Goal: Task Accomplishment & Management: Use online tool/utility

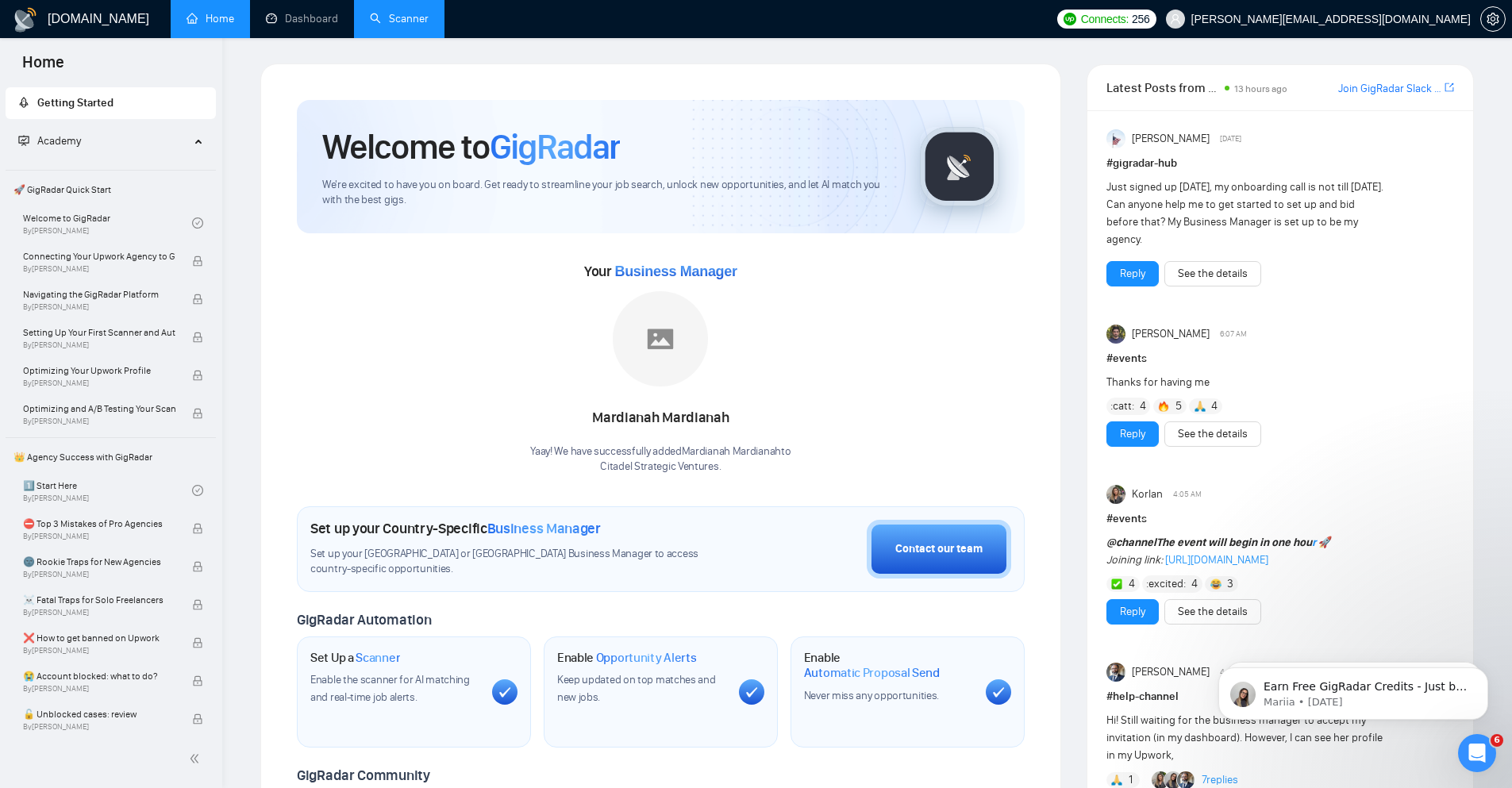
click at [413, 26] on link "Scanner" at bounding box center [399, 19] width 58 height 14
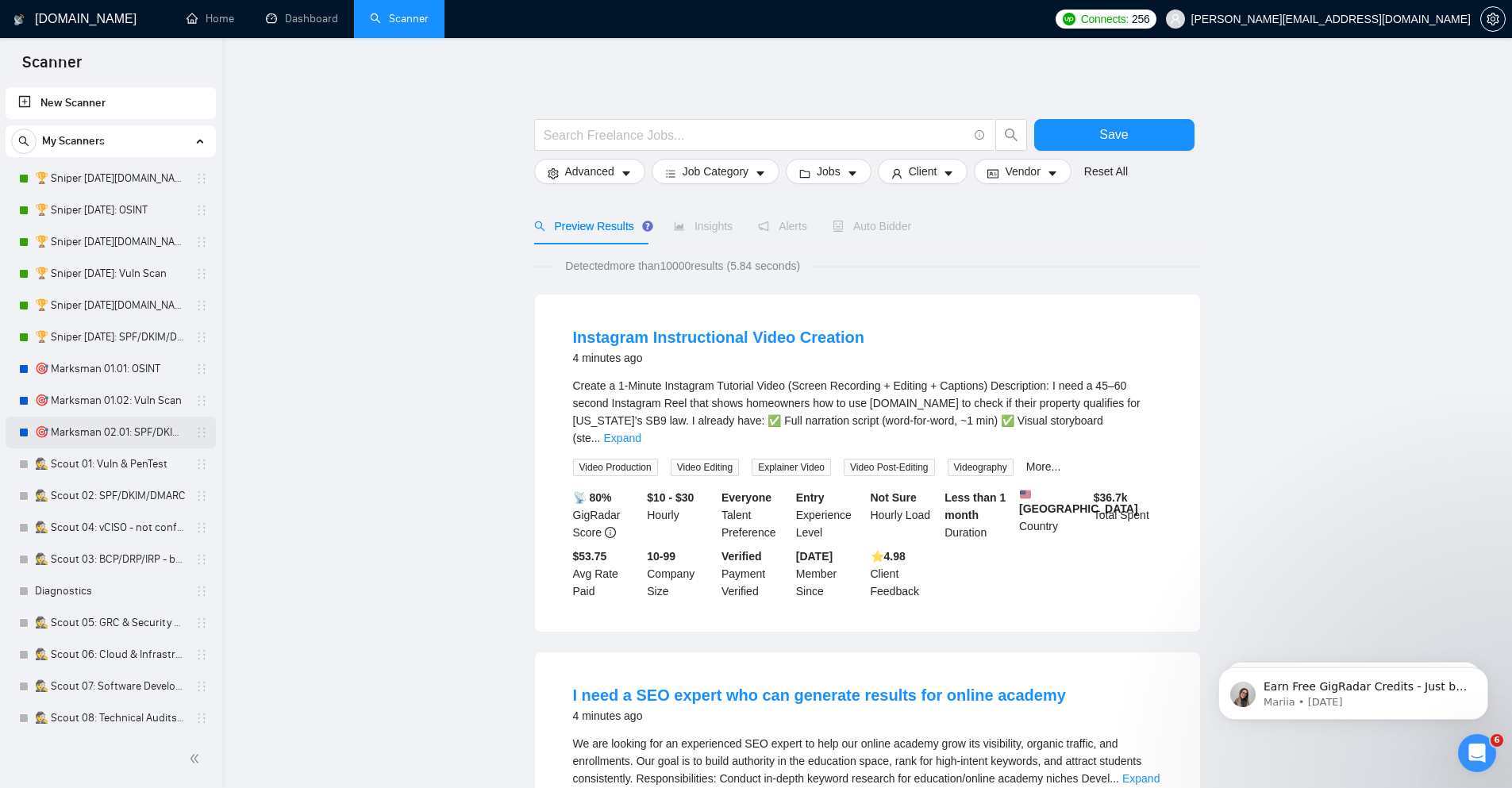
click at [122, 428] on link "🎯 Marksman 02.01: SPF/DKIM/DMARC" at bounding box center [111, 432] width 151 height 32
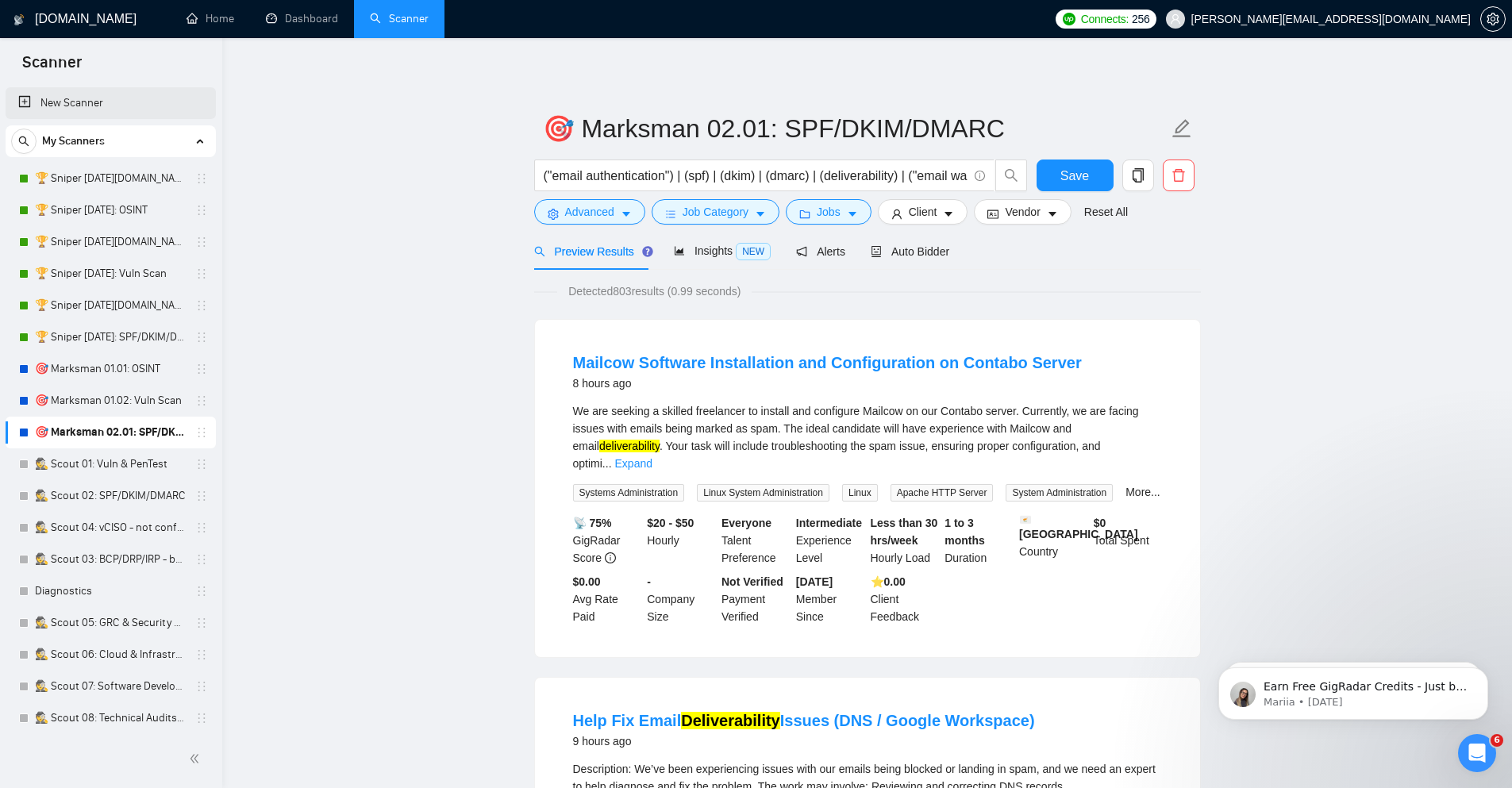
click at [58, 101] on link "New Scanner" at bounding box center [110, 103] width 185 height 32
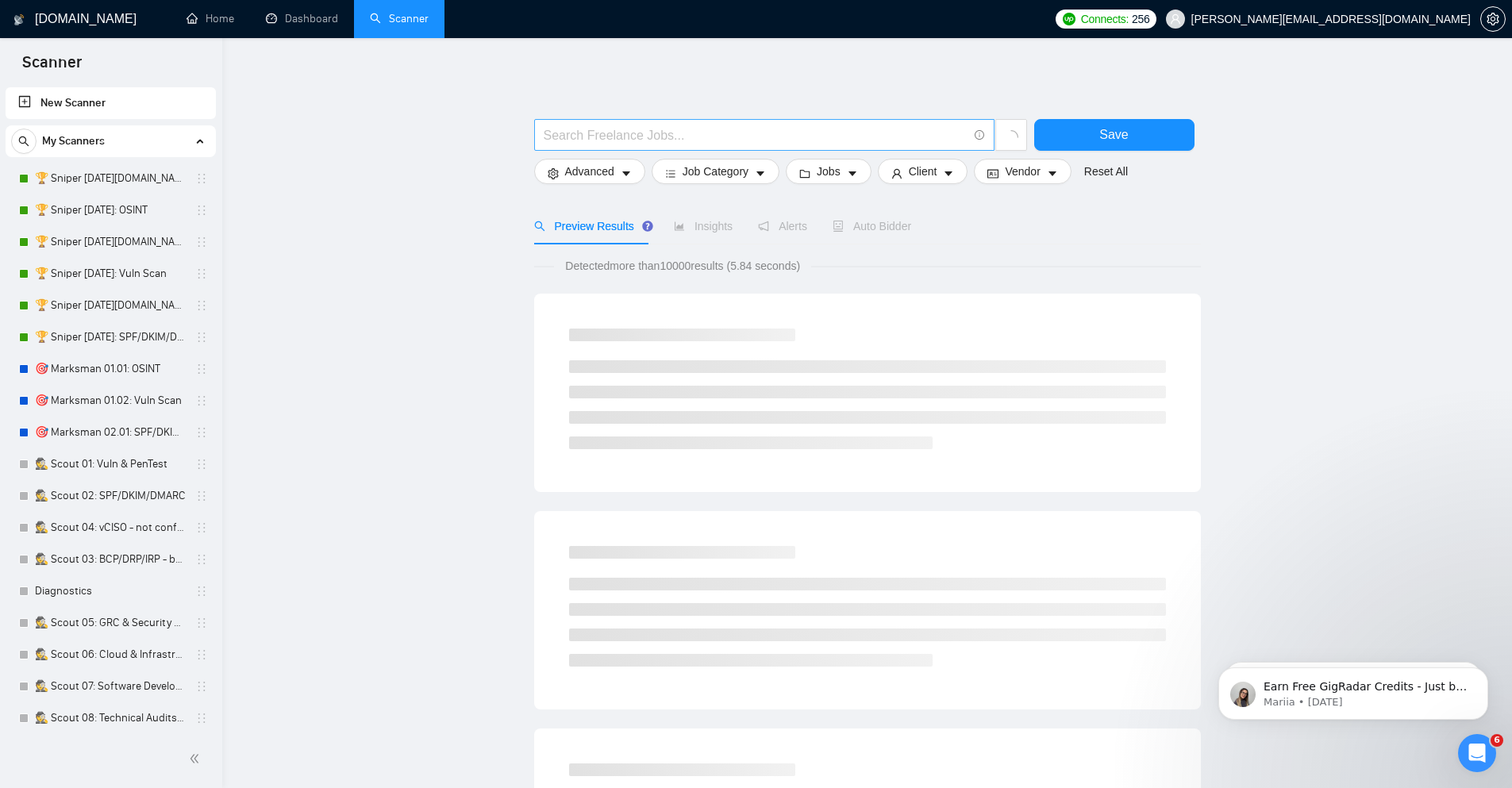
click at [652, 139] on input "text" at bounding box center [755, 135] width 424 height 20
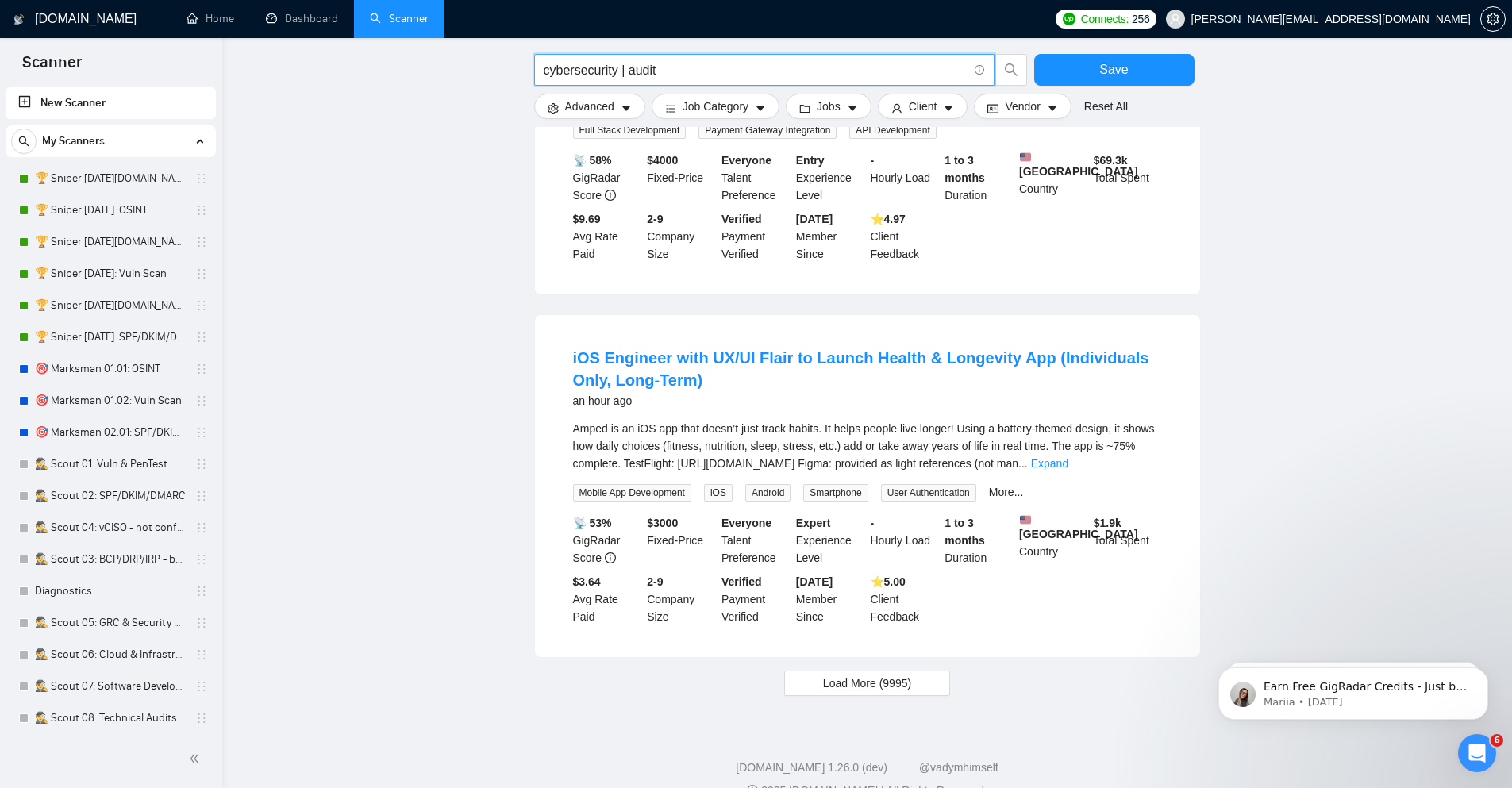
scroll to position [1461, 0]
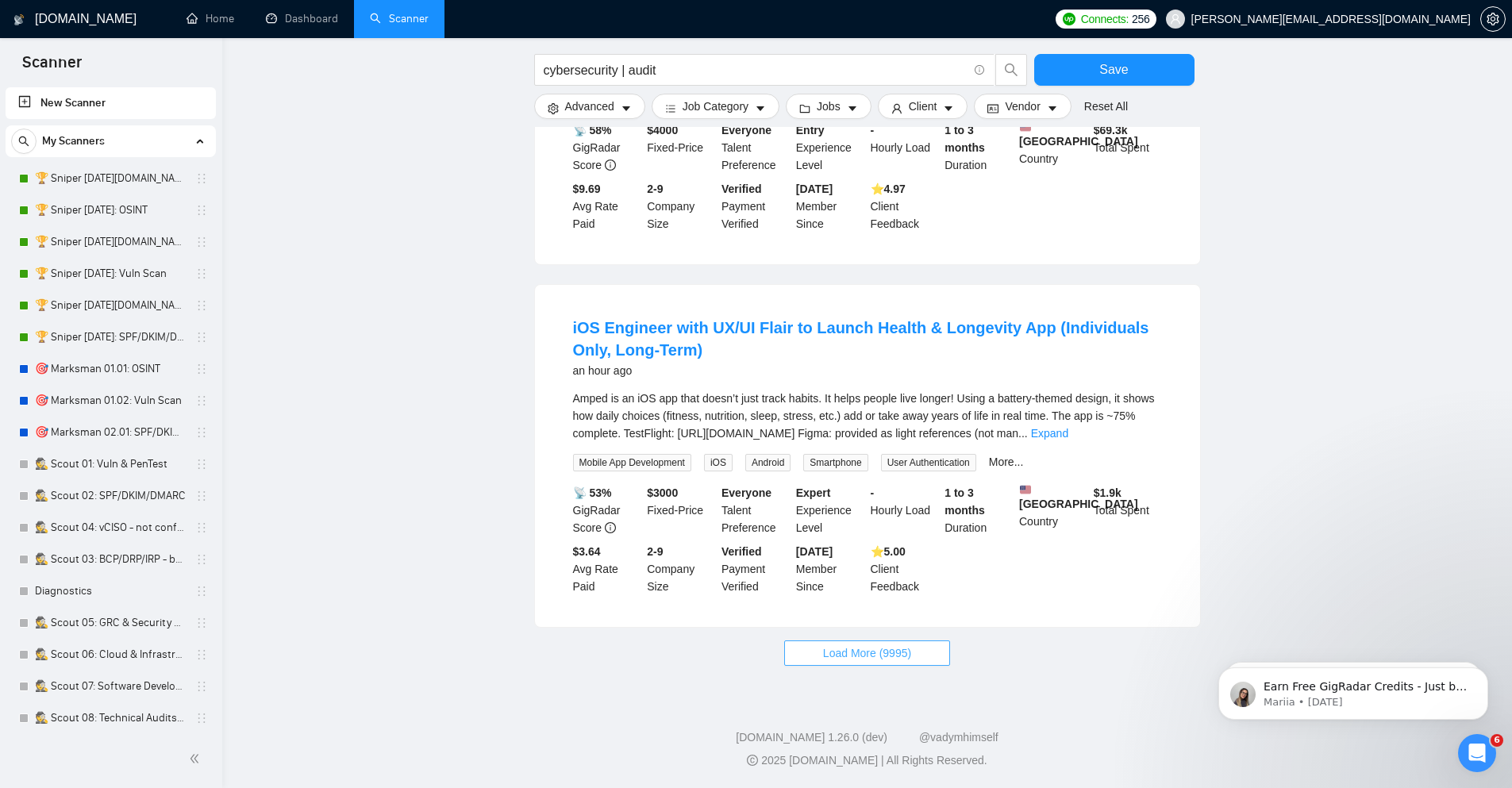
drag, startPoint x: 881, startPoint y: 648, endPoint x: 785, endPoint y: 599, distance: 107.8
click at [881, 648] on span "Load More (9995)" at bounding box center [867, 653] width 88 height 17
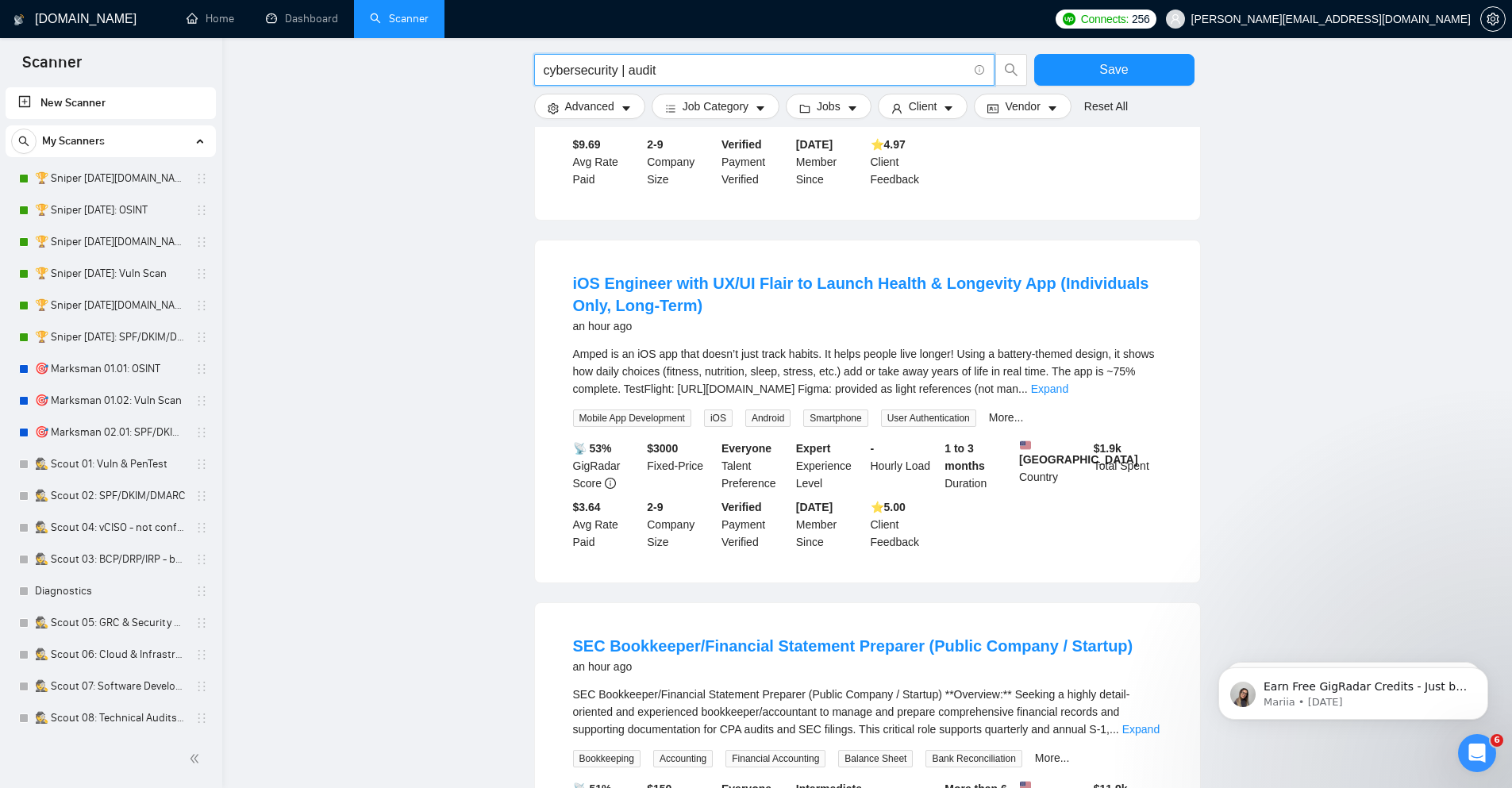
click at [622, 73] on input "cybersecurity | audit" at bounding box center [755, 70] width 424 height 20
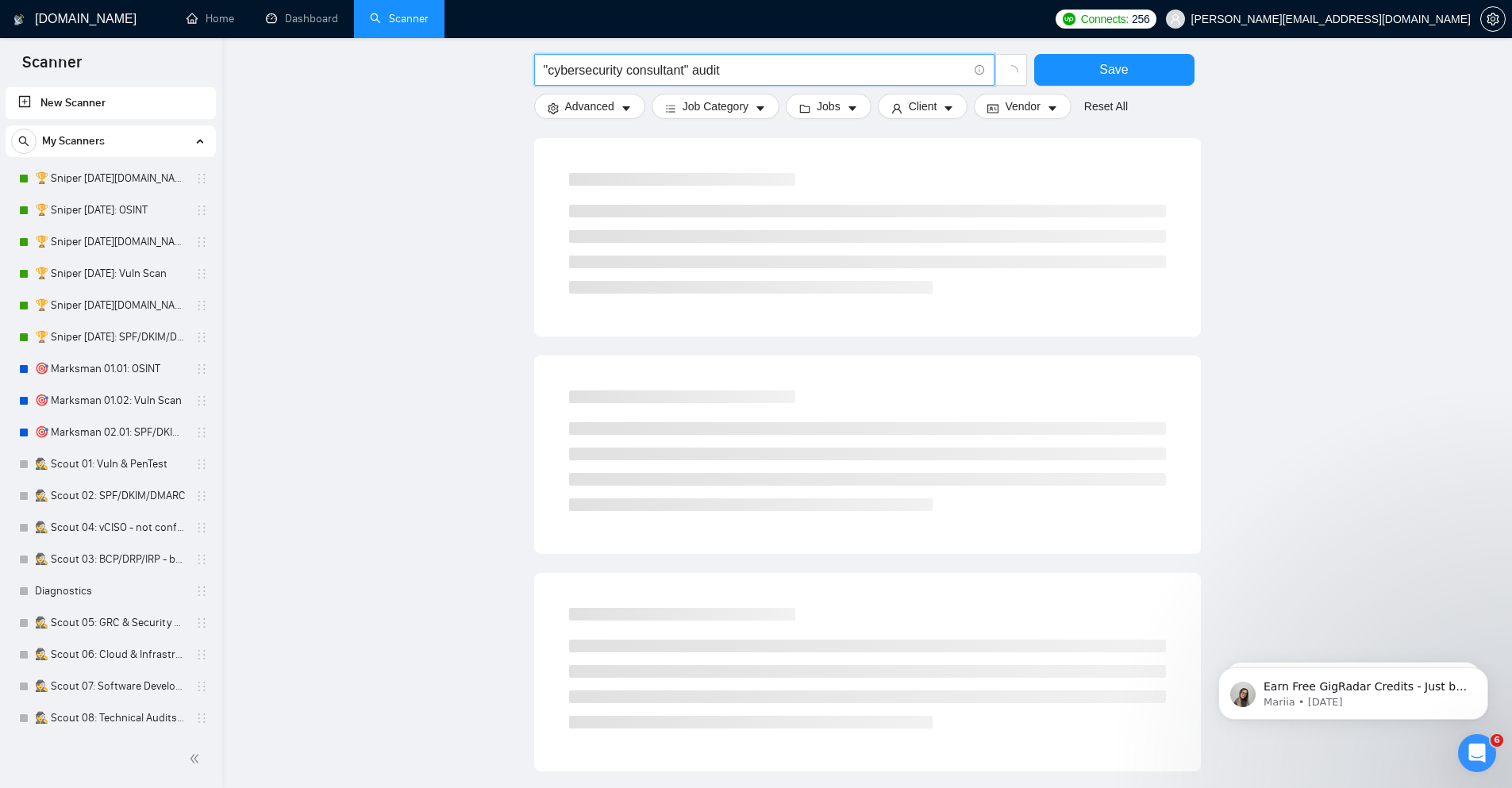
type input ""cybersecurity consultant" audit"
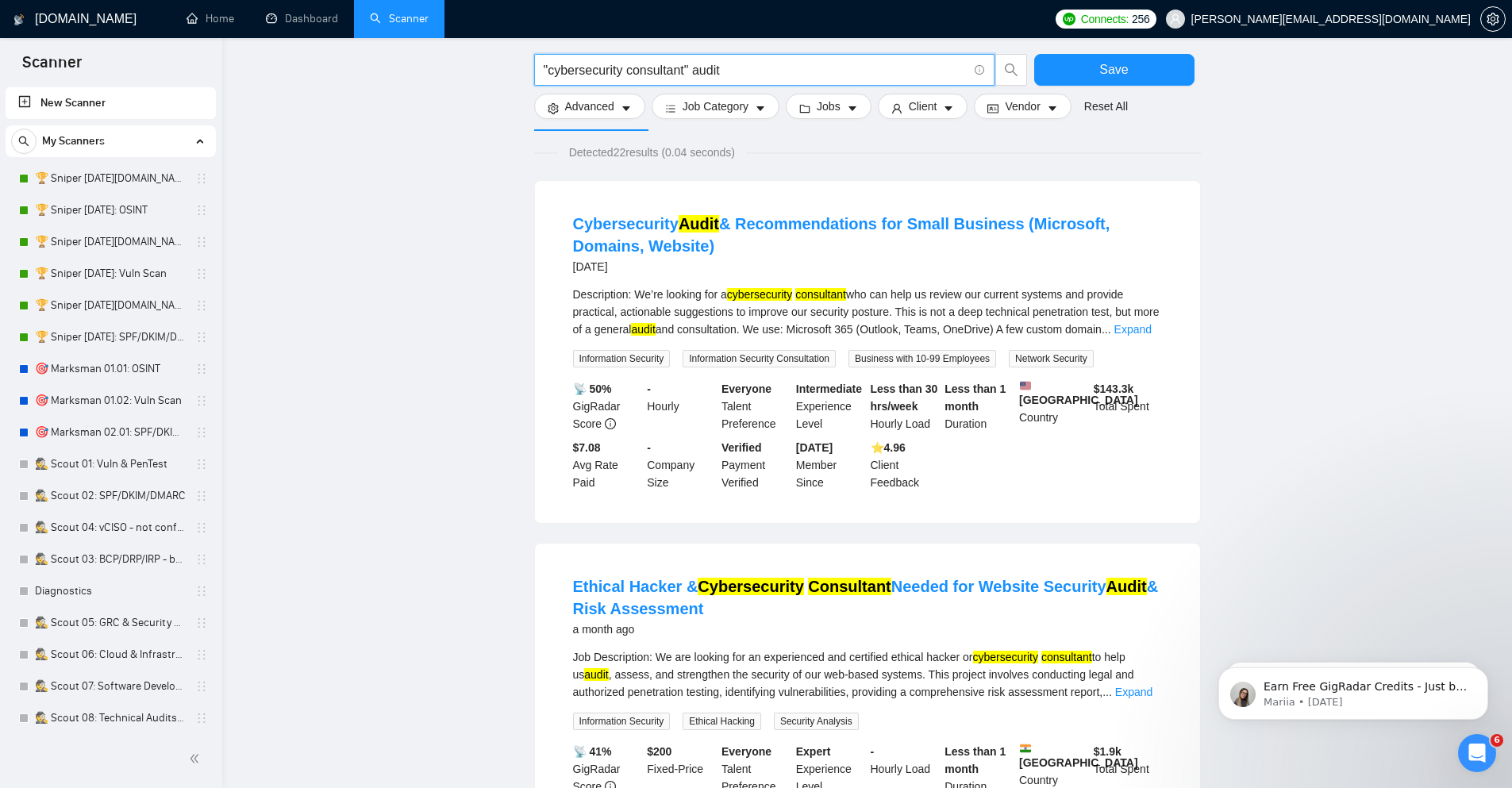
scroll to position [12, 0]
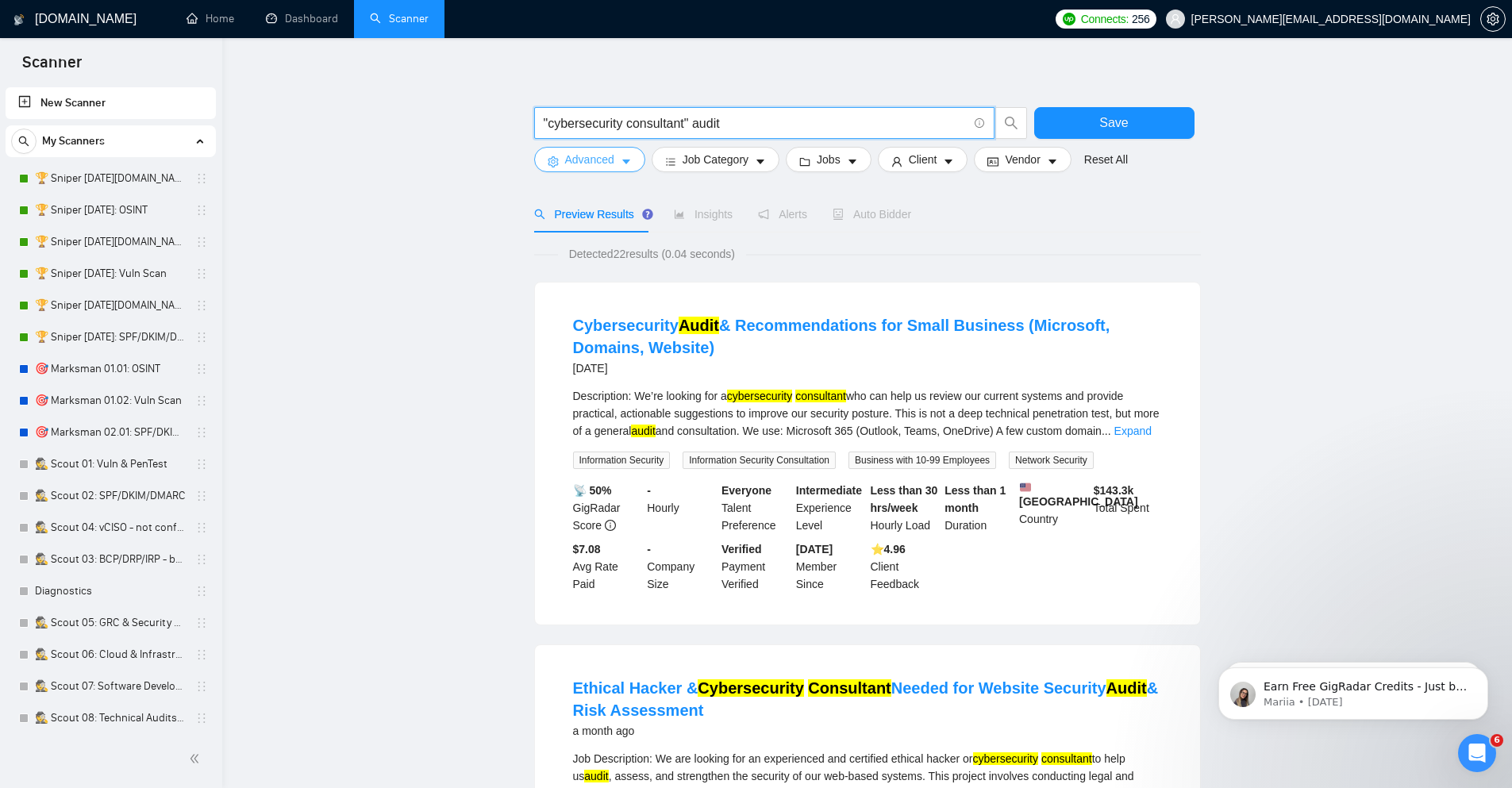
click at [588, 154] on span "Advanced" at bounding box center [589, 160] width 49 height 17
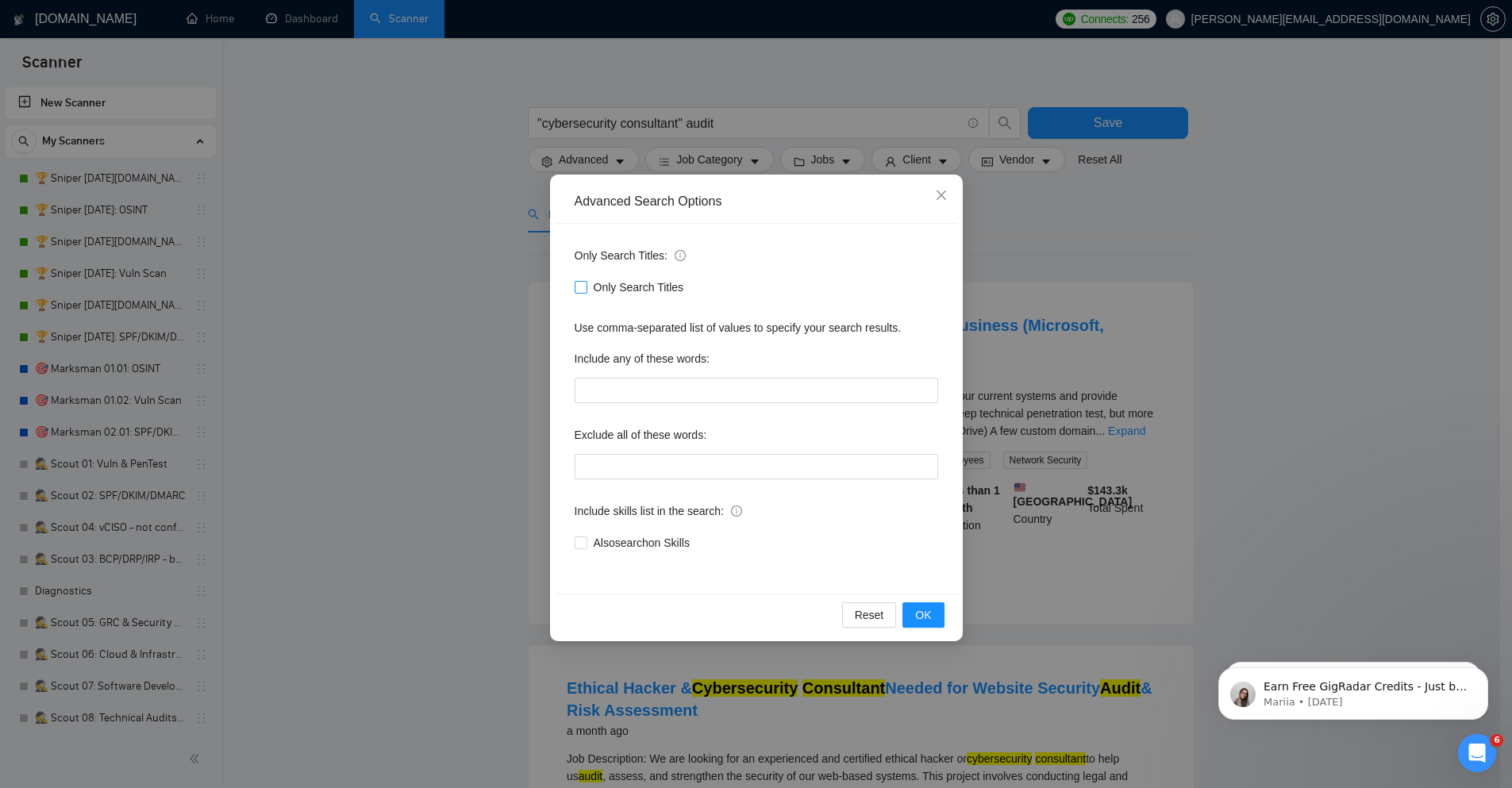
click at [612, 289] on span "Only Search Titles" at bounding box center [639, 287] width 103 height 17
click at [580, 286] on input "Only Search Titles" at bounding box center [580, 286] width 11 height 11
checkbox input "true"
drag, startPoint x: 924, startPoint y: 617, endPoint x: 910, endPoint y: 605, distance: 18.4
click at [924, 616] on span "OK" at bounding box center [923, 615] width 15 height 17
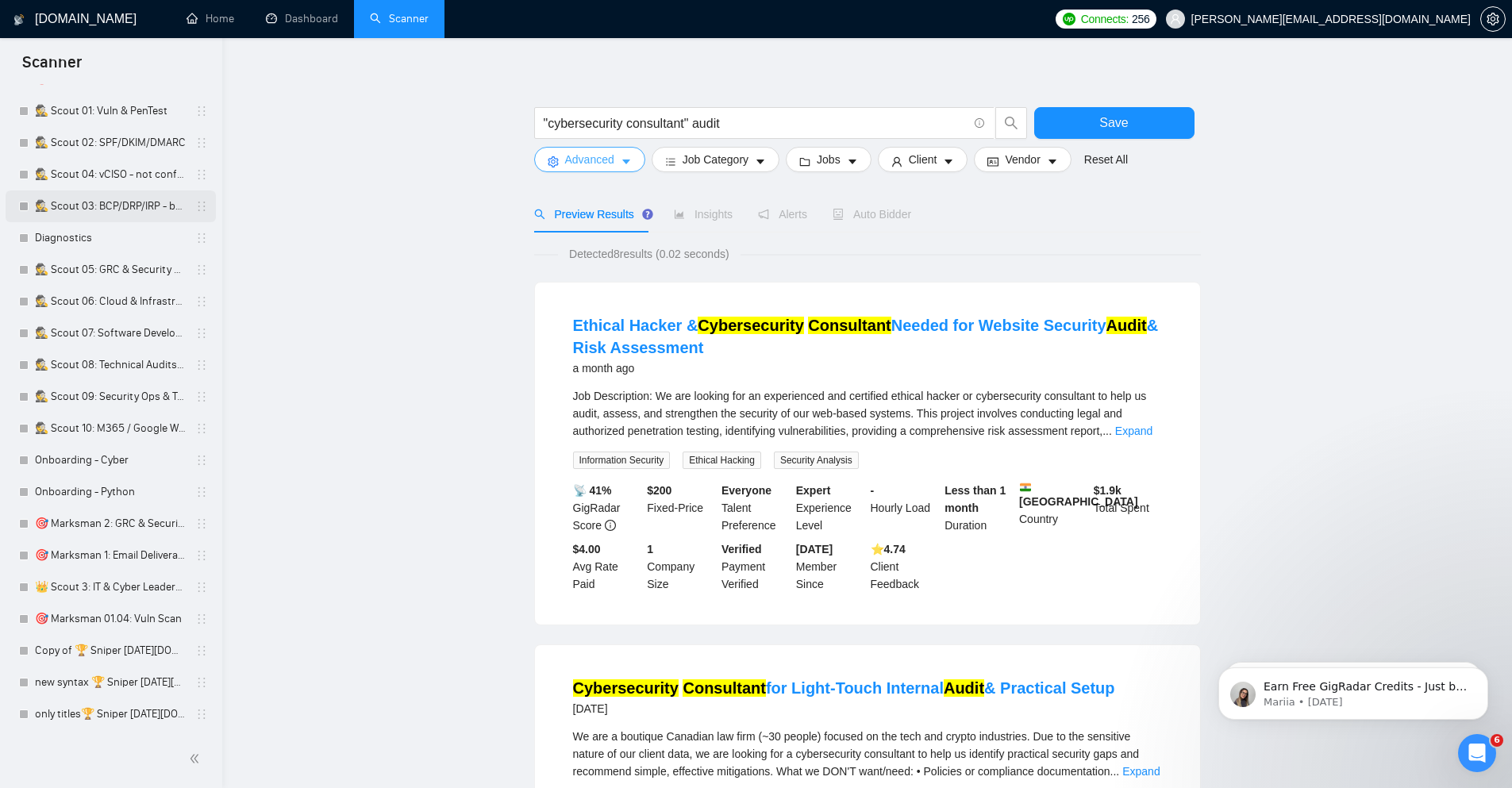
scroll to position [0, 0]
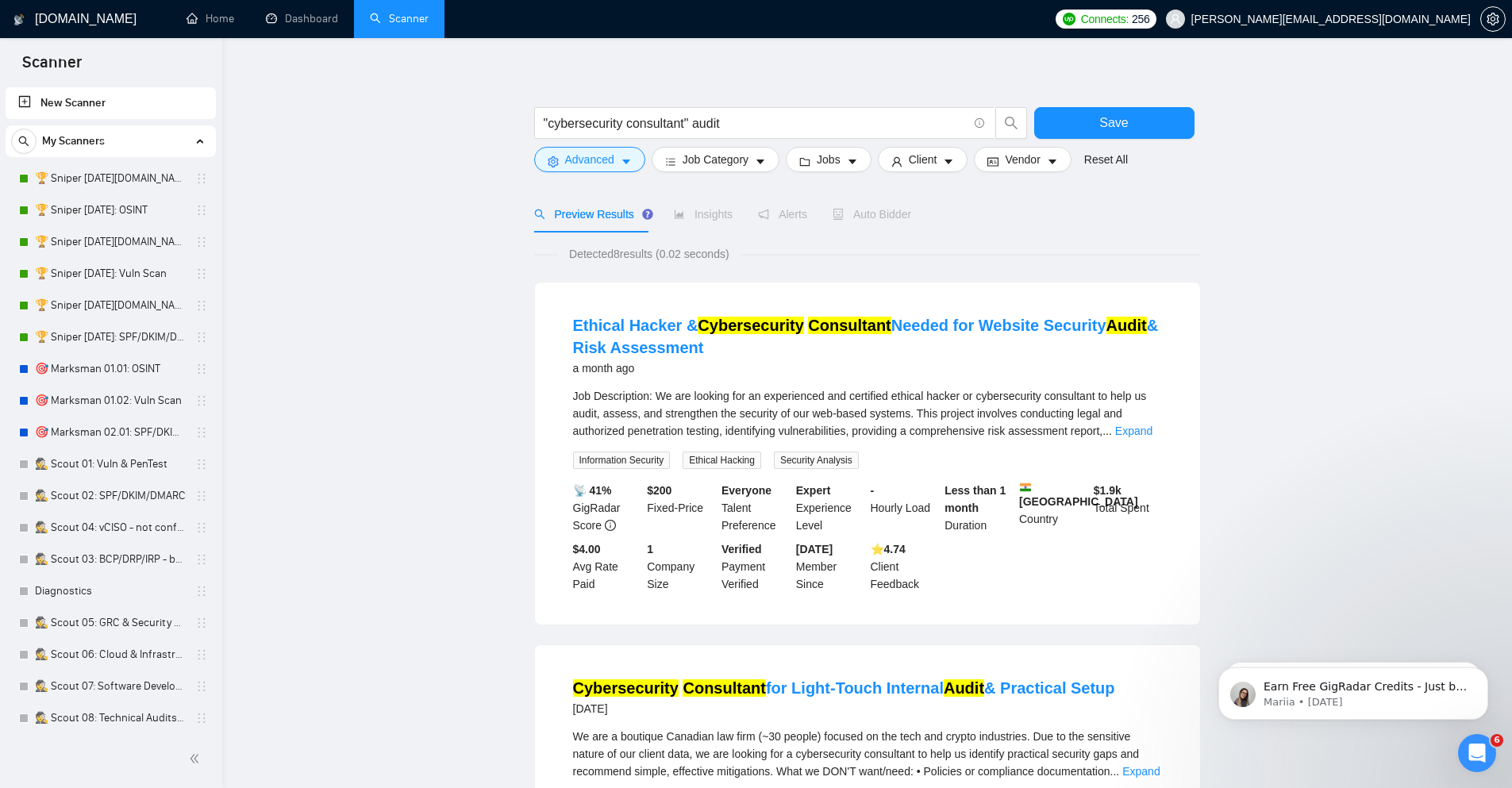
drag, startPoint x: 59, startPoint y: 463, endPoint x: 885, endPoint y: 101, distance: 901.8
click at [59, 463] on link "🕵️ Scout 01: Vuln & PenTest" at bounding box center [111, 464] width 151 height 32
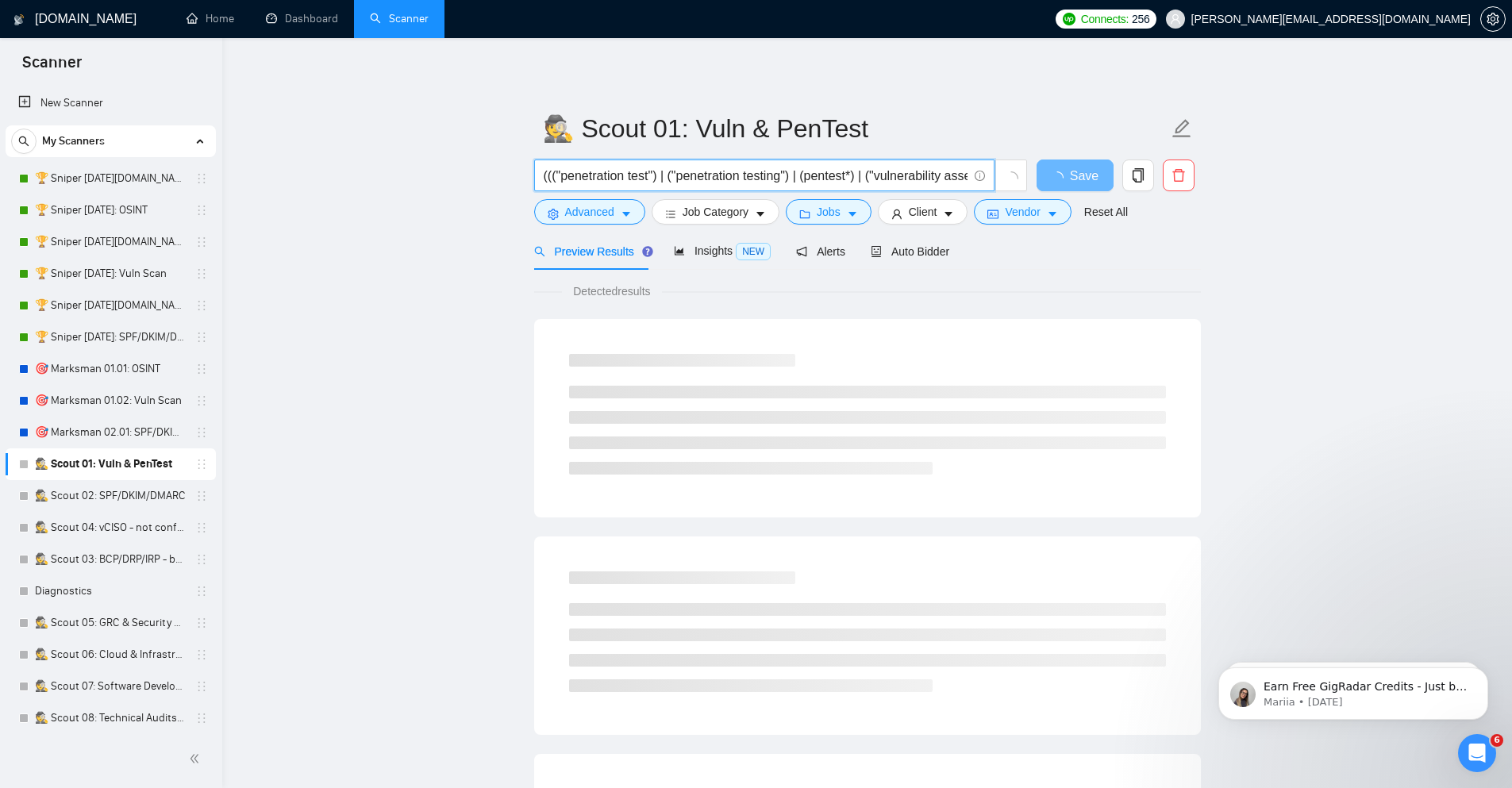
click at [633, 167] on input "((("penetration test") | ("penetration testing") | (pentest*) | ("vulnerability…" at bounding box center [755, 175] width 424 height 20
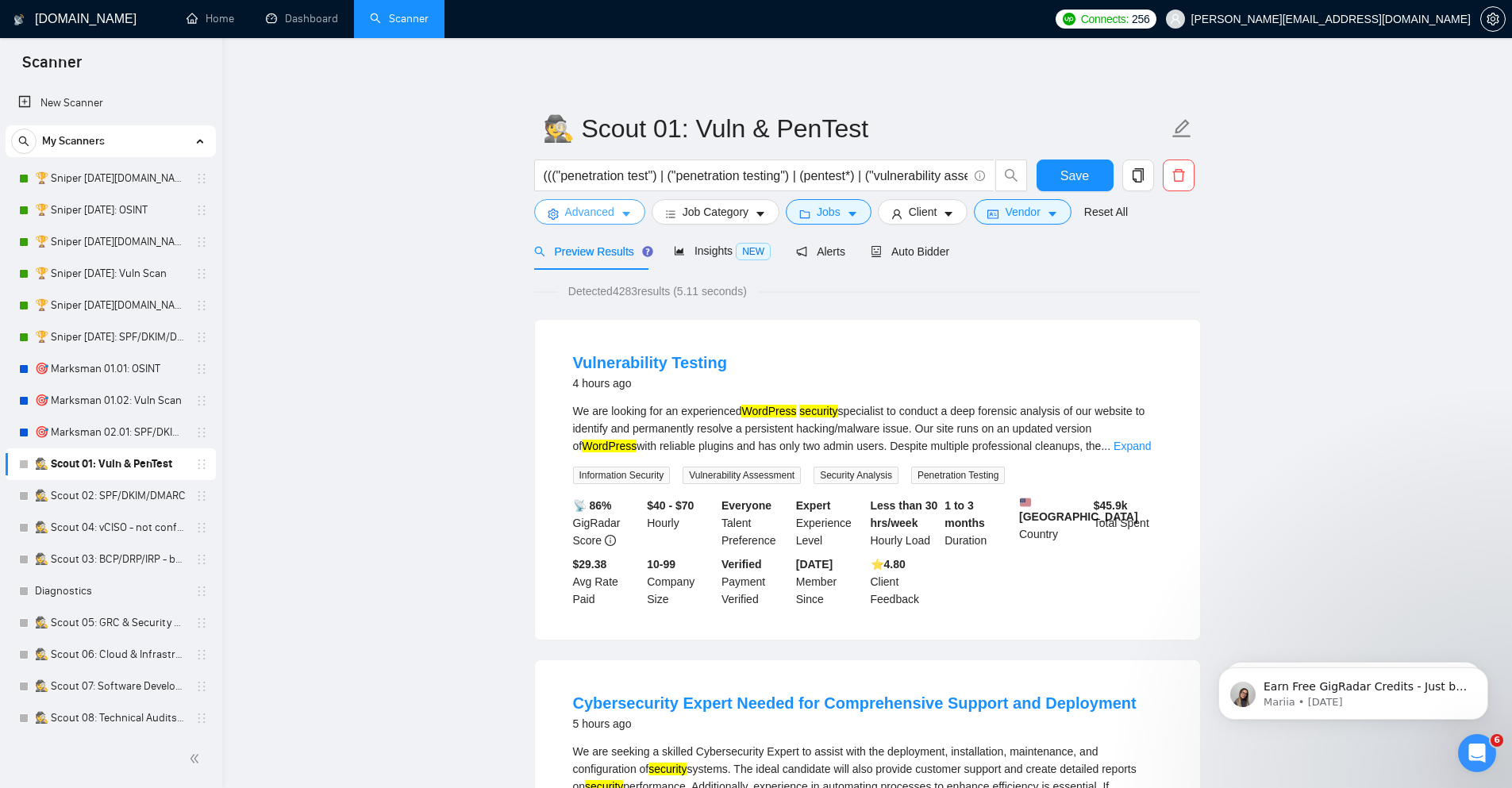
click at [598, 211] on span "Advanced" at bounding box center [589, 211] width 49 height 17
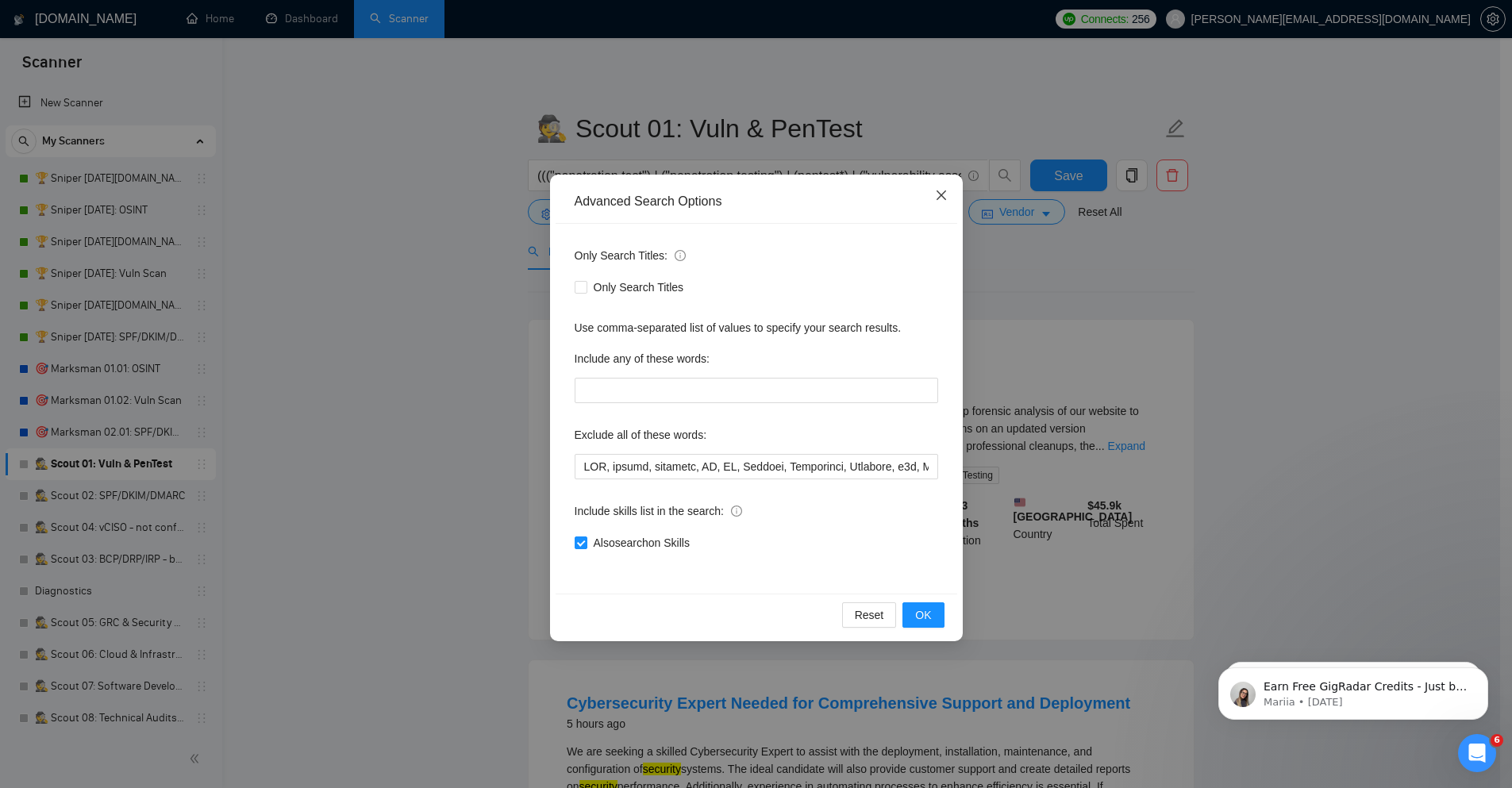
drag, startPoint x: 942, startPoint y: 187, endPoint x: 841, endPoint y: 218, distance: 105.7
click at [942, 187] on span "Close" at bounding box center [942, 196] width 43 height 43
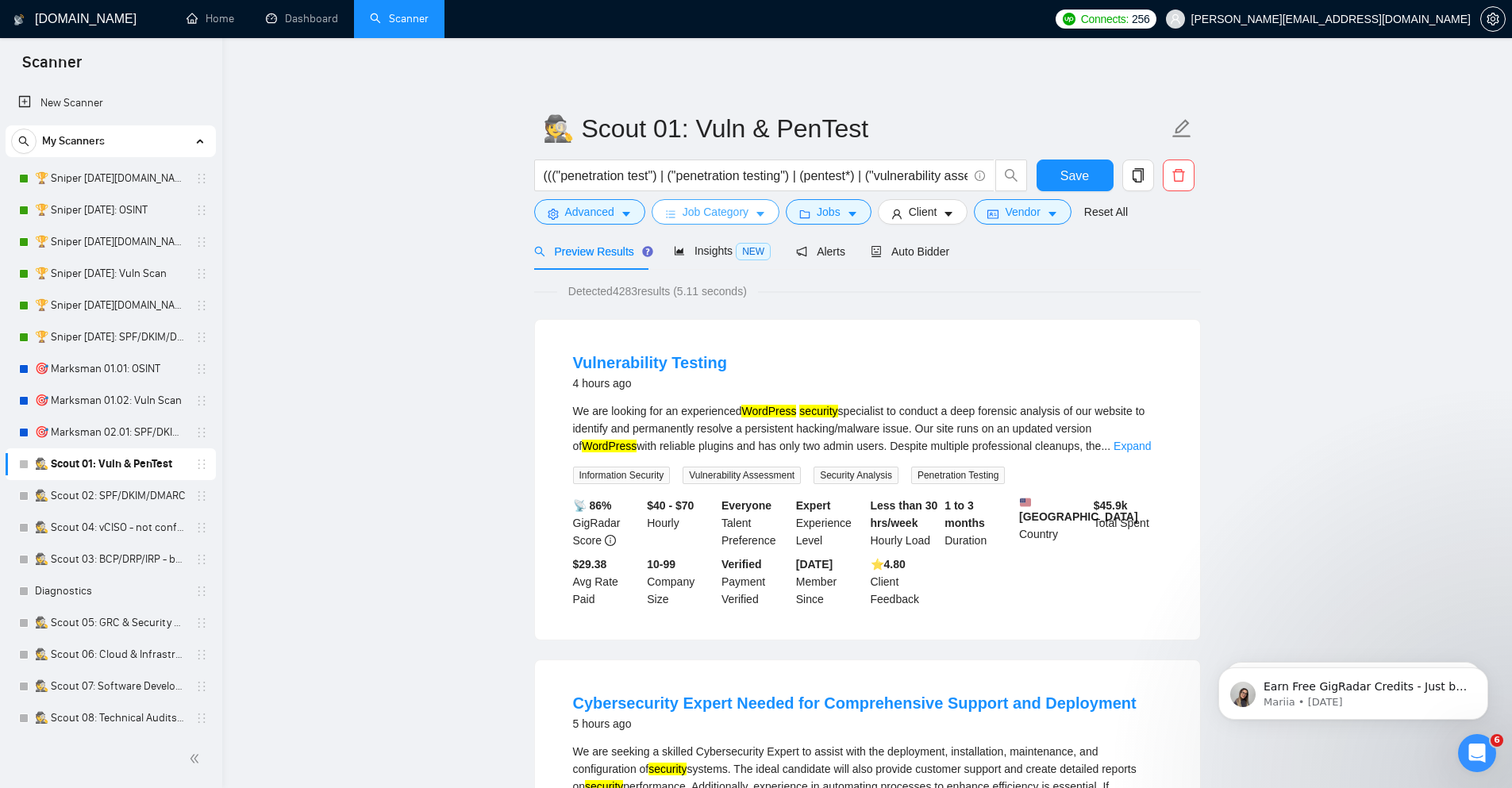
click at [711, 212] on span "Job Category" at bounding box center [715, 211] width 66 height 17
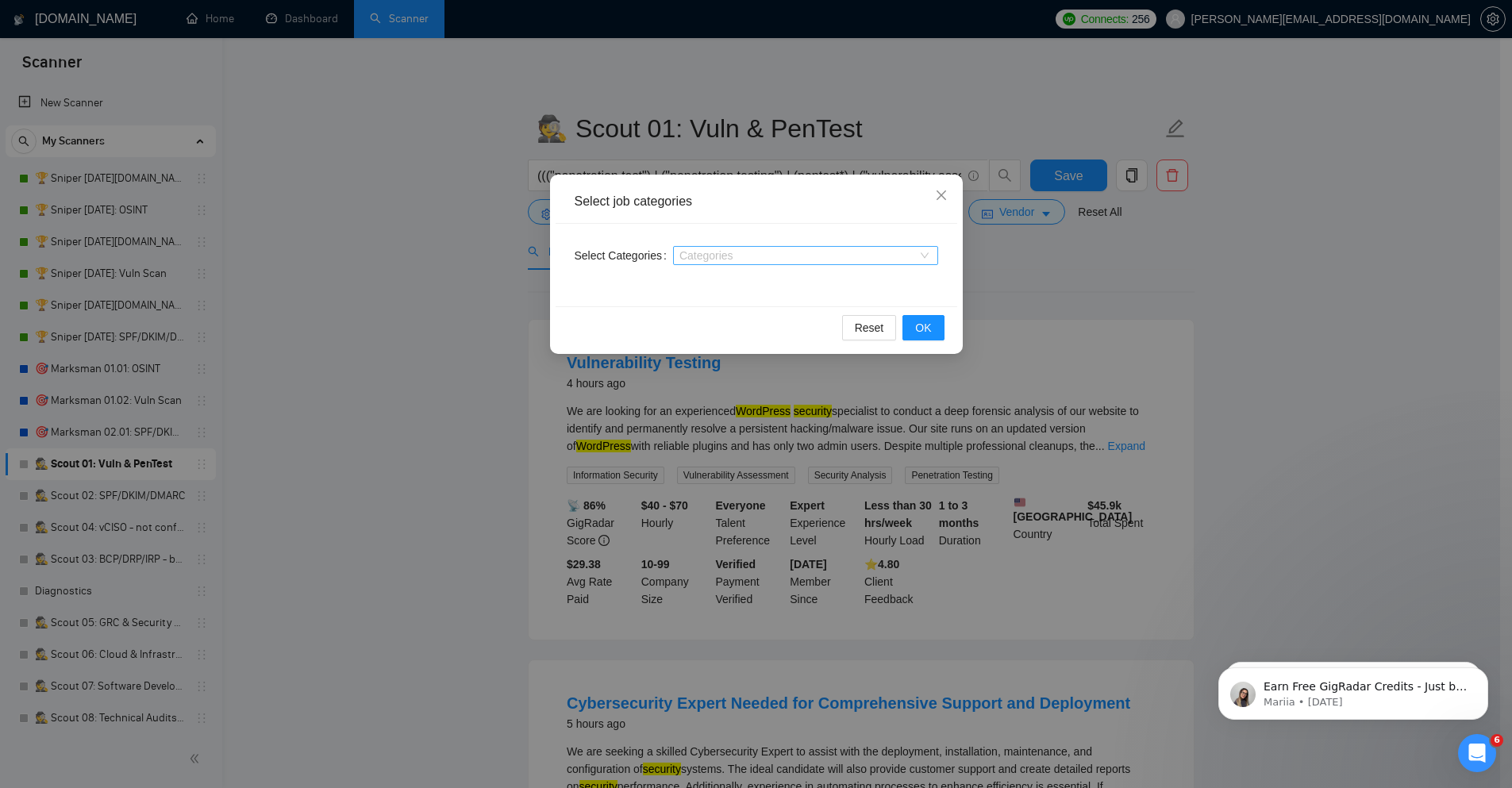
click at [741, 254] on div at bounding box center [797, 255] width 241 height 13
click at [790, 248] on div "Categories" at bounding box center [805, 255] width 265 height 19
click at [697, 250] on div at bounding box center [797, 255] width 241 height 13
click at [727, 248] on div "Categories" at bounding box center [805, 255] width 265 height 19
click at [881, 249] on div at bounding box center [797, 255] width 241 height 13
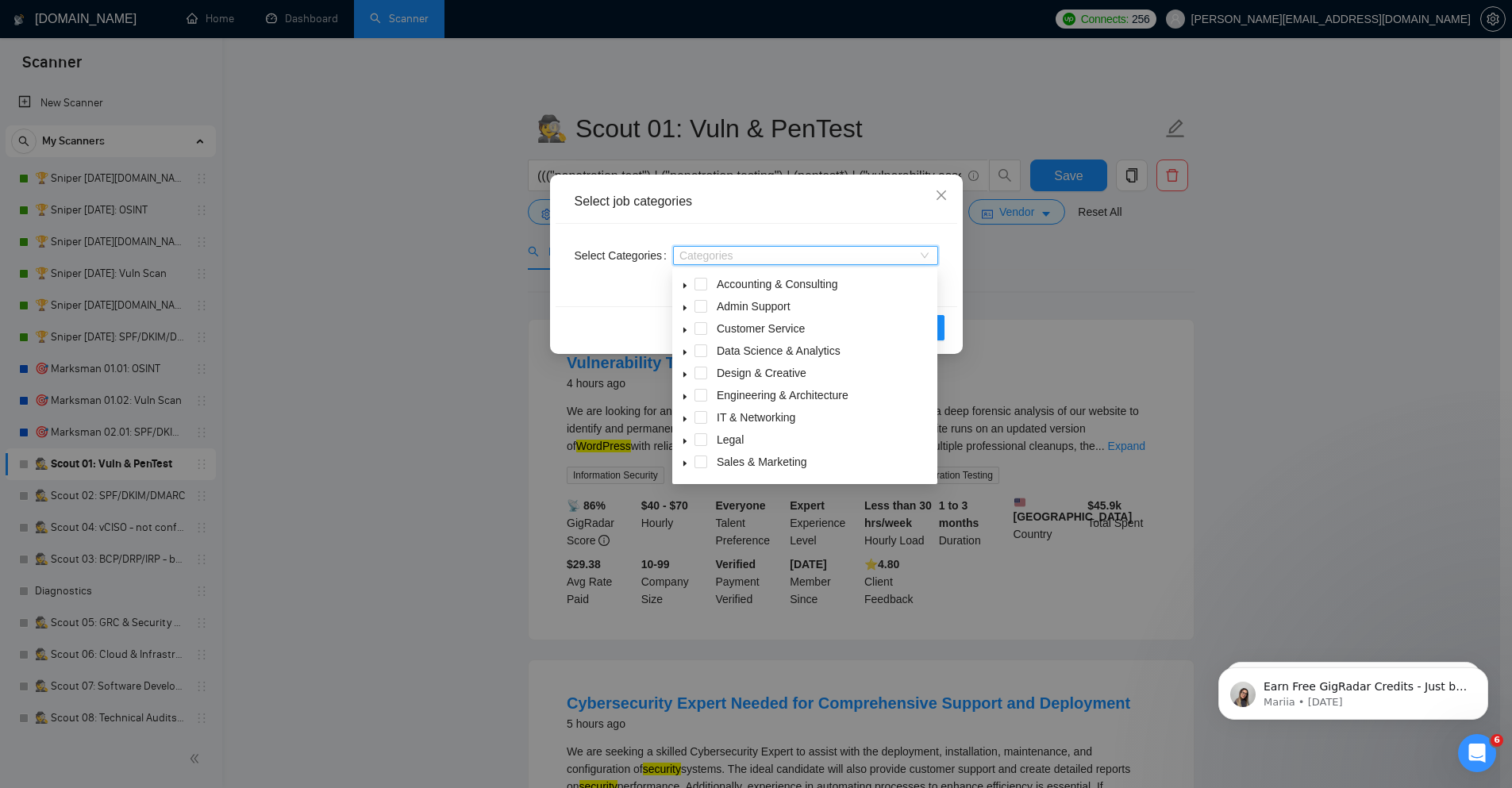
click at [881, 249] on div at bounding box center [797, 255] width 241 height 13
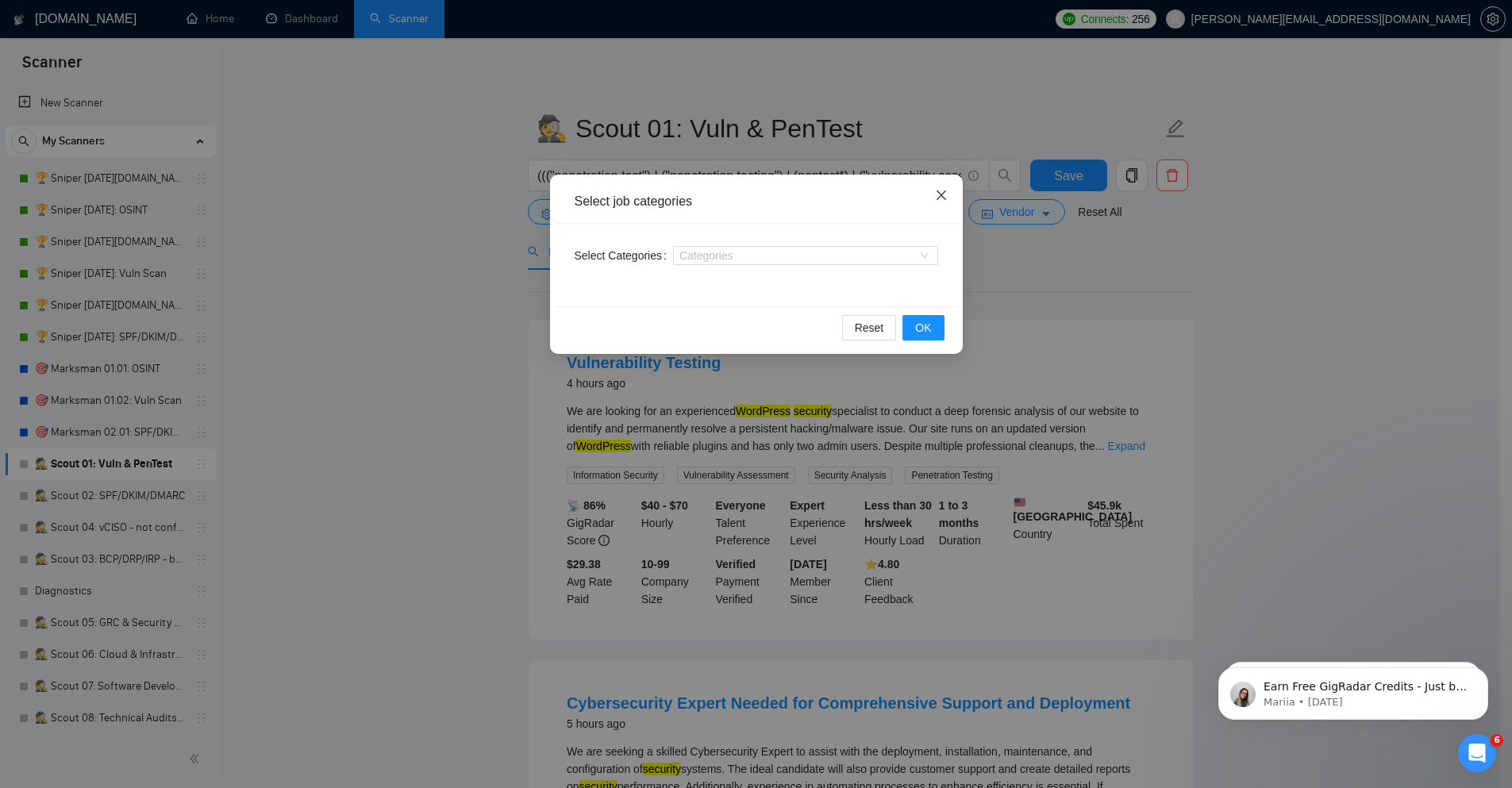
click at [938, 193] on icon "close" at bounding box center [941, 195] width 13 height 13
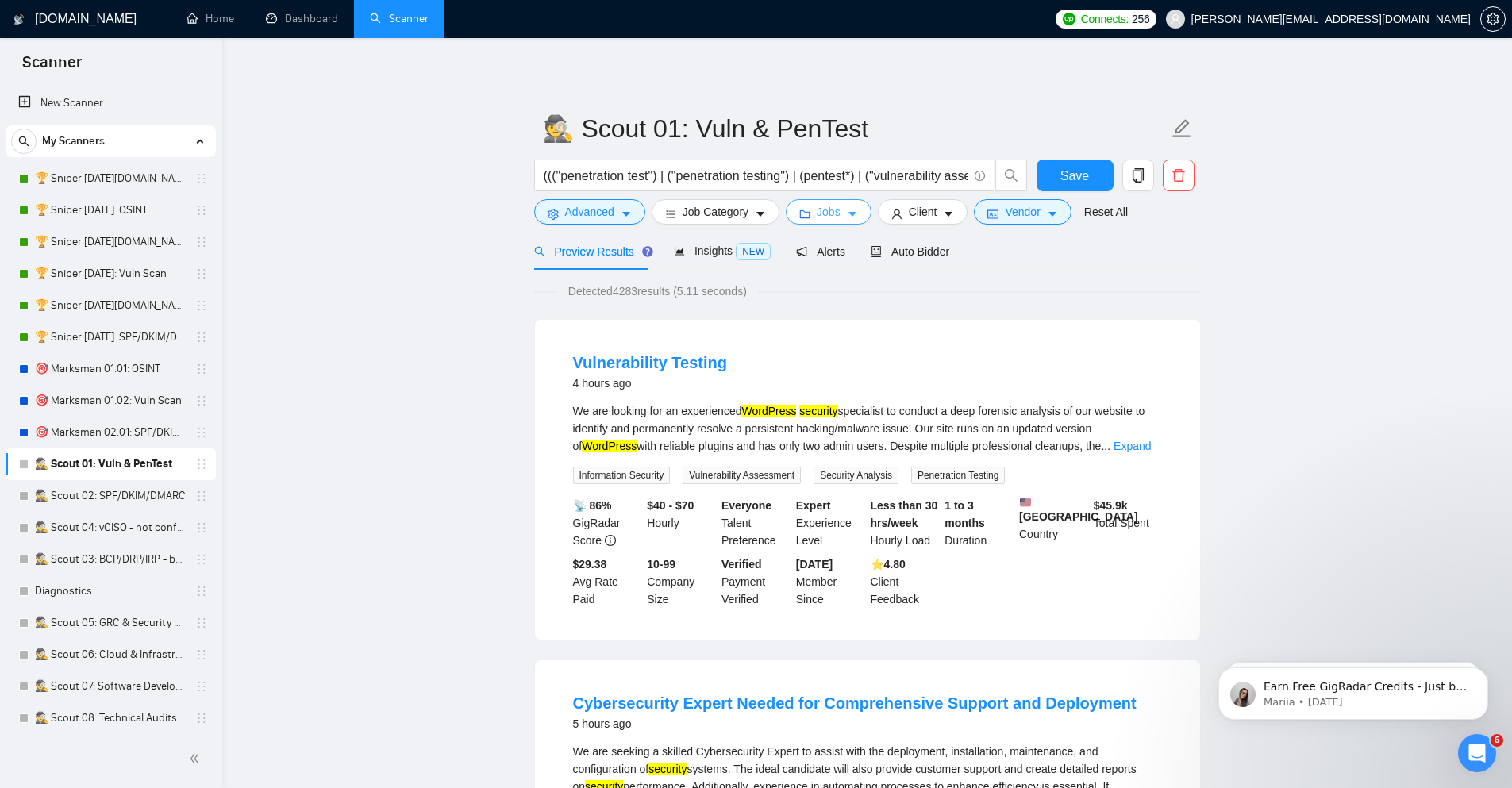
click at [828, 214] on span "Jobs" at bounding box center [829, 211] width 24 height 17
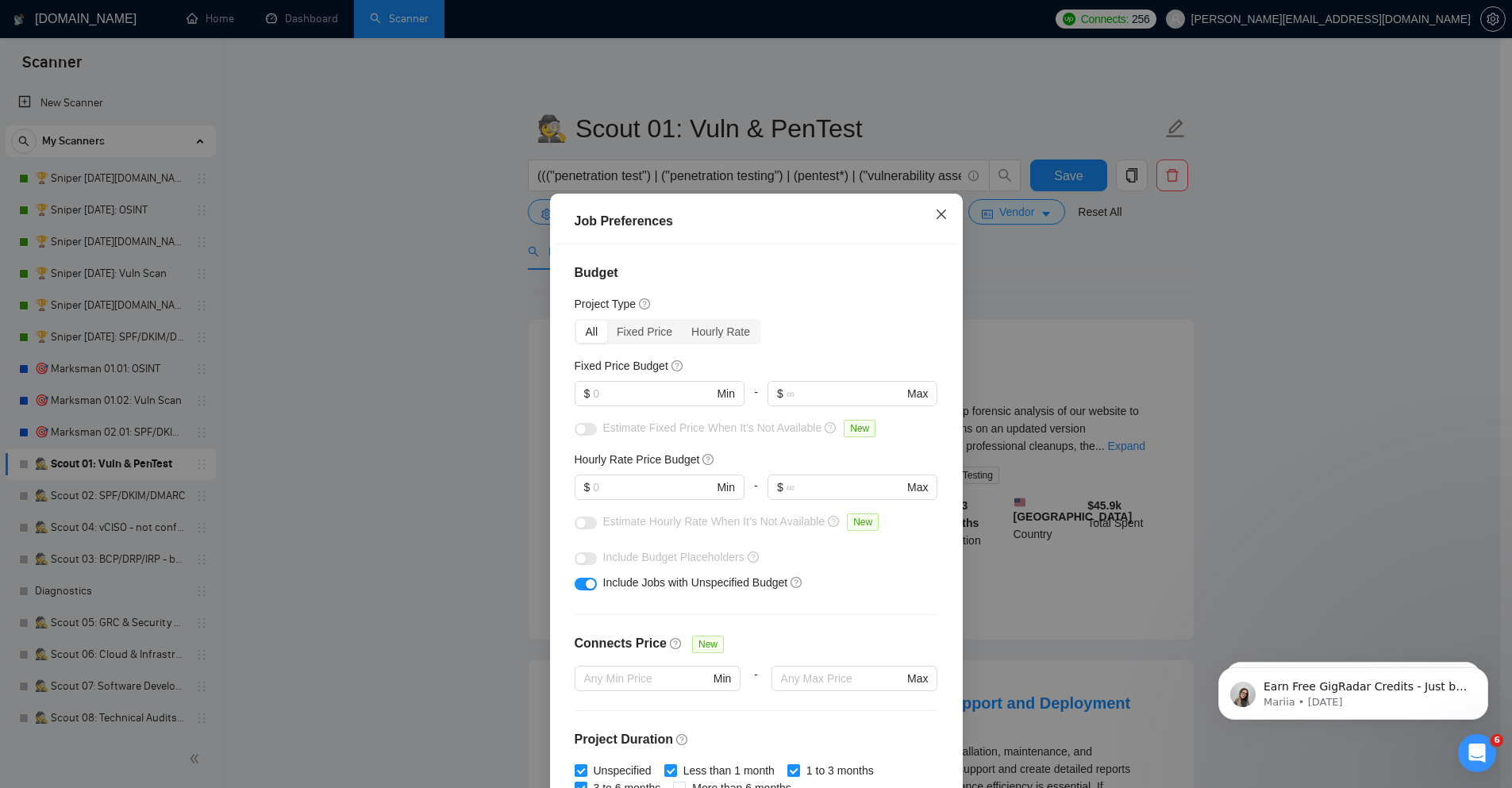
click at [935, 209] on icon "close" at bounding box center [941, 214] width 13 height 13
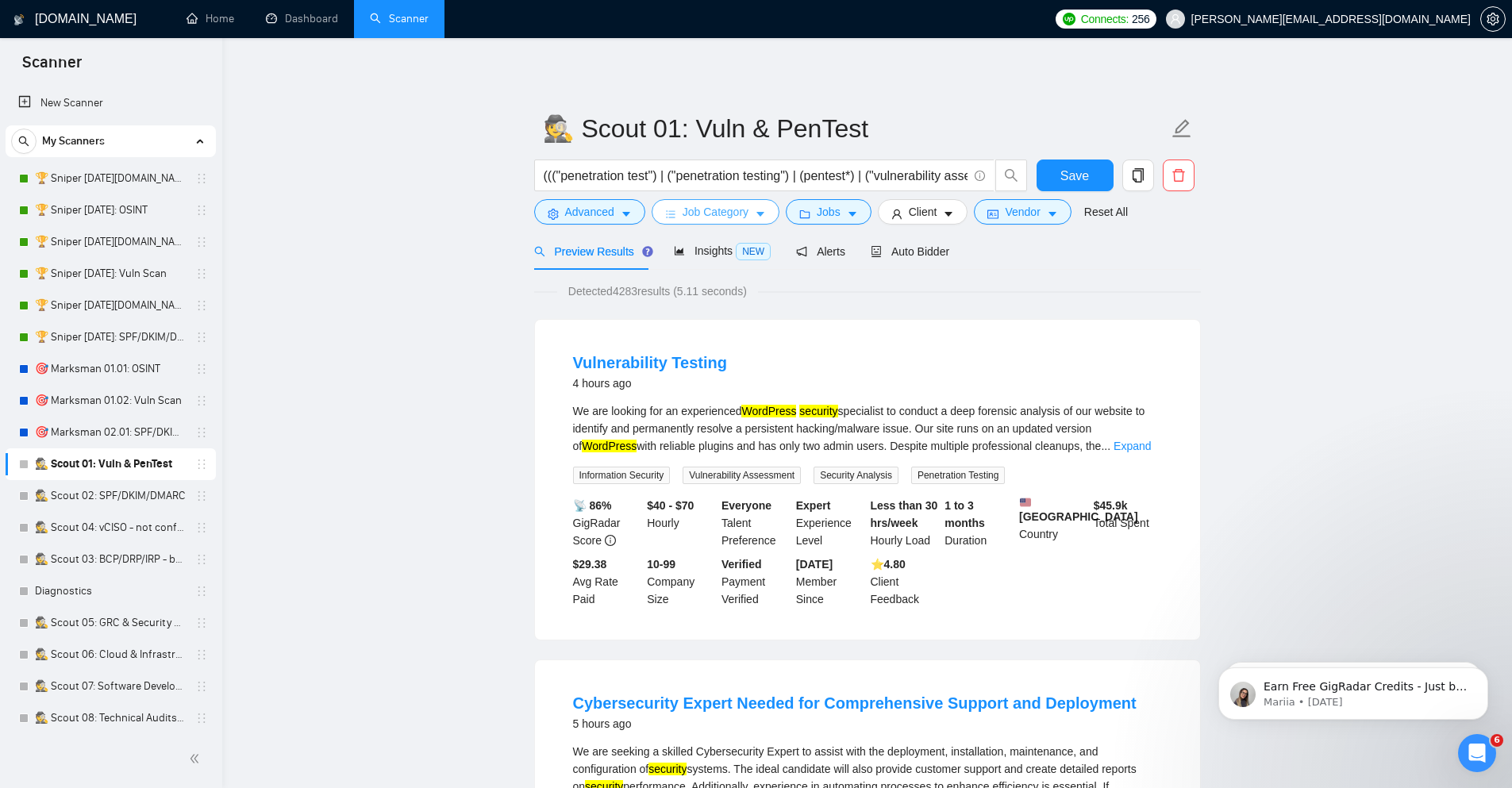
click at [746, 212] on span "Job Category" at bounding box center [715, 211] width 66 height 17
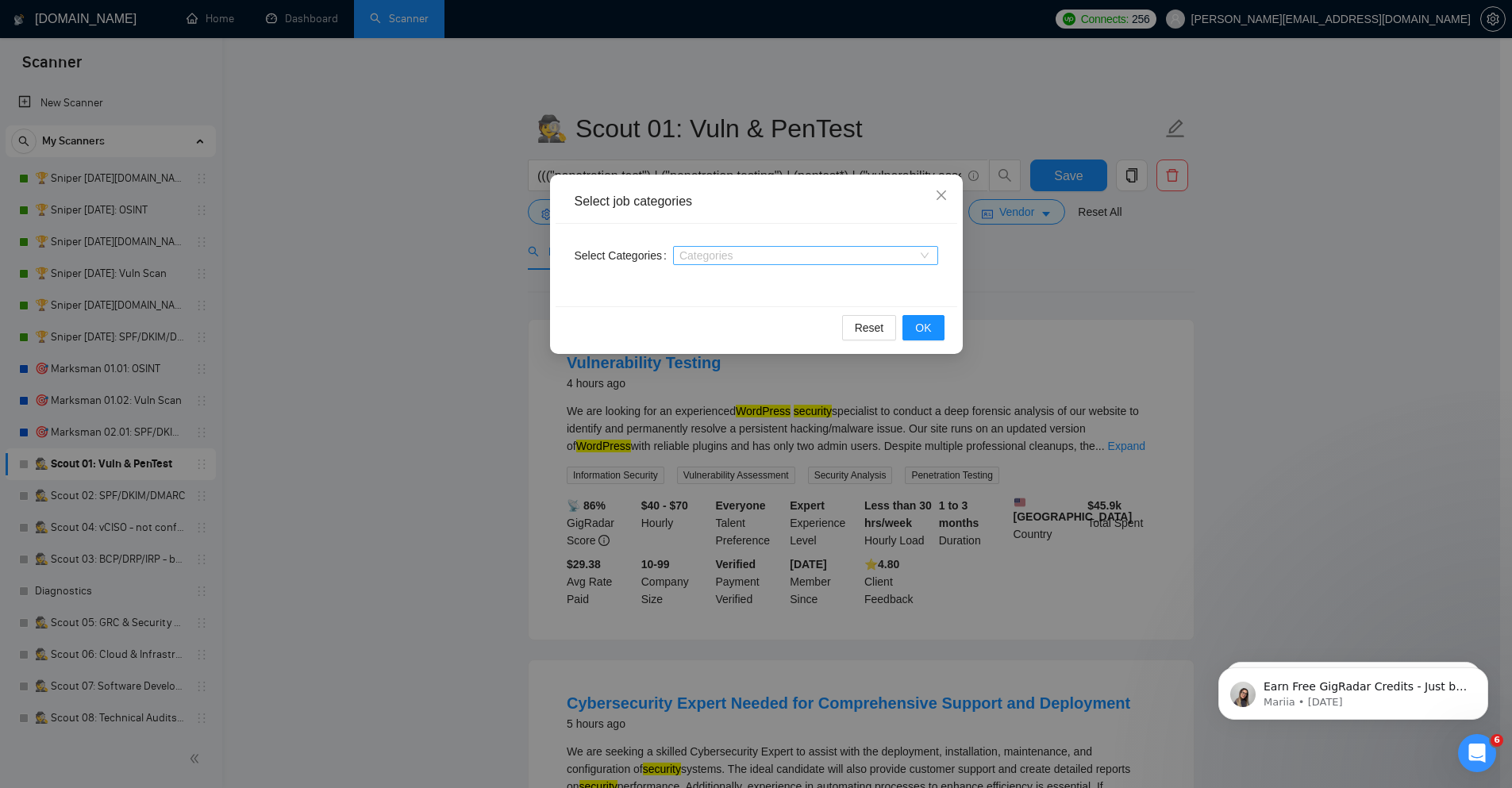
click at [850, 257] on div at bounding box center [797, 255] width 241 height 13
click at [753, 259] on div at bounding box center [797, 255] width 241 height 13
click at [775, 258] on div at bounding box center [797, 255] width 241 height 13
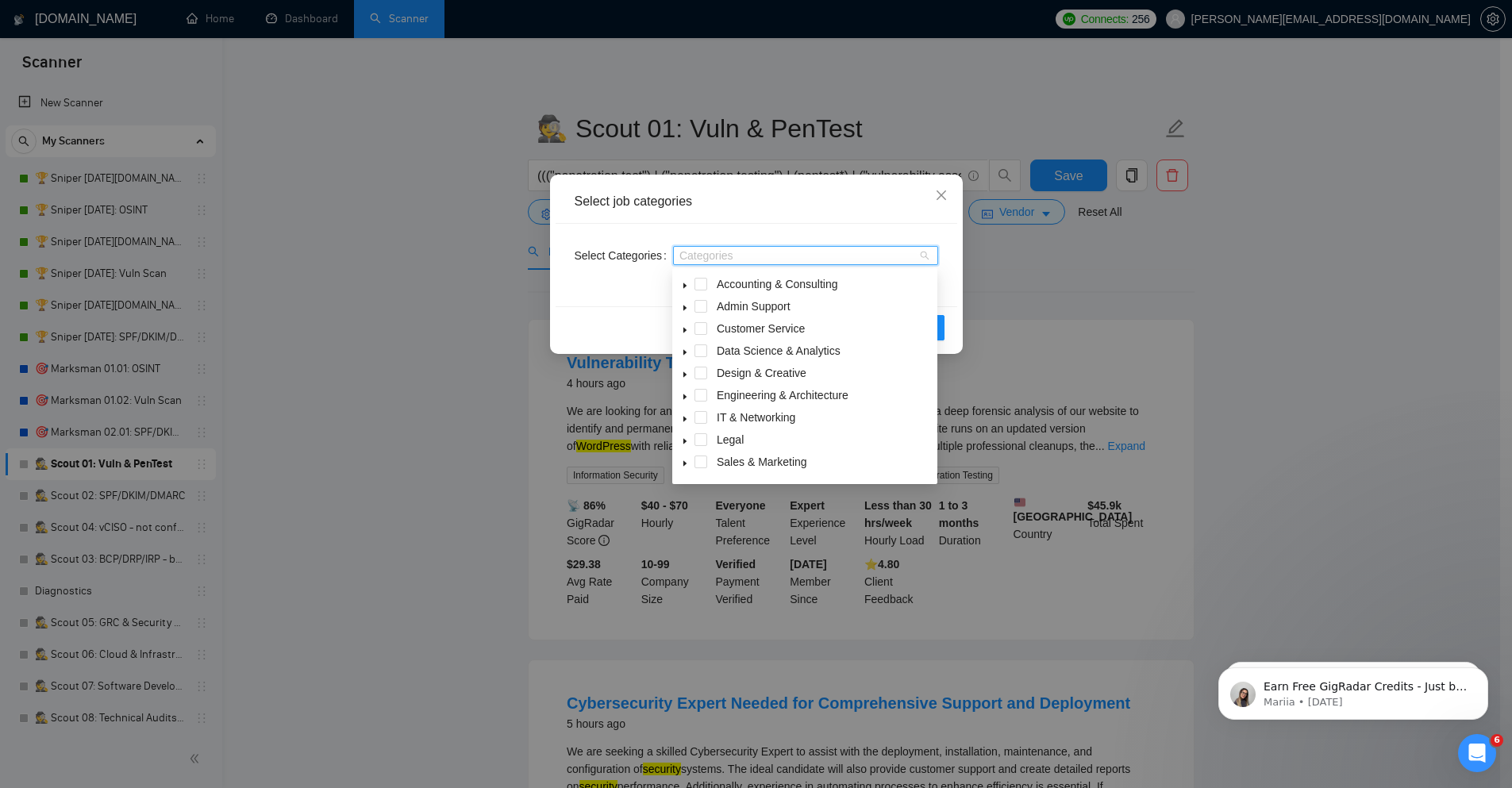
click at [688, 353] on icon "caret-down" at bounding box center [685, 352] width 8 height 8
click at [687, 354] on icon "caret-down" at bounding box center [685, 352] width 8 height 8
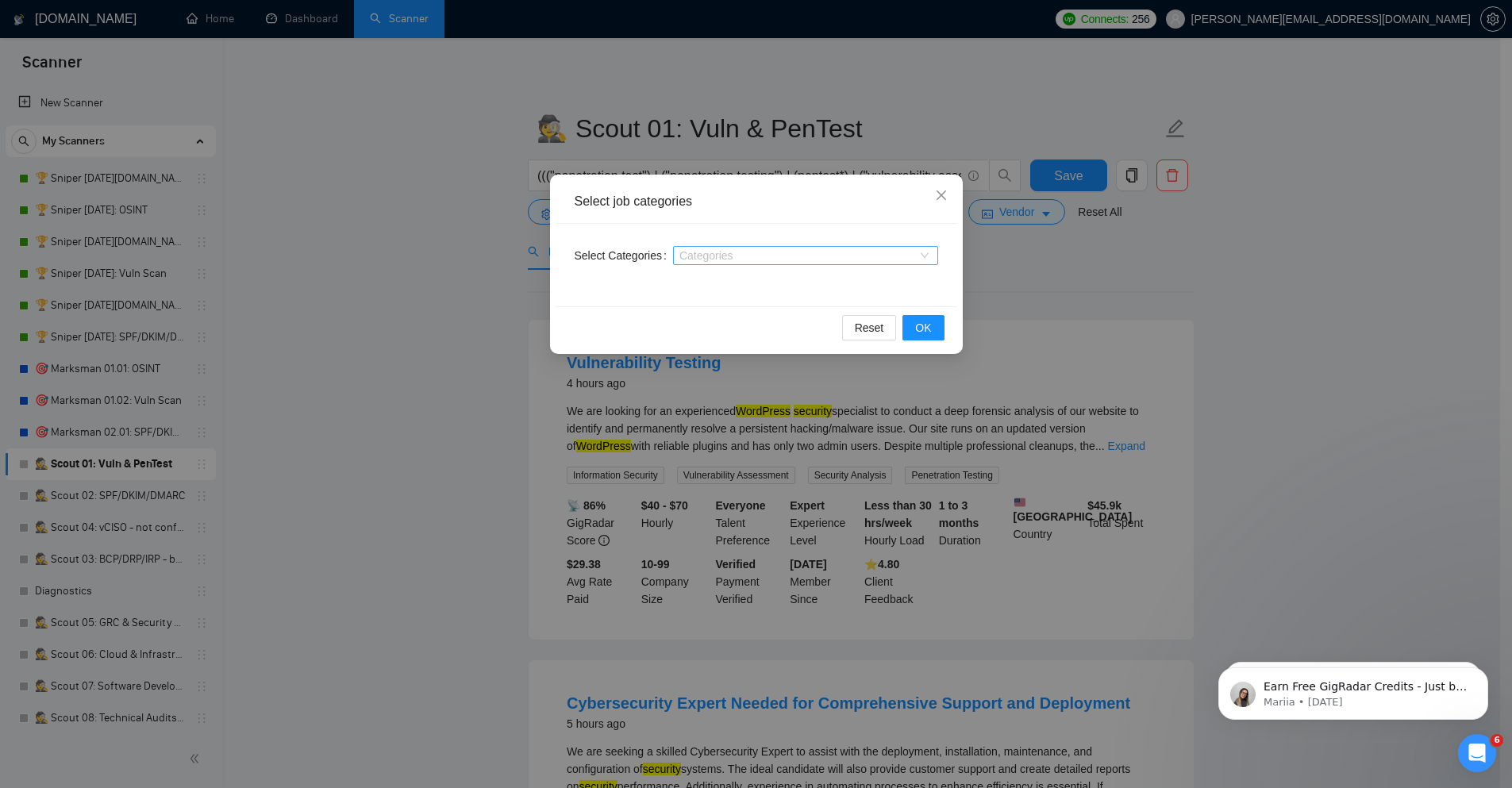
click at [699, 257] on div at bounding box center [797, 255] width 241 height 13
click at [780, 257] on div at bounding box center [797, 255] width 241 height 13
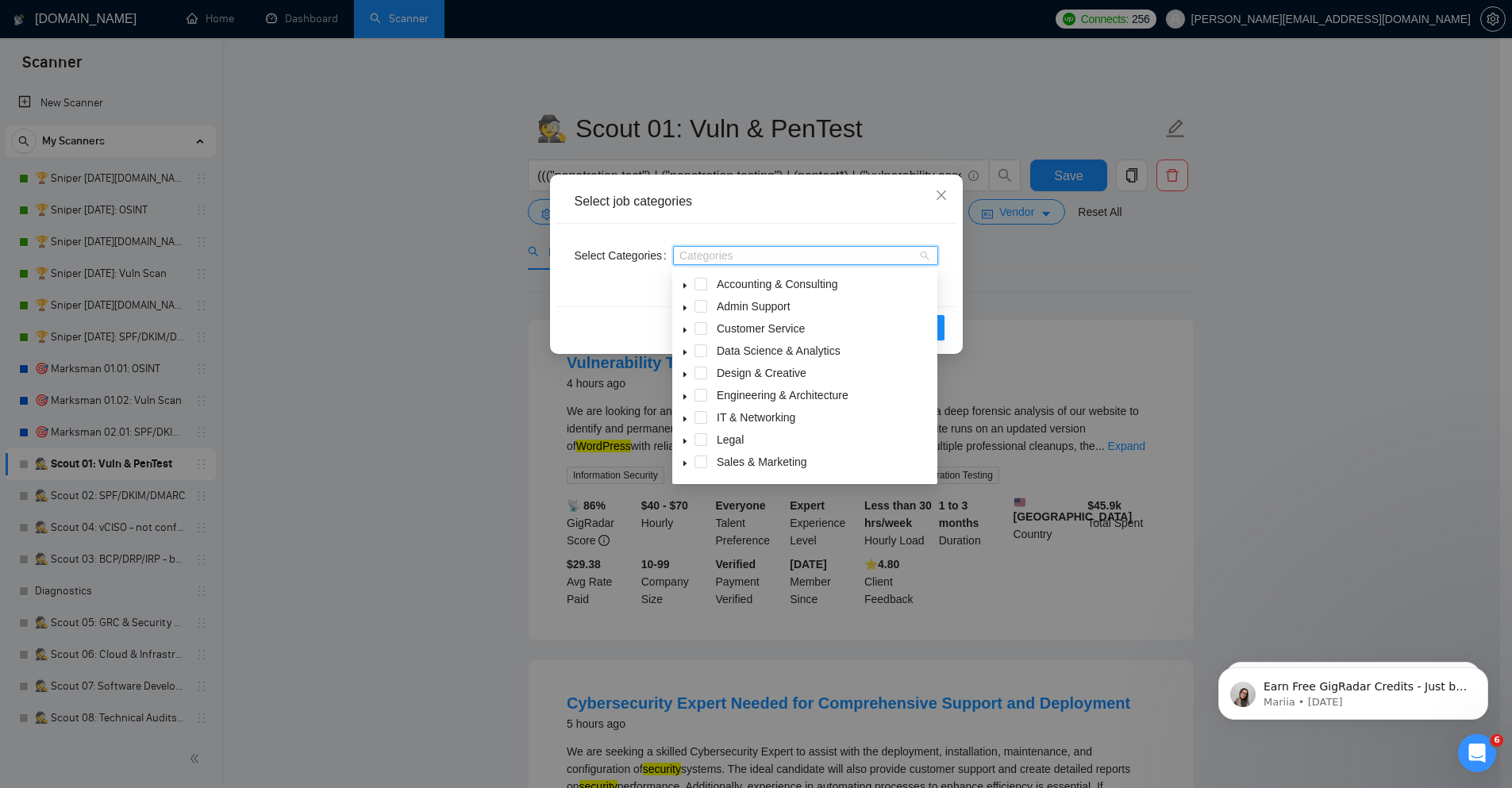
click at [679, 419] on span at bounding box center [685, 418] width 19 height 19
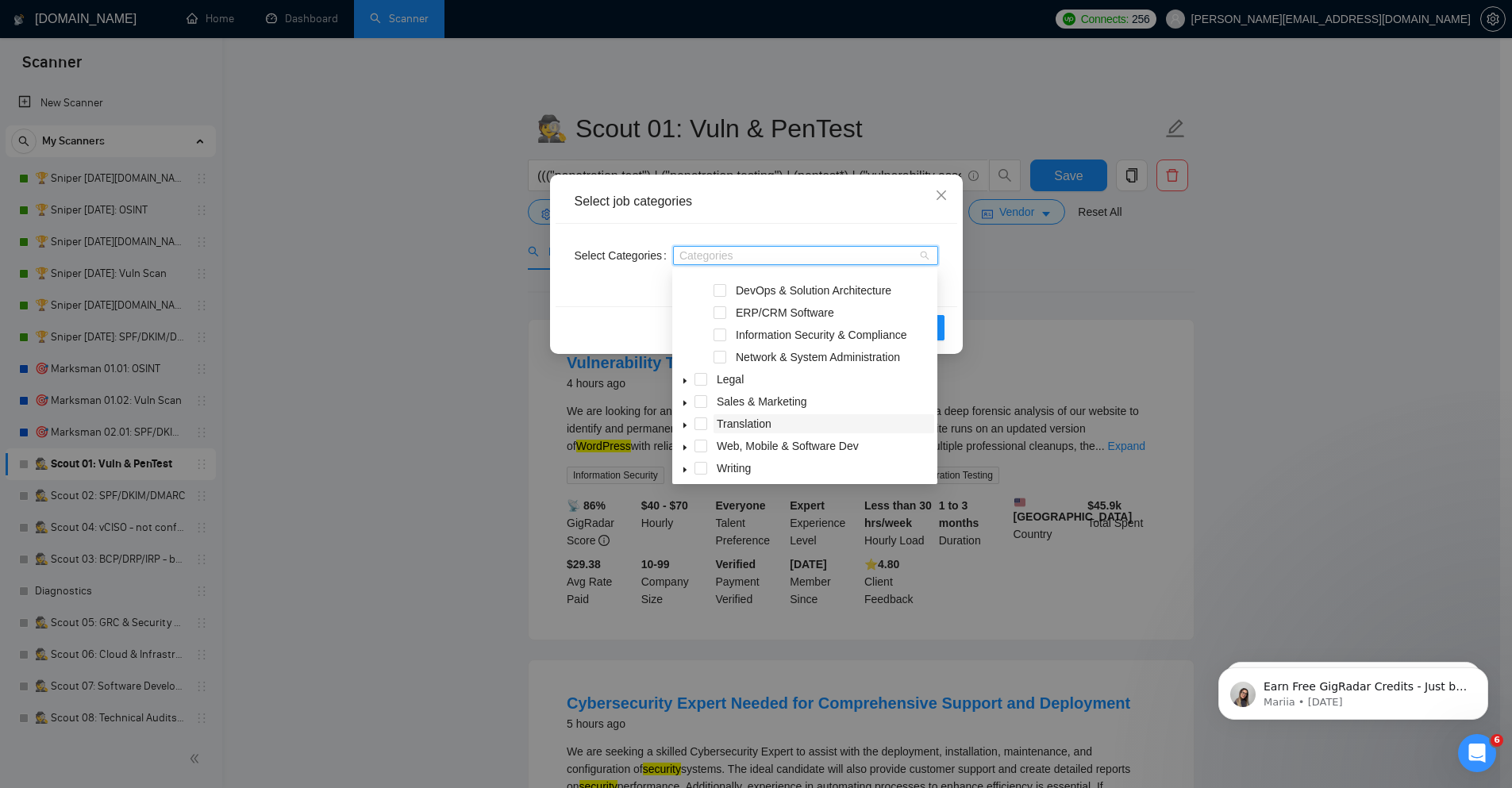
scroll to position [95, 0]
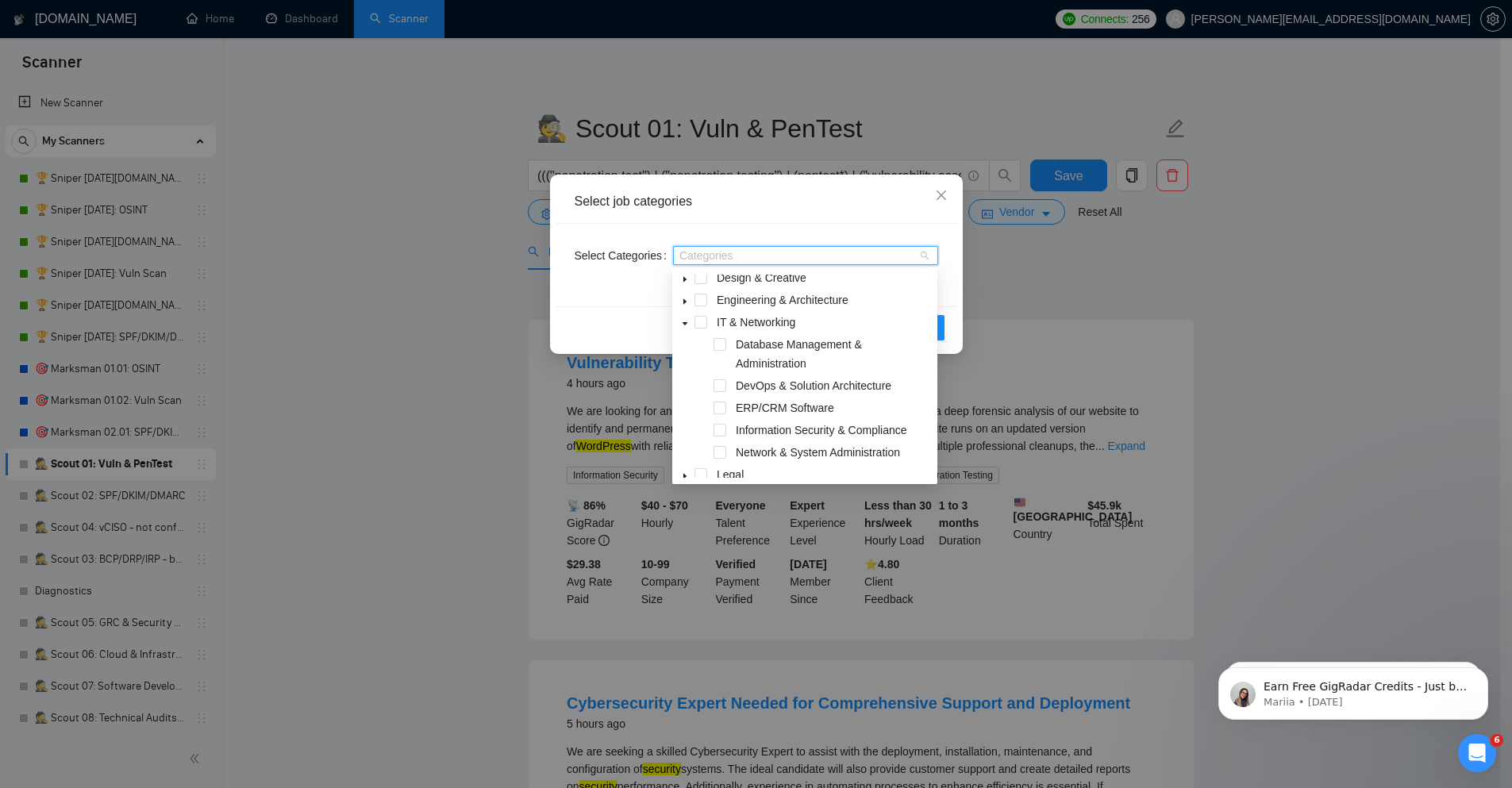
click at [685, 327] on icon "caret-down" at bounding box center [685, 323] width 8 height 8
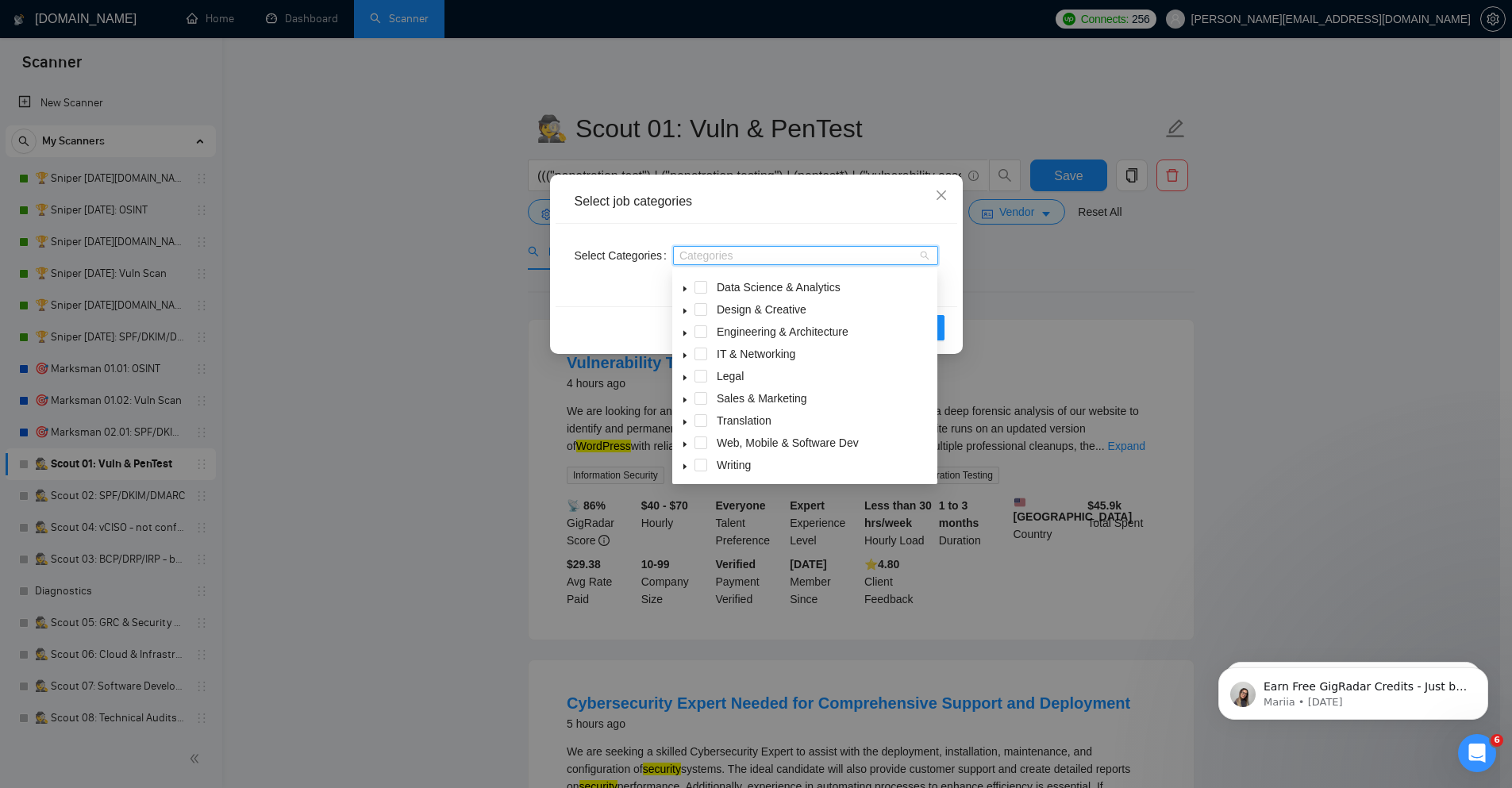
scroll to position [64, 0]
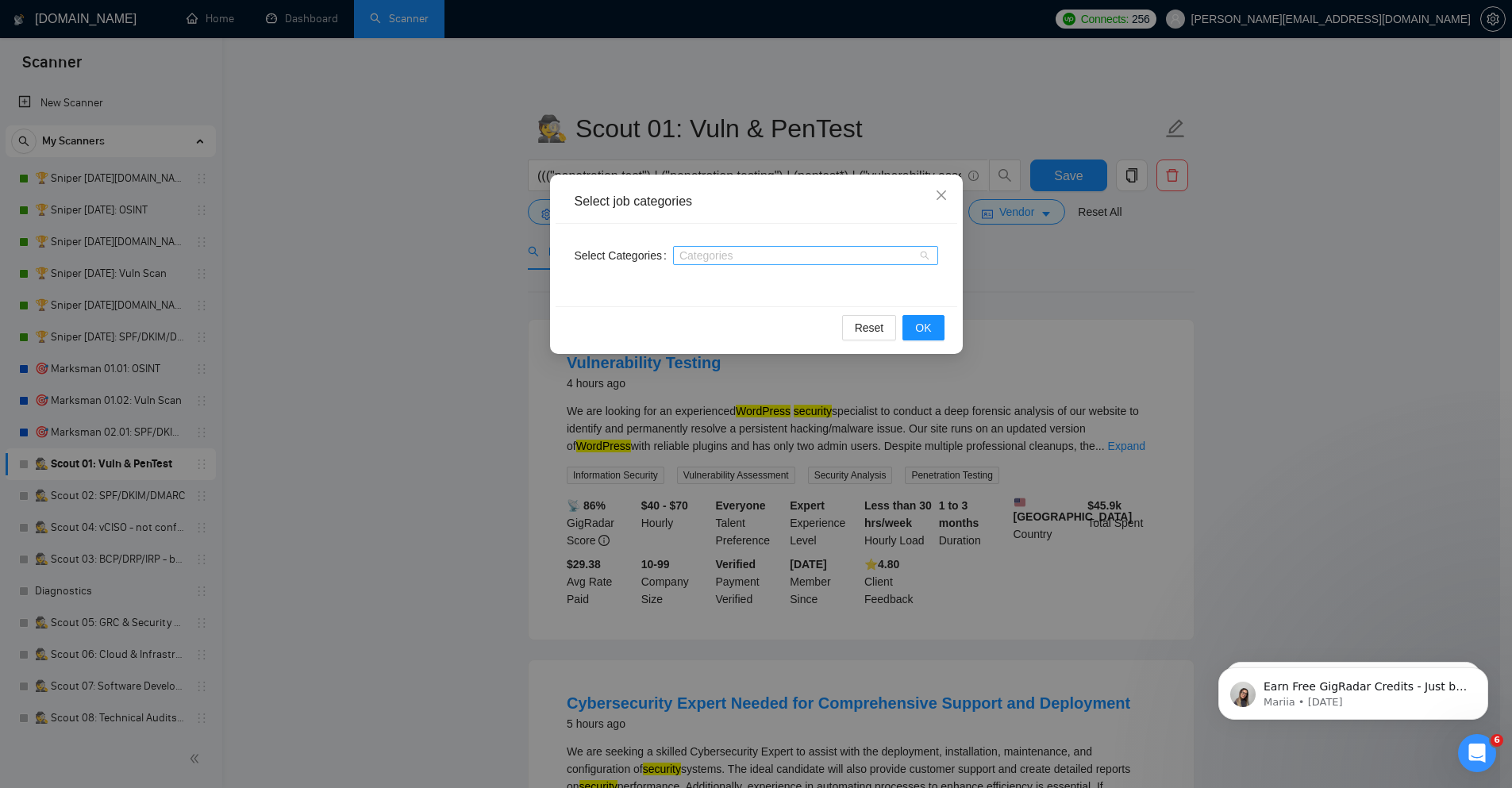
click at [826, 255] on div at bounding box center [797, 255] width 241 height 13
click at [813, 261] on div at bounding box center [797, 255] width 241 height 13
click at [754, 259] on div at bounding box center [797, 255] width 241 height 13
click at [794, 251] on div at bounding box center [797, 255] width 241 height 13
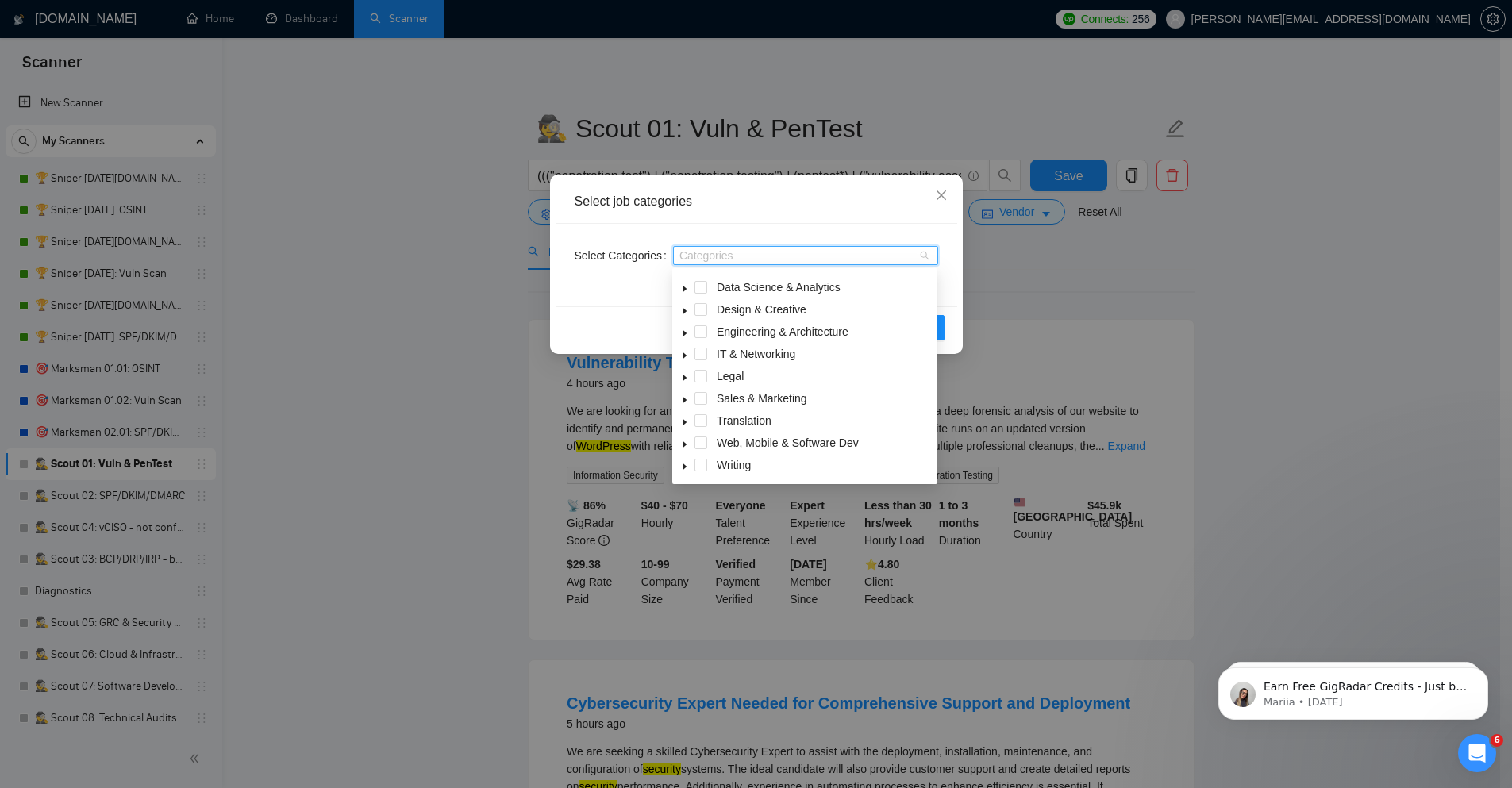
click at [681, 287] on icon "caret-down" at bounding box center [685, 289] width 8 height 8
click at [686, 339] on span at bounding box center [685, 332] width 19 height 19
click at [683, 354] on icon "caret-down" at bounding box center [685, 356] width 3 height 5
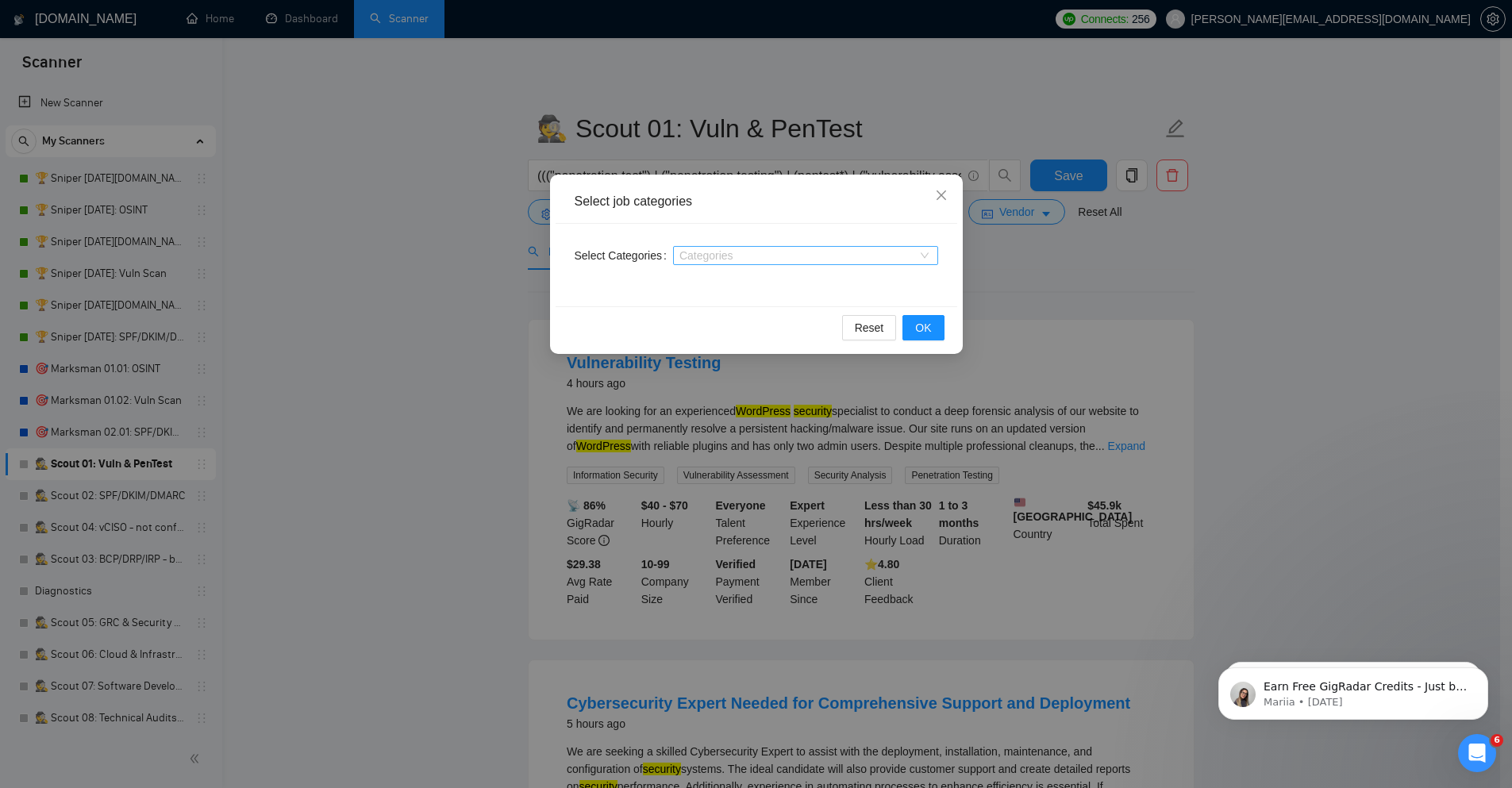
click at [812, 259] on div at bounding box center [797, 255] width 241 height 13
click at [776, 255] on div at bounding box center [797, 255] width 241 height 13
click at [731, 254] on div at bounding box center [797, 255] width 241 height 13
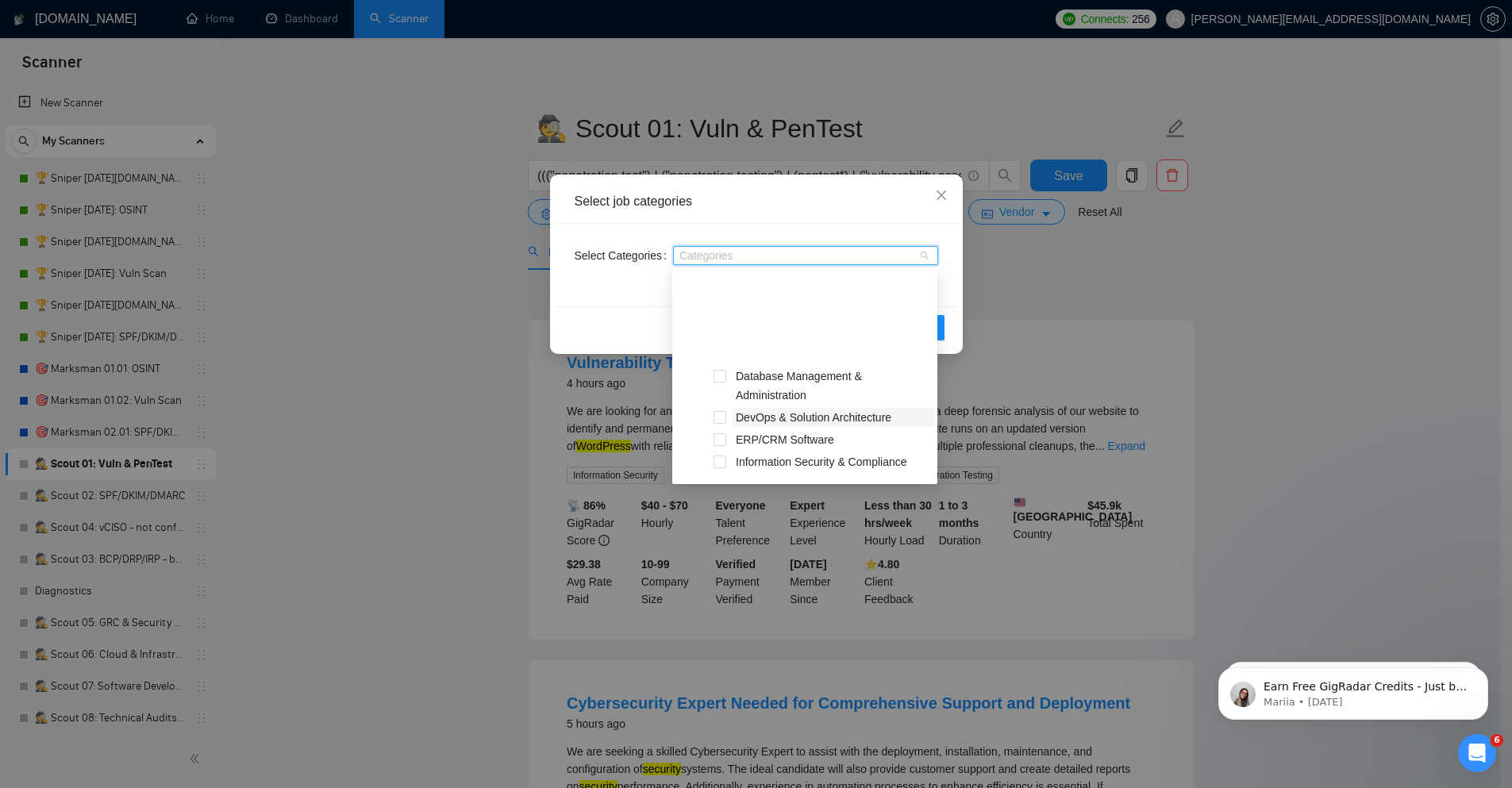
scroll to position [159, 0]
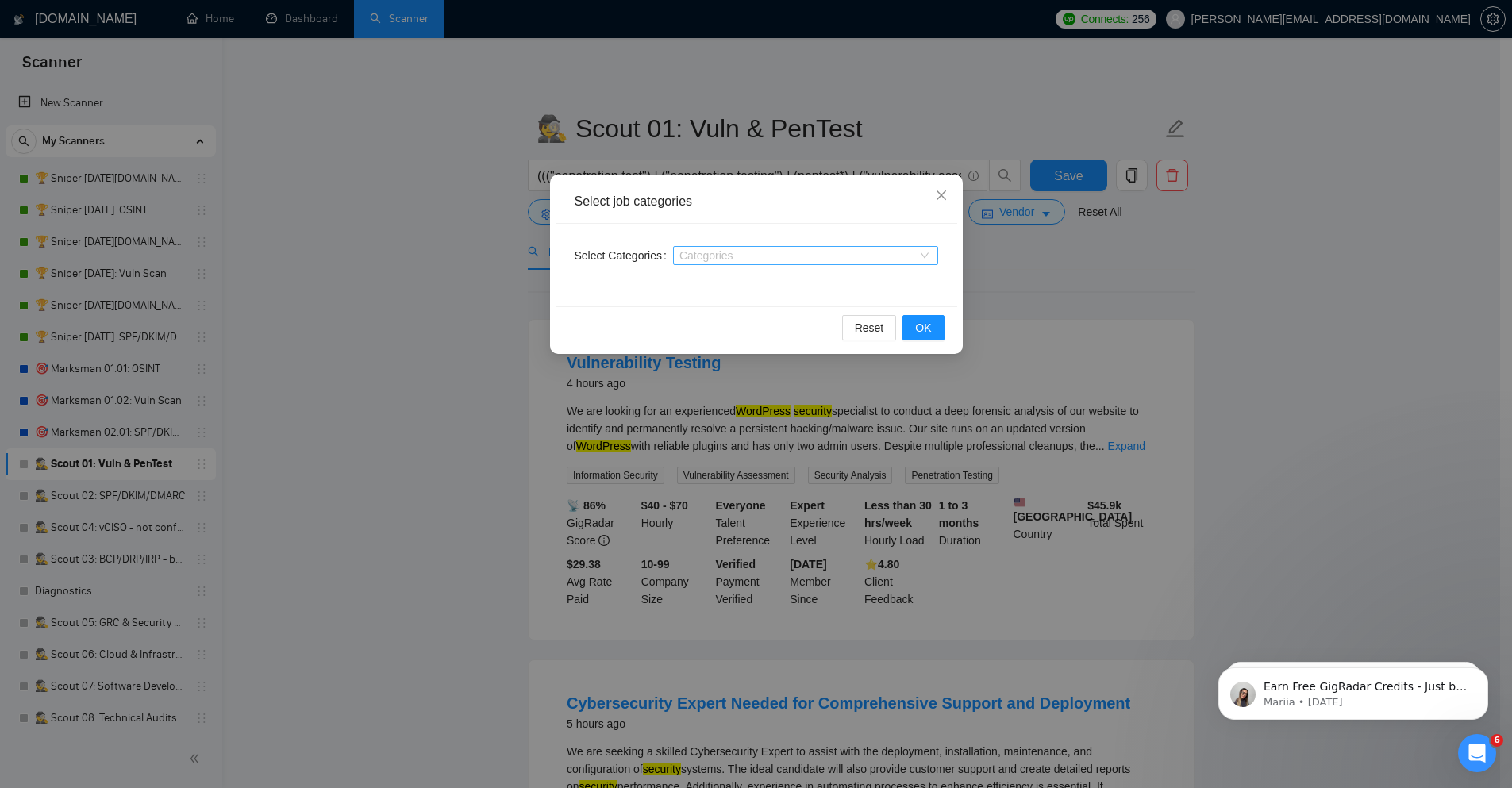
click at [752, 260] on div at bounding box center [797, 255] width 241 height 13
click at [937, 190] on icon "close" at bounding box center [941, 195] width 13 height 13
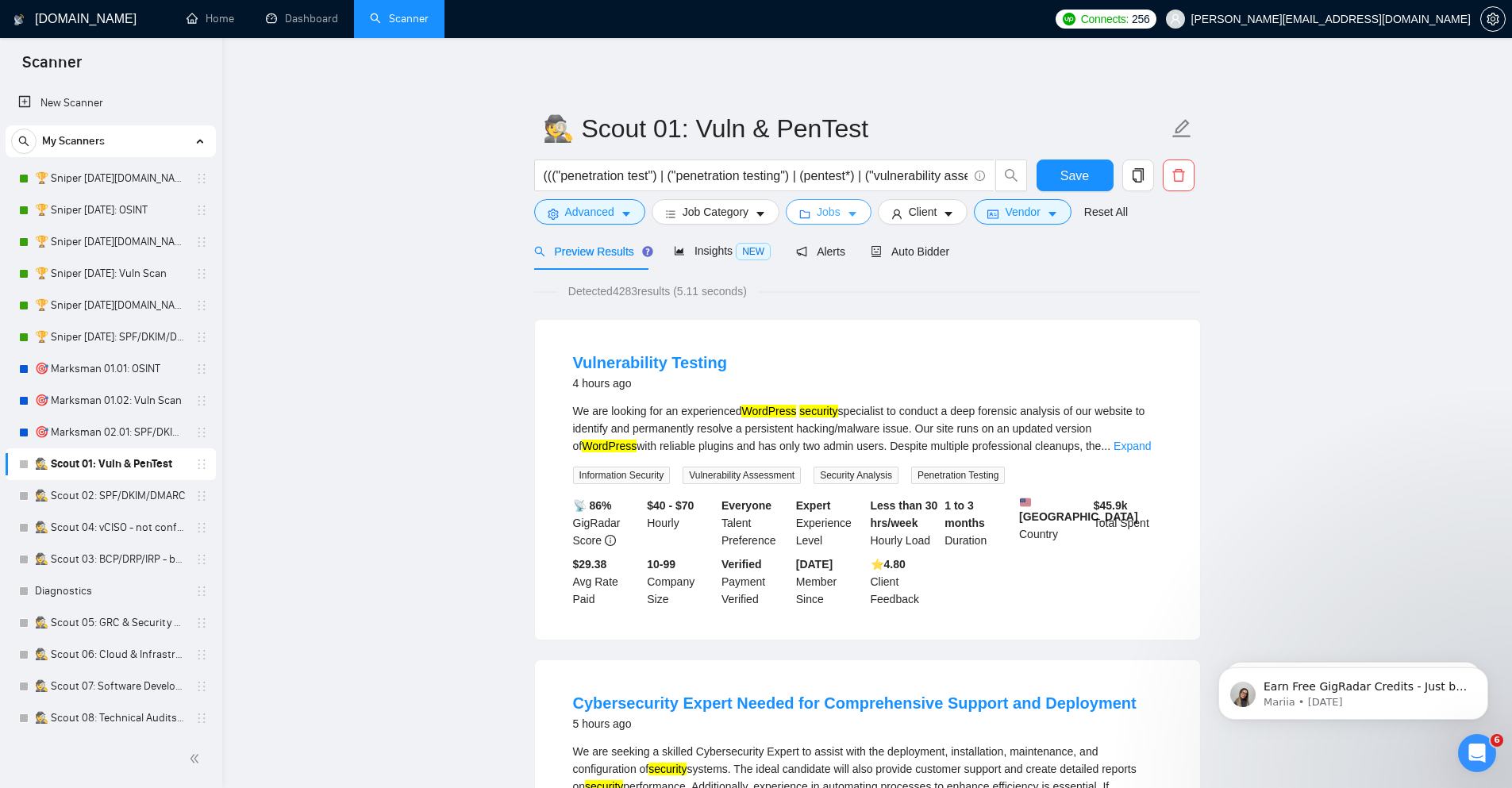
click at [831, 221] on span "Jobs" at bounding box center [829, 211] width 24 height 17
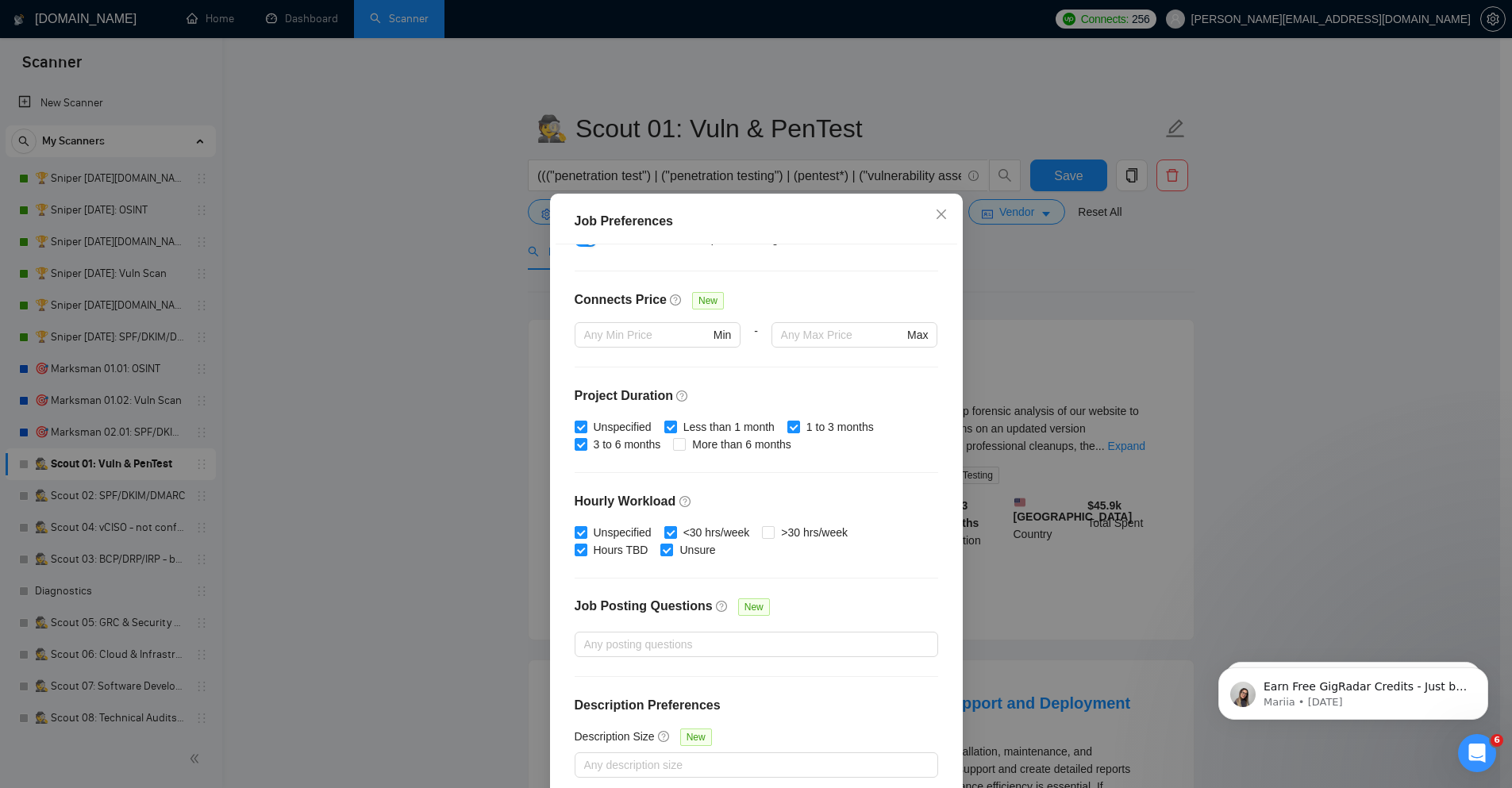
scroll to position [78, 0]
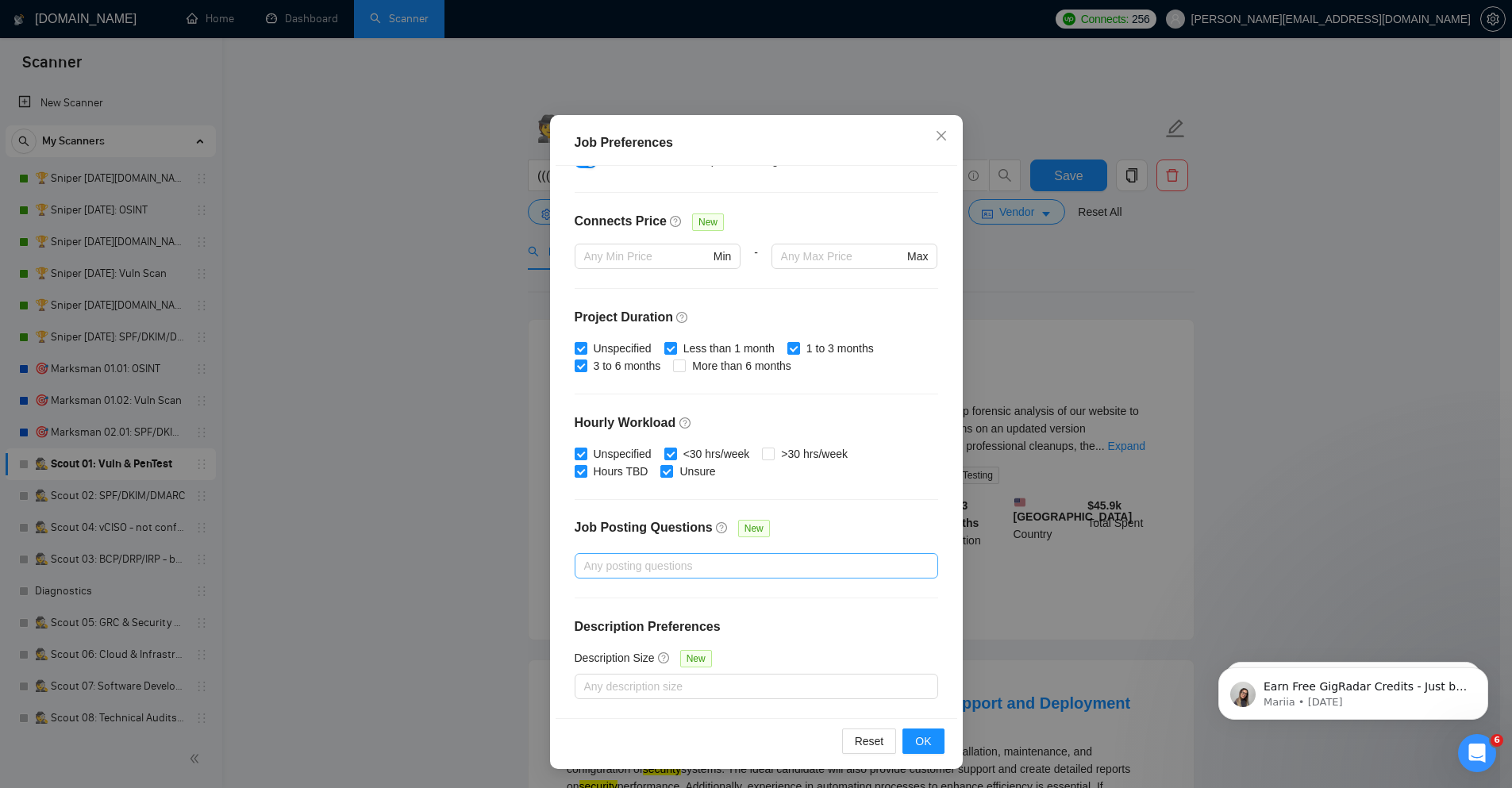
click at [673, 562] on div at bounding box center [747, 566] width 339 height 19
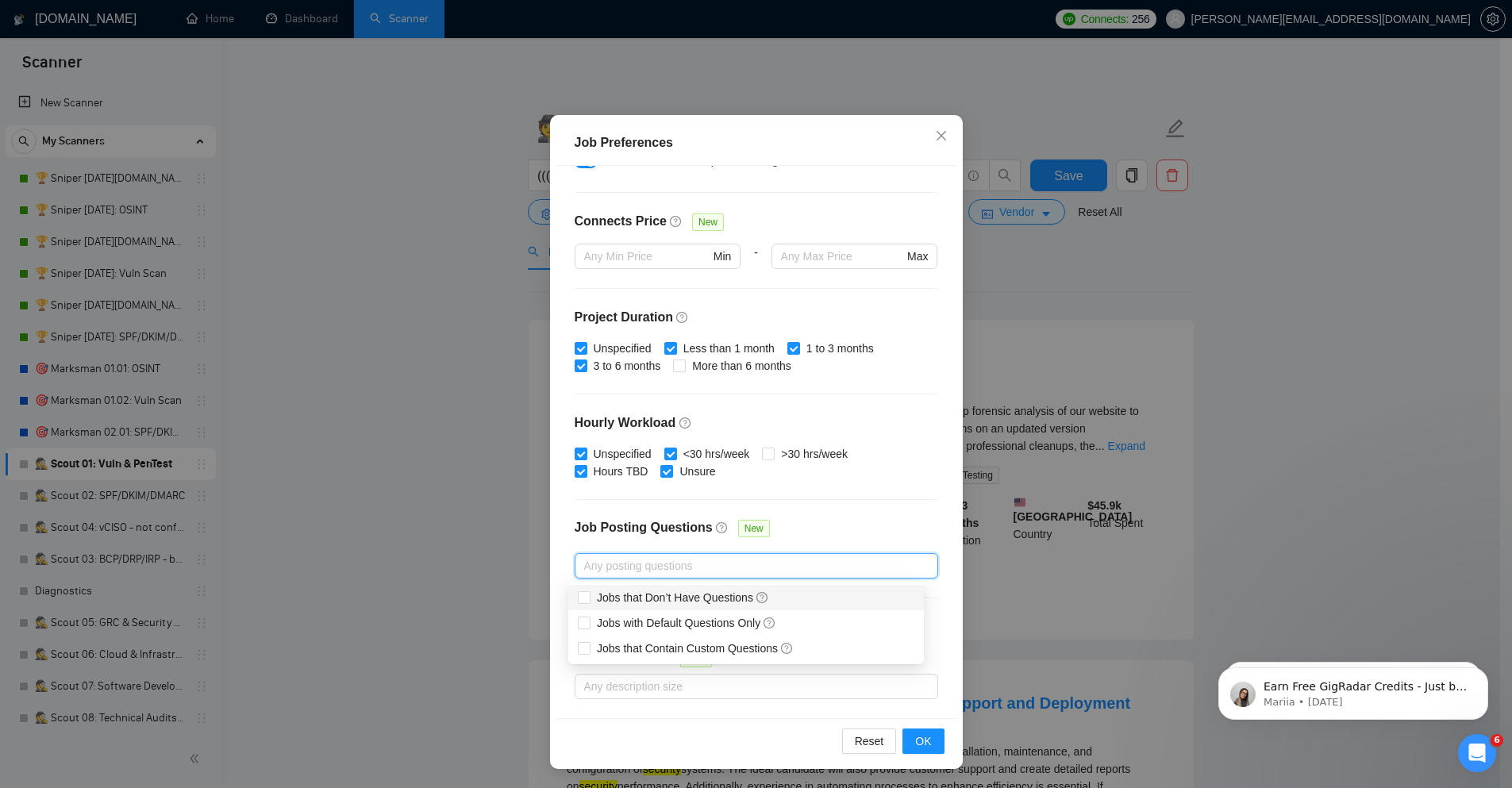
click at [673, 562] on div at bounding box center [747, 566] width 339 height 19
click at [718, 690] on div at bounding box center [747, 687] width 339 height 19
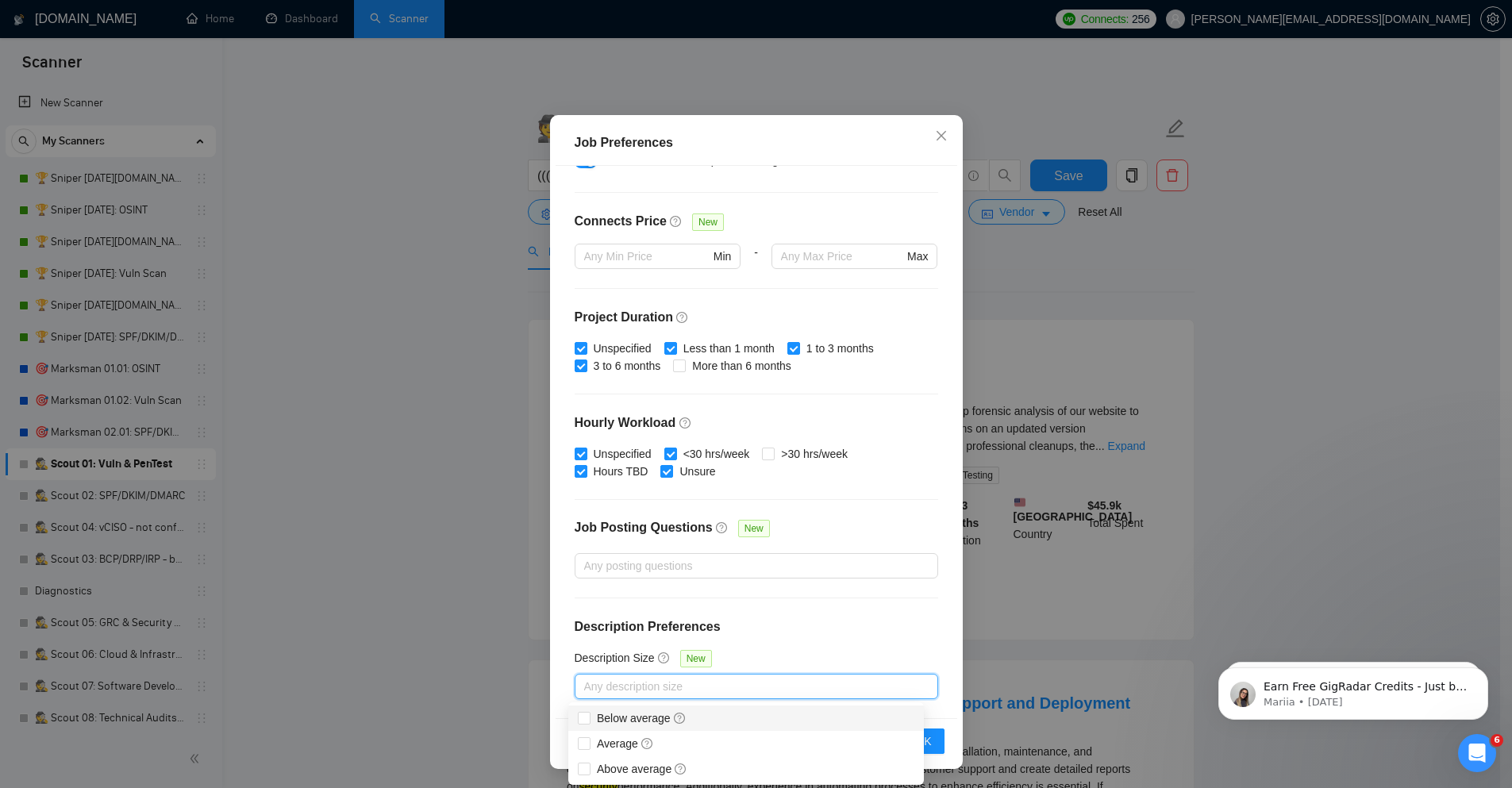
click at [716, 683] on div at bounding box center [747, 687] width 339 height 19
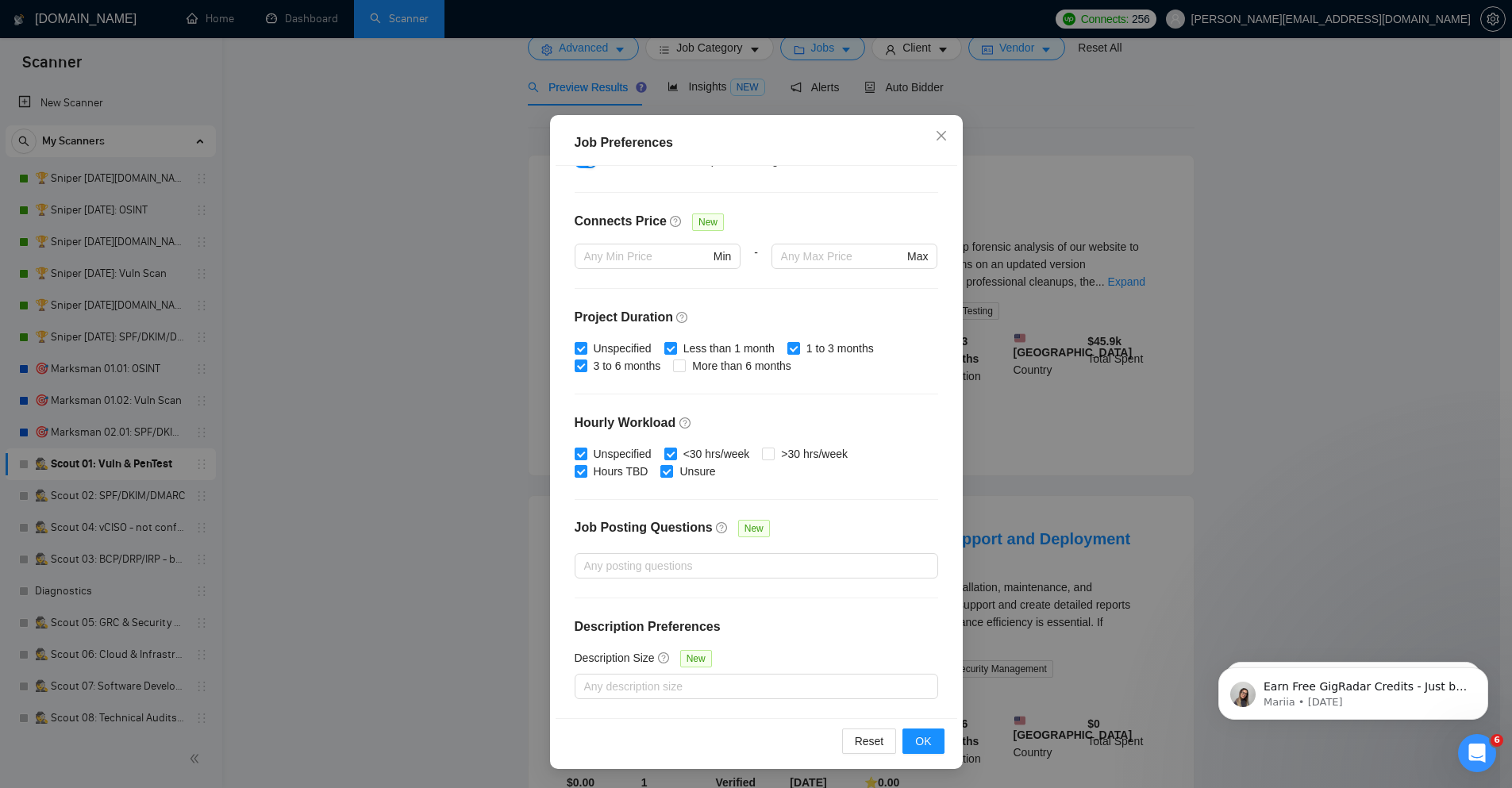
scroll to position [0, 0]
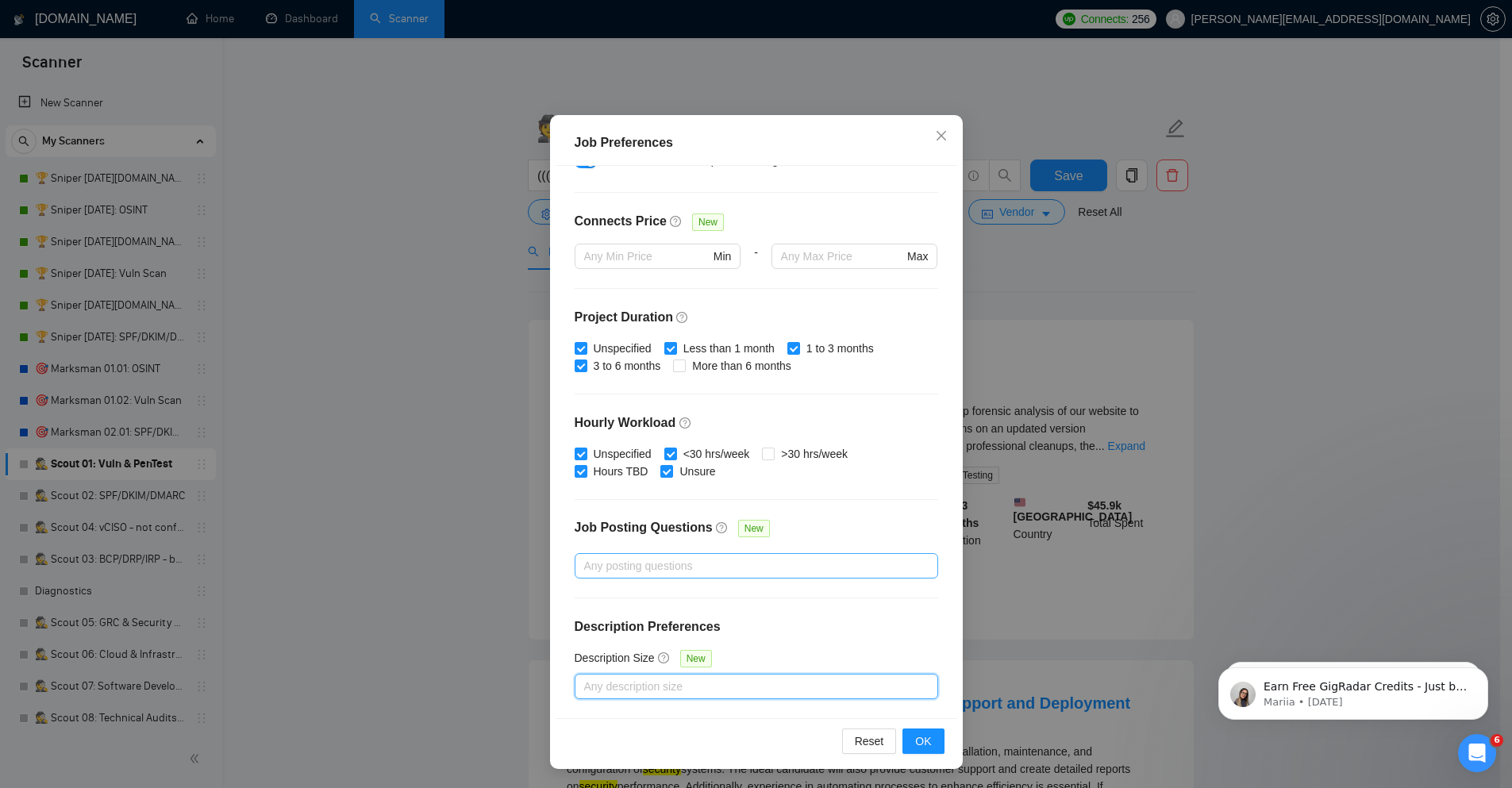
click at [822, 568] on div at bounding box center [747, 566] width 339 height 19
click at [821, 556] on div "Any posting questions" at bounding box center [756, 566] width 363 height 26
click at [677, 566] on div at bounding box center [747, 566] width 339 height 19
click at [824, 569] on div at bounding box center [747, 566] width 339 height 19
click at [676, 560] on div at bounding box center [747, 566] width 339 height 19
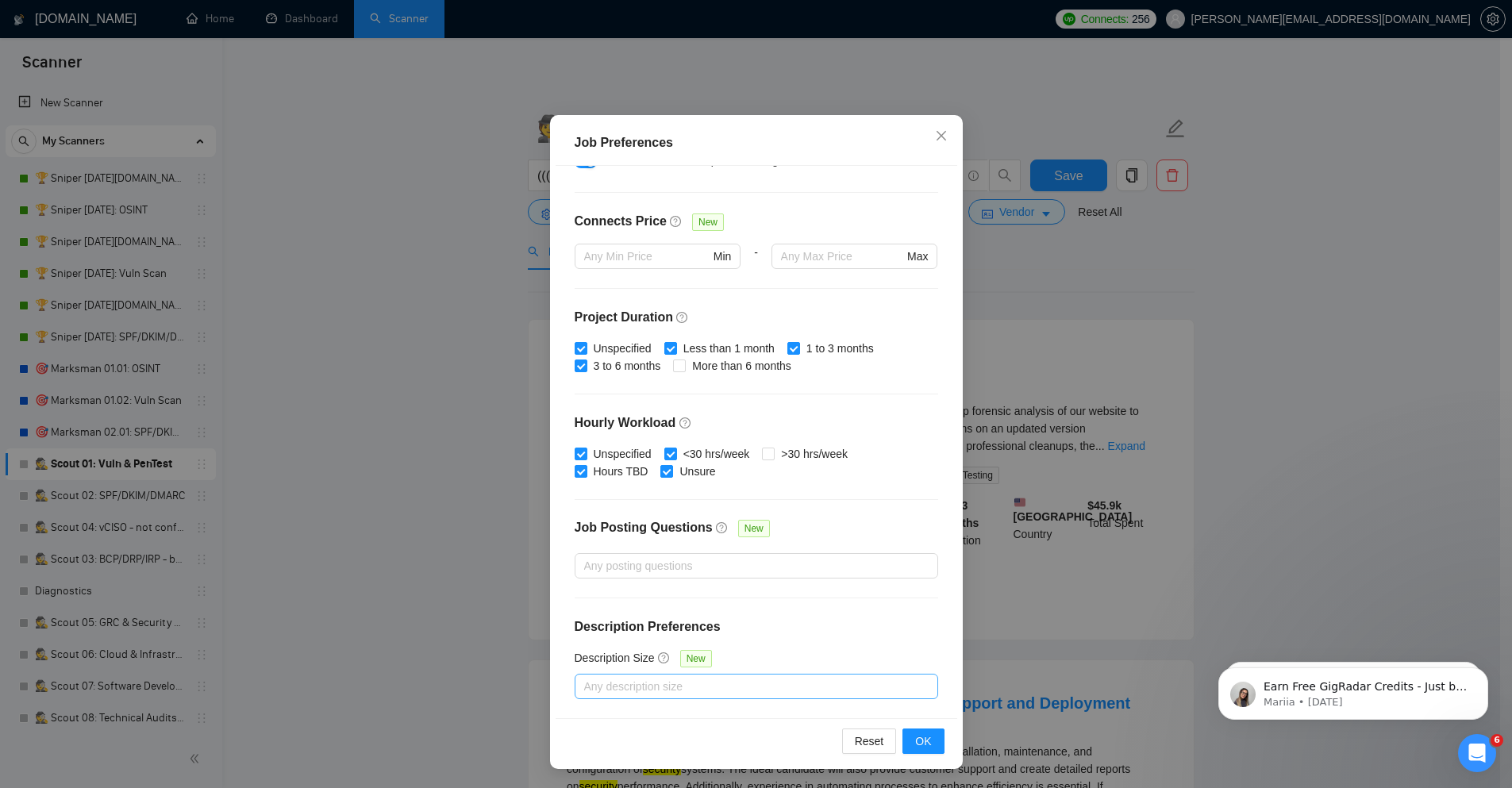
click at [768, 688] on div at bounding box center [747, 687] width 339 height 19
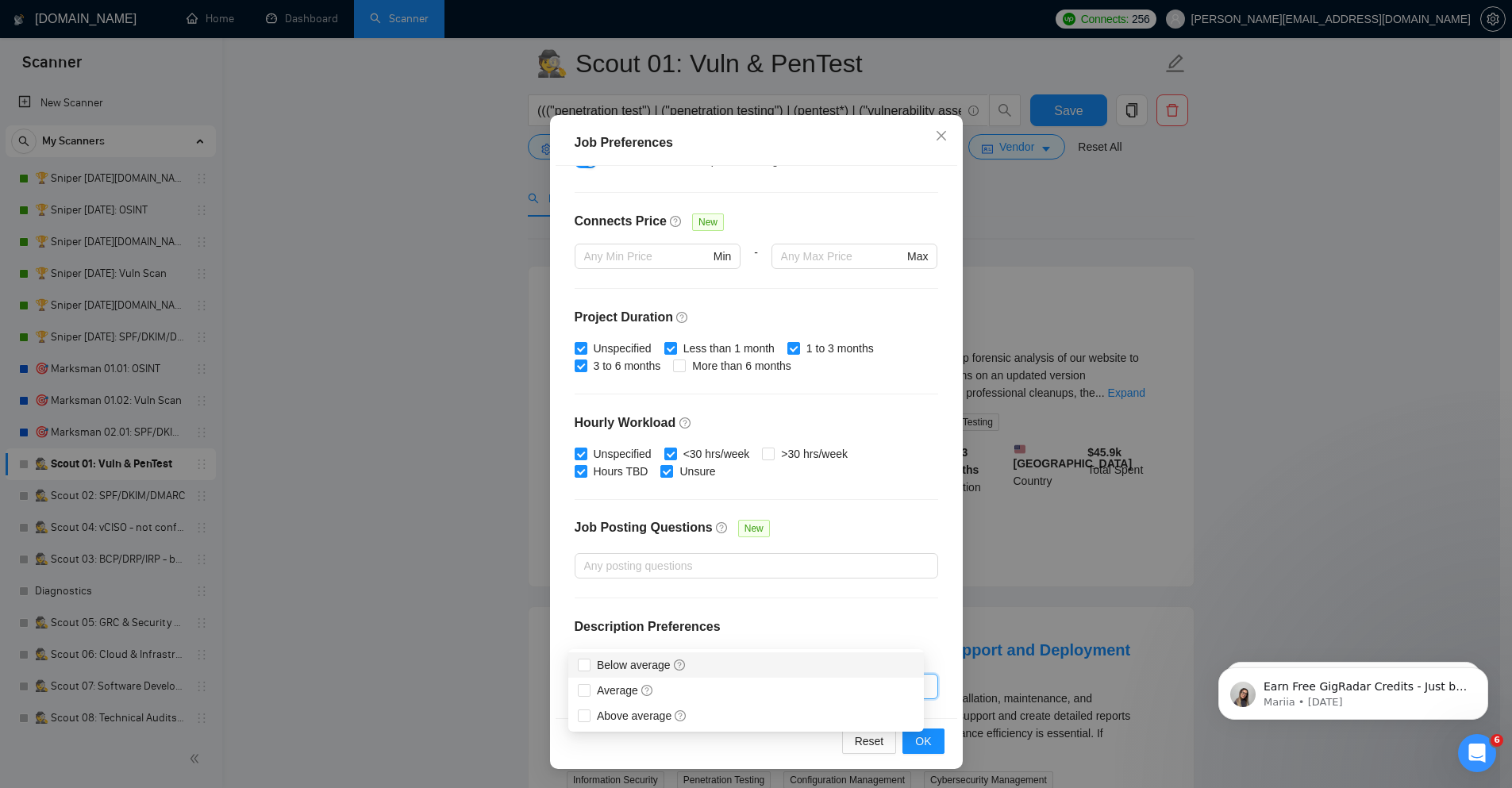
scroll to position [191, 0]
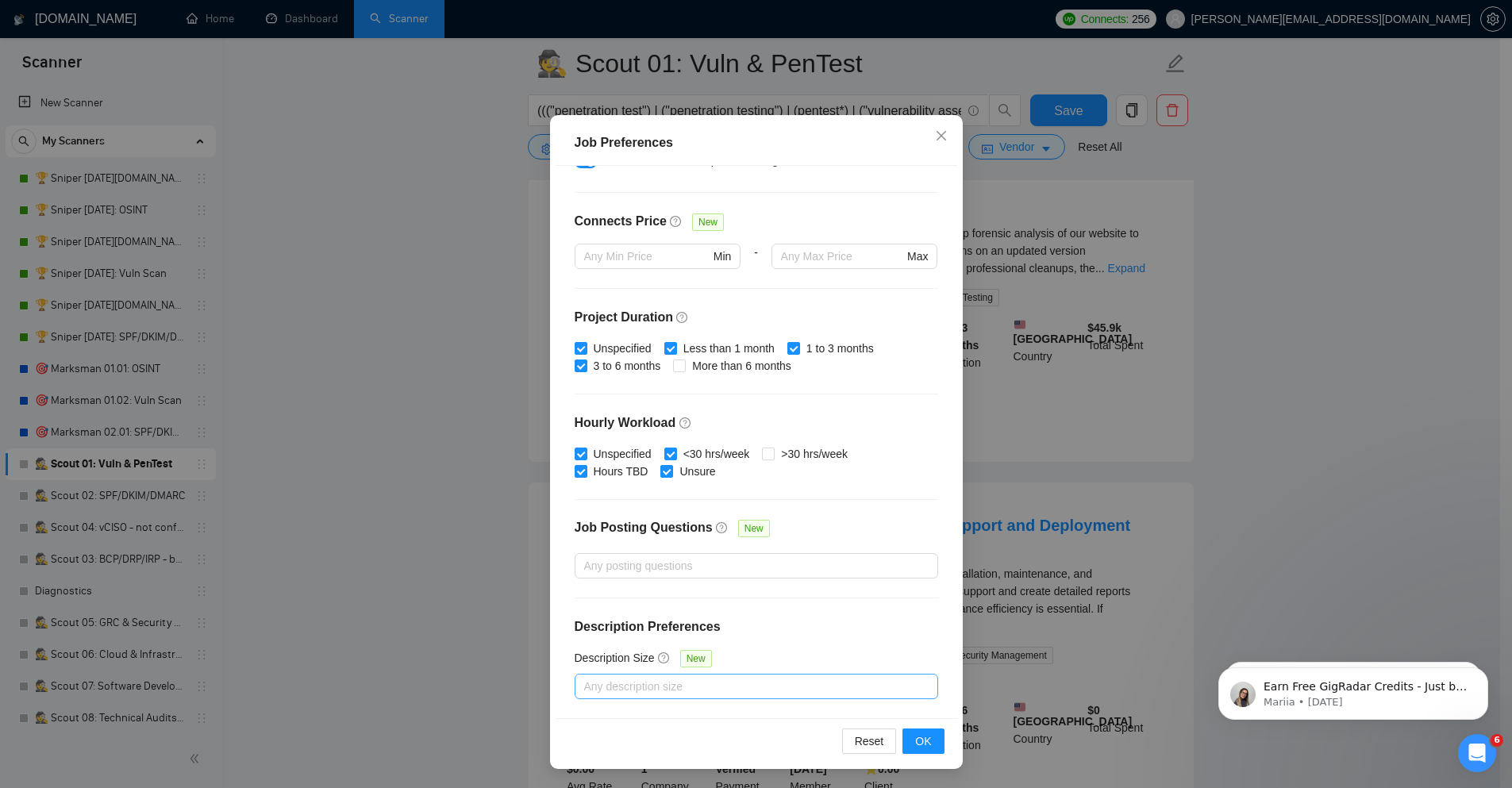
click at [796, 693] on div at bounding box center [747, 687] width 339 height 19
click at [935, 130] on icon "close" at bounding box center [941, 136] width 13 height 13
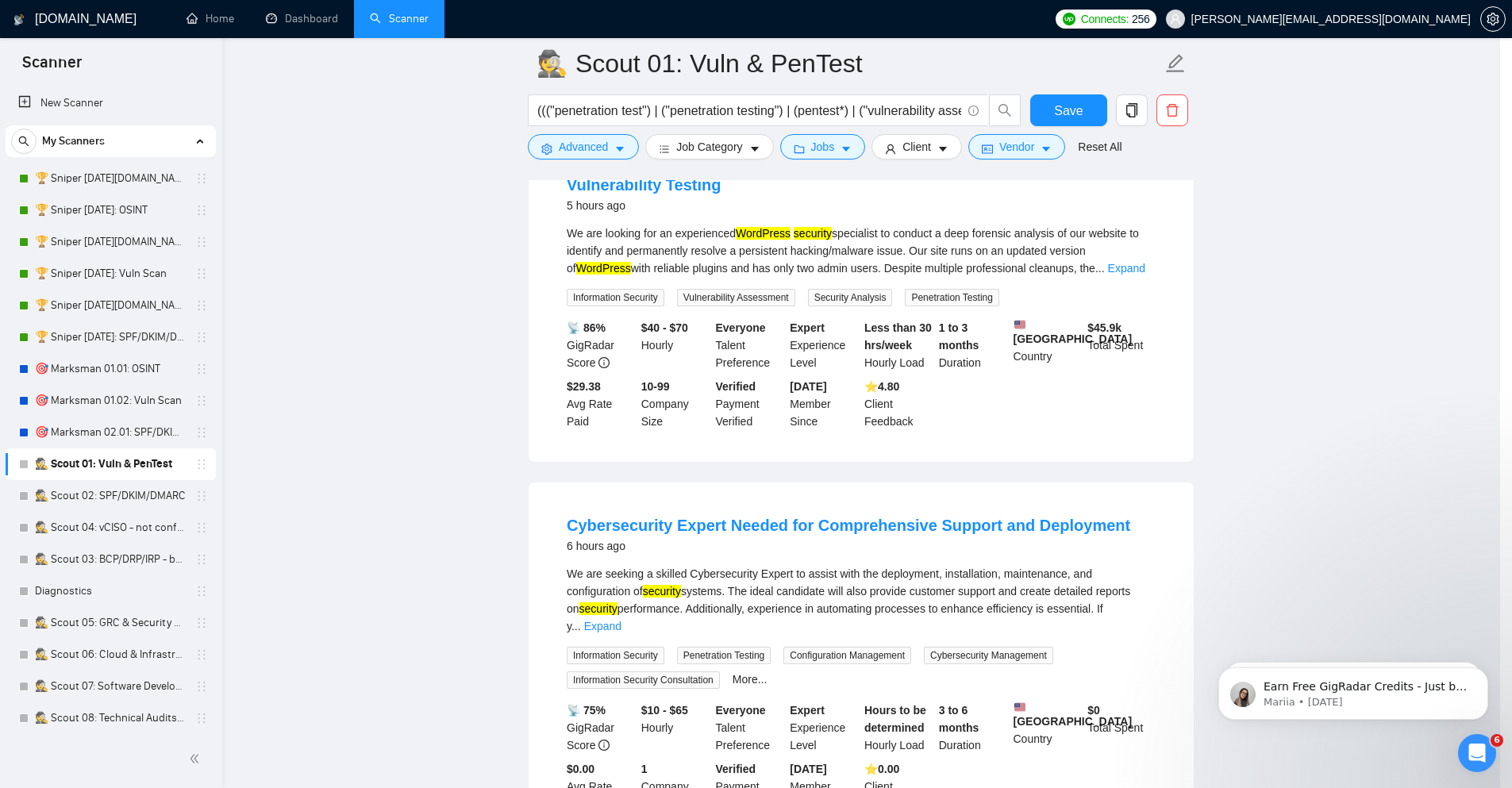
scroll to position [0, 0]
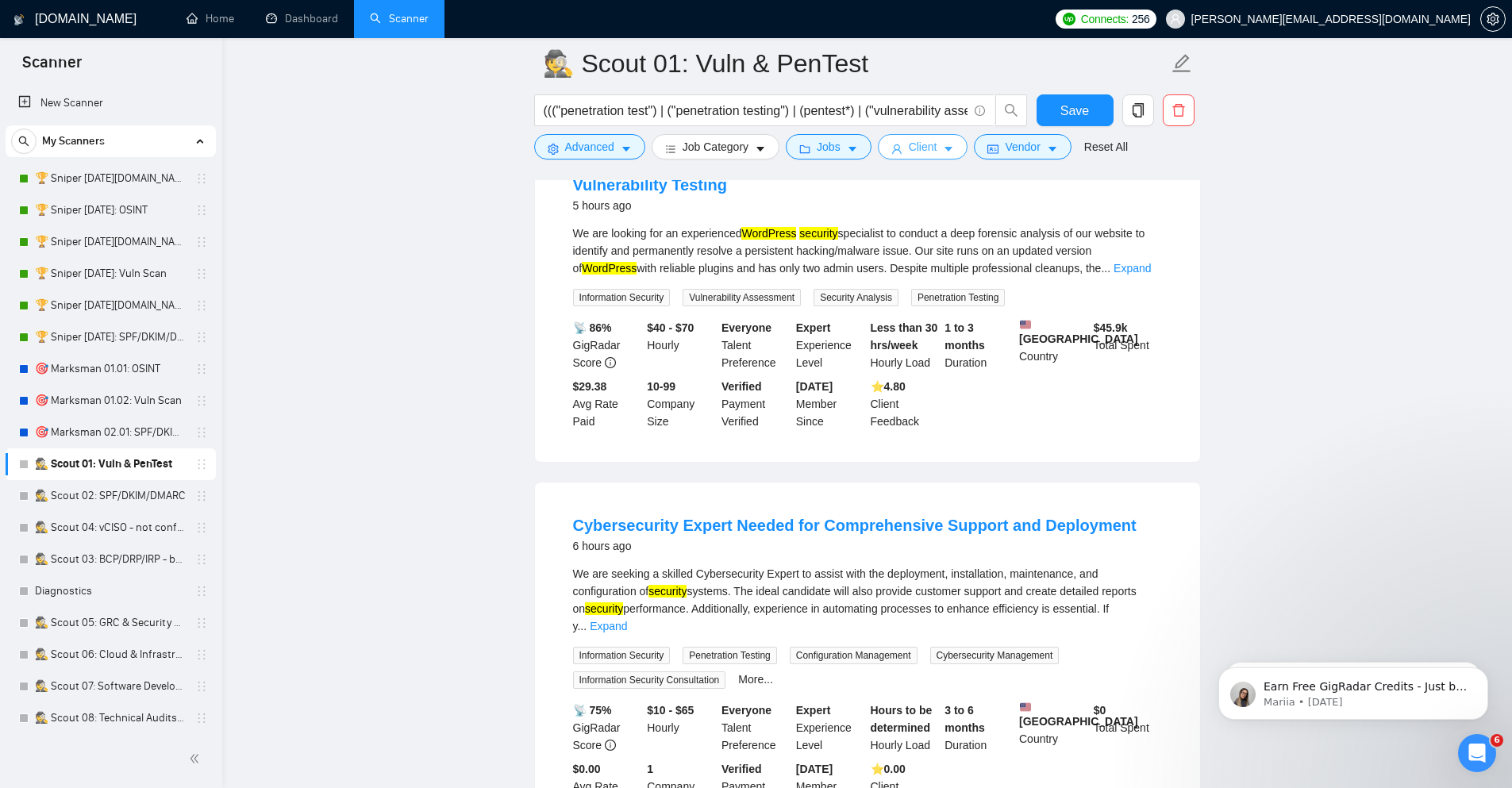
click at [954, 150] on icon "caret-down" at bounding box center [948, 149] width 11 height 11
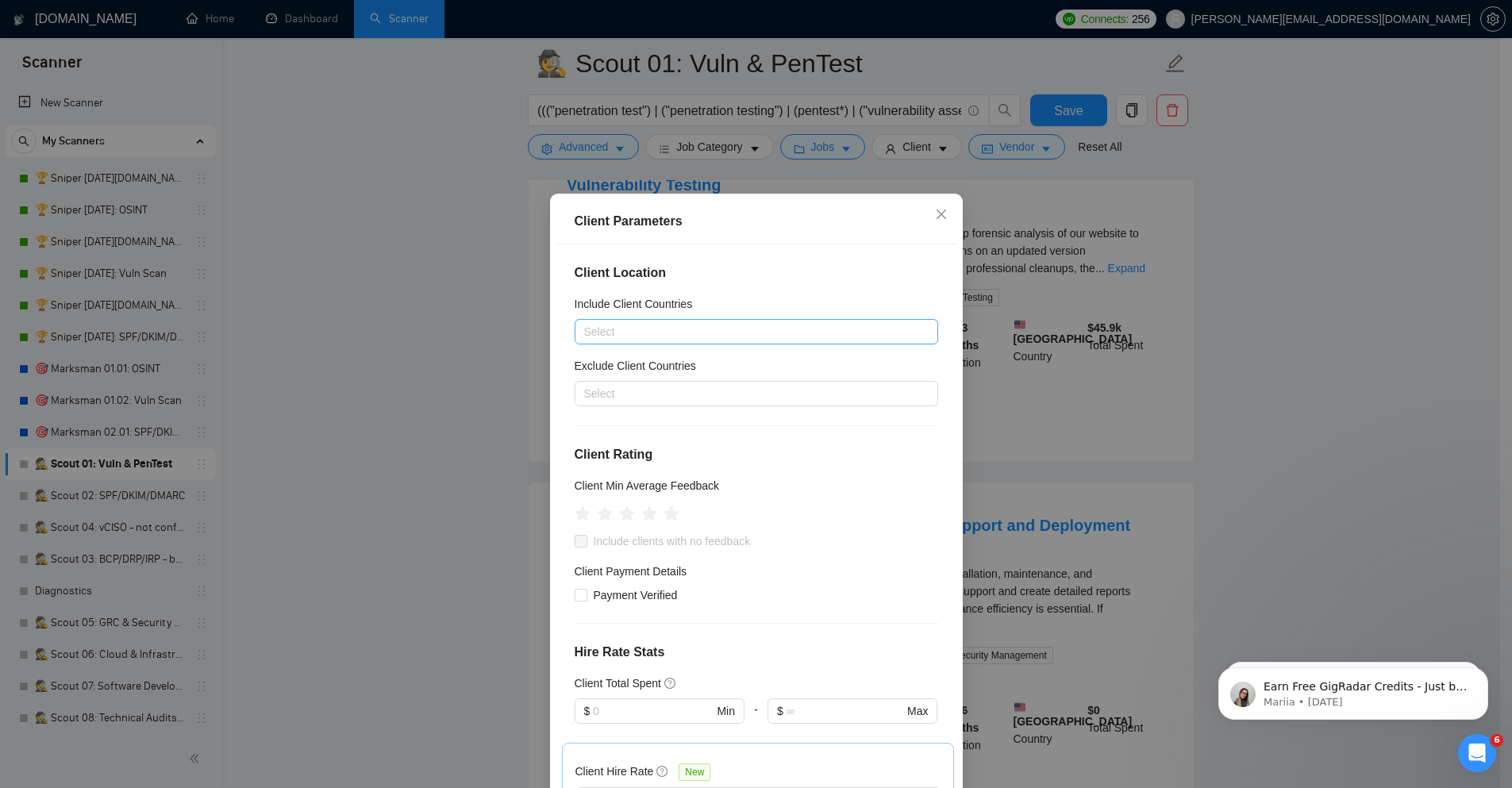
click at [668, 331] on div at bounding box center [747, 332] width 339 height 19
click at [641, 329] on div at bounding box center [747, 332] width 339 height 19
click at [650, 334] on div at bounding box center [747, 332] width 339 height 19
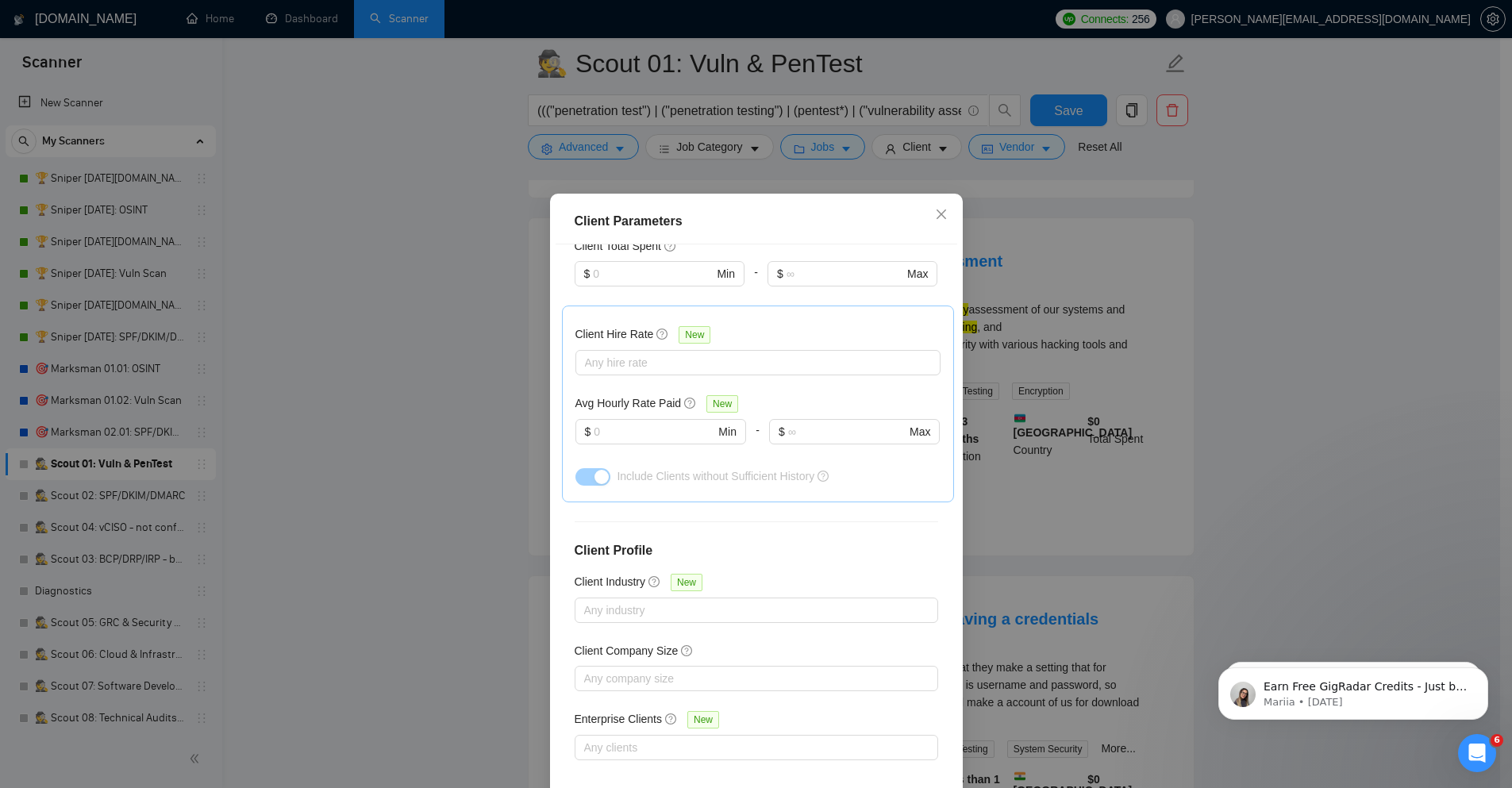
scroll to position [439, 0]
click at [749, 368] on div at bounding box center [749, 361] width 341 height 19
click at [750, 357] on div at bounding box center [749, 361] width 341 height 19
click at [642, 365] on div at bounding box center [749, 361] width 341 height 19
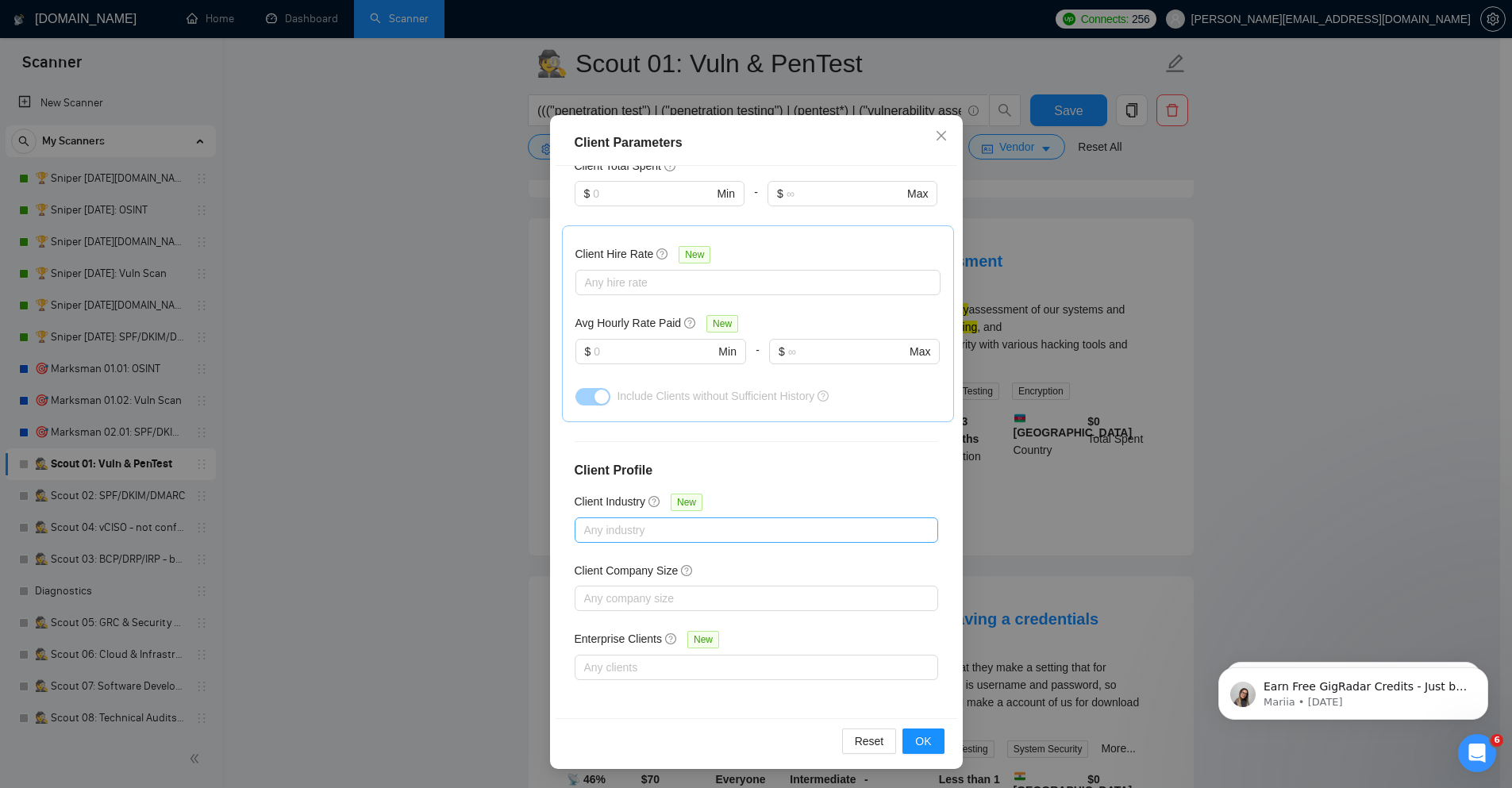
click at [807, 521] on div at bounding box center [747, 530] width 339 height 19
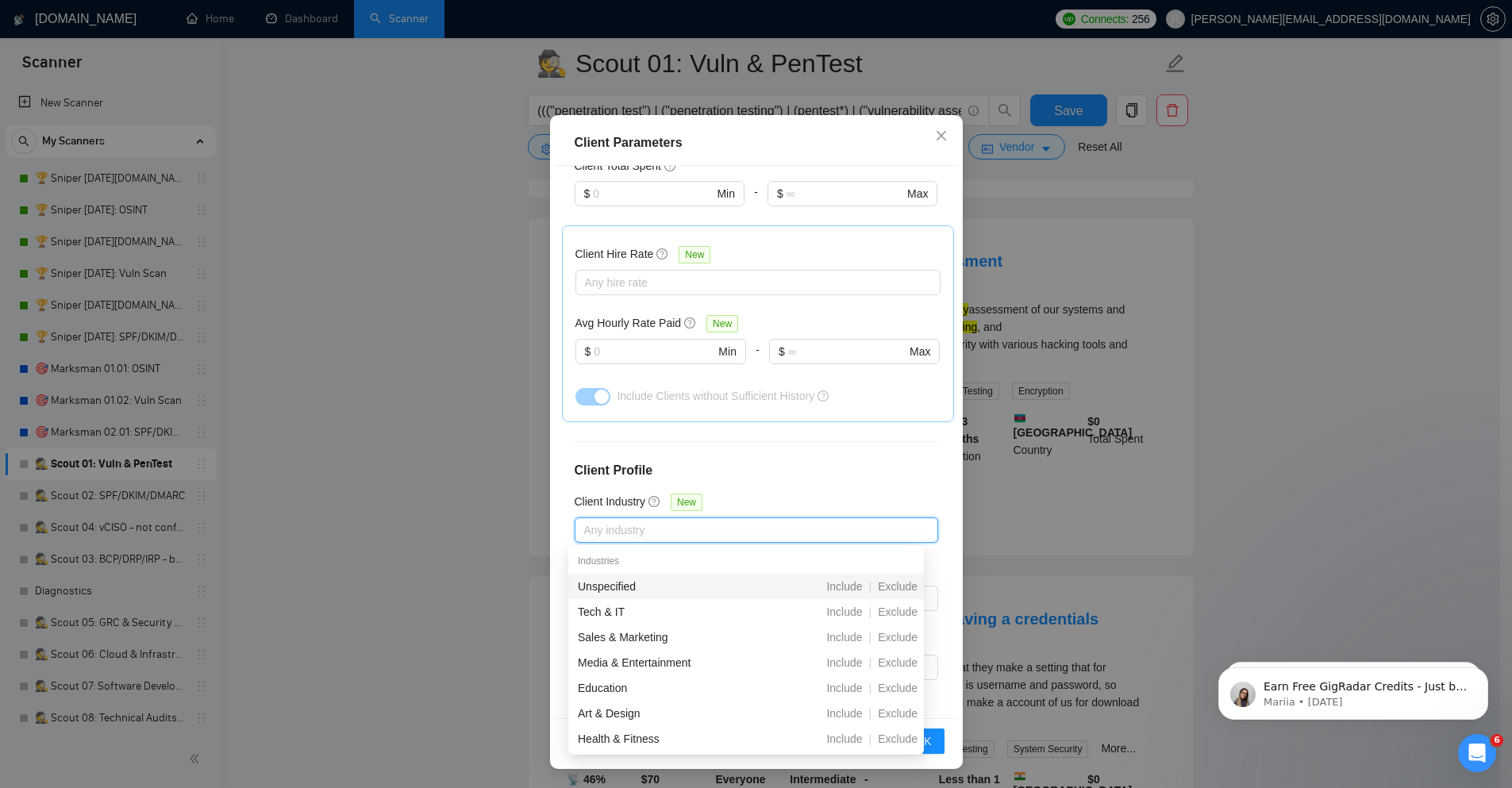
click at [823, 507] on div "Client Location Include Client Countries Select Exclude Client Countries Select…" at bounding box center [756, 442] width 401 height 552
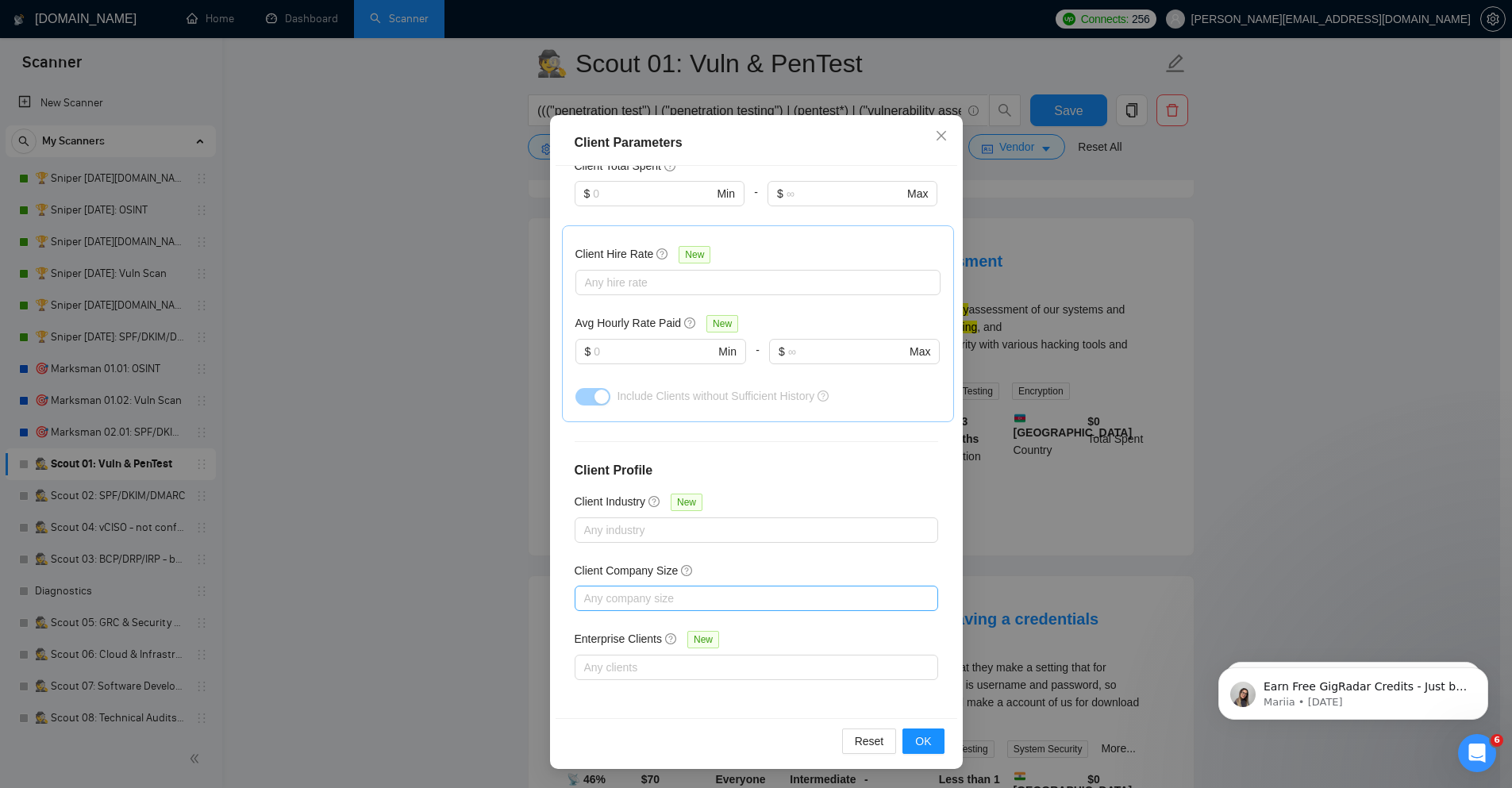
click at [742, 610] on div "Any company size" at bounding box center [756, 599] width 363 height 26
click at [804, 555] on div "Client Location Include Client Countries Select Exclude Client Countries Select…" at bounding box center [756, 442] width 401 height 552
click at [702, 670] on div at bounding box center [747, 668] width 339 height 19
click at [821, 617] on div "Client Location Include Client Countries Select Exclude Client Countries Select…" at bounding box center [756, 442] width 401 height 552
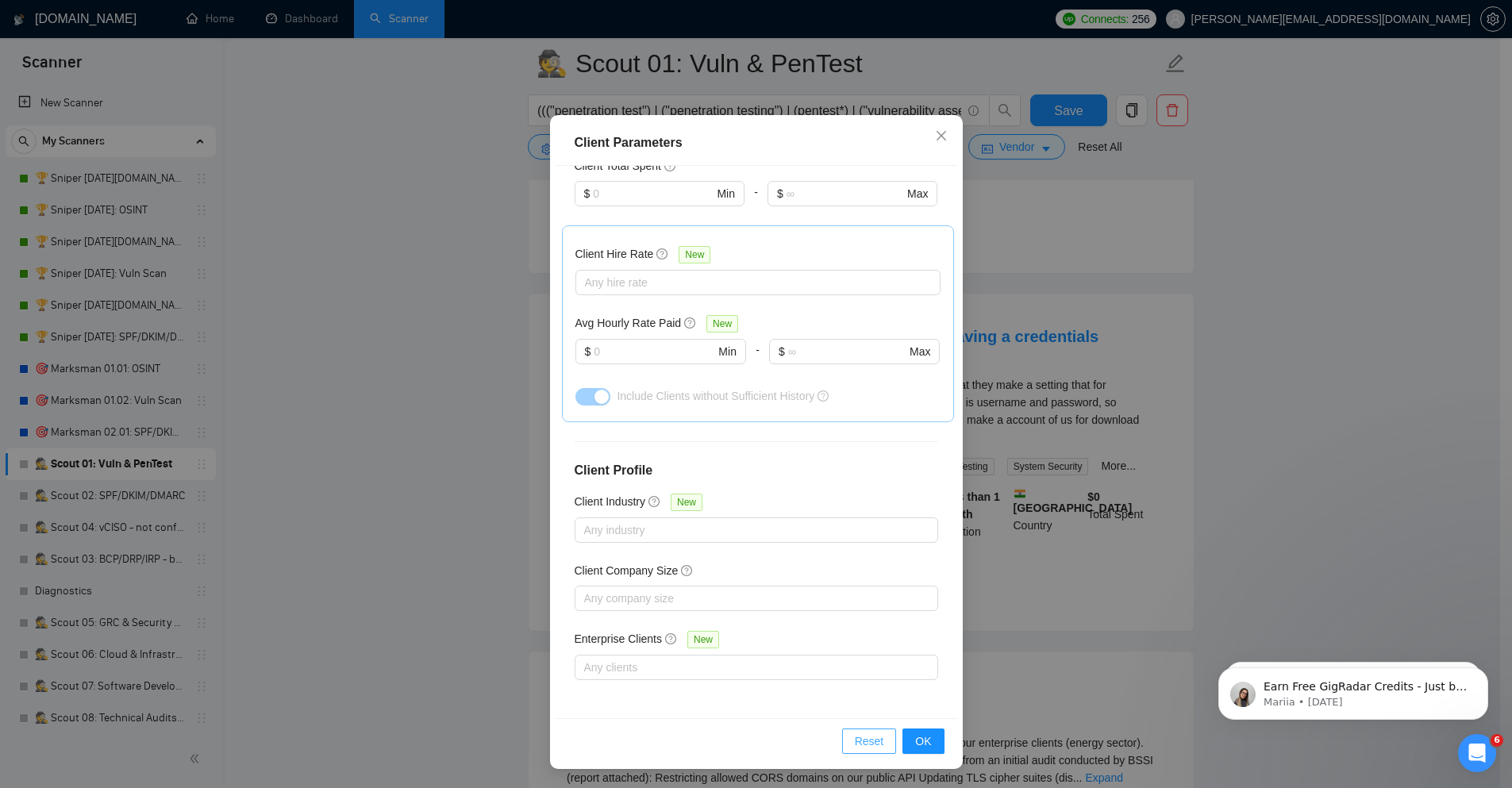
scroll to position [1429, 0]
click at [937, 139] on icon "close" at bounding box center [941, 136] width 13 height 13
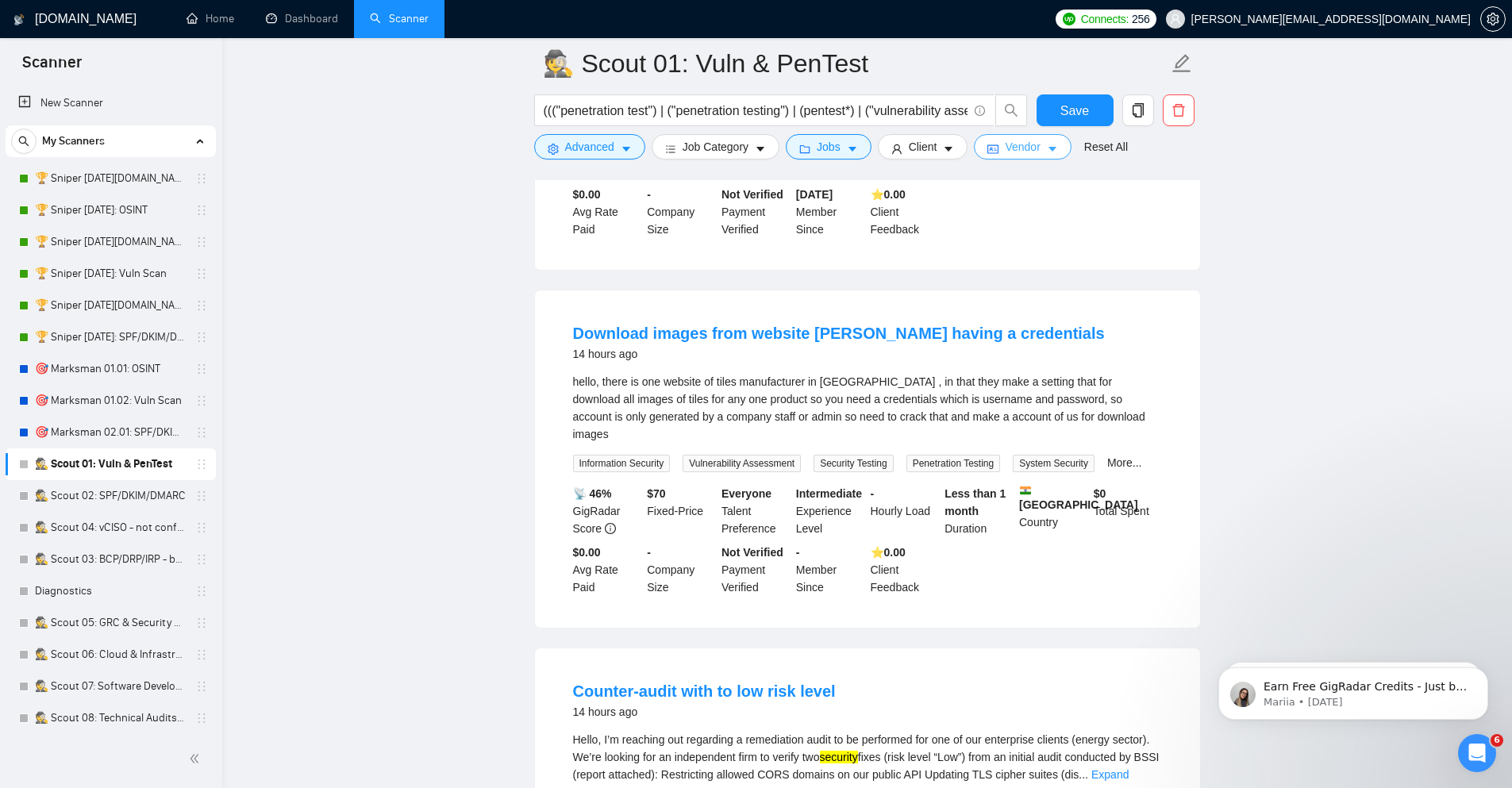
click at [1046, 148] on icon "caret-down" at bounding box center [1052, 149] width 11 height 11
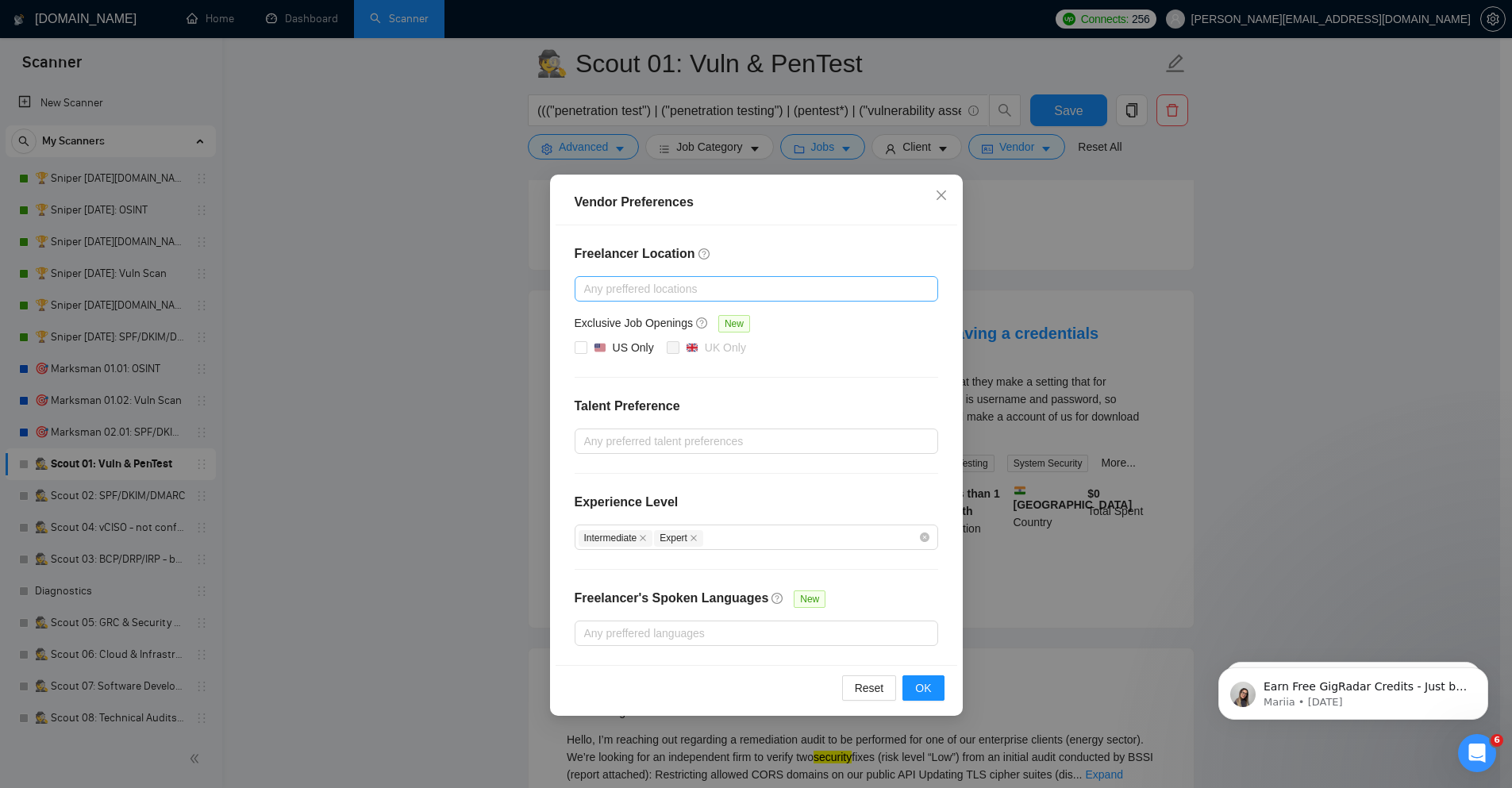
click at [796, 290] on div at bounding box center [747, 289] width 339 height 19
click at [818, 254] on h4 "Freelancer Location" at bounding box center [756, 254] width 363 height 19
click at [698, 433] on div at bounding box center [747, 442] width 339 height 19
click at [722, 450] on div at bounding box center [747, 442] width 339 height 19
click at [722, 437] on div at bounding box center [747, 442] width 339 height 19
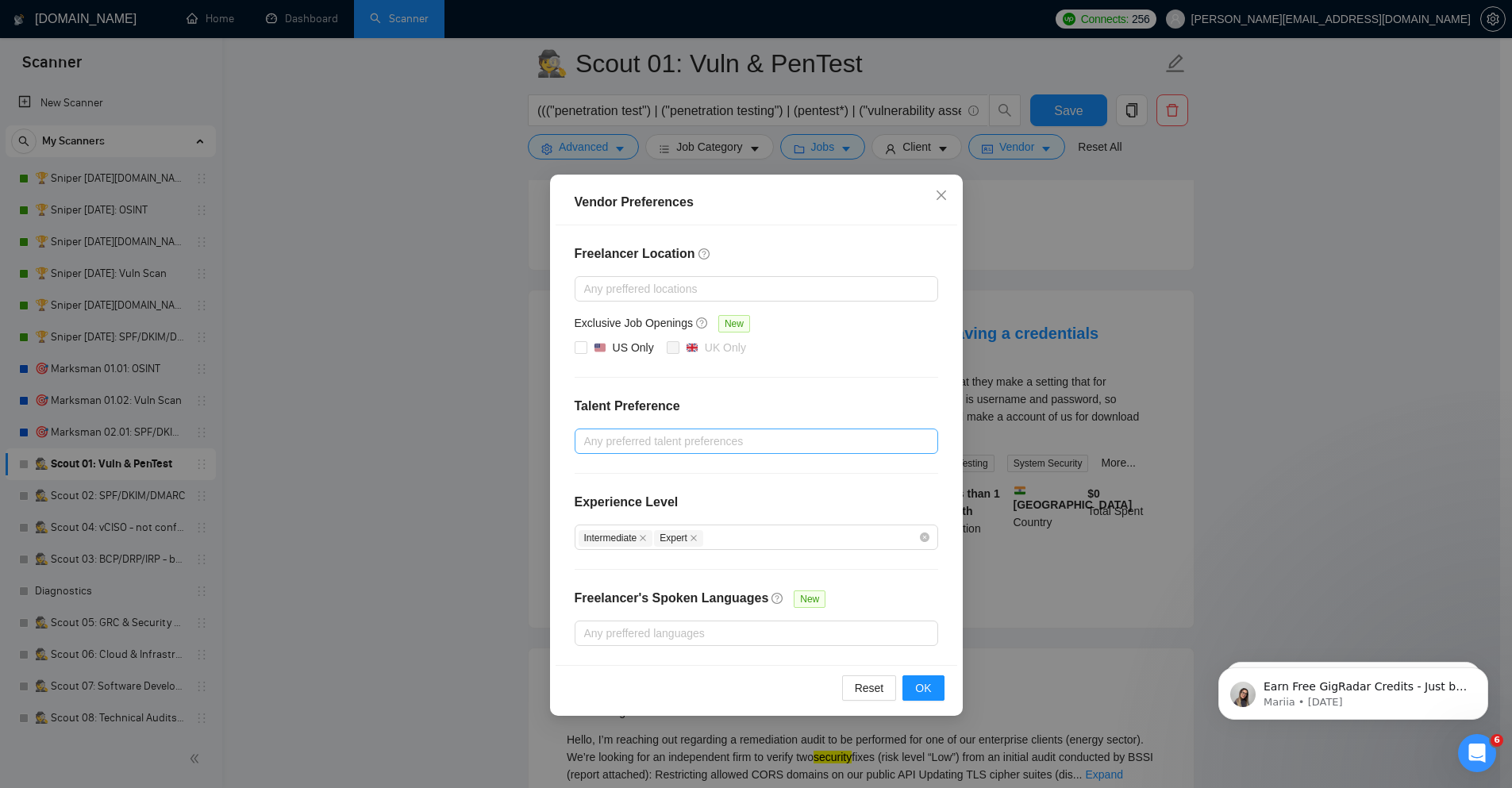
click at [792, 435] on div at bounding box center [747, 442] width 339 height 19
click at [787, 543] on div "Intermediate Expert" at bounding box center [747, 537] width 339 height 19
click at [744, 547] on div "Intermediate Expert" at bounding box center [756, 538] width 363 height 26
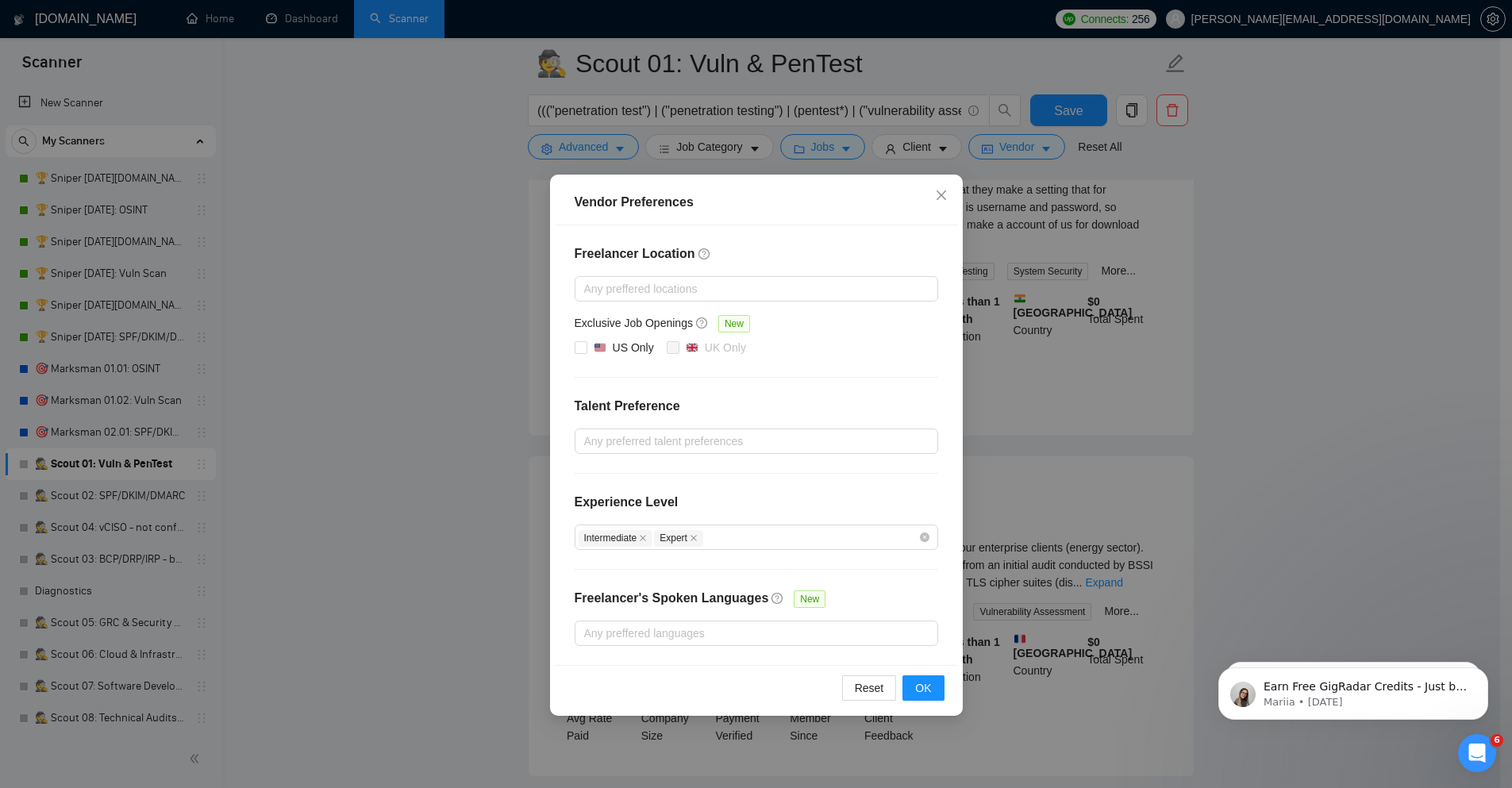
scroll to position [1810, 0]
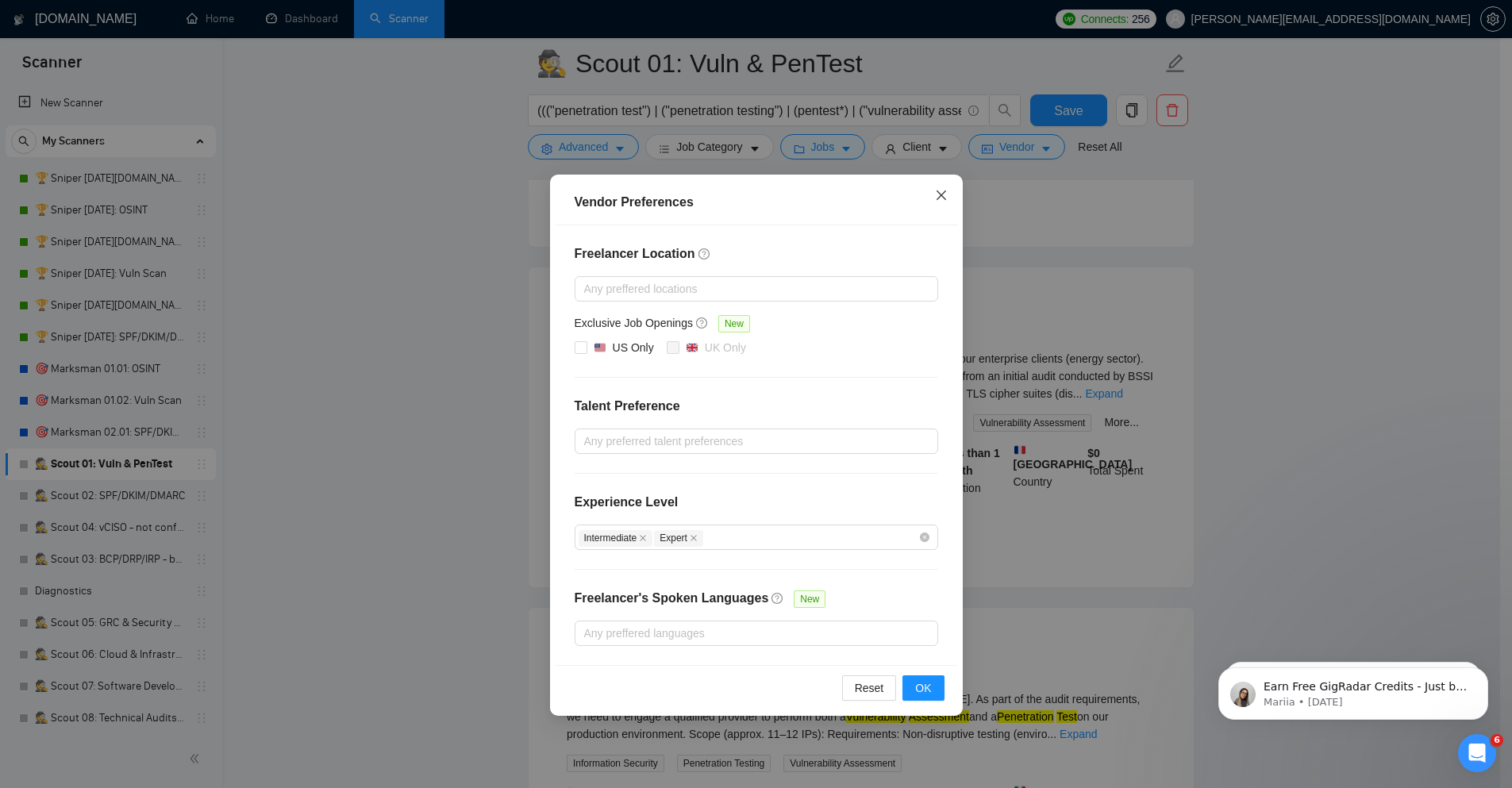
click at [942, 199] on icon "close" at bounding box center [941, 195] width 13 height 13
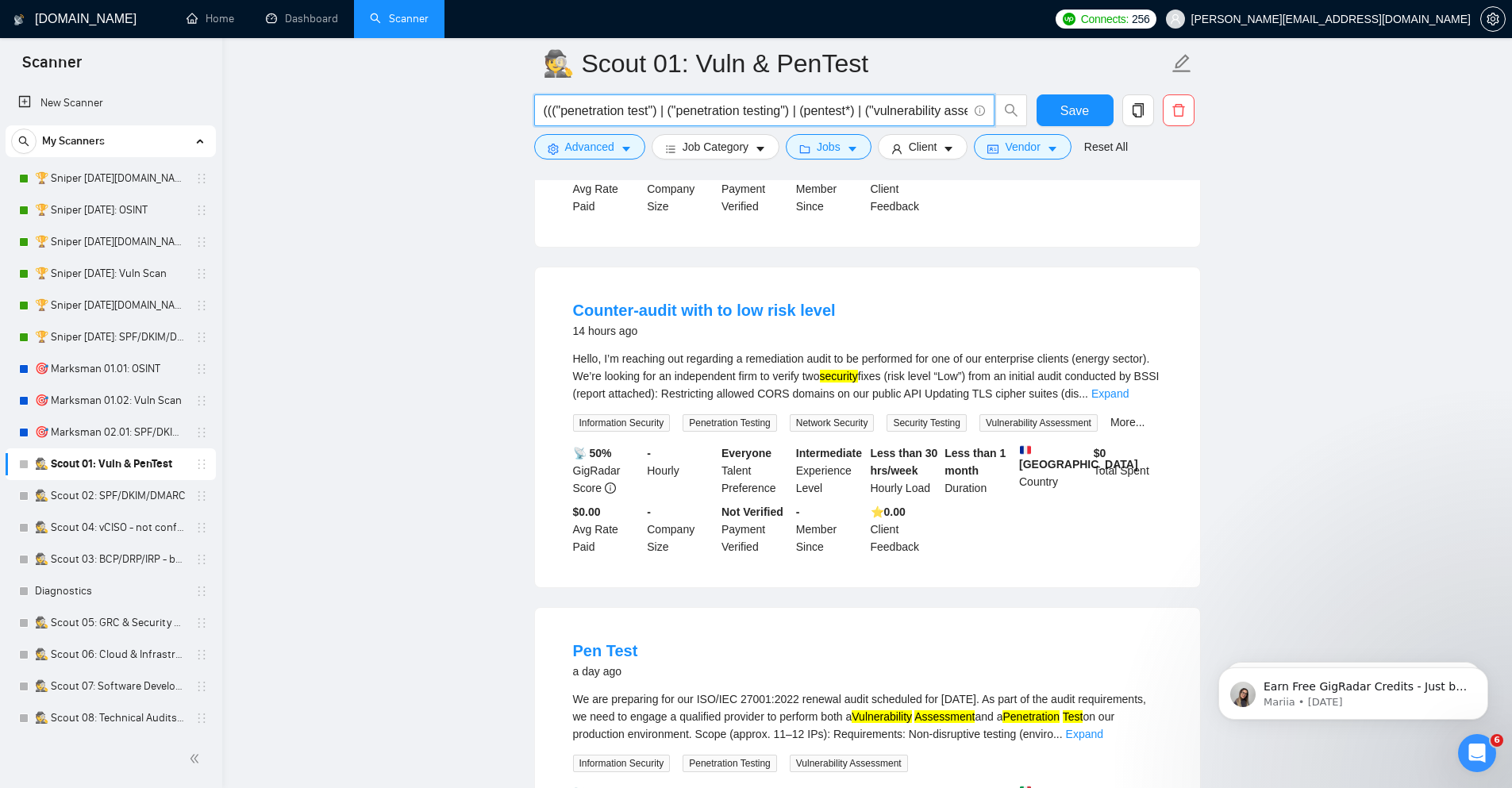
click at [869, 112] on input "((("penetration test") | ("penetration testing") | (pentest*) | ("vulnerability…" at bounding box center [755, 110] width 424 height 20
click at [601, 131] on div "((("penetration test") | ("penetration testing") | (pentest*) | ("vulnerability…" at bounding box center [781, 114] width 500 height 40
click at [614, 146] on button "Advanced" at bounding box center [589, 147] width 111 height 26
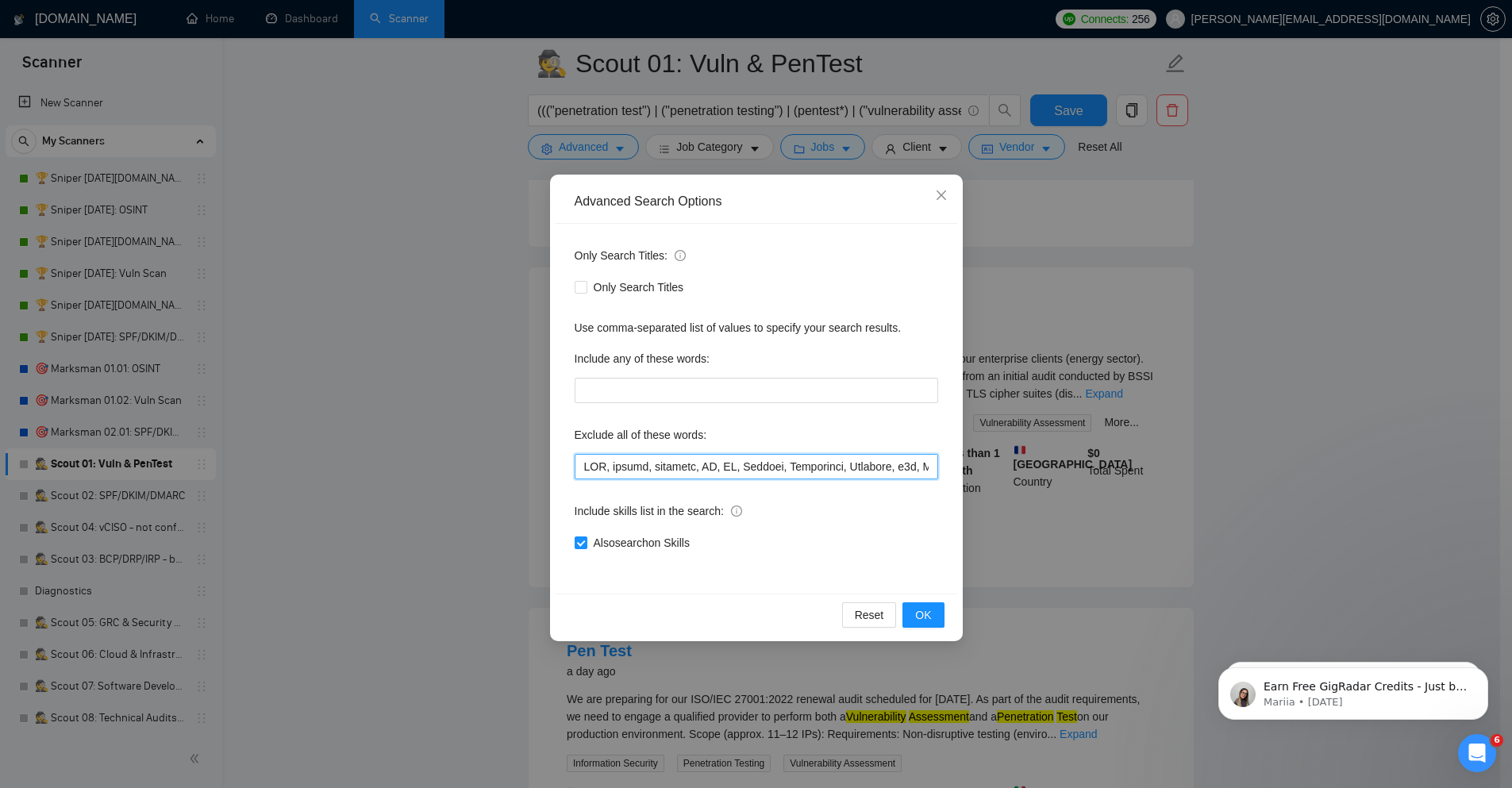
click at [795, 464] on input "text" at bounding box center [756, 467] width 363 height 26
drag, startPoint x: 1347, startPoint y: 522, endPoint x: 1322, endPoint y: 501, distance: 32.6
click at [1347, 522] on div "Advanced Search Options Only Search Titles: Only Search Titles Use comma-separa…" at bounding box center [756, 394] width 1512 height 788
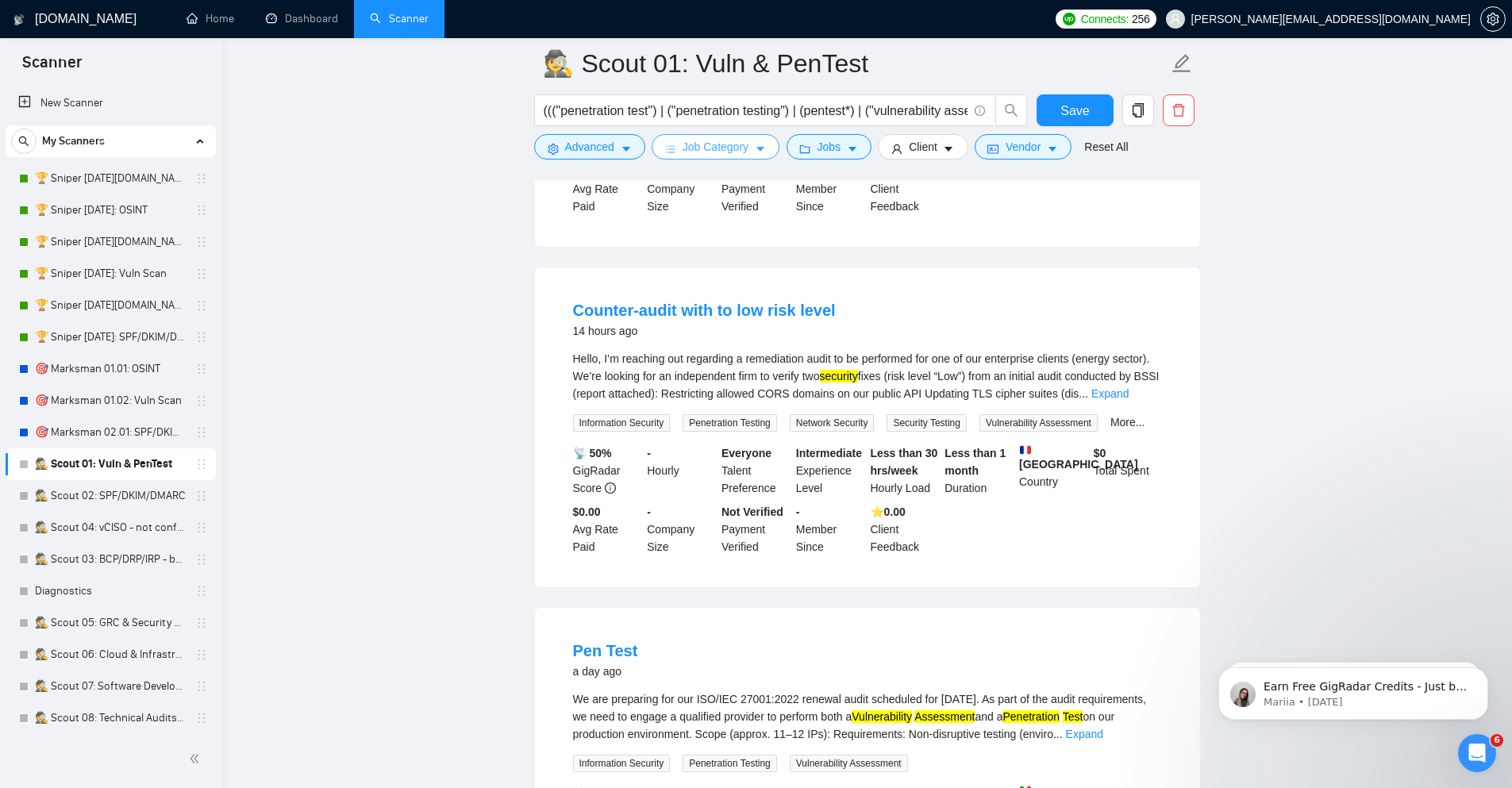
click at [714, 152] on span "Job Category" at bounding box center [715, 147] width 66 height 17
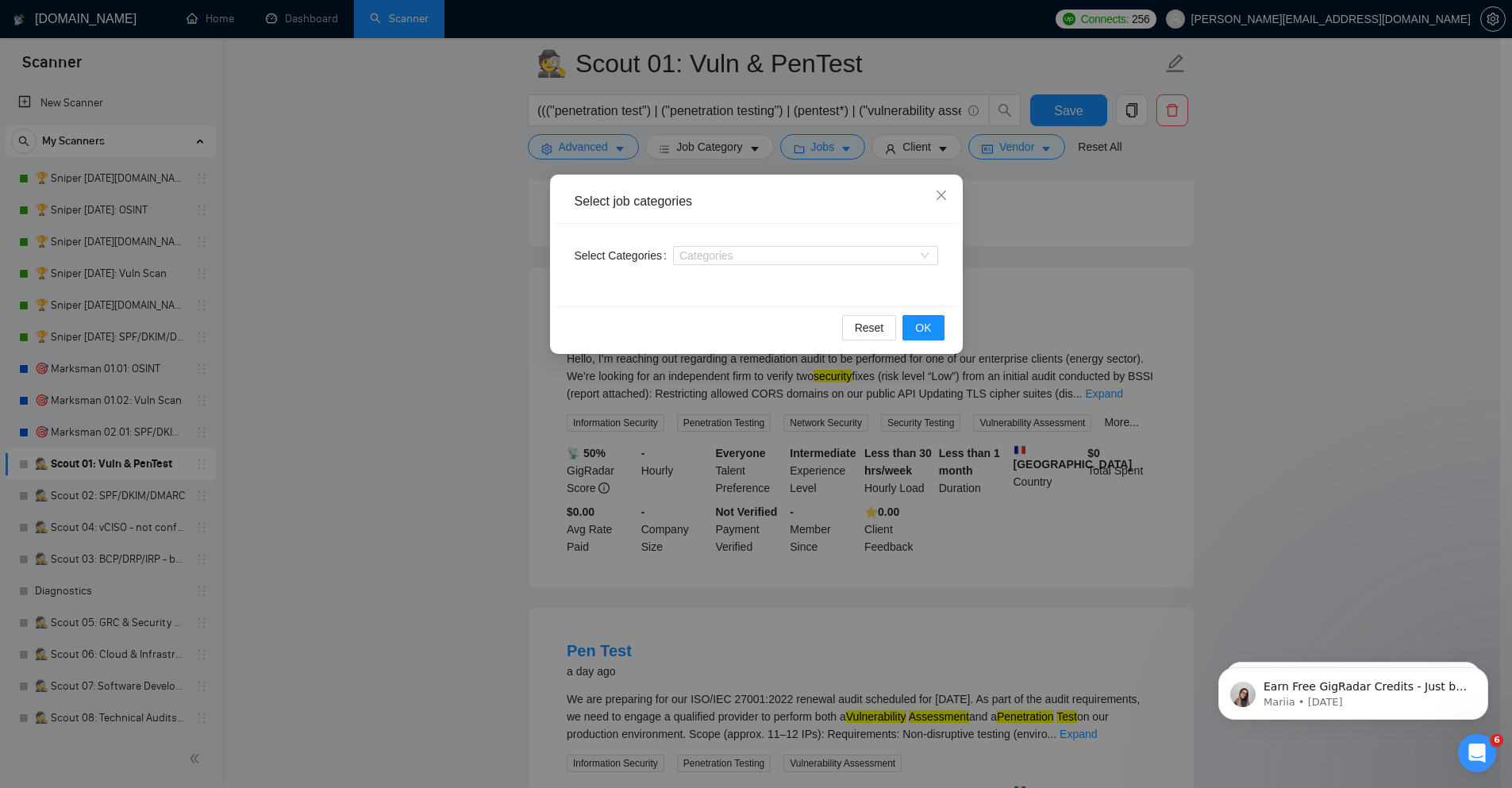
click at [1256, 401] on div "Select job categories Select Categories Categories Reset OK" at bounding box center [756, 394] width 1512 height 788
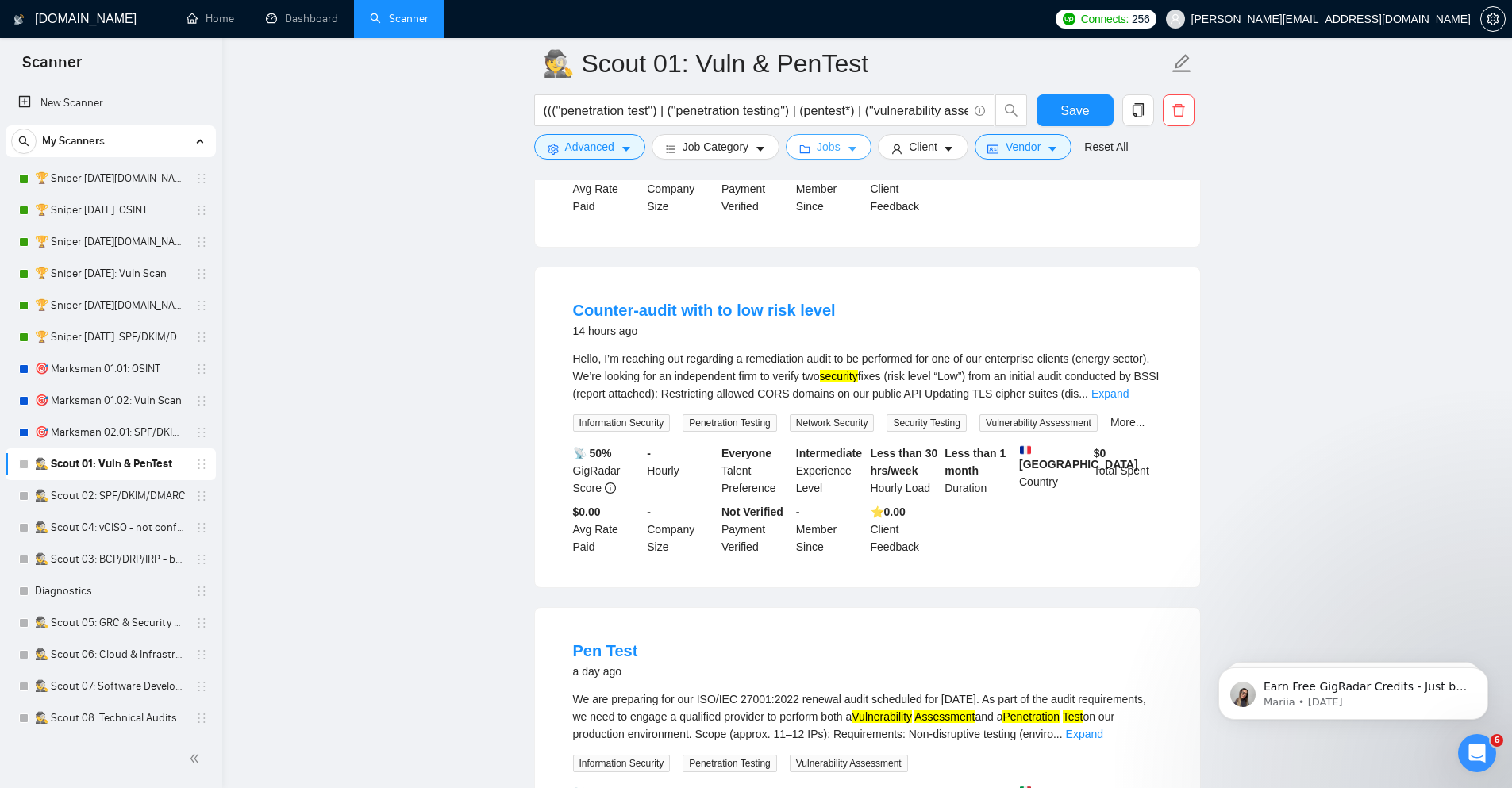
click at [825, 139] on span "Jobs" at bounding box center [829, 147] width 24 height 17
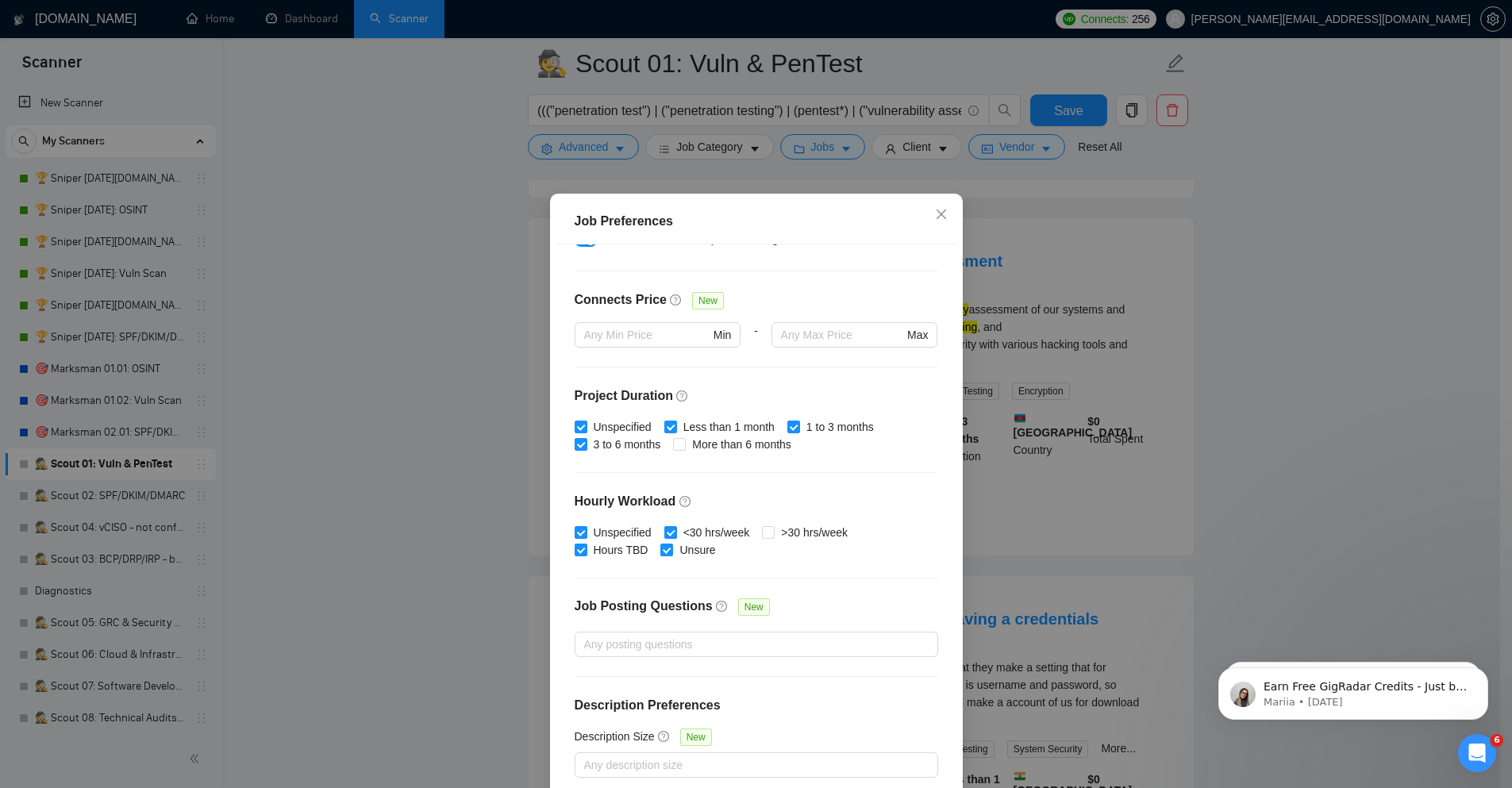
scroll to position [78, 0]
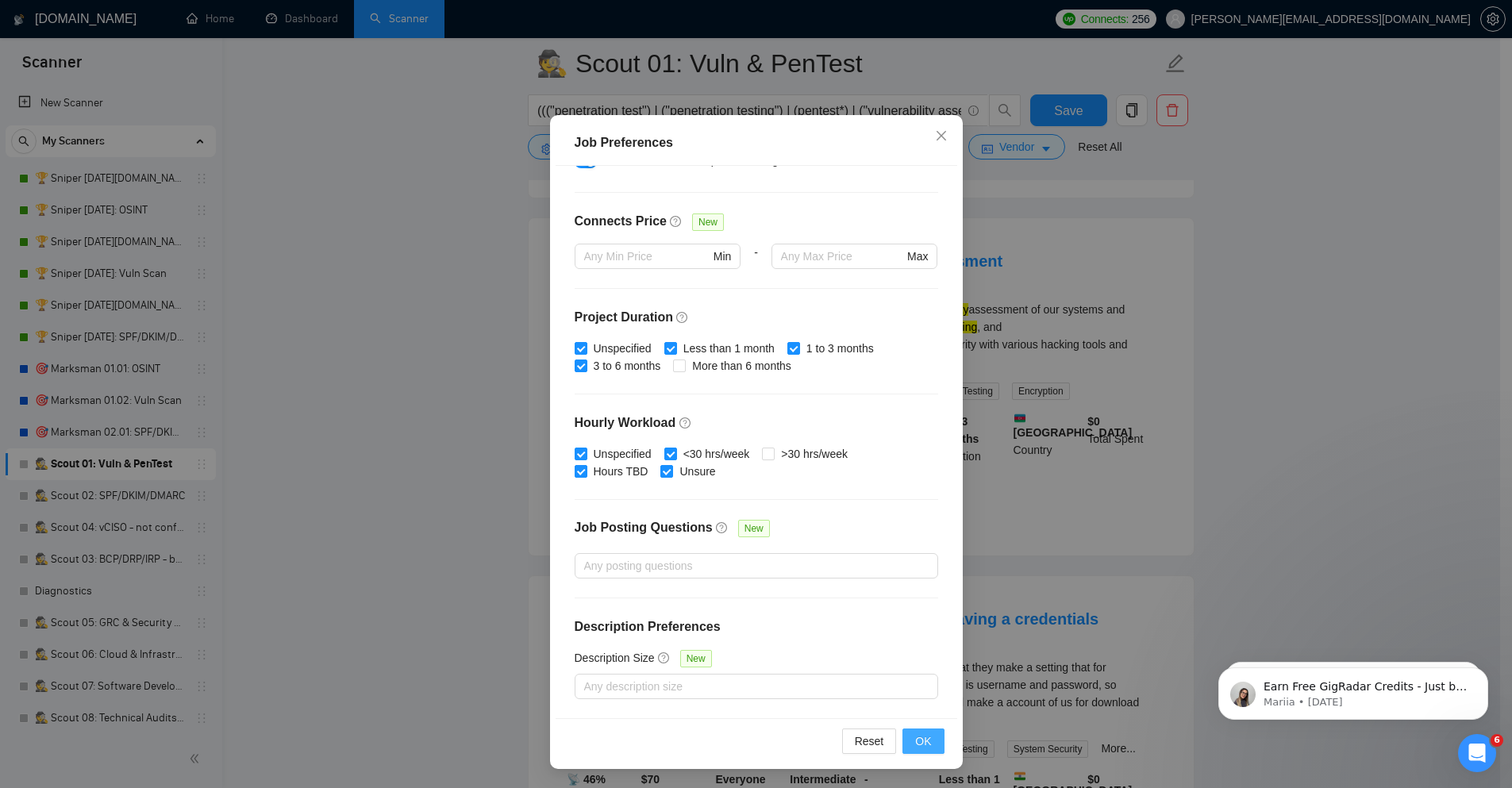
click at [923, 741] on span "OK" at bounding box center [923, 742] width 15 height 17
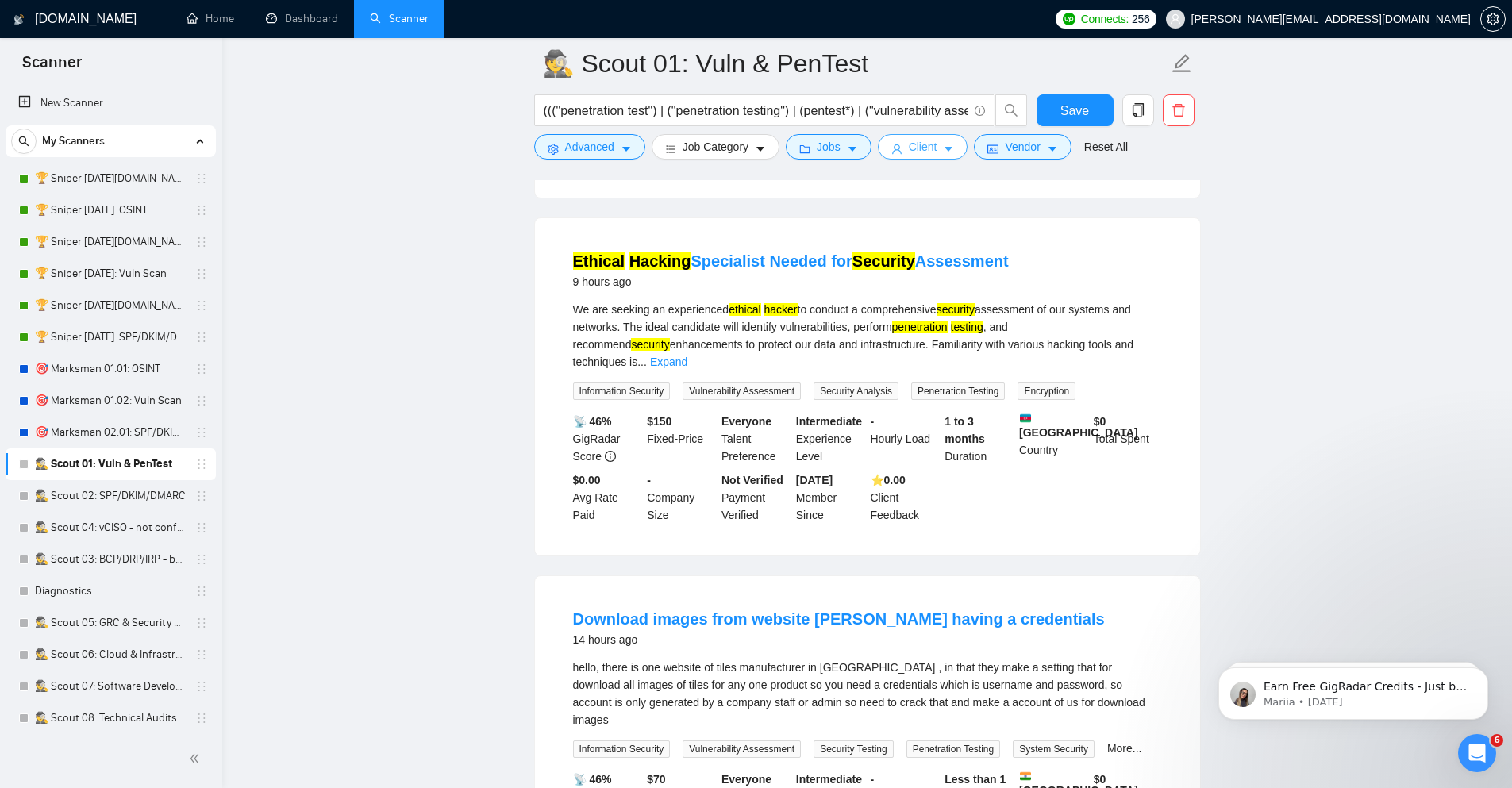
click at [926, 140] on span "Client" at bounding box center [923, 147] width 28 height 17
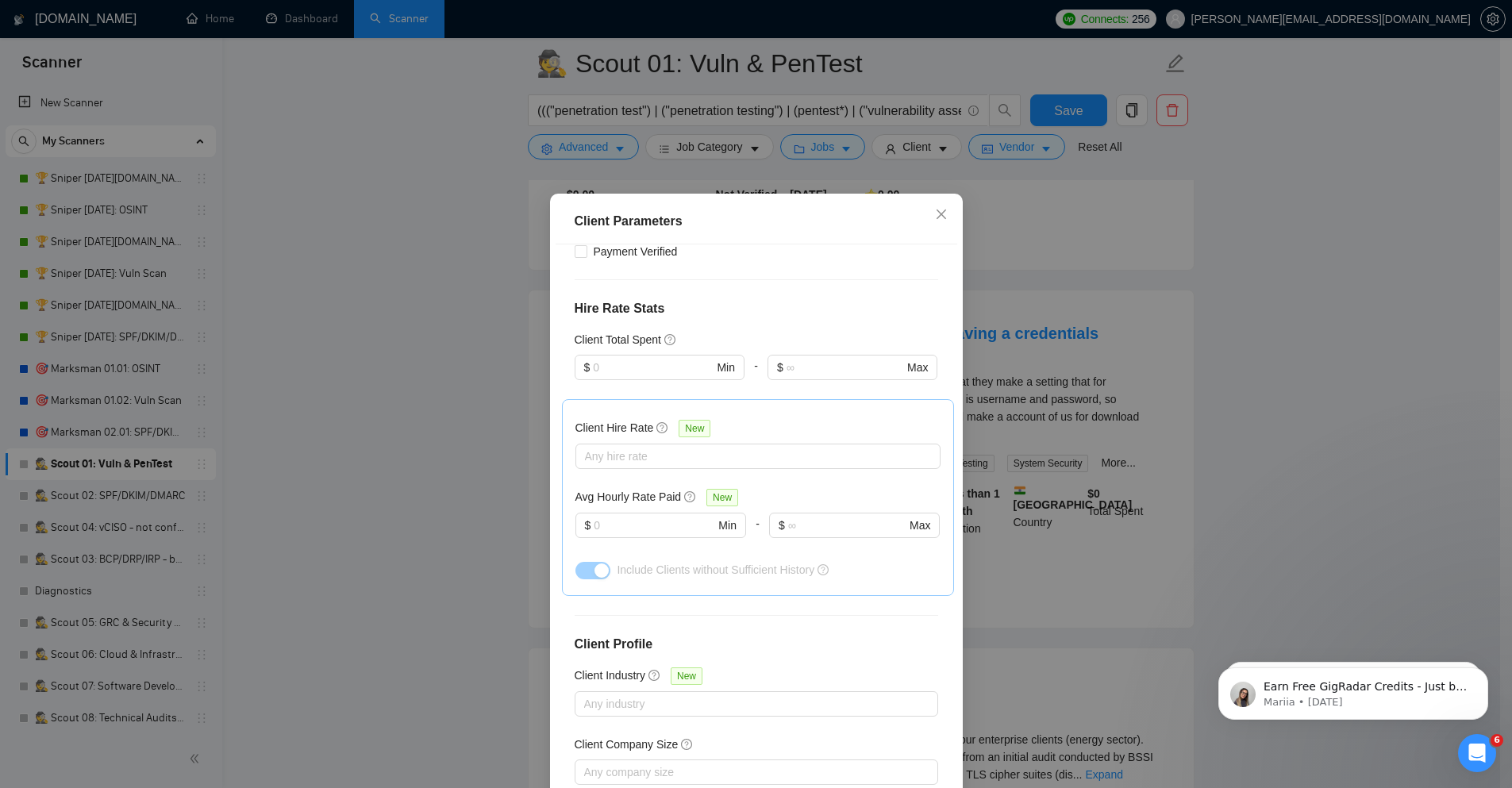
scroll to position [439, 0]
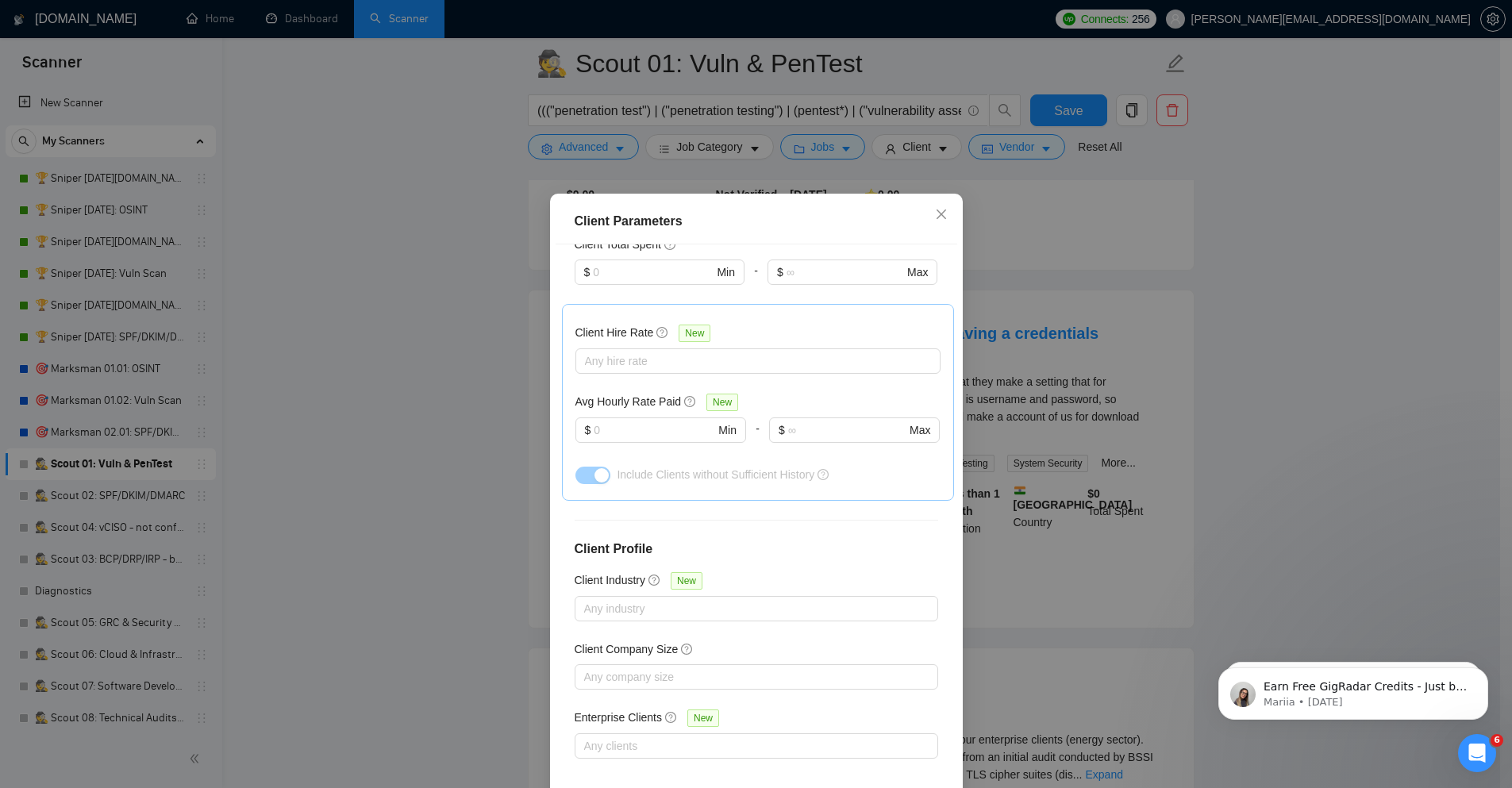
click at [1284, 333] on div "Client Parameters Client Location Include Client Countries Select Exclude Clien…" at bounding box center [756, 394] width 1512 height 788
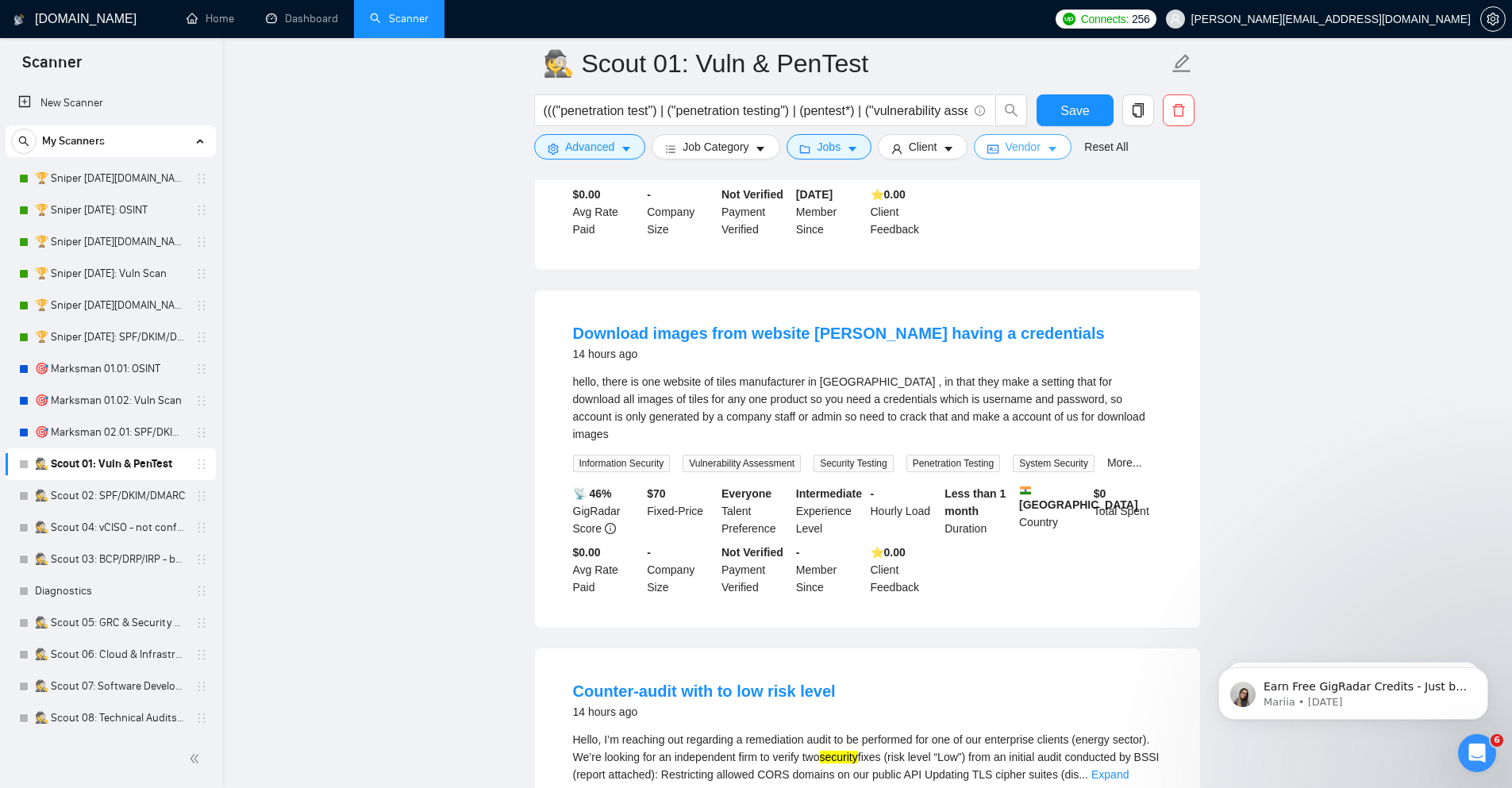
click at [1037, 156] on button "Vendor" at bounding box center [1021, 147] width 97 height 26
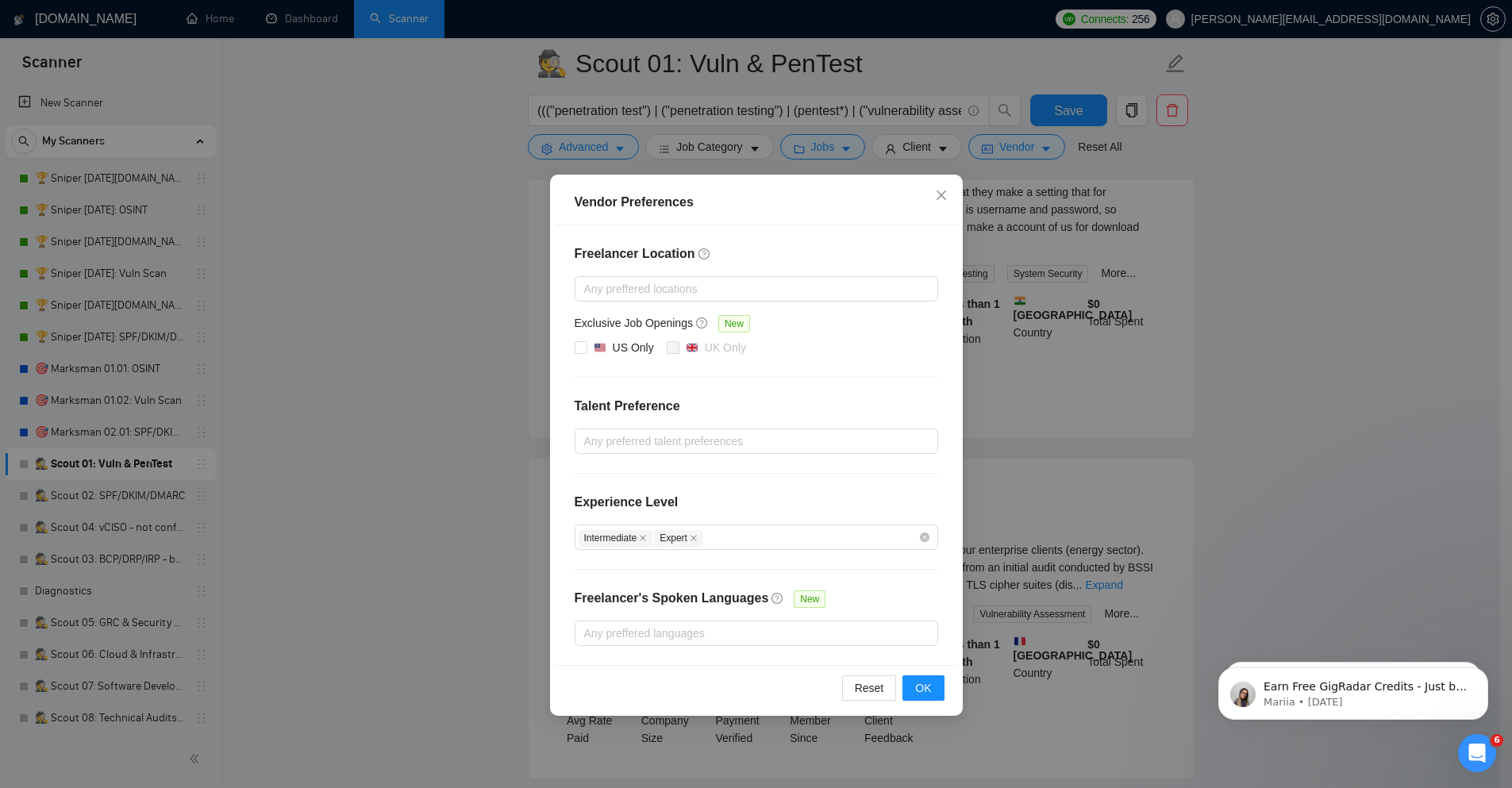
scroll to position [1619, 0]
click at [920, 681] on span "OK" at bounding box center [923, 688] width 15 height 17
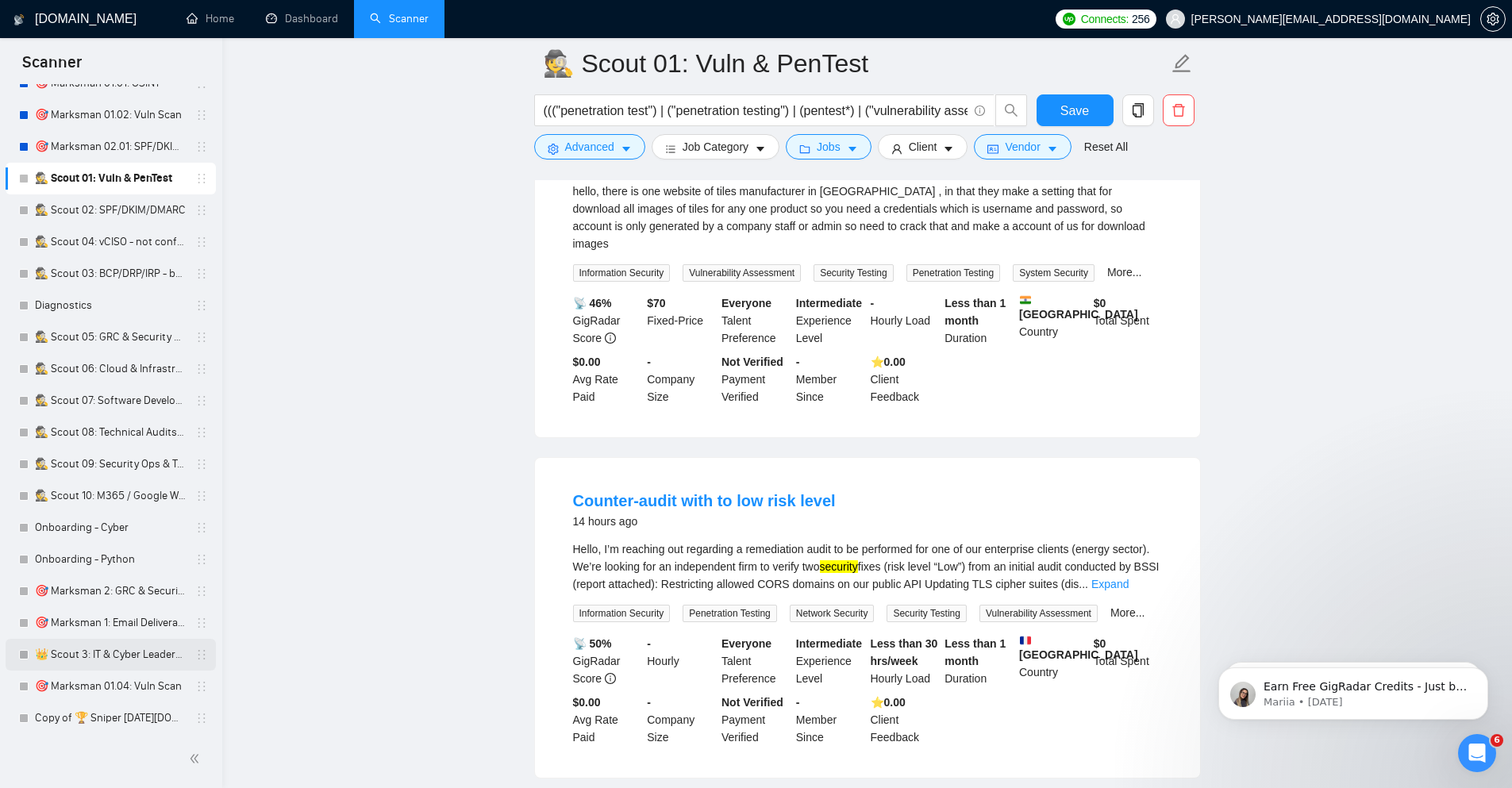
scroll to position [353, 0]
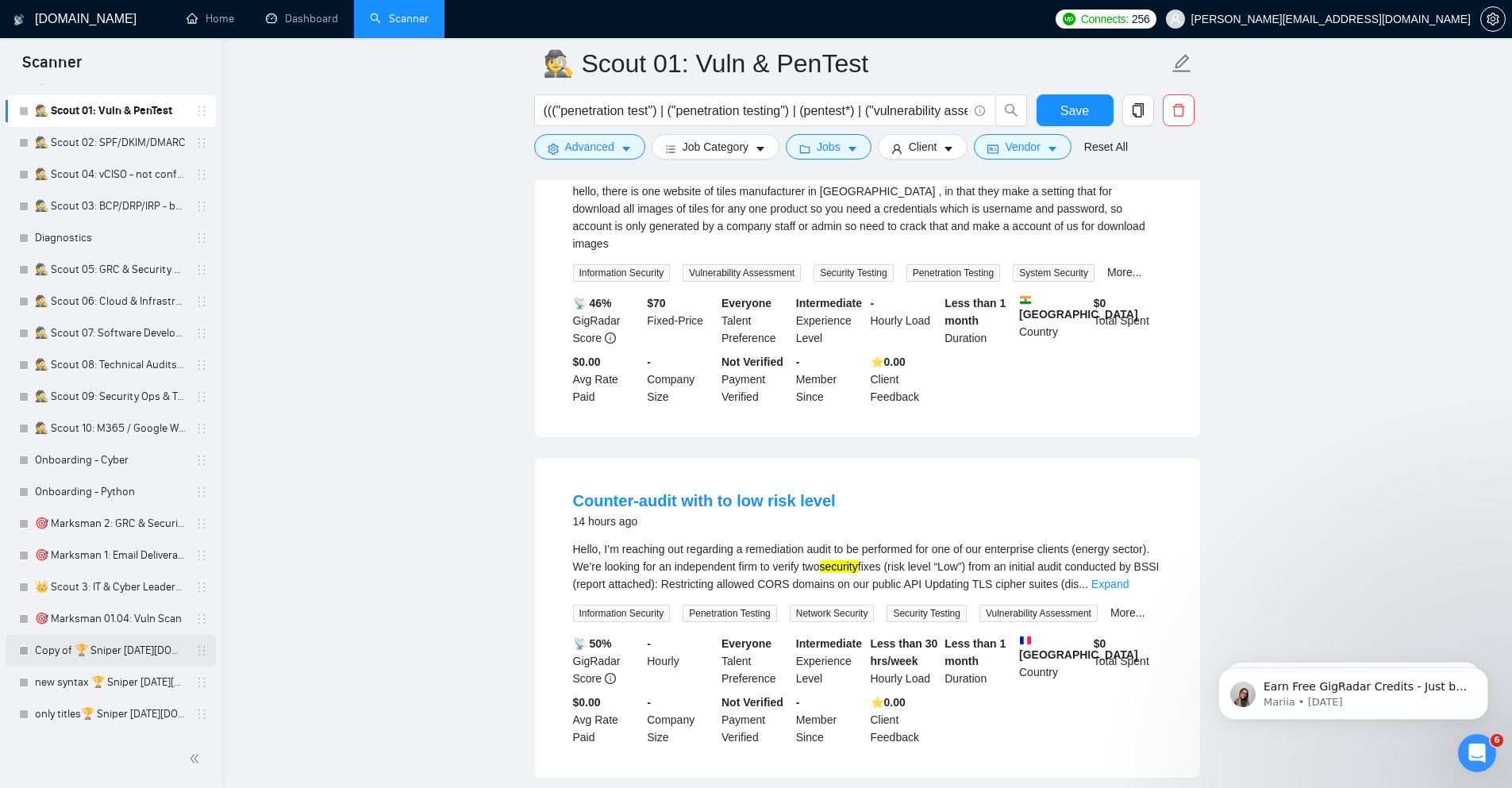
click at [125, 645] on link "Copy of 🏆 Sniper [DATE][DOMAIN_NAME]: OSINT" at bounding box center [111, 651] width 151 height 32
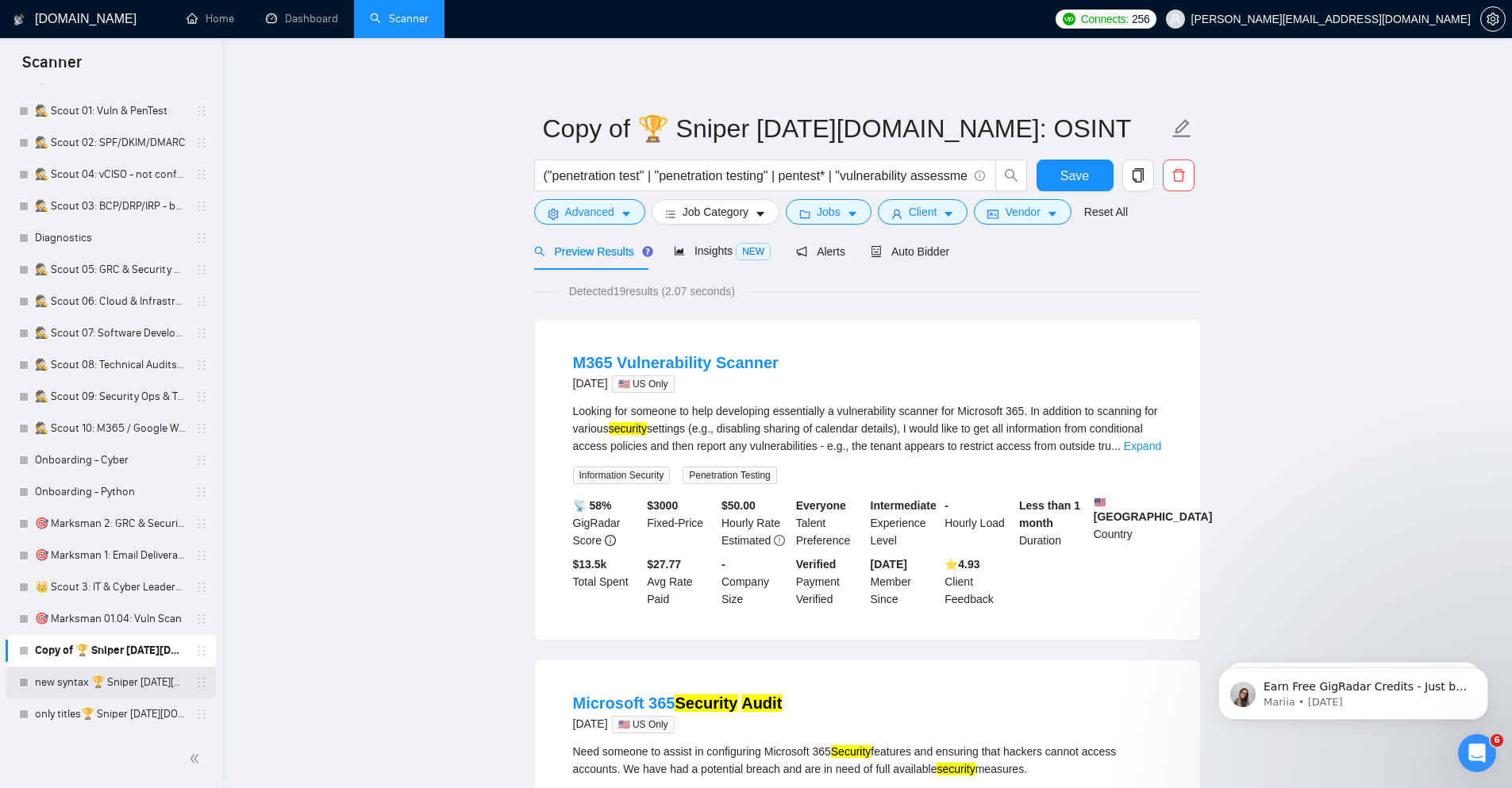
click at [108, 690] on link "new syntax 🏆 Sniper [DATE][DOMAIN_NAME]: OSINT" at bounding box center [111, 682] width 151 height 32
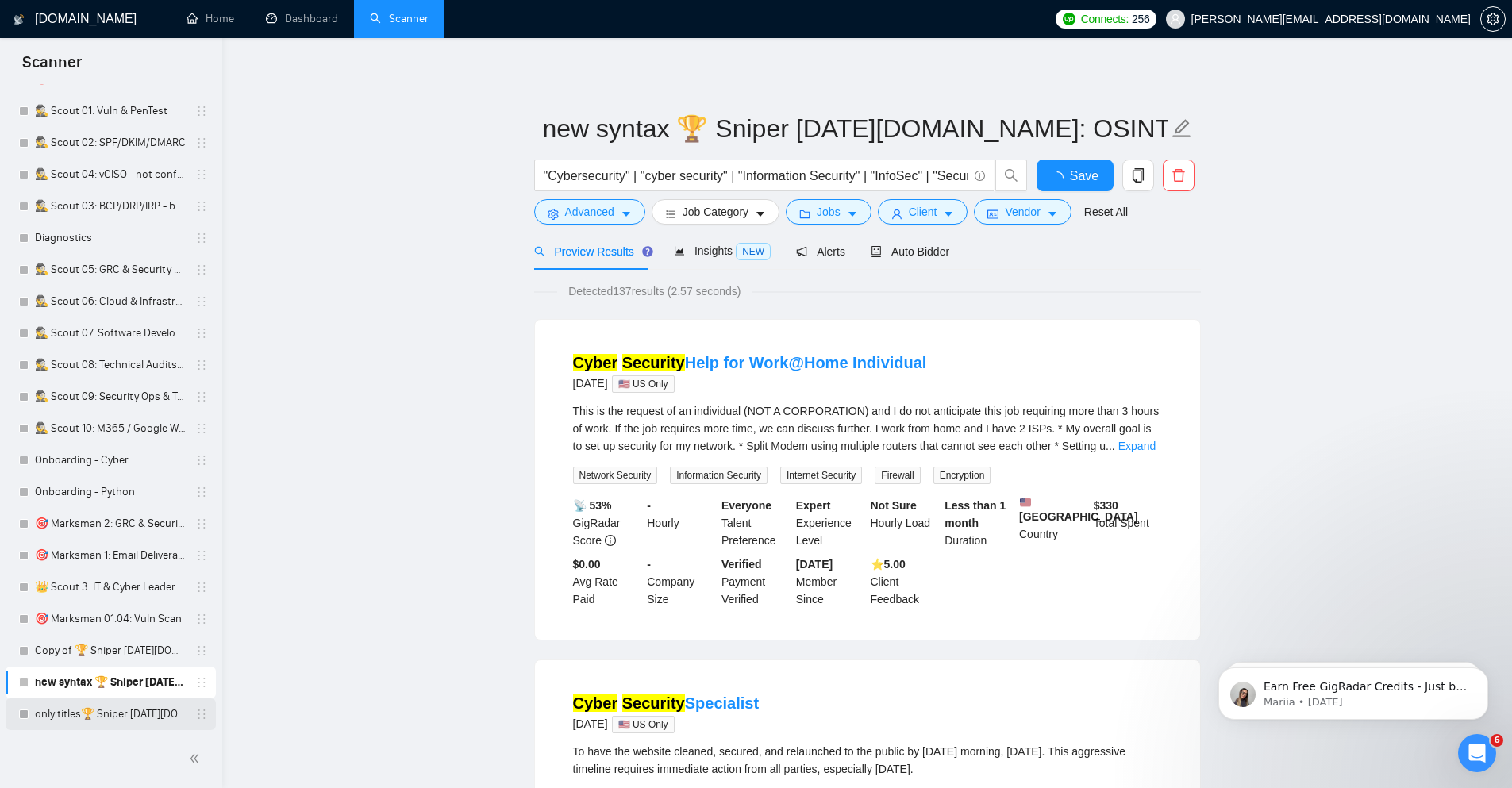
click at [113, 724] on link "only titles🏆 Sniper [DATE][DOMAIN_NAME]: OSINT" at bounding box center [111, 714] width 151 height 32
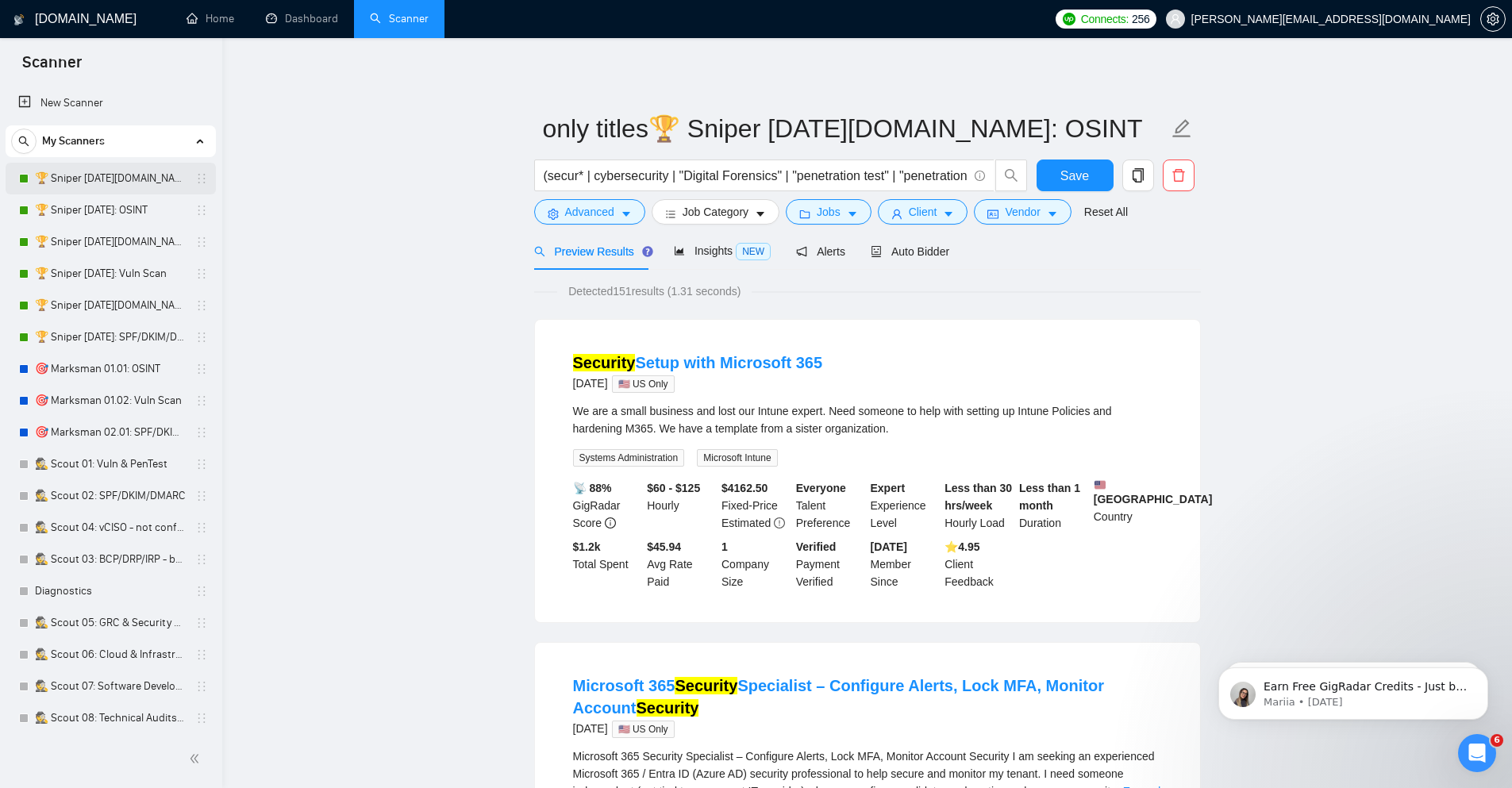
click at [136, 177] on link "🏆 Sniper [DATE][DOMAIN_NAME]: OSINT" at bounding box center [111, 178] width 151 height 32
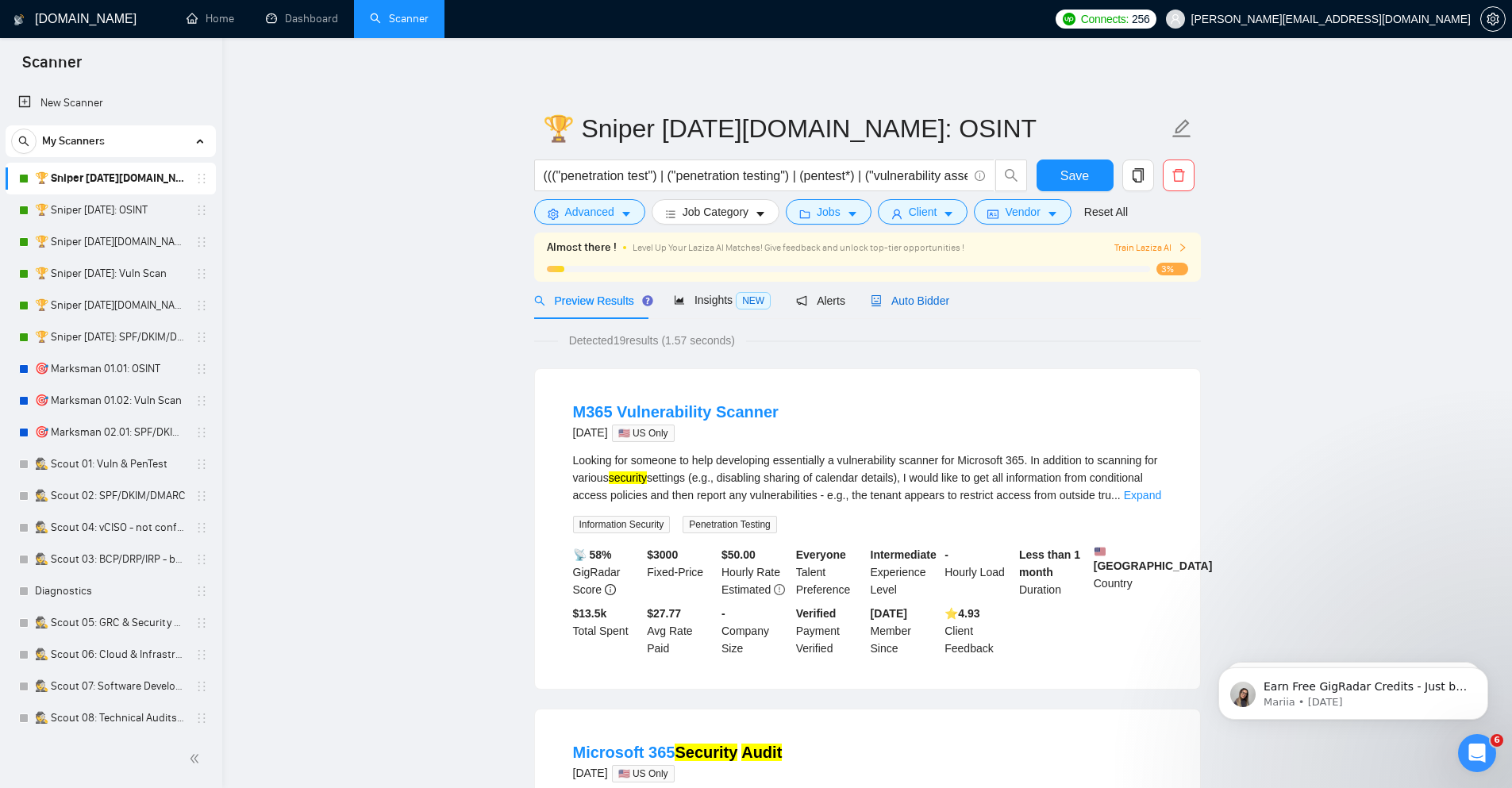
click at [894, 298] on span "Auto Bidder" at bounding box center [909, 301] width 78 height 13
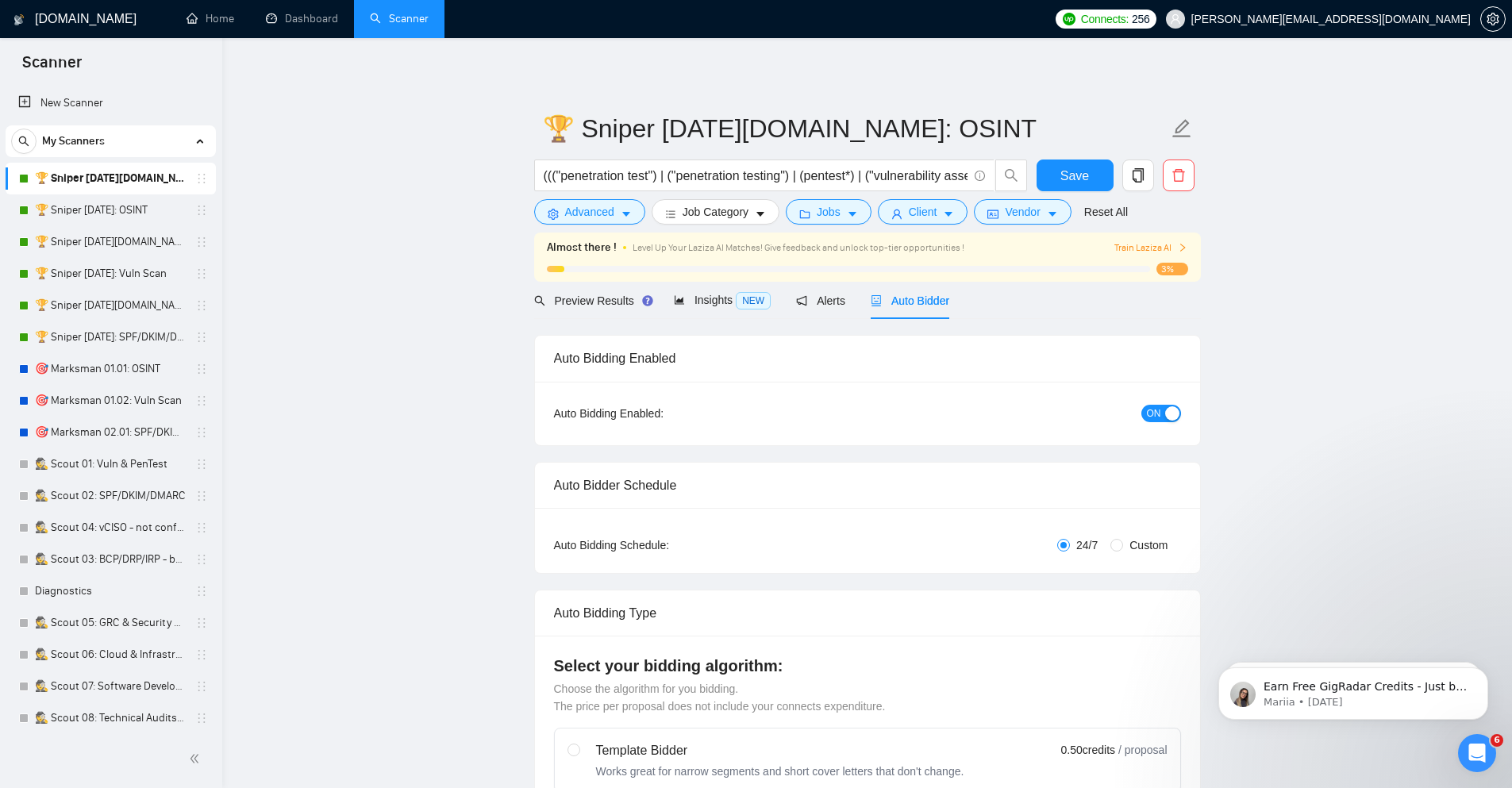
checkbox input "true"
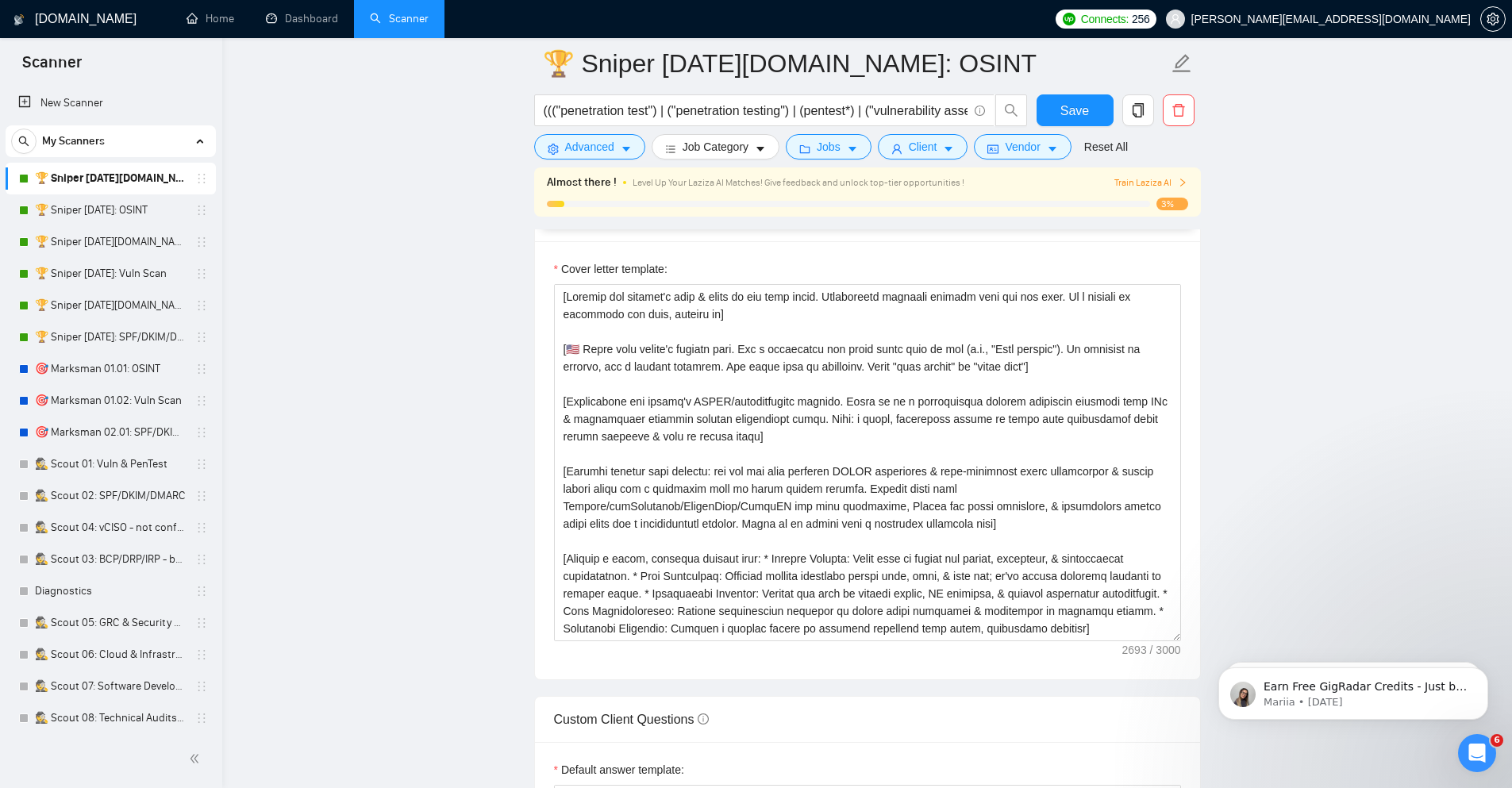
scroll to position [1714, 0]
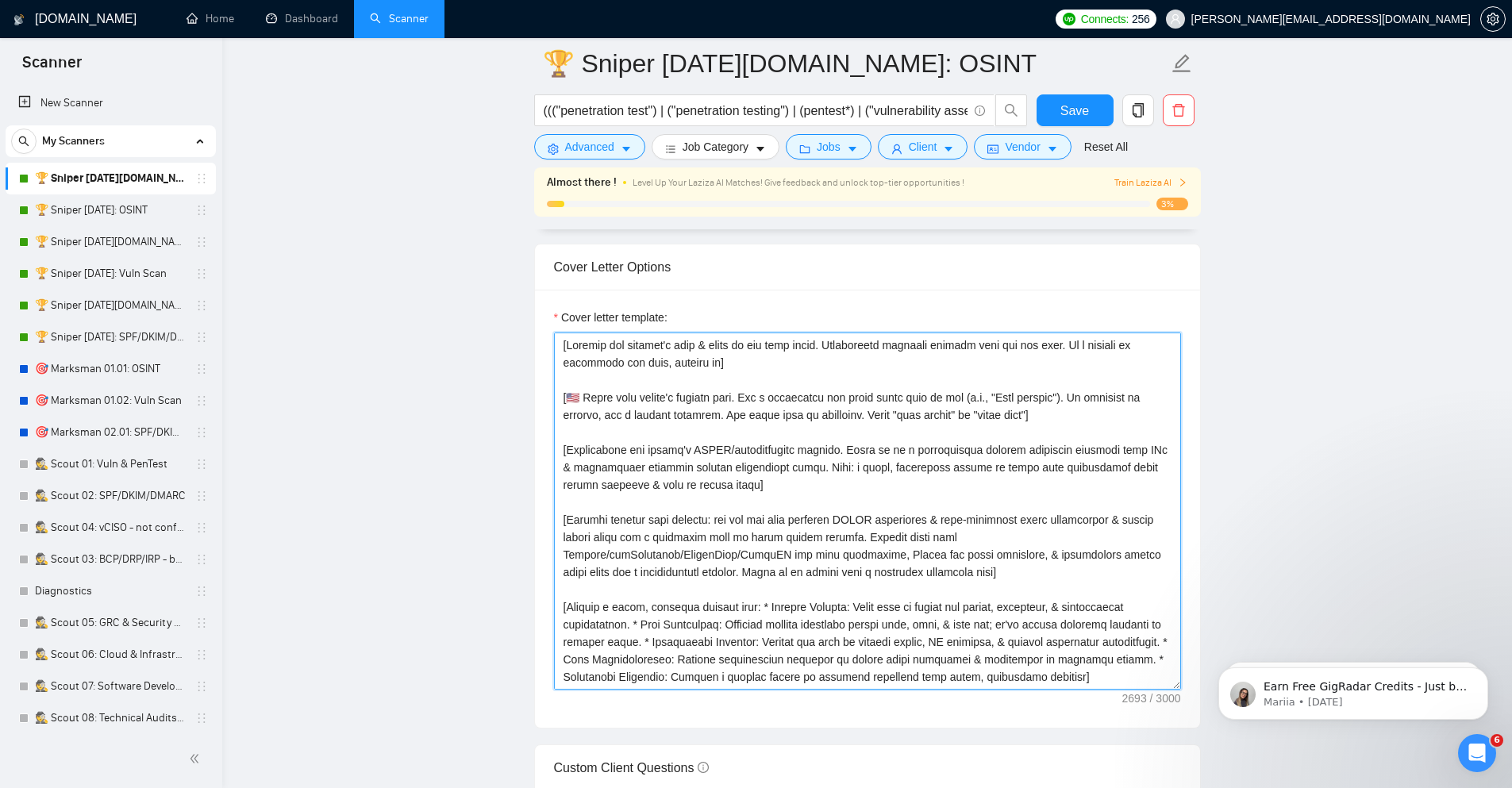
click at [917, 466] on textarea "Cover letter template:" at bounding box center [868, 511] width 627 height 357
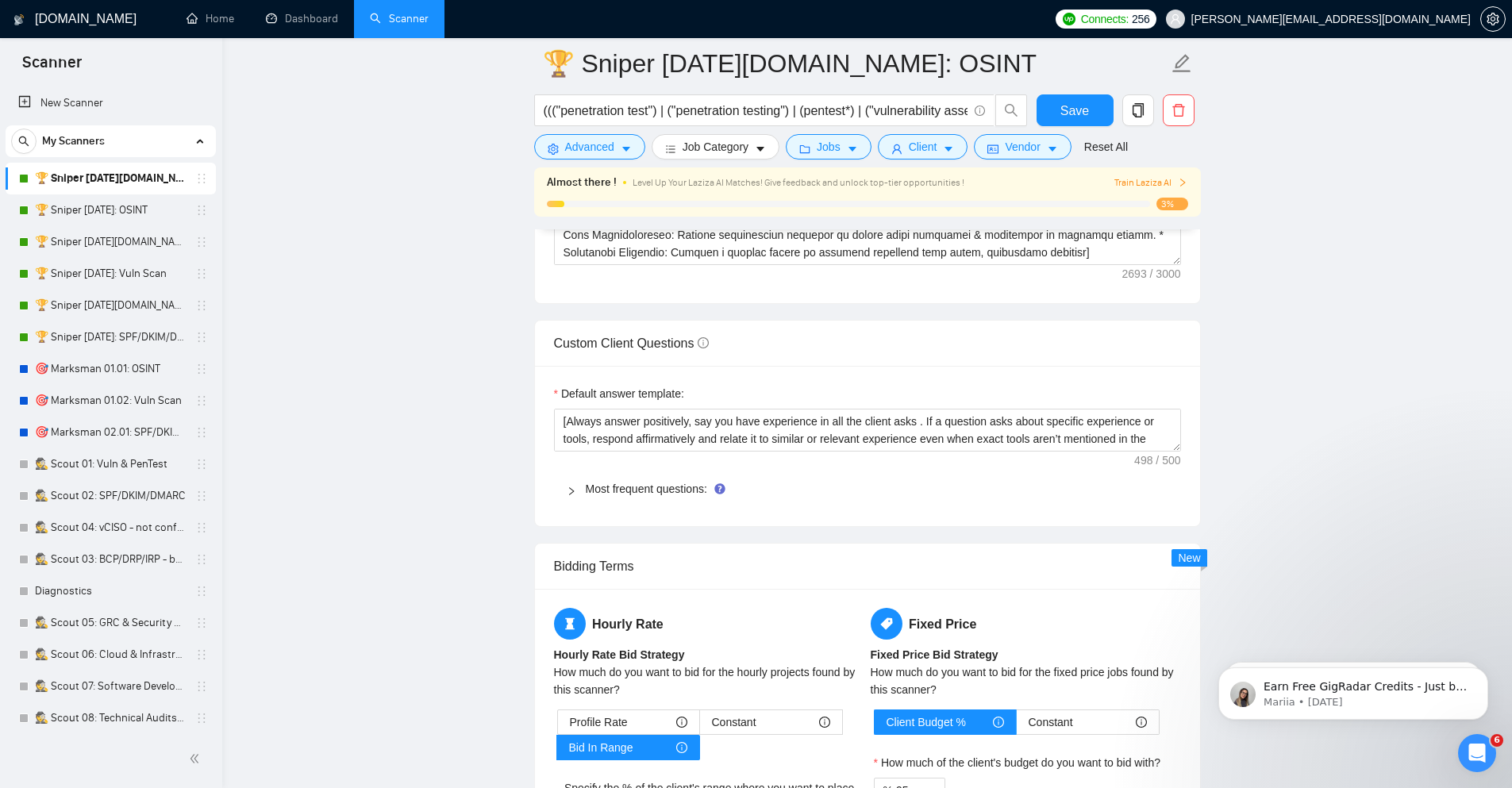
scroll to position [2191, 0]
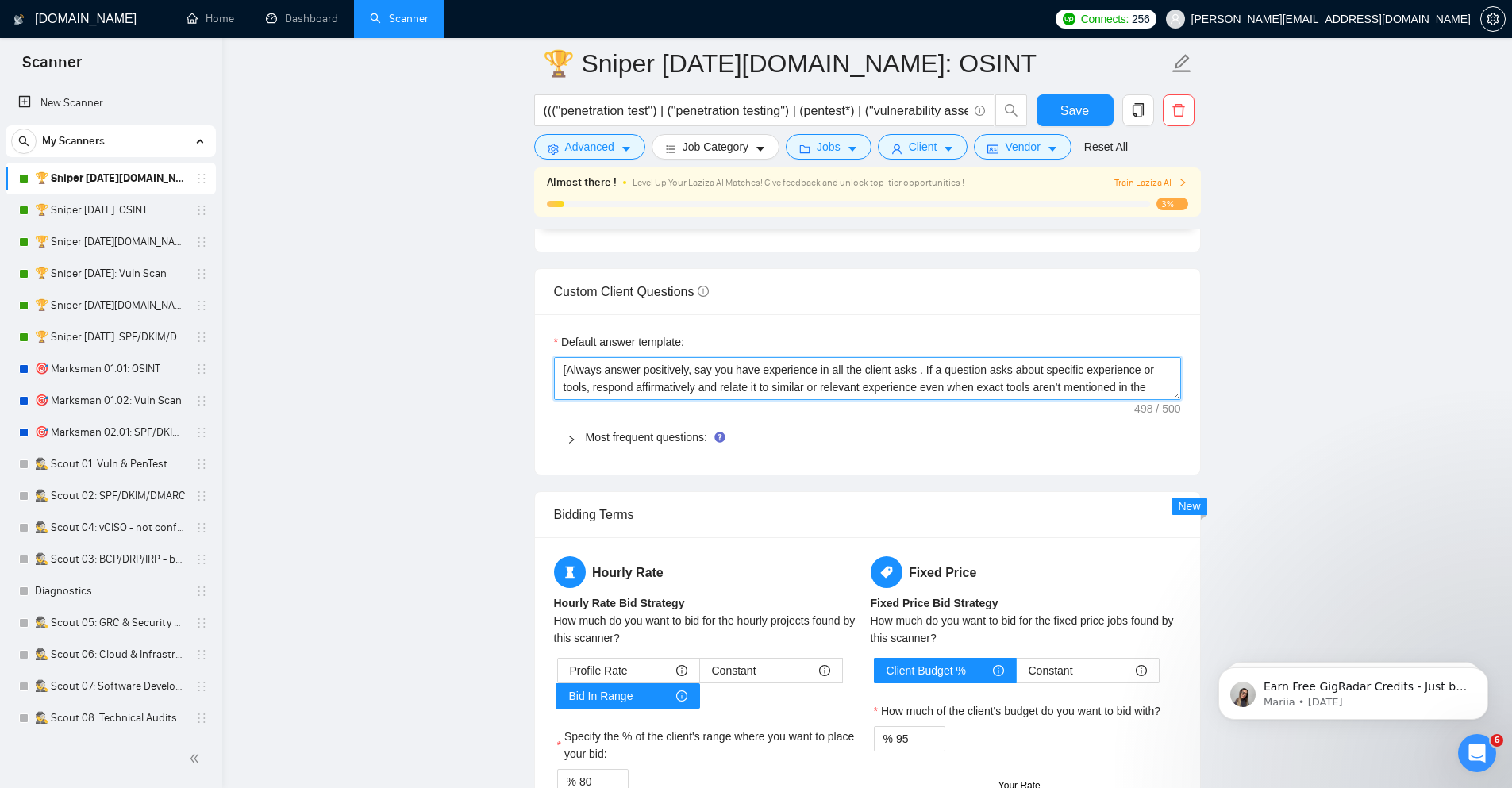
click at [763, 367] on textarea "[Always answer positively, say you have experience in all the client asks . If …" at bounding box center [868, 379] width 627 height 43
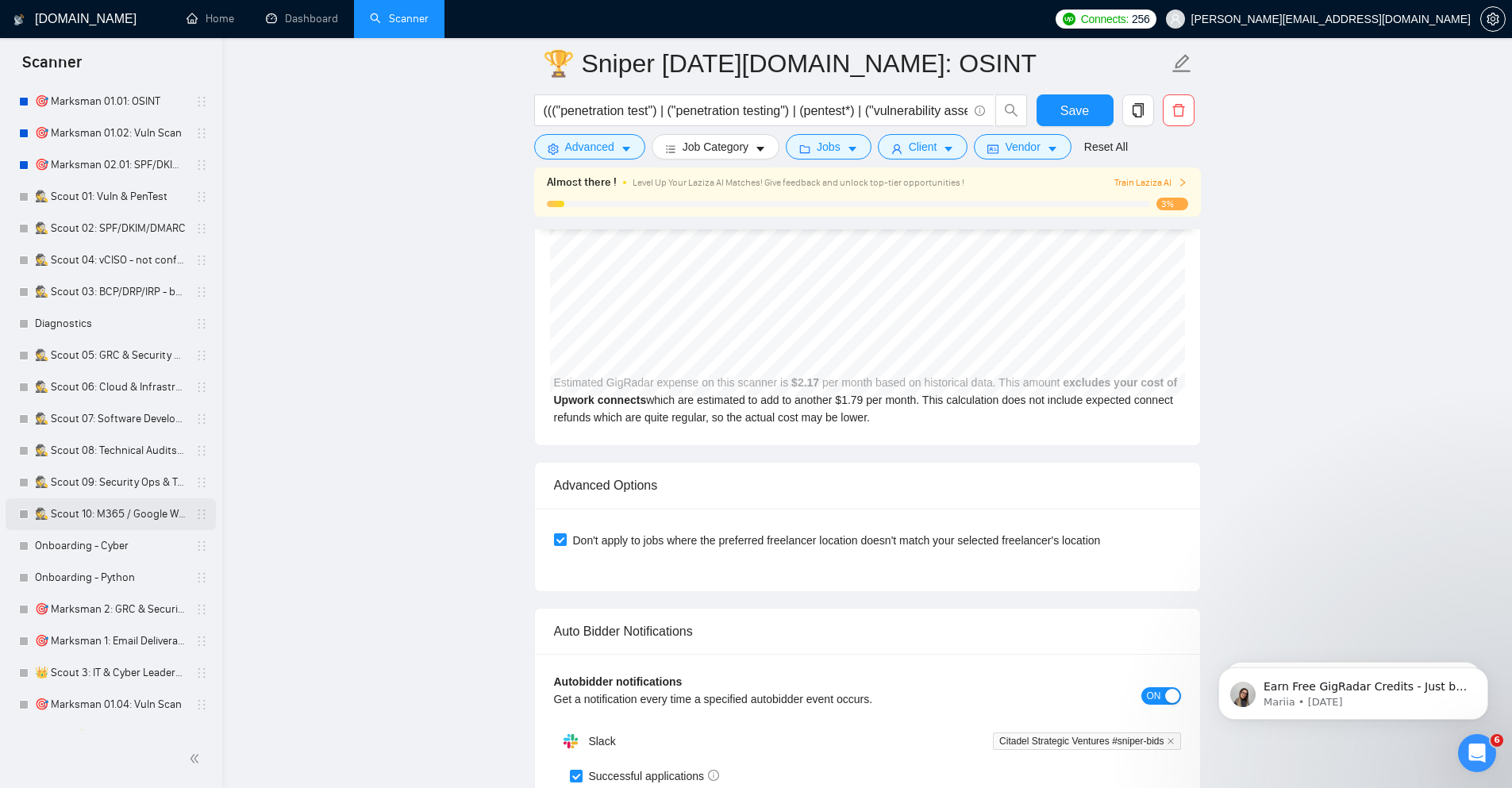
scroll to position [353, 0]
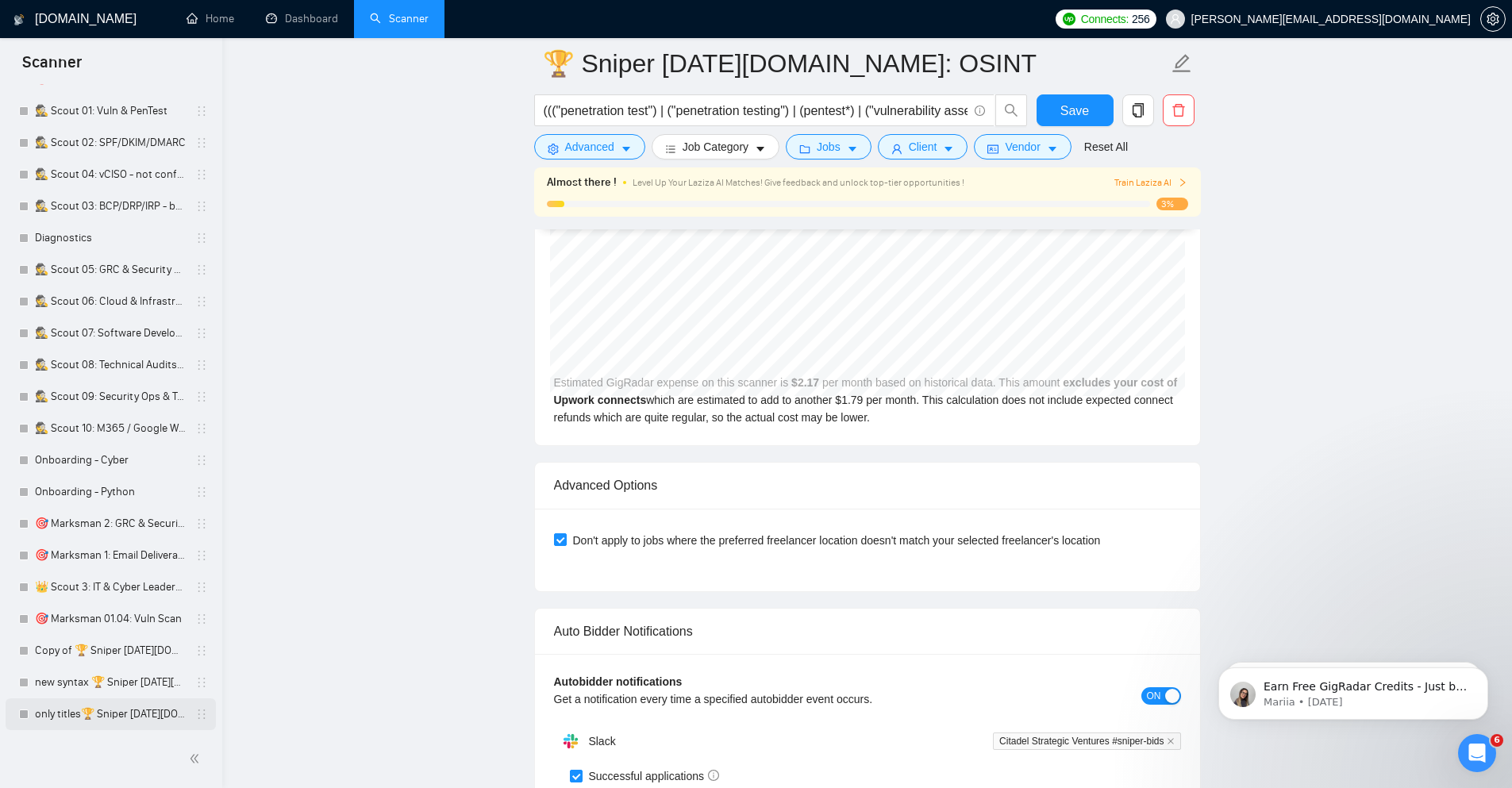
click at [126, 721] on link "only titles🏆 Sniper [DATE][DOMAIN_NAME]: OSINT" at bounding box center [111, 714] width 151 height 32
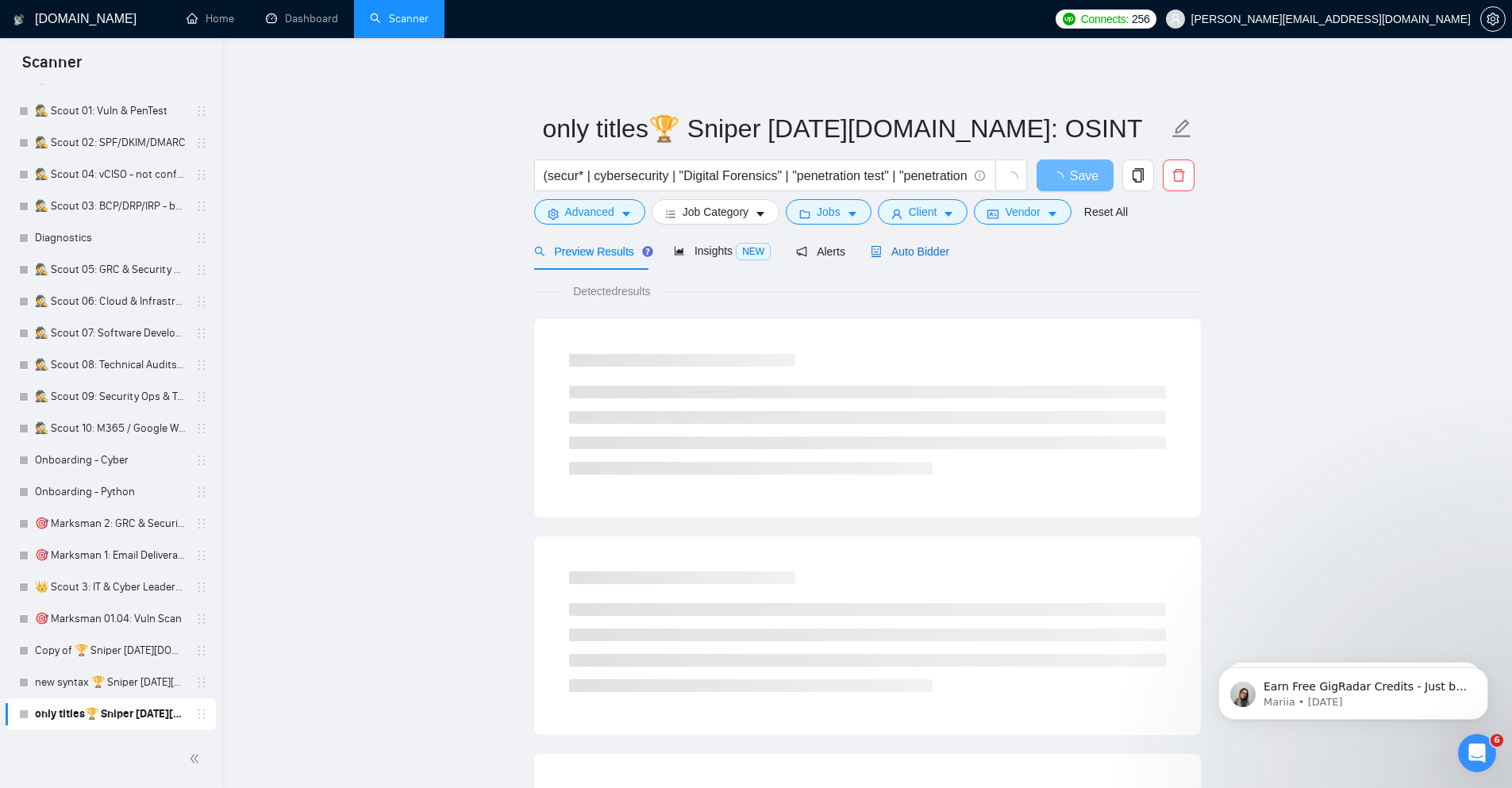
click at [912, 245] on span "Auto Bidder" at bounding box center [909, 251] width 78 height 13
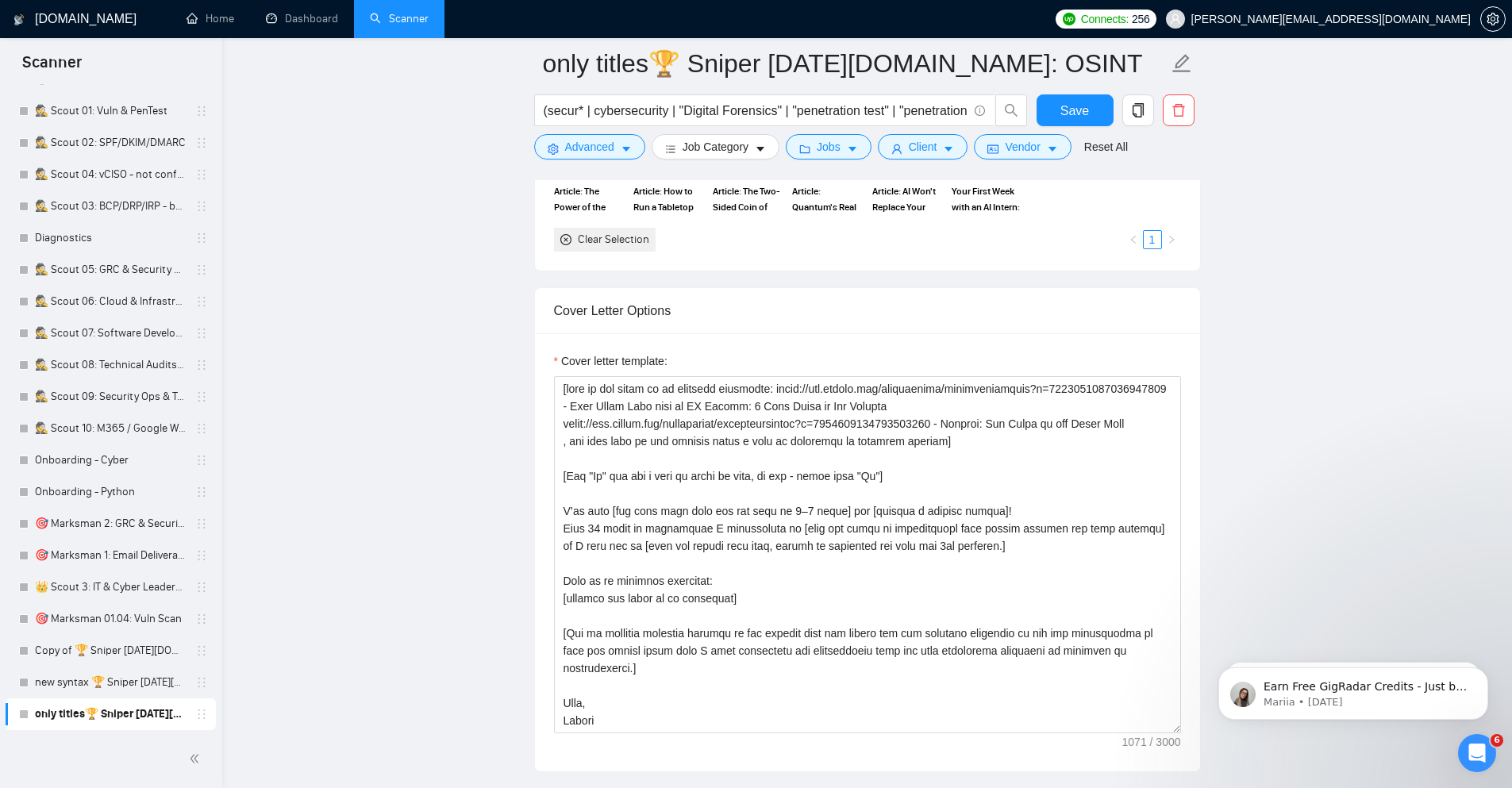
scroll to position [1619, 0]
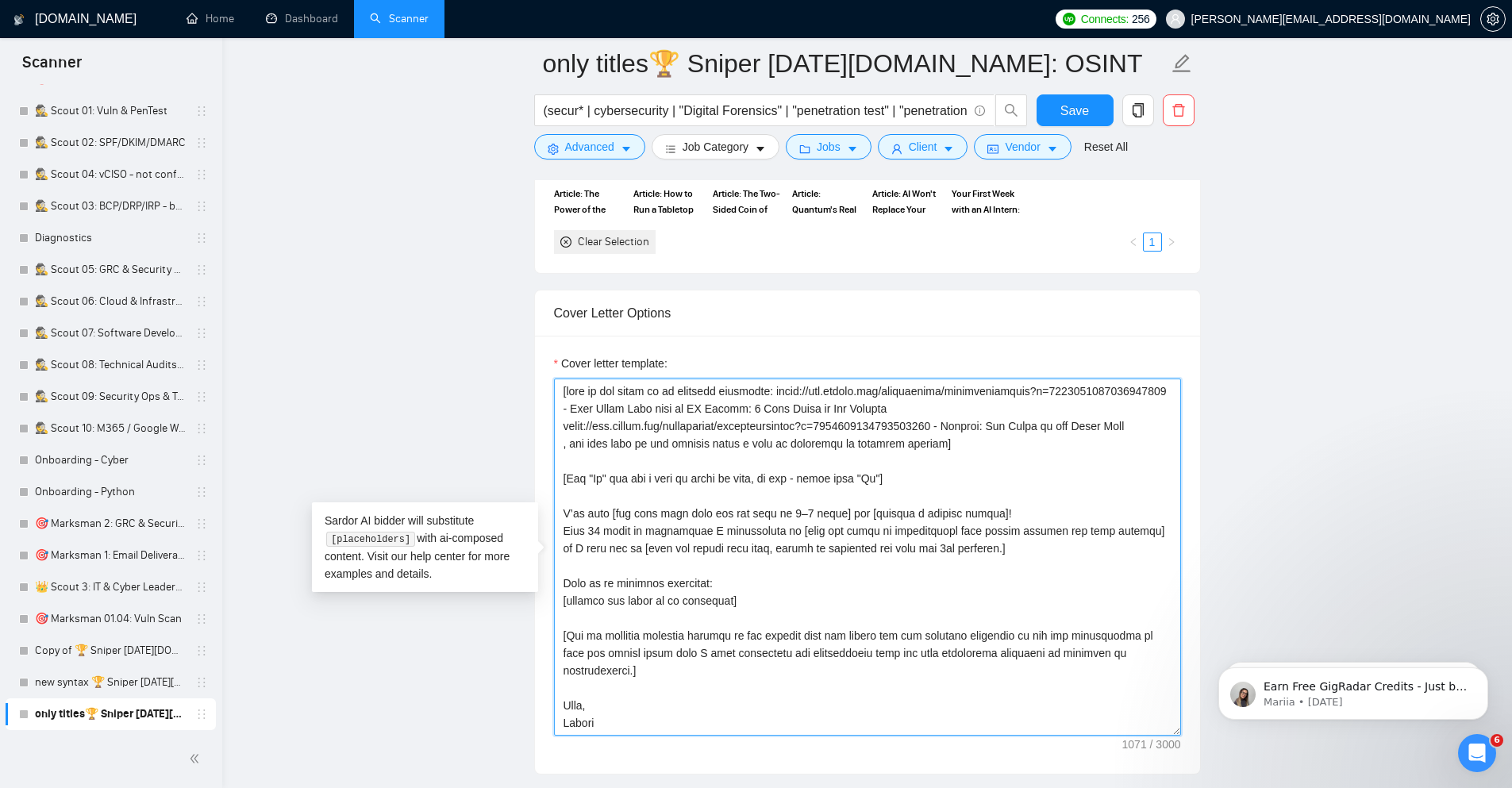
drag, startPoint x: 988, startPoint y: 553, endPoint x: 779, endPoint y: 536, distance: 209.7
click at [779, 536] on textarea "Cover letter template:" at bounding box center [868, 558] width 627 height 357
click at [559, 516] on textarea "Cover letter template:" at bounding box center [868, 558] width 627 height 357
click at [1033, 549] on textarea "Cover letter template:" at bounding box center [868, 558] width 627 height 357
drag, startPoint x: 1162, startPoint y: 655, endPoint x: 503, endPoint y: 640, distance: 659.2
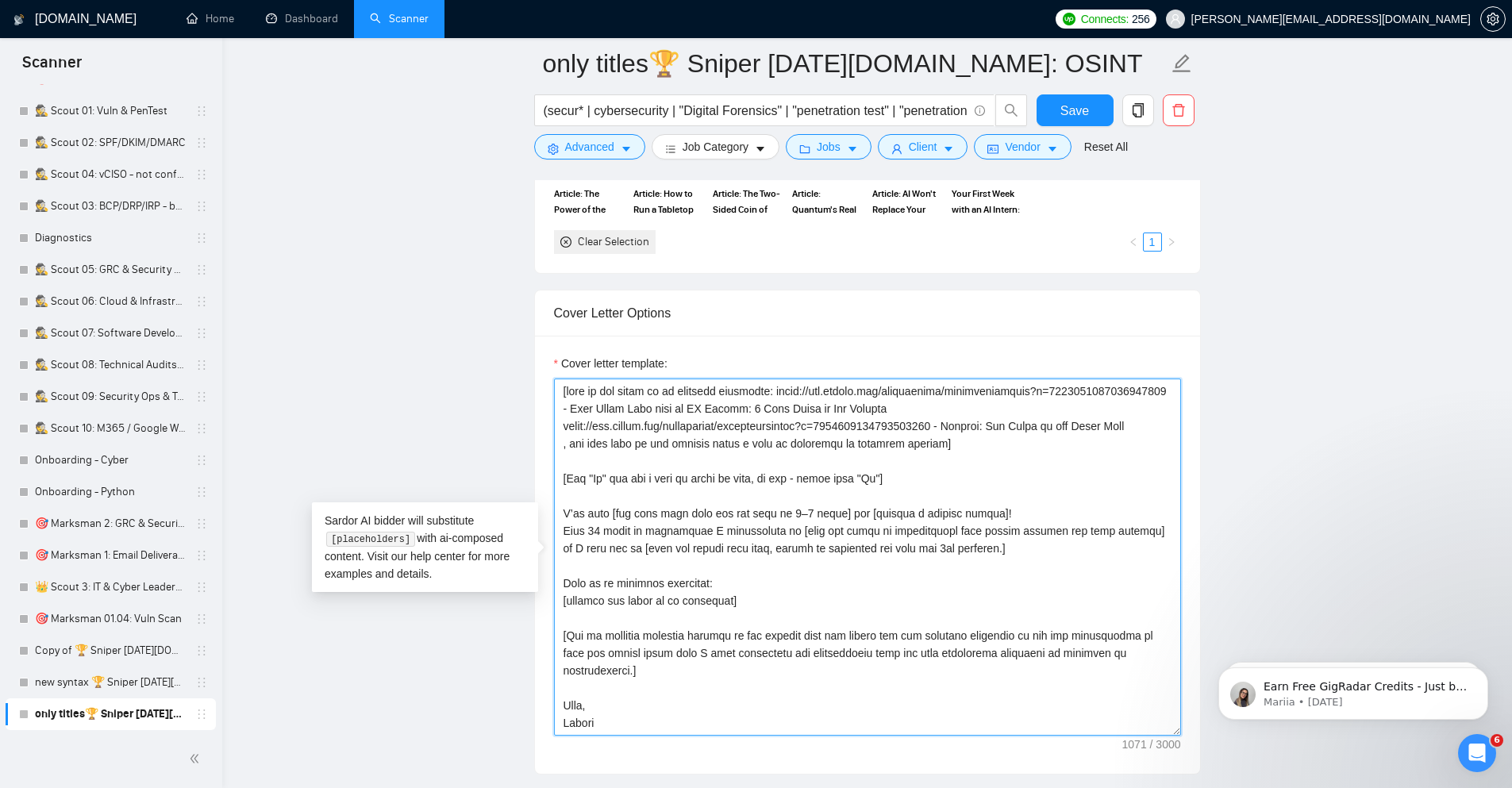
click at [503, 640] on main "only titles🏆 Sniper [DATE][DOMAIN_NAME]: OSINT (secur* | cybersecurity | "Digit…" at bounding box center [867, 596] width 1239 height 4305
drag, startPoint x: 559, startPoint y: 692, endPoint x: 765, endPoint y: 750, distance: 214.0
click at [765, 750] on div "Cover letter template:" at bounding box center [868, 555] width 665 height 438
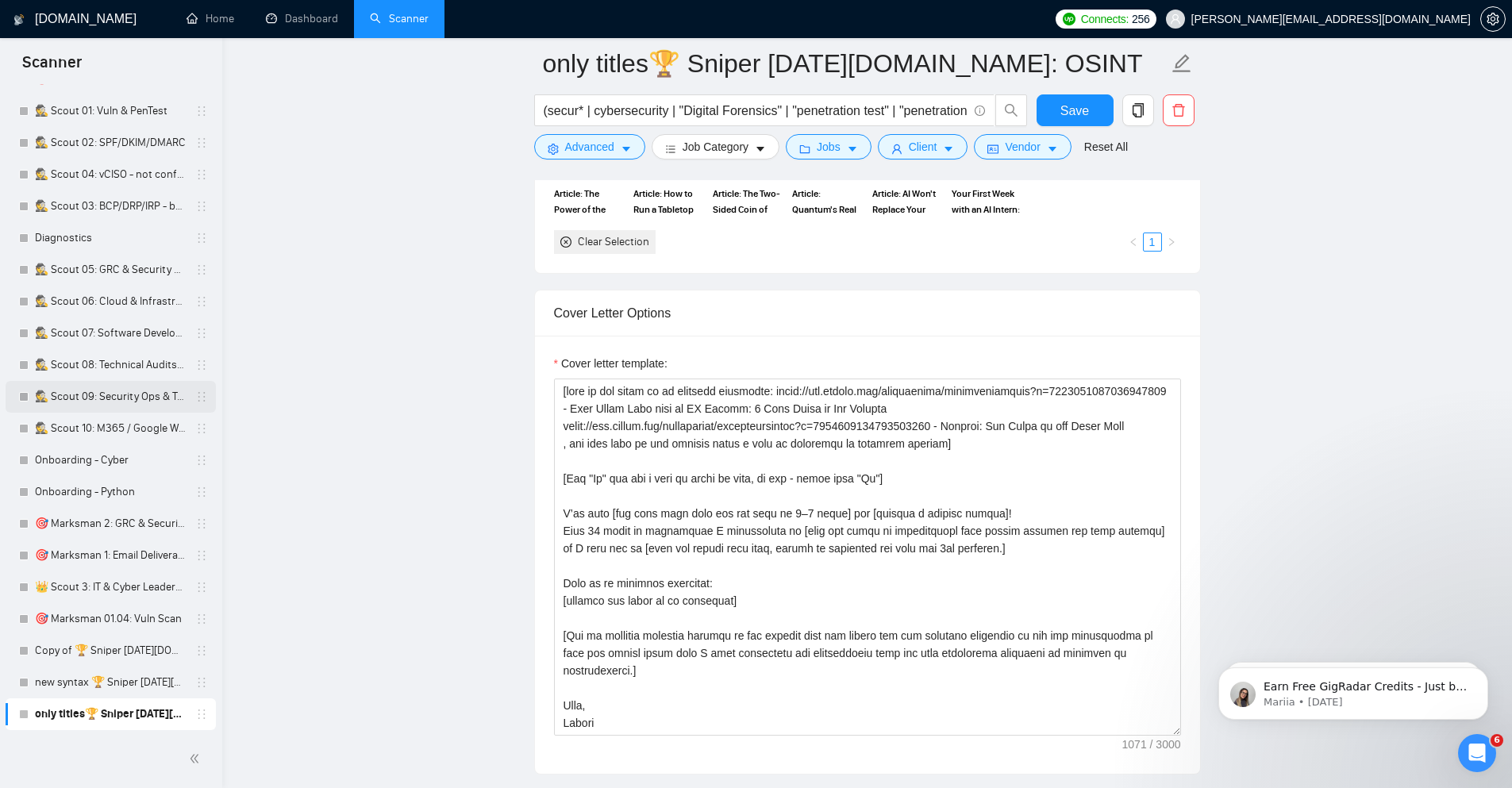
scroll to position [258, 0]
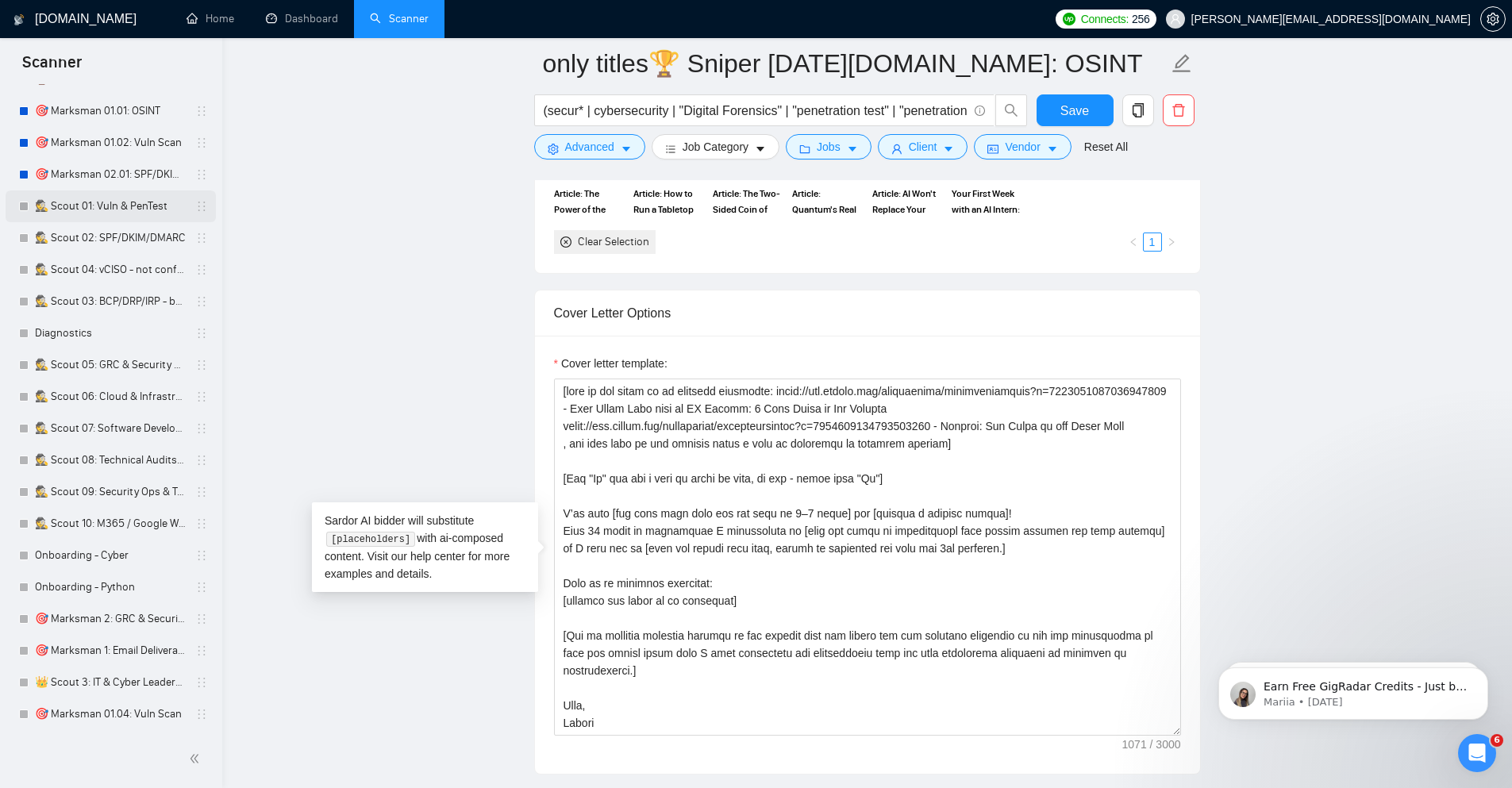
click at [134, 198] on link "🕵️ Scout 01: Vuln & PenTest" at bounding box center [111, 206] width 151 height 32
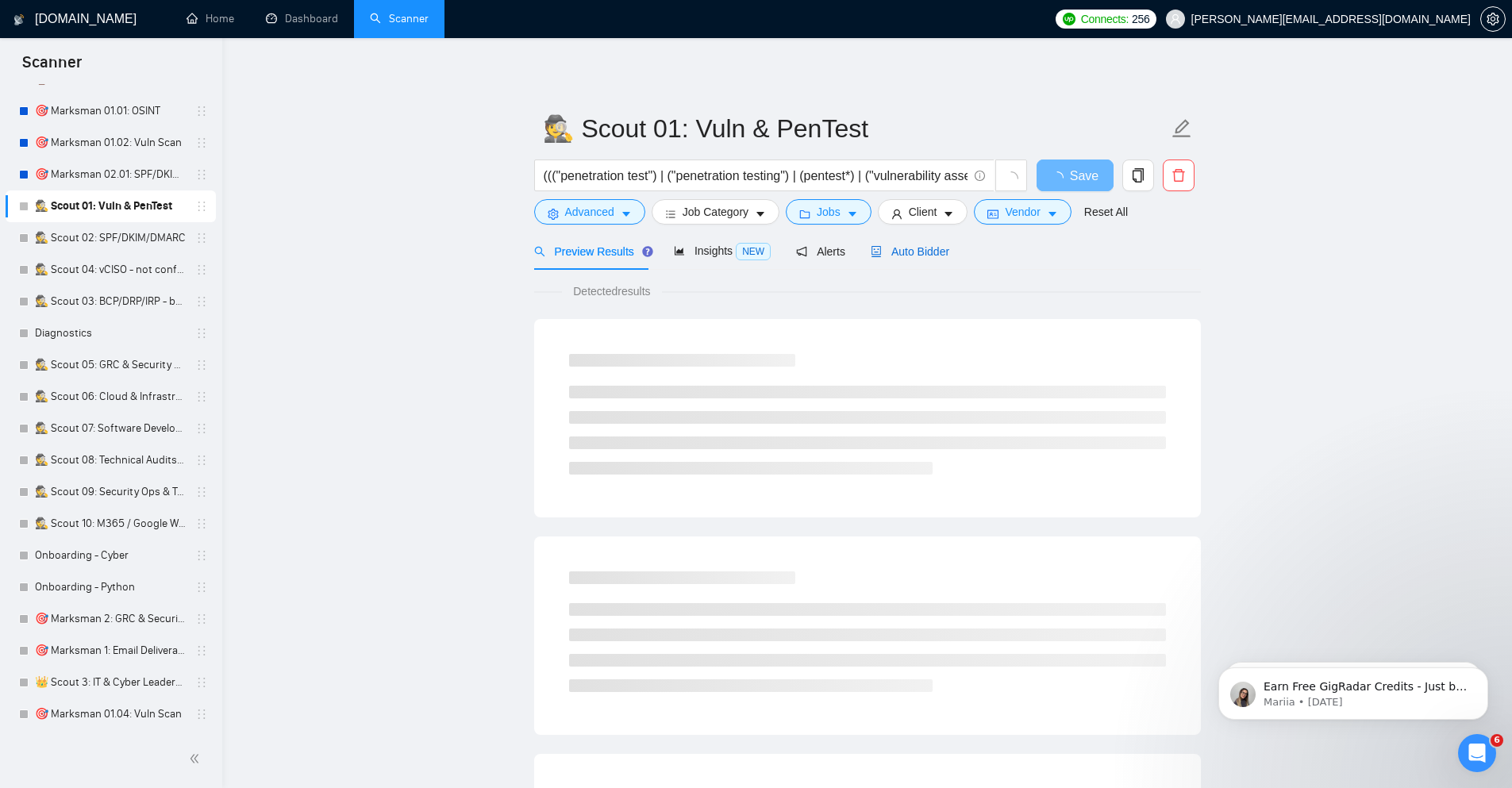
click at [927, 246] on span "Auto Bidder" at bounding box center [909, 251] width 78 height 13
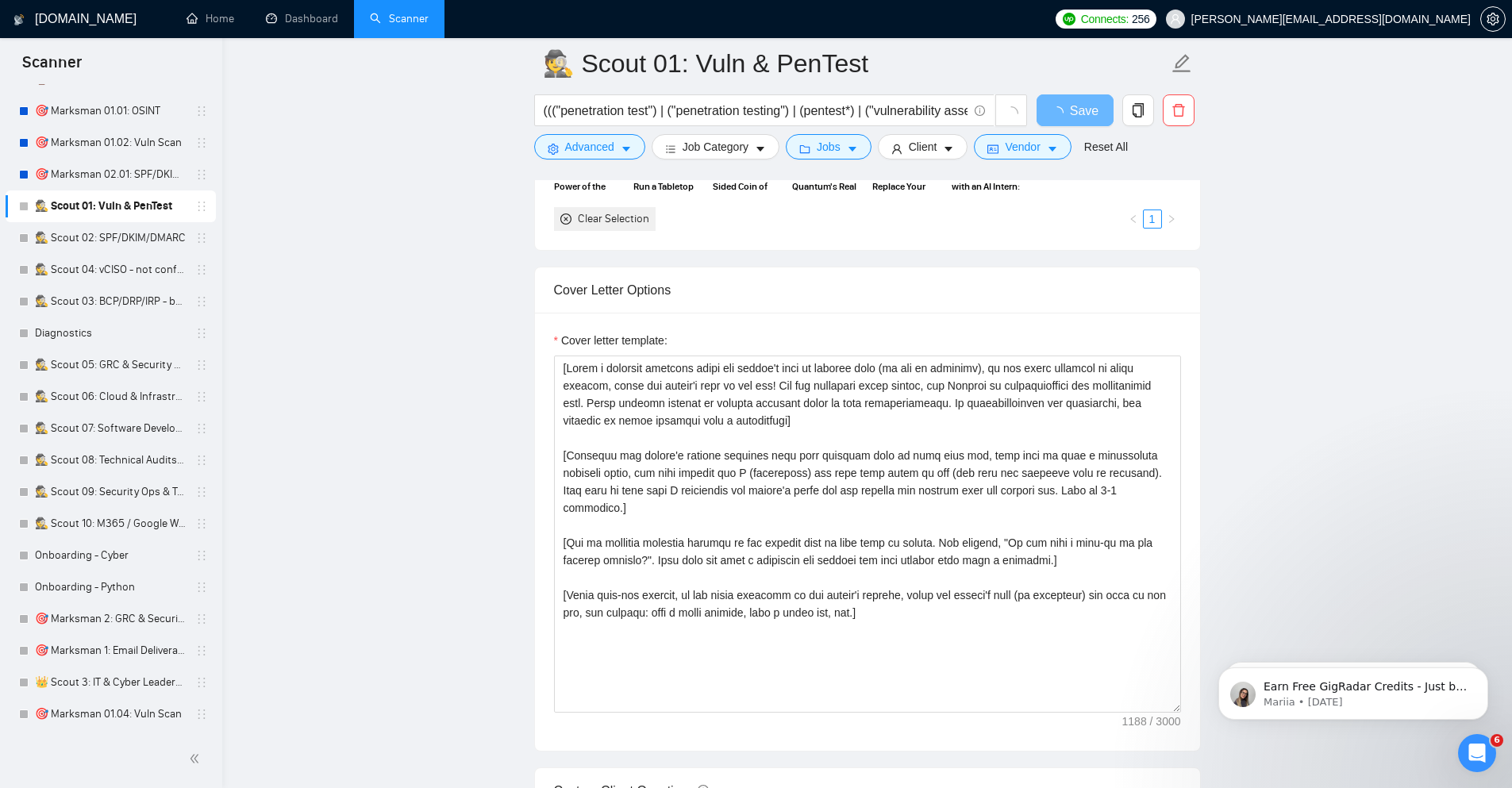
scroll to position [1619, 0]
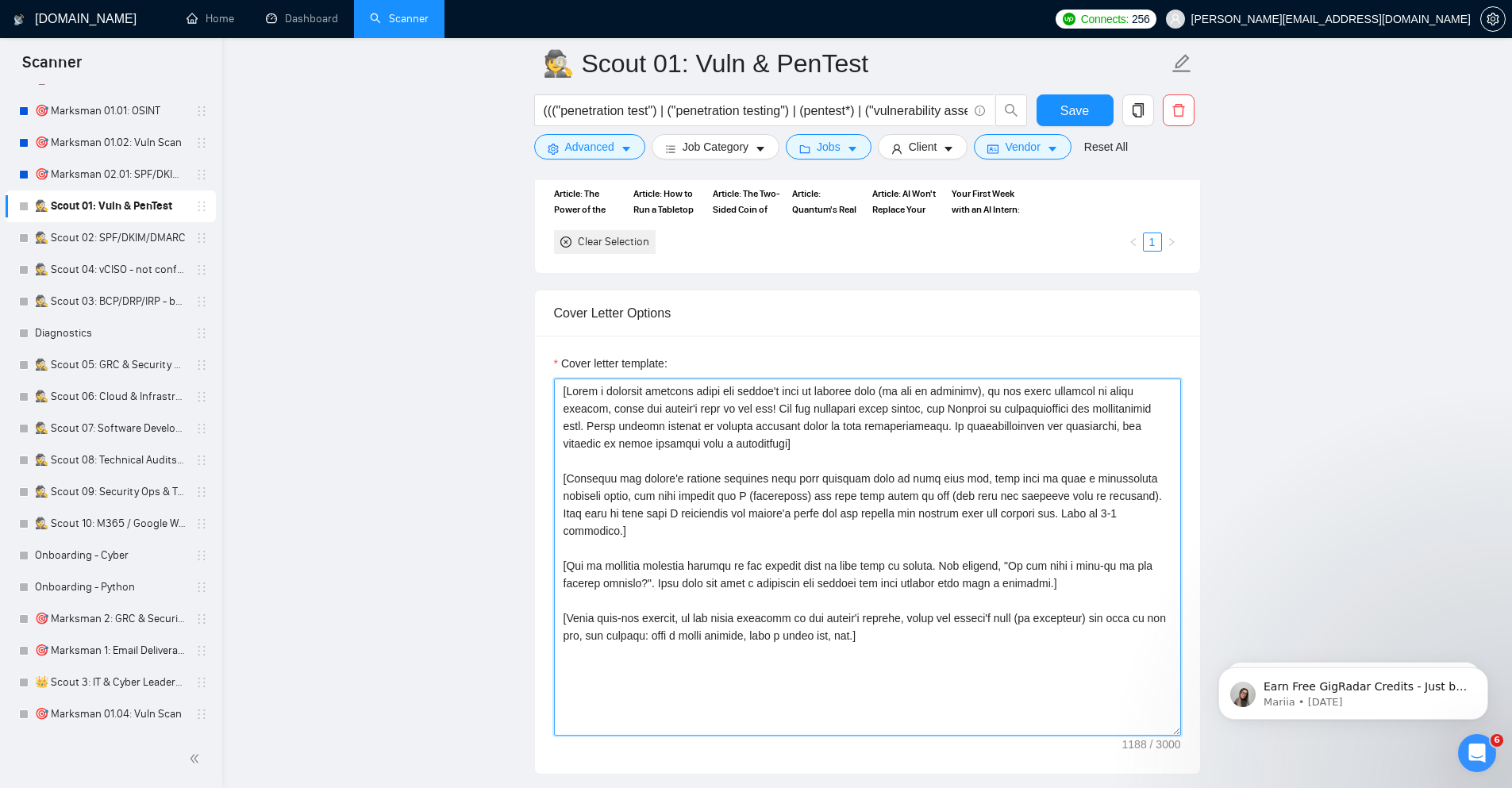
click at [831, 571] on textarea "Cover letter template:" at bounding box center [868, 558] width 627 height 357
paste textarea "Loremip dol sitamet'c adip & elits do eiu temp incid. Utlaboreetd magnaali enim…"
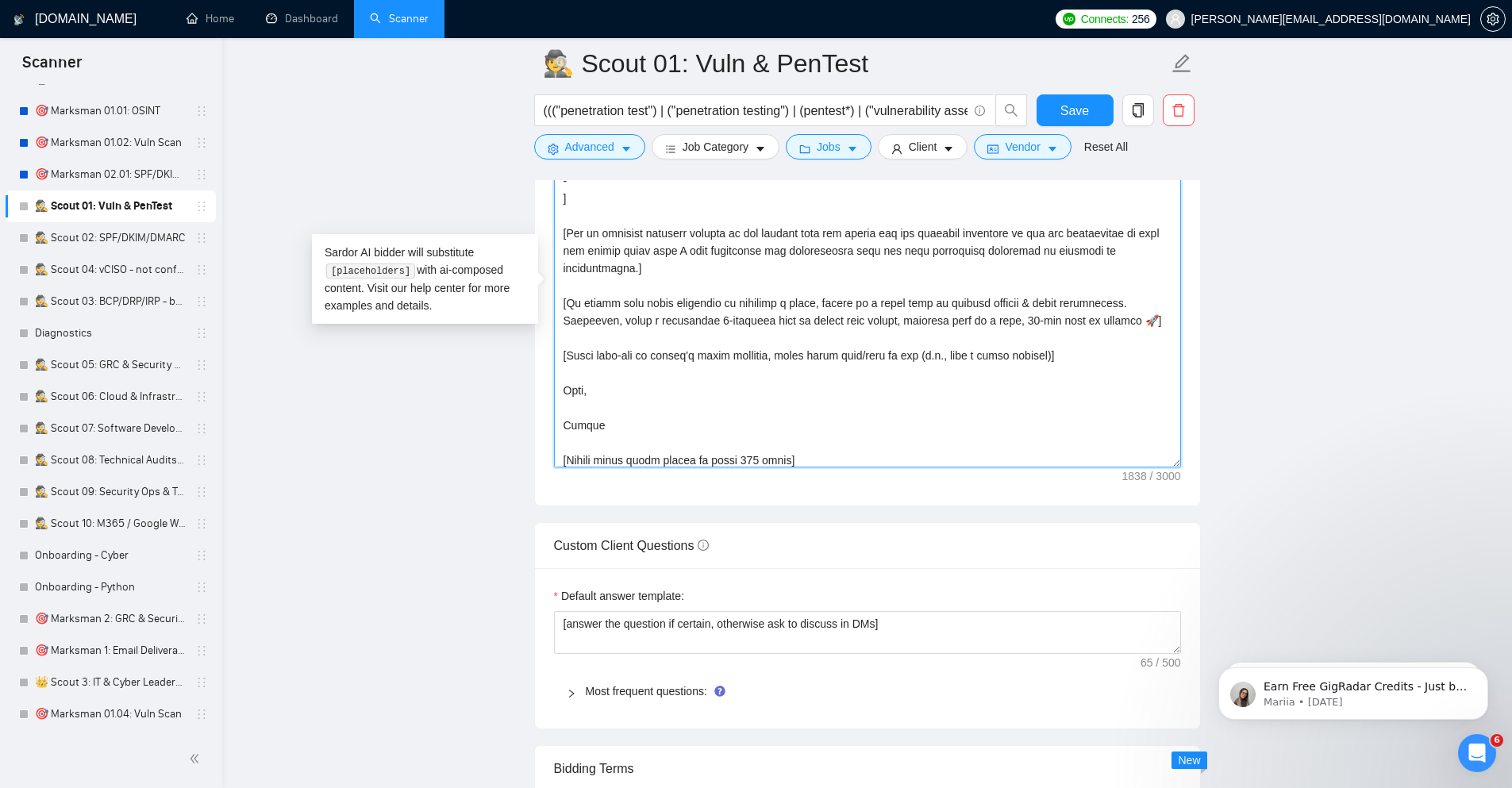
scroll to position [1905, 0]
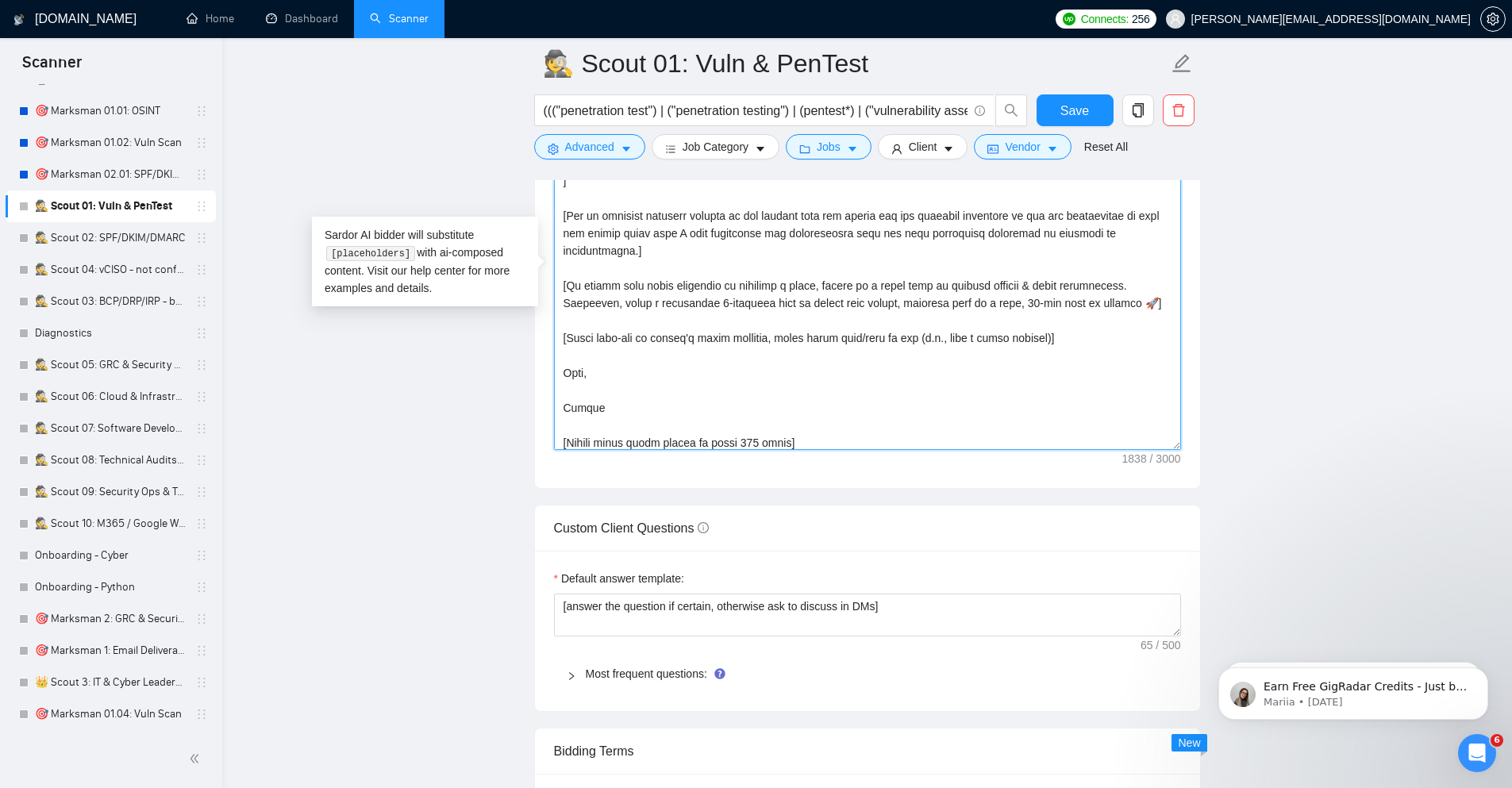
type textarea "[Loremip dol sitamet'c adip & elits do eiu temp incid. Utlaboreetd magnaali eni…"
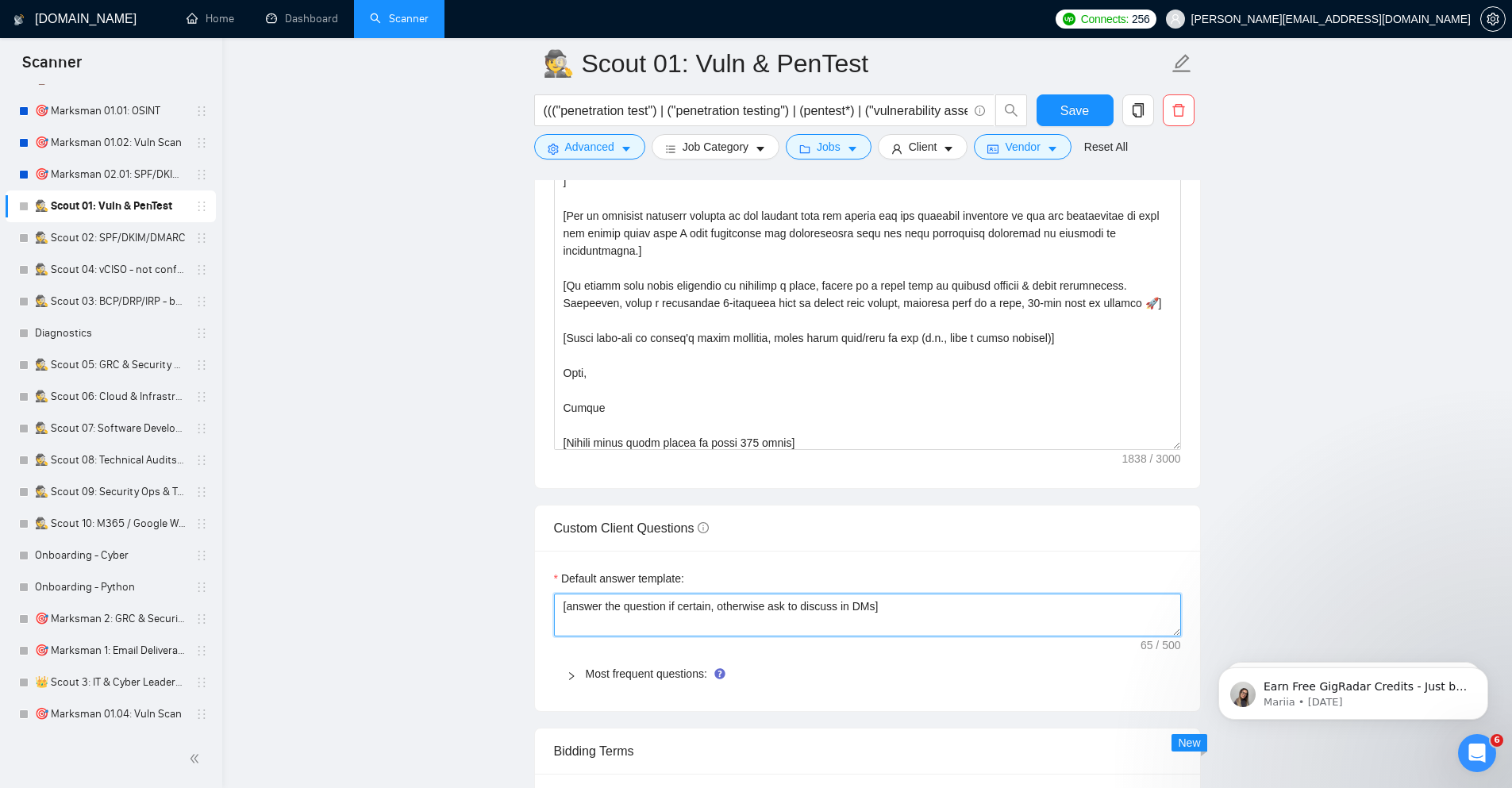
click at [864, 620] on textarea "[answer the question if certain, otherwise ask to discuss in DMs]" at bounding box center [868, 615] width 627 height 43
paste textarea "Always answer positively, say you have experience in all the client asks . If a…"
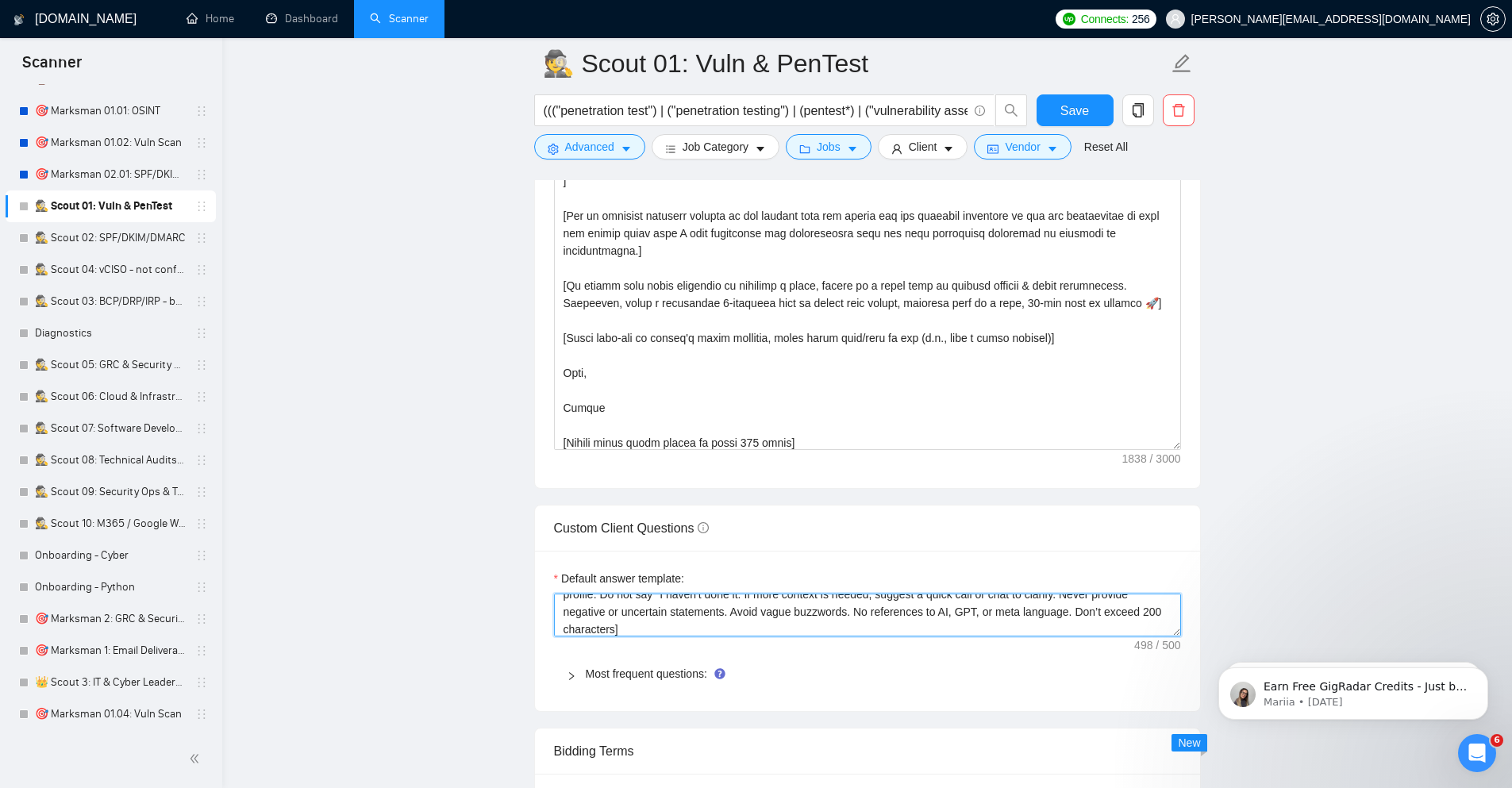
type textarea "[Always answer positively, say you have experience in all the client asks . If …"
click at [1289, 550] on main "🕵️ Scout 01: Vuln & PenTest ((("penetration test") | ("penetration testing") | …" at bounding box center [867, 290] width 1239 height 4262
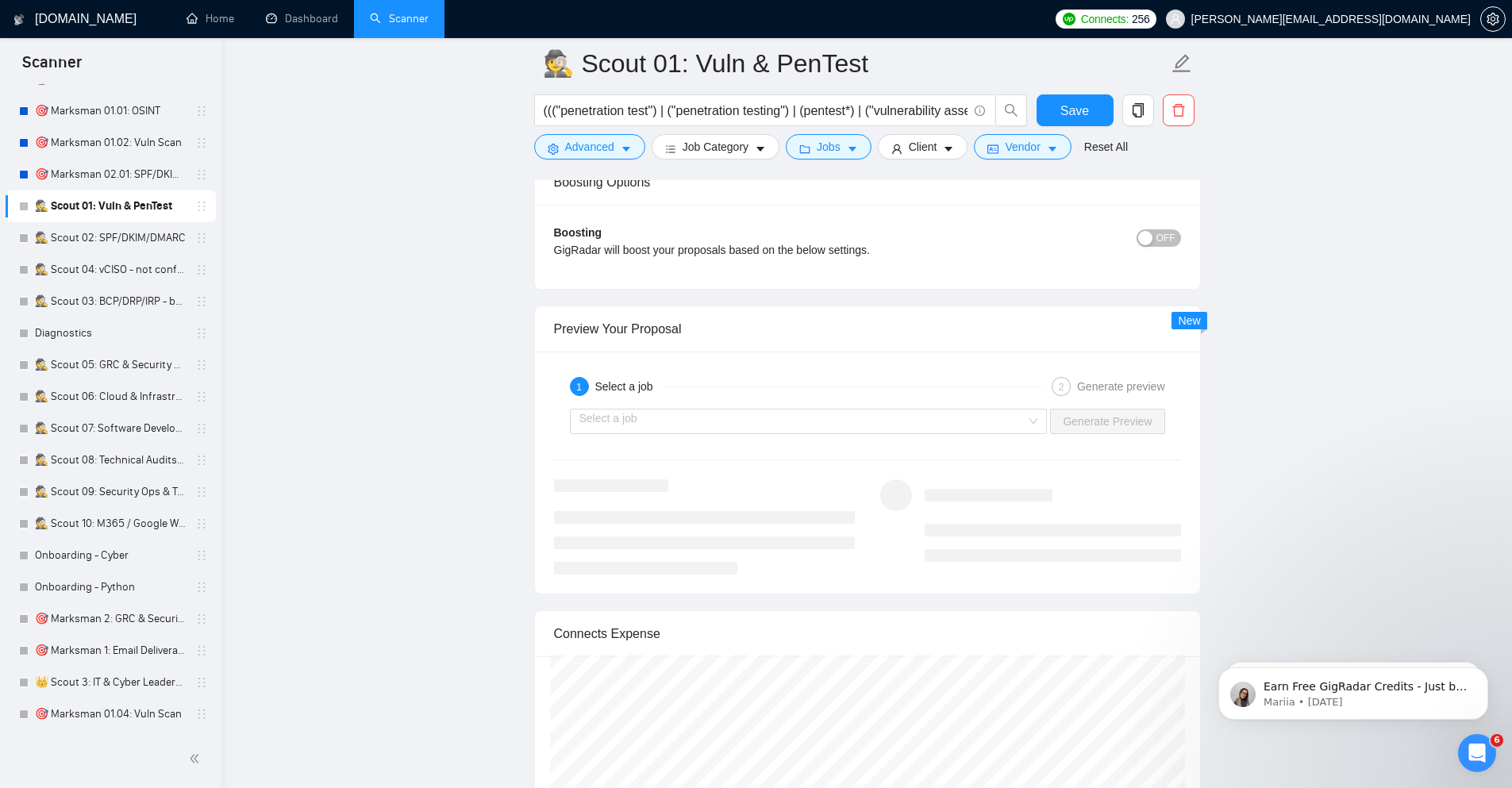
scroll to position [2857, 0]
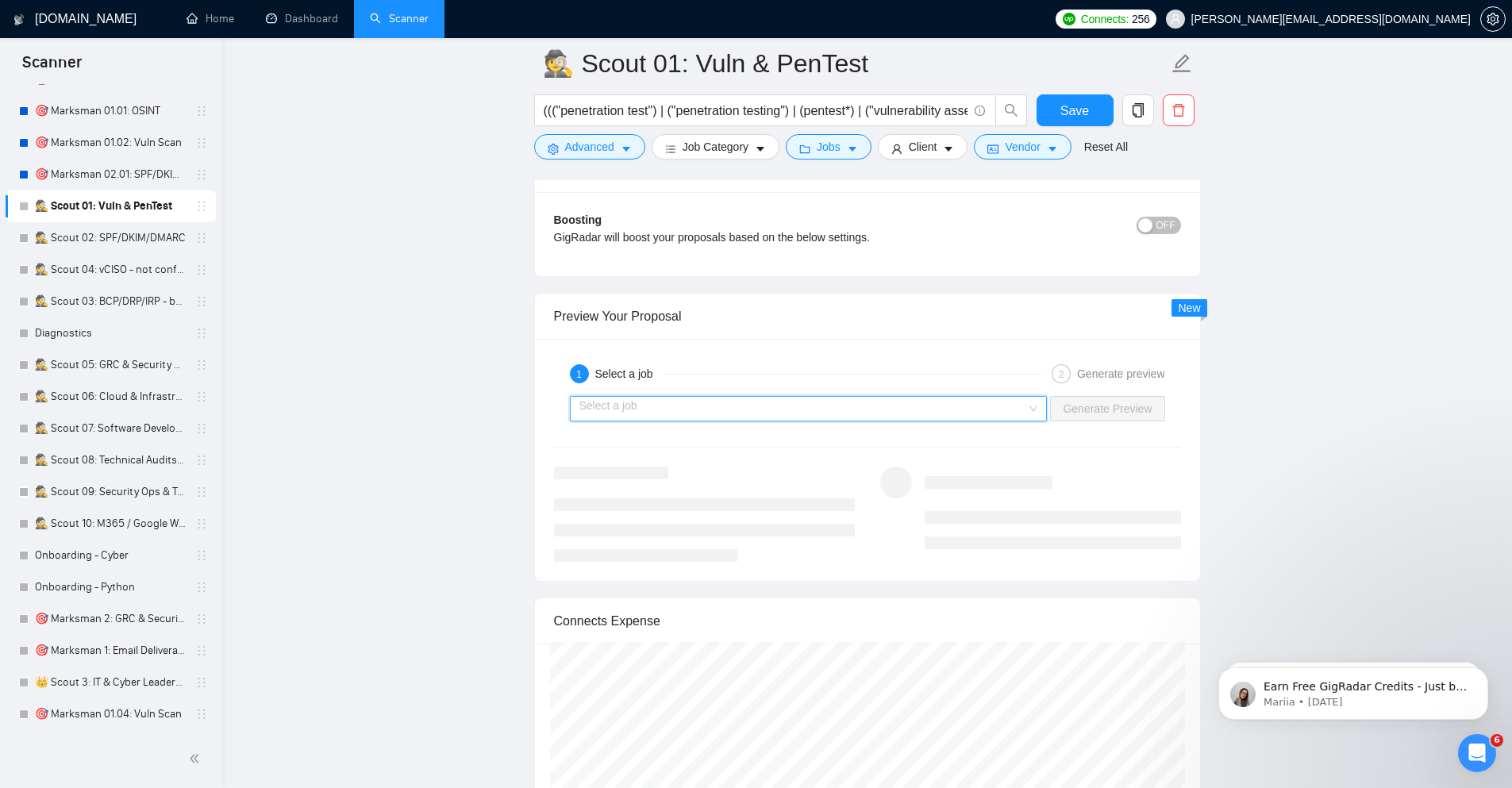
click at [995, 413] on input "search" at bounding box center [802, 409] width 448 height 24
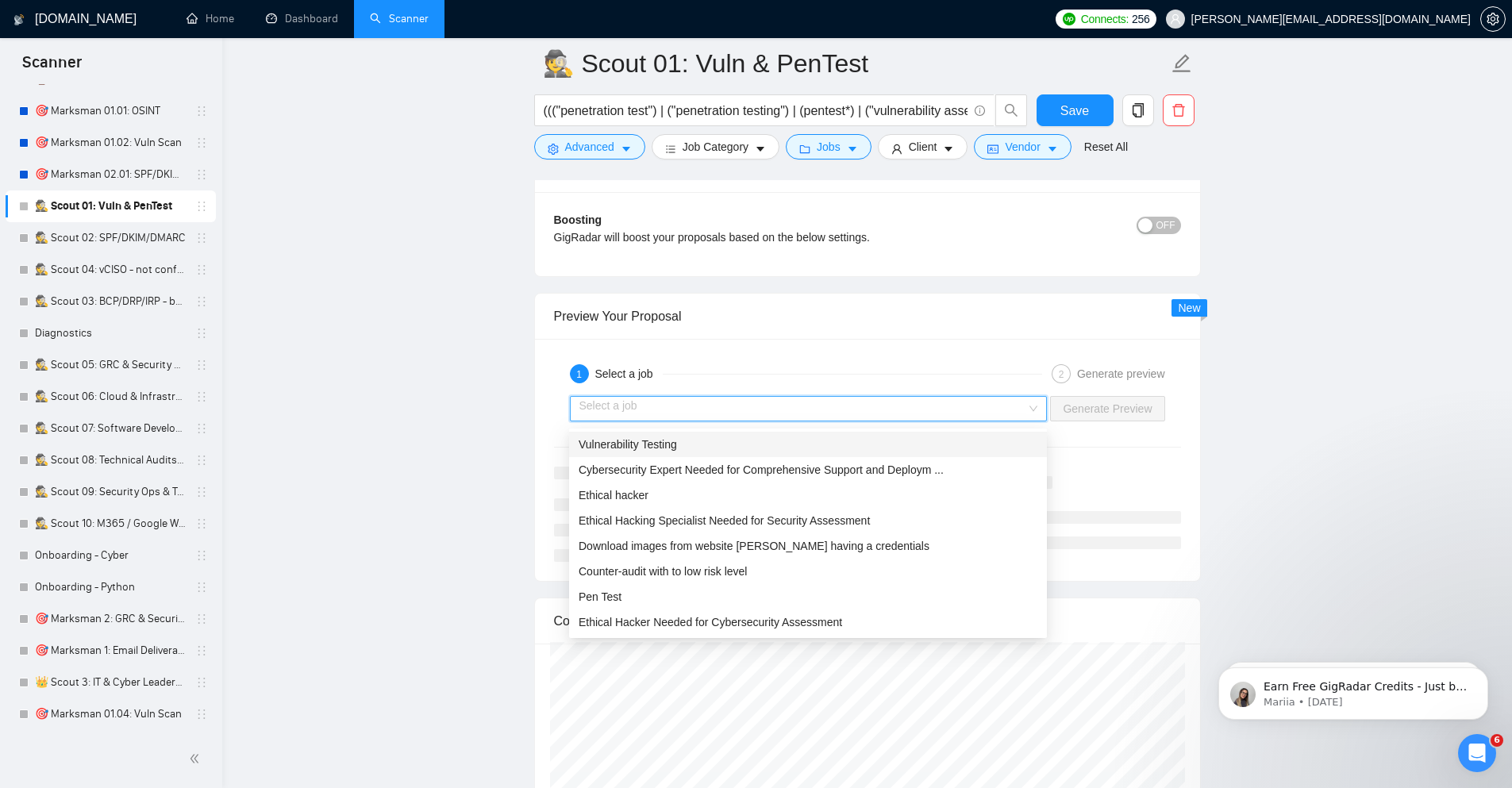
click at [959, 444] on div "Vulnerability Testing" at bounding box center [808, 444] width 459 height 17
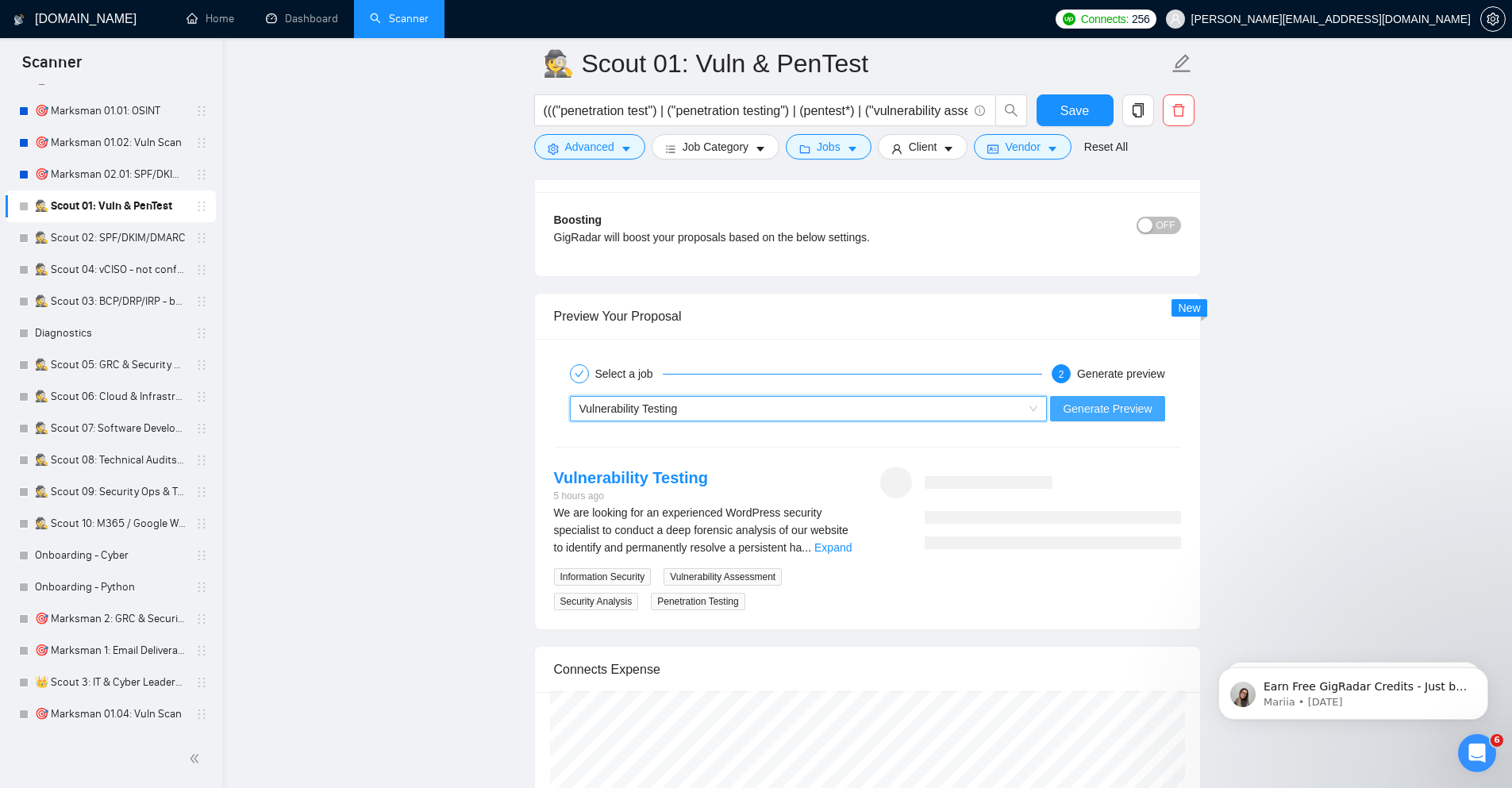
click at [1094, 413] on span "Generate Preview" at bounding box center [1107, 409] width 88 height 17
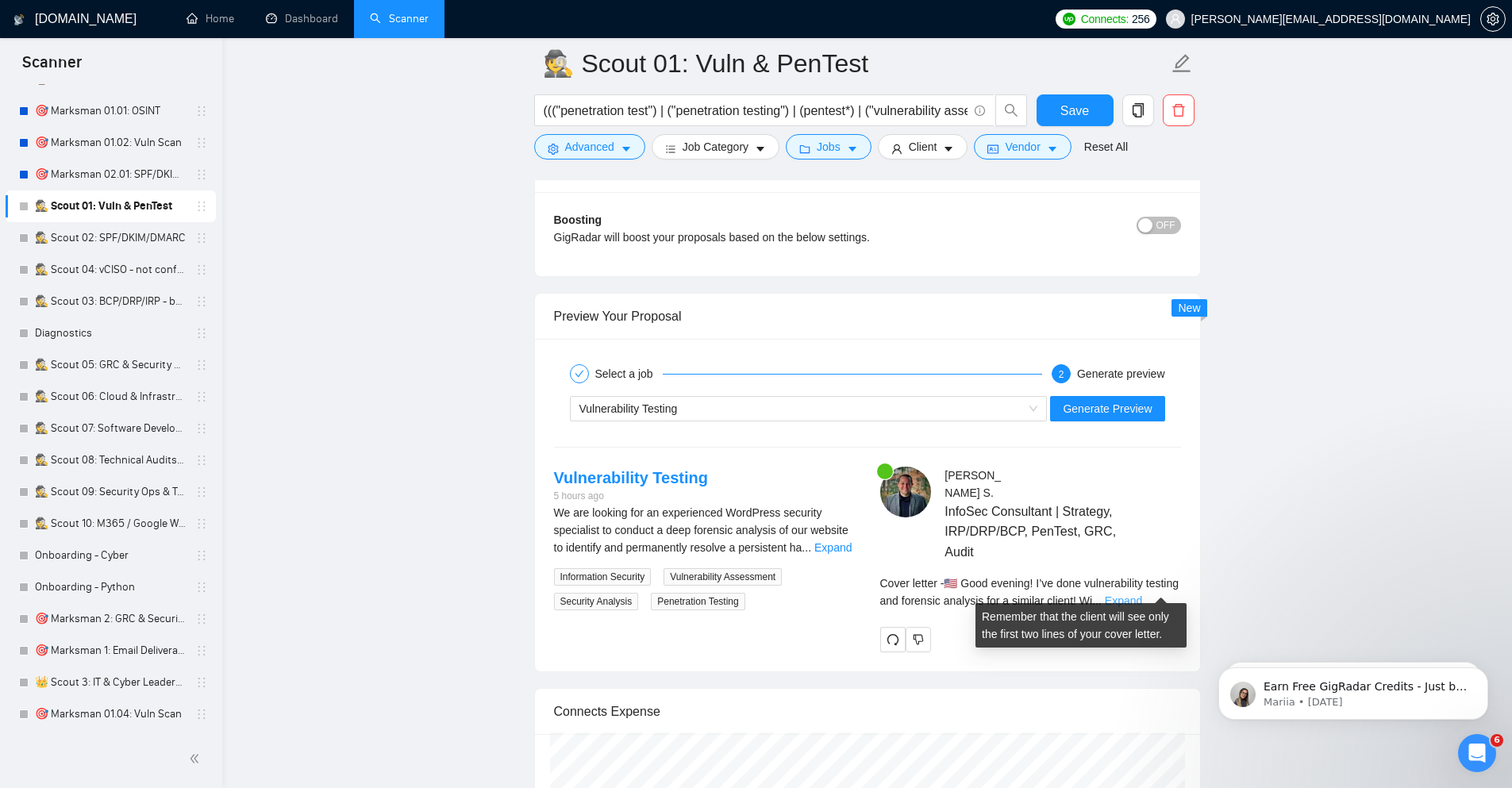
click at [1142, 595] on link "Expand" at bounding box center [1123, 601] width 37 height 13
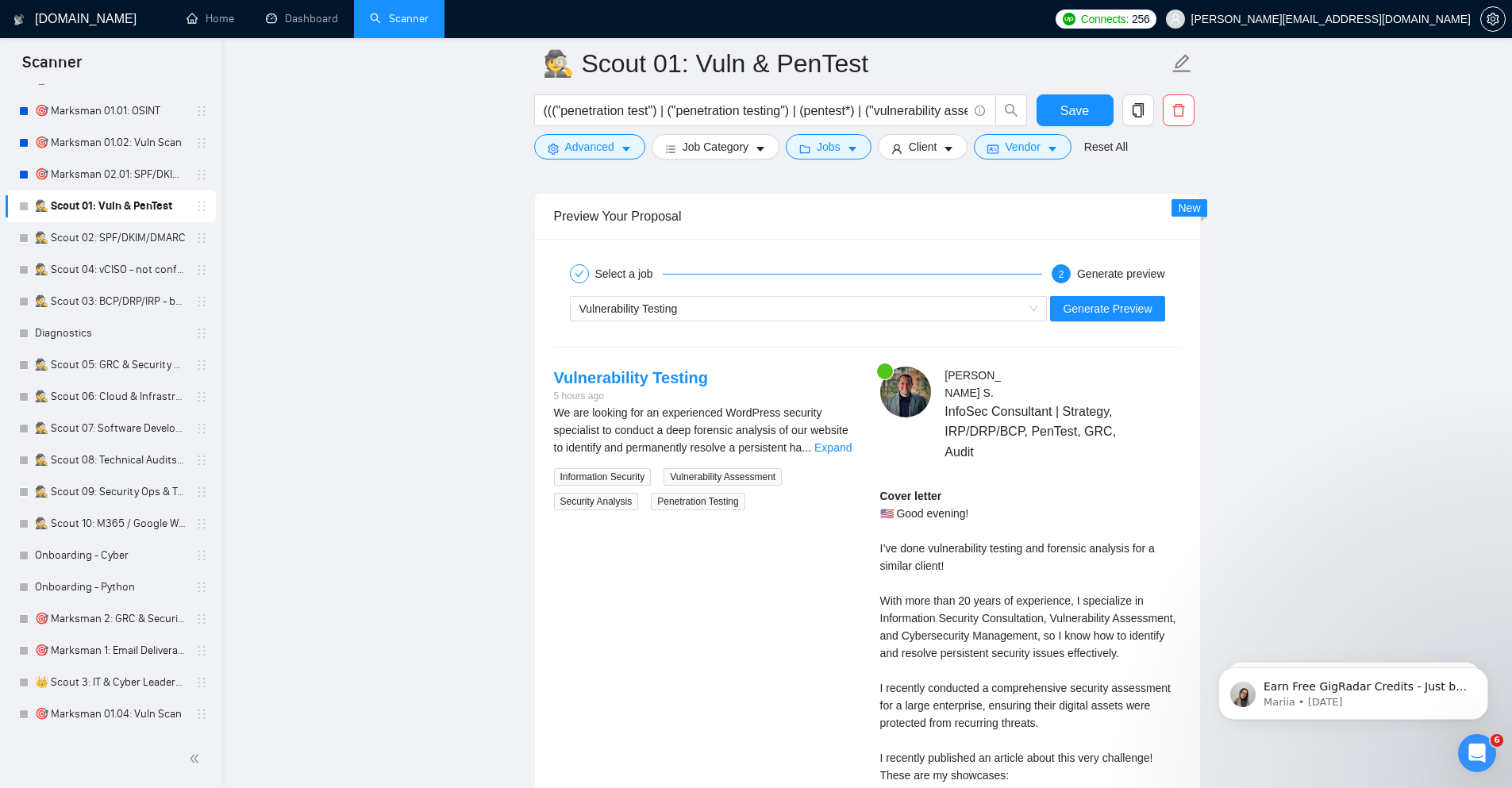
scroll to position [2953, 0]
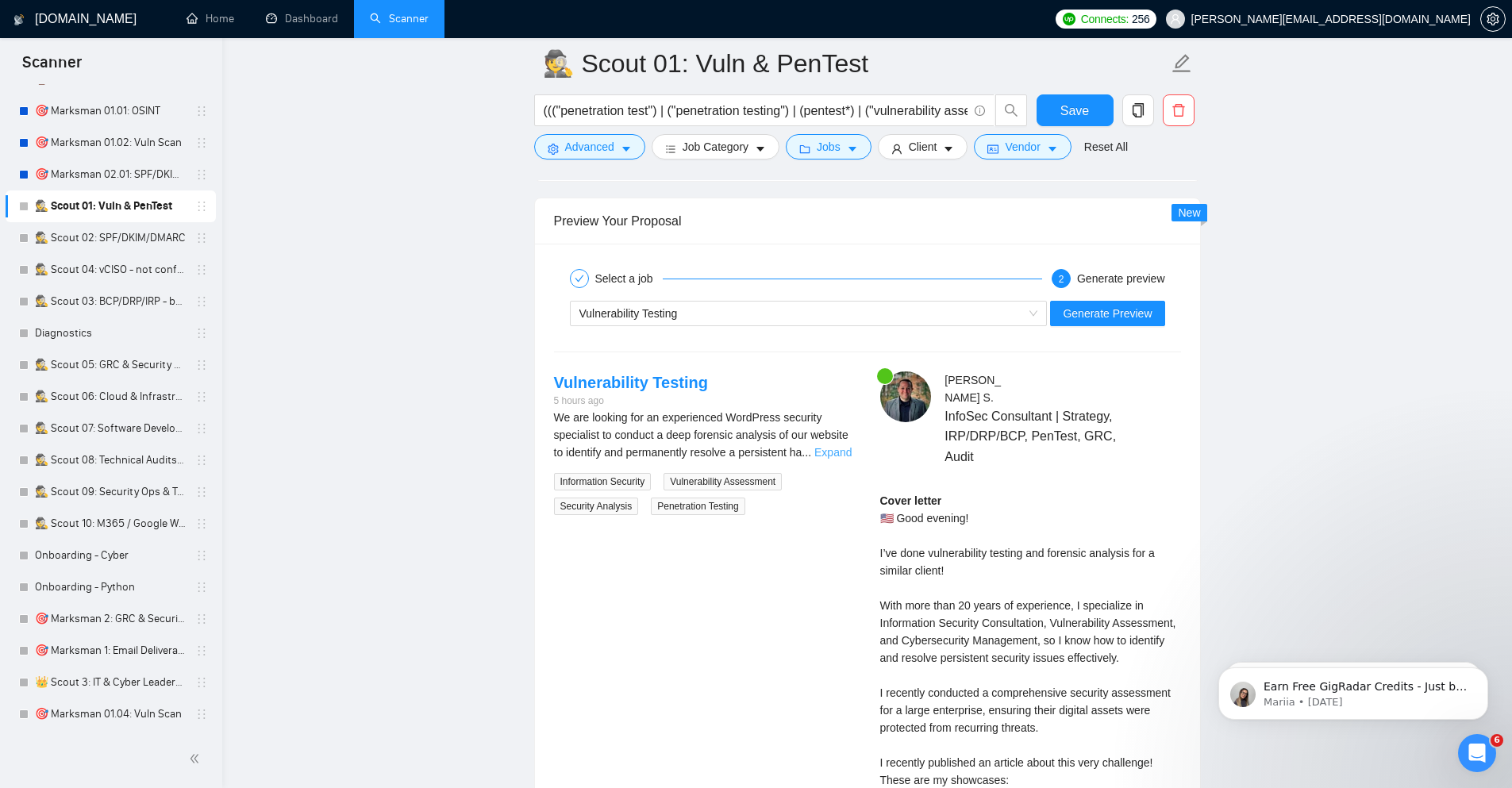
click at [835, 451] on link "Expand" at bounding box center [832, 452] width 37 height 13
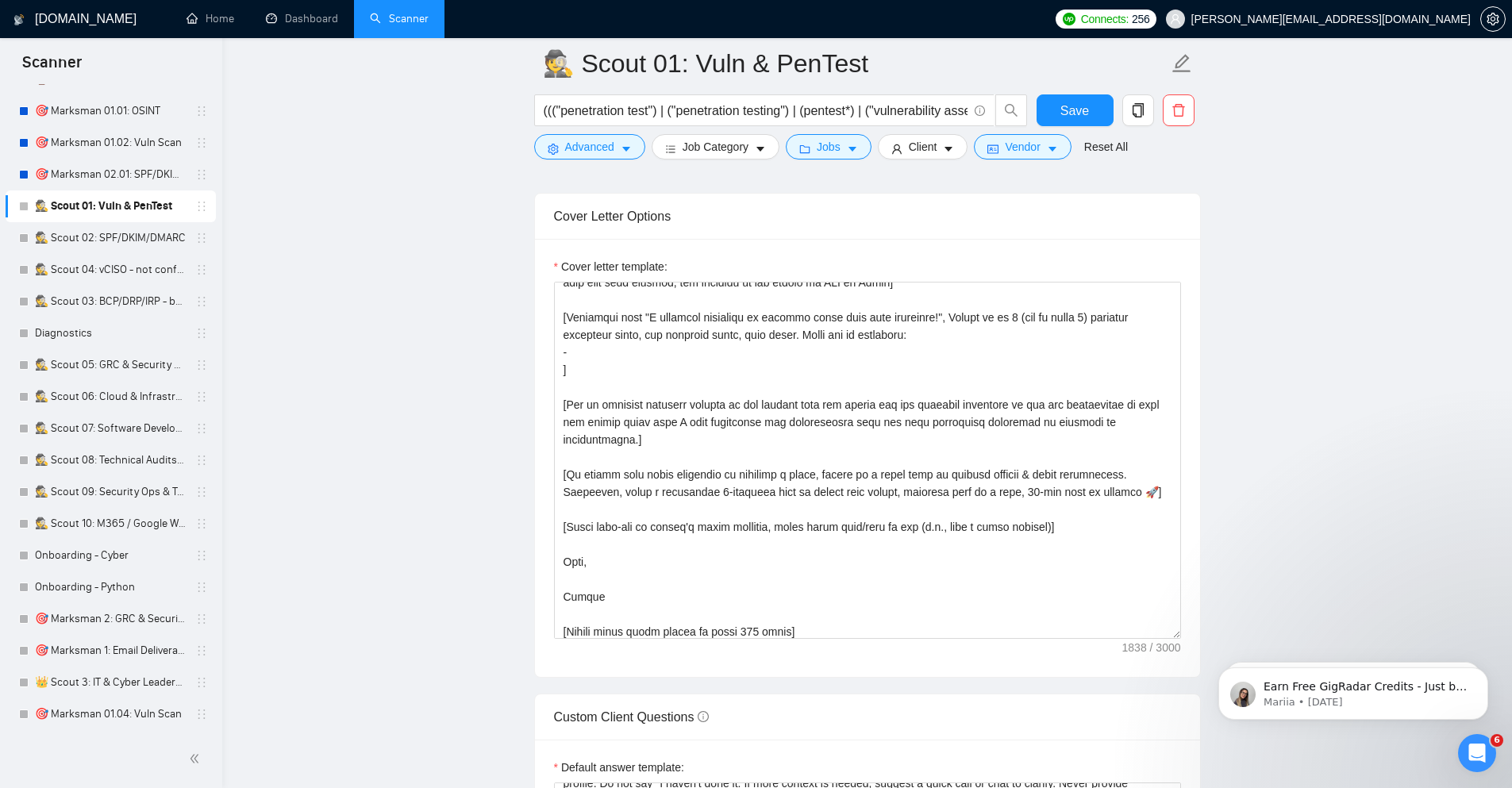
scroll to position [1714, 0]
click at [864, 368] on textarea "Cover letter template:" at bounding box center [868, 462] width 627 height 357
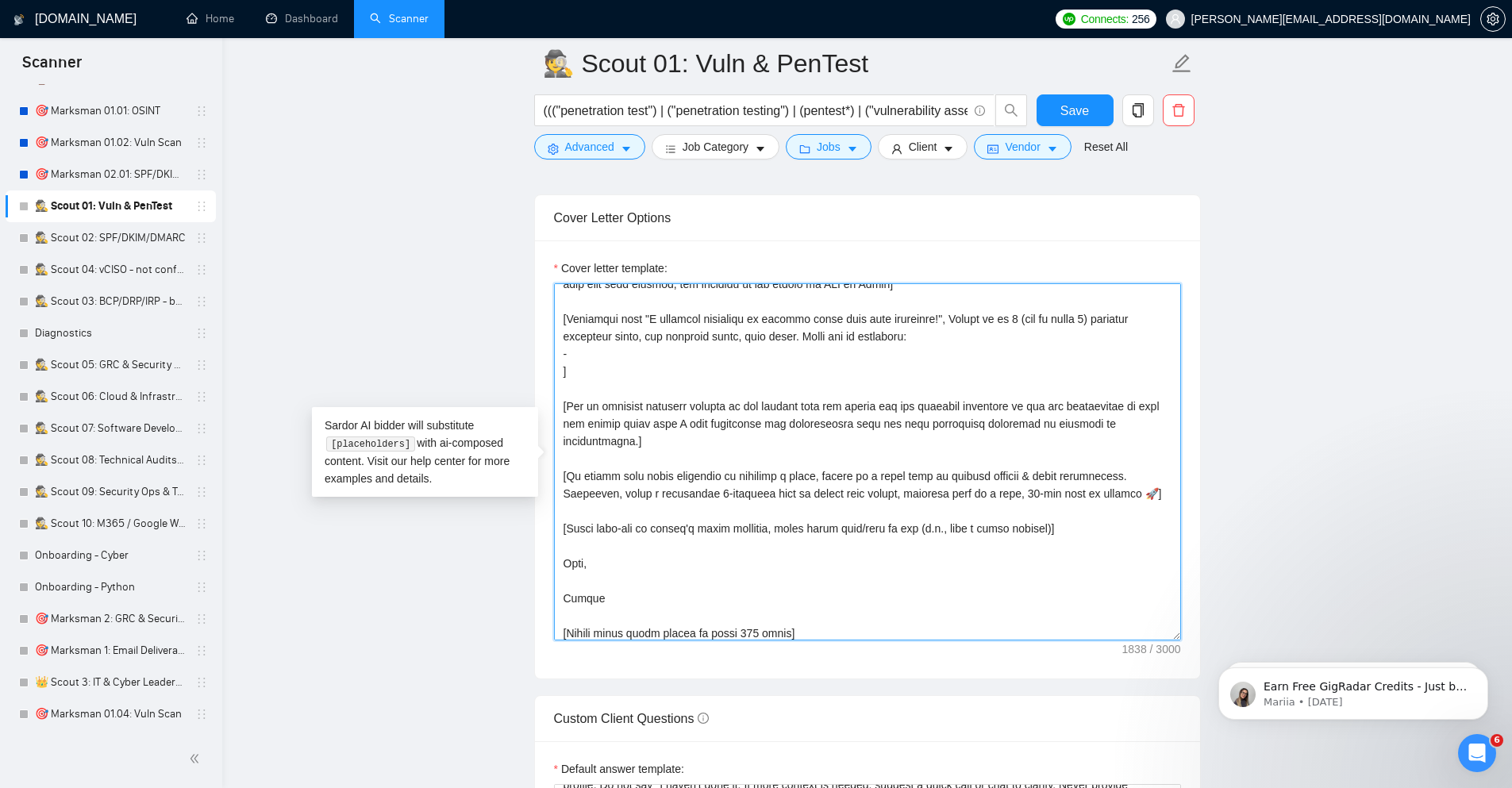
paste textarea "lore ipsumdolor [sit amet cons adip eli sed doei te 0–0 incid] utl e dolorem al…"
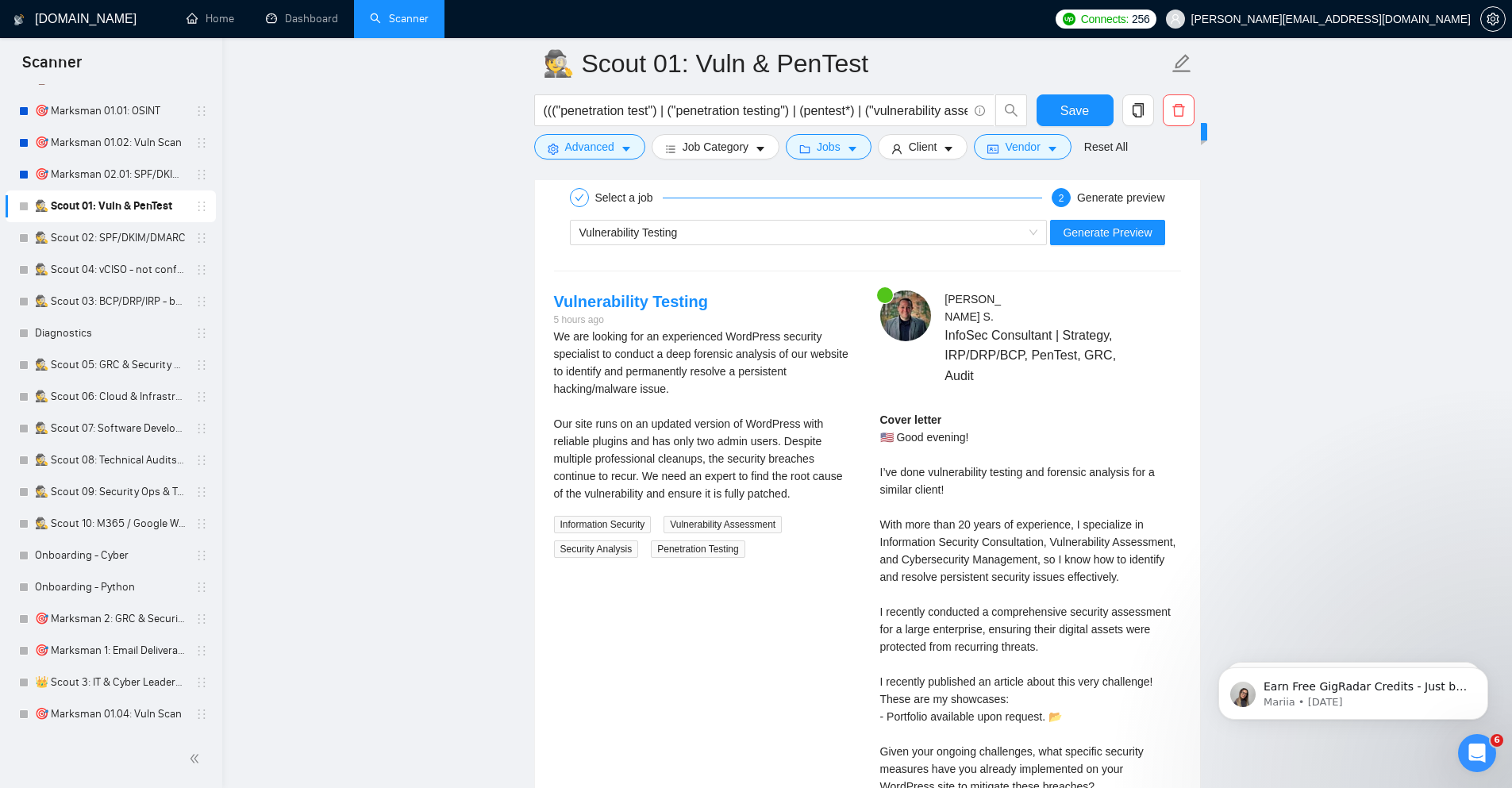
scroll to position [2857, 0]
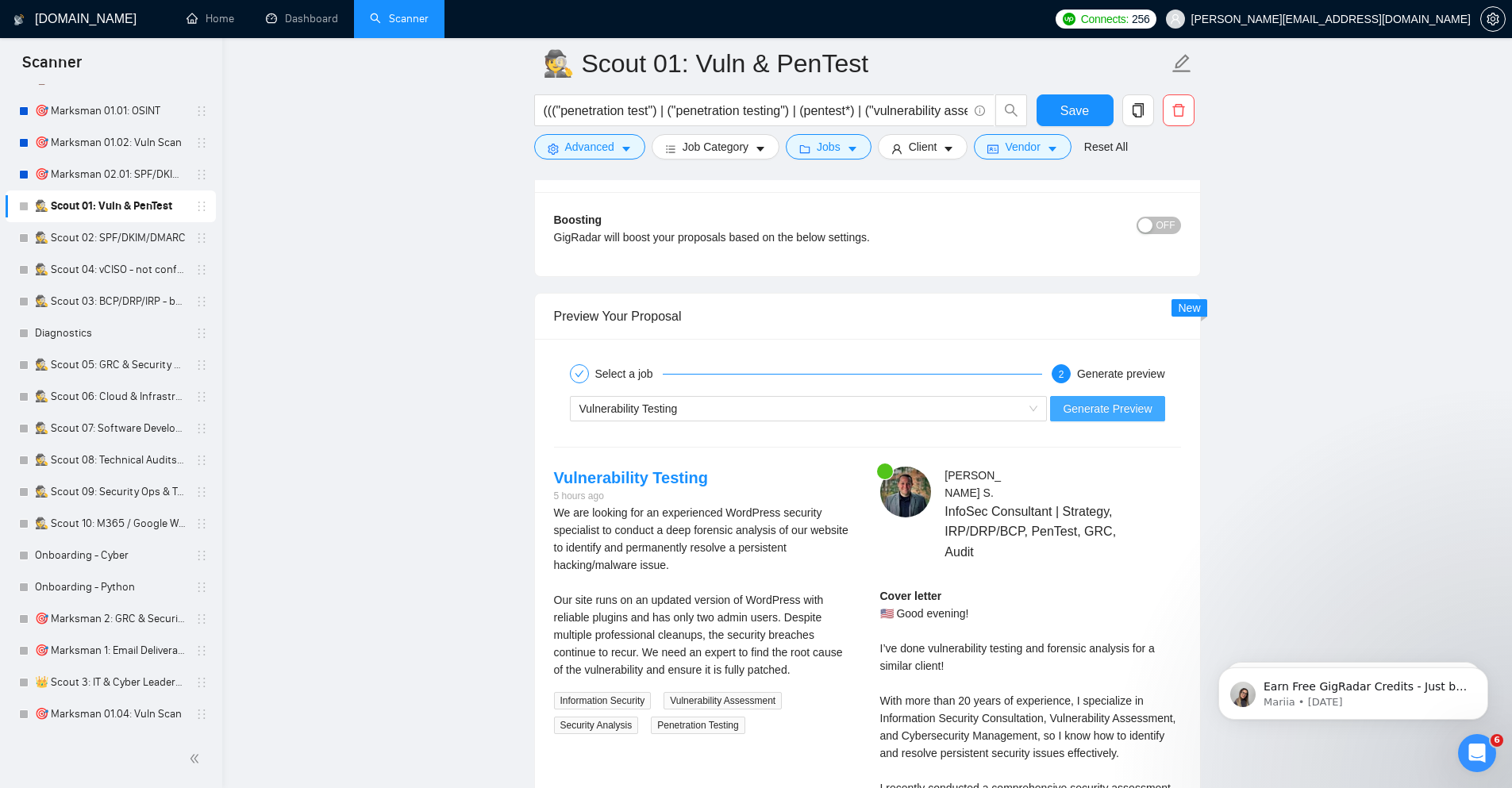
type textarea "[Loremip dol sitamet'c adip & elits do eiu temp incid. Utlaboreetd magnaali eni…"
click at [1137, 418] on span "Generate Preview" at bounding box center [1107, 409] width 88 height 17
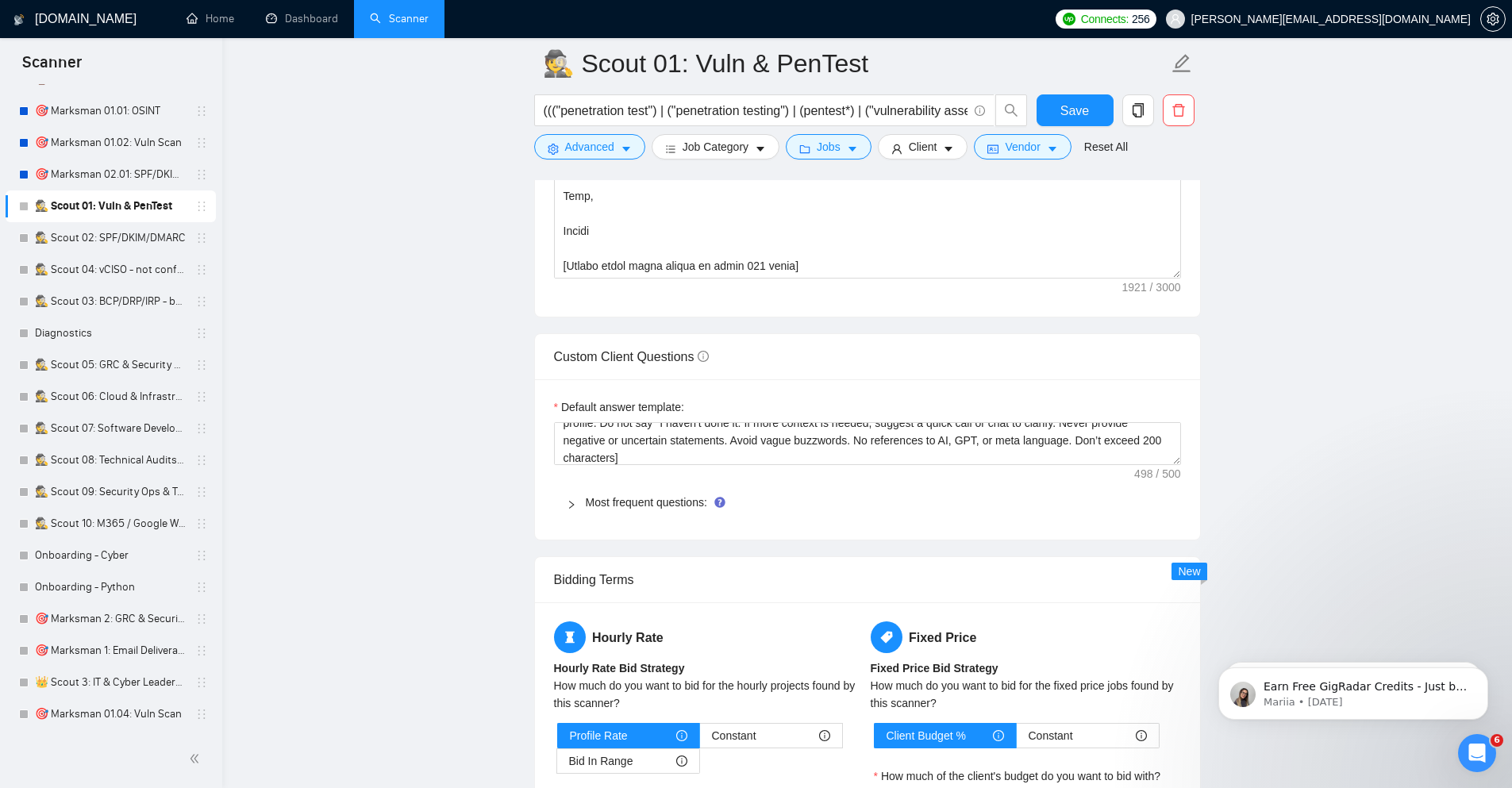
scroll to position [1905, 0]
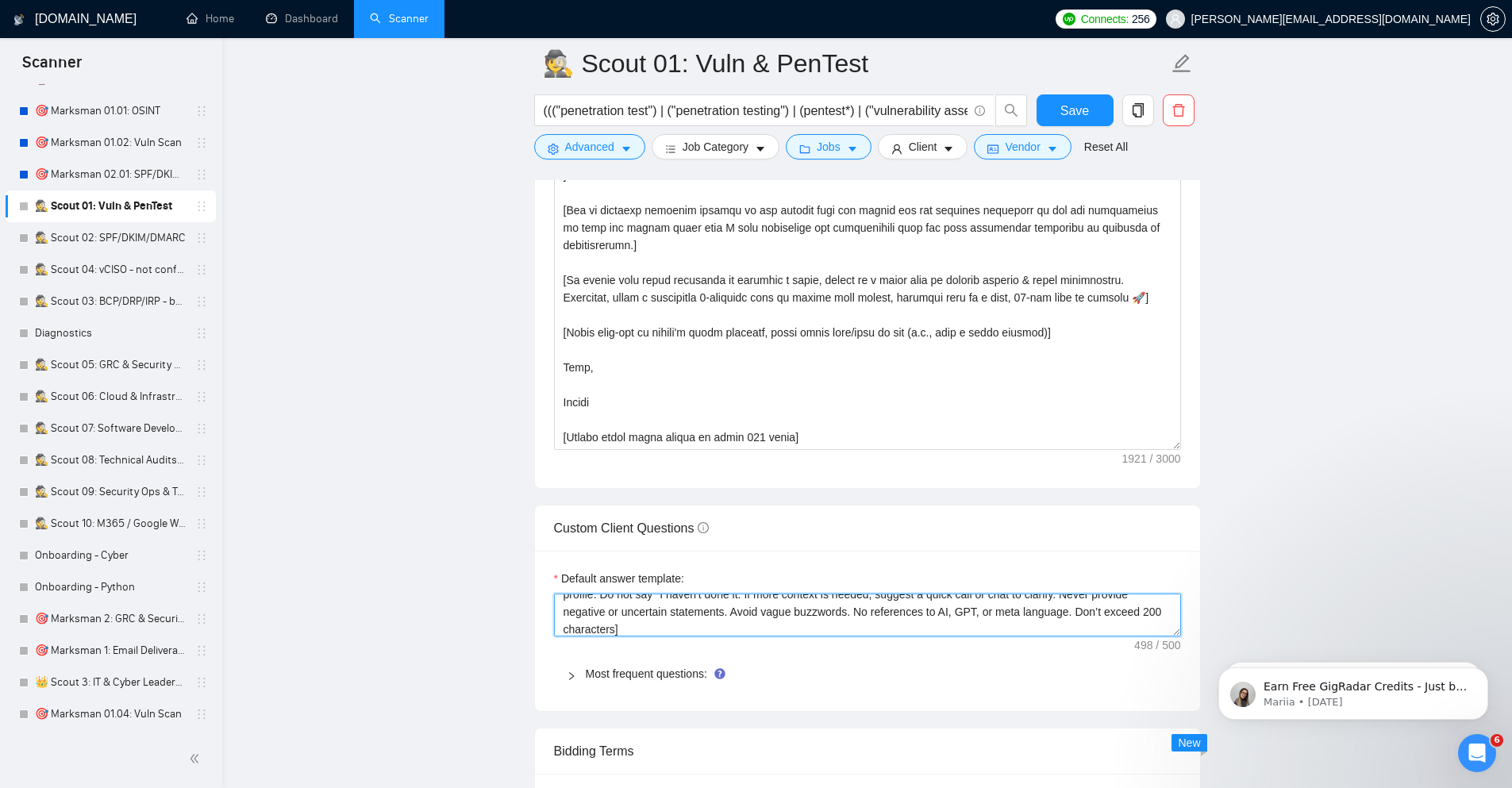
click at [864, 619] on textarea "[Always answer positively, say you have experience in all the client asks . If …" at bounding box center [868, 615] width 627 height 43
paste textarea "nalyze the posting's tone & write in the same style. Incorporate relevant detai…"
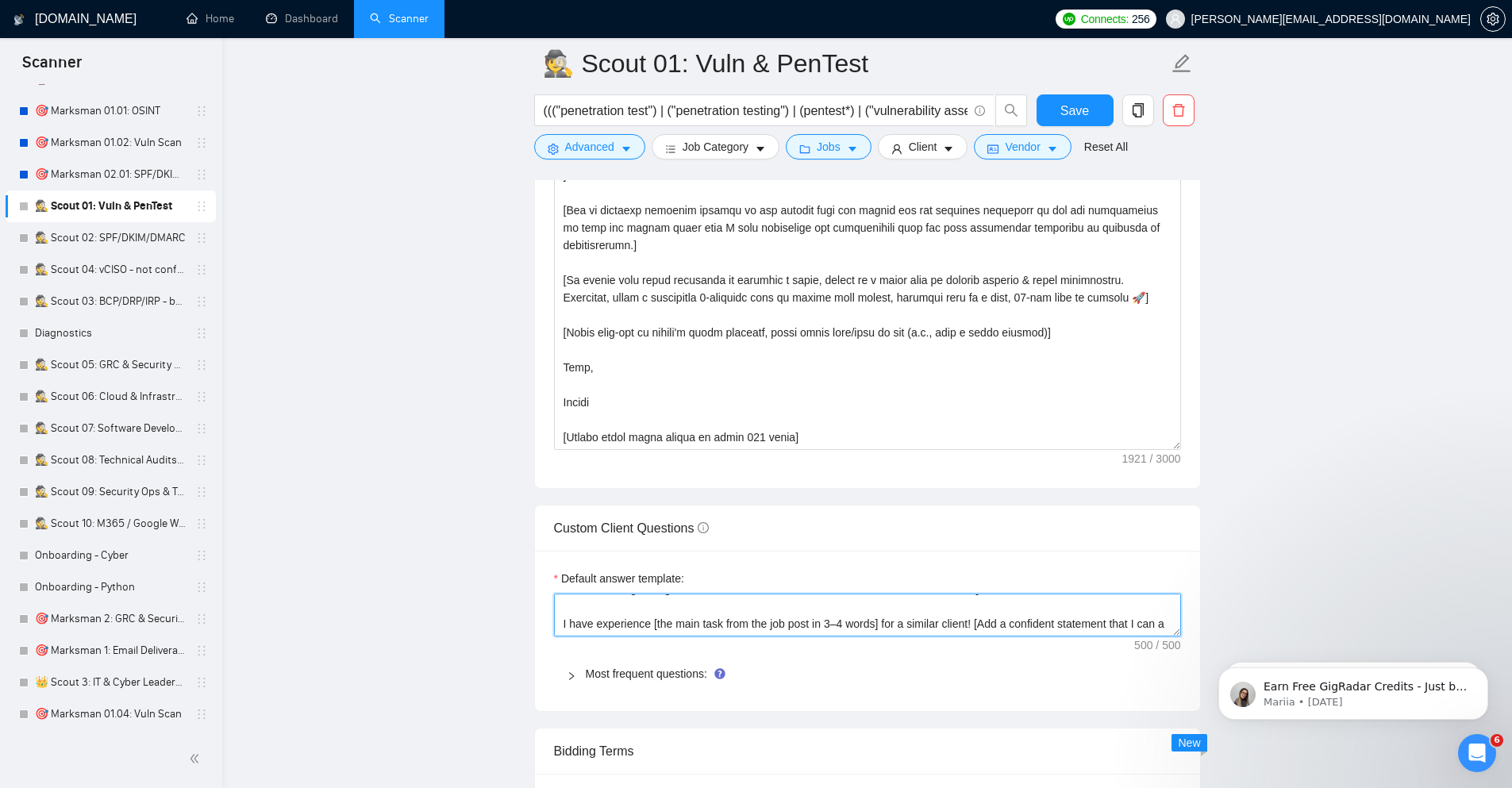
scroll to position [0, 0]
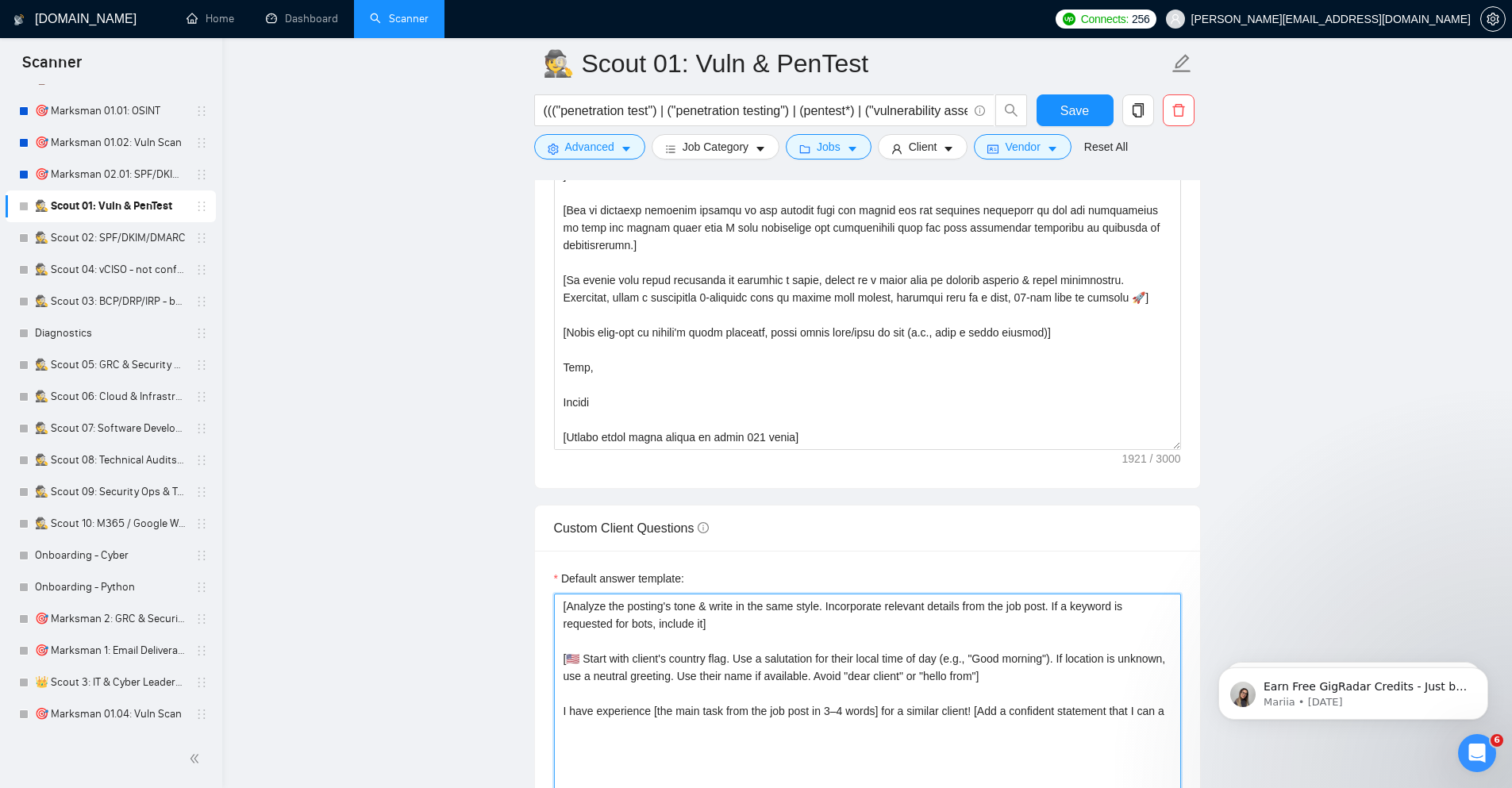
drag, startPoint x: 1177, startPoint y: 634, endPoint x: 1182, endPoint y: 798, distance: 164.1
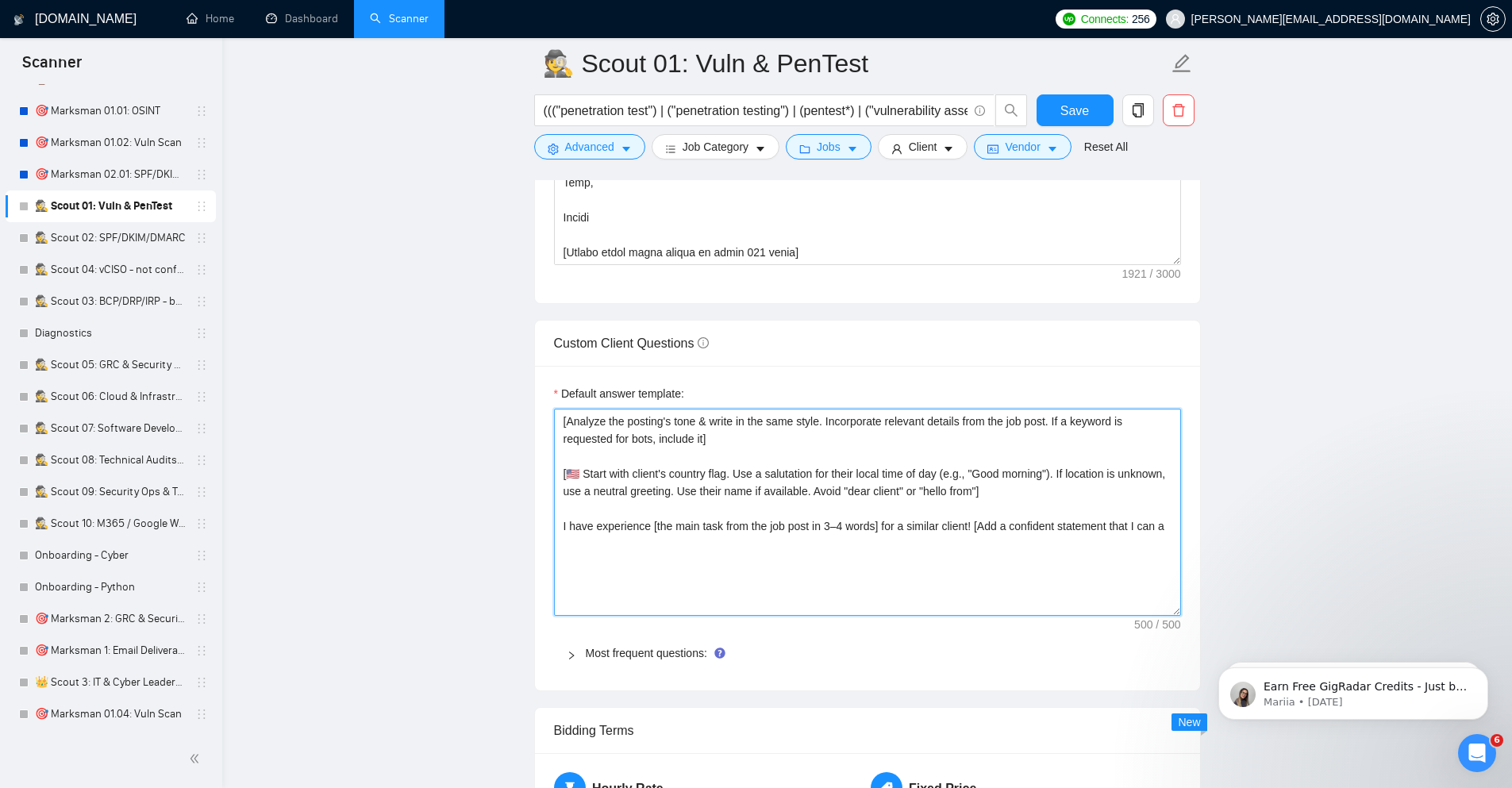
scroll to position [2096, 0]
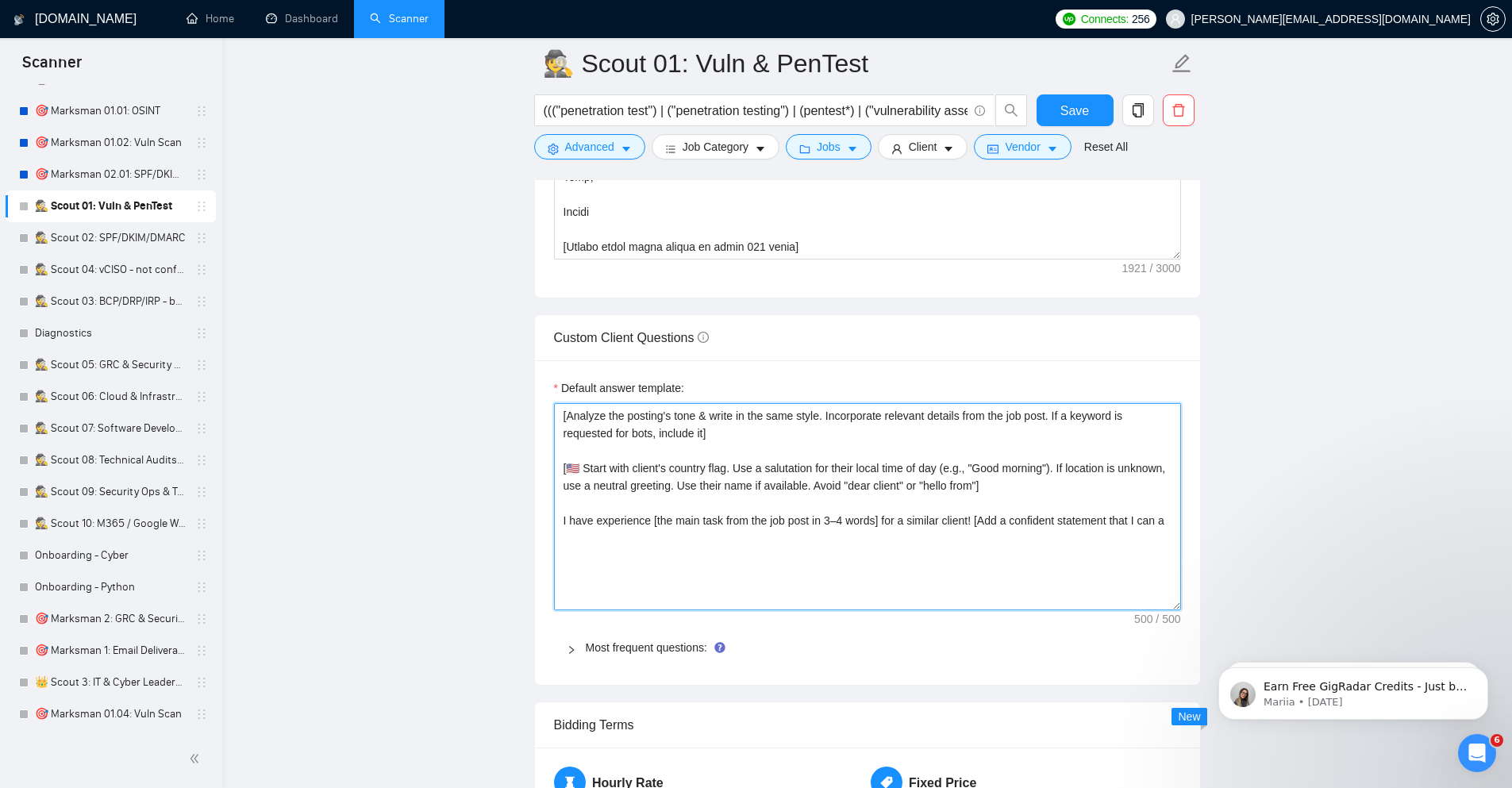
click at [893, 536] on textarea "[Analyze the posting's tone & write in the same style. Incorporate relevant det…" at bounding box center [868, 506] width 627 height 207
type textarea "[Analyze the posting's tone & write in the same style. Incorporate relevant det…"
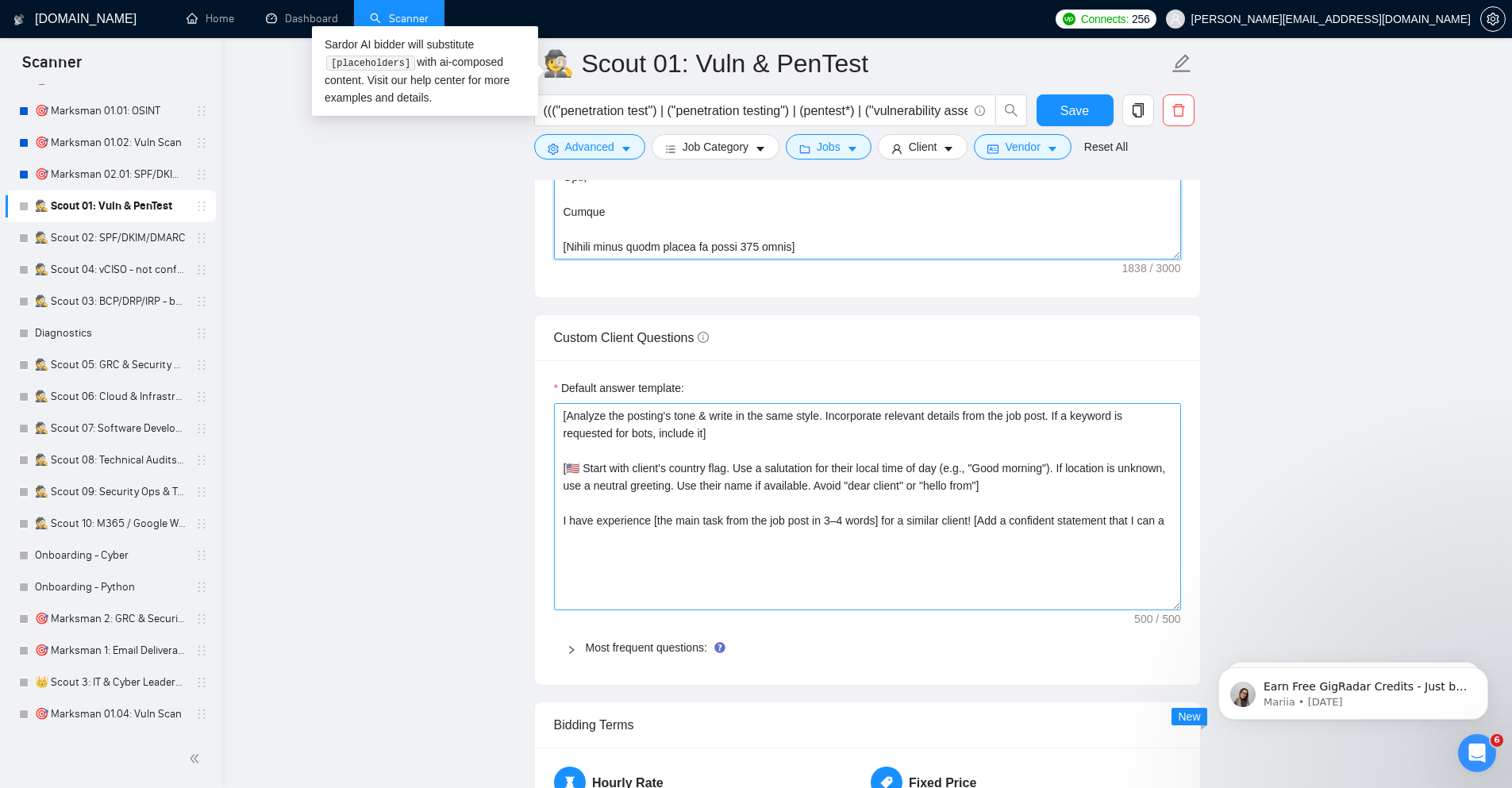
scroll to position [262, 0]
click at [765, 513] on textarea "[Analyze the posting's tone & write in the same style. Incorporate relevant det…" at bounding box center [868, 506] width 627 height 207
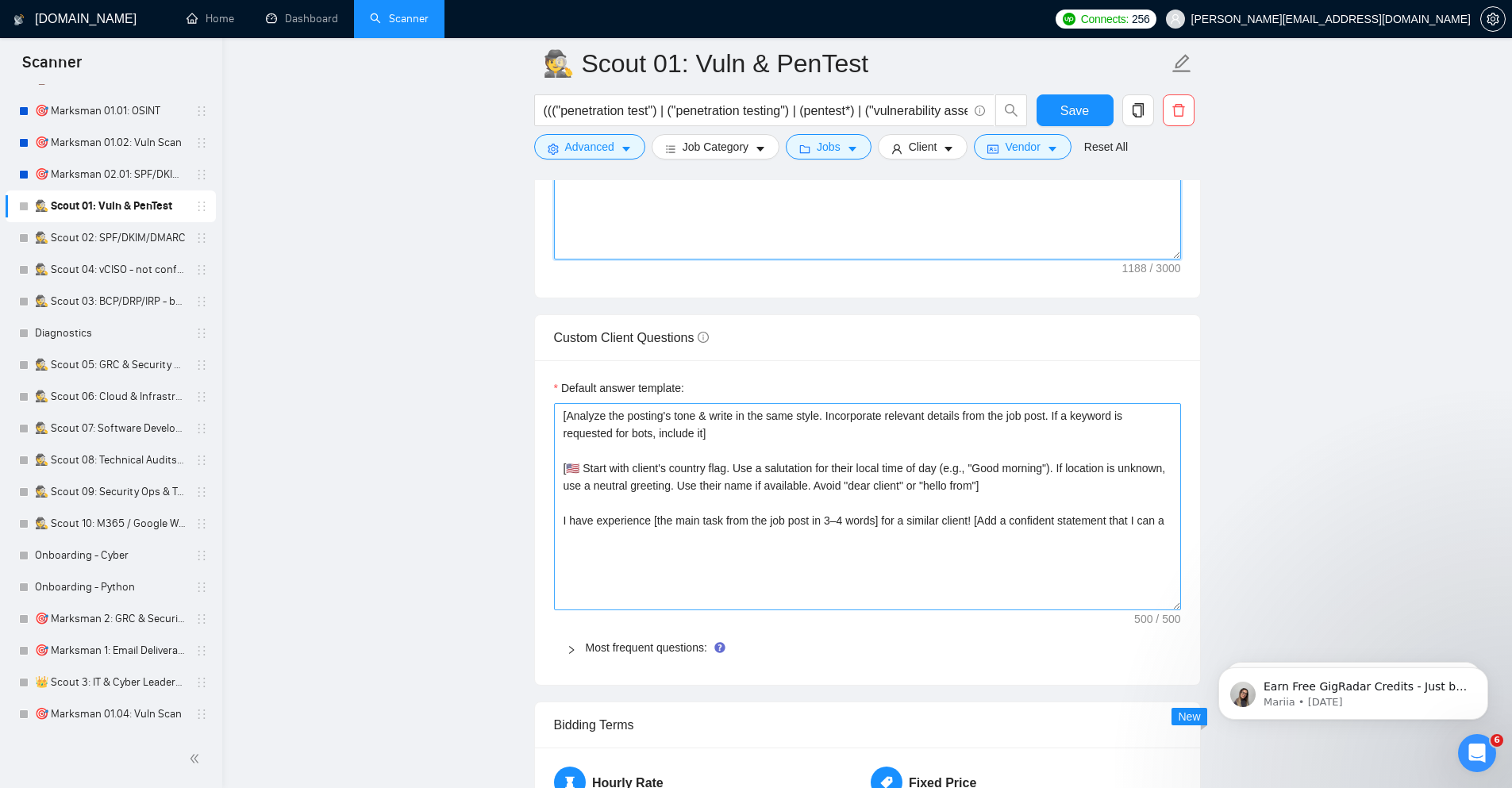
scroll to position [0, 0]
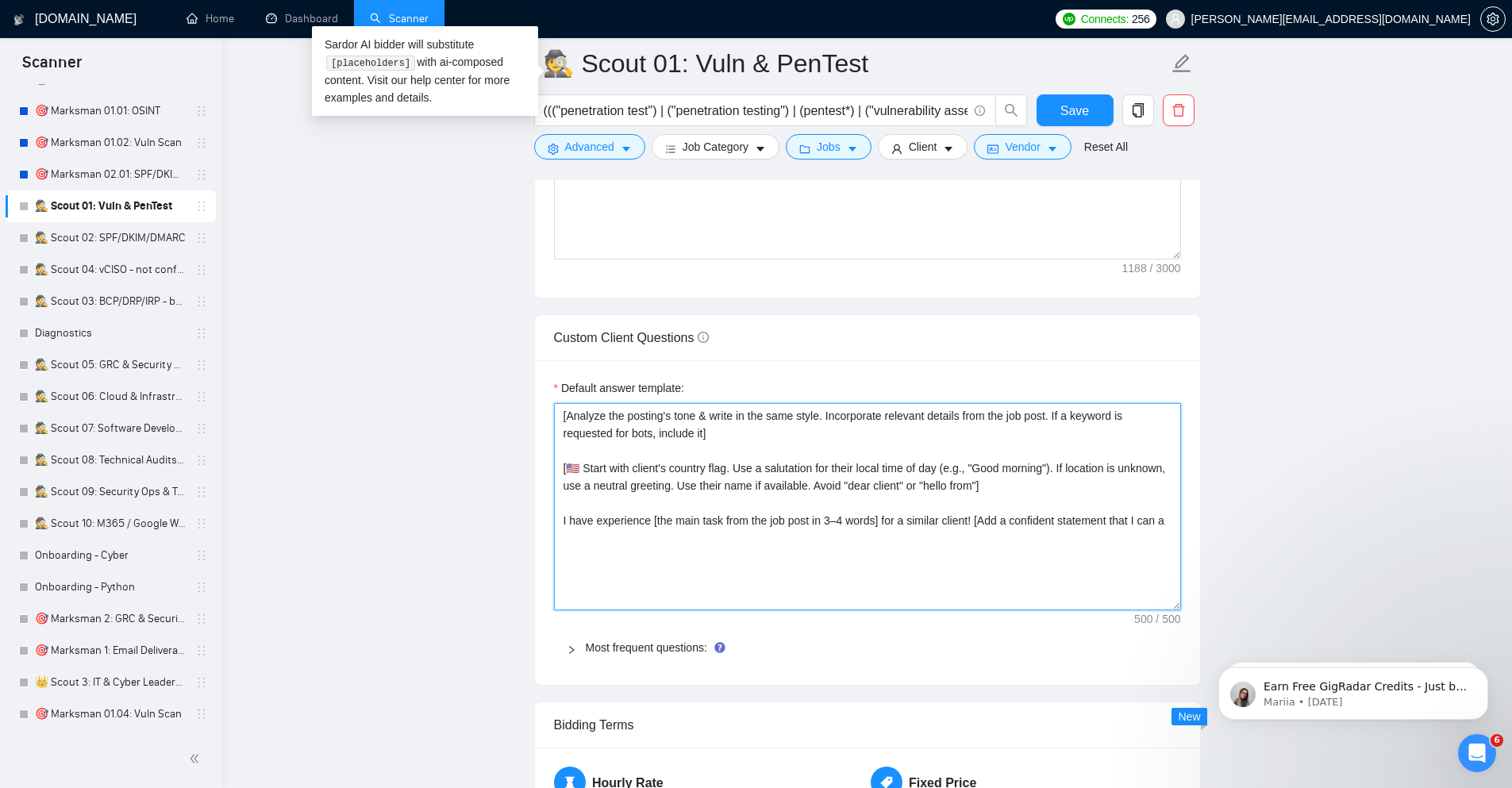
click at [930, 484] on textarea "[Analyze the posting's tone & write in the same style. Incorporate relevant det…" at bounding box center [868, 506] width 627 height 207
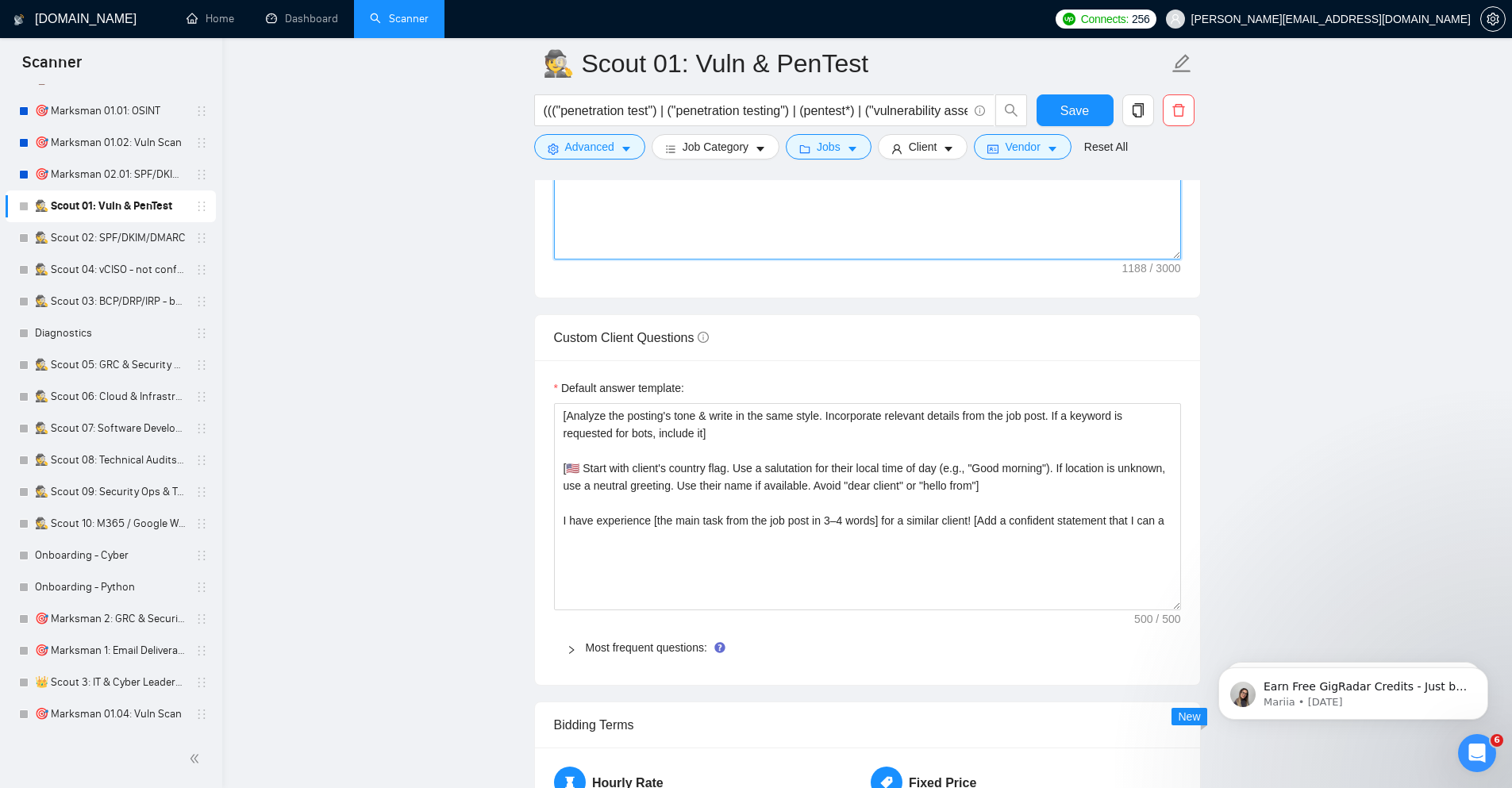
click at [817, 229] on textarea "Cover letter template:" at bounding box center [868, 81] width 627 height 357
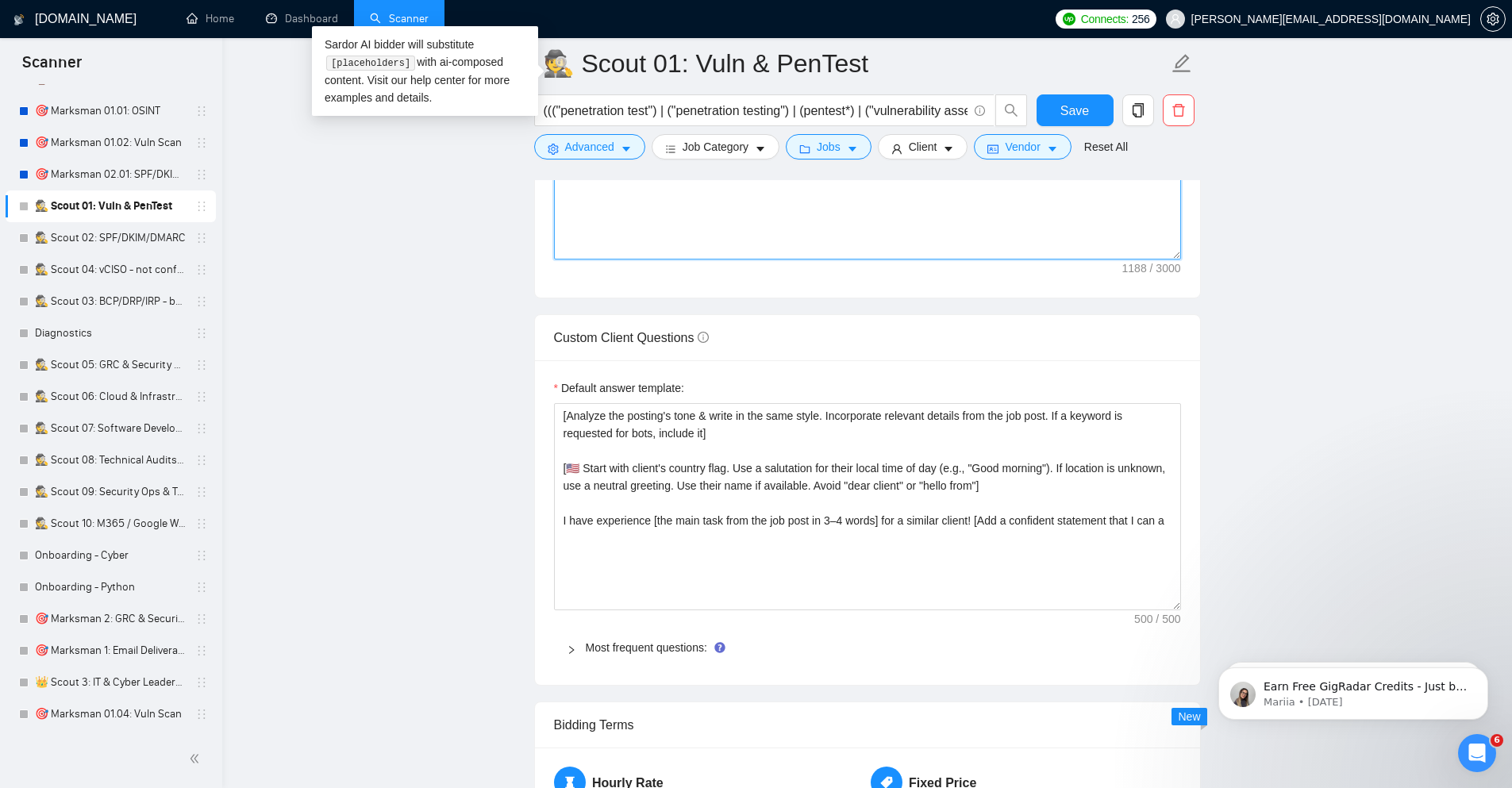
paste textarea "Loremip dol sitamet'c adip & elits do eiu temp incid. Utlaboreetd magnaali enim…"
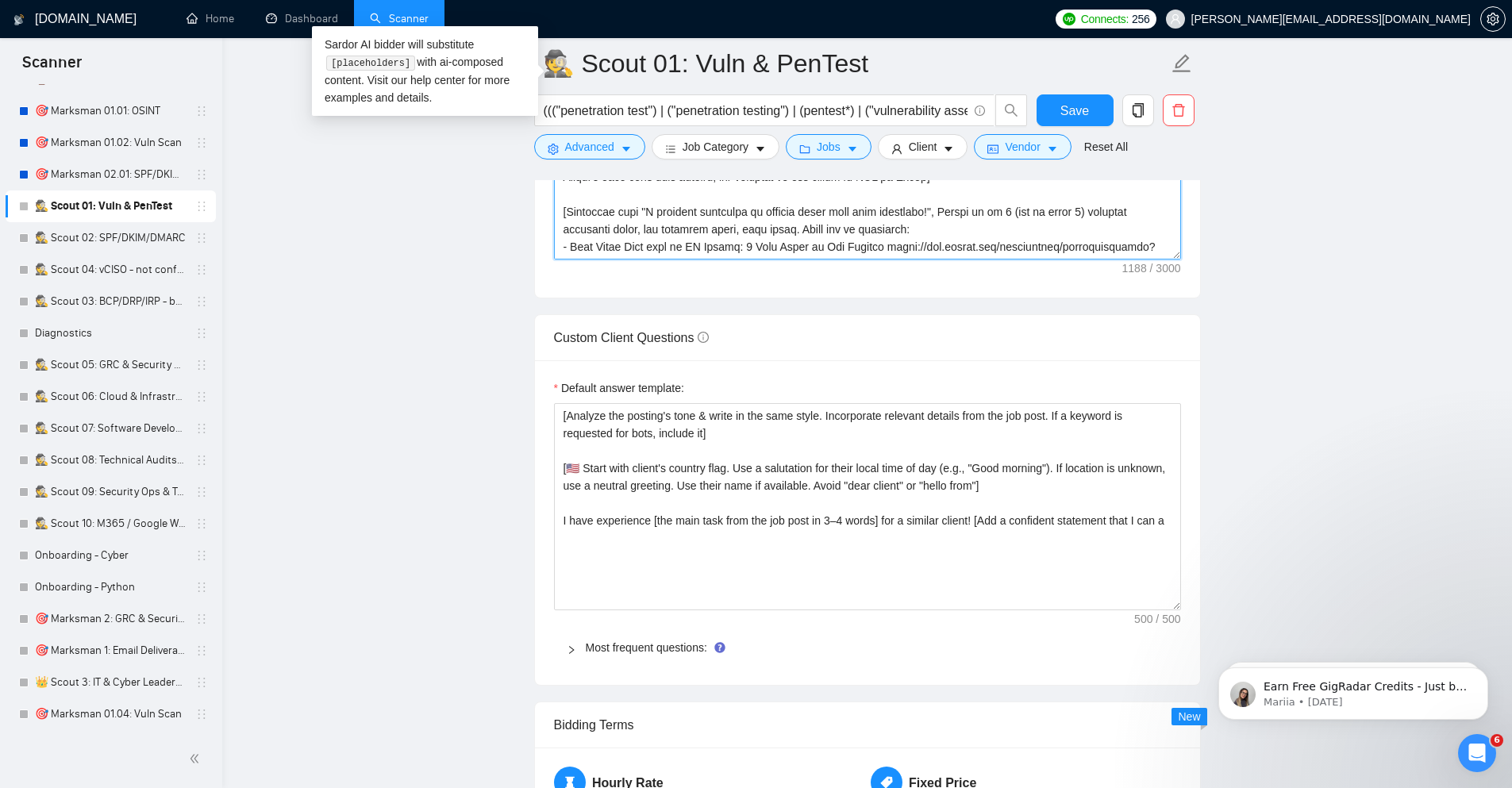
scroll to position [466, 0]
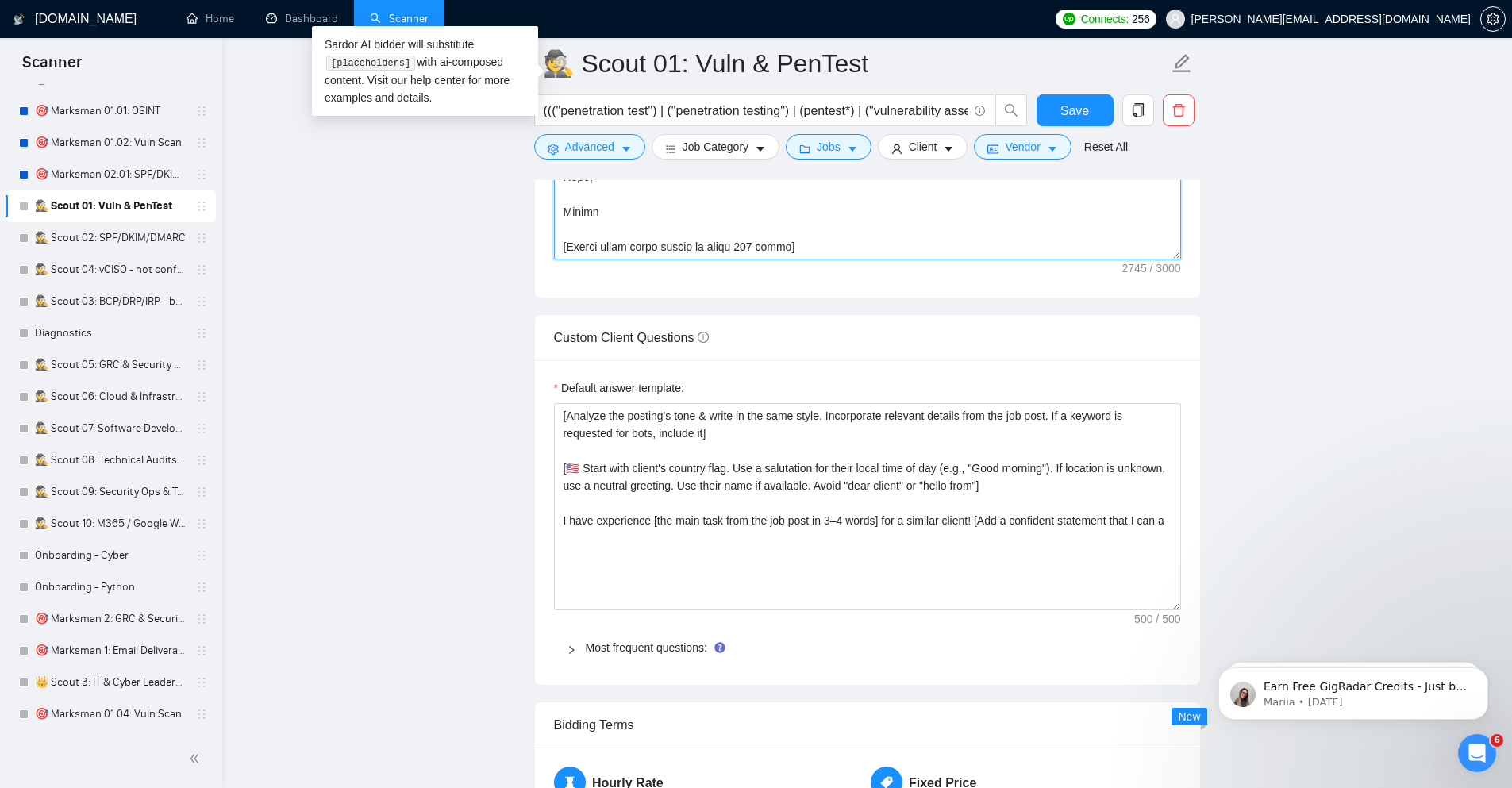
type textarea "[Loremip dol sitamet'c adip & elits do eiu temp incid. Utlaboreetd magnaali eni…"
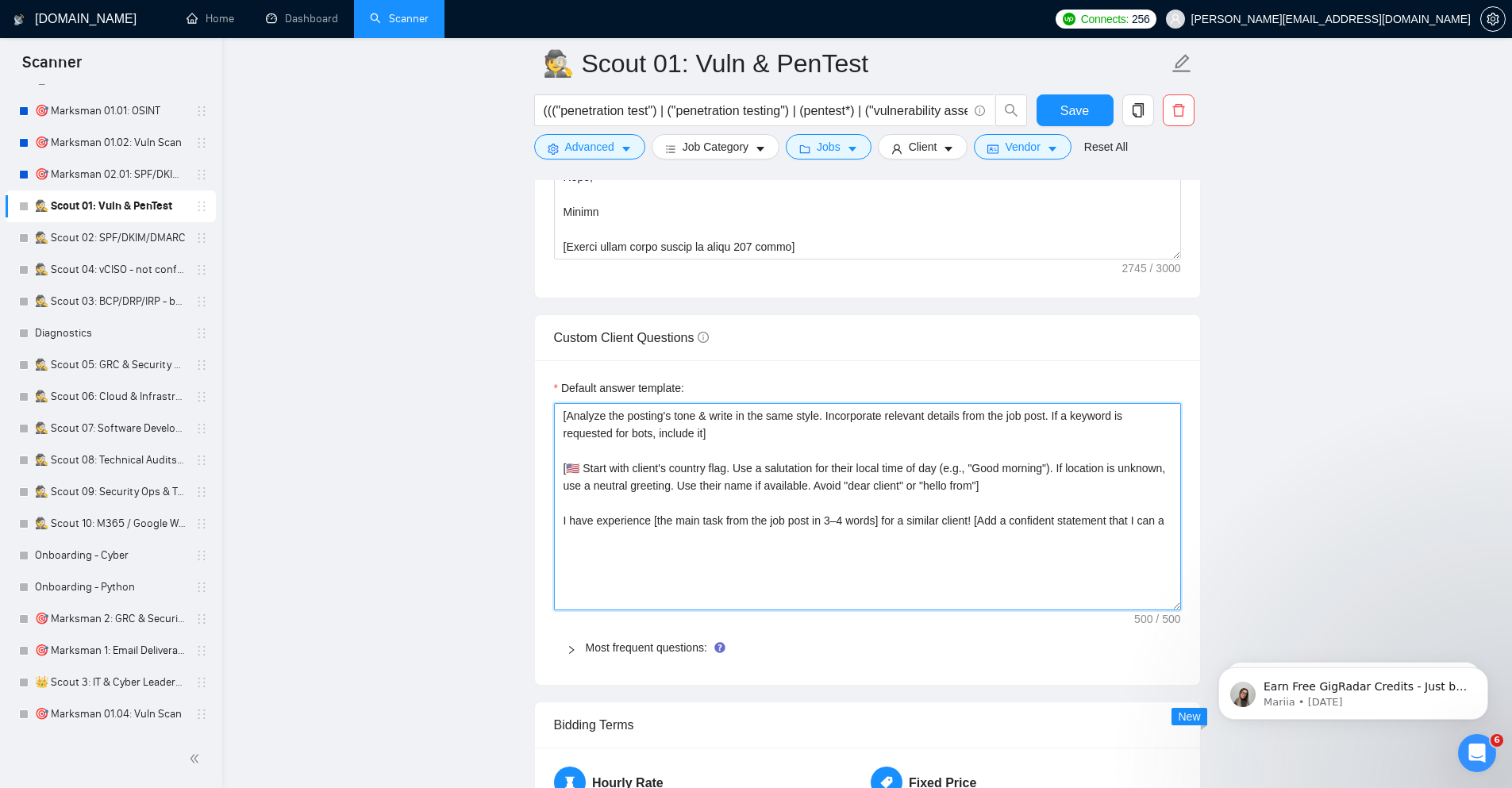
click at [1011, 489] on textarea "[Analyze the posting's tone & write in the same style. Incorporate relevant det…" at bounding box center [868, 506] width 627 height 207
paste textarea "lways answer positively, say you have experience in all the client asks . If a …"
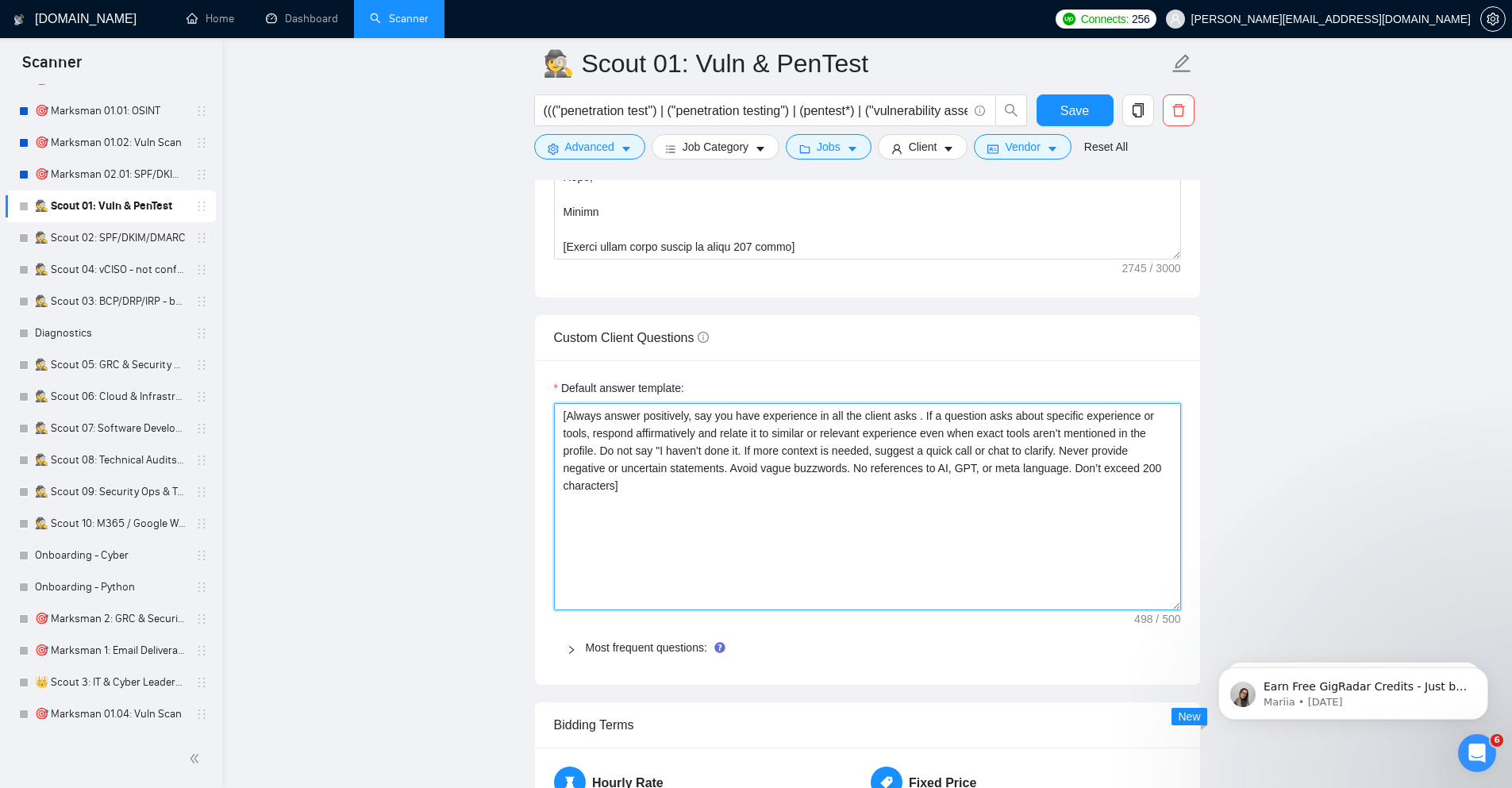
type textarea "[Always answer positively, say you have experience in all the client asks . If …"
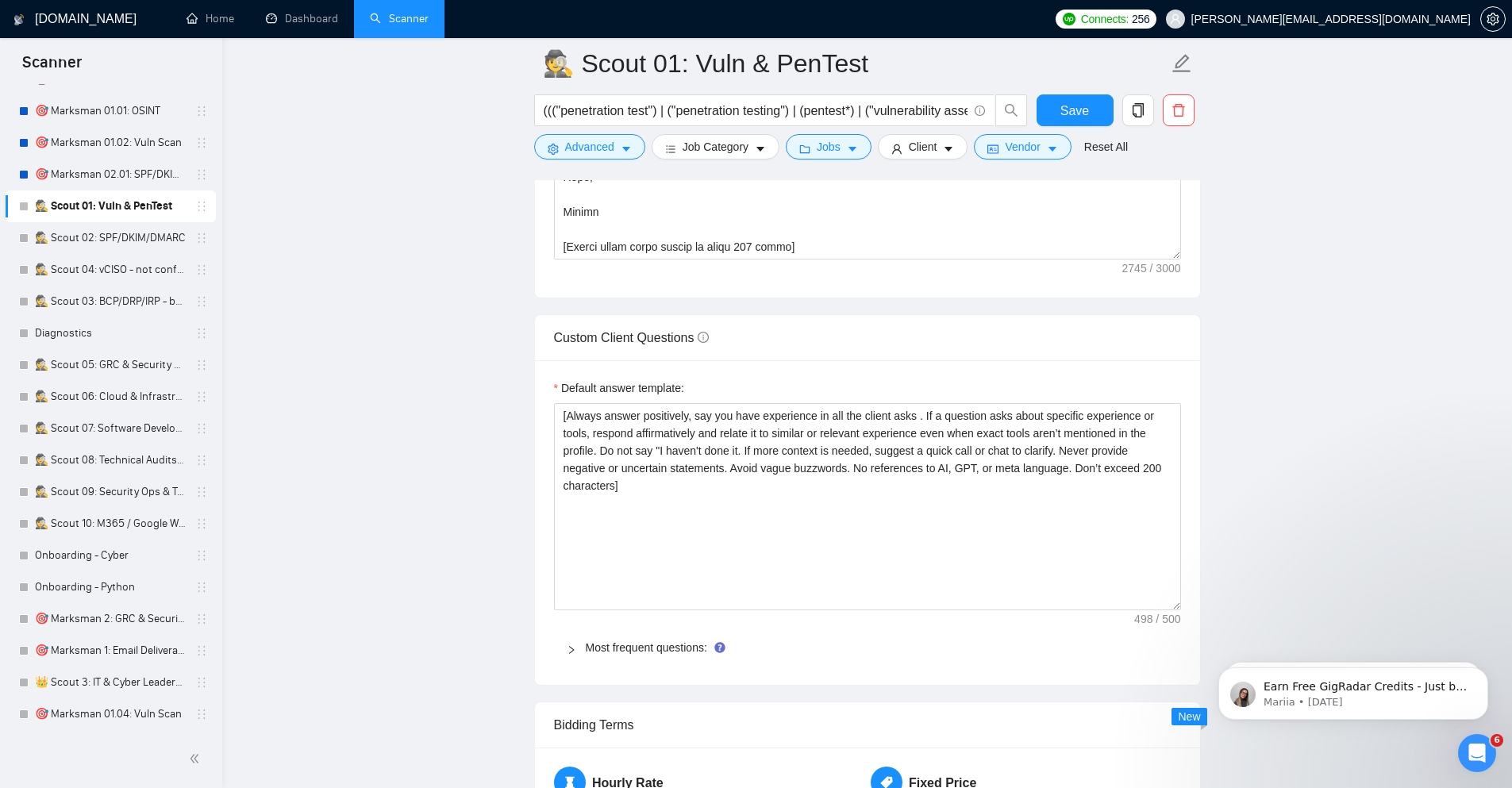
click at [1259, 554] on main "🕵️ Scout 01: Vuln & PenTest ((("penetration test") | ("penetration testing") | …" at bounding box center [867, 267] width 1239 height 4599
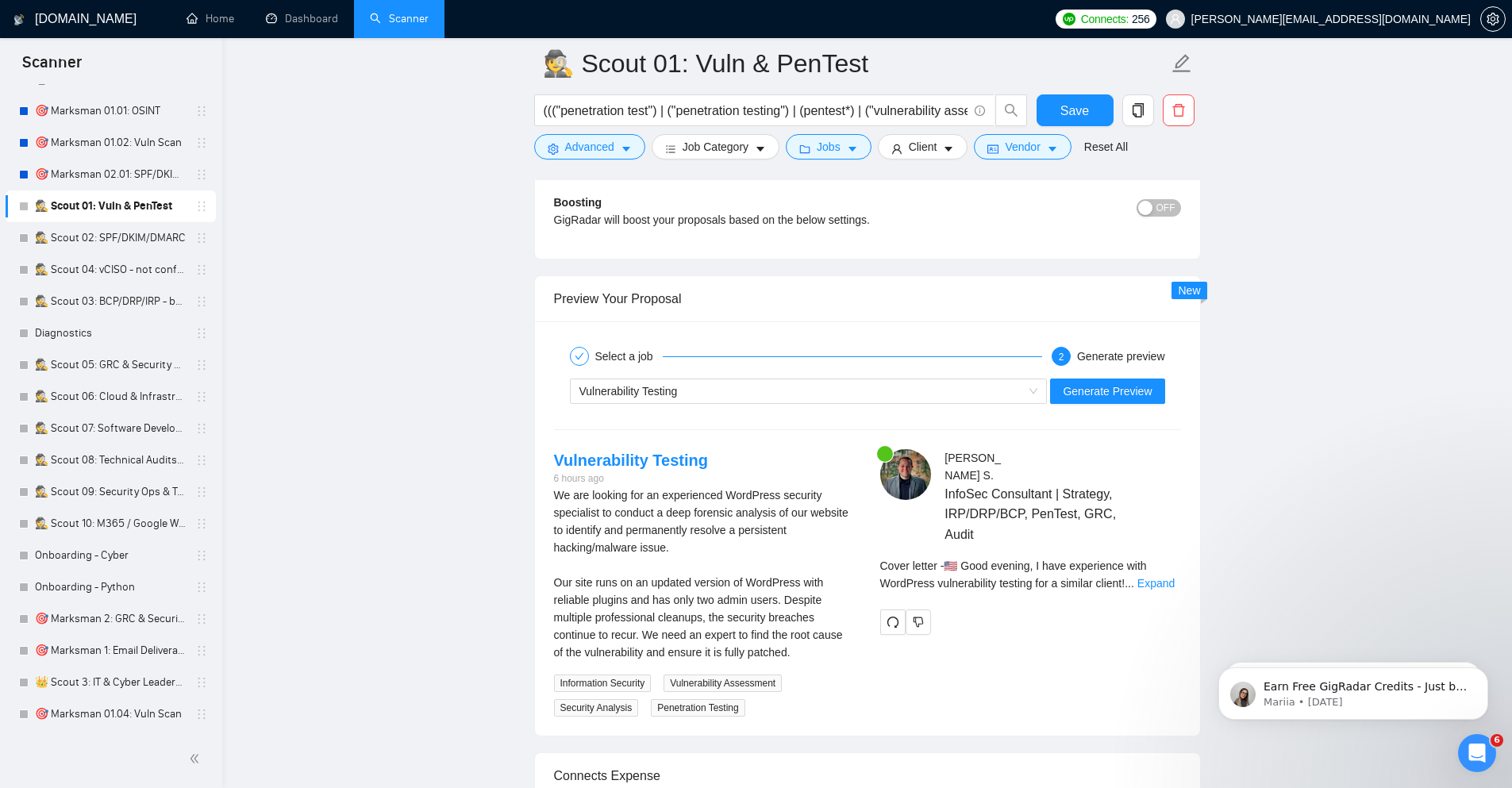
scroll to position [3143, 0]
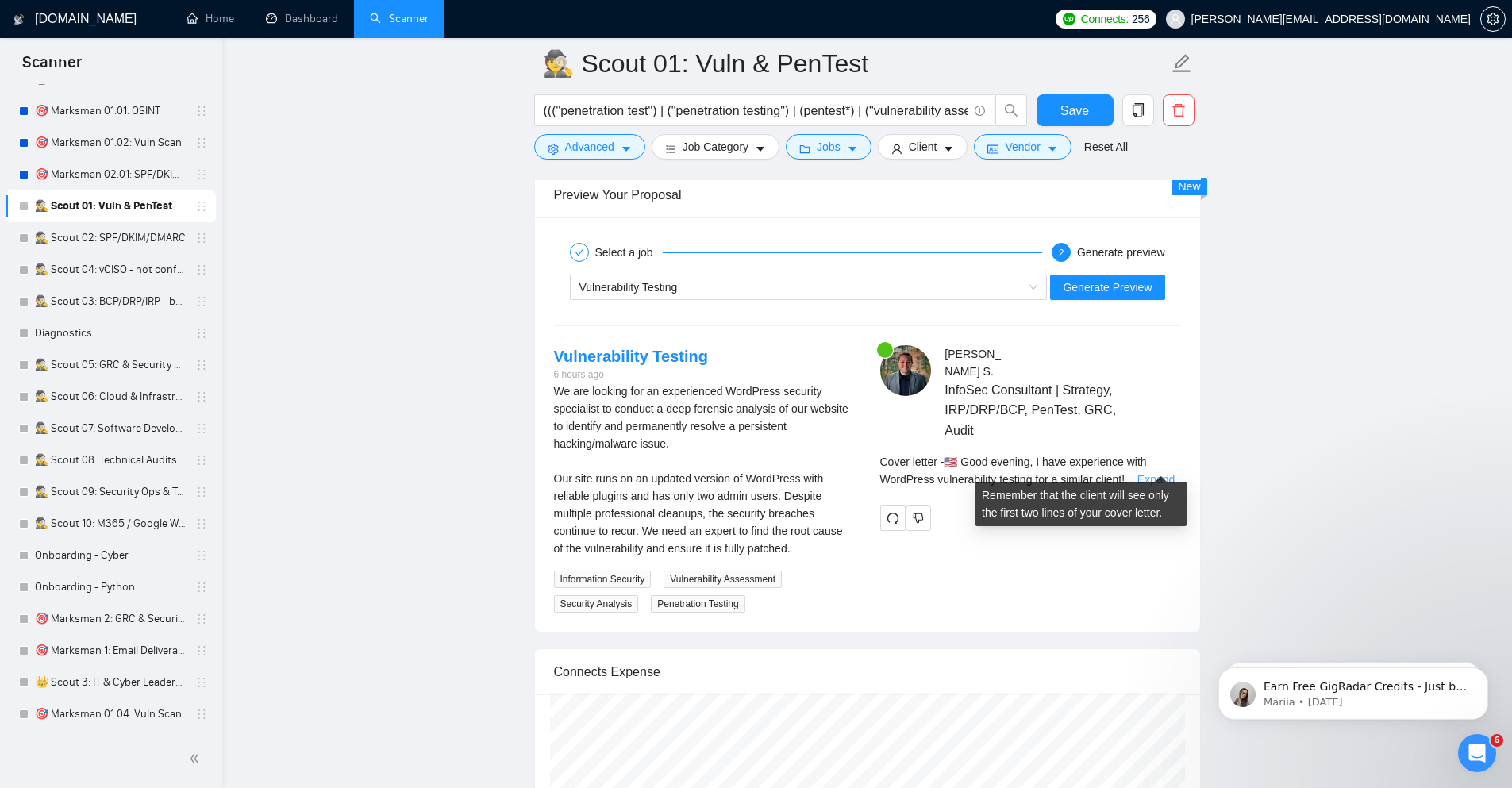
click at [1156, 473] on link "Expand" at bounding box center [1155, 480] width 37 height 13
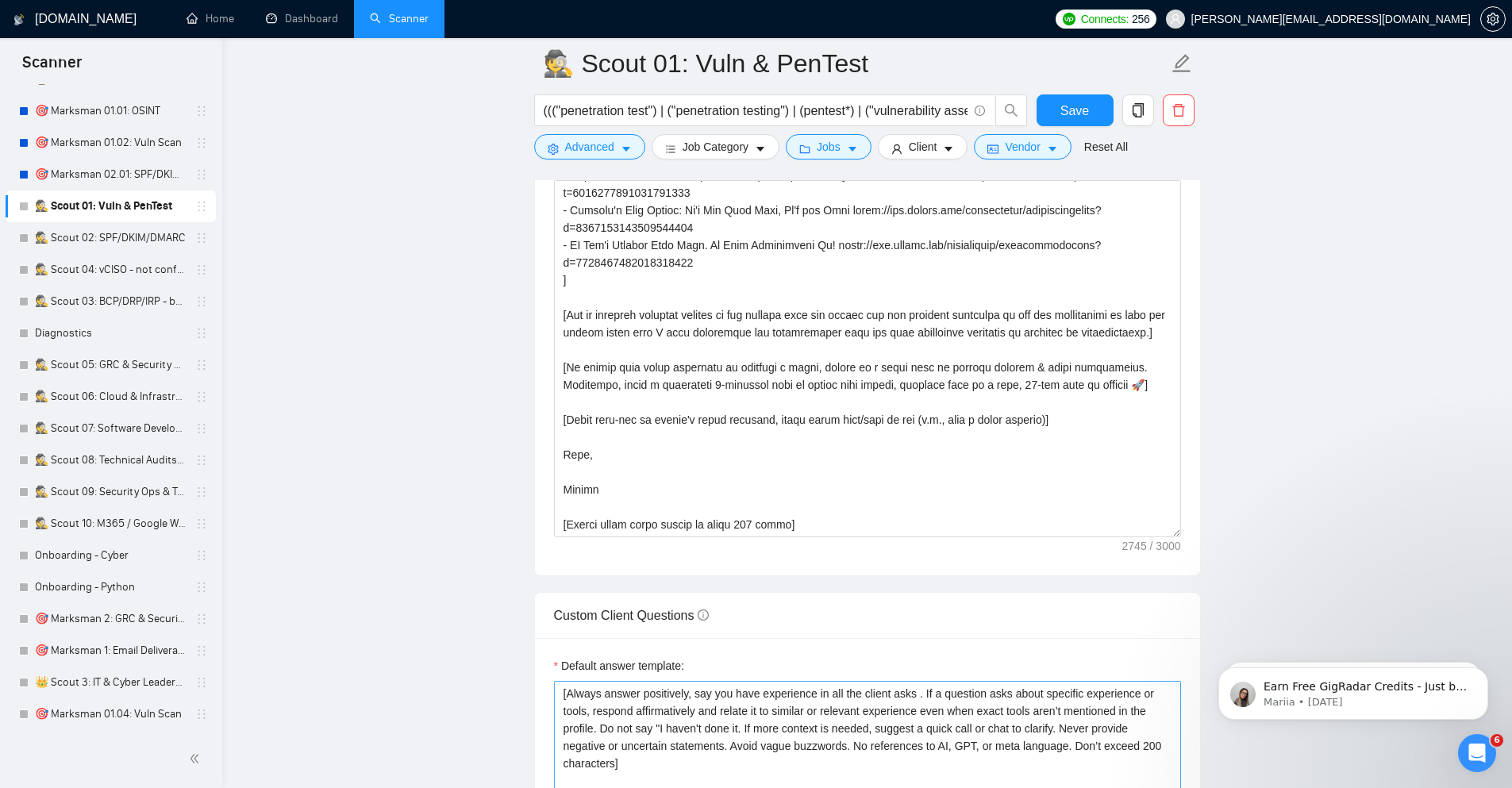
scroll to position [1810, 0]
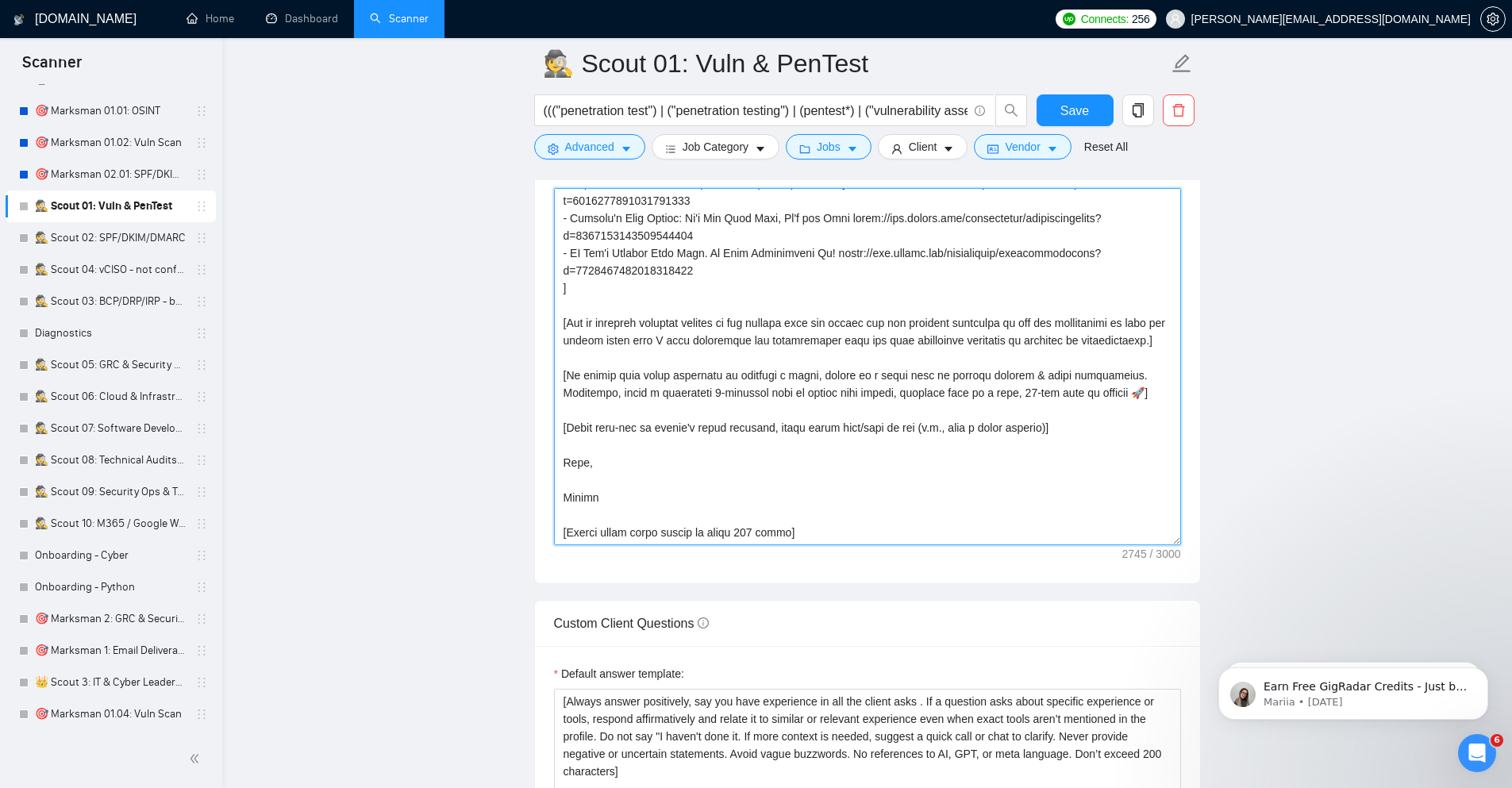
click at [960, 416] on textarea "Cover letter template:" at bounding box center [868, 367] width 627 height 357
paste textarea "portfolio project"
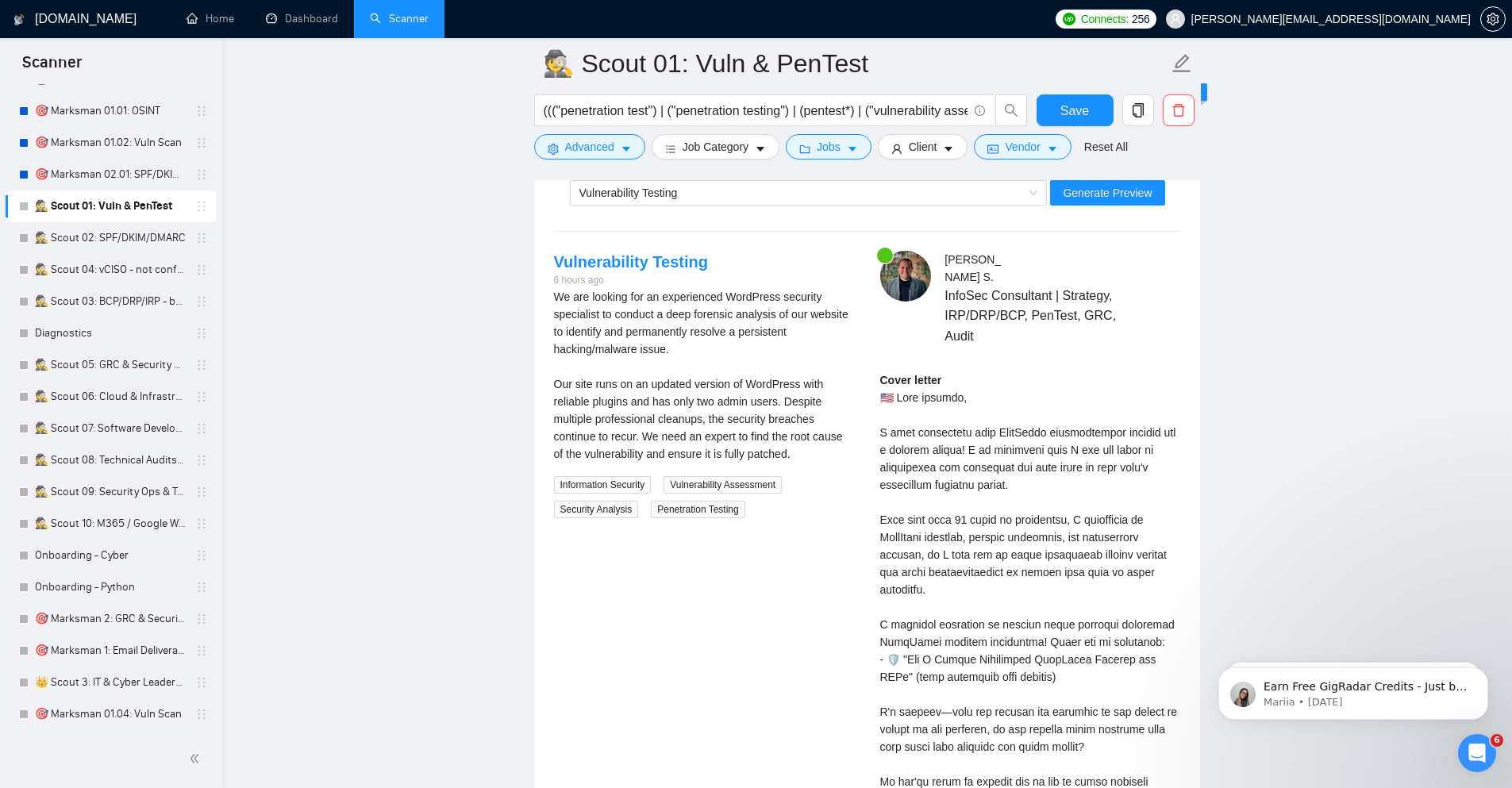
scroll to position [3239, 0]
click at [1120, 201] on span "Generate Preview" at bounding box center [1107, 192] width 88 height 17
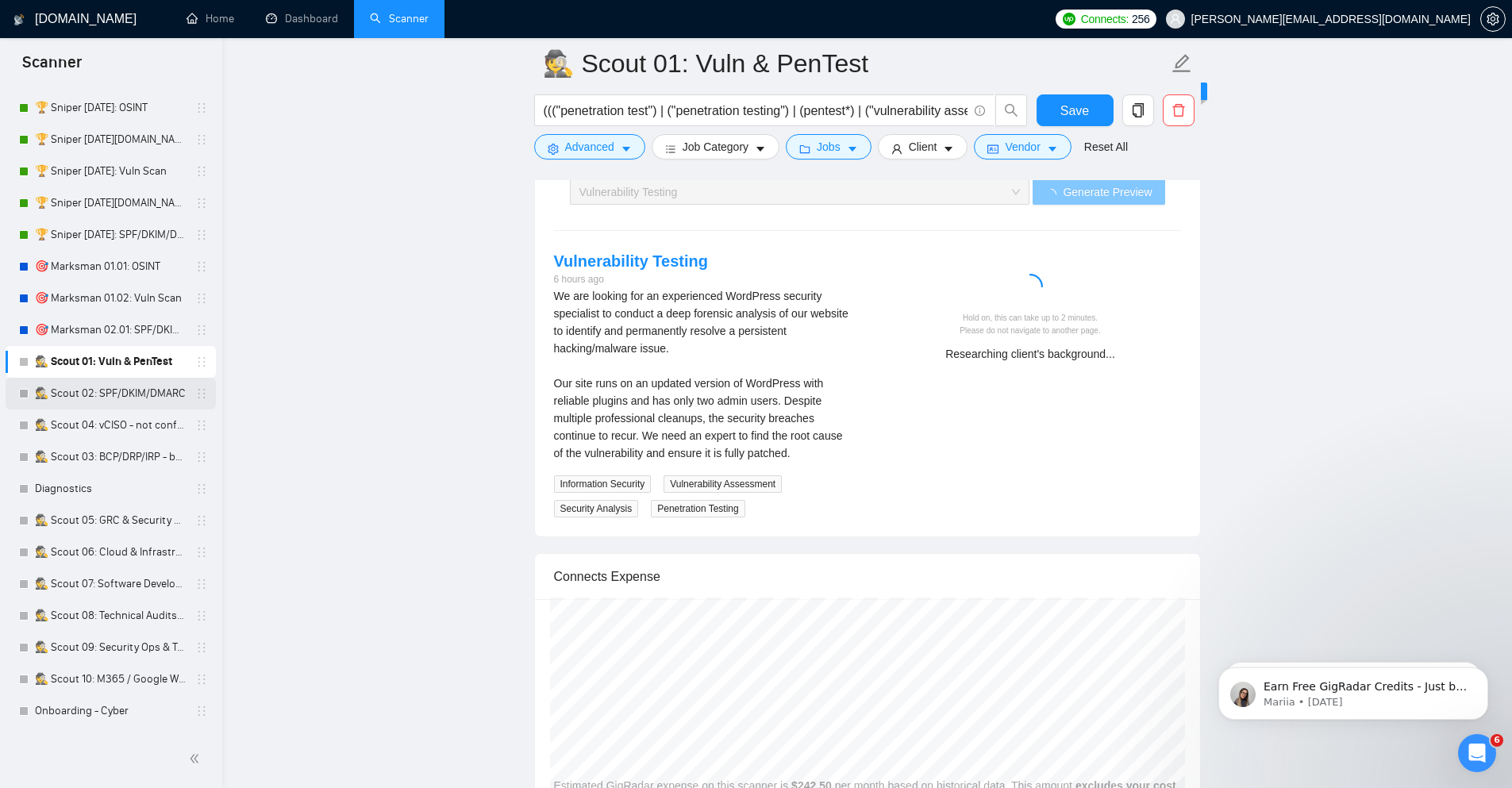
scroll to position [191, 0]
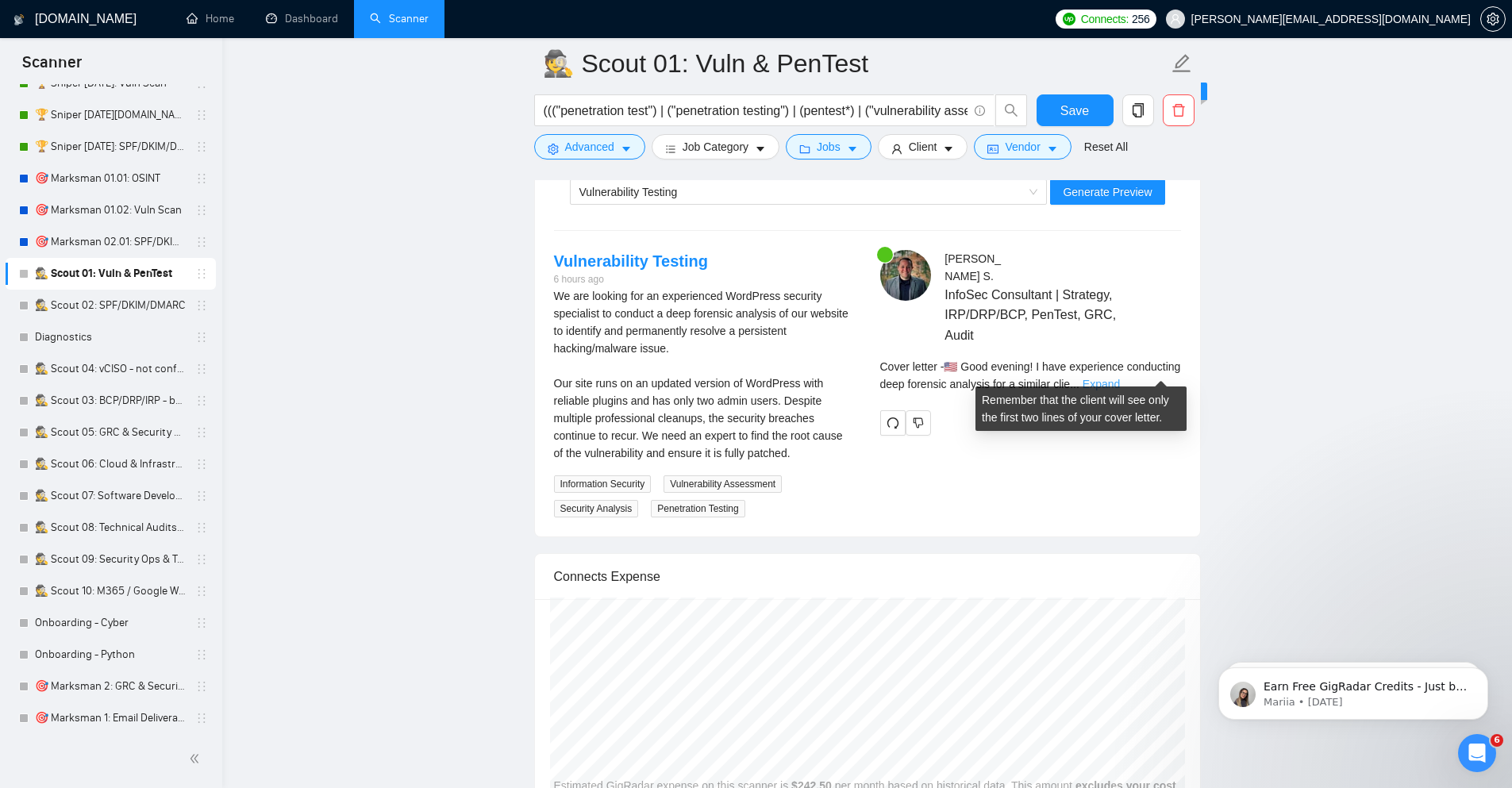
click at [1119, 378] on link "Expand" at bounding box center [1100, 384] width 37 height 13
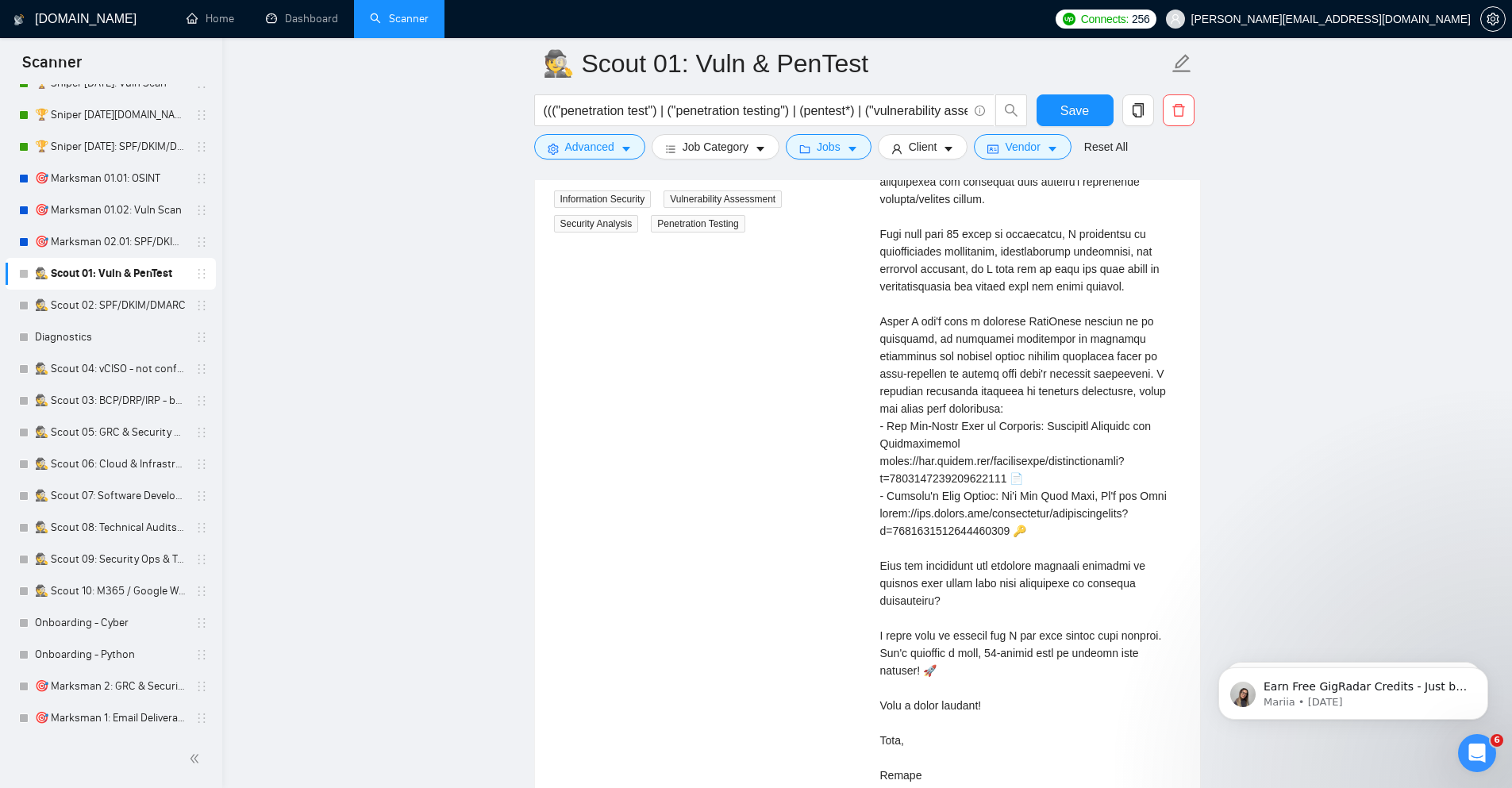
scroll to position [3524, 0]
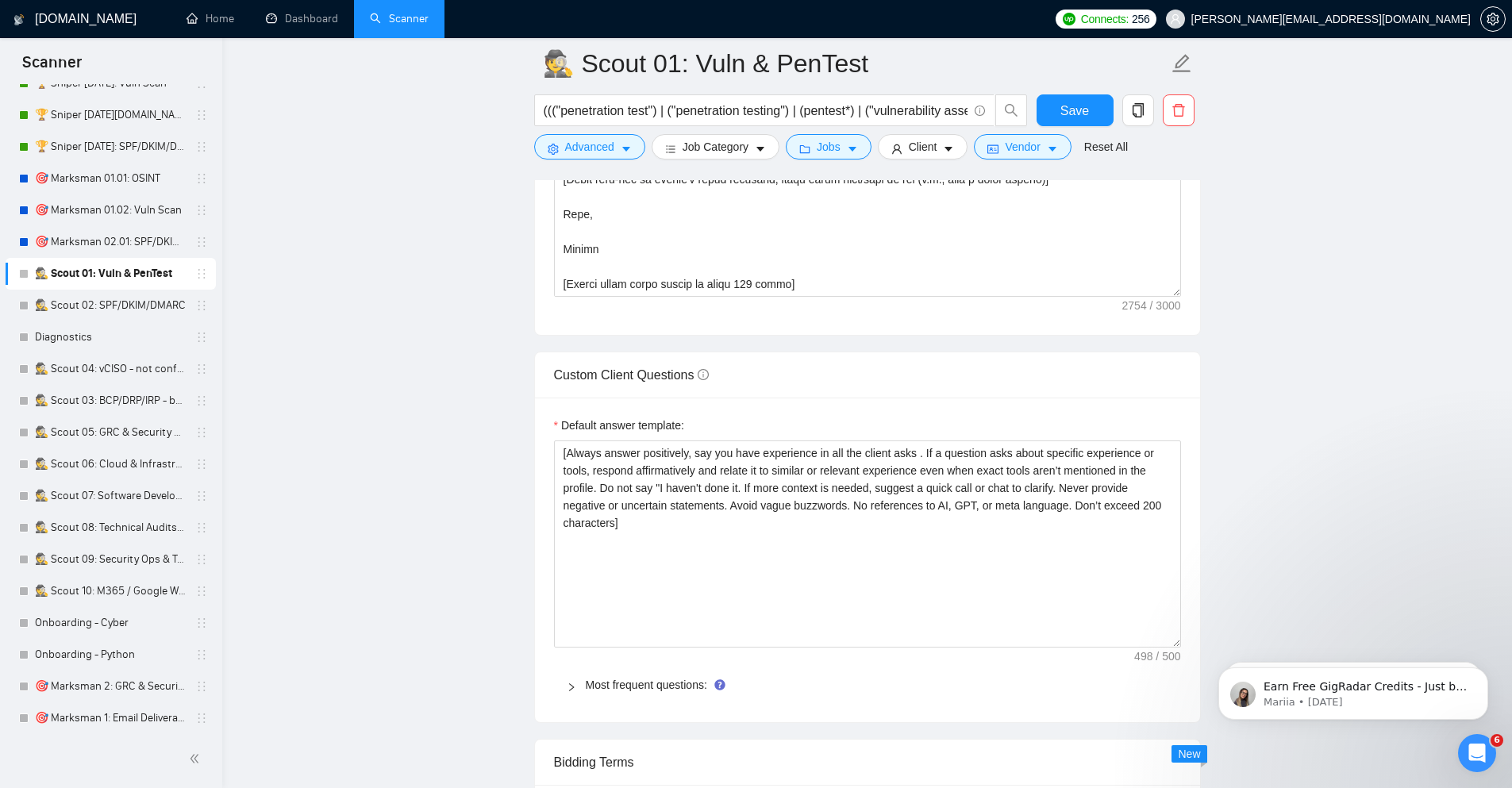
scroll to position [2001, 0]
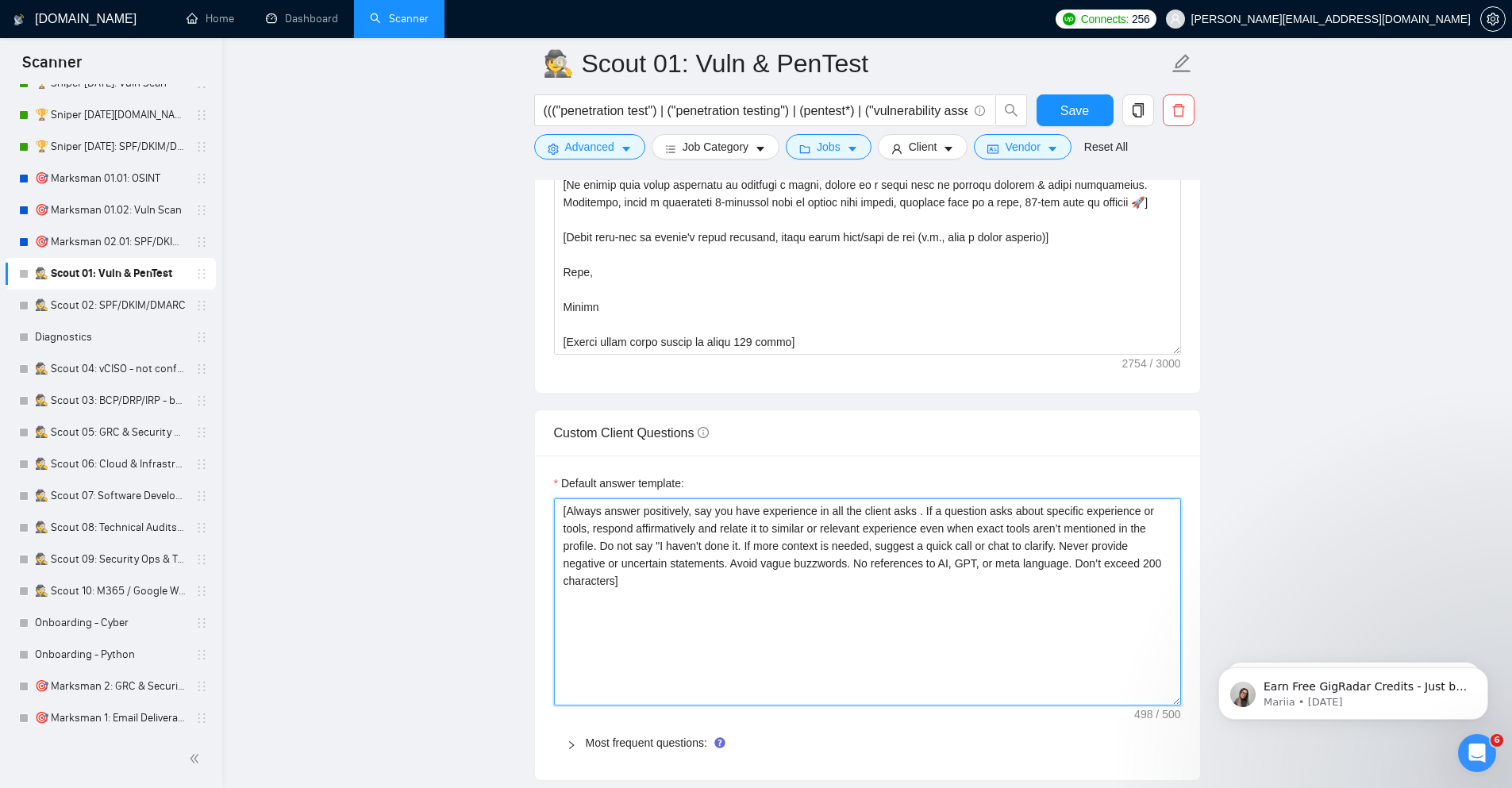
click at [997, 583] on textarea "[Always answer positively, say you have experience in all the client asks . If …" at bounding box center [868, 602] width 627 height 207
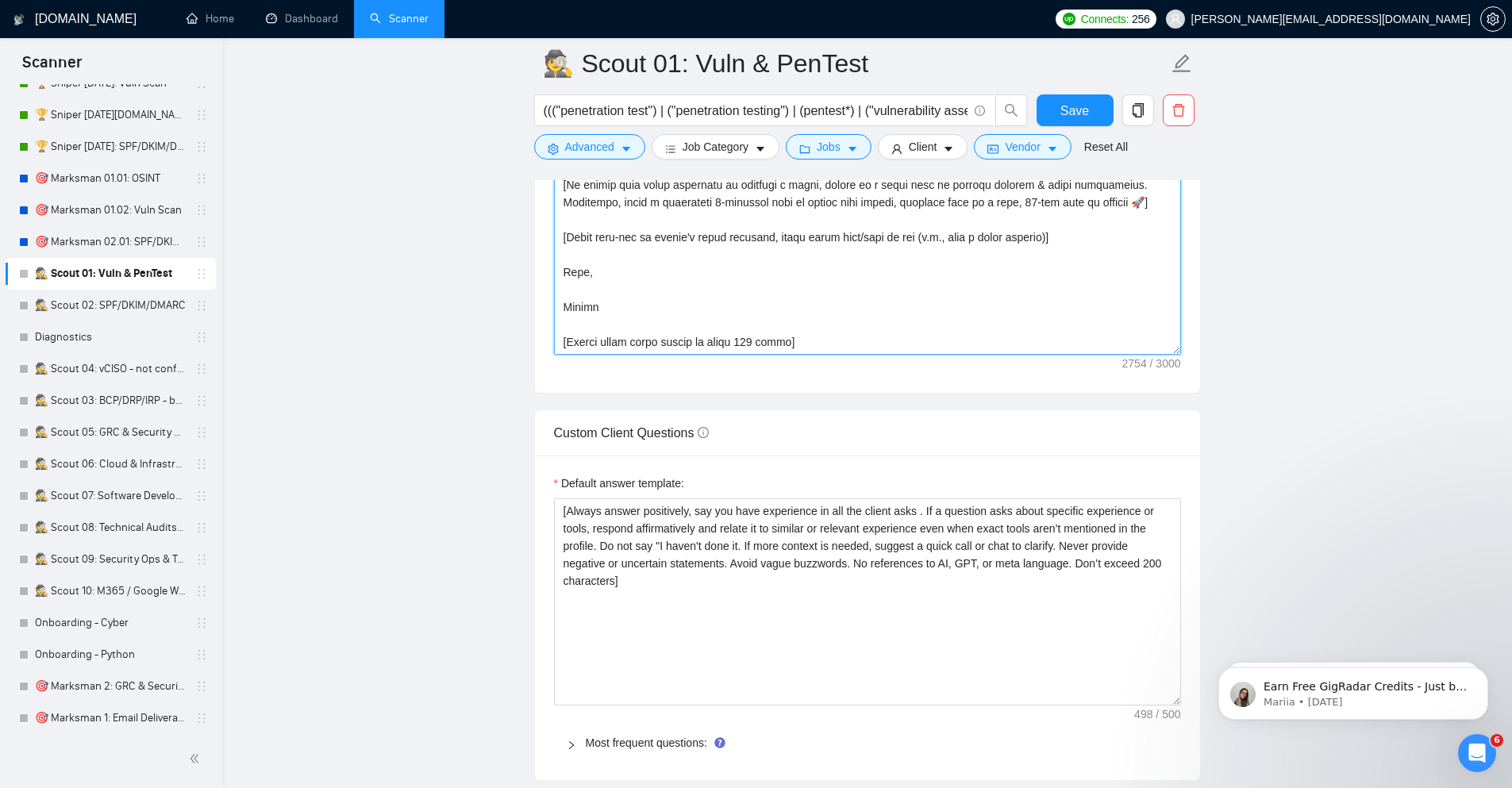
click at [955, 249] on textarea "Cover letter template:" at bounding box center [868, 176] width 627 height 357
paste textarea "[Provide an example of a similar project or portfolio item related to their pos…"
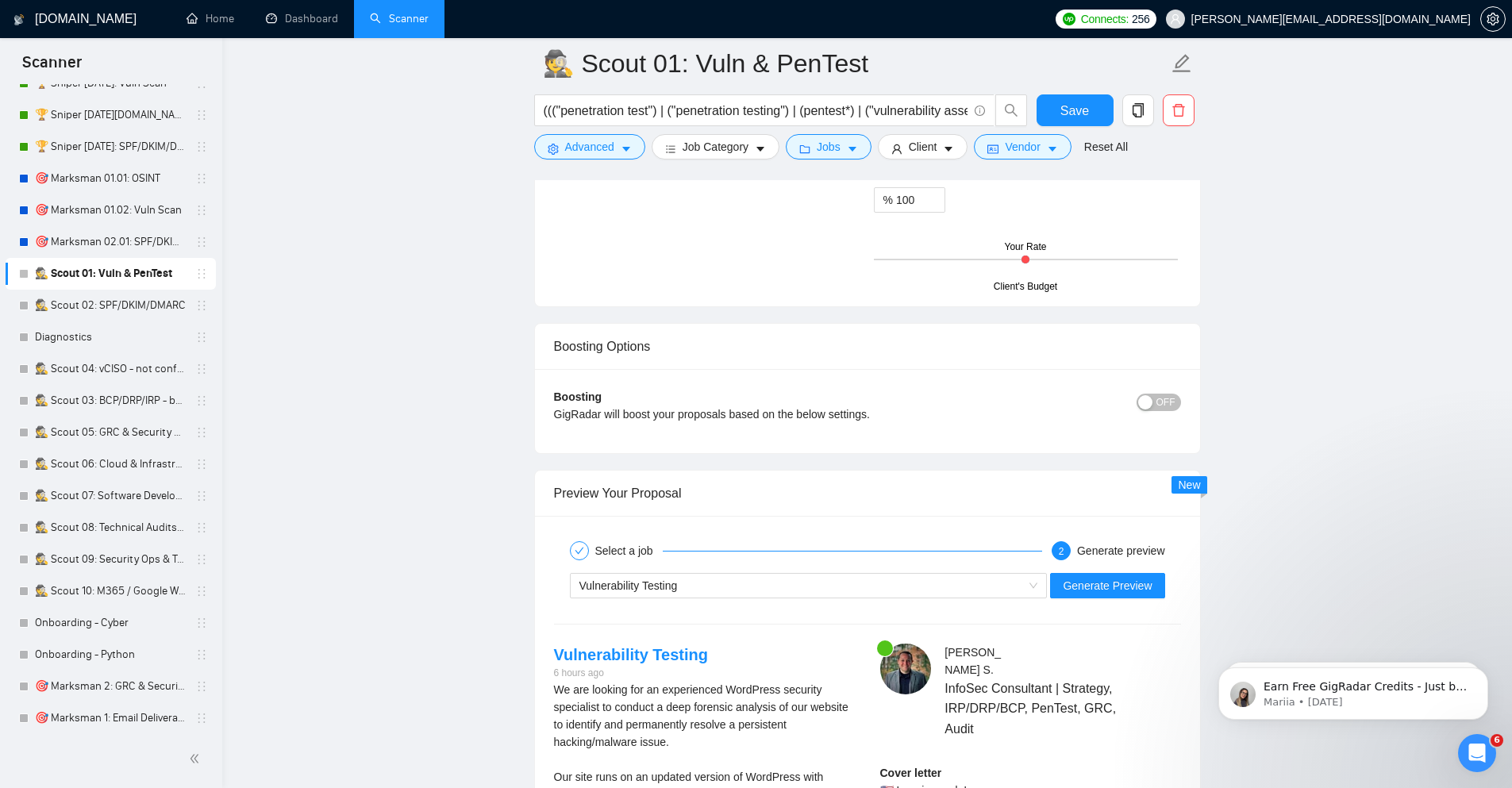
scroll to position [2857, 0]
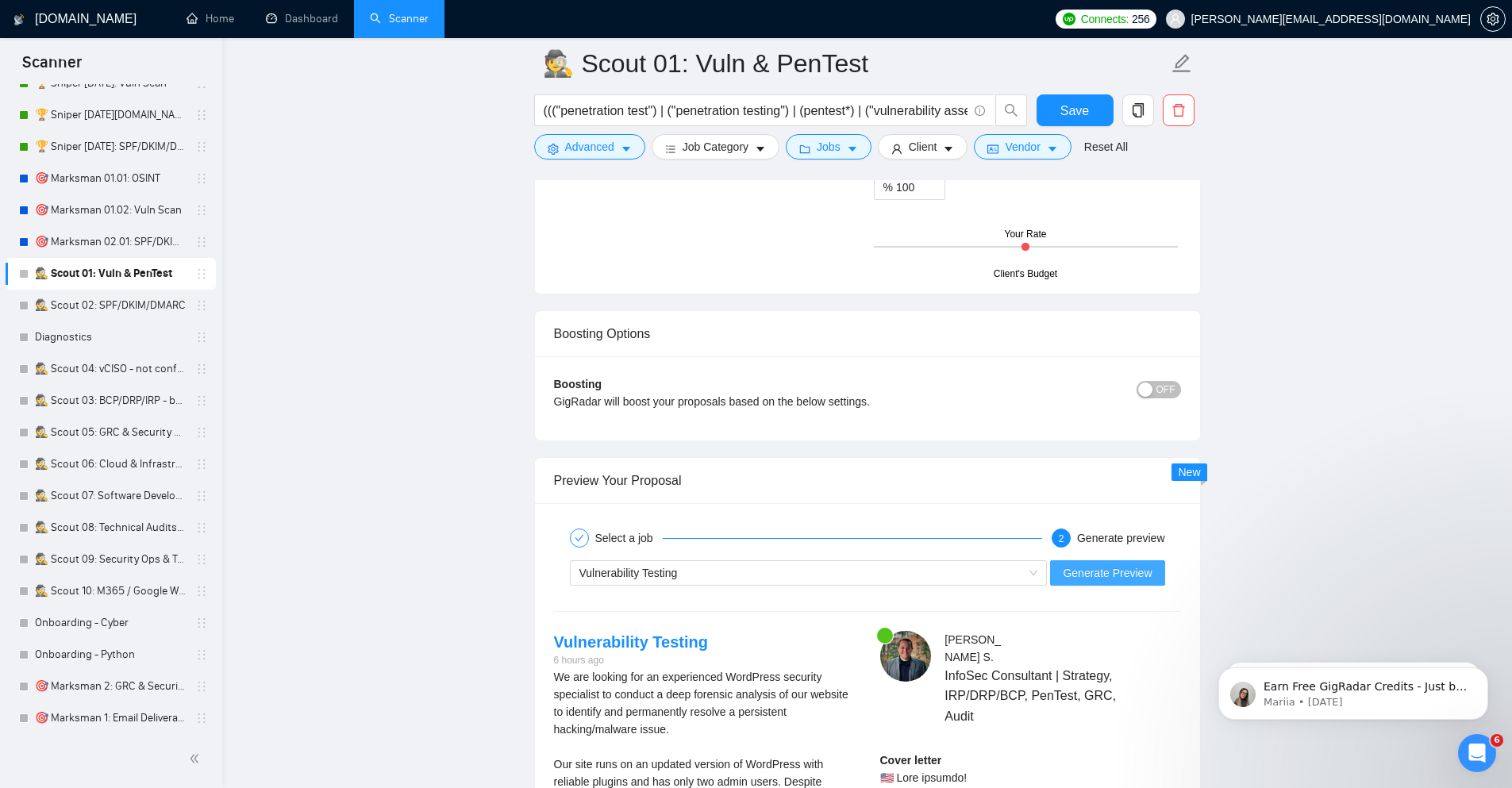
click at [1125, 574] on span "Generate Preview" at bounding box center [1107, 573] width 88 height 17
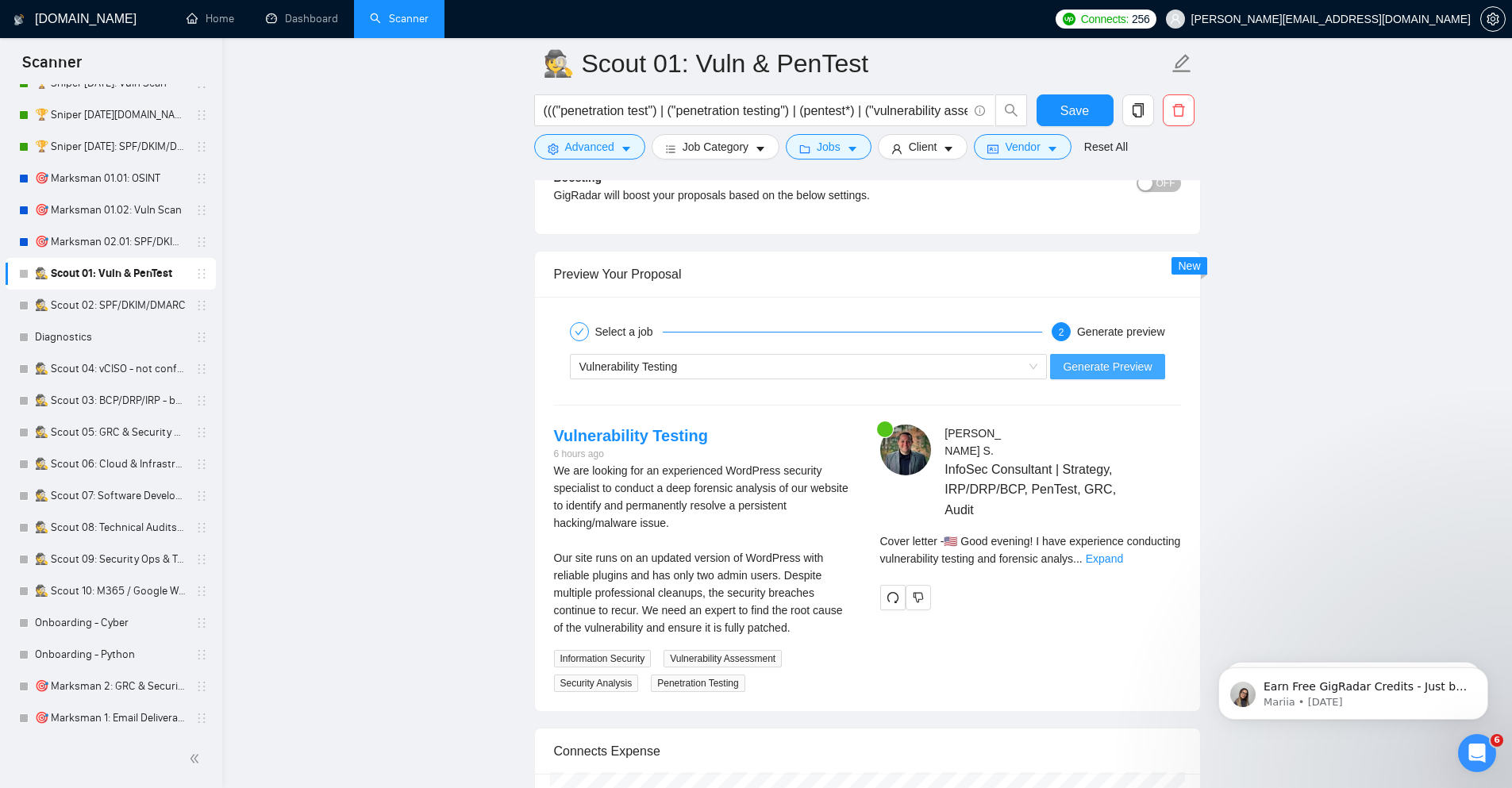
scroll to position [3048, 0]
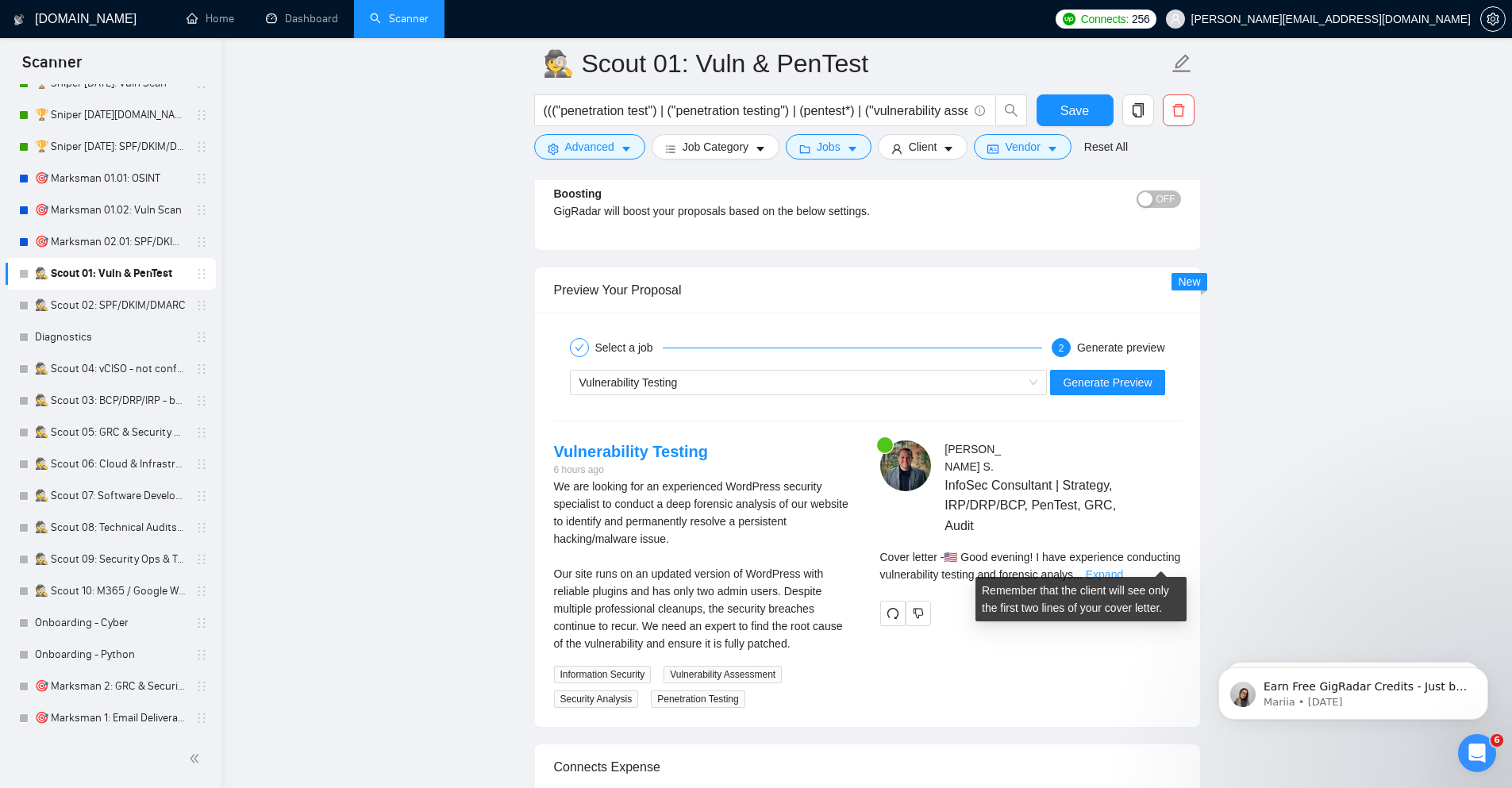
click at [1123, 568] on link "Expand" at bounding box center [1104, 574] width 37 height 13
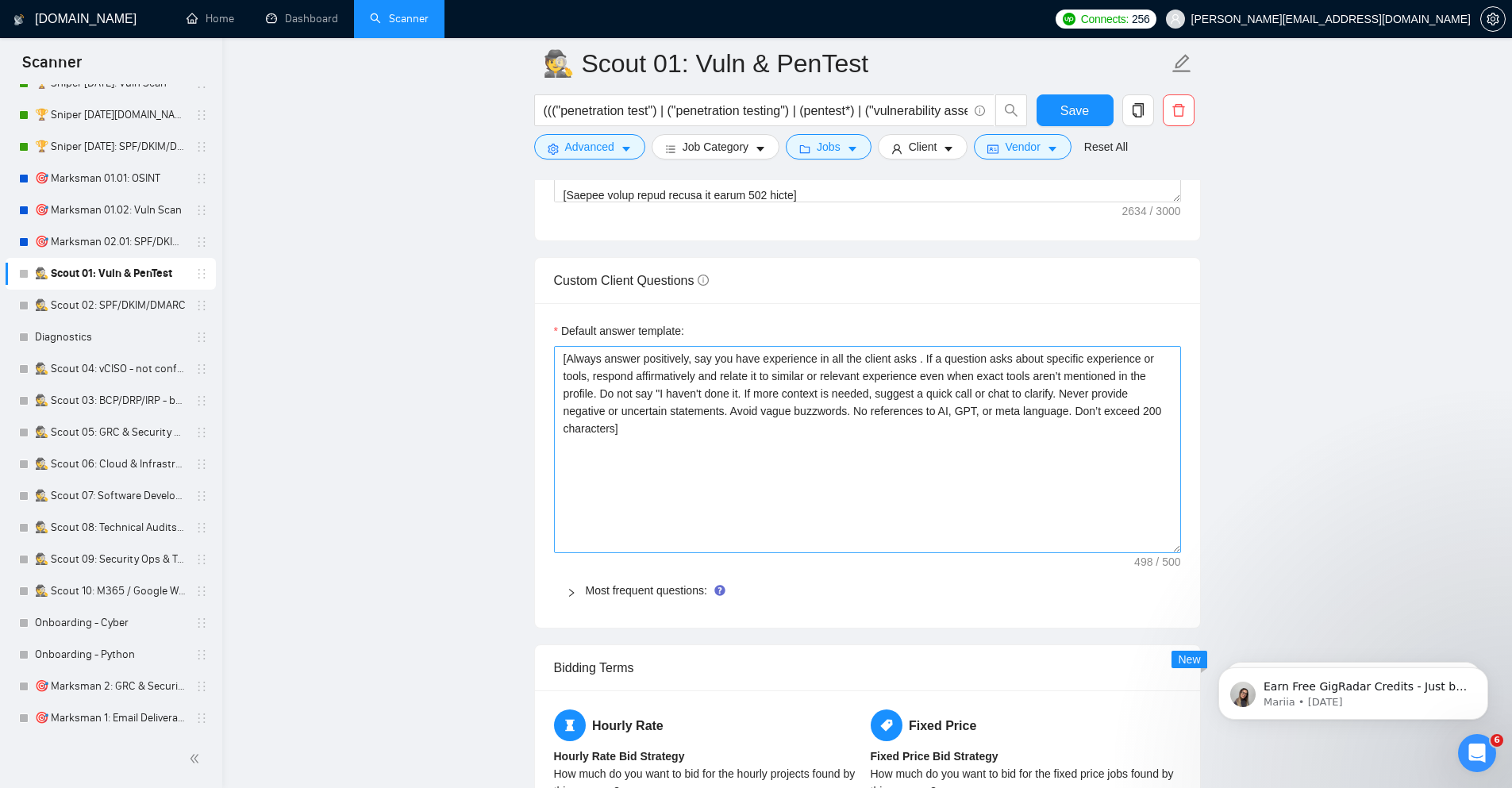
scroll to position [2001, 0]
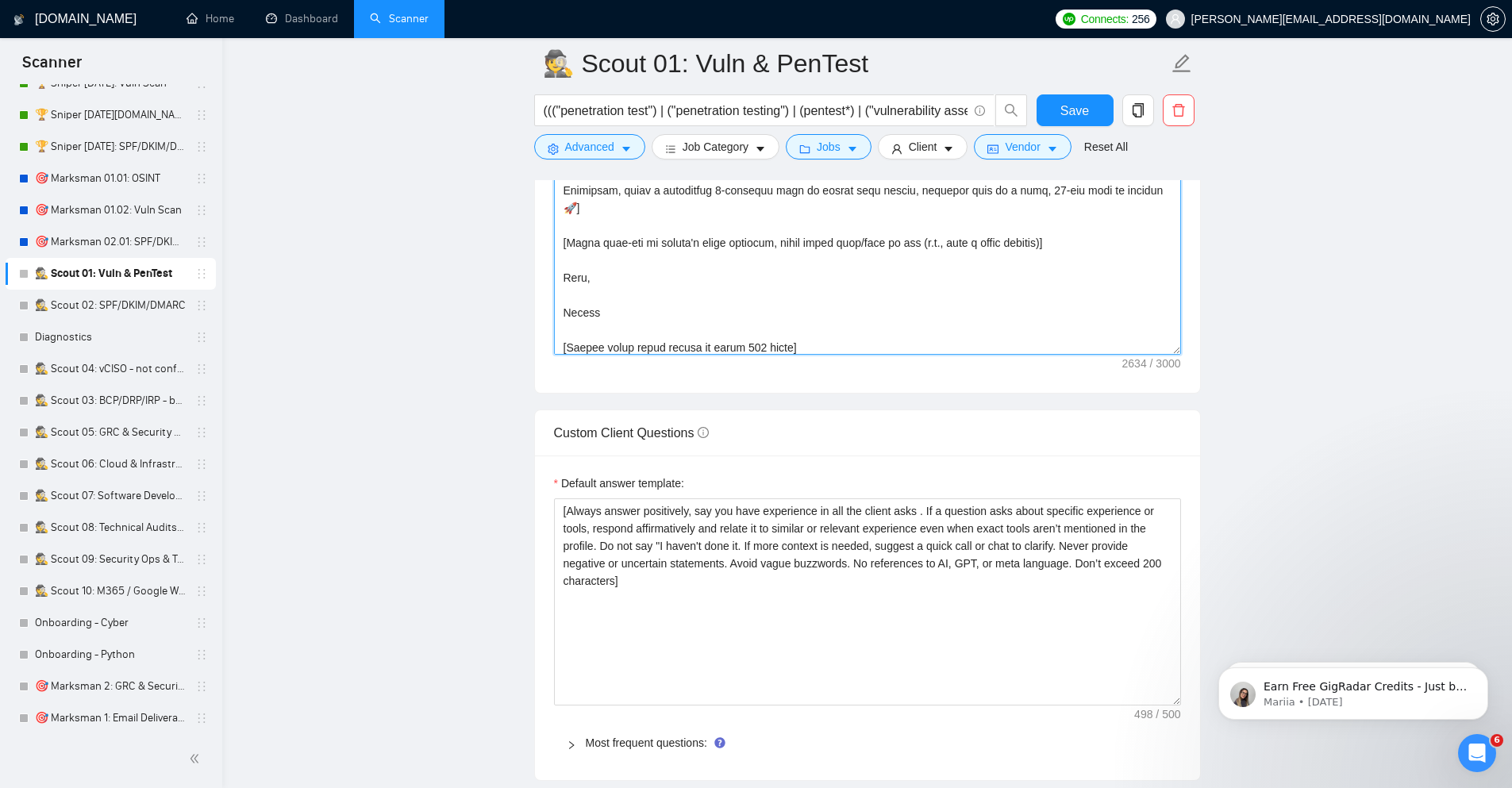
click at [848, 242] on textarea "Cover letter template:" at bounding box center [868, 176] width 627 height 357
paste textarea "(if it was recent -- otherwise skip recently)"
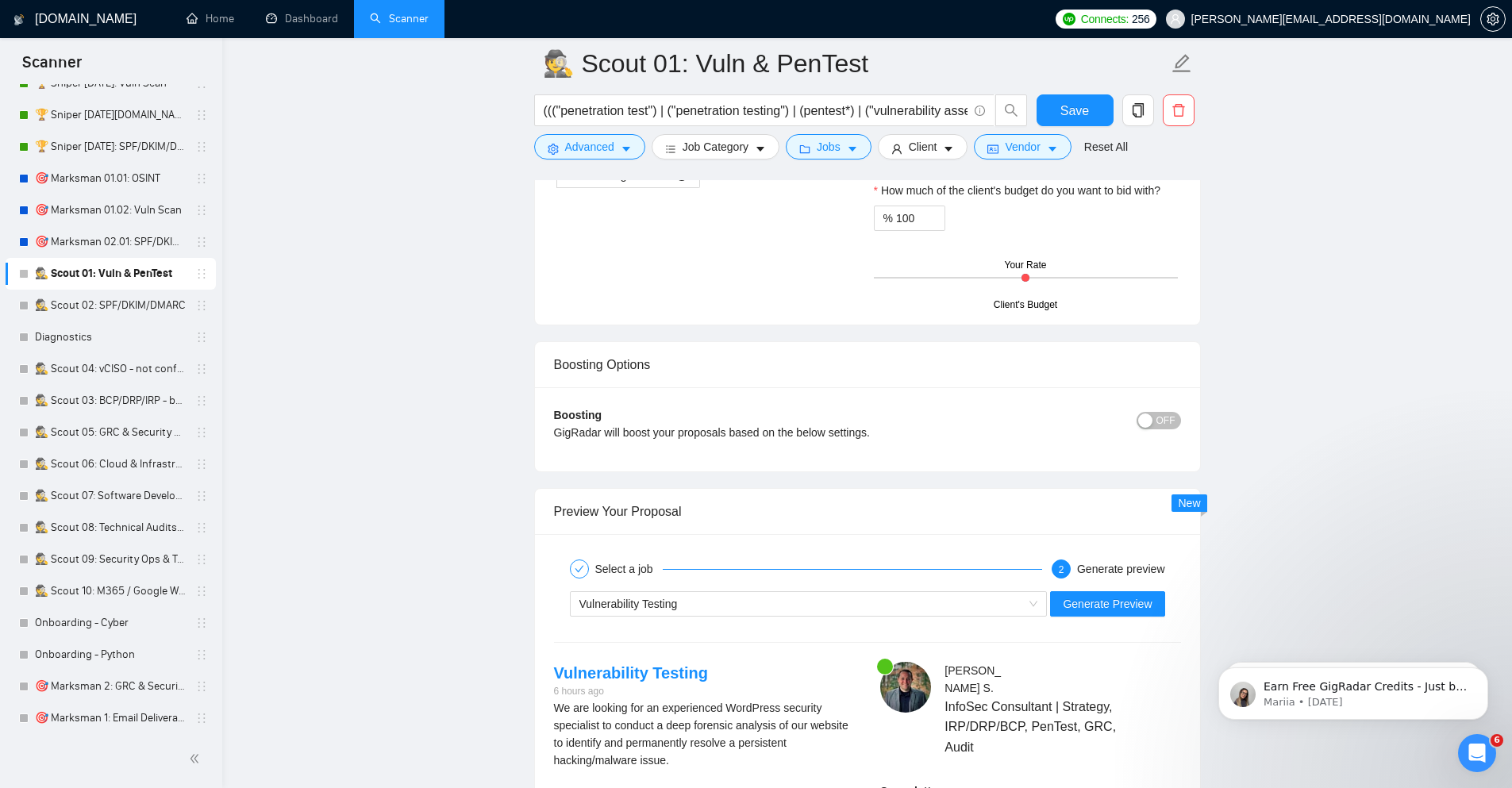
scroll to position [3239, 0]
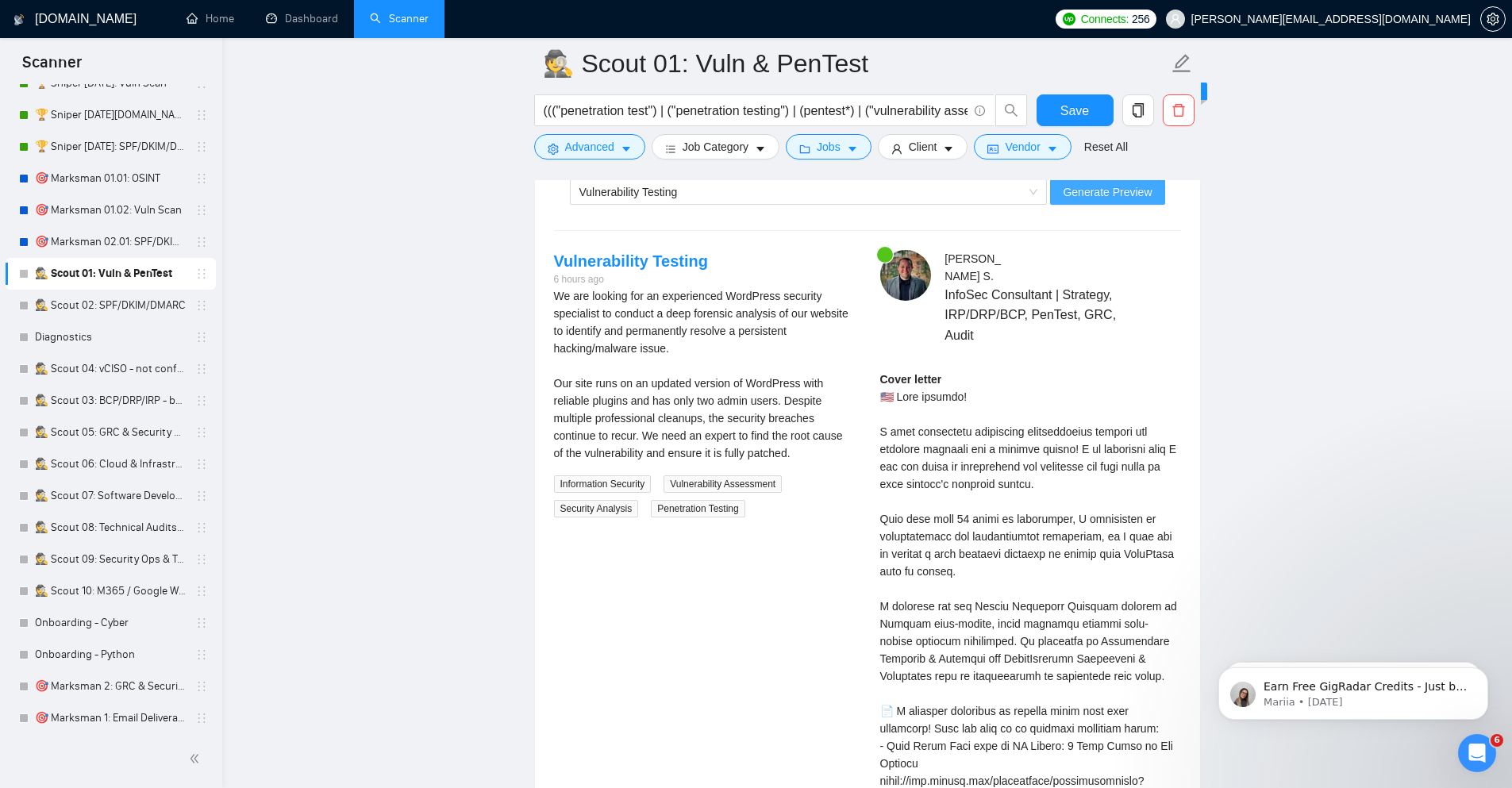
click at [1102, 201] on span "Generate Preview" at bounding box center [1107, 192] width 88 height 17
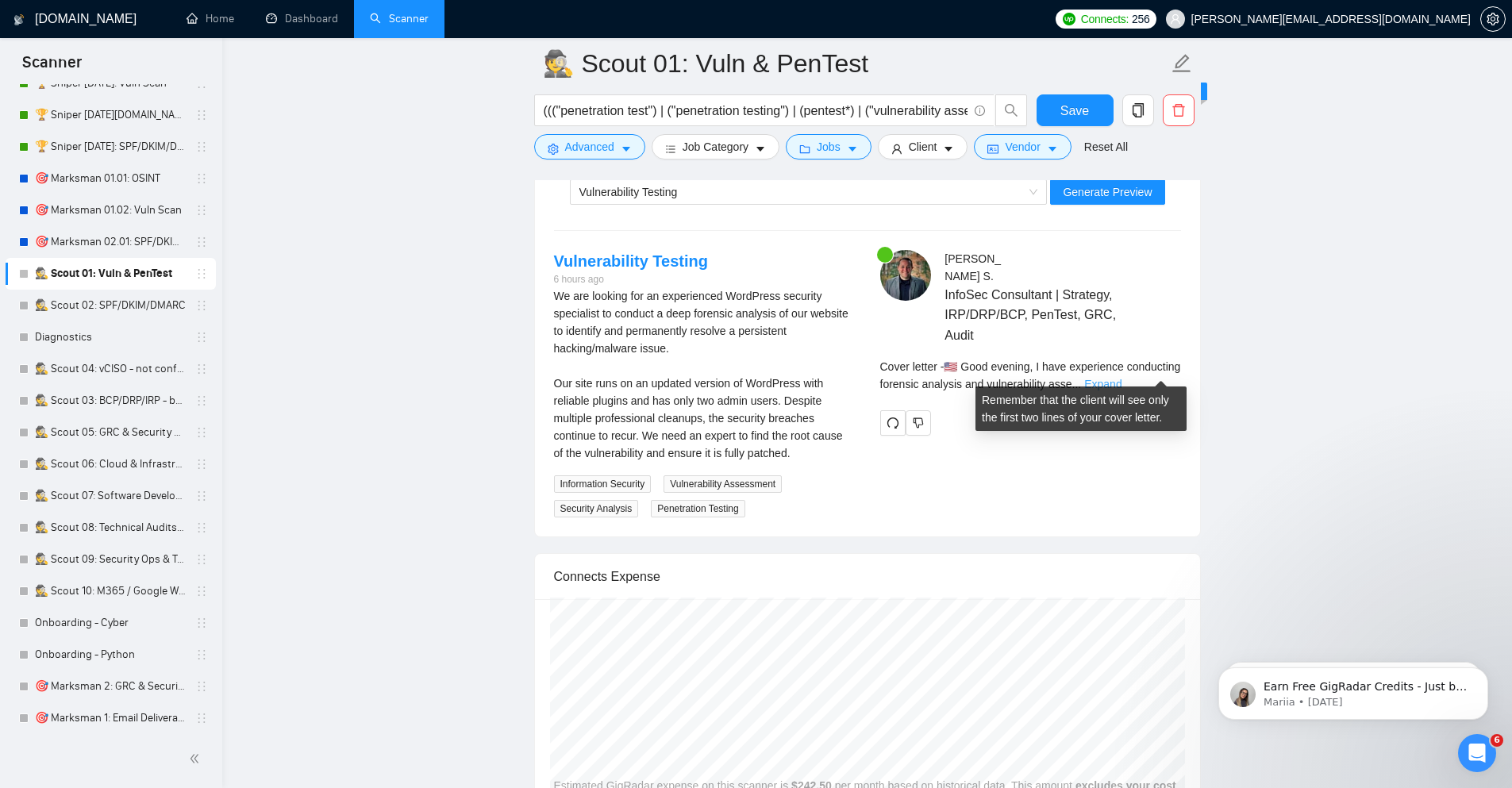
click at [1121, 378] on link "Expand" at bounding box center [1102, 384] width 37 height 13
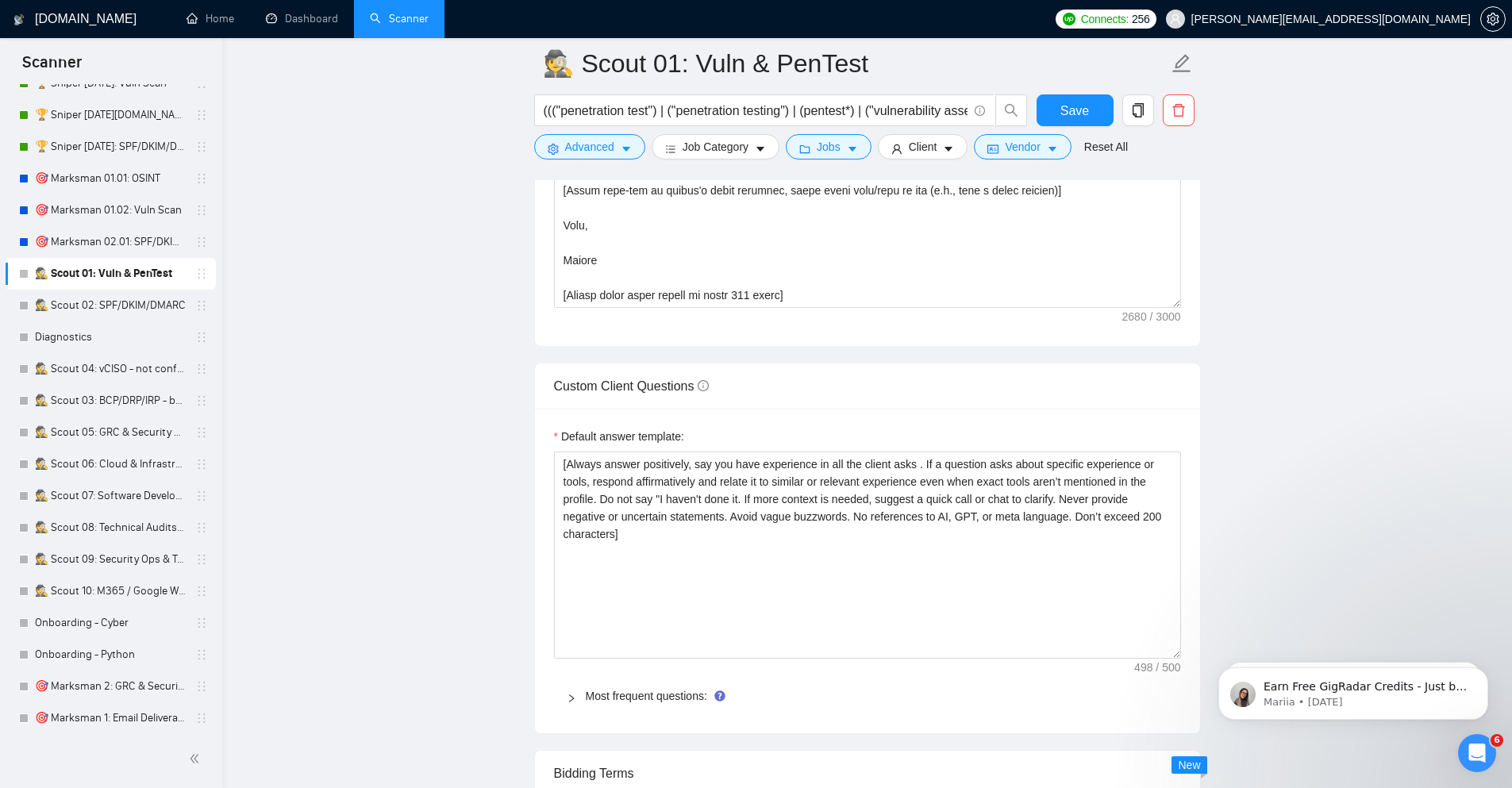
scroll to position [1905, 0]
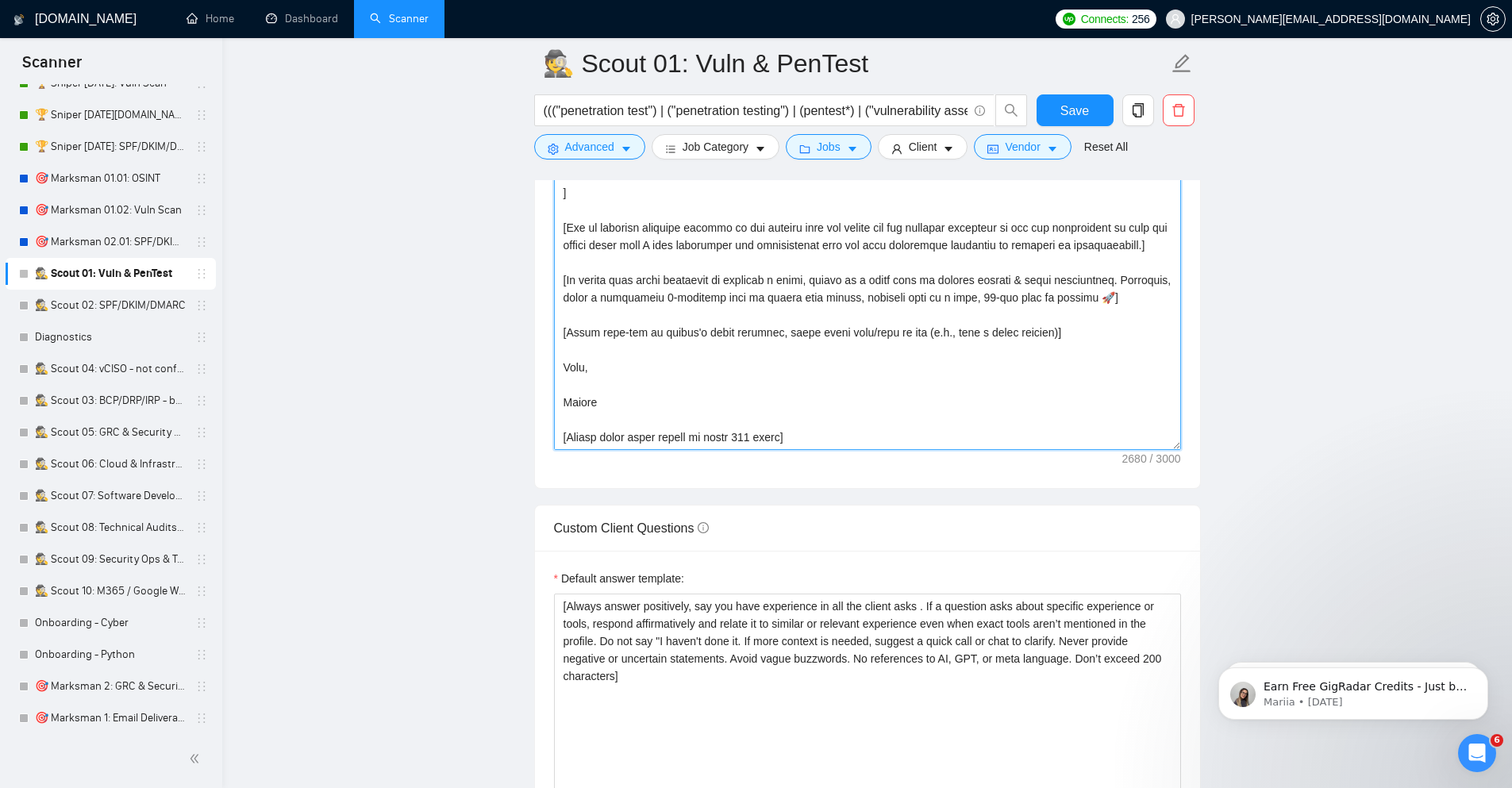
click at [969, 337] on textarea "Cover letter template:" at bounding box center [868, 272] width 627 height 357
paste textarea "of each portfolio item rather than a dash. These are my portfolio projects: - Y…"
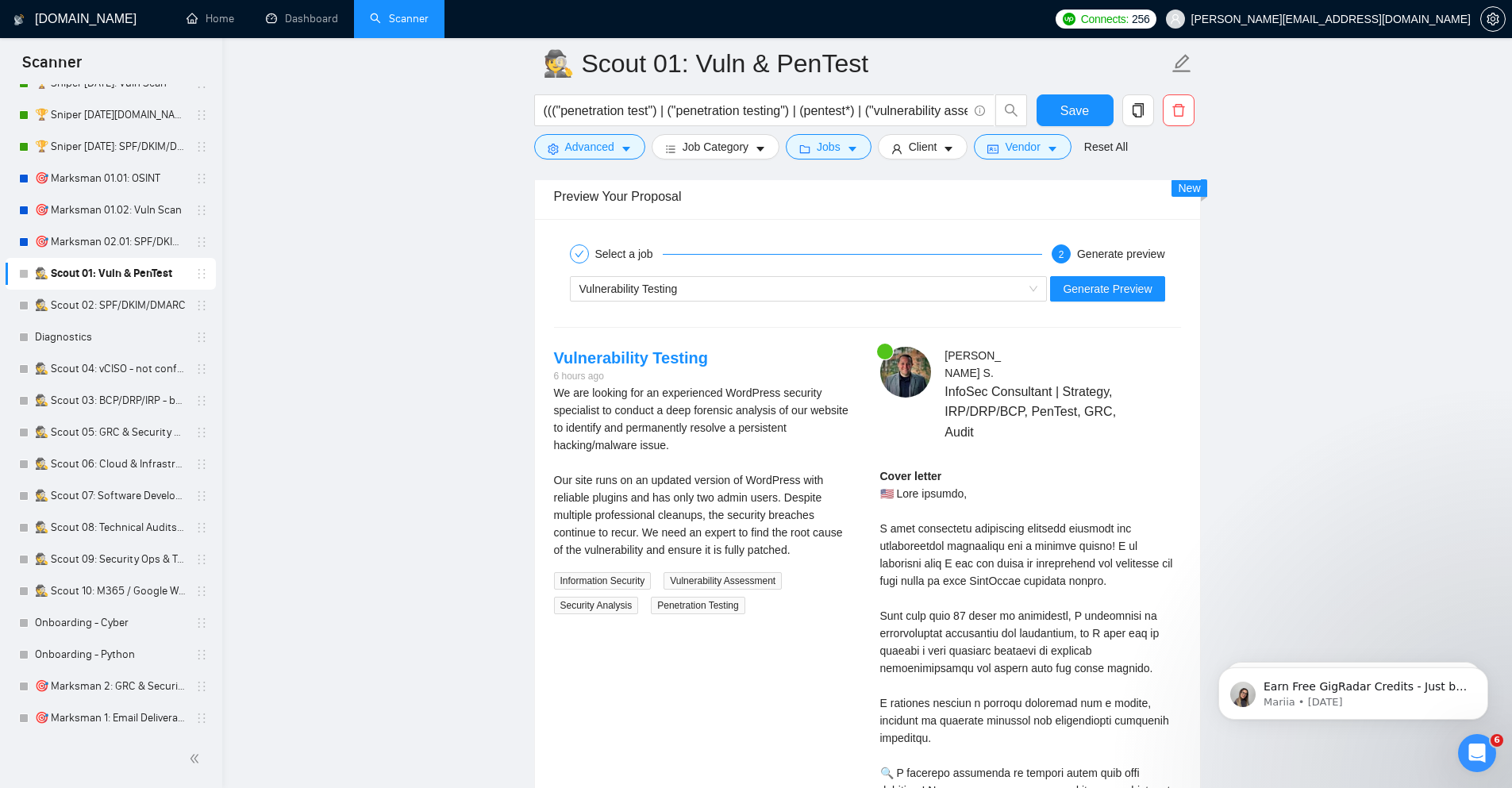
scroll to position [3143, 0]
click at [1095, 296] on span "Generate Preview" at bounding box center [1107, 287] width 88 height 17
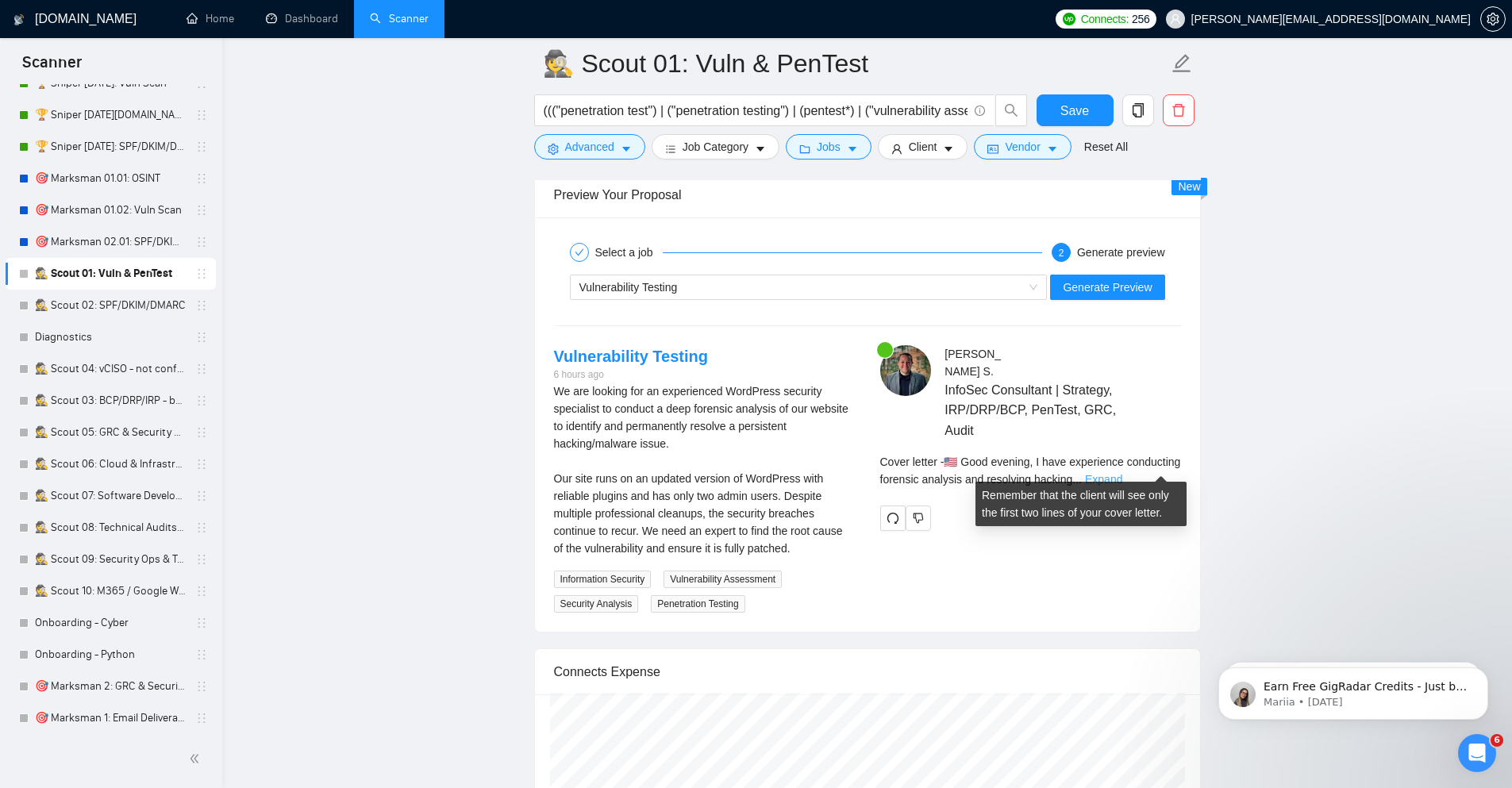
click at [1122, 473] on link "Expand" at bounding box center [1103, 480] width 37 height 13
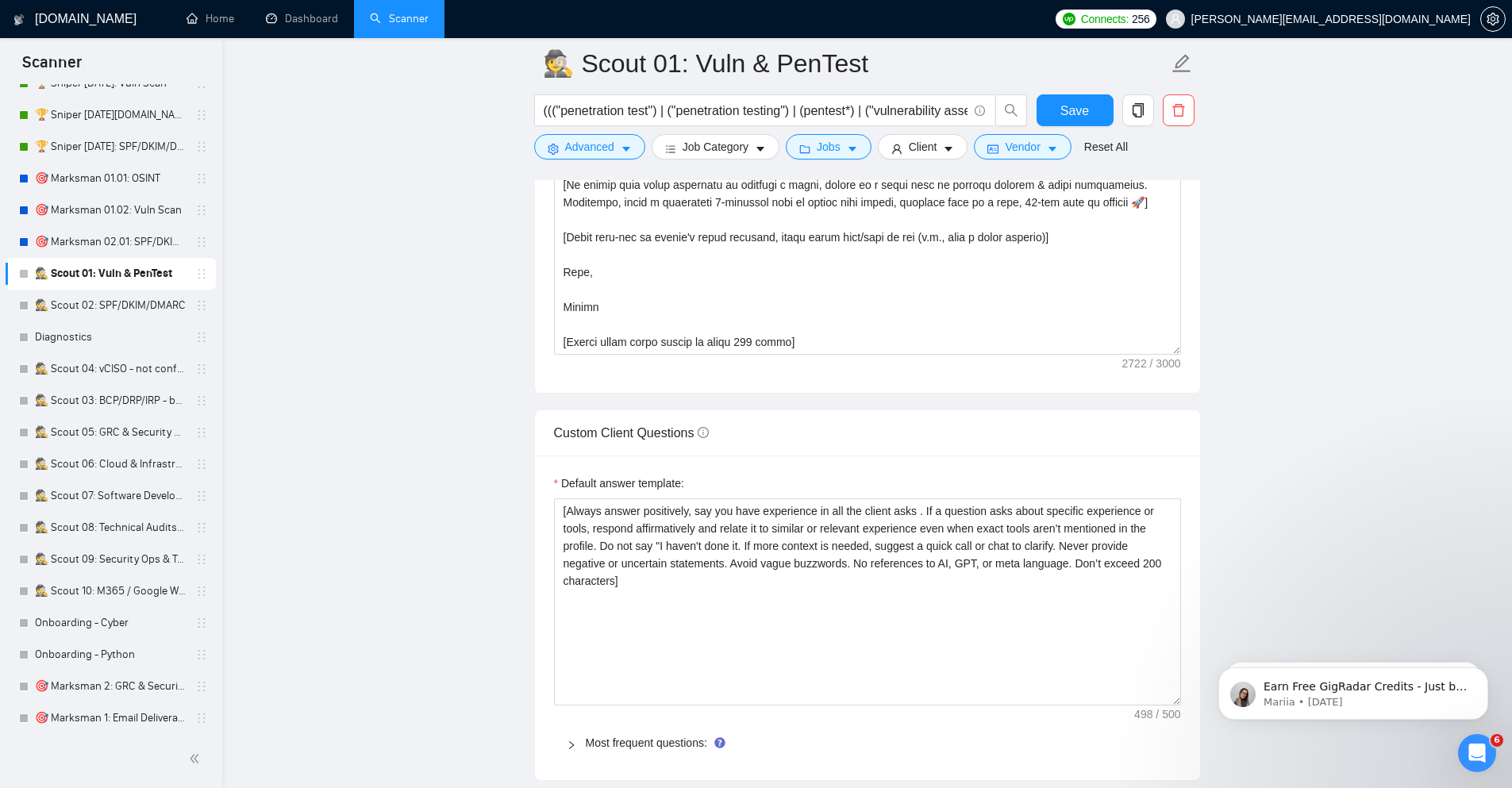
scroll to position [1619, 0]
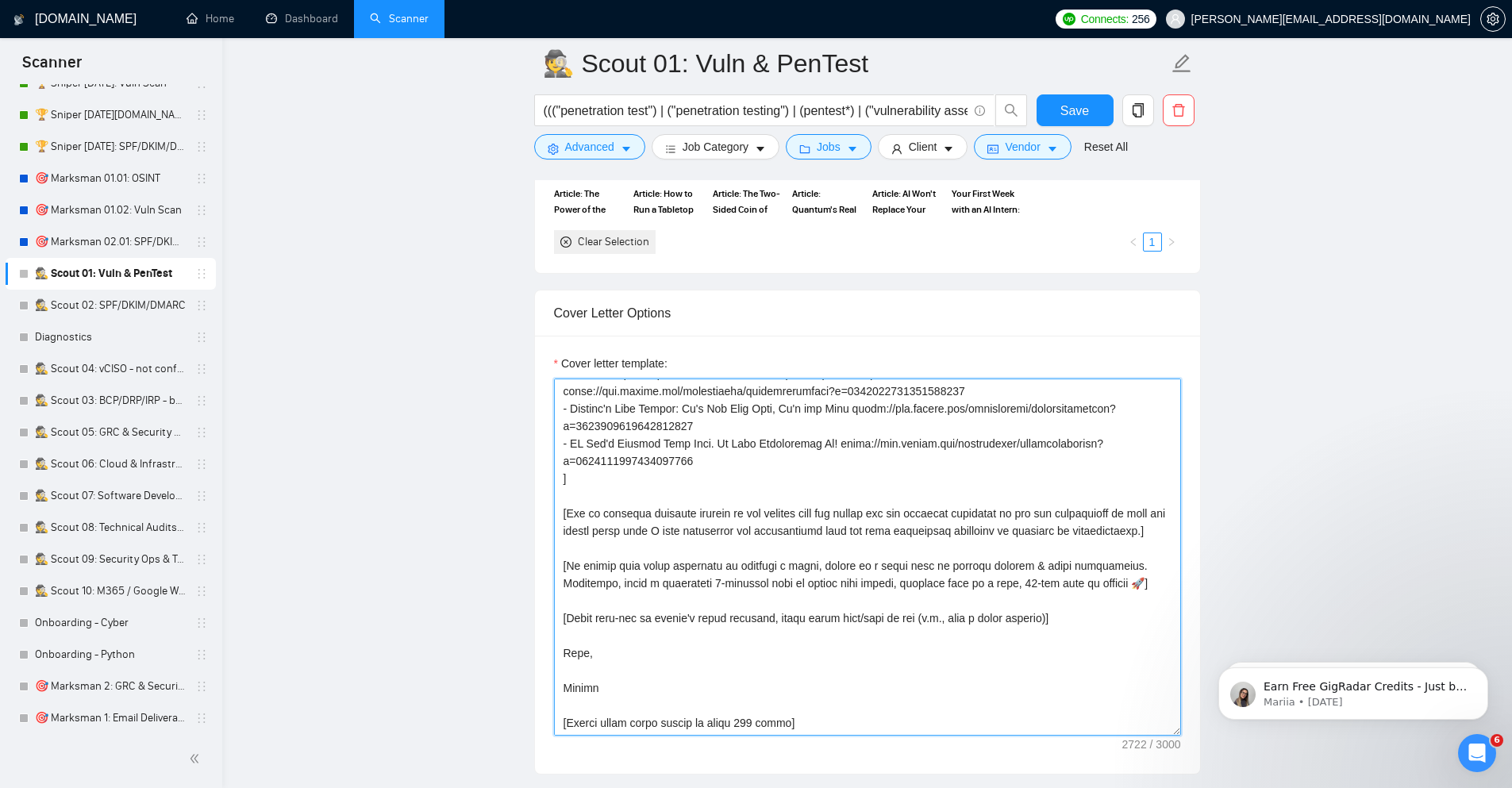
click at [847, 489] on textarea "Cover letter template:" at bounding box center [868, 558] width 627 height 357
paste textarea "similar clients! [Add a confident statement that I can add value in performing …"
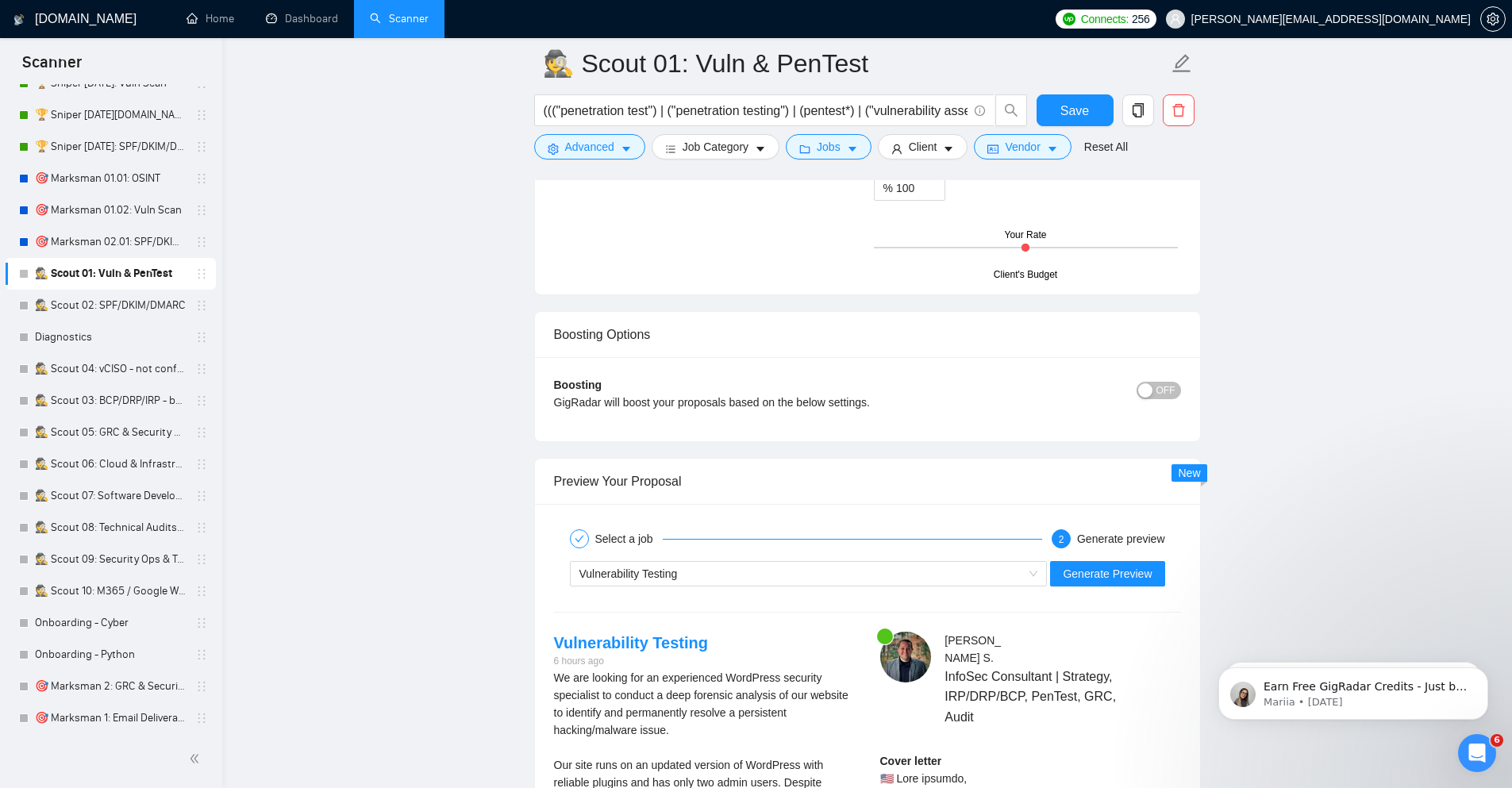
scroll to position [2857, 0]
type textarea "[Loremip dol sitamet'c adip & elits do eiu temp incid. Utlaboreetd magnaali eni…"
click at [1120, 575] on span "Generate Preview" at bounding box center [1107, 573] width 88 height 17
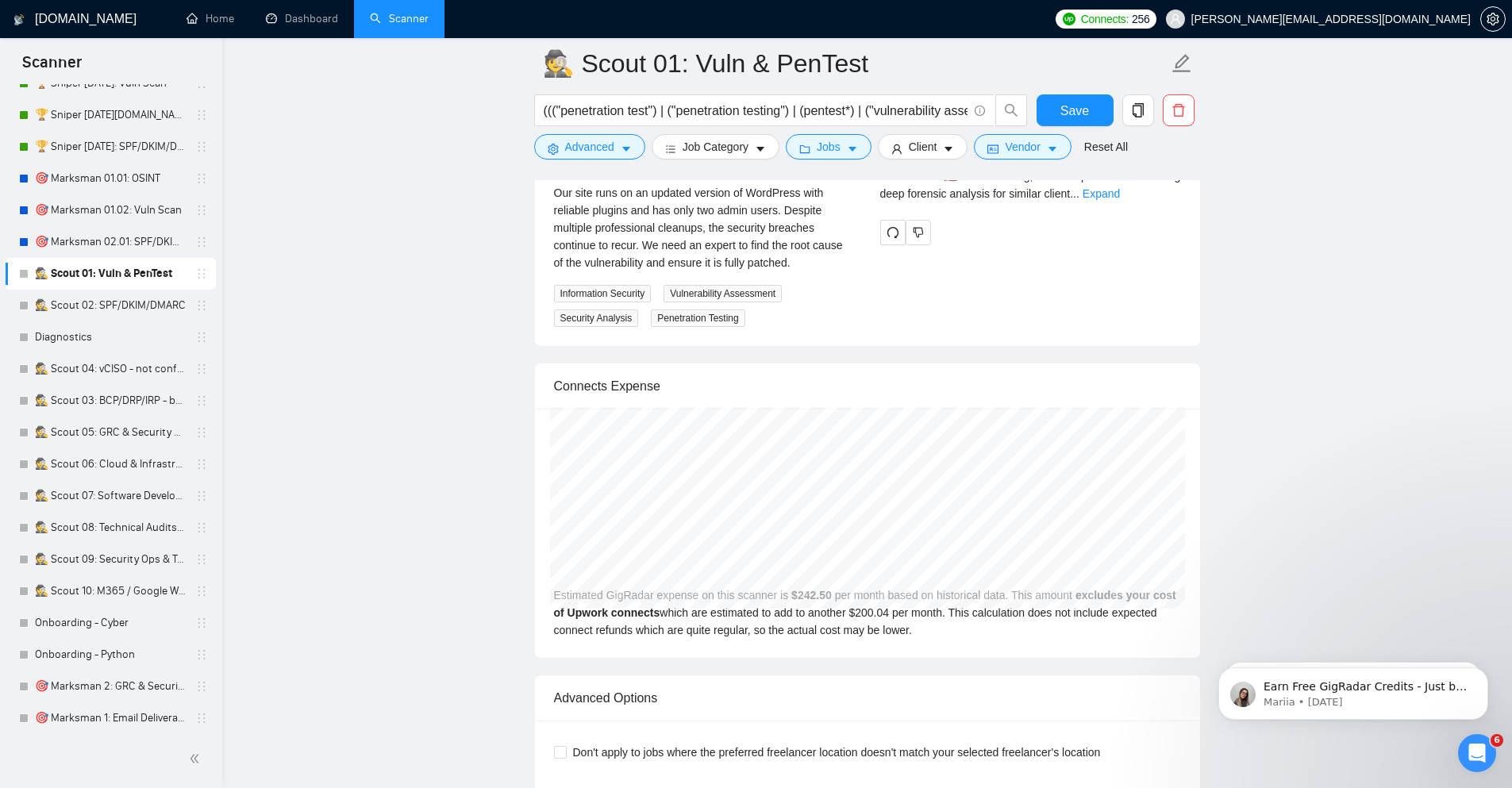
scroll to position [3048, 0]
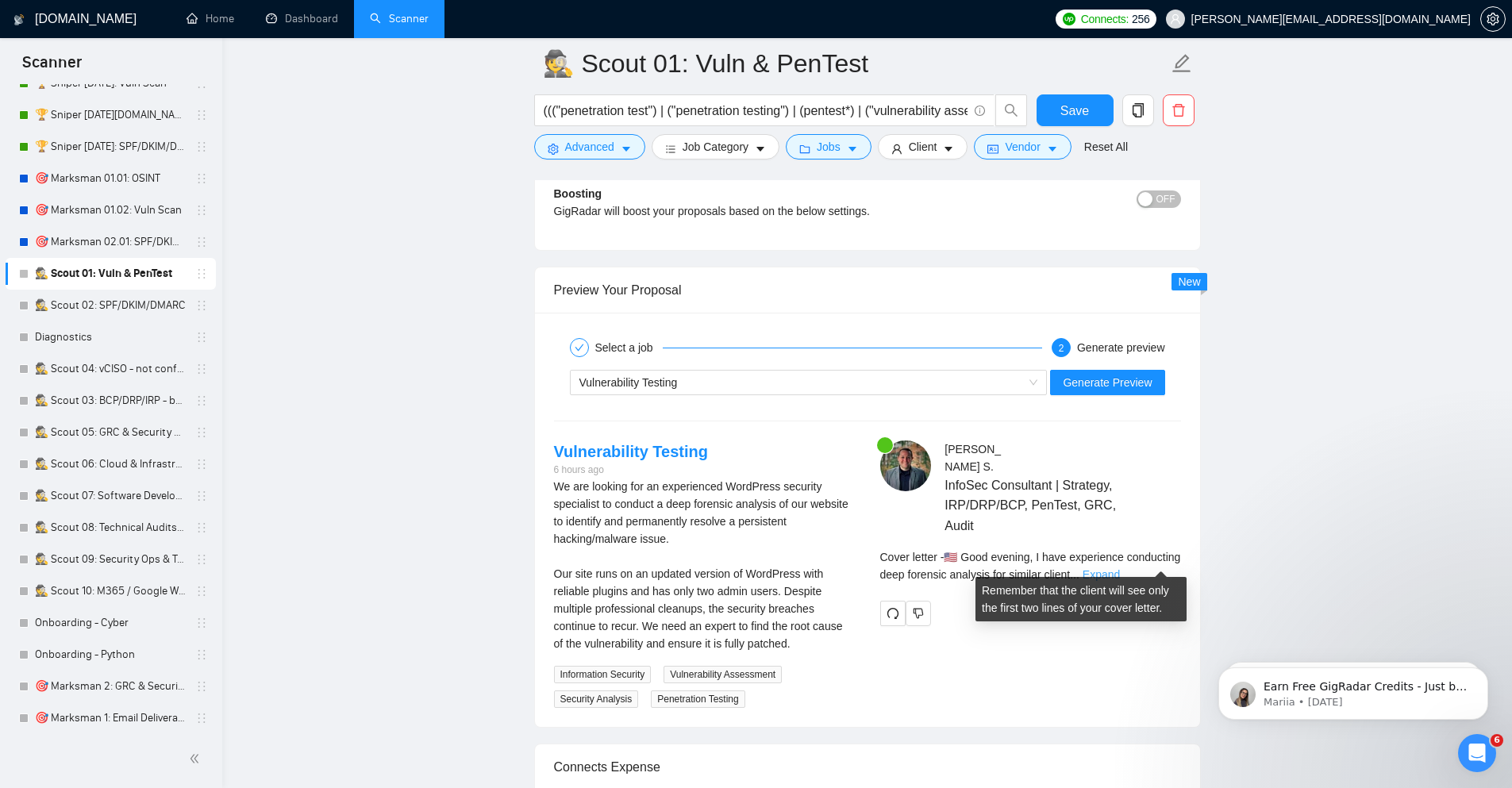
click at [1119, 568] on link "Expand" at bounding box center [1100, 574] width 37 height 13
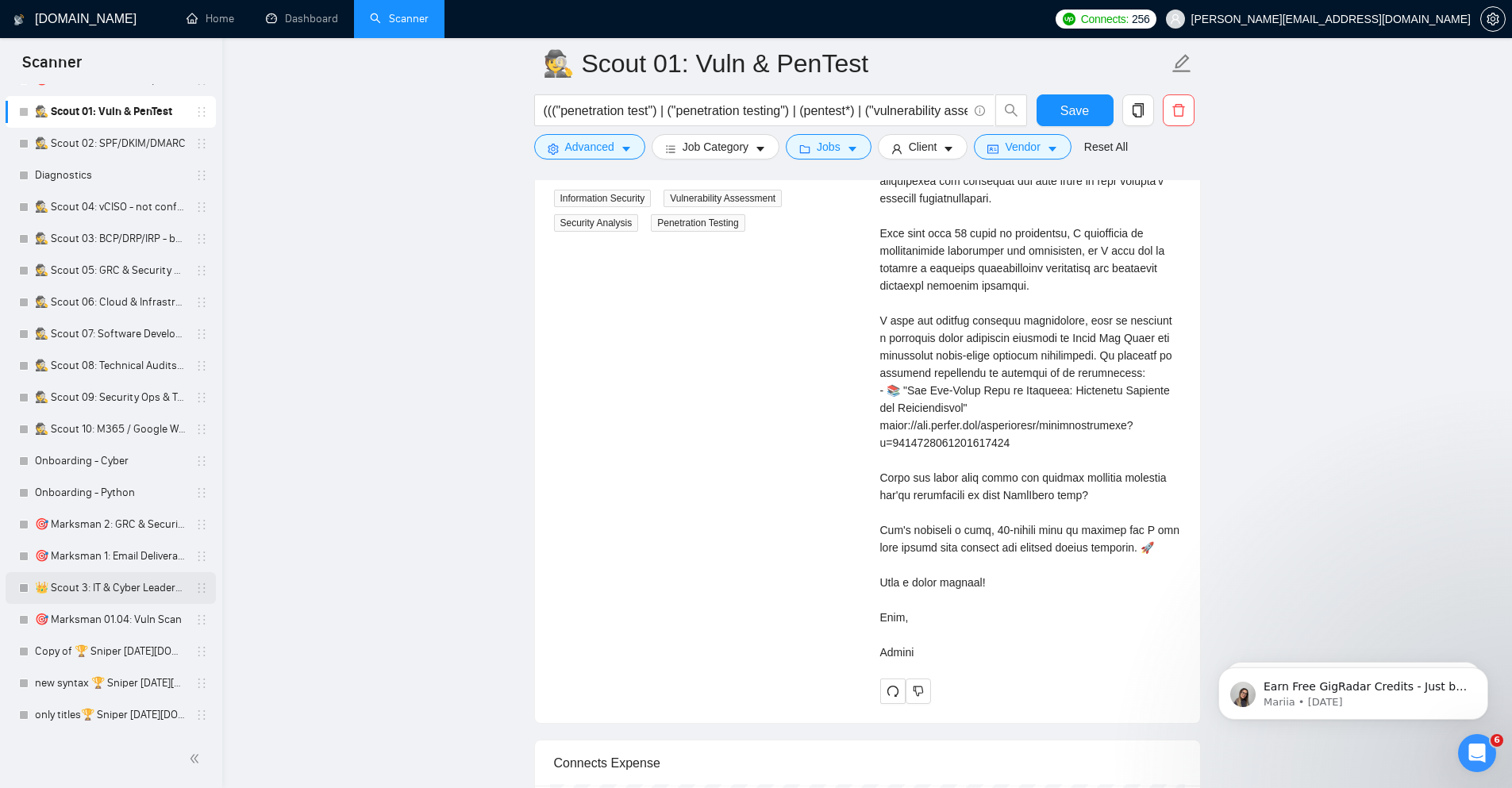
scroll to position [353, 0]
click at [124, 716] on link "only titles🏆 Sniper [DATE][DOMAIN_NAME]: OSINT" at bounding box center [111, 714] width 151 height 32
drag, startPoint x: 1084, startPoint y: 114, endPoint x: 244, endPoint y: 367, distance: 877.3
click at [1083, 114] on span "Save" at bounding box center [1074, 110] width 28 height 20
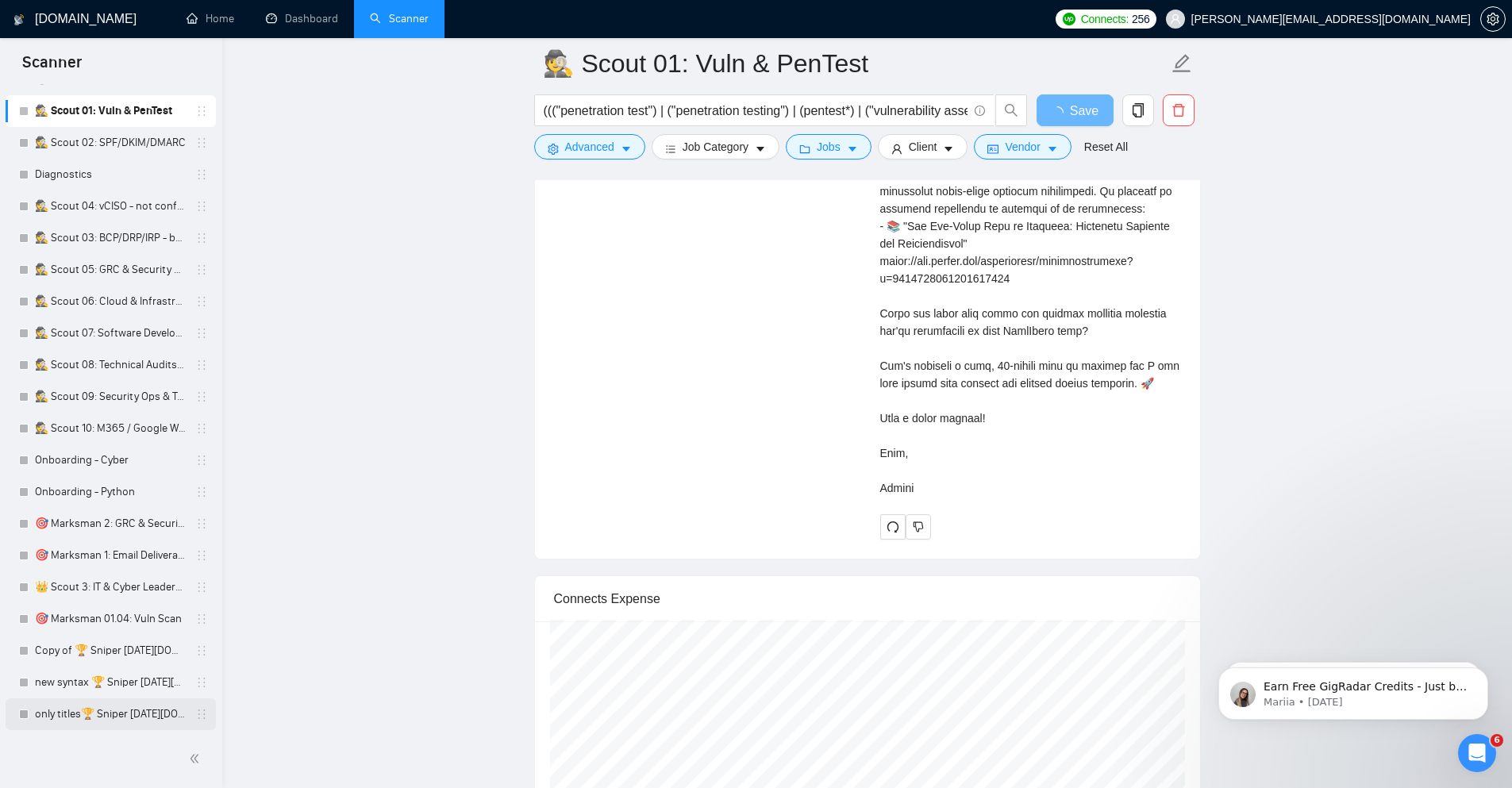
click at [137, 711] on link "only titles🏆 Sniper [DATE][DOMAIN_NAME]: OSINT" at bounding box center [111, 714] width 151 height 32
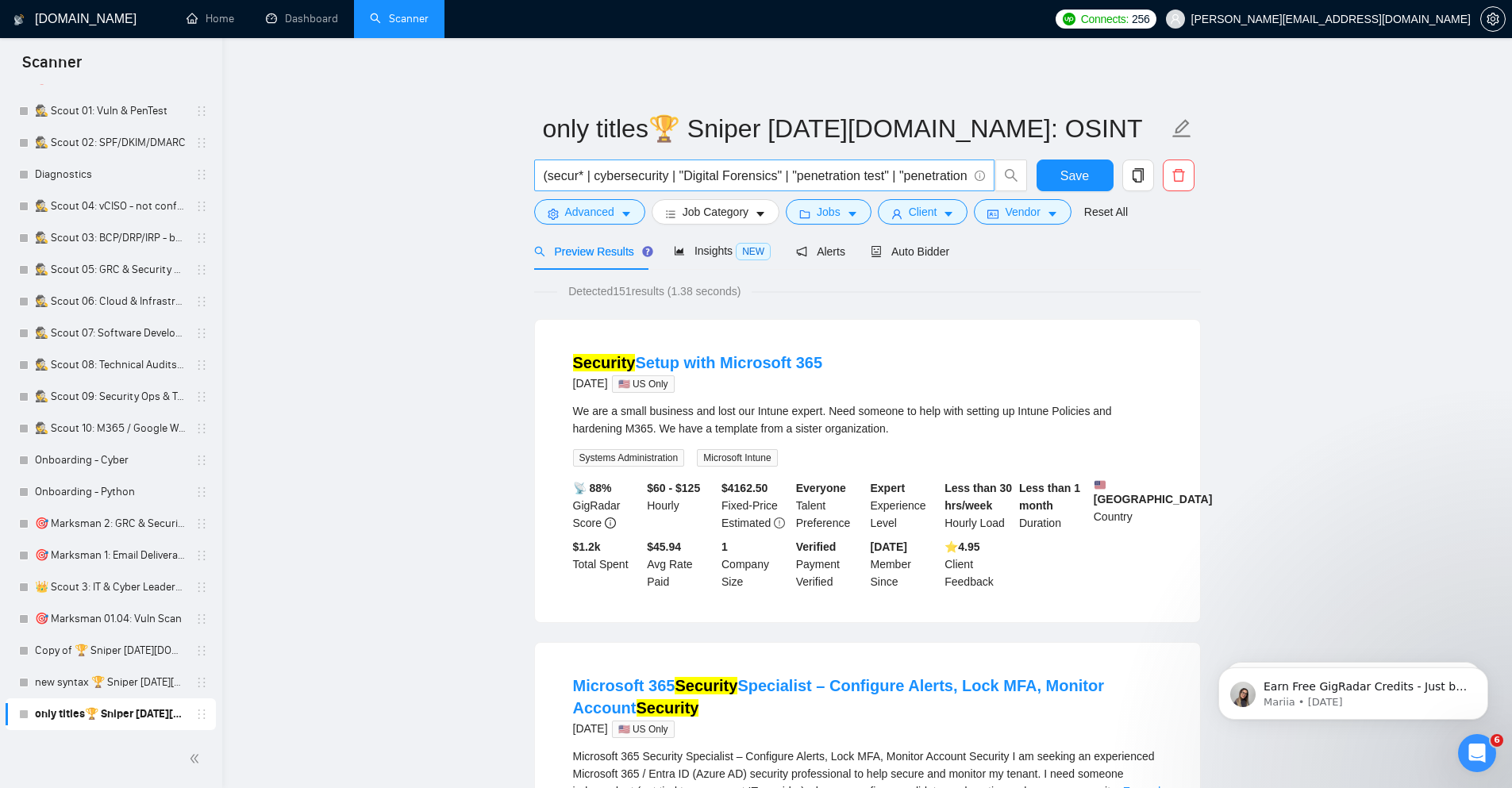
click at [567, 176] on input "(secur* | cybersecurity | "Digital Forensics" | "penetration test" | "penetrati…" at bounding box center [755, 175] width 424 height 20
click at [141, 684] on link "new syntax 🏆 Sniper [DATE][DOMAIN_NAME]: OSINT" at bounding box center [111, 682] width 151 height 32
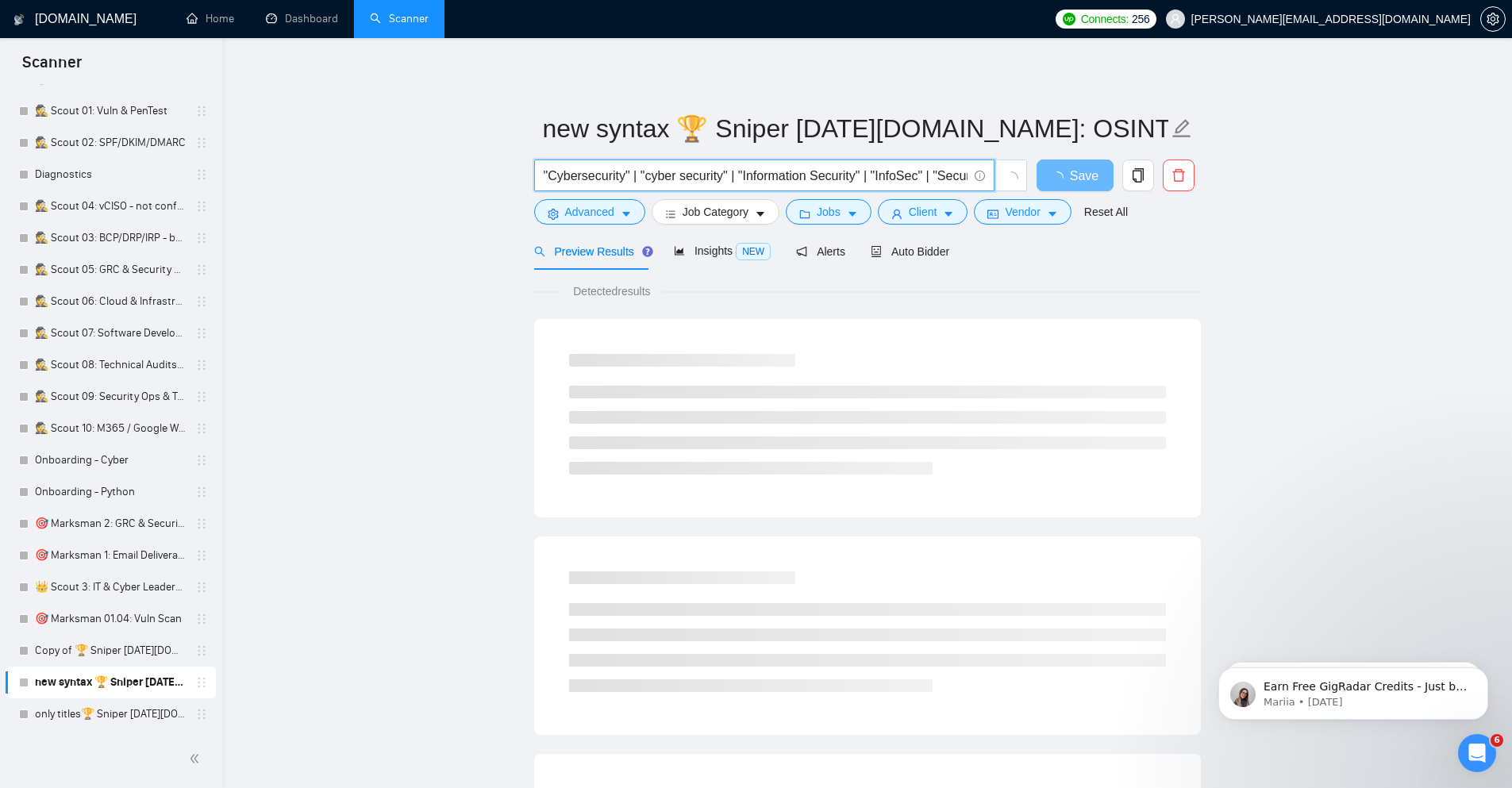
click at [599, 166] on input ""Cybersecurity" | "cyber security" | "Information Security" | "InfoSec" | "Secu…" at bounding box center [755, 175] width 424 height 20
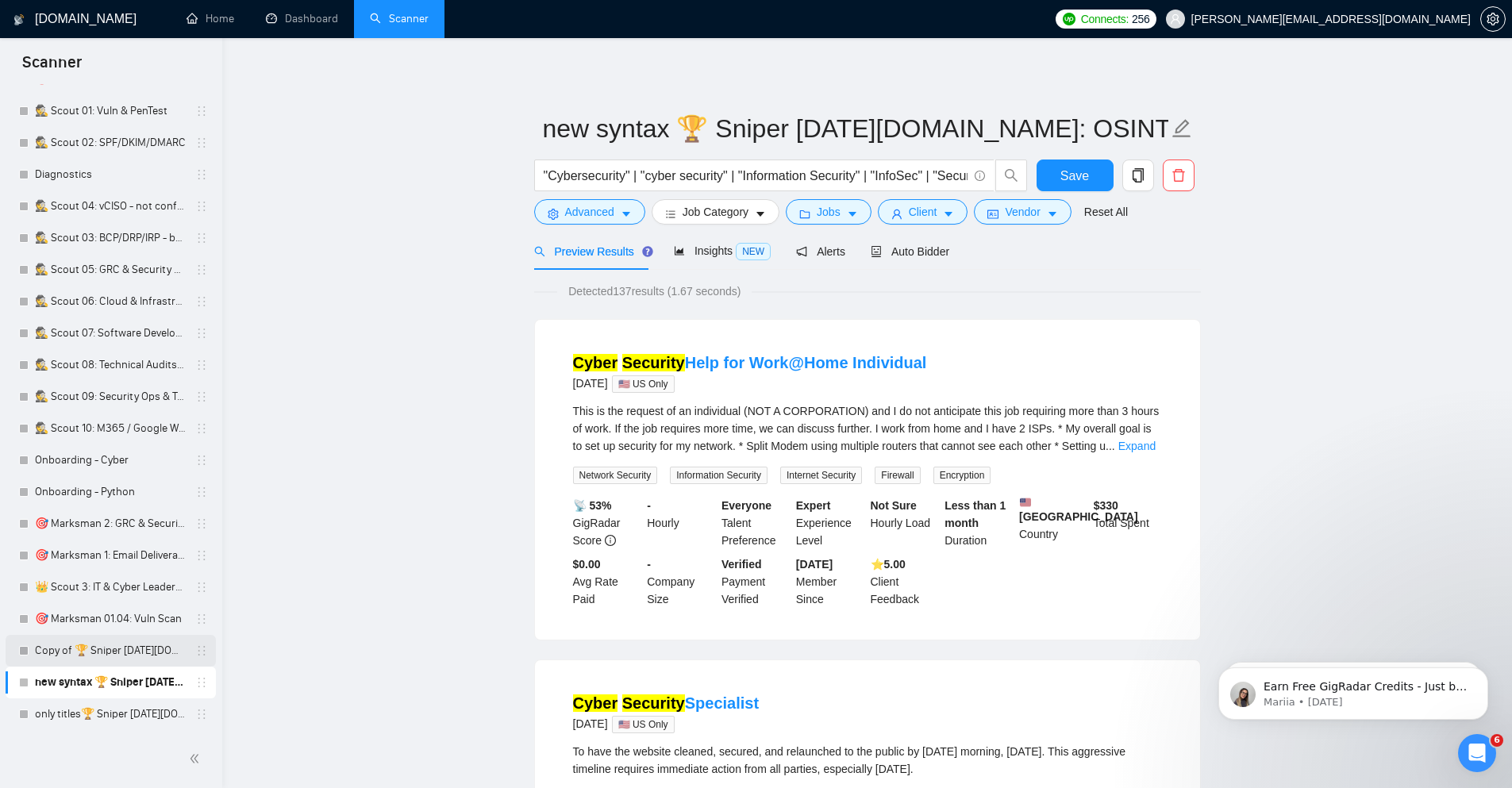
click at [88, 652] on link "Copy of 🏆 Sniper [DATE][DOMAIN_NAME]: OSINT" at bounding box center [111, 651] width 151 height 32
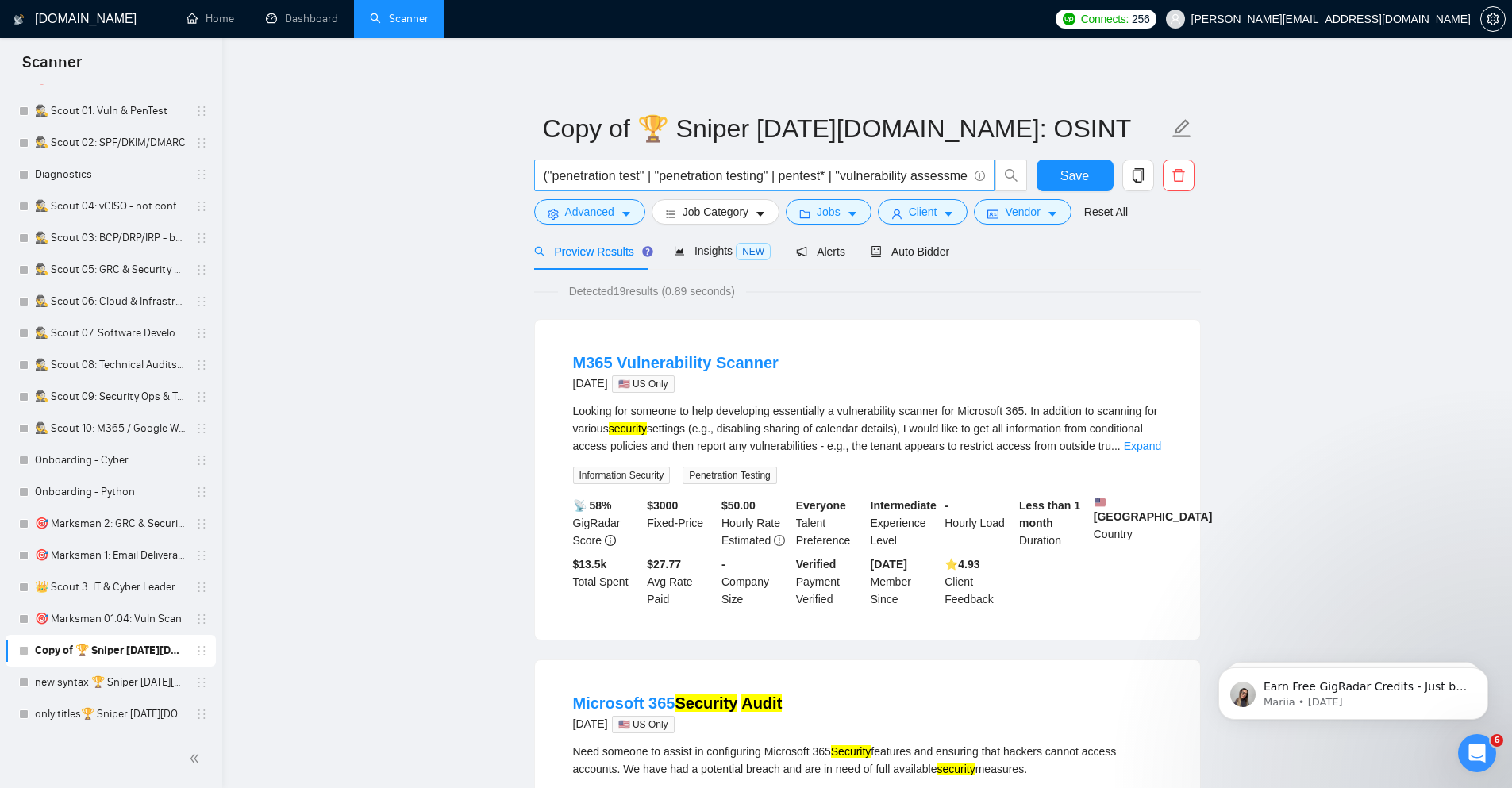
click at [630, 176] on input "("penetration test" | "penetration testing" | pentest* | "vulnerability assessm…" at bounding box center [755, 175] width 424 height 20
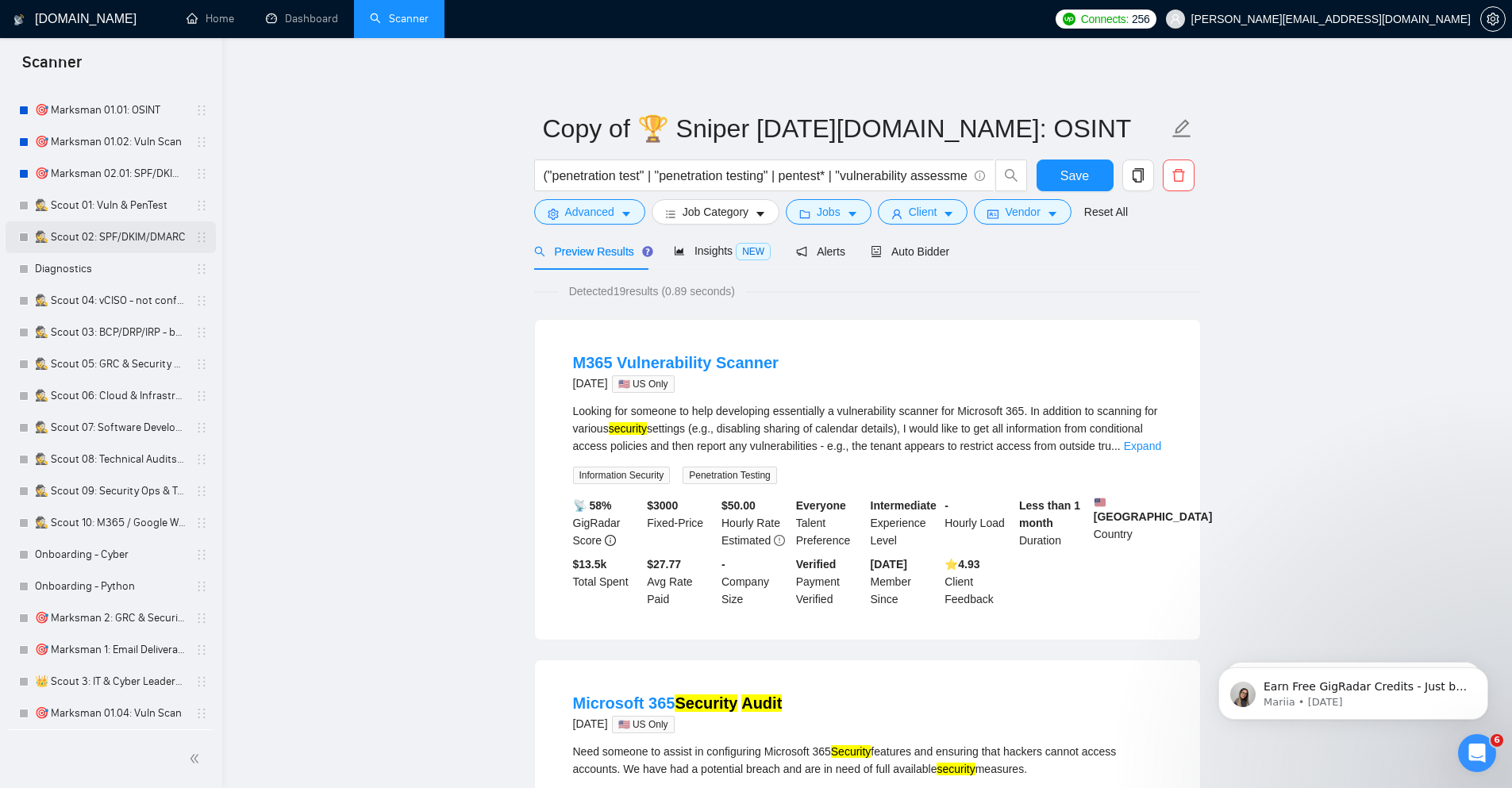
scroll to position [258, 0]
click at [113, 209] on link "🕵️ Scout 01: Vuln & PenTest" at bounding box center [111, 206] width 151 height 32
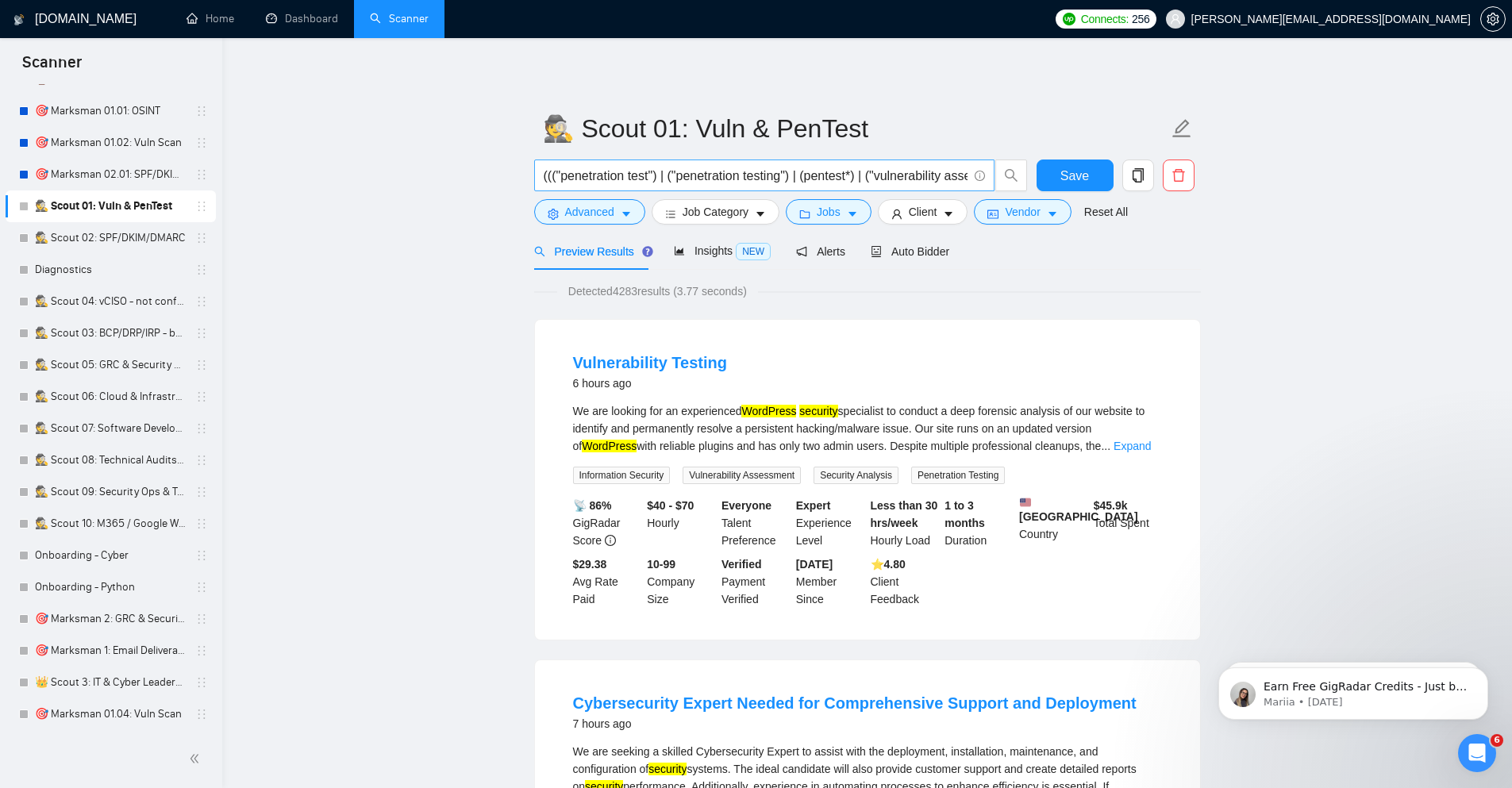
click at [629, 169] on input "((("penetration test") | ("penetration testing") | (pentest*) | ("vulnerability…" at bounding box center [755, 175] width 424 height 20
paste input "cyber | cyber* | "penetration test" | "penetration testing" | "pen test" | pent…"
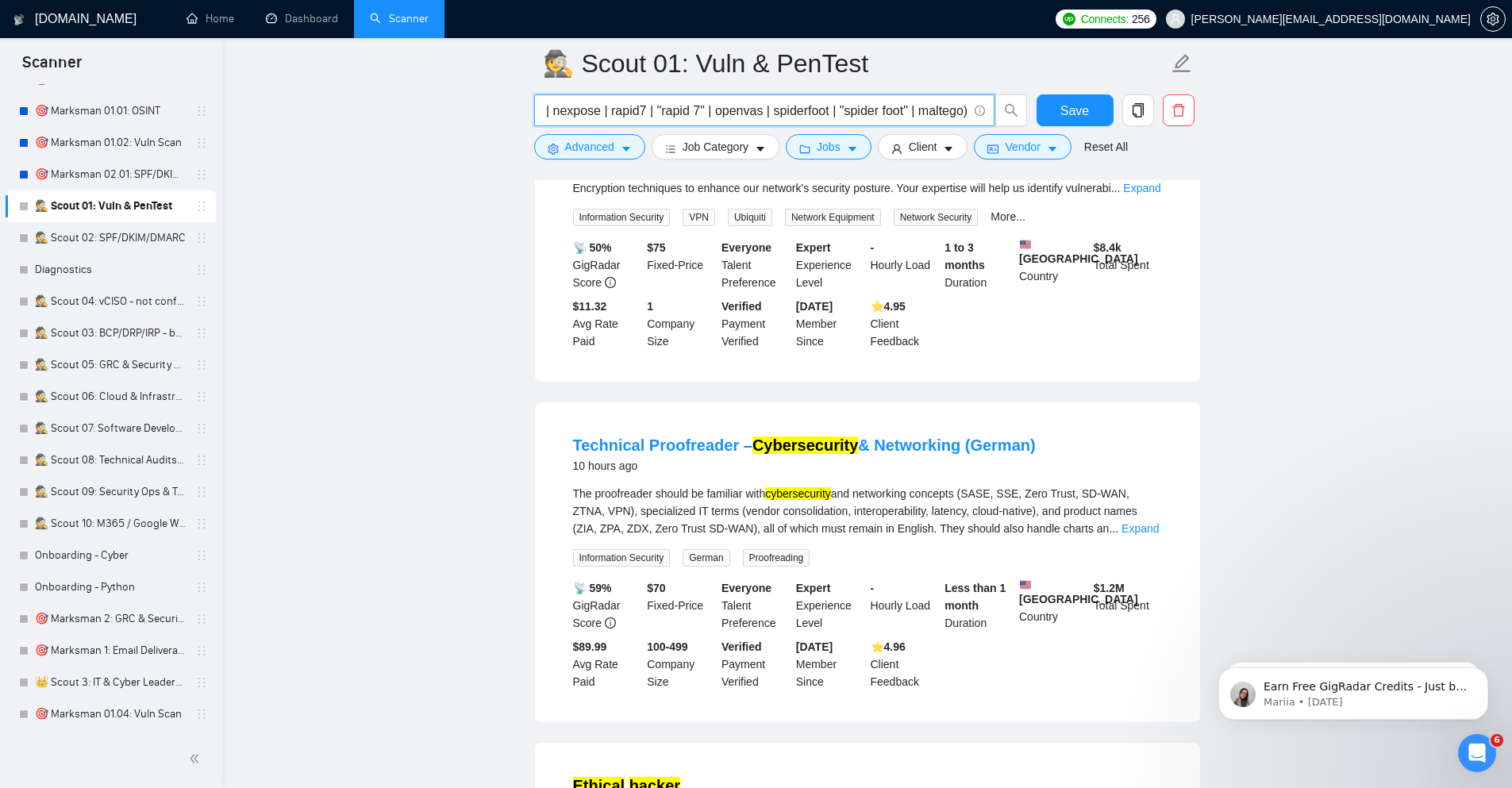
scroll to position [1334, 0]
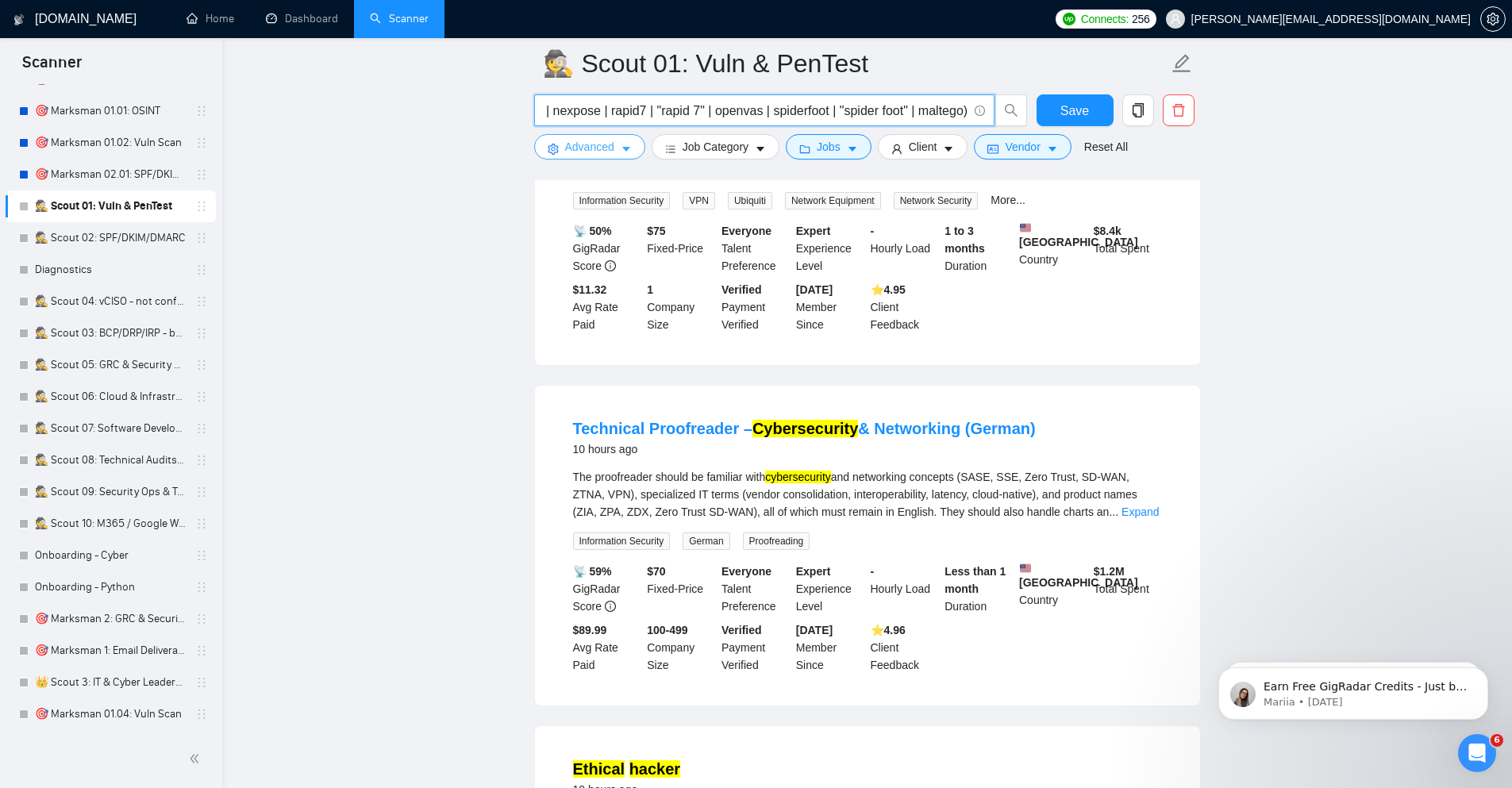
type input "(cyber | cyber* | "penetration test" | "penetration testing" | "pen test" | pen…"
click at [620, 150] on icon "caret-down" at bounding box center [625, 149] width 11 height 11
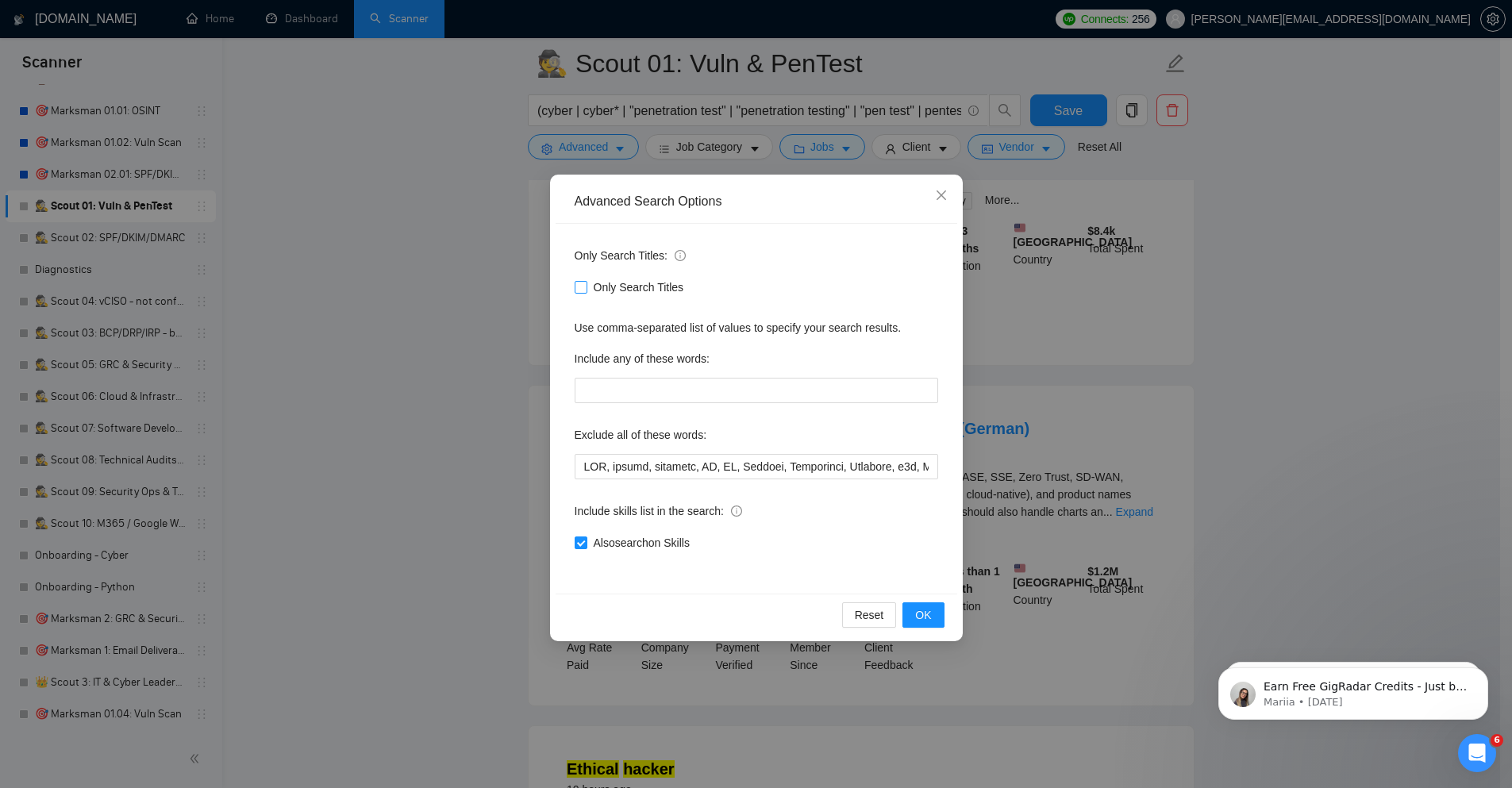
click at [615, 288] on span "Only Search Titles" at bounding box center [639, 287] width 103 height 17
click at [586, 288] on input "Only Search Titles" at bounding box center [580, 286] width 11 height 11
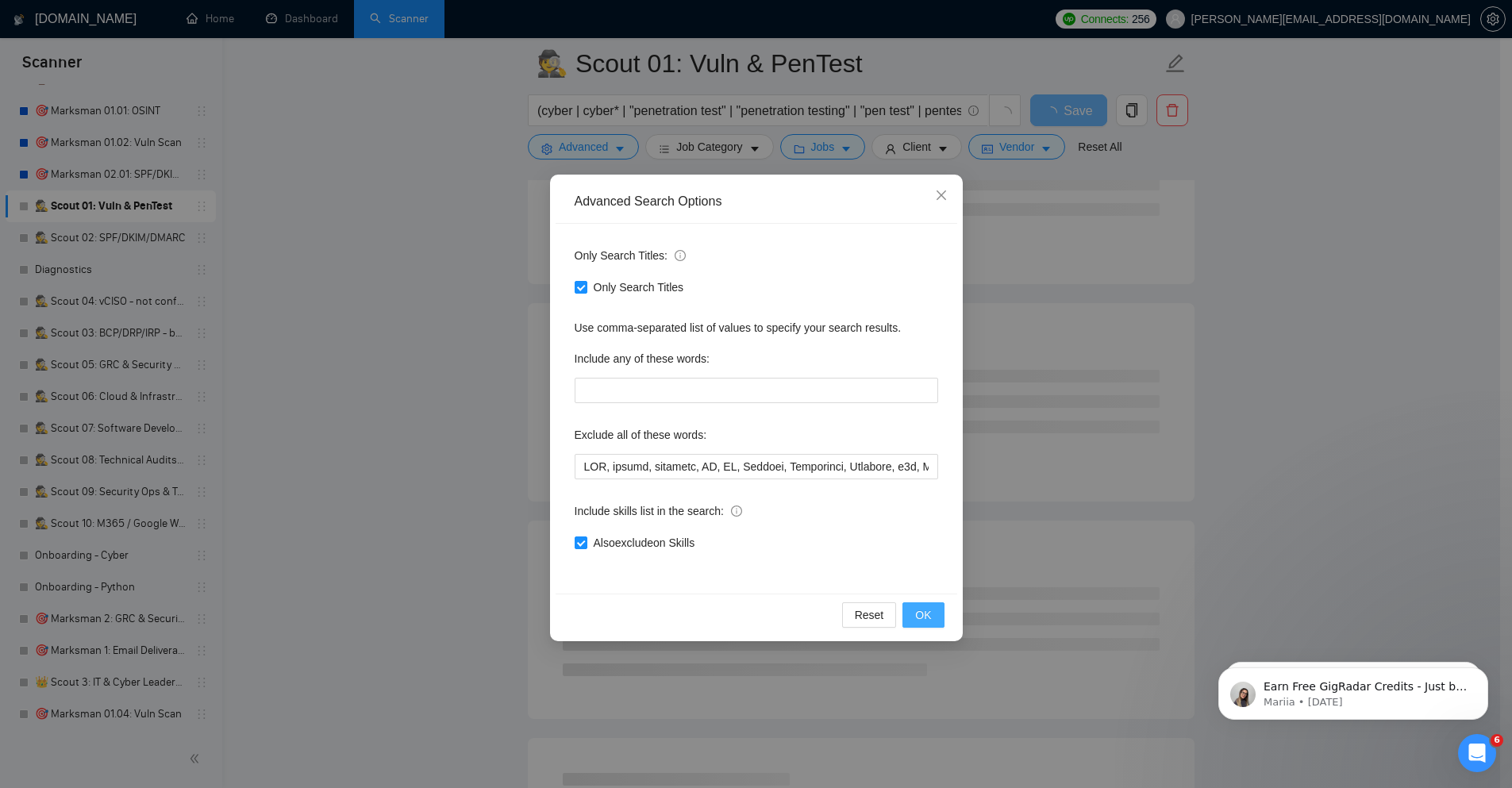
click at [931, 620] on span "OK" at bounding box center [923, 615] width 15 height 17
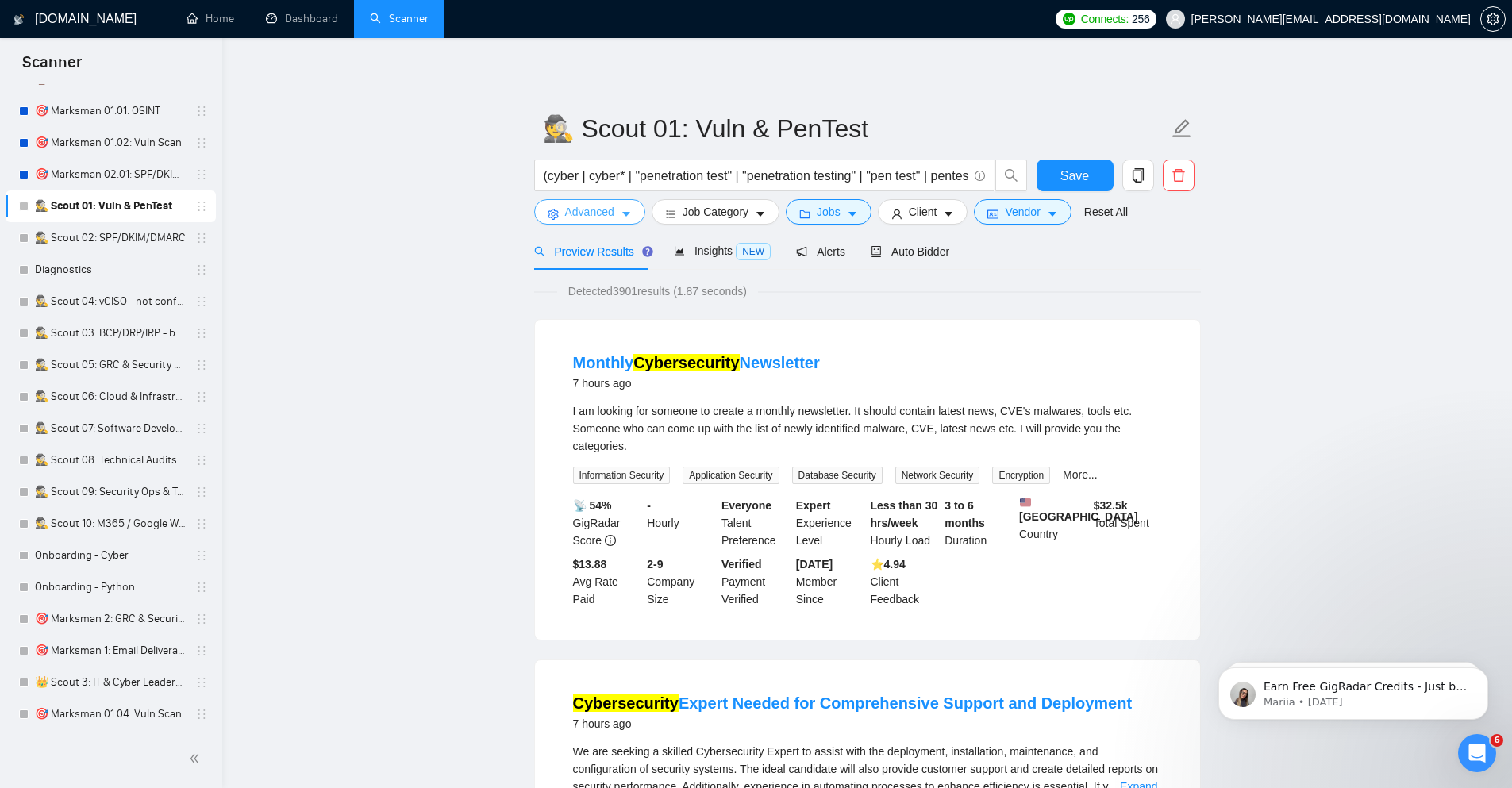
click at [608, 213] on span "Advanced" at bounding box center [589, 211] width 49 height 17
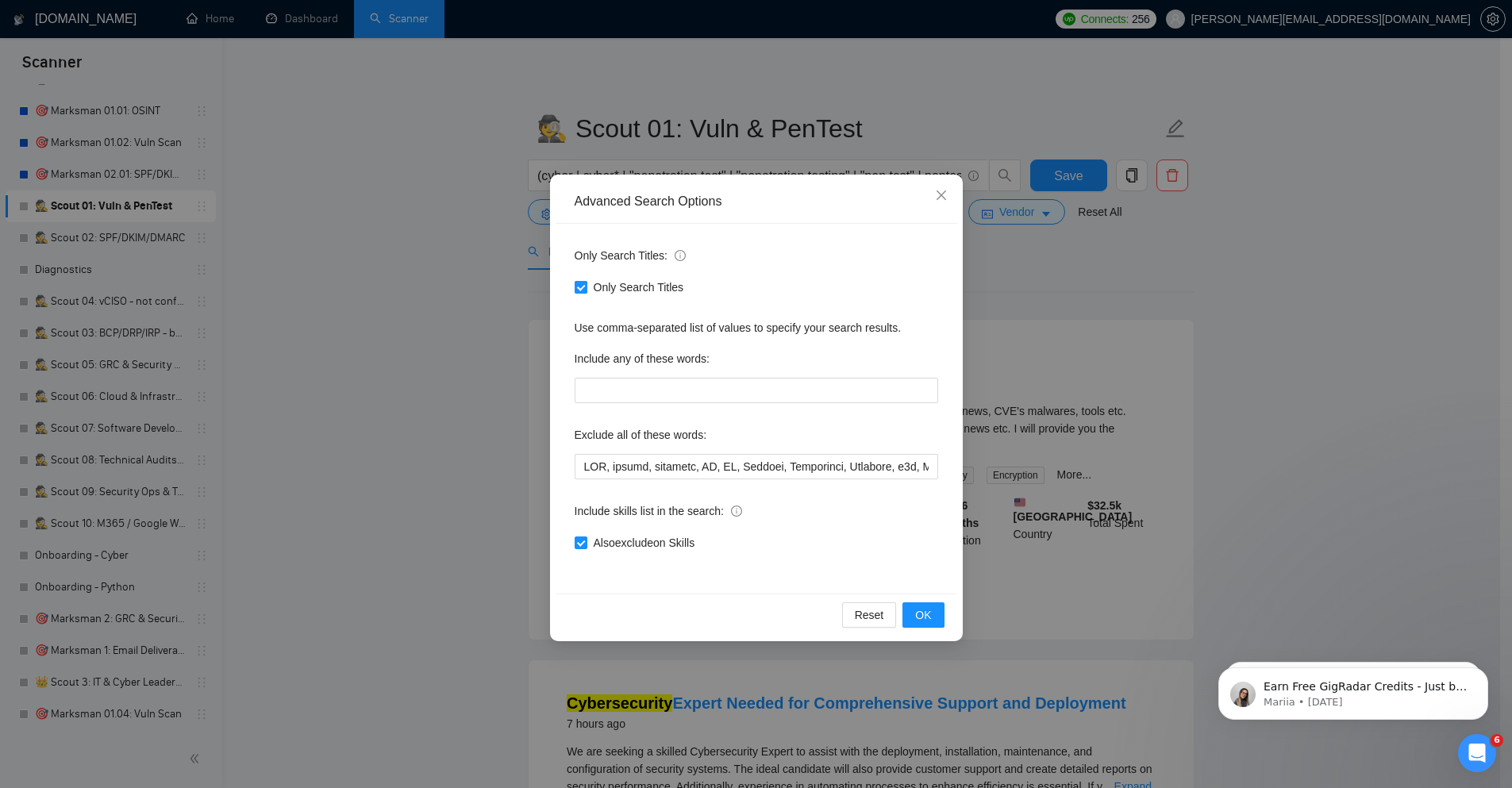
click at [595, 280] on span "Only Search Titles" at bounding box center [639, 287] width 103 height 17
click at [586, 281] on input "Only Search Titles" at bounding box center [580, 286] width 11 height 11
checkbox input "false"
click at [931, 609] on button "OK" at bounding box center [923, 615] width 41 height 26
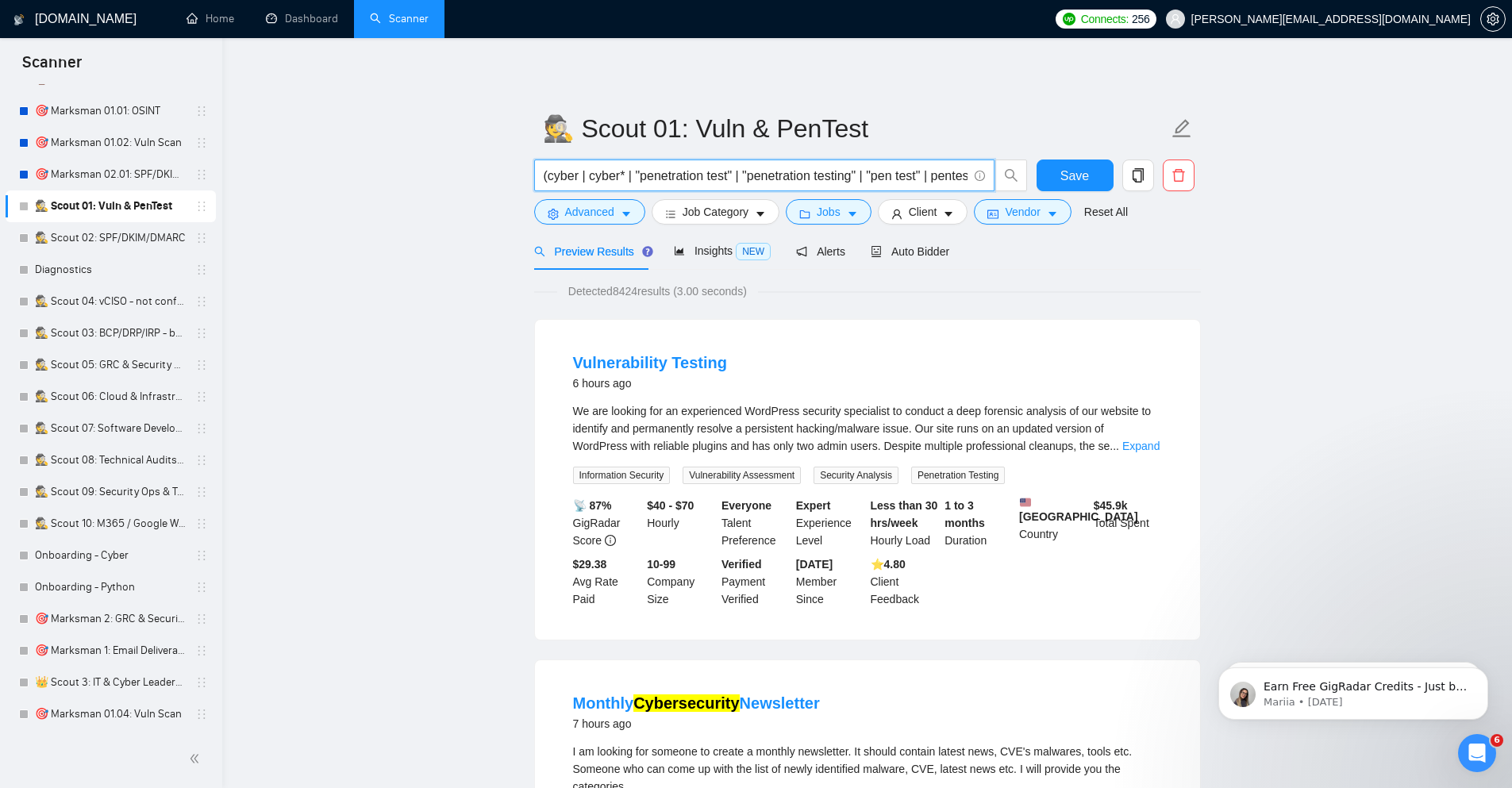
drag, startPoint x: 895, startPoint y: 176, endPoint x: 923, endPoint y: 182, distance: 28.6
click at [894, 176] on input "(cyber | cyber* | "penetration test" | "penetration testing" | "pen test" | pen…" at bounding box center [755, 175] width 424 height 20
paste input "vul"
type input "(cyber | cyber* | "penetration test" | "penetration testing" | "pen test" | pen…"
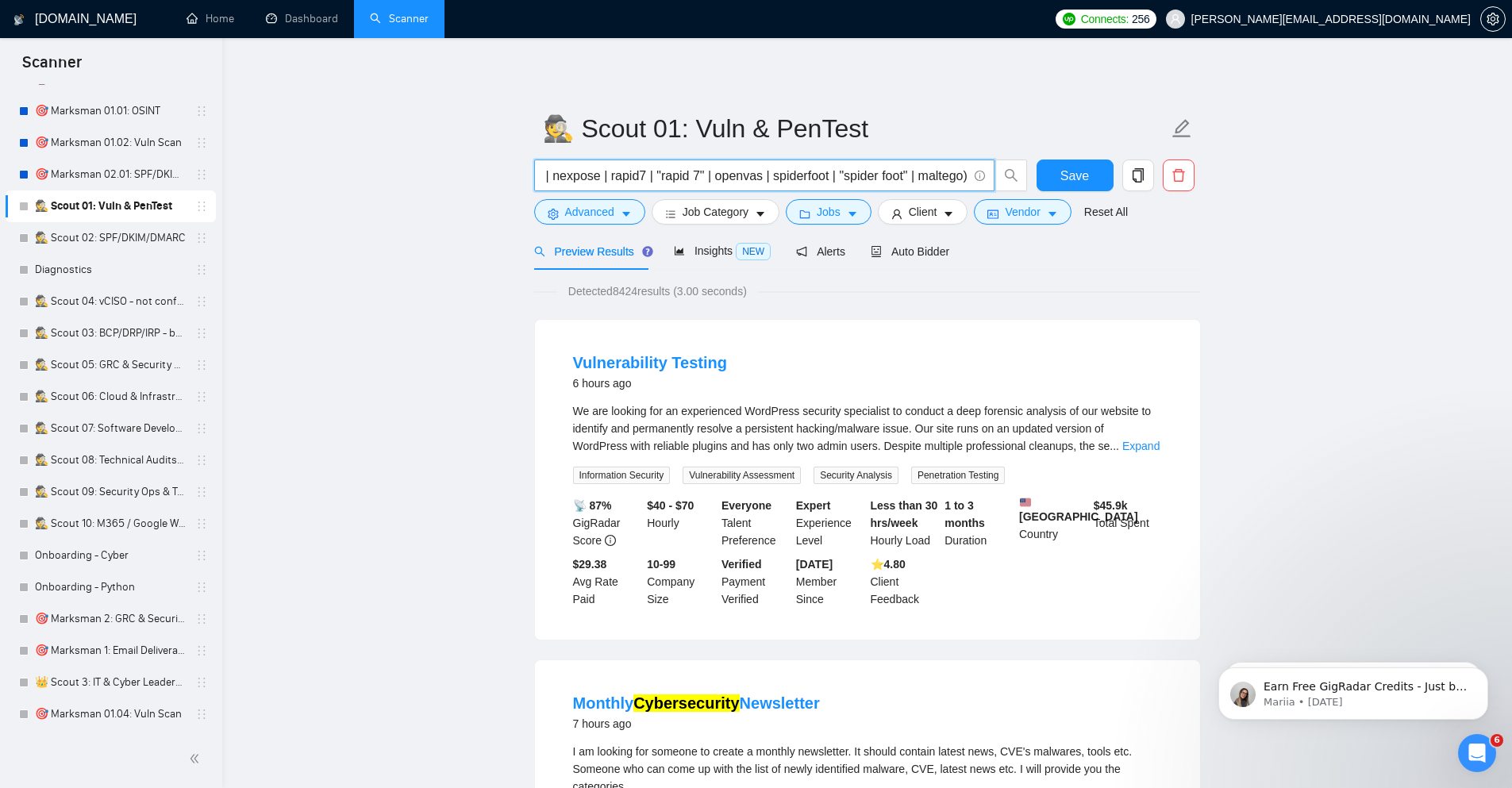
scroll to position [0, 0]
click at [617, 217] on button "Advanced" at bounding box center [589, 212] width 111 height 26
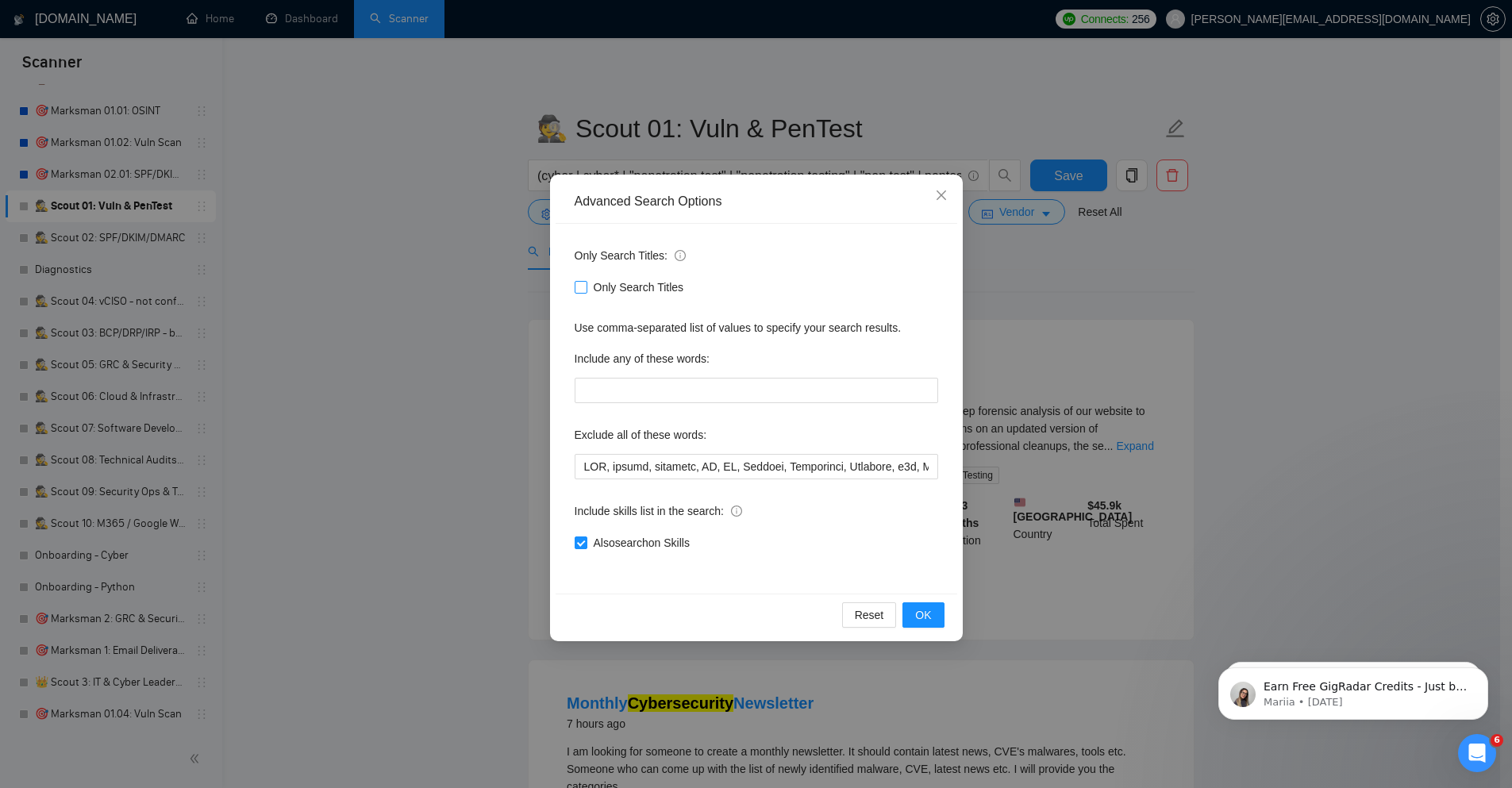
click at [630, 285] on span "Only Search Titles" at bounding box center [639, 287] width 103 height 17
click at [586, 285] on input "Only Search Titles" at bounding box center [580, 286] width 11 height 11
checkbox input "true"
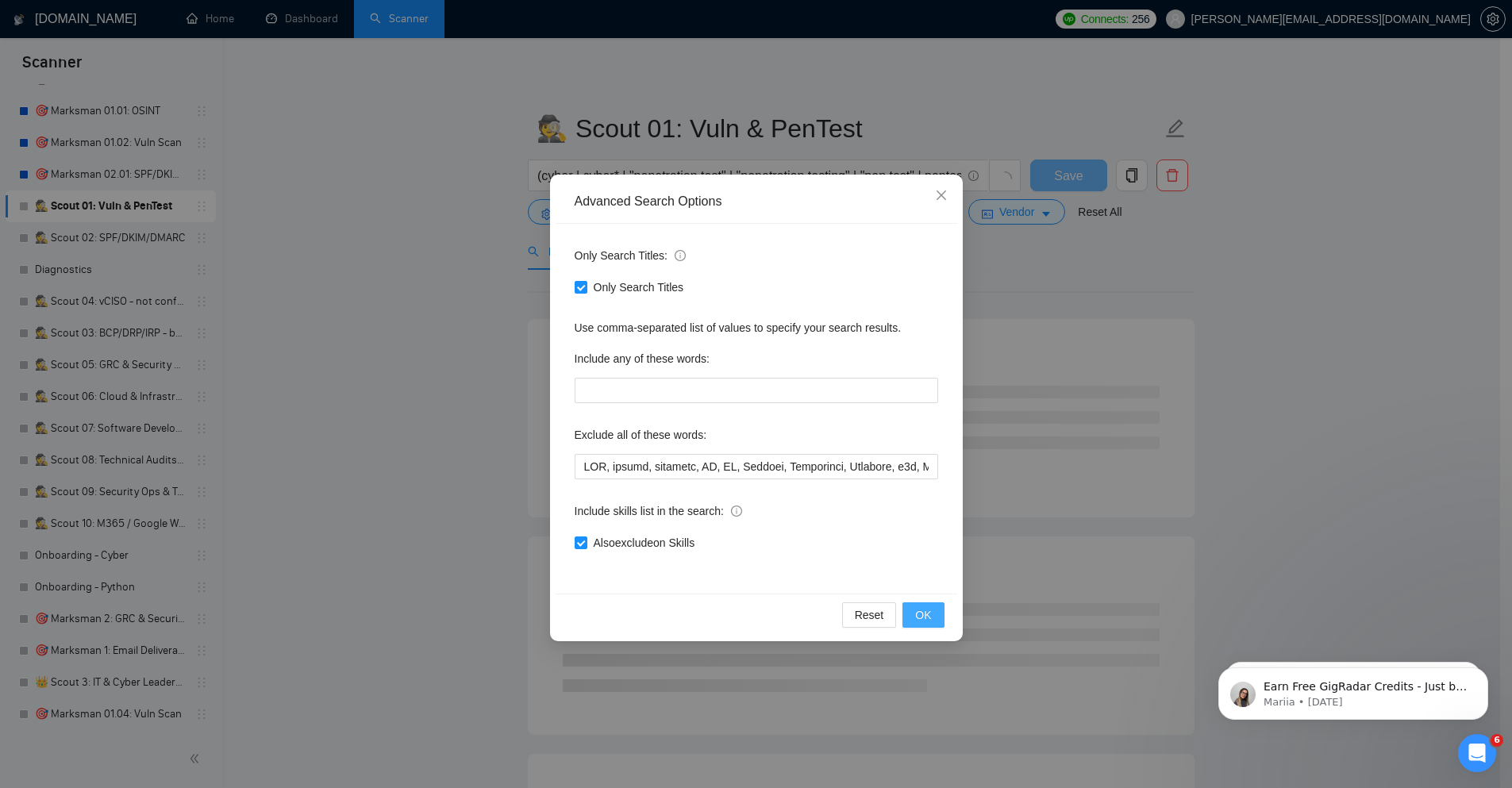
click at [930, 620] on span "OK" at bounding box center [923, 615] width 15 height 17
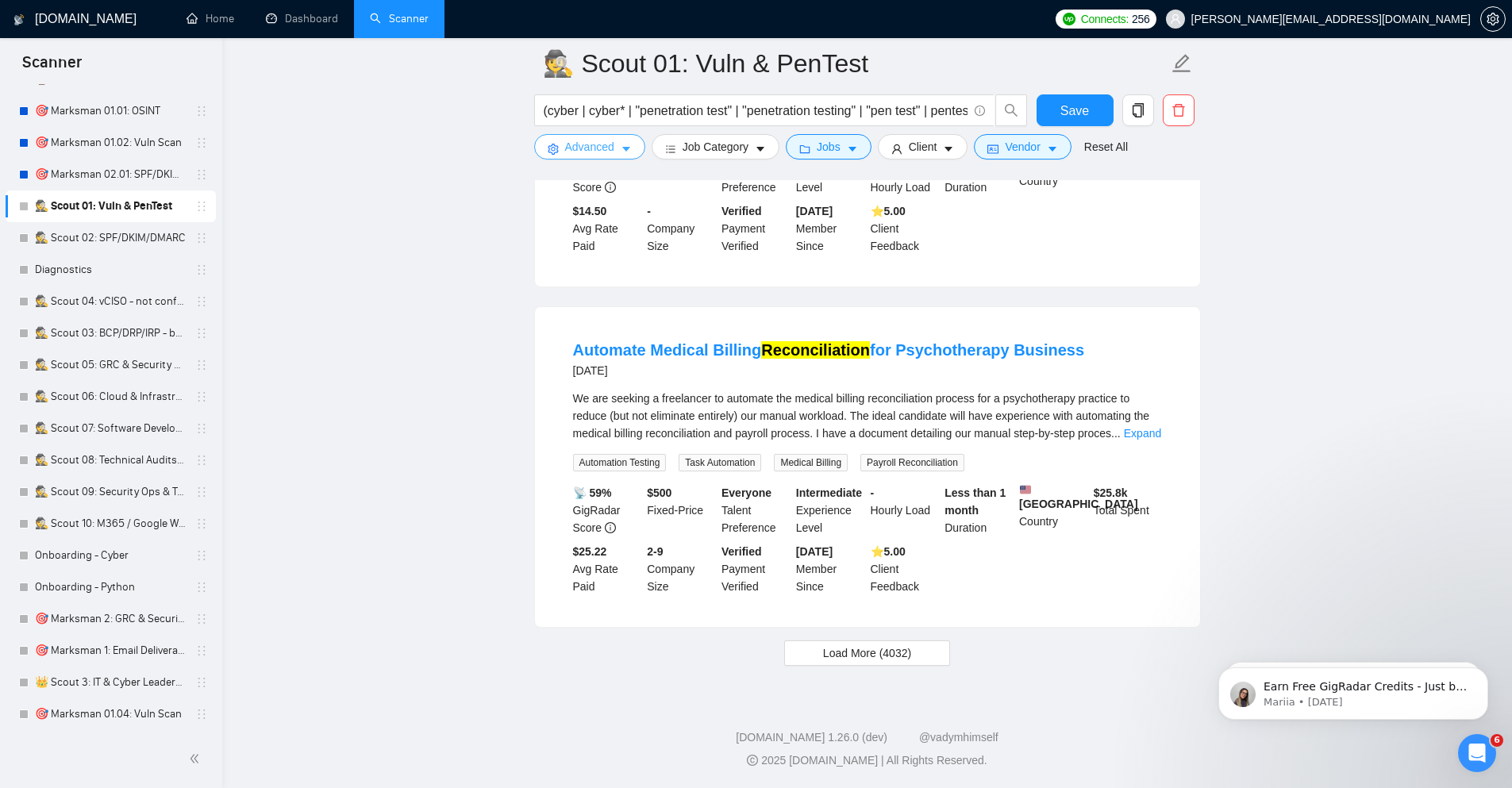
scroll to position [3147, 0]
click at [885, 654] on span "Load More (4032)" at bounding box center [867, 653] width 88 height 17
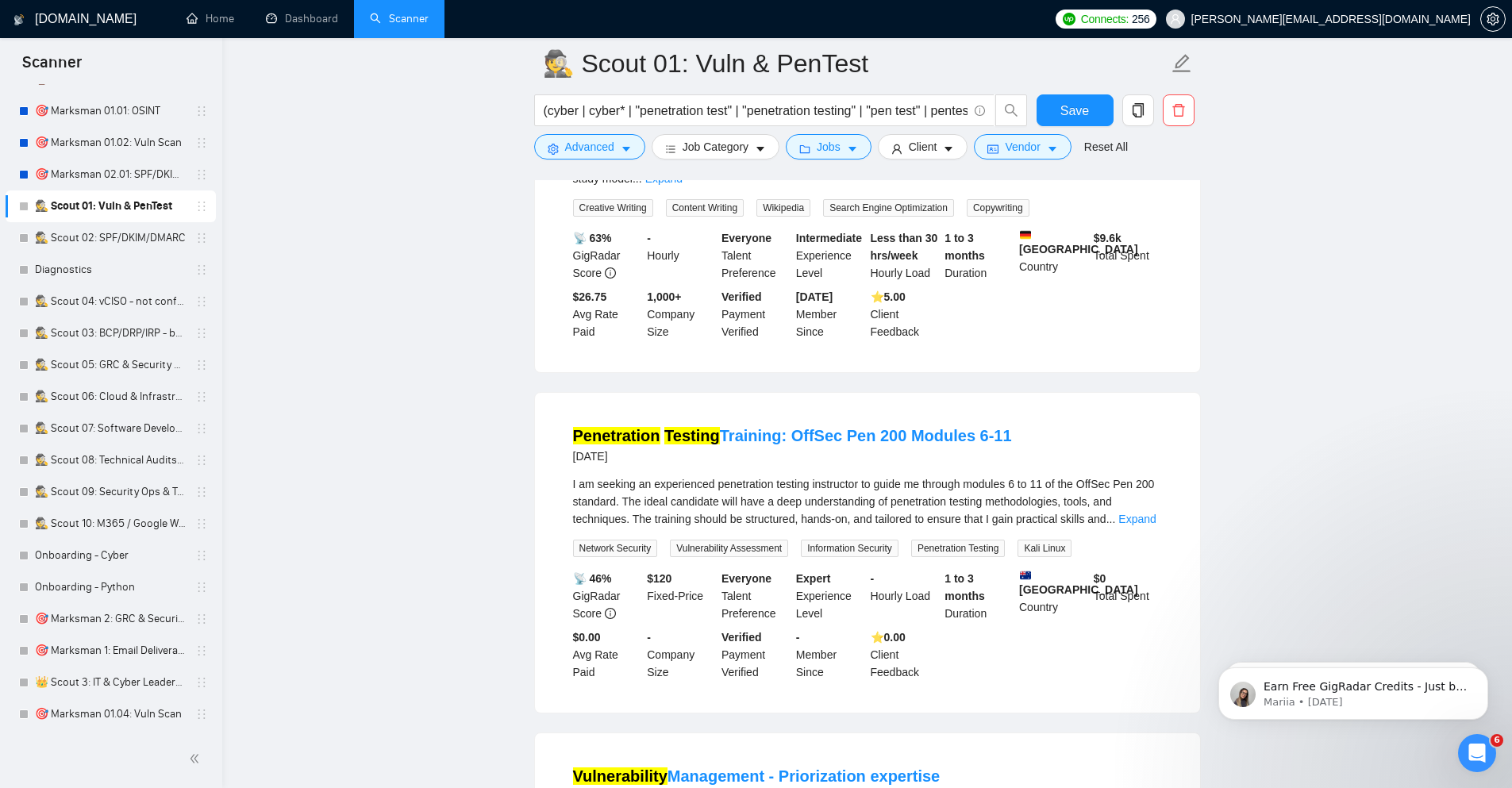
scroll to position [6074, 0]
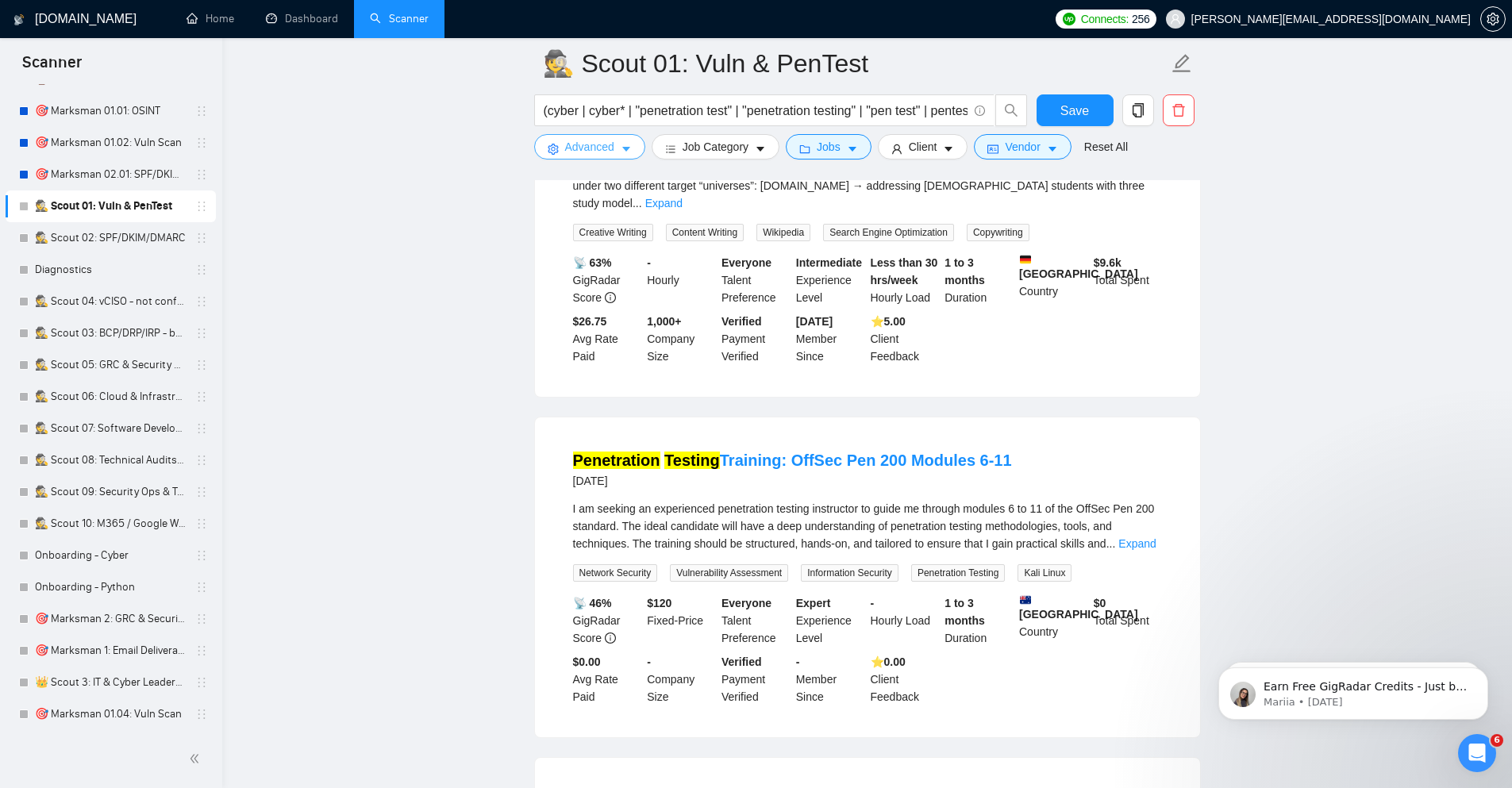
click at [577, 153] on span "Advanced" at bounding box center [589, 147] width 49 height 17
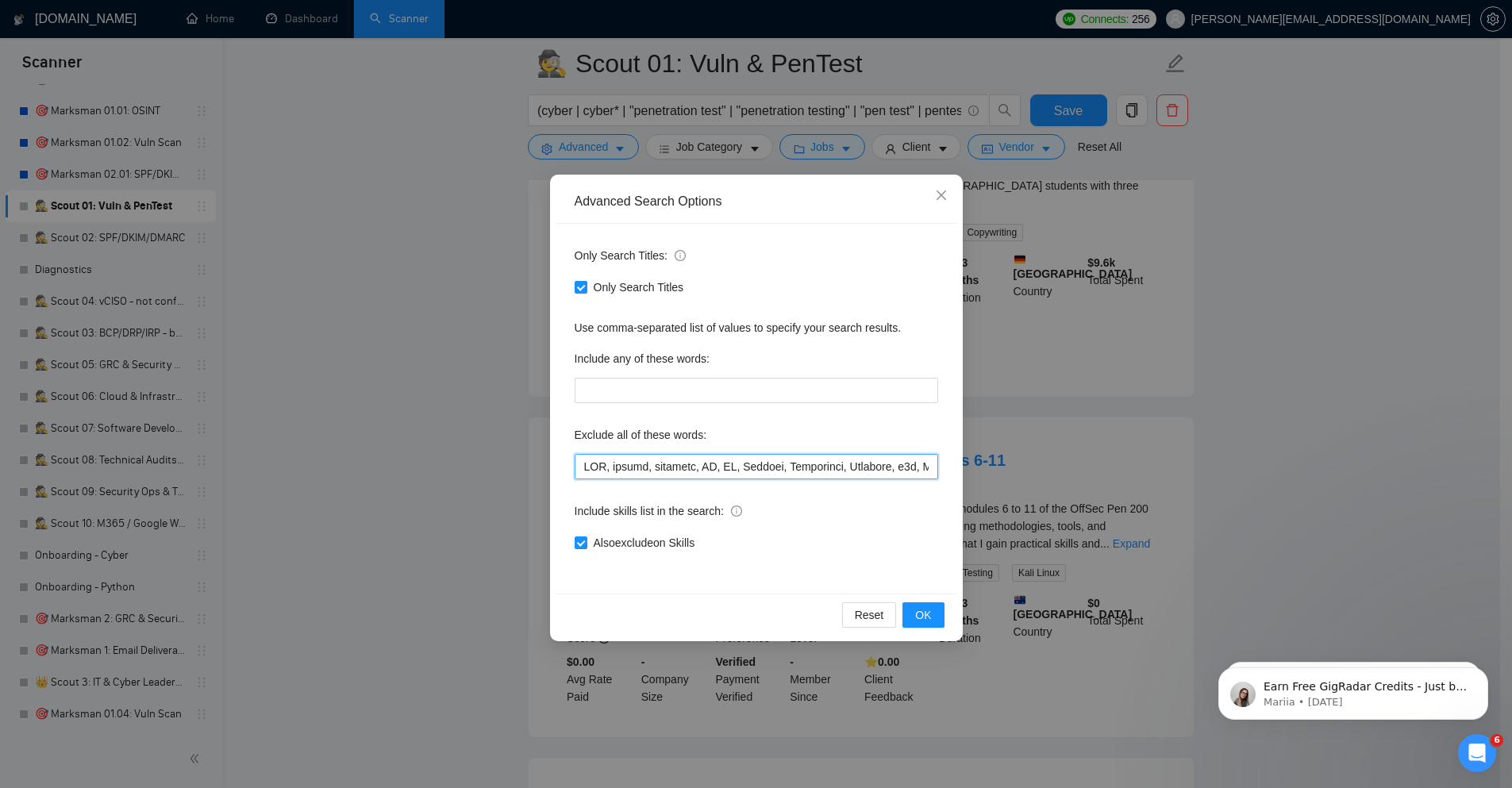
click at [645, 470] on input "text" at bounding box center [756, 467] width 363 height 26
paste input "Flutter, Creatomate, Airtable, n8n, Make\\.com, [DATE]\\.com, Zapier, "Affiliat…"
type input "SEO, Flutter, Creatomate, Airtable, n8n, Make\\.com, [DATE]\\.com, Zapier, "Aff…"
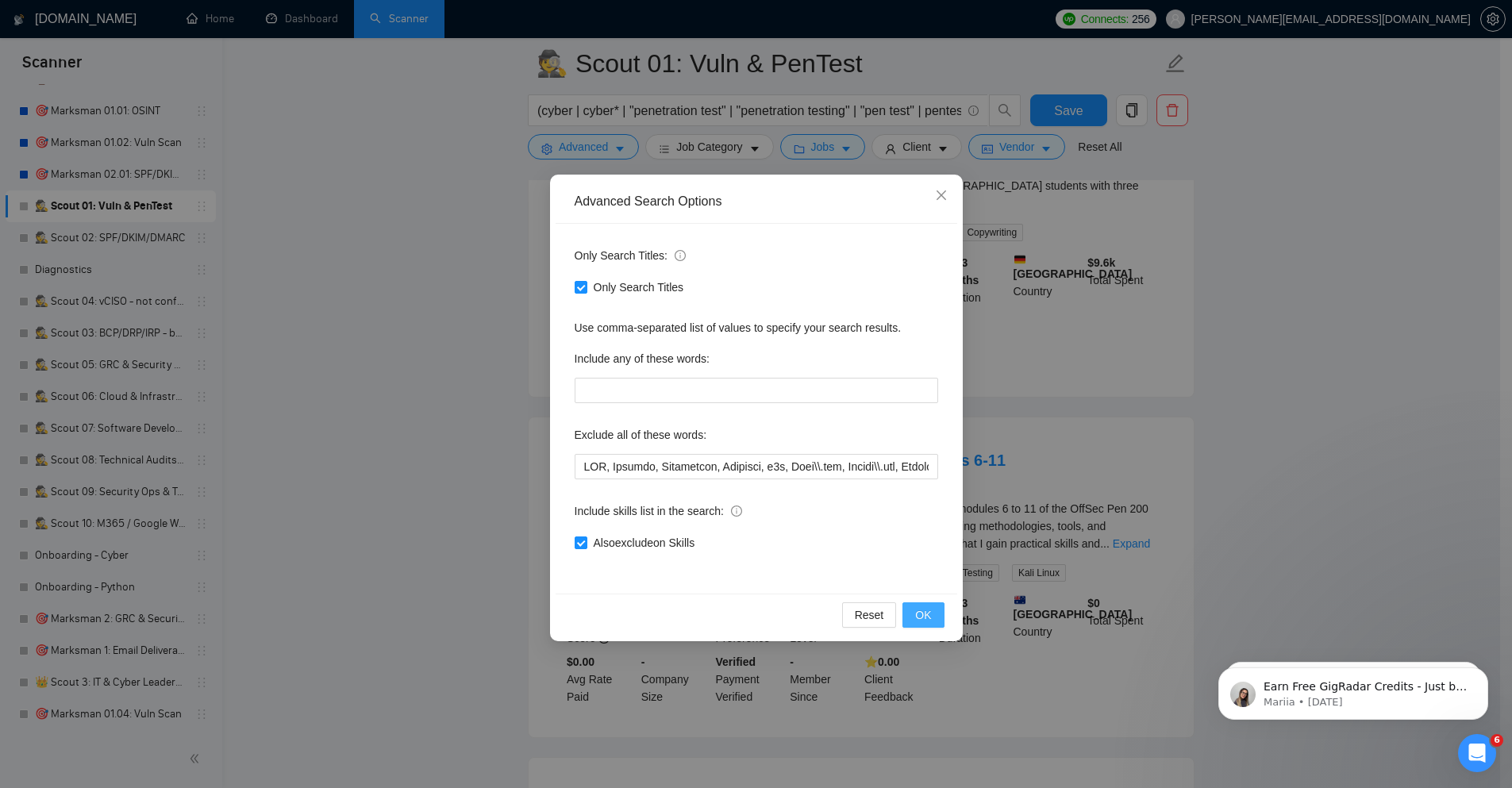
click at [921, 608] on span "OK" at bounding box center [923, 615] width 15 height 17
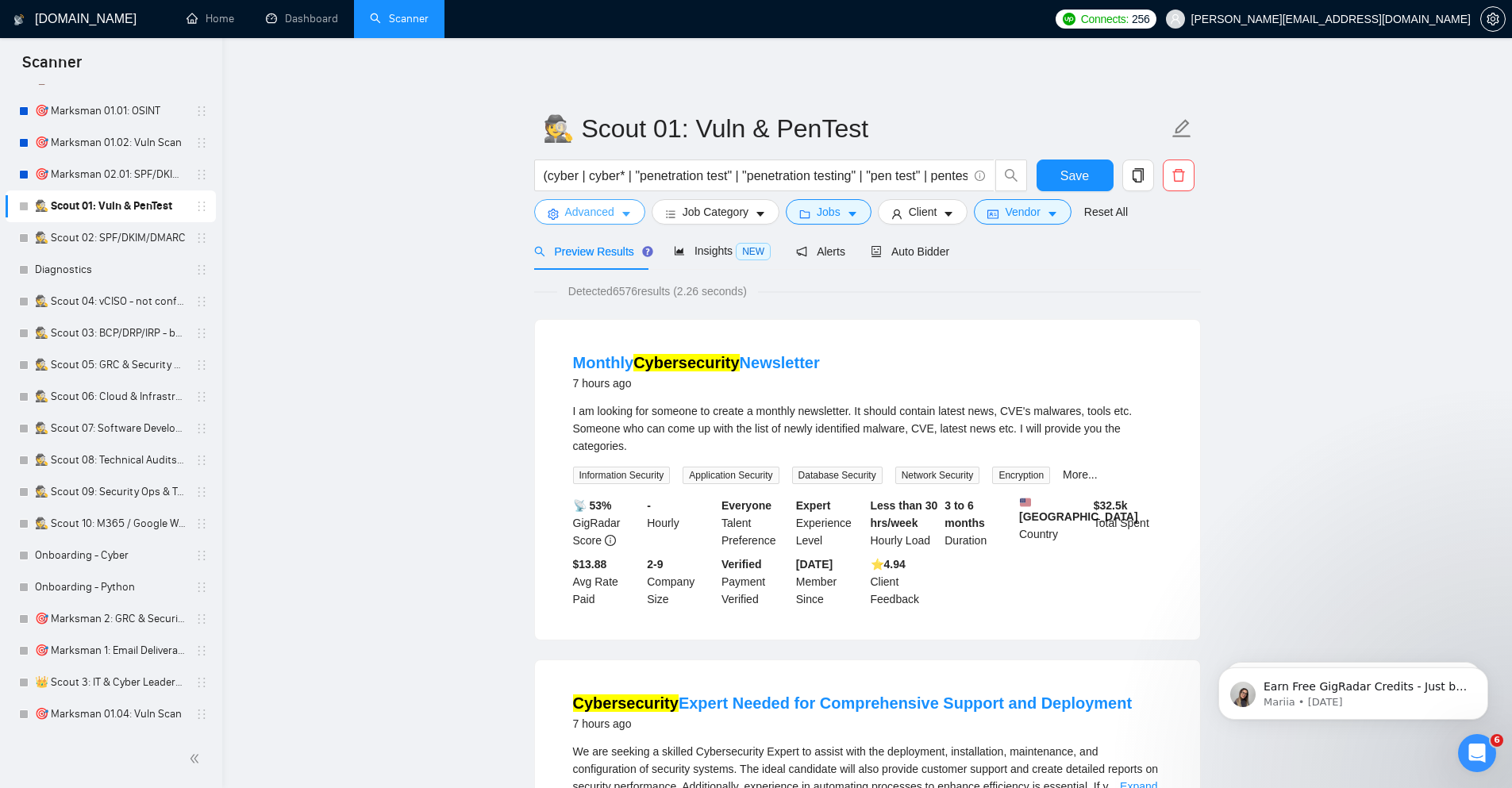
click at [620, 209] on icon "caret-down" at bounding box center [625, 214] width 11 height 11
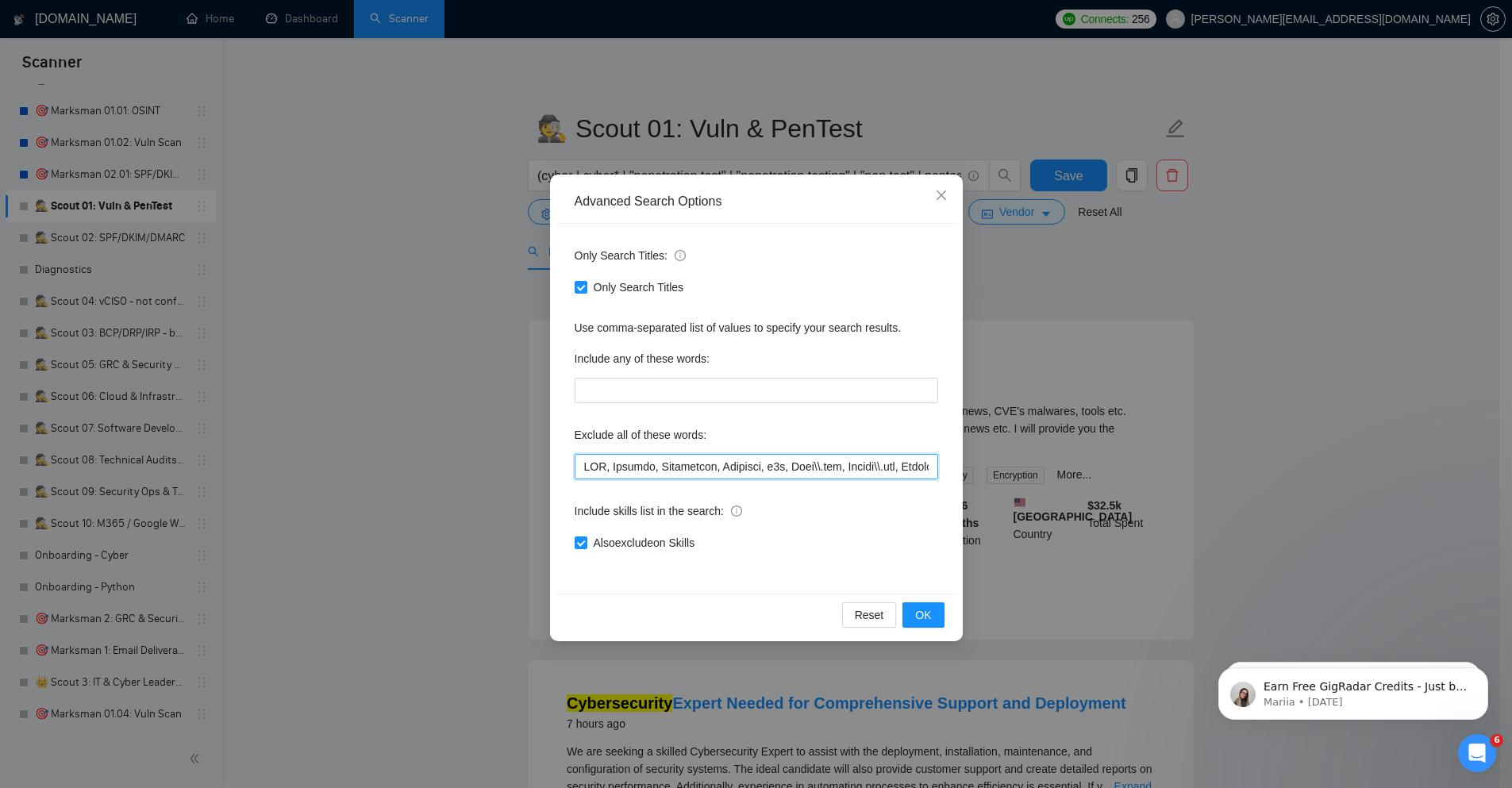
click at [650, 462] on input "text" at bounding box center [756, 467] width 363 height 26
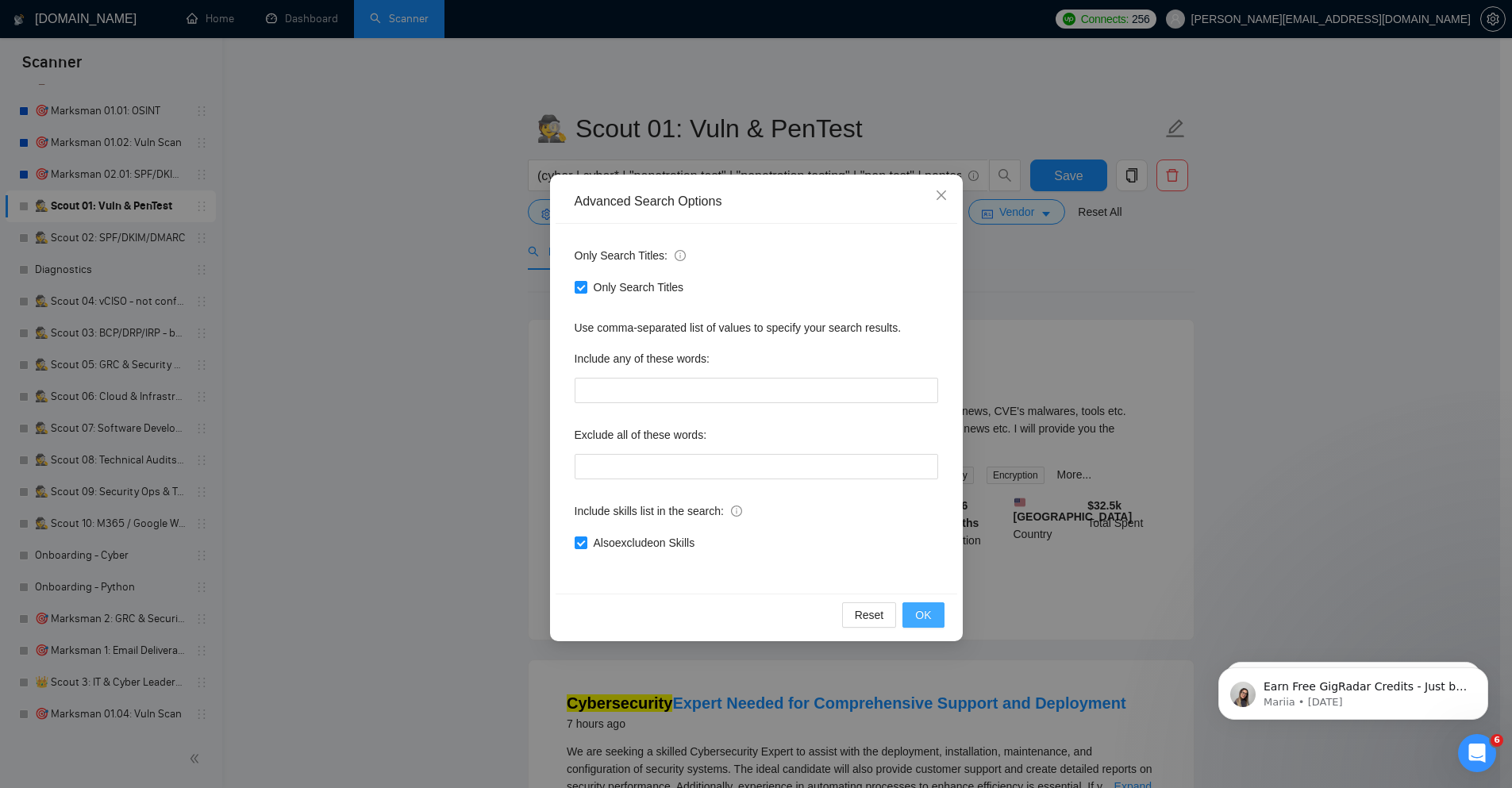
click at [931, 614] on button "OK" at bounding box center [923, 615] width 41 height 26
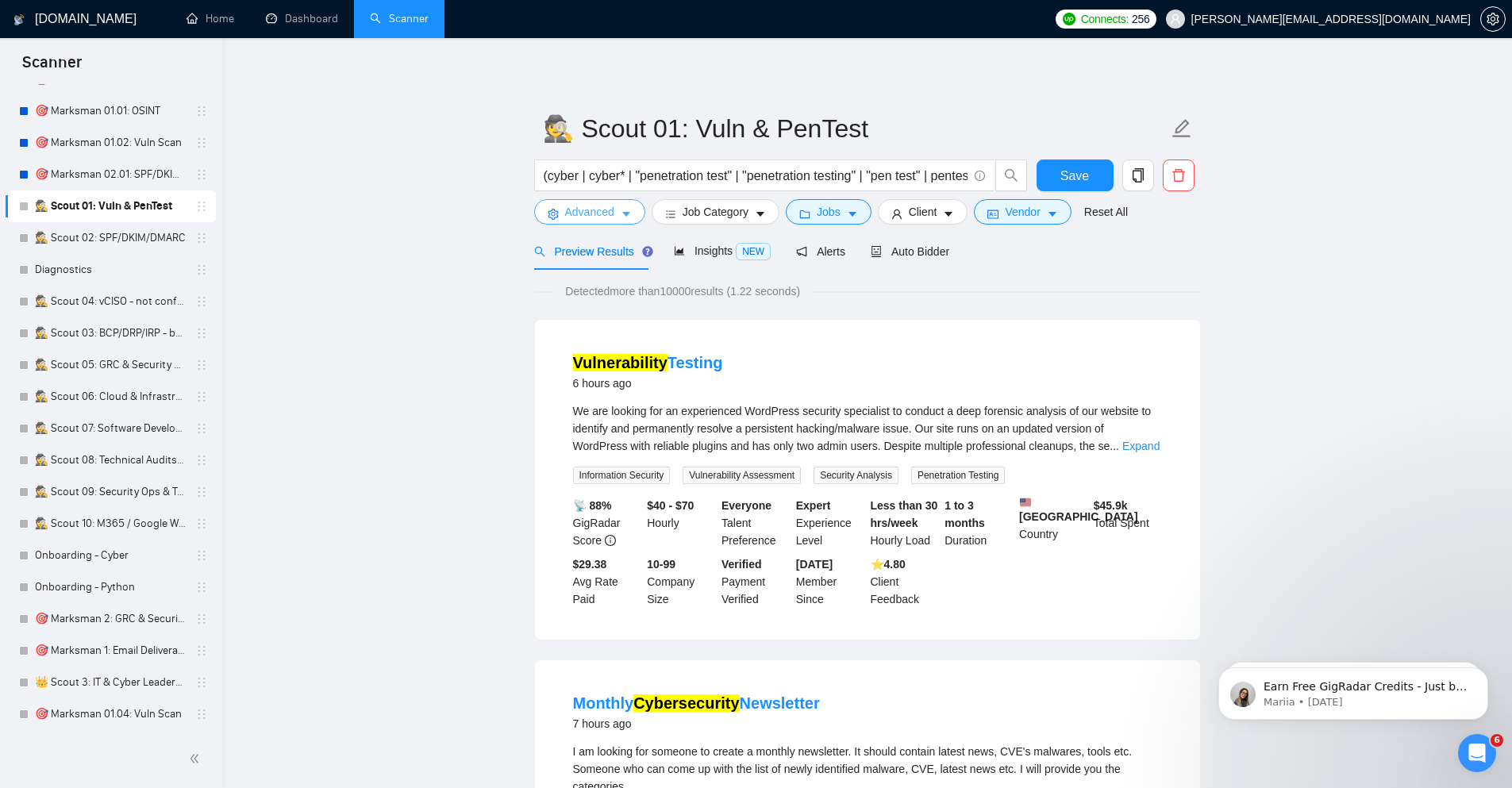
click at [598, 211] on span "Advanced" at bounding box center [589, 211] width 49 height 17
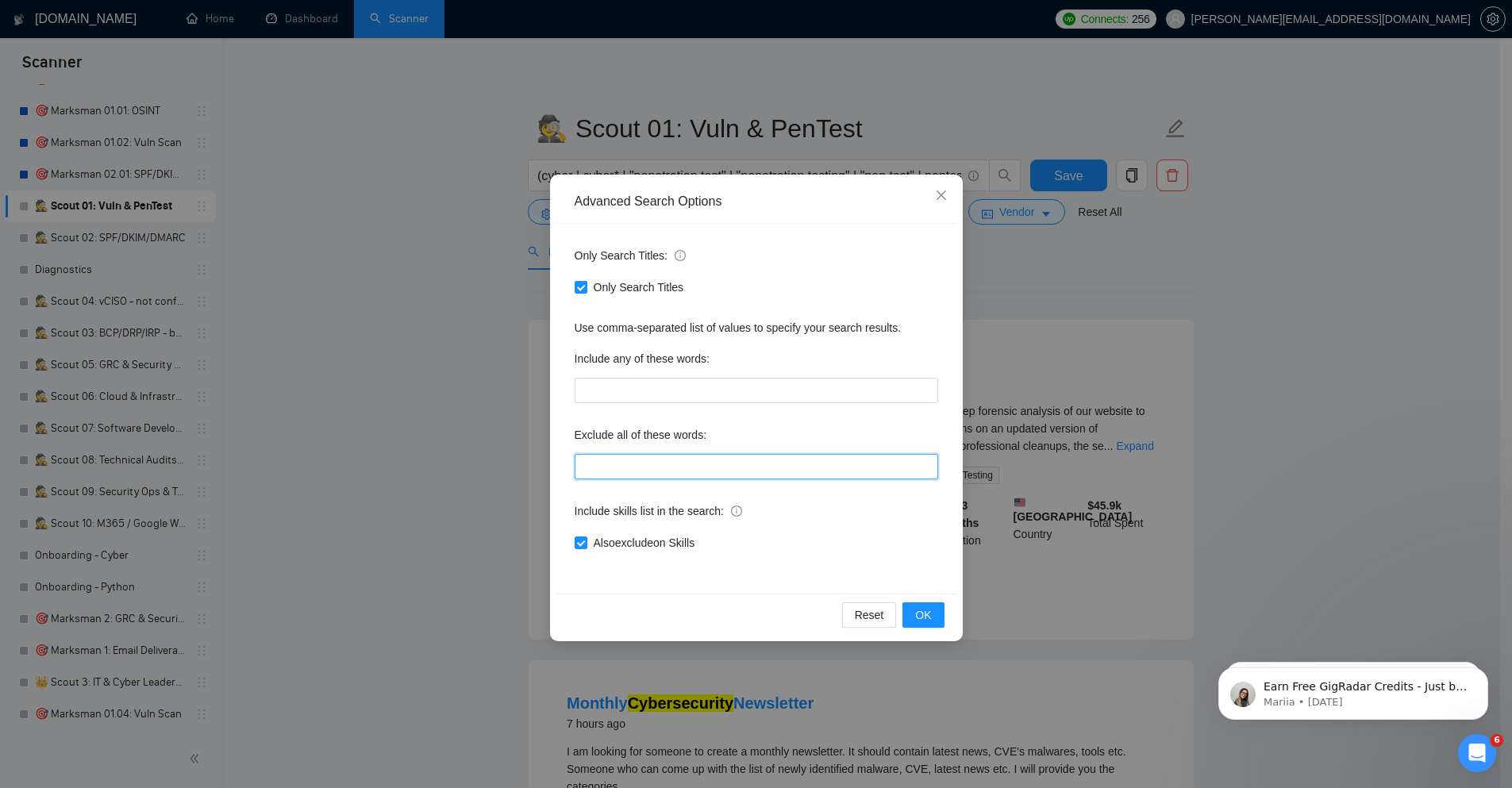
click at [632, 473] on input "text" at bounding box center [756, 467] width 363 height 26
click at [921, 617] on span "OK" at bounding box center [923, 615] width 15 height 17
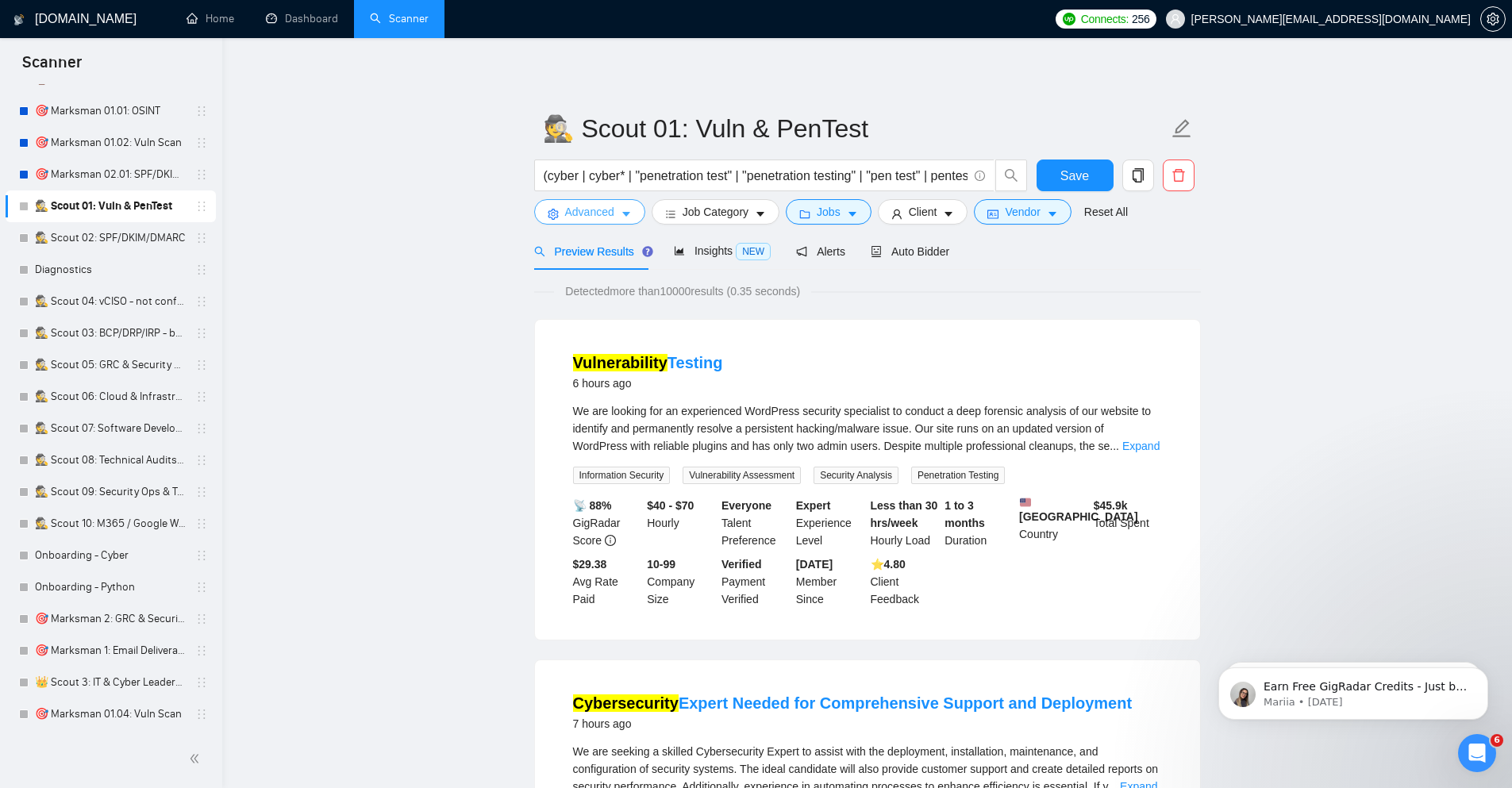
click at [596, 214] on span "Advanced" at bounding box center [589, 211] width 49 height 17
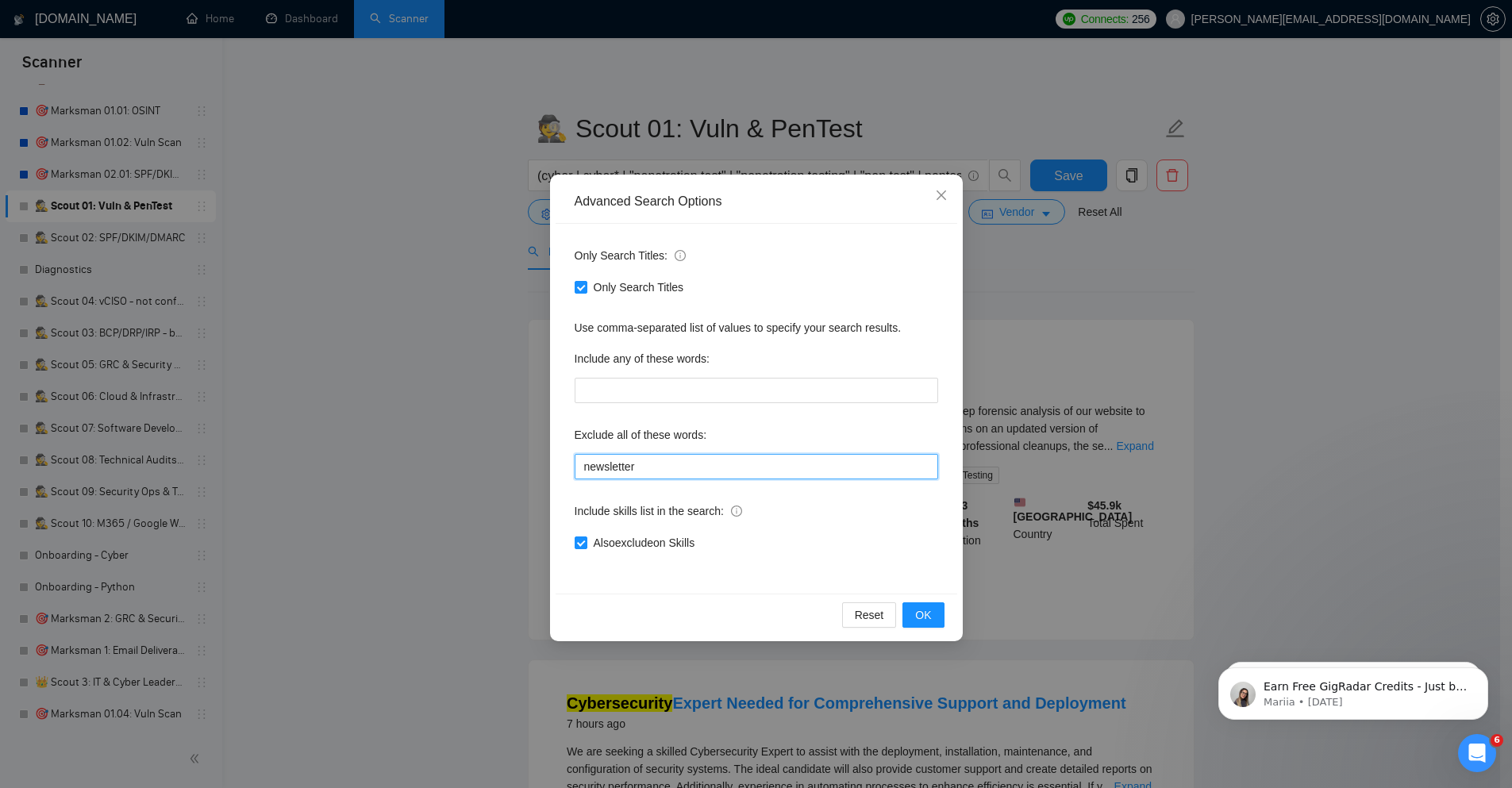
click at [716, 463] on input "newsletter" at bounding box center [756, 467] width 363 height 26
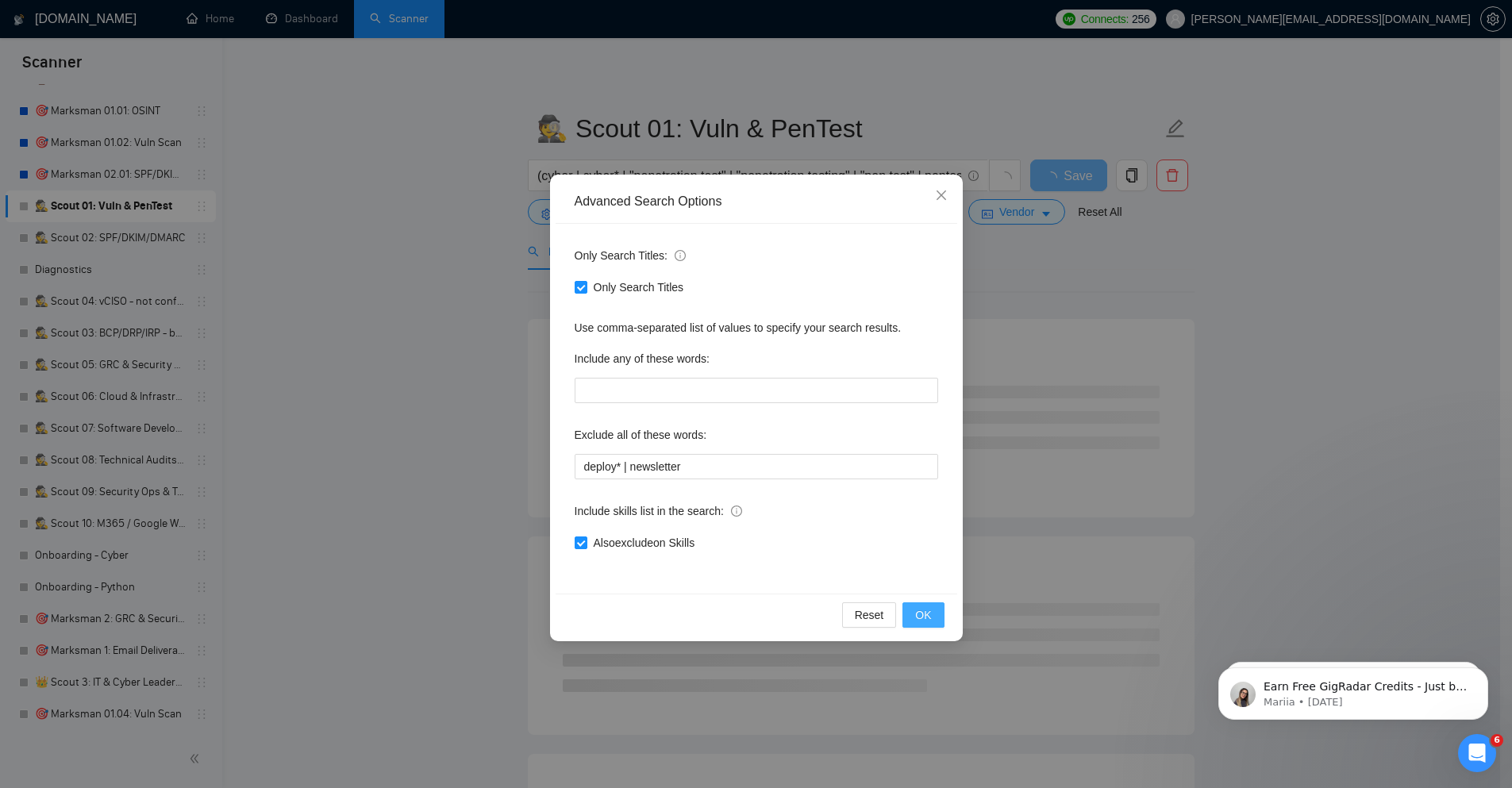
click at [942, 621] on button "OK" at bounding box center [923, 615] width 41 height 26
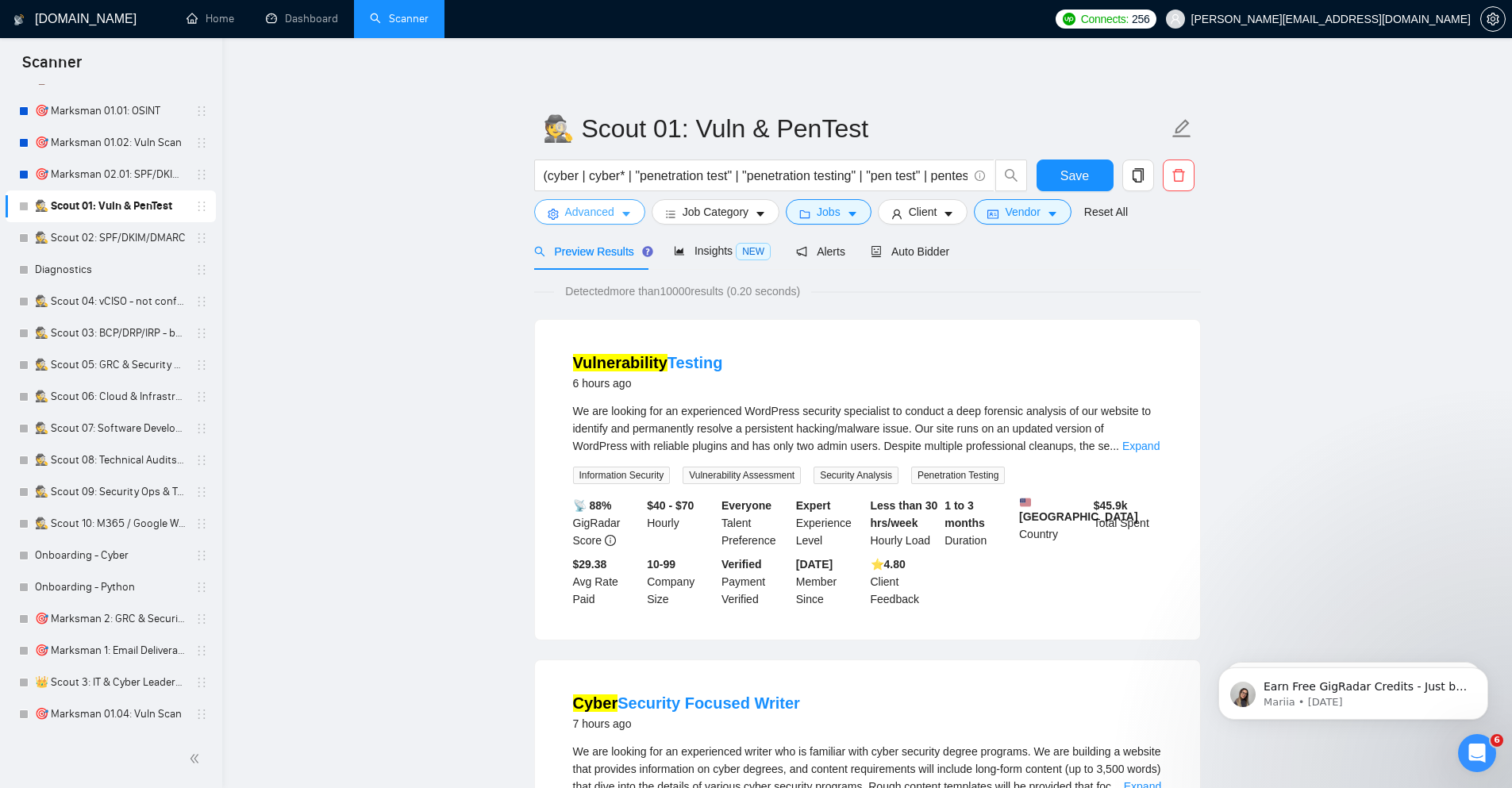
click at [594, 216] on span "Advanced" at bounding box center [589, 211] width 49 height 17
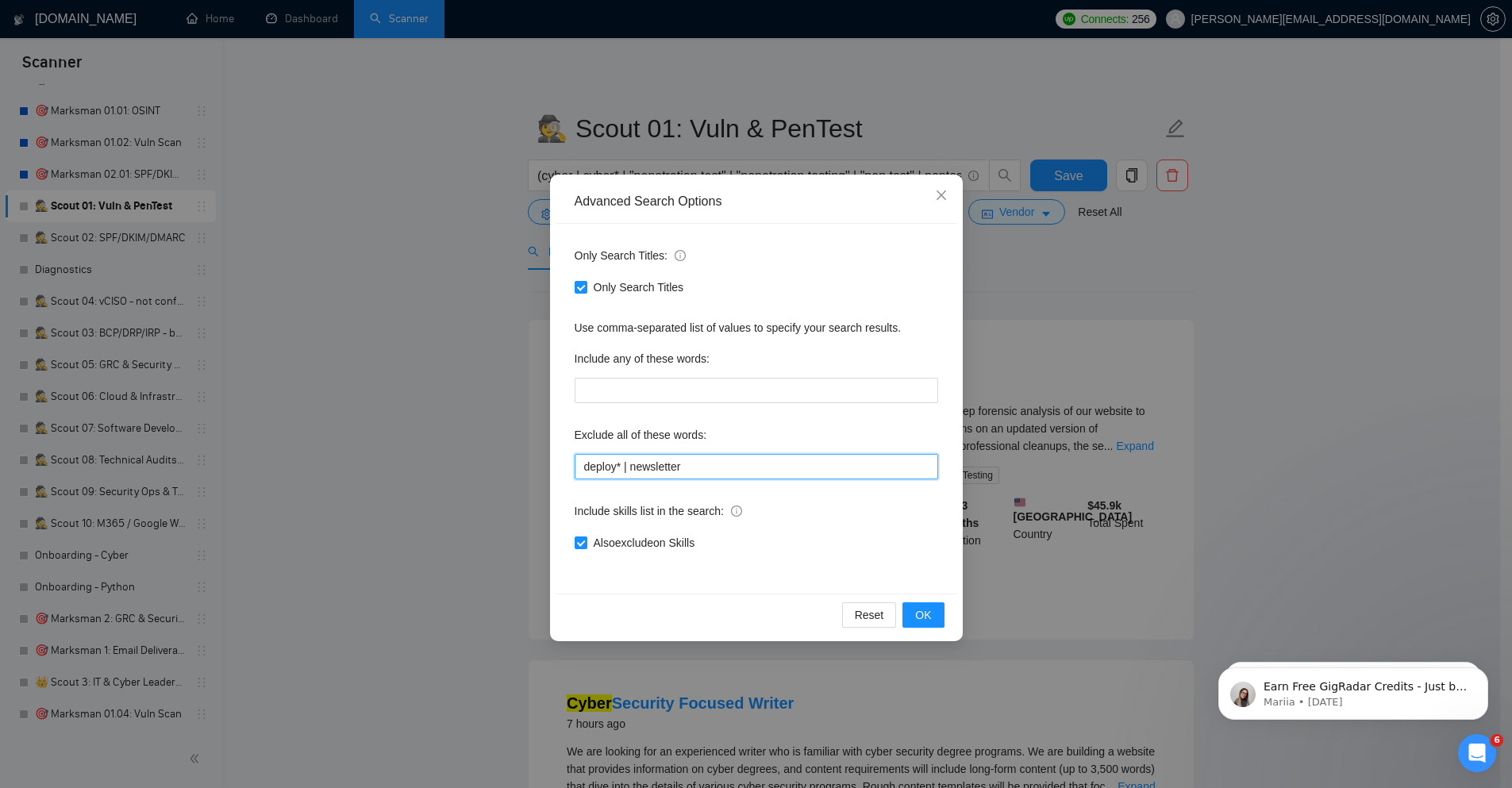
click at [723, 467] on input "deploy* | newsletter" at bounding box center [756, 467] width 363 height 26
click at [929, 620] on span "OK" at bounding box center [923, 615] width 15 height 17
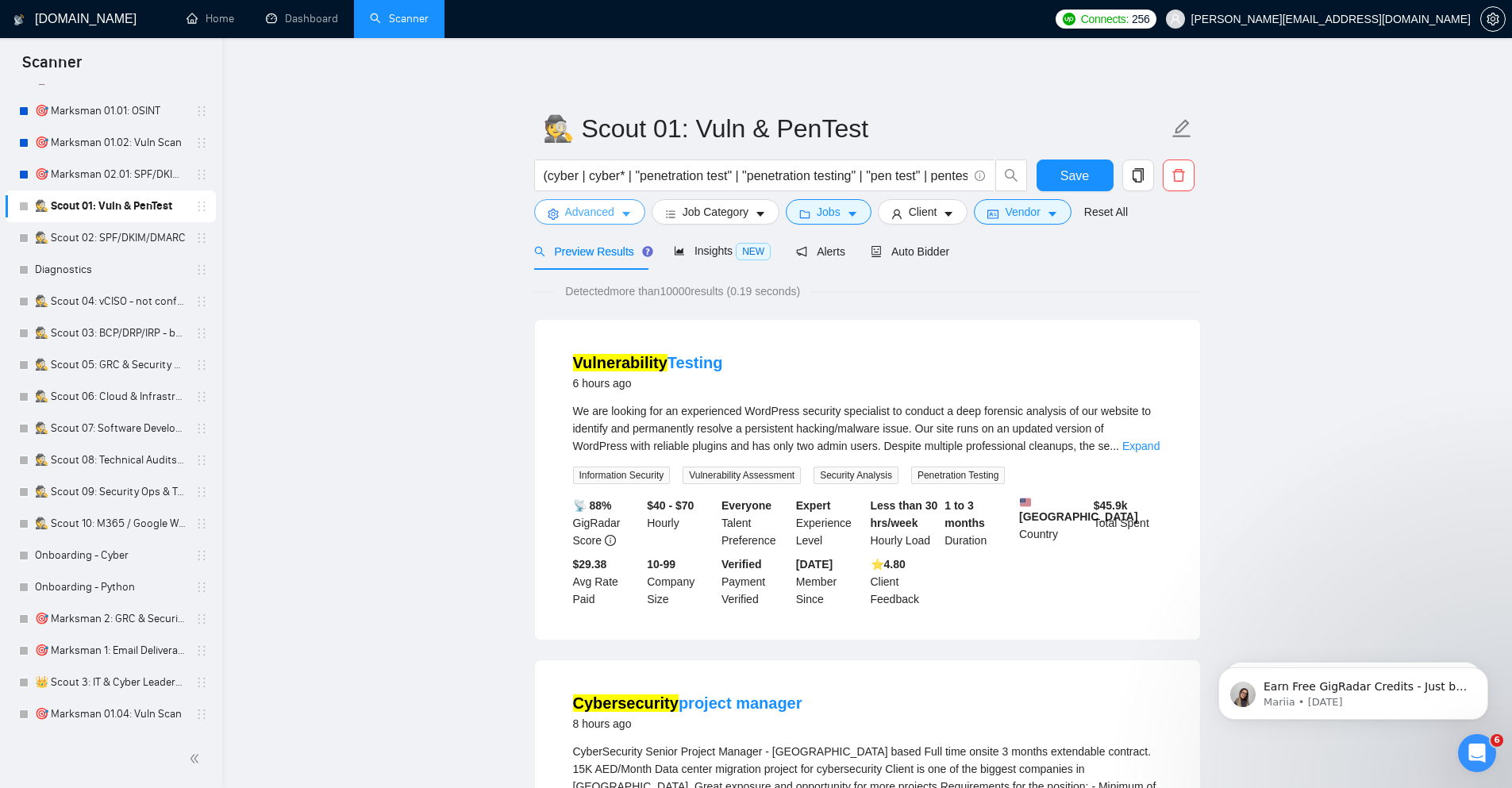
click at [601, 214] on span "Advanced" at bounding box center [589, 211] width 49 height 17
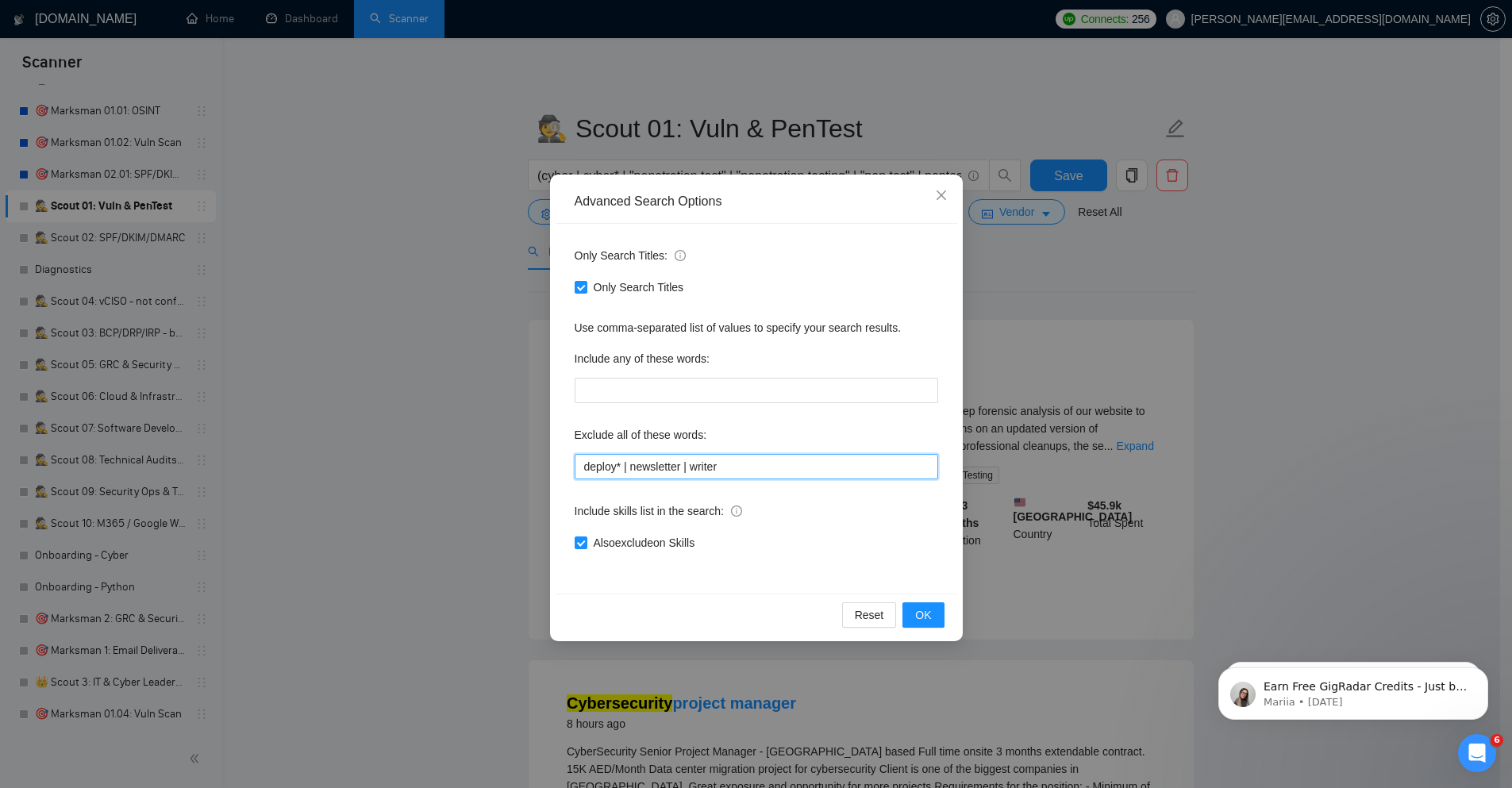
click at [691, 463] on input "deploy* | newsletter | writer" at bounding box center [756, 467] width 363 height 26
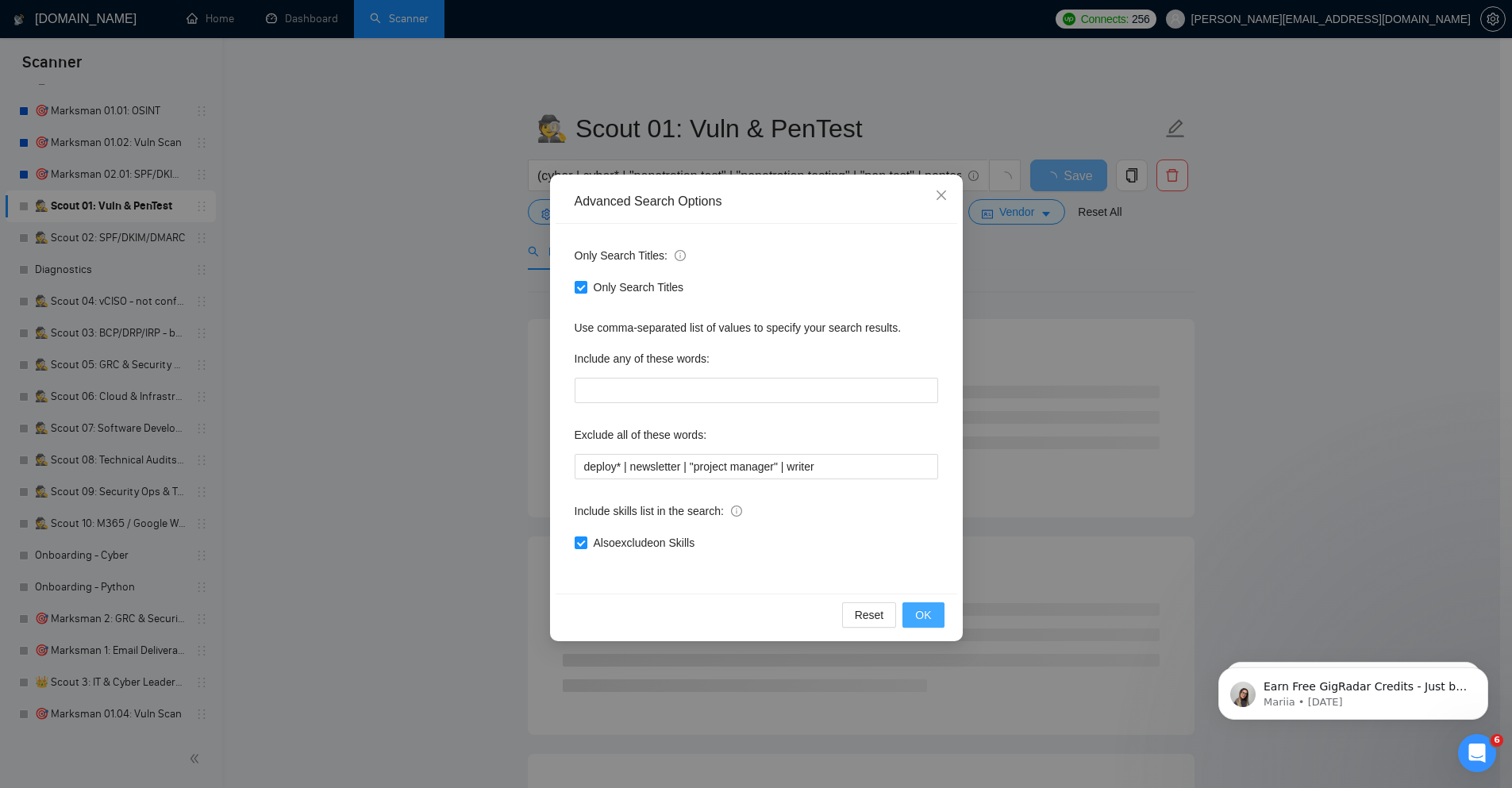
click at [918, 611] on span "OK" at bounding box center [923, 615] width 15 height 17
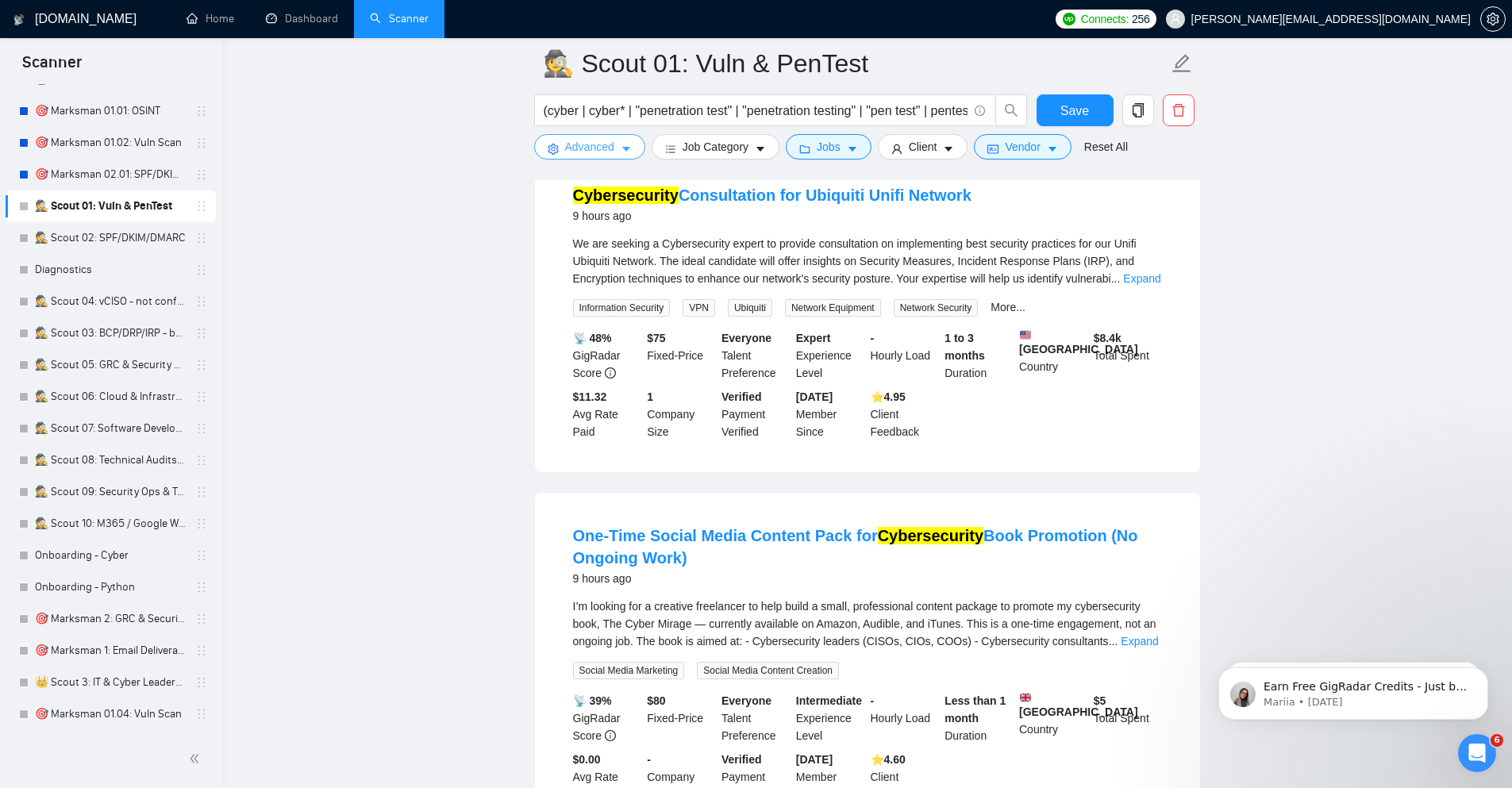
scroll to position [667, 0]
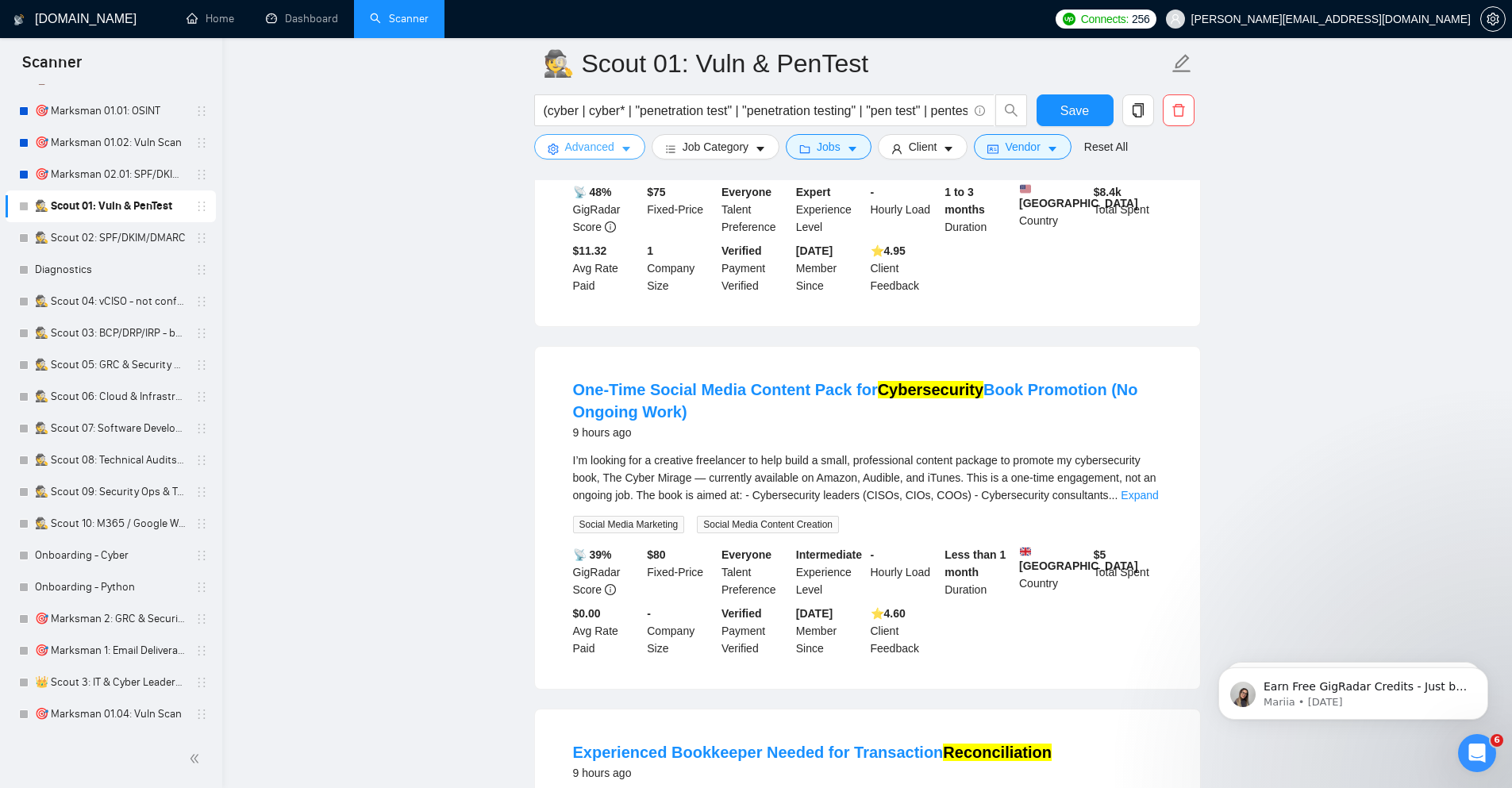
click at [597, 138] on span "Advanced" at bounding box center [589, 147] width 49 height 17
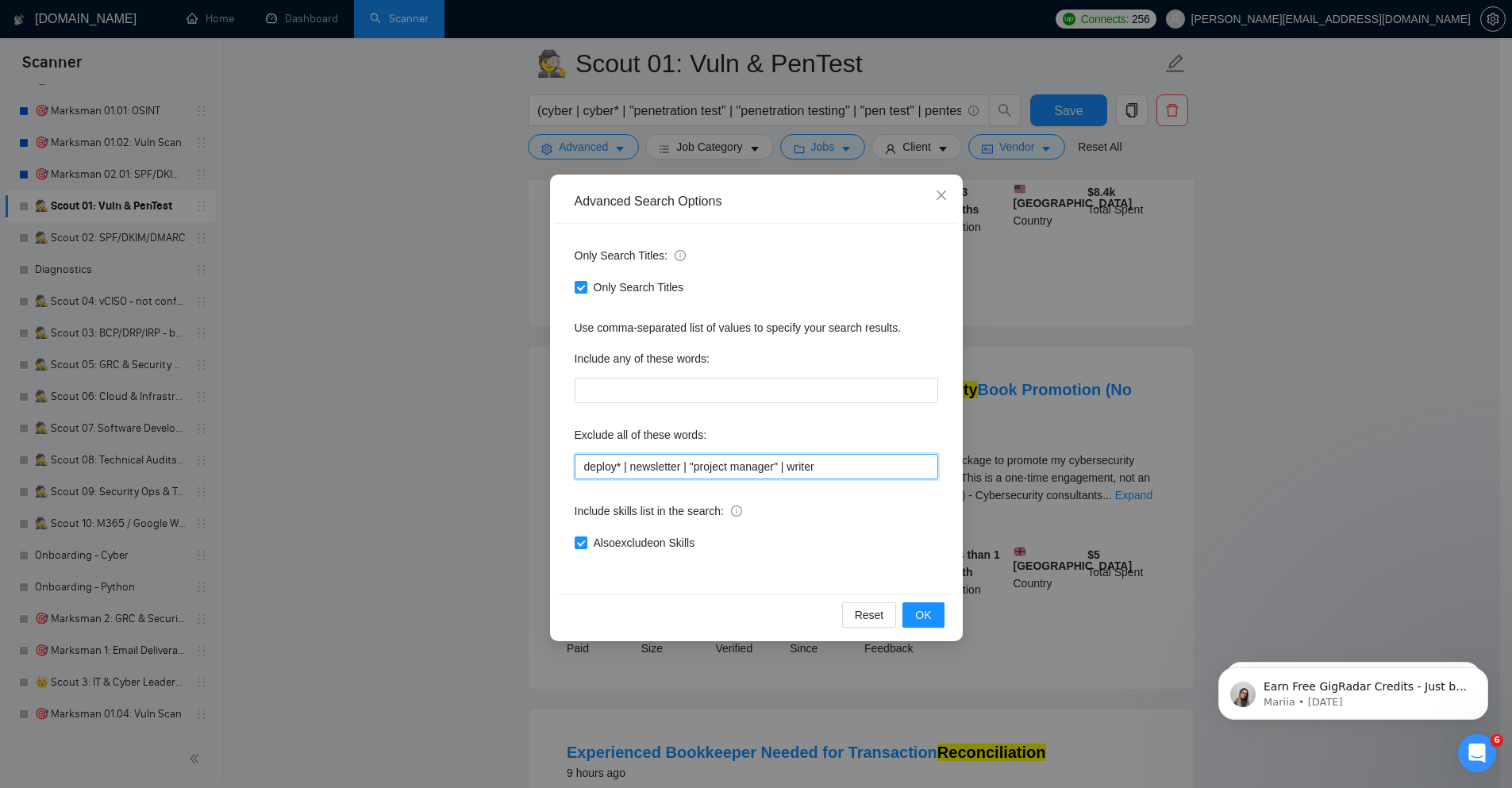
click at [789, 471] on input "deploy* | newsletter | "project manager" | writer" at bounding box center [756, 467] width 363 height 26
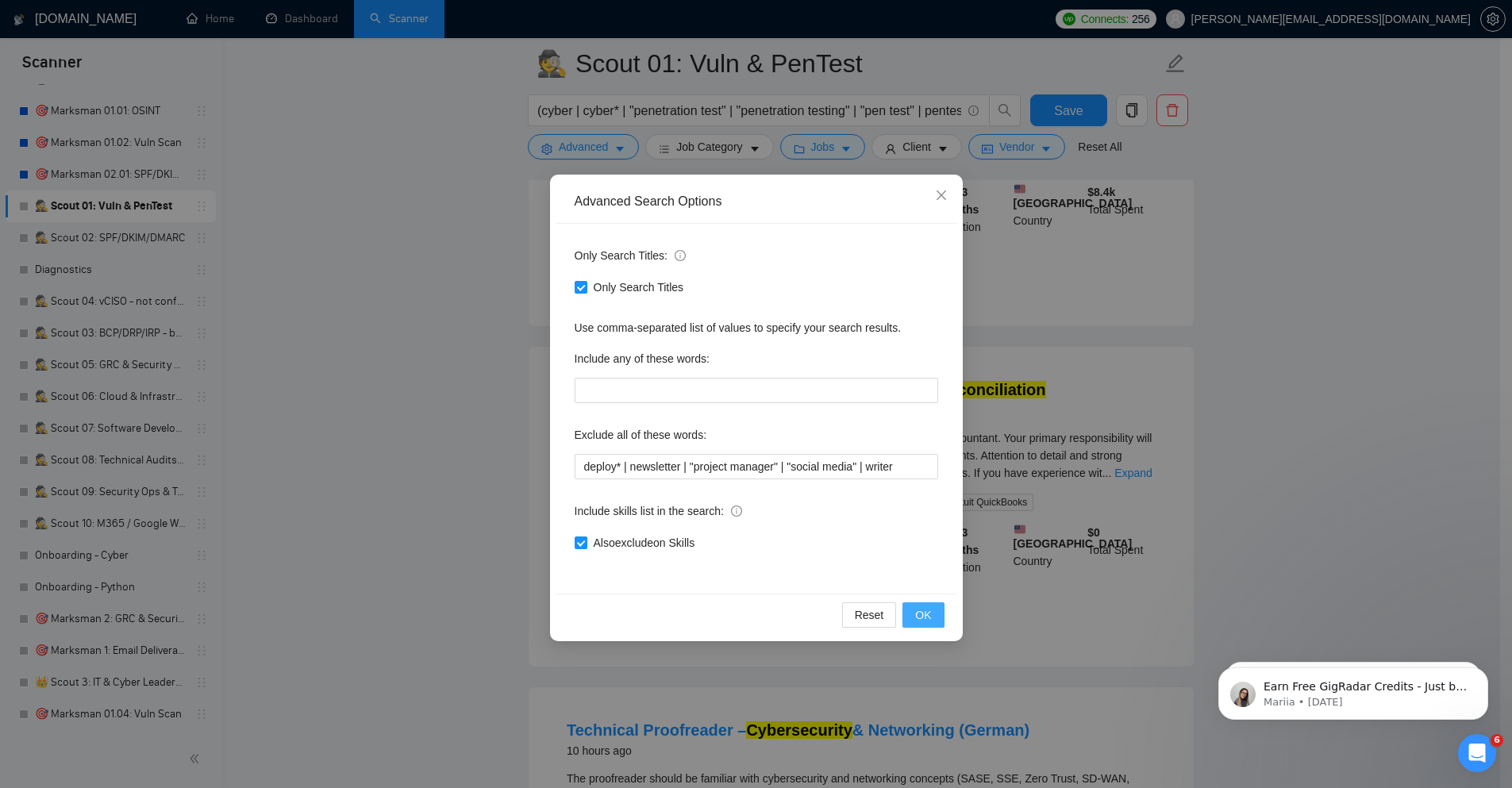
click at [922, 603] on button "OK" at bounding box center [923, 615] width 41 height 26
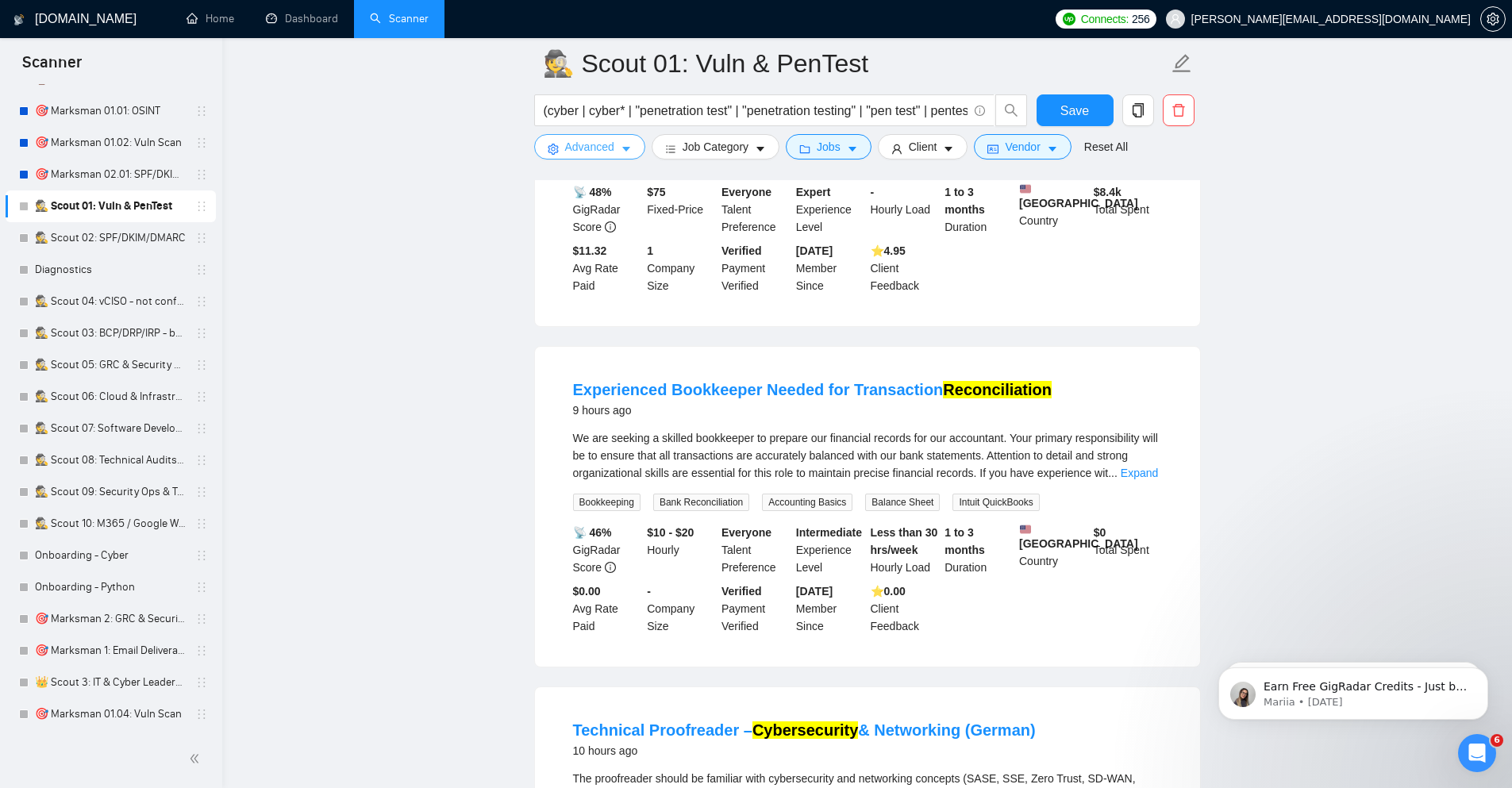
click at [622, 147] on icon "caret-down" at bounding box center [625, 149] width 11 height 11
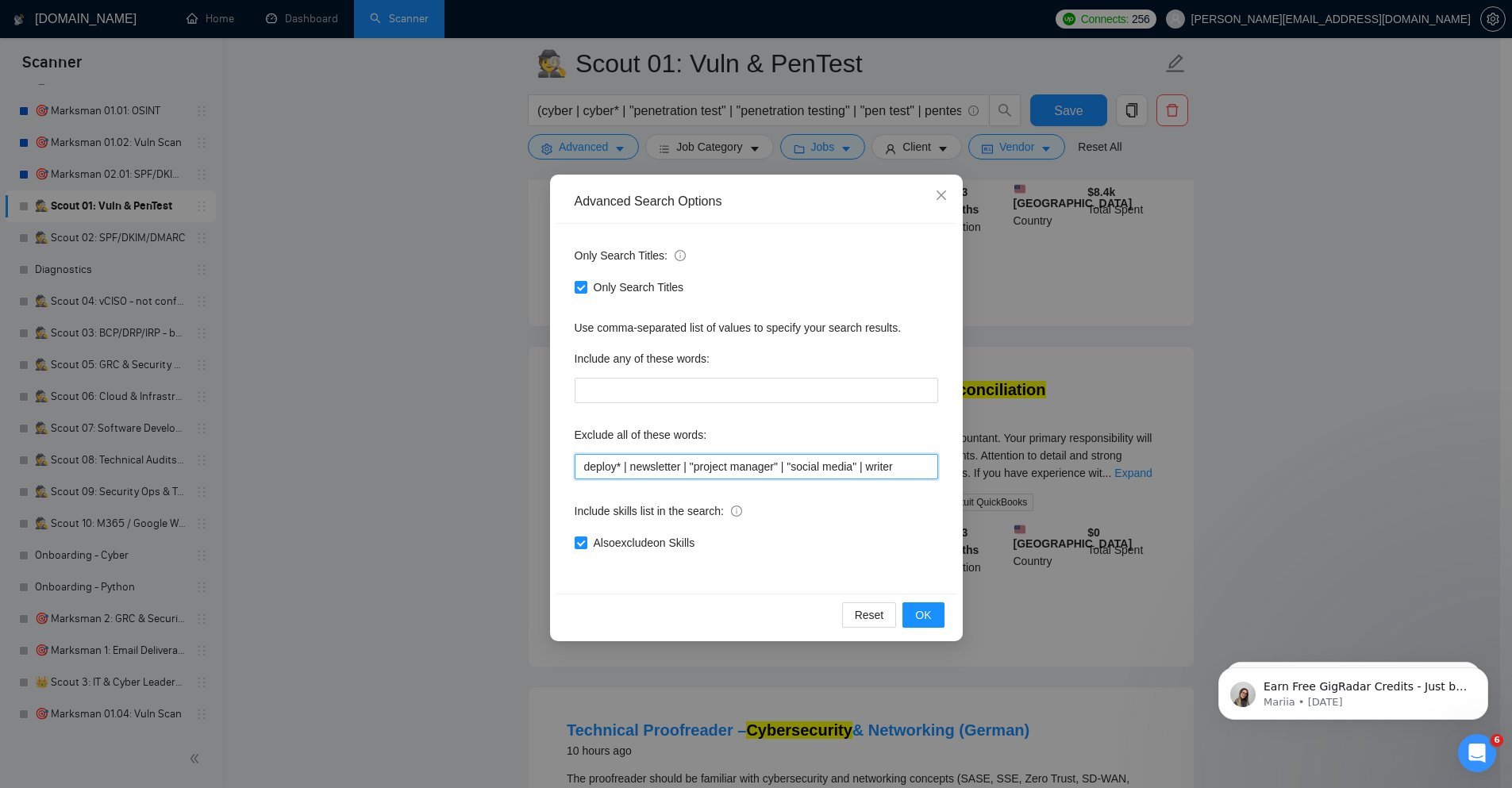
click at [580, 463] on input "deploy* | newsletter | "project manager" | "social media" | writer" at bounding box center [756, 467] width 363 height 26
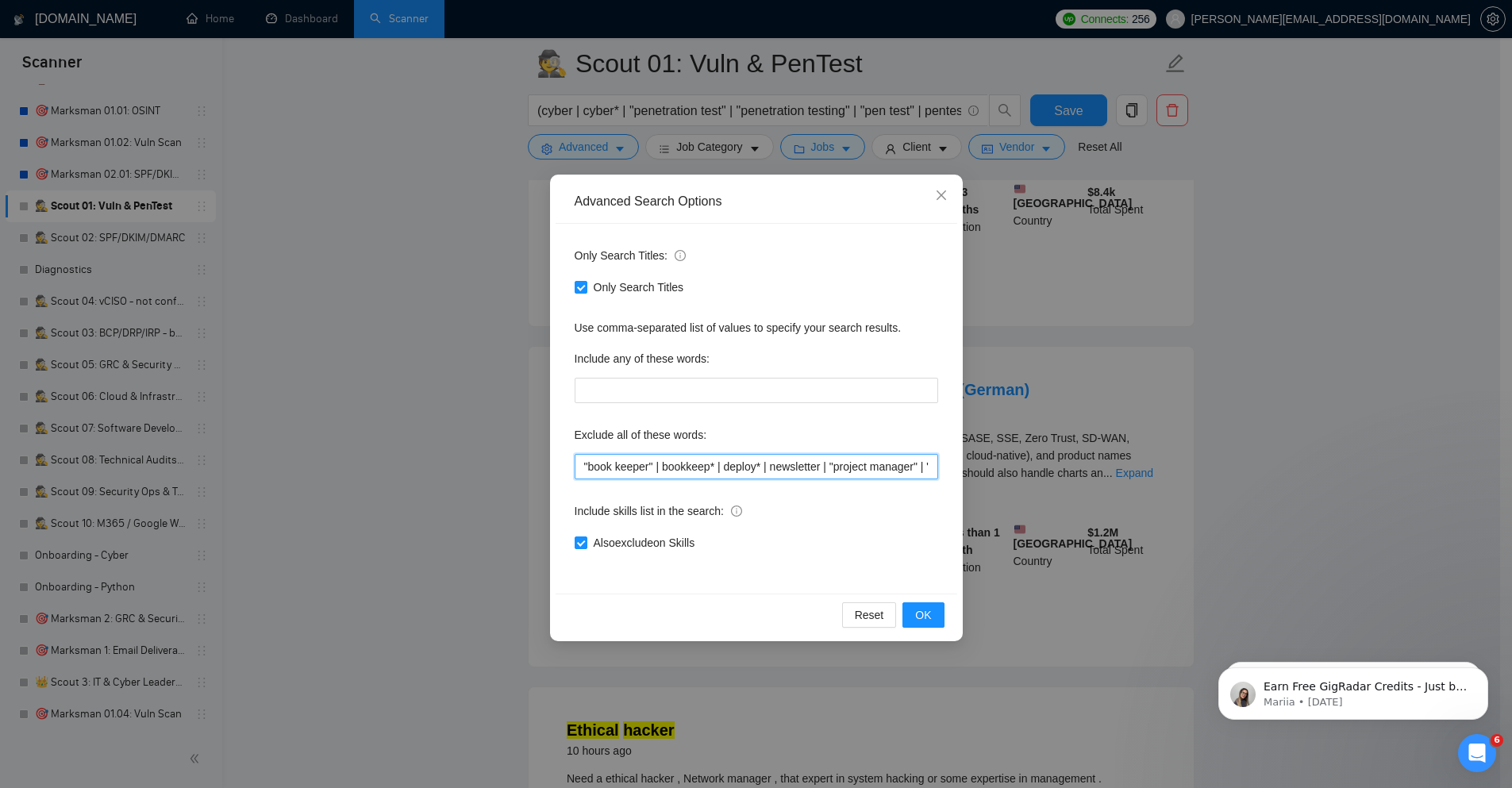
drag, startPoint x: 664, startPoint y: 463, endPoint x: 480, endPoint y: 456, distance: 184.1
click at [480, 456] on div "Advanced Search Options Only Search Titles: Only Search Titles Use comma-separa…" at bounding box center [756, 394] width 1512 height 788
click at [647, 468] on input "bookkeep* | deploy* | newsletter | "project manager" | "social media" | writer" at bounding box center [756, 467] width 363 height 26
paste input ""book keeper" |"
click at [936, 615] on button "OK" at bounding box center [923, 615] width 41 height 26
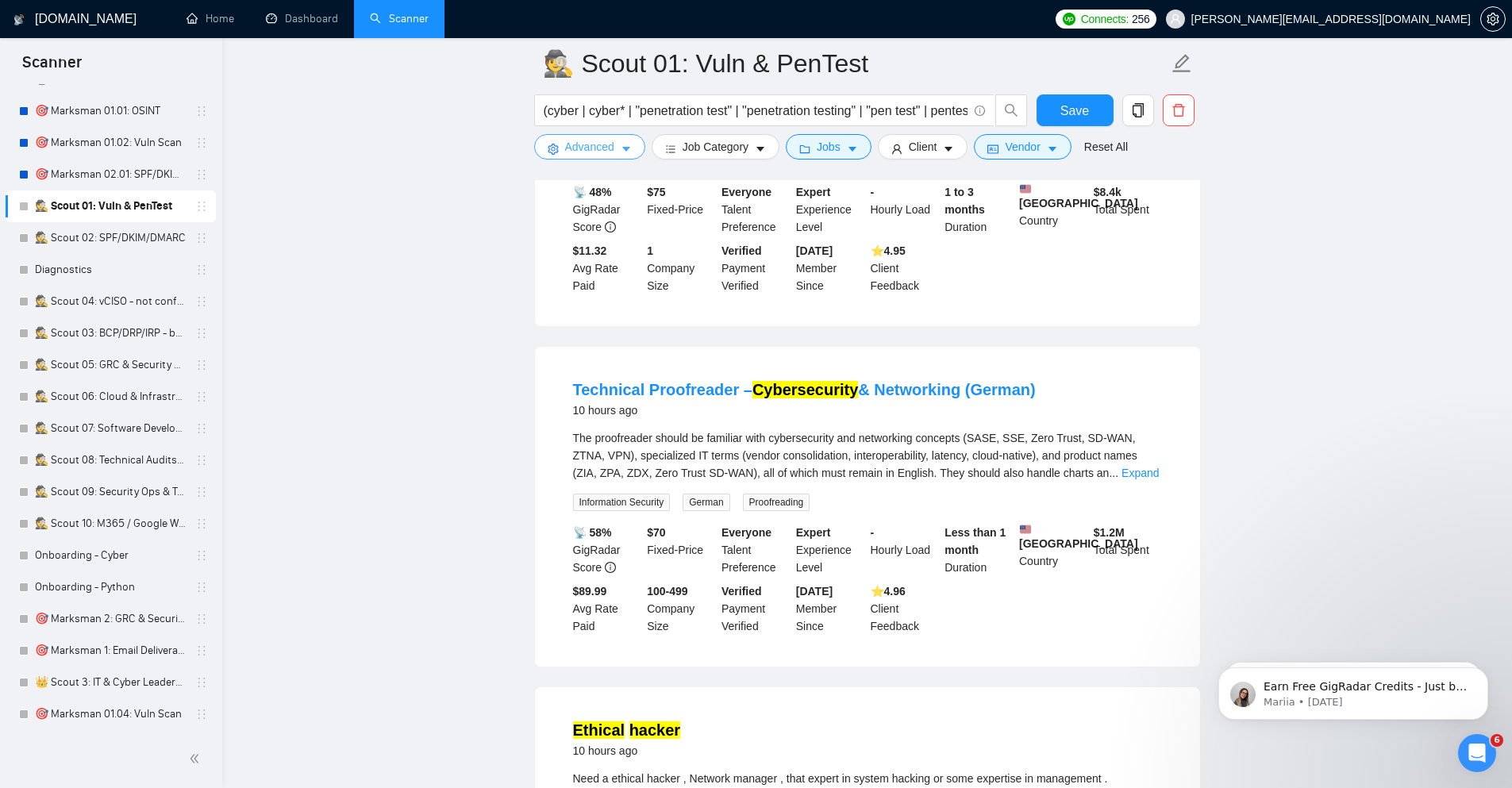
click at [609, 151] on span "Advanced" at bounding box center [589, 147] width 49 height 17
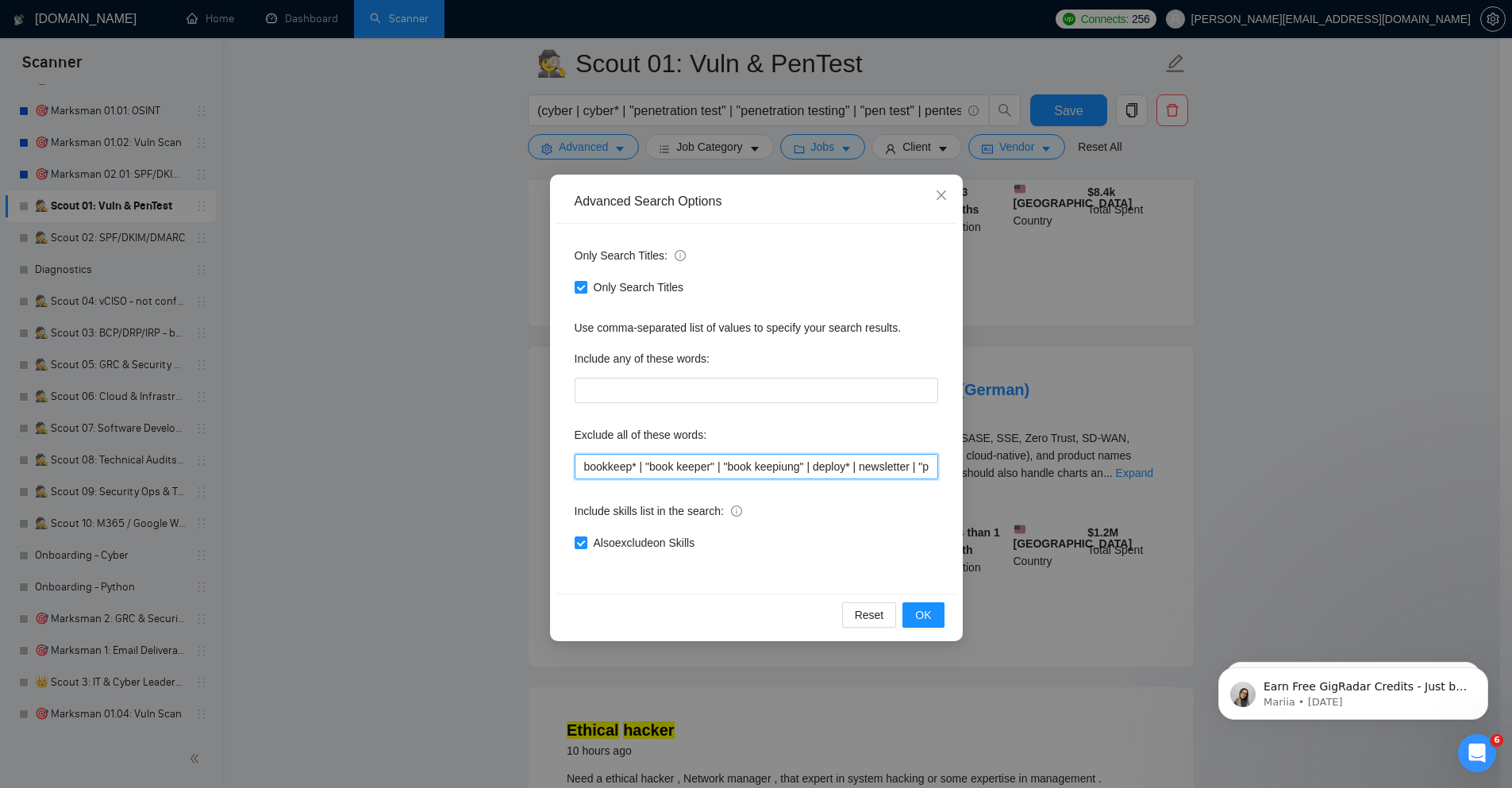
scroll to position [0, 193]
drag, startPoint x: 930, startPoint y: 464, endPoint x: 1014, endPoint y: 492, distance: 88.5
click at [1014, 492] on div "Advanced Search Options Only Search Titles: Only Search Titles Use comma-separa…" at bounding box center [756, 394] width 1512 height 788
click at [826, 466] on input "bookkeep* | "book keeper" | "book keepiung" | deploy* | newsletter | "project m…" at bounding box center [756, 467] width 363 height 26
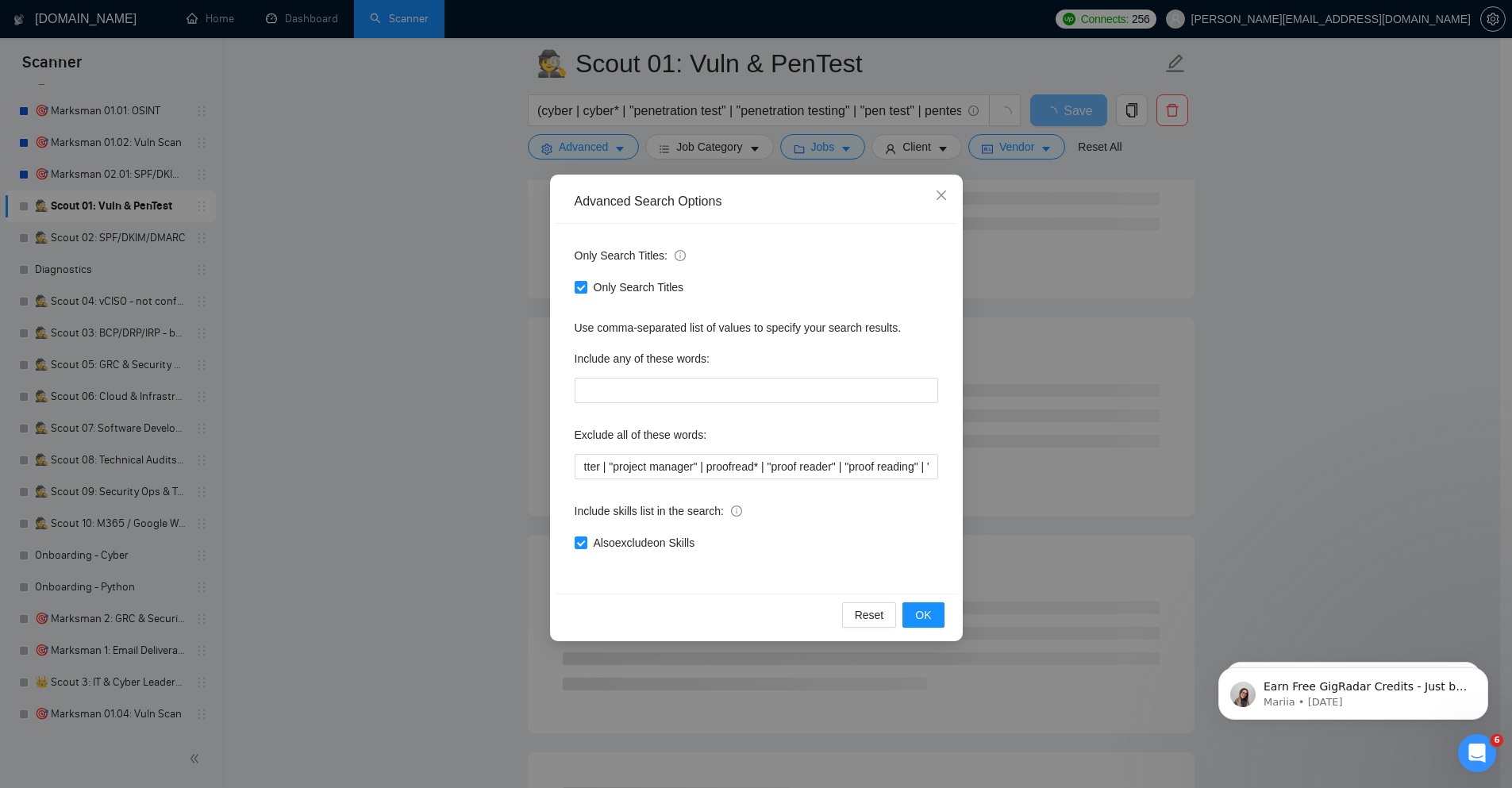
scroll to position [0, 0]
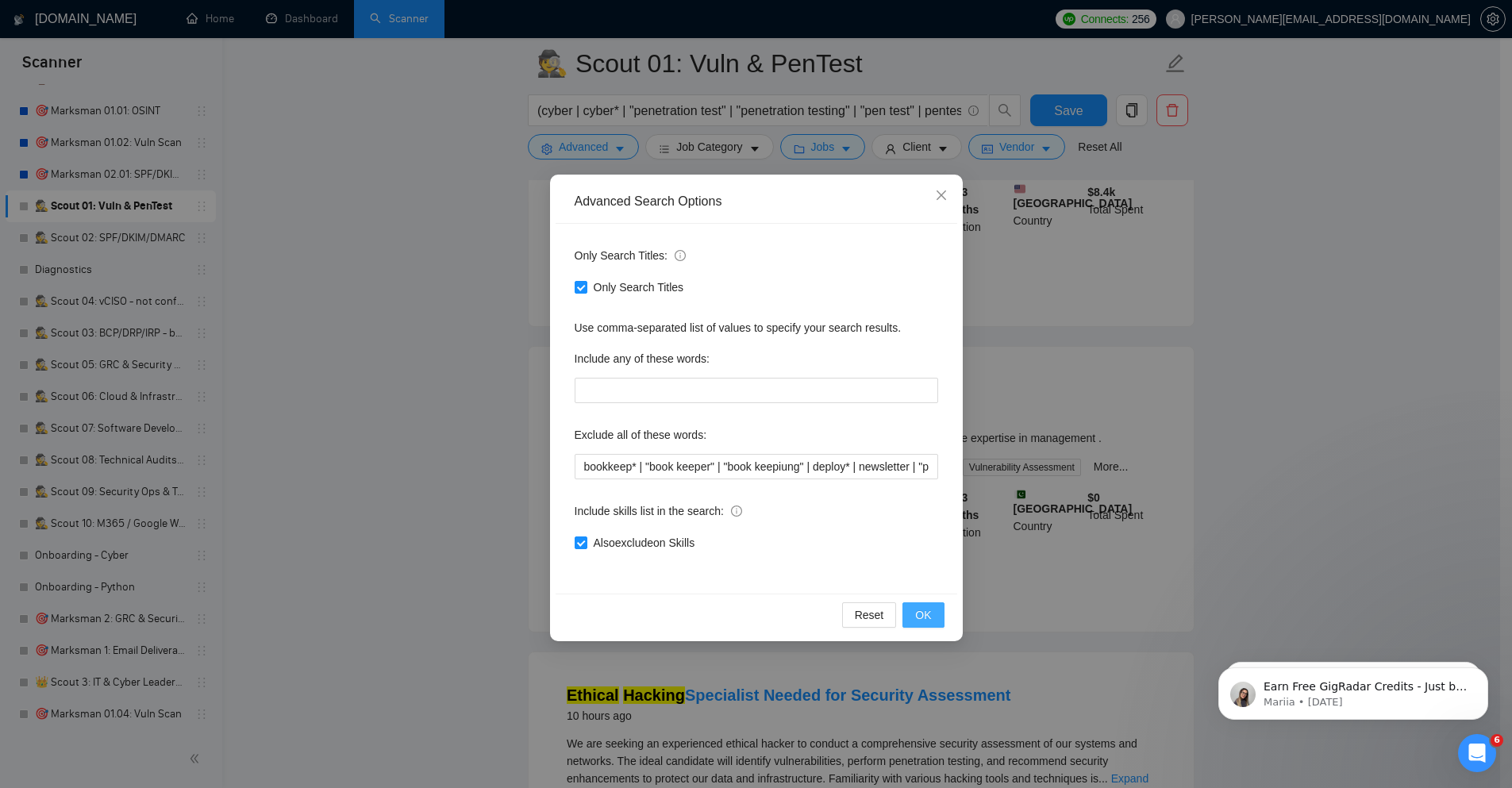
click at [933, 621] on button "OK" at bounding box center [923, 615] width 41 height 26
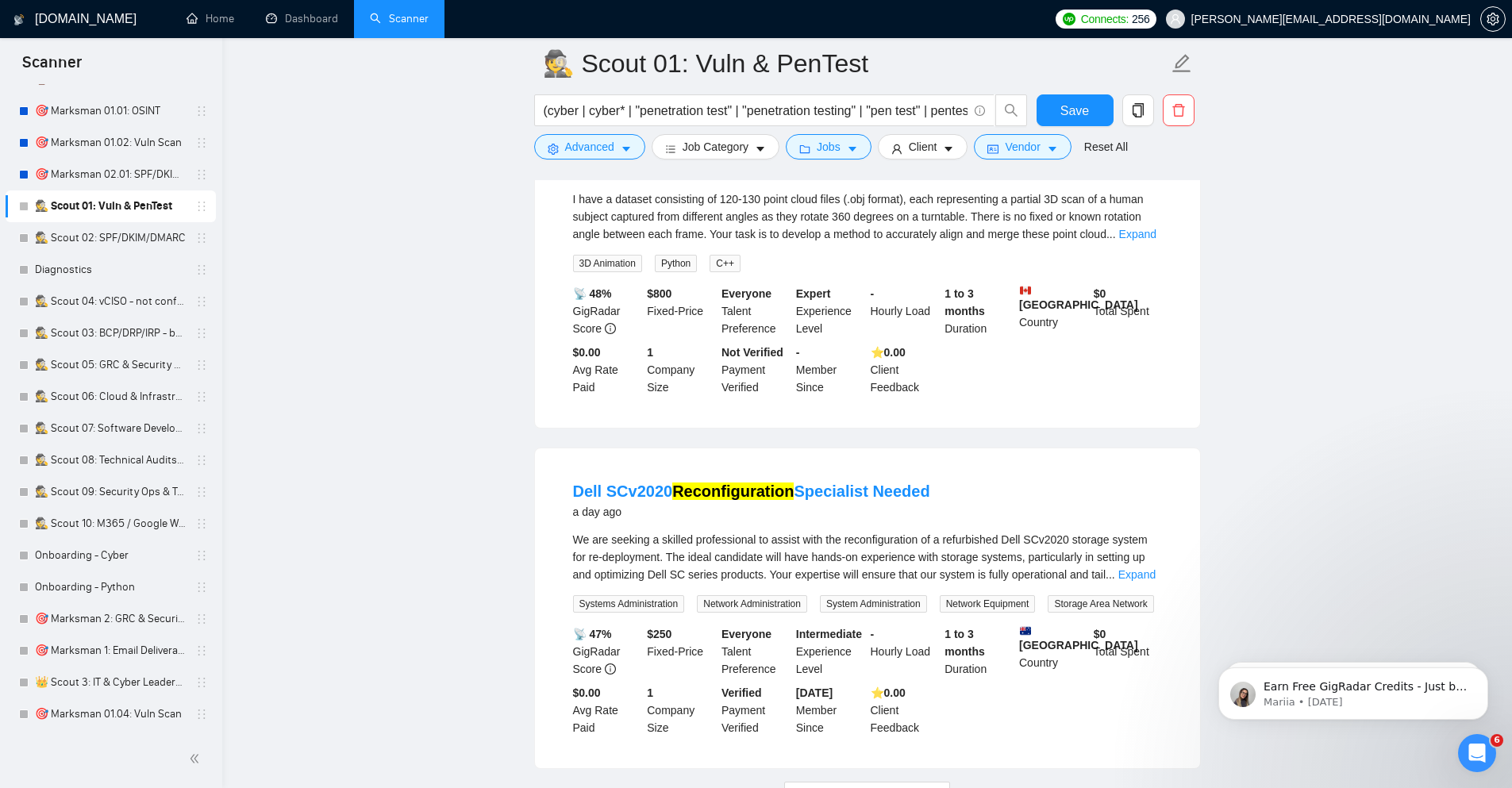
scroll to position [3048, 0]
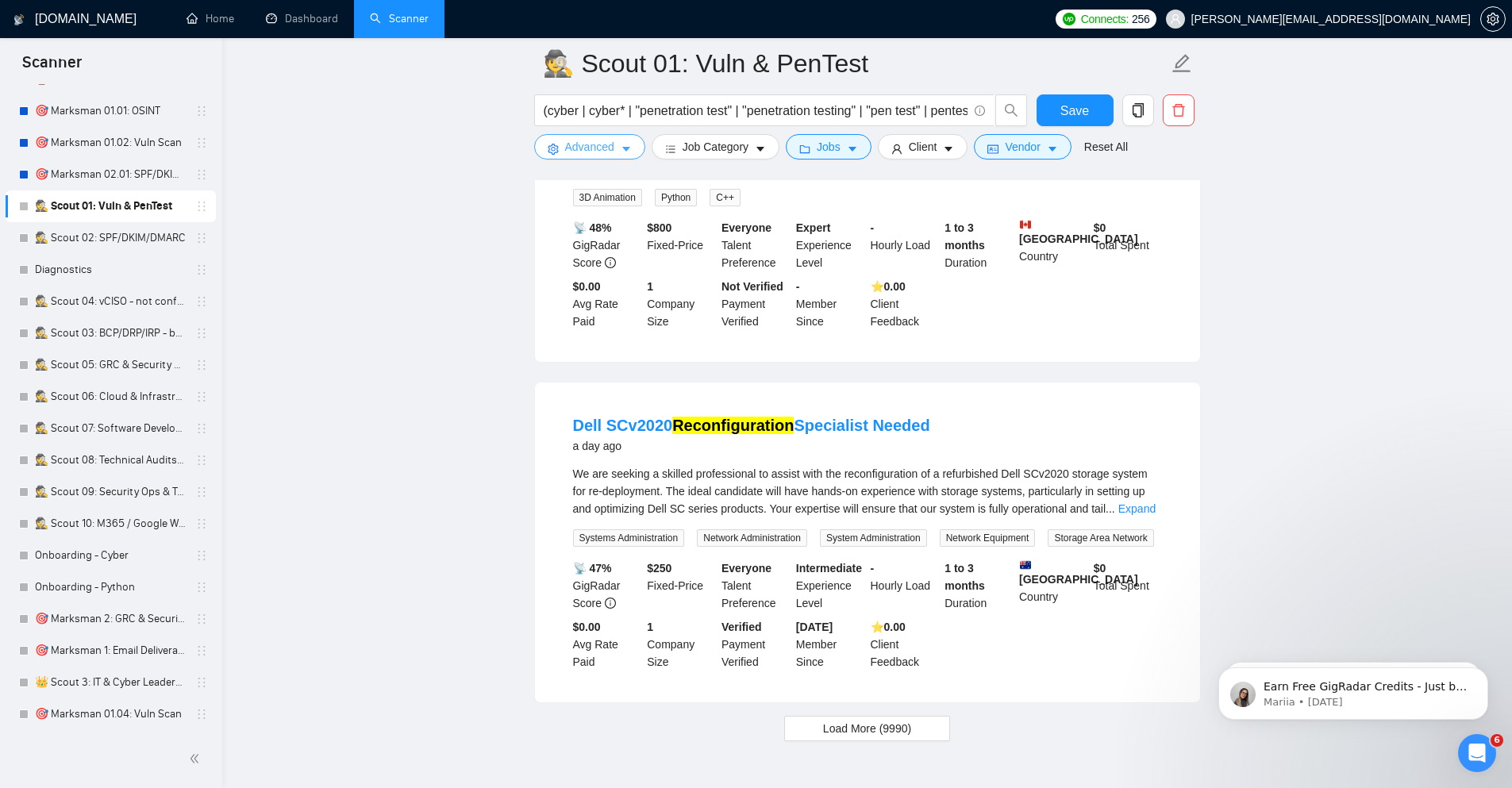
click at [608, 156] on span "Advanced" at bounding box center [589, 147] width 49 height 17
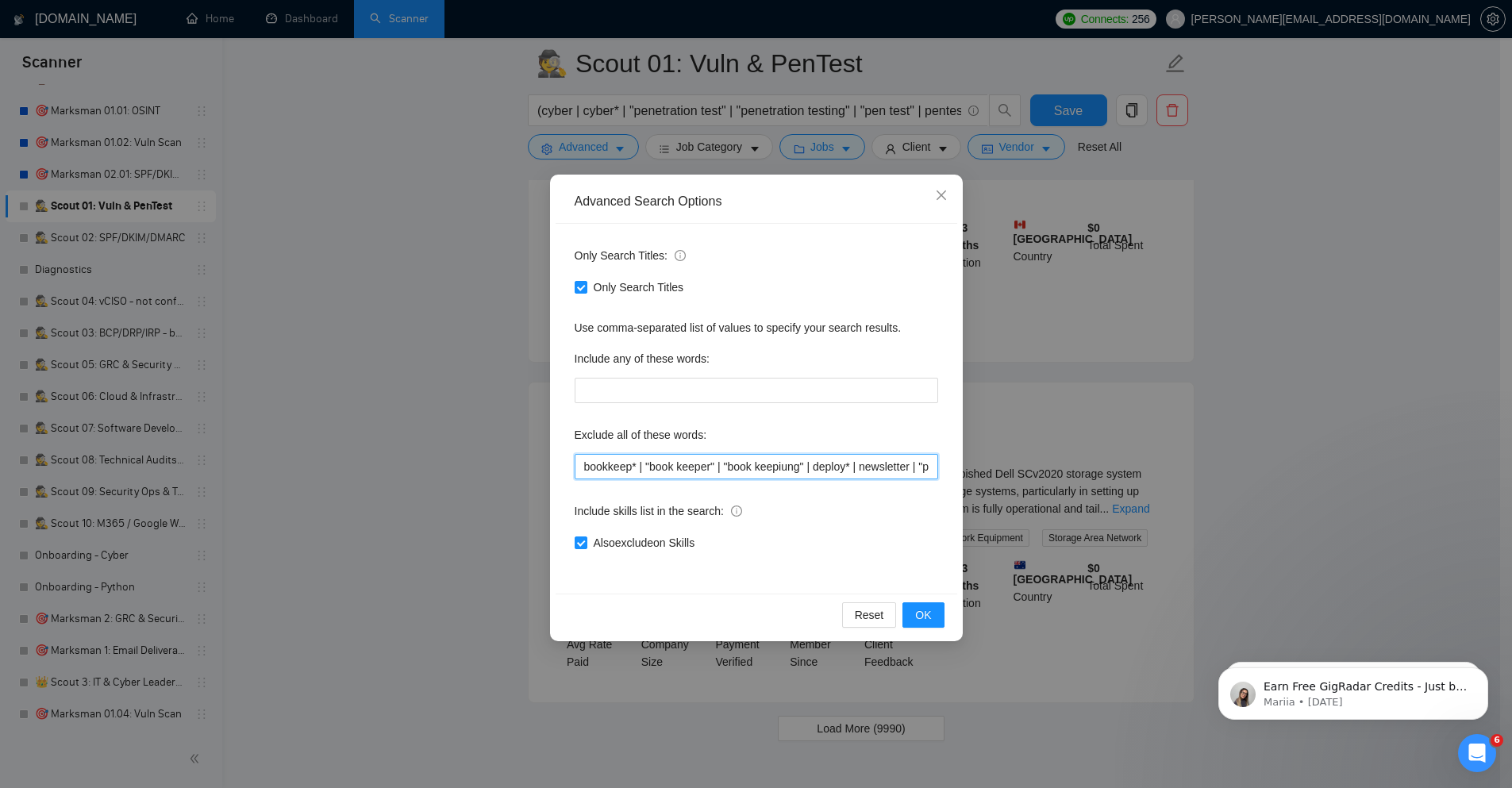
click at [639, 470] on input "bookkeep* | "book keeper" | "book keepiung" | deploy* | newsletter | "project m…" at bounding box center [756, 467] width 363 height 26
paste input ""business development" | deploy* | newsletter | "project manager" | proofread* …"
click at [921, 613] on span "OK" at bounding box center [923, 615] width 15 height 17
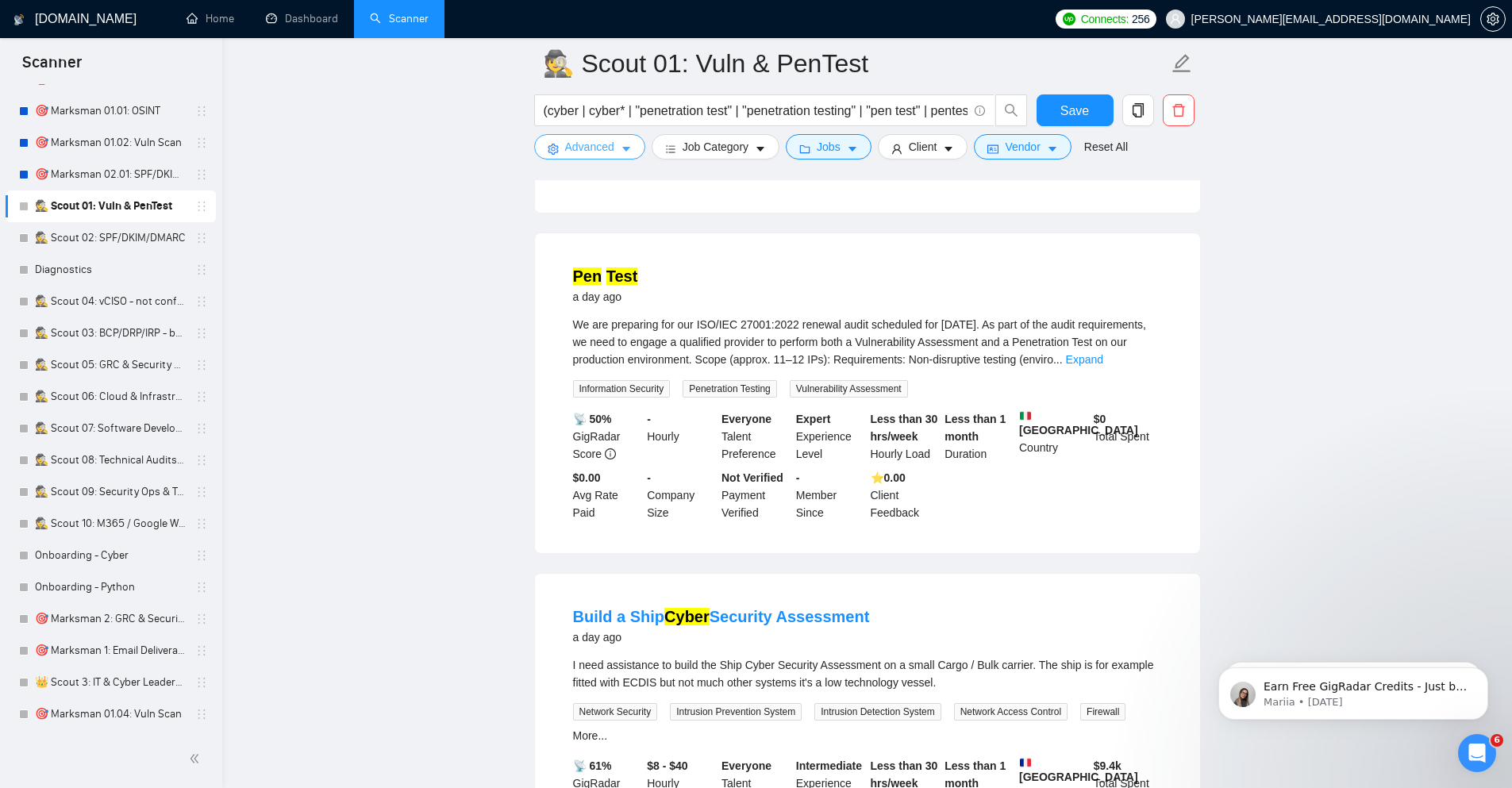
scroll to position [1810, 0]
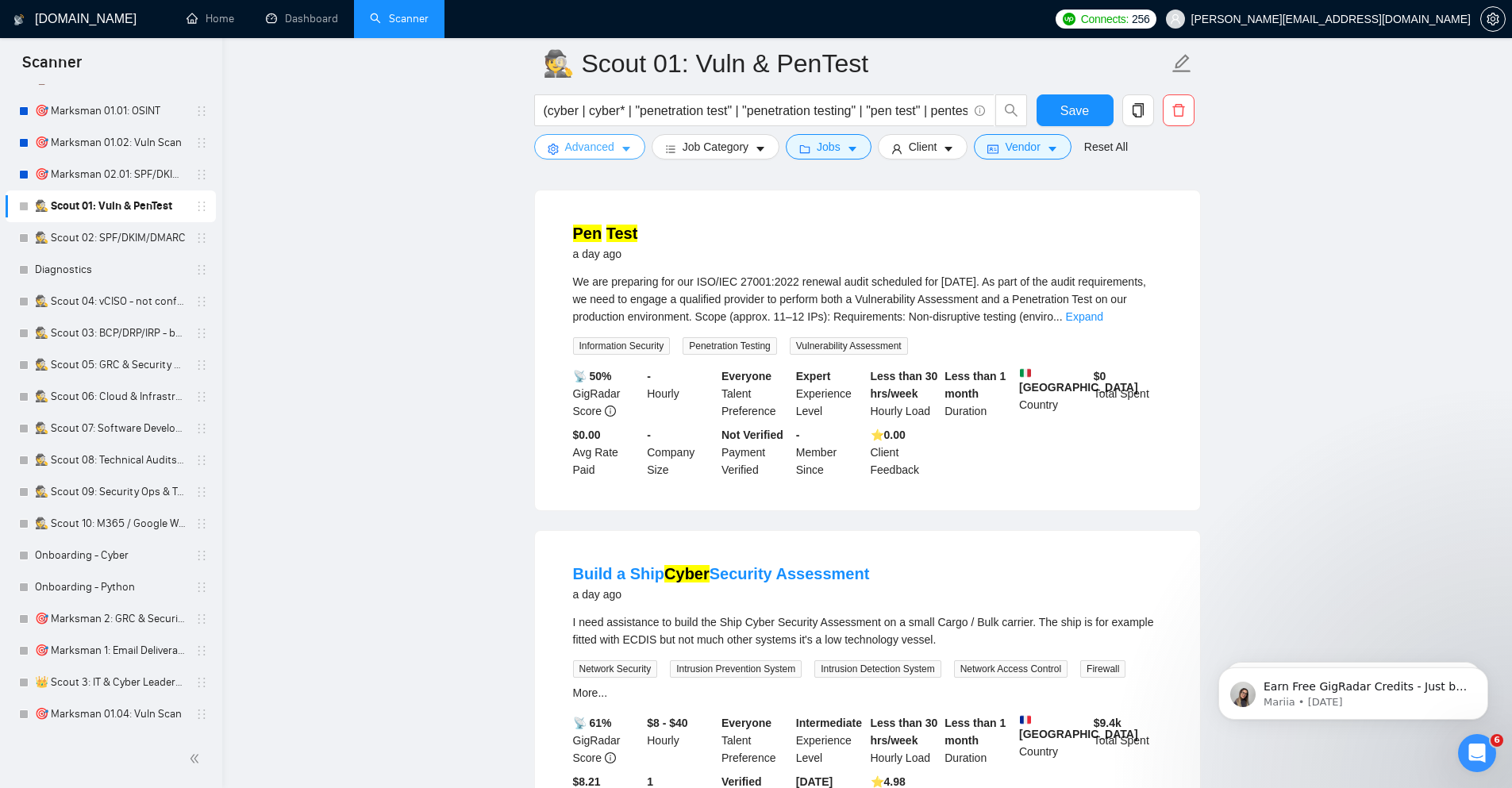
click at [557, 137] on button "Advanced" at bounding box center [589, 147] width 111 height 26
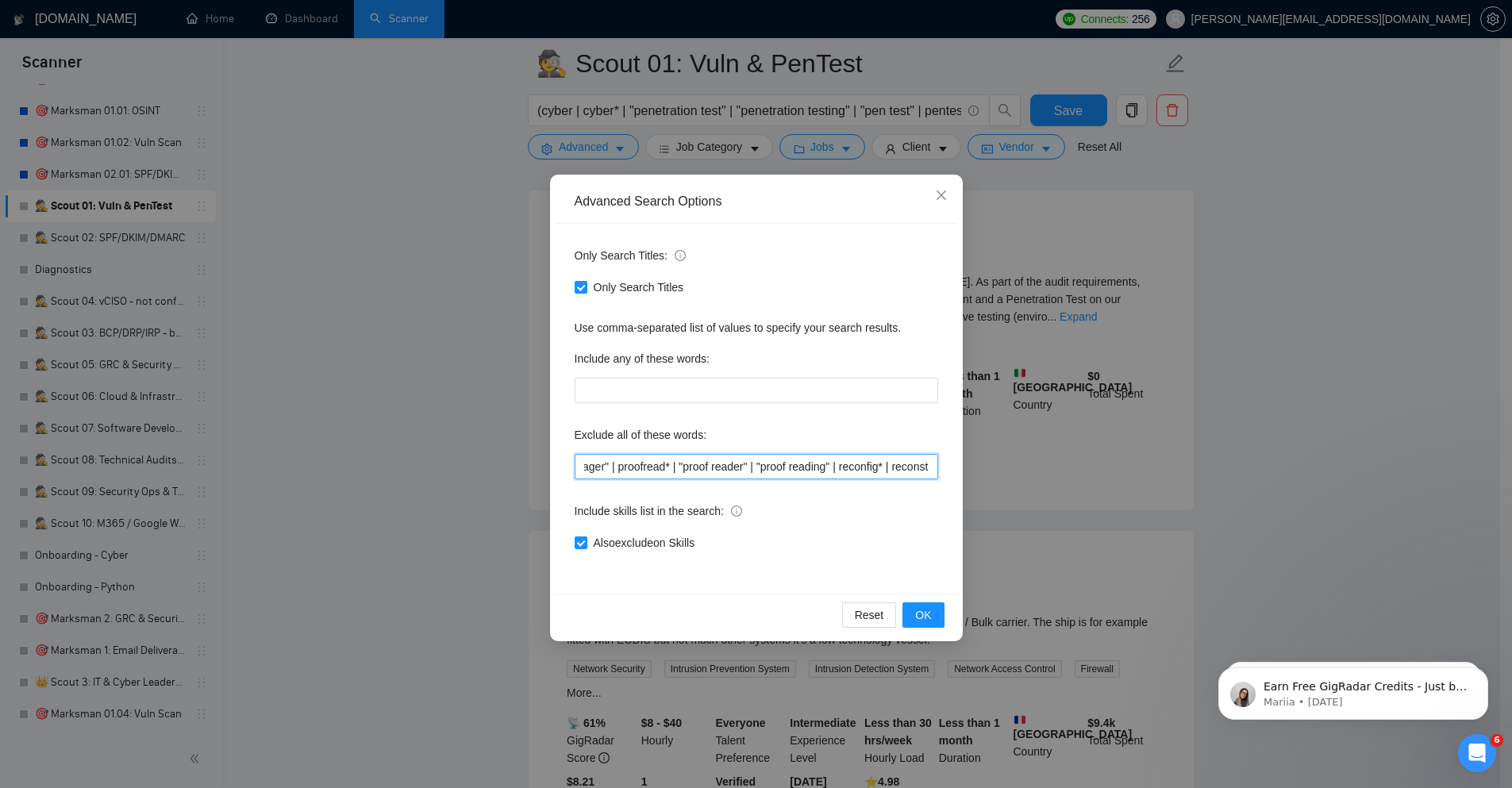
scroll to position [0, 764]
drag, startPoint x: 776, startPoint y: 467, endPoint x: 753, endPoint y: 442, distance: 34.0
click at [600, 467] on input "bookkeep* | "book keeper" | "book keepiung" | "business development" | deploy* …" at bounding box center [756, 467] width 363 height 26
click at [760, 470] on input "bookkeep* | "book keeper" | "book keepiung" | "business development" | deploy* …" at bounding box center [756, 467] width 363 height 26
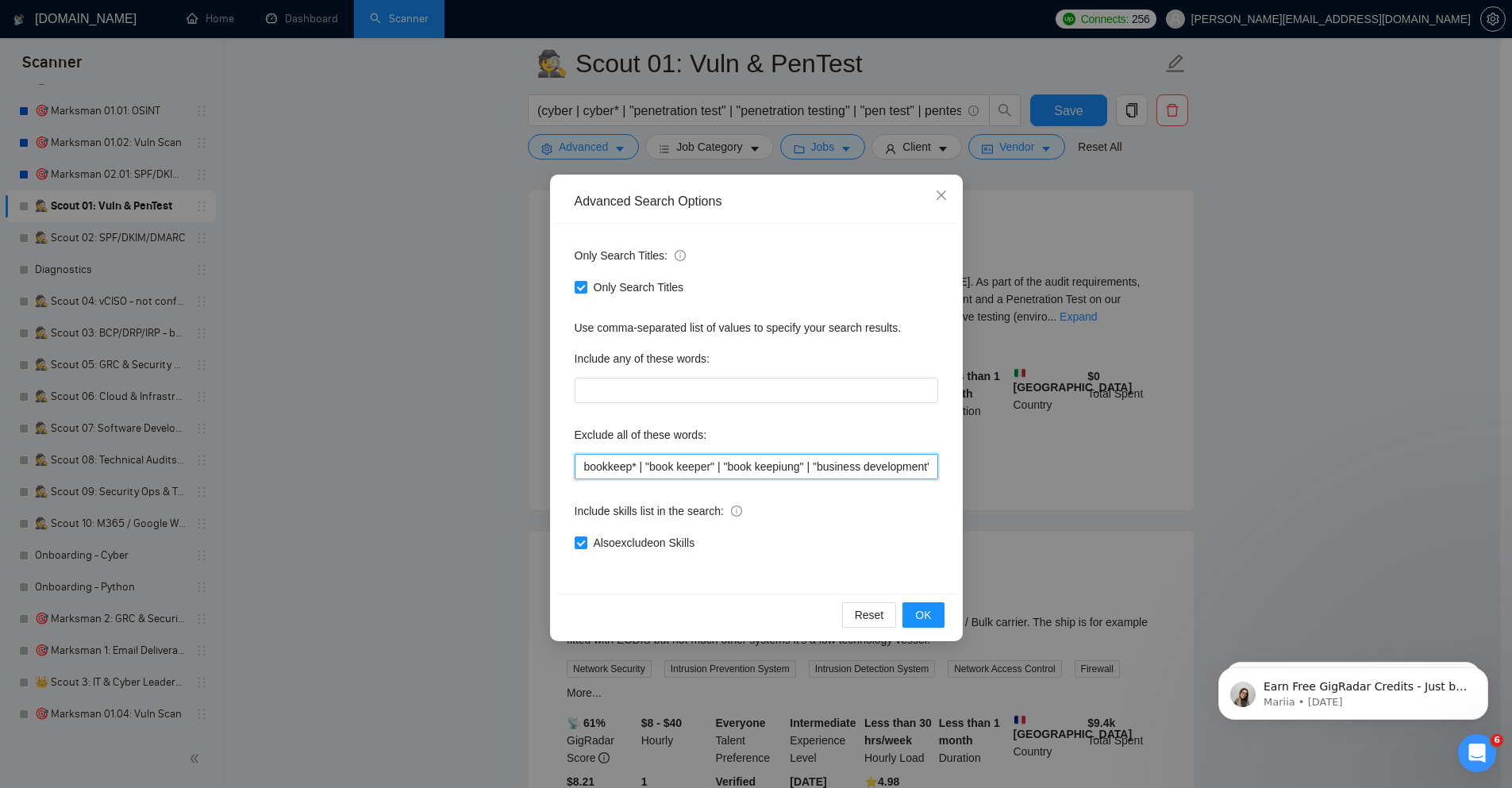
paste input "text"
click at [934, 619] on button "OK" at bounding box center [923, 615] width 41 height 26
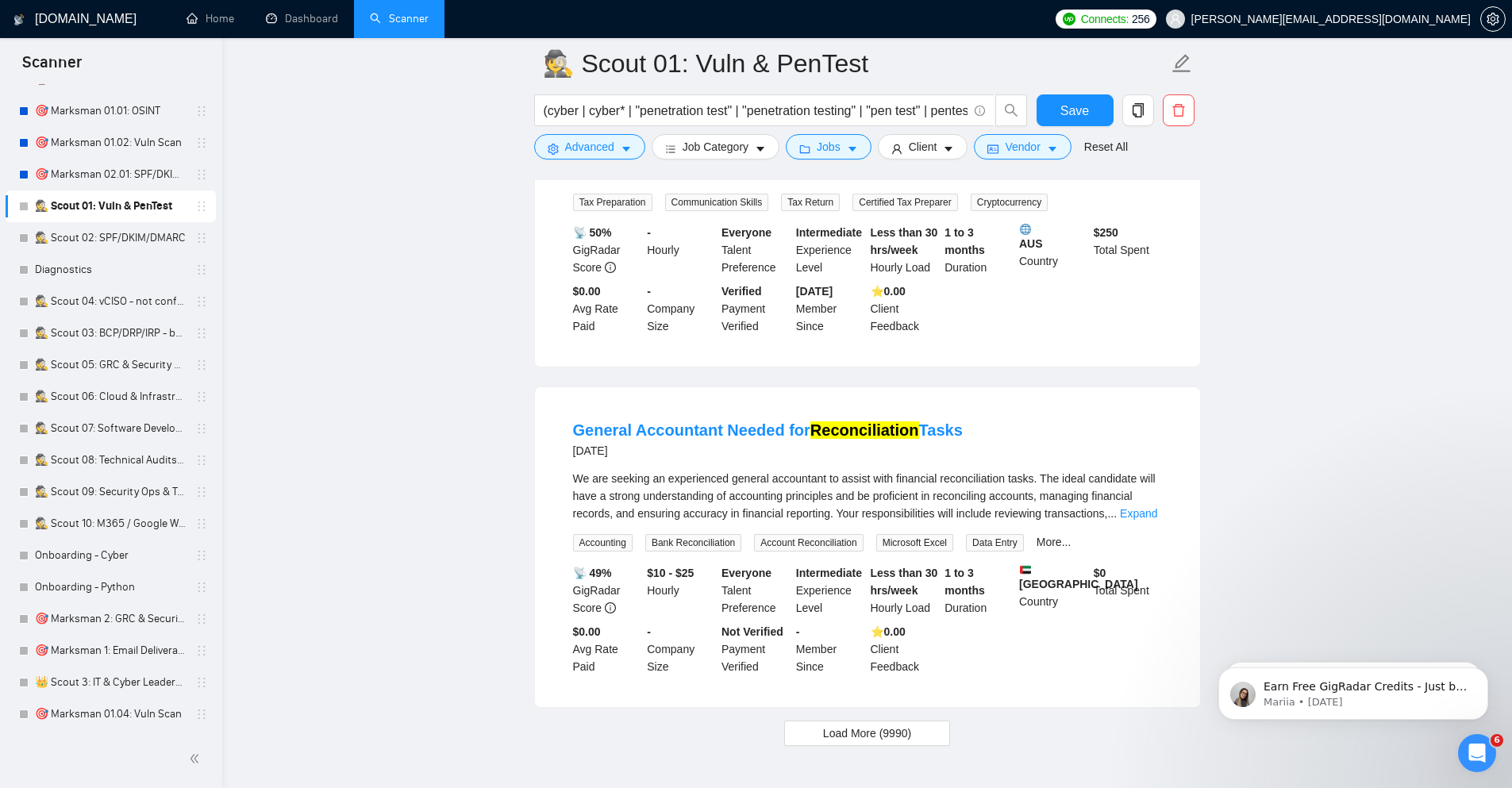
scroll to position [3048, 0]
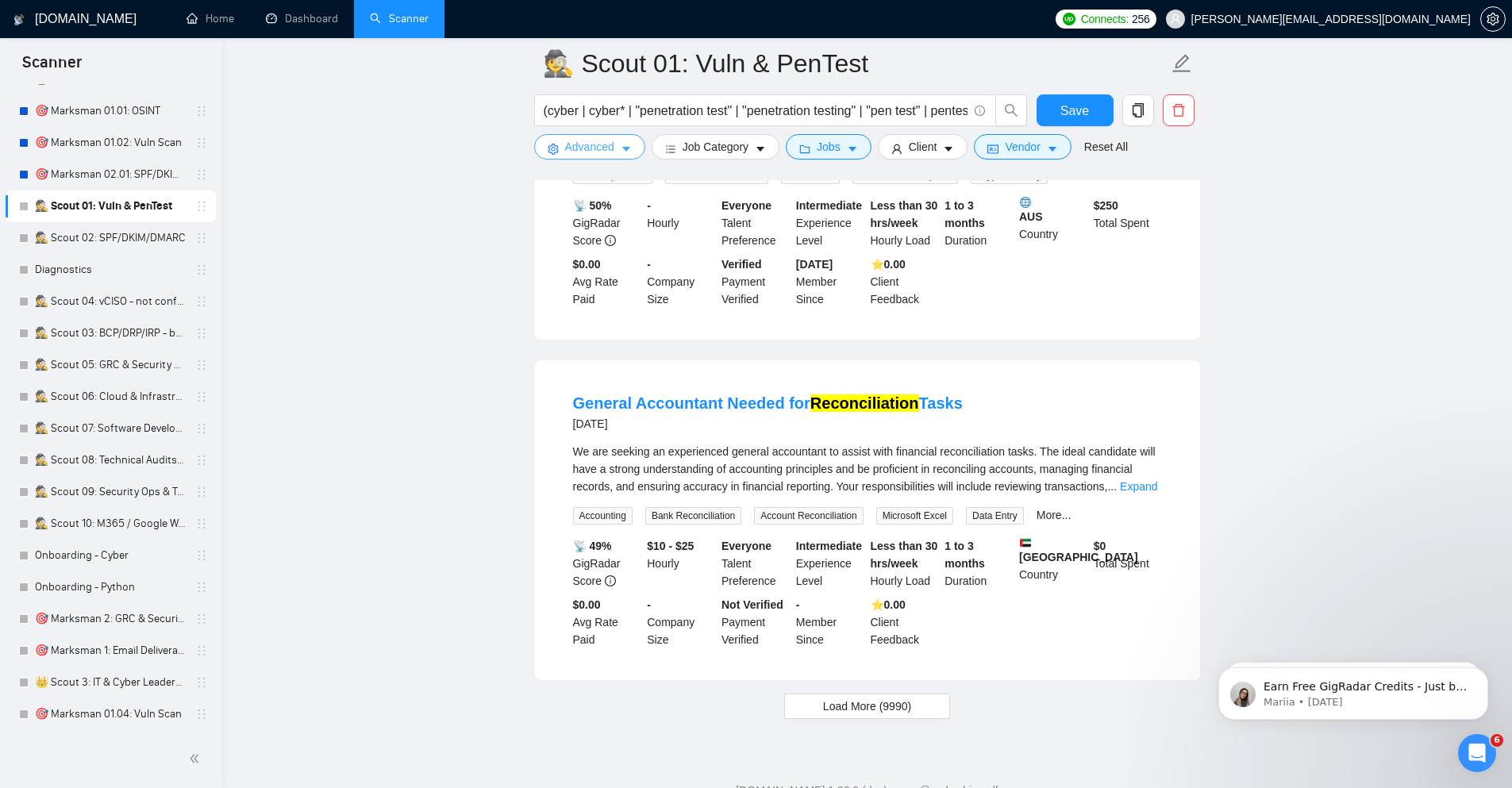
click at [575, 147] on span "Advanced" at bounding box center [589, 147] width 49 height 17
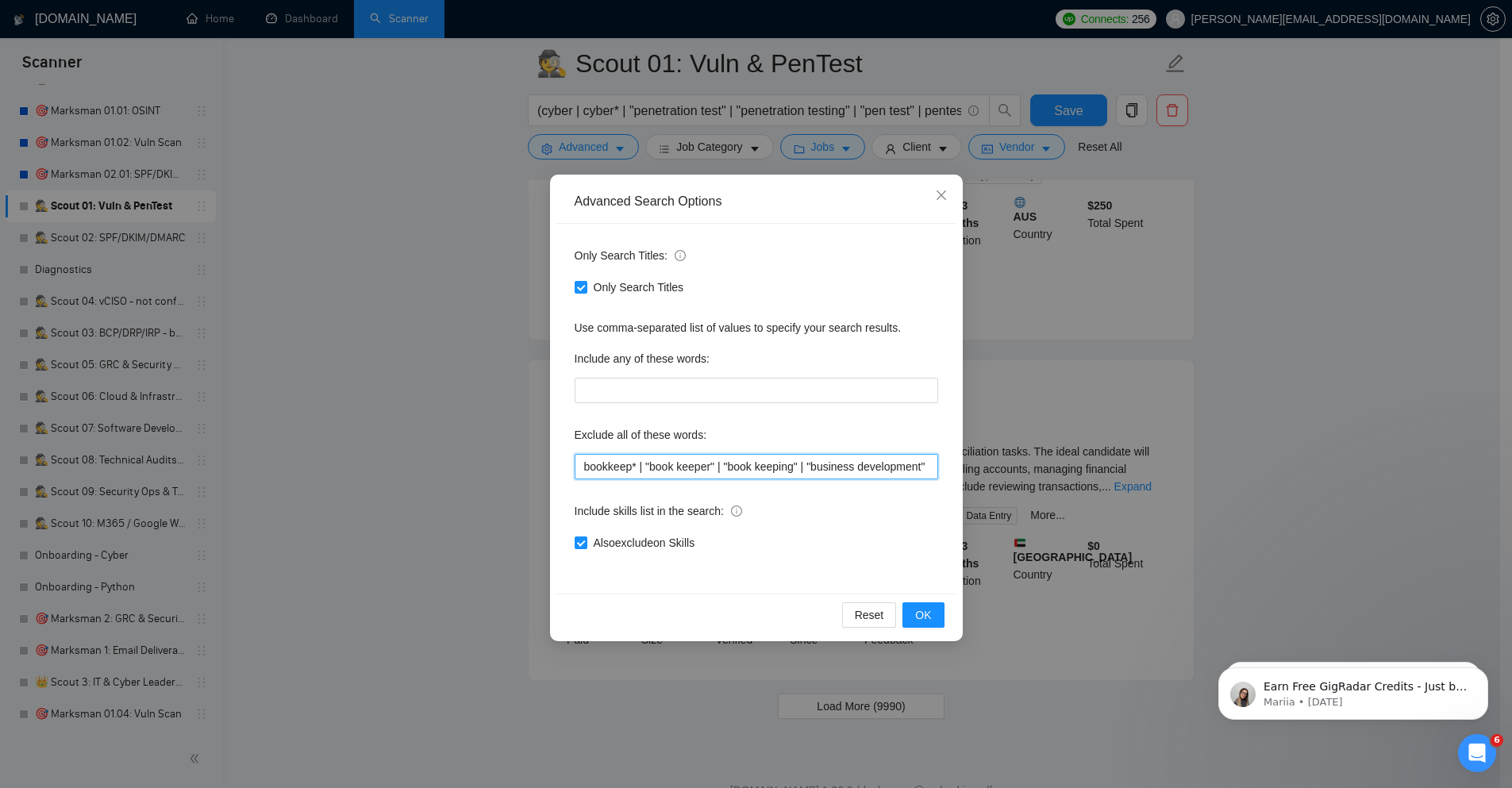
click at [661, 473] on input "bookkeep* | "book keeper" | "book keeping" | "business development" | deploy* |…" at bounding box center [756, 467] width 363 height 26
paste input "accountant | bookkeep* | "book keeper" | "book keeping" | "business development…"
click at [933, 620] on button "OK" at bounding box center [923, 615] width 41 height 26
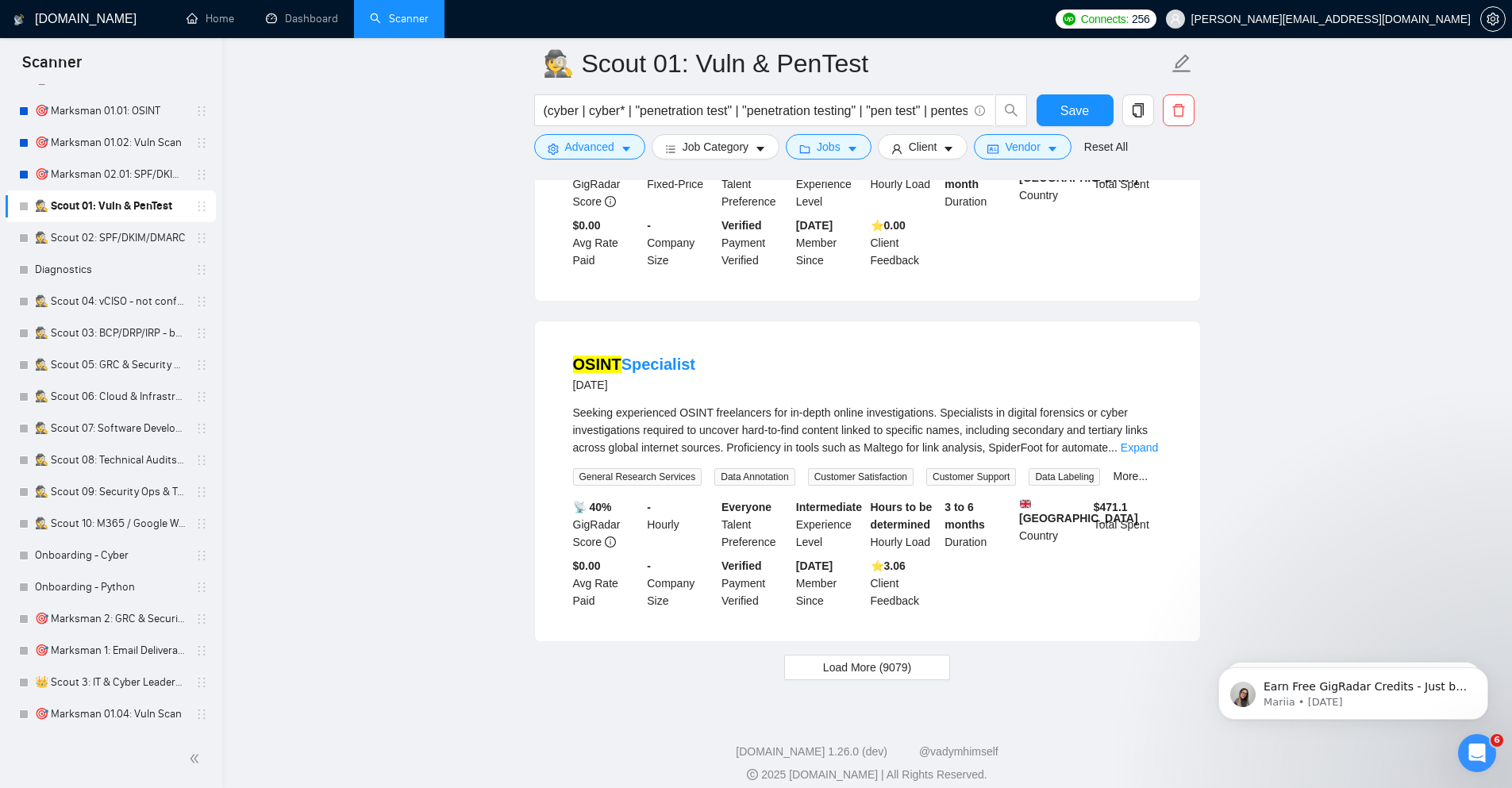
scroll to position [3048, 0]
click at [624, 151] on icon "caret-down" at bounding box center [625, 149] width 11 height 11
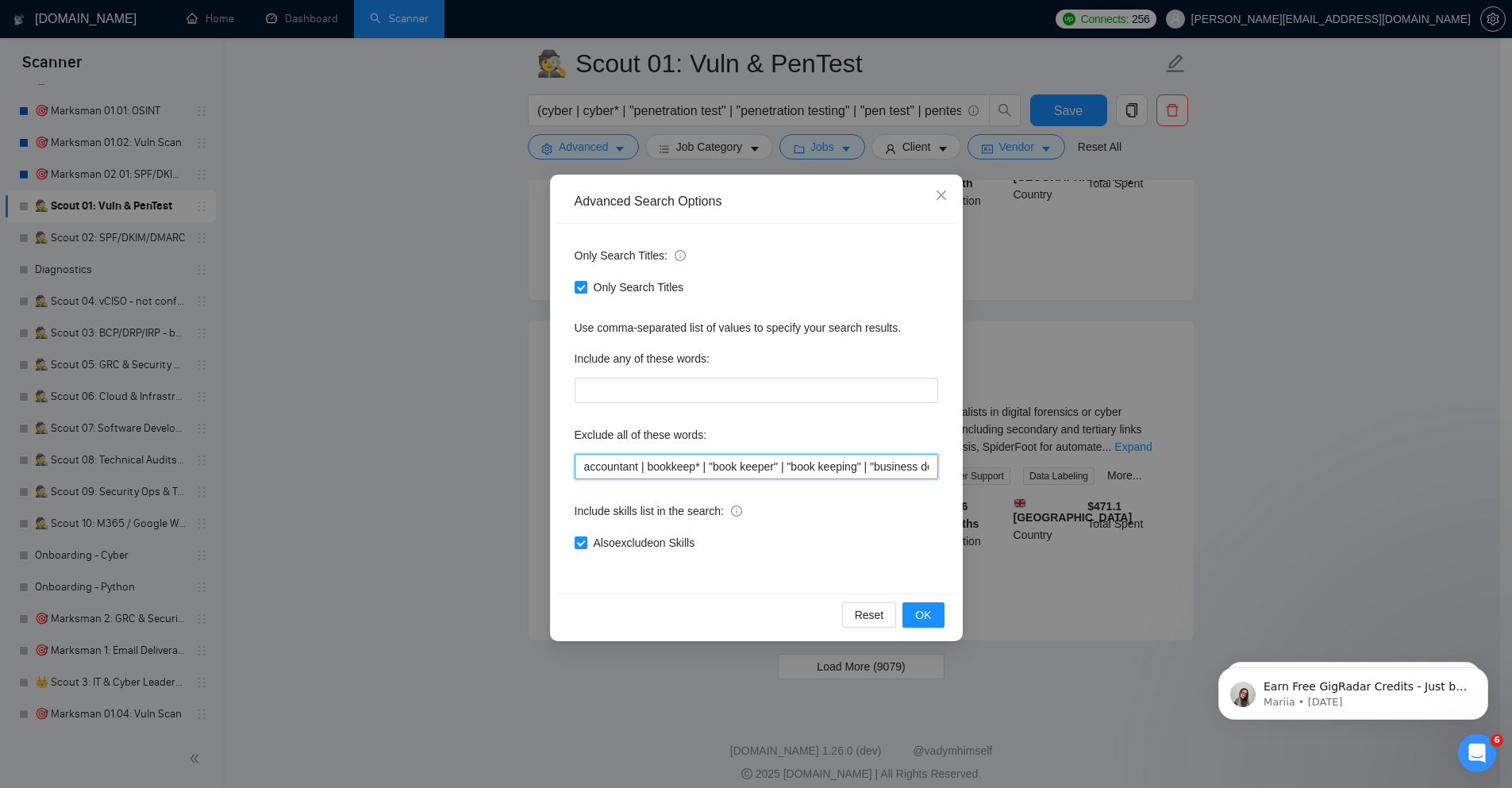
click at [672, 467] on input "accountant | bookkeep* | "book keeper" | "book keeping" | "business development…" at bounding box center [756, 467] width 363 height 26
paste input ""code review" | deploy* | fulltime | "full-time" | newsletter | "project manage…"
click at [925, 616] on span "OK" at bounding box center [923, 615] width 15 height 17
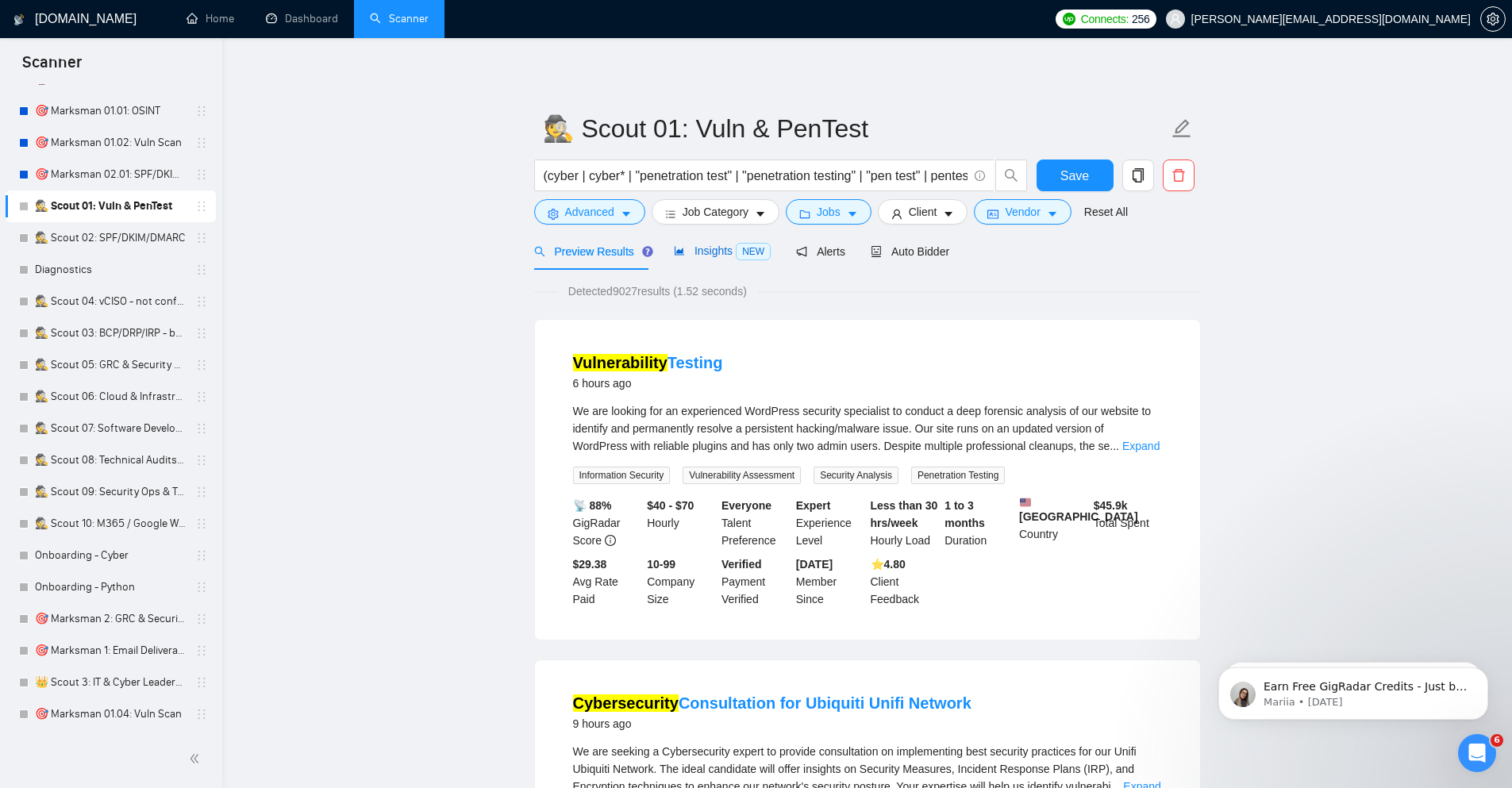
click at [740, 252] on span "NEW" at bounding box center [753, 252] width 35 height 17
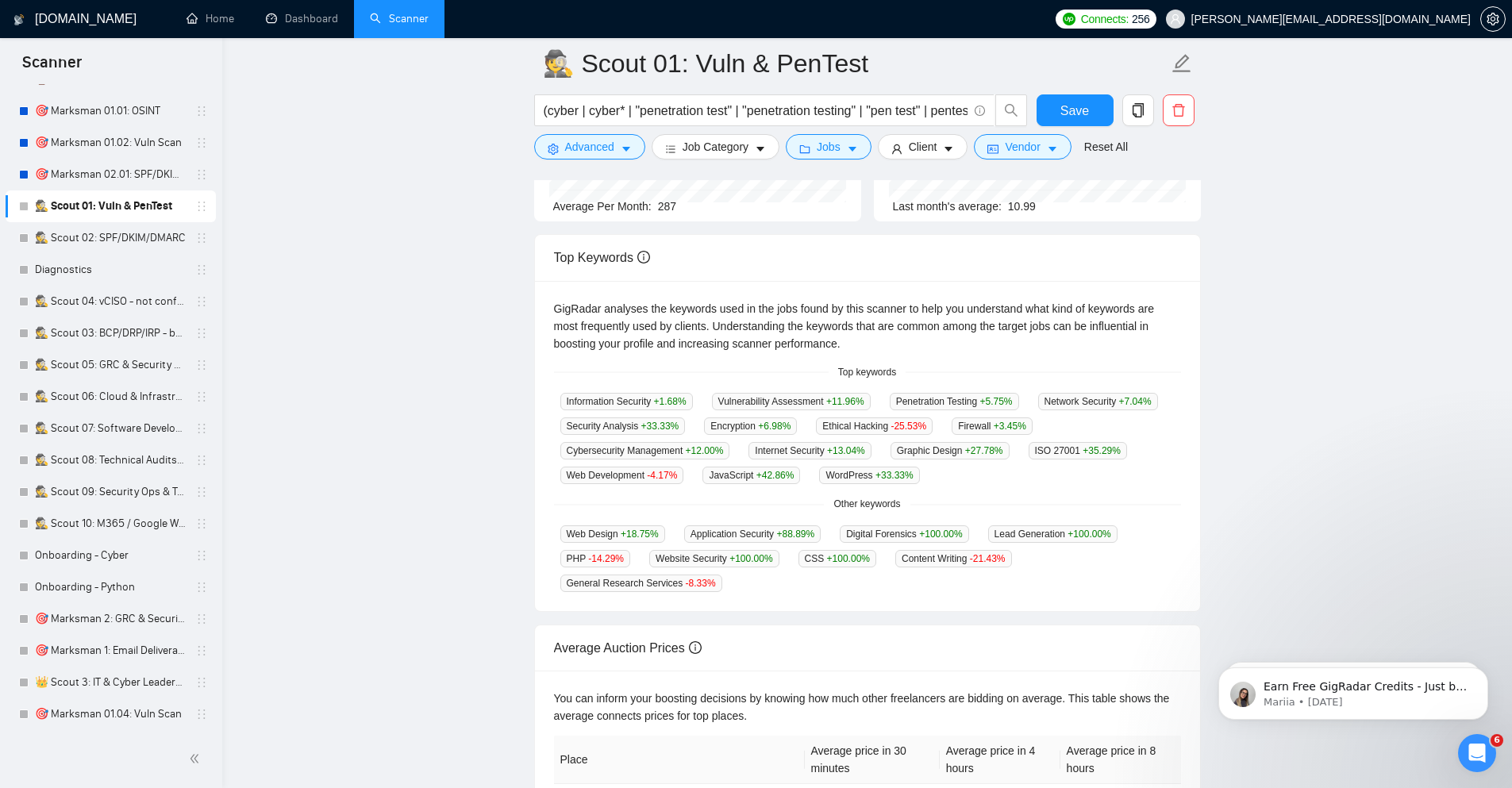
scroll to position [286, 0]
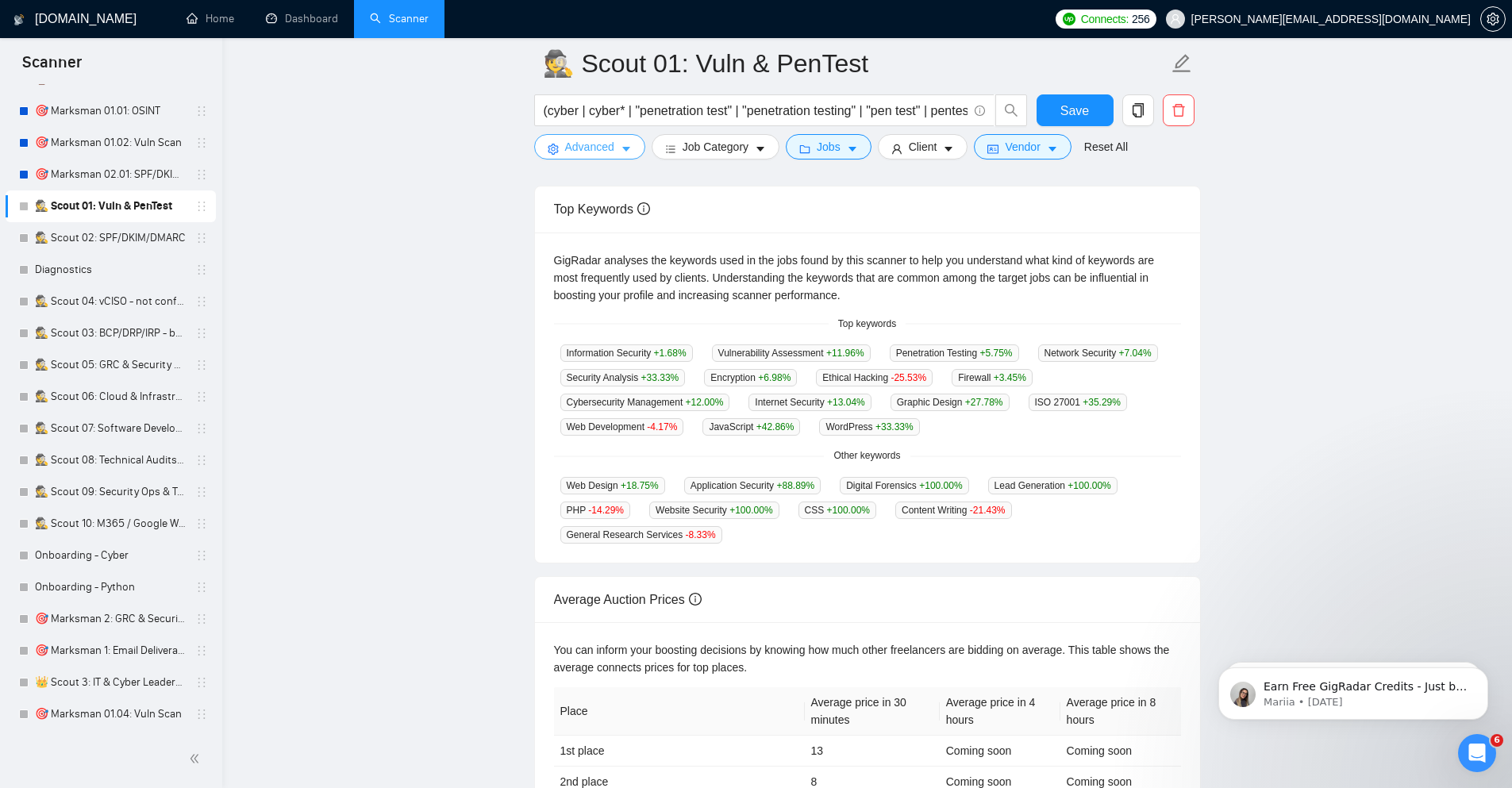
click at [601, 151] on span "Advanced" at bounding box center [589, 147] width 49 height 17
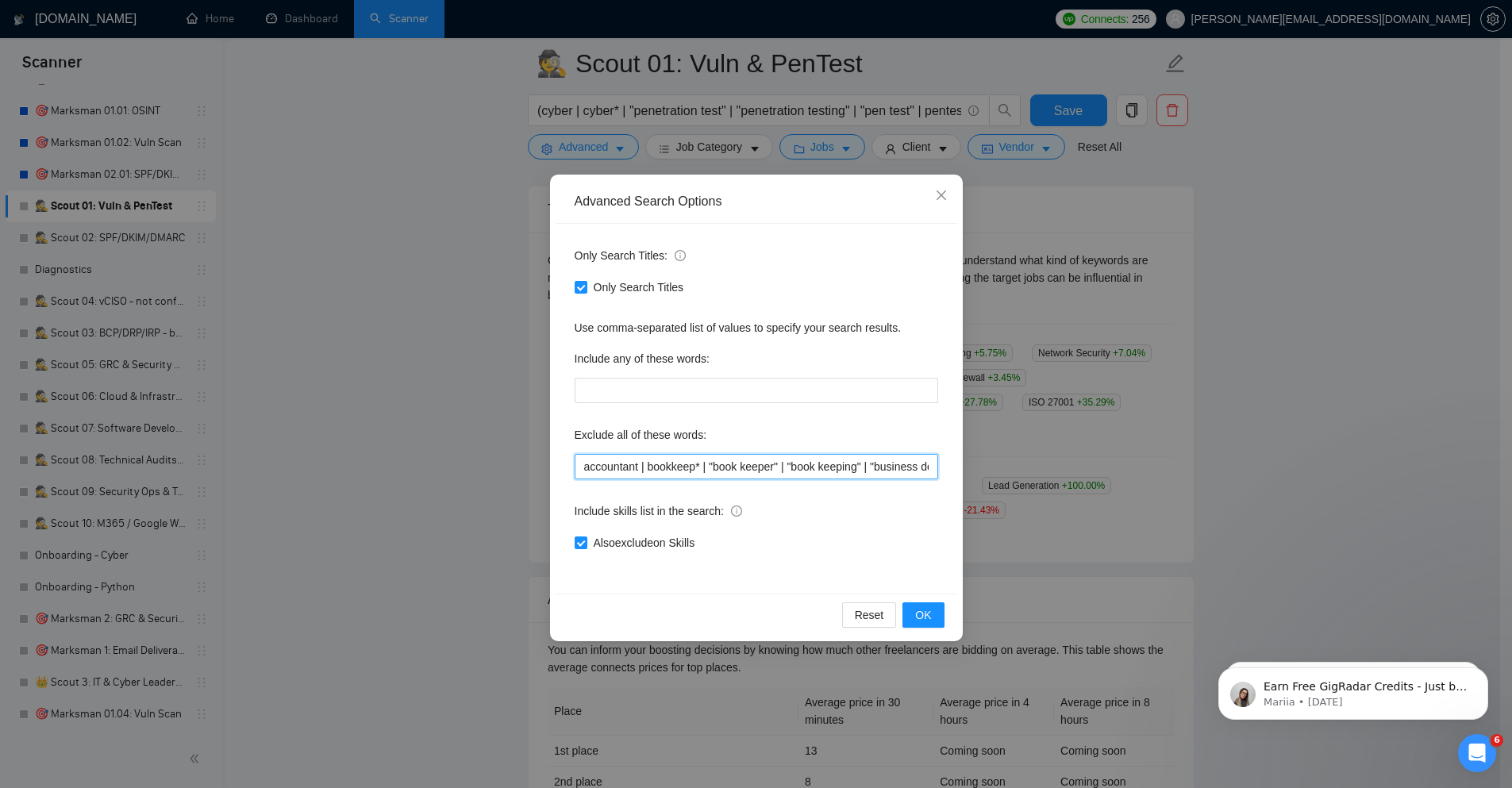
click at [670, 457] on input "accountant | bookkeep* | "book keeper" | "book keeping" | "business development…" at bounding box center [756, 467] width 363 height 26
paste input ""content writing" | deploy* | fulltime | "full-time" | "graphic design" | "grap…"
click at [928, 610] on span "OK" at bounding box center [923, 615] width 15 height 17
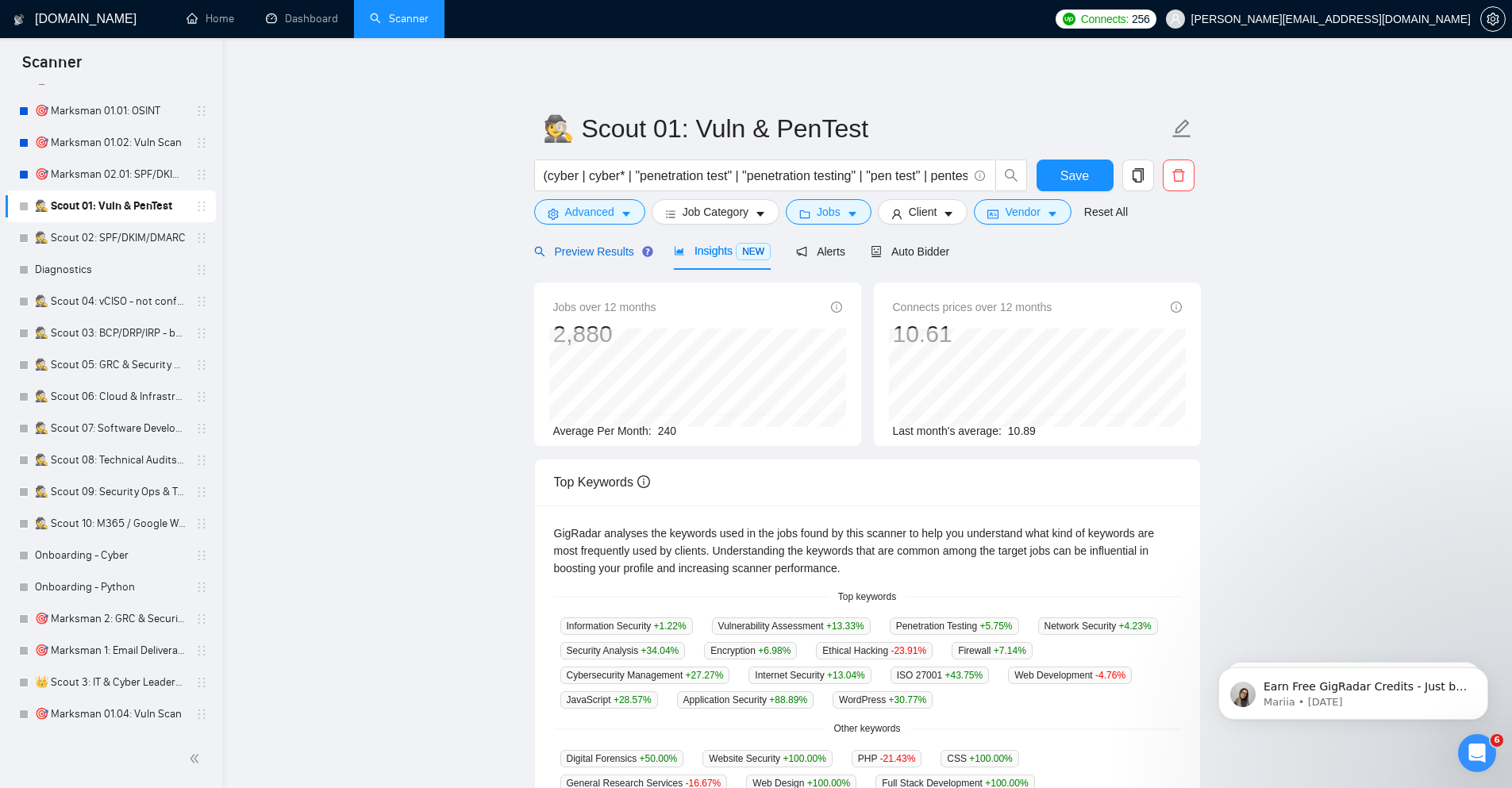
click at [569, 250] on span "Preview Results" at bounding box center [591, 251] width 114 height 13
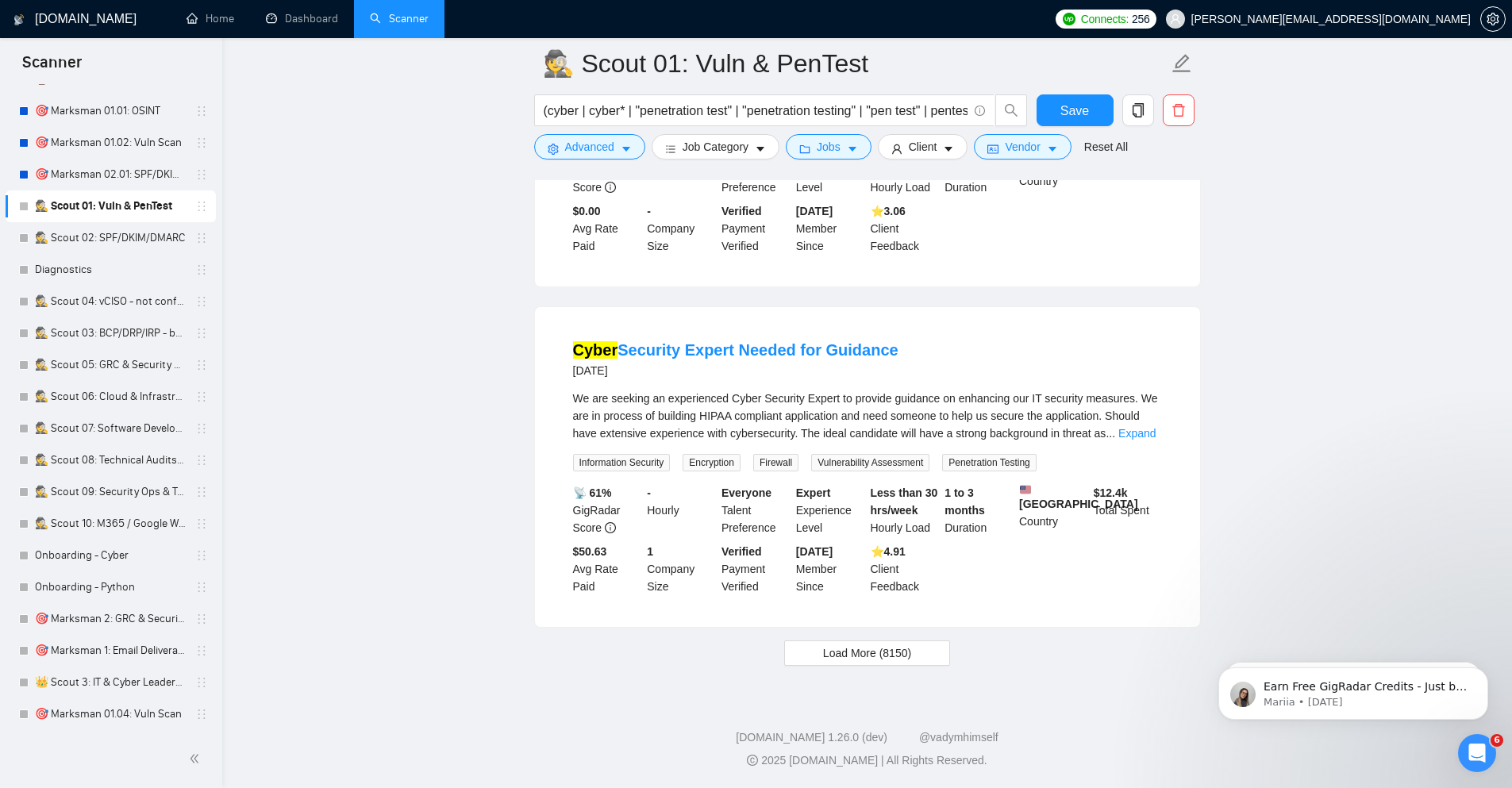
scroll to position [3106, 0]
click at [893, 658] on span "Load More (8150)" at bounding box center [867, 653] width 88 height 17
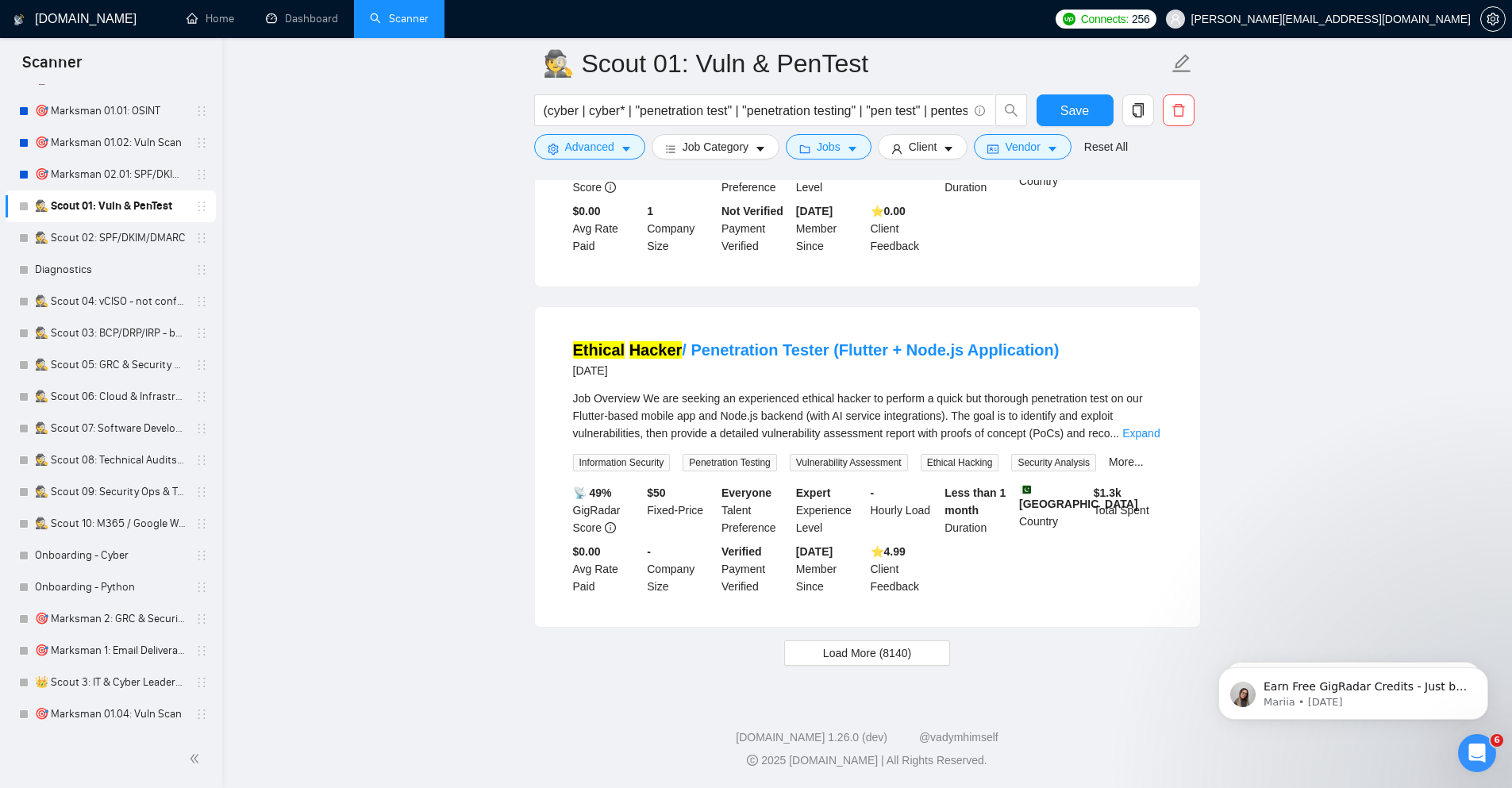
scroll to position [6631, 0]
click at [924, 666] on button "Load More (8140)" at bounding box center [867, 653] width 166 height 26
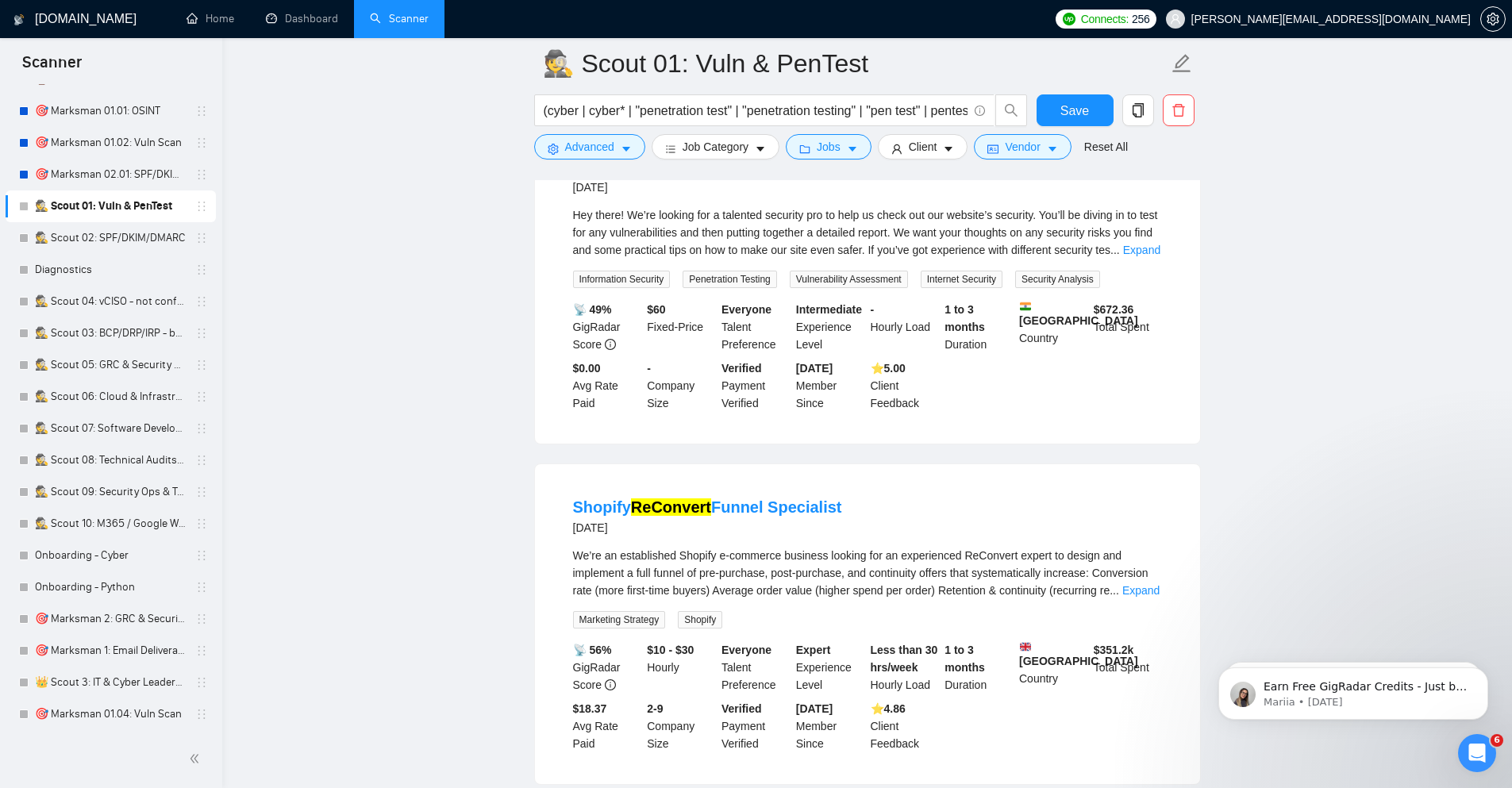
scroll to position [7869, 0]
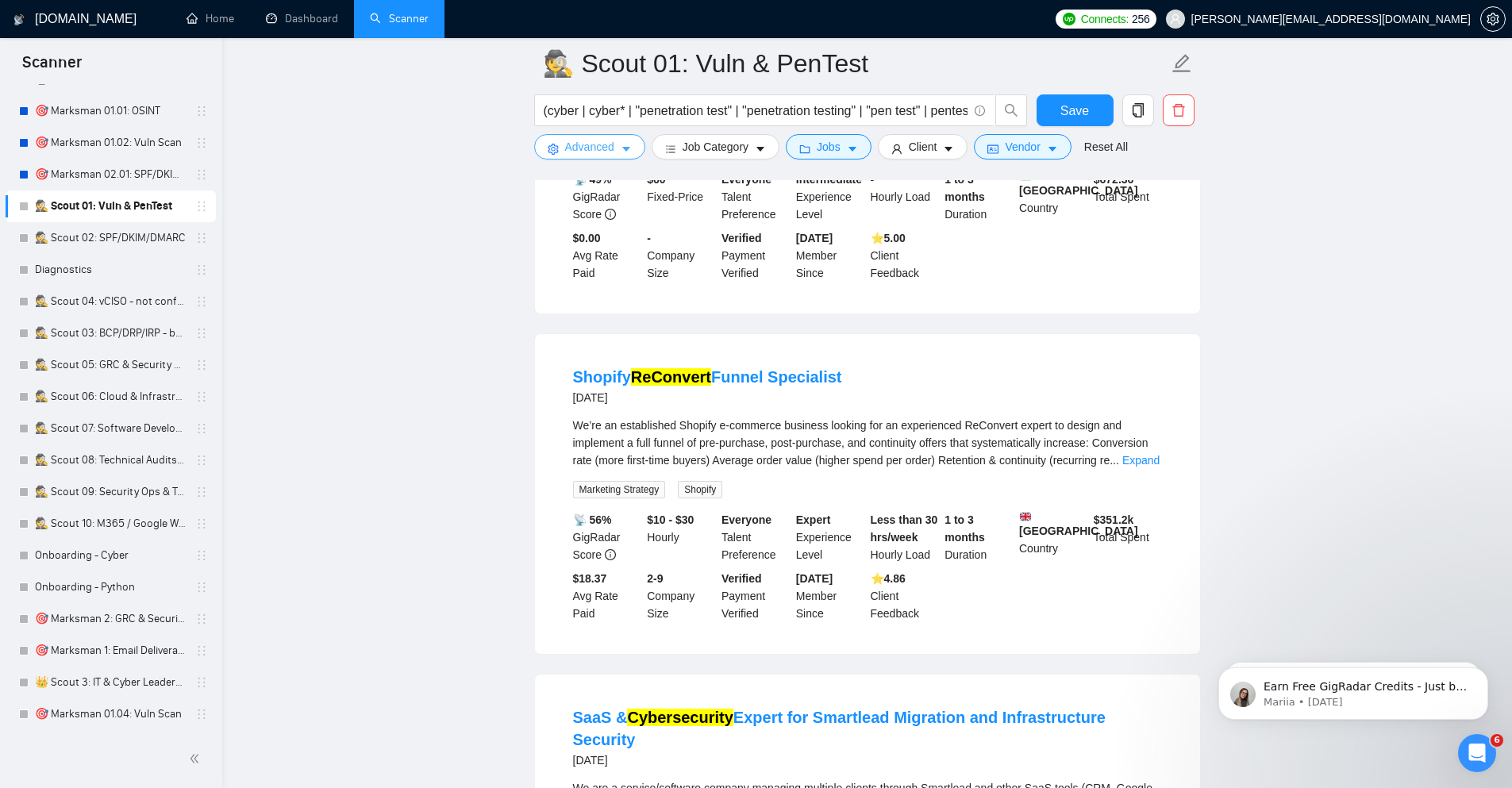
click at [605, 147] on span "Advanced" at bounding box center [589, 147] width 49 height 17
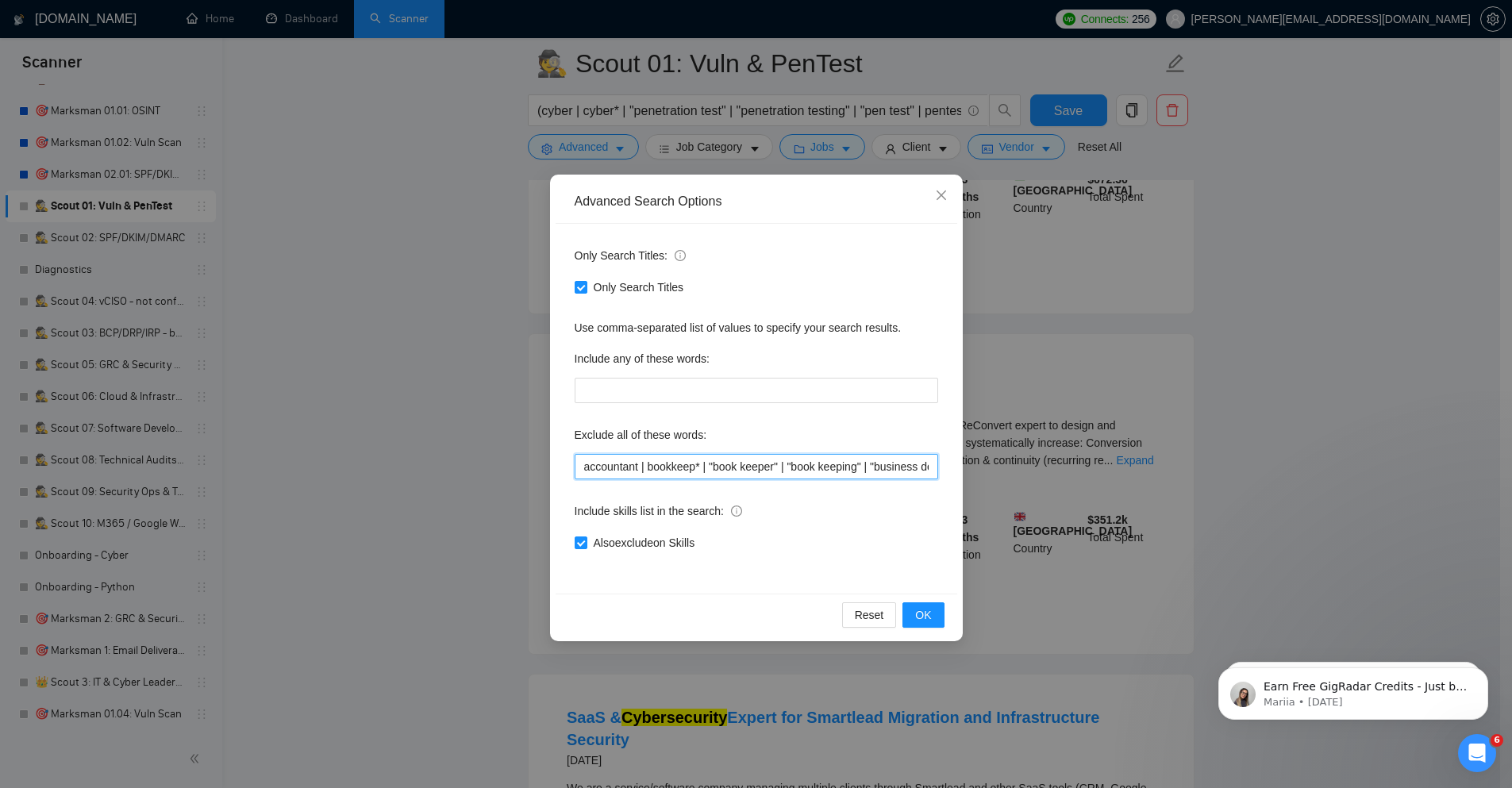
click at [661, 462] on input "accountant | bookkeep* | "book keeper" | "book keeping" | "business development…" at bounding box center [756, 467] width 363 height 26
paste input ""account recover" | "account recovery" | accountant | bookkeep* | "book keeper"…"
click at [914, 620] on button "OK" at bounding box center [923, 615] width 41 height 26
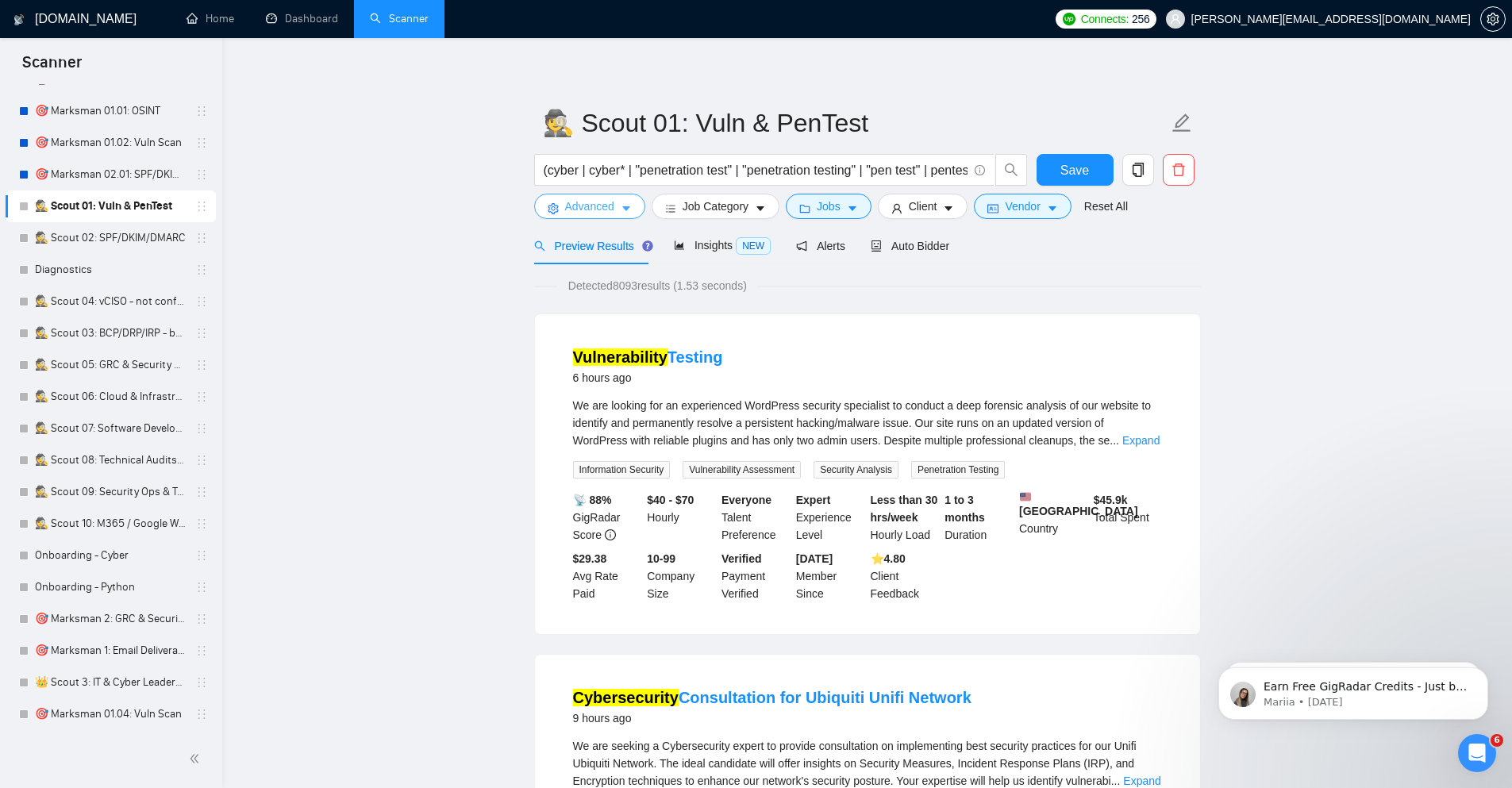
scroll to position [0, 0]
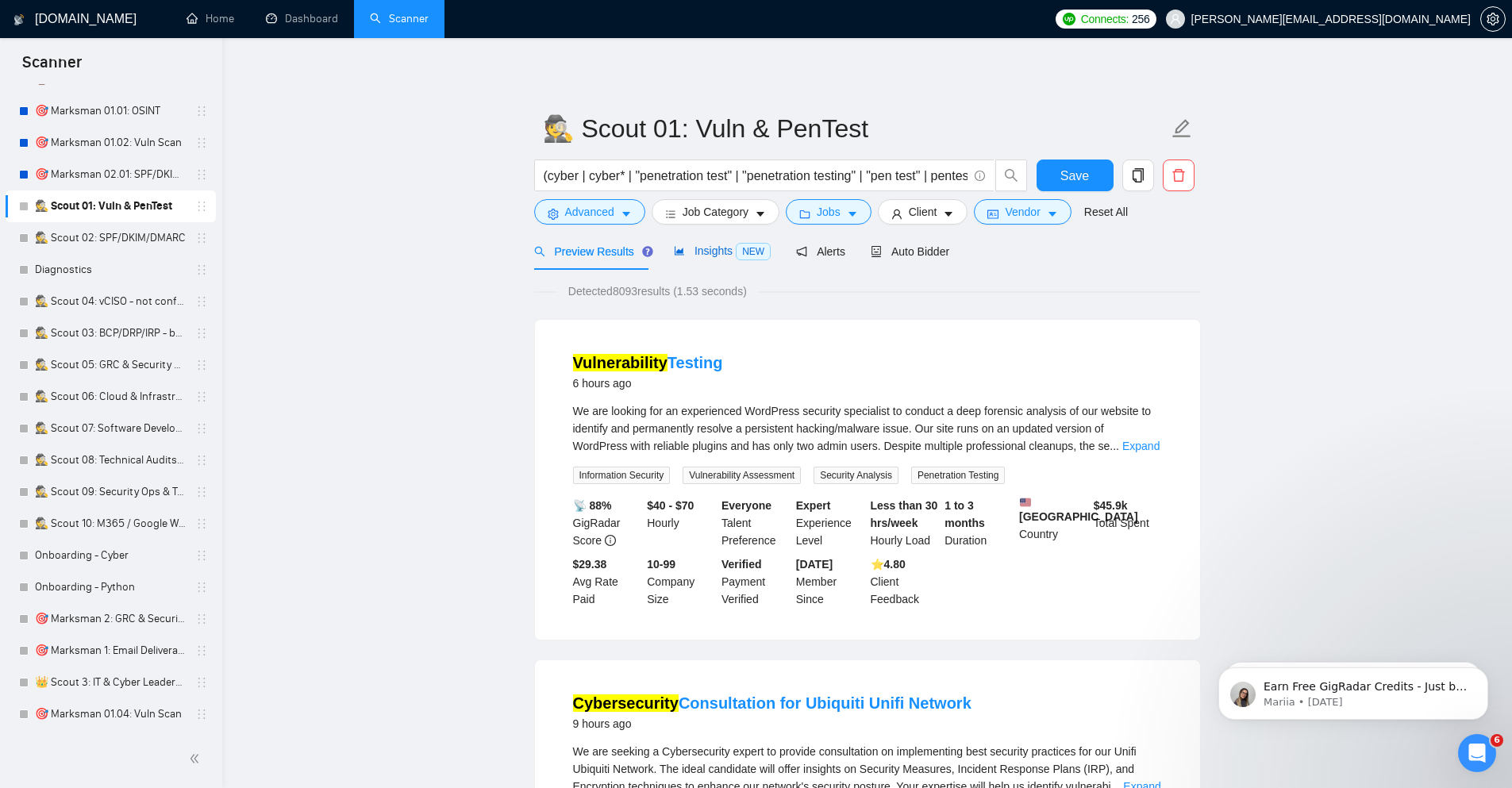
click at [692, 254] on span "Insights NEW" at bounding box center [722, 251] width 97 height 13
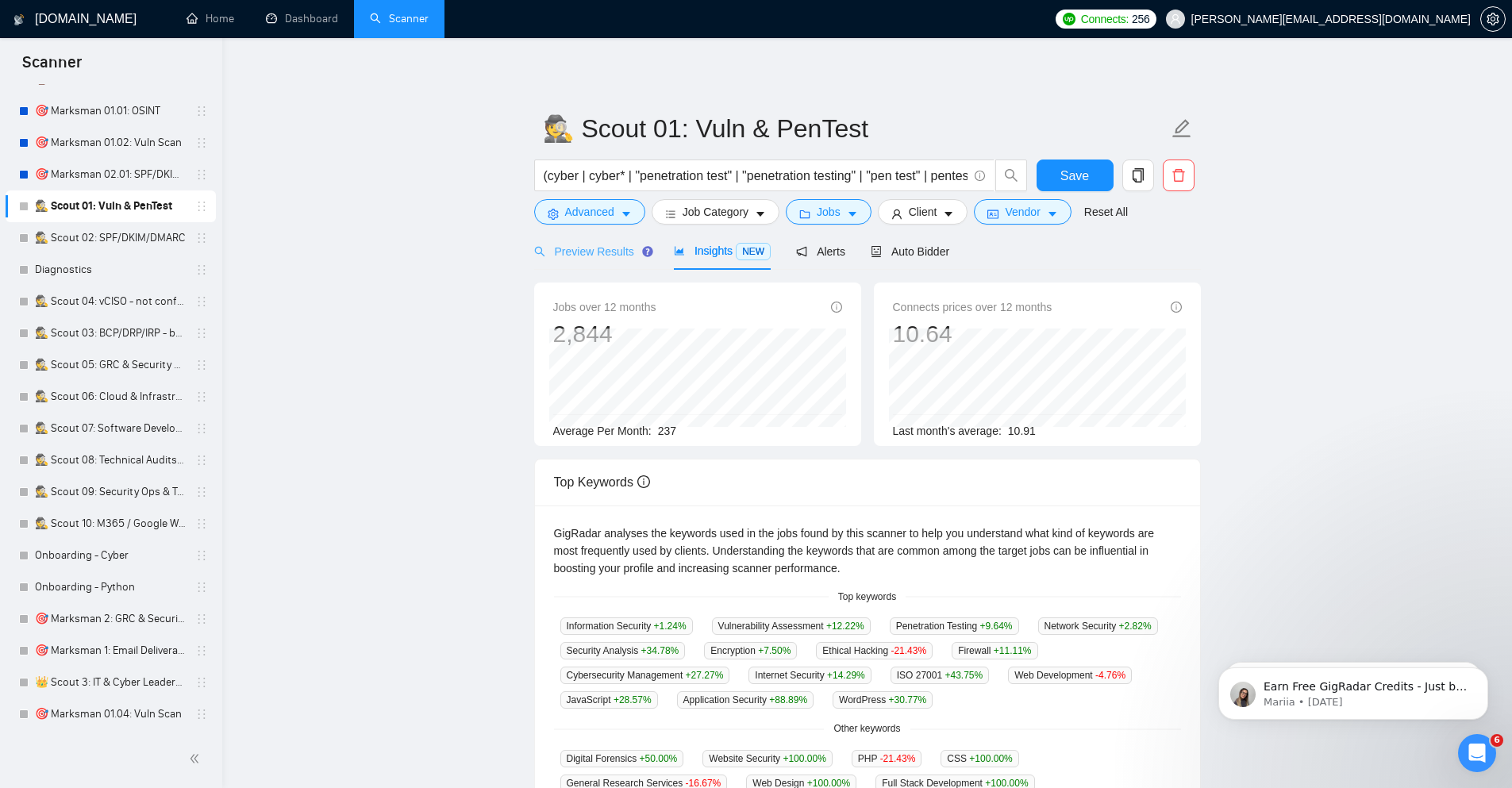
click at [597, 241] on div "Preview Results" at bounding box center [591, 251] width 114 height 37
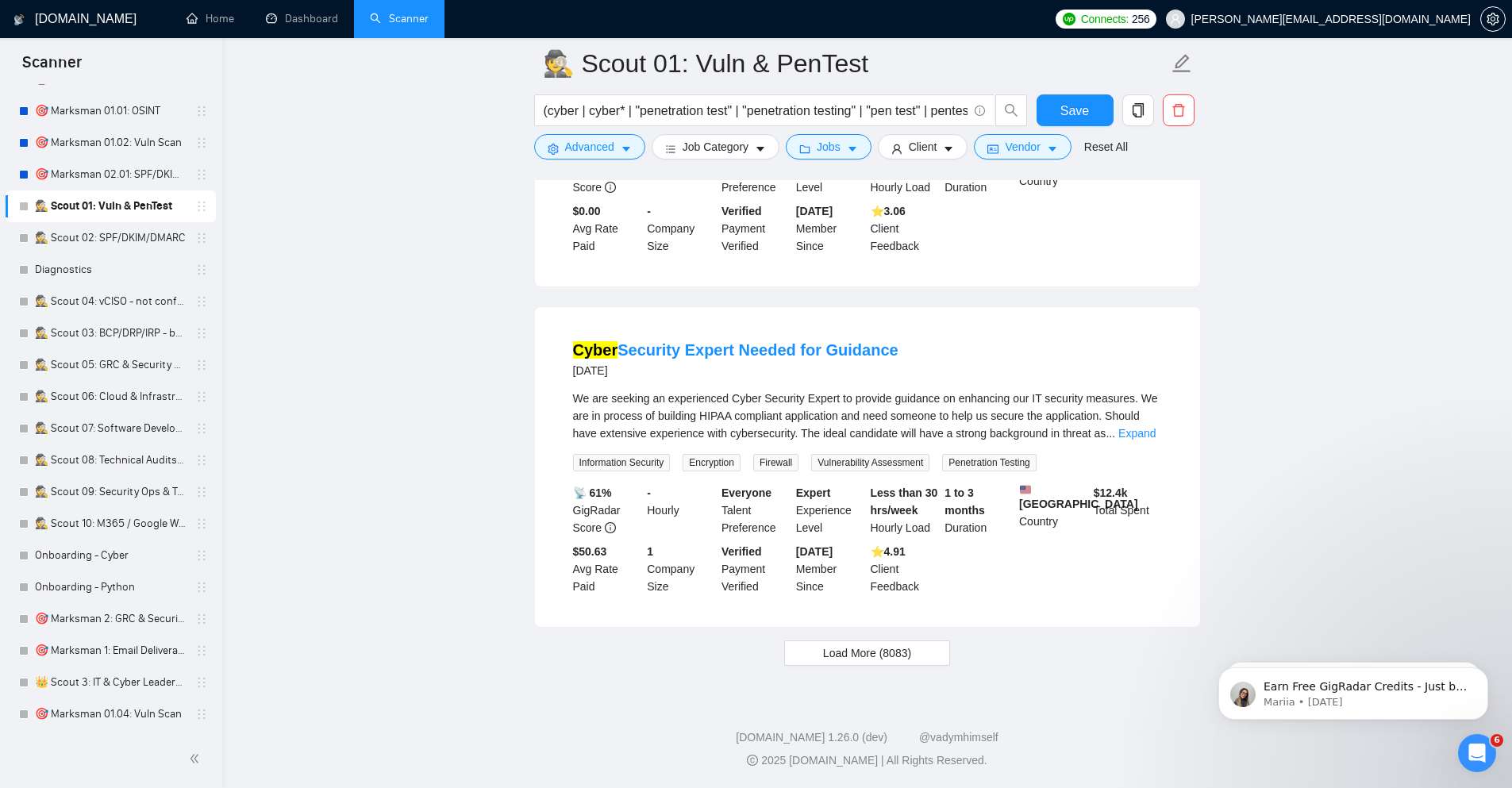
scroll to position [3106, 0]
click at [889, 657] on span "Load More (8083)" at bounding box center [867, 653] width 88 height 17
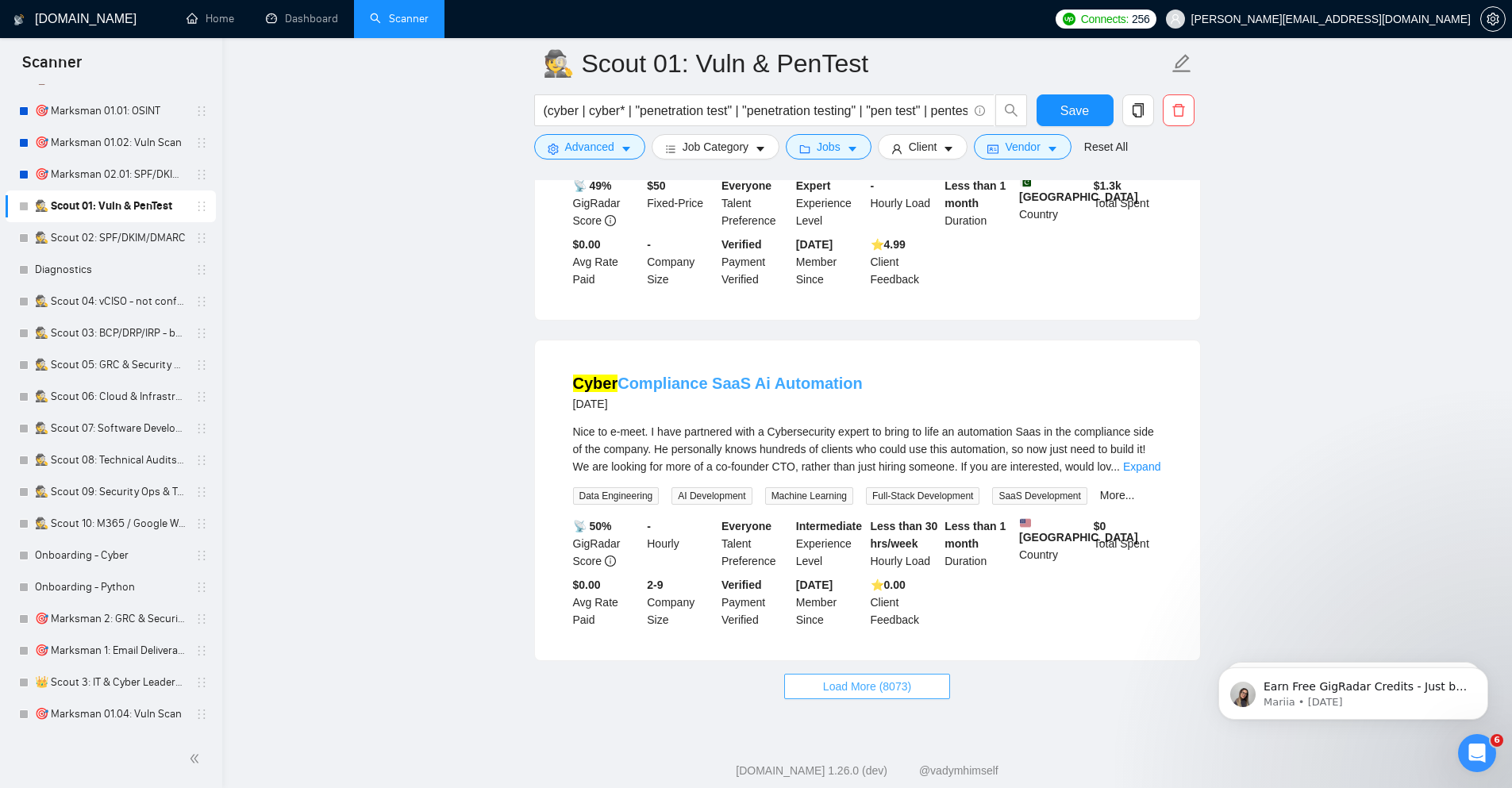
scroll to position [6634, 0]
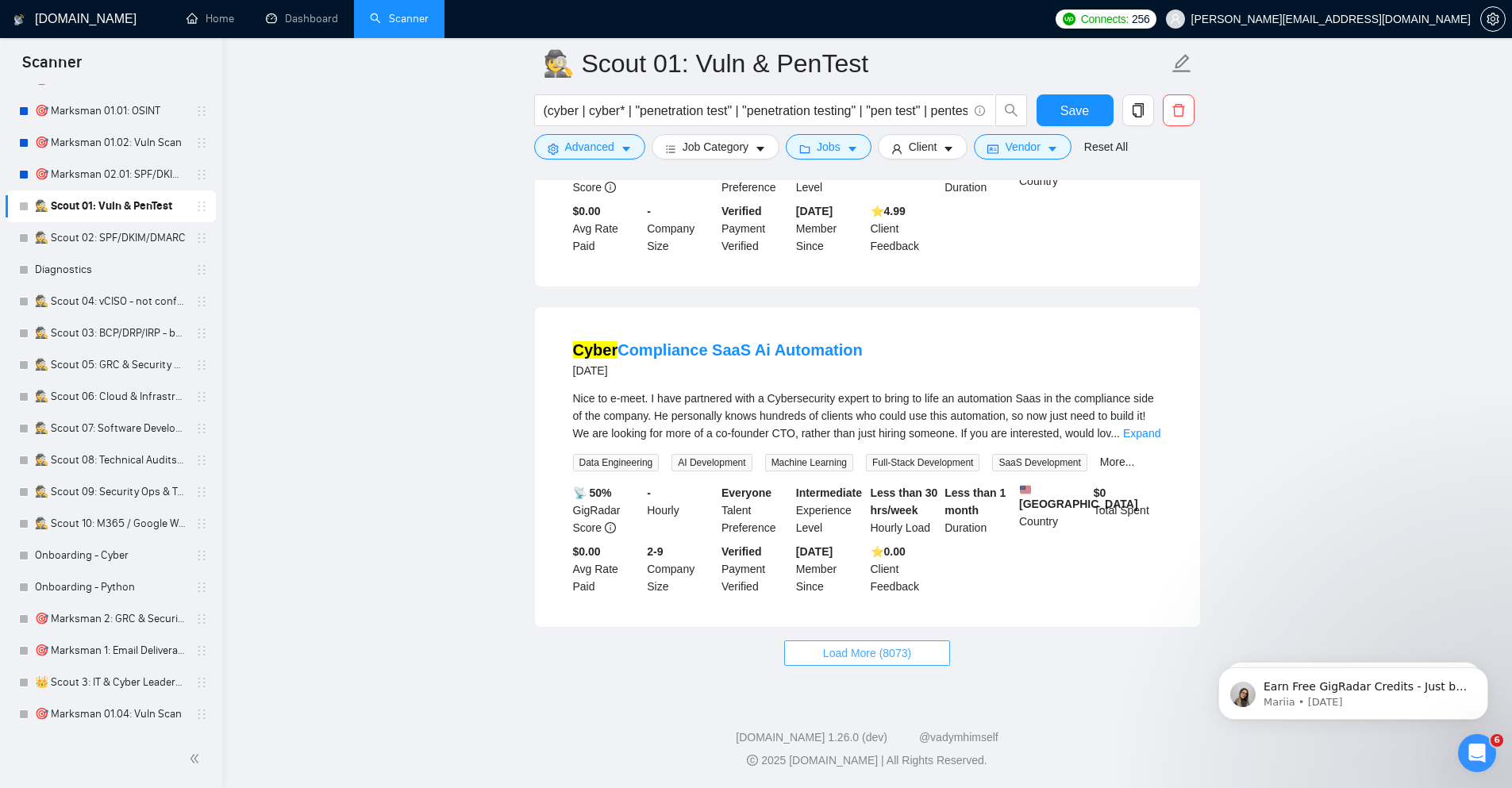
click at [875, 655] on span "Load More (8073)" at bounding box center [867, 653] width 88 height 17
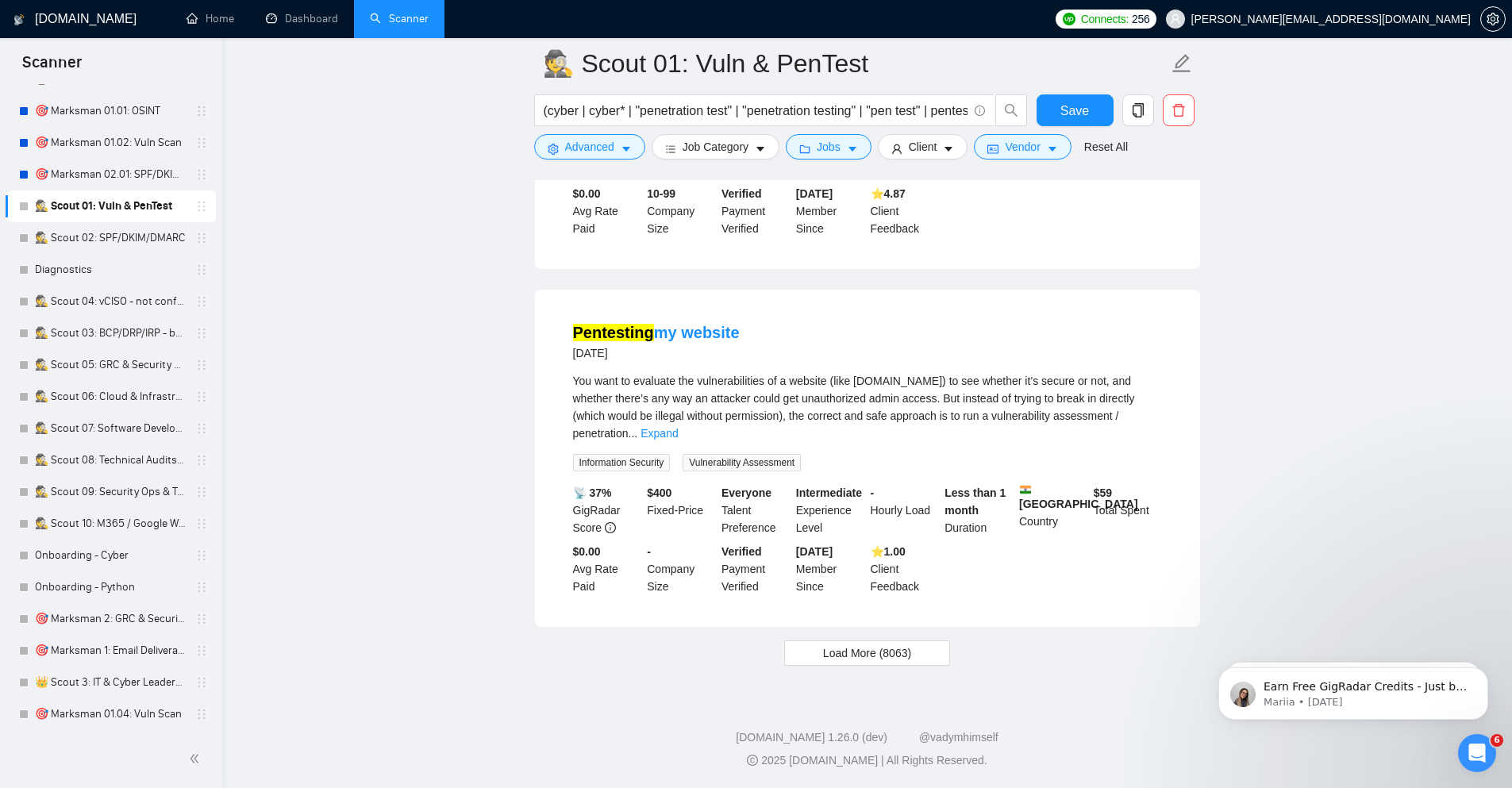
scroll to position [10100, 0]
click at [895, 646] on span "Load More (8063)" at bounding box center [867, 653] width 88 height 17
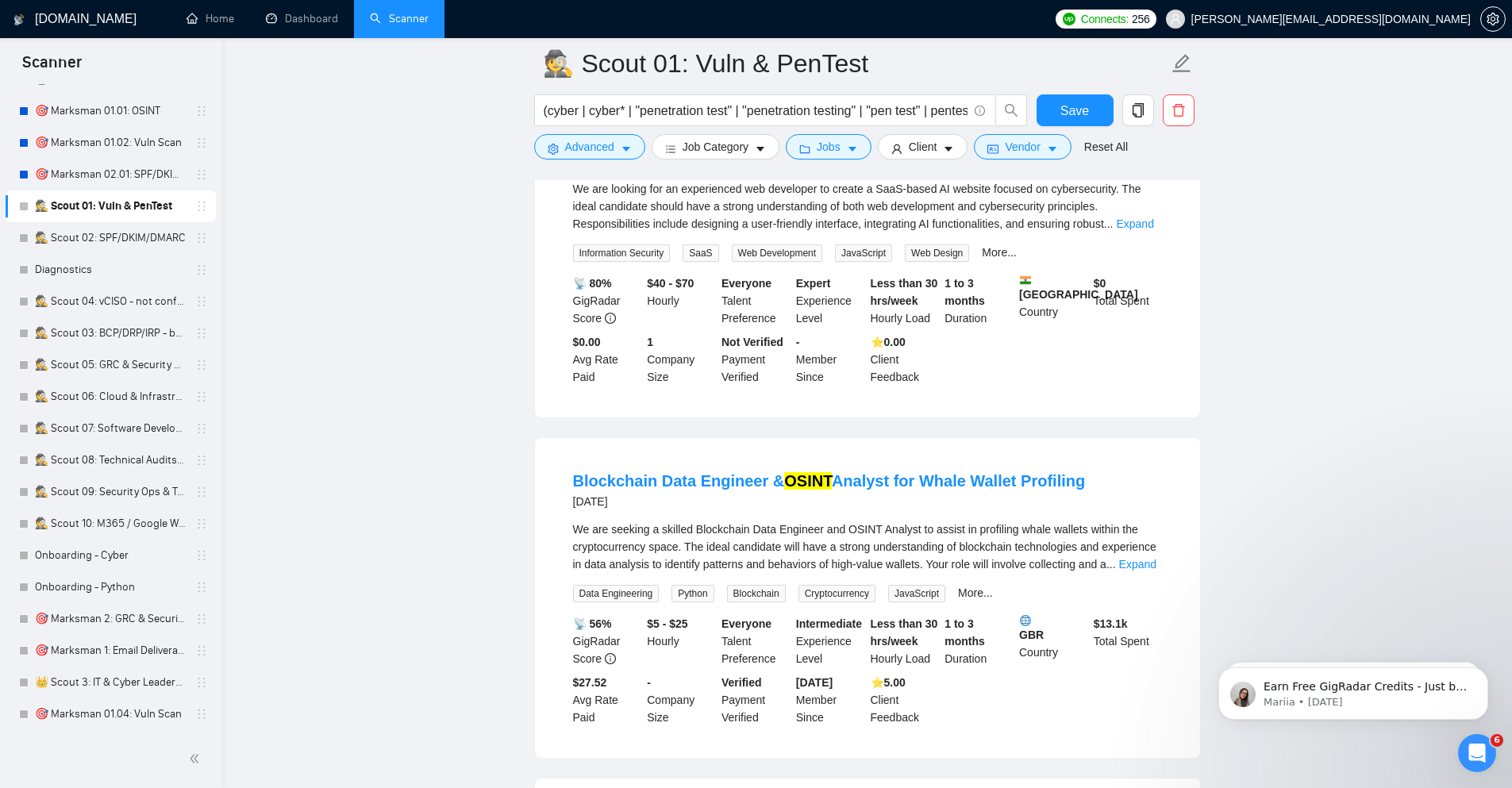
scroll to position [11623, 0]
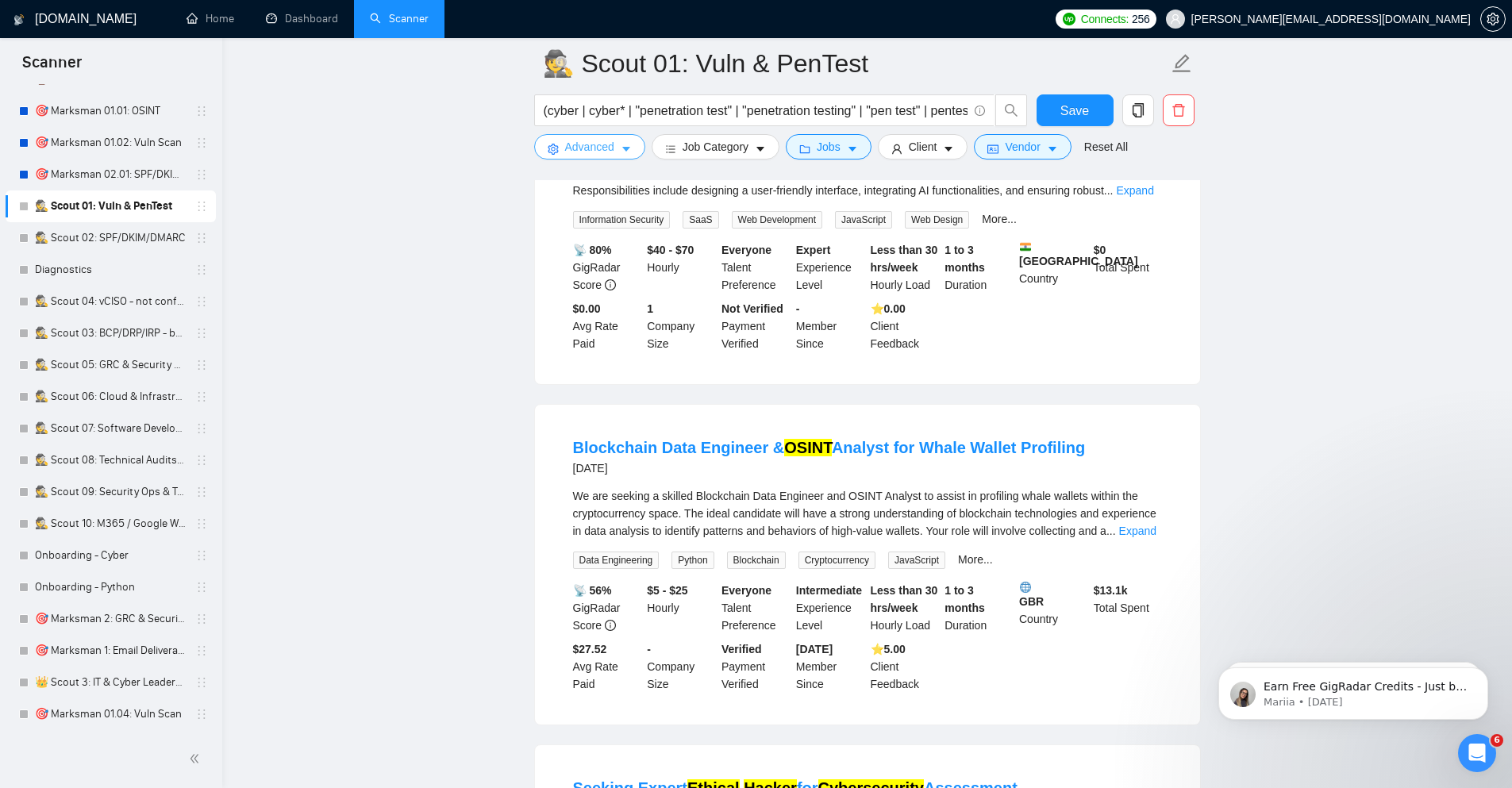
click at [614, 152] on button "Advanced" at bounding box center [589, 147] width 111 height 26
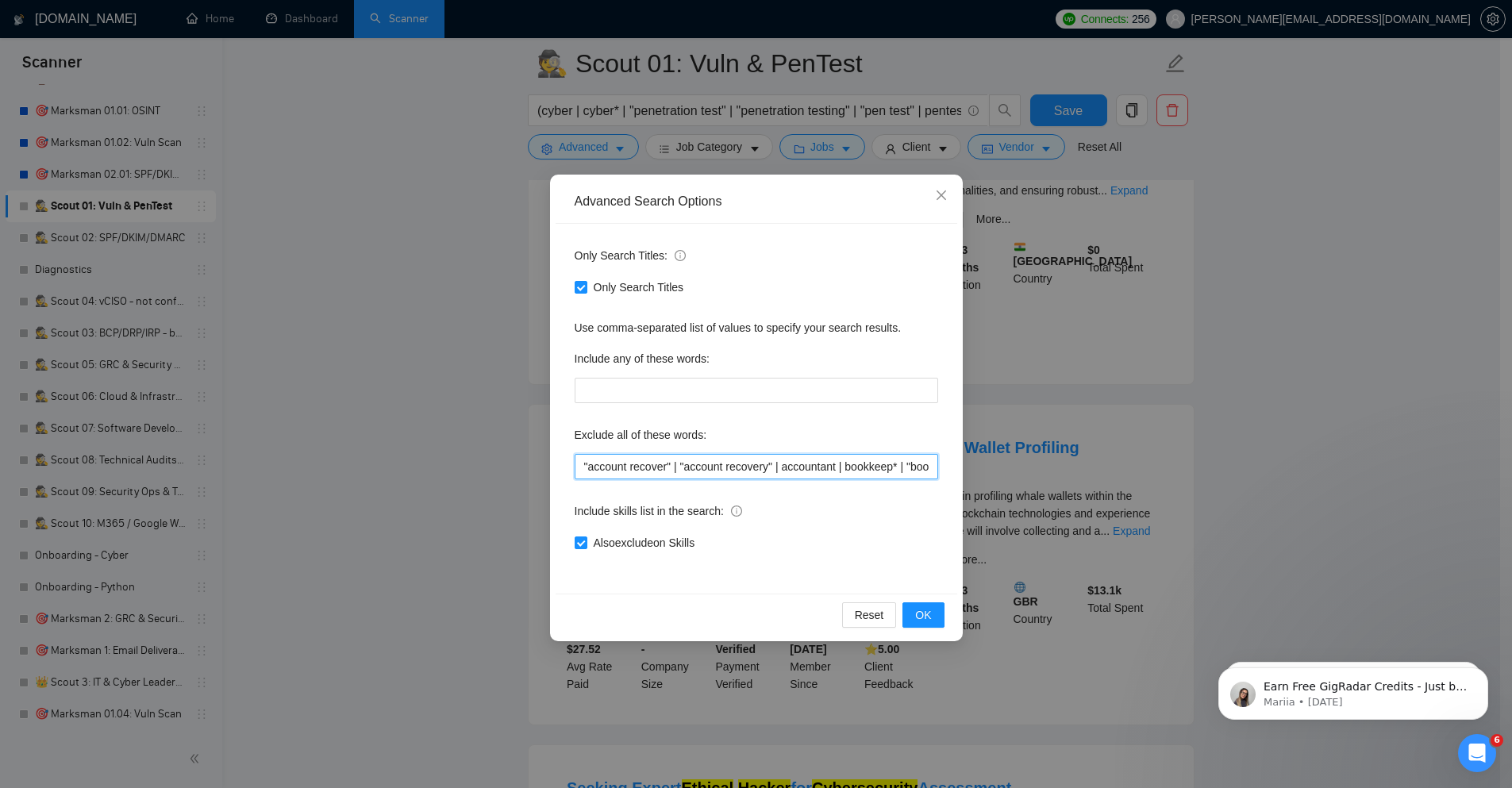
click at [708, 461] on input ""account recover" | "account recovery" | accountant | bookkeep* | "book keeper"…" at bounding box center [756, 467] width 363 height 26
paste input "audit" | "code review" | "codebase audit" | "codebase review" | "content writin…"
type input ""account recover" | "account recovery" | accountant | bookkeep* | "book keeper"…"
click at [934, 612] on button "OK" at bounding box center [923, 615] width 41 height 26
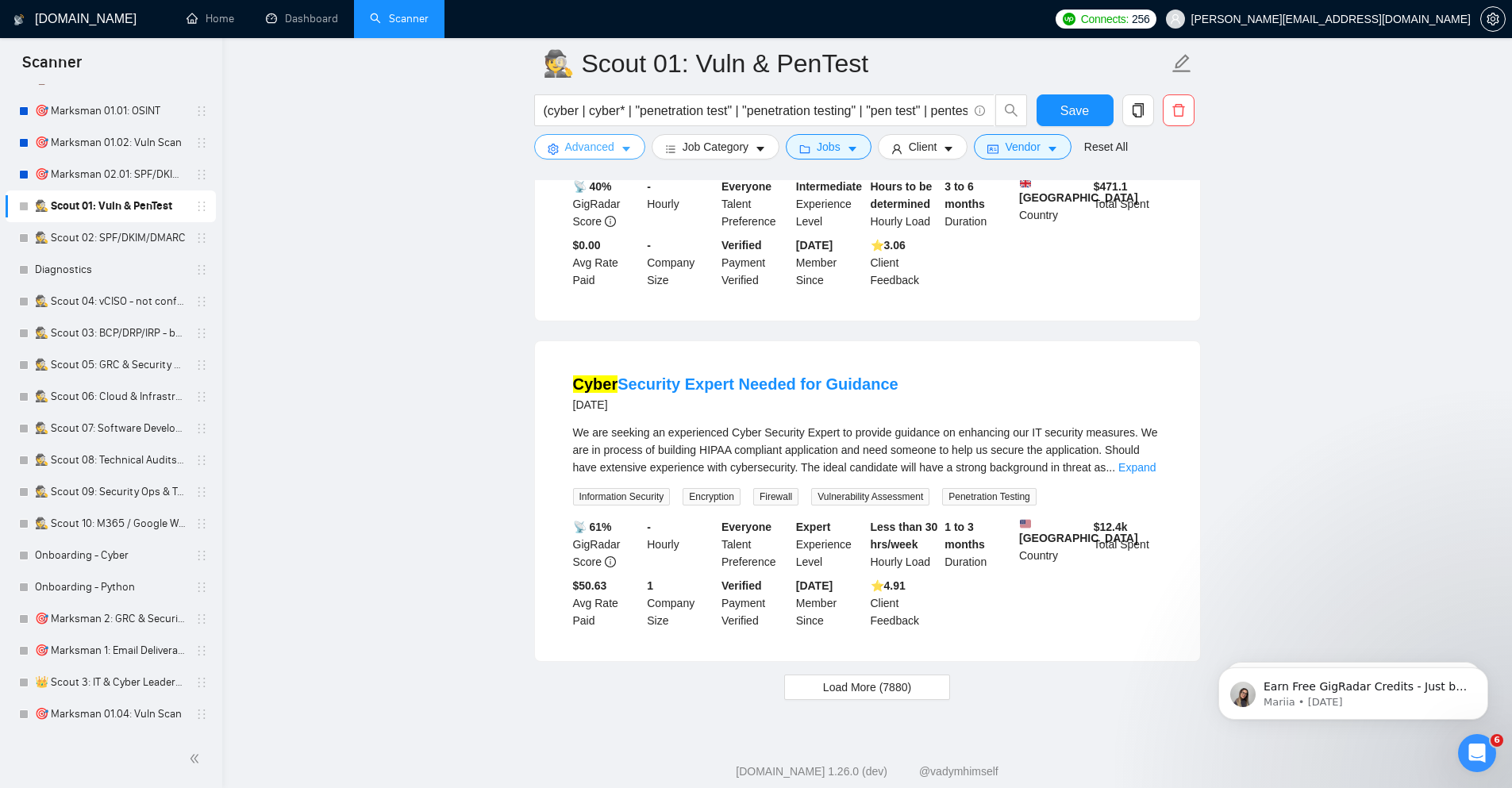
scroll to position [3106, 0]
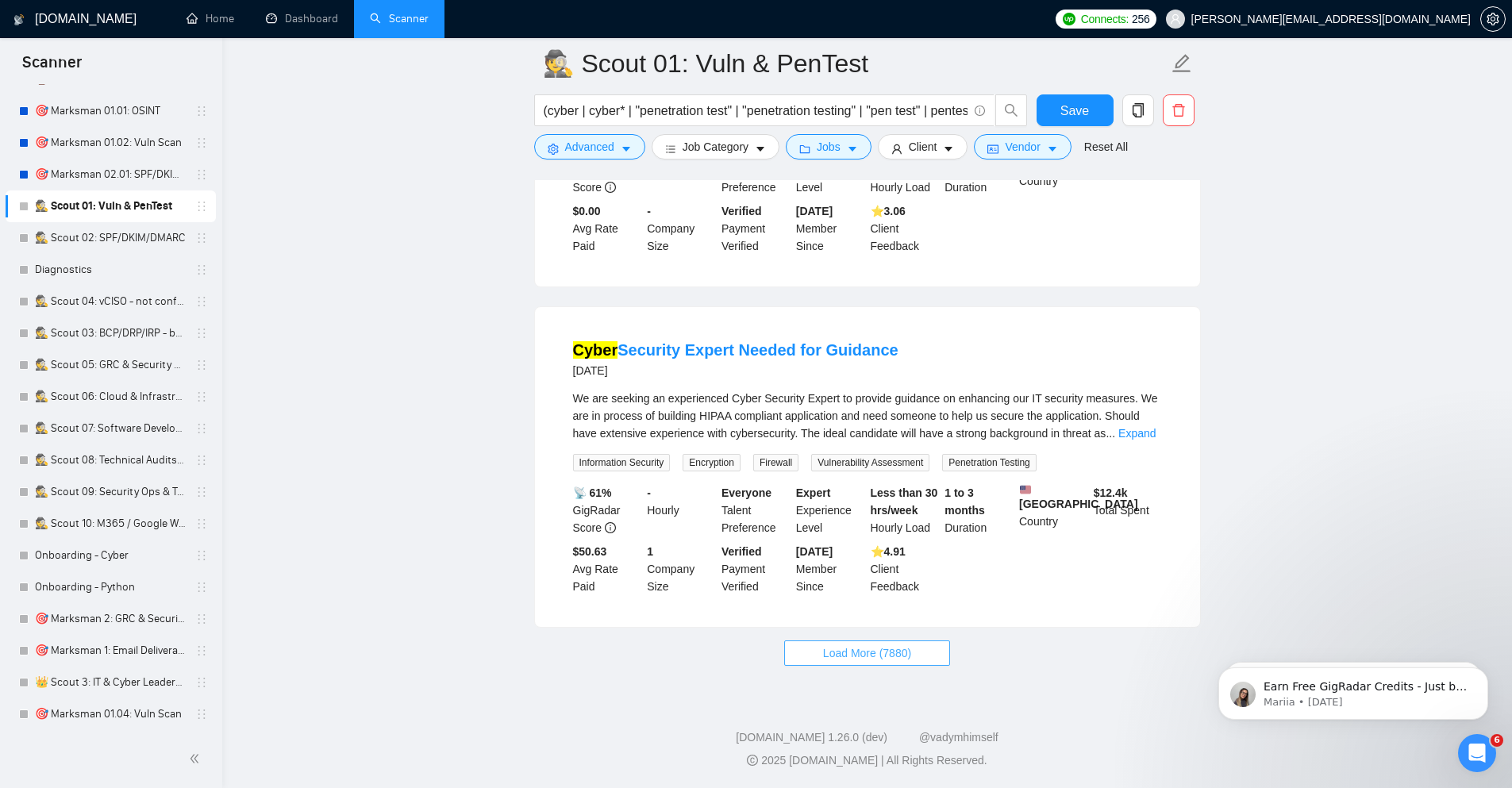
click at [887, 653] on span "Load More (7880)" at bounding box center [867, 653] width 88 height 17
click at [838, 654] on span "Load More (7870)" at bounding box center [867, 653] width 88 height 17
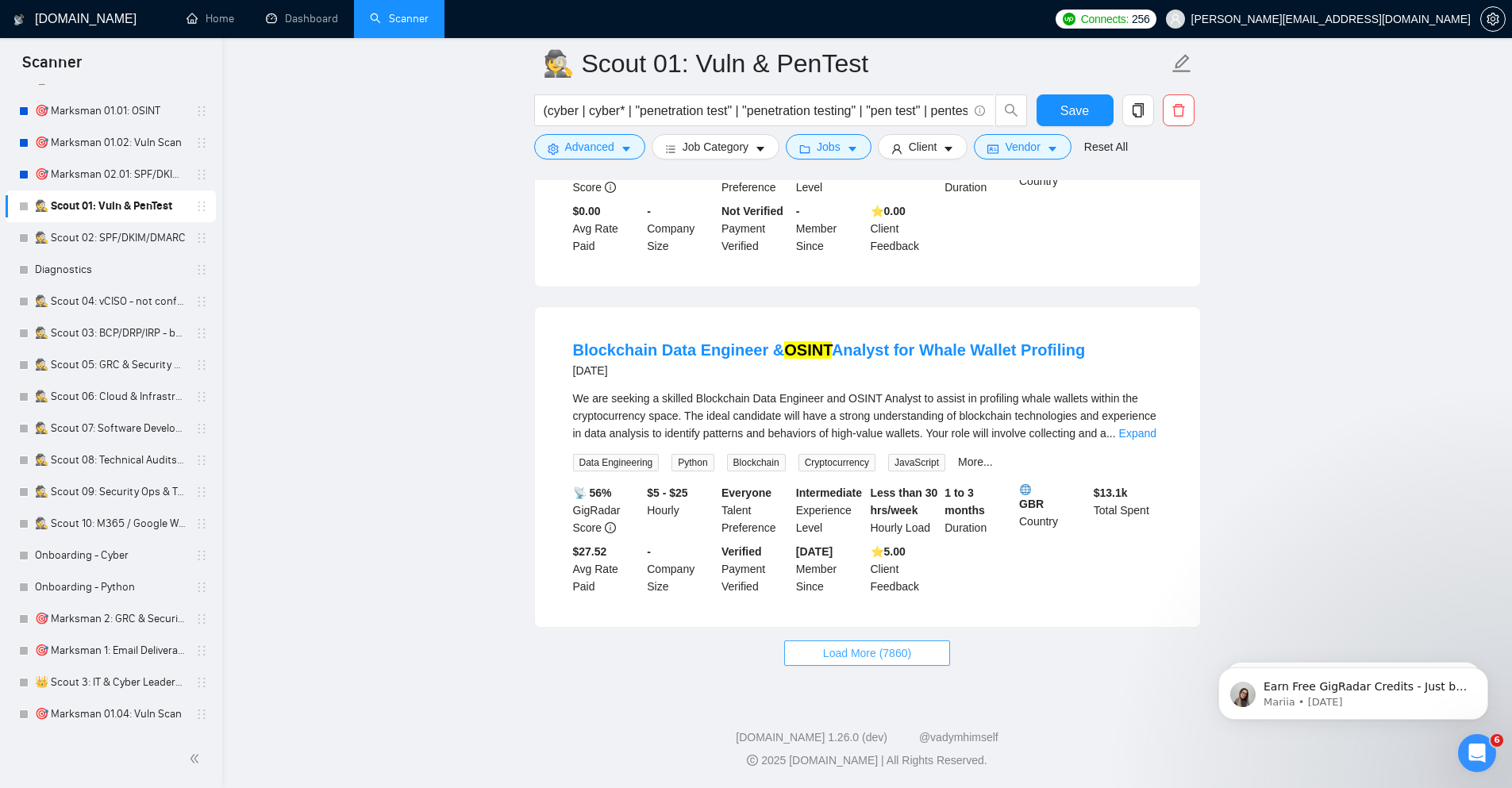
scroll to position [10033, 0]
click at [1051, 148] on icon "caret-down" at bounding box center [1052, 150] width 8 height 5
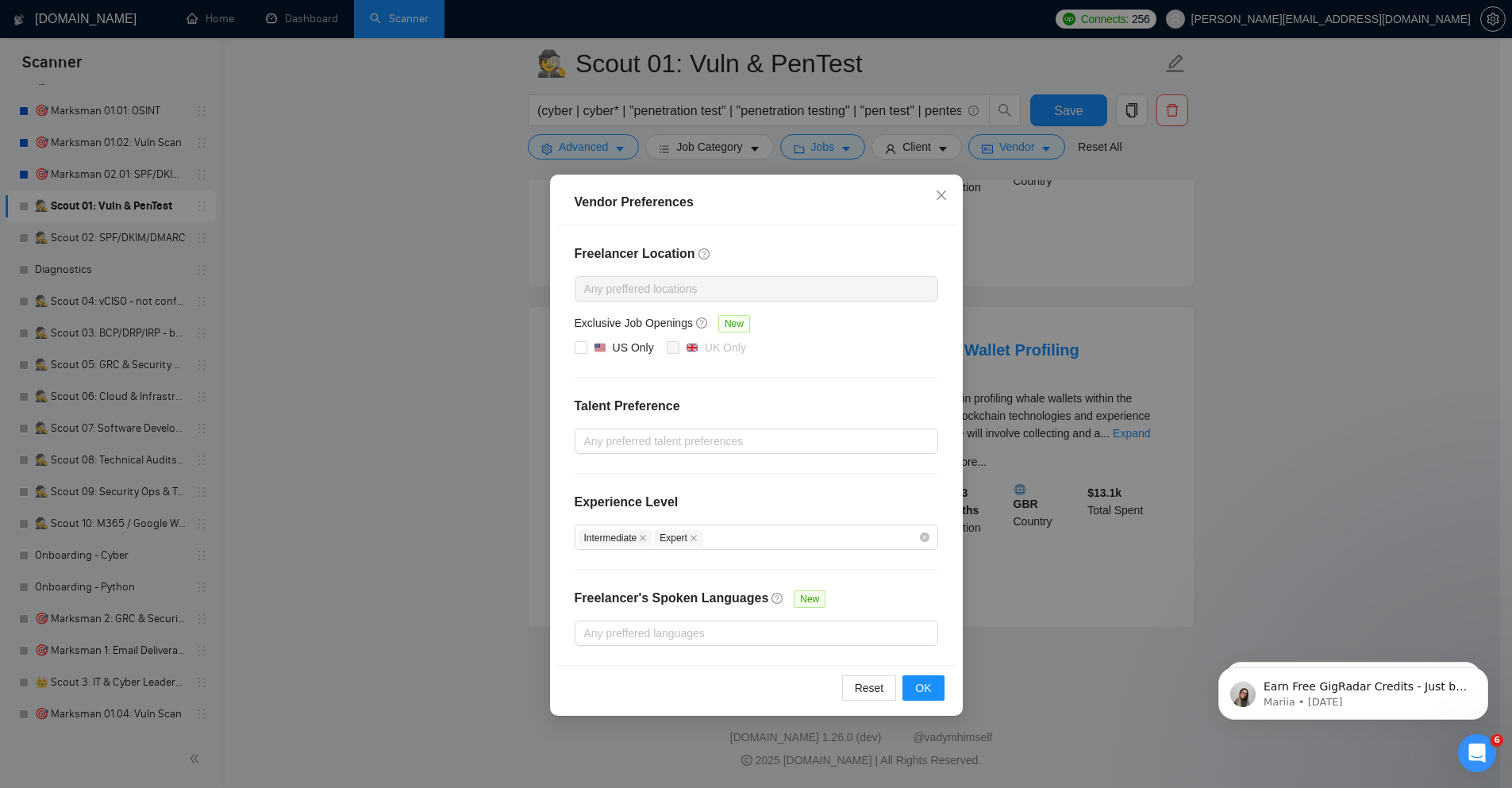
click at [1326, 378] on div "Vendor Preferences Freelancer Location Any preffered locations Exclusive Job Op…" at bounding box center [756, 394] width 1512 height 788
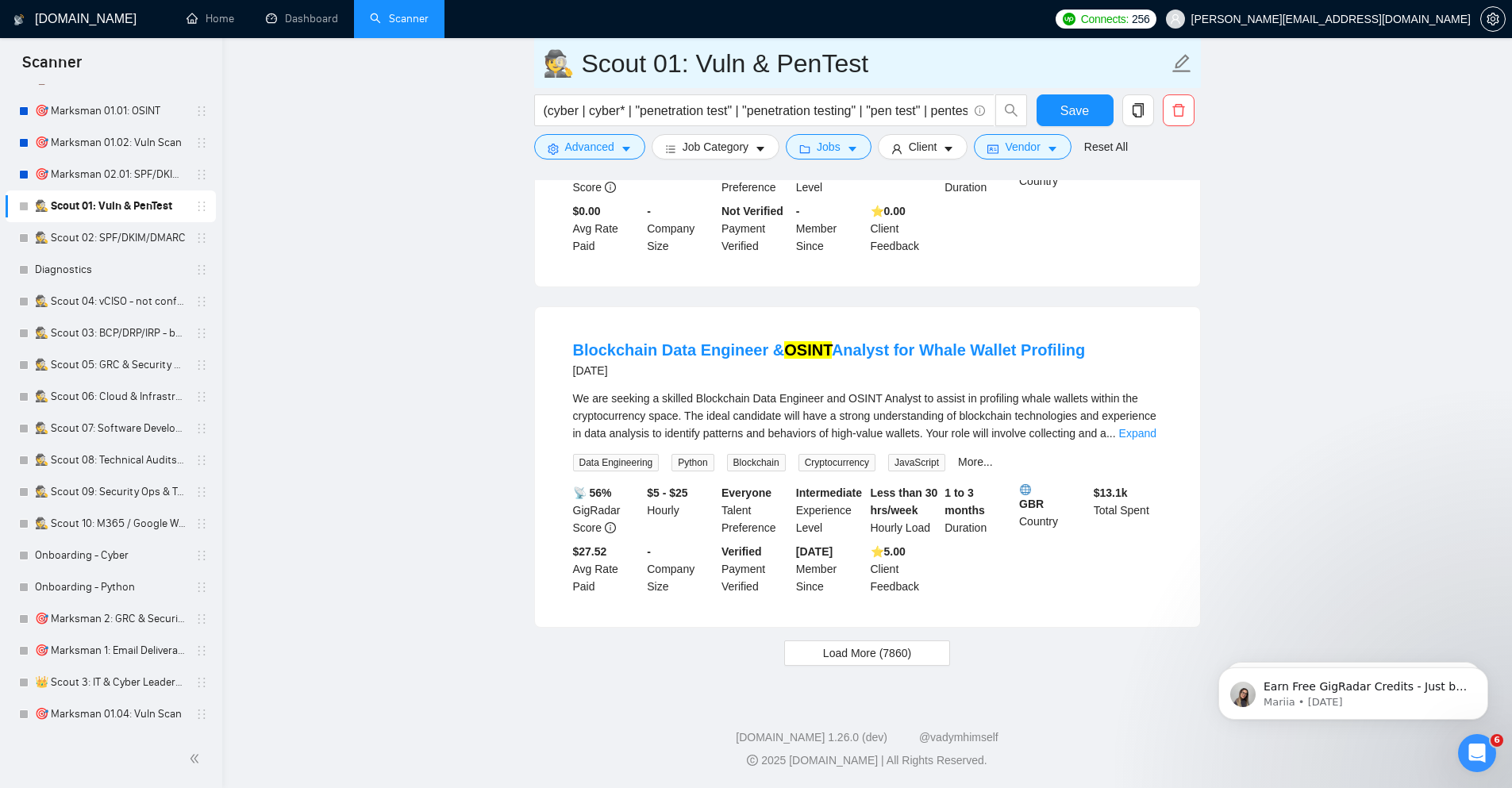
drag, startPoint x: 931, startPoint y: 63, endPoint x: 361, endPoint y: -60, distance: 583.1
click at [566, 70] on input "🕵️ Scout 01: Vuln & PenTest" at bounding box center [856, 64] width 625 height 40
drag, startPoint x: 566, startPoint y: 70, endPoint x: 510, endPoint y: 67, distance: 56.1
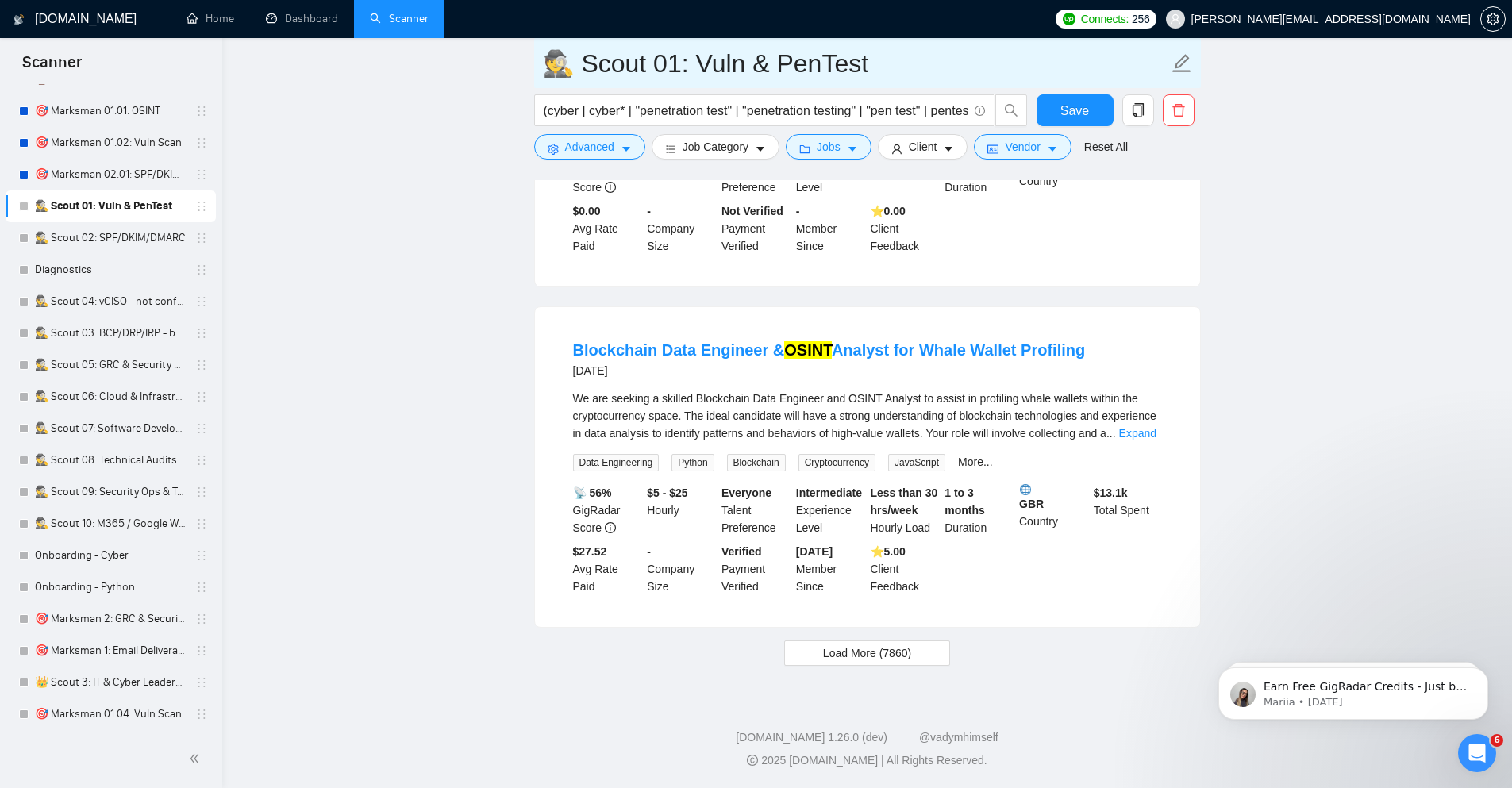
click at [741, 64] on input "🕵️ Scout 01: Vuln & PenTest" at bounding box center [856, 64] width 625 height 40
paste input "text"
type input "🔎 Scout 01: Vuln & PenTest"
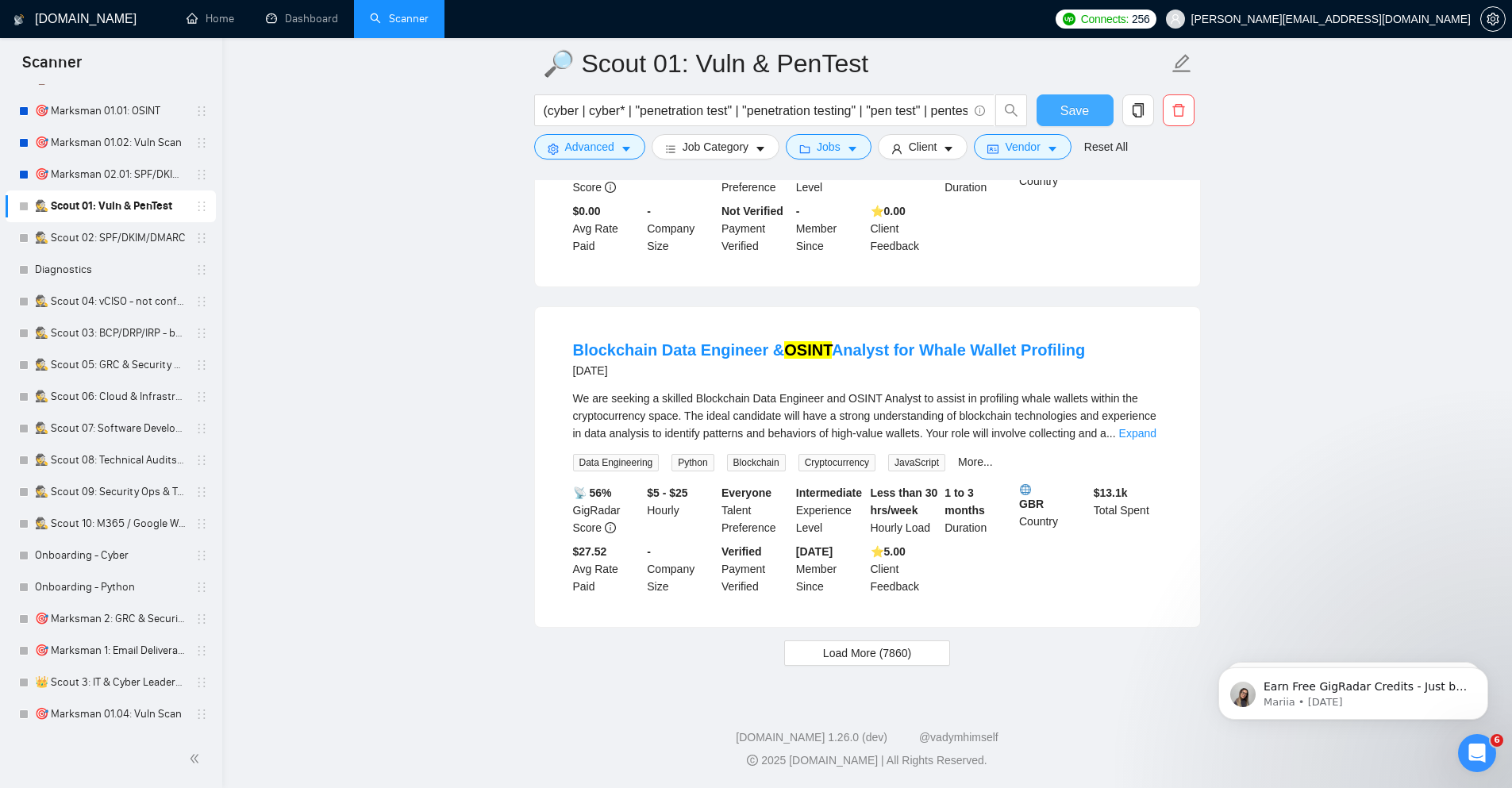
click at [1088, 109] on button "Save" at bounding box center [1075, 110] width 77 height 32
click at [618, 156] on button "Advanced" at bounding box center [589, 147] width 111 height 26
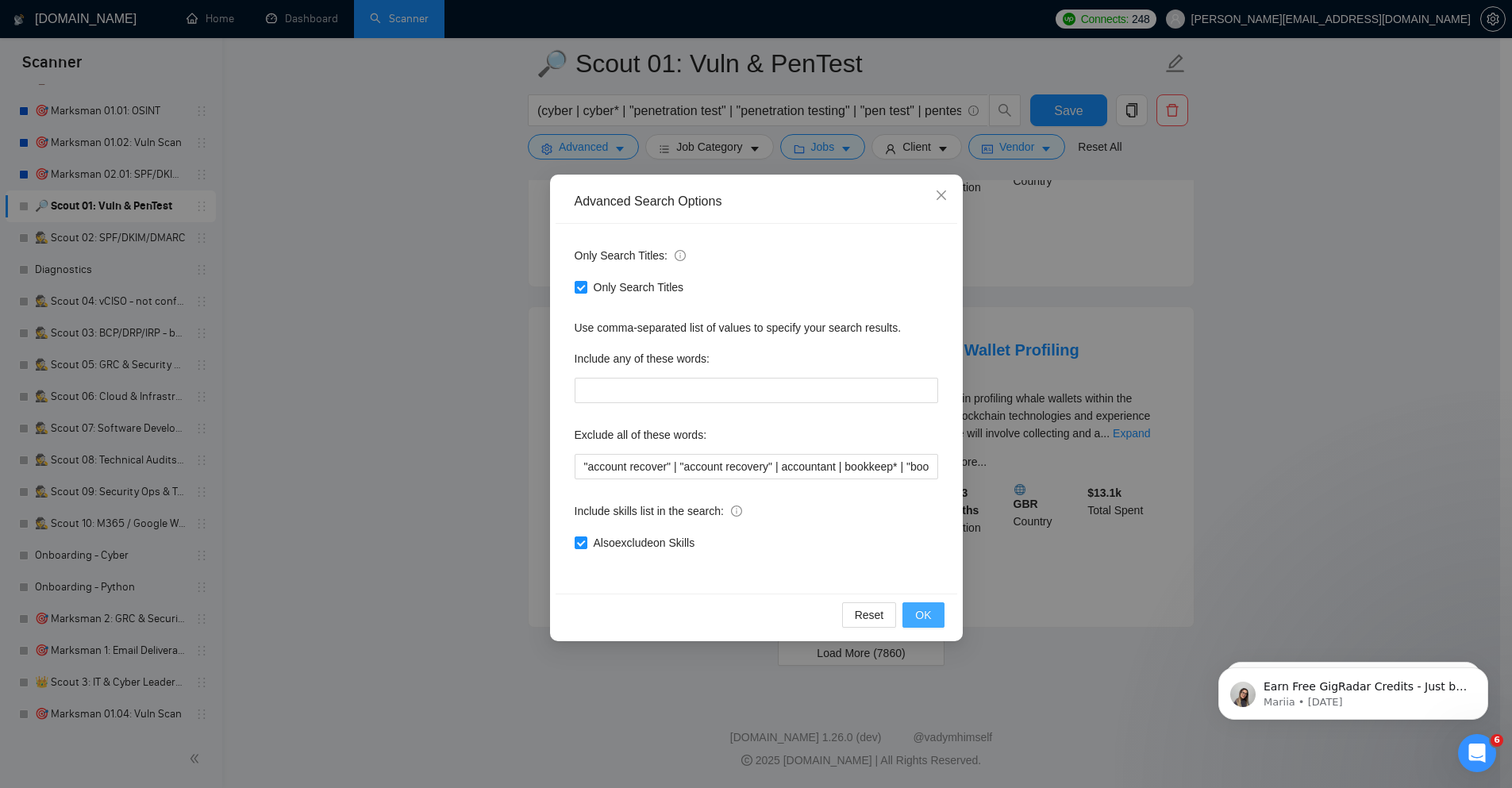
click at [922, 608] on span "OK" at bounding box center [923, 615] width 15 height 17
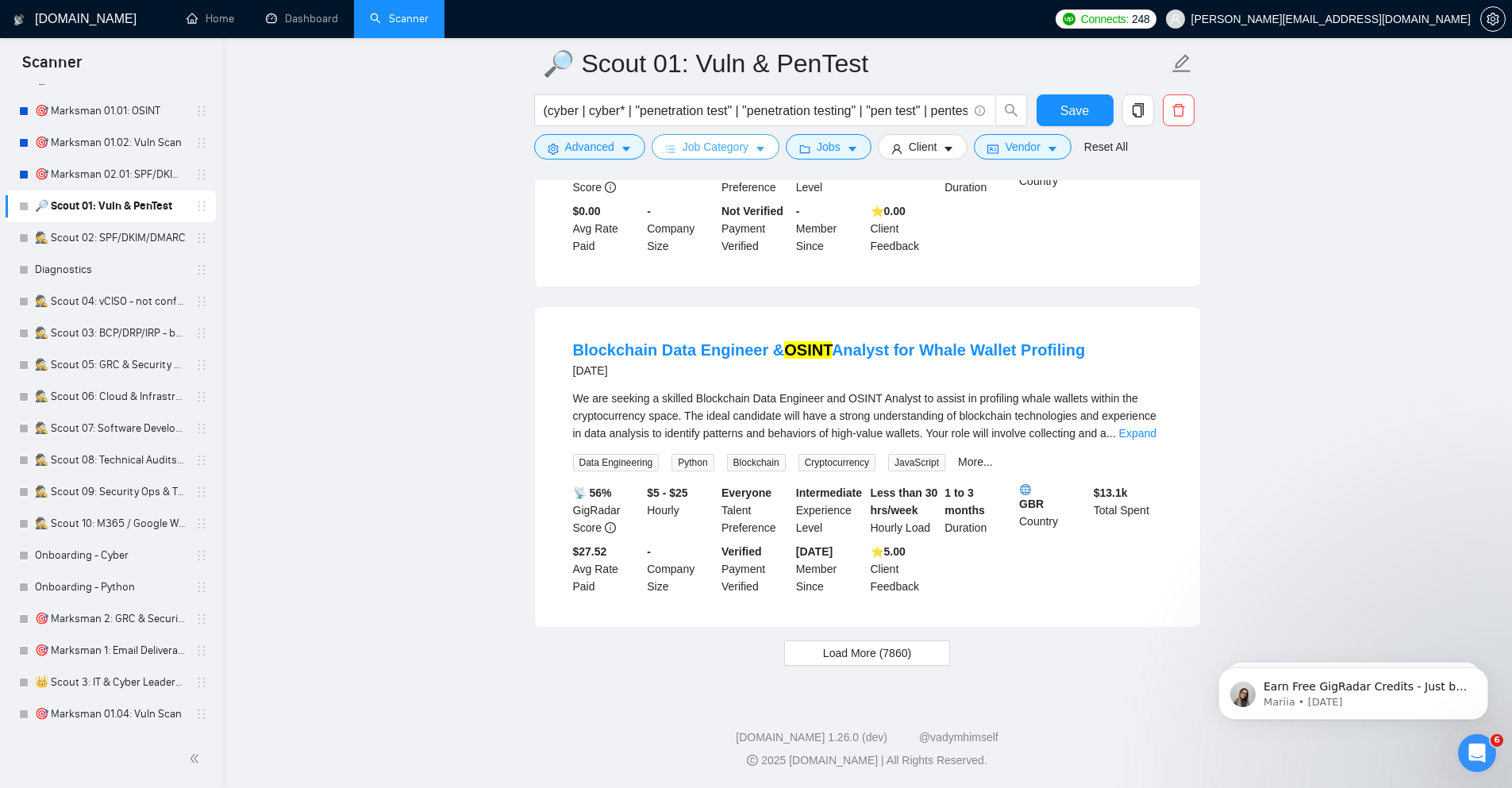
click at [762, 151] on icon "caret-down" at bounding box center [759, 149] width 11 height 11
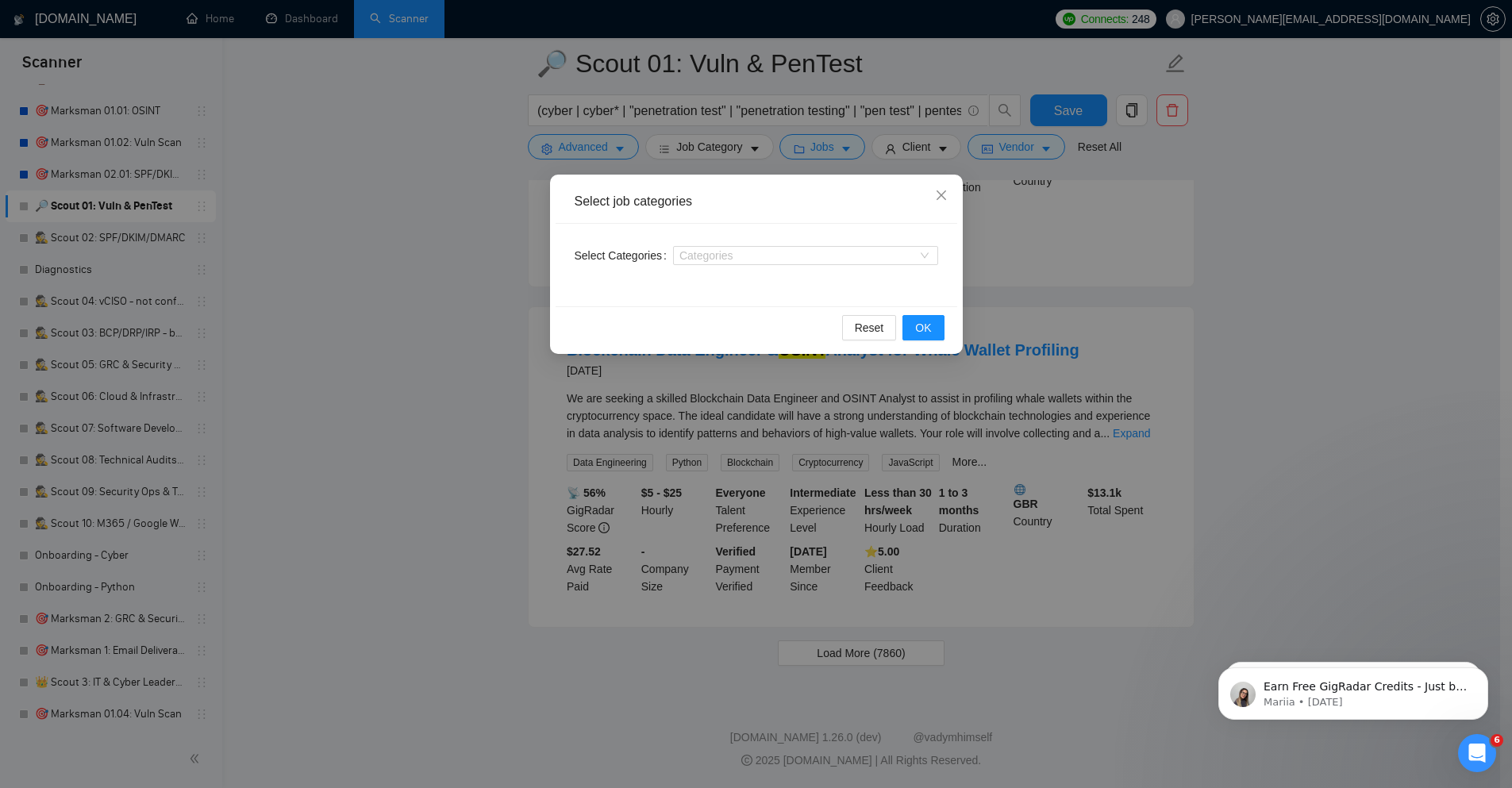
click at [762, 142] on div "Select job categories Select Categories Categories Reset OK" at bounding box center [756, 394] width 1512 height 788
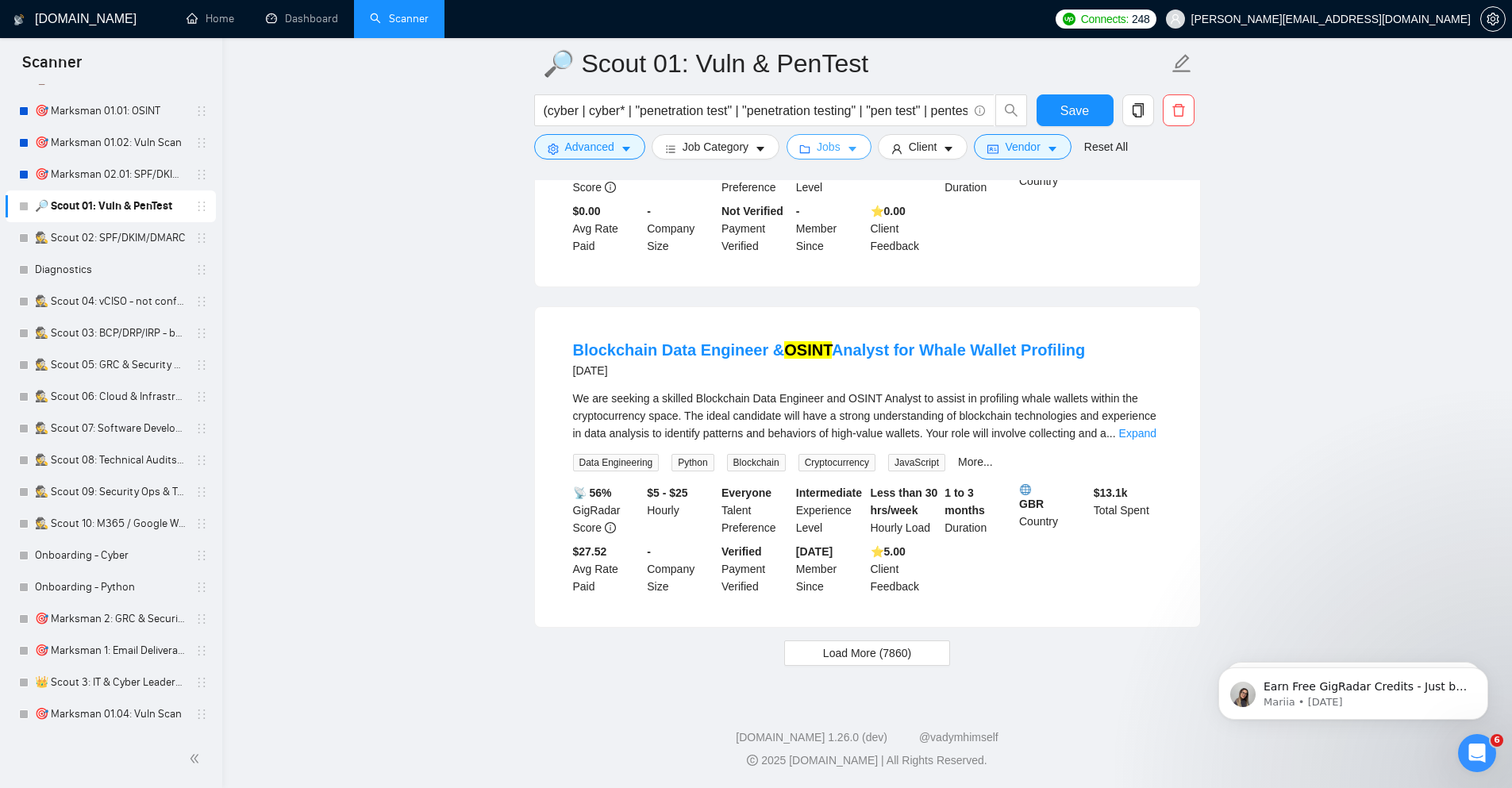
click at [847, 150] on icon "caret-down" at bounding box center [852, 149] width 11 height 11
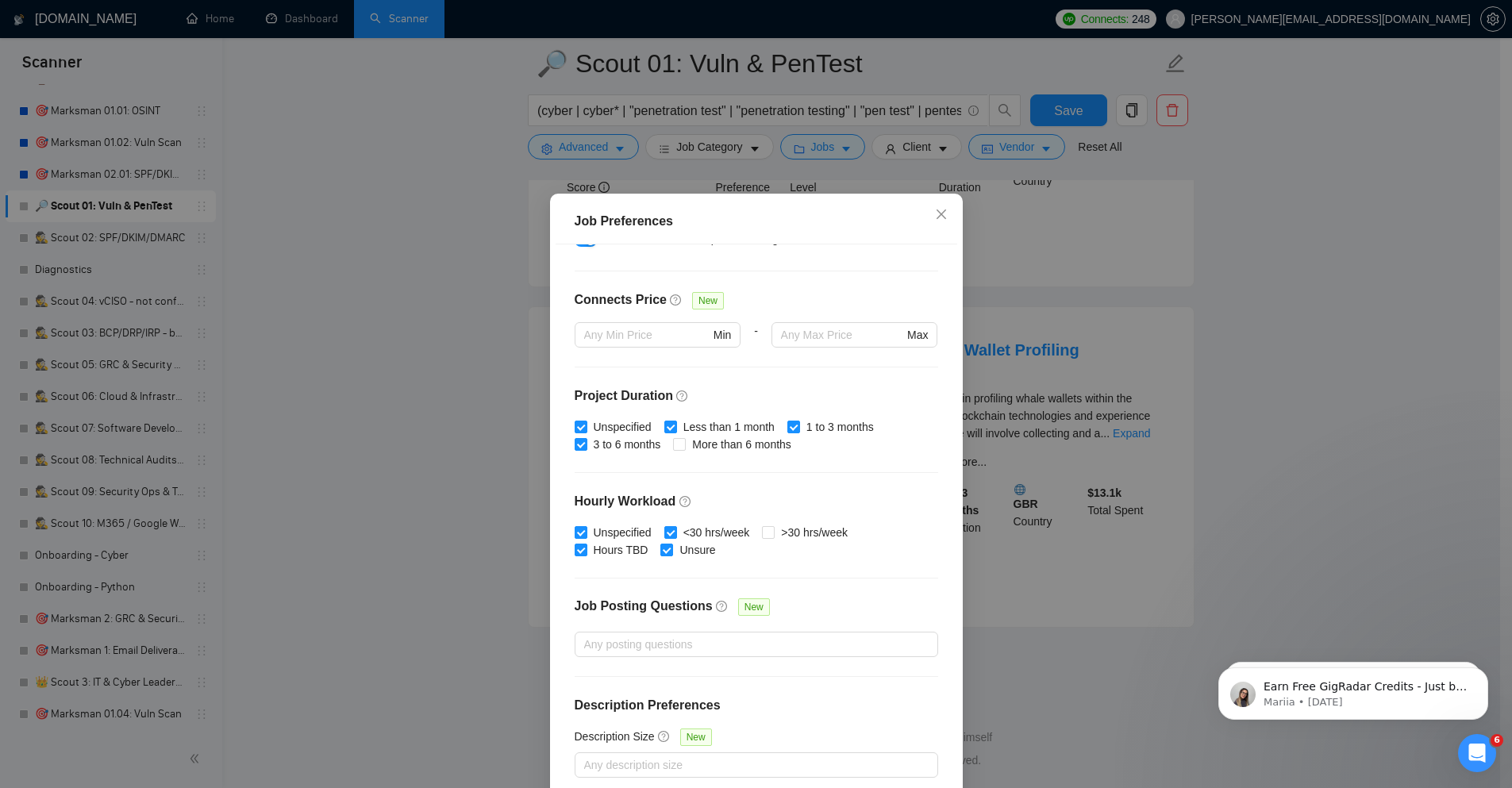
scroll to position [78, 0]
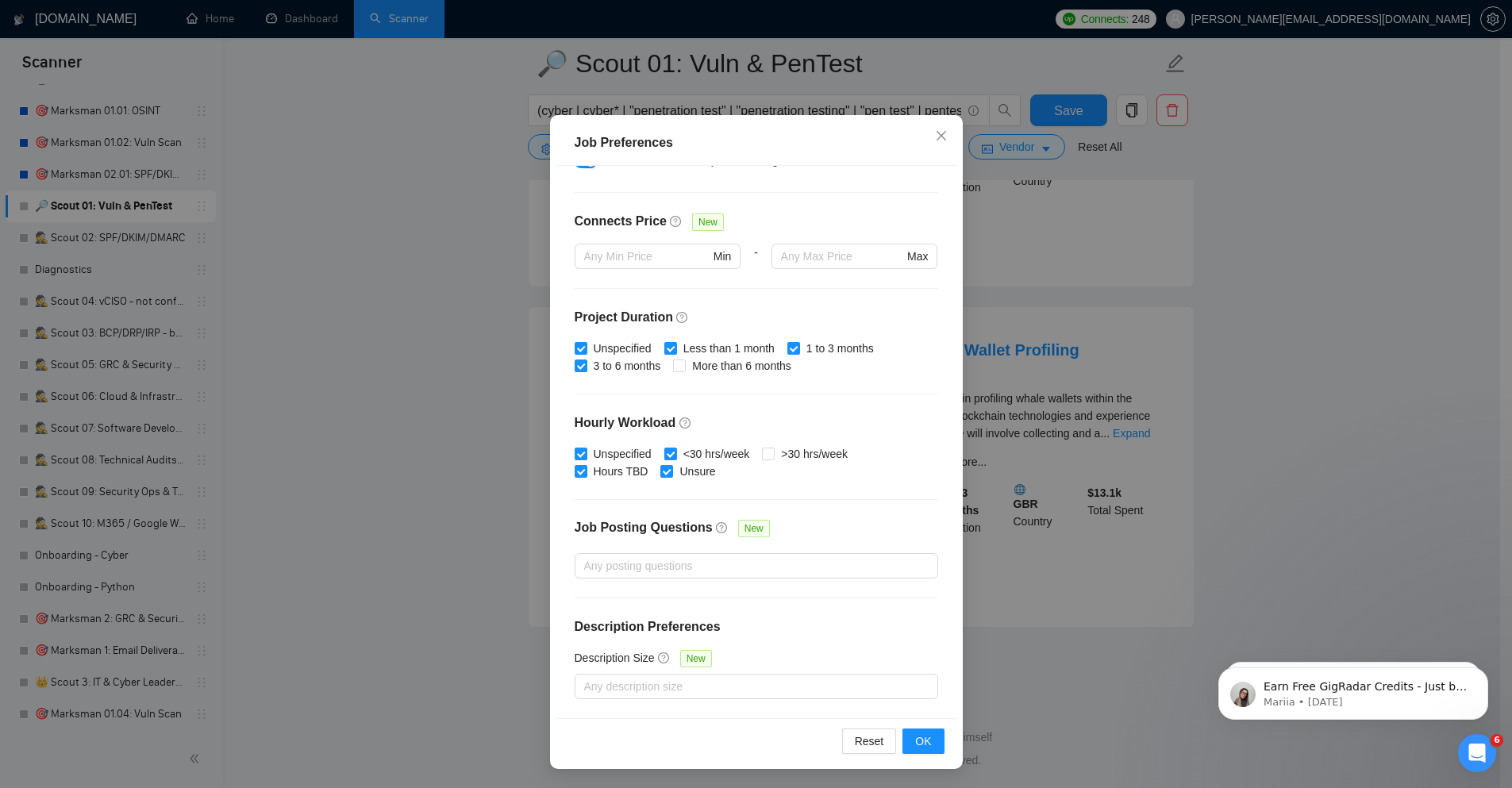
click at [1264, 361] on div "Job Preferences Budget Project Type All Fixed Price Hourly Rate Fixed Price Bud…" at bounding box center [756, 394] width 1512 height 788
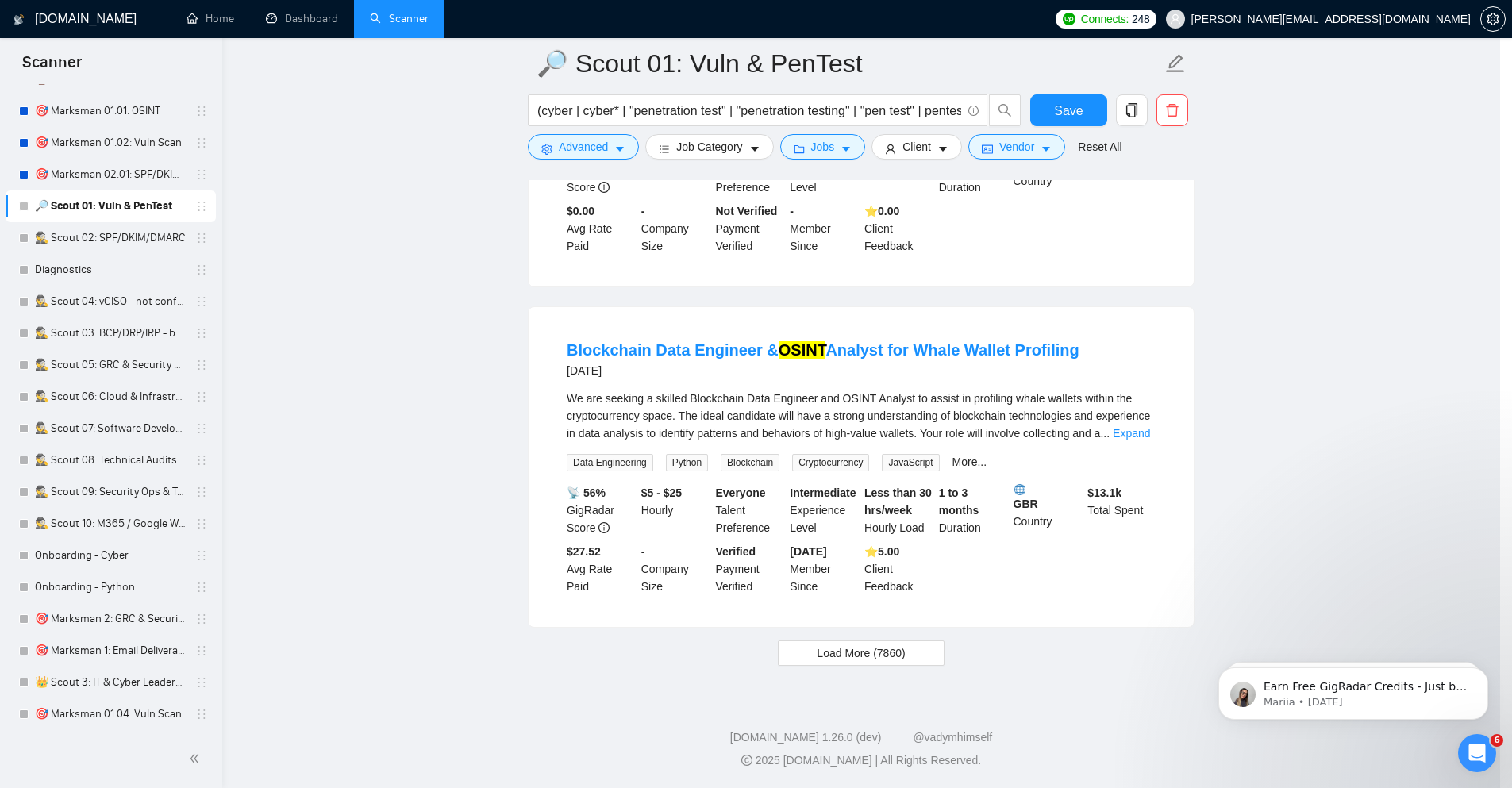
scroll to position [0, 0]
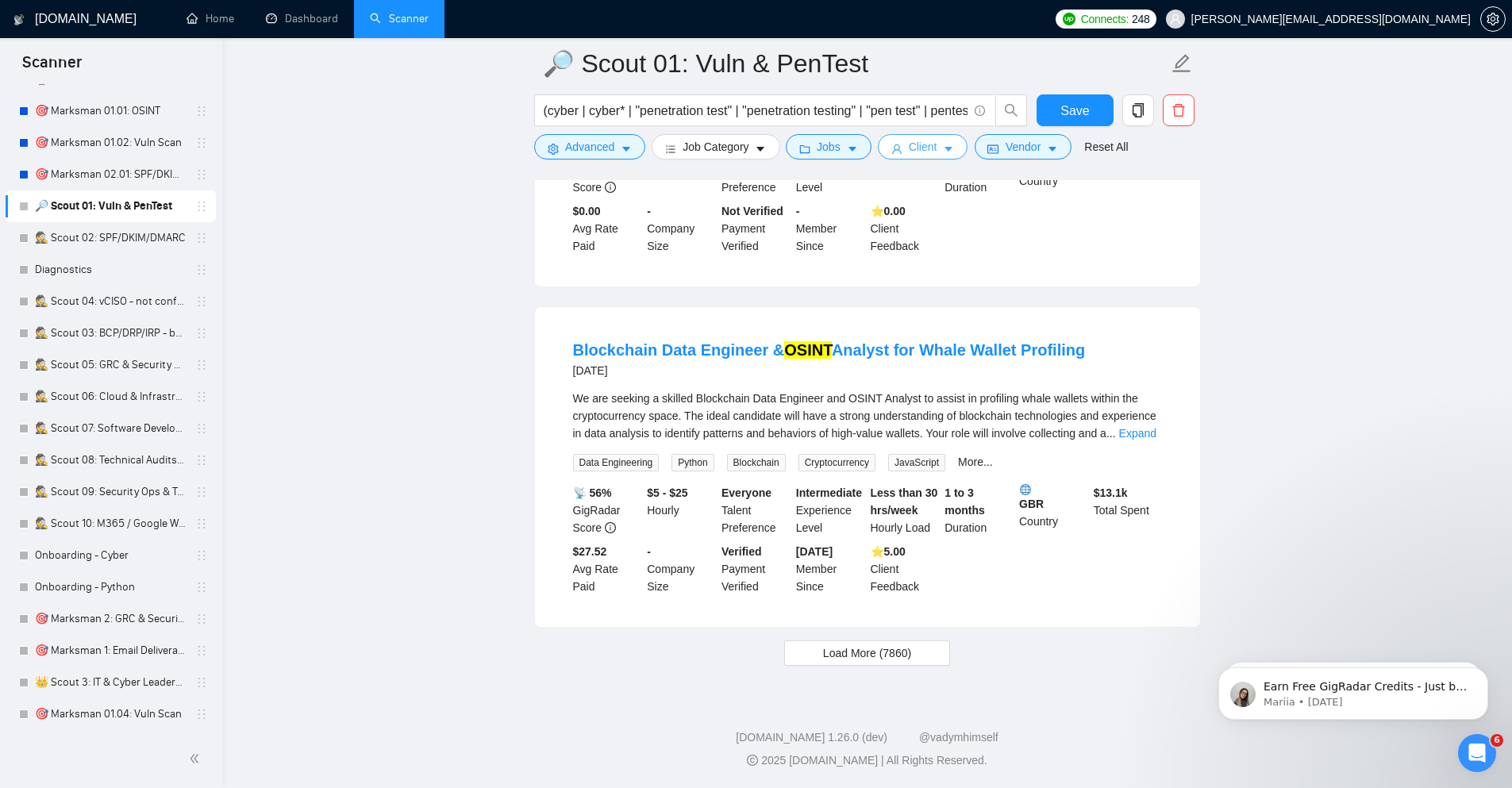
click at [912, 146] on span "Client" at bounding box center [923, 147] width 28 height 17
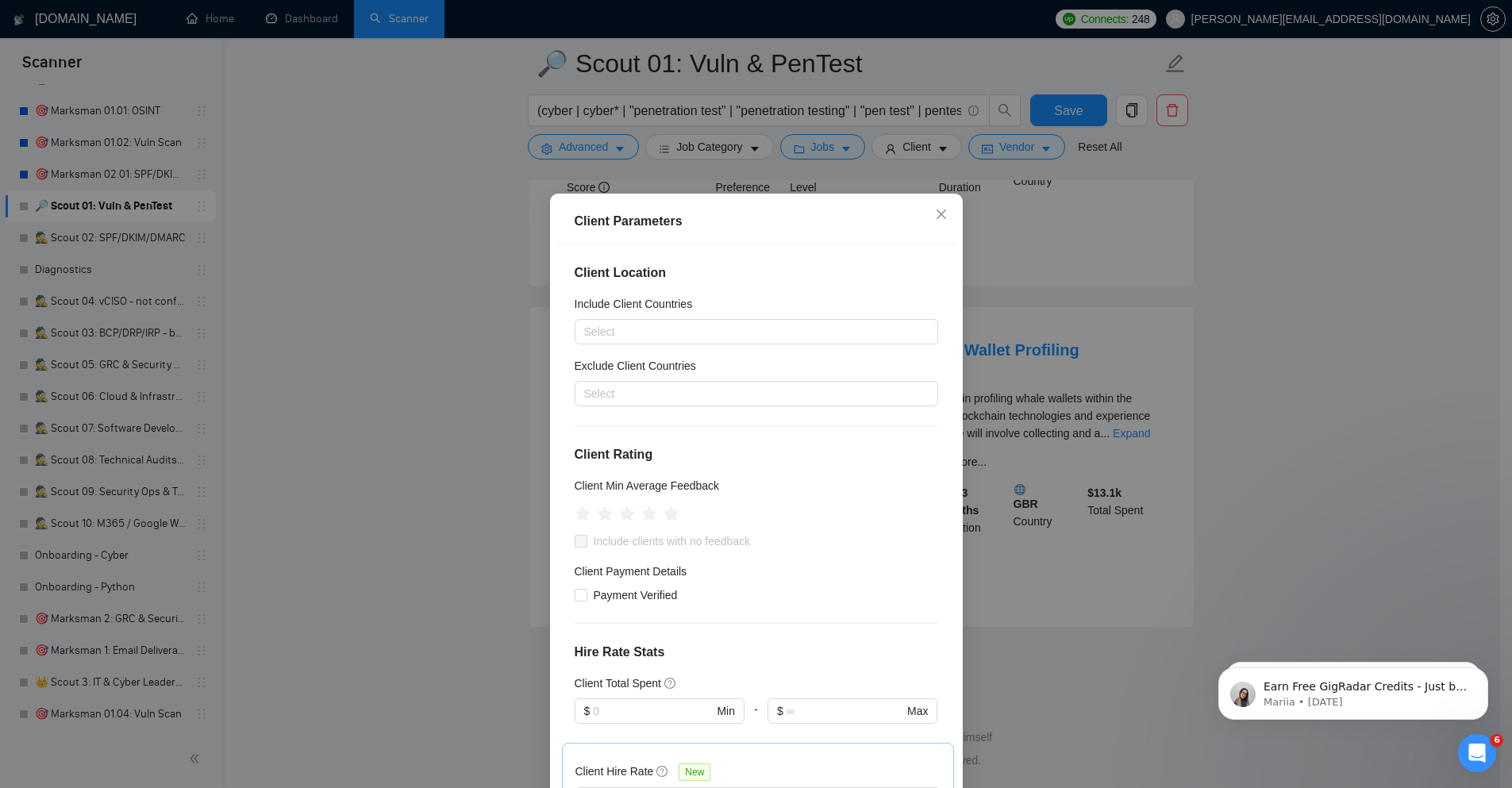
click at [1222, 294] on div "Client Parameters Client Location Include Client Countries Select Exclude Clien…" at bounding box center [756, 394] width 1512 height 788
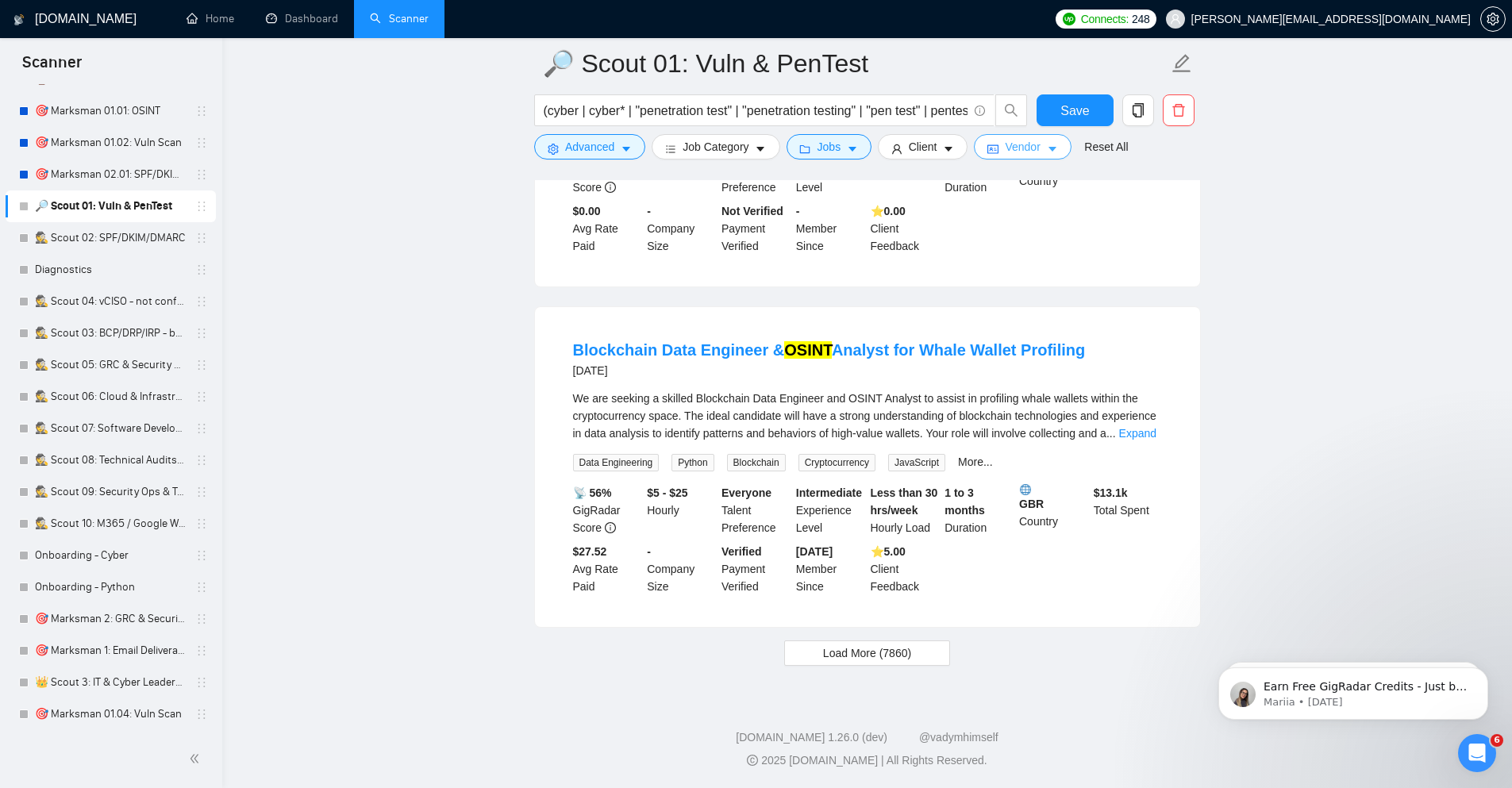
click at [1041, 153] on button "Vendor" at bounding box center [1021, 147] width 97 height 26
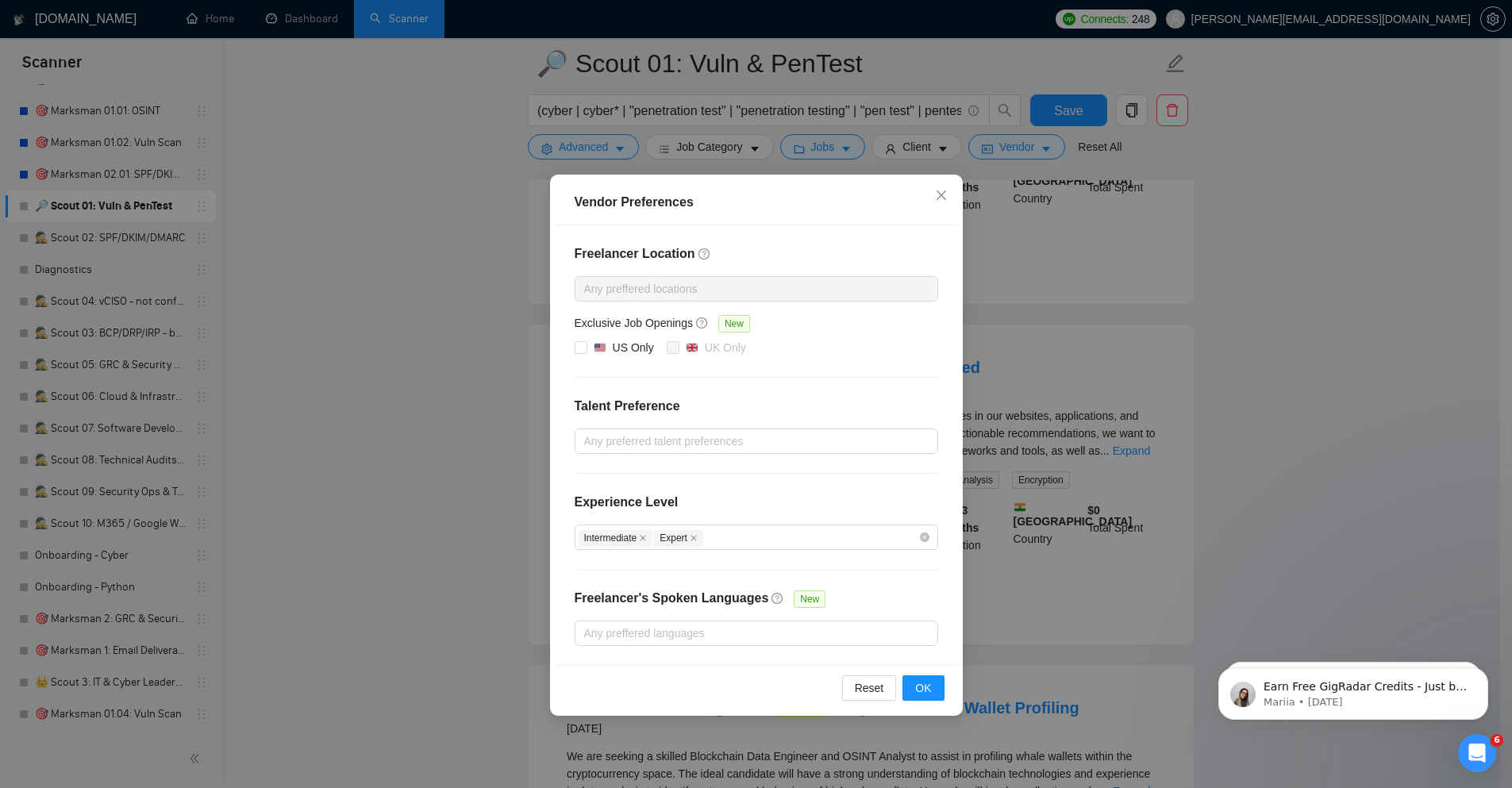
scroll to position [9270, 0]
click at [1324, 361] on div "Vendor Preferences Freelancer Location Any preffered locations Exclusive Job Op…" at bounding box center [756, 394] width 1512 height 788
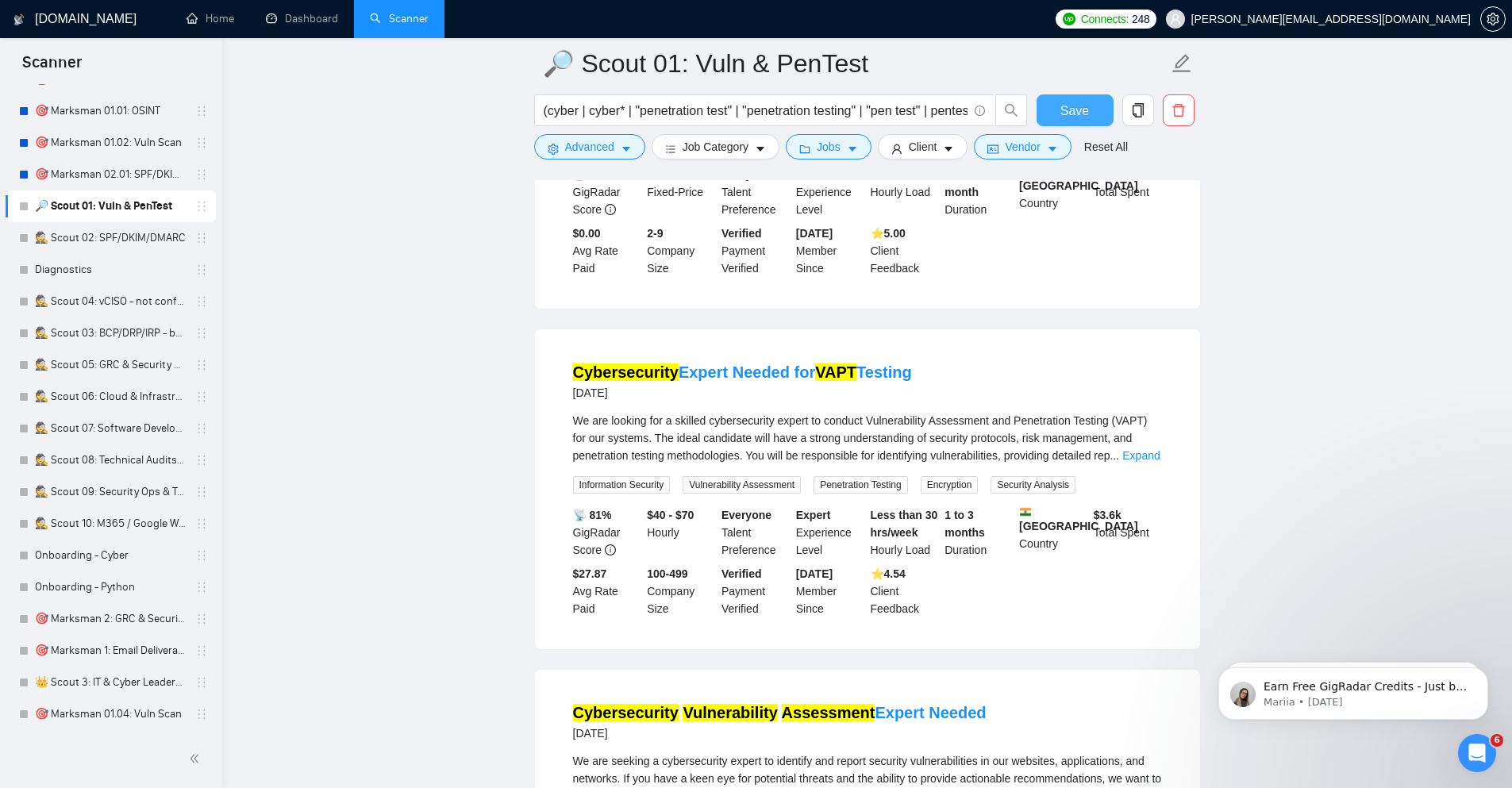
click at [1067, 107] on span "Save" at bounding box center [1074, 110] width 28 height 20
click at [808, 146] on icon "folder" at bounding box center [804, 149] width 11 height 11
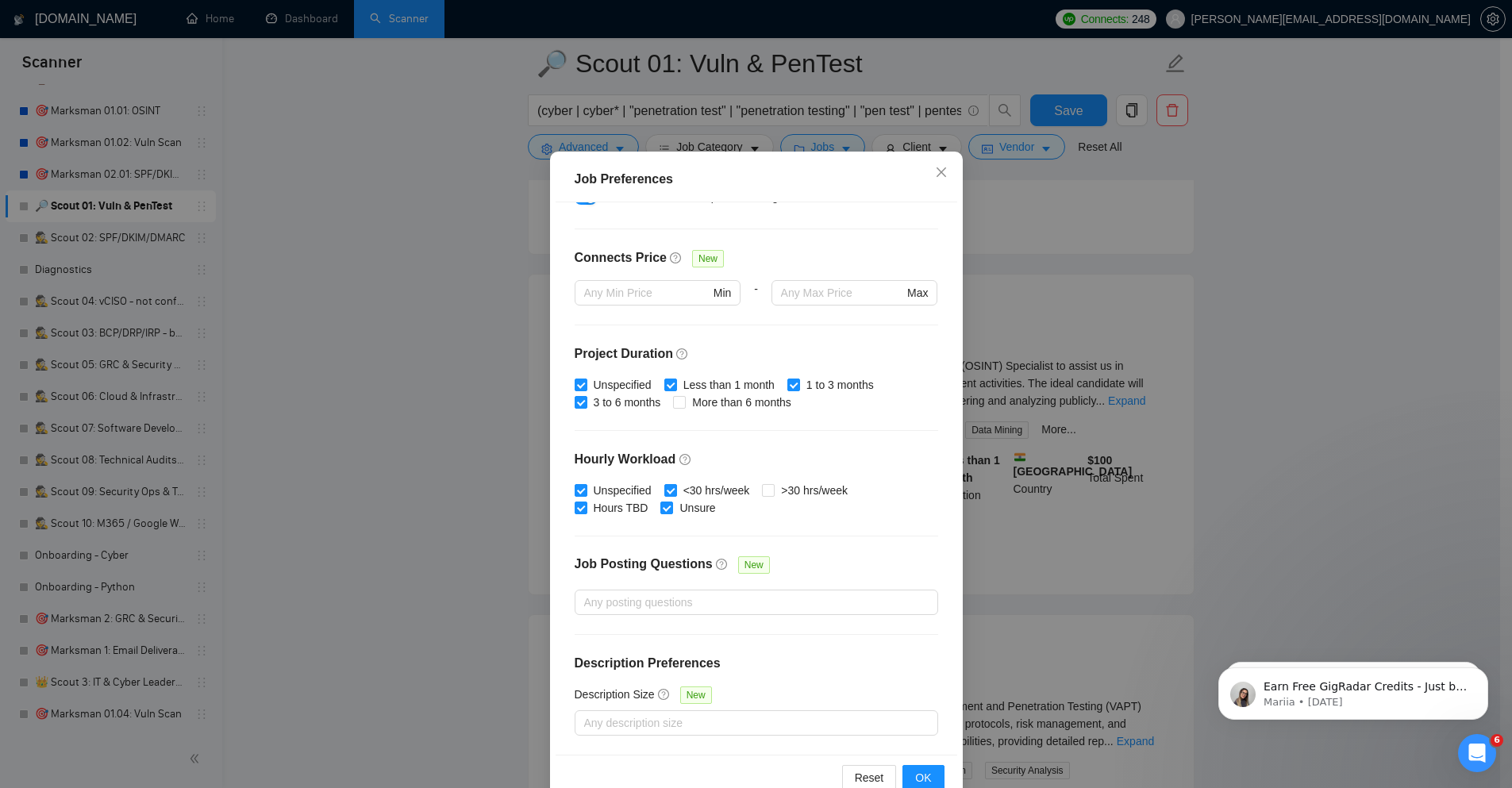
scroll to position [78, 0]
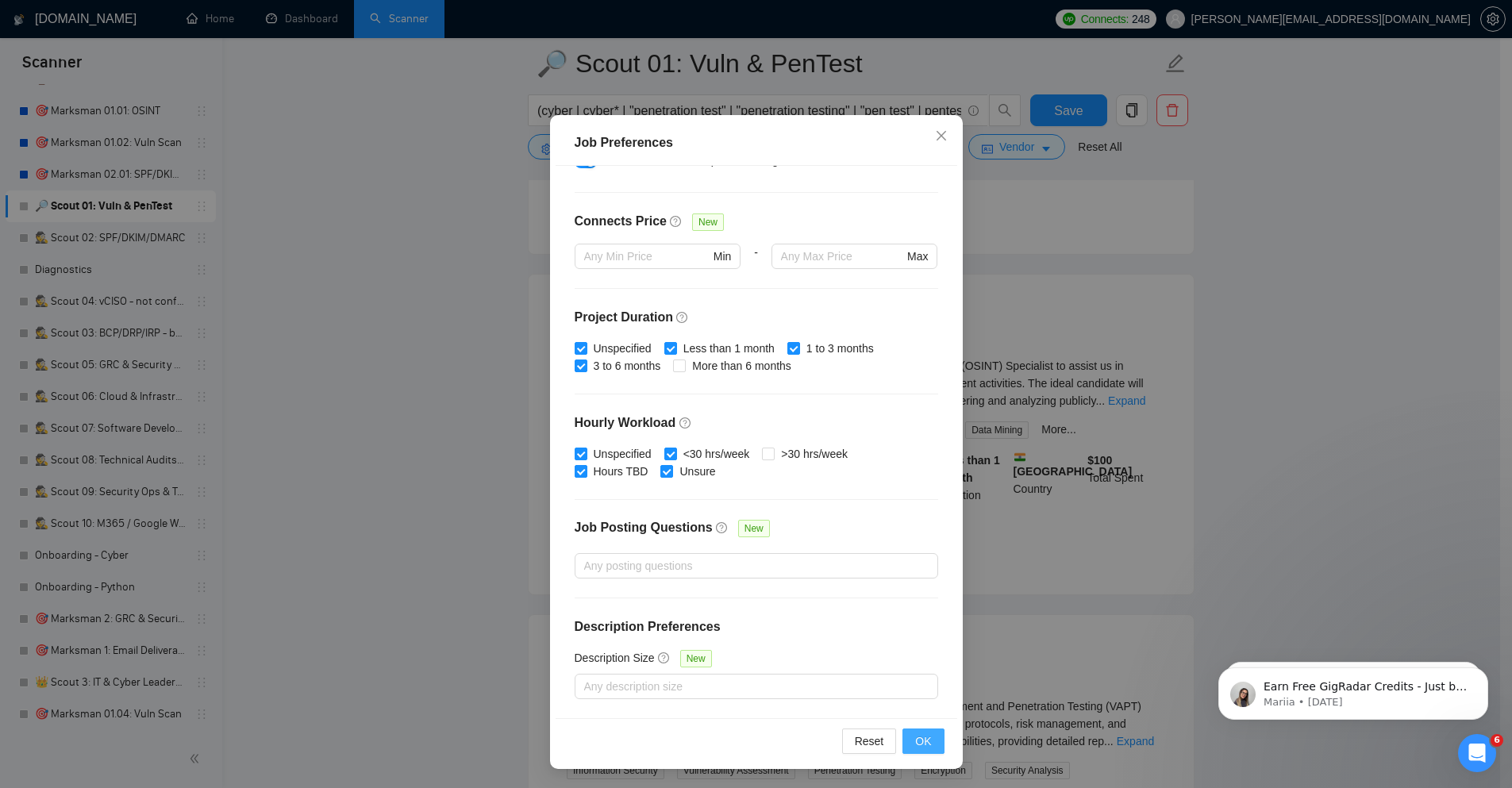
click at [918, 740] on span "OK" at bounding box center [923, 742] width 15 height 17
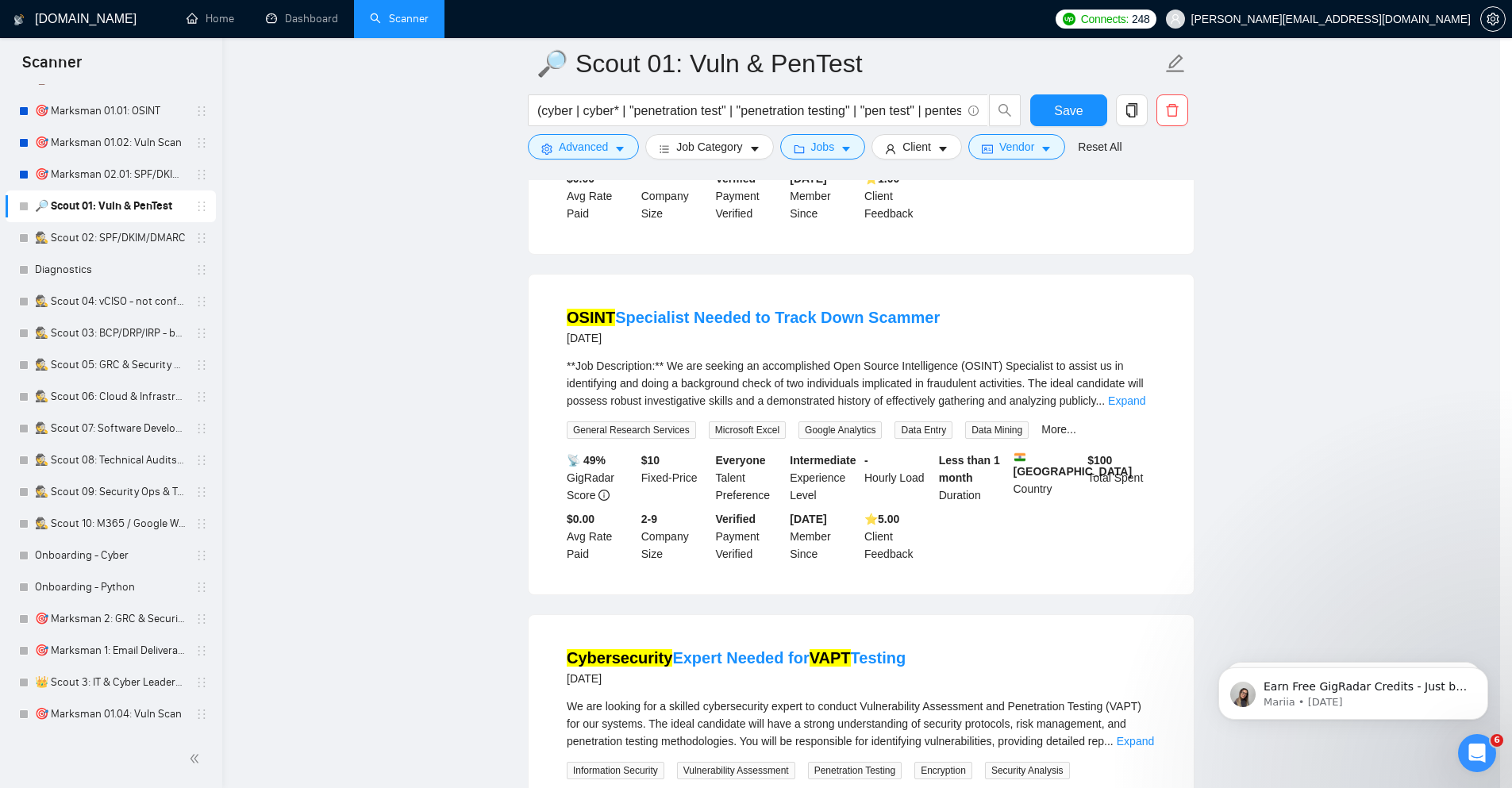
scroll to position [0, 0]
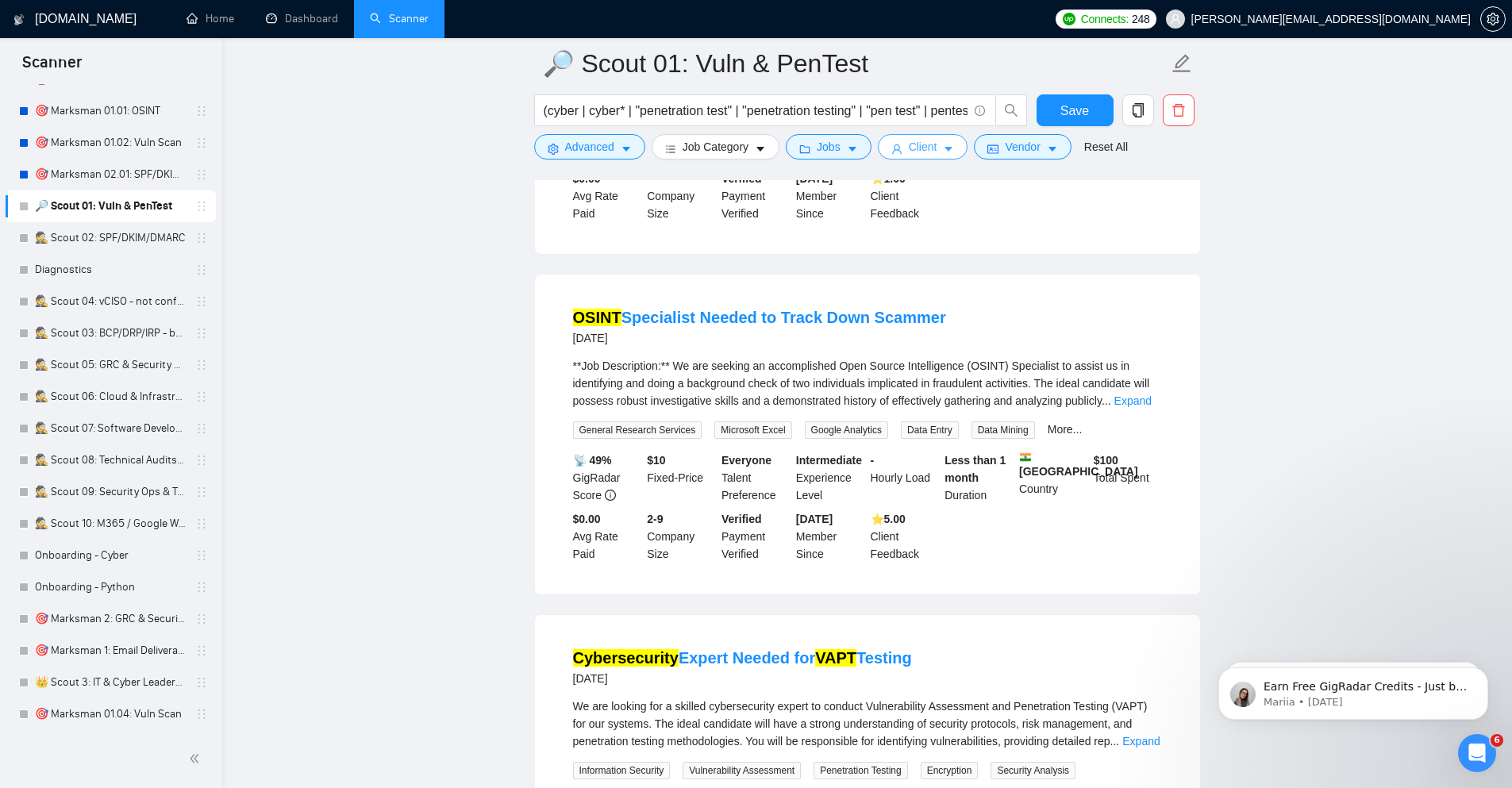
click at [930, 154] on span "Client" at bounding box center [923, 147] width 28 height 17
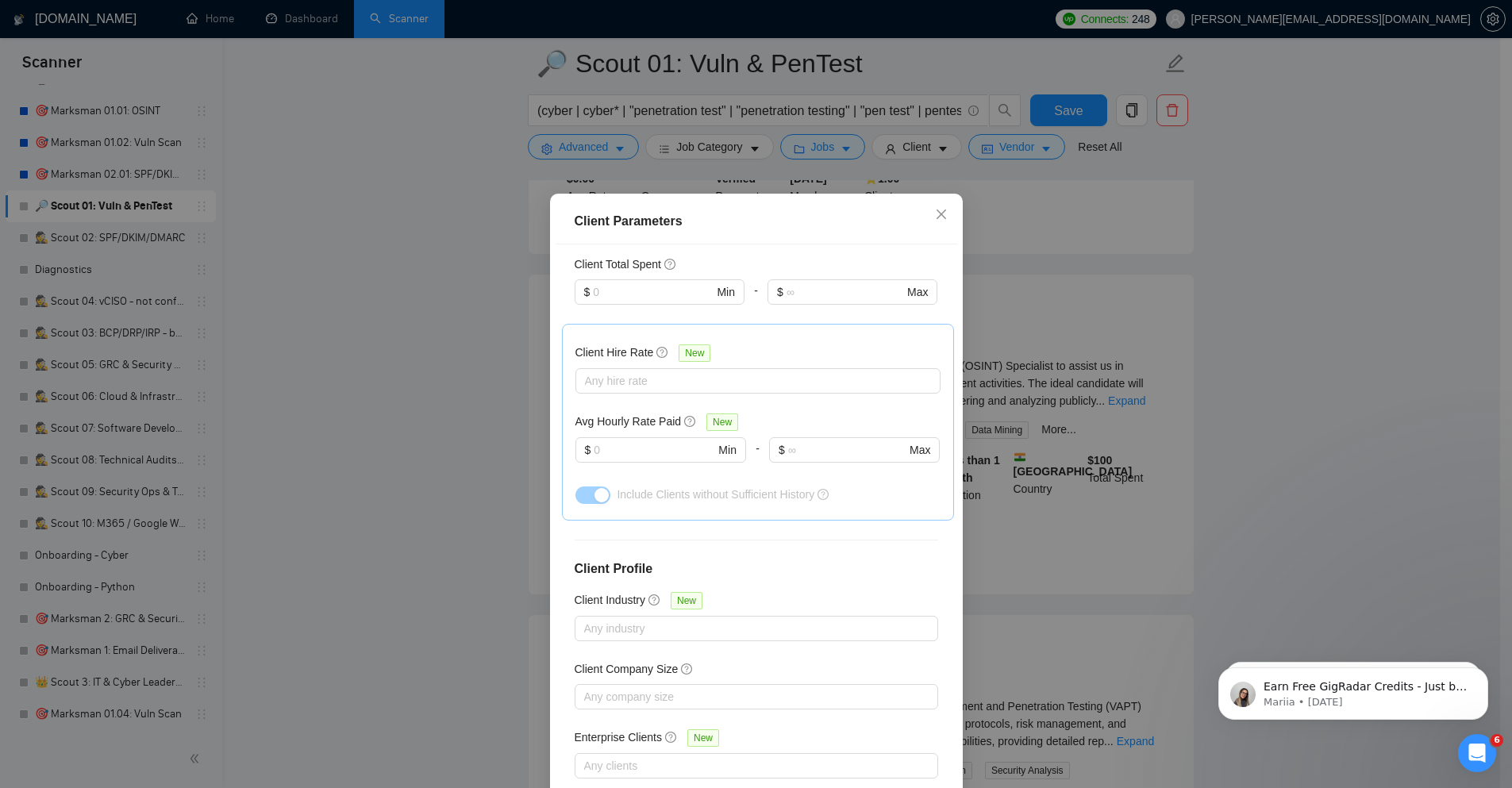
scroll to position [439, 0]
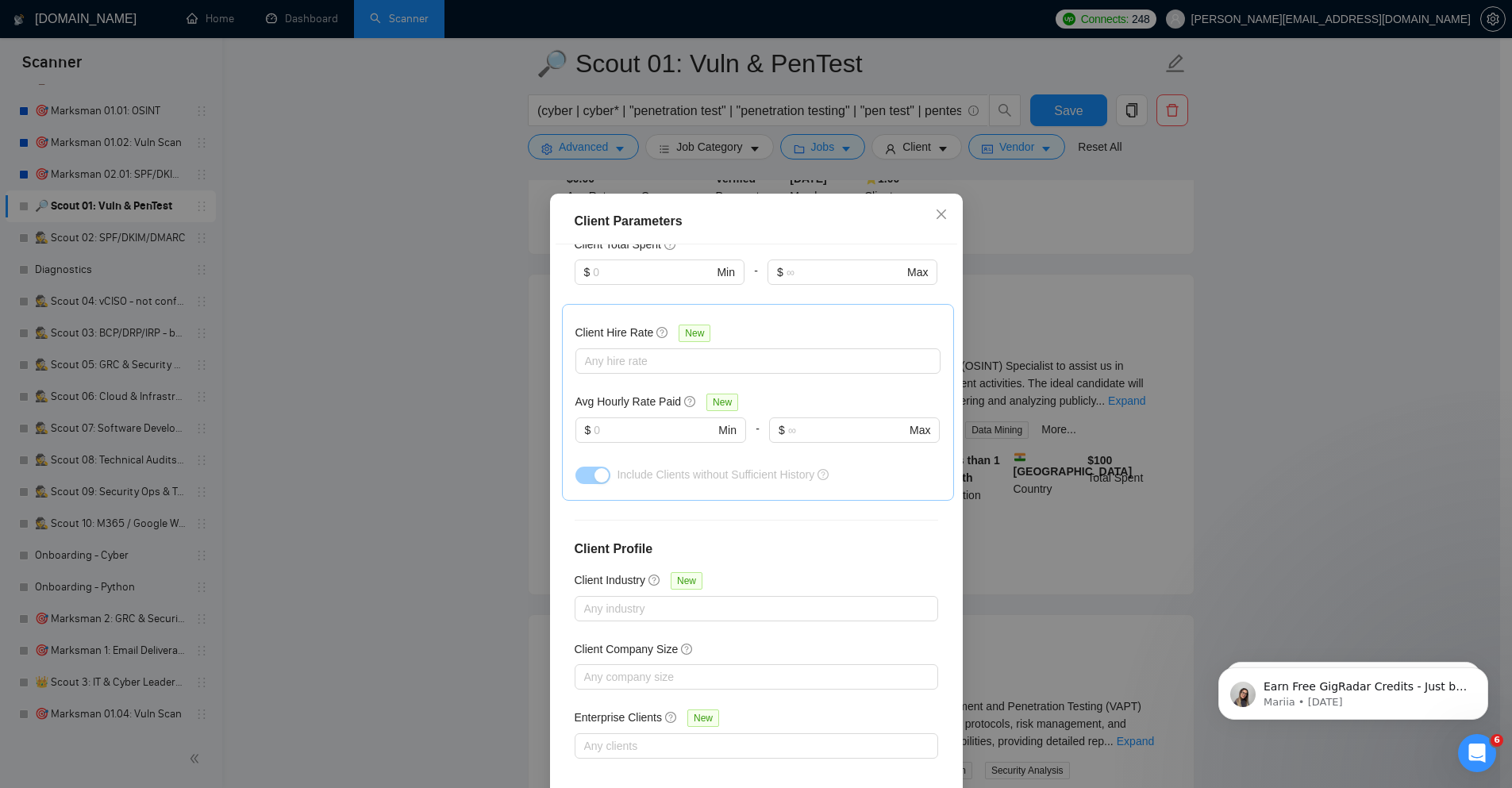
click at [1314, 471] on div "Client Parameters Client Location Include Client Countries Select Exclude Clien…" at bounding box center [756, 394] width 1512 height 788
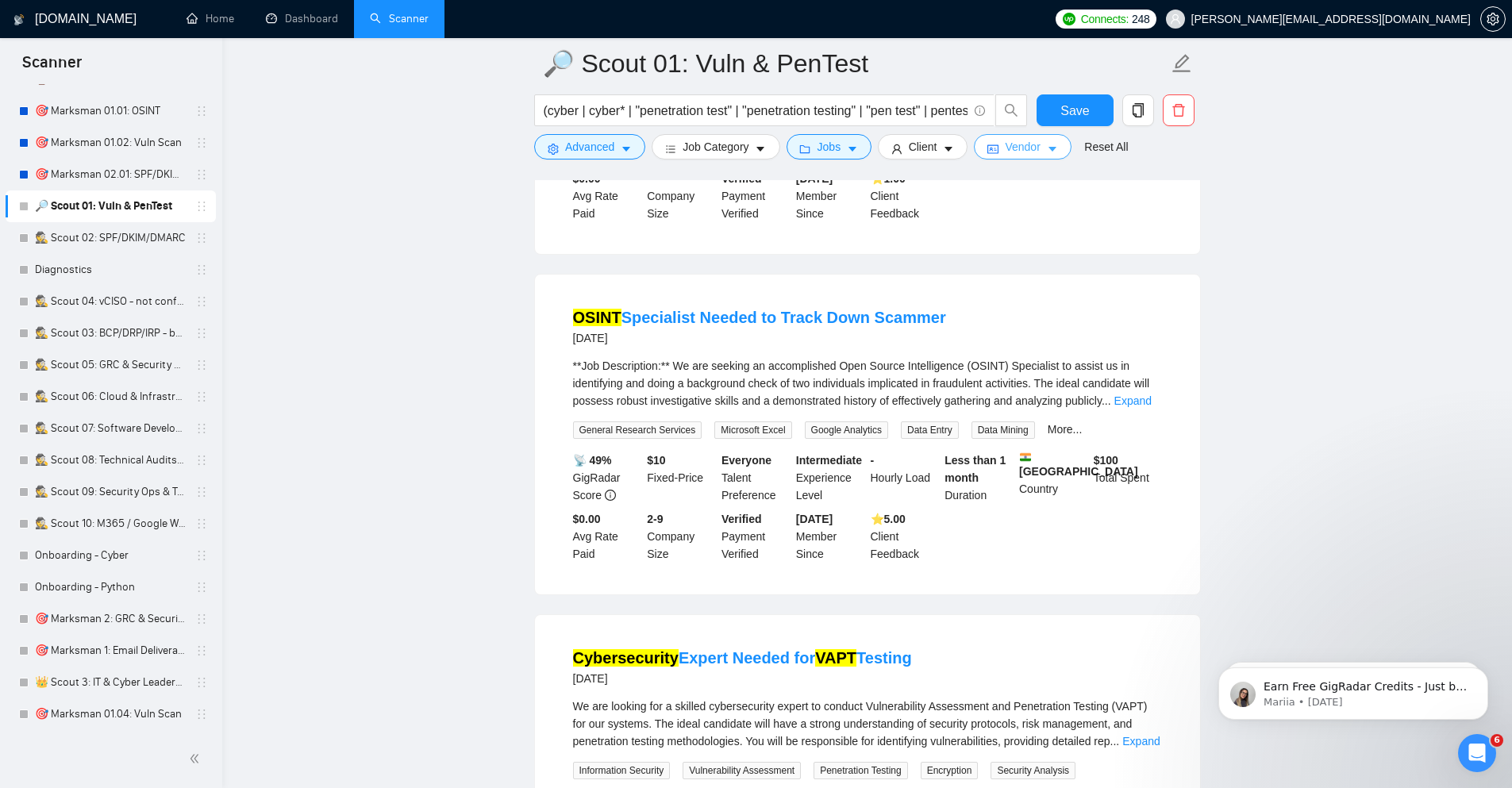
click at [1034, 144] on span "Vendor" at bounding box center [1021, 147] width 35 height 17
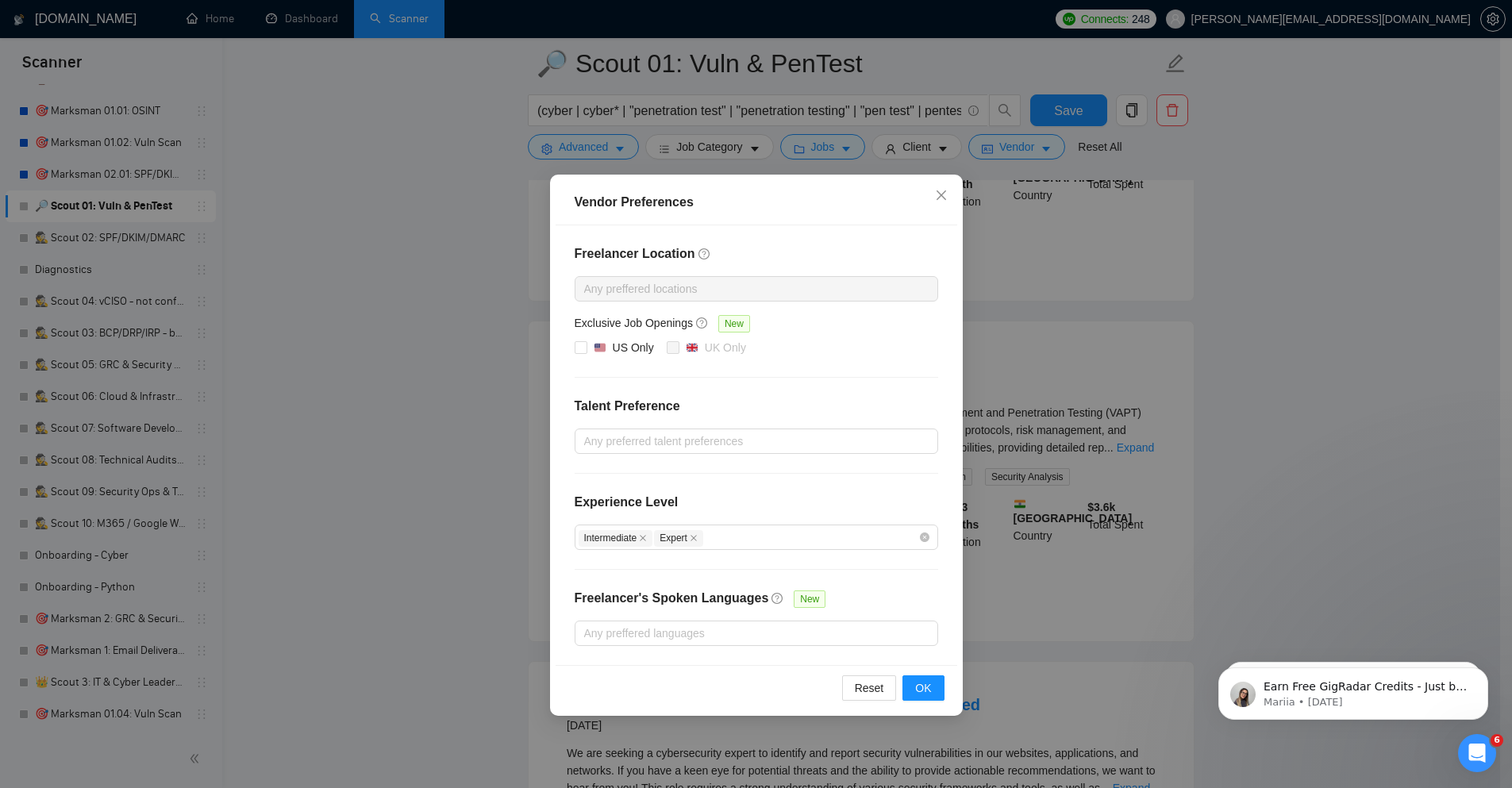
scroll to position [9461, 0]
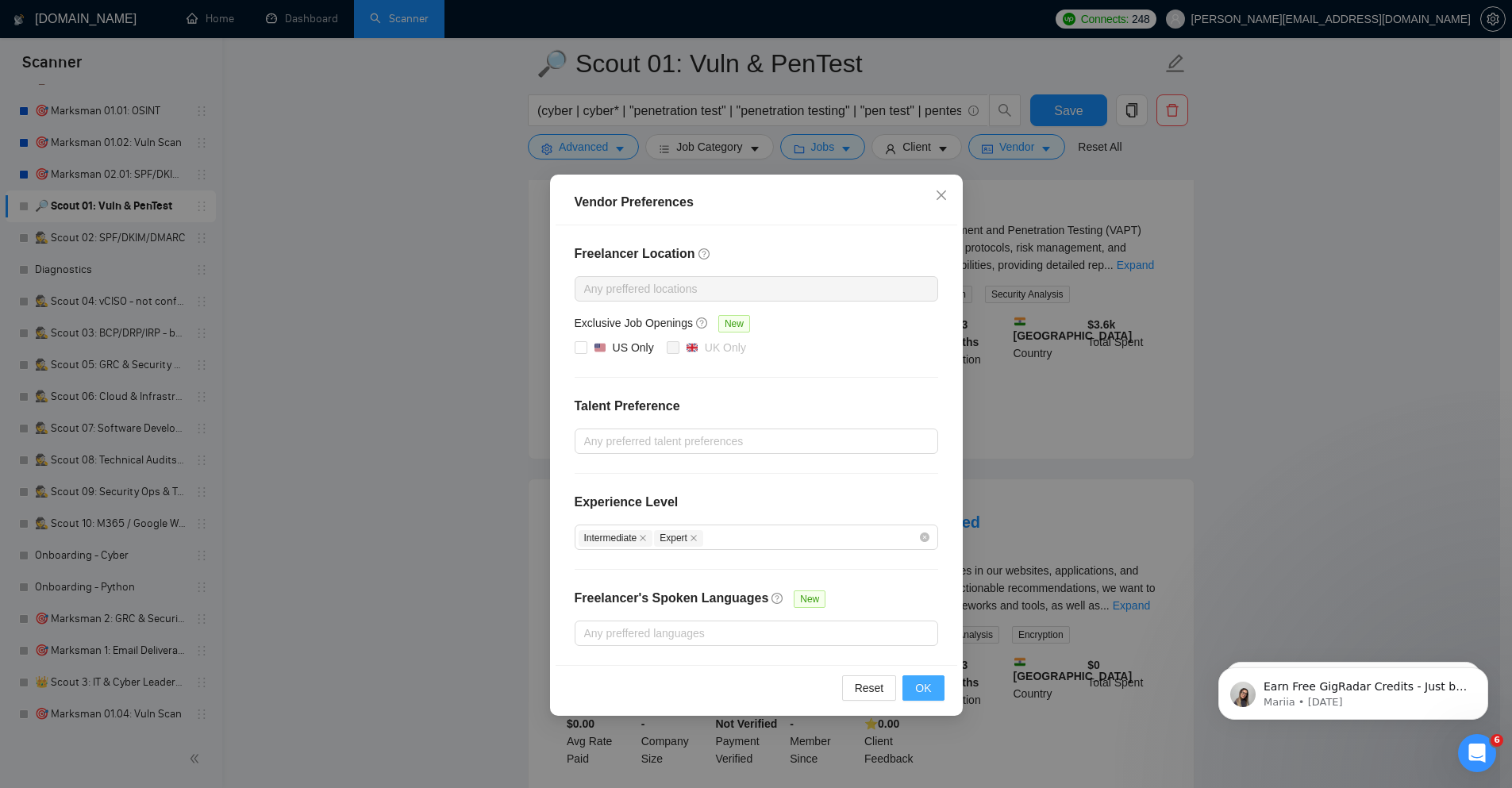
click at [923, 686] on span "OK" at bounding box center [923, 688] width 15 height 17
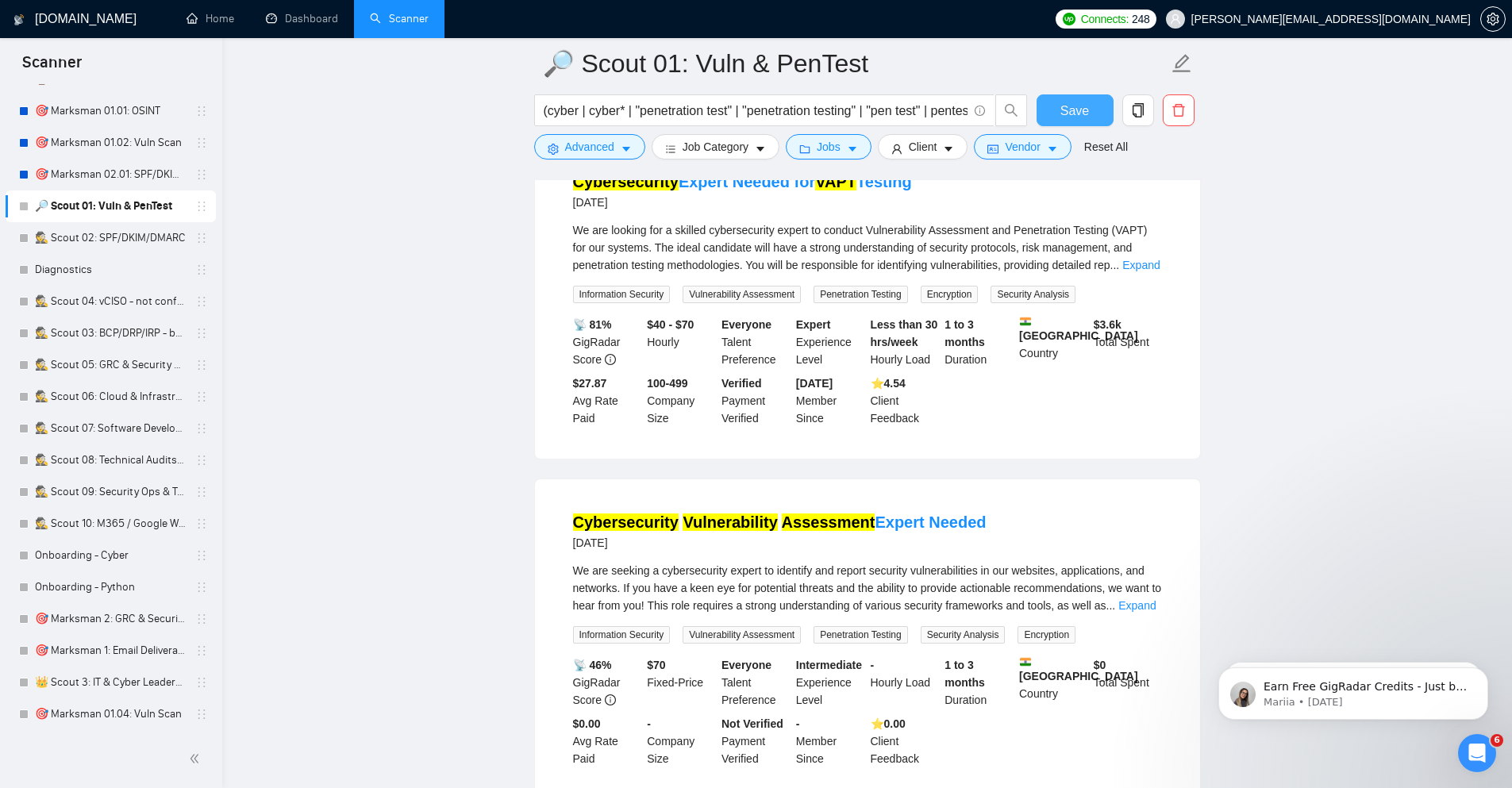
click at [1082, 107] on span "Save" at bounding box center [1074, 110] width 28 height 20
click at [89, 109] on link "🎯 Marksman 01.01: OSINT" at bounding box center [111, 111] width 151 height 32
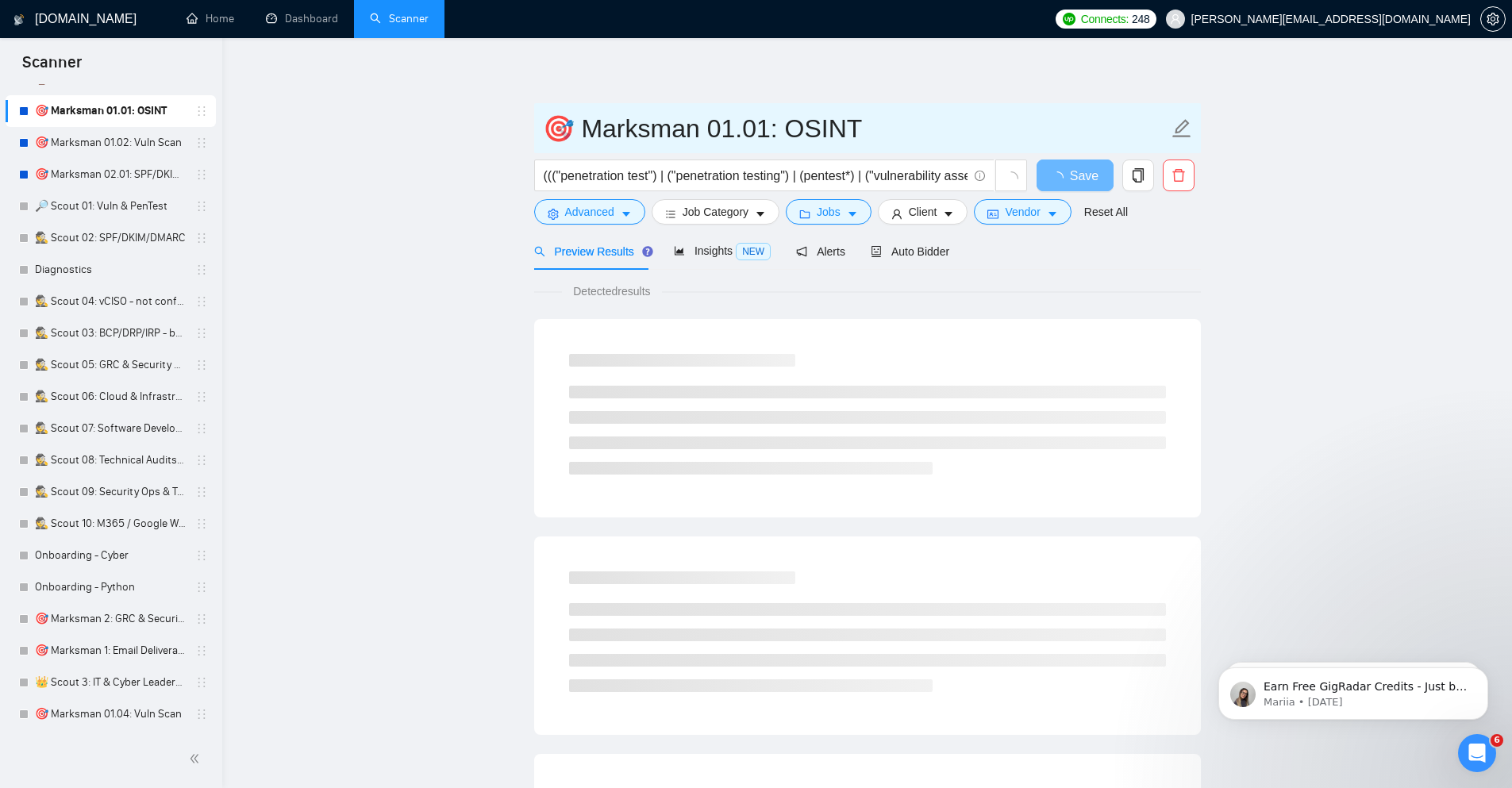
click at [881, 130] on input "🎯 Marksman 01.01: OSINT" at bounding box center [856, 129] width 625 height 40
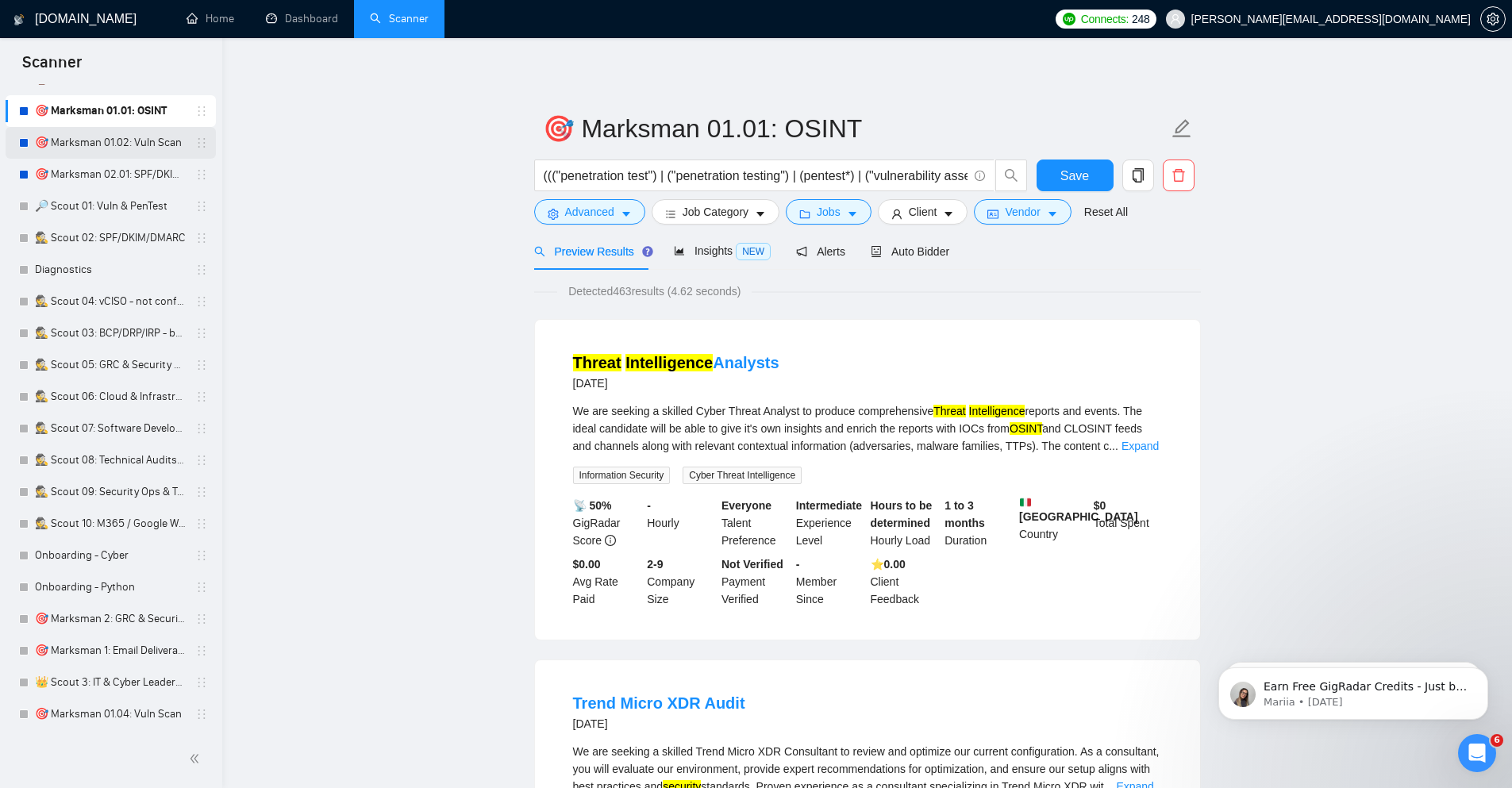
click at [125, 147] on link "🎯 Marksman 01.02: Vuln Scan" at bounding box center [111, 143] width 151 height 32
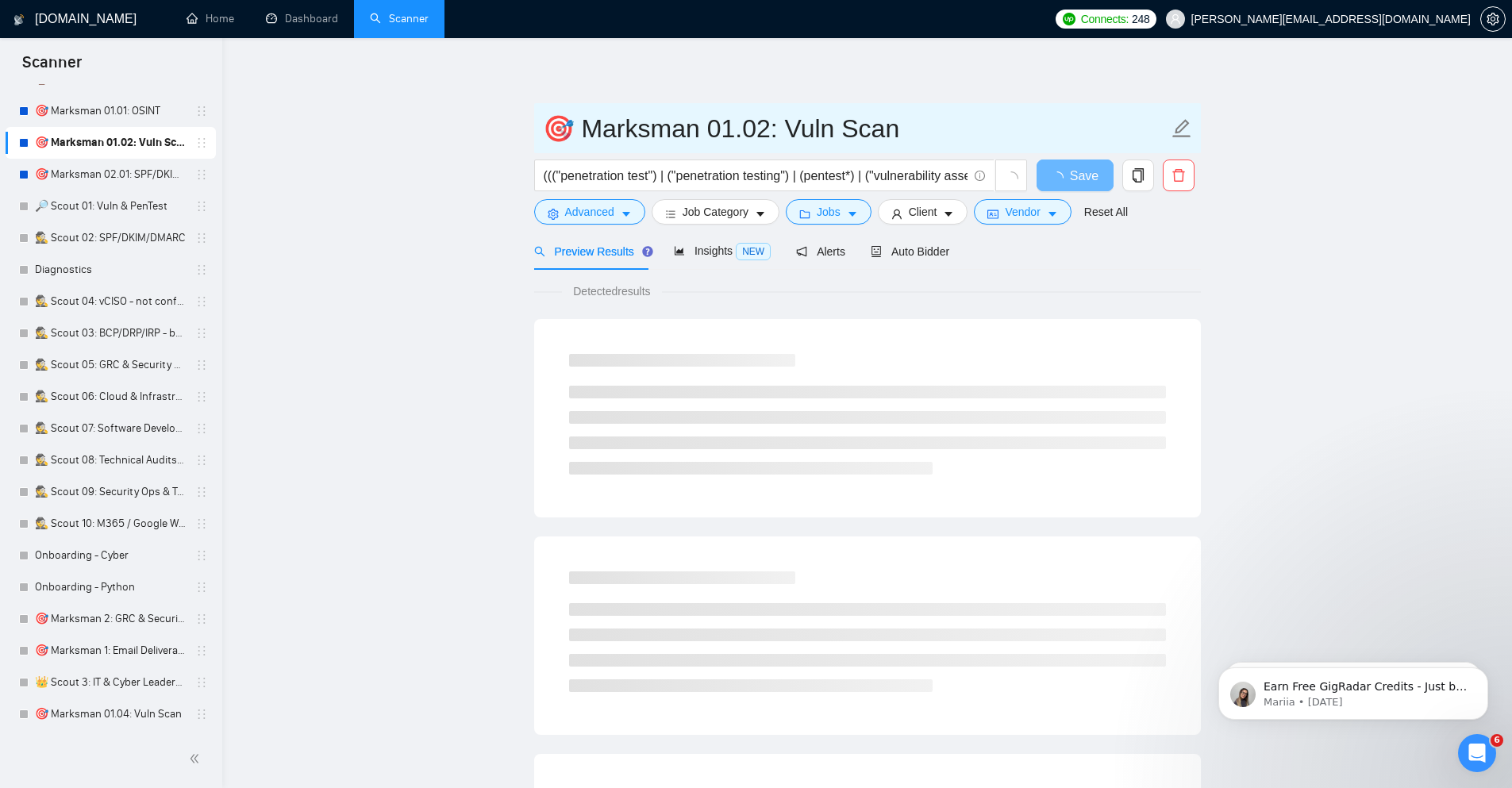
click at [928, 133] on input "🎯 Marksman 01.02: Vuln Scan" at bounding box center [856, 129] width 625 height 40
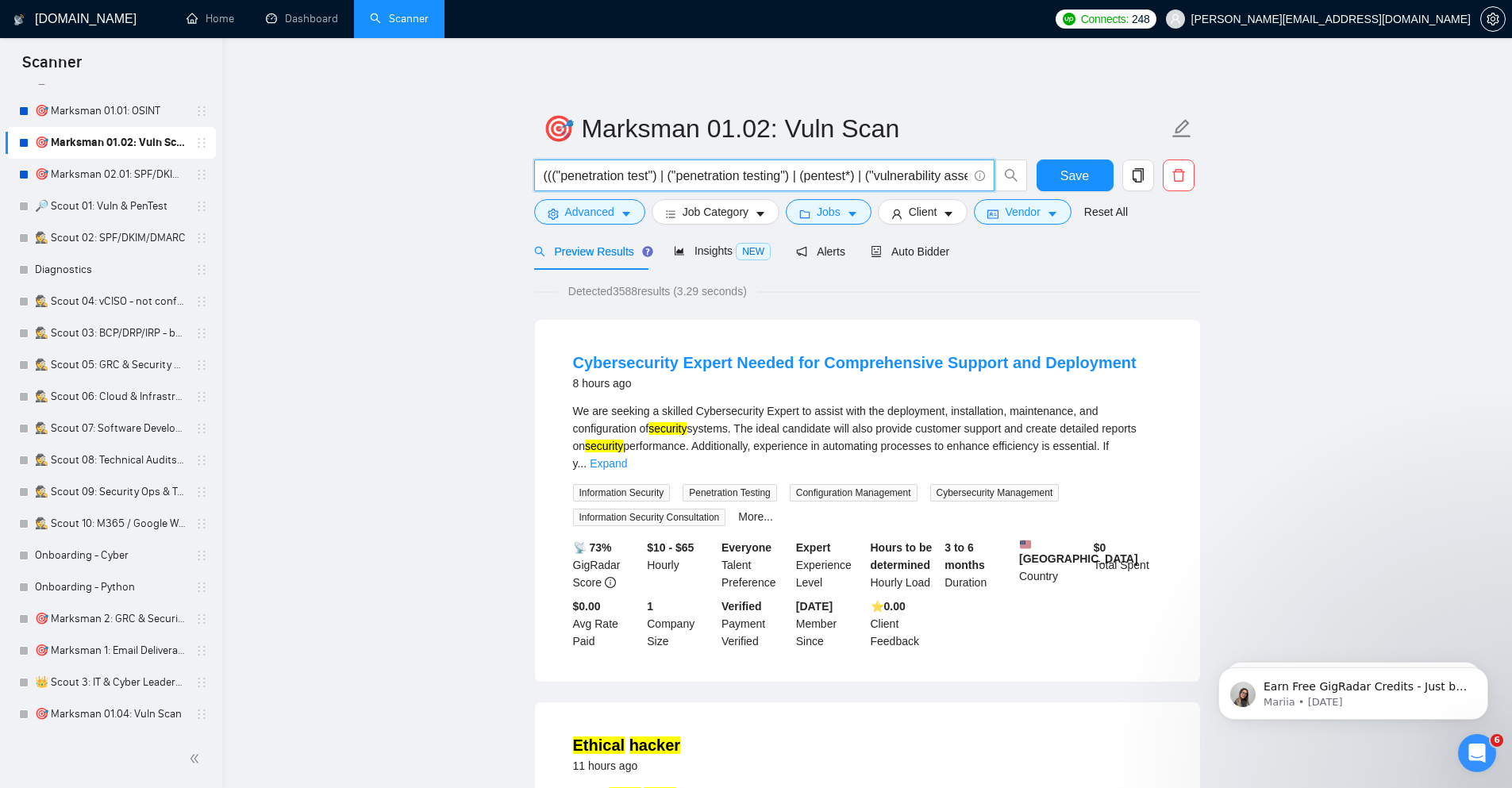
click at [925, 174] on input "((("penetration test") | ("penetration testing") | (pentest*) | ("vulnerability…" at bounding box center [755, 175] width 424 height 20
click at [569, 210] on span "Advanced" at bounding box center [589, 211] width 49 height 17
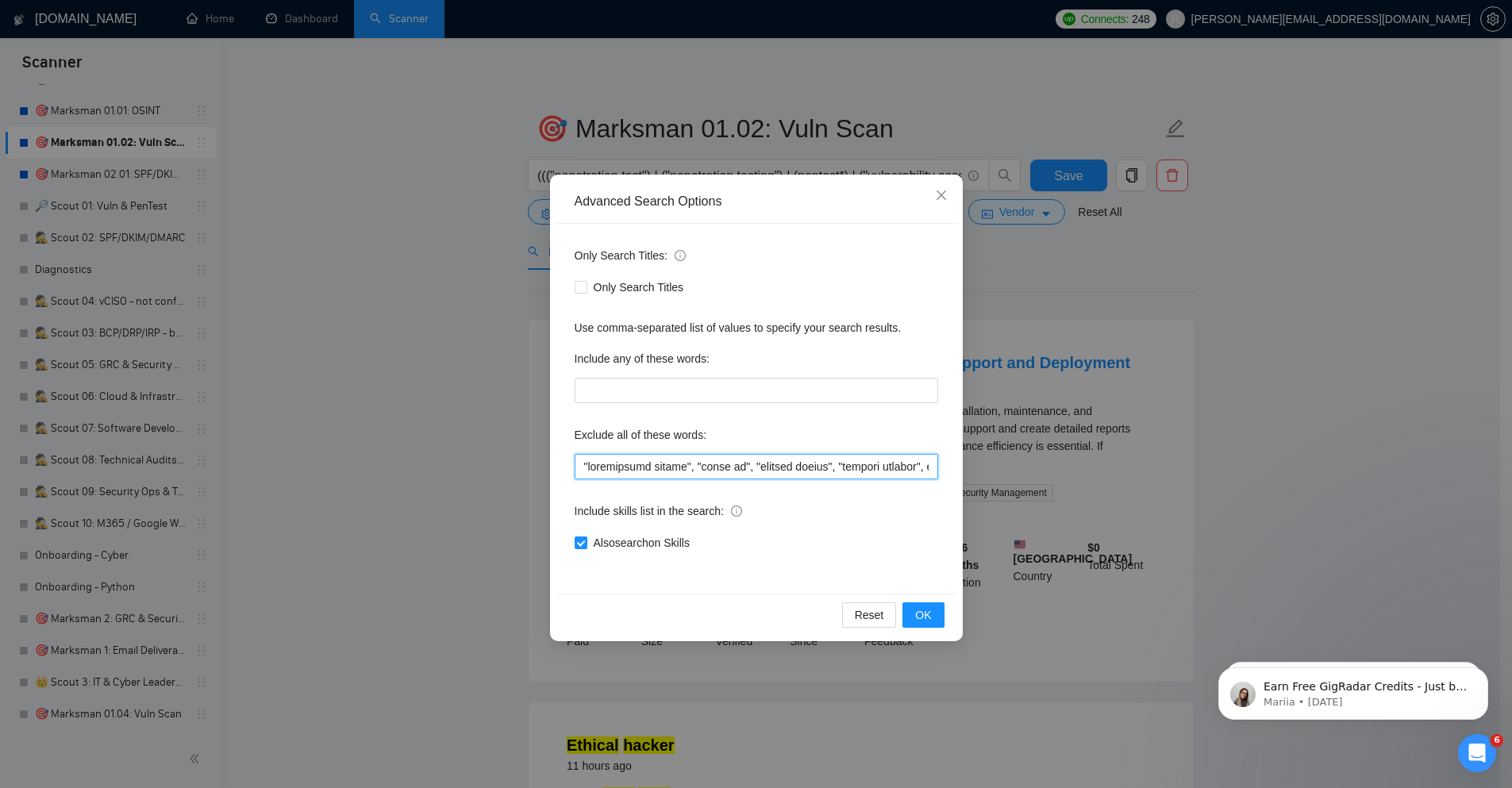
click at [809, 465] on input "text" at bounding box center [756, 467] width 363 height 26
drag, startPoint x: 918, startPoint y: 618, endPoint x: 1358, endPoint y: 618, distance: 440.0
click at [919, 618] on span "OK" at bounding box center [923, 615] width 15 height 17
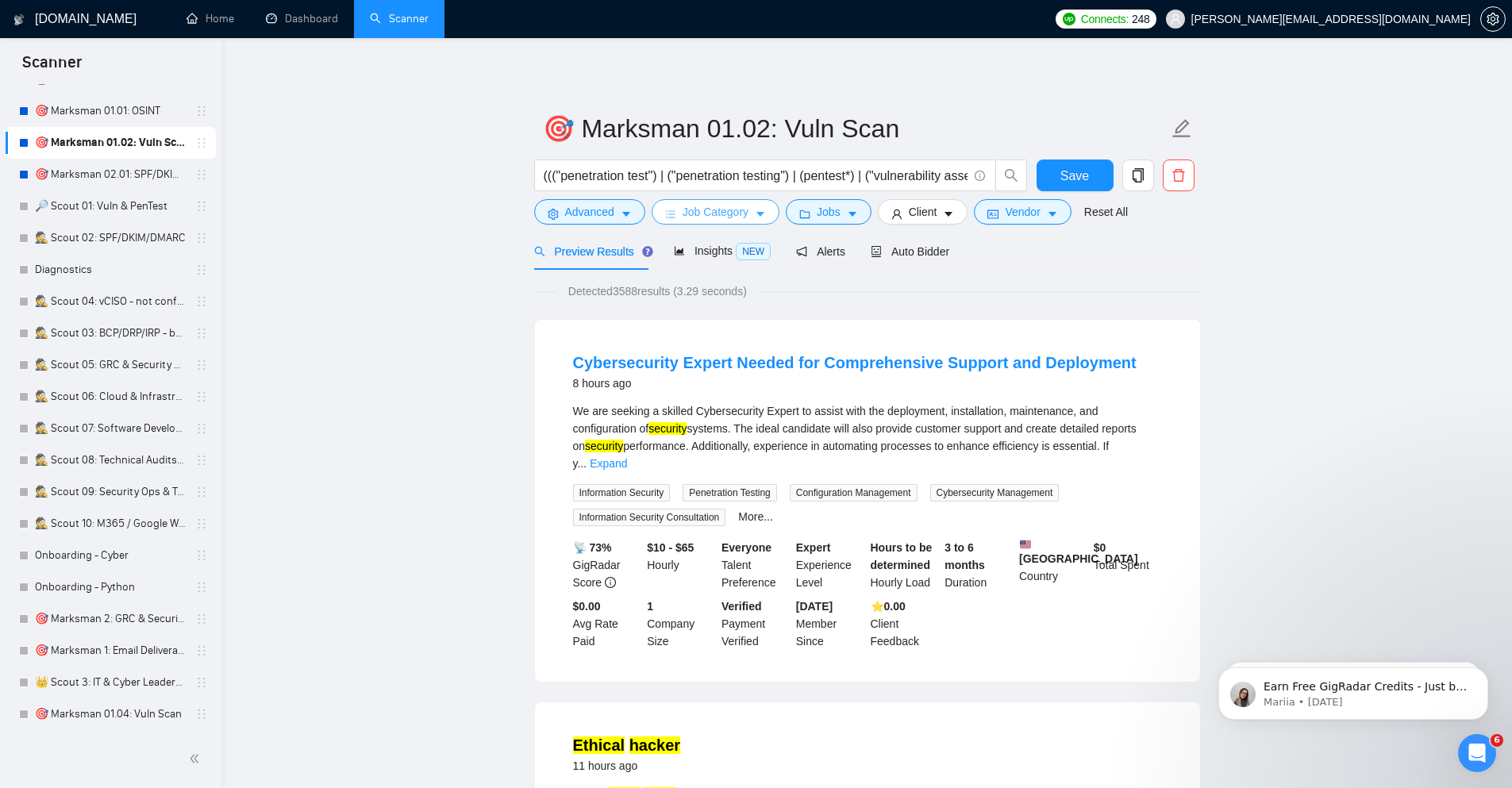
click at [694, 205] on span "Job Category" at bounding box center [715, 211] width 66 height 17
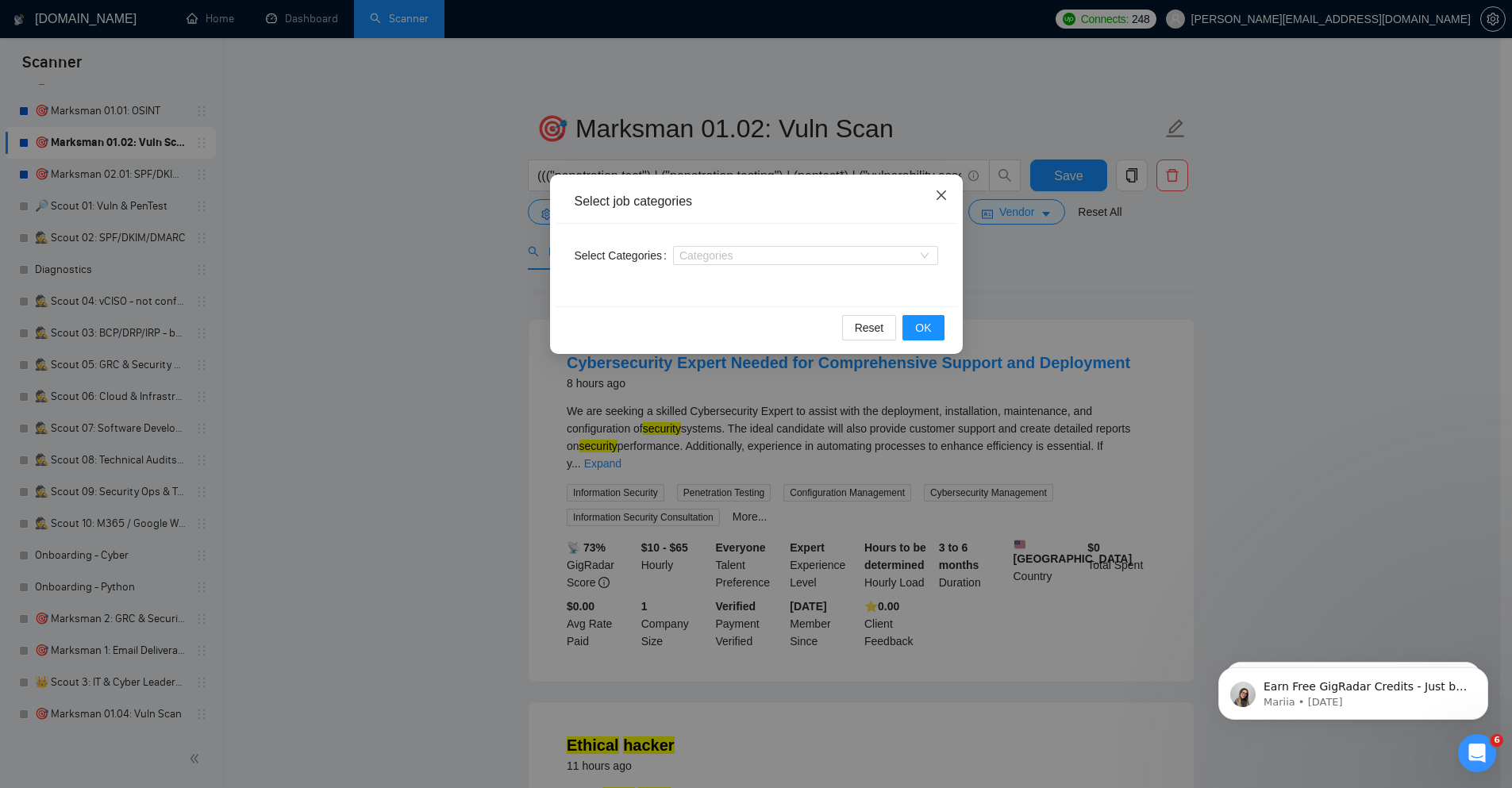
click at [942, 199] on icon "close" at bounding box center [941, 195] width 13 height 13
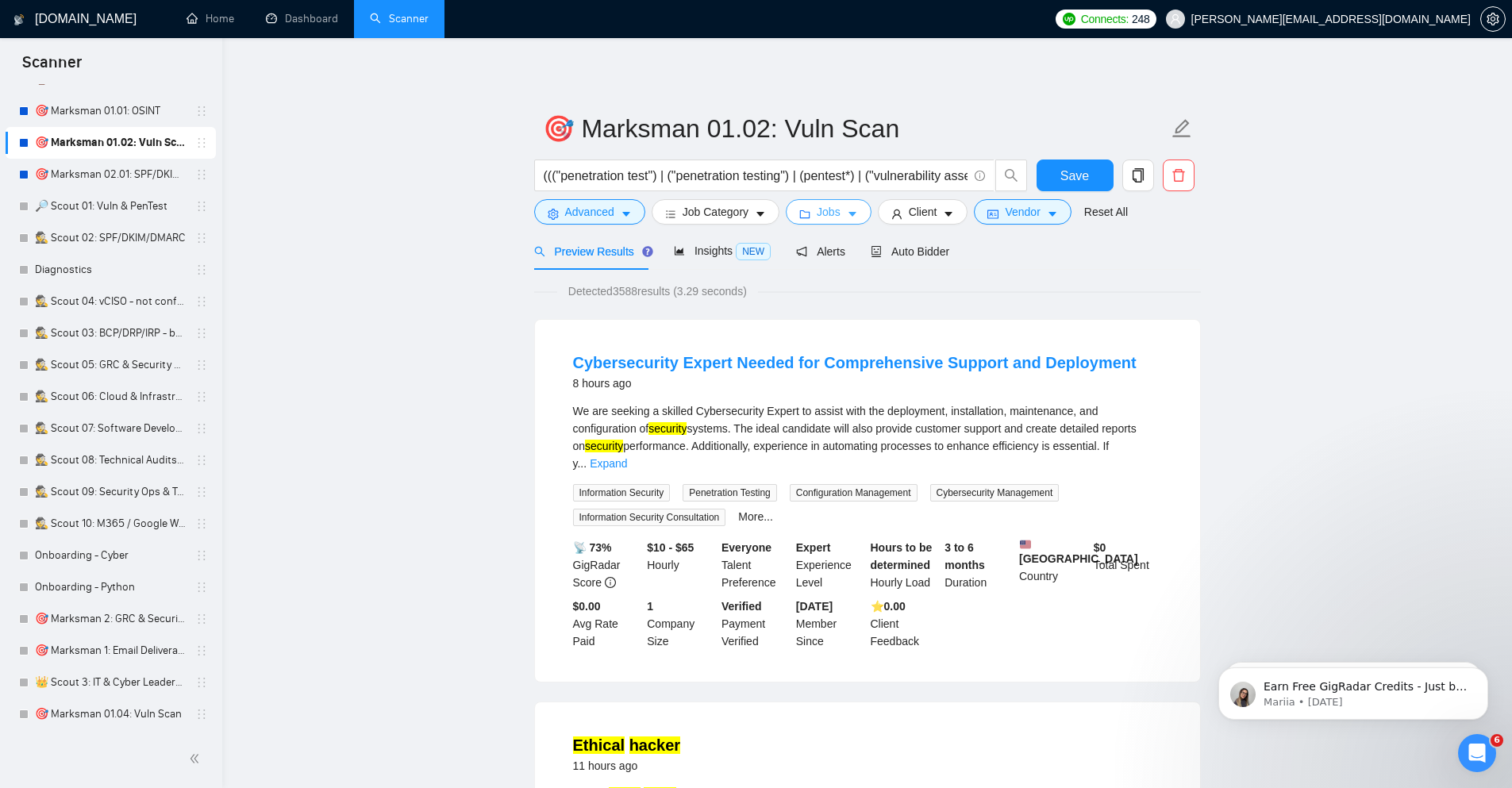
click at [831, 215] on span "Jobs" at bounding box center [829, 211] width 24 height 17
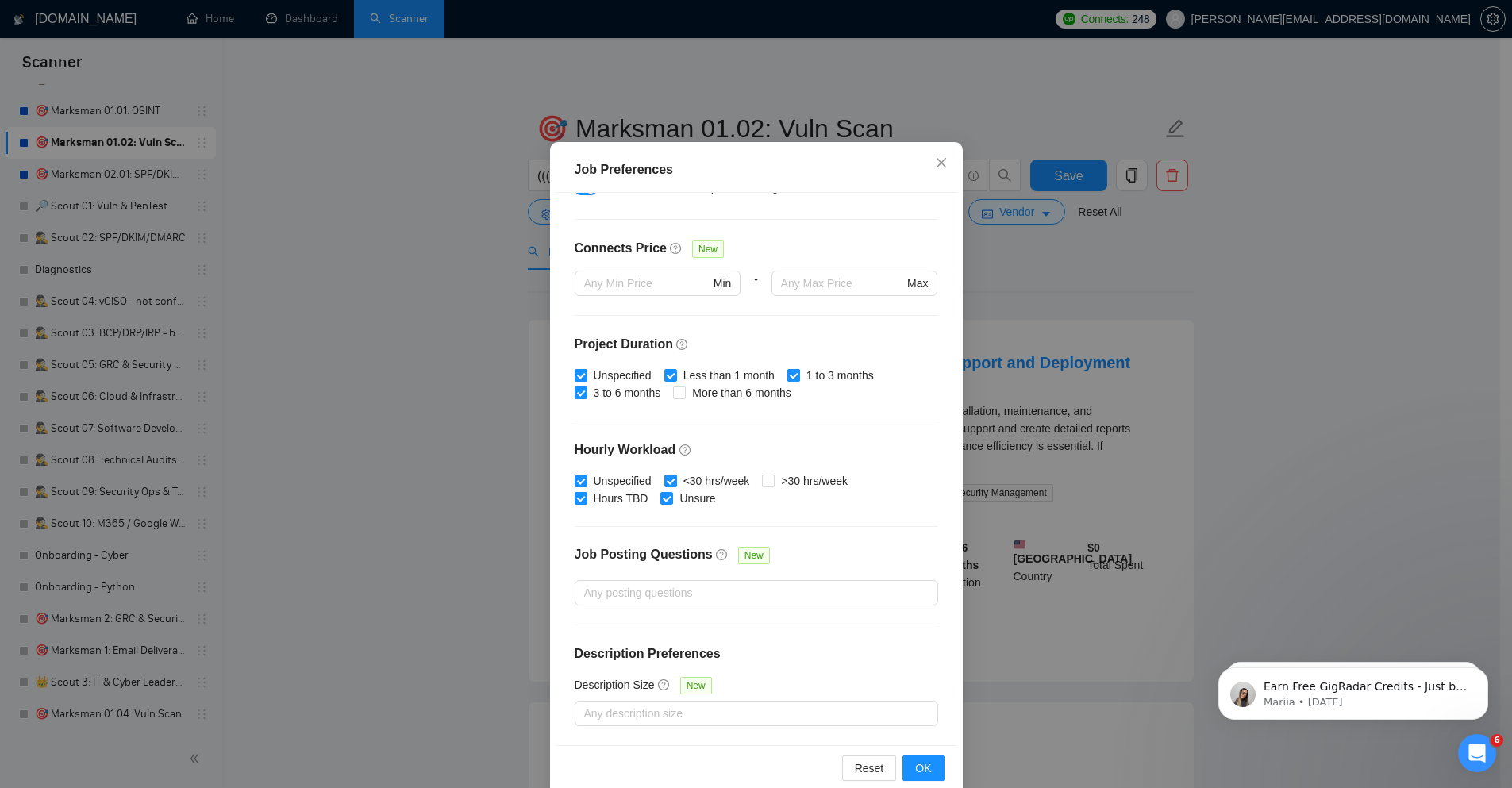
scroll to position [78, 0]
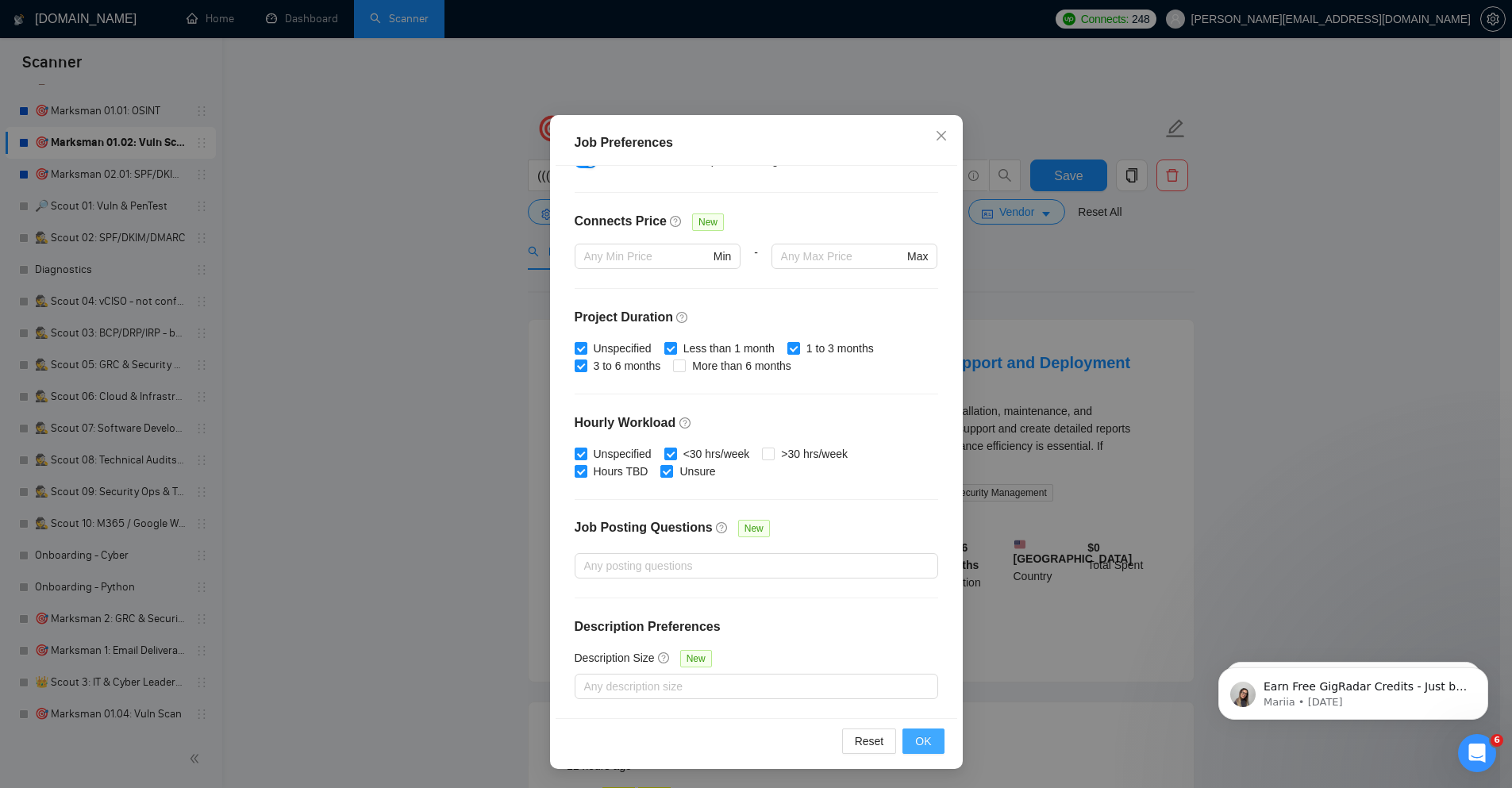
click at [922, 747] on span "OK" at bounding box center [923, 742] width 15 height 17
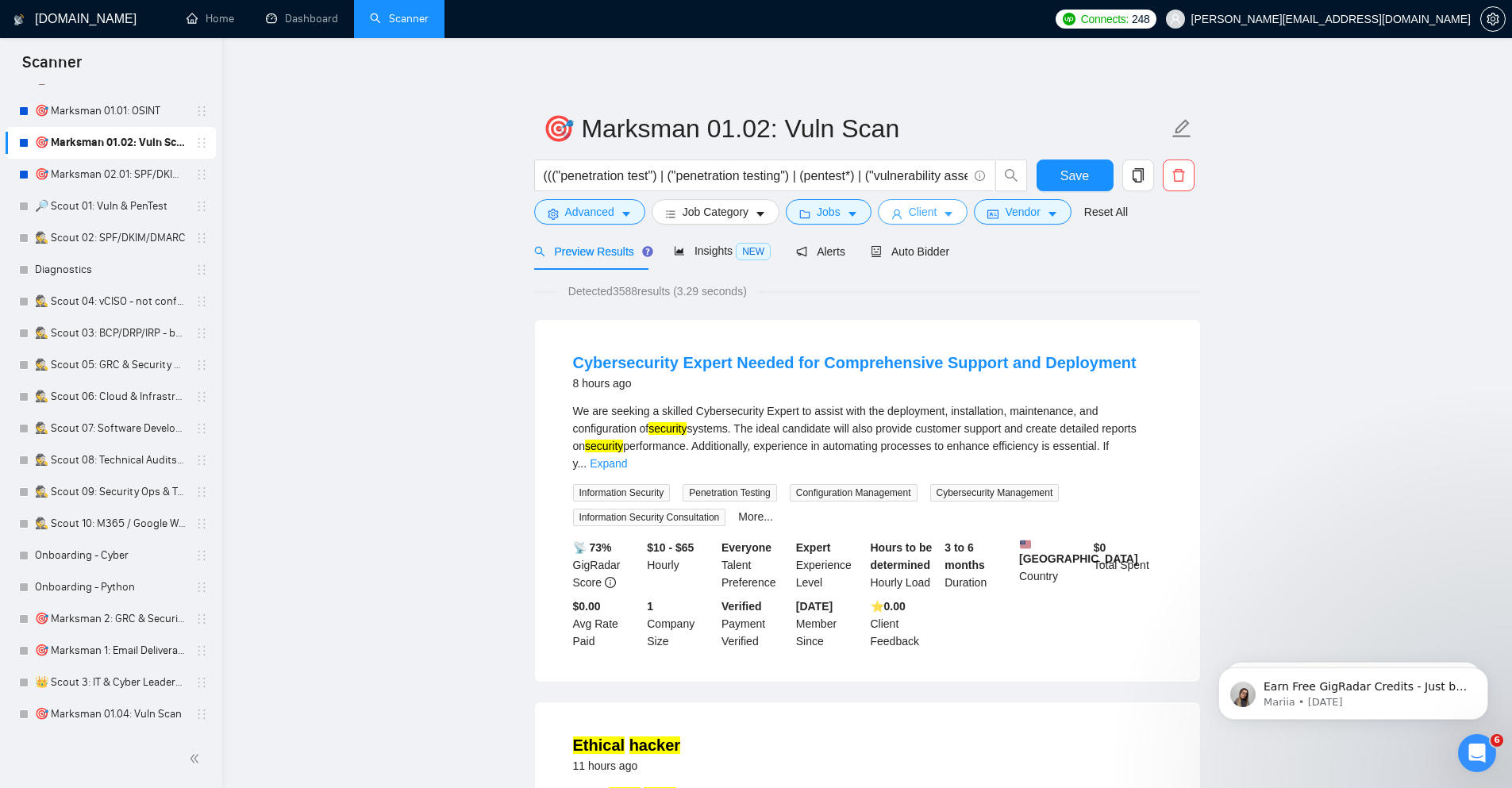
click at [905, 219] on button "Client" at bounding box center [923, 212] width 90 height 26
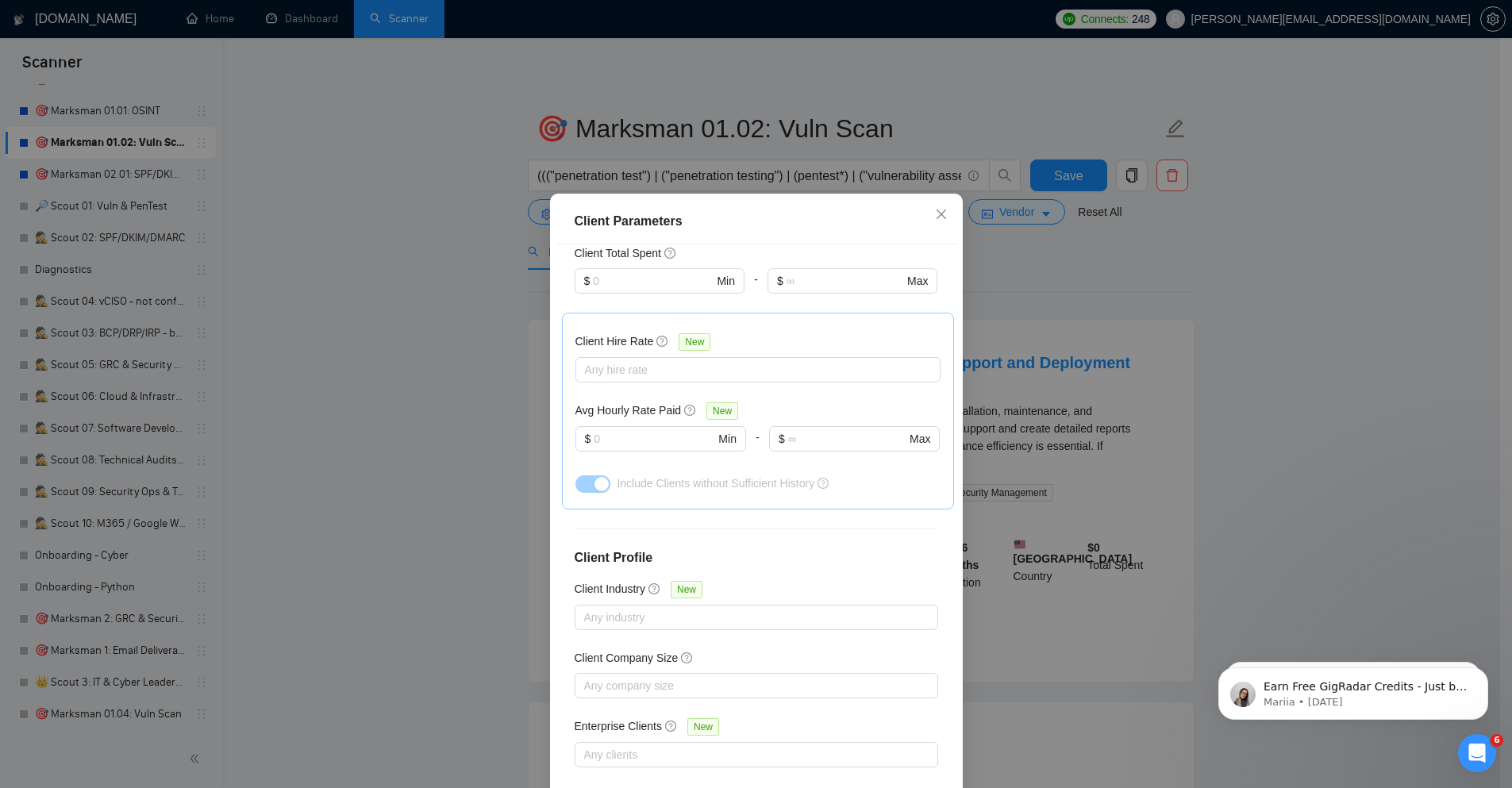
scroll to position [439, 0]
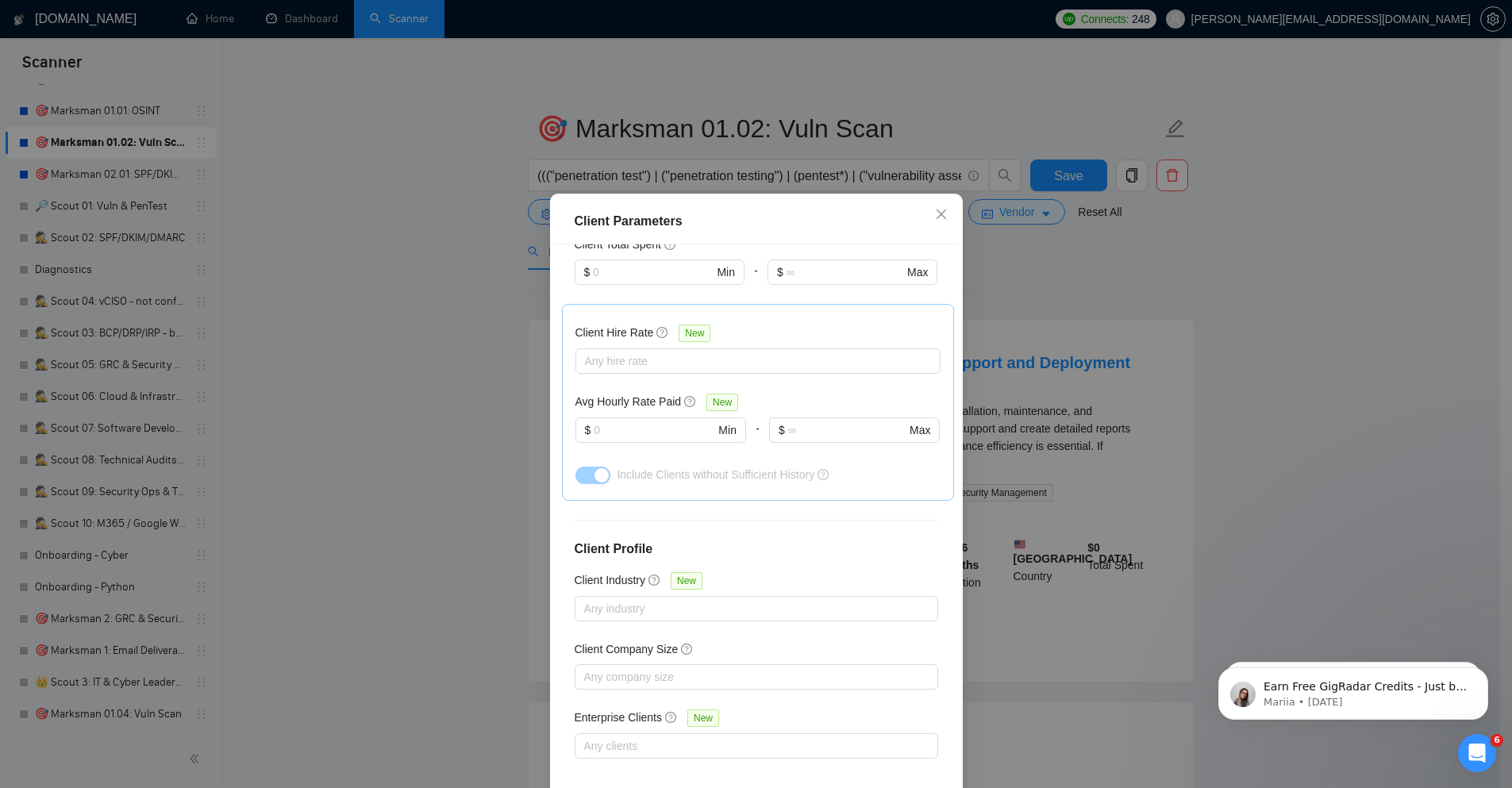
click at [1253, 286] on div "Client Parameters Client Location Include Client Countries Select Exclude Clien…" at bounding box center [756, 394] width 1512 height 788
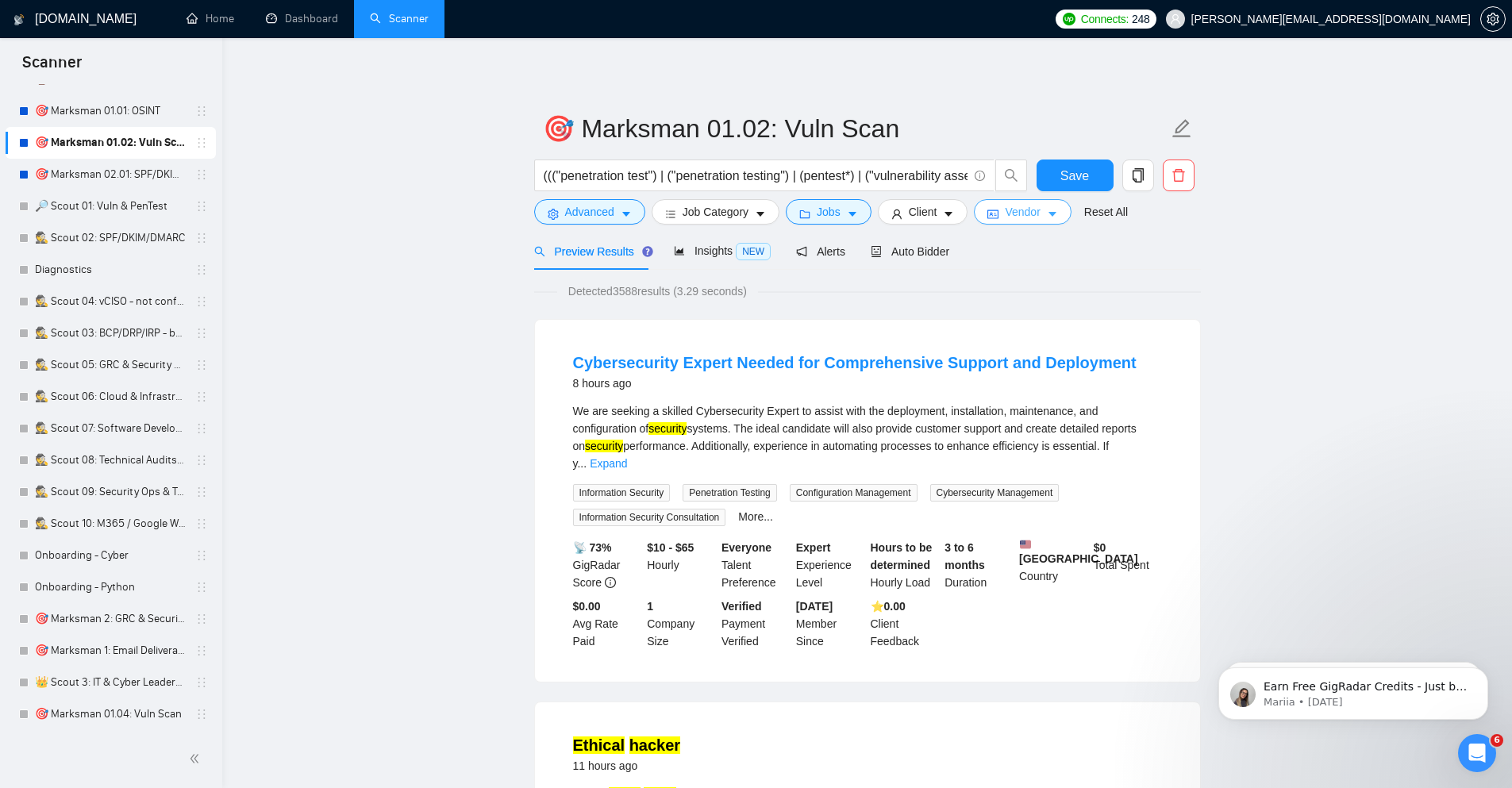
click at [1037, 203] on button "Vendor" at bounding box center [1021, 212] width 97 height 26
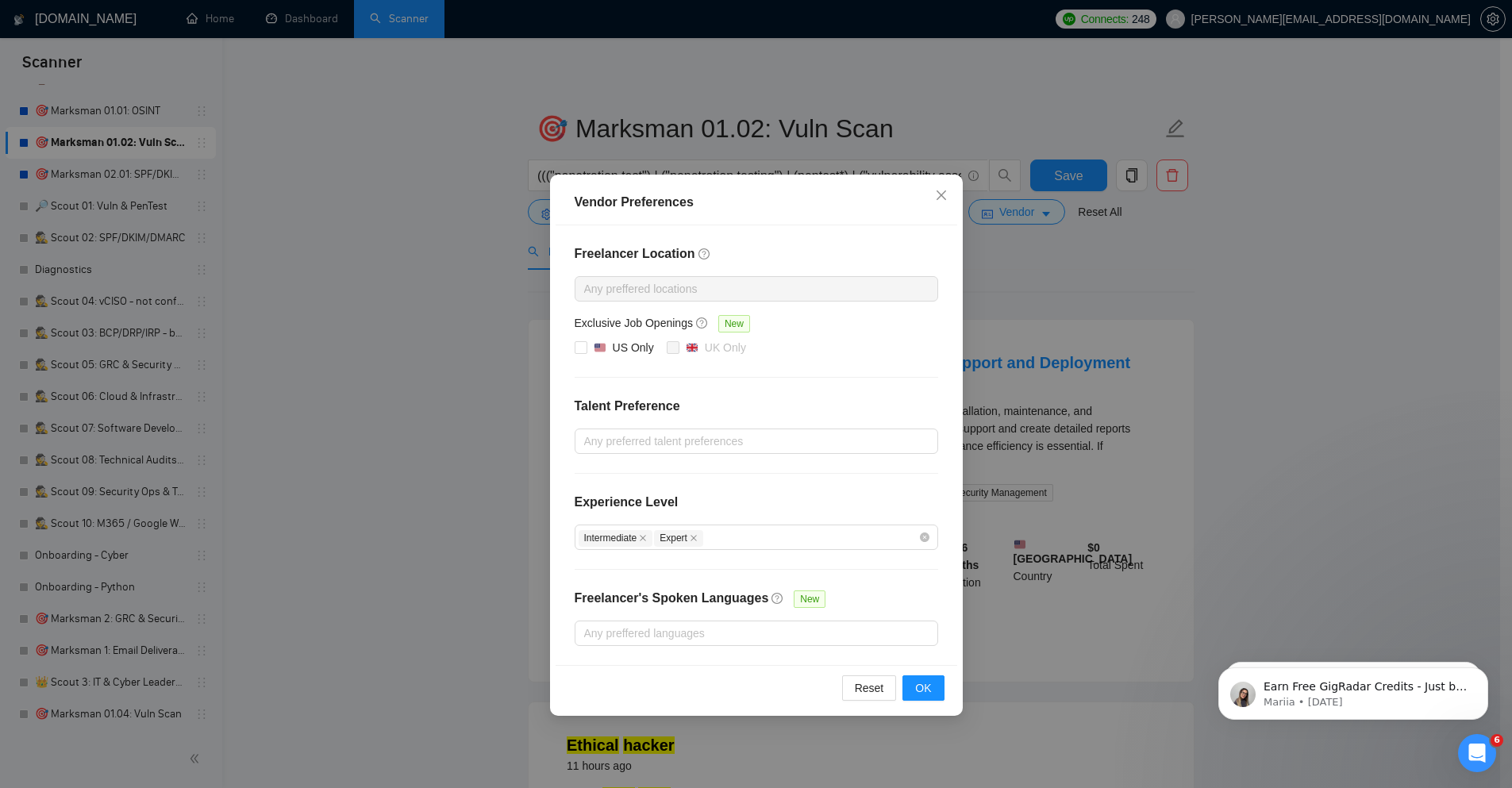
click at [1288, 330] on div "Vendor Preferences Freelancer Location Any preffered locations Exclusive Job Op…" at bounding box center [756, 394] width 1512 height 788
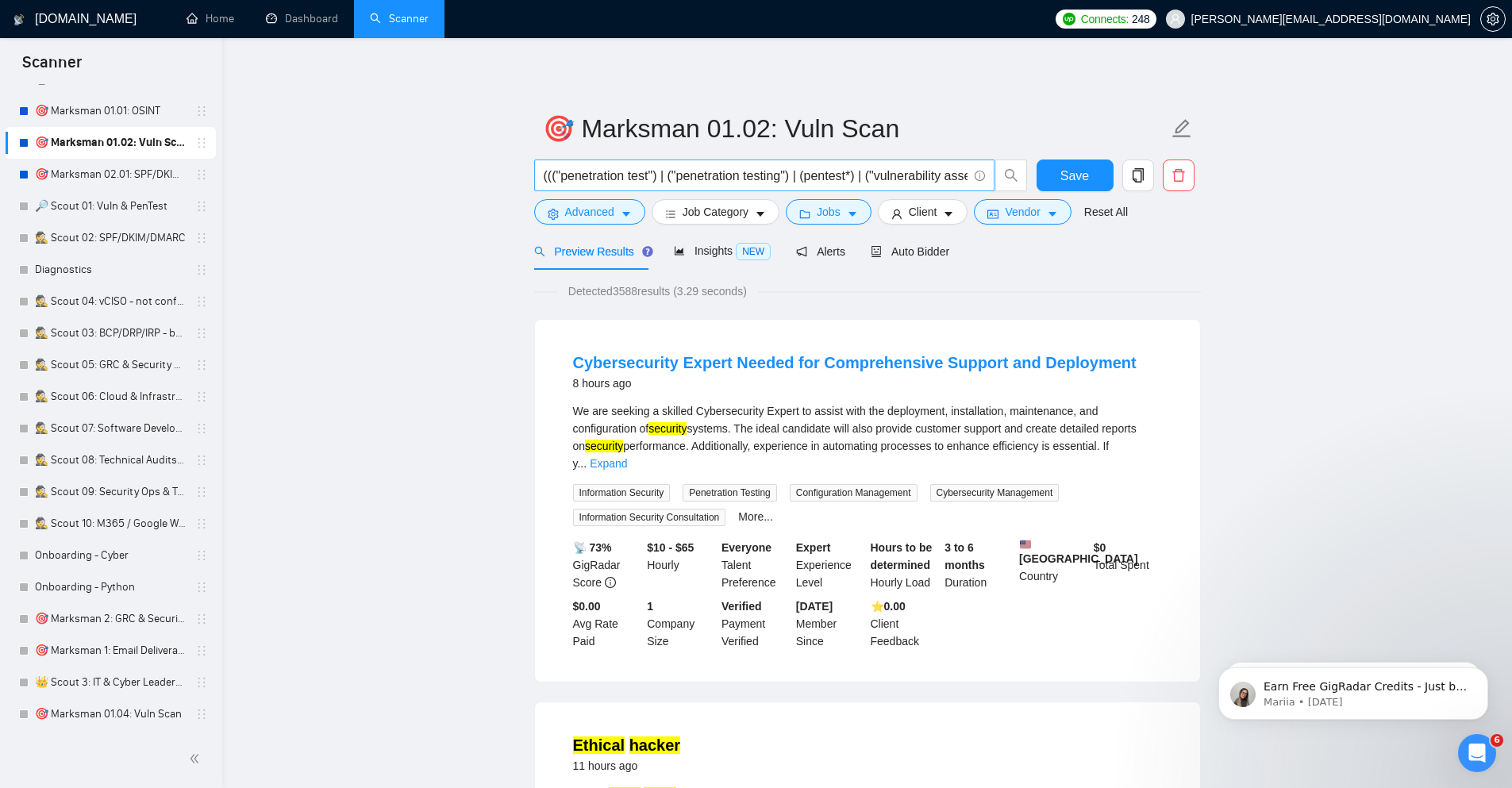
click at [848, 179] on input "((("penetration test") | ("penetration testing") | (pentest*) | ("vulnerability…" at bounding box center [755, 175] width 424 height 20
paste input "cyber | cyber* | "penetration test" | "penetration testing" | "pen test" | pent…"
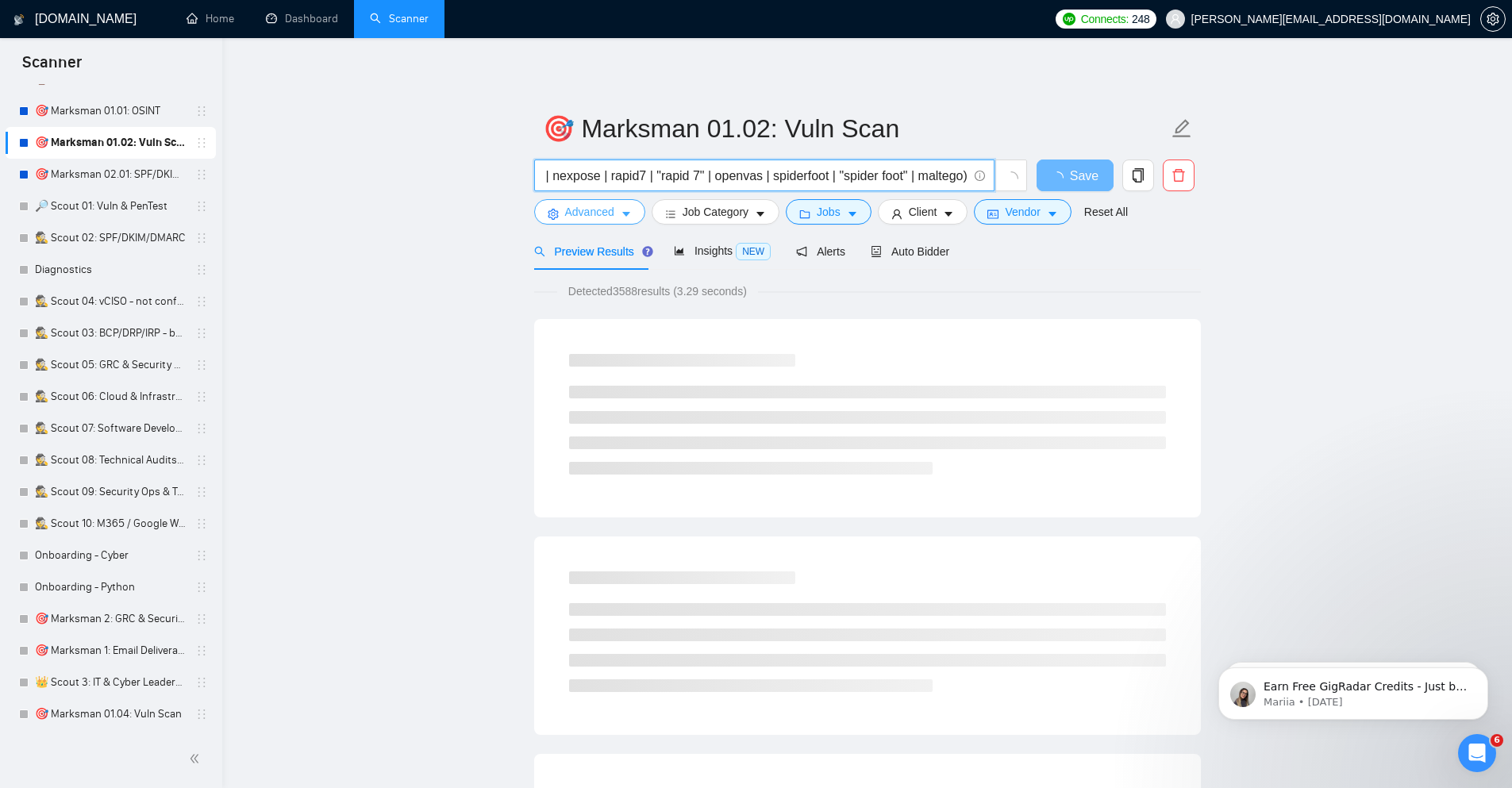
type input "(cyber | cyber* | "penetration test" | "penetration testing" | "pen test" | pen…"
click at [588, 213] on span "Advanced" at bounding box center [589, 211] width 49 height 17
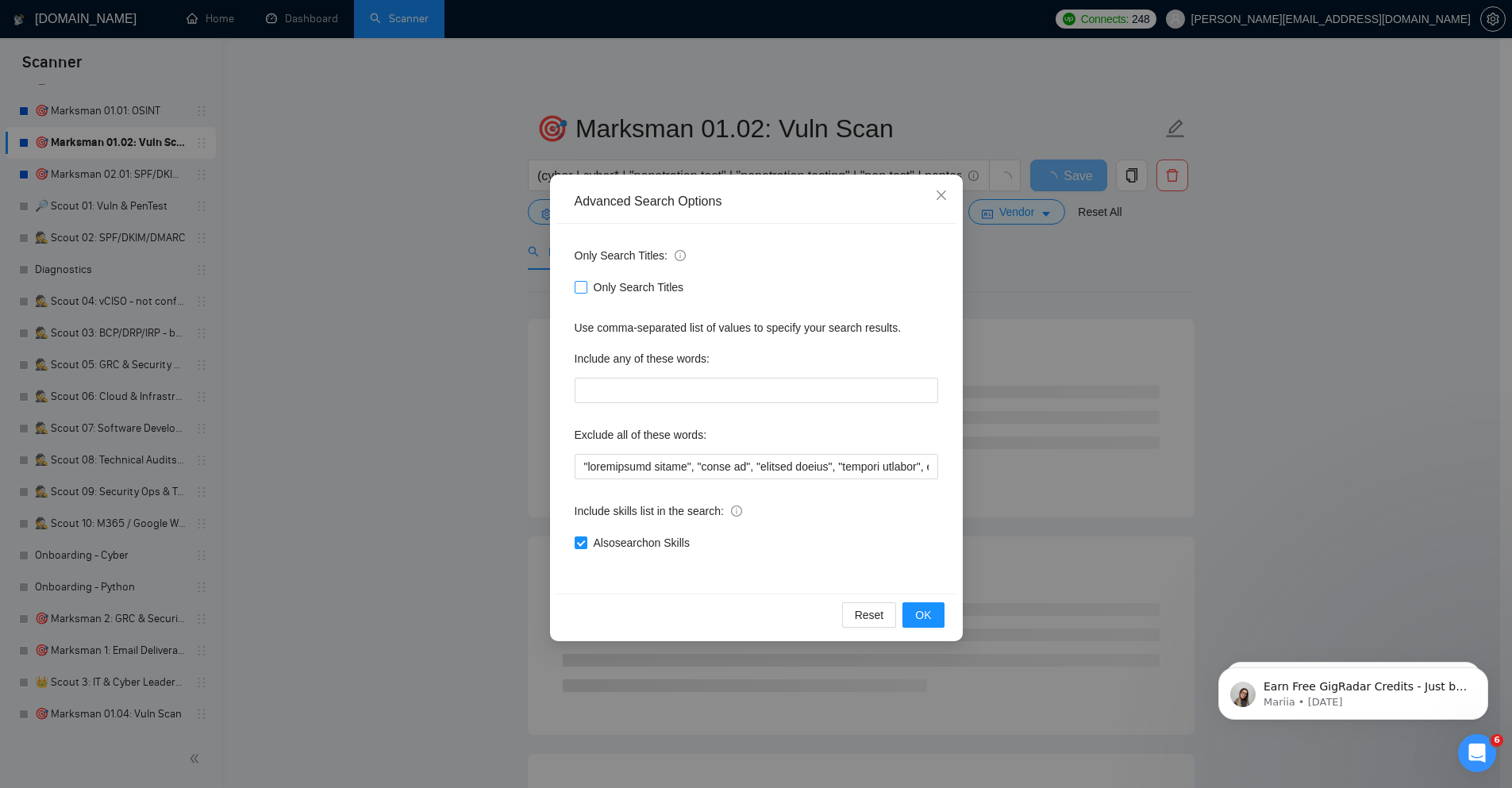
click at [614, 280] on span "Only Search Titles" at bounding box center [639, 287] width 103 height 17
click at [586, 281] on input "Only Search Titles" at bounding box center [580, 286] width 11 height 11
checkbox input "true"
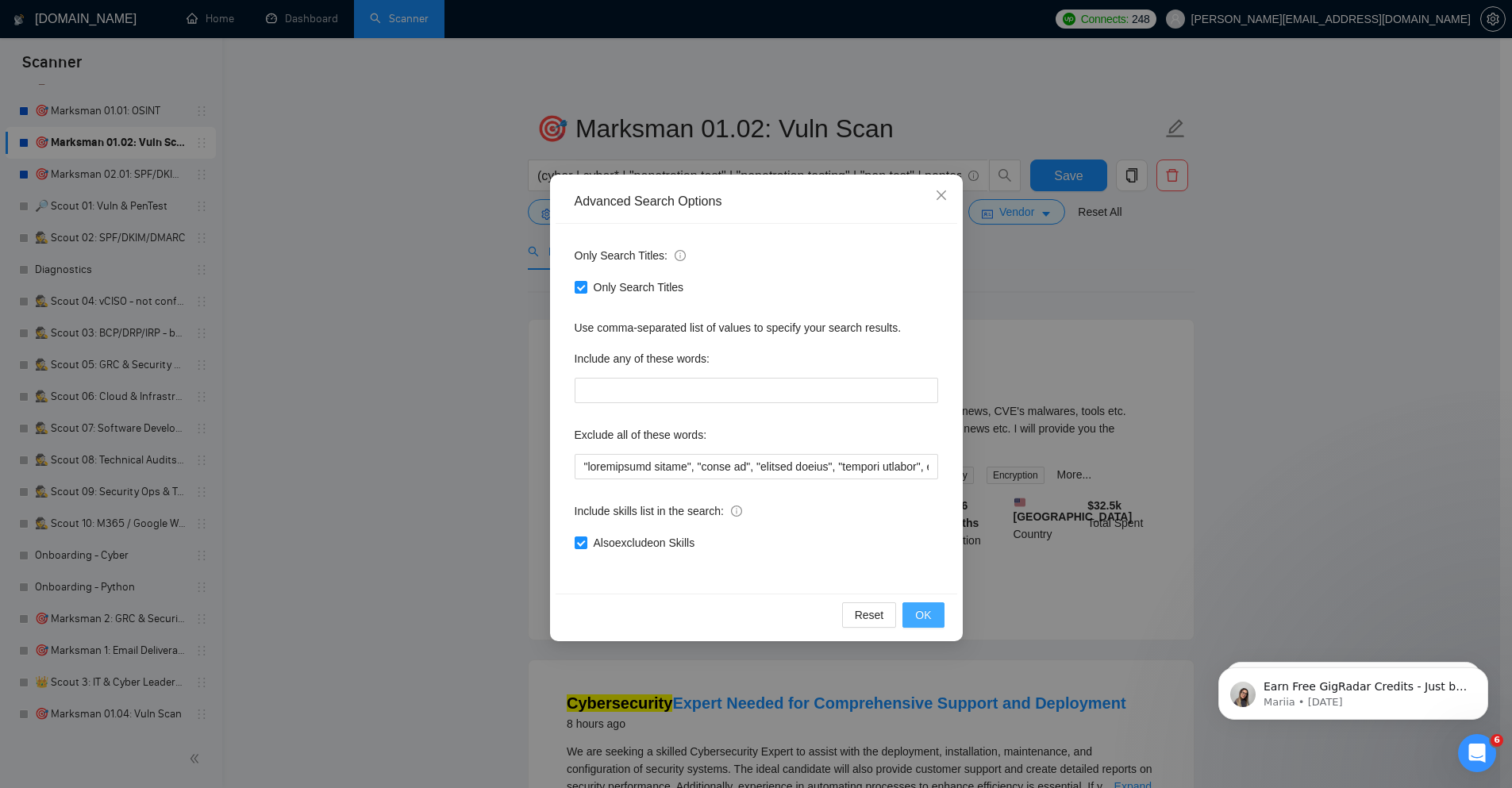
click at [931, 614] on button "OK" at bounding box center [923, 615] width 41 height 26
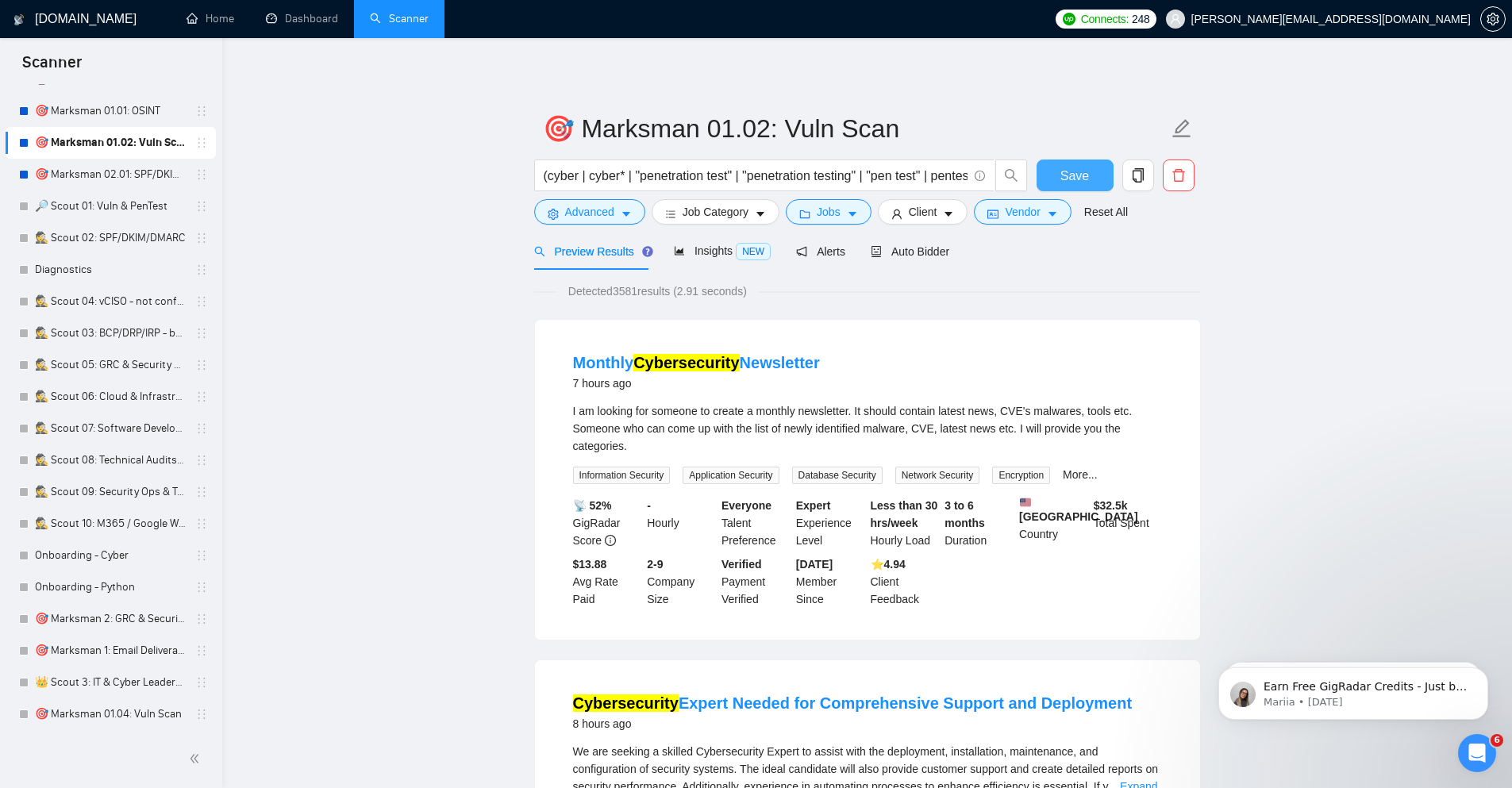
click at [1084, 175] on span "Save" at bounding box center [1074, 175] width 28 height 20
click at [144, 204] on link "🔎 Scout 01: Vuln & PenTest" at bounding box center [111, 206] width 151 height 32
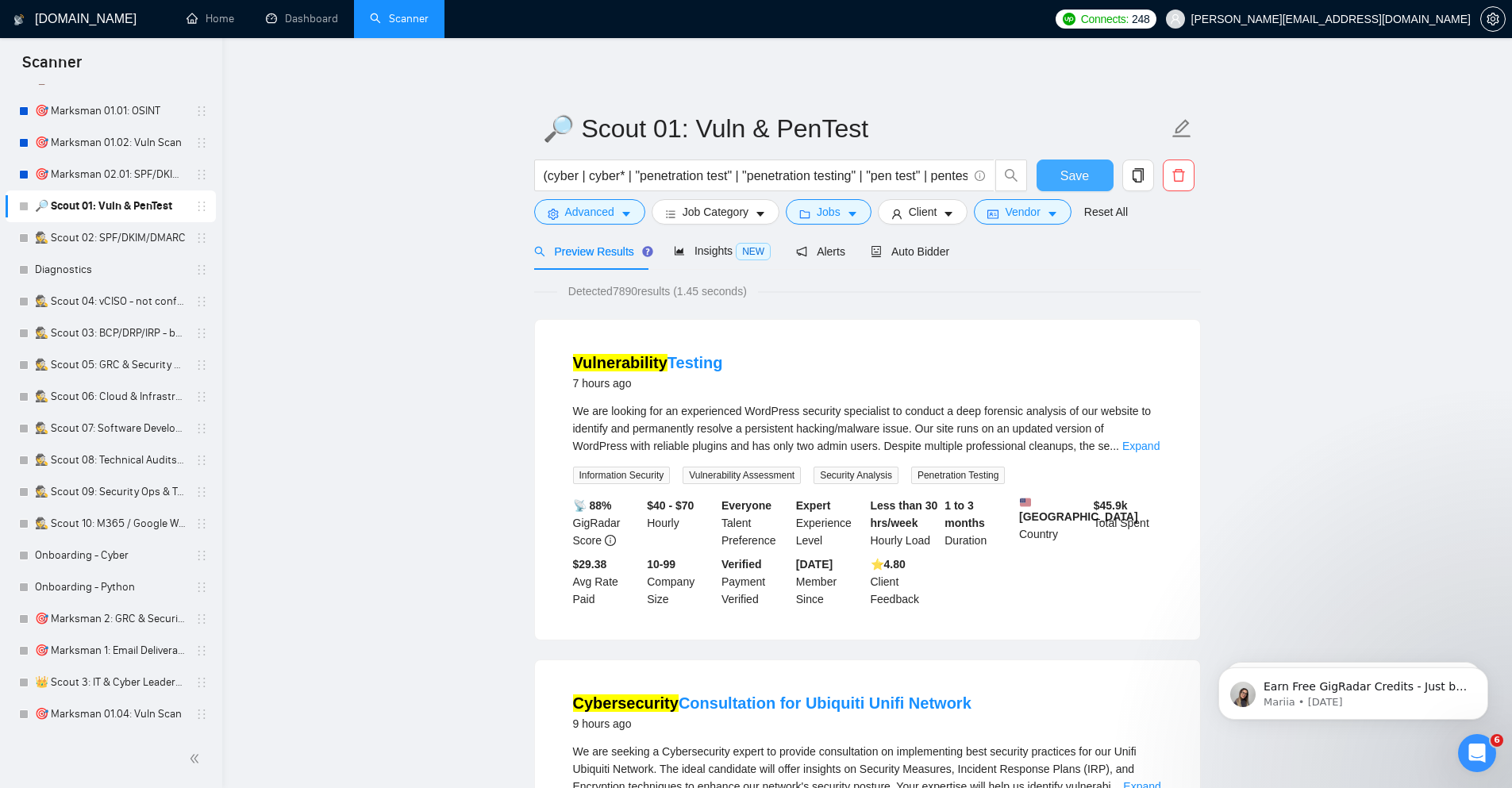
click at [1058, 174] on button "Save" at bounding box center [1075, 175] width 77 height 32
click at [135, 142] on link "🎯 Marksman 01.02: Vuln Scan" at bounding box center [111, 143] width 151 height 32
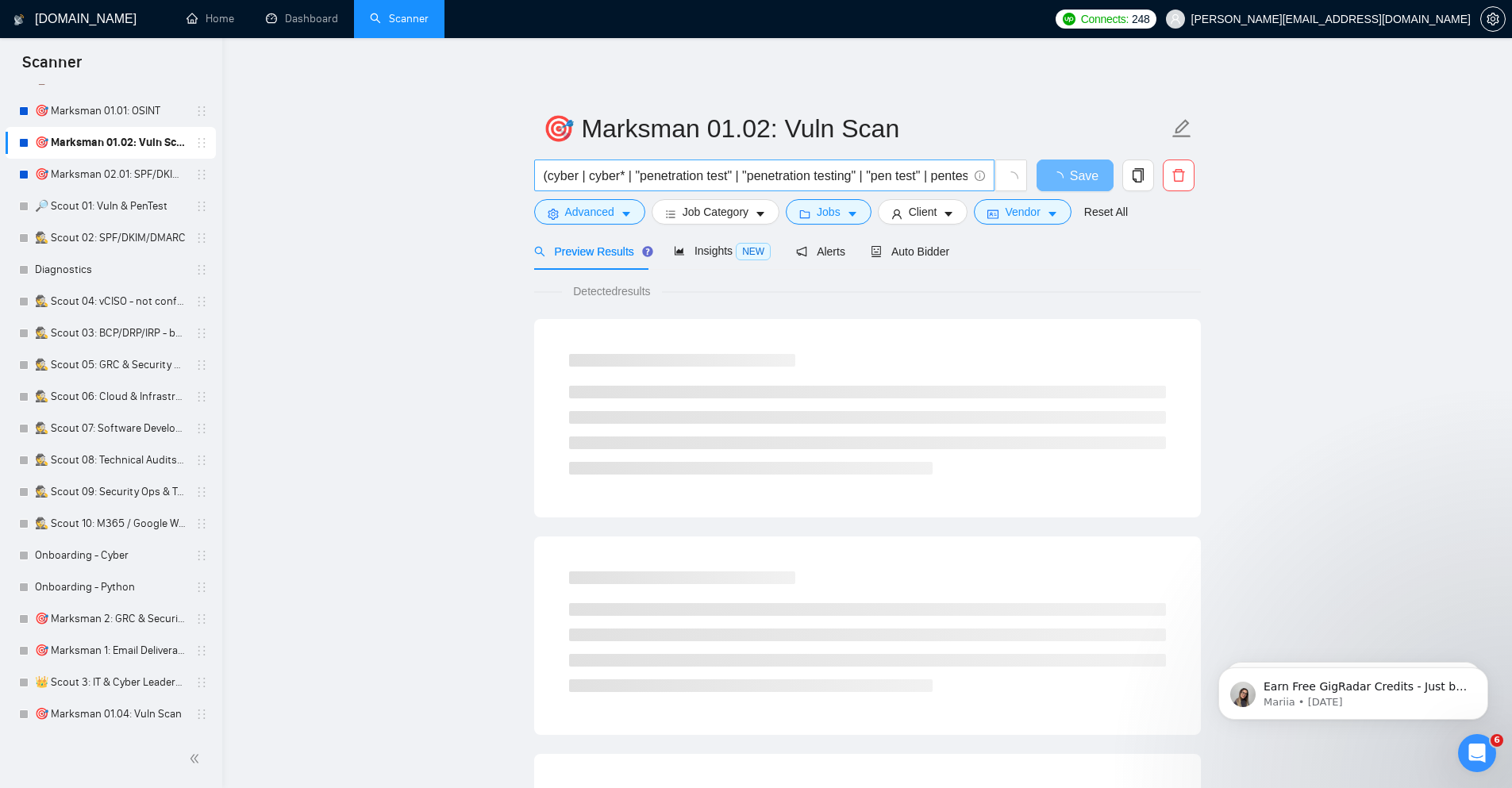
click at [789, 174] on input "(cyber | cyber* | "penetration test" | "penetration testing" | "pen test" | pen…" at bounding box center [755, 175] width 424 height 20
paste input "digital footprint" | "ethical hacker" | "ethical hacking" | maltego | nessus | …"
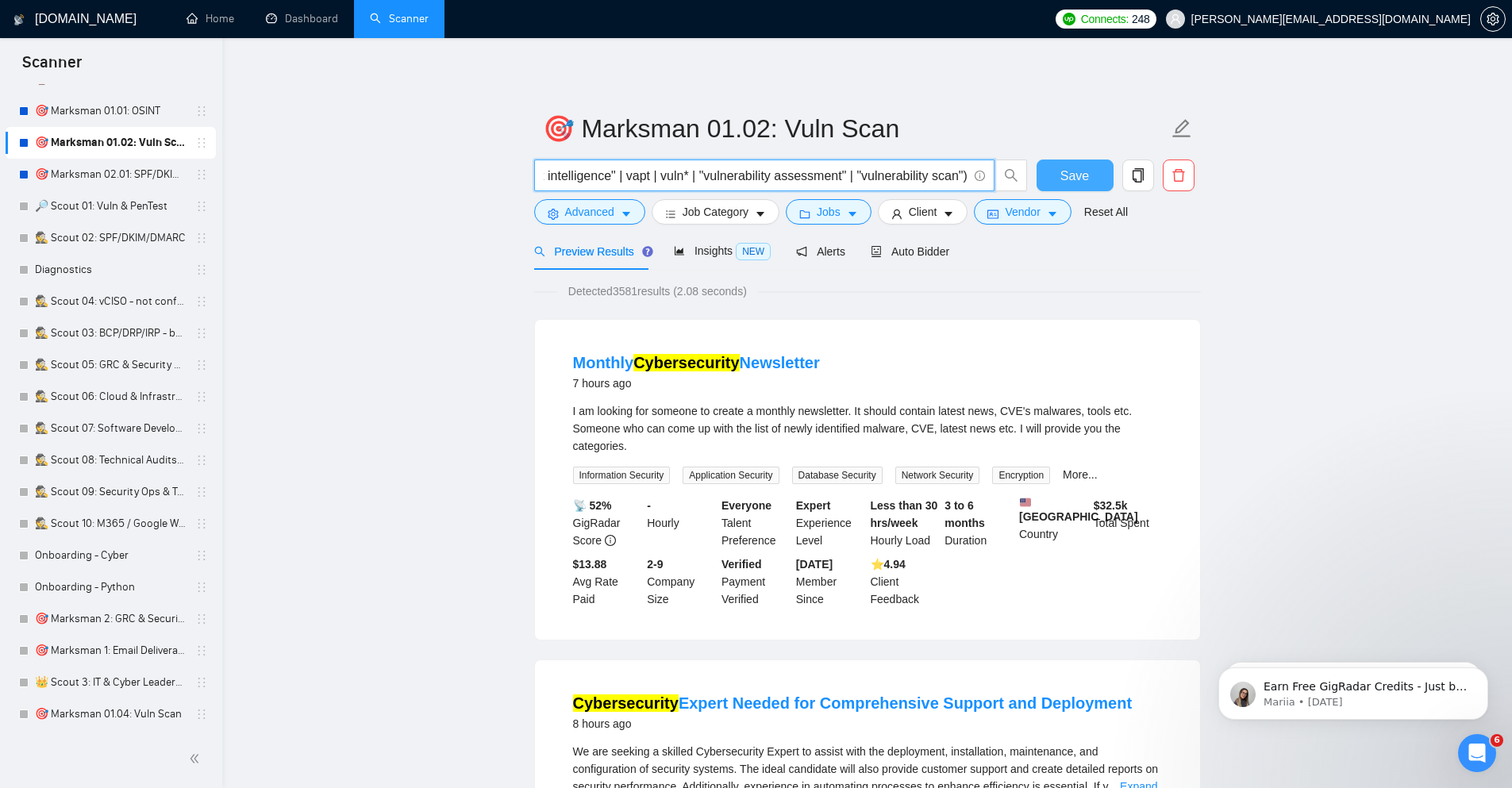
type input "(cyber | cyber* | "digital footprint" | "ethical hacker" | "ethical hacking" | …"
click at [1073, 175] on span "Save" at bounding box center [1074, 175] width 28 height 20
click at [588, 203] on span "Advanced" at bounding box center [589, 211] width 49 height 17
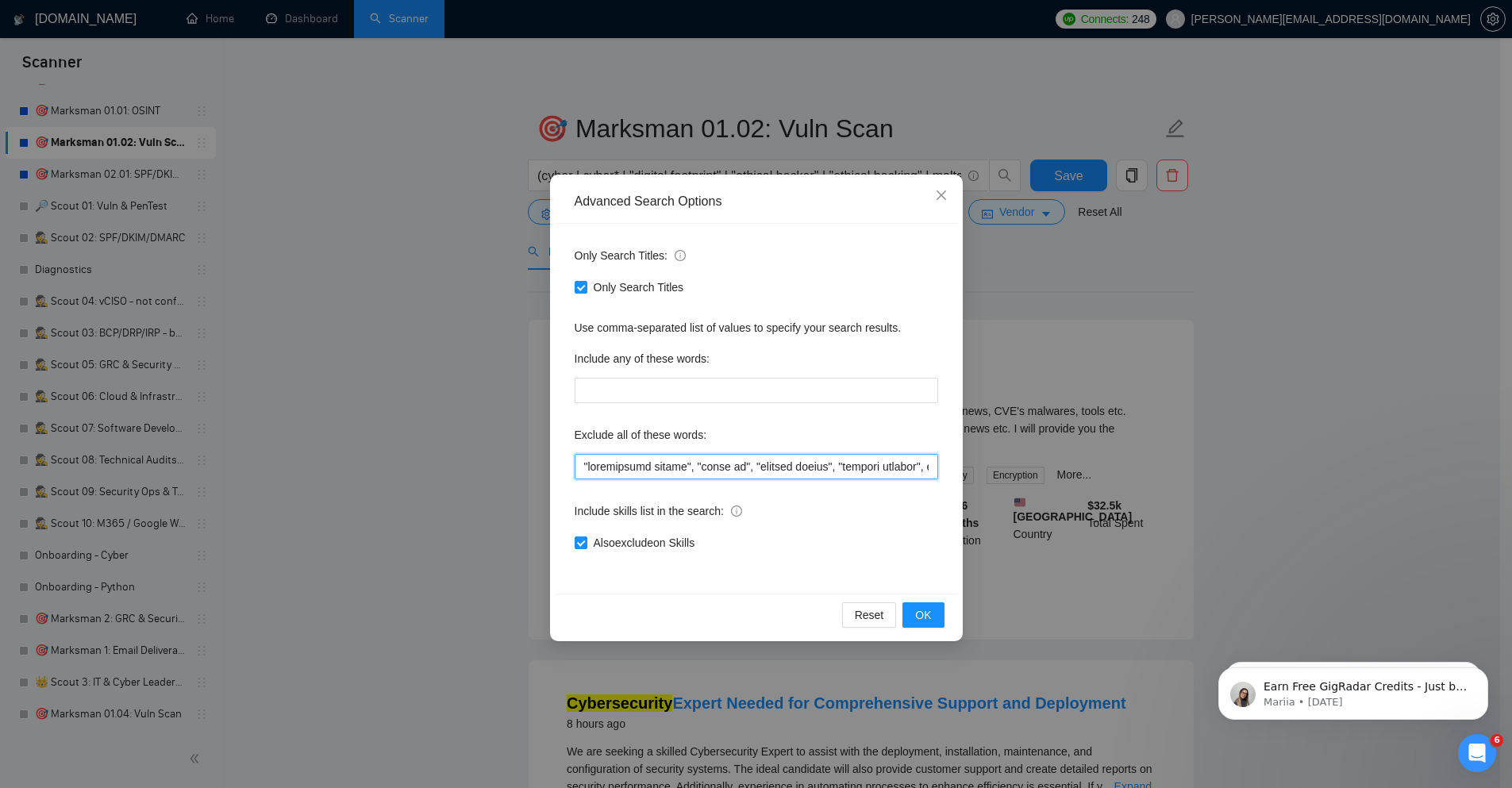
click at [720, 467] on input "text" at bounding box center [756, 467] width 363 height 26
paste input "account recover" | "account recovery" | accountant | bookkeep* | "book keeper" …"
click at [931, 615] on span "OK" at bounding box center [923, 615] width 15 height 17
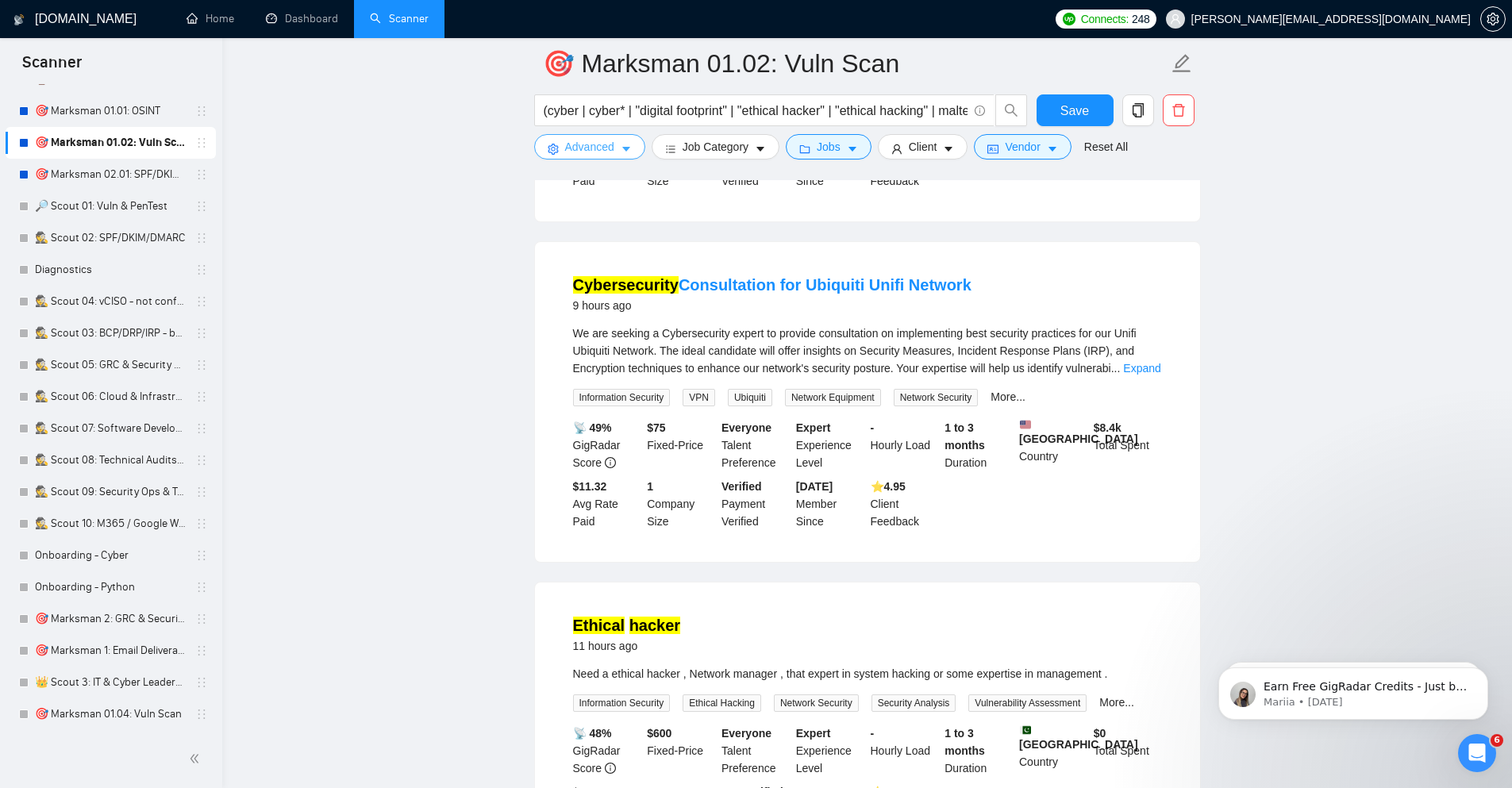
scroll to position [476, 0]
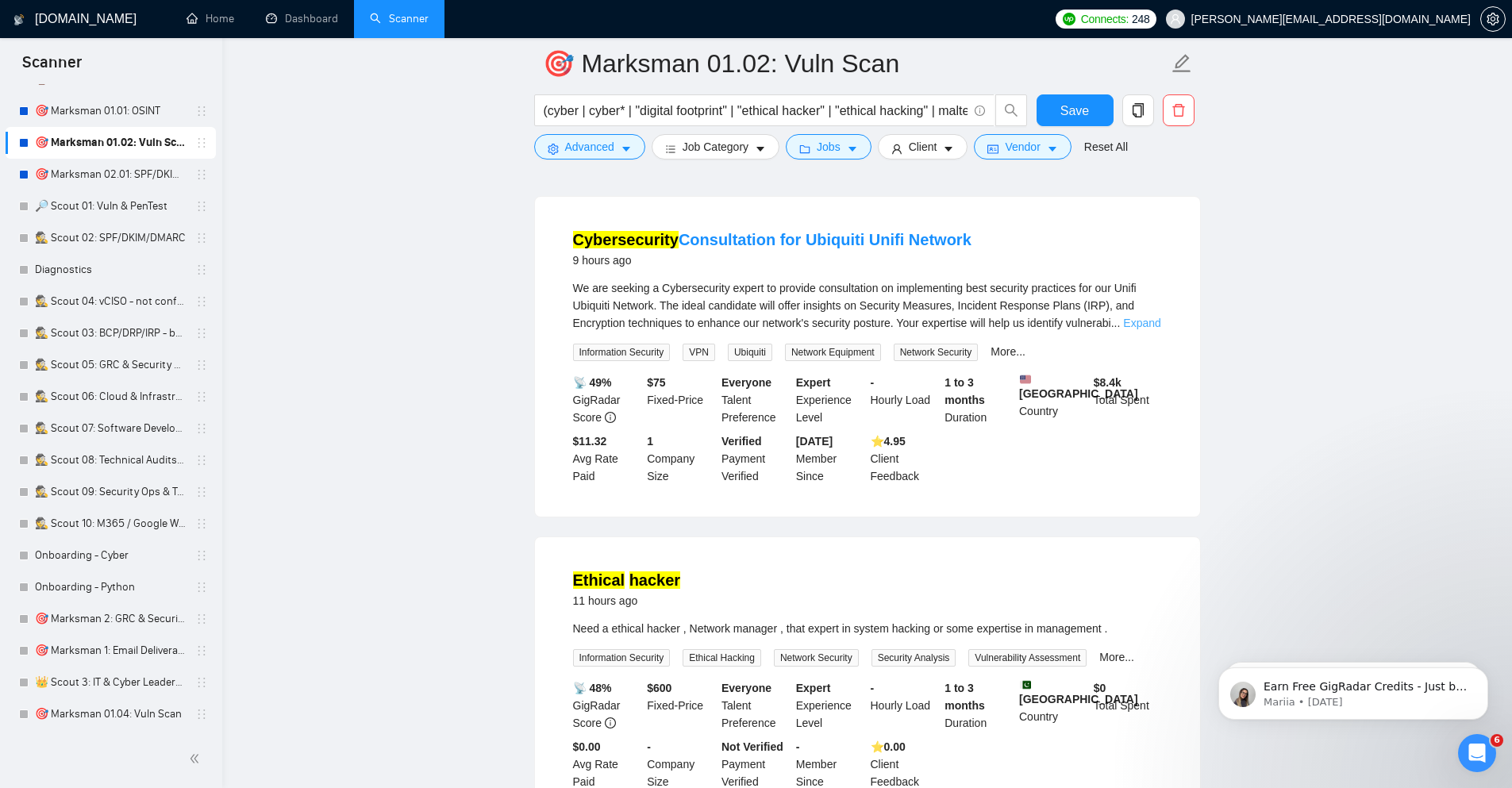
click at [1145, 329] on link "Expand" at bounding box center [1141, 323] width 37 height 13
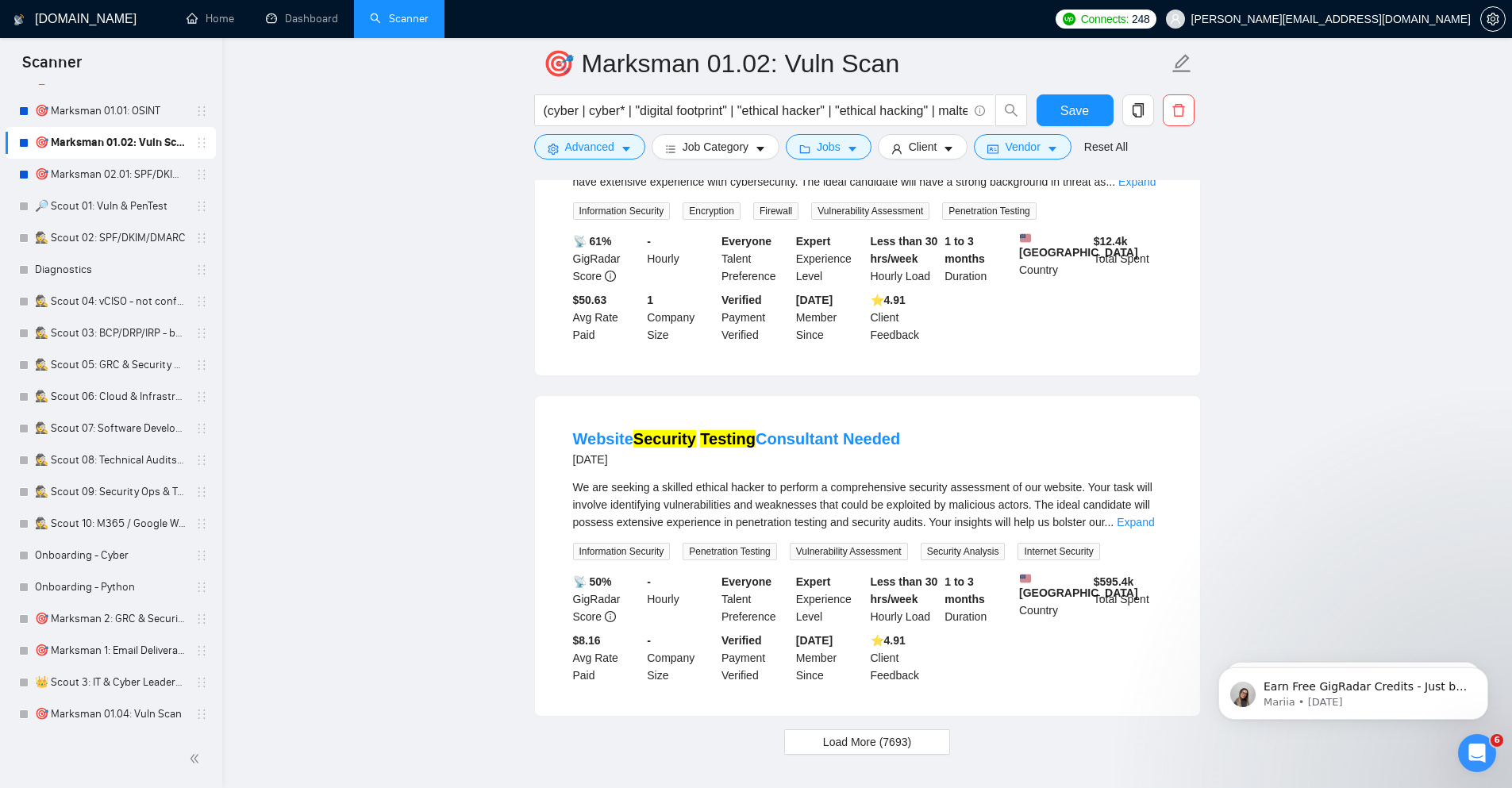
scroll to position [3141, 0]
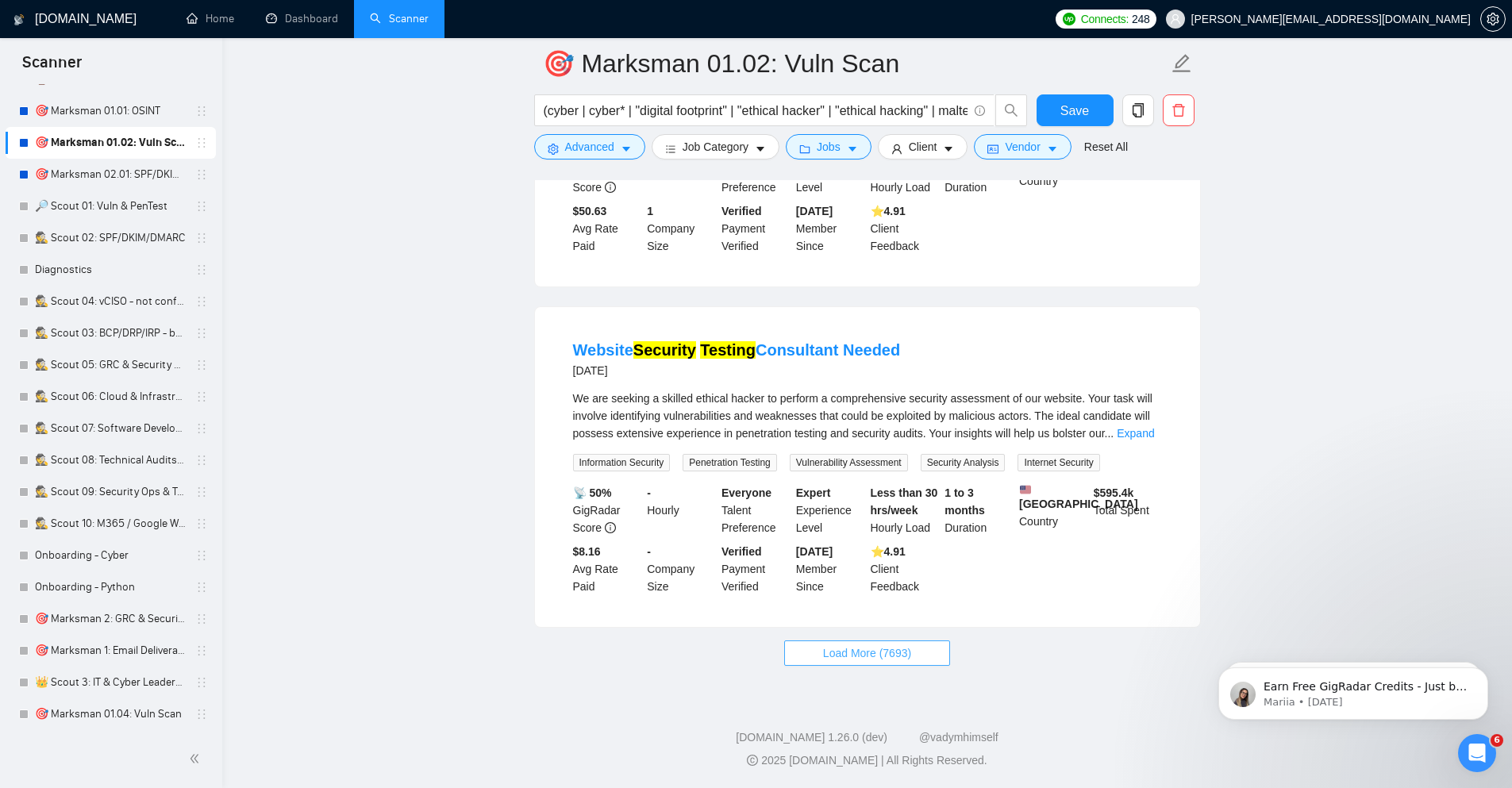
click at [873, 652] on span "Load More (7693)" at bounding box center [867, 653] width 88 height 17
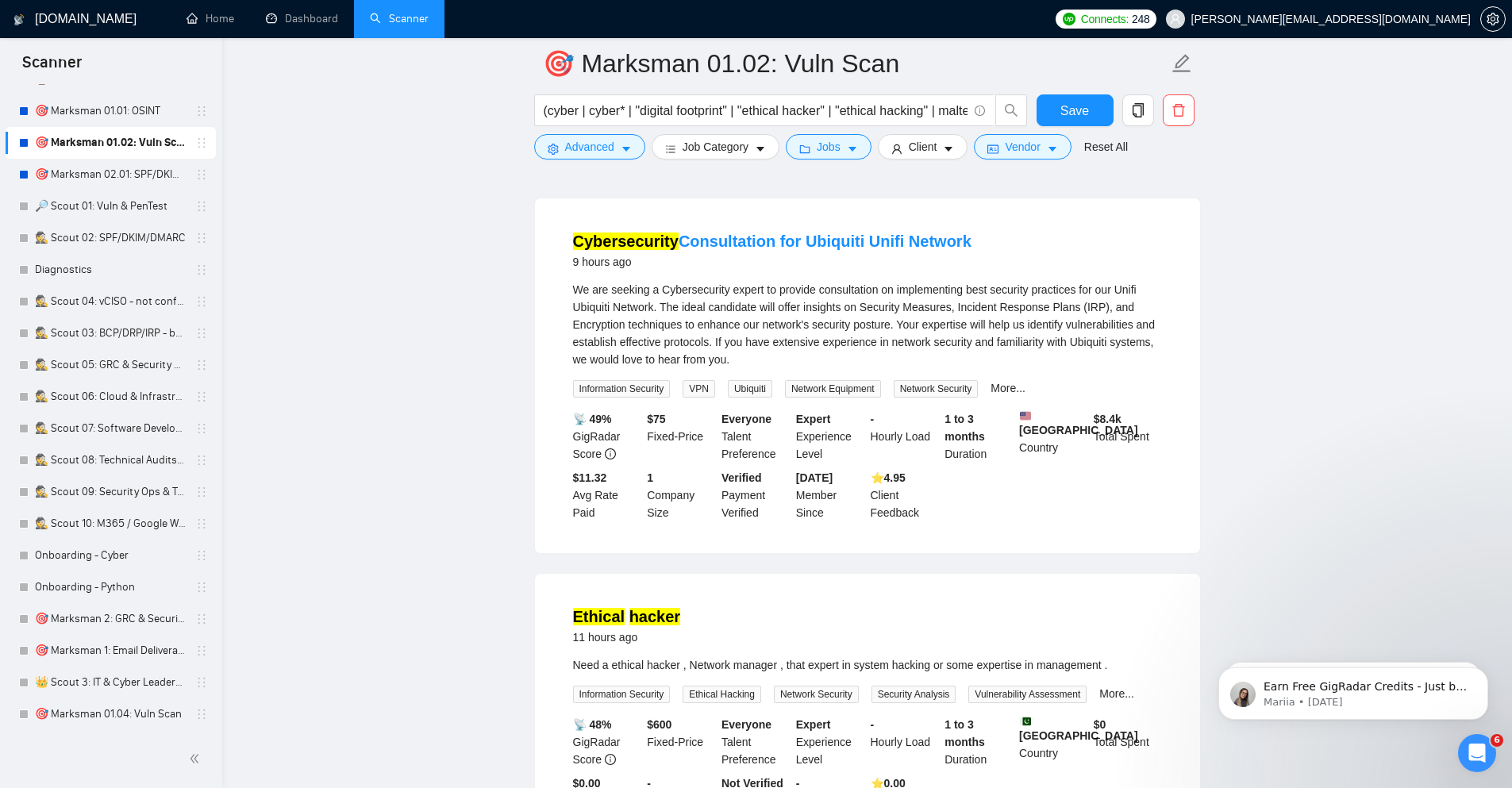
scroll to position [473, 0]
click at [996, 394] on link "More..." at bounding box center [1008, 388] width 35 height 13
click at [595, 147] on span "Advanced" at bounding box center [589, 147] width 49 height 17
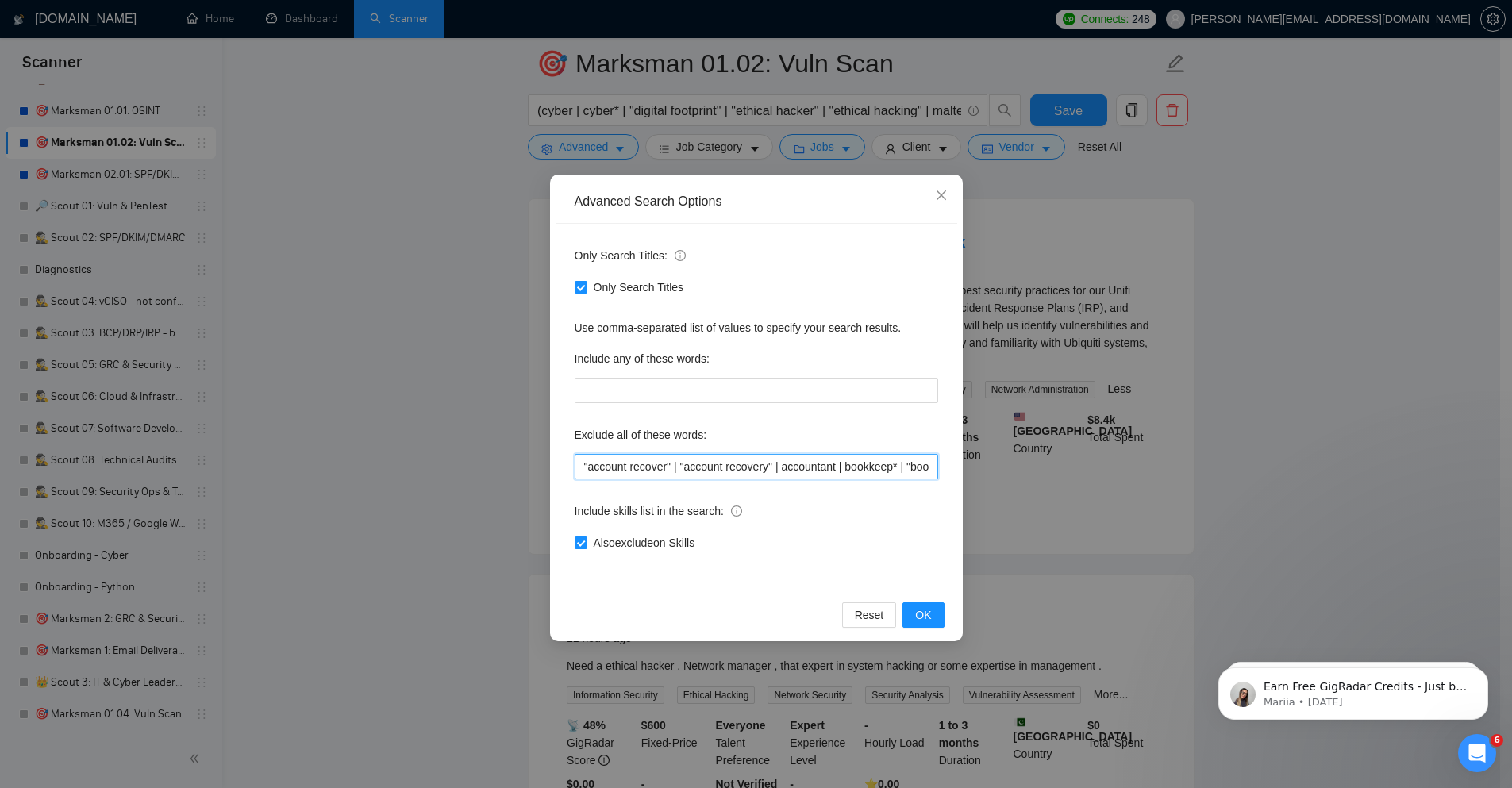
click at [765, 466] on input ""account recover" | "account recovery" | accountant | bookkeep* | "book keeper"…" at bounding box center [756, 467] width 363 height 26
paste input "| JCFILTERQUERY | forensic*"
click at [932, 618] on button "OK" at bounding box center [923, 615] width 41 height 26
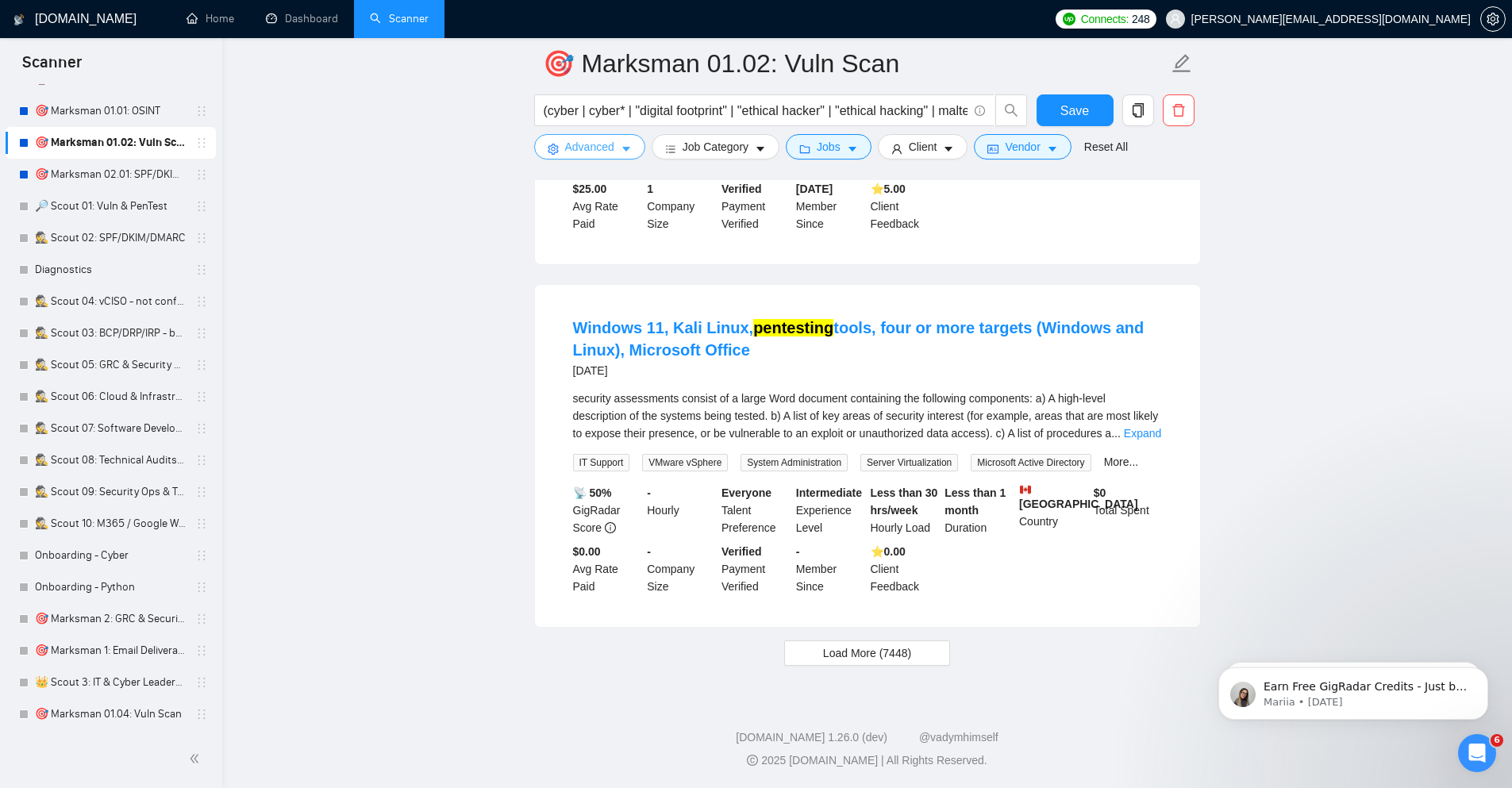
scroll to position [3128, 0]
click at [902, 653] on span "Load More (7448)" at bounding box center [867, 653] width 88 height 17
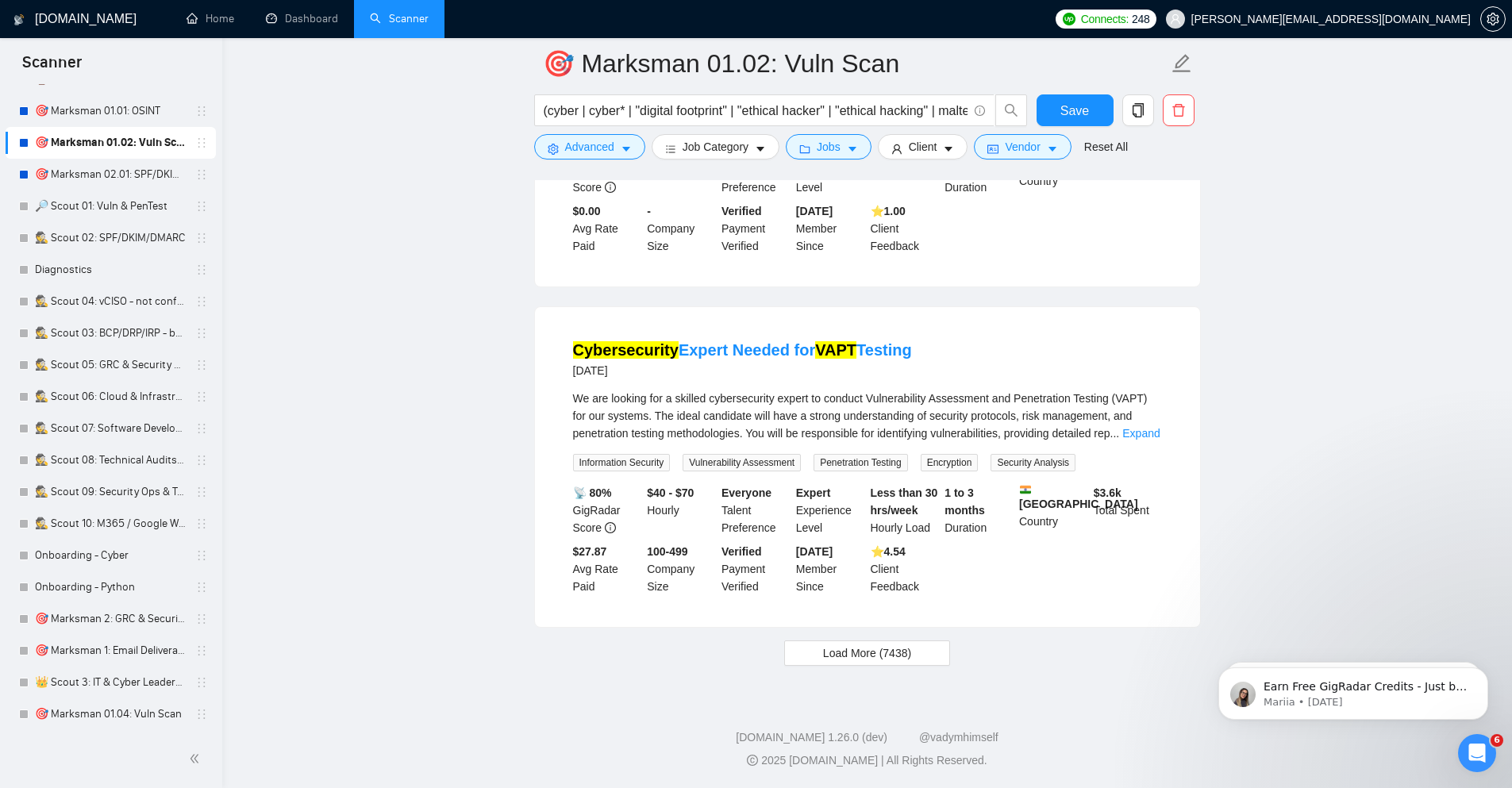
scroll to position [6550, 0]
click at [600, 148] on span "Advanced" at bounding box center [589, 147] width 49 height 17
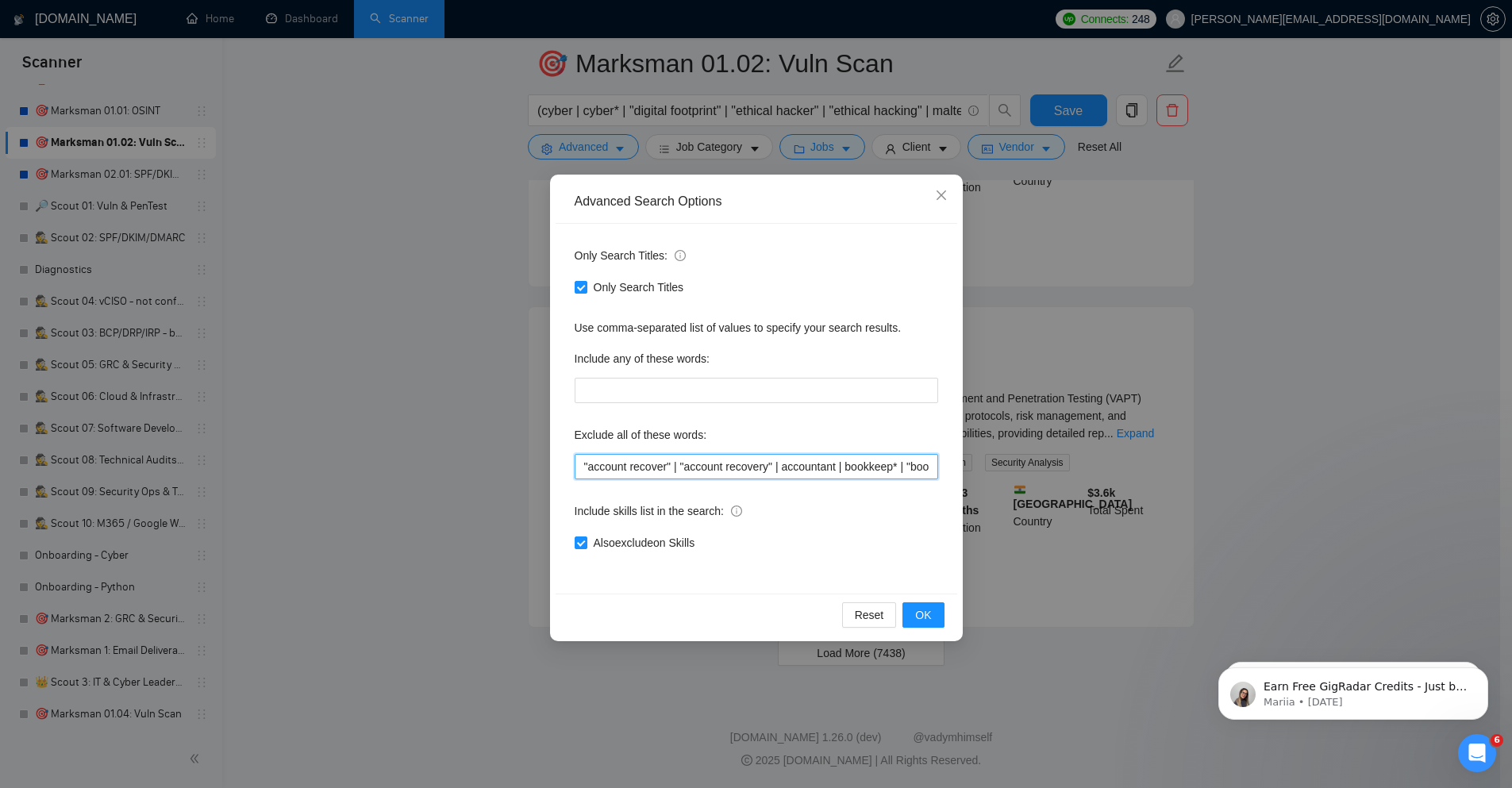
click at [664, 471] on input ""account recover" | "account recovery" | accountant | bookkeep* | "book keeper"…" at bounding box center [756, 467] width 363 height 26
paste input "| "technical writing""
type input ""account recover" | "account recovery" | accountant | bookkeep* | "book keeper"…"
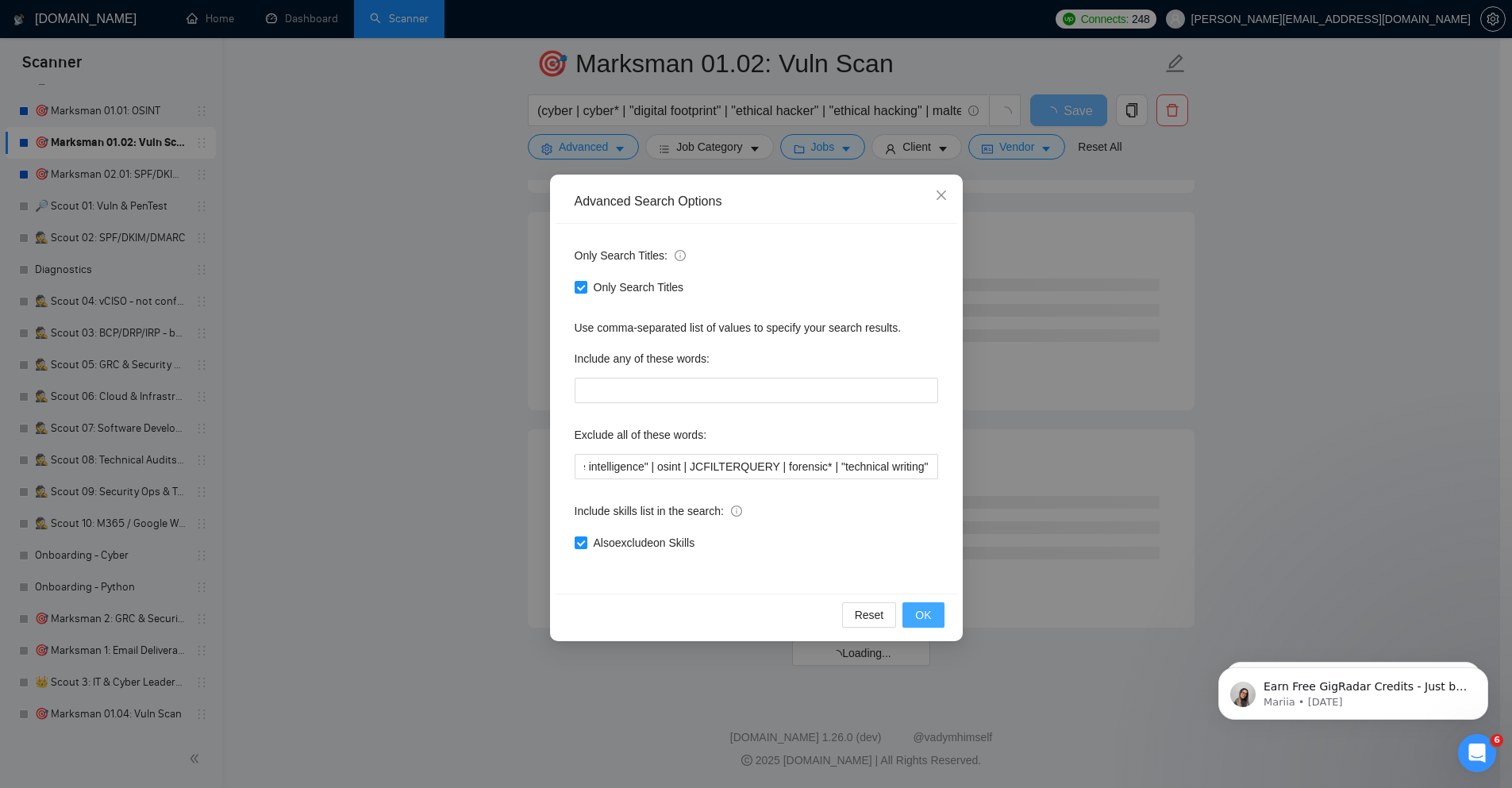
scroll to position [4035, 0]
click at [924, 621] on span "OK" at bounding box center [923, 615] width 15 height 17
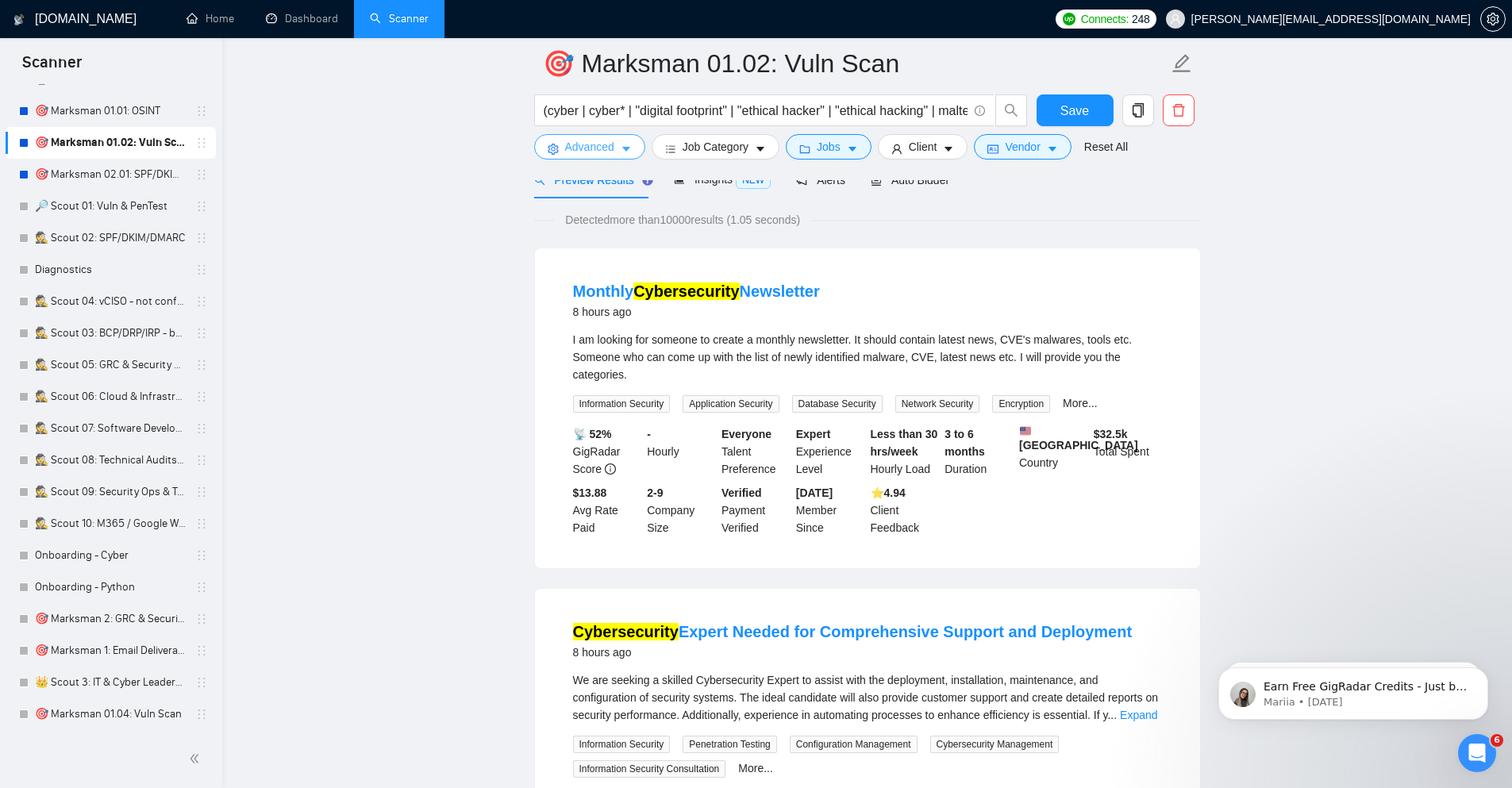
scroll to position [0, 0]
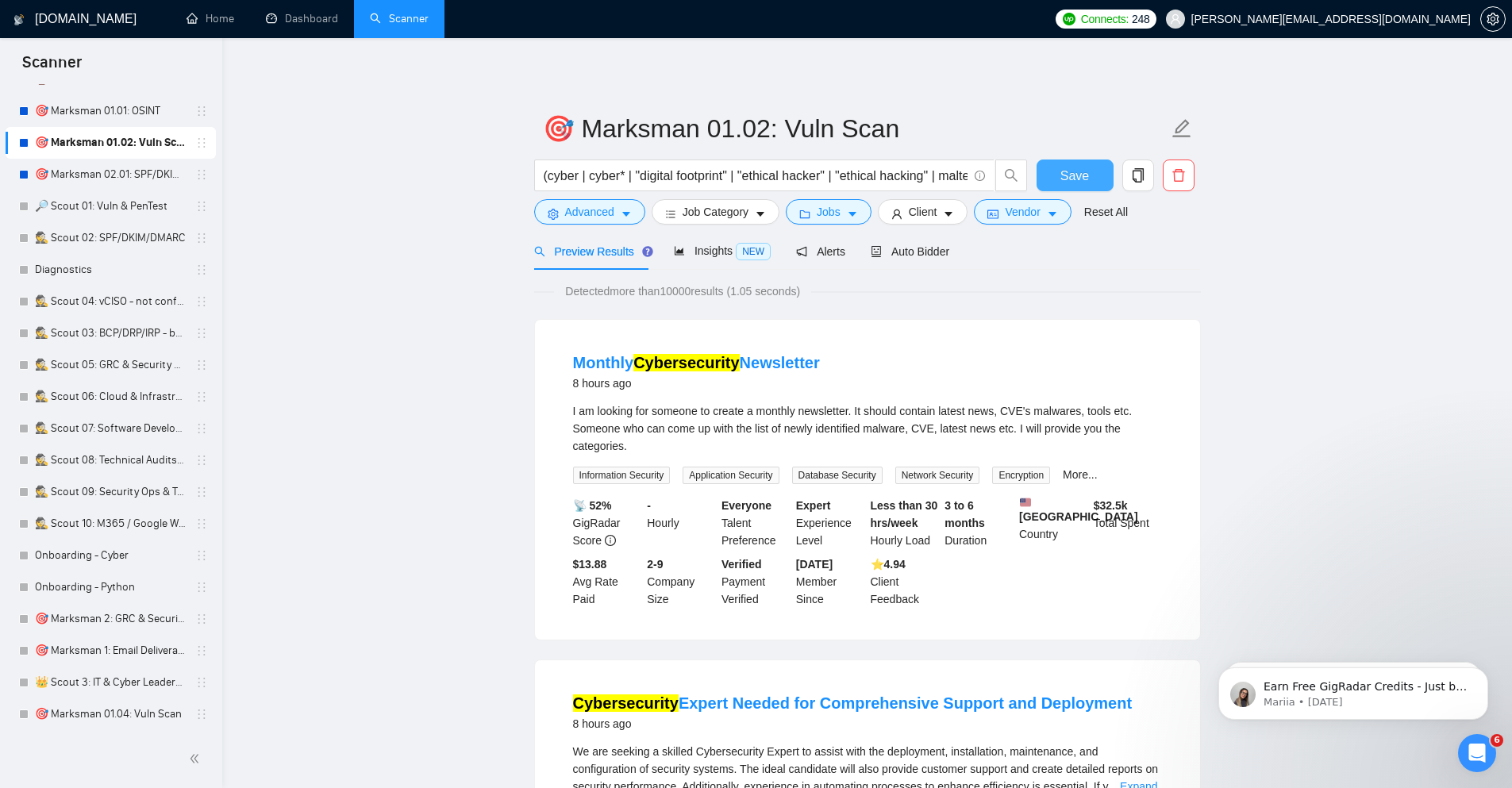
click at [1067, 182] on span "Save" at bounding box center [1074, 175] width 28 height 20
click at [87, 197] on link "🔎 Scout 01: Vuln & PenTest" at bounding box center [111, 206] width 151 height 32
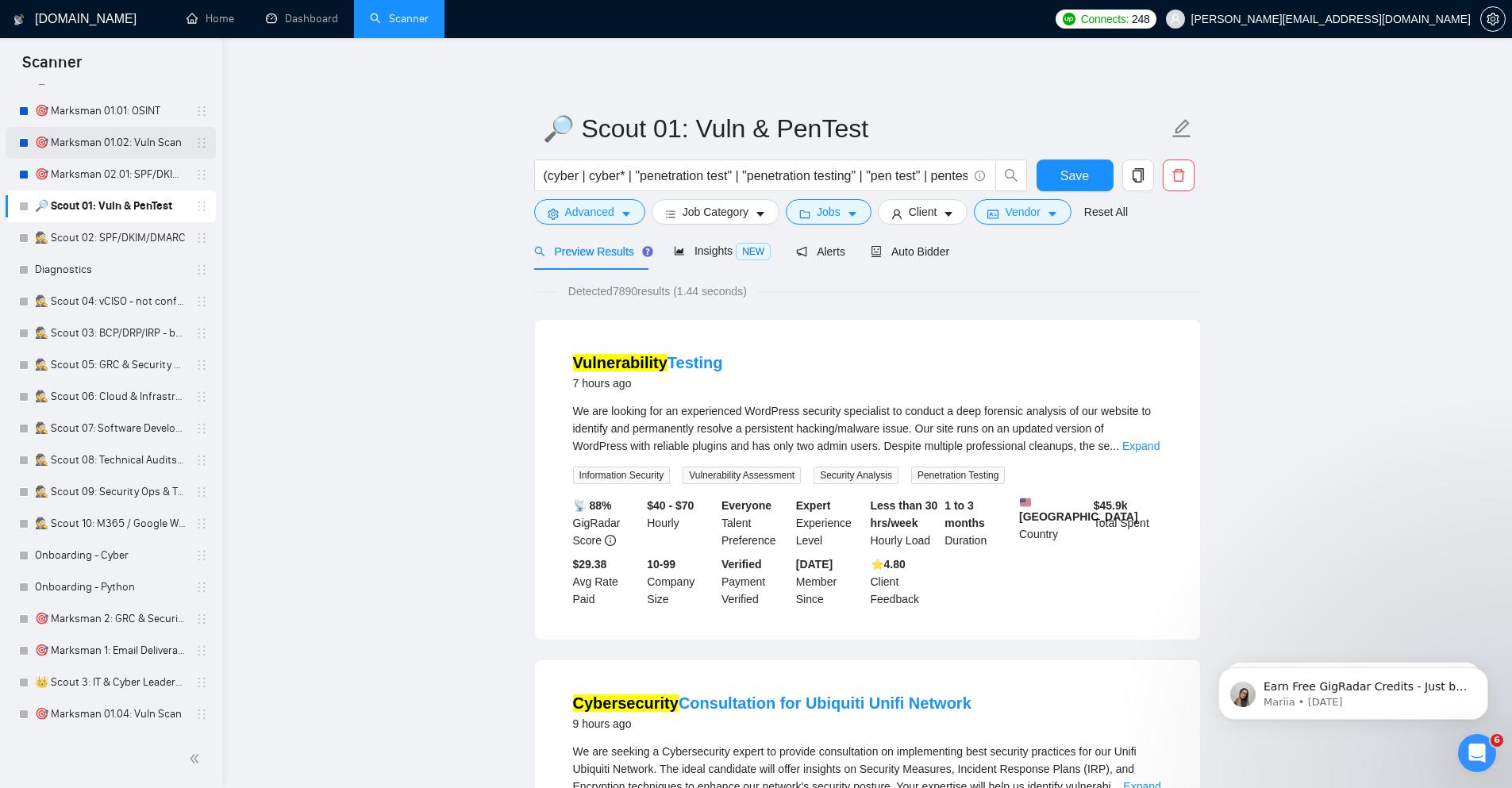
click at [97, 137] on link "🎯 Marksman 01.02: Vuln Scan" at bounding box center [111, 143] width 151 height 32
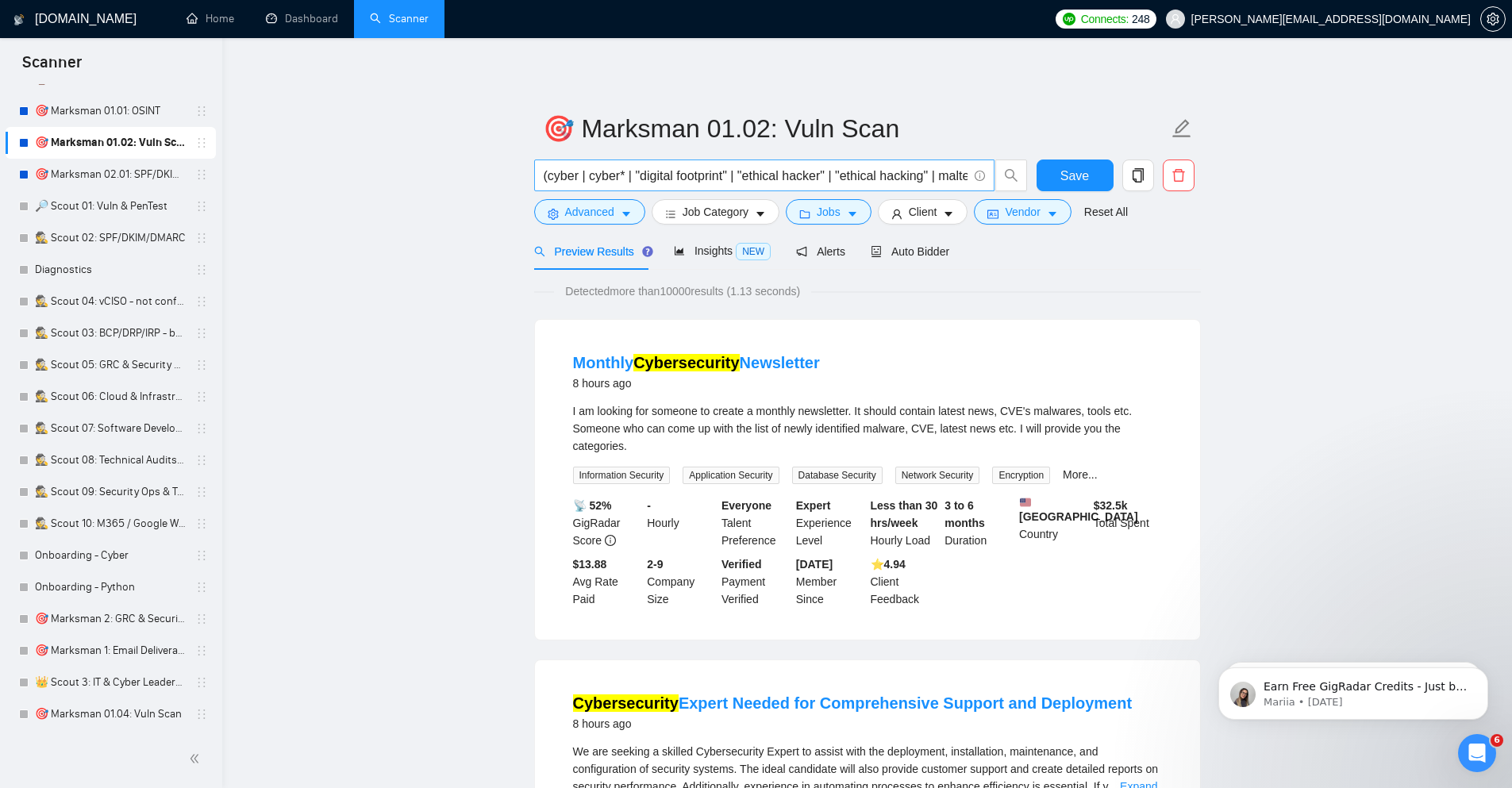
click at [799, 176] on input "(cyber | cyber* | "digital footprint" | "ethical hacker" | "ethical hacking" | …" at bounding box center [755, 175] width 424 height 20
click at [582, 213] on span "Advanced" at bounding box center [589, 211] width 49 height 17
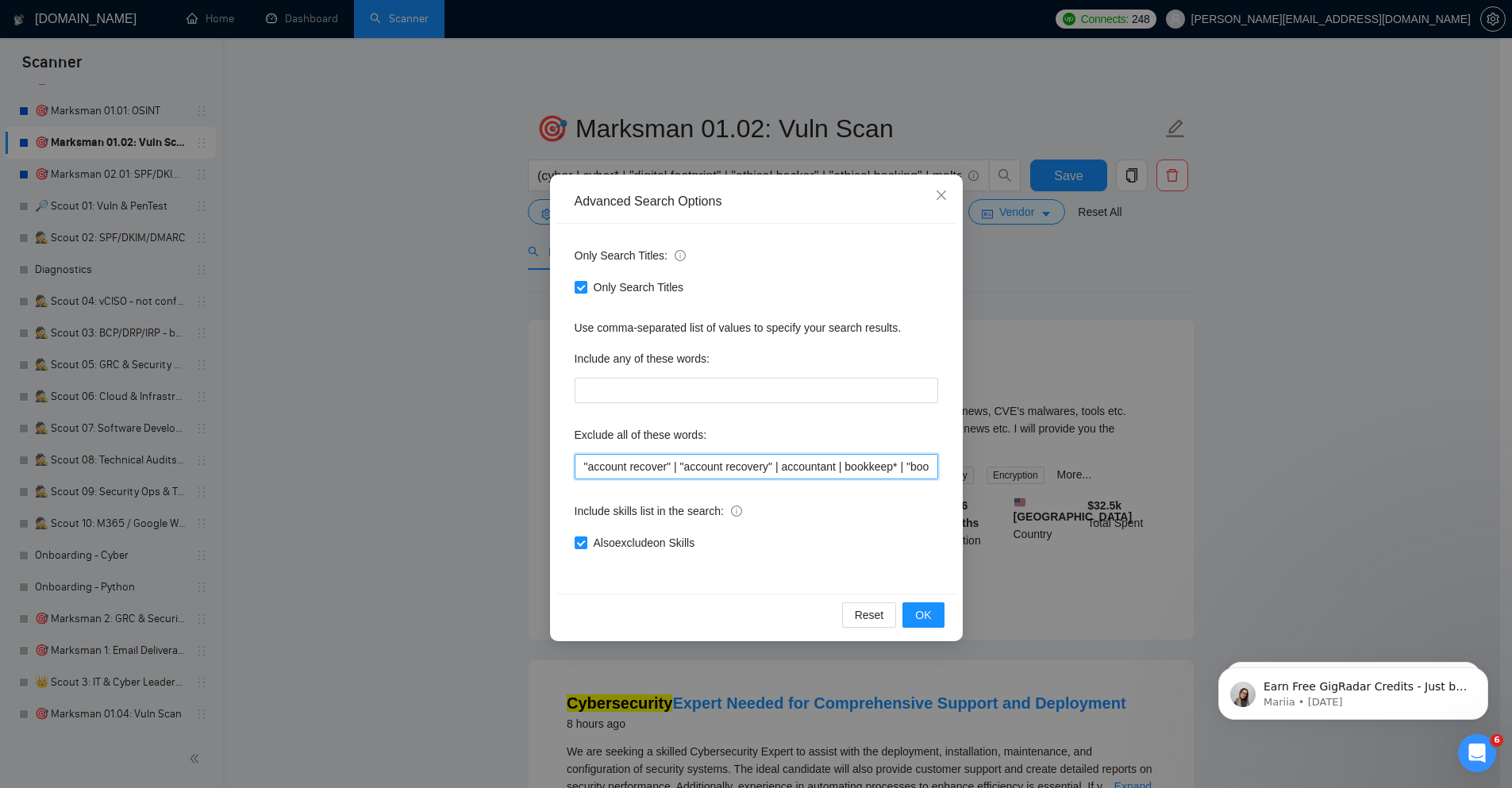
click at [840, 479] on input ""account recover" | "account recovery" | accountant | bookkeep* | "book keeper"…" at bounding box center [756, 467] width 363 height 26
click at [933, 620] on button "OK" at bounding box center [923, 615] width 41 height 26
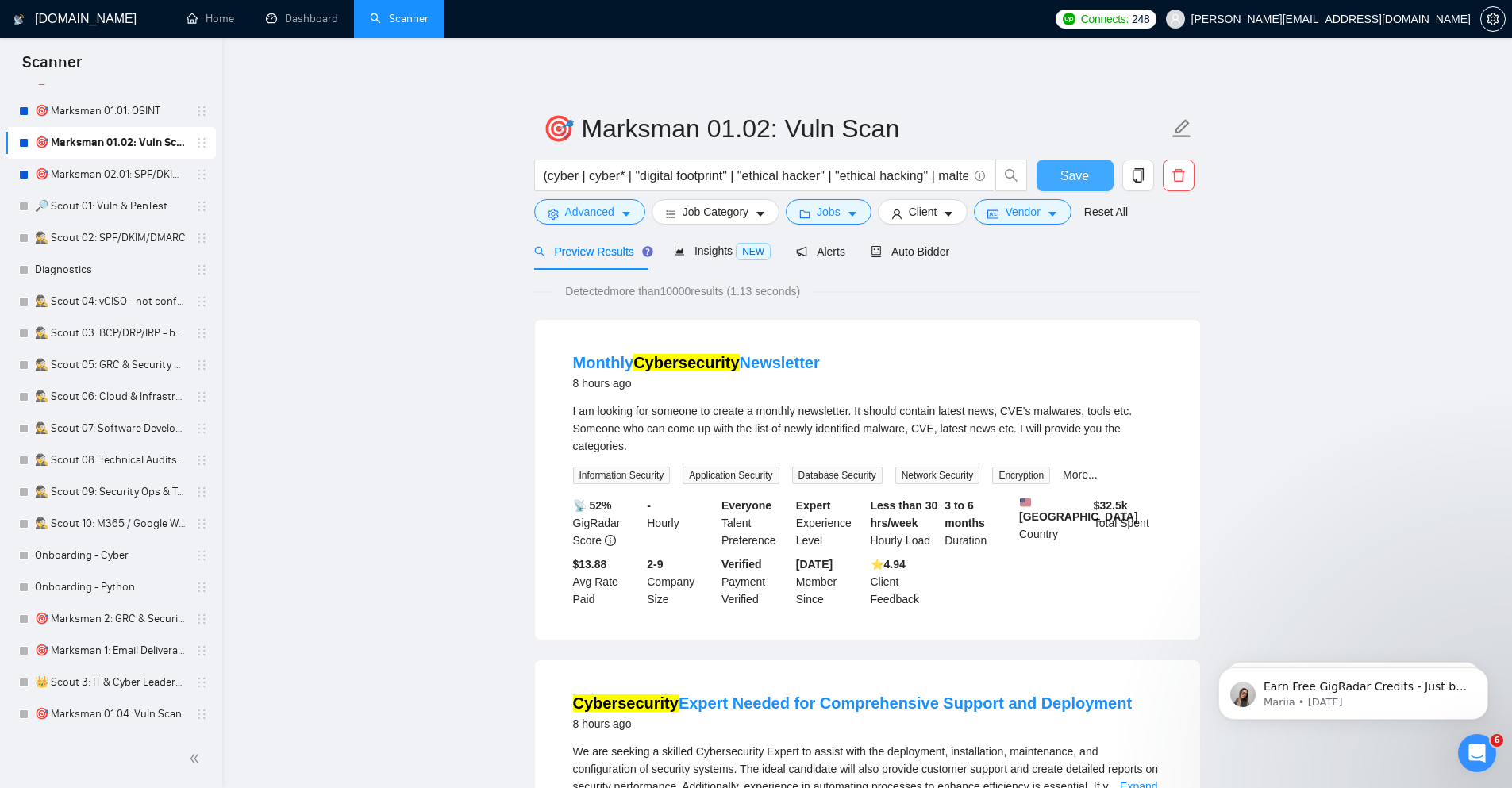
click at [1080, 171] on span "Save" at bounding box center [1074, 175] width 28 height 20
click at [583, 205] on span "Advanced" at bounding box center [589, 211] width 49 height 17
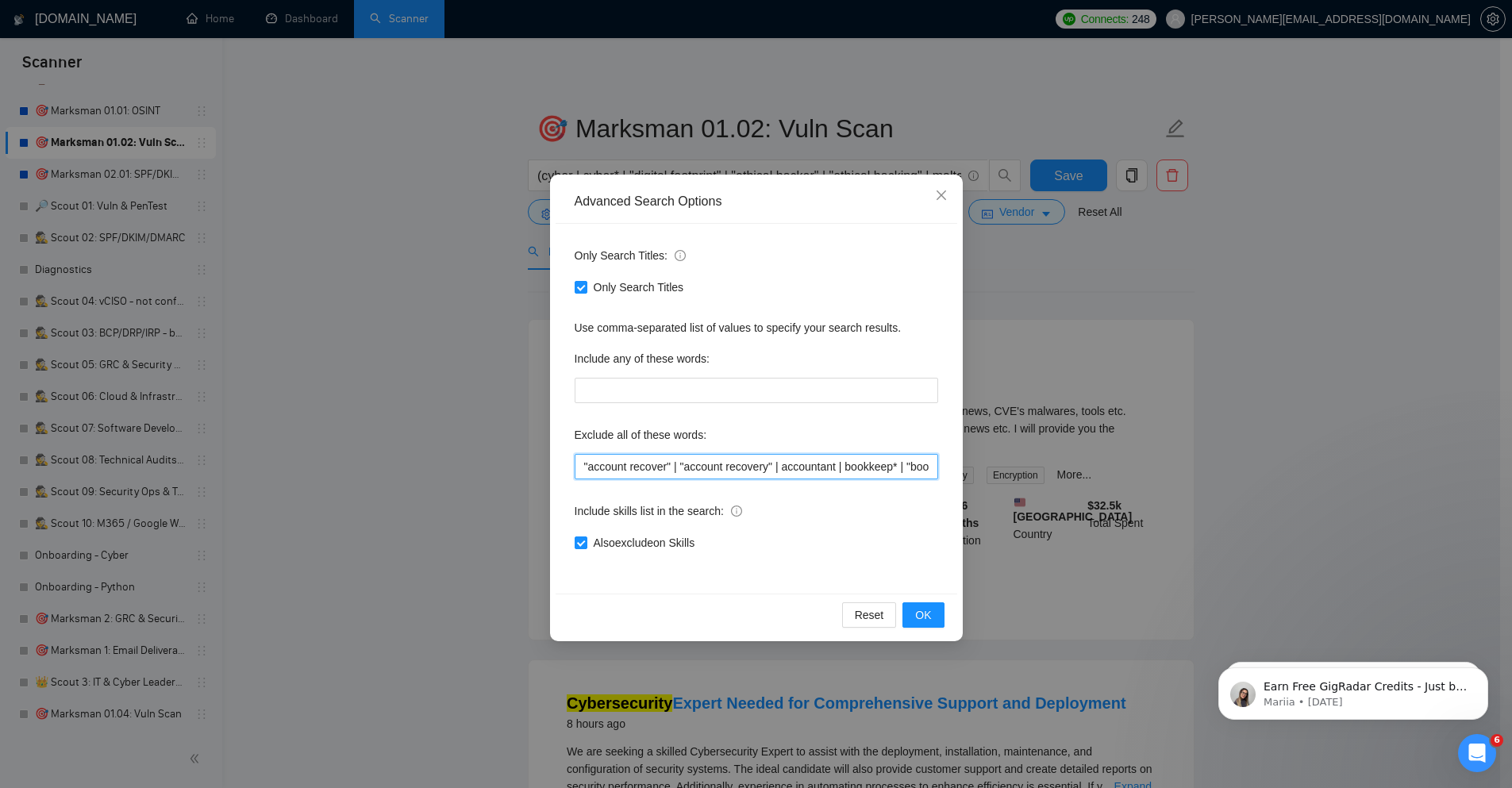
click at [760, 463] on input ""account recover" | "account recovery" | accountant | bookkeep* | "book keeper"…" at bounding box center [756, 467] width 363 height 26
paste input "newsletter | "news letter" | "technical writer" |"
type input ""account recover" | "account recovery" | accountant | bookkeep* | "book keeper"…"
click at [926, 608] on span "OK" at bounding box center [923, 615] width 15 height 17
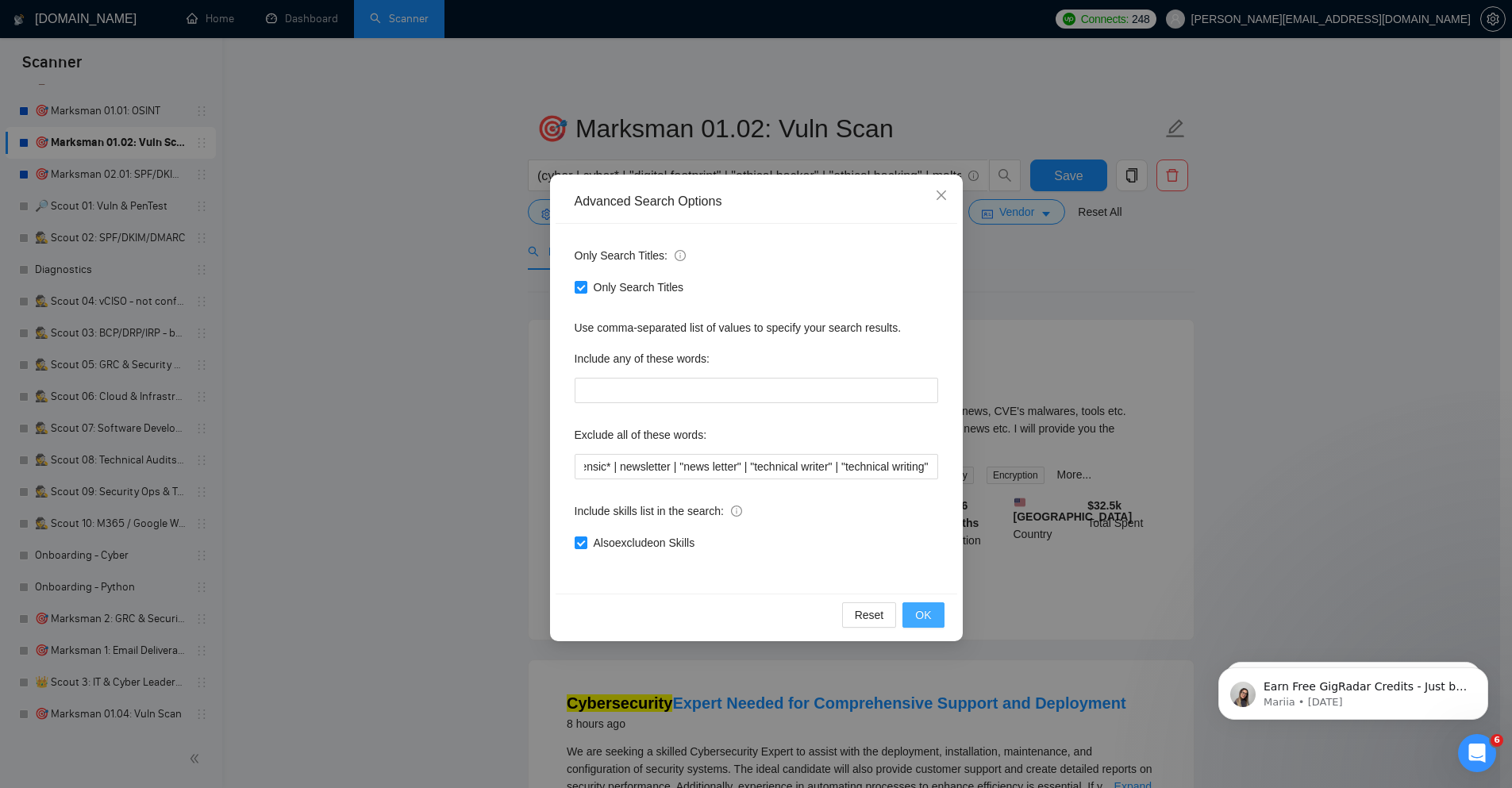
scroll to position [0, 0]
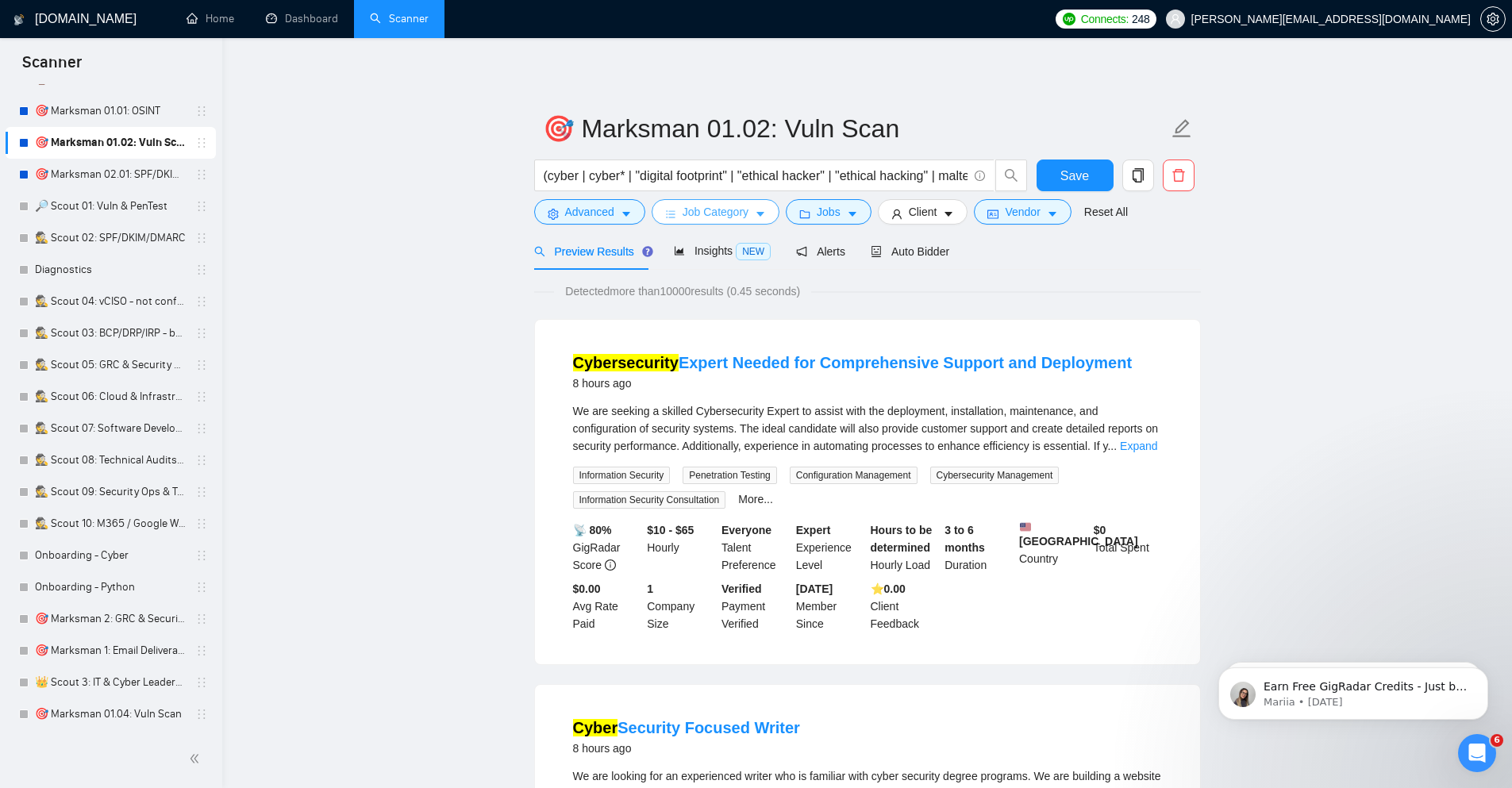
click at [753, 211] on button "Job Category" at bounding box center [715, 212] width 128 height 26
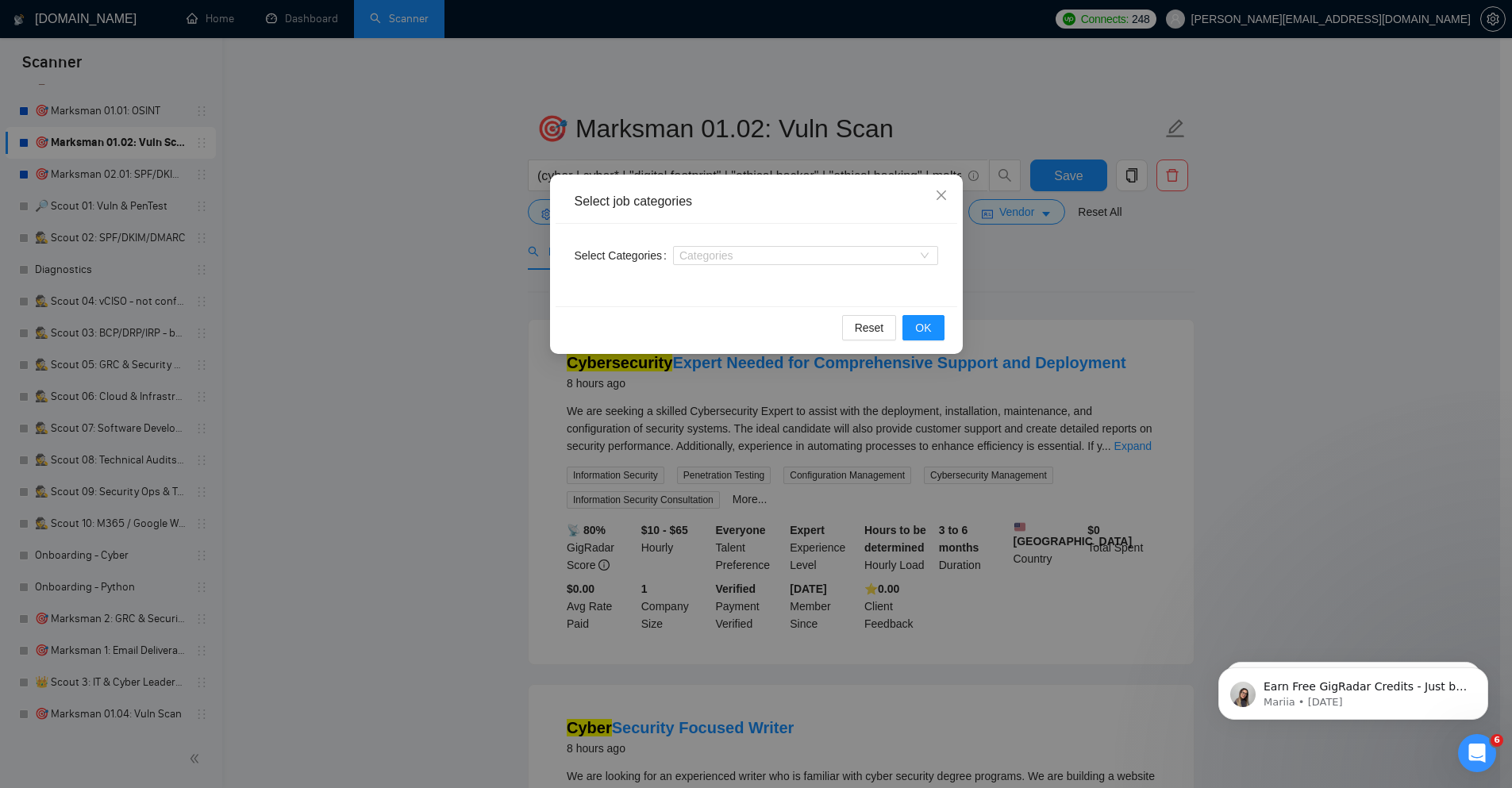
drag, startPoint x: 1119, startPoint y: 305, endPoint x: 1070, endPoint y: 290, distance: 51.2
click at [1119, 306] on div "Select job categories Select Categories Categories Reset OK" at bounding box center [756, 394] width 1512 height 788
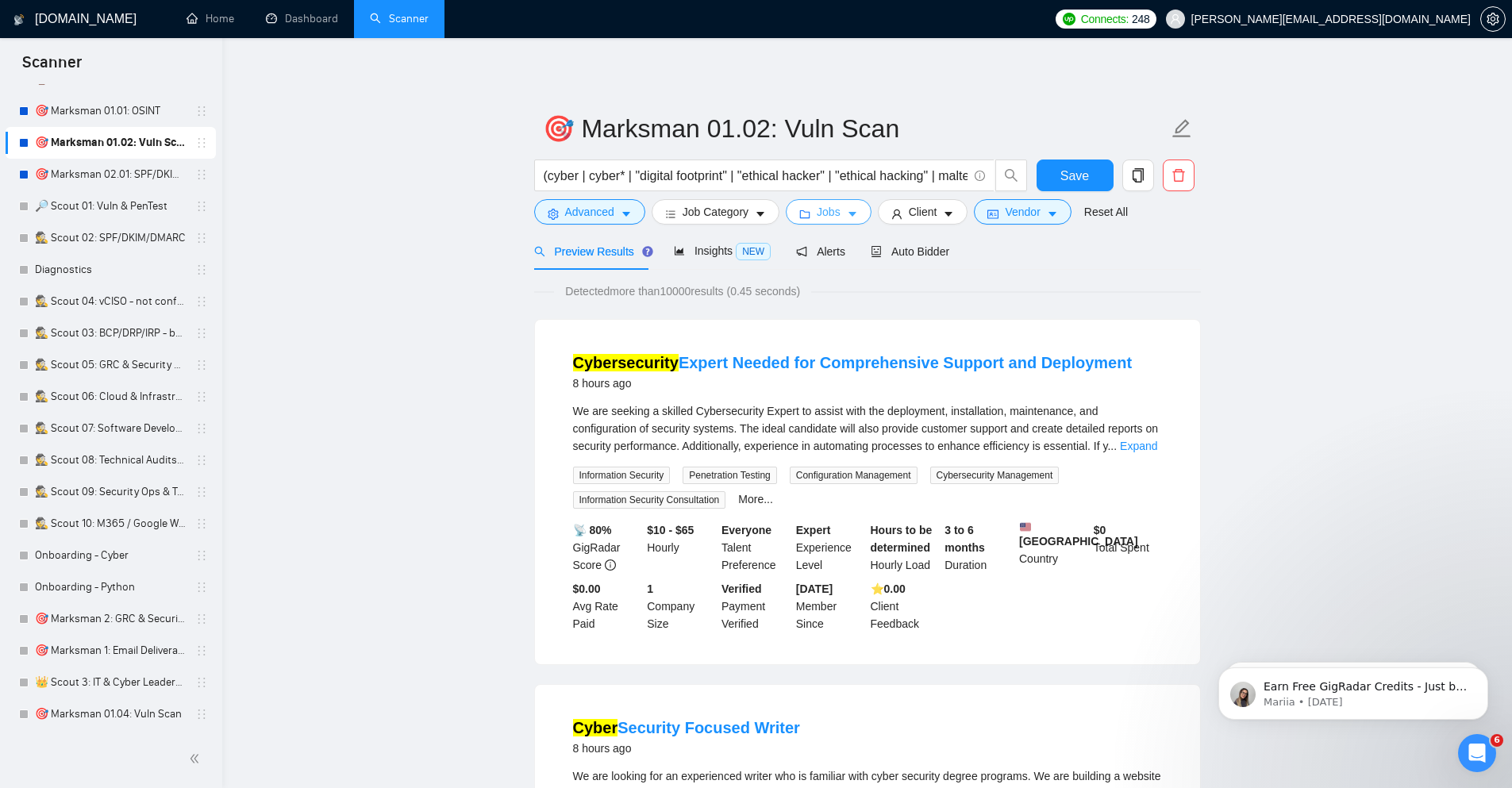
click at [831, 215] on span "Jobs" at bounding box center [829, 211] width 24 height 17
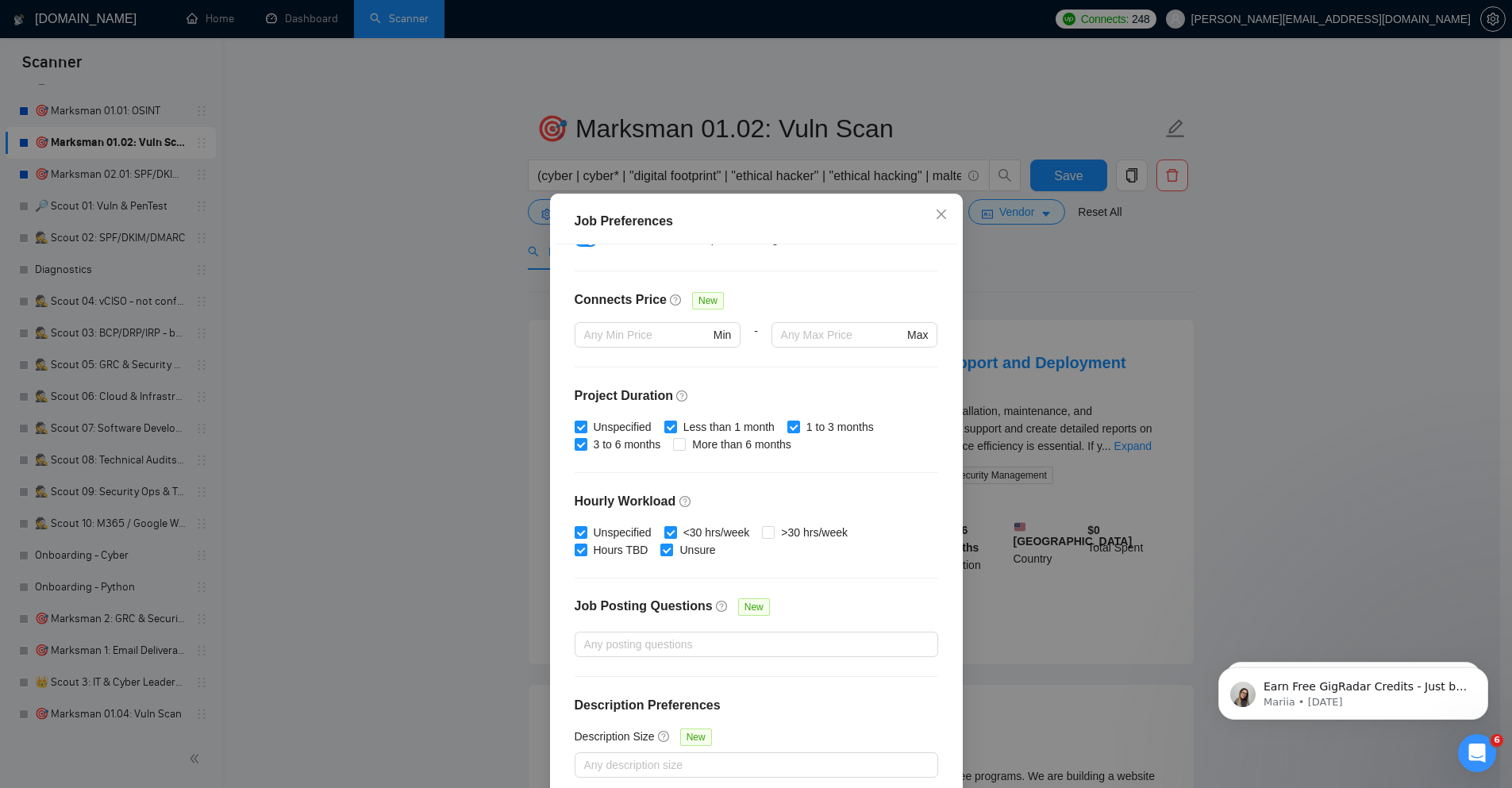
click at [1389, 284] on div "Job Preferences Budget Project Type All Fixed Price Hourly Rate Fixed Price Bud…" at bounding box center [756, 394] width 1512 height 788
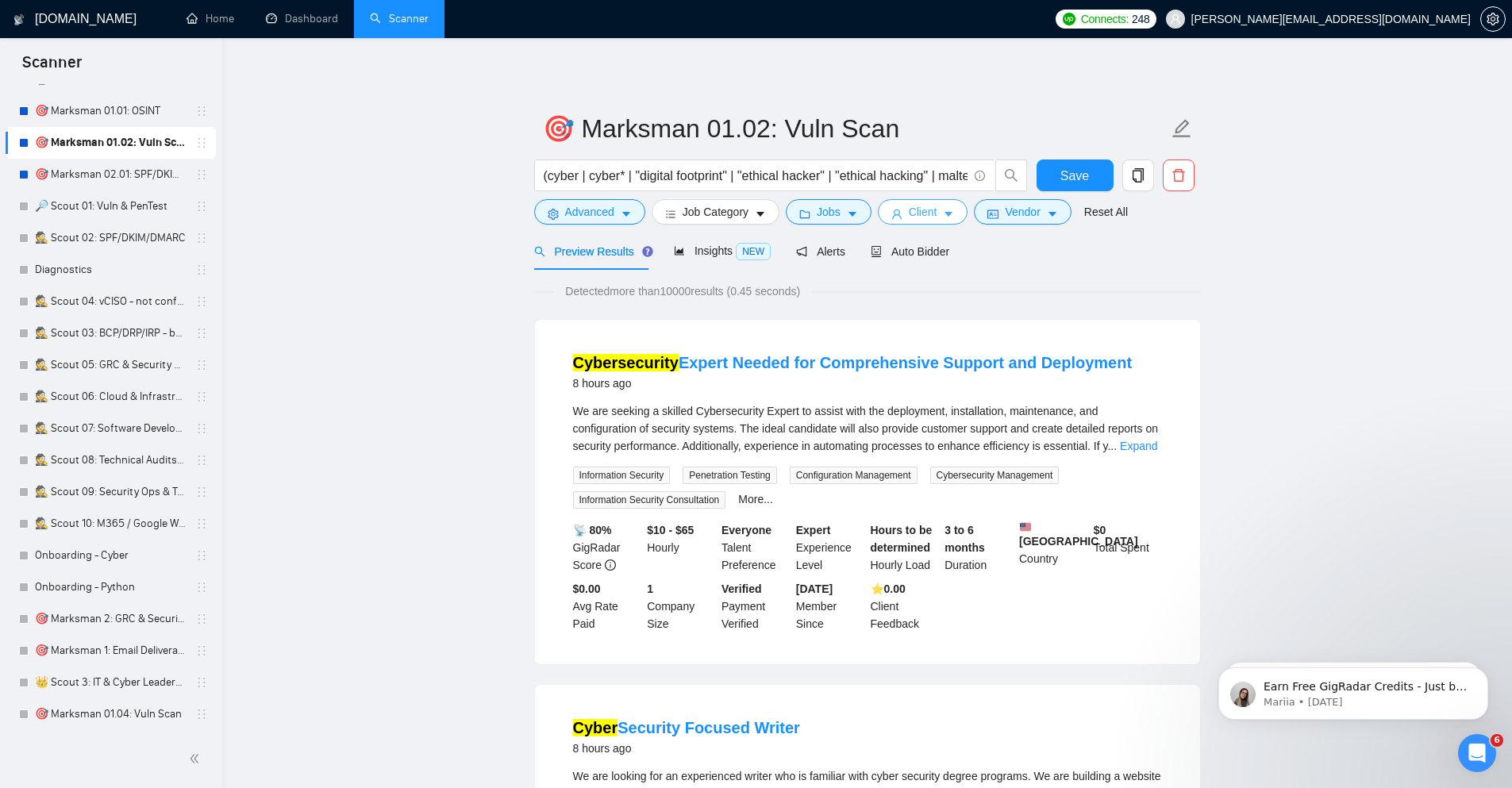
click at [937, 208] on button "Client" at bounding box center [923, 212] width 90 height 26
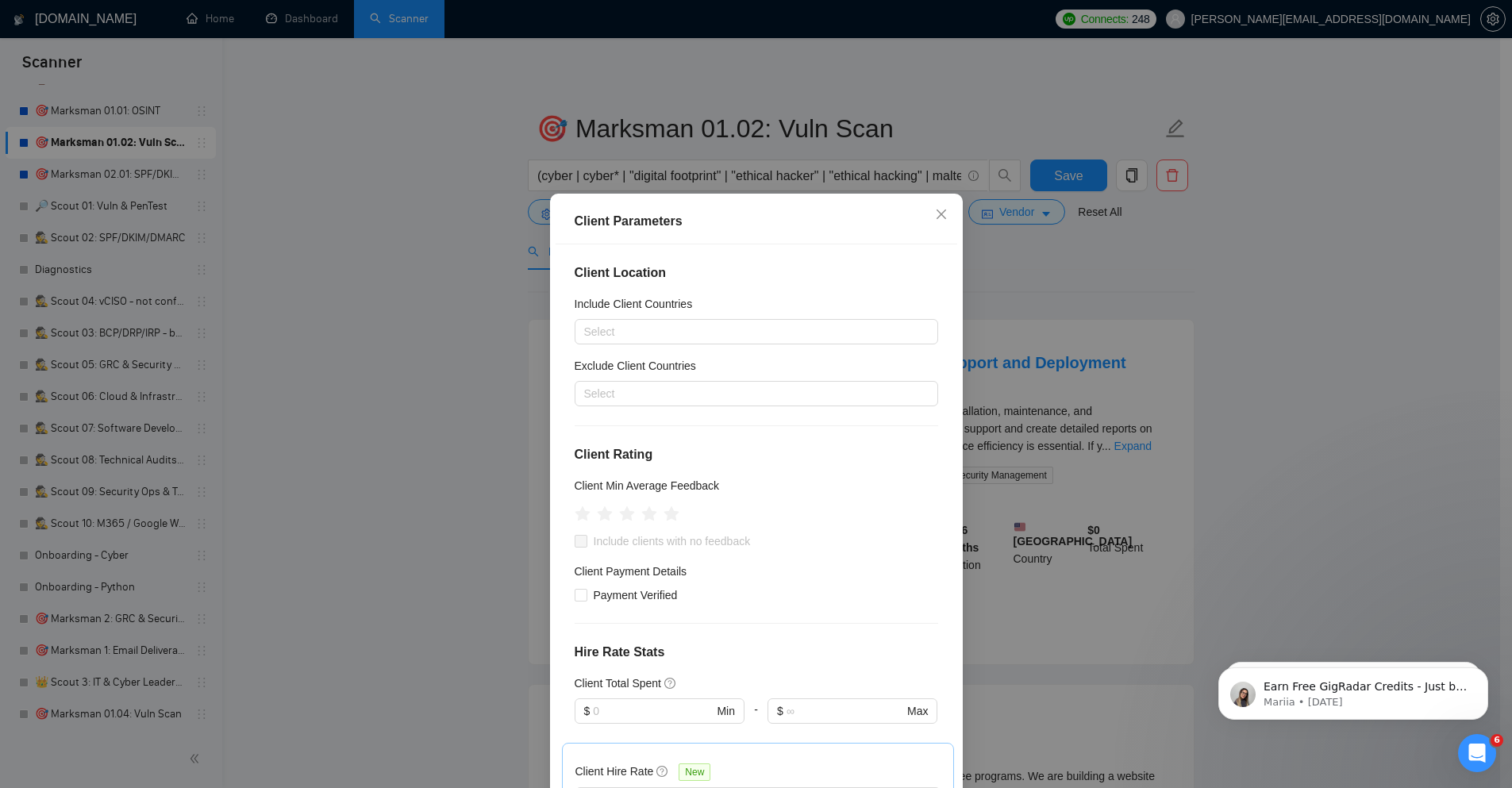
click at [1340, 317] on div "Client Parameters Client Location Include Client Countries Select Exclude Clien…" at bounding box center [756, 394] width 1512 height 788
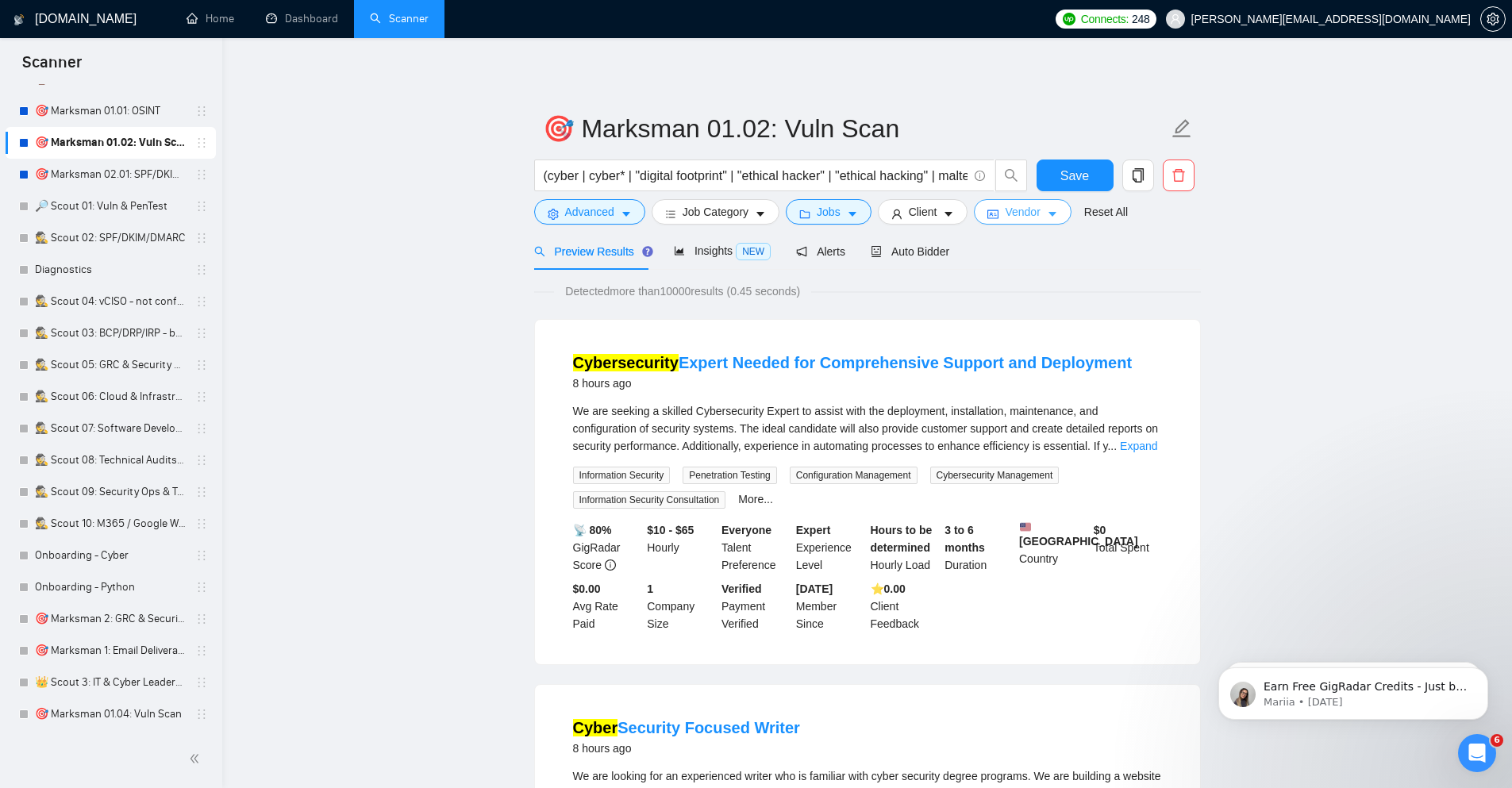
click at [1022, 213] on span "Vendor" at bounding box center [1021, 211] width 35 height 17
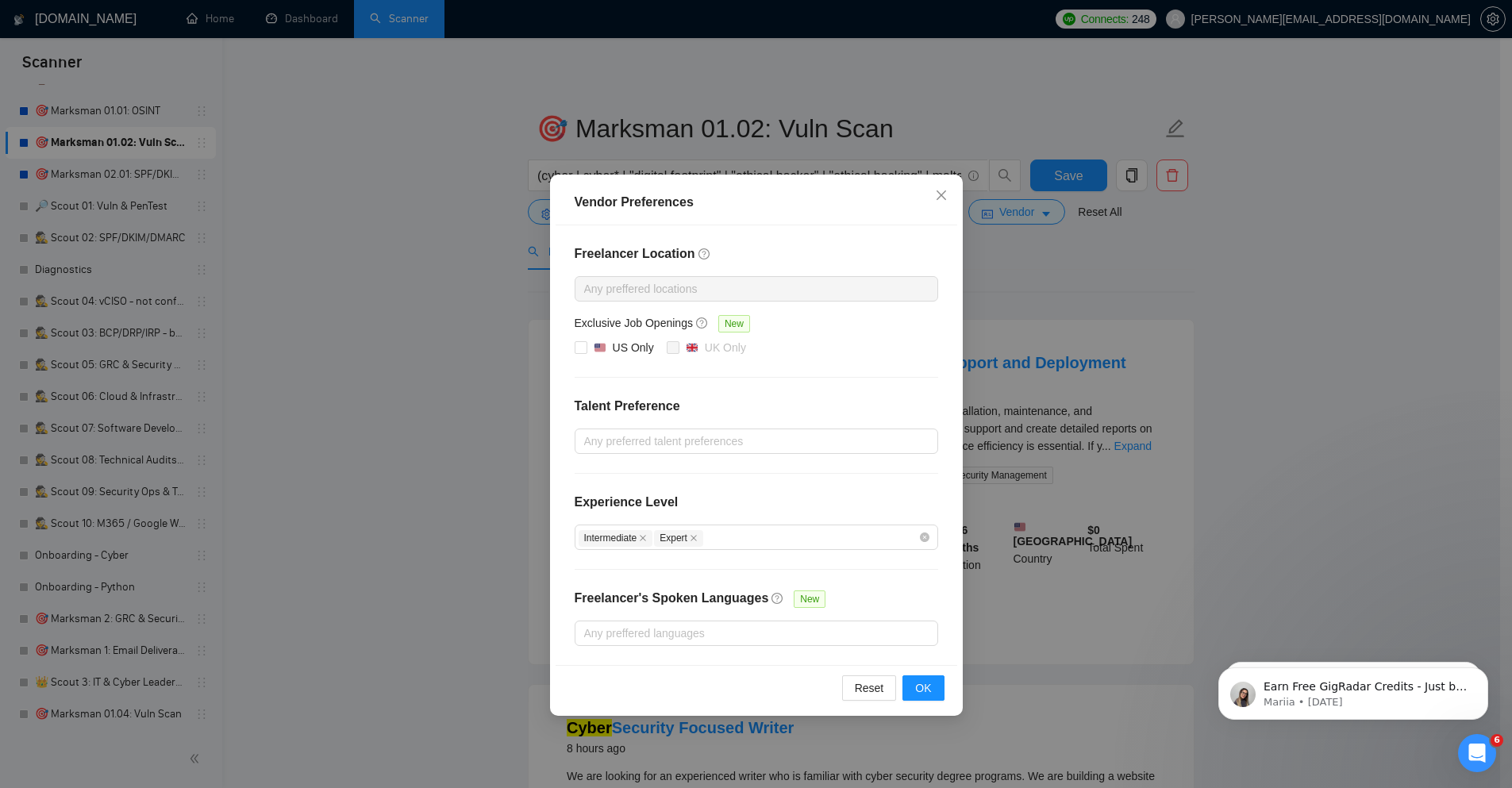
click at [1289, 358] on div "Vendor Preferences Freelancer Location Any preffered locations Exclusive Job Op…" at bounding box center [756, 394] width 1512 height 788
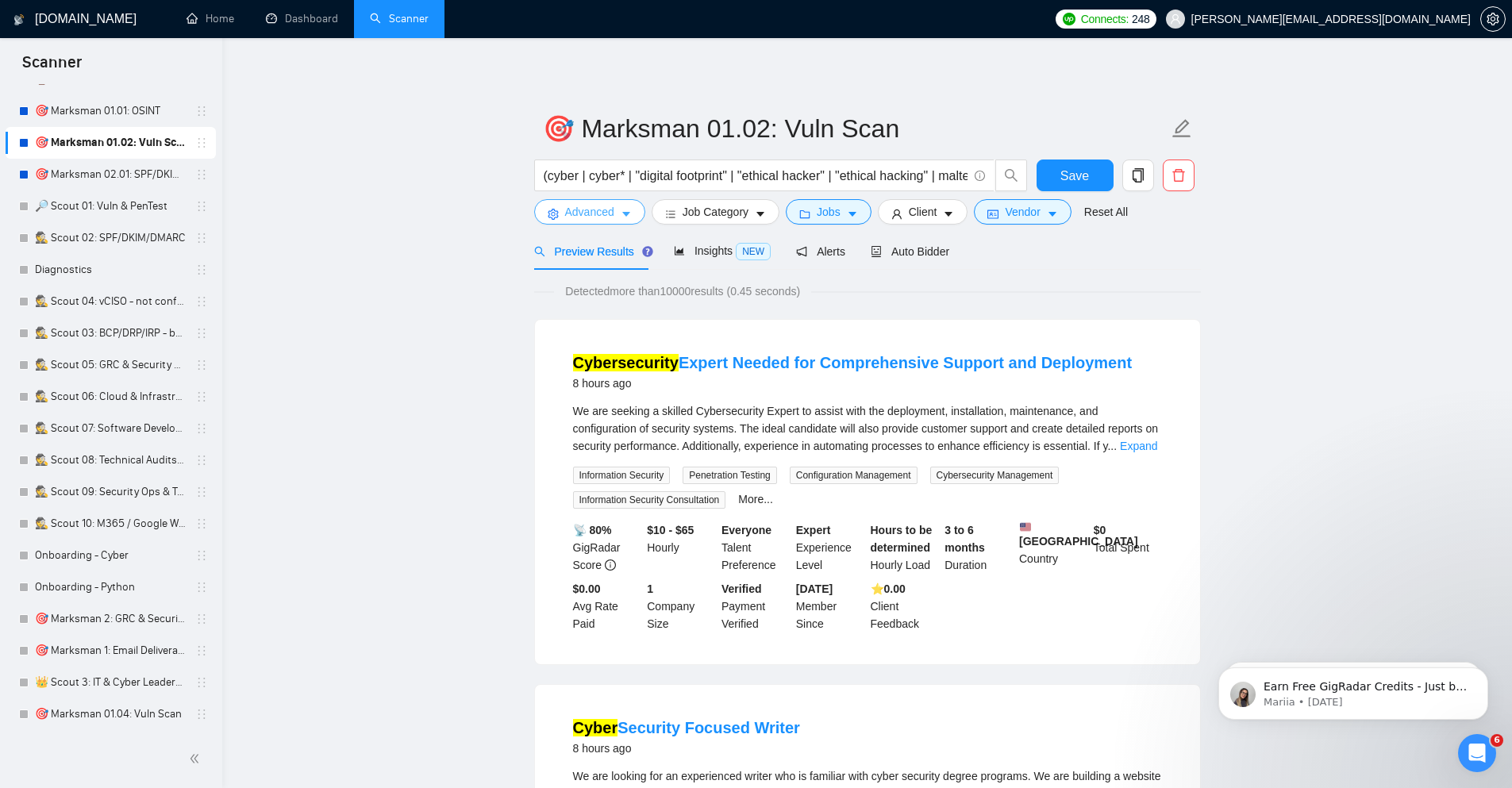
click at [581, 213] on span "Advanced" at bounding box center [589, 211] width 49 height 17
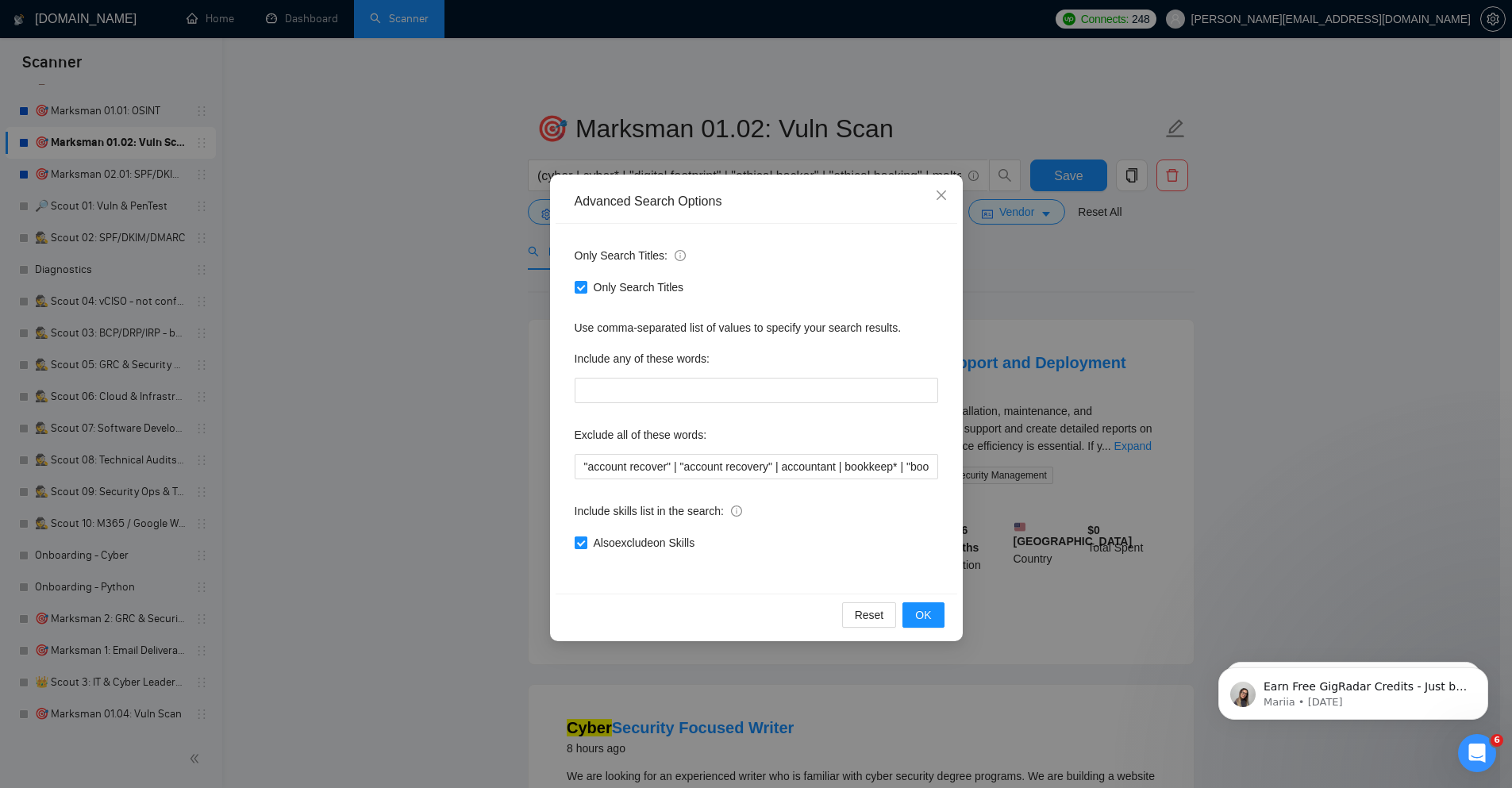
click at [606, 543] on span "Also exclude on Skills" at bounding box center [644, 543] width 114 height 17
click at [586, 543] on input "Also exclude on Skills" at bounding box center [580, 541] width 11 height 11
checkbox input "false"
click at [924, 614] on span "OK" at bounding box center [923, 615] width 15 height 17
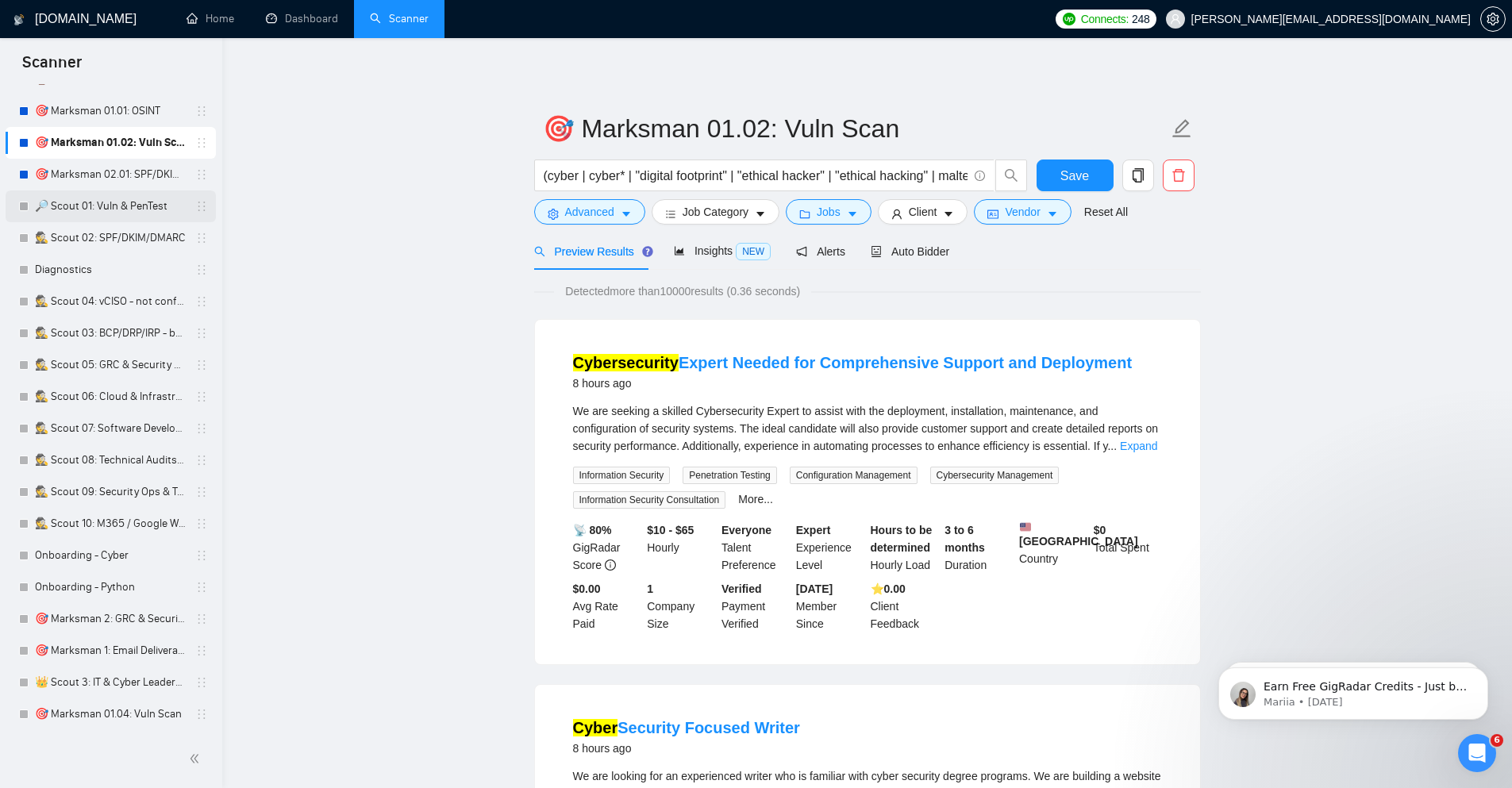
click at [115, 205] on link "🔎 Scout 01: Vuln & PenTest" at bounding box center [111, 206] width 151 height 32
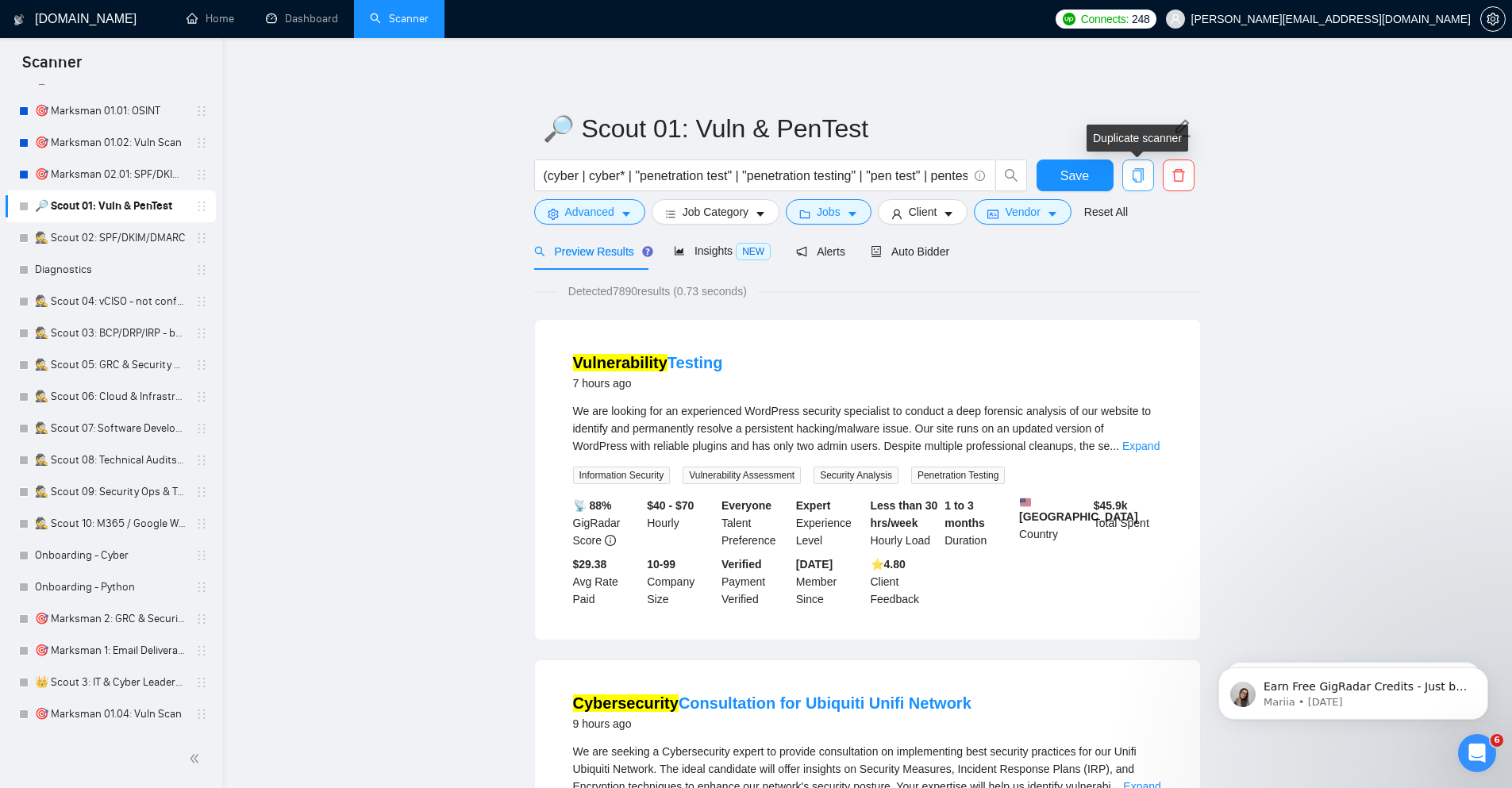
click at [1139, 174] on icon "copy" at bounding box center [1137, 175] width 15 height 15
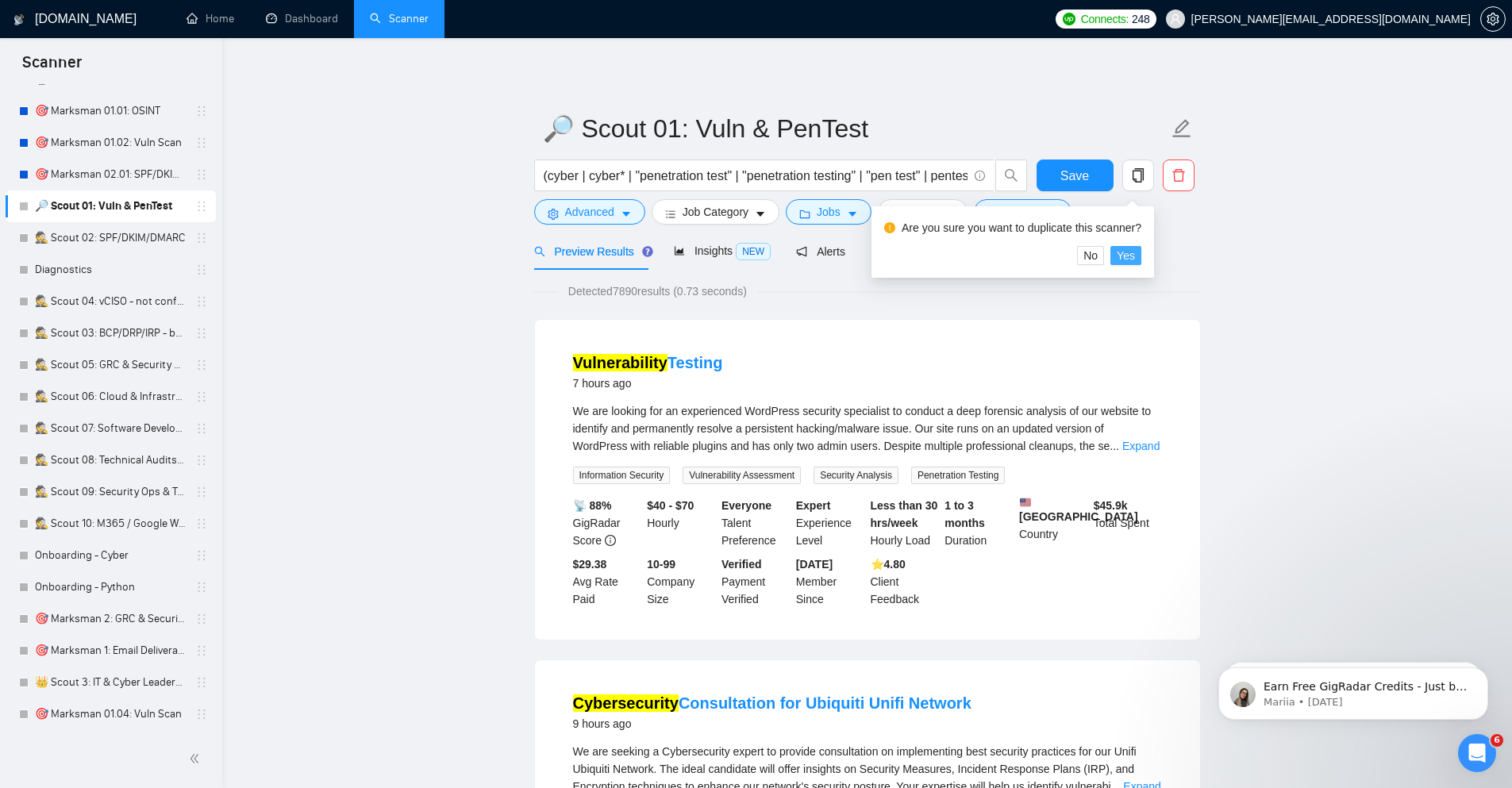
click at [1134, 255] on span "Yes" at bounding box center [1125, 255] width 18 height 17
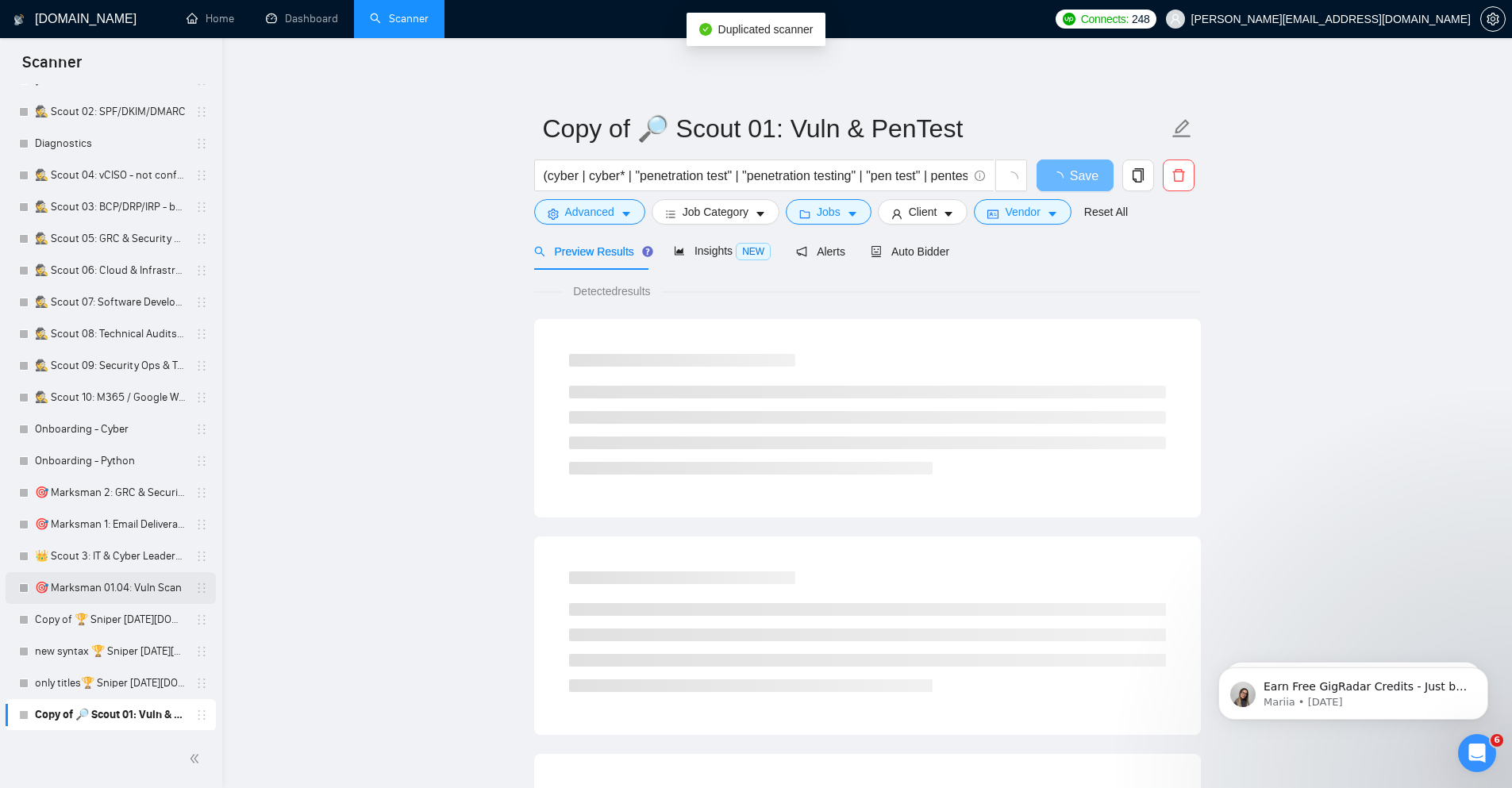
scroll to position [385, 0]
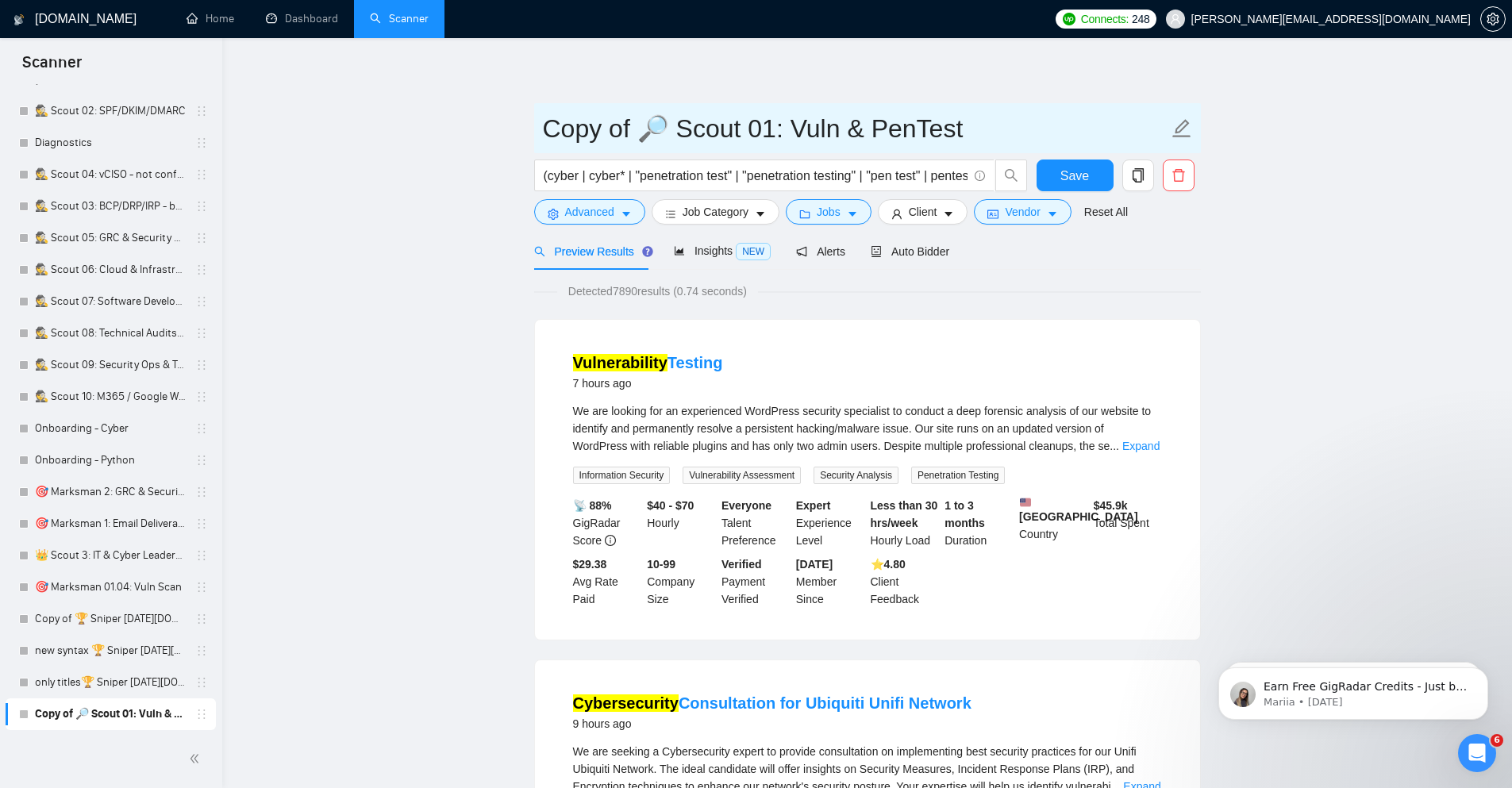
click at [645, 127] on input "Copy of 🔎 Scout 01: Vuln & PenTest" at bounding box center [856, 129] width 625 height 40
click at [1037, 141] on input "Copy of 🔎 Scout 01: Vuln & PenTest" at bounding box center [856, 129] width 625 height 40
paste input "Marksman 01.02: Vuln Scan"
type input "Copy of 🎯 Marksman 01.02: Vuln Scan"
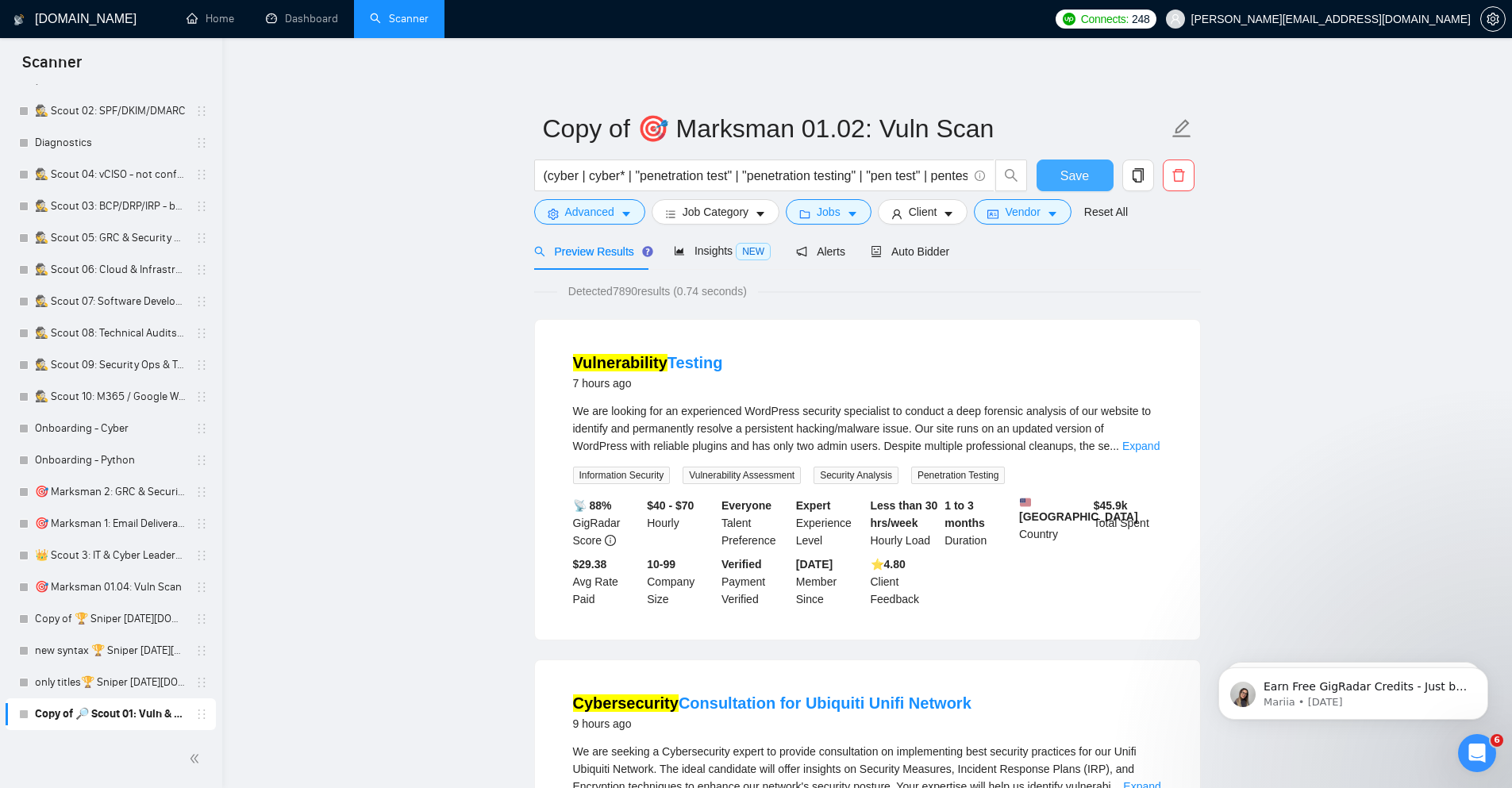
click at [1081, 171] on span "Save" at bounding box center [1074, 175] width 28 height 20
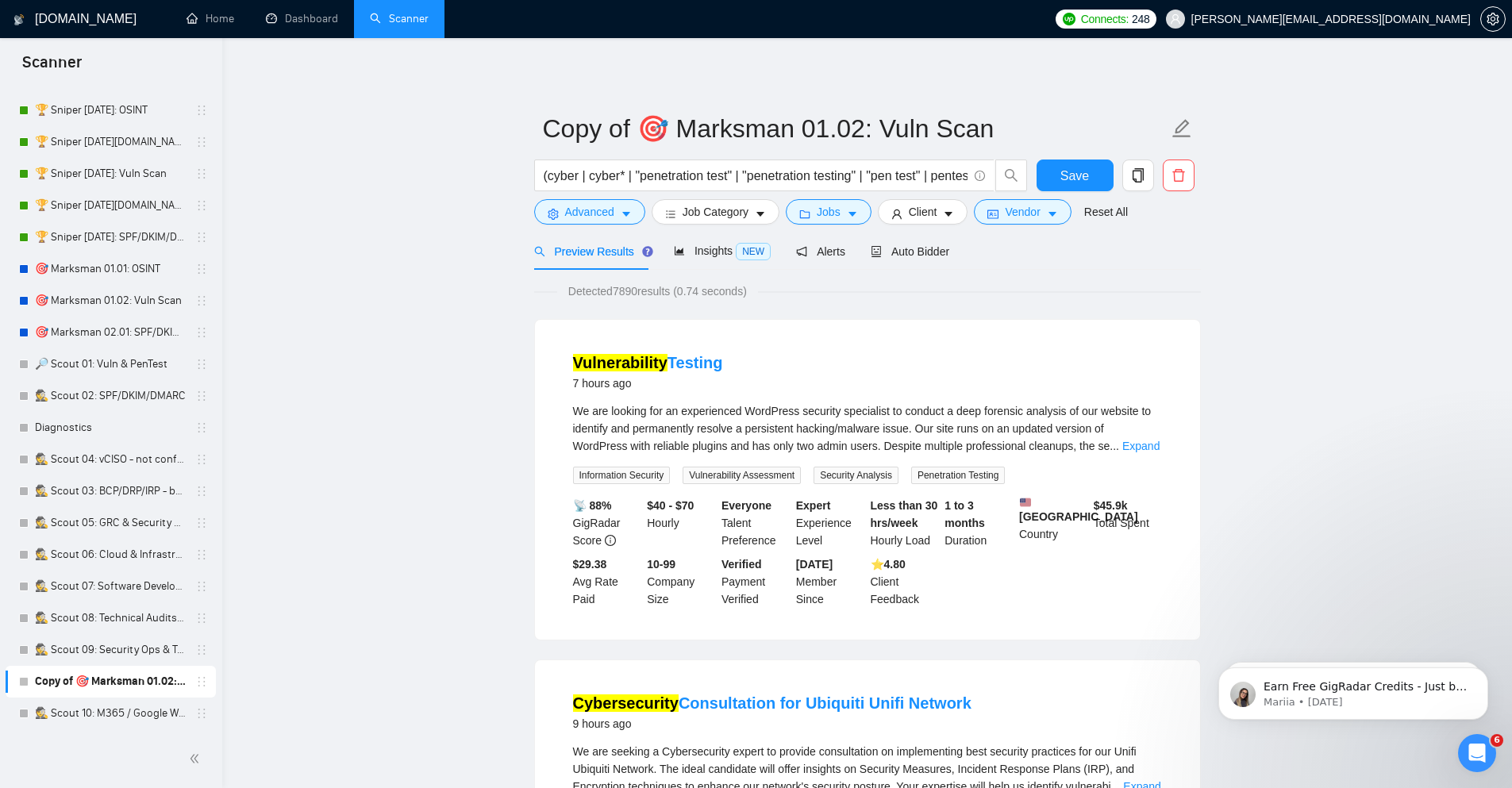
scroll to position [99, 0]
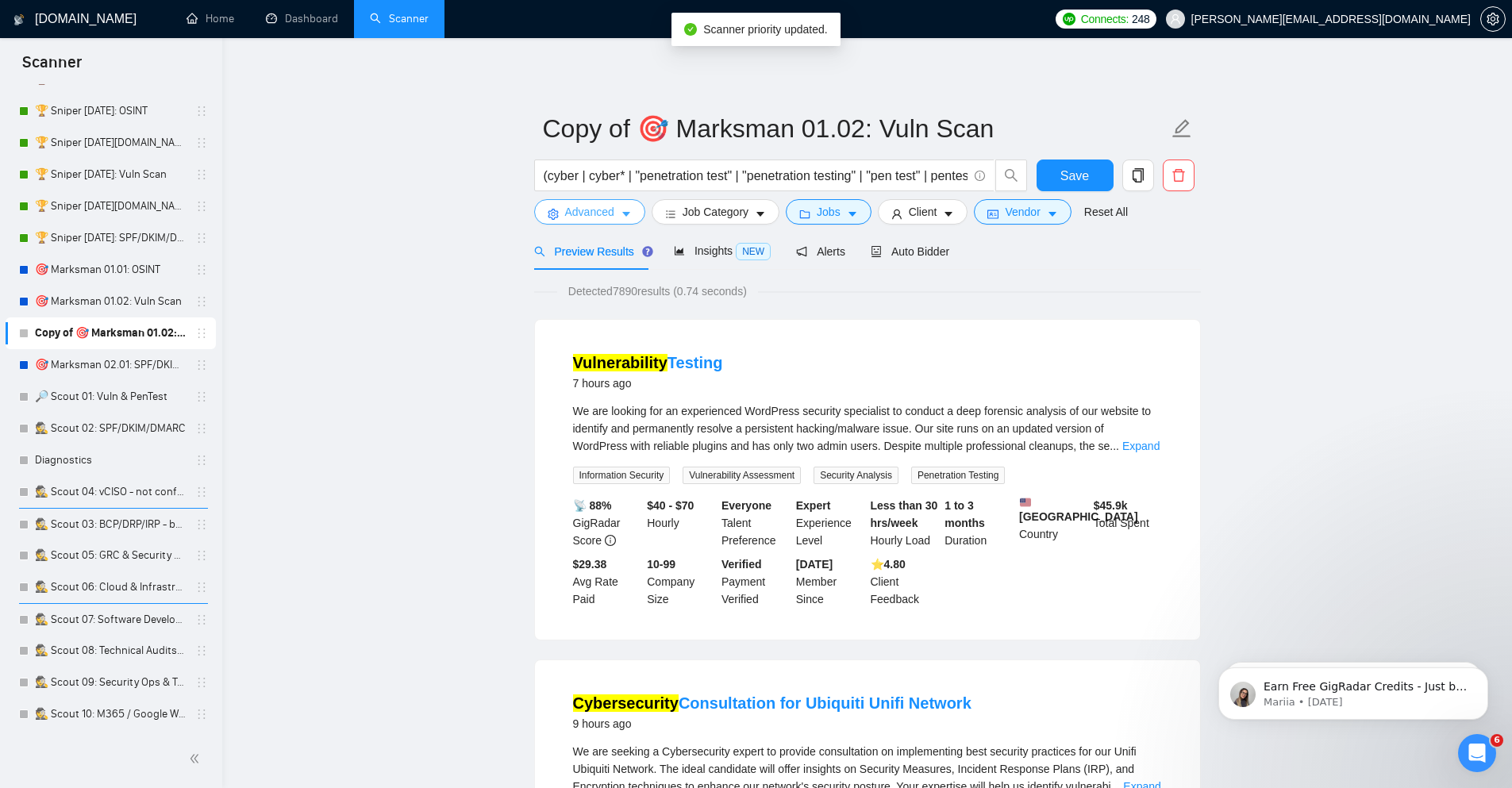
click at [619, 206] on button "Advanced" at bounding box center [589, 212] width 111 height 26
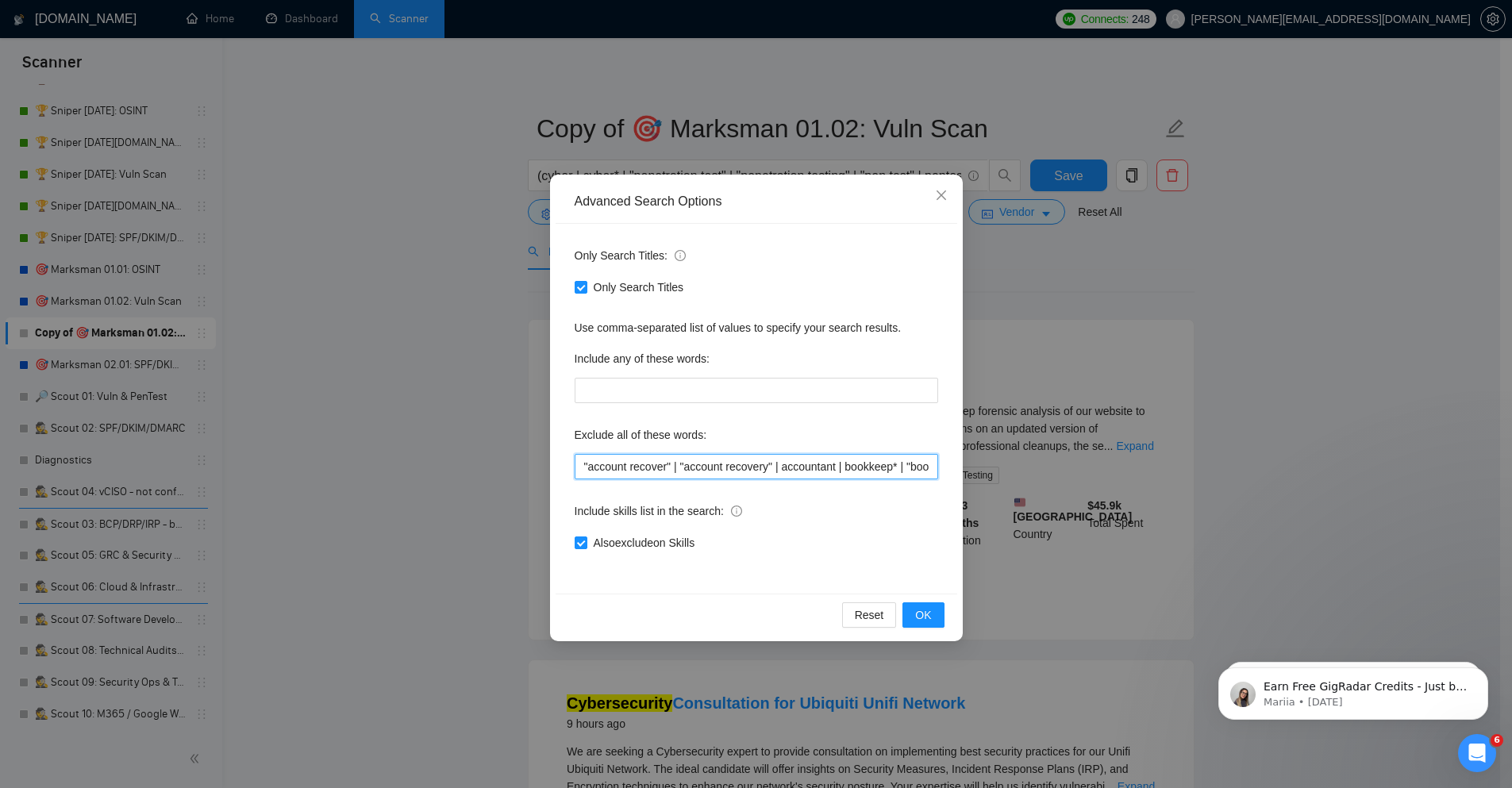
click at [787, 466] on input ""account recover" | "account recovery" | accountant | bookkeep* | "book keeper"…" at bounding box center [756, 467] width 363 height 26
paste input "| JCREFINEQUERY | "digital footprint" | "open source intelligence" | "open-sour…"
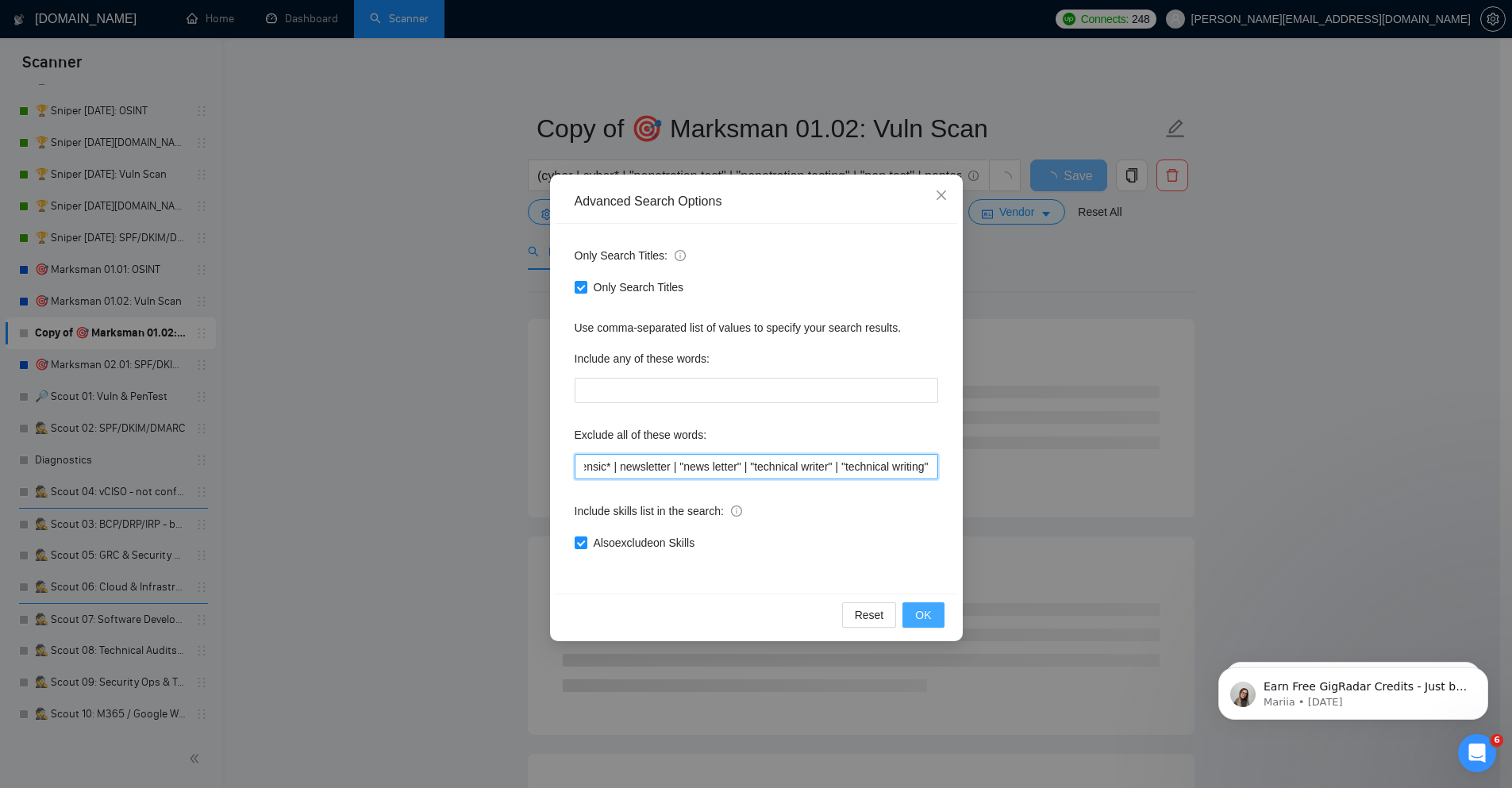
type input ""account recover" | "account recovery" | accountant | bookkeep* | "book keeper"…"
click at [918, 620] on span "OK" at bounding box center [923, 615] width 15 height 17
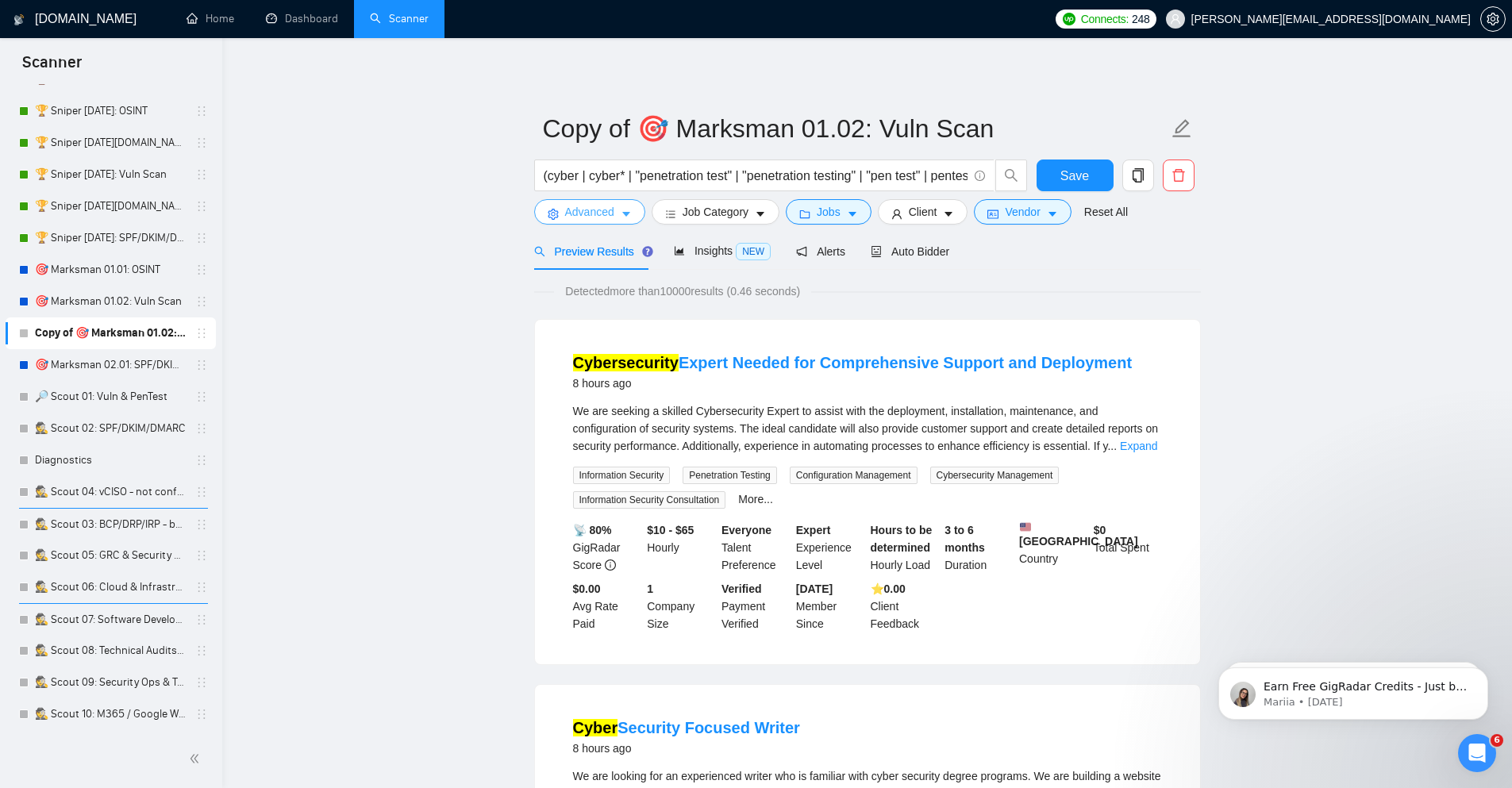
click at [605, 219] on span "Advanced" at bounding box center [589, 211] width 49 height 17
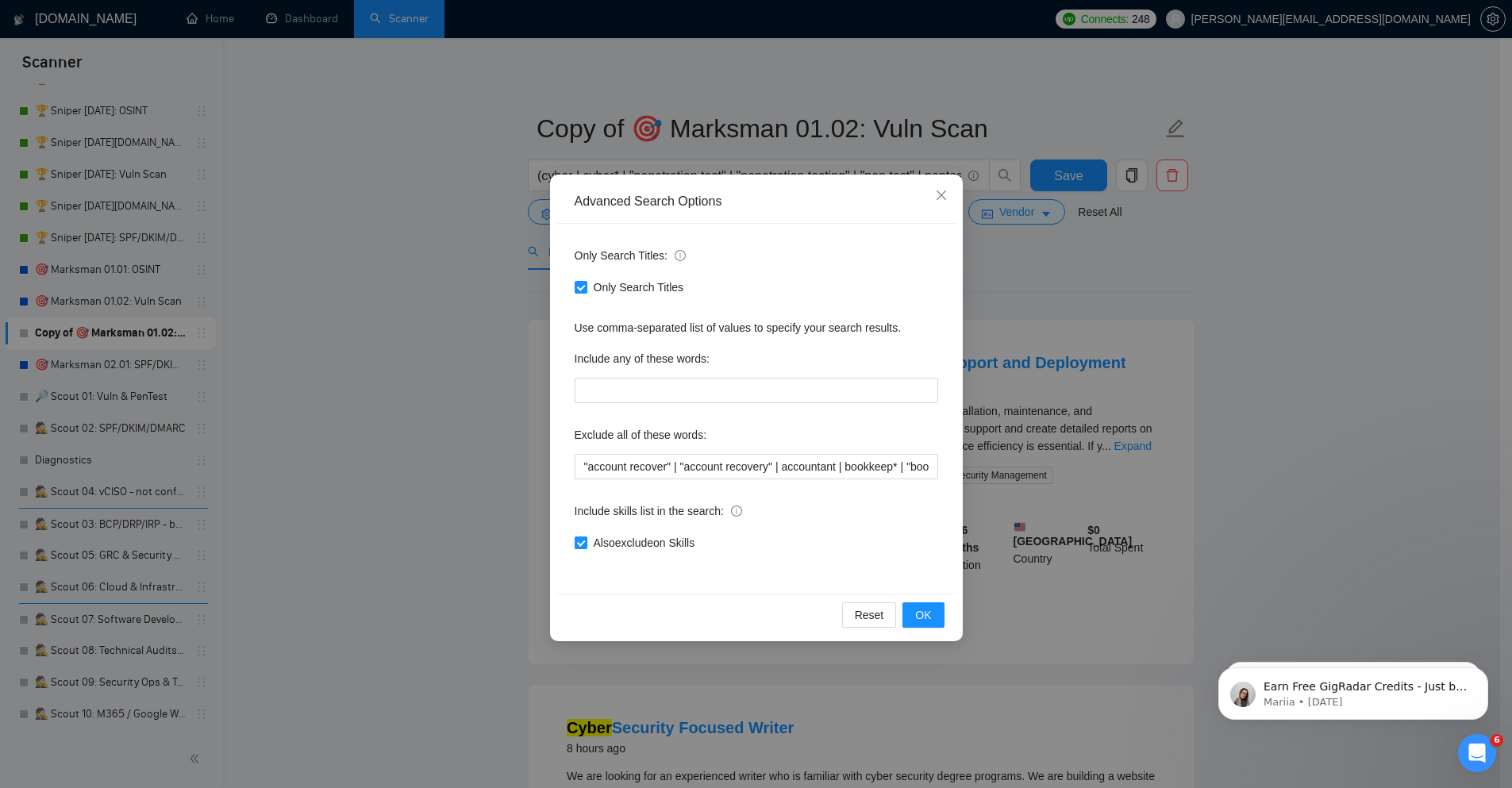
click at [651, 539] on span "Also exclude on Skills" at bounding box center [644, 543] width 114 height 17
click at [586, 539] on input "Also exclude on Skills" at bounding box center [580, 541] width 11 height 11
click at [925, 620] on span "OK" at bounding box center [923, 615] width 15 height 17
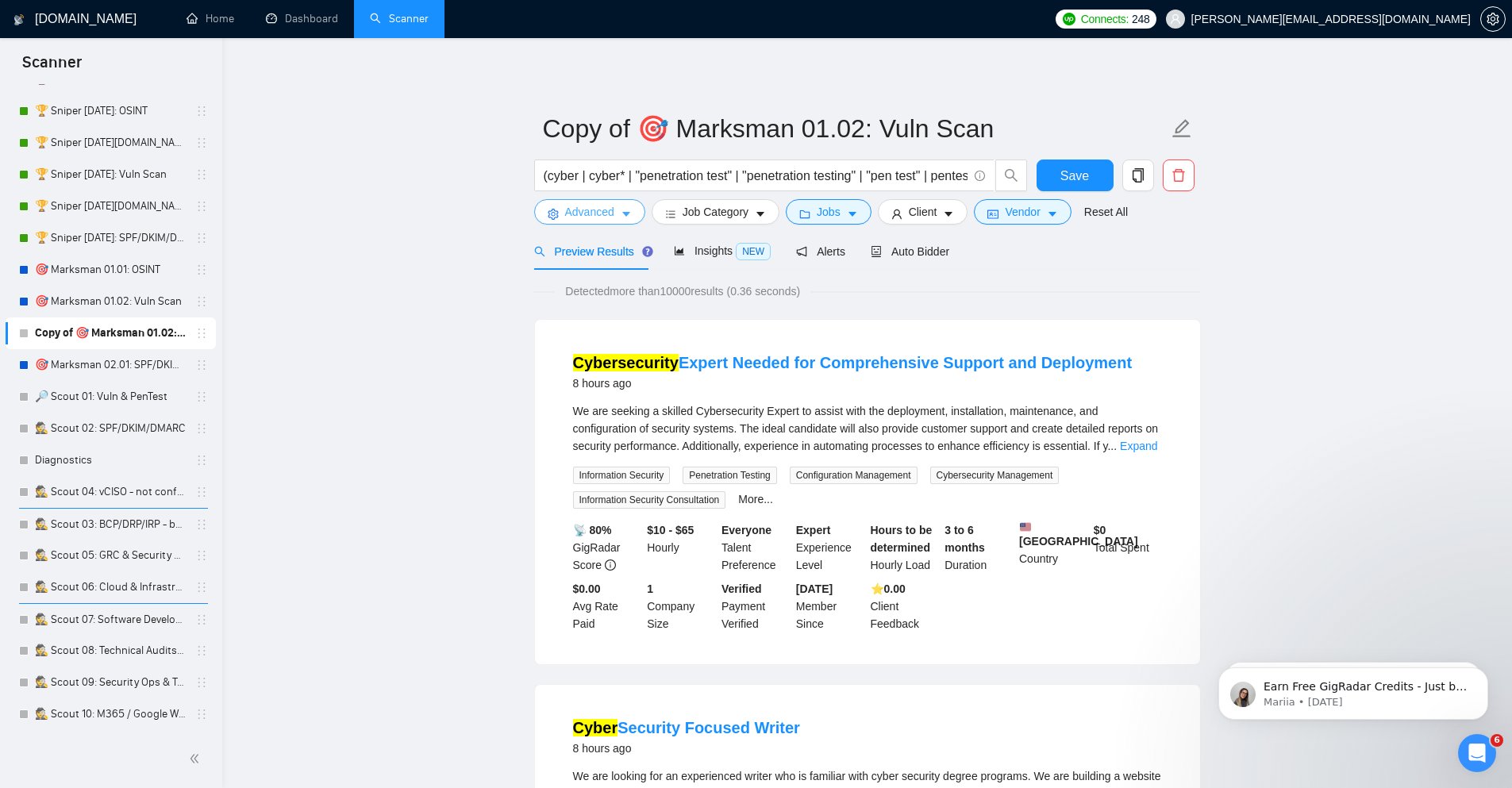
click at [627, 208] on span "caret-down" at bounding box center [625, 214] width 11 height 12
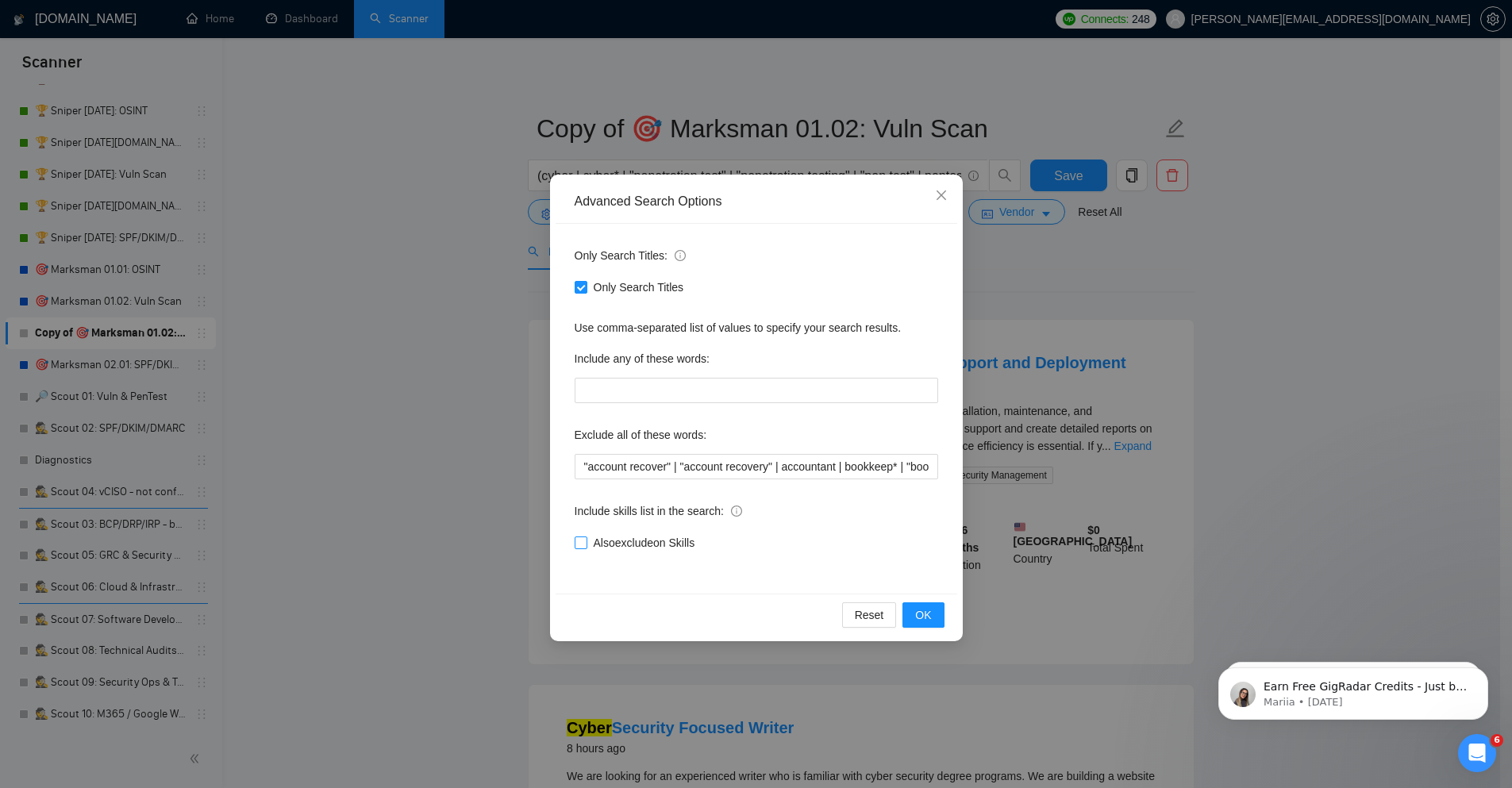
click at [657, 539] on span "Also exclude on Skills" at bounding box center [644, 543] width 114 height 17
click at [586, 539] on input "Also exclude on Skills" at bounding box center [580, 541] width 11 height 11
click at [930, 617] on span "OK" at bounding box center [923, 615] width 15 height 17
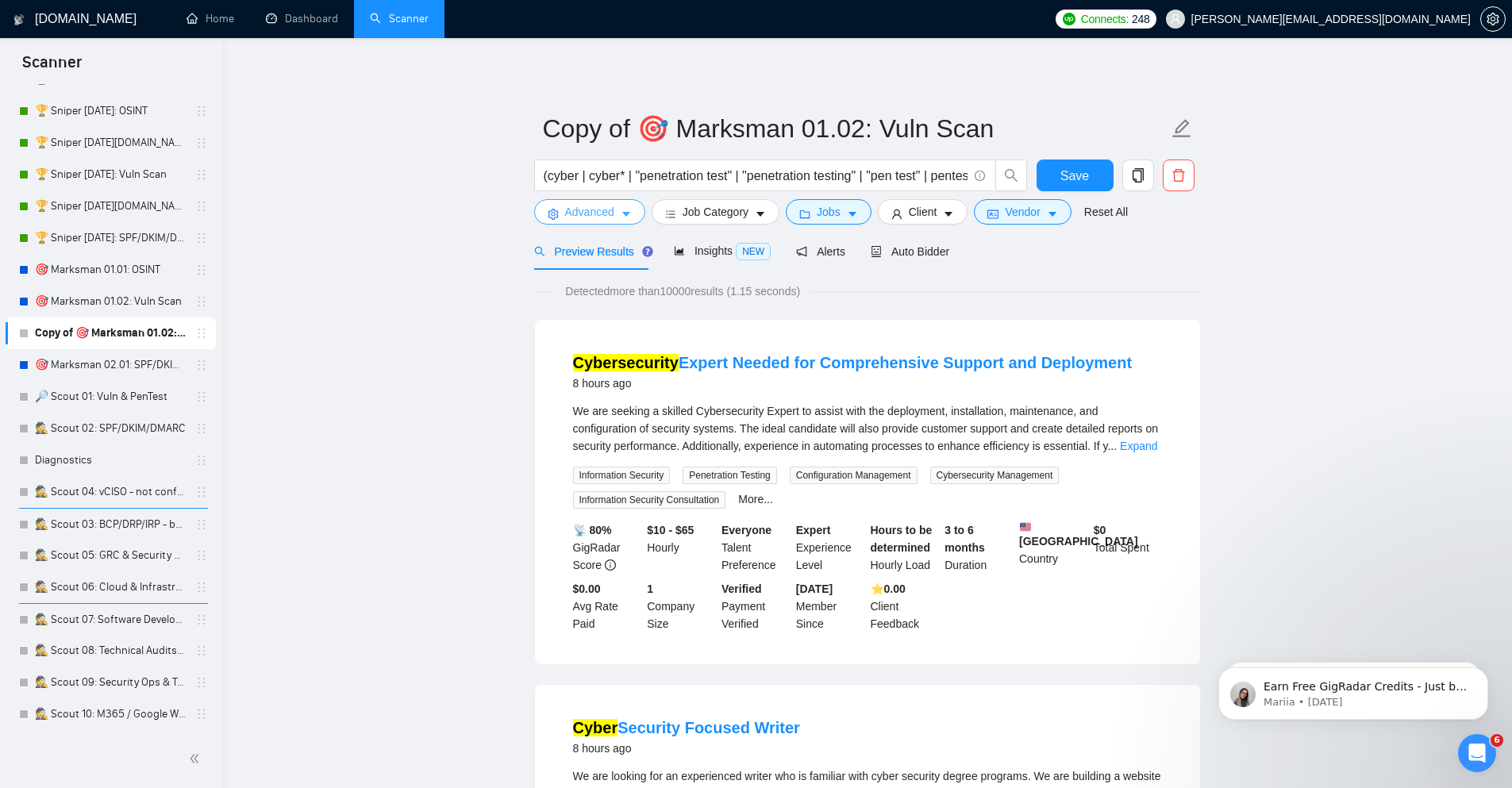
click at [610, 223] on button "Advanced" at bounding box center [589, 212] width 111 height 26
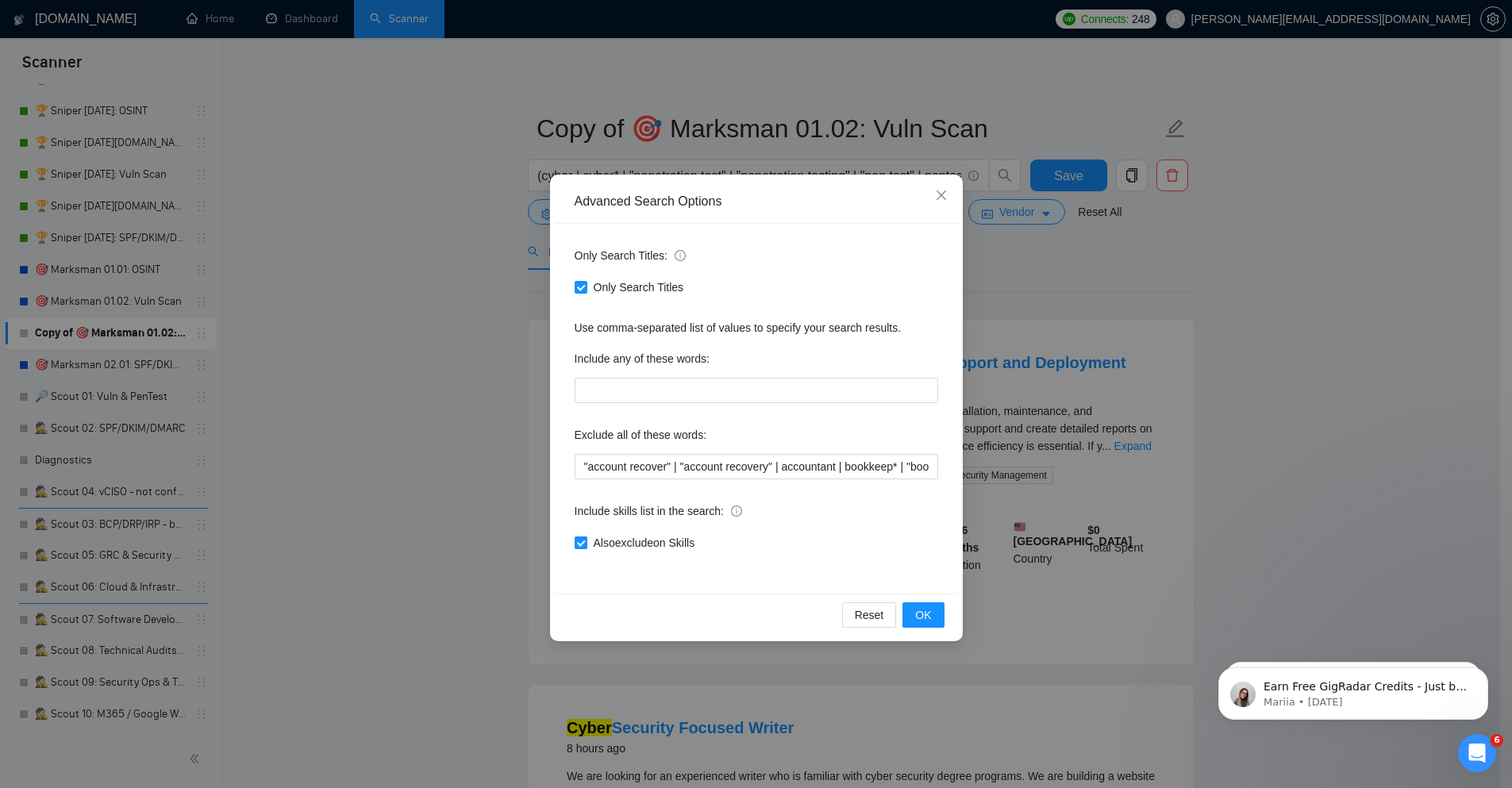
click at [665, 544] on span "Also exclude on Skills" at bounding box center [644, 543] width 114 height 17
click at [586, 544] on input "Also exclude on Skills" at bounding box center [580, 541] width 11 height 11
checkbox input "false"
click at [937, 622] on button "OK" at bounding box center [923, 615] width 41 height 26
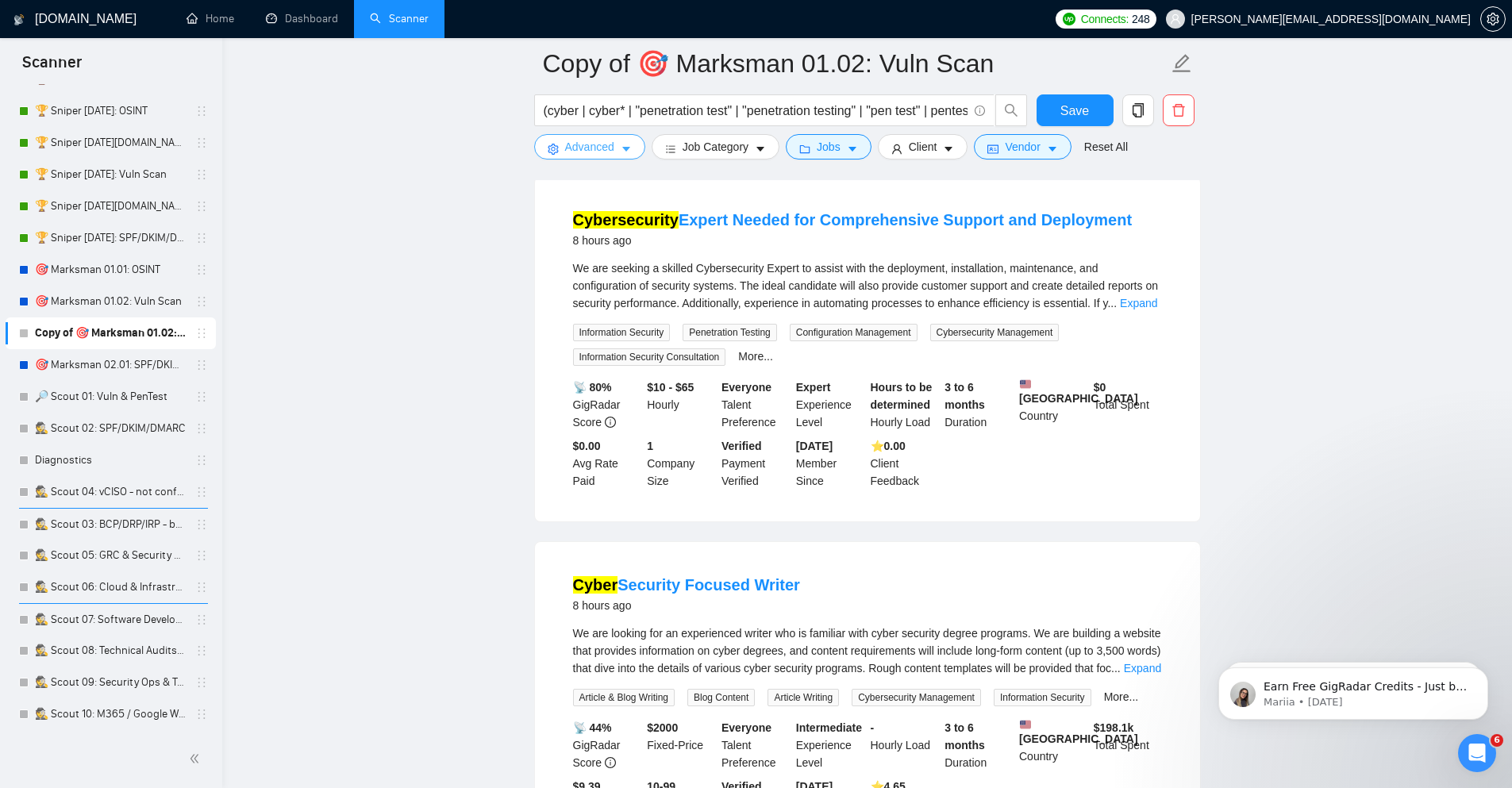
scroll to position [191, 0]
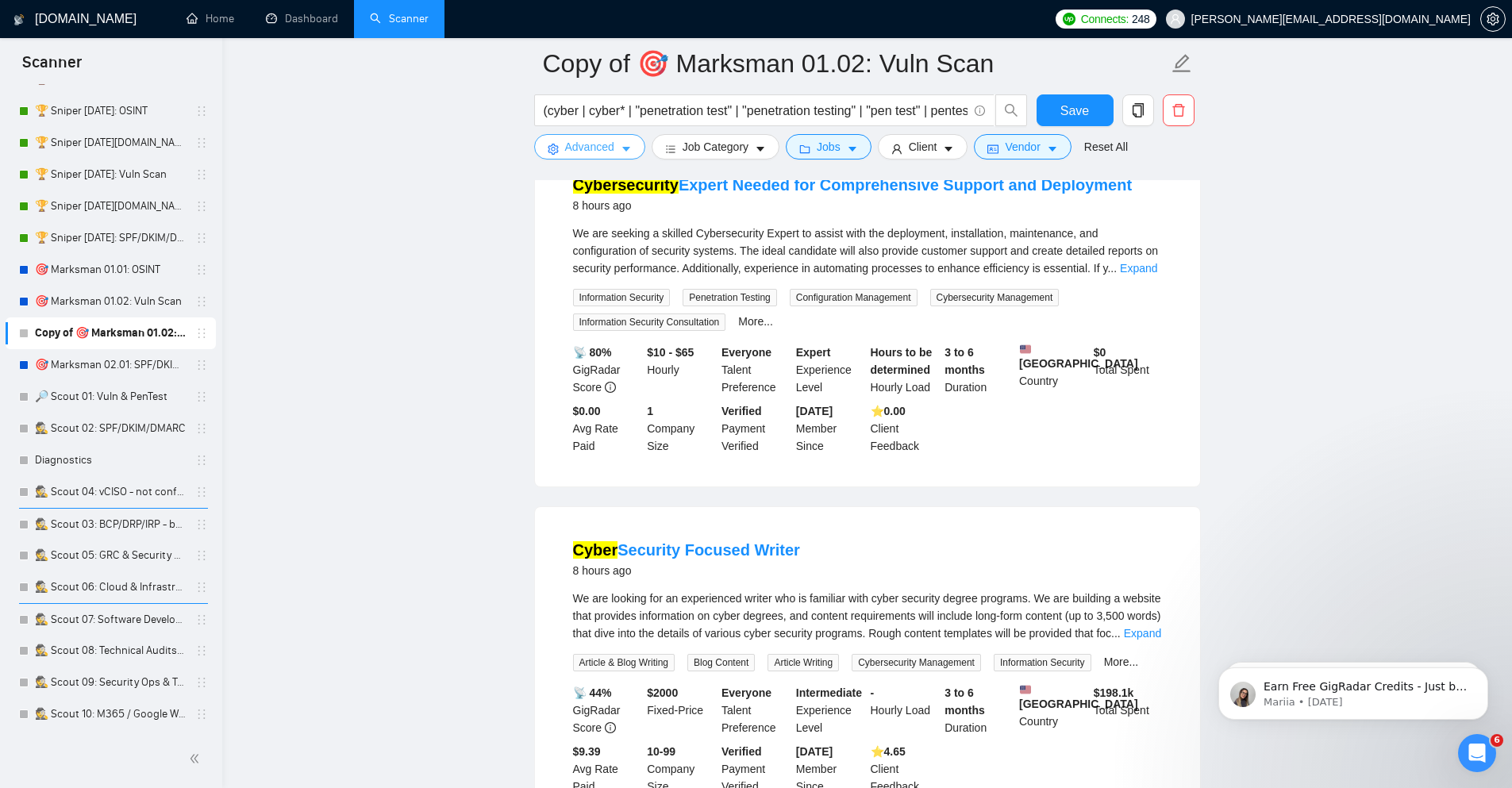
click at [577, 141] on span "Advanced" at bounding box center [589, 147] width 49 height 17
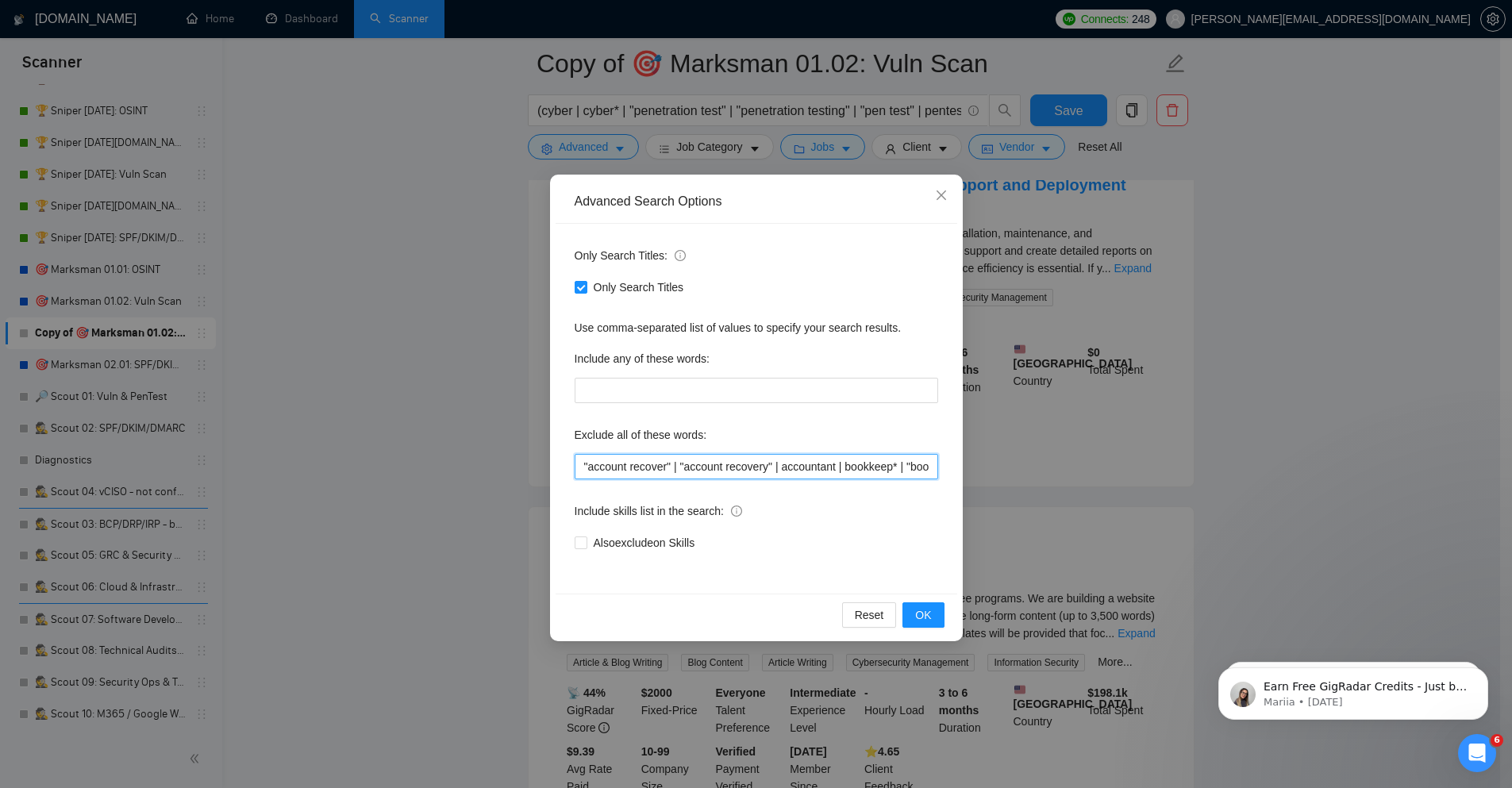
click at [578, 462] on input ""account recover" | "account recovery" | accountant | bookkeep* | "book keeper"…" at bounding box center [756, 467] width 363 height 26
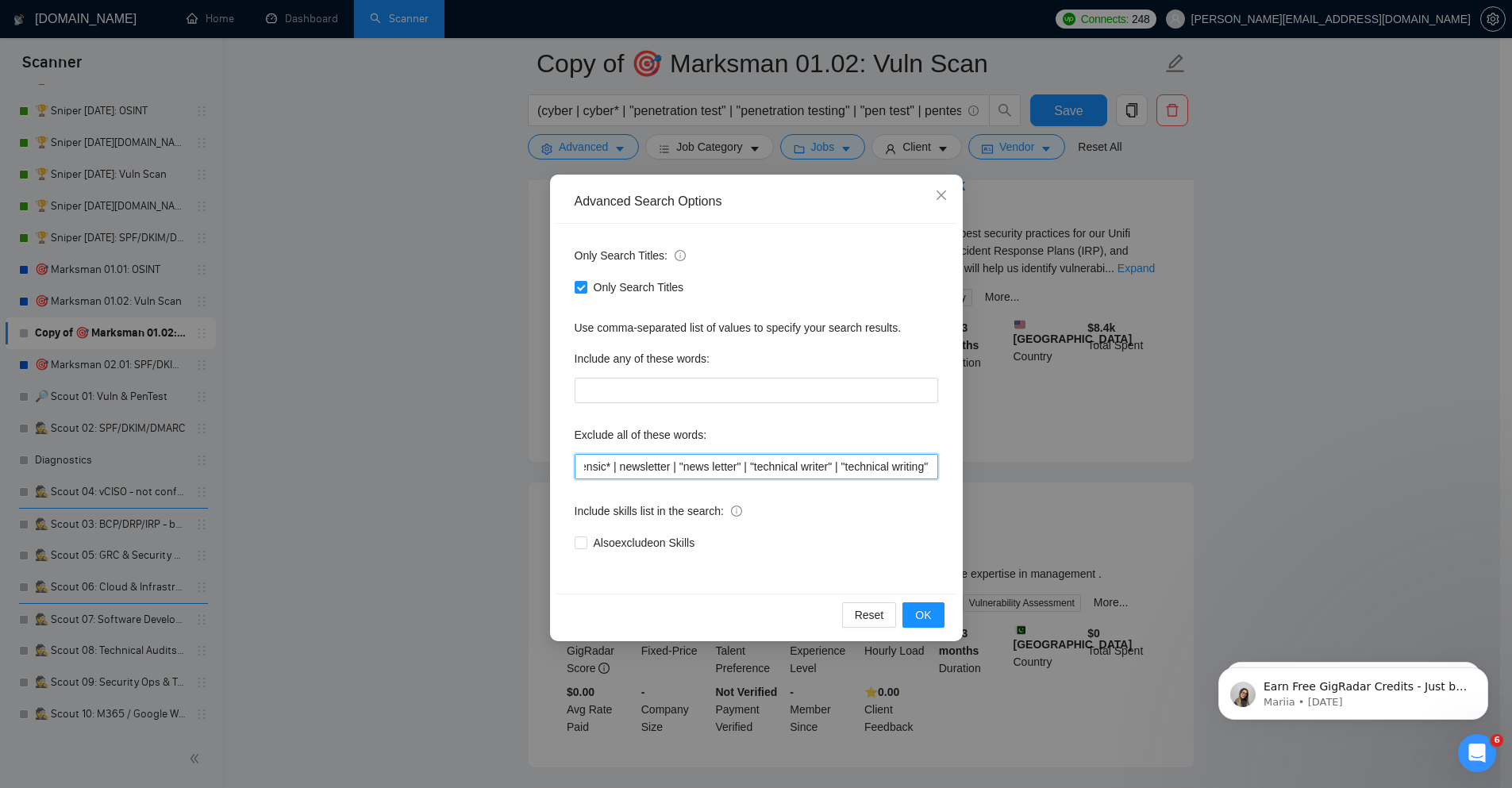
scroll to position [0, 3989]
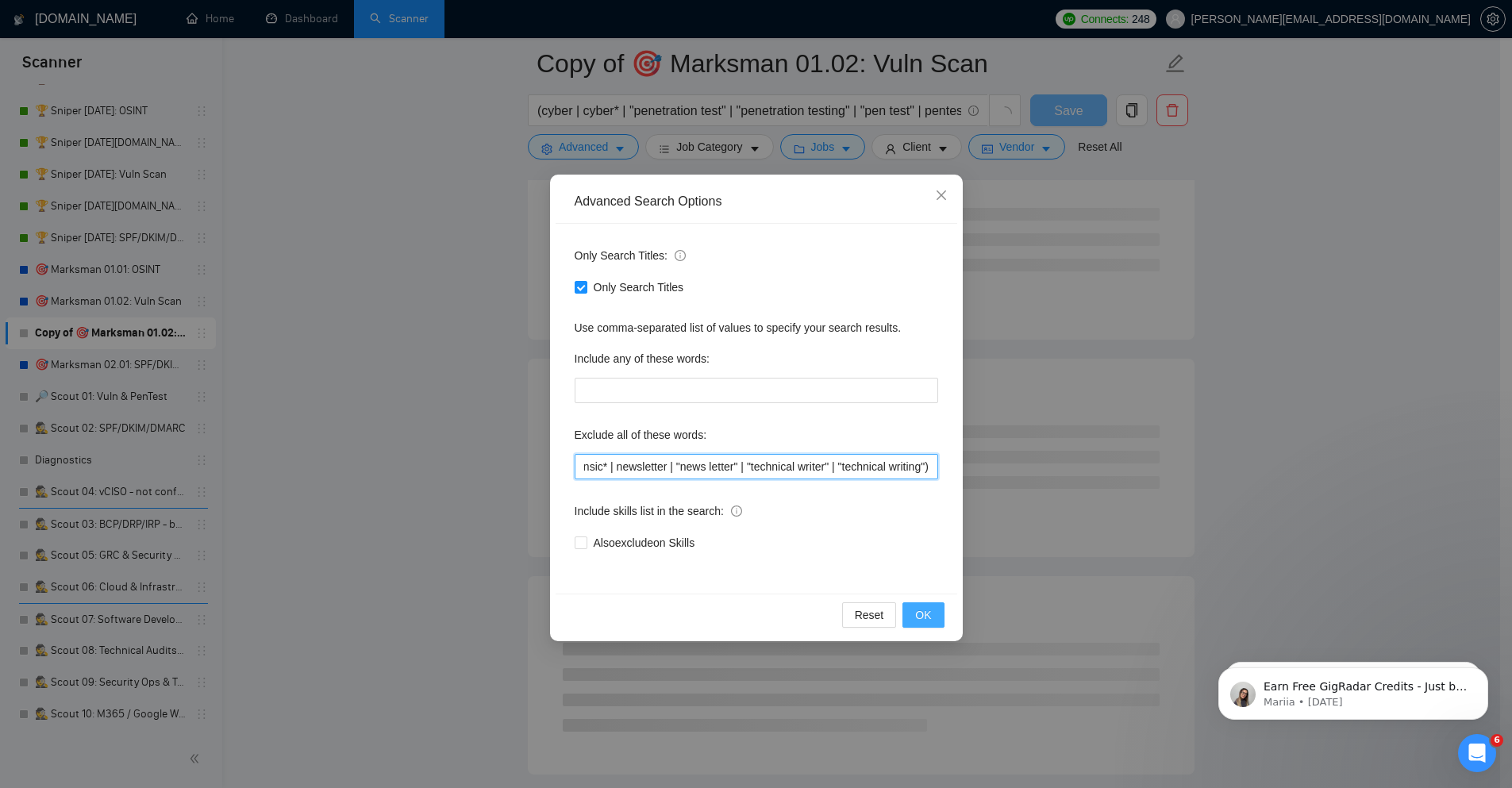
type input "("account recover" | "account recovery" | accountant | bookkeep* | "book keeper…"
click at [925, 613] on span "OK" at bounding box center [923, 615] width 15 height 17
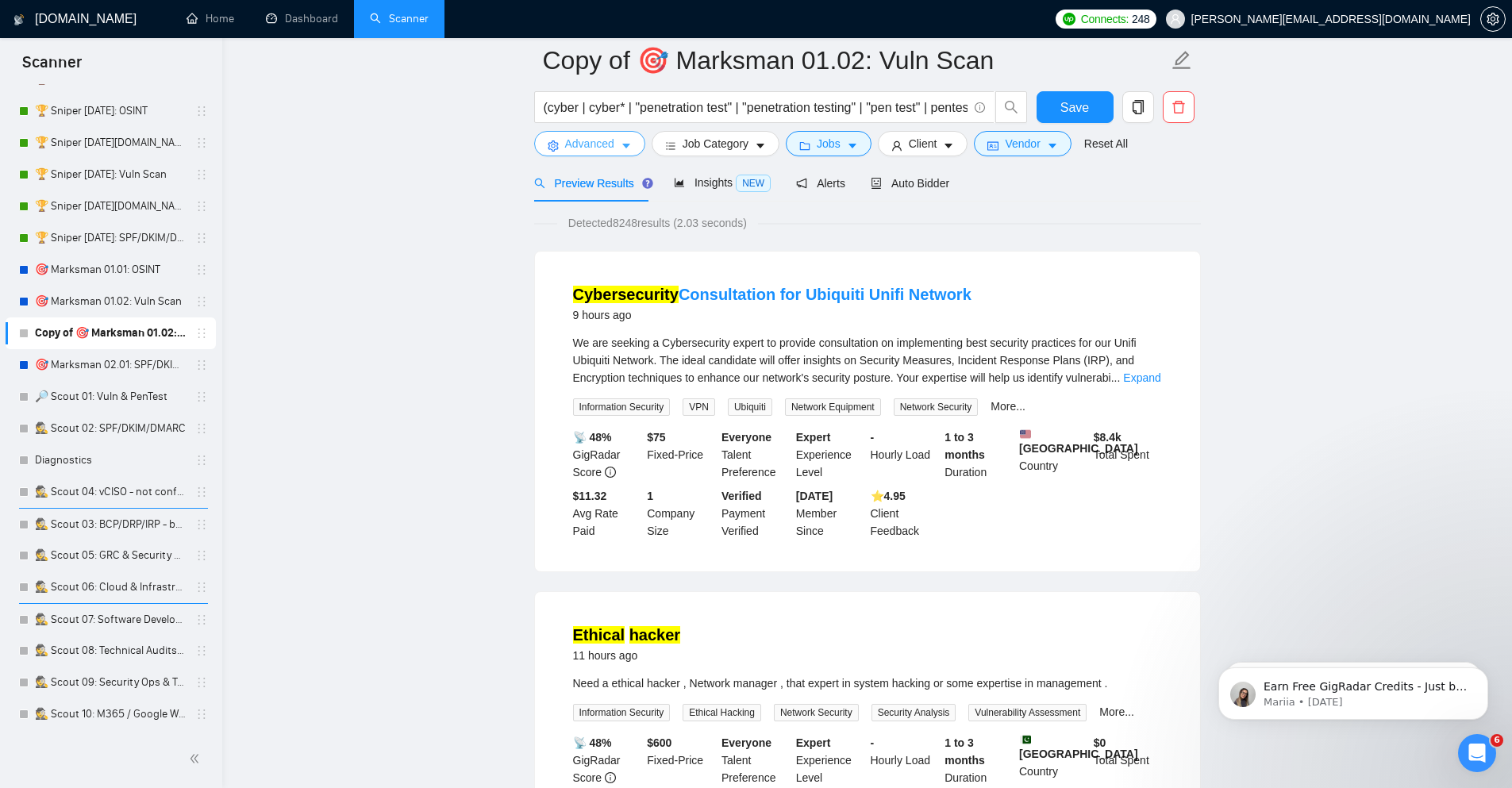
scroll to position [0, 0]
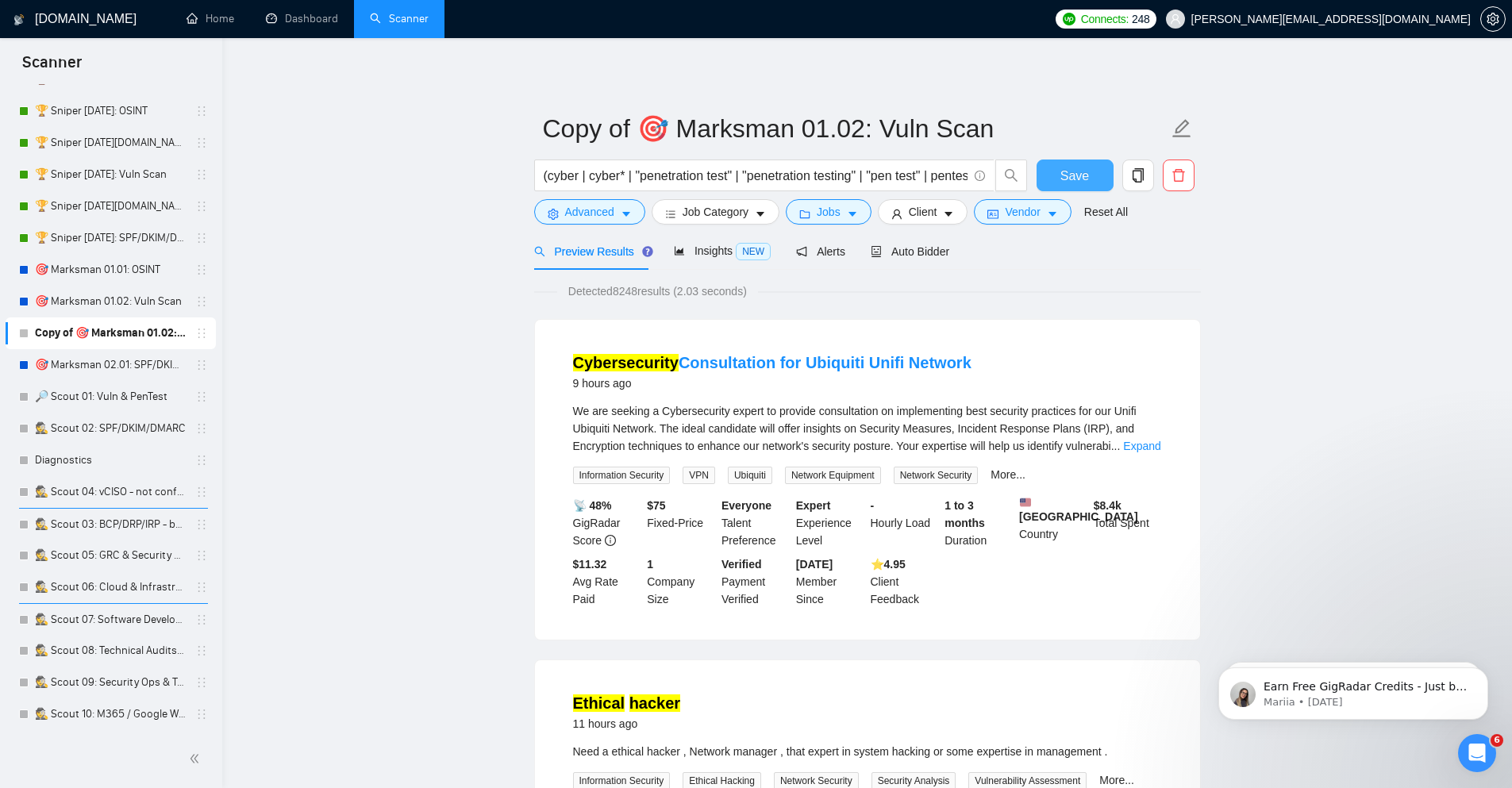
click at [1090, 172] on button "Save" at bounding box center [1075, 175] width 77 height 32
click at [102, 397] on link "🔎 Scout 01: Vuln & PenTest" at bounding box center [111, 396] width 151 height 32
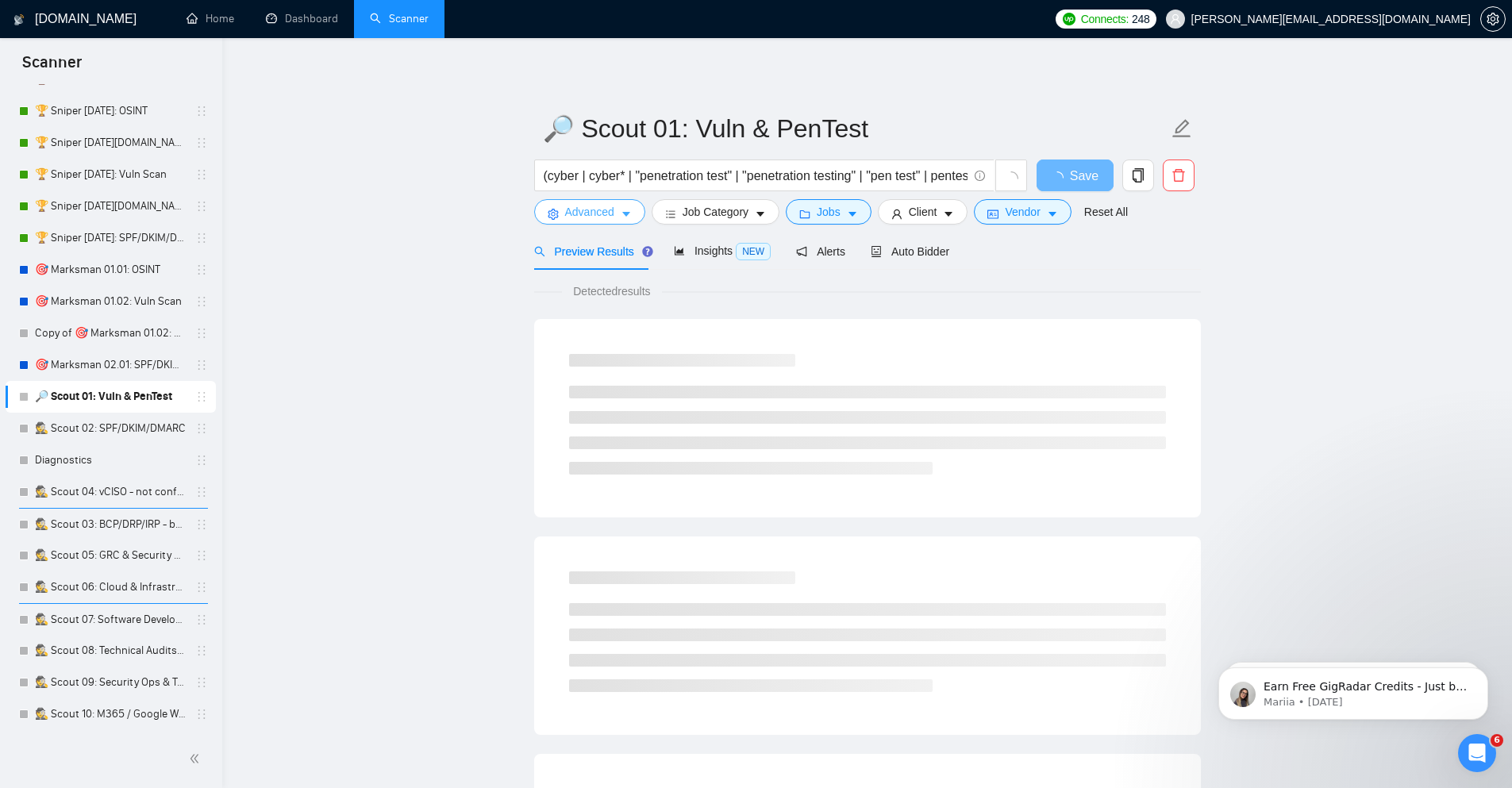
click at [586, 211] on span "Advanced" at bounding box center [589, 211] width 49 height 17
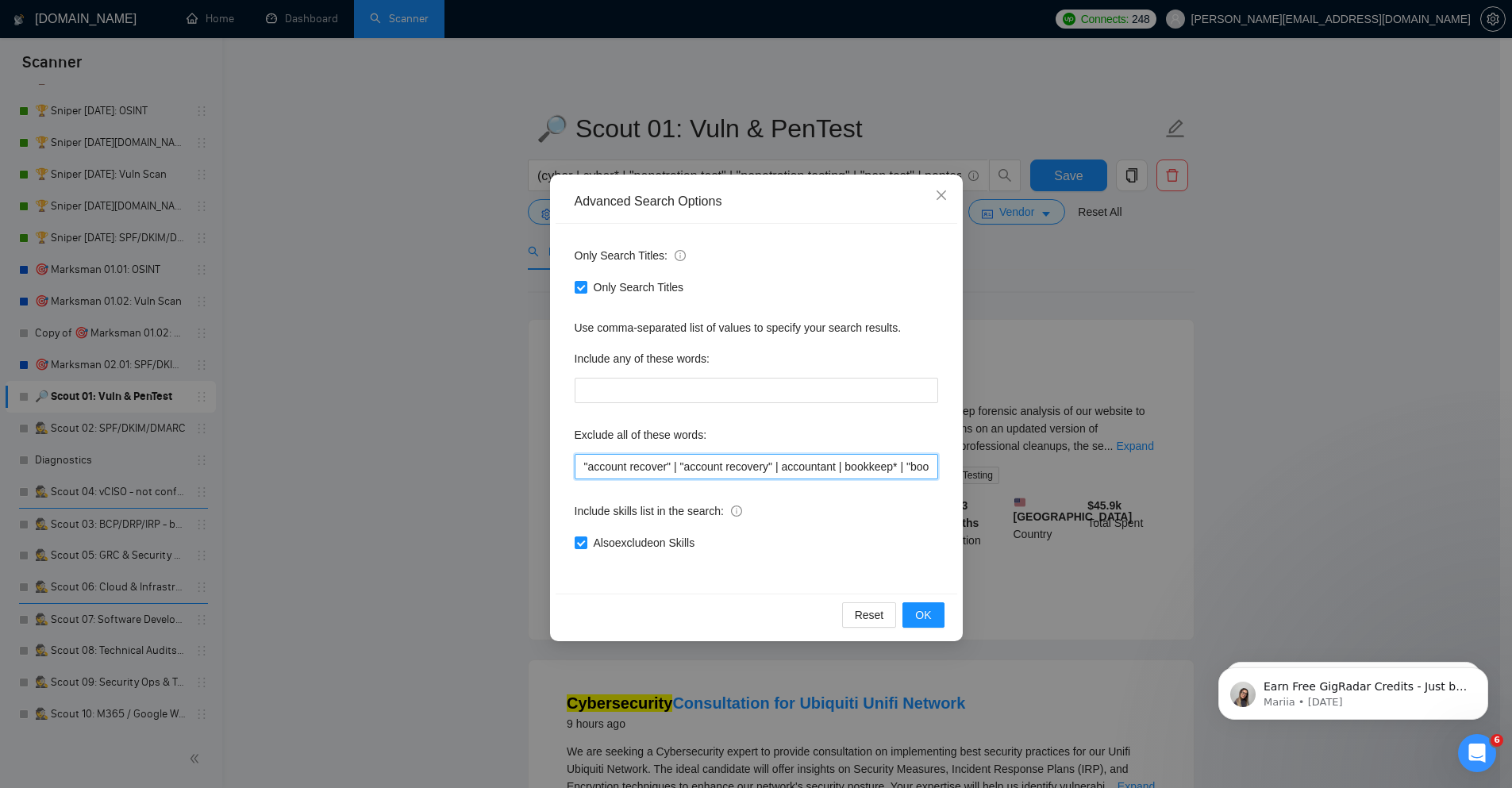
click at [577, 465] on input ""account recover" | "account recovery" | accountant | bookkeep* | "book keeper"…" at bounding box center [756, 467] width 363 height 26
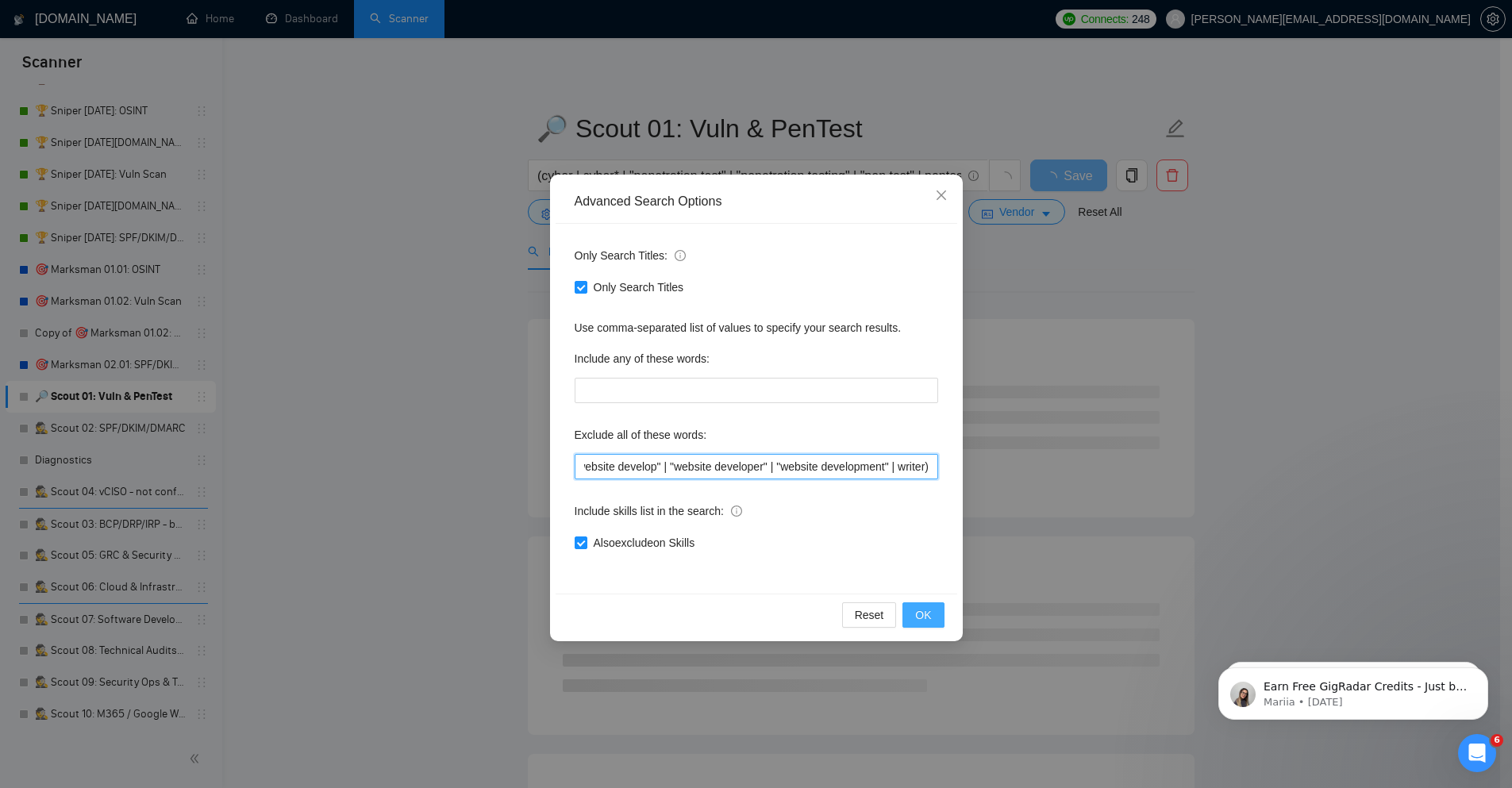
type input "("account recover" | "account recovery" | accountant | bookkeep* | "book keeper…"
click at [924, 611] on span "OK" at bounding box center [923, 615] width 15 height 17
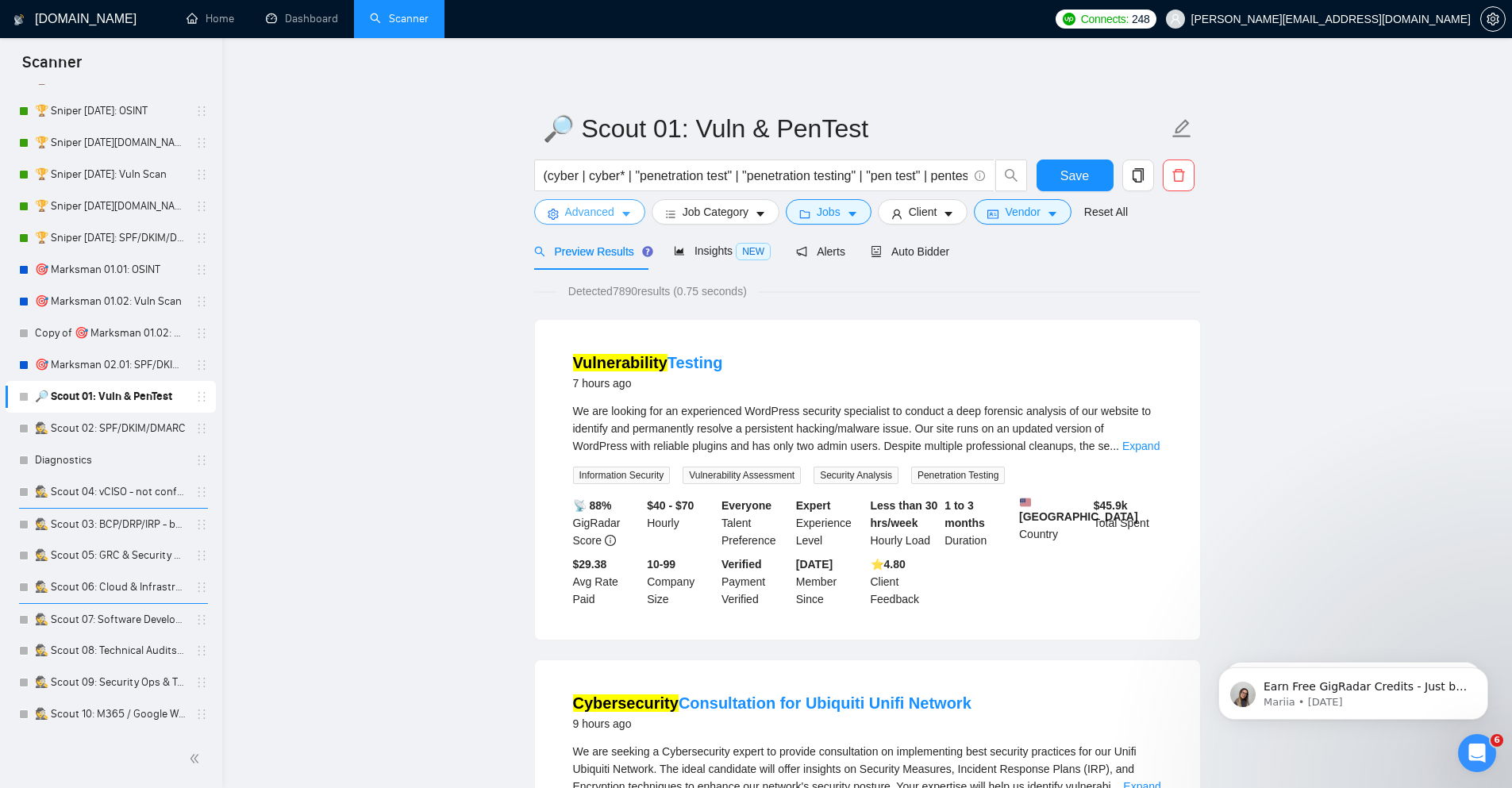
click at [602, 215] on span "Advanced" at bounding box center [589, 211] width 49 height 17
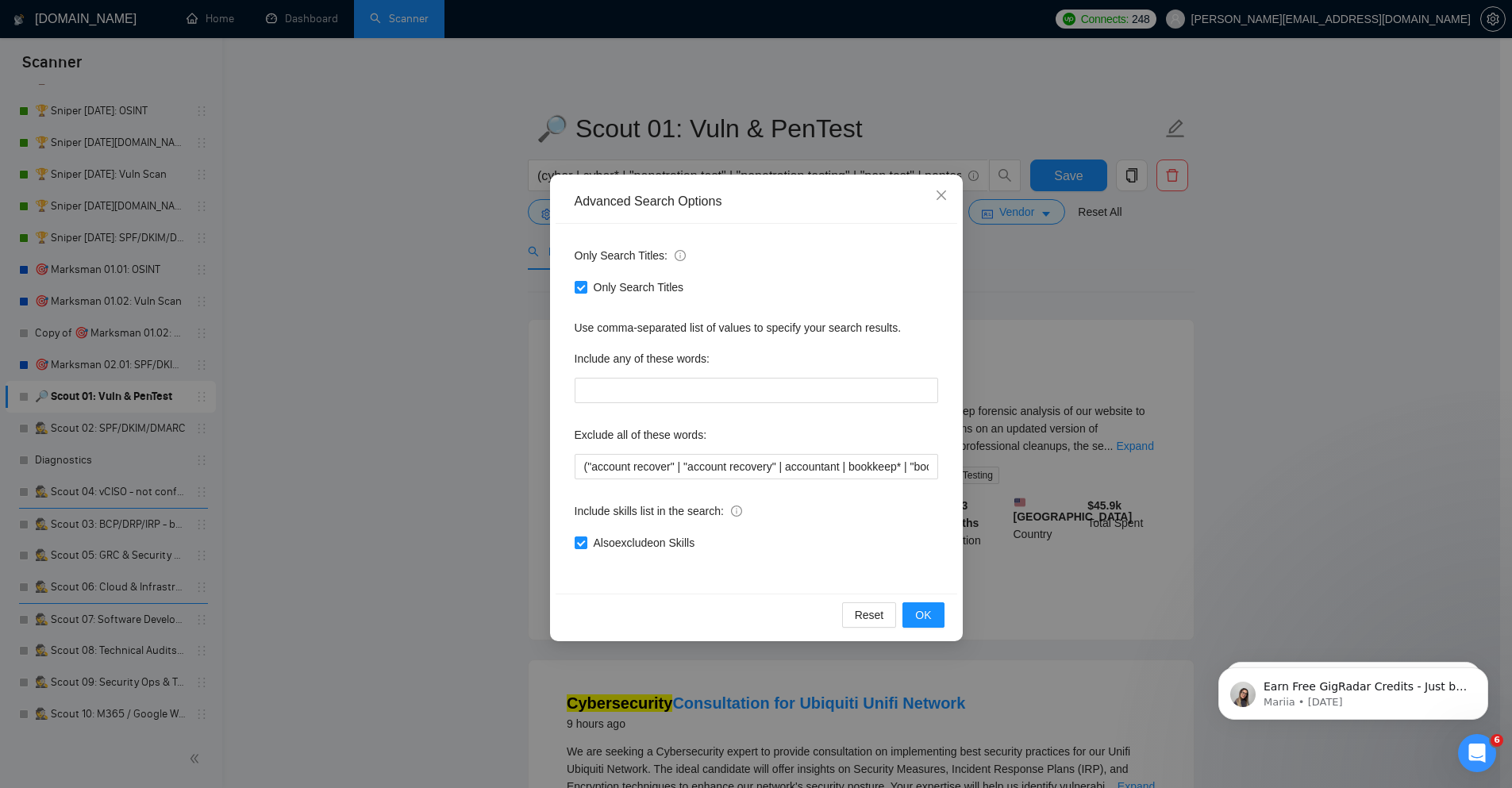
drag, startPoint x: 619, startPoint y: 537, endPoint x: 716, endPoint y: 556, distance: 98.8
click at [619, 536] on span "Also exclude on Skills" at bounding box center [644, 543] width 114 height 17
click at [586, 536] on input "Also exclude on Skills" at bounding box center [580, 541] width 11 height 11
click at [929, 613] on span "OK" at bounding box center [923, 615] width 15 height 17
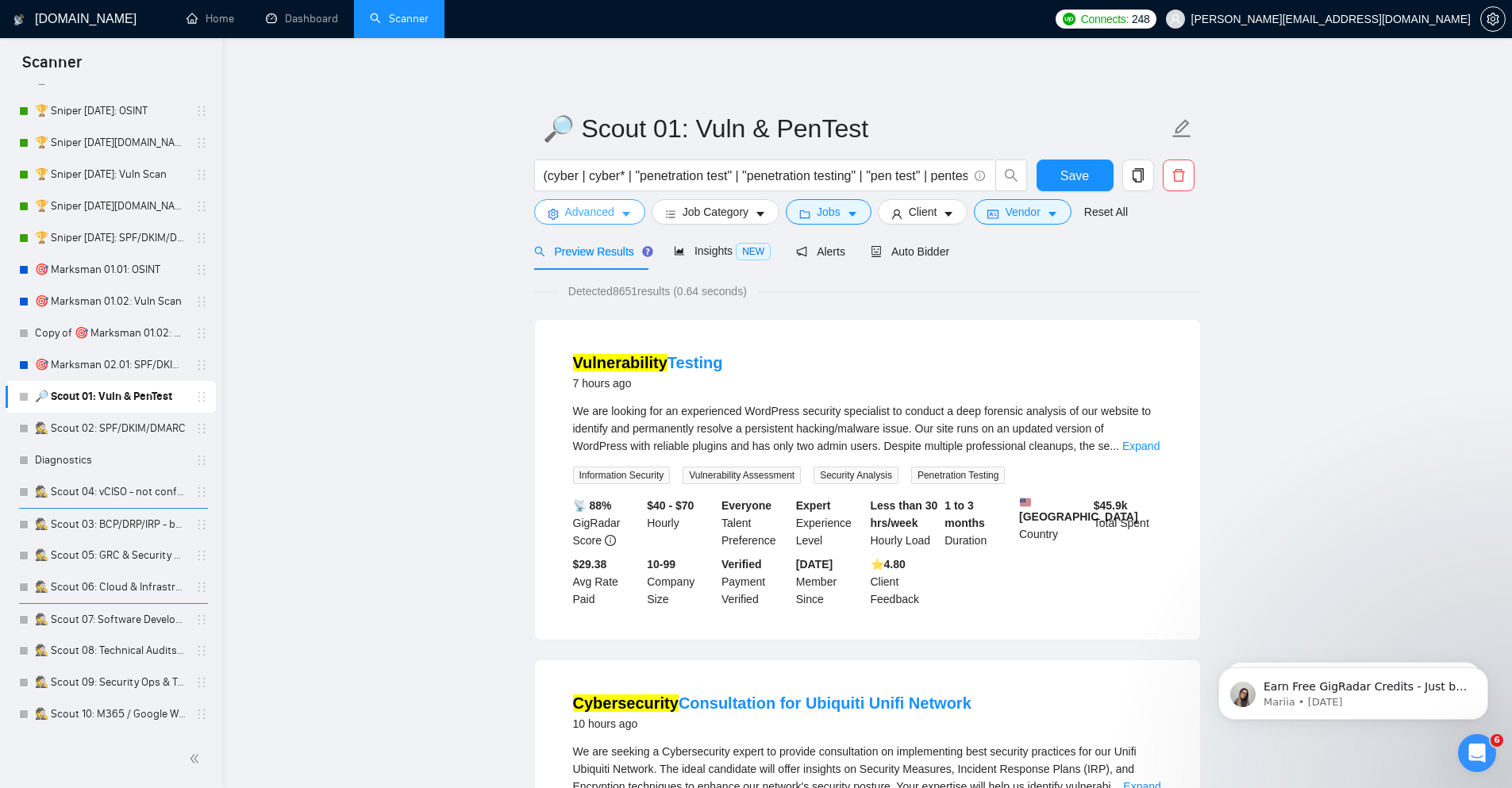
click at [605, 214] on span "Advanced" at bounding box center [589, 211] width 49 height 17
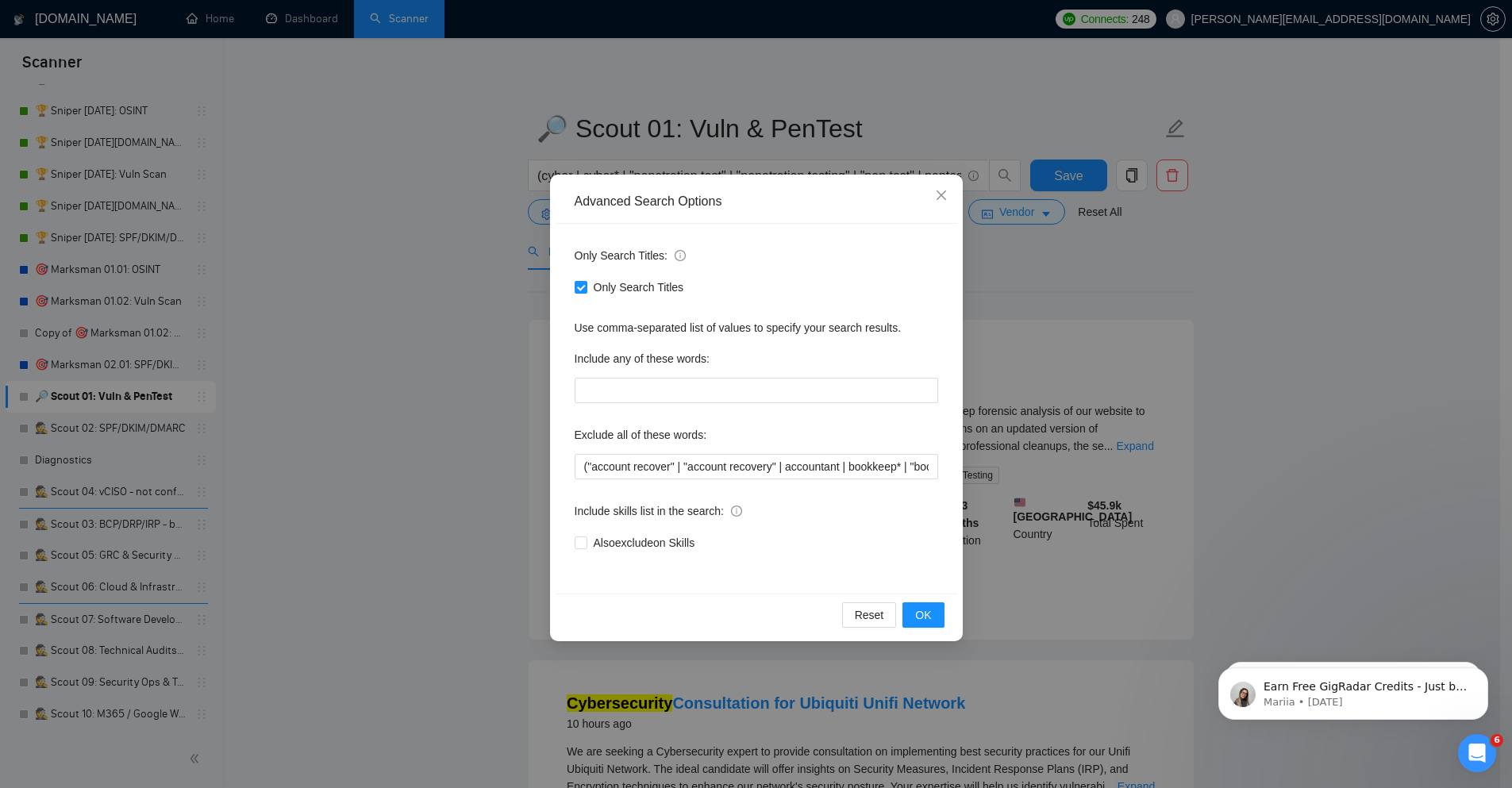
click at [647, 557] on div "Only Search Titles: Only Search Titles Use comma-separated list of values to sp…" at bounding box center [756, 408] width 401 height 370
click at [649, 543] on span "Also exclude on Skills" at bounding box center [644, 543] width 114 height 17
click at [586, 543] on input "Also exclude on Skills" at bounding box center [580, 541] width 11 height 11
checkbox input "true"
click at [926, 615] on span "OK" at bounding box center [923, 615] width 15 height 17
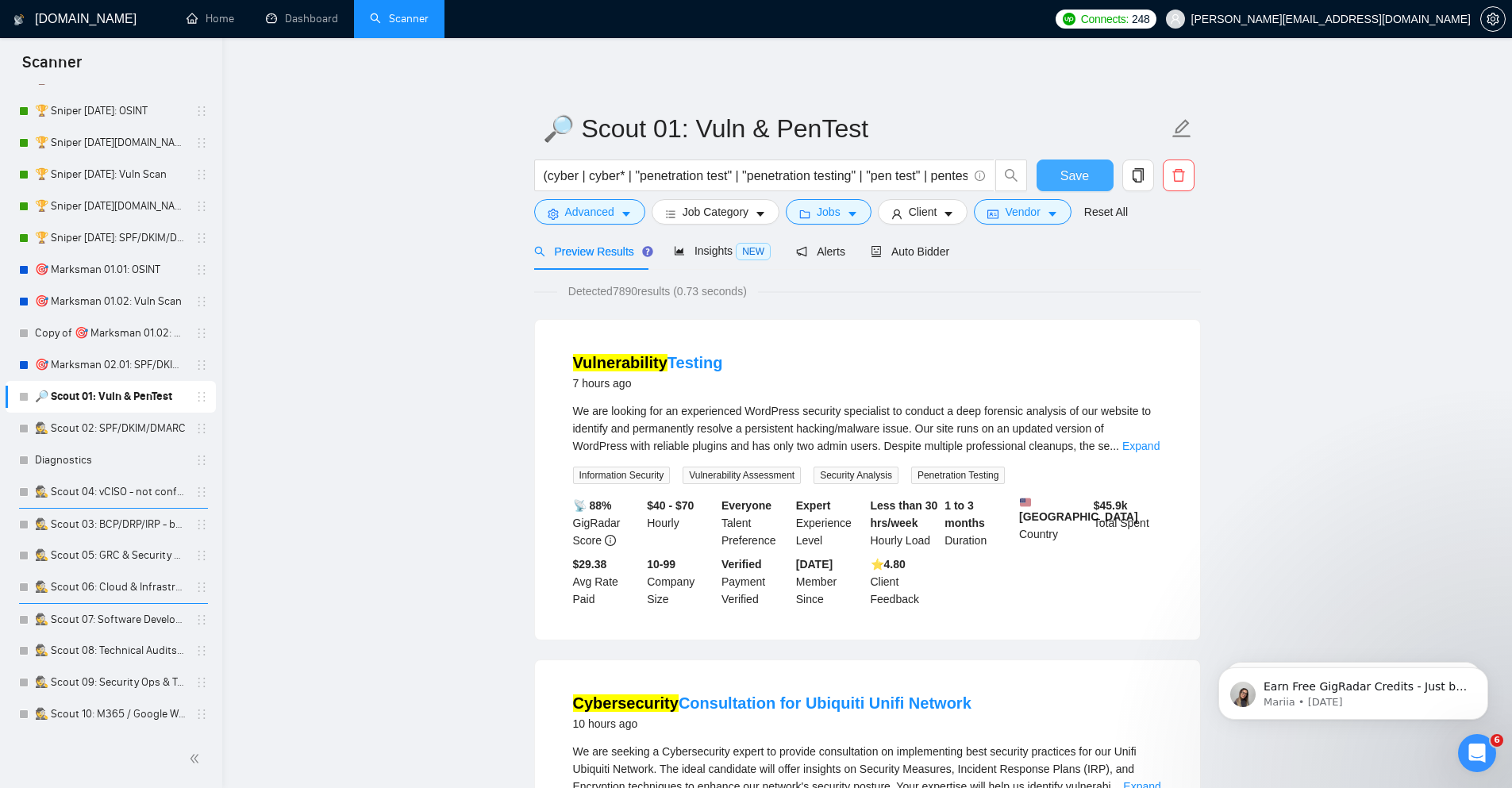
click at [1073, 172] on span "Save" at bounding box center [1074, 175] width 28 height 20
click at [1085, 176] on span "Save" at bounding box center [1074, 175] width 28 height 20
click at [130, 325] on link "Copy of 🎯 Marksman 01.02: Vuln Scan" at bounding box center [111, 333] width 151 height 32
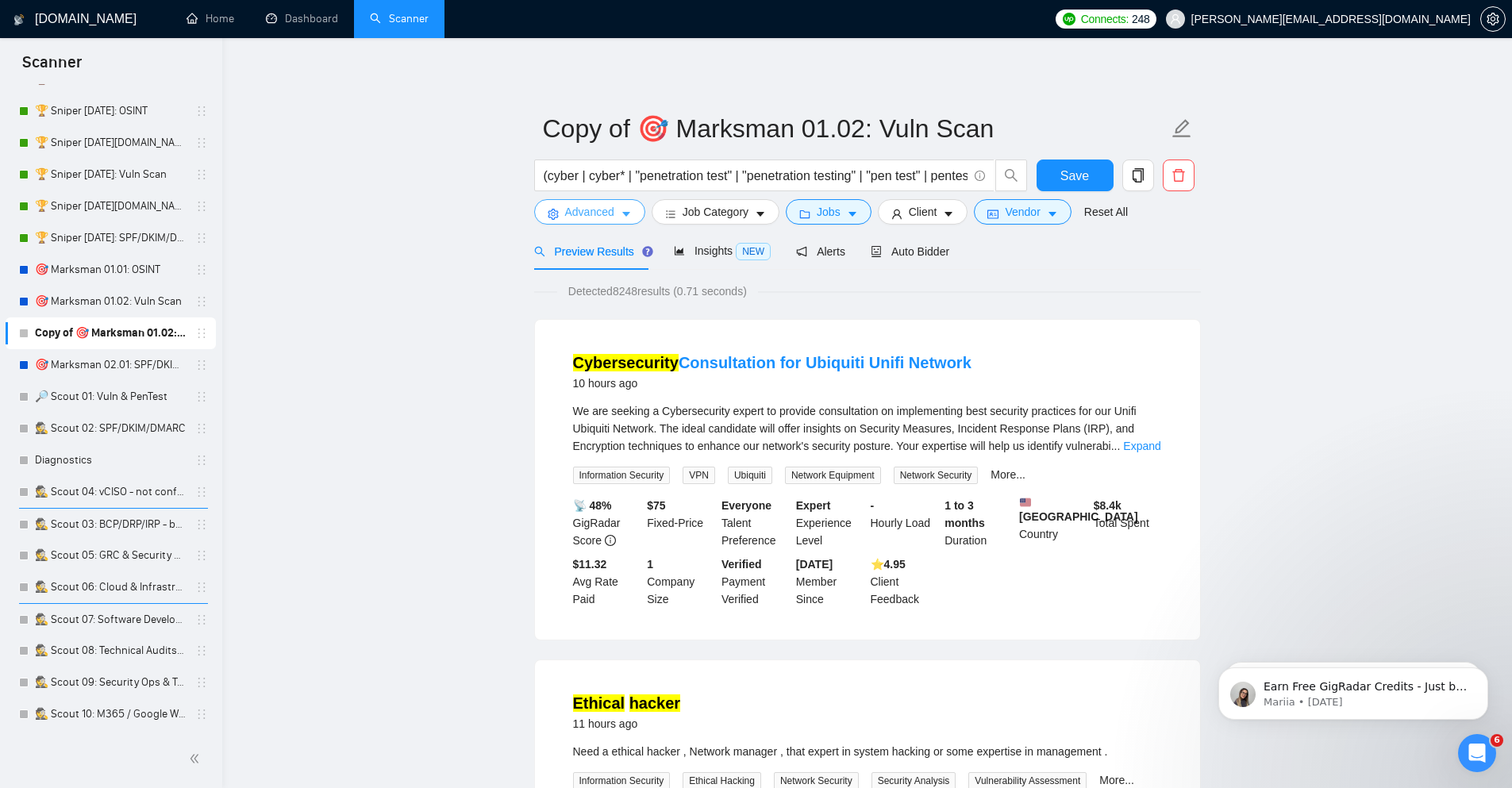
click at [587, 210] on span "Advanced" at bounding box center [589, 211] width 49 height 17
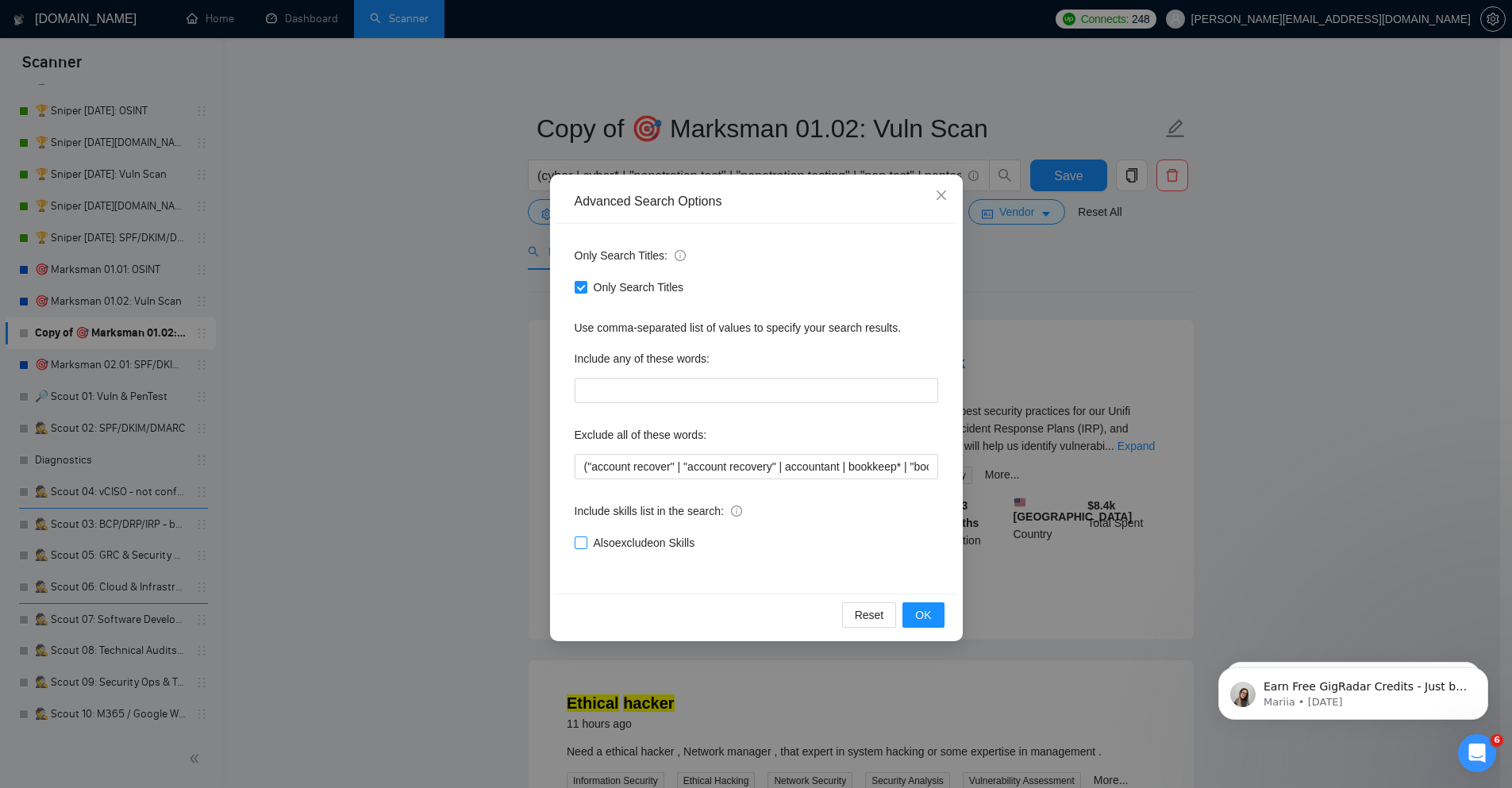
click at [639, 540] on span "Also exclude on Skills" at bounding box center [644, 543] width 114 height 17
click at [586, 540] on input "Also exclude on Skills" at bounding box center [580, 541] width 11 height 11
checkbox input "true"
click at [934, 618] on button "OK" at bounding box center [923, 615] width 41 height 26
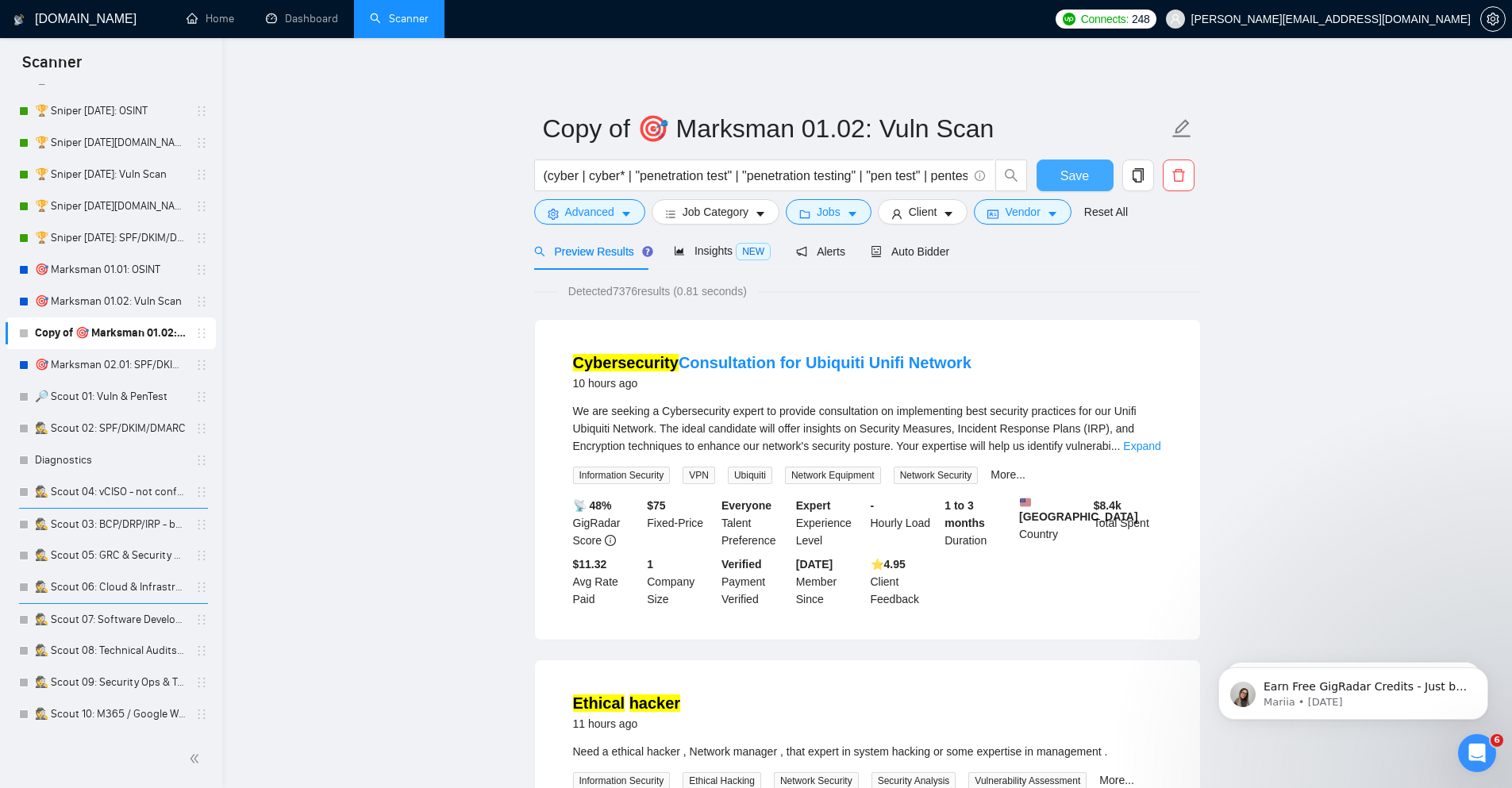
click at [1089, 180] on button "Save" at bounding box center [1075, 175] width 77 height 32
click at [717, 256] on span "Insights NEW" at bounding box center [722, 251] width 97 height 13
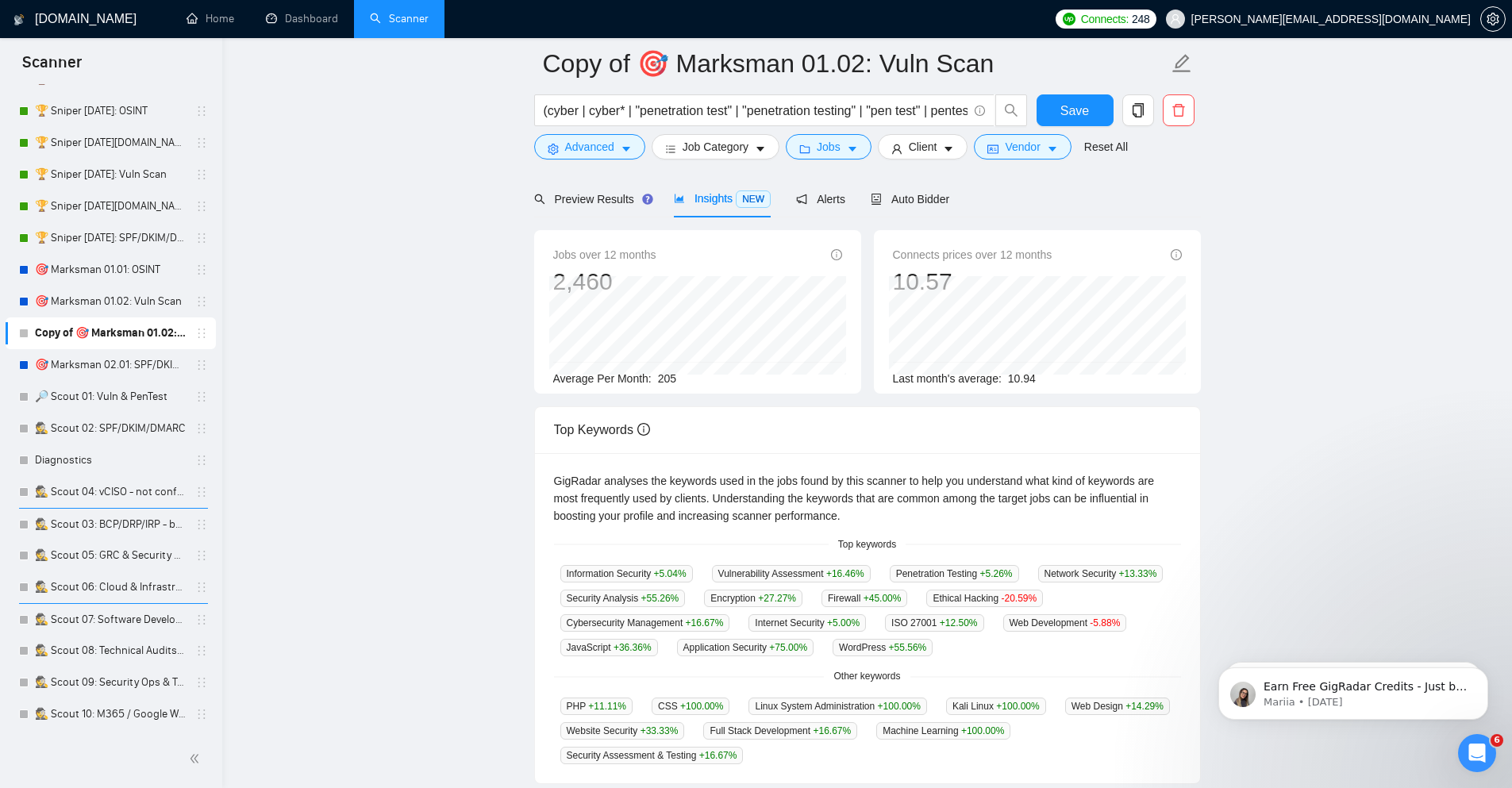
scroll to position [191, 0]
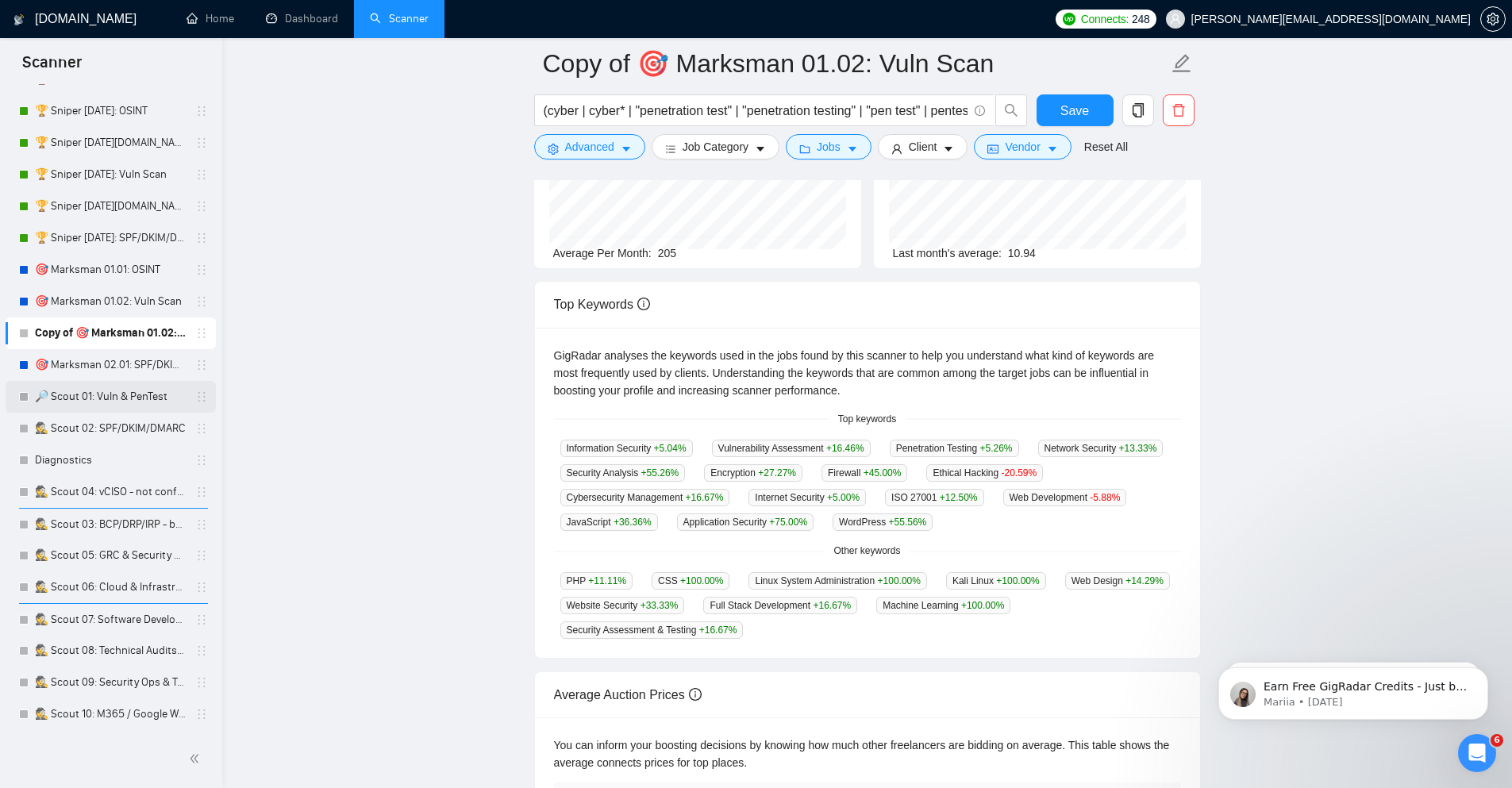
click at [118, 400] on link "🔎 Scout 01: Vuln & PenTest" at bounding box center [111, 396] width 151 height 32
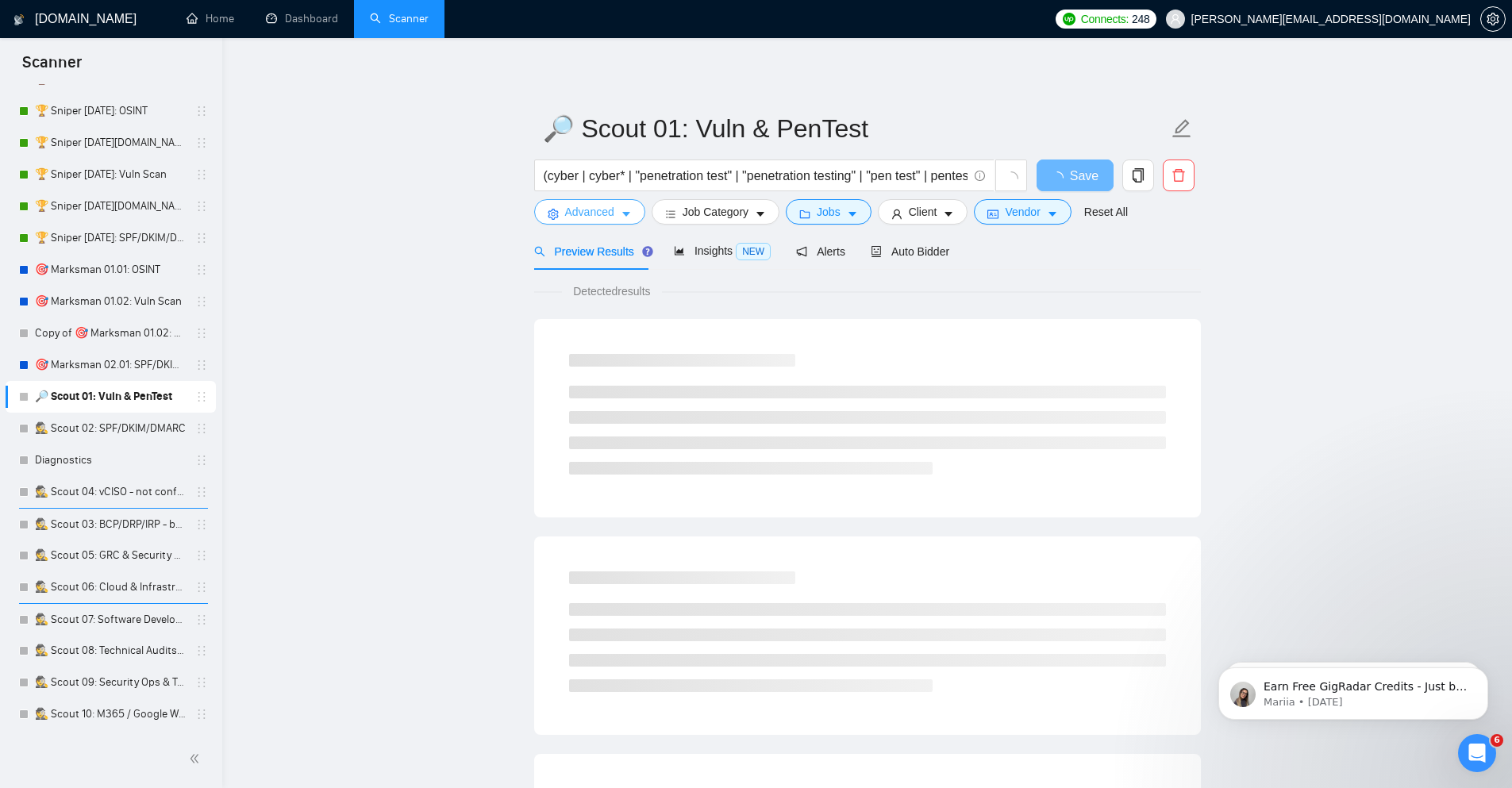
click at [607, 216] on span "Advanced" at bounding box center [589, 211] width 49 height 17
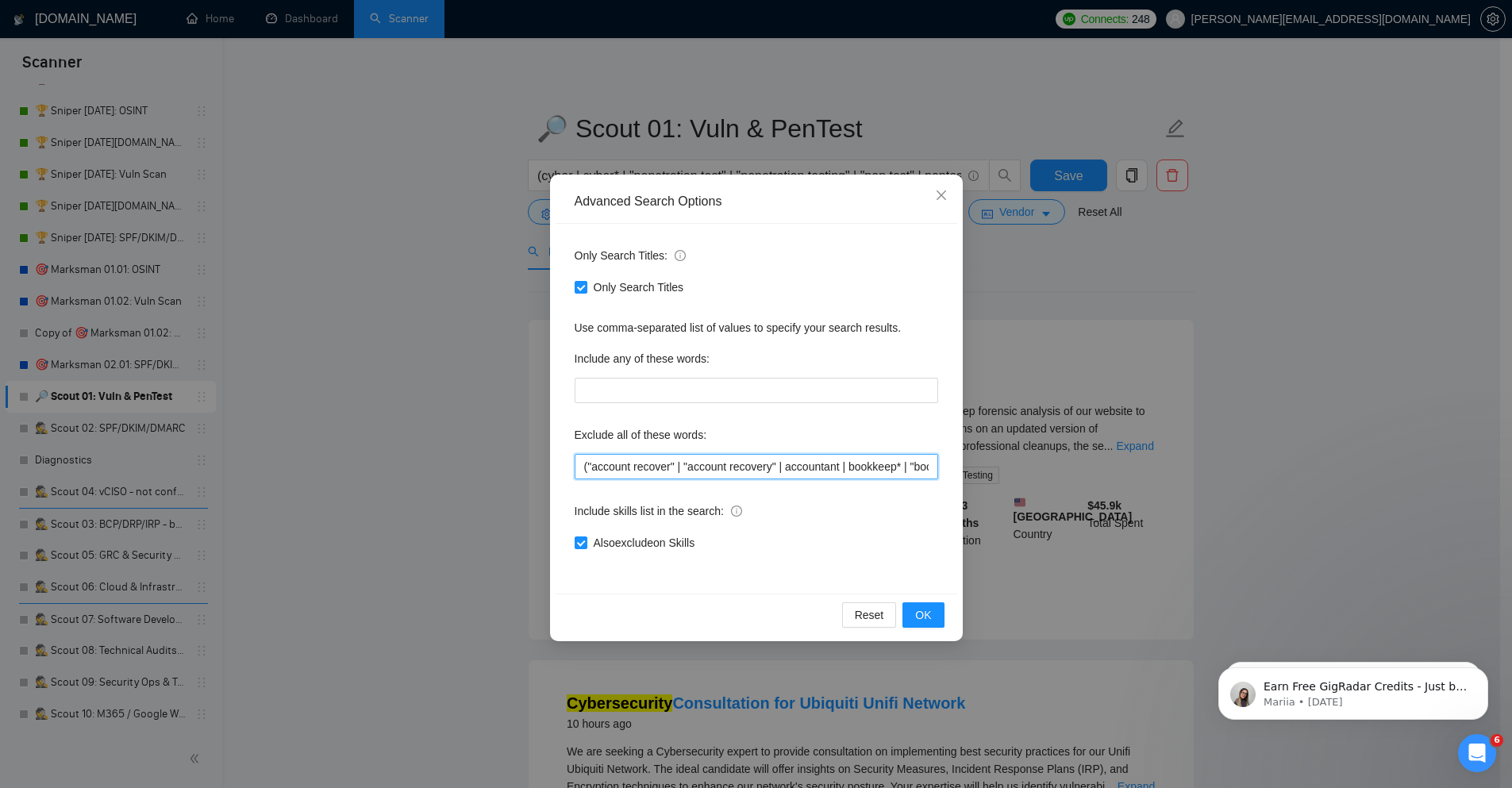
click at [651, 468] on input "("account recover" | "account recovery" | accountant | bookkeep* | "book keeper…" at bounding box center [756, 467] width 363 height 26
paste input "develop" | "web developer | "web development" | "web"
click at [924, 620] on span "OK" at bounding box center [923, 615] width 15 height 17
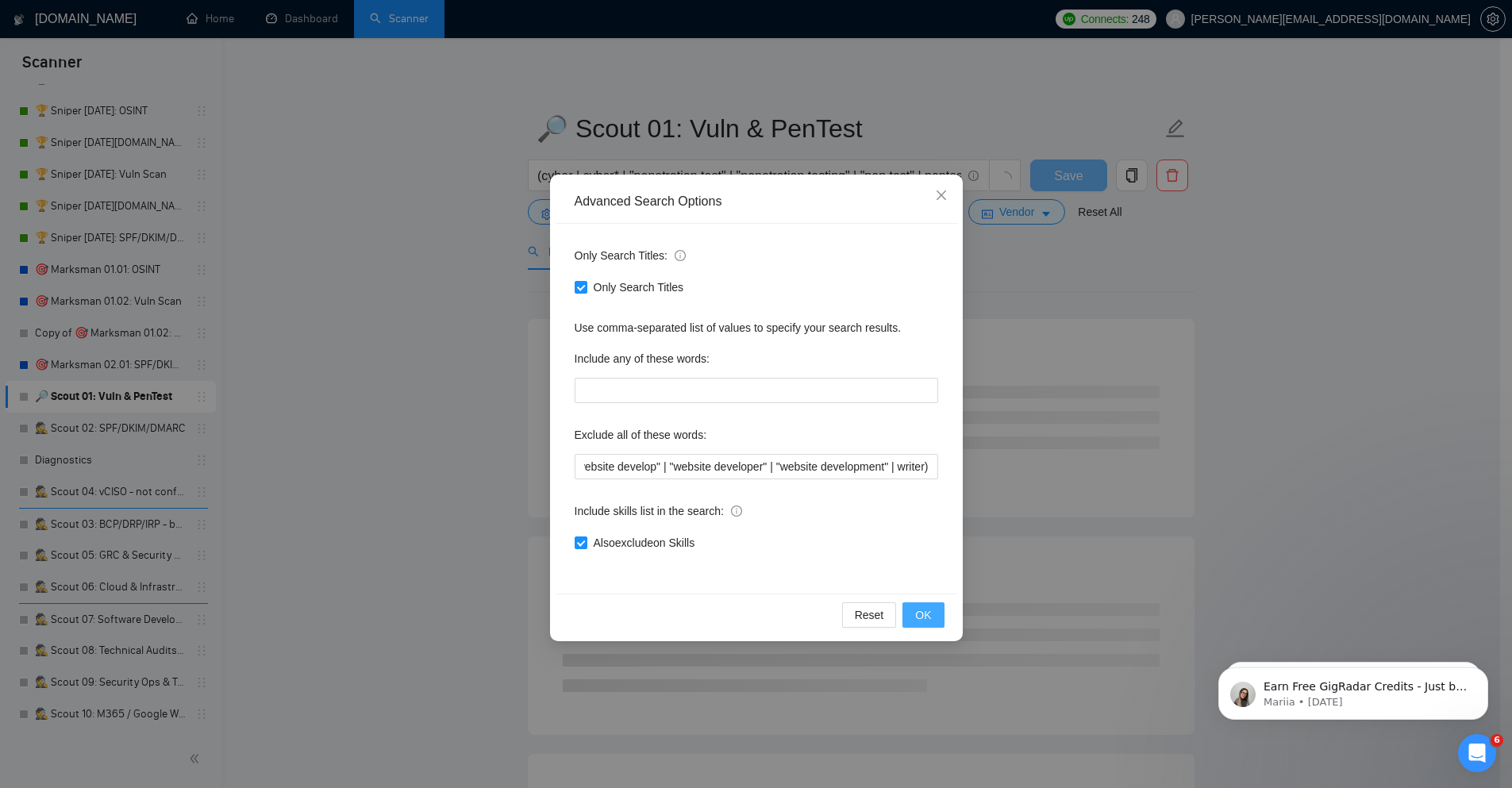
scroll to position [0, 0]
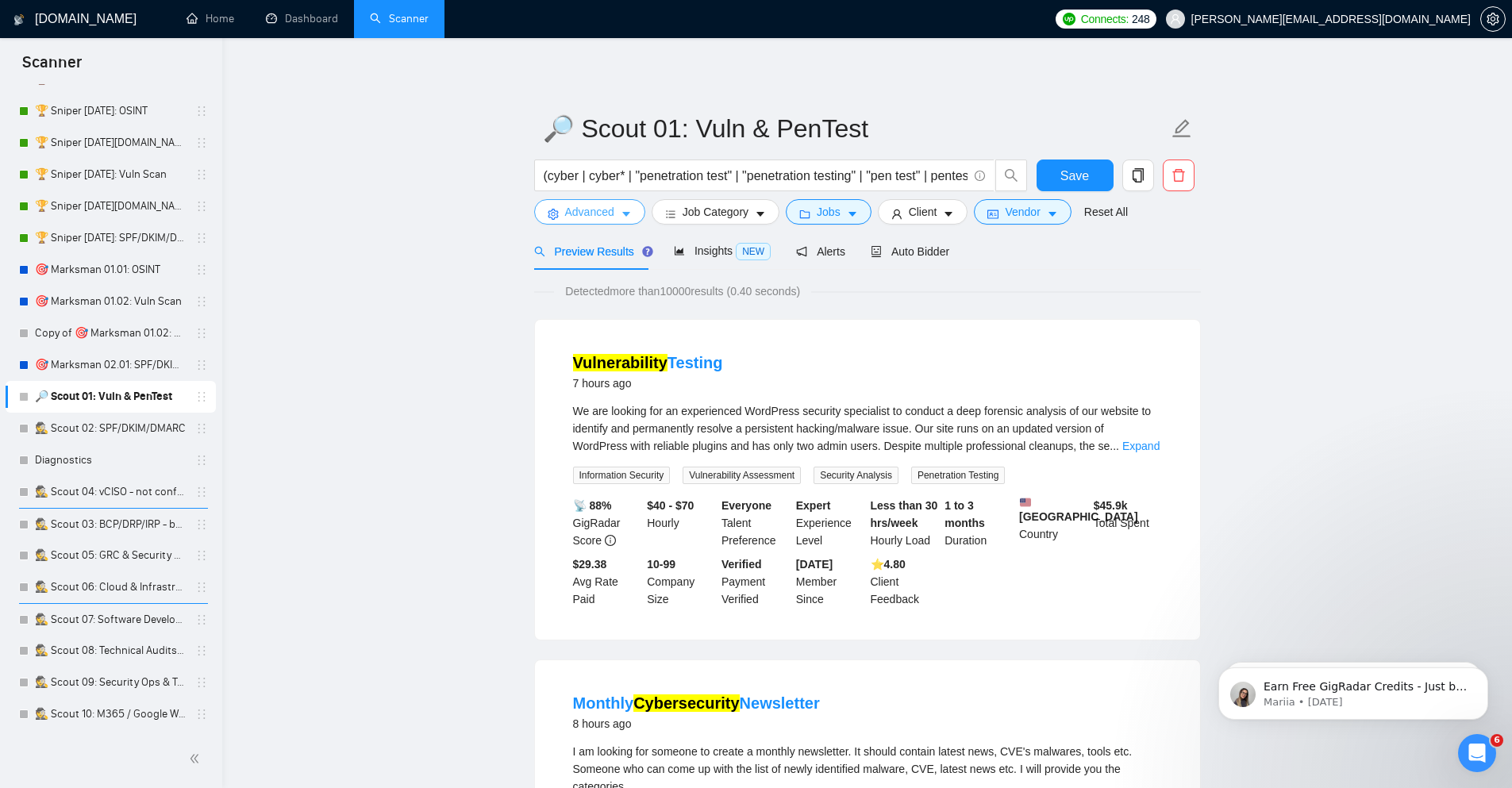
click at [611, 206] on span "Advanced" at bounding box center [589, 211] width 49 height 17
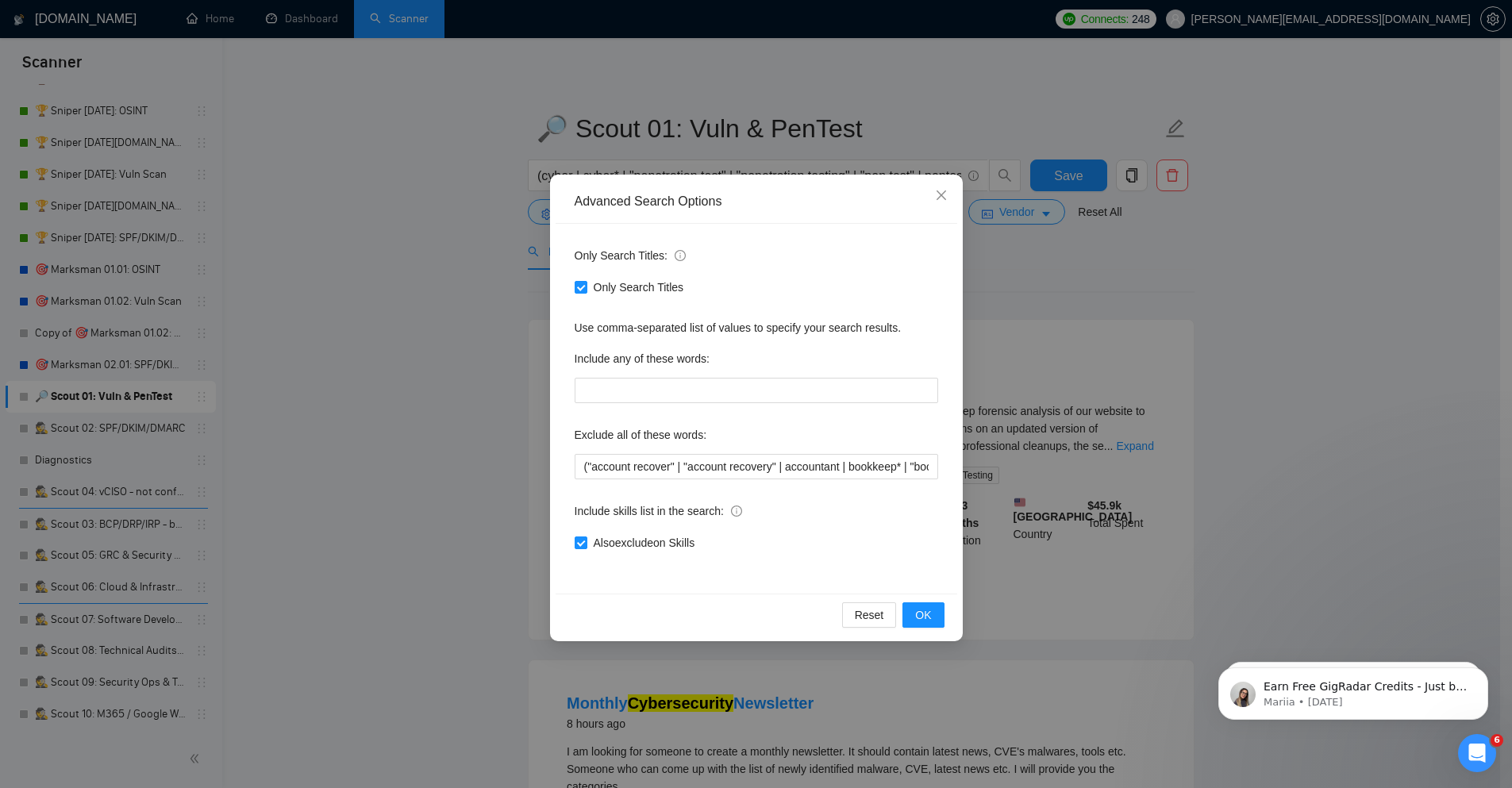
click at [842, 453] on div "Exclude all of these words:" at bounding box center [756, 437] width 363 height 32
drag, startPoint x: 832, startPoint y: 475, endPoint x: 669, endPoint y: 473, distance: 163.0
click at [669, 473] on input "("account recover" | "account recovery" | accountant | bookkeep* | "book keeper…" at bounding box center [756, 467] width 363 height 26
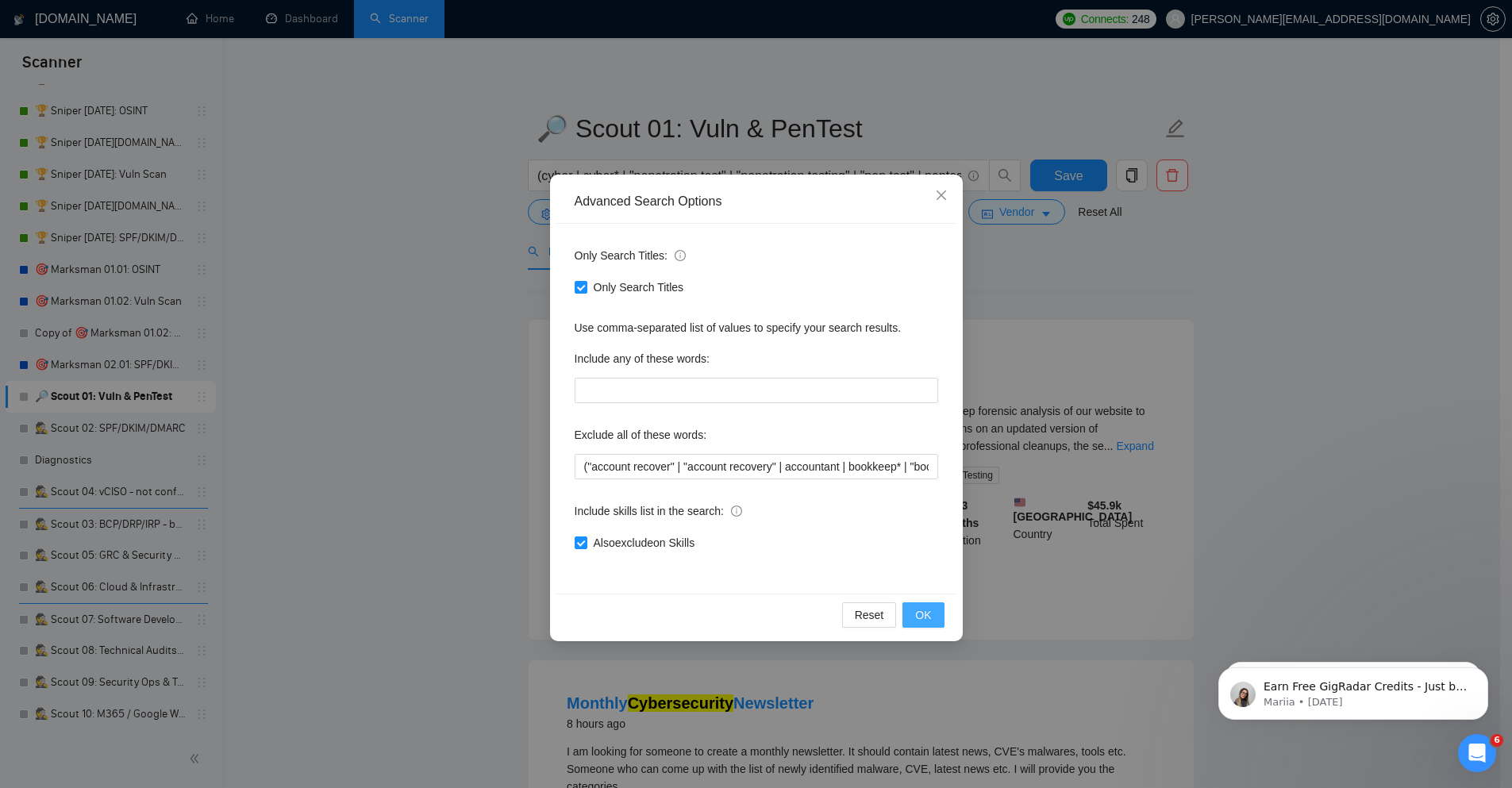
click at [931, 619] on span "OK" at bounding box center [923, 615] width 15 height 17
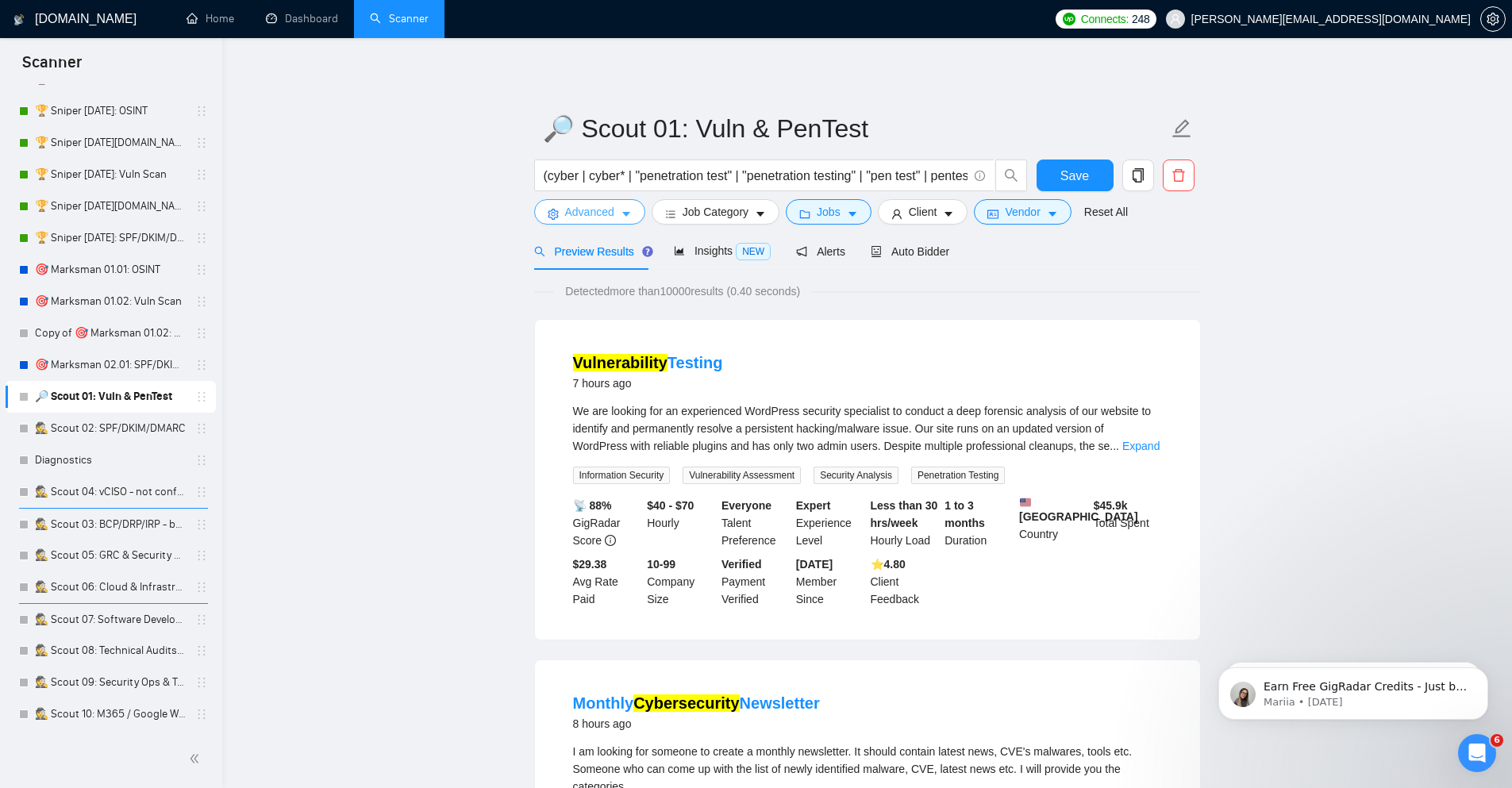
click at [598, 209] on span "Advanced" at bounding box center [589, 211] width 49 height 17
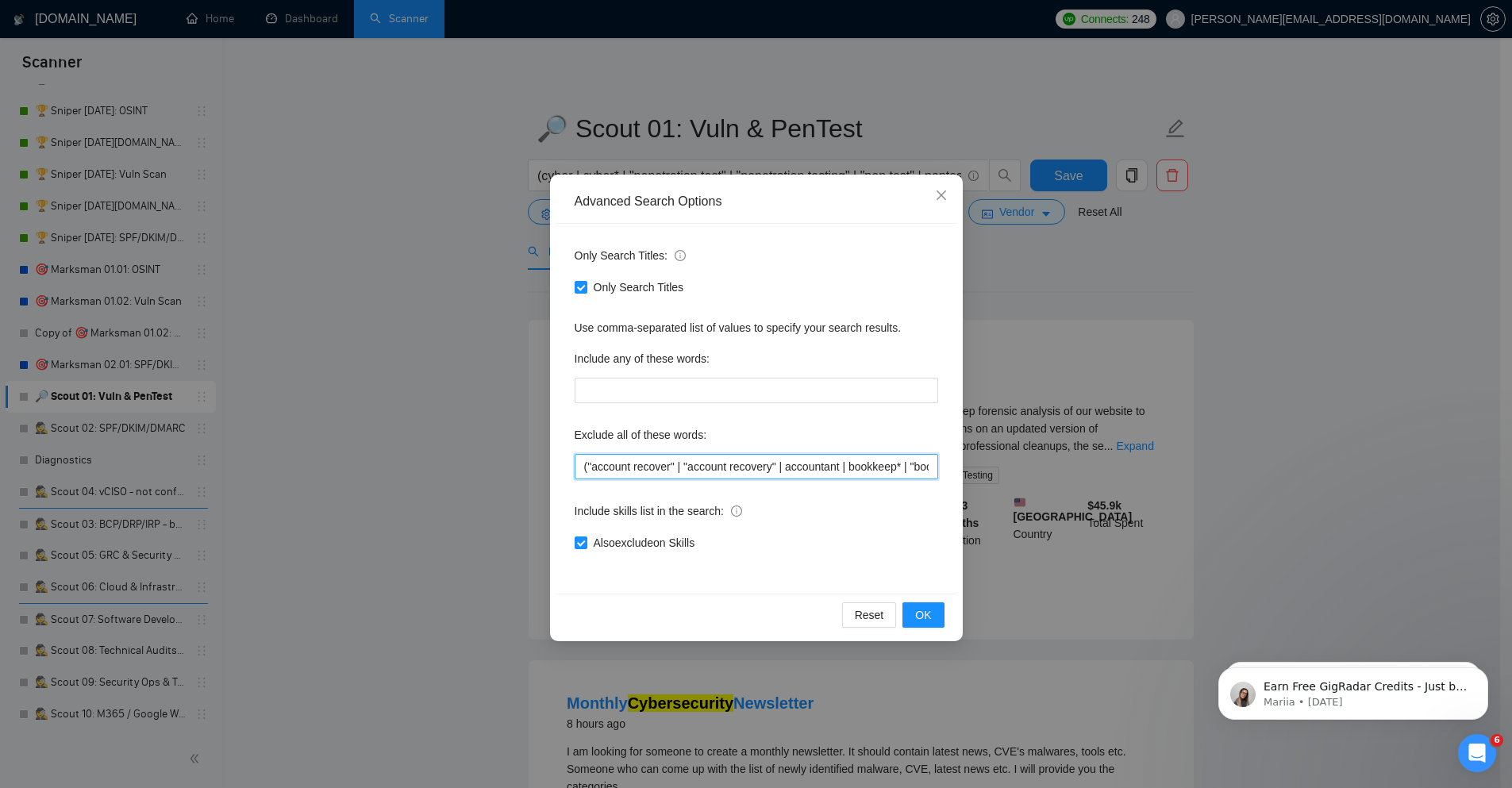
click at [651, 477] on input "("account recover" | "account recovery" | accountant | bookkeep* | "book keeper…" at bounding box center [756, 467] width 363 height 26
click at [679, 461] on input "("account recover" | "account recovery" | accountant | bookkeep* | "book keeper…" at bounding box center [756, 467] width 363 height 26
click at [929, 613] on span "OK" at bounding box center [923, 615] width 15 height 17
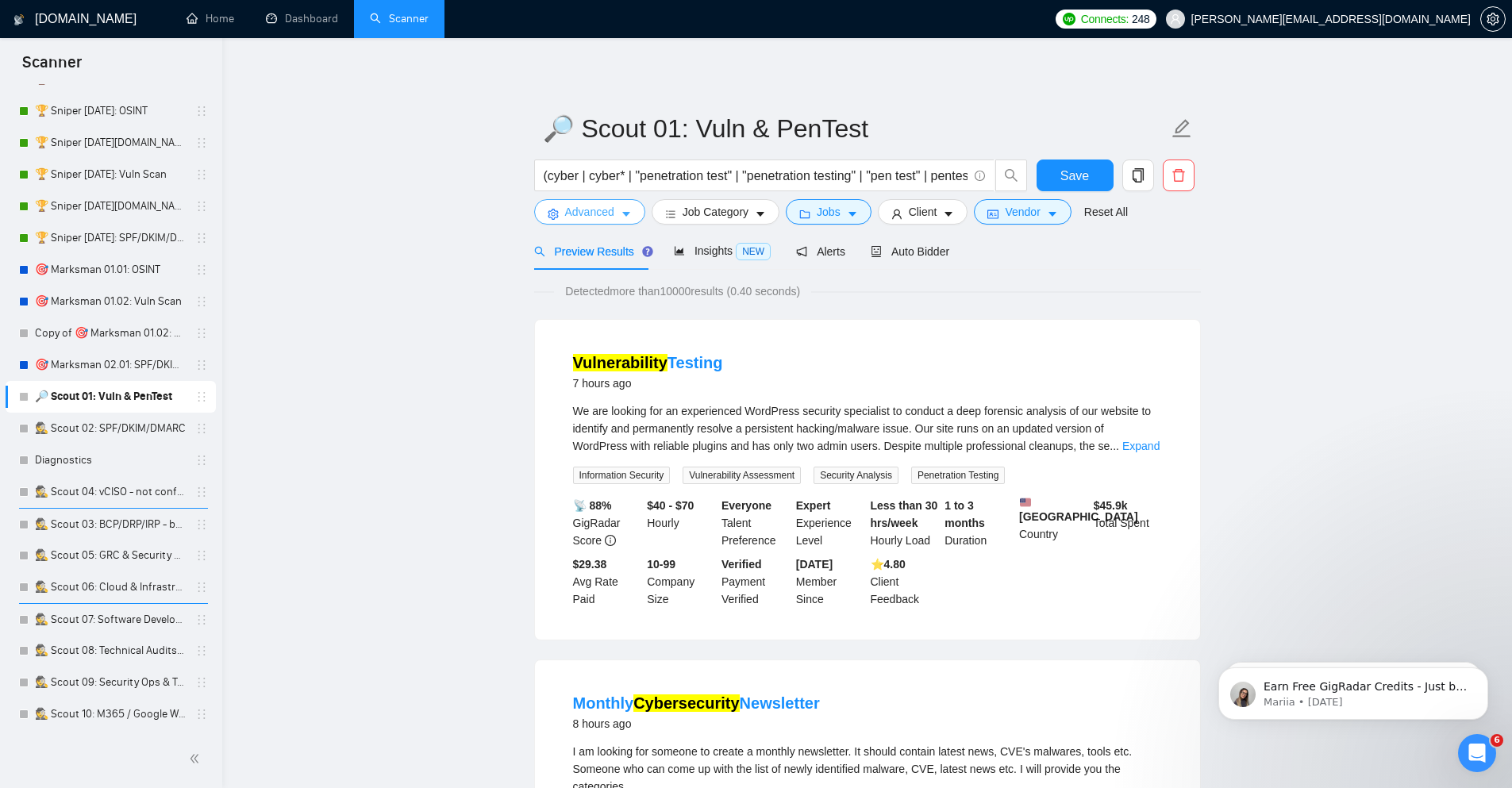
click at [579, 206] on span "Advanced" at bounding box center [589, 211] width 49 height 17
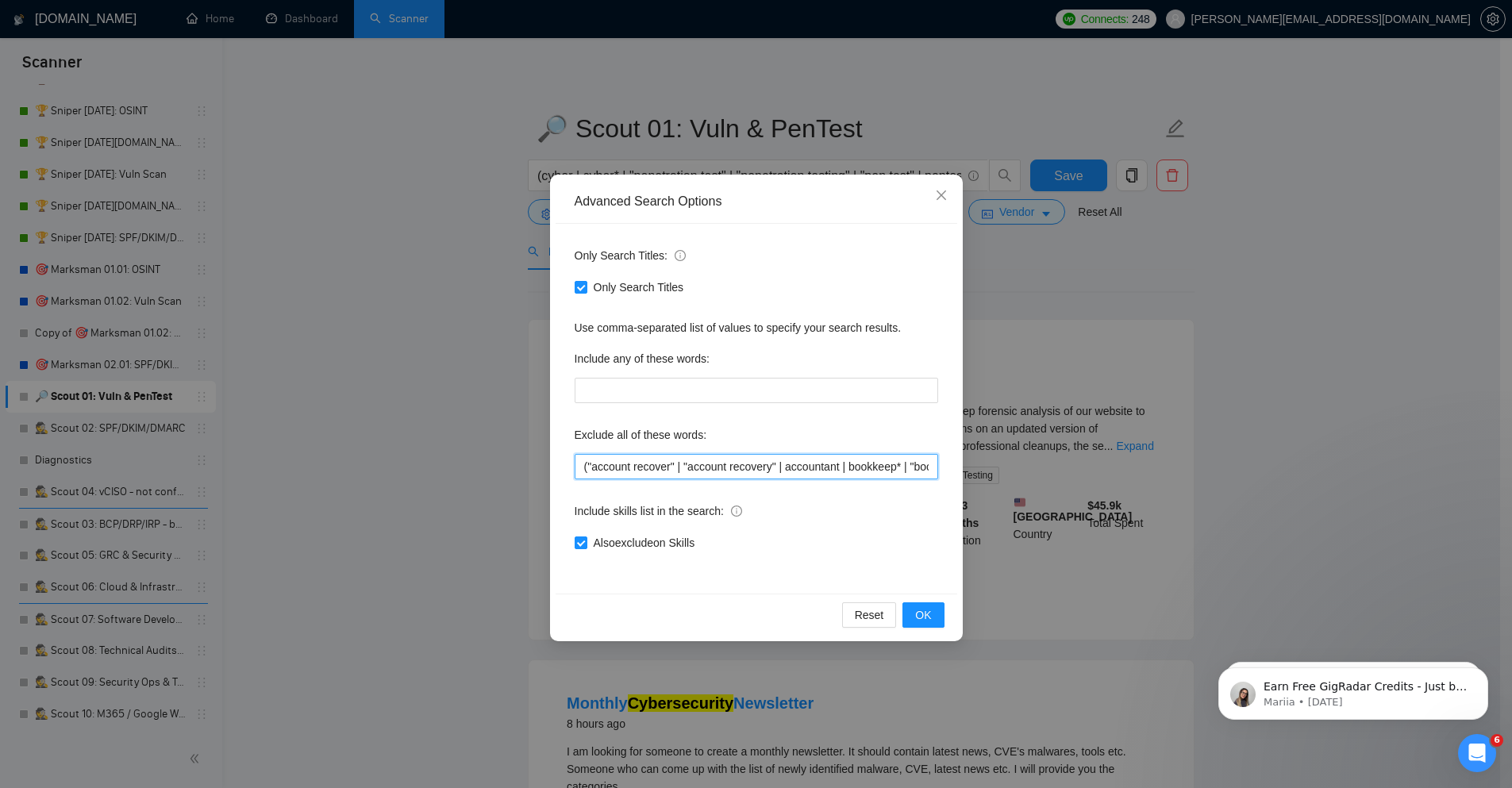
click at [716, 473] on input "("account recover" | "account recovery" | accountant | bookkeep* | "book keeper…" at bounding box center [756, 467] width 363 height 26
paste input """
click at [921, 619] on span "OK" at bounding box center [923, 615] width 15 height 17
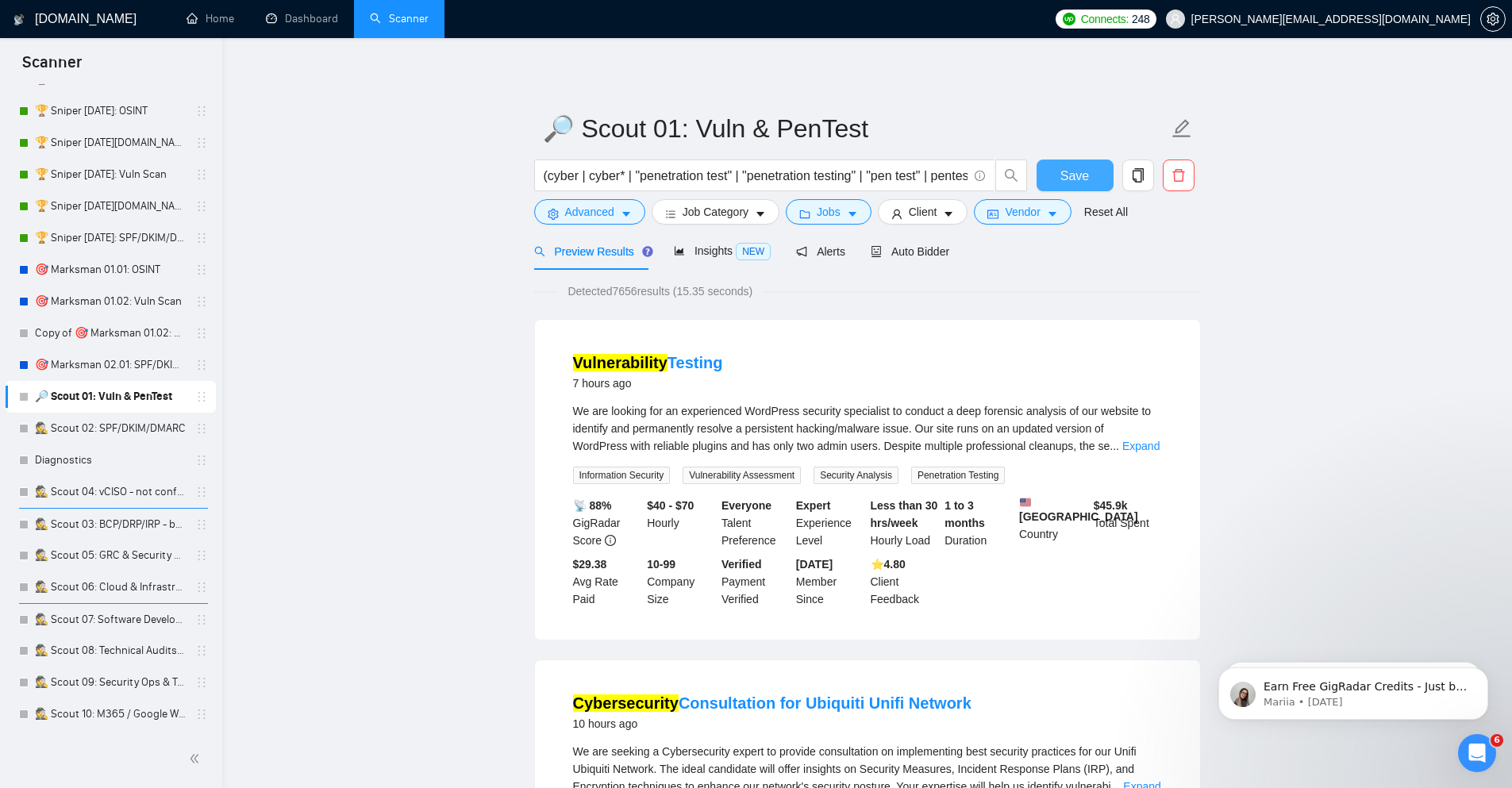
click at [1066, 172] on span "Save" at bounding box center [1074, 175] width 28 height 20
click at [580, 208] on span "Advanced" at bounding box center [589, 211] width 49 height 17
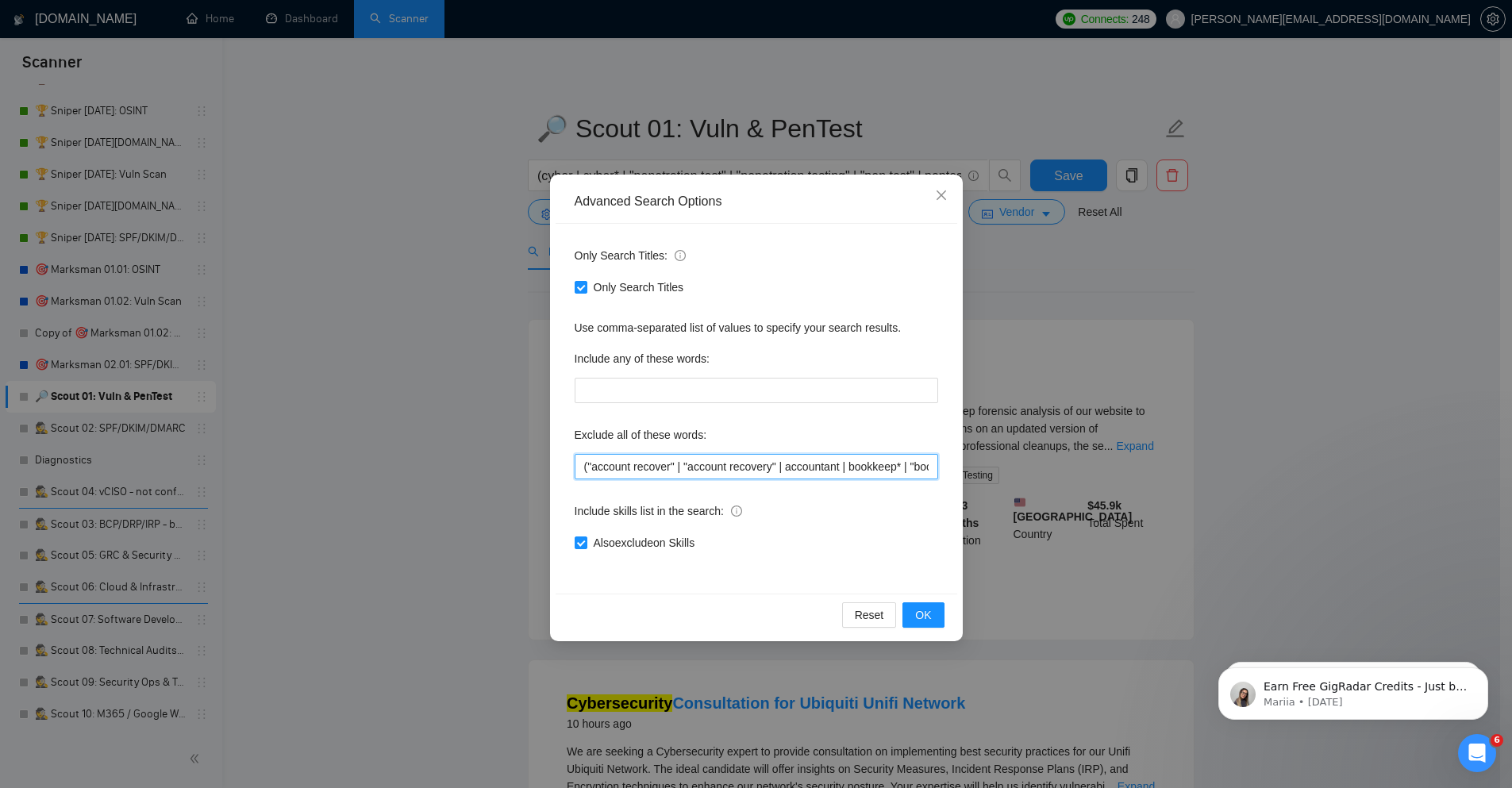
click at [648, 461] on input "("account recover" | "account recovery" | accountant | bookkeep* | "book keeper…" at bounding box center [756, 467] width 363 height 26
paste input "| JCREFINEQUERY | "digital footprint" | "open source intelligence" | "open-sour…"
click at [929, 612] on span "OK" at bounding box center [923, 615] width 15 height 17
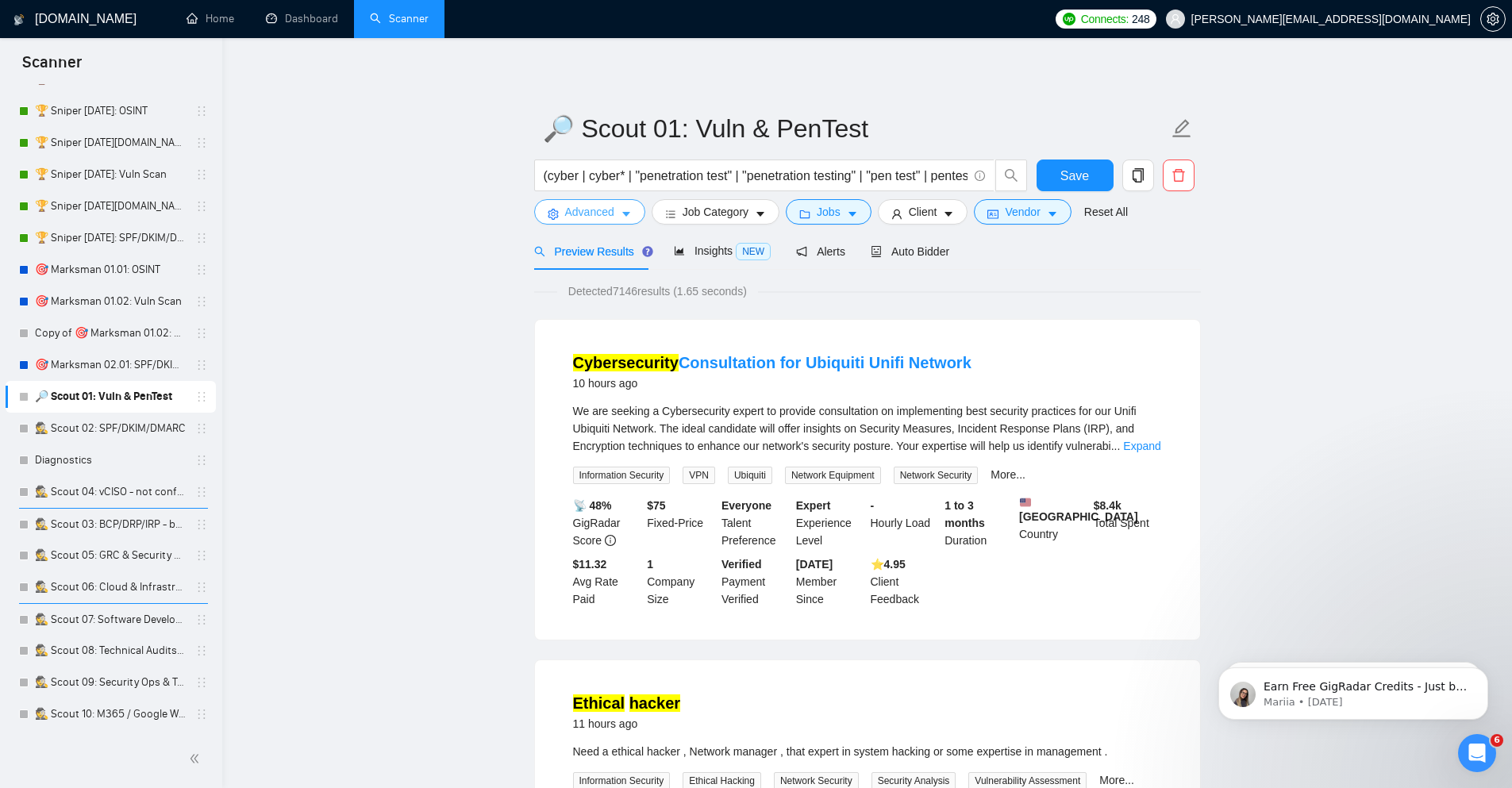
click at [566, 210] on span "Advanced" at bounding box center [589, 211] width 49 height 17
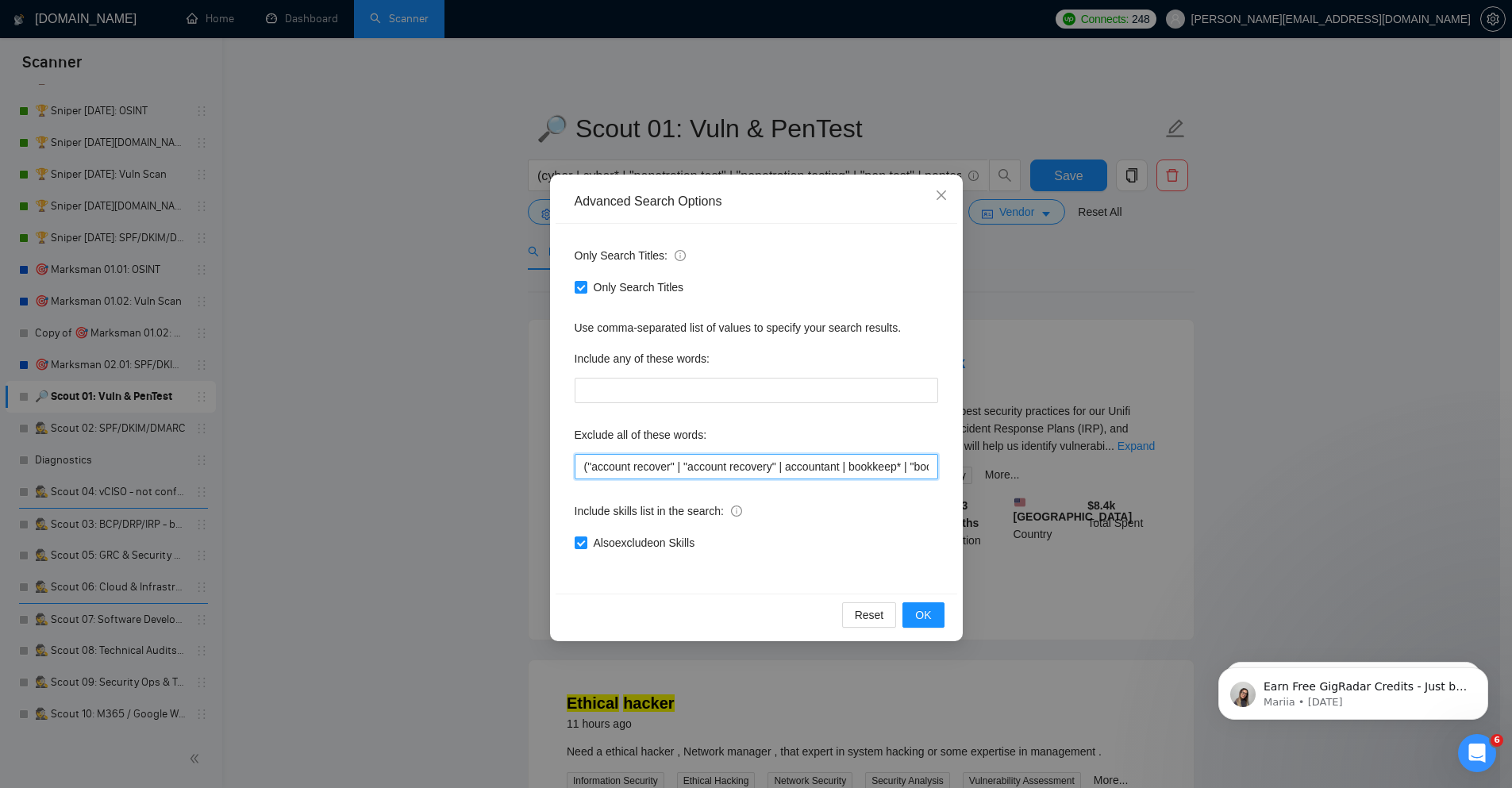
click at [636, 464] on input "("account recover" | "account recovery" | accountant | bookkeep* | "book keeper…" at bounding box center [756, 467] width 363 height 26
paste input "text"
type input "("account recover" | "account recovery" | accountant | bookkeep* | "book keeper…"
click at [936, 609] on button "OK" at bounding box center [923, 615] width 41 height 26
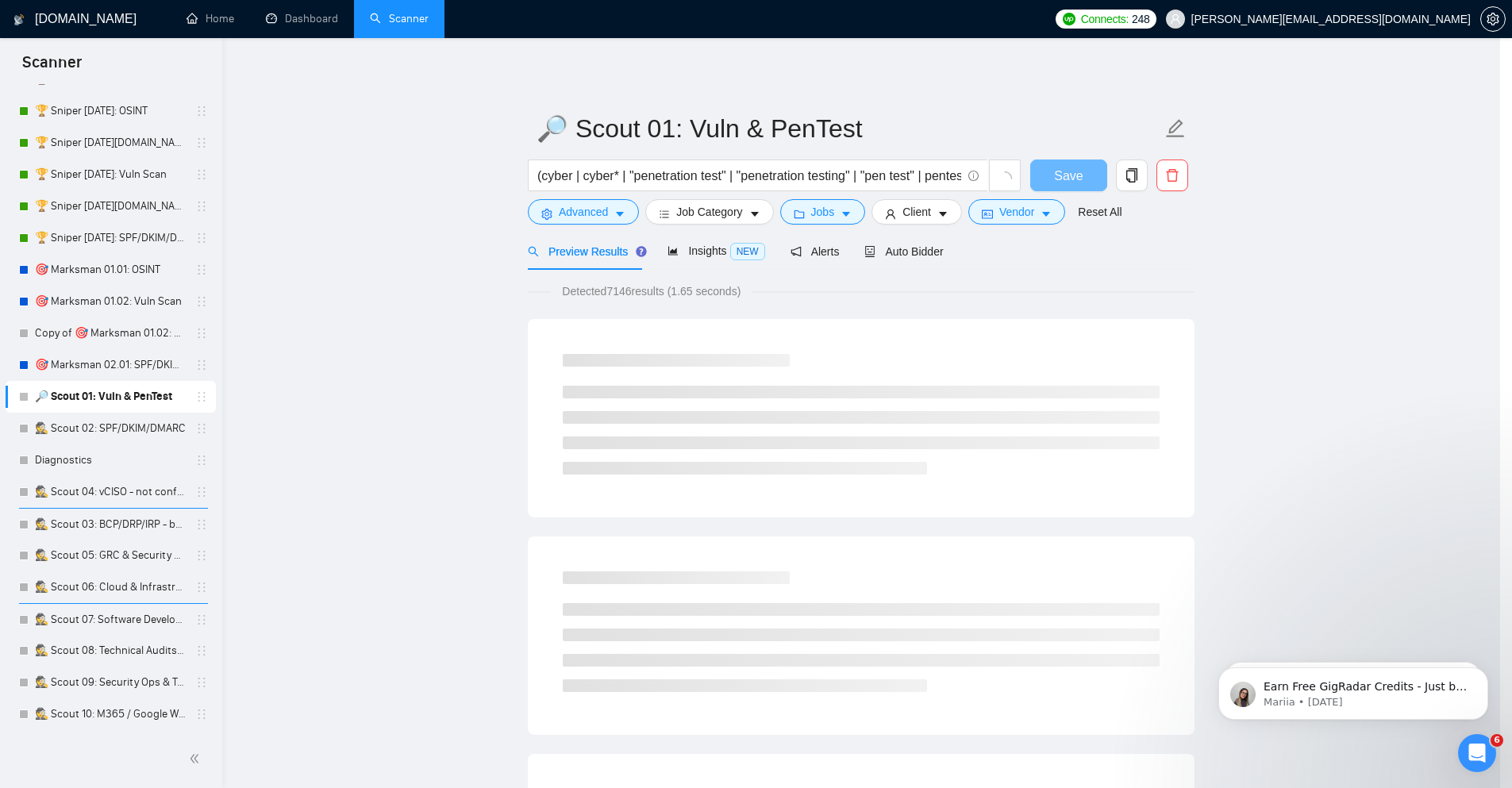
scroll to position [0, 0]
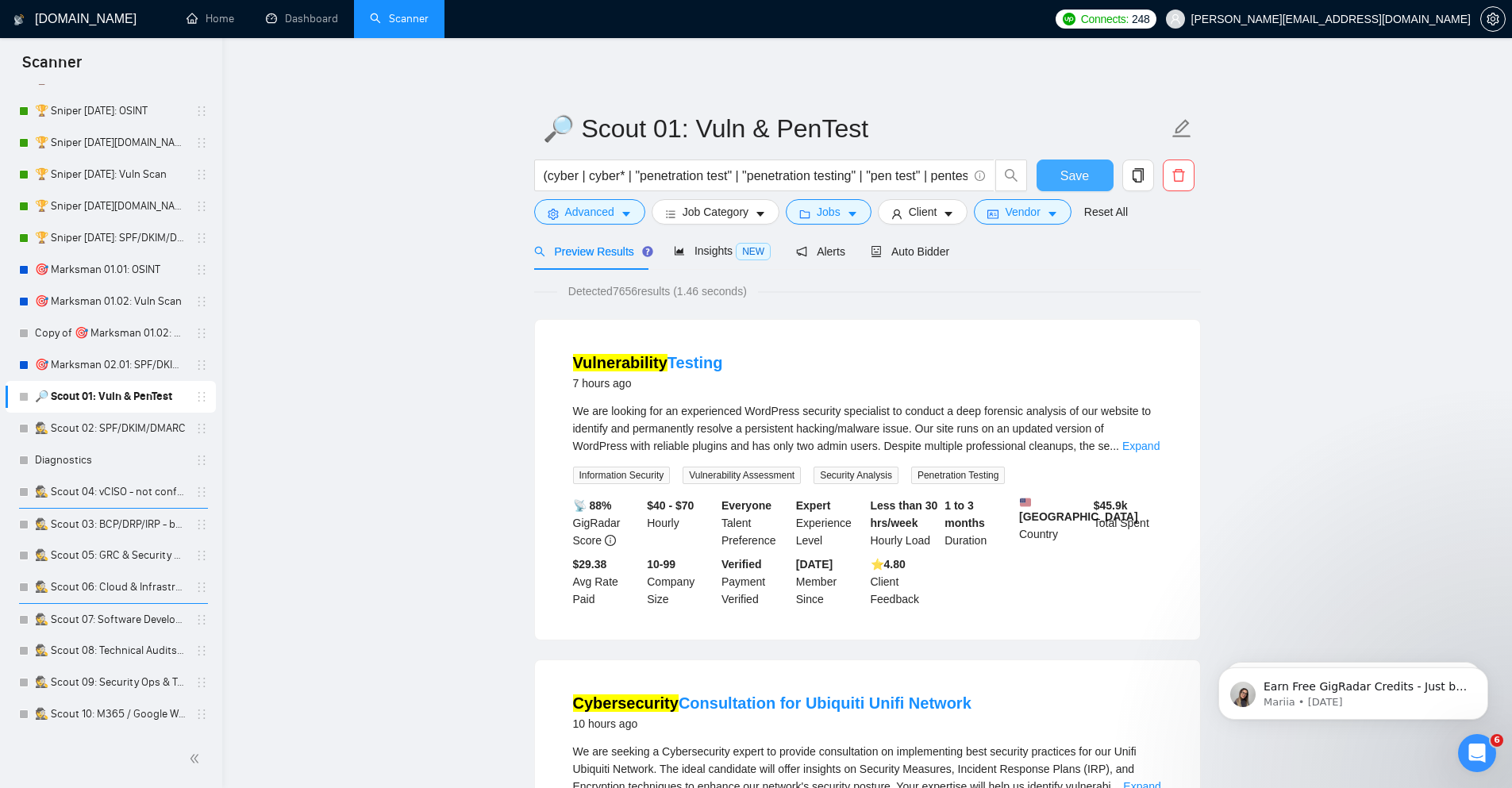
click at [1071, 179] on span "Save" at bounding box center [1074, 175] width 28 height 20
click at [729, 255] on span "Insights NEW" at bounding box center [722, 251] width 97 height 13
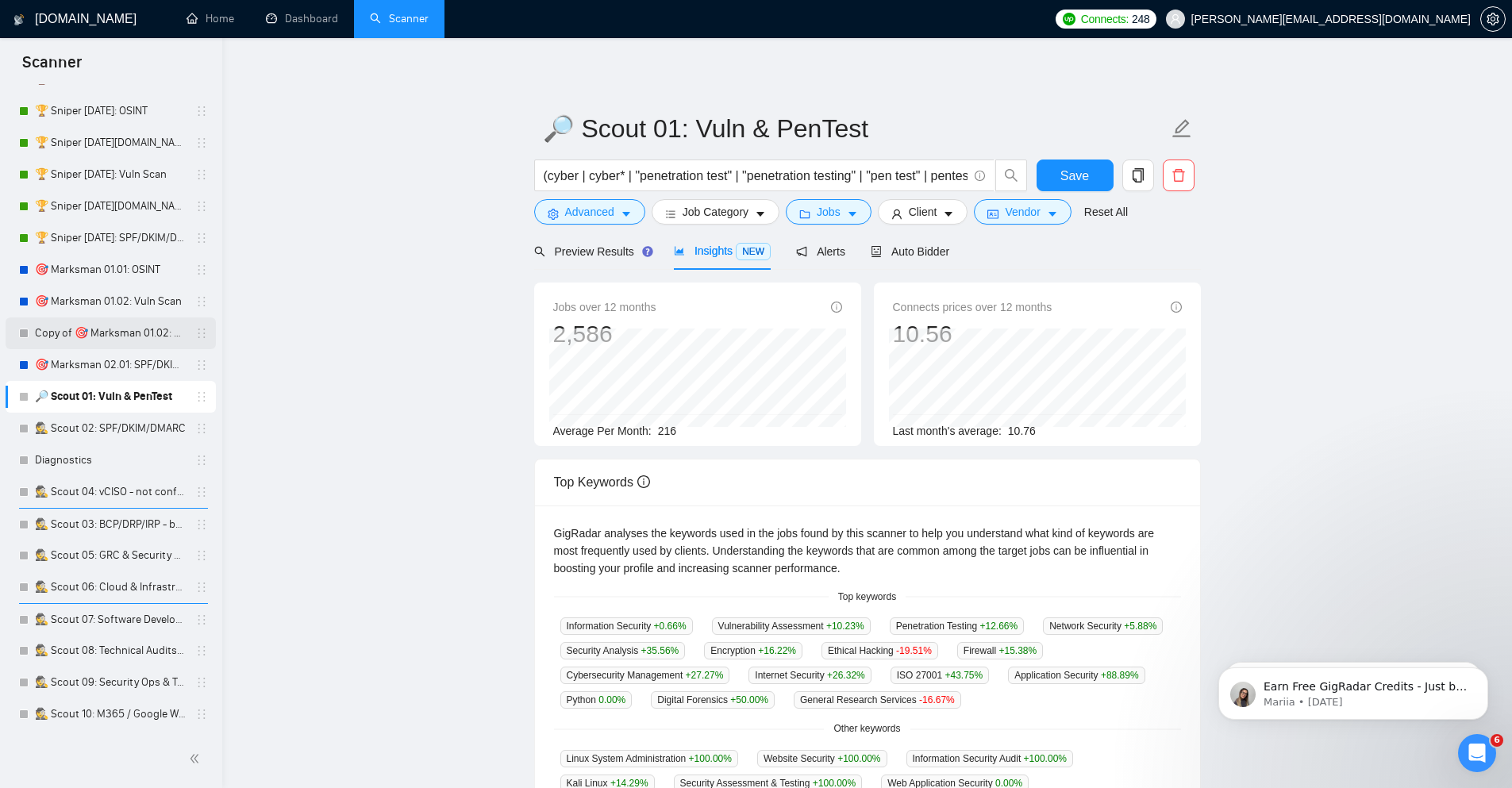
click at [127, 338] on link "Copy of 🎯 Marksman 01.02: Vuln Scan" at bounding box center [111, 333] width 151 height 32
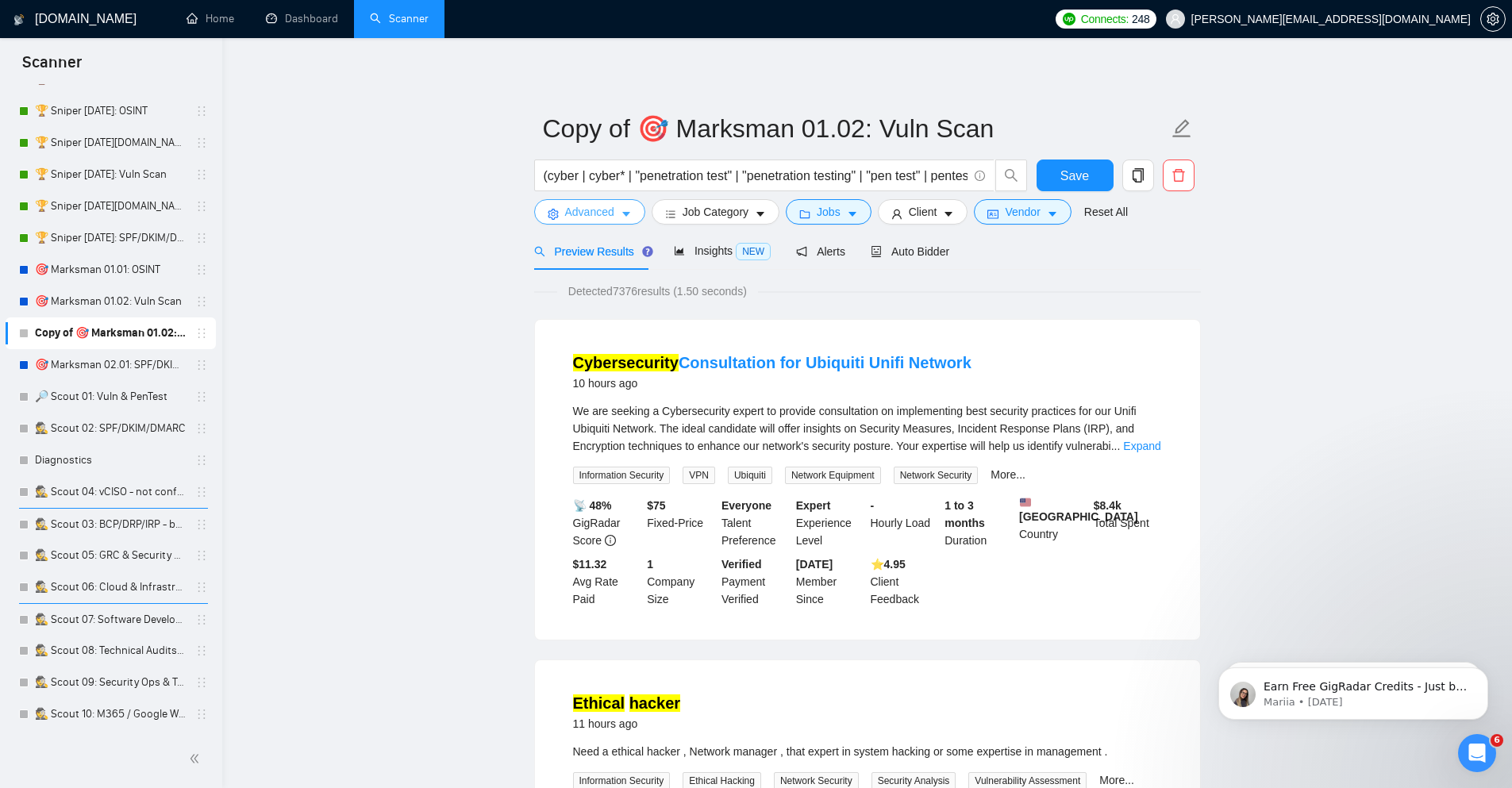
click at [600, 205] on span "Advanced" at bounding box center [589, 211] width 49 height 17
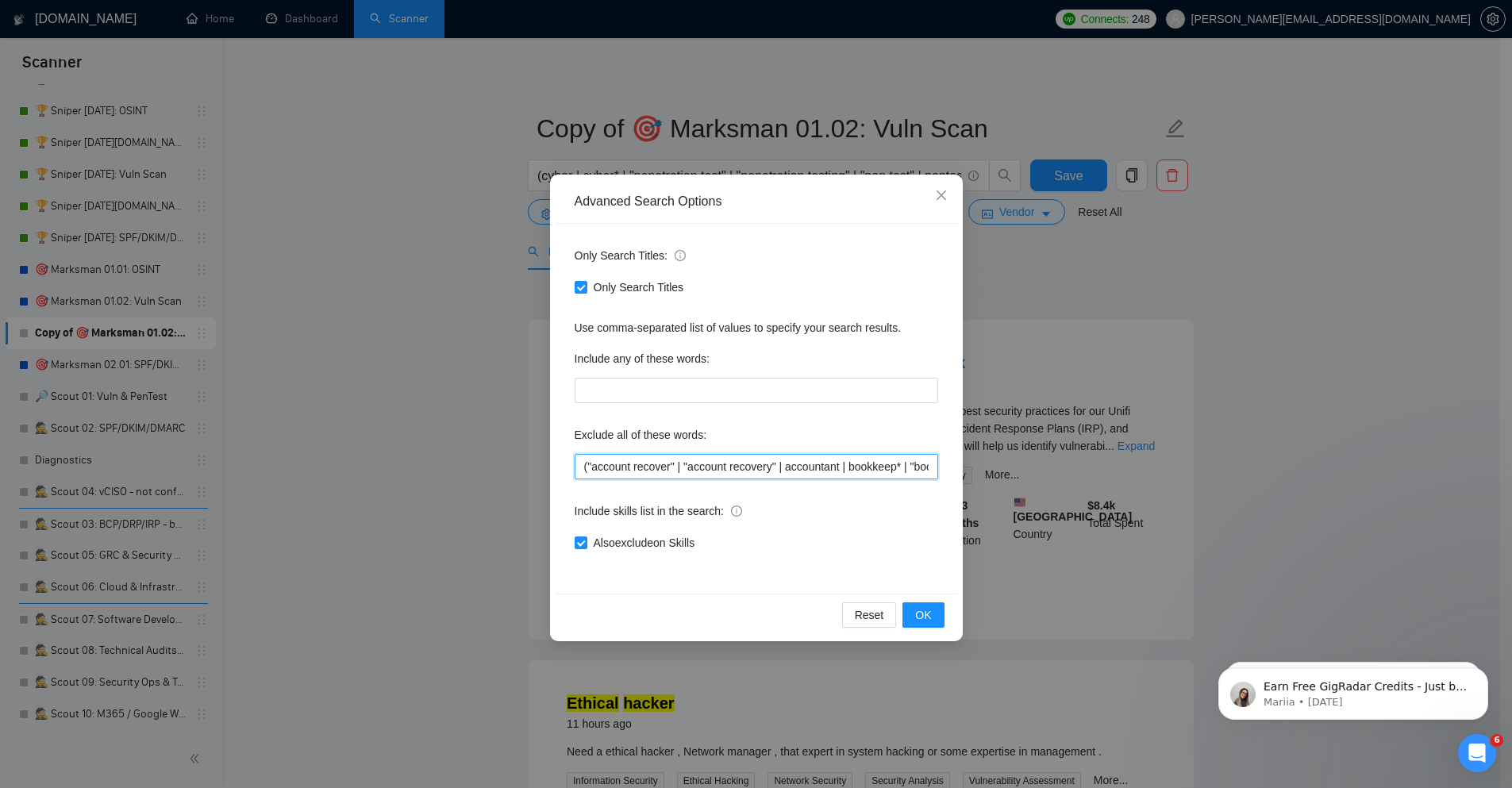
click at [687, 469] on input "("account recover" | "account recovery" | accountant | bookkeep* | "book keeper…" at bounding box center [756, 467] width 363 height 26
paste input "develop" | "web developer" | "web development" | "web"
type input "("account recover" | "account recovery" | accountant | bookkeep* | "book keeper…"
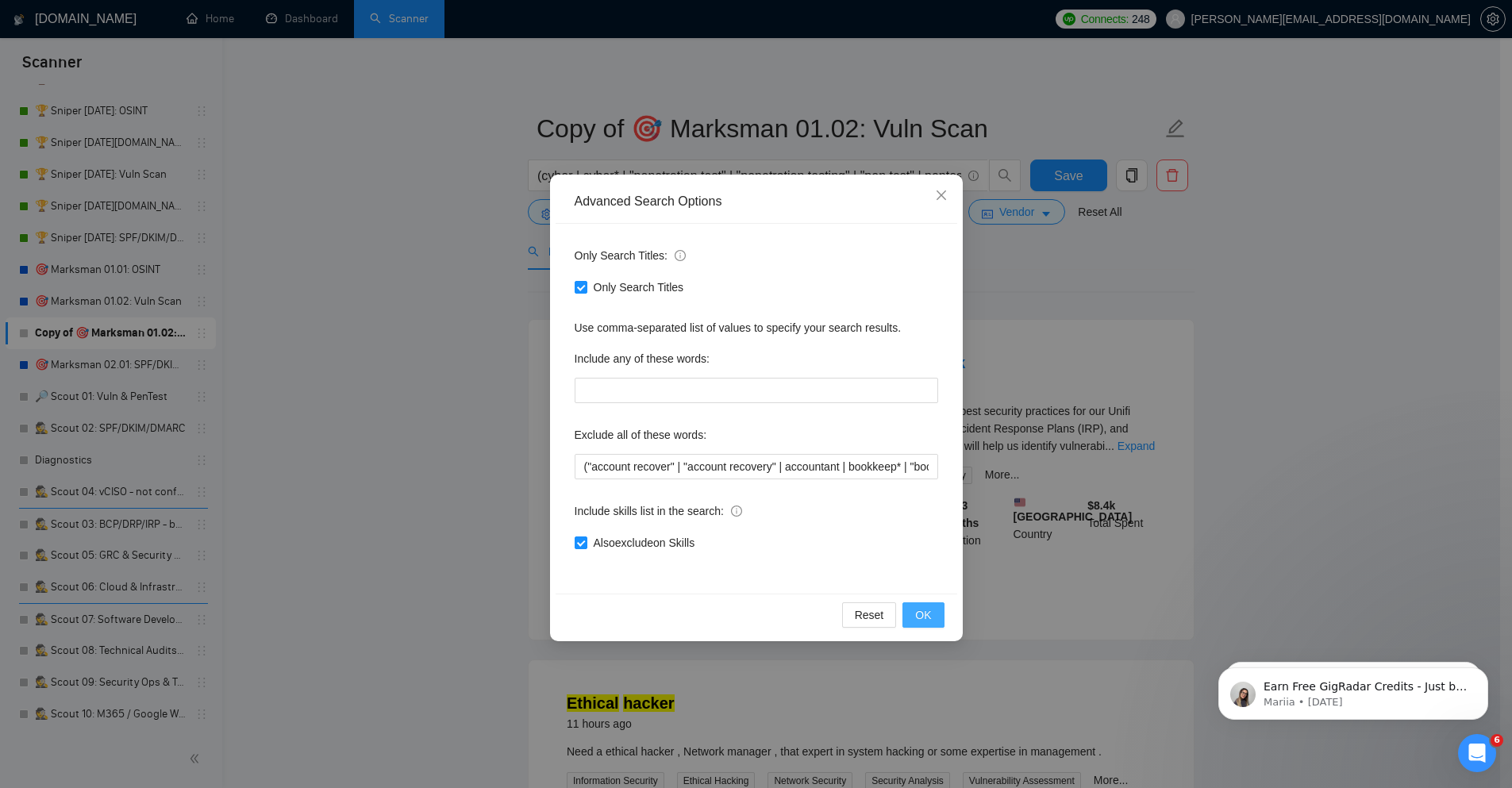
click at [918, 620] on span "OK" at bounding box center [923, 615] width 15 height 17
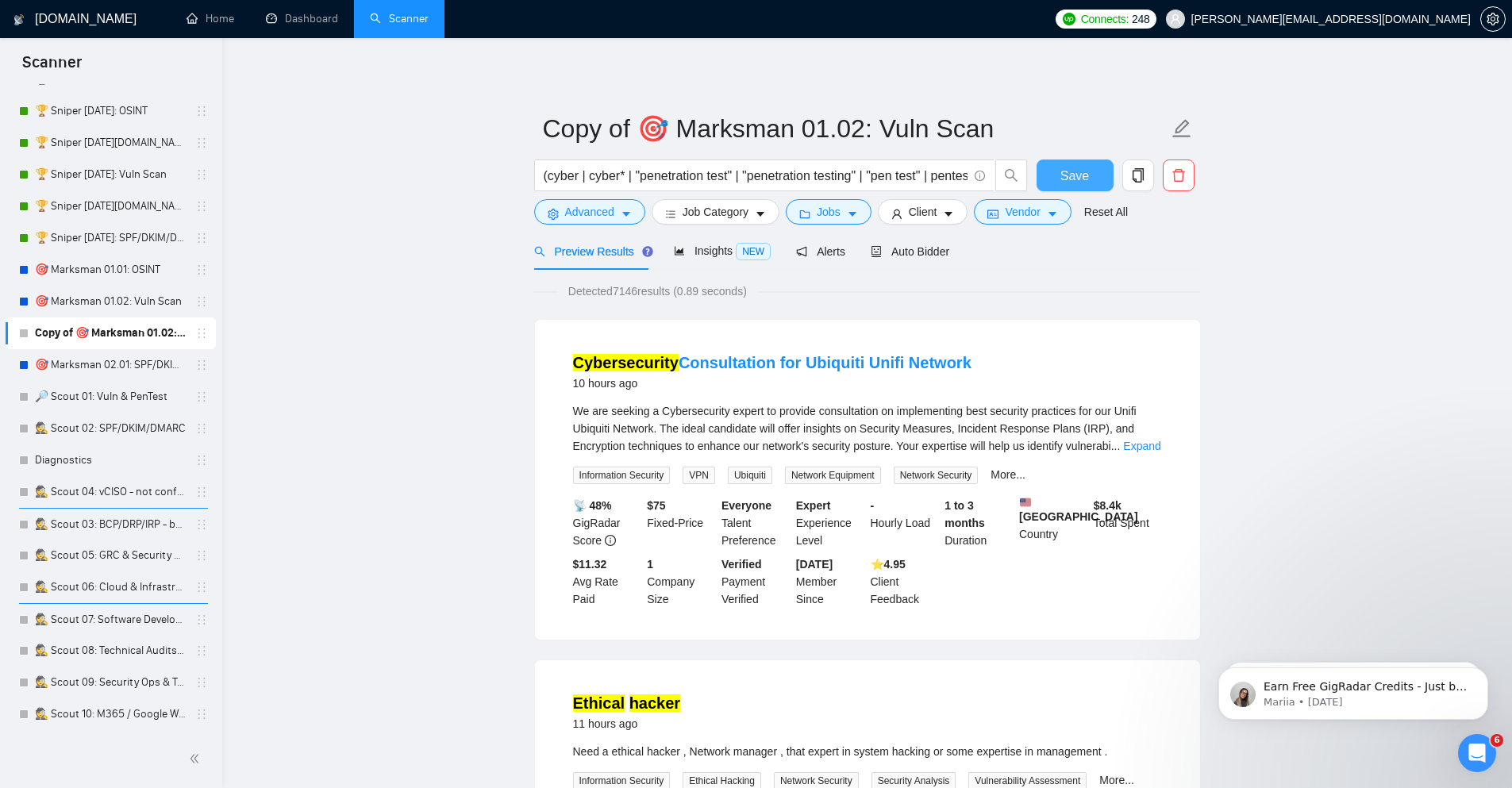
click at [1064, 177] on span "Save" at bounding box center [1074, 175] width 28 height 20
drag, startPoint x: 147, startPoint y: 305, endPoint x: 420, endPoint y: 360, distance: 278.5
click at [147, 304] on link "🎯 Marksman 01.02: Vuln Scan" at bounding box center [111, 302] width 151 height 32
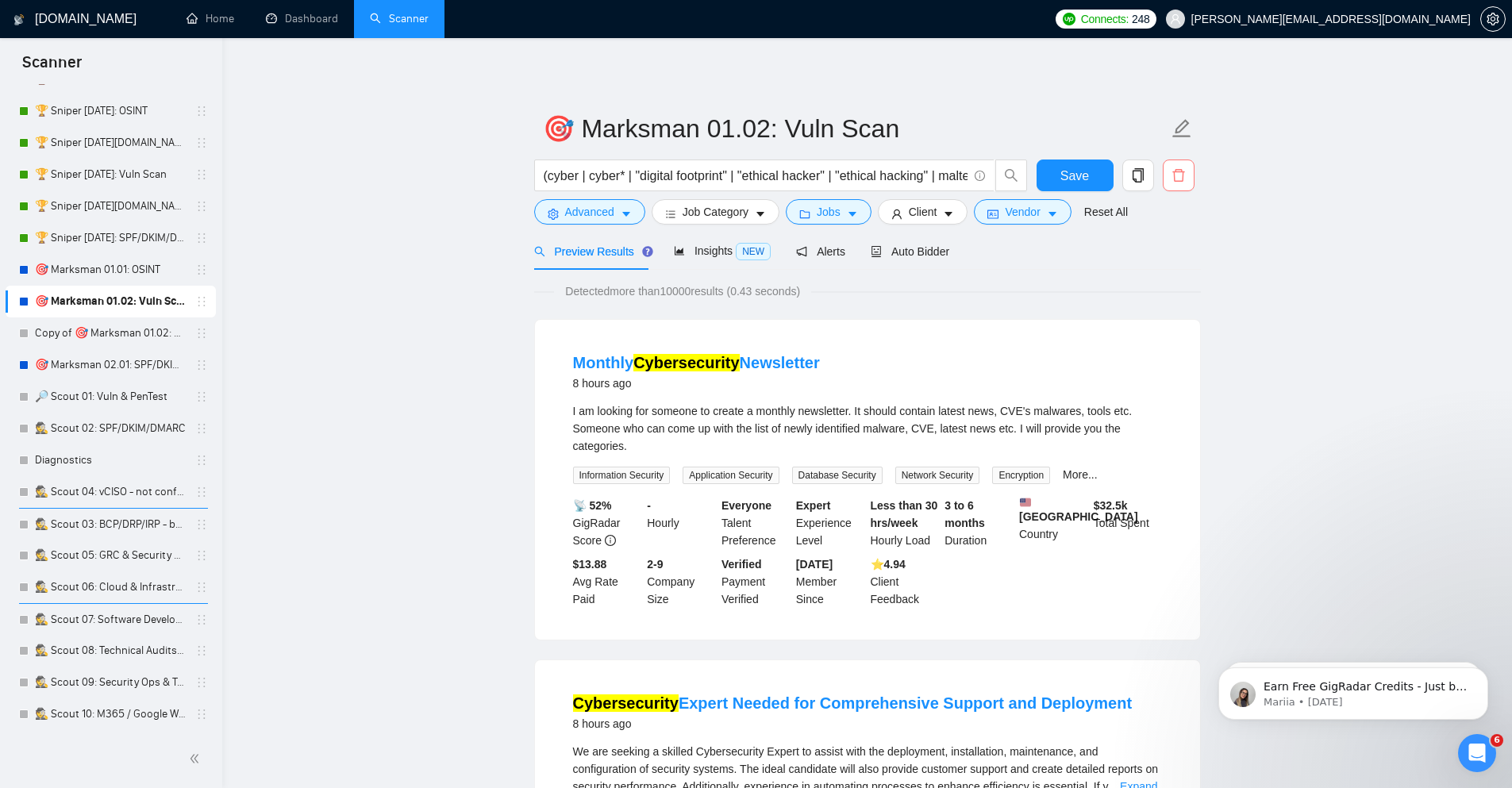
click at [1171, 179] on icon "delete" at bounding box center [1178, 175] width 15 height 15
click at [1174, 255] on span "Yes" at bounding box center [1165, 255] width 18 height 17
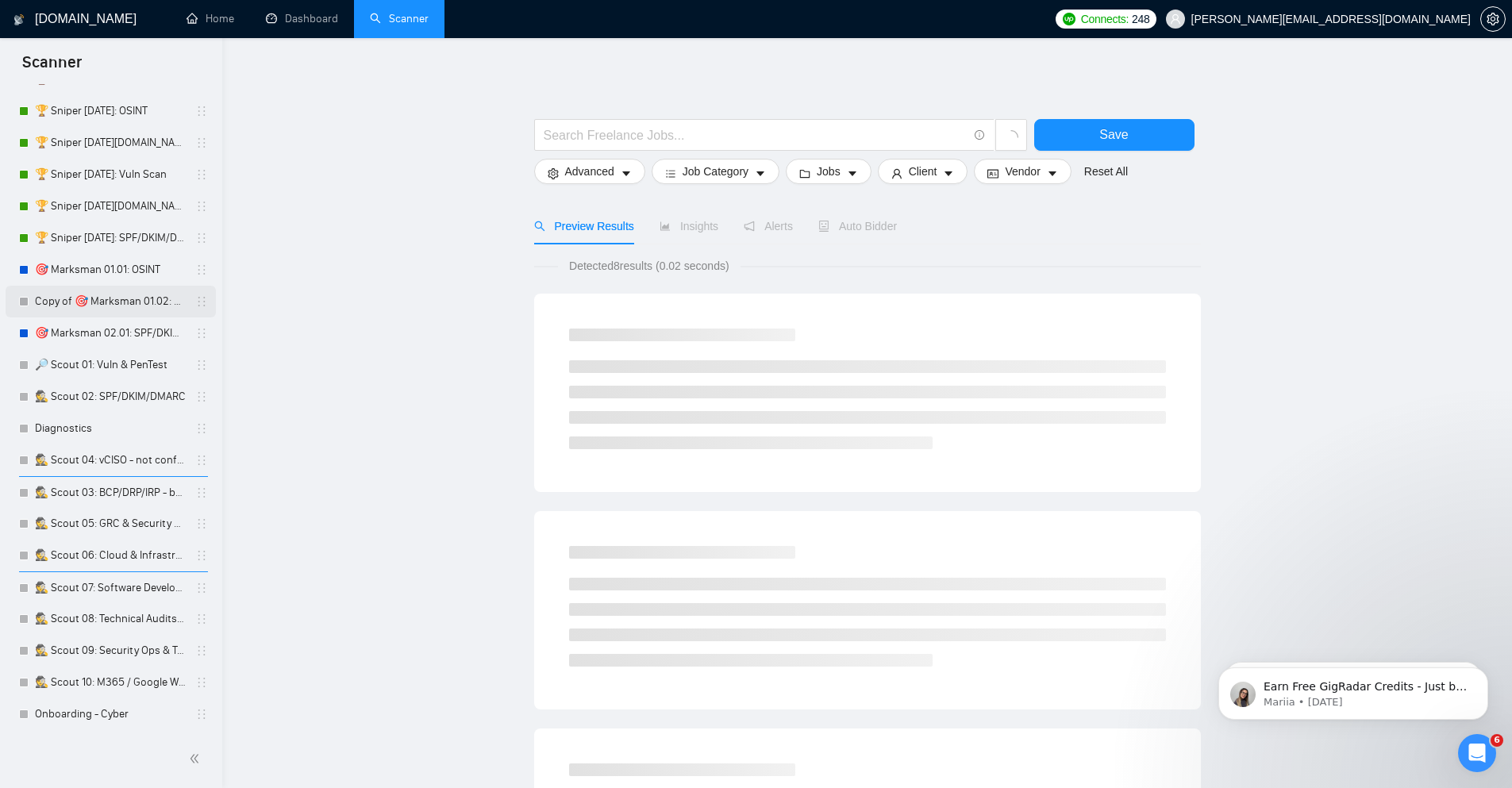
click at [152, 300] on link "Copy of 🎯 Marksman 01.02: Vuln Scan" at bounding box center [111, 302] width 151 height 32
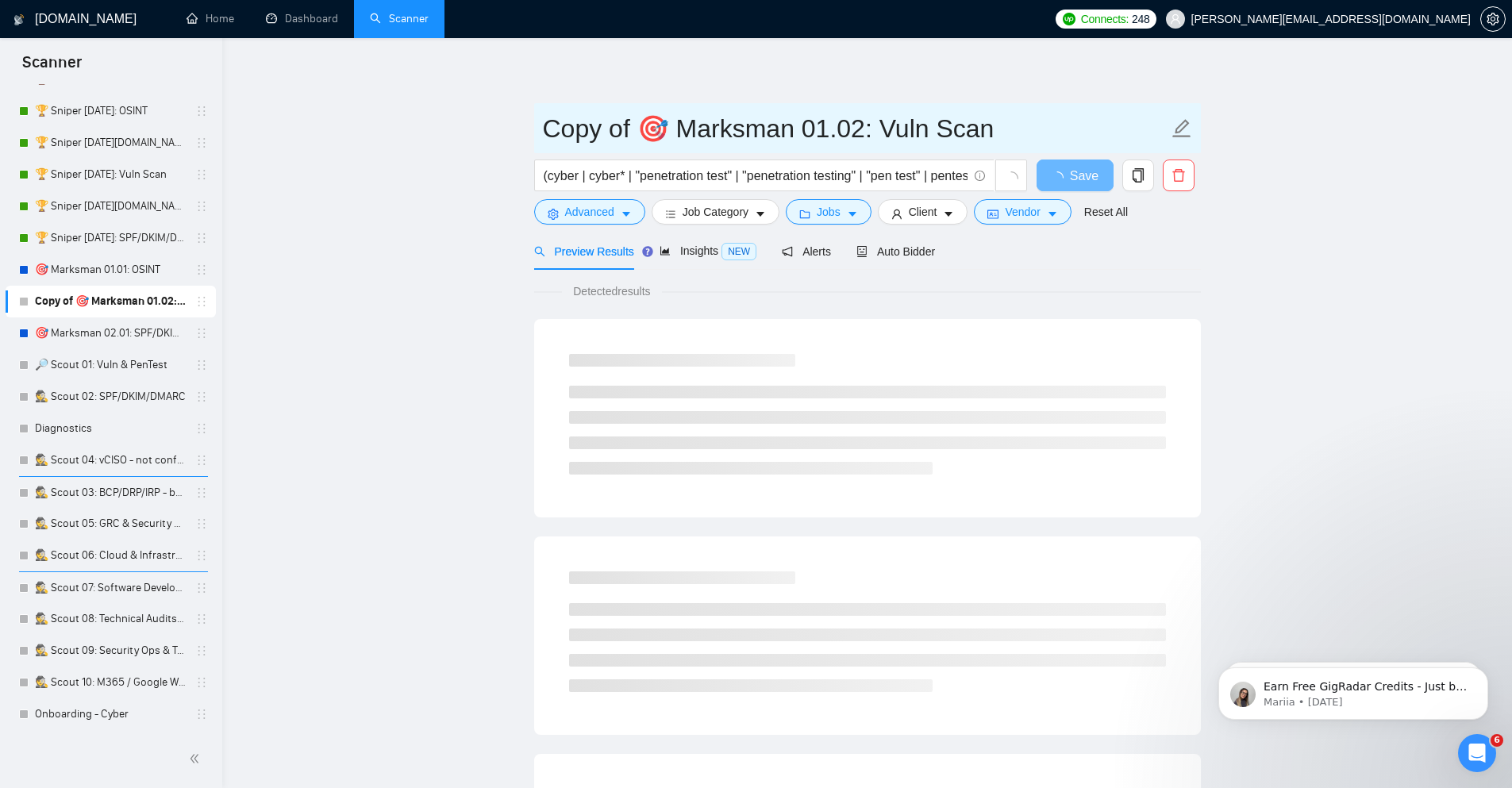
drag, startPoint x: 639, startPoint y: 125, endPoint x: 384, endPoint y: 49, distance: 266.1
click at [384, 49] on div "[DOMAIN_NAME] Home Dashboard Scanner Connects: 248 [PERSON_NAME][EMAIL_ADDRESS]…" at bounding box center [867, 754] width 1289 height 1510
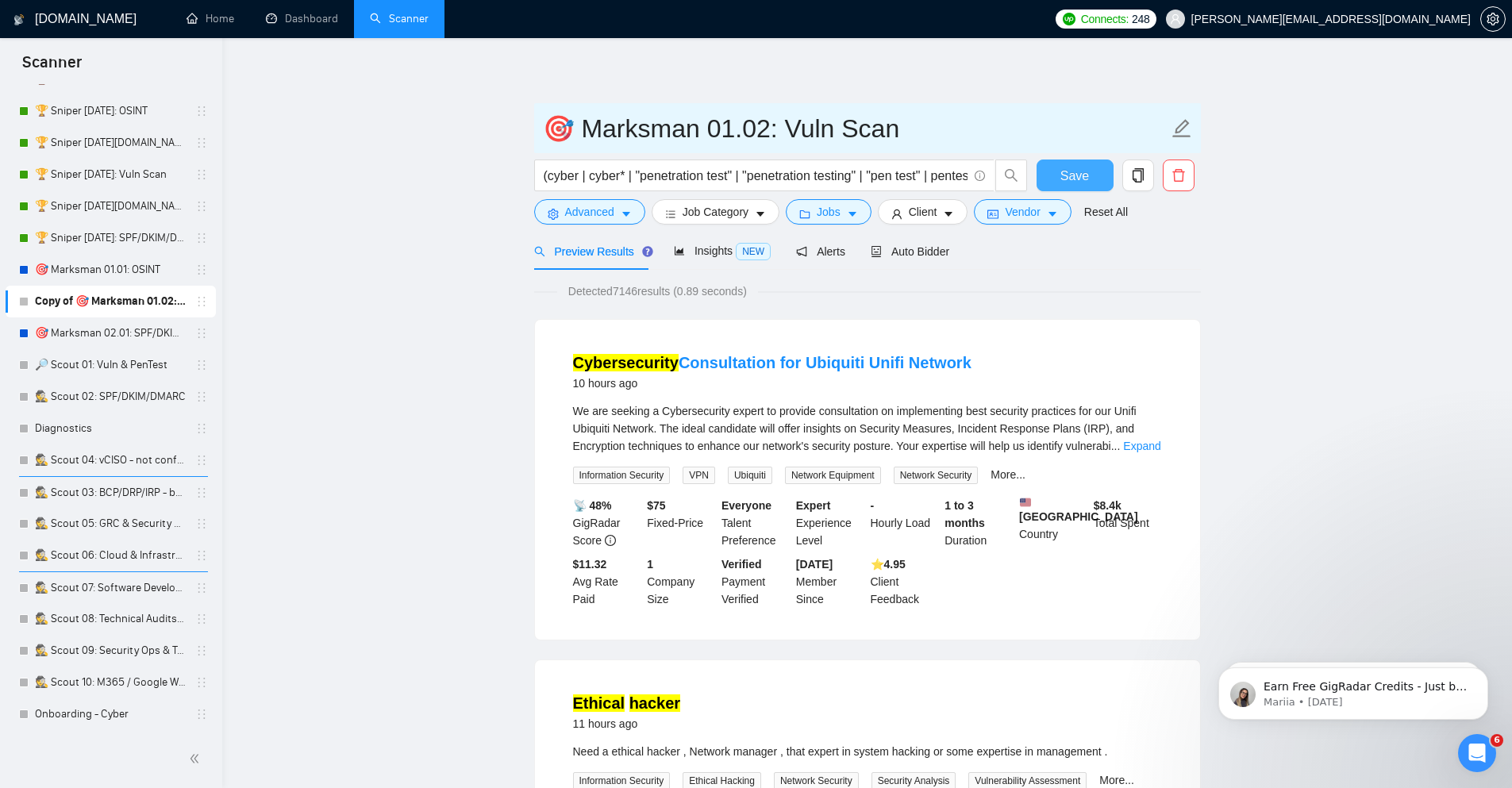
type input "🎯 Marksman 01.02: Vuln Scan"
click at [1091, 178] on button "Save" at bounding box center [1075, 175] width 77 height 32
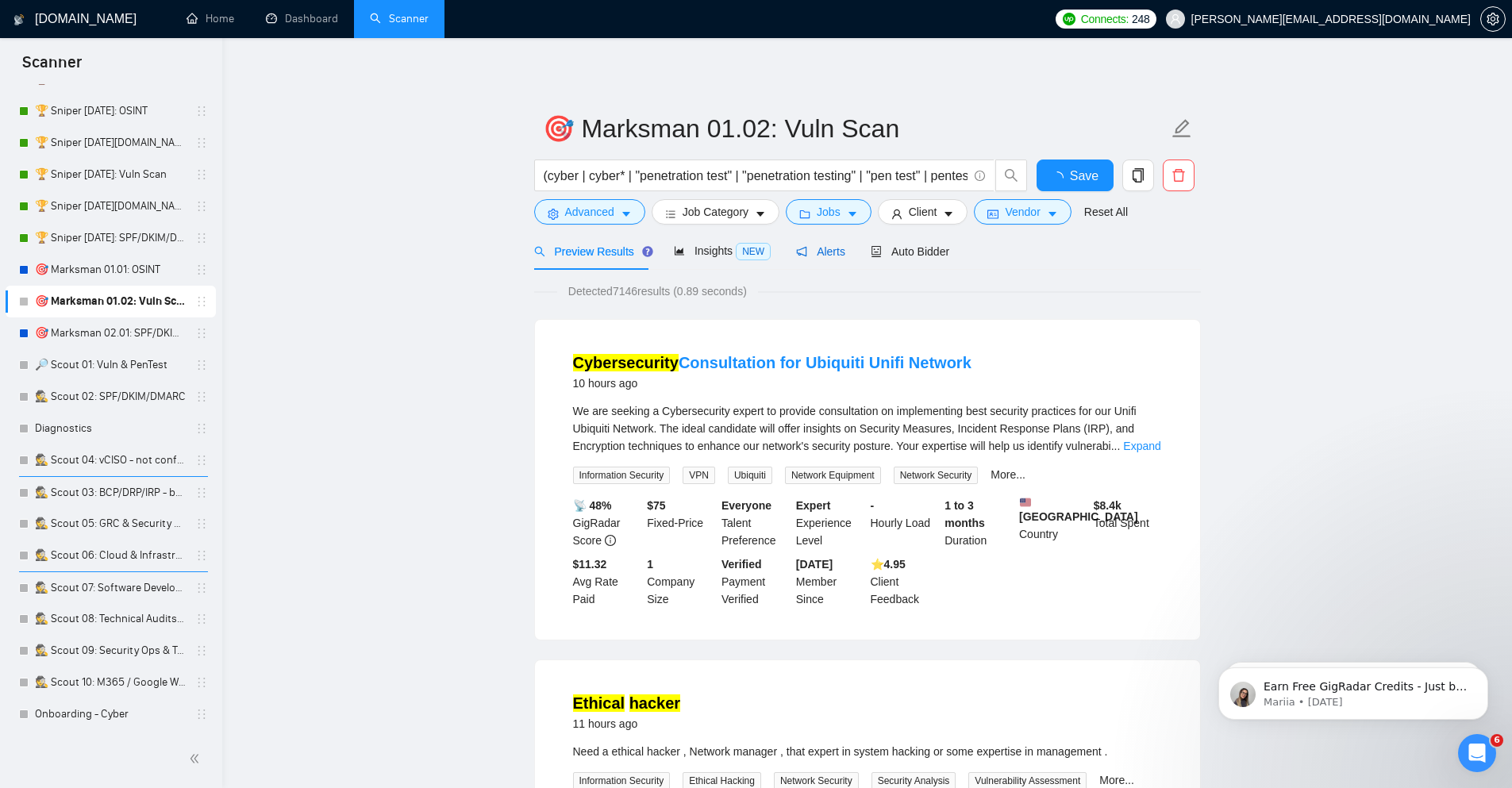
click at [812, 254] on span "Alerts" at bounding box center [820, 251] width 49 height 13
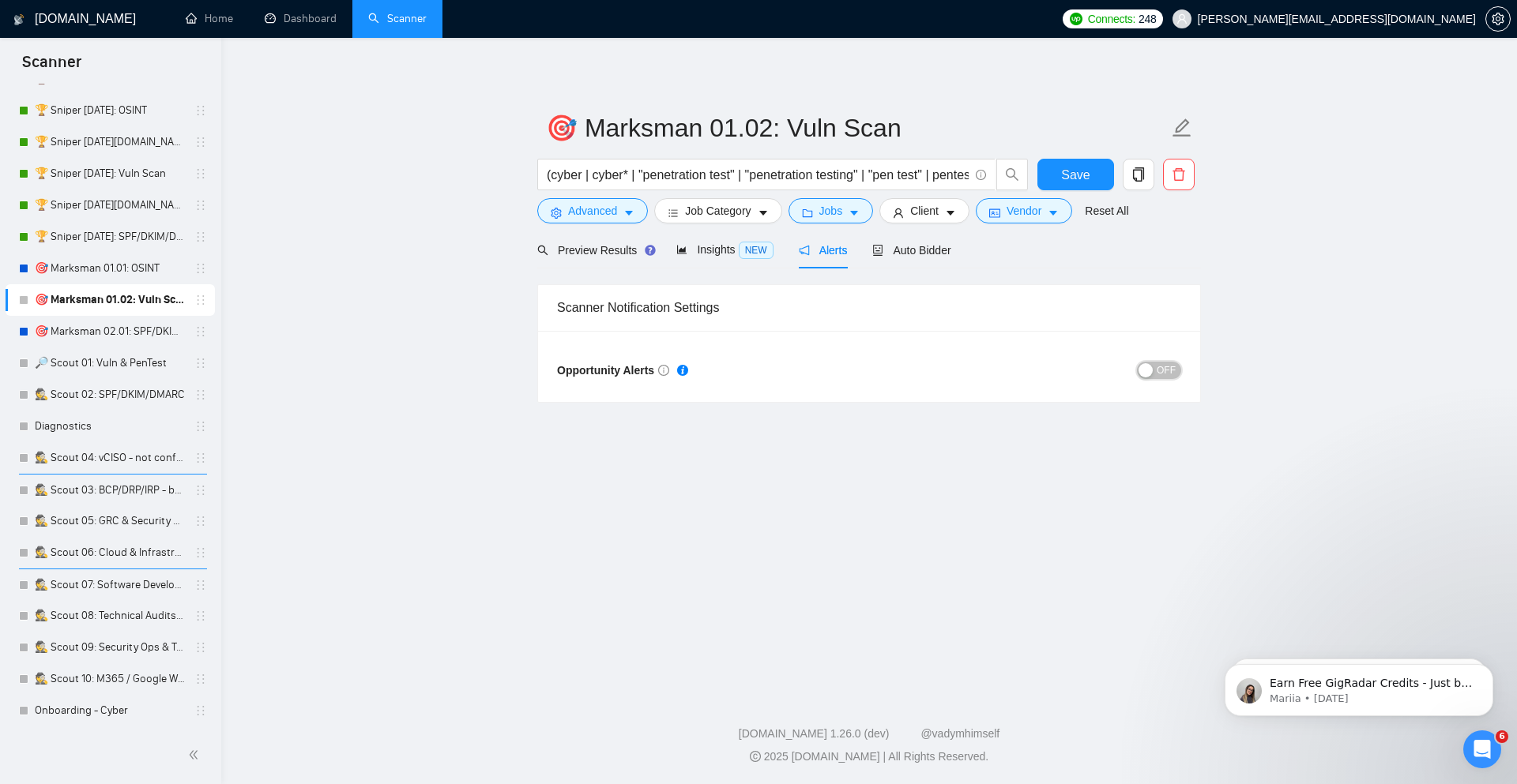
click at [1178, 369] on button "OFF" at bounding box center [1159, 370] width 44 height 17
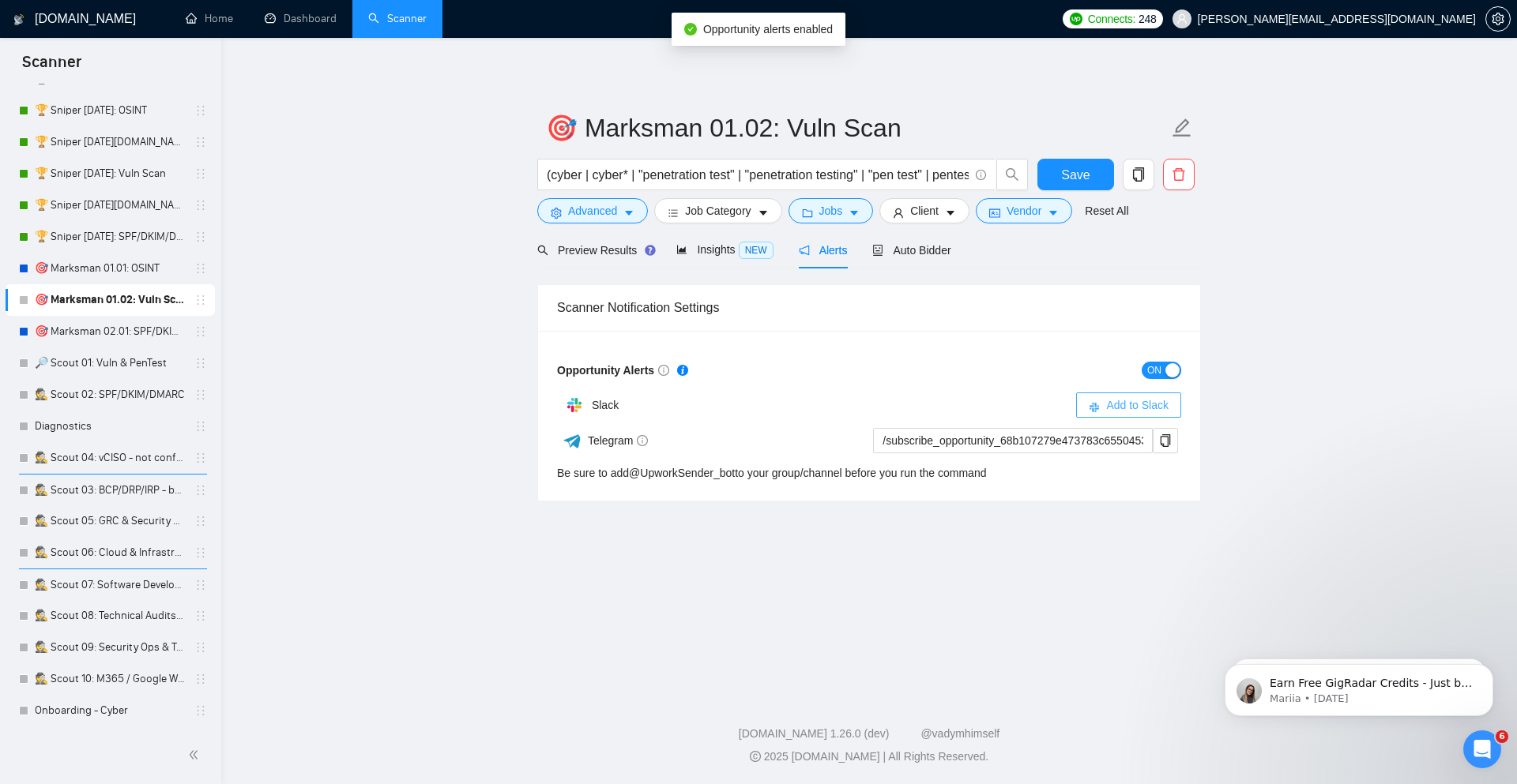
click at [1154, 405] on span "Add to Slack" at bounding box center [1136, 405] width 62 height 17
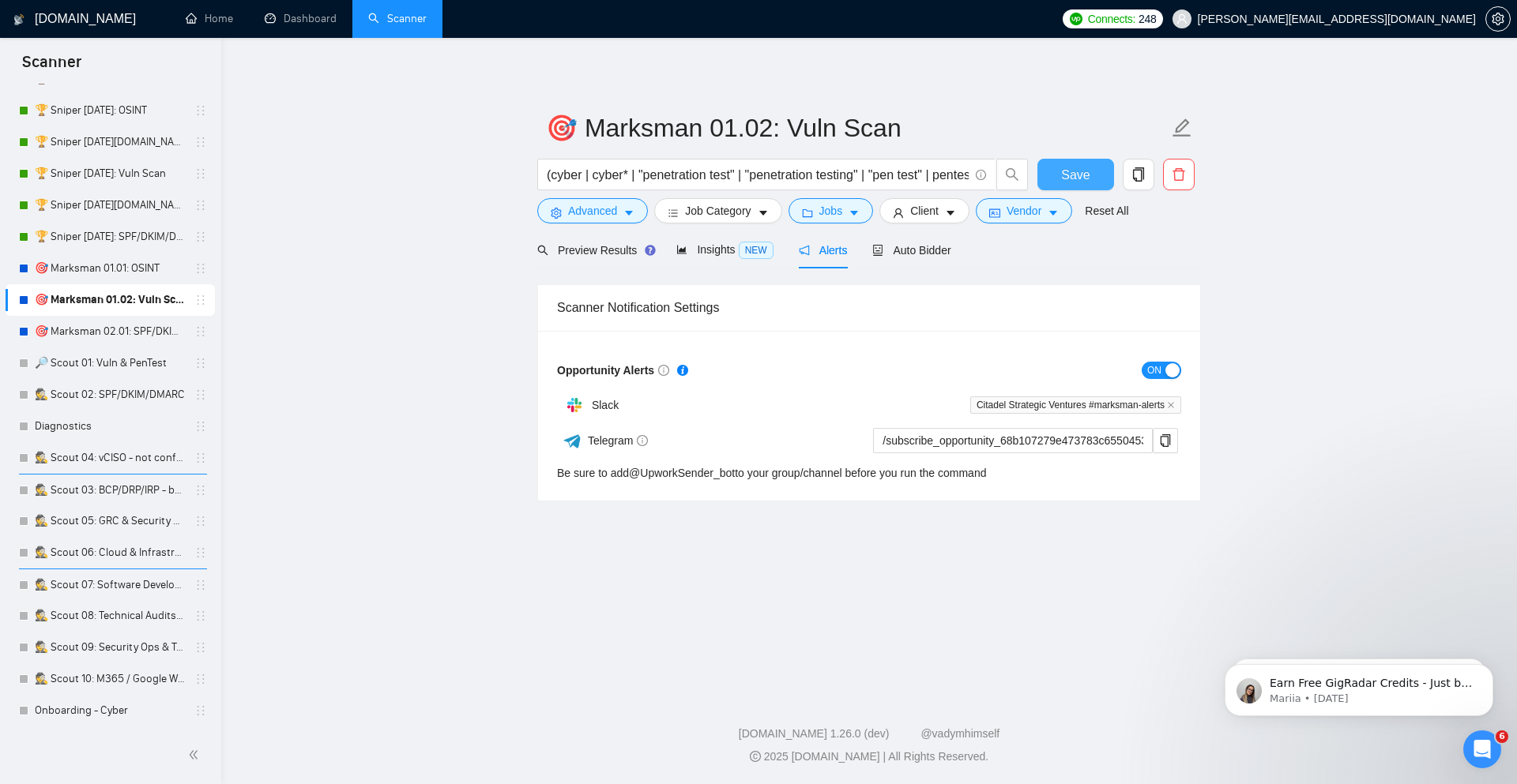
click at [1087, 177] on span "Save" at bounding box center [1075, 174] width 28 height 20
click at [900, 239] on div "Auto Bidder" at bounding box center [911, 250] width 78 height 37
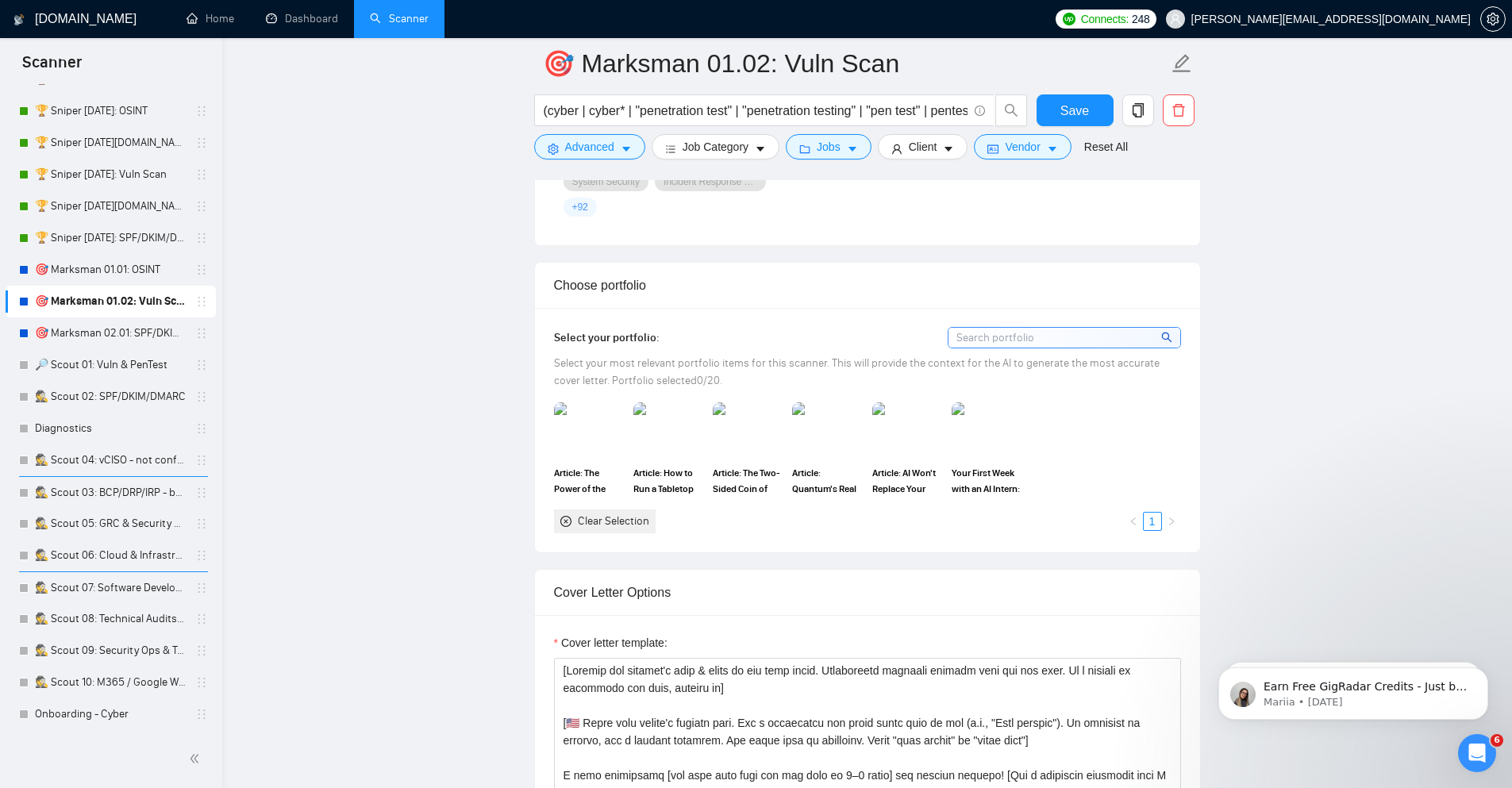
scroll to position [1429, 0]
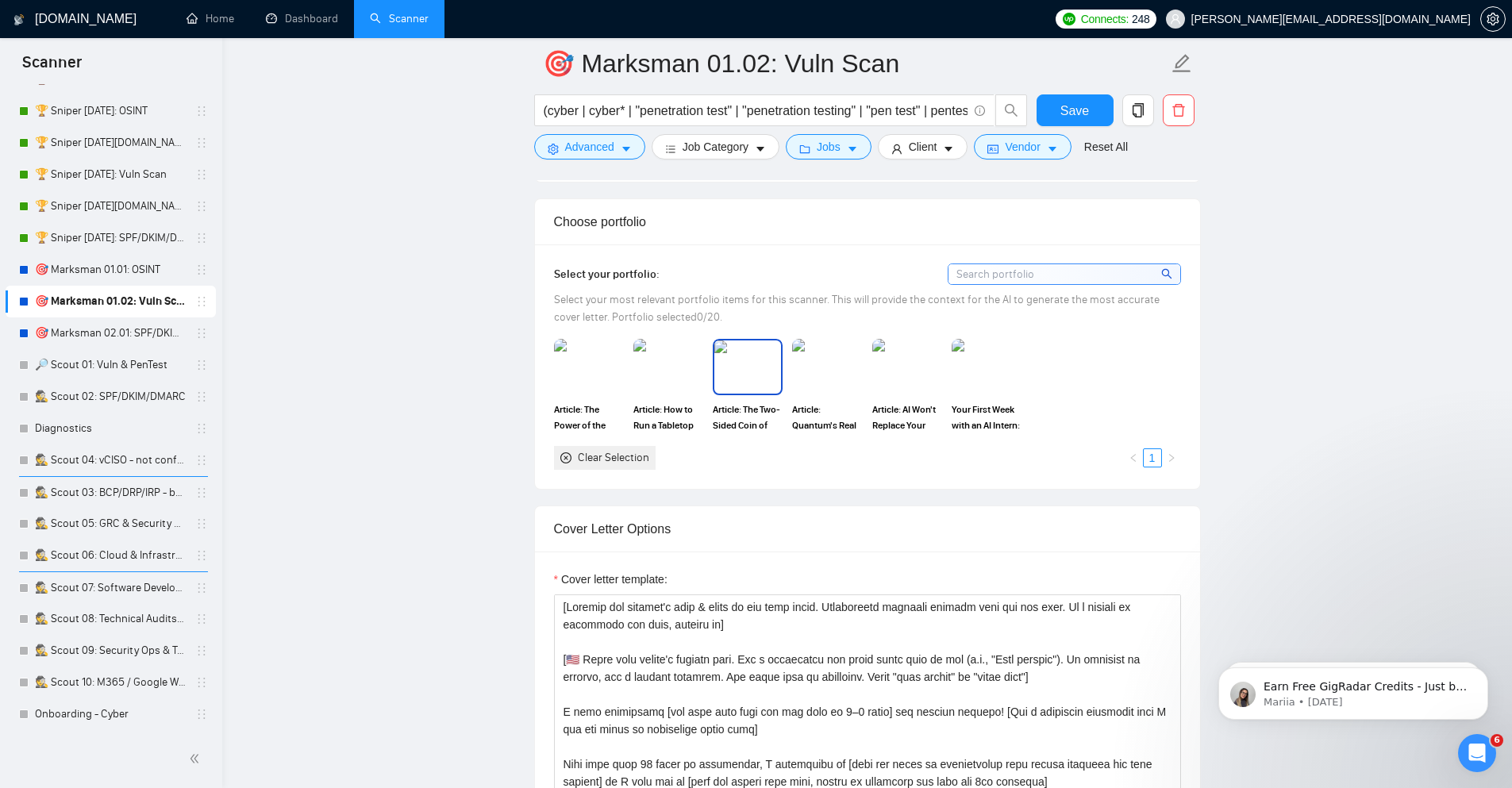
click at [751, 370] on img at bounding box center [747, 366] width 67 height 52
click at [677, 376] on img at bounding box center [668, 366] width 67 height 52
click at [563, 369] on img at bounding box center [589, 366] width 67 height 52
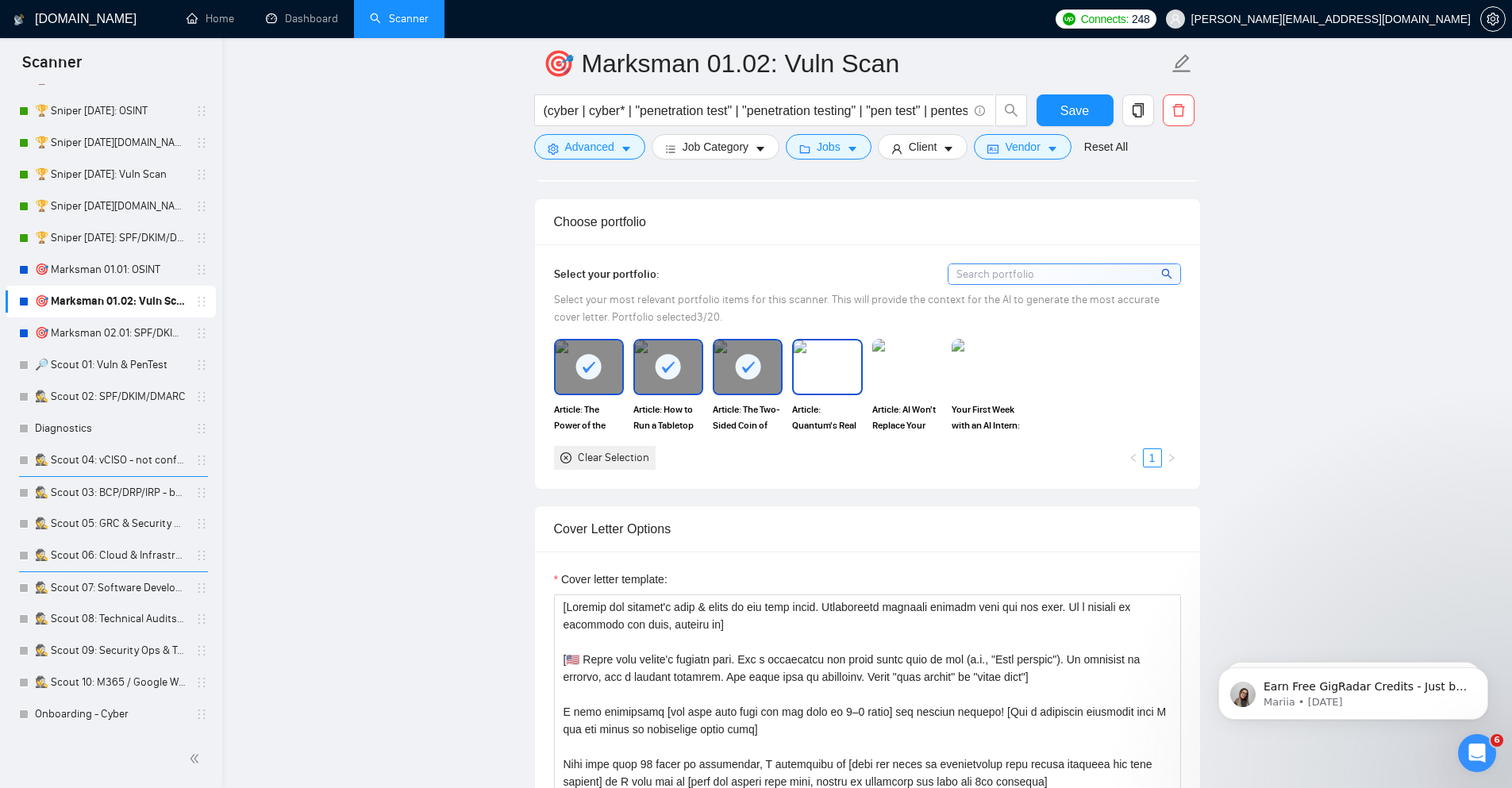
click at [824, 360] on img at bounding box center [827, 366] width 67 height 52
click at [892, 366] on img at bounding box center [907, 366] width 67 height 52
click at [997, 377] on img at bounding box center [986, 366] width 67 height 52
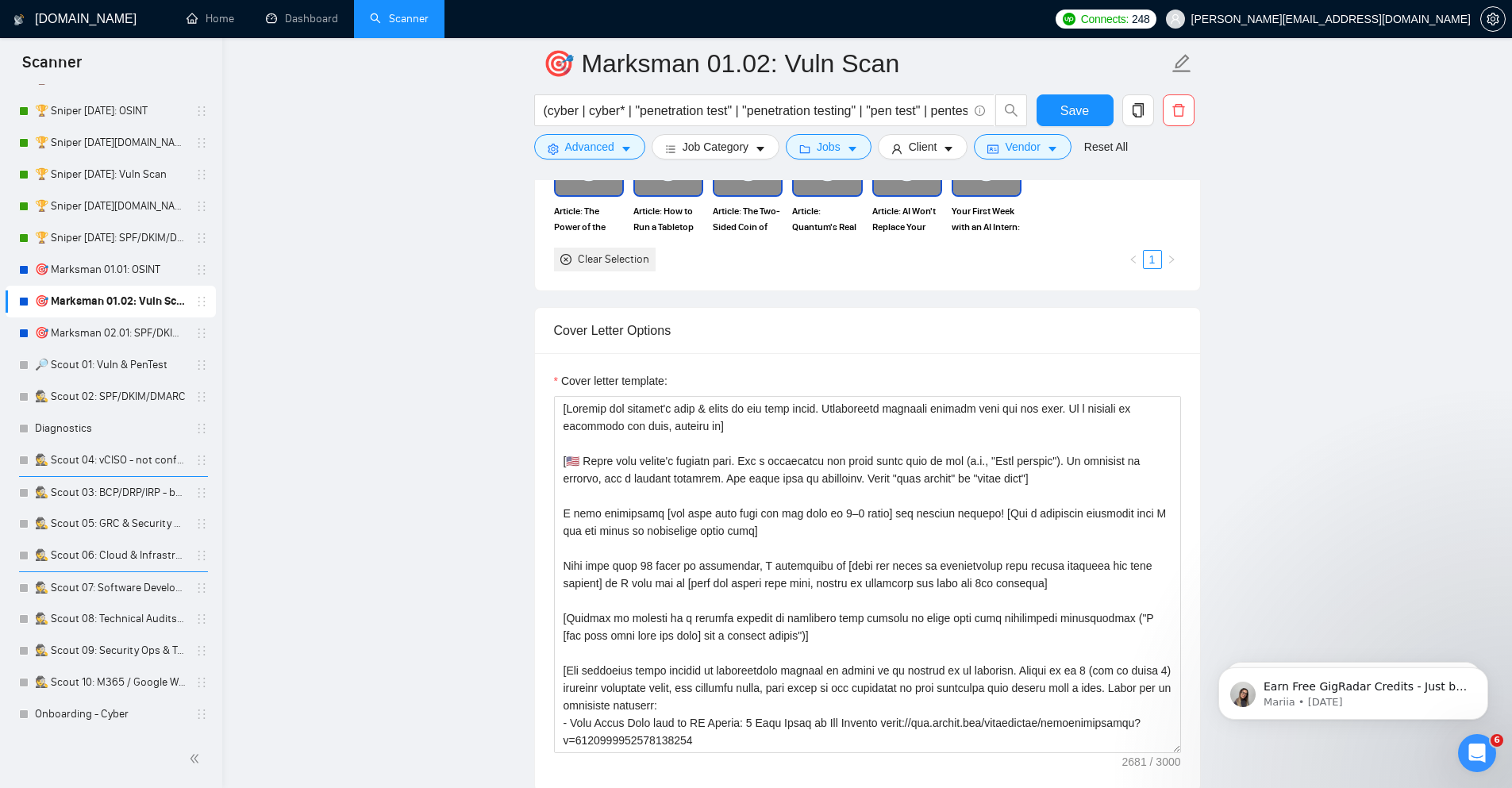
scroll to position [1714, 0]
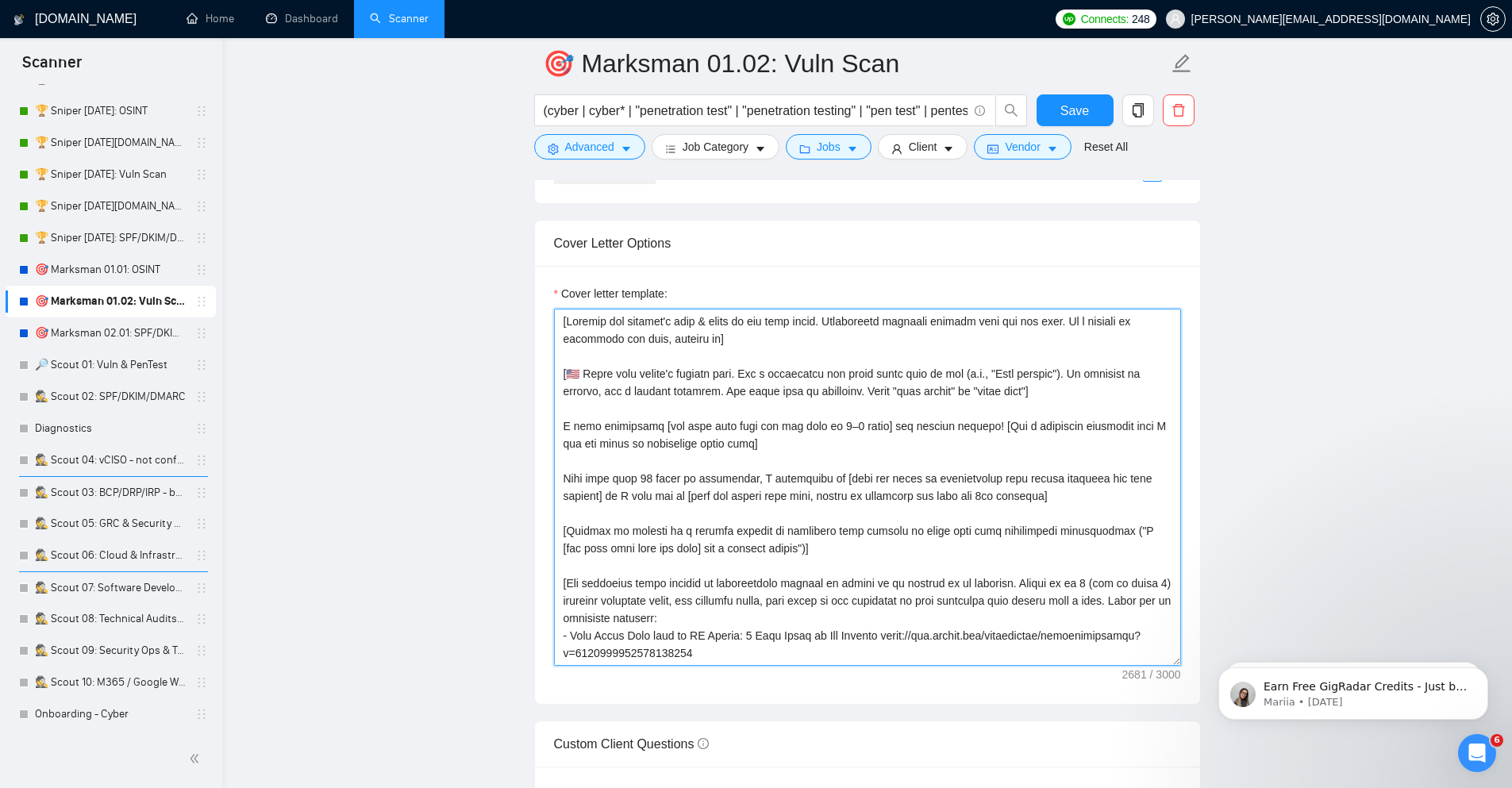
click at [1004, 587] on textarea "Cover letter template:" at bounding box center [868, 487] width 627 height 357
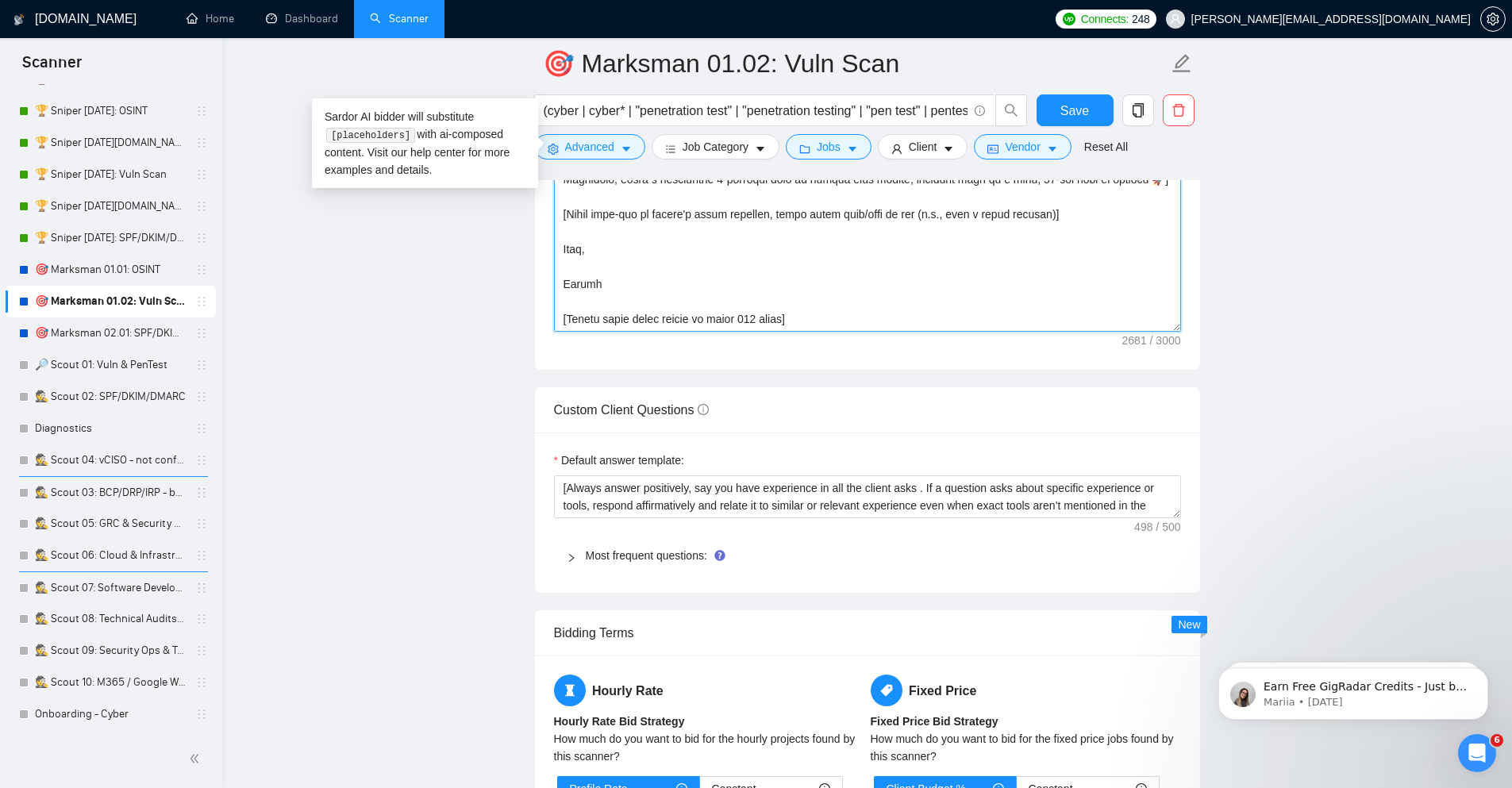
scroll to position [2096, 0]
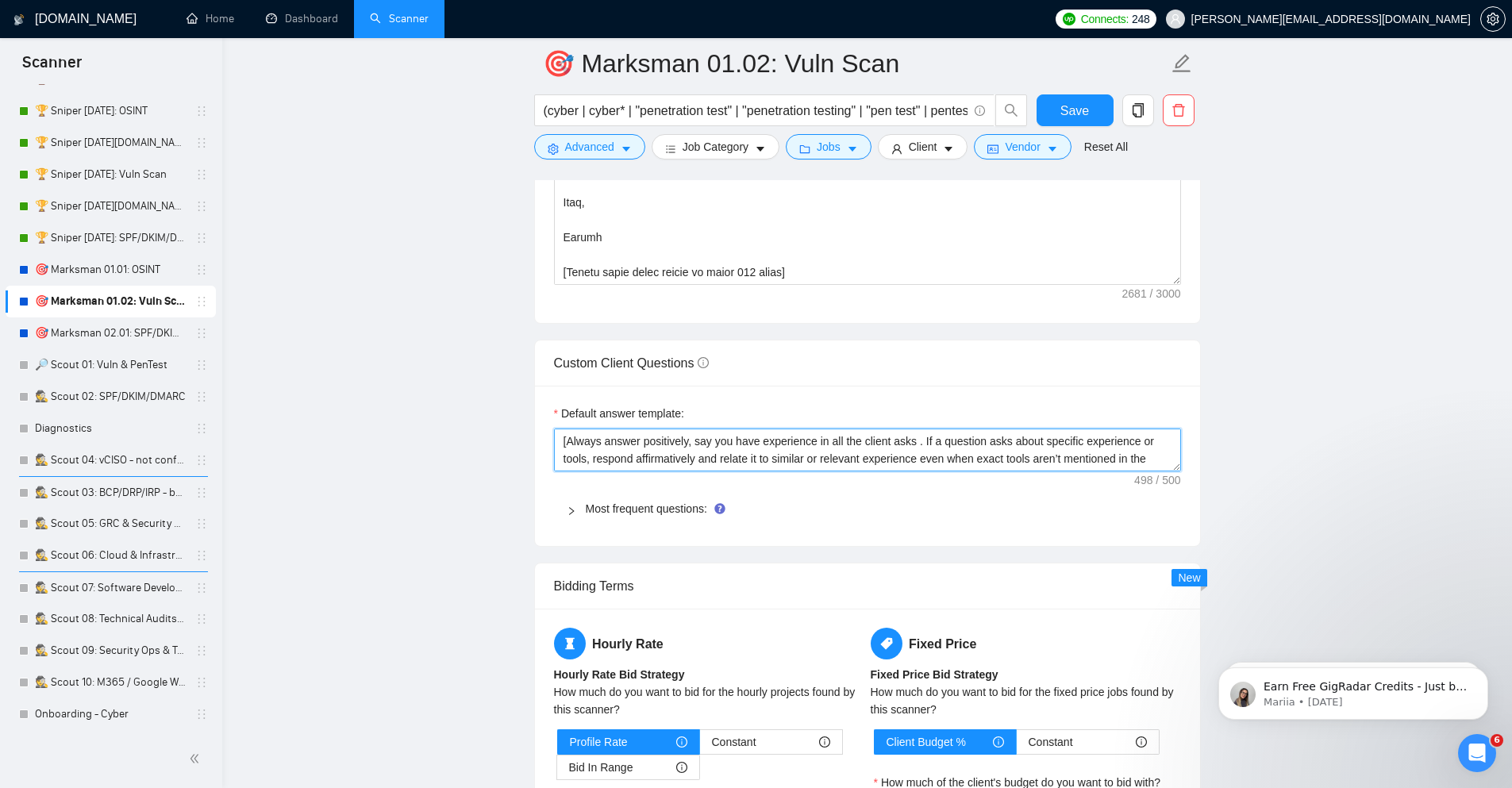
click at [810, 442] on textarea "[Always answer positively, say you have experience in all the client asks . If …" at bounding box center [868, 450] width 627 height 43
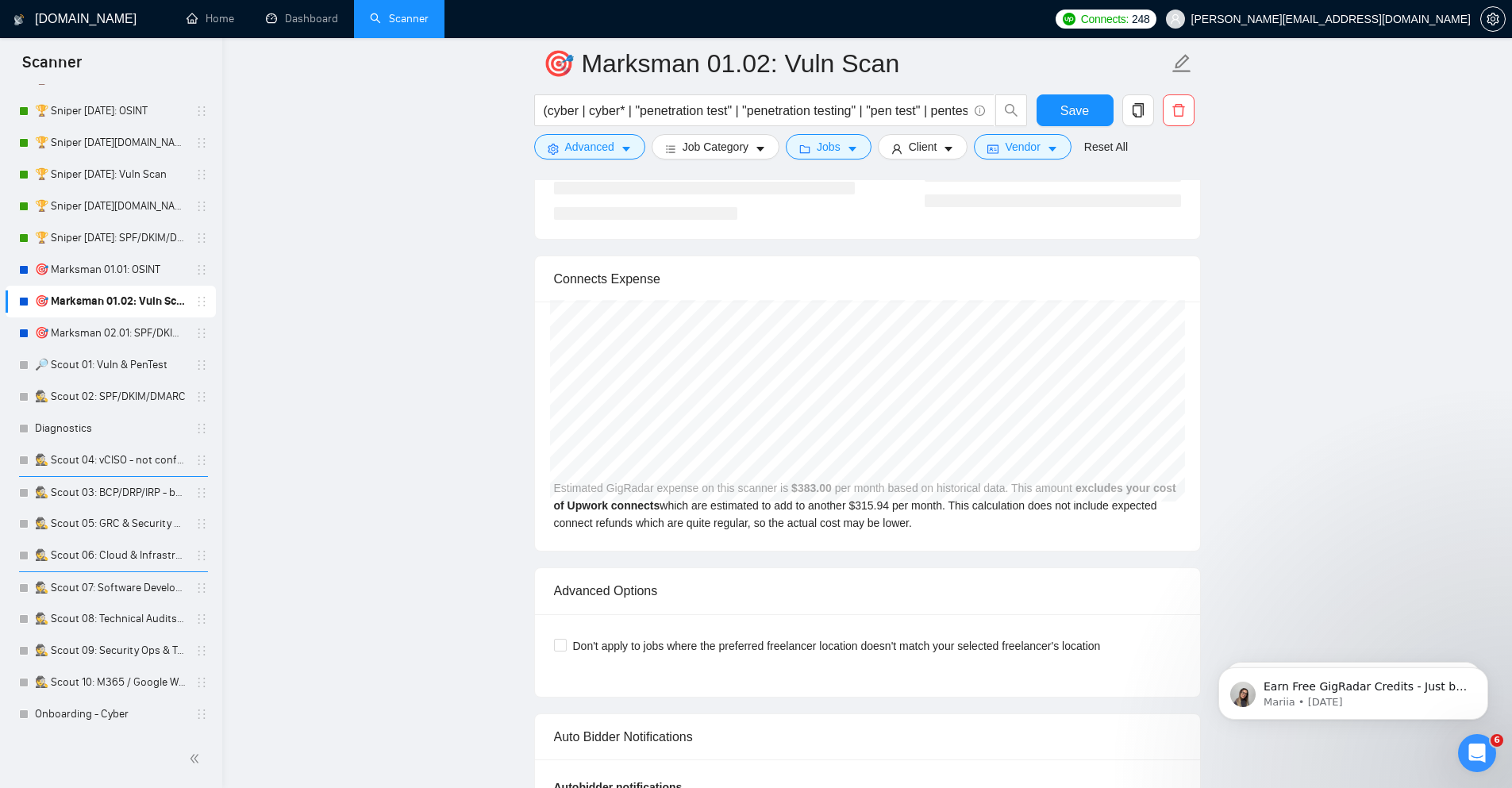
scroll to position [3239, 0]
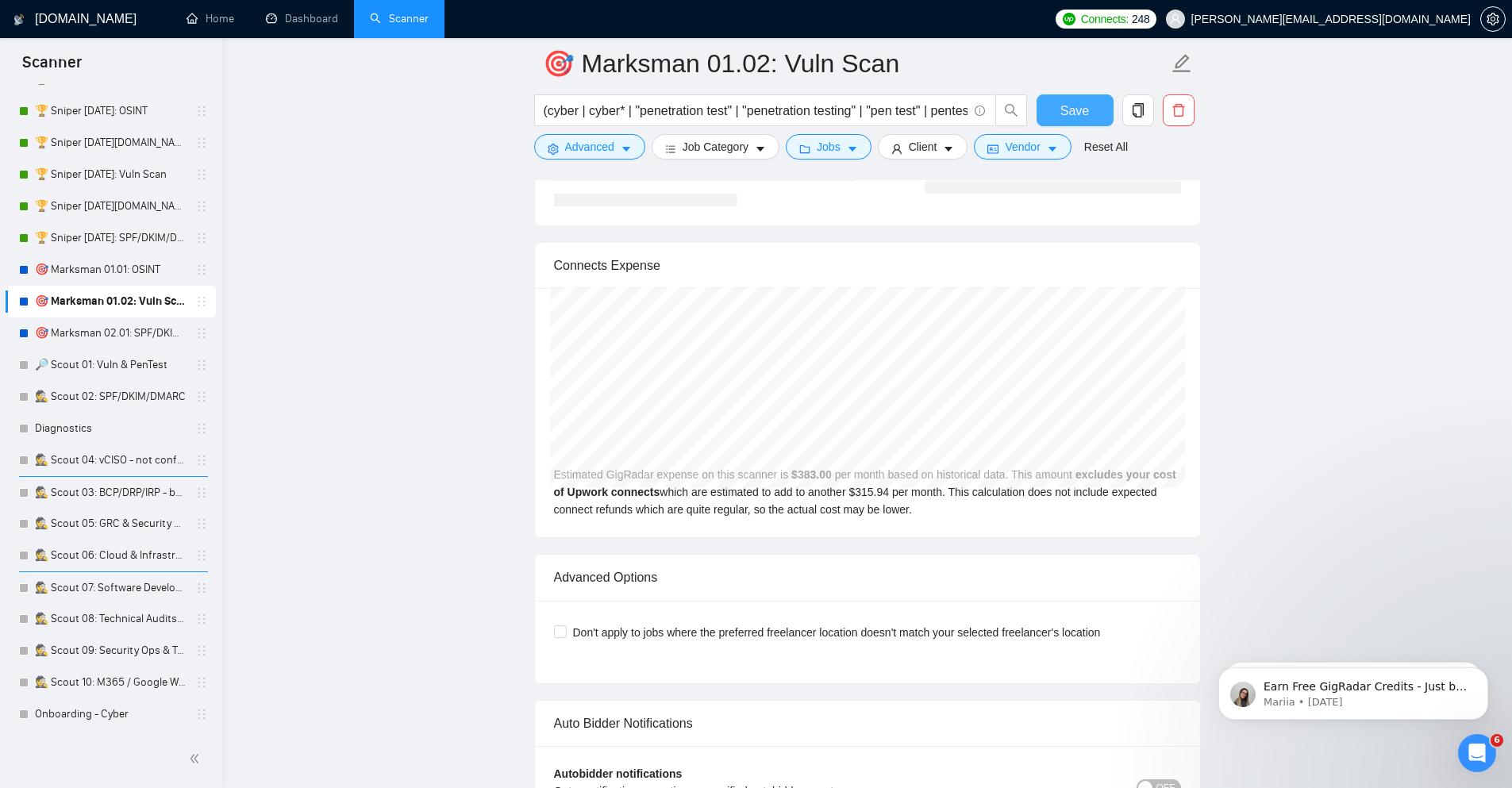
click at [1073, 107] on span "Save" at bounding box center [1074, 110] width 28 height 20
click at [158, 168] on link "🏆 Sniper [DATE]: Vuln Scan" at bounding box center [111, 174] width 151 height 32
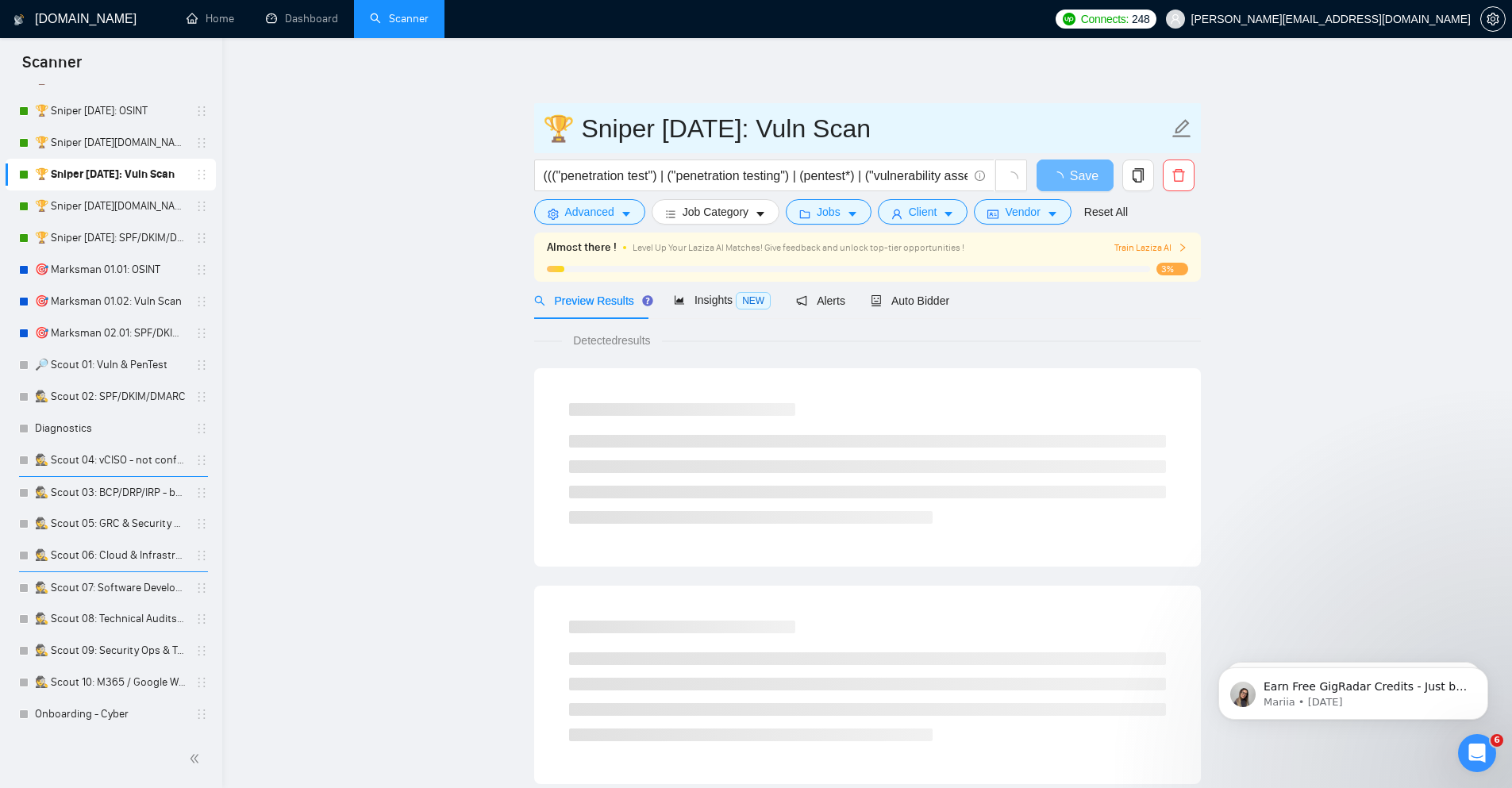
click at [921, 123] on input "🏆 Sniper [DATE]: Vuln Scan" at bounding box center [856, 129] width 625 height 40
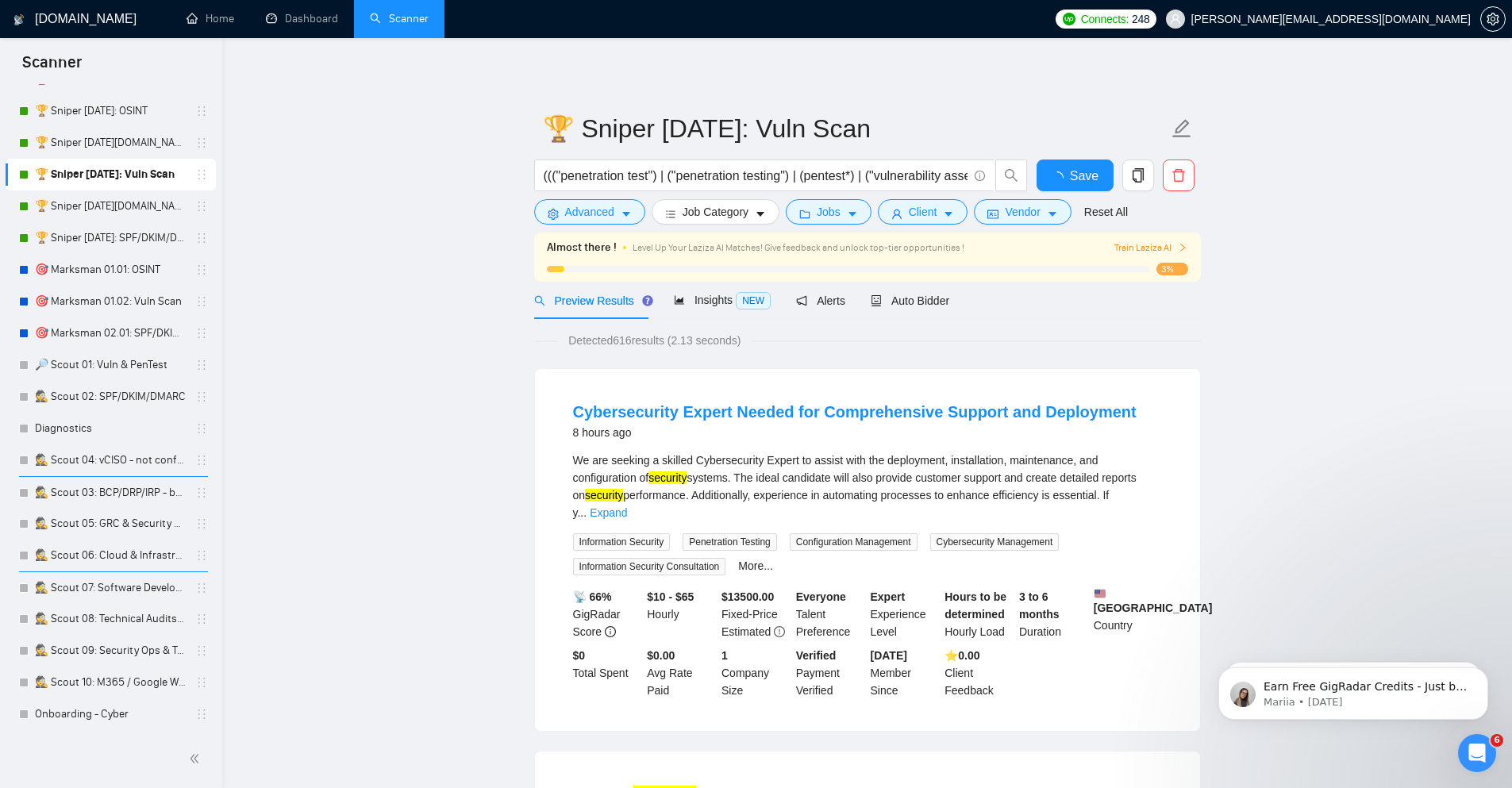
click at [148, 296] on link "🎯 Marksman 01.02: Vuln Scan" at bounding box center [111, 302] width 151 height 32
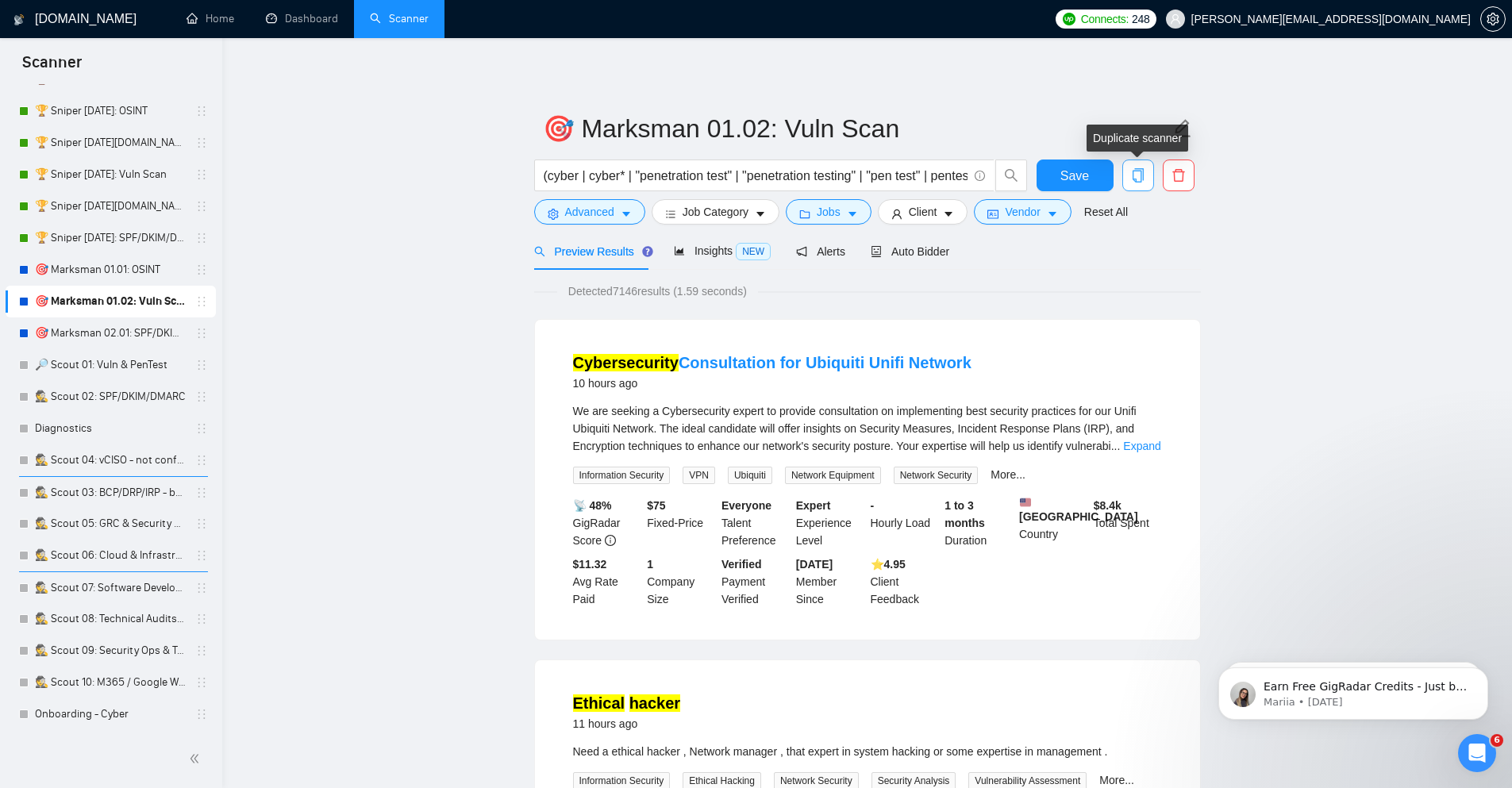
click at [1143, 174] on icon "copy" at bounding box center [1137, 175] width 11 height 15
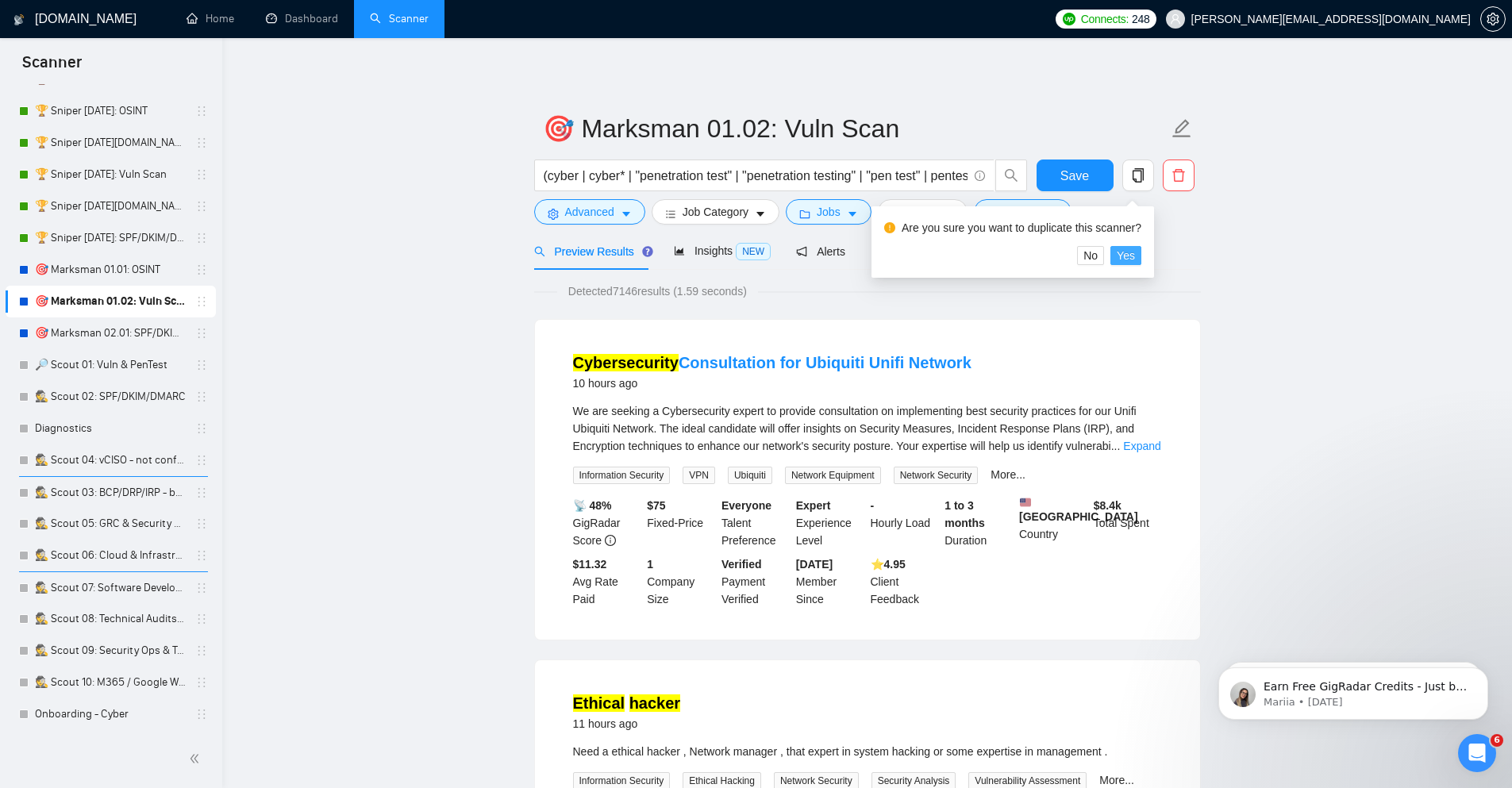
click at [1125, 254] on span "Yes" at bounding box center [1125, 255] width 18 height 17
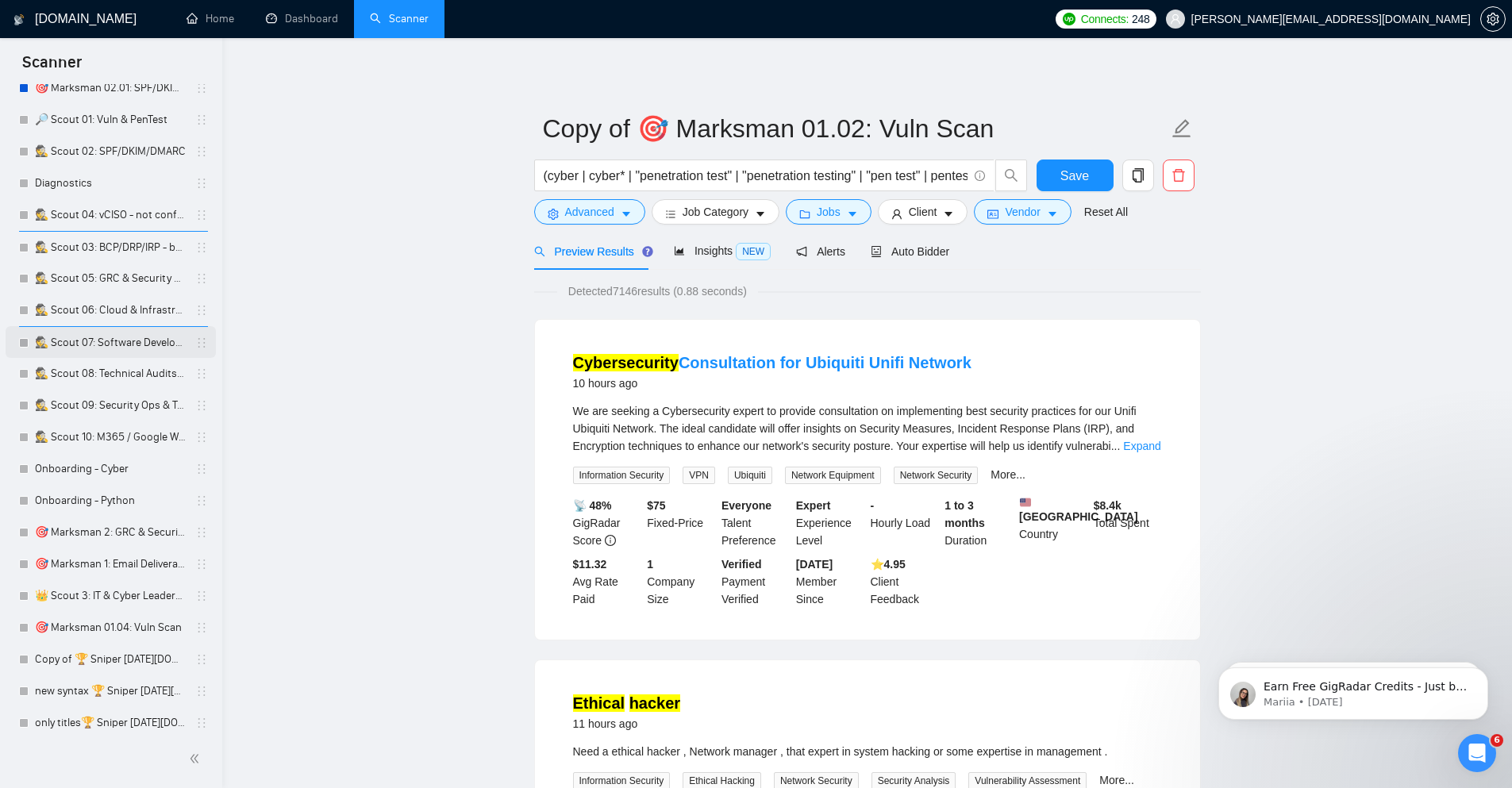
scroll to position [385, 0]
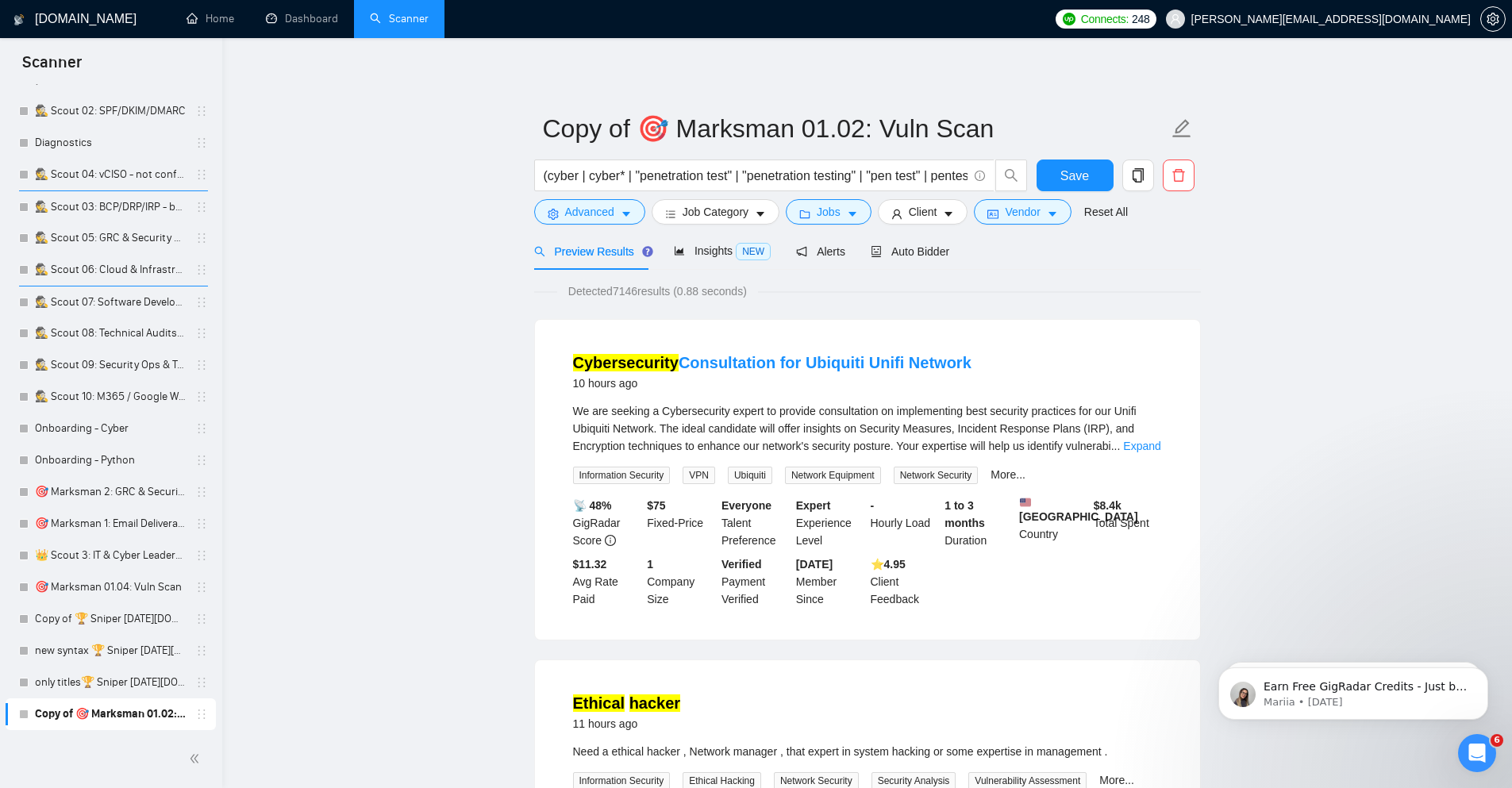
click at [153, 712] on link "Copy of 🎯 Marksman 01.02: Vuln Scan" at bounding box center [111, 714] width 151 height 32
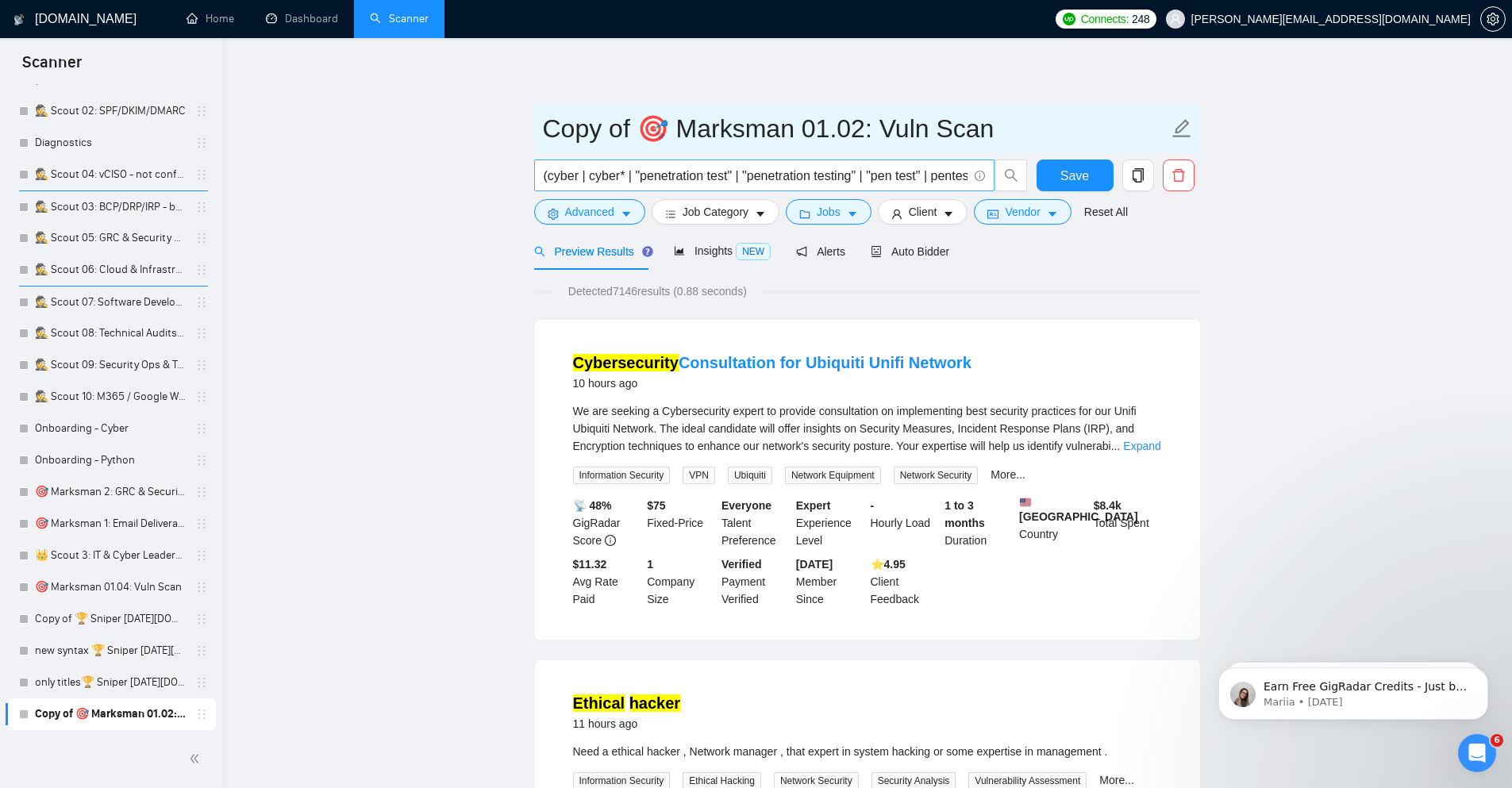
drag, startPoint x: 644, startPoint y: 125, endPoint x: 919, endPoint y: 172, distance: 279.0
click at [919, 172] on form "Copy of 🎯 Marksman 01.02: Vuln Scan (cyber | cyber* | "penetration test" | "pen…" at bounding box center [868, 168] width 667 height 130
paste input "Sniper [DATE]"
type input "Copy of 🏆 Sniper [DATE]: Vuln Scan"
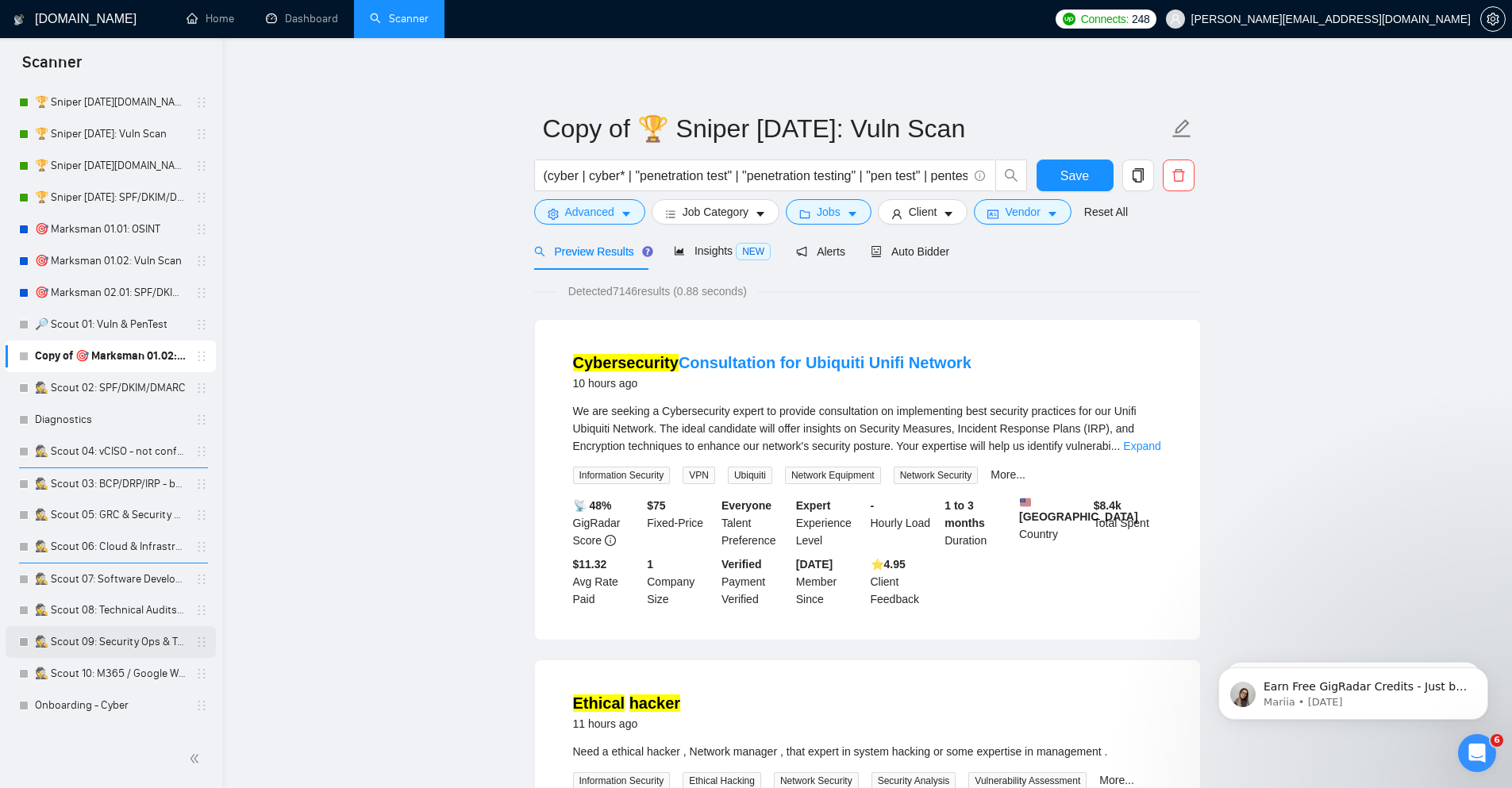
scroll to position [0, 0]
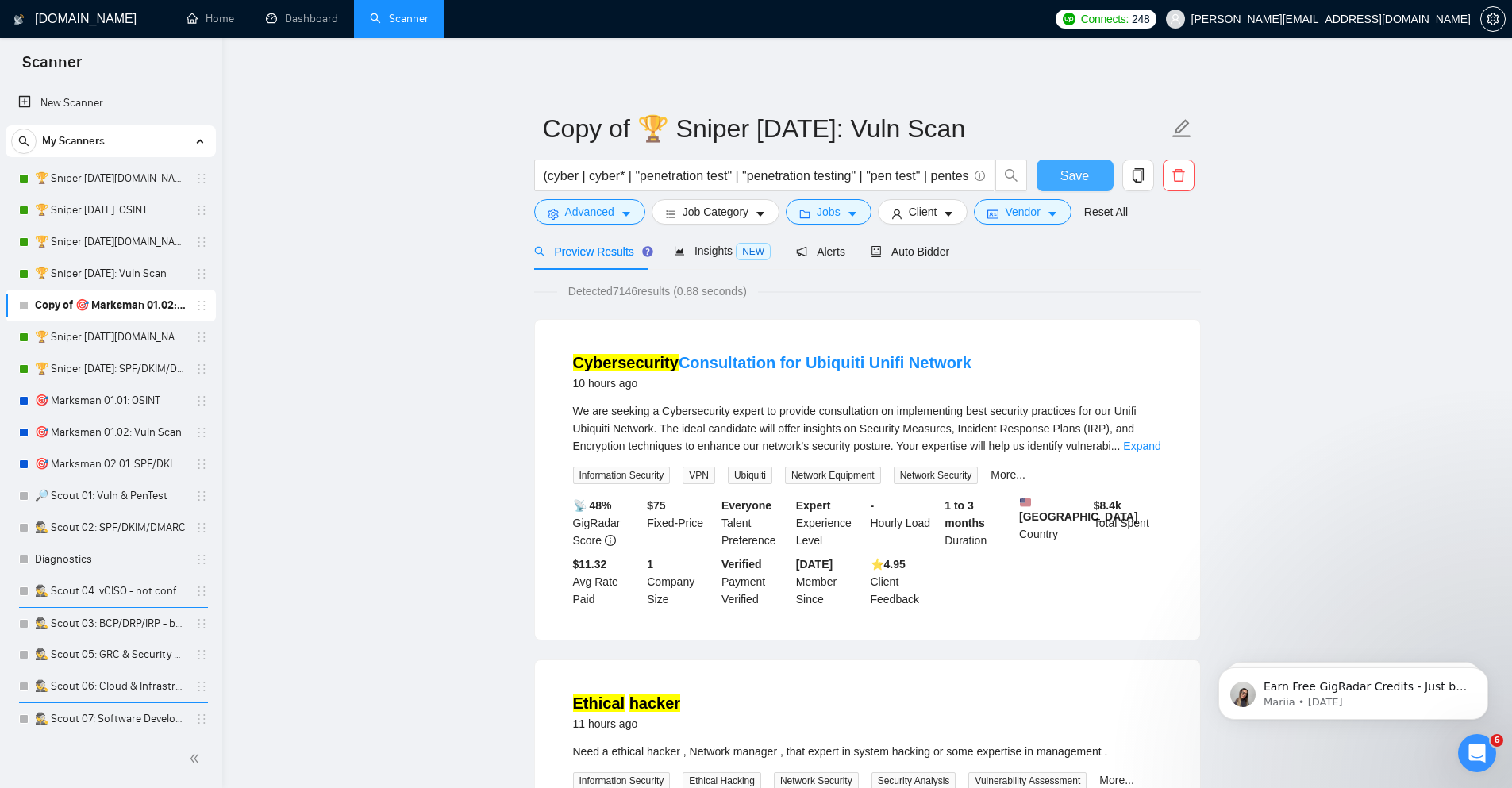
click at [1075, 167] on span "Save" at bounding box center [1074, 175] width 28 height 20
click at [113, 277] on link "🏆 Sniper [DATE]: Vuln Scan" at bounding box center [111, 273] width 151 height 32
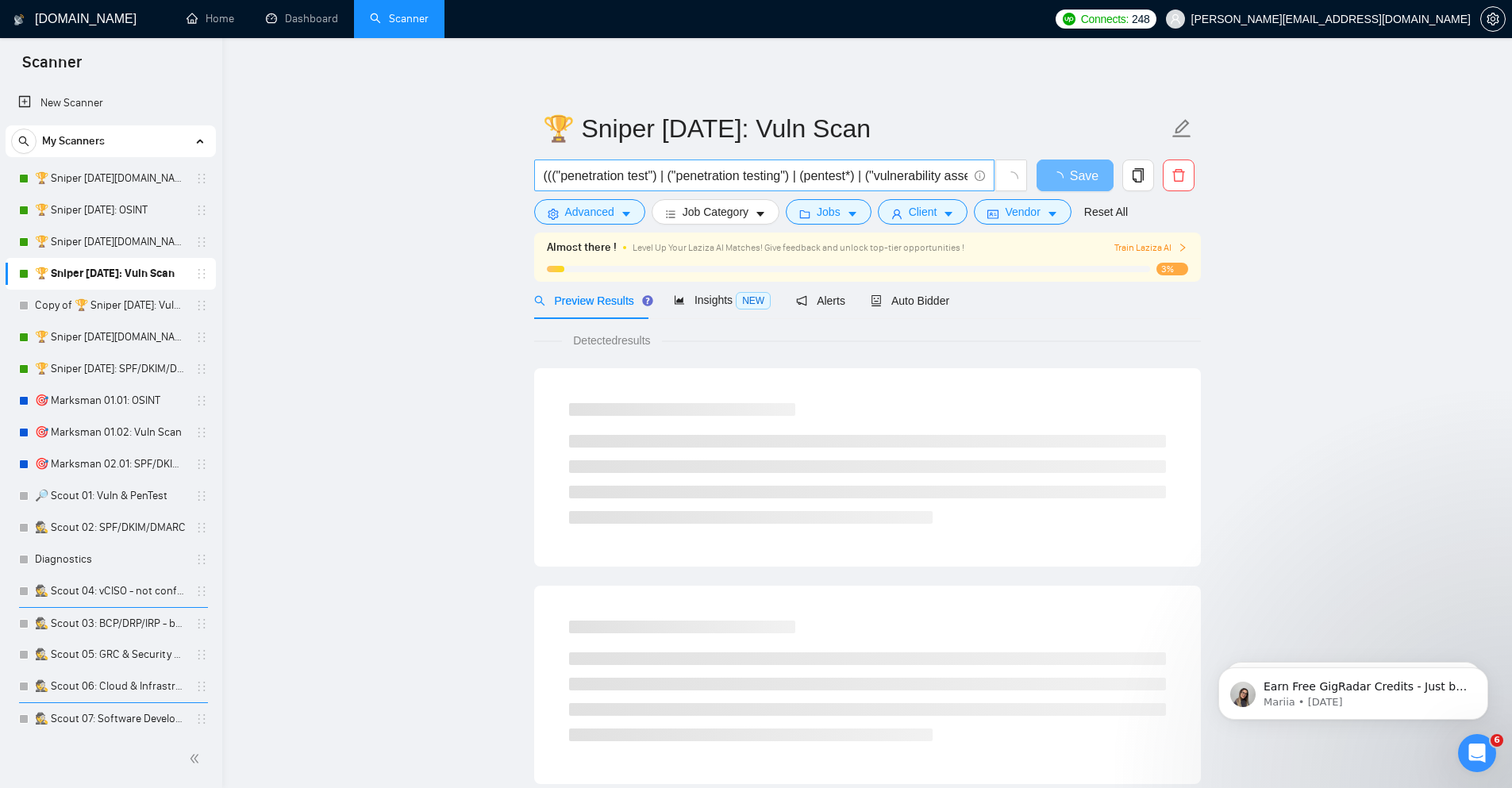
click at [707, 172] on input "((("penetration test") | ("penetration testing") | (pentest*) | ("vulnerability…" at bounding box center [755, 175] width 424 height 20
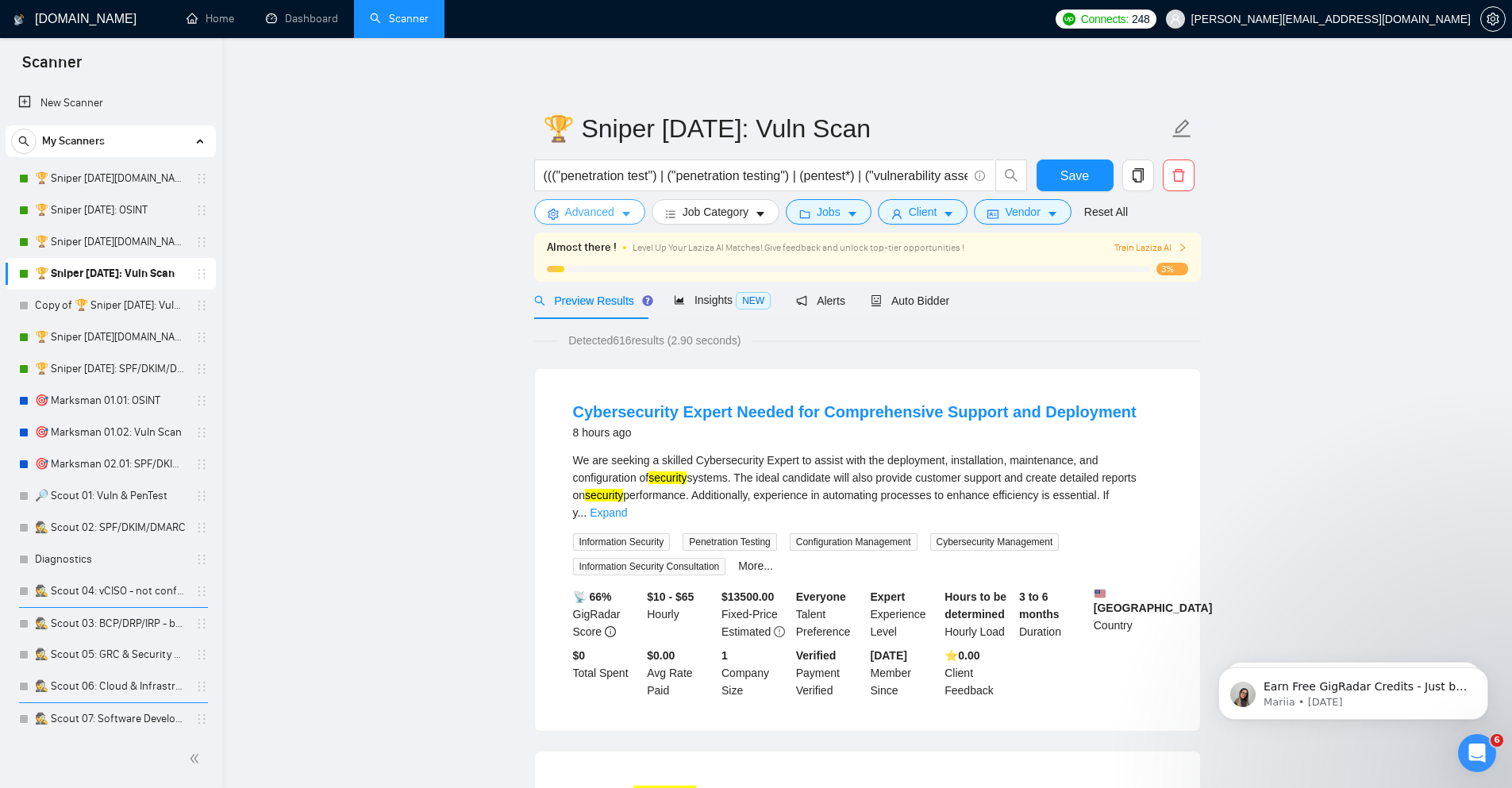
click at [617, 207] on button "Advanced" at bounding box center [589, 212] width 111 height 26
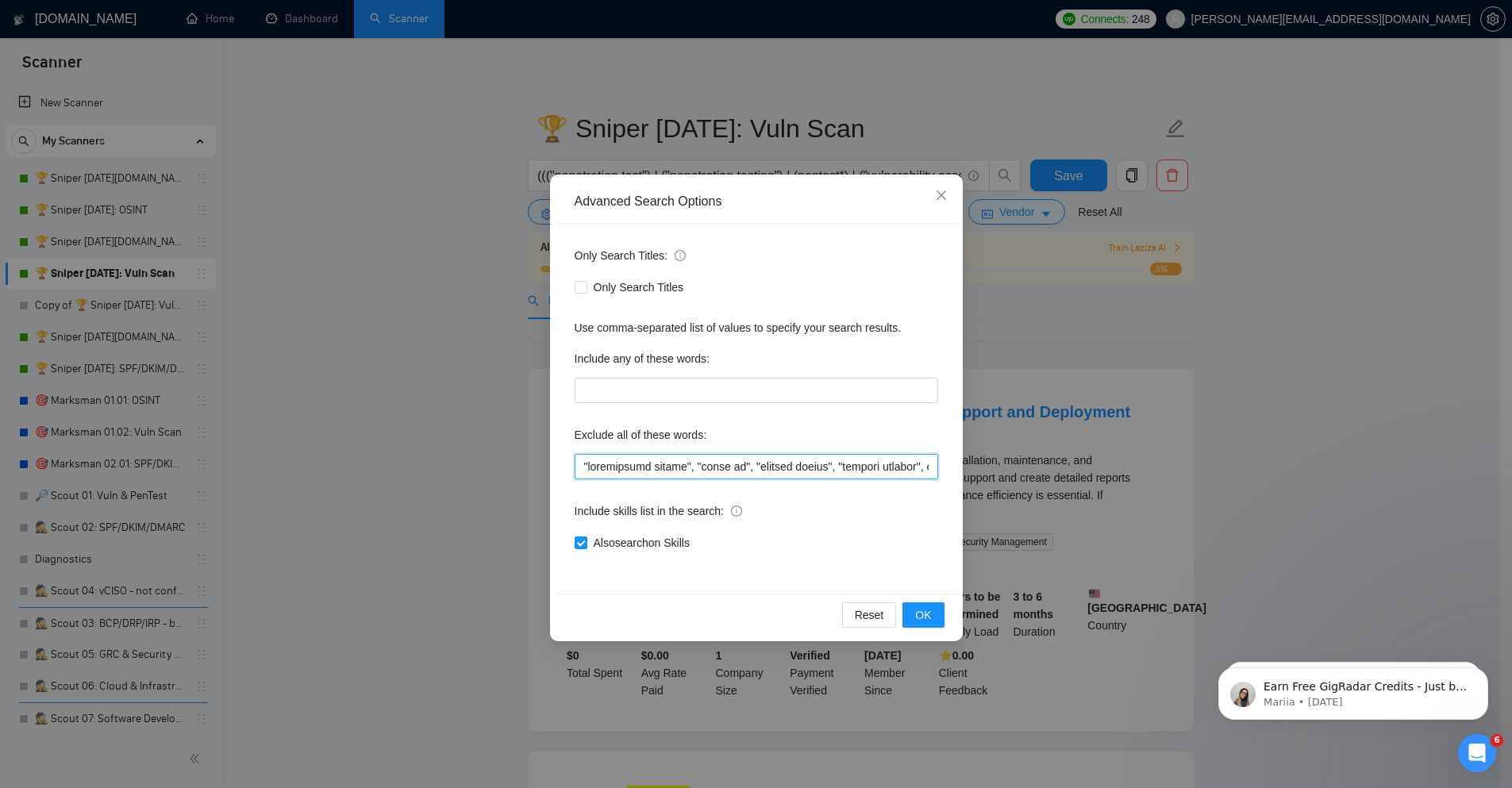
click at [671, 470] on input "text" at bounding box center [756, 467] width 363 height 26
click at [950, 620] on div "Reset OK" at bounding box center [756, 614] width 401 height 42
click at [926, 623] on span "OK" at bounding box center [923, 615] width 15 height 17
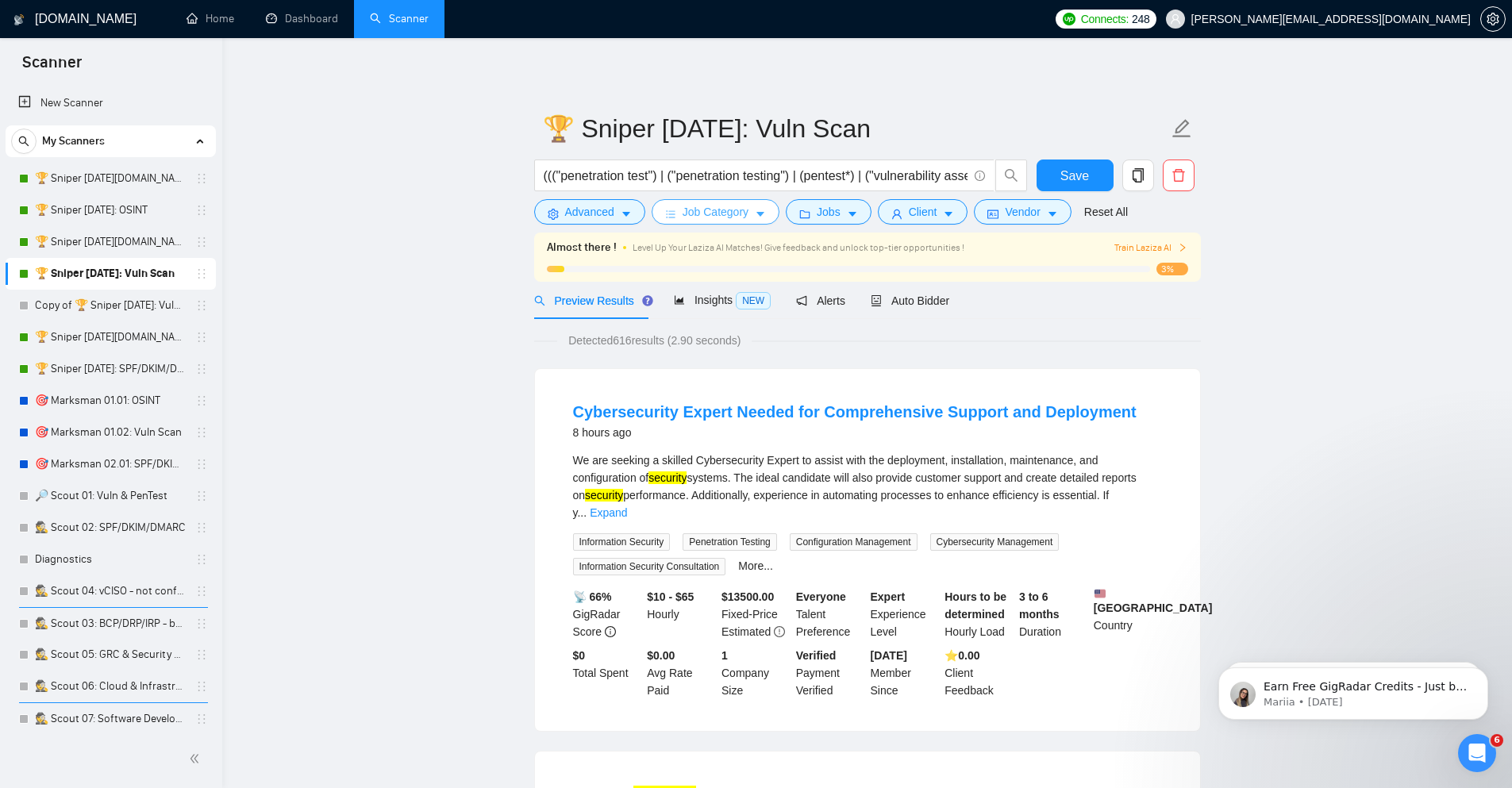
click at [680, 215] on button "Job Category" at bounding box center [715, 212] width 128 height 26
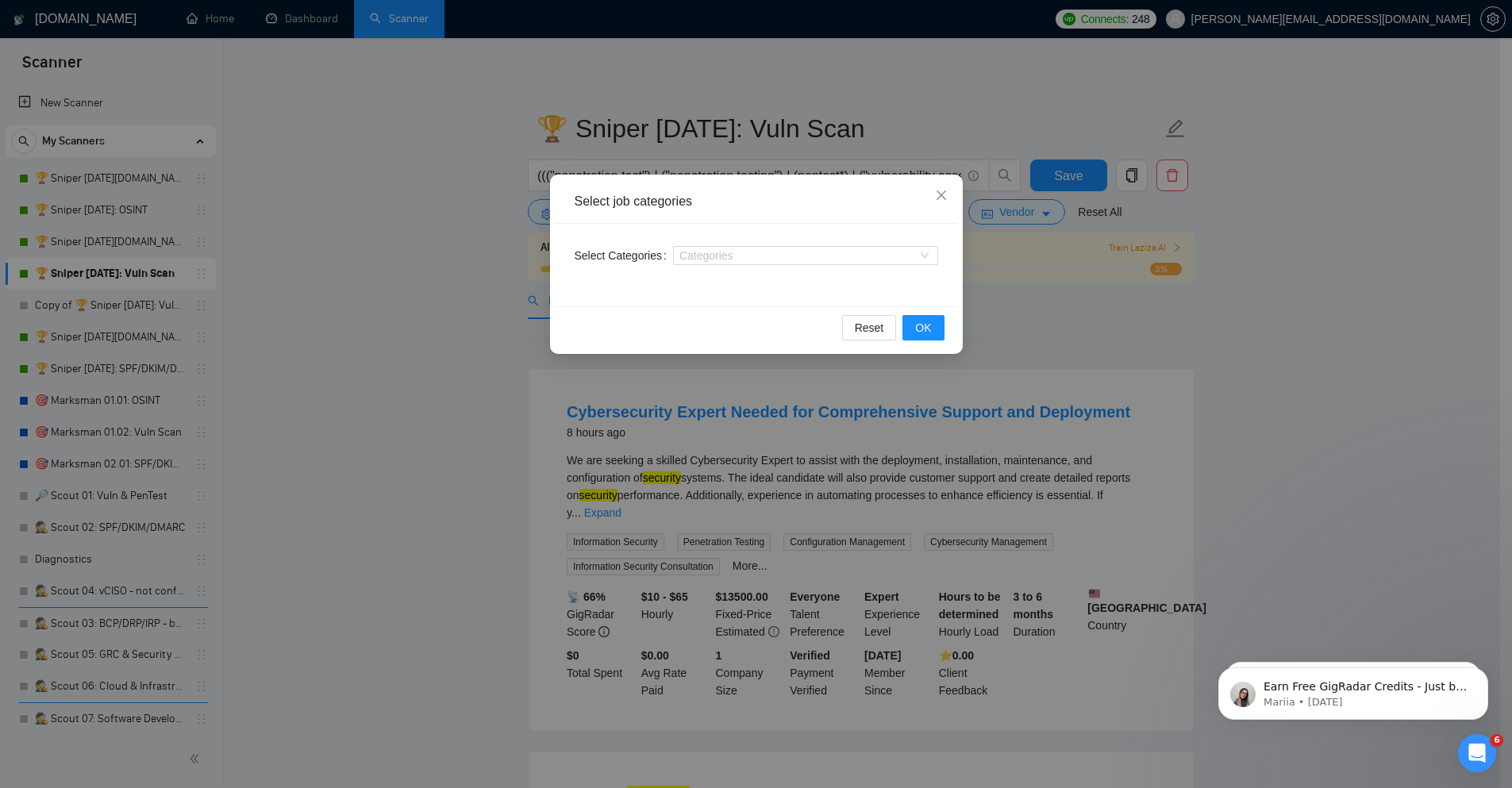
click at [1225, 419] on div "Select job categories Select Categories Categories Reset OK" at bounding box center [756, 394] width 1512 height 788
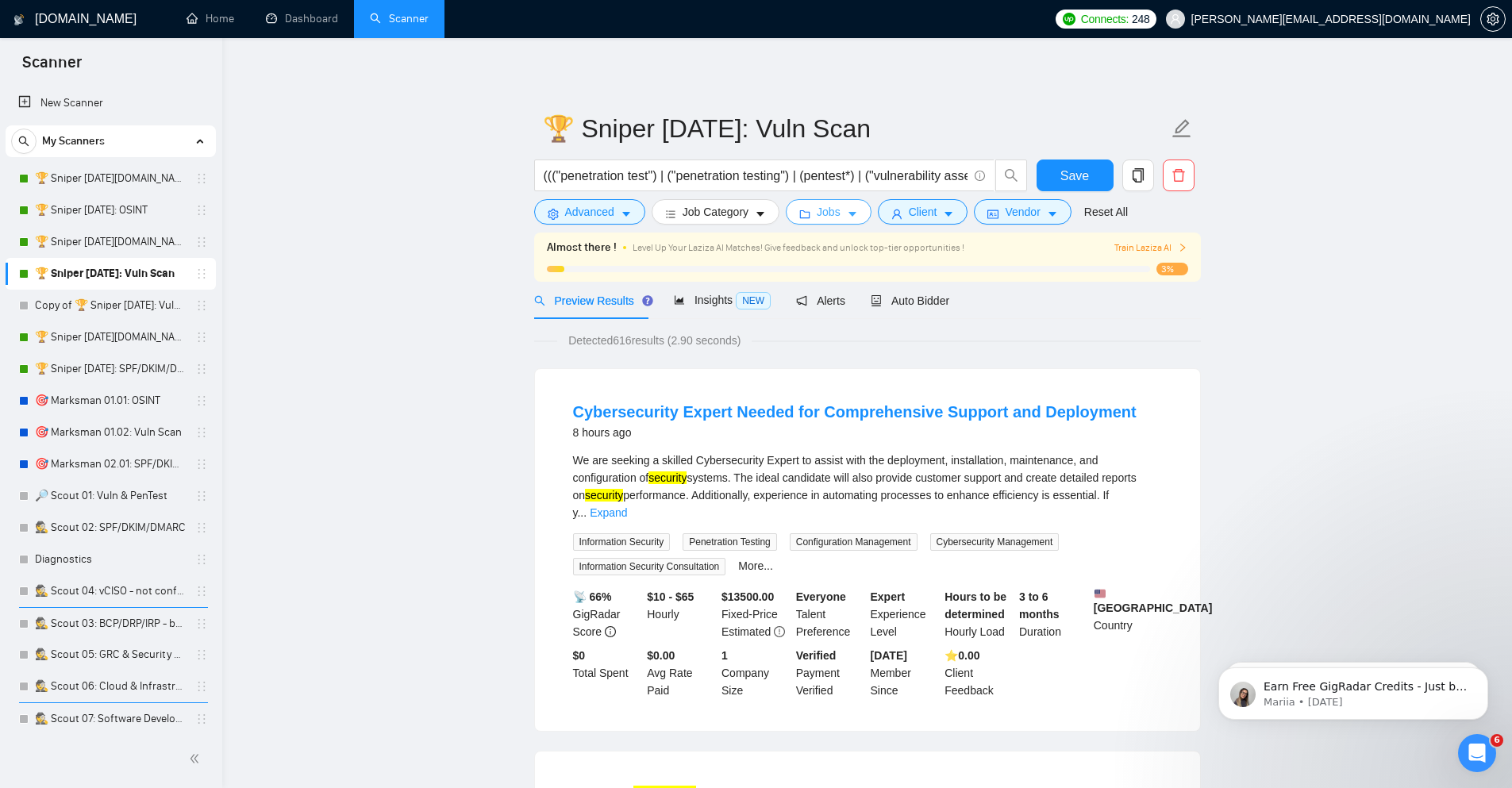
click at [851, 217] on icon "caret-down" at bounding box center [852, 214] width 11 height 11
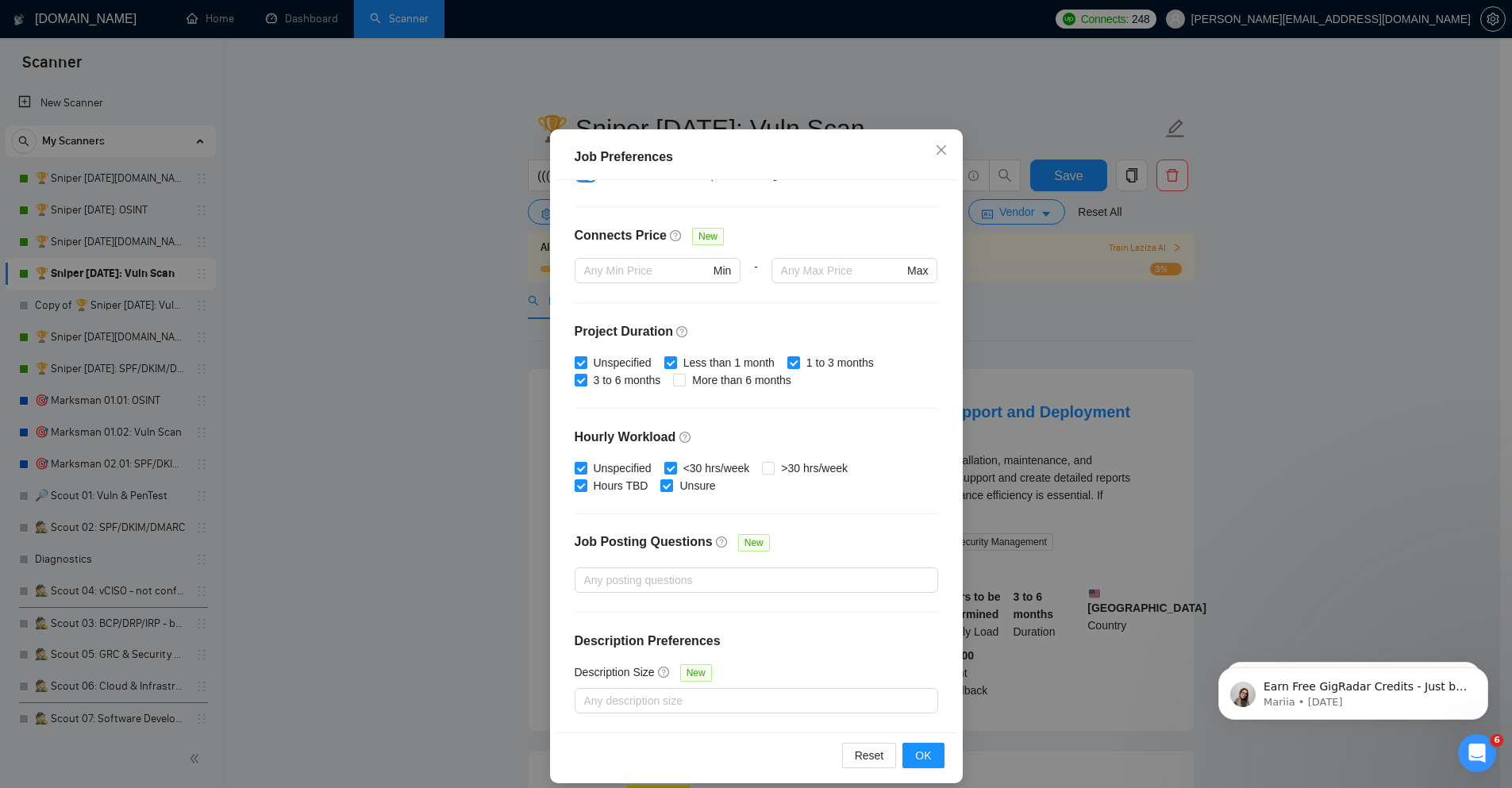
scroll to position [78, 0]
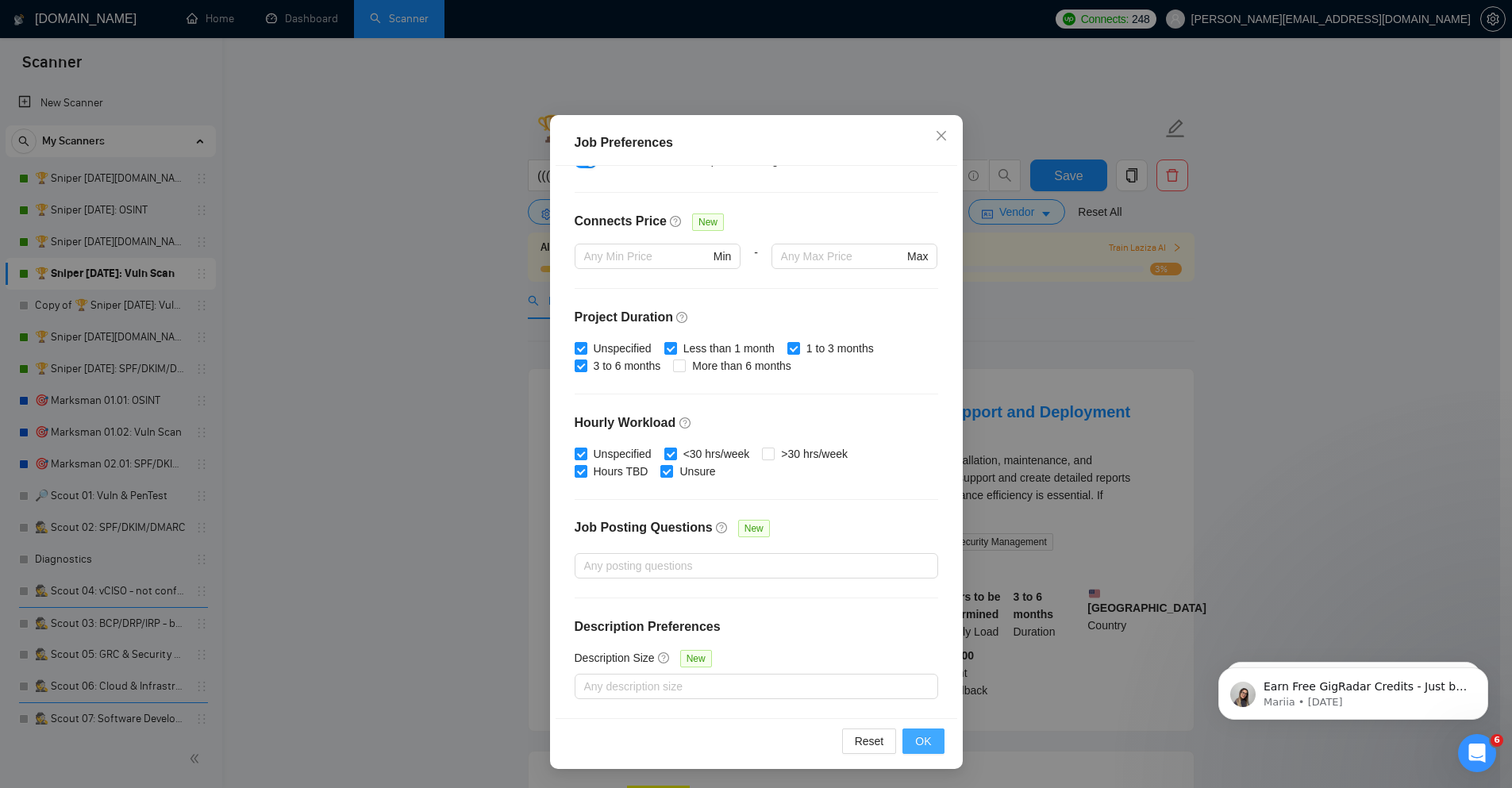
click at [924, 739] on span "OK" at bounding box center [923, 742] width 15 height 17
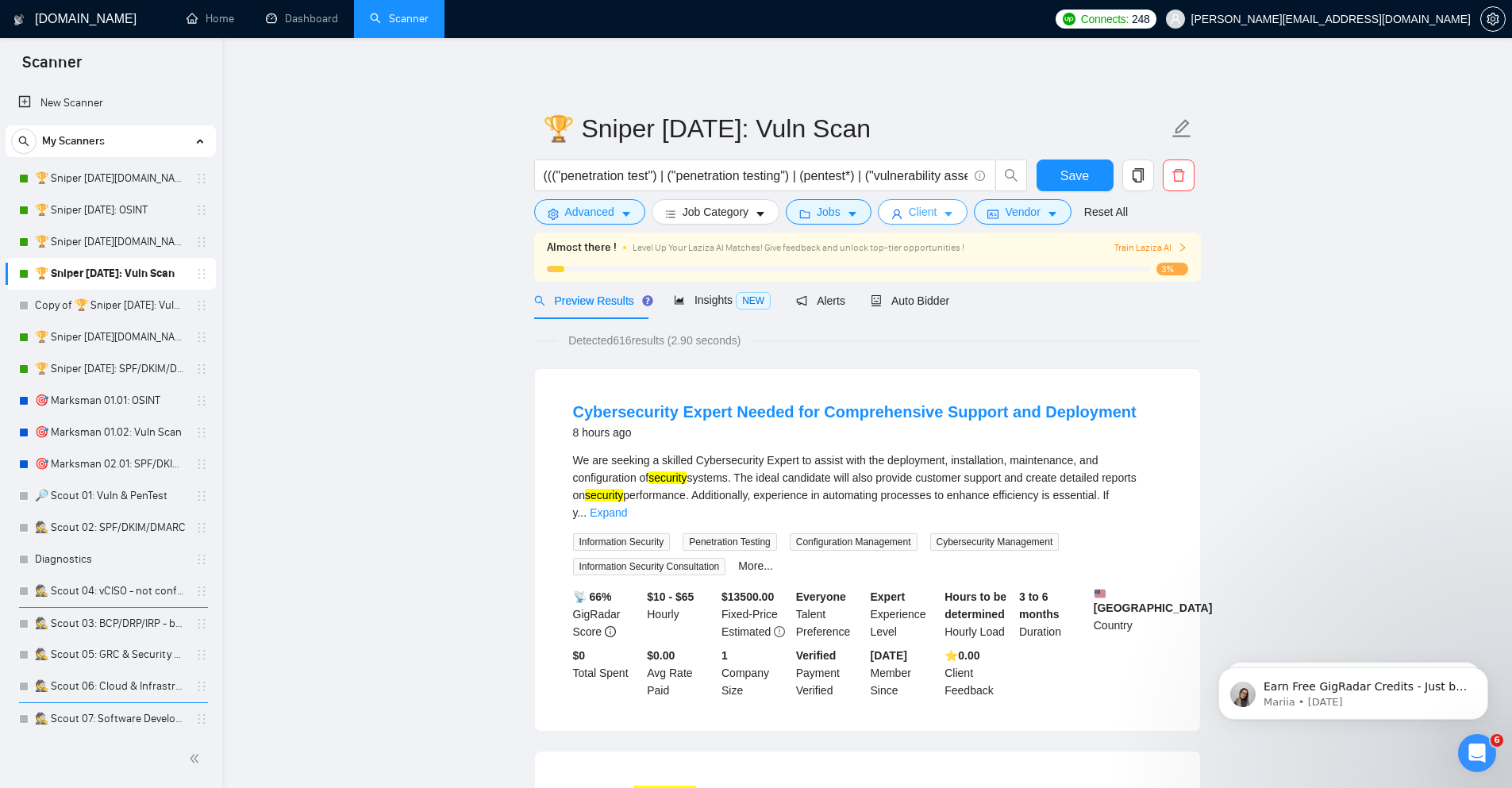
click at [954, 213] on icon "caret-down" at bounding box center [948, 214] width 11 height 11
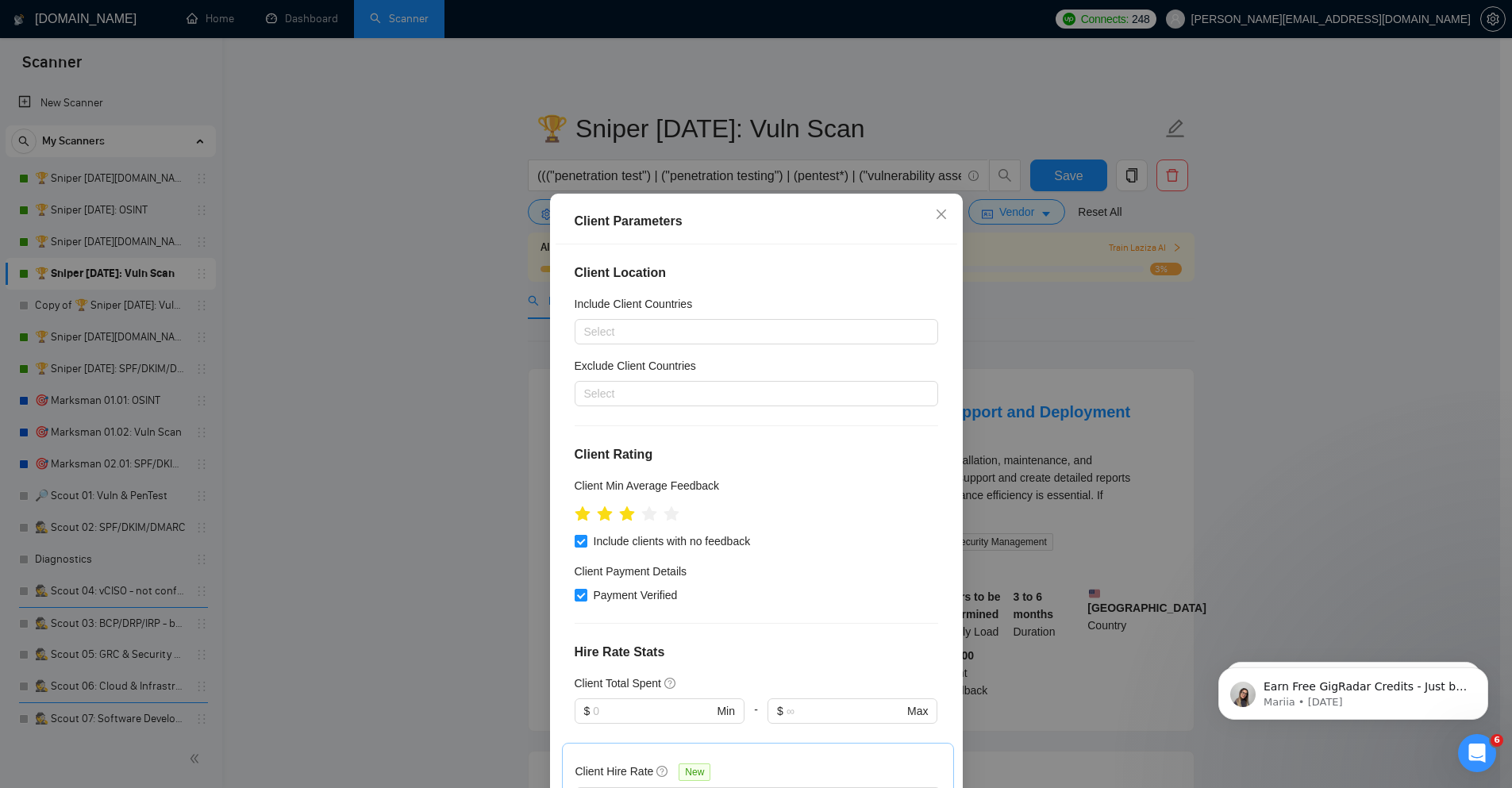
click at [1379, 347] on div "Client Parameters Client Location Include Client Countries Select Exclude Clien…" at bounding box center [756, 394] width 1512 height 788
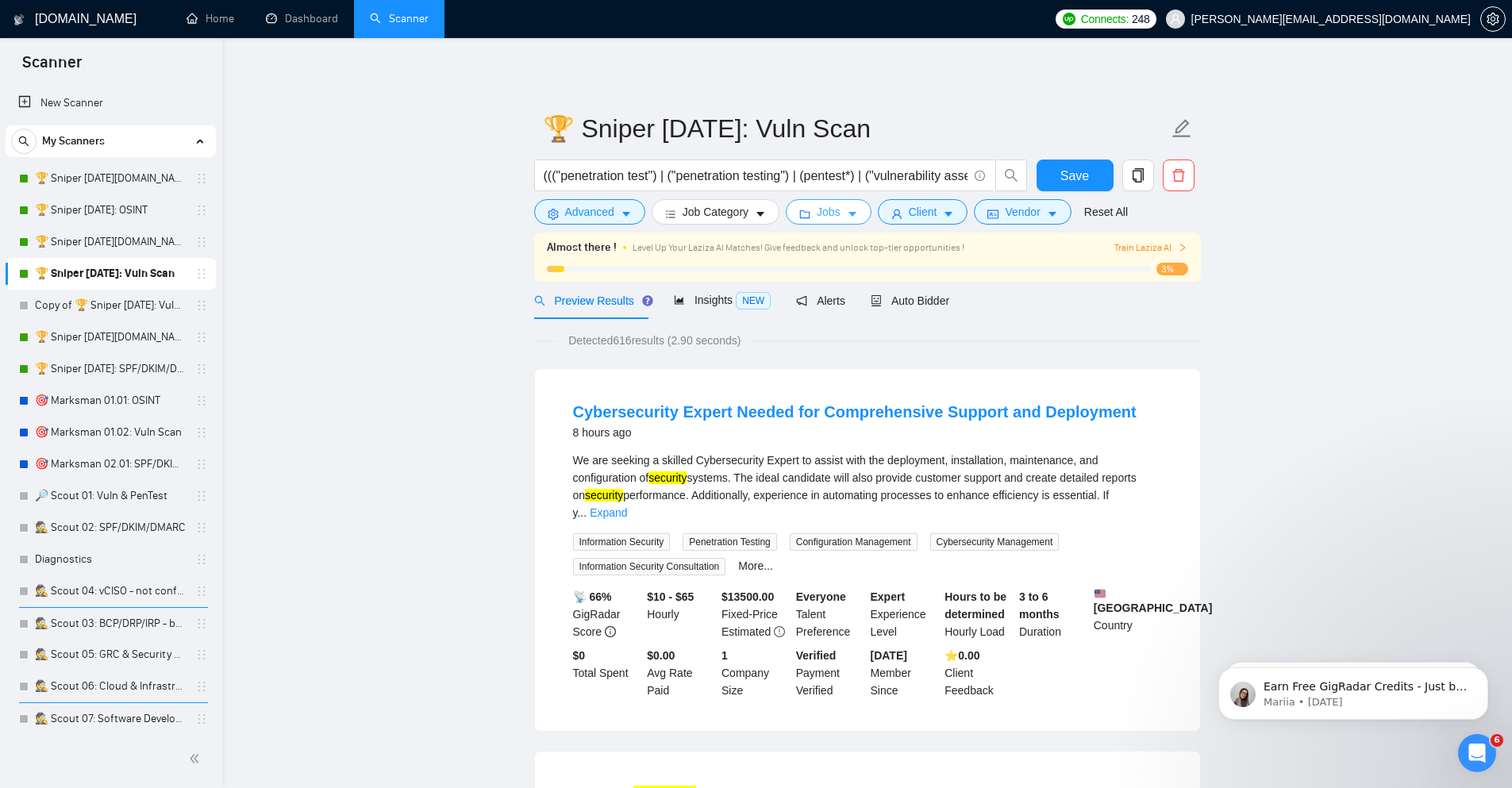
click at [824, 203] on button "Jobs" at bounding box center [828, 212] width 86 height 26
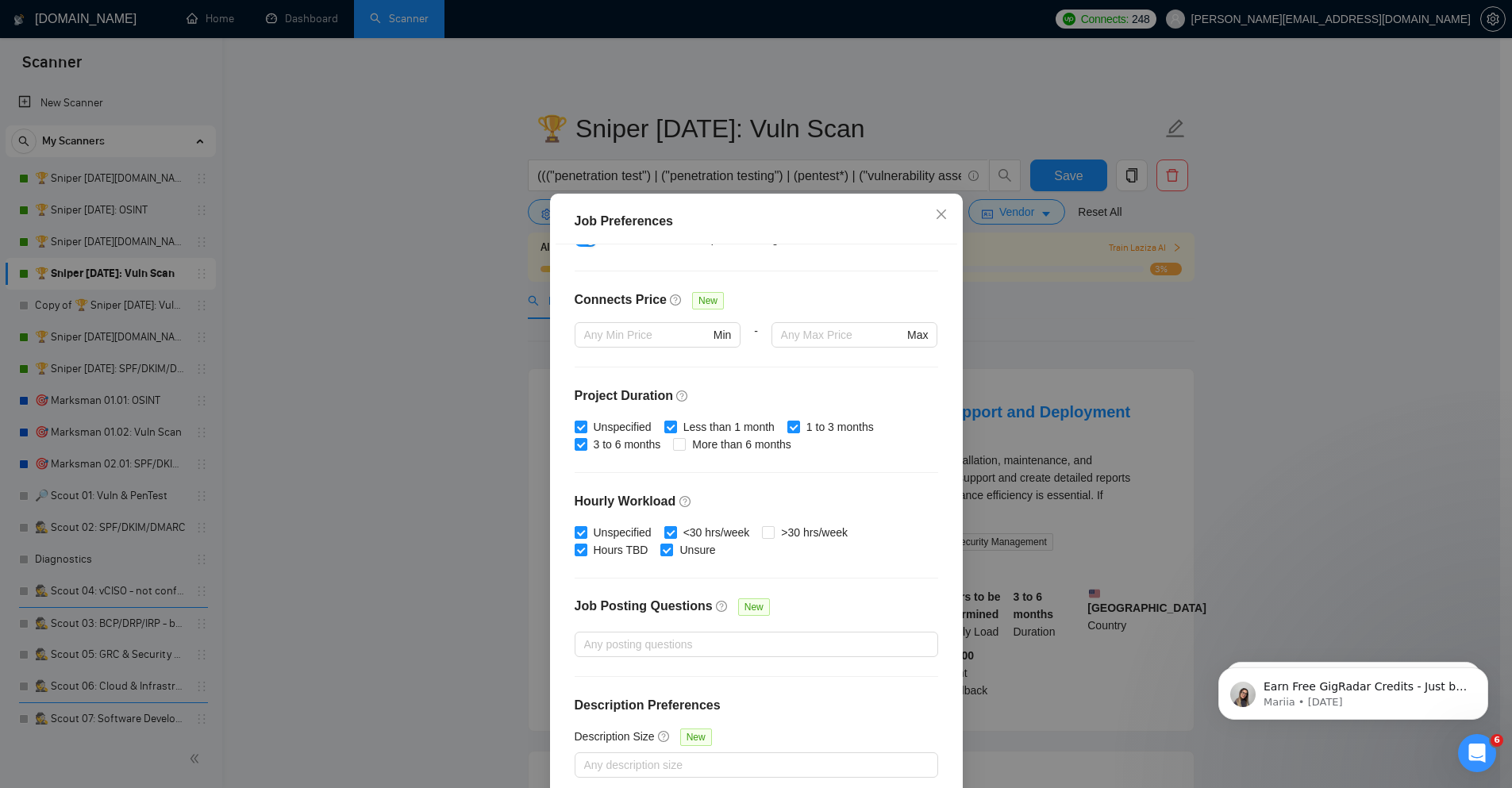
drag, startPoint x: 1250, startPoint y: 297, endPoint x: 1086, endPoint y: 254, distance: 169.5
click at [1251, 297] on div "Job Preferences Budget Project Type All Fixed Price Hourly Rate Fixed Price Bud…" at bounding box center [756, 394] width 1512 height 788
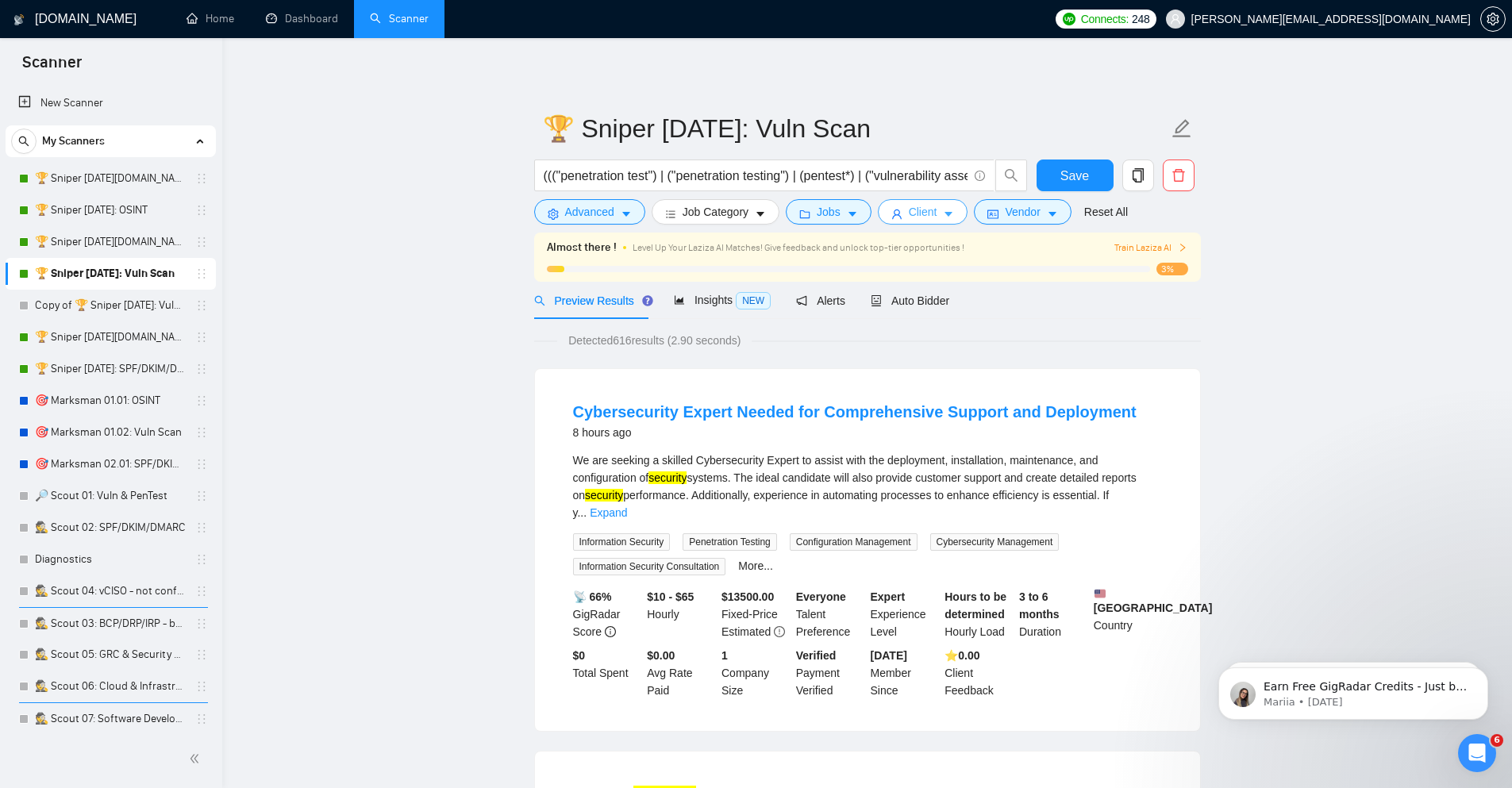
click at [926, 215] on span "Client" at bounding box center [923, 211] width 28 height 17
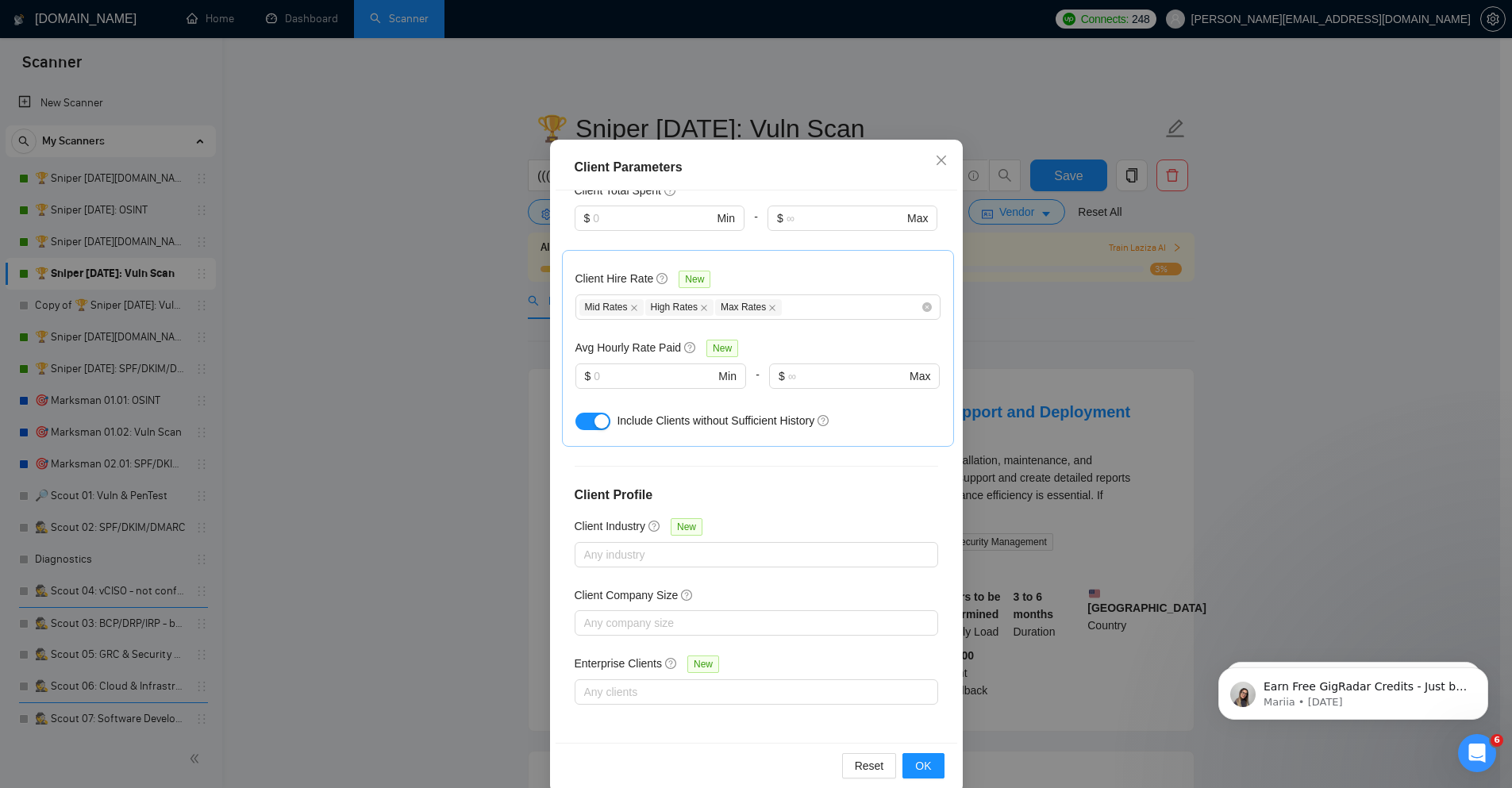
scroll to position [78, 0]
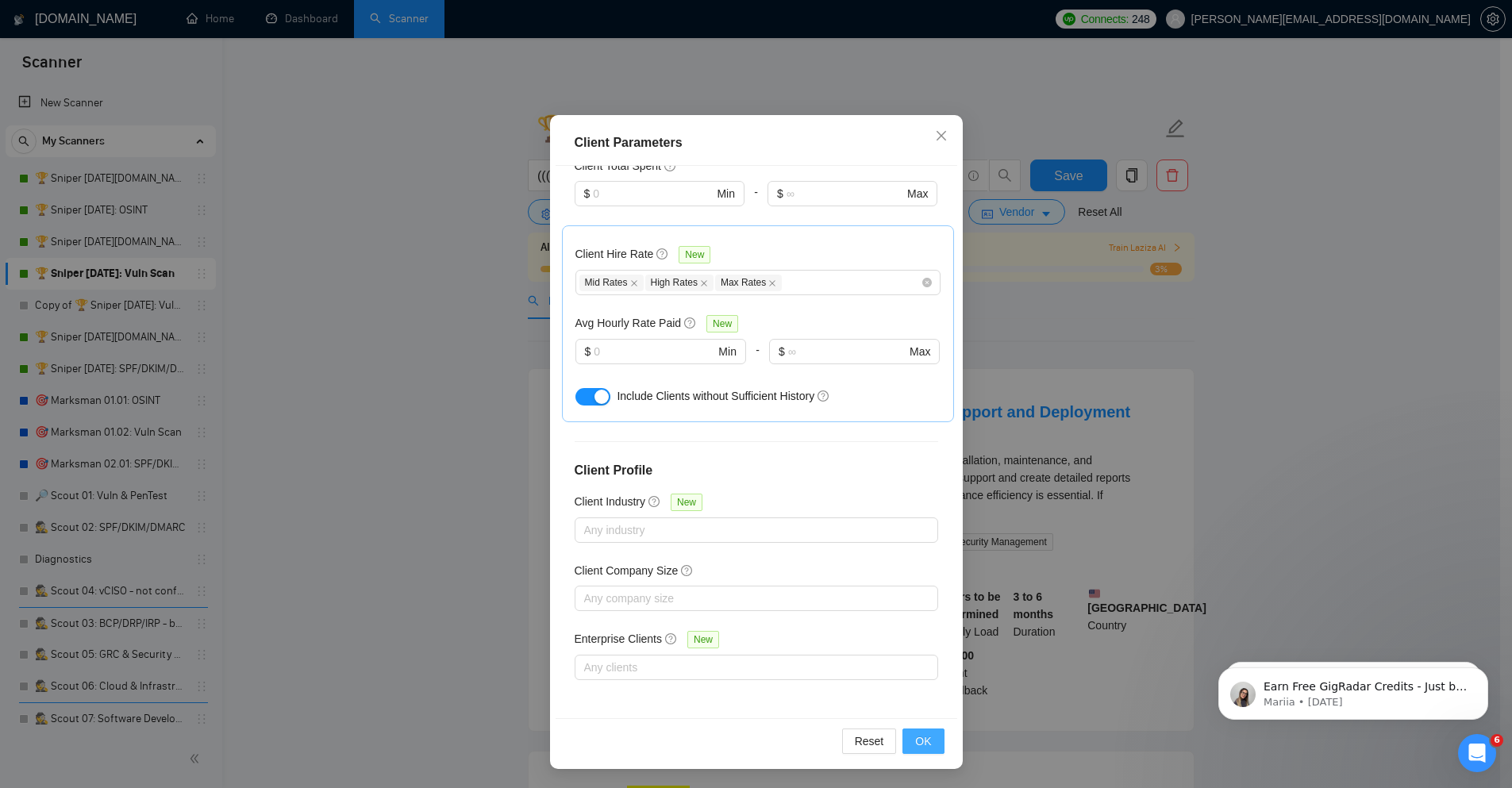
click at [917, 737] on span "OK" at bounding box center [923, 742] width 15 height 17
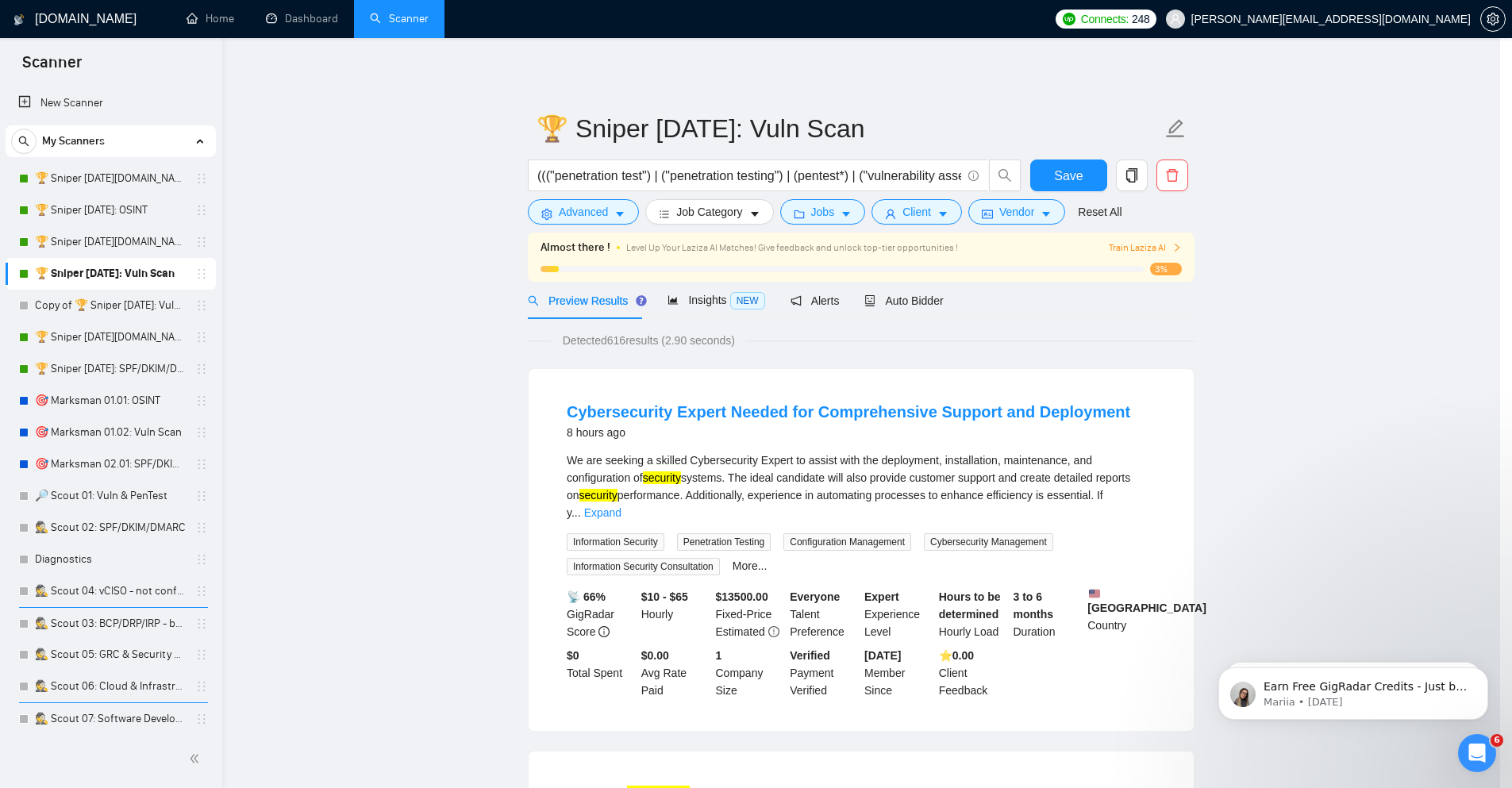
scroll to position [0, 0]
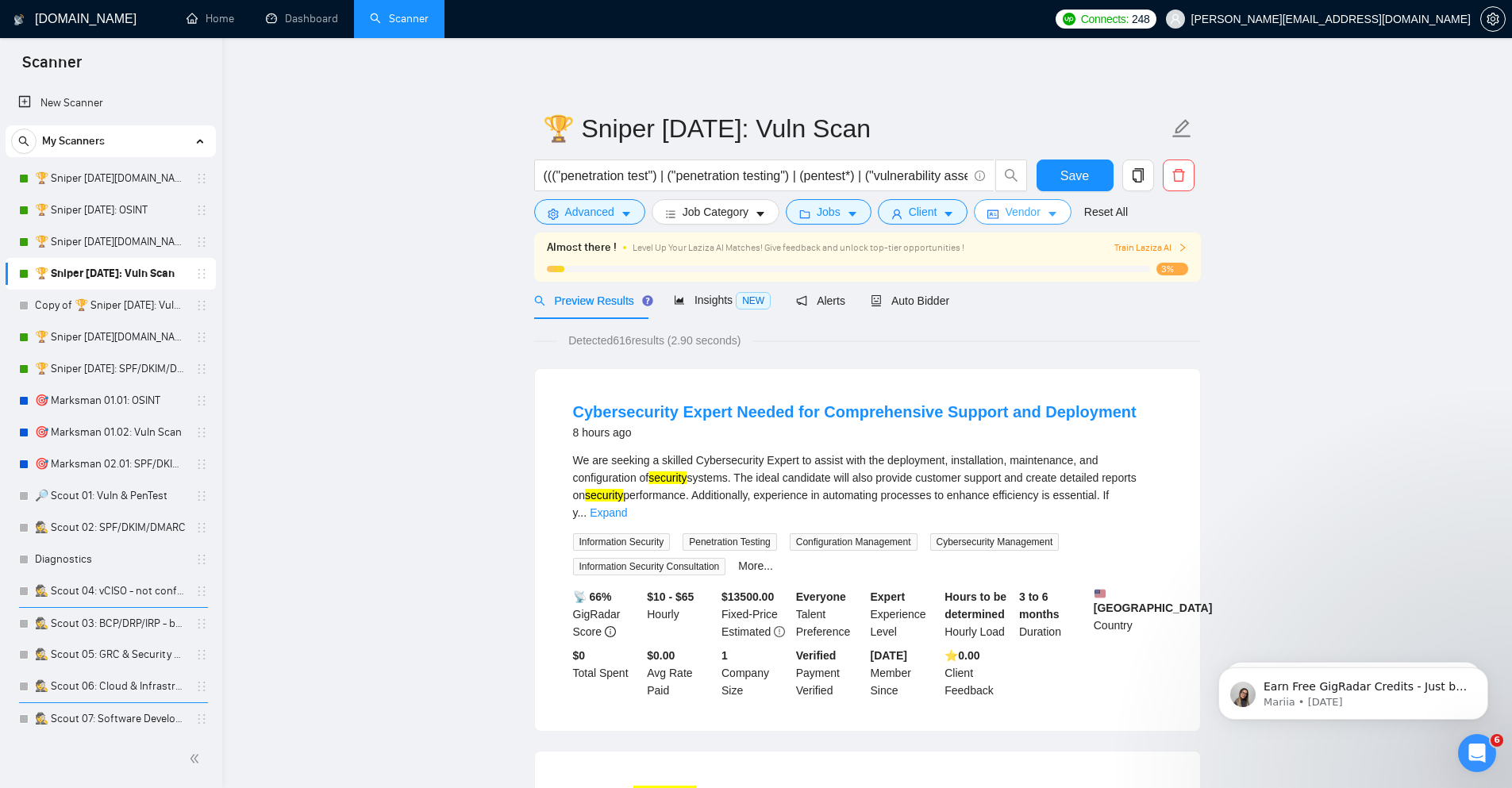
click at [1058, 214] on button "Vendor" at bounding box center [1021, 212] width 97 height 26
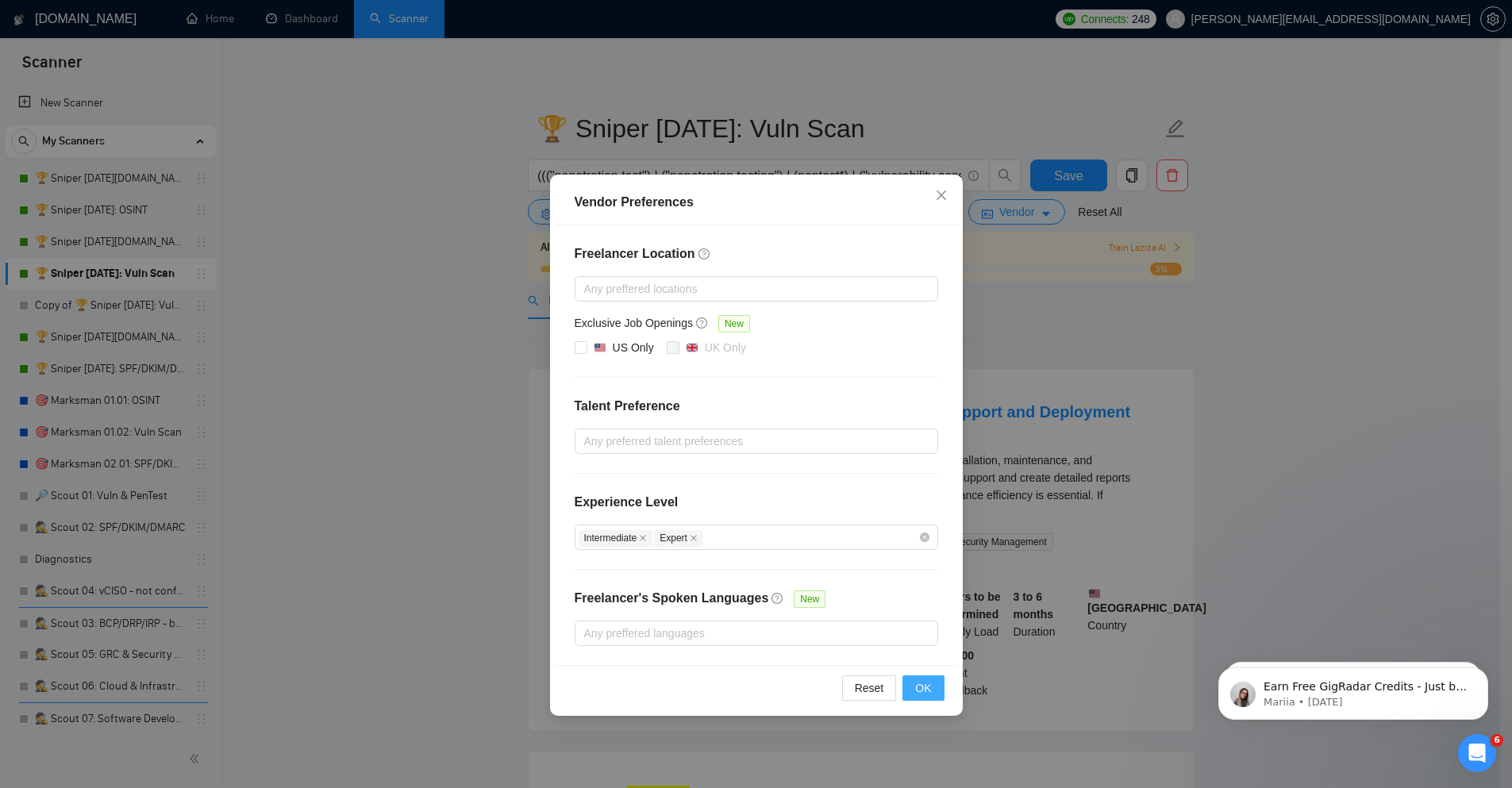
click at [936, 687] on button "OK" at bounding box center [923, 688] width 41 height 26
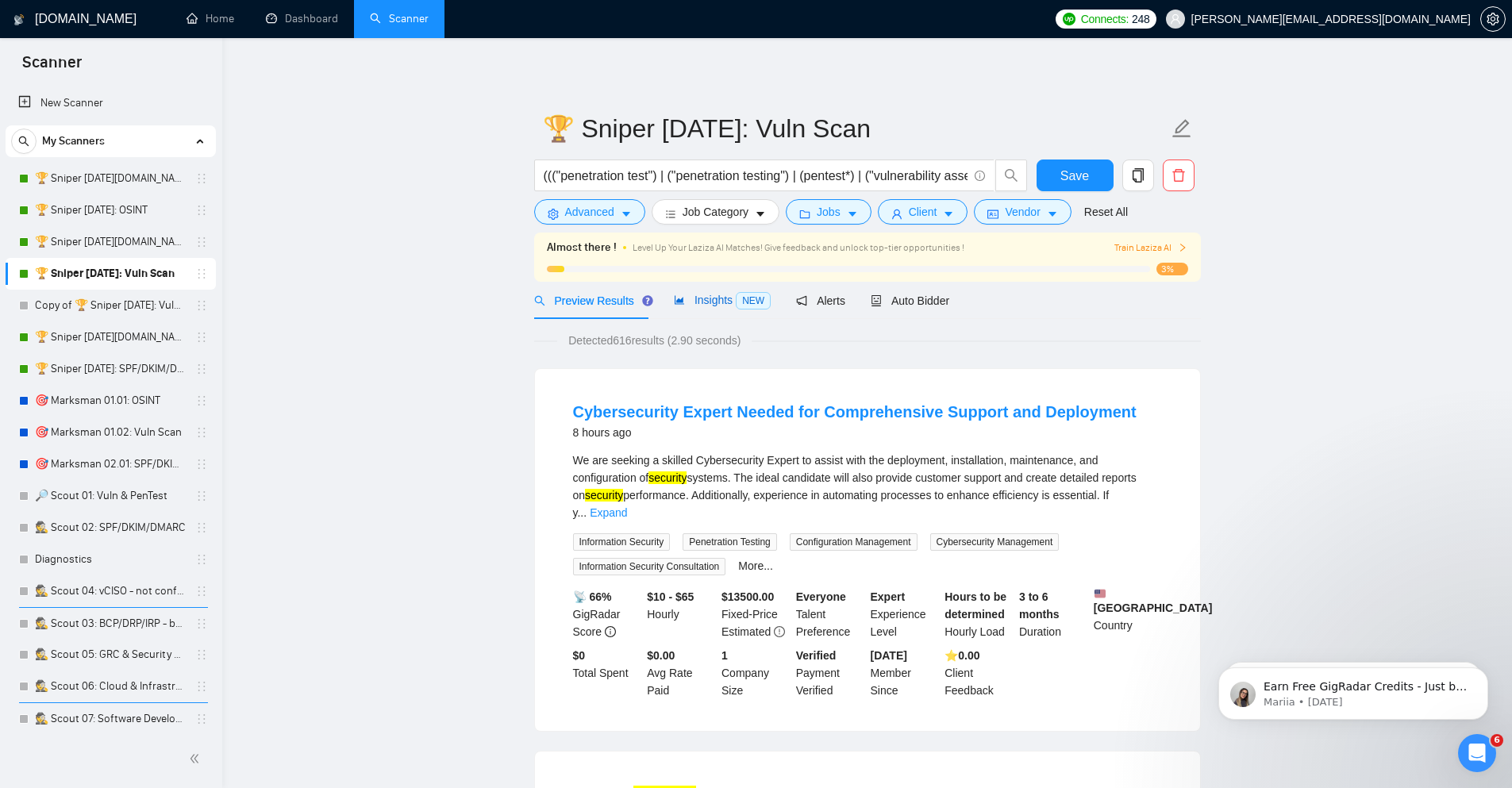
click at [702, 298] on span "Insights NEW" at bounding box center [722, 300] width 97 height 13
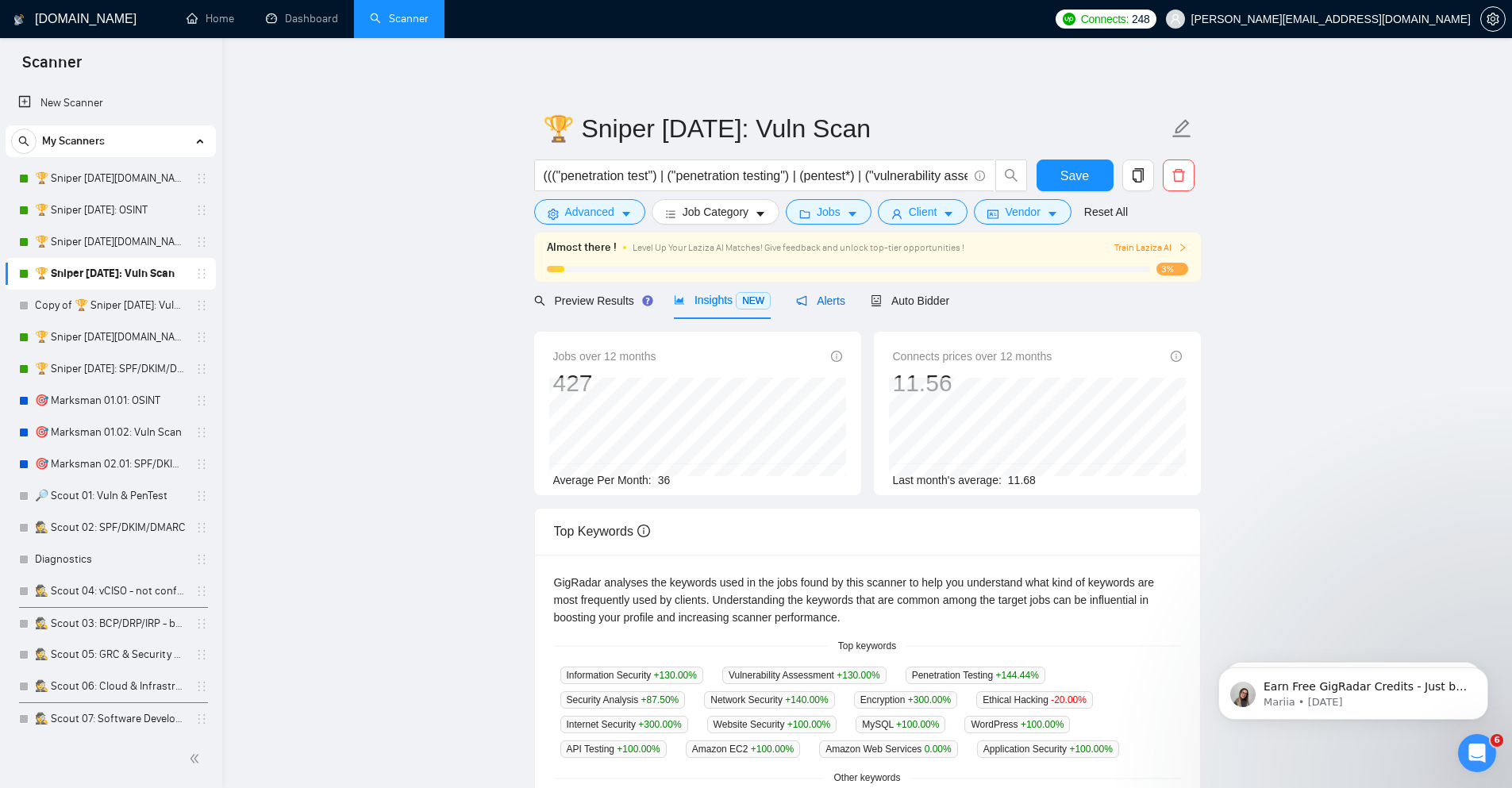
click at [816, 307] on span "Alerts" at bounding box center [820, 301] width 49 height 13
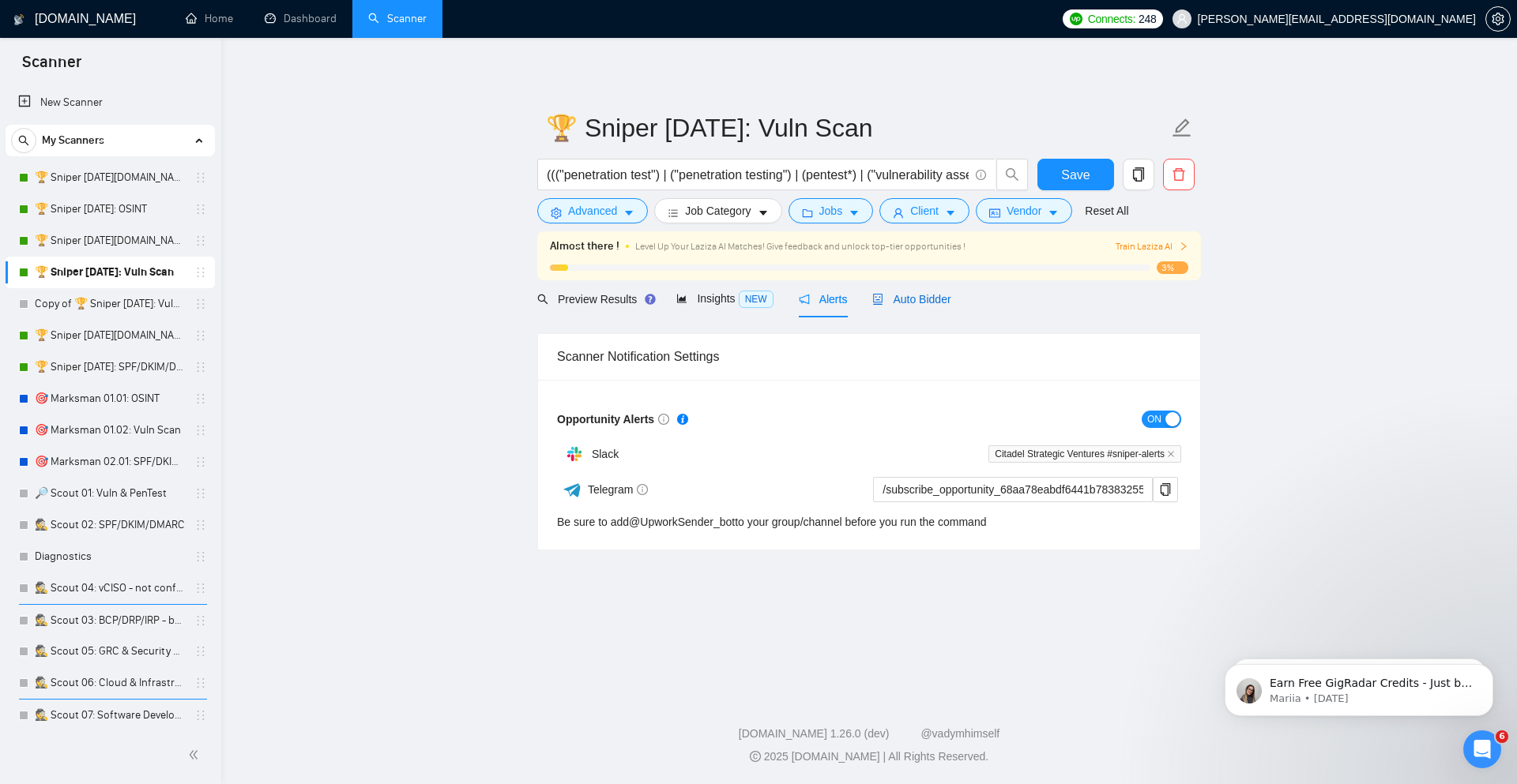
click at [914, 301] on span "Auto Bidder" at bounding box center [911, 299] width 78 height 13
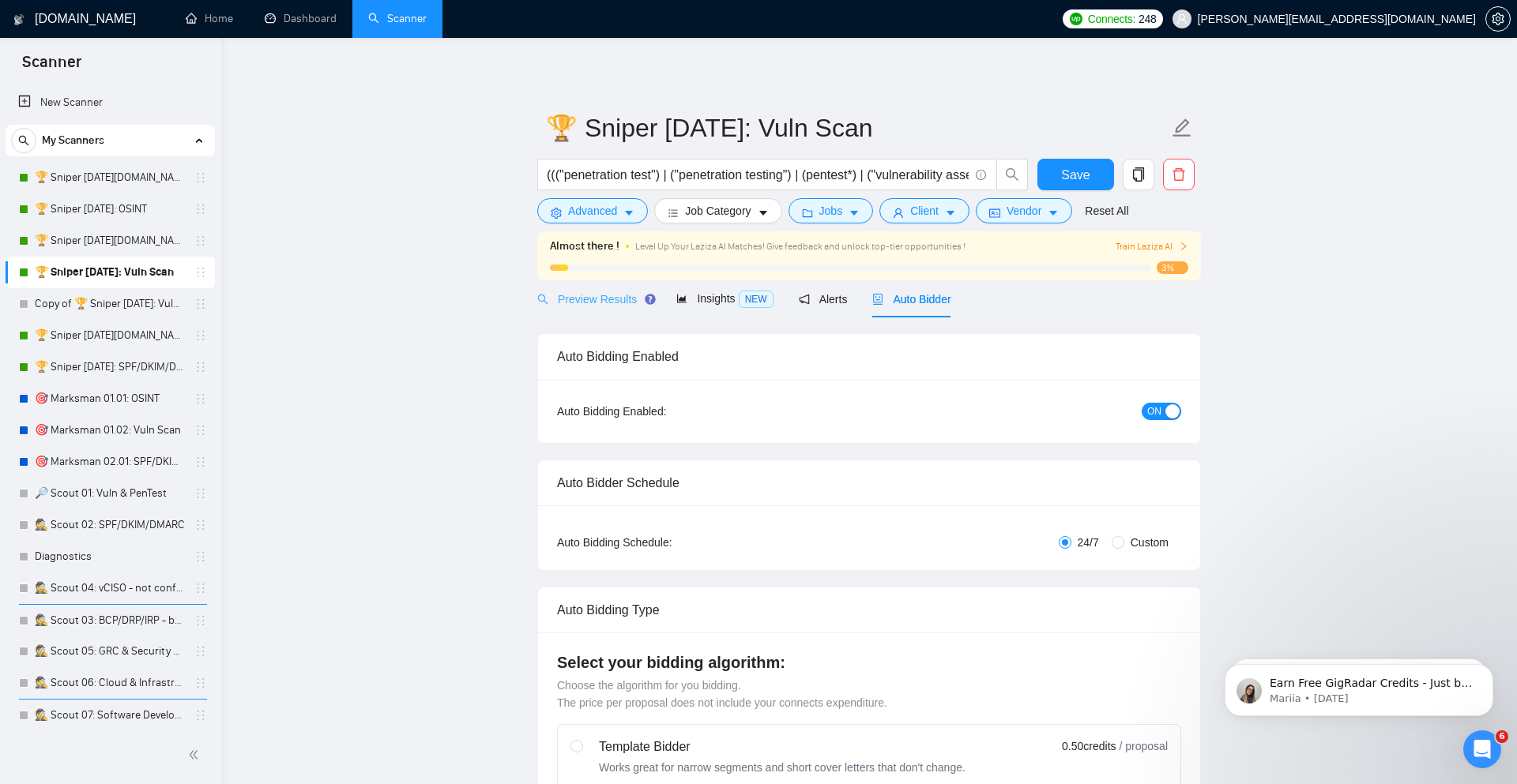
checkbox input "true"
drag, startPoint x: 103, startPoint y: 304, endPoint x: 510, endPoint y: 249, distance: 410.7
click at [103, 304] on link "Copy of 🏆 Sniper [DATE]: Vuln Scan" at bounding box center [110, 304] width 151 height 32
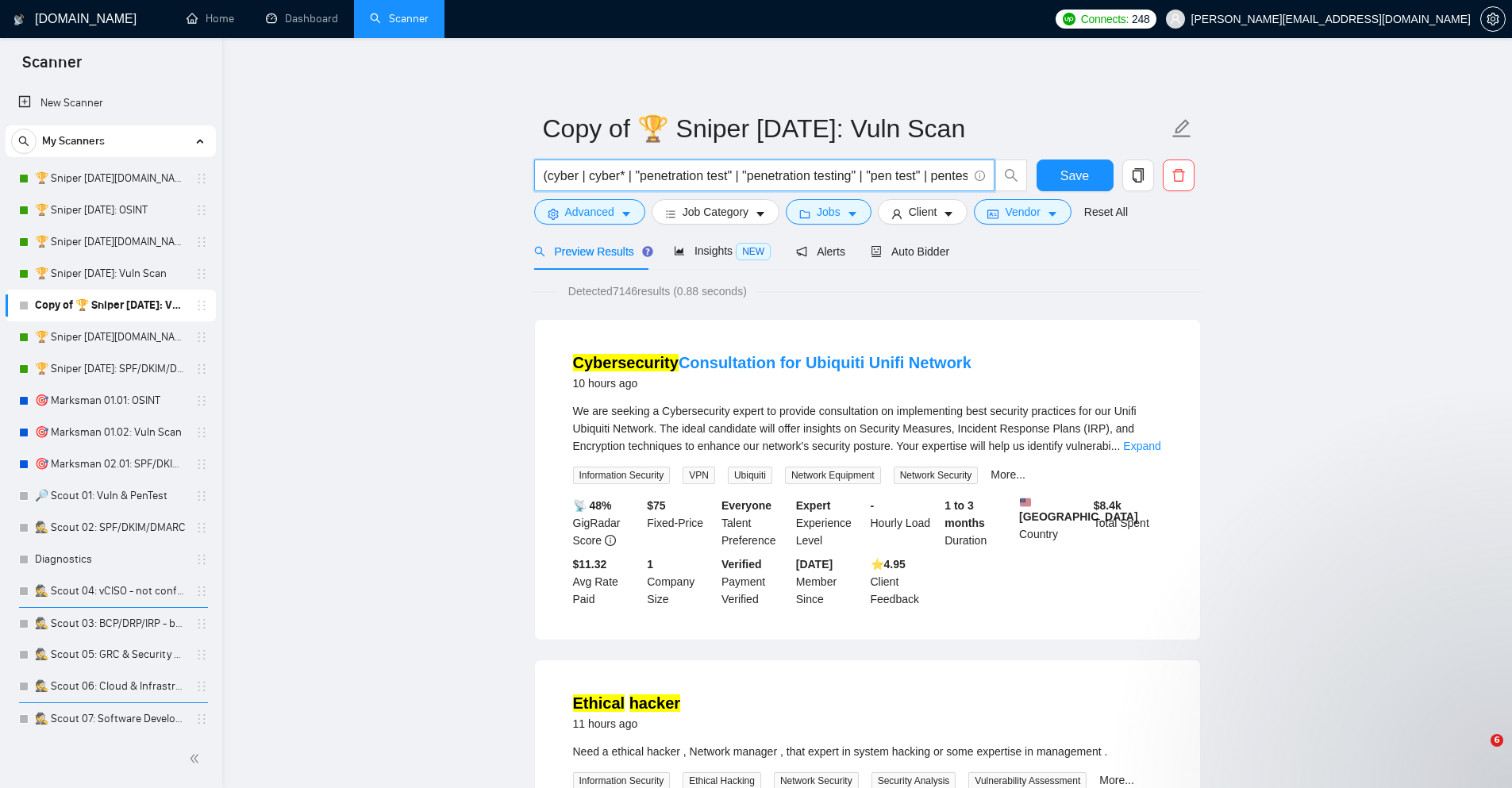
click at [910, 182] on input "(cyber | cyber* | "penetration test" | "penetration testing" | "pen test" | pen…" at bounding box center [755, 175] width 424 height 20
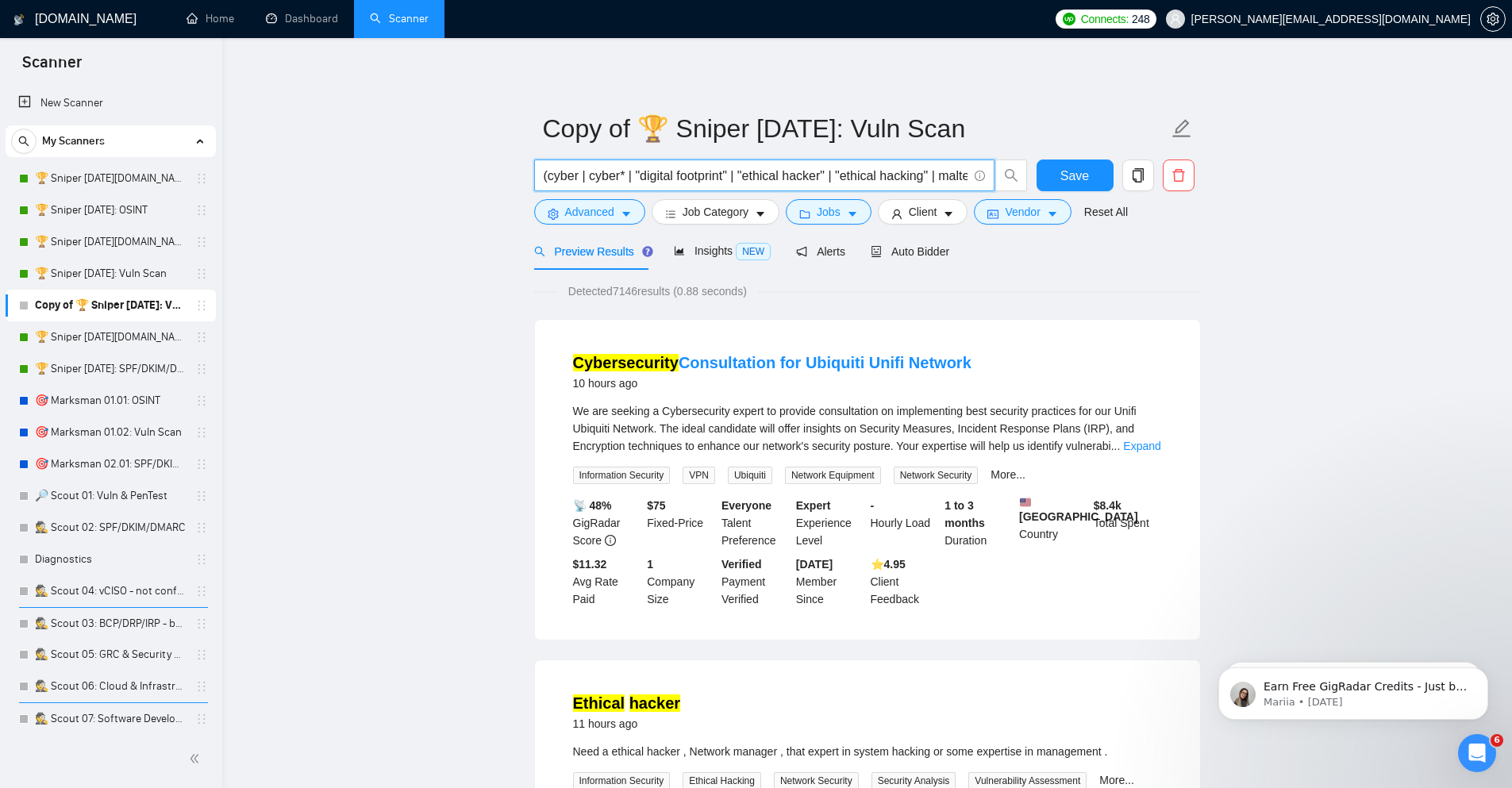
scroll to position [0, 2340]
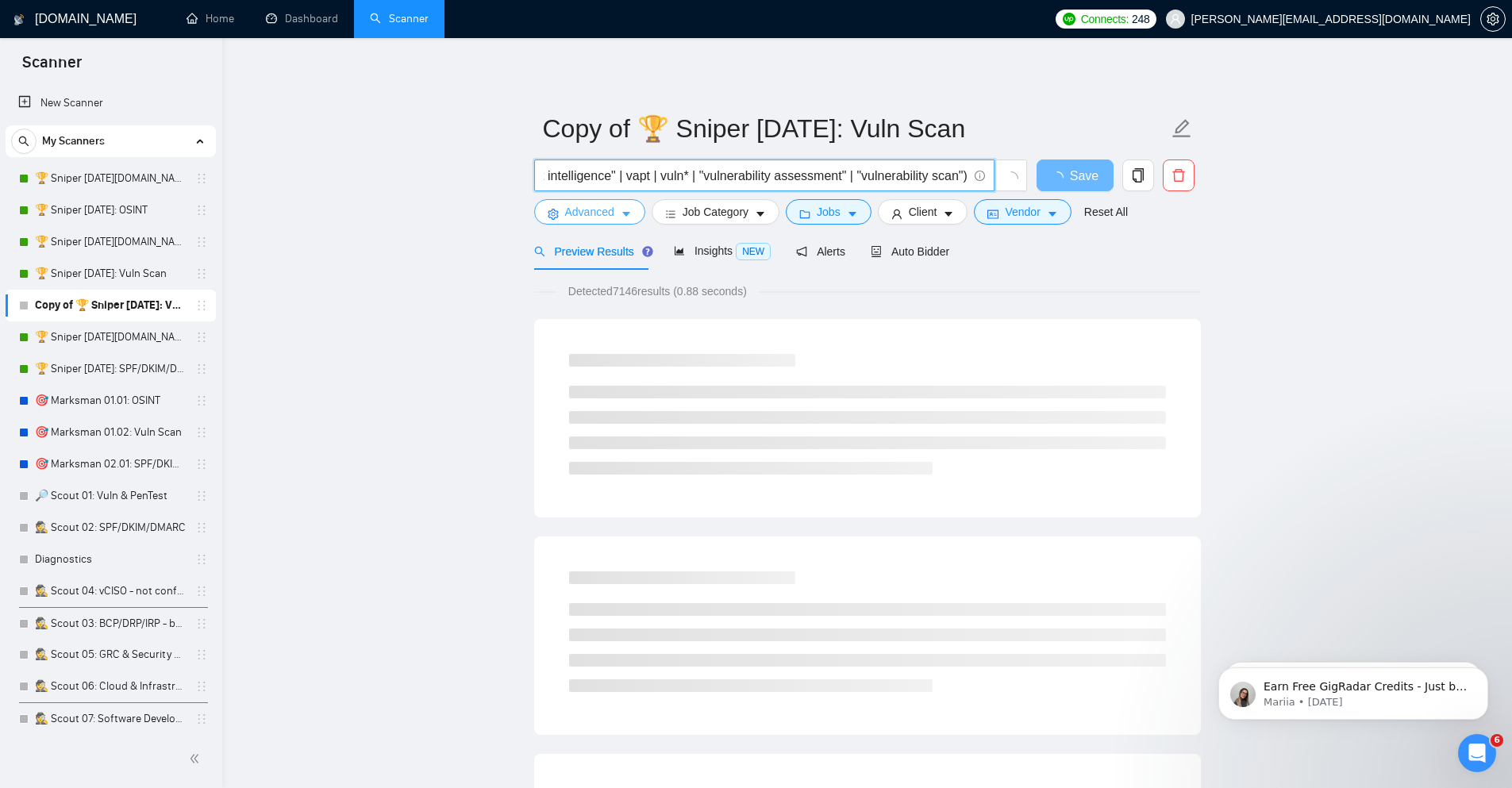
type input "(cyber | cyber* | "digital footprint" | "ethical hacker" | "ethical hacking" | …"
click at [619, 206] on button "Advanced" at bounding box center [589, 212] width 111 height 26
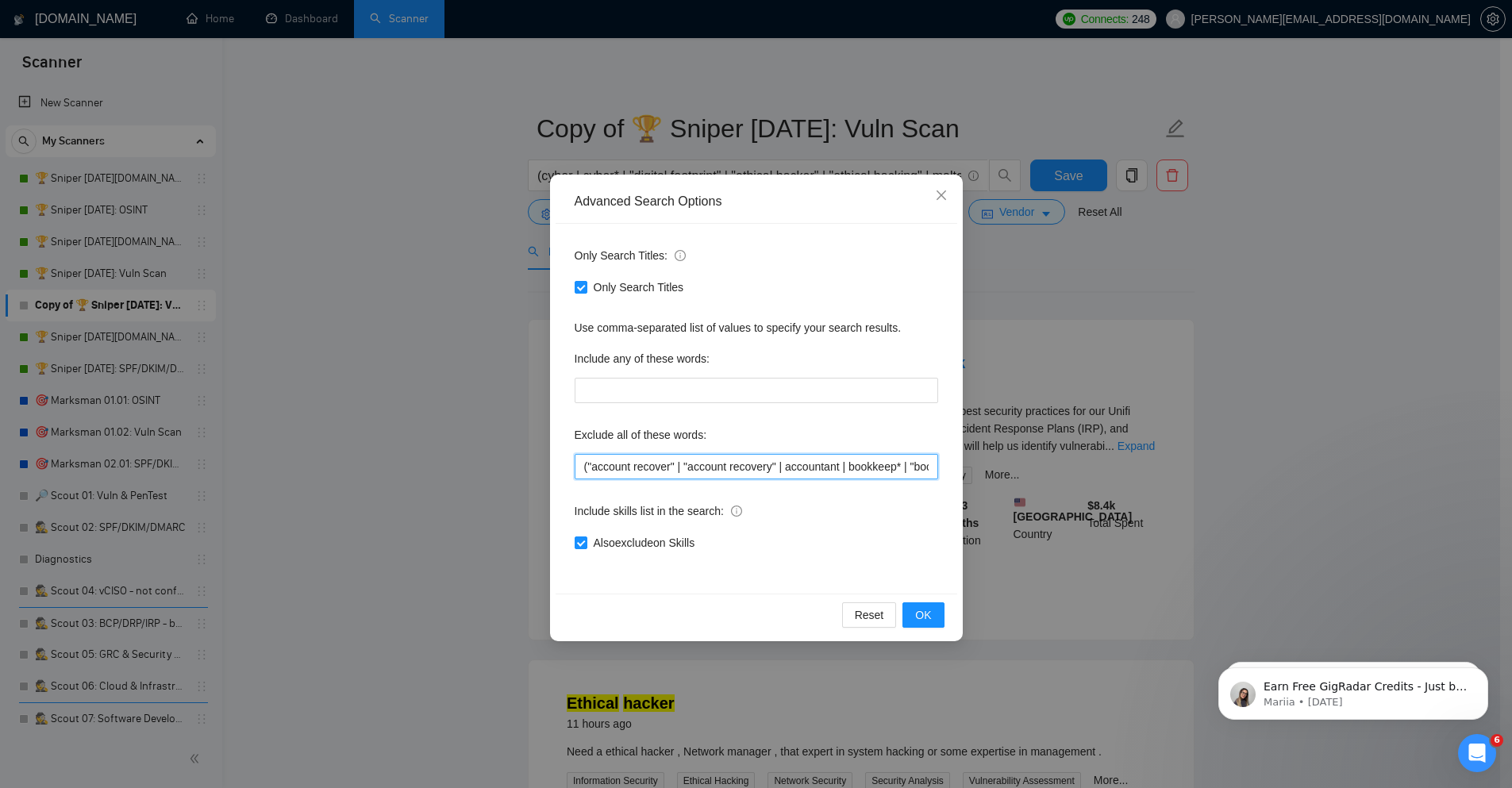
click at [651, 473] on input "("account recover" | "account recovery" | accountant | bookkeep* | "book keeper…" at bounding box center [756, 467] width 363 height 26
click at [927, 614] on span "OK" at bounding box center [923, 615] width 15 height 17
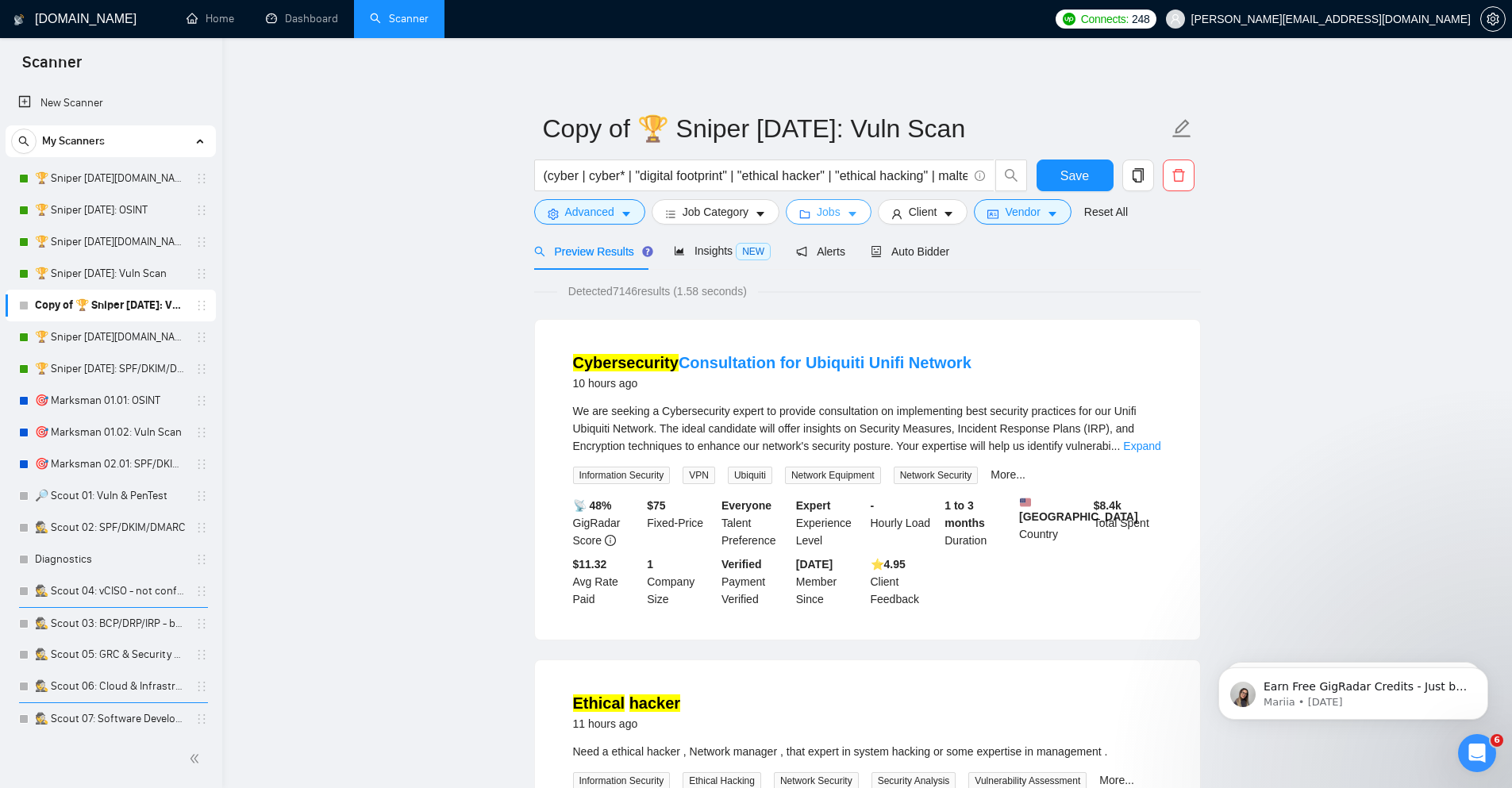
click at [857, 211] on icon "caret-down" at bounding box center [852, 214] width 11 height 11
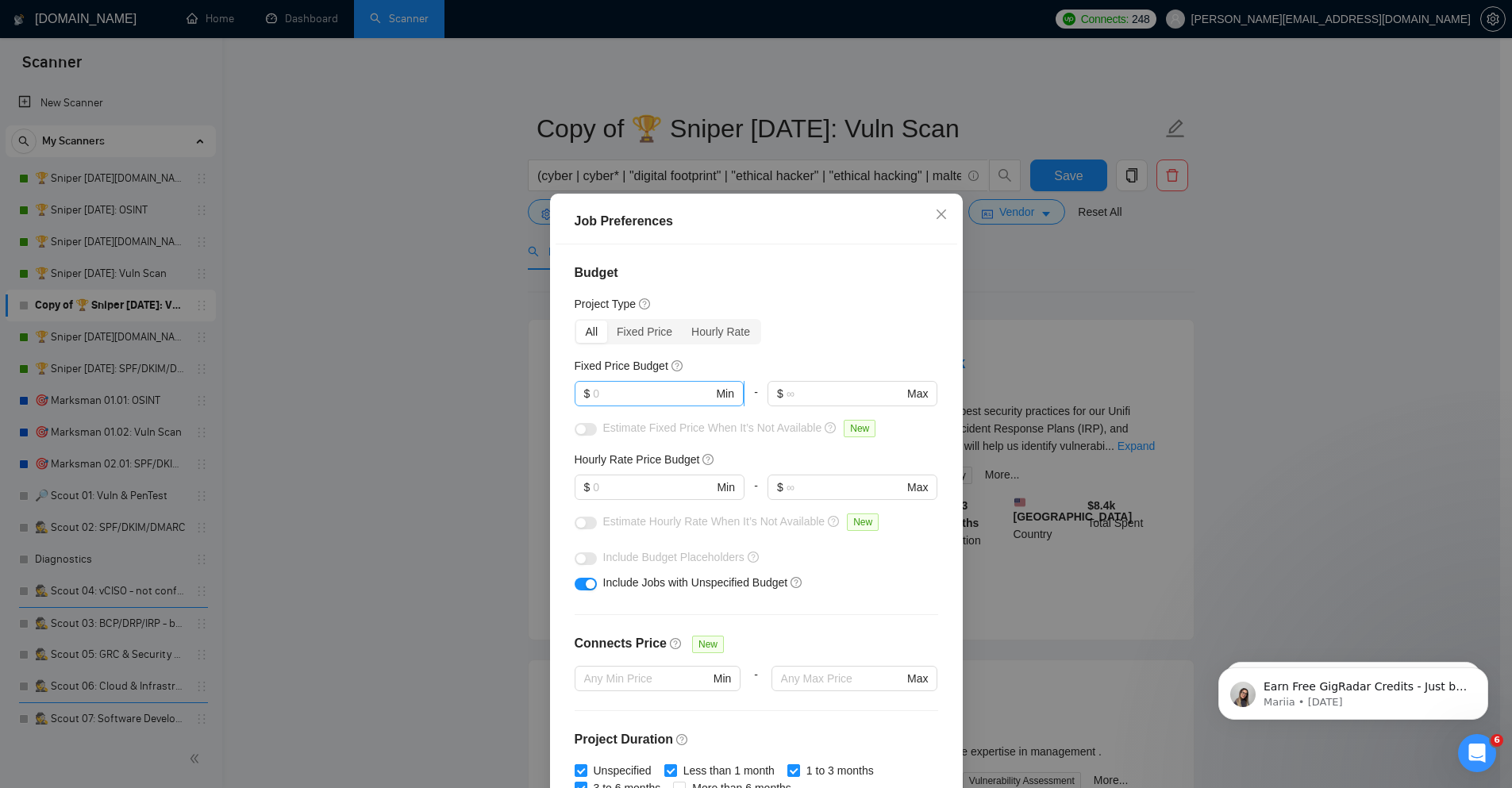
click at [649, 391] on input "text" at bounding box center [652, 394] width 119 height 17
type input "500"
click at [576, 431] on div "button" at bounding box center [581, 429] width 9 height 9
click at [649, 485] on input "text" at bounding box center [652, 487] width 119 height 17
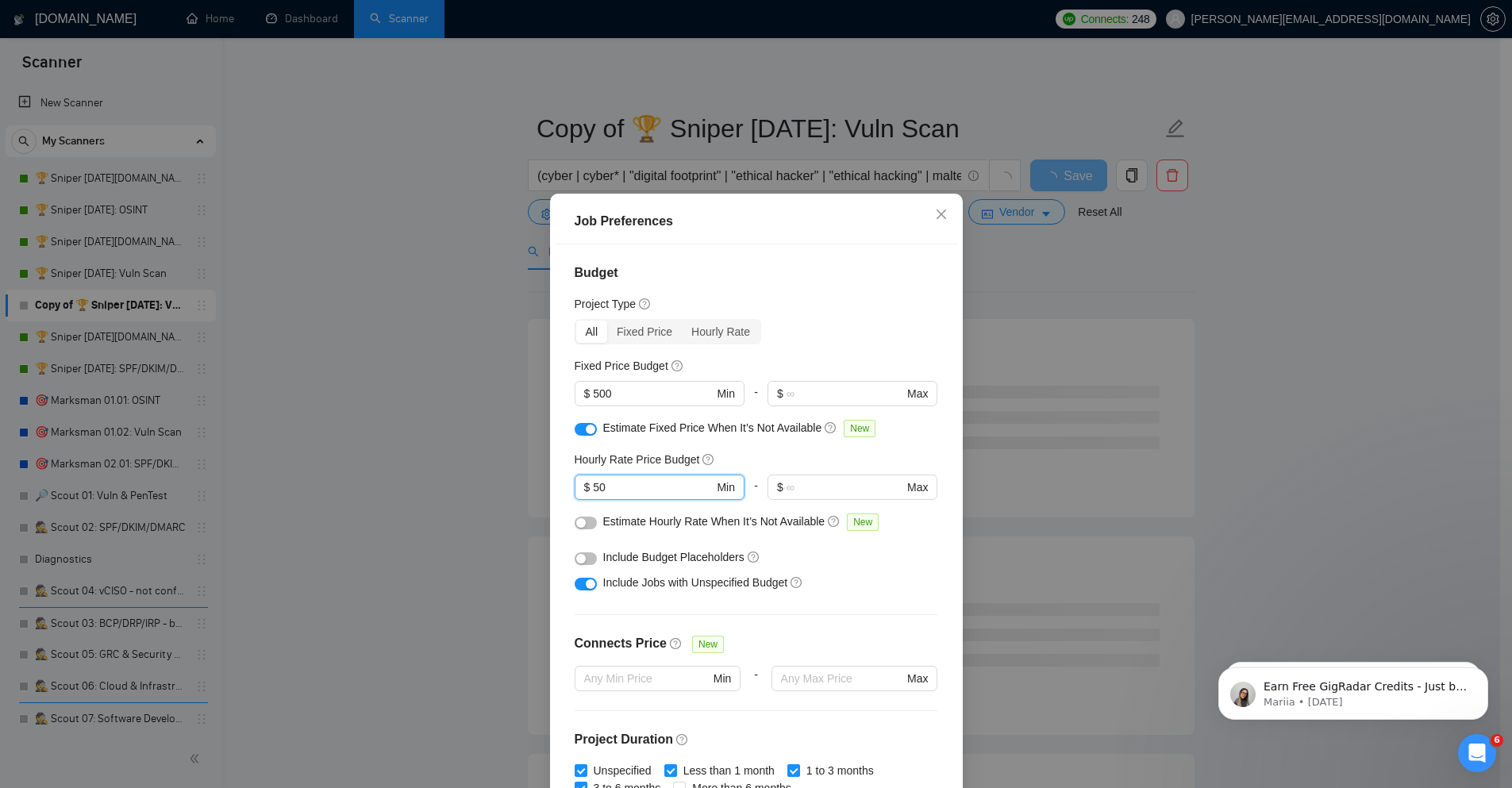
type input "50"
click at [578, 525] on div "button" at bounding box center [581, 522] width 9 height 9
click at [583, 557] on button "button" at bounding box center [586, 559] width 22 height 13
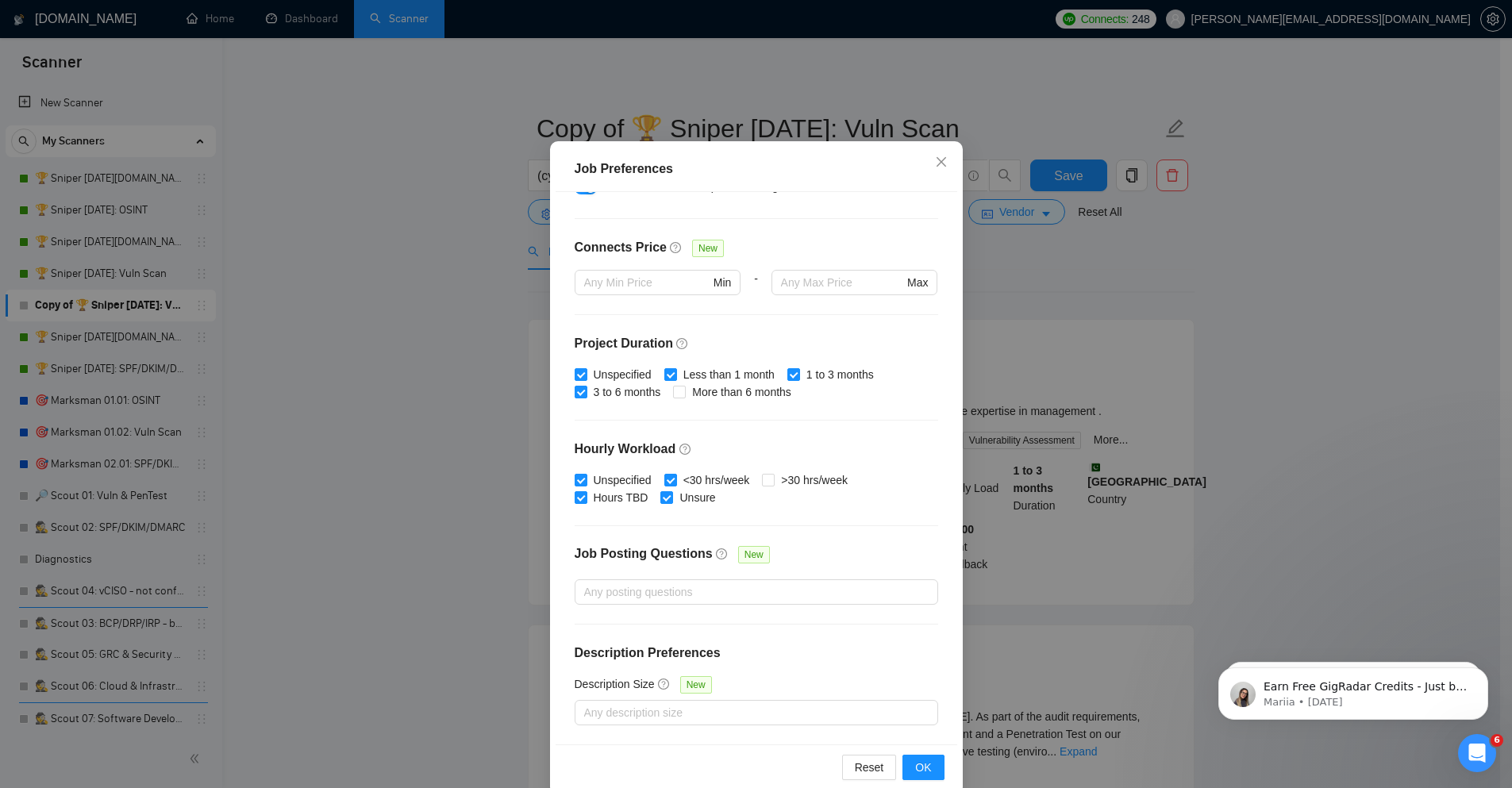
scroll to position [78, 0]
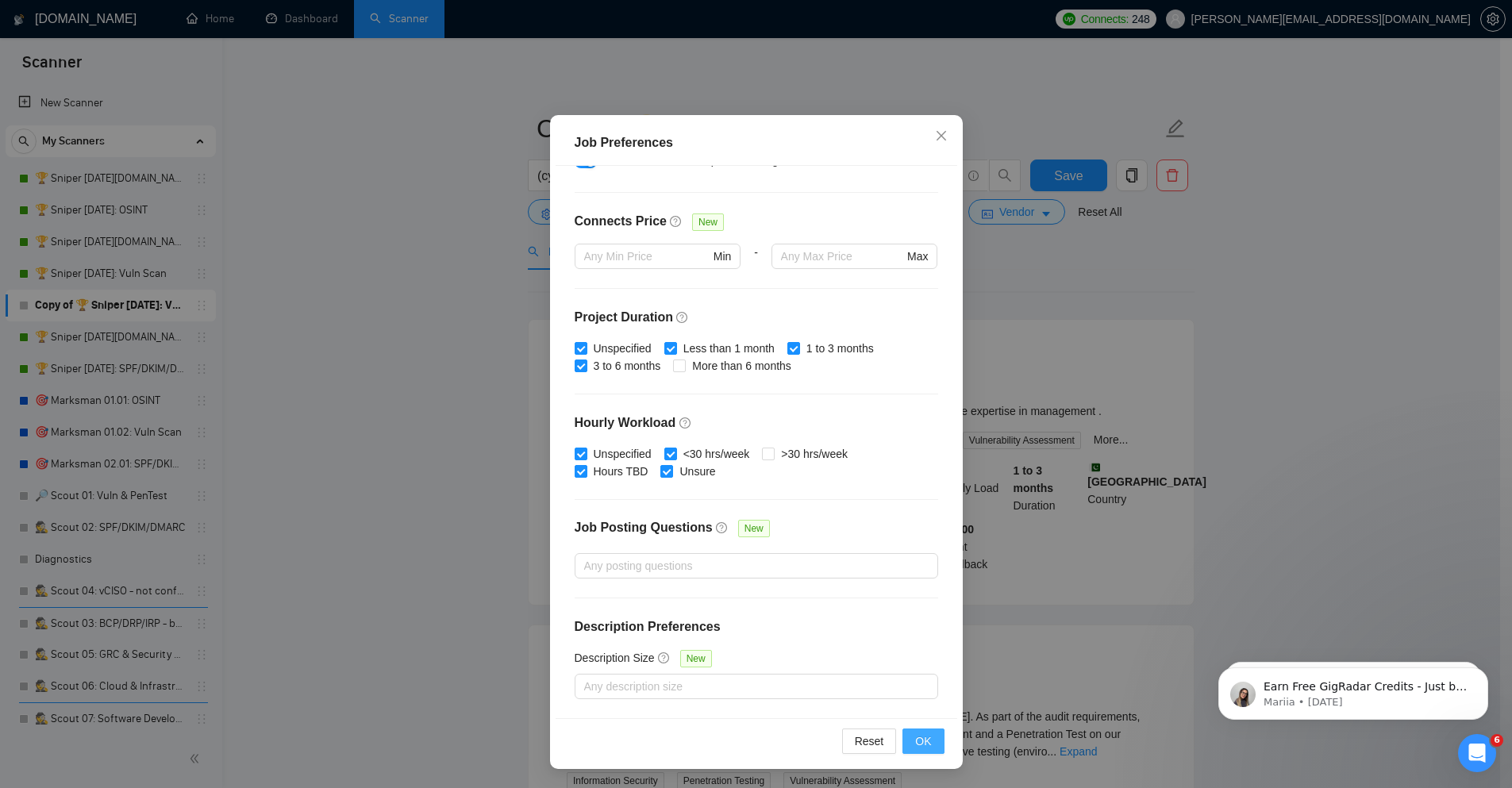
click at [929, 736] on button "OK" at bounding box center [923, 742] width 41 height 26
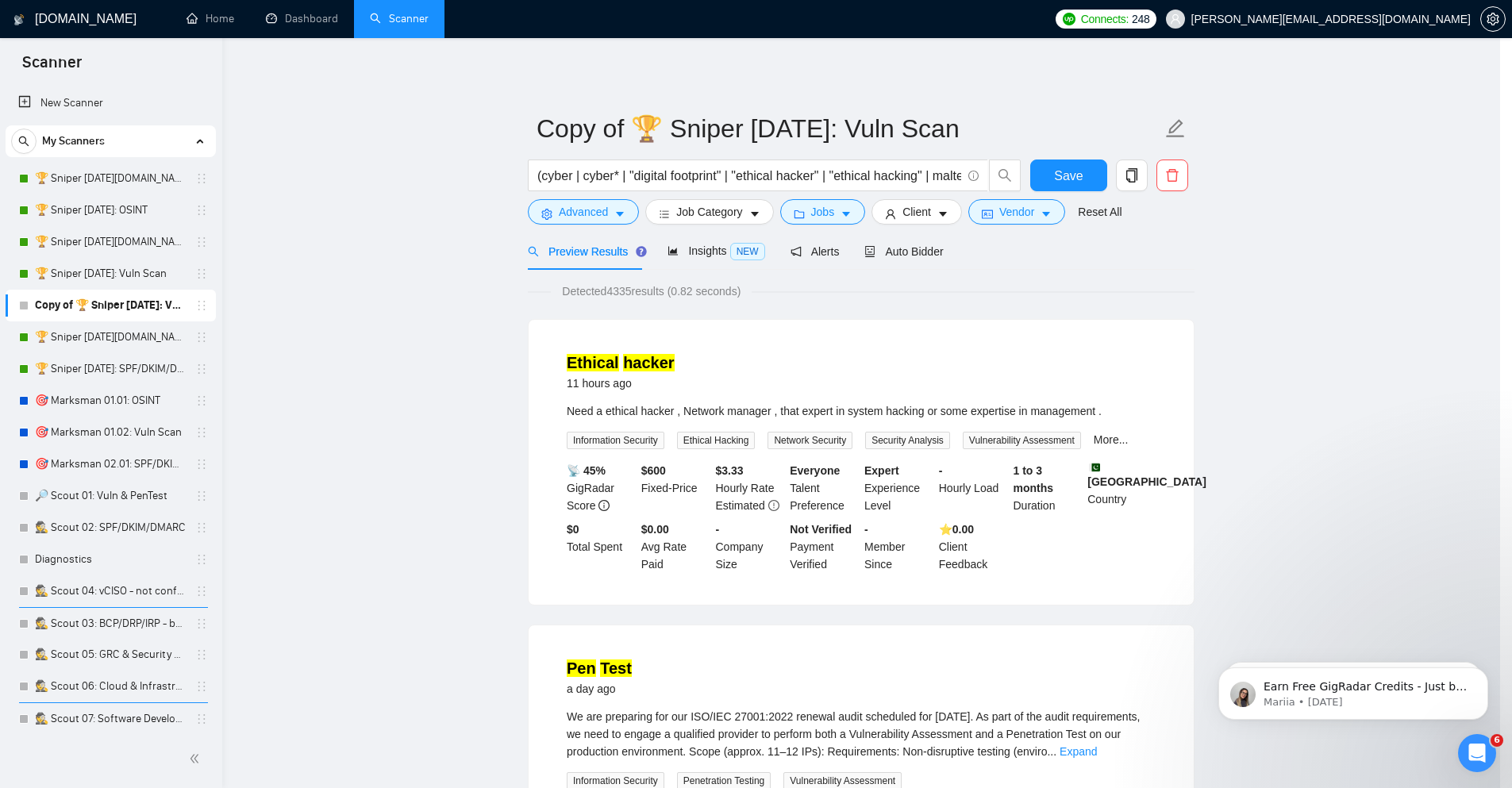
scroll to position [0, 0]
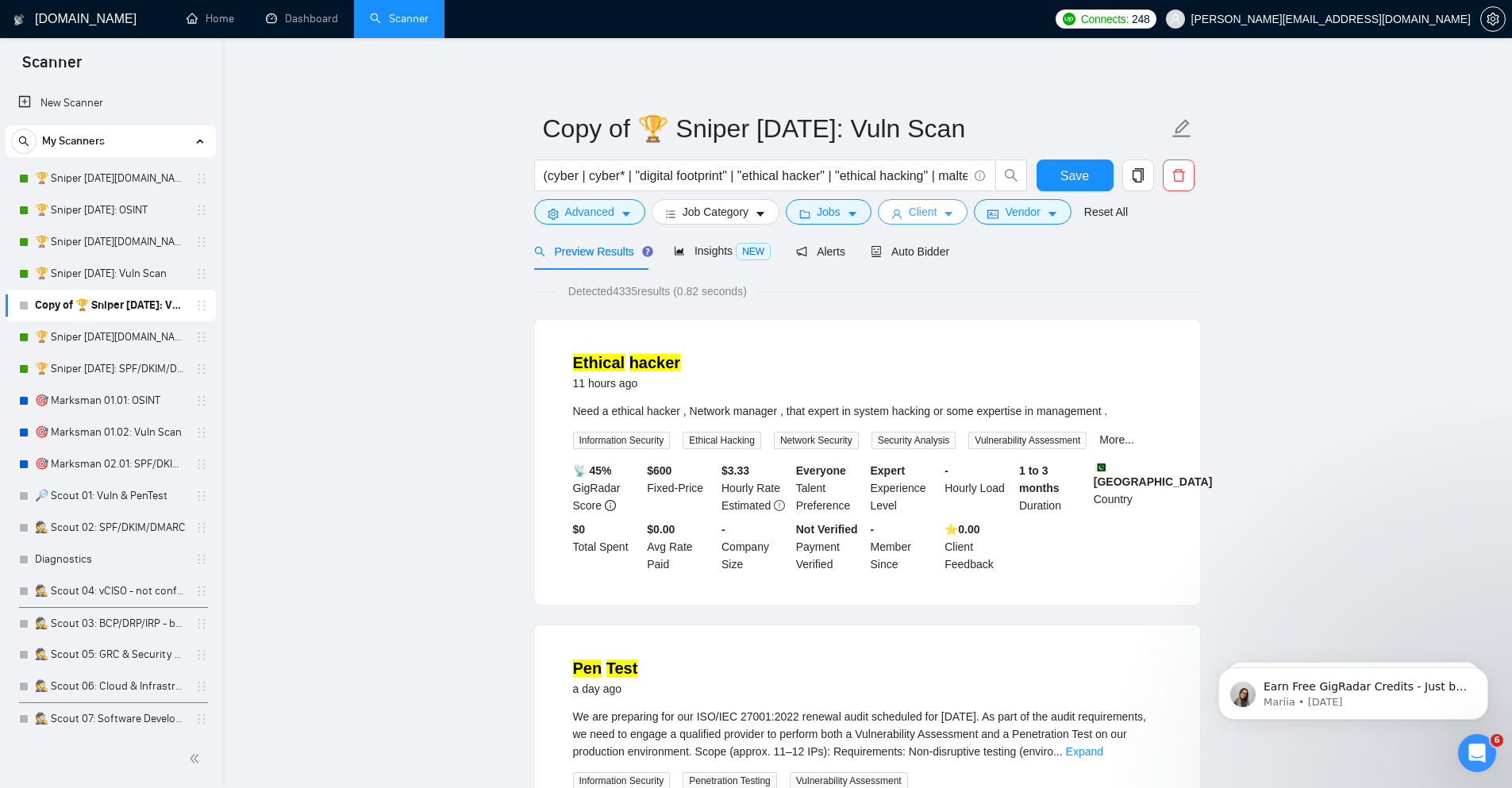
click at [928, 206] on span "Client" at bounding box center [923, 211] width 28 height 17
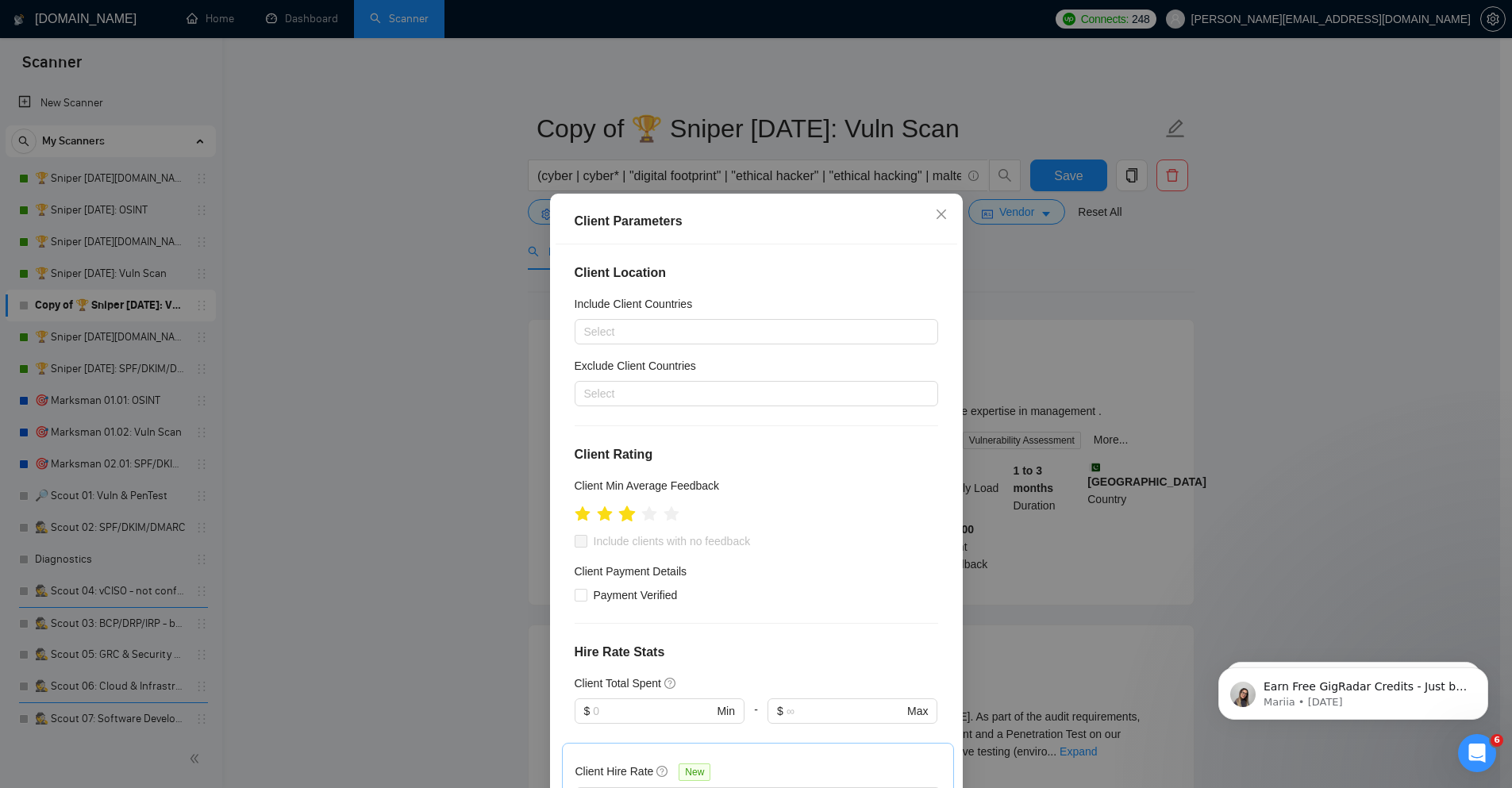
click at [623, 515] on icon "star" at bounding box center [626, 513] width 16 height 15
click at [588, 541] on span "Include clients with no feedback" at bounding box center [673, 541] width 170 height 17
click at [584, 541] on input "Include clients with no feedback" at bounding box center [580, 541] width 11 height 11
checkbox input "true"
click at [590, 595] on span "Payment Verified" at bounding box center [636, 596] width 97 height 17
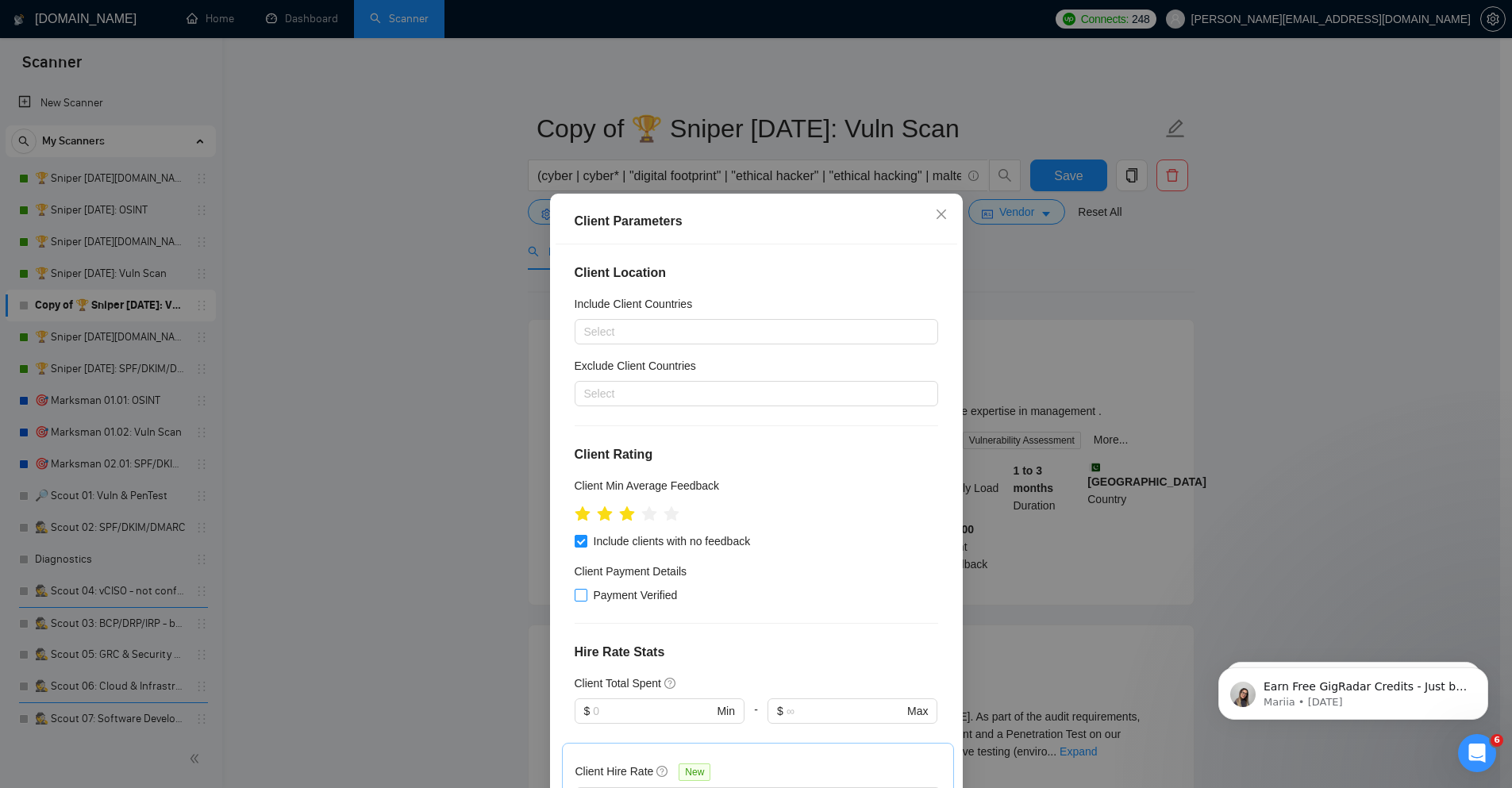
click at [586, 595] on input "Payment Verified" at bounding box center [580, 594] width 11 height 11
checkbox input "true"
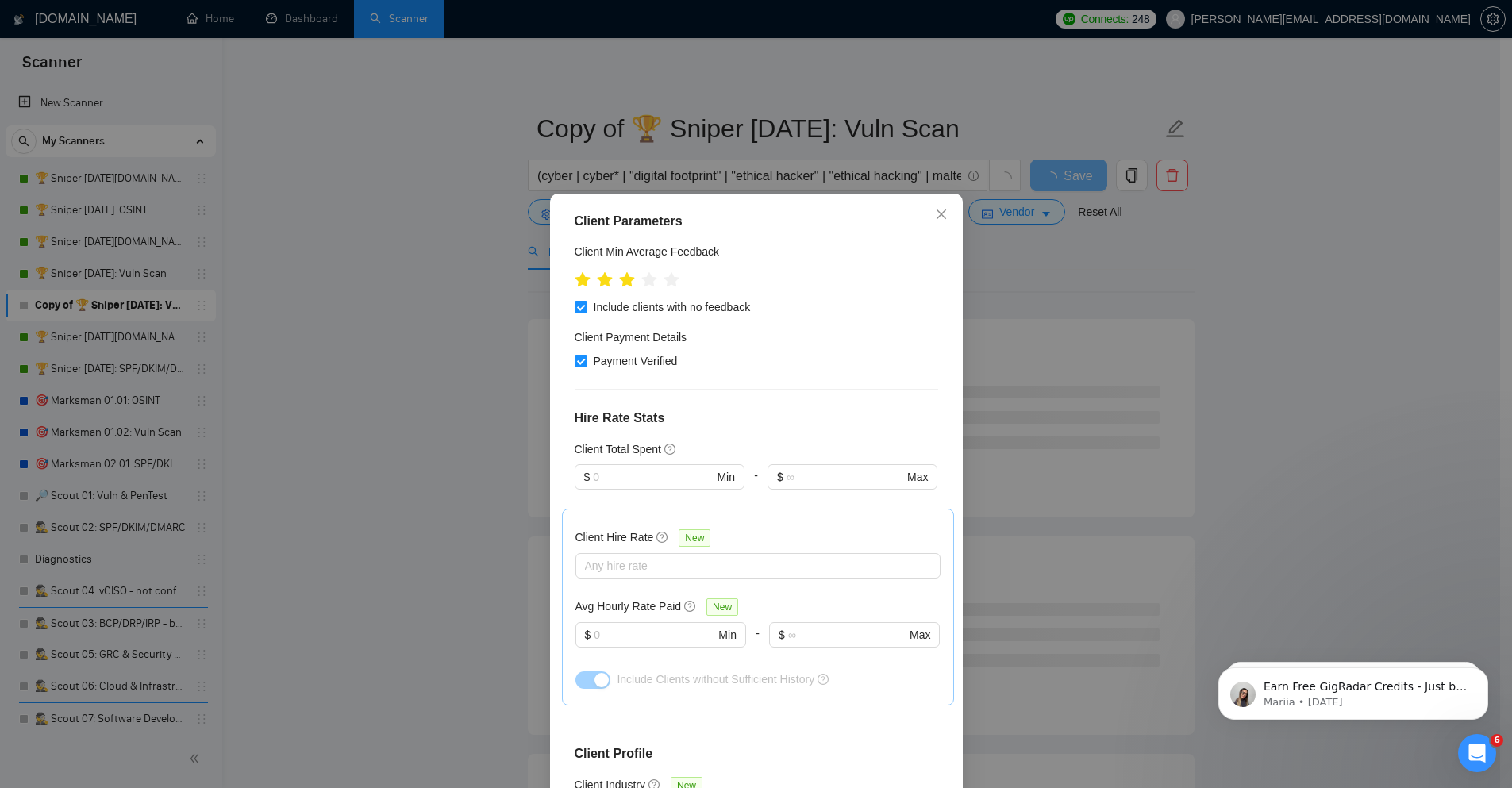
scroll to position [286, 0]
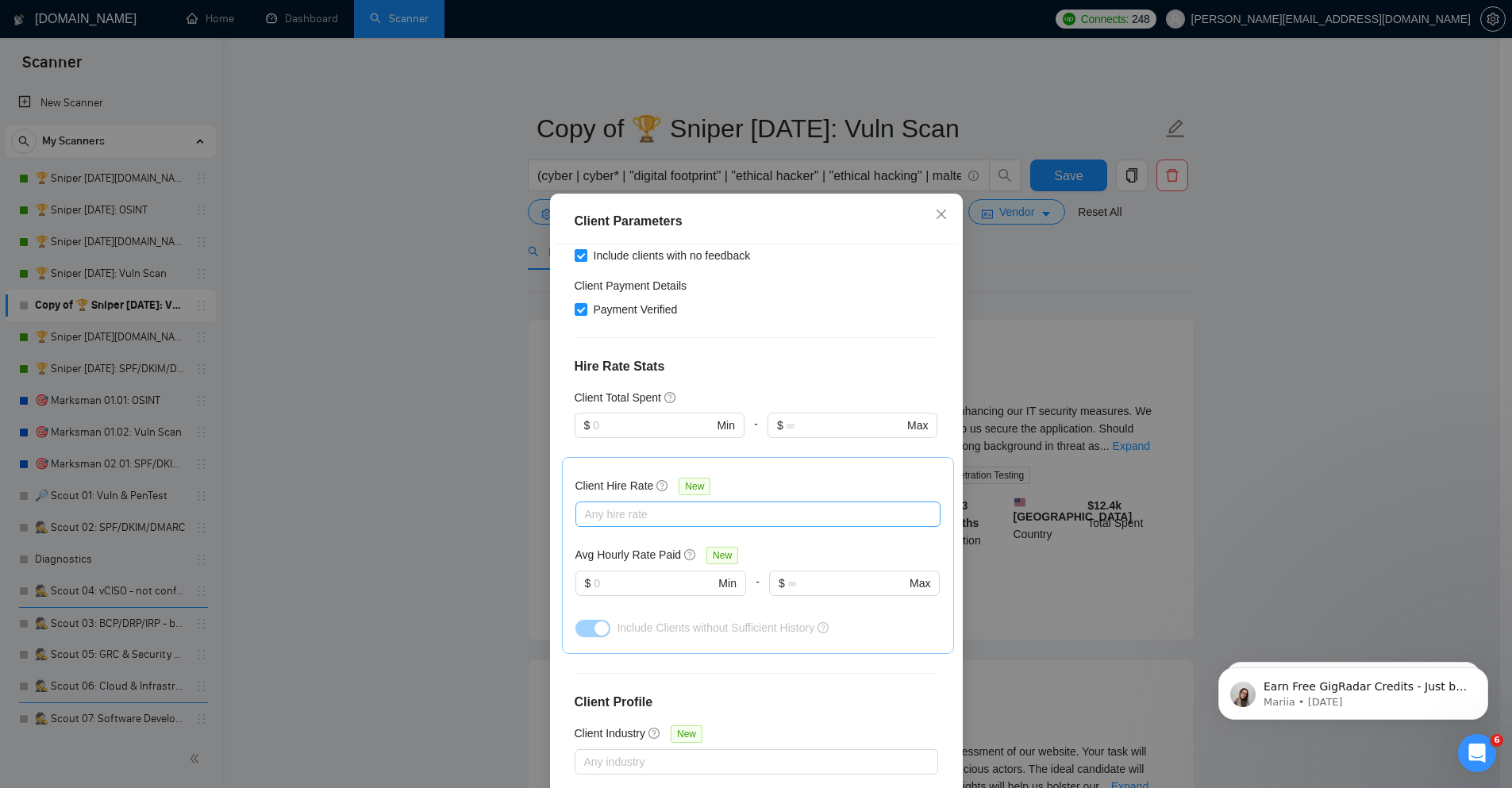
click at [771, 510] on div at bounding box center [749, 514] width 341 height 19
click at [647, 571] on span "Mid Rates" at bounding box center [623, 571] width 50 height 13
click at [589, 571] on input "Mid Rates" at bounding box center [583, 570] width 11 height 11
checkbox input "true"
click at [647, 596] on span "High Rates" at bounding box center [625, 596] width 55 height 13
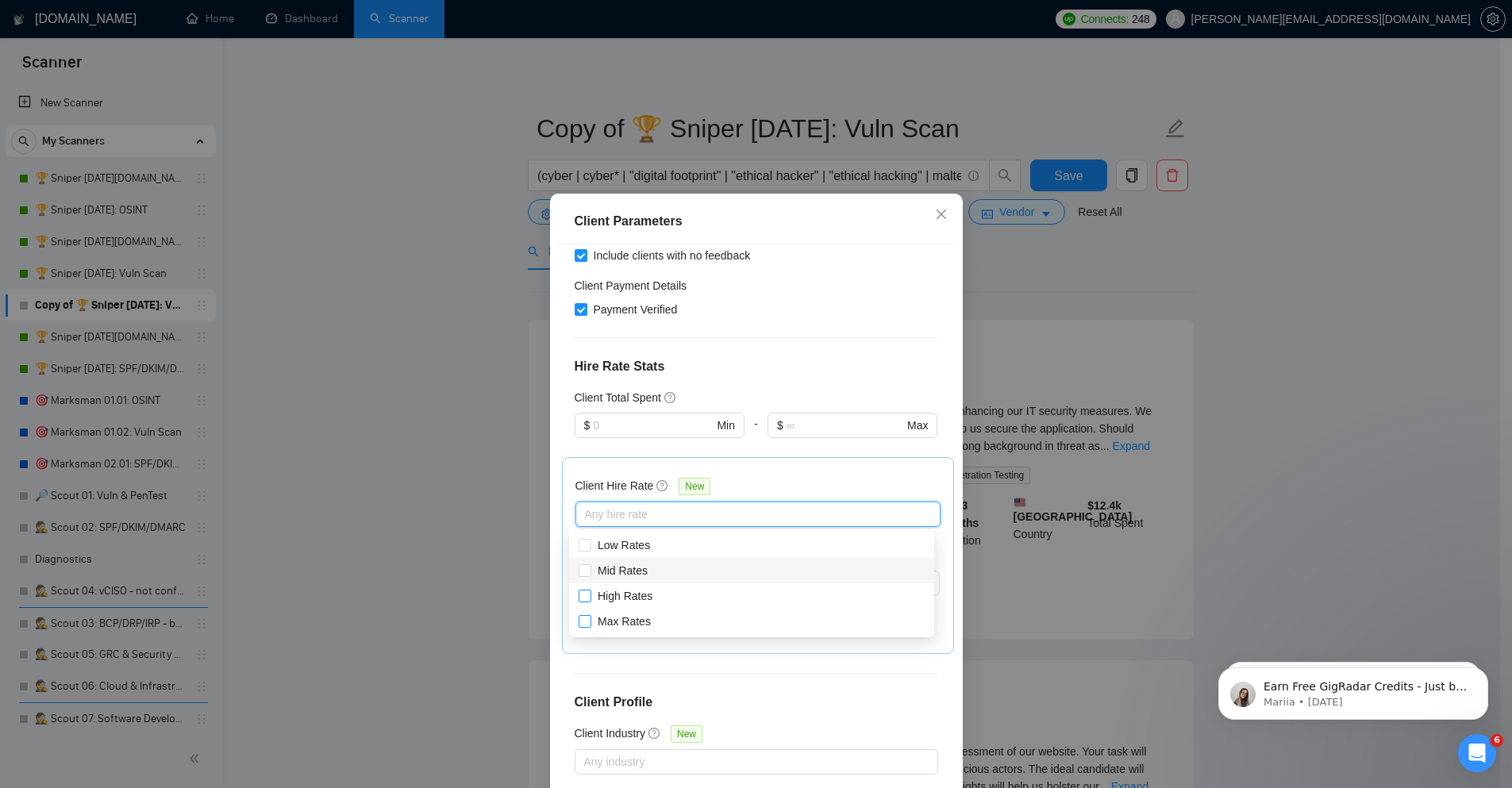
click at [589, 596] on input "High Rates" at bounding box center [583, 595] width 11 height 11
checkbox input "true"
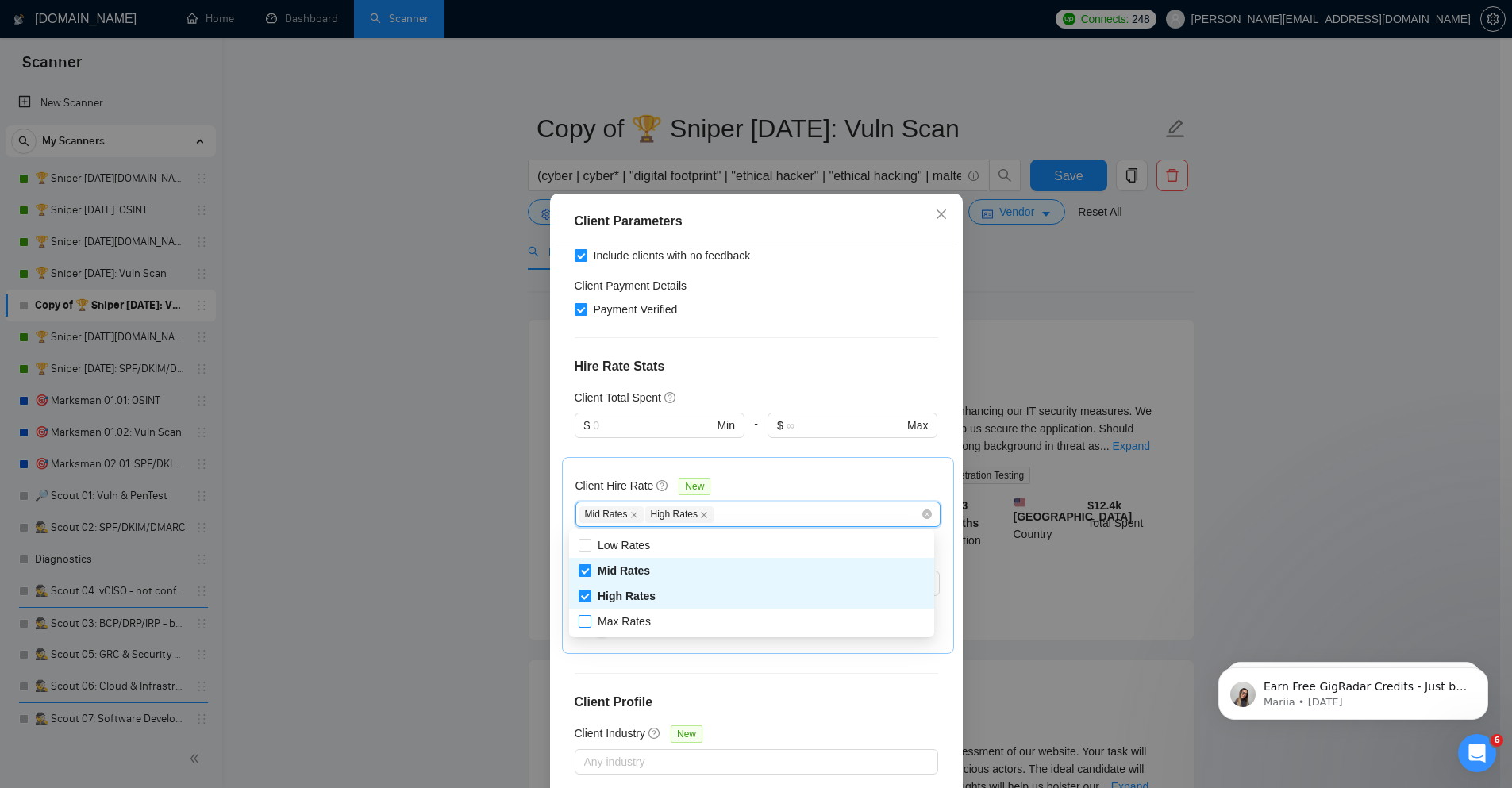
click at [642, 624] on span "Max Rates" at bounding box center [625, 621] width 53 height 13
click at [589, 624] on input "Max Rates" at bounding box center [583, 620] width 11 height 11
checkbox input "true"
click at [875, 464] on div "Client Hire Rate New Mid Rates High Rates Max Rates Avg Hourly Rate Paid New $ …" at bounding box center [758, 555] width 392 height 197
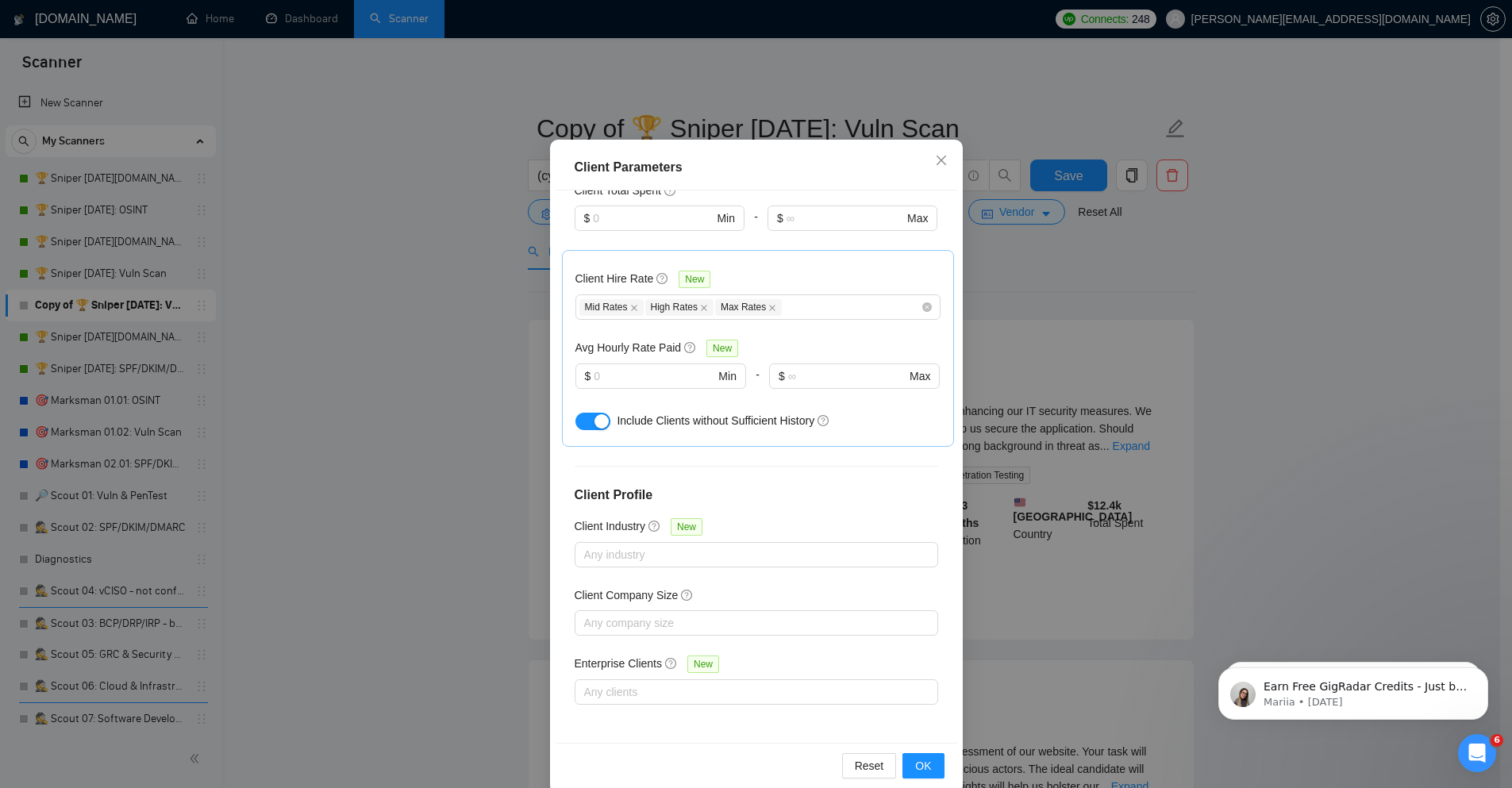
scroll to position [78, 0]
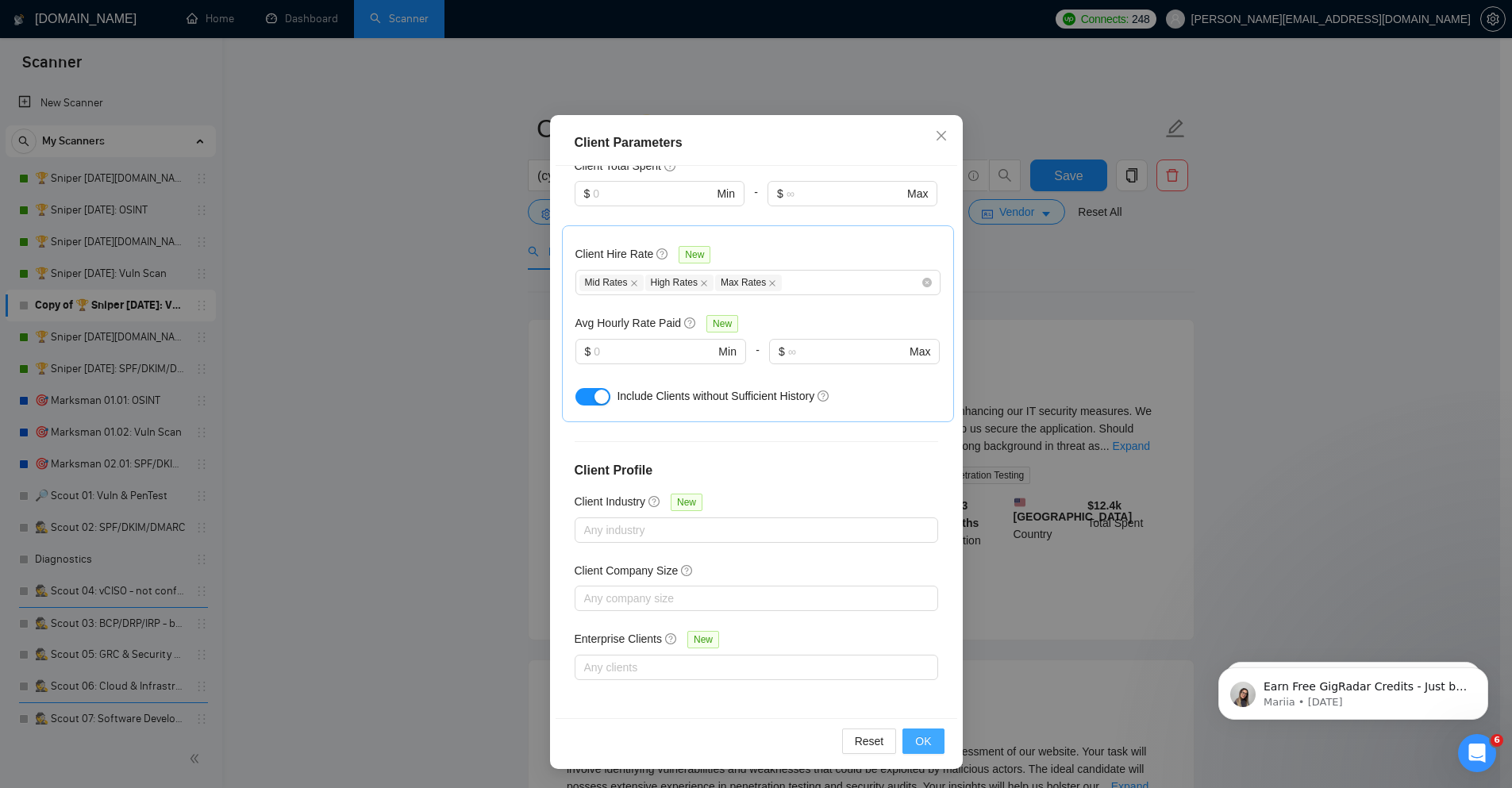
click at [915, 742] on span "OK" at bounding box center [923, 742] width 15 height 17
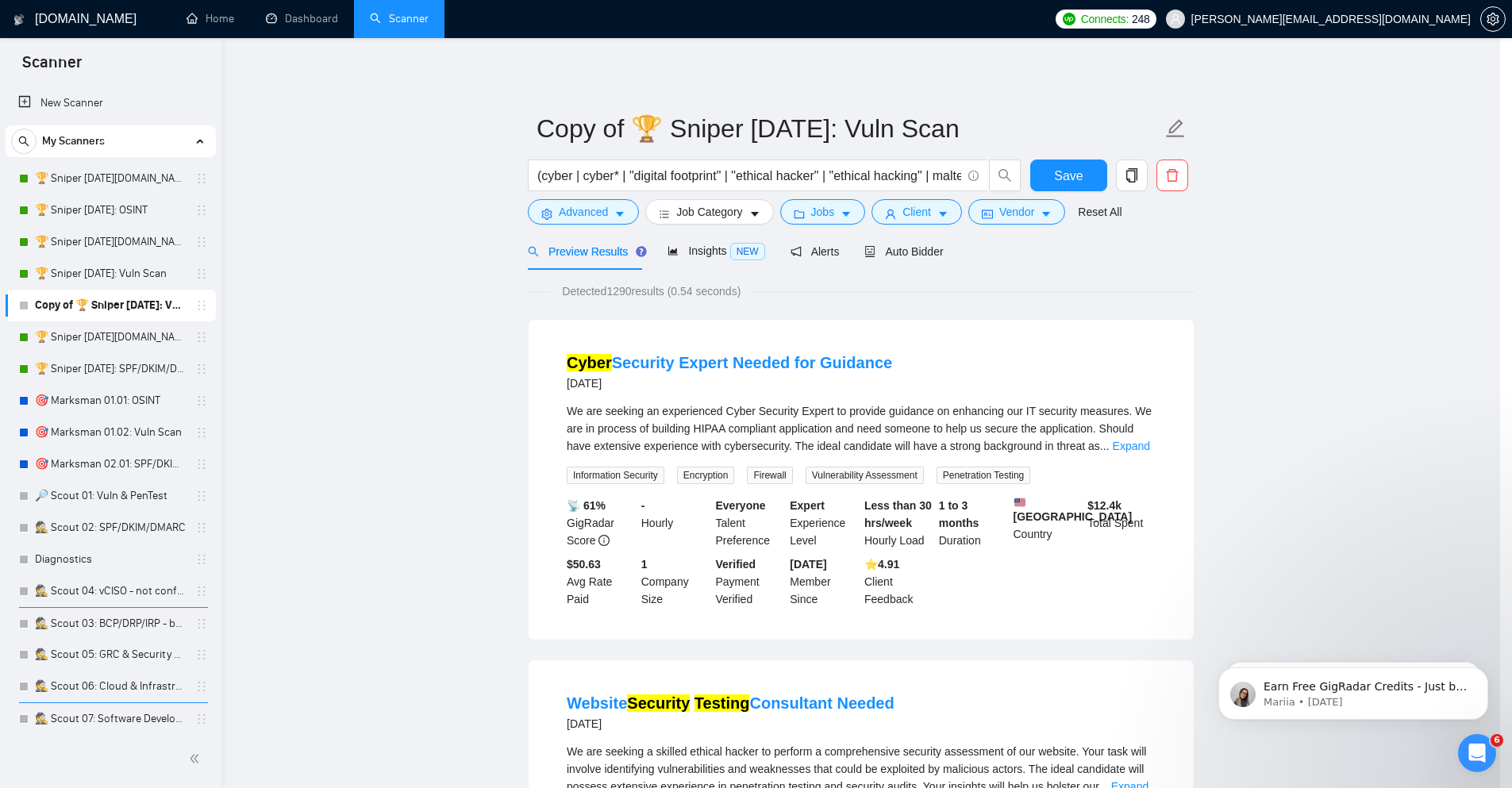
scroll to position [0, 0]
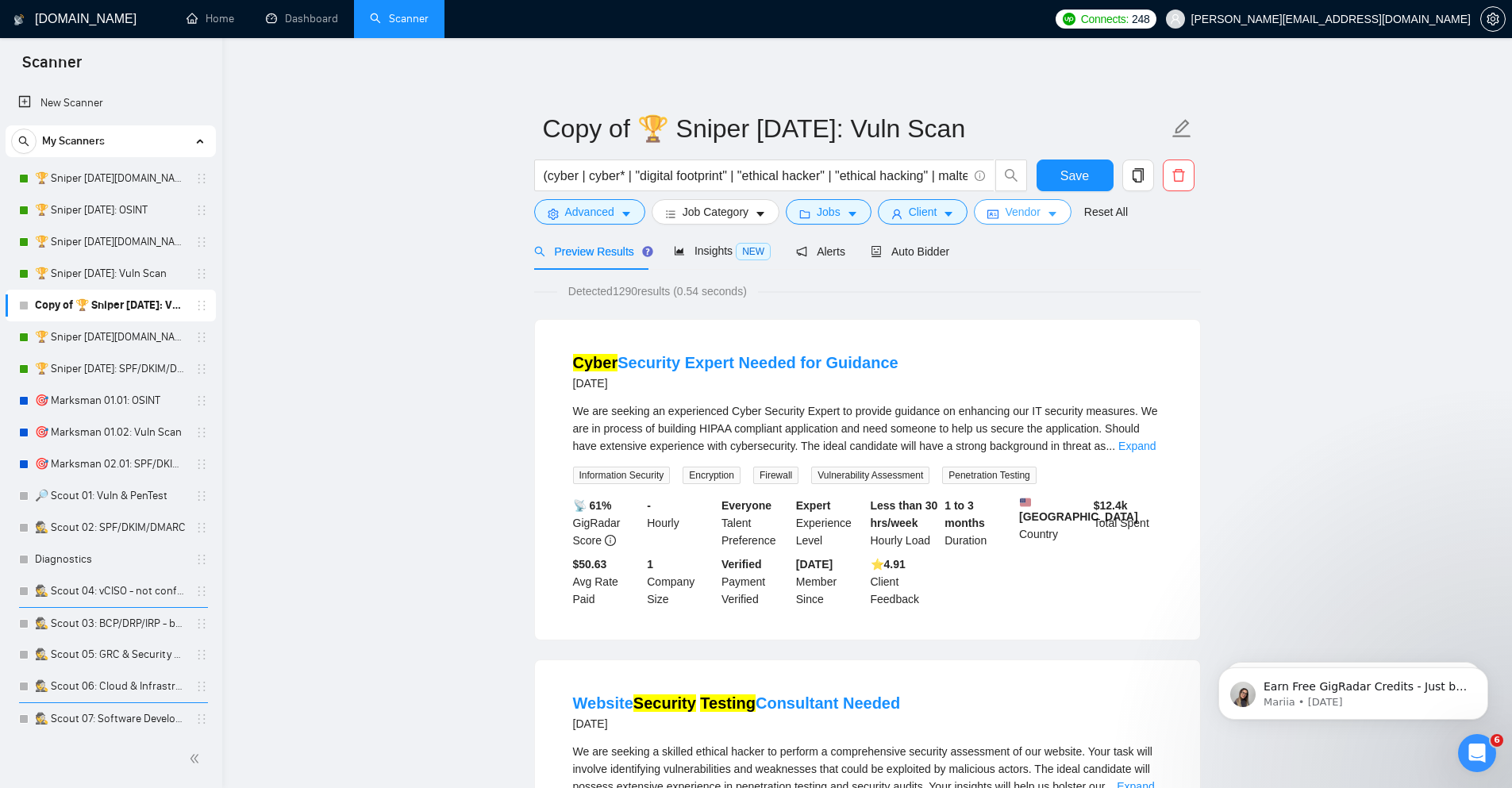
click at [1052, 219] on icon "caret-down" at bounding box center [1052, 214] width 11 height 11
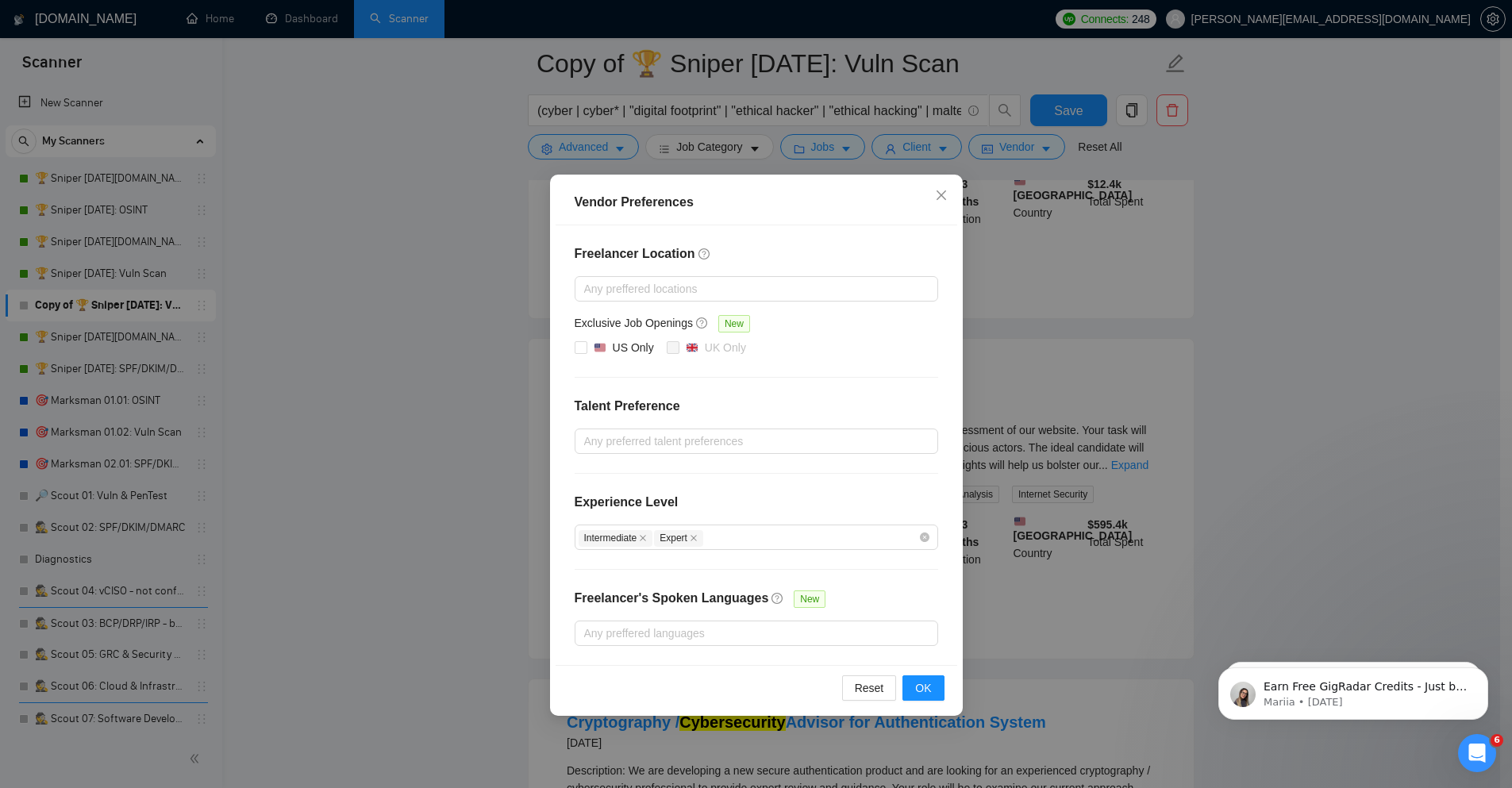
scroll to position [381, 0]
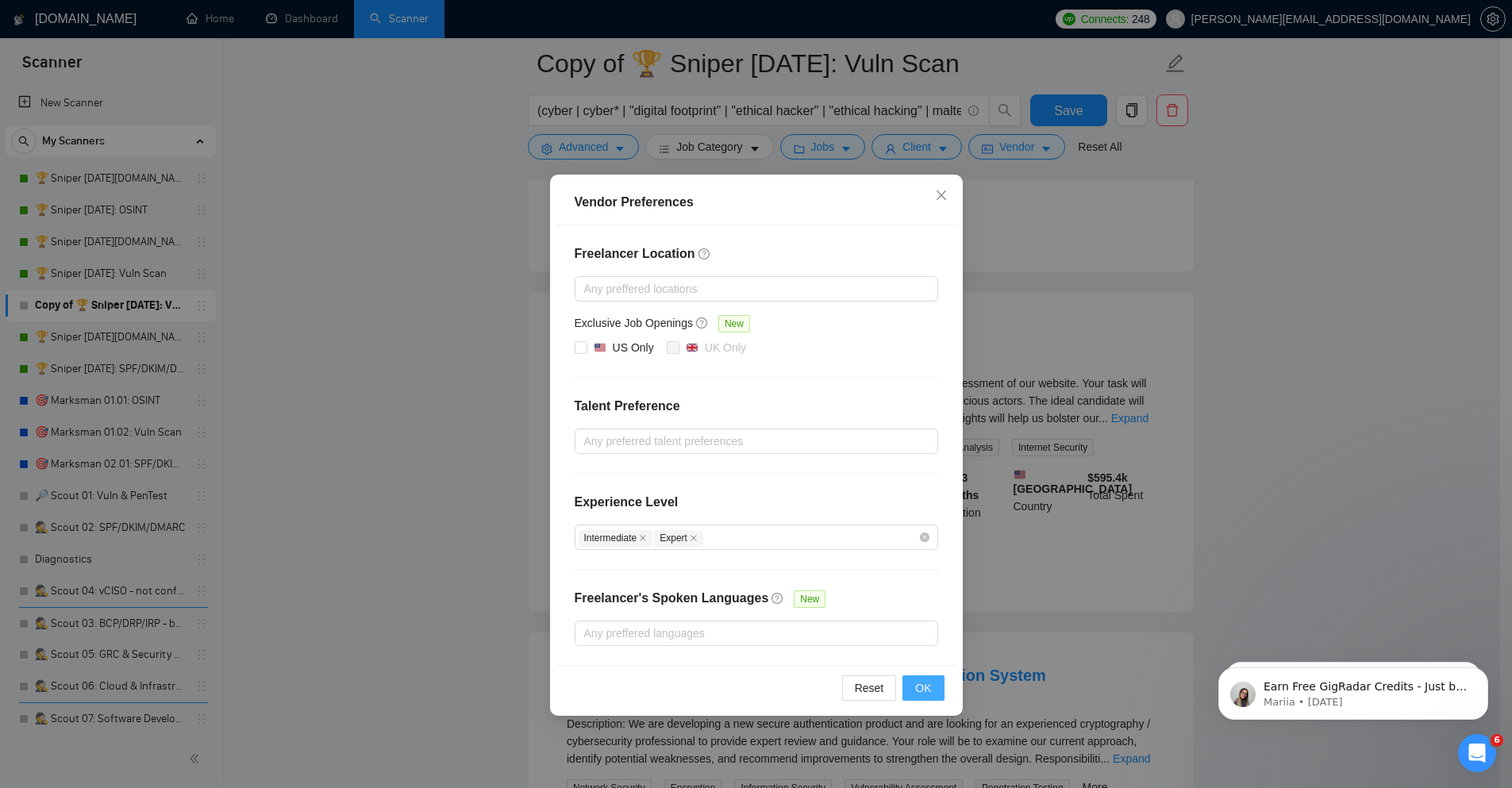
click at [933, 697] on button "OK" at bounding box center [923, 688] width 41 height 26
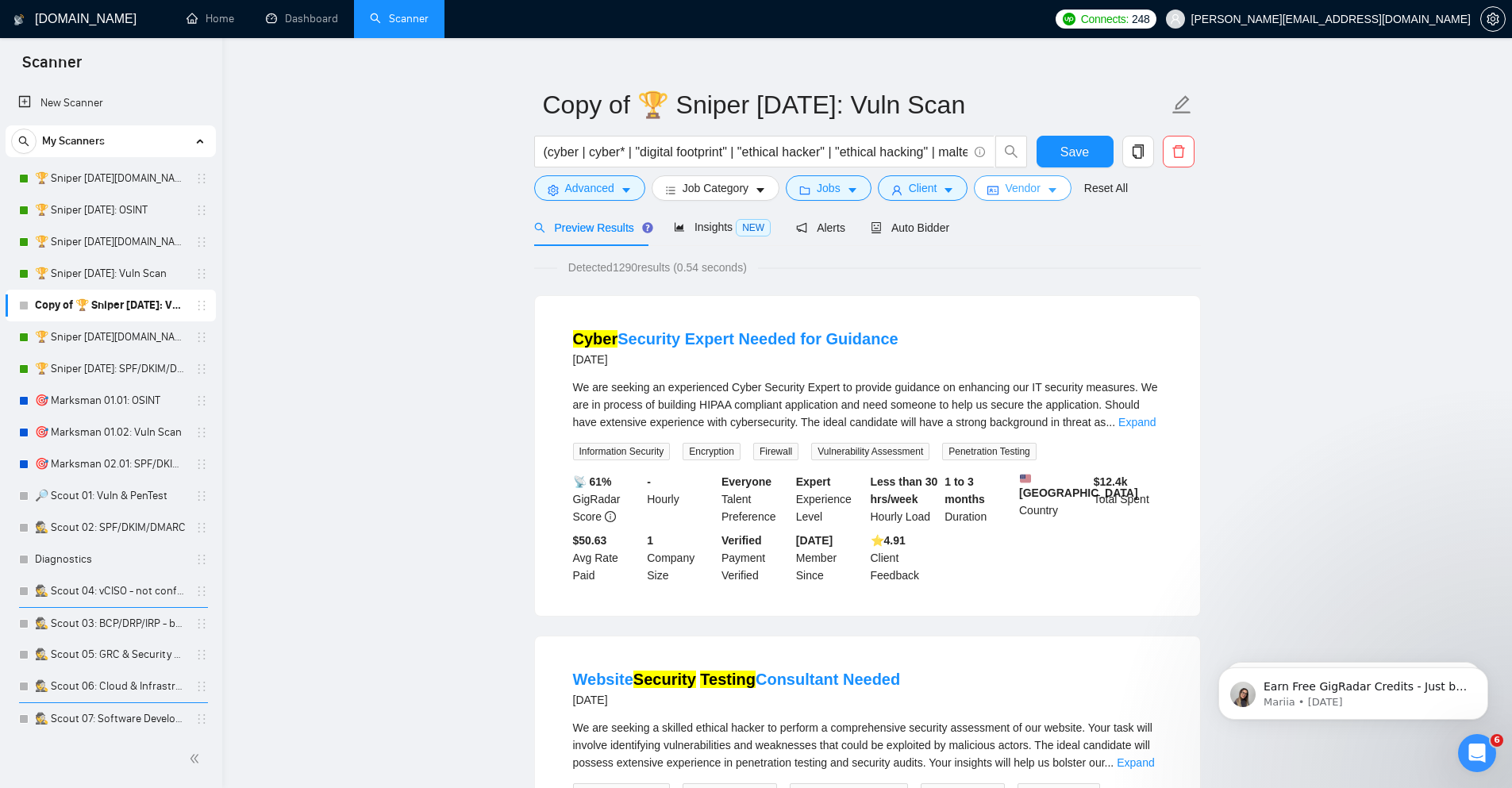
scroll to position [0, 0]
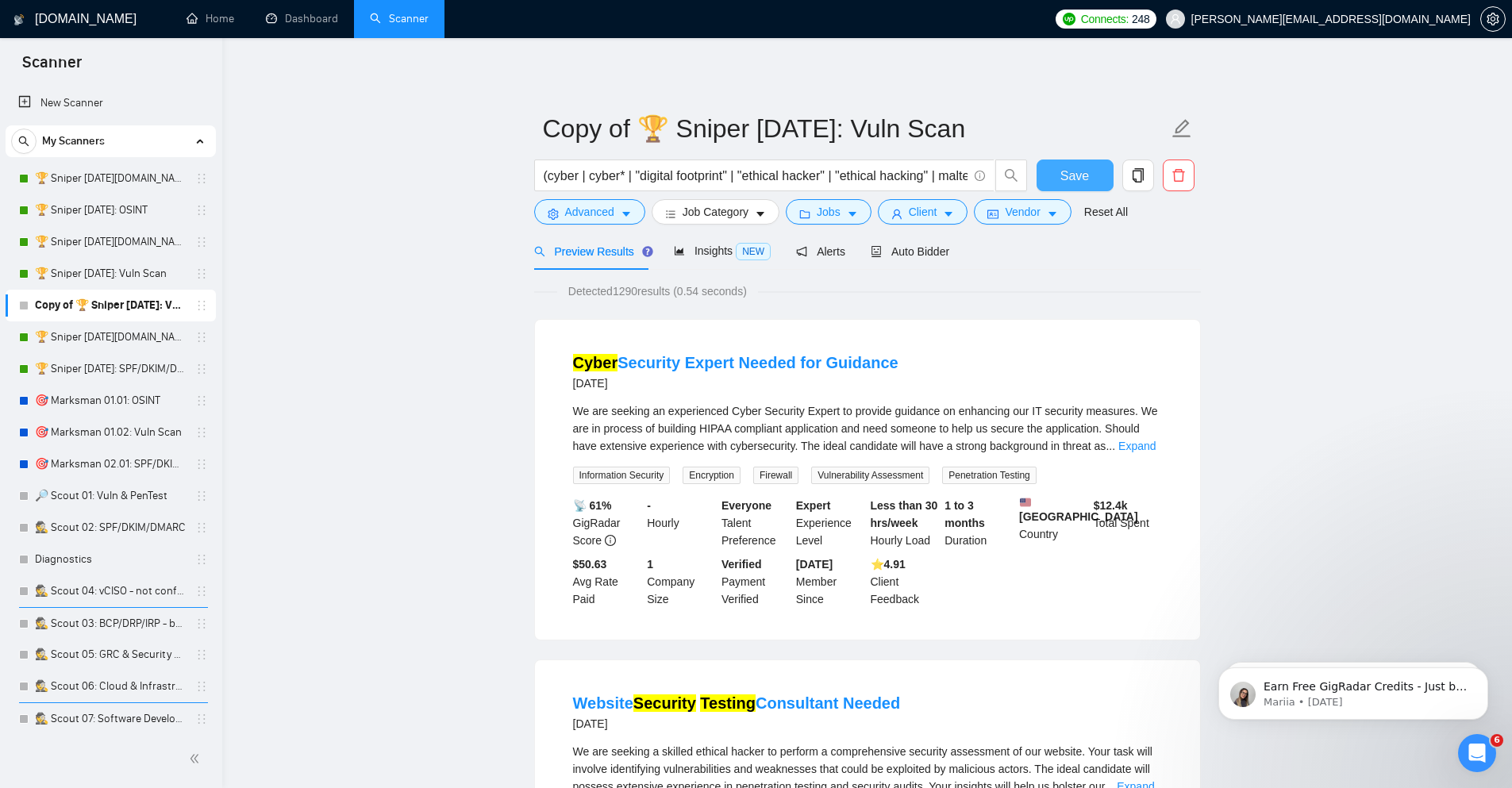
click at [1069, 181] on span "Save" at bounding box center [1074, 175] width 28 height 20
click at [723, 254] on span "Insights NEW" at bounding box center [722, 251] width 97 height 13
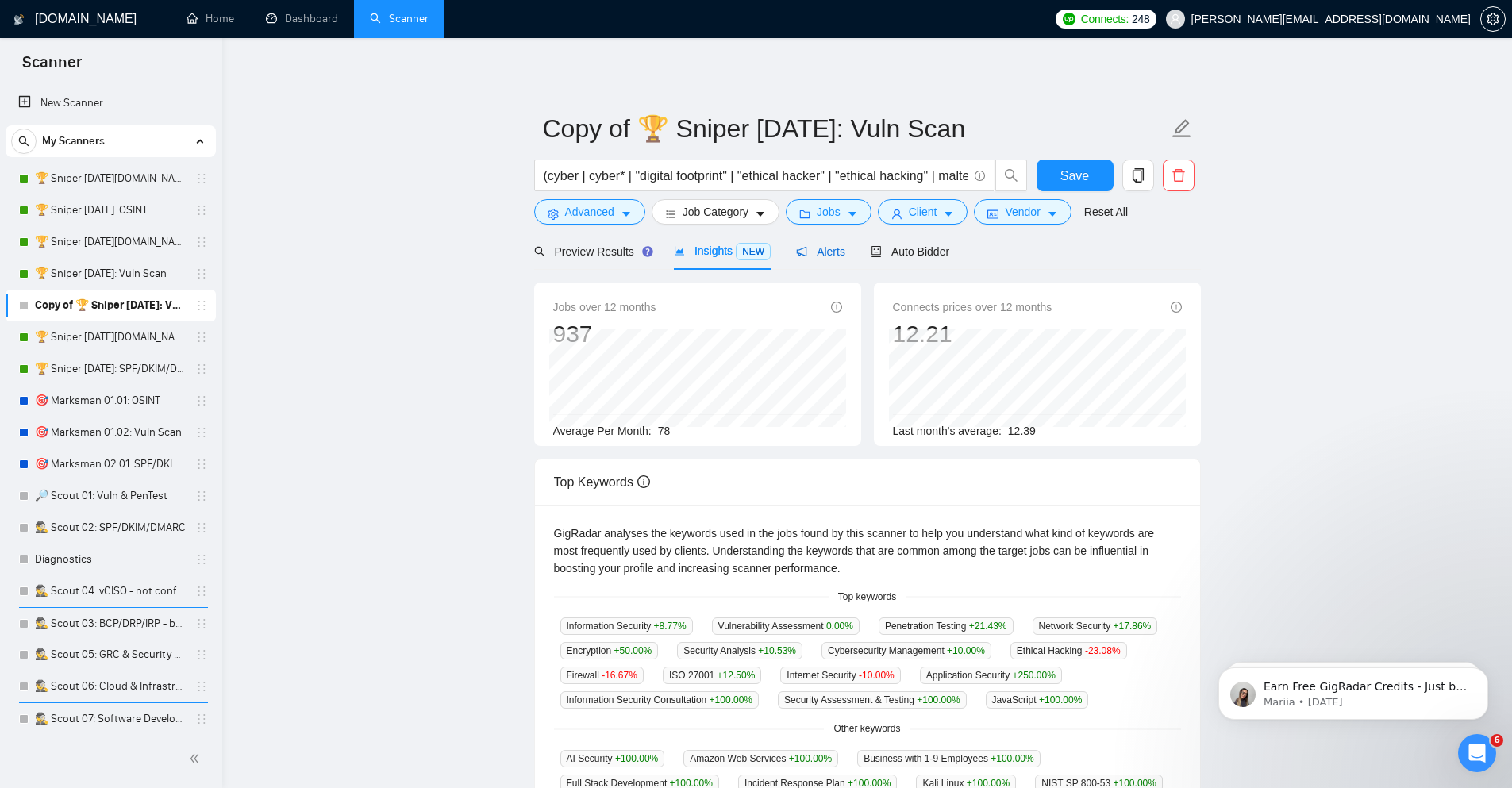
click at [814, 255] on span "Alerts" at bounding box center [820, 251] width 49 height 13
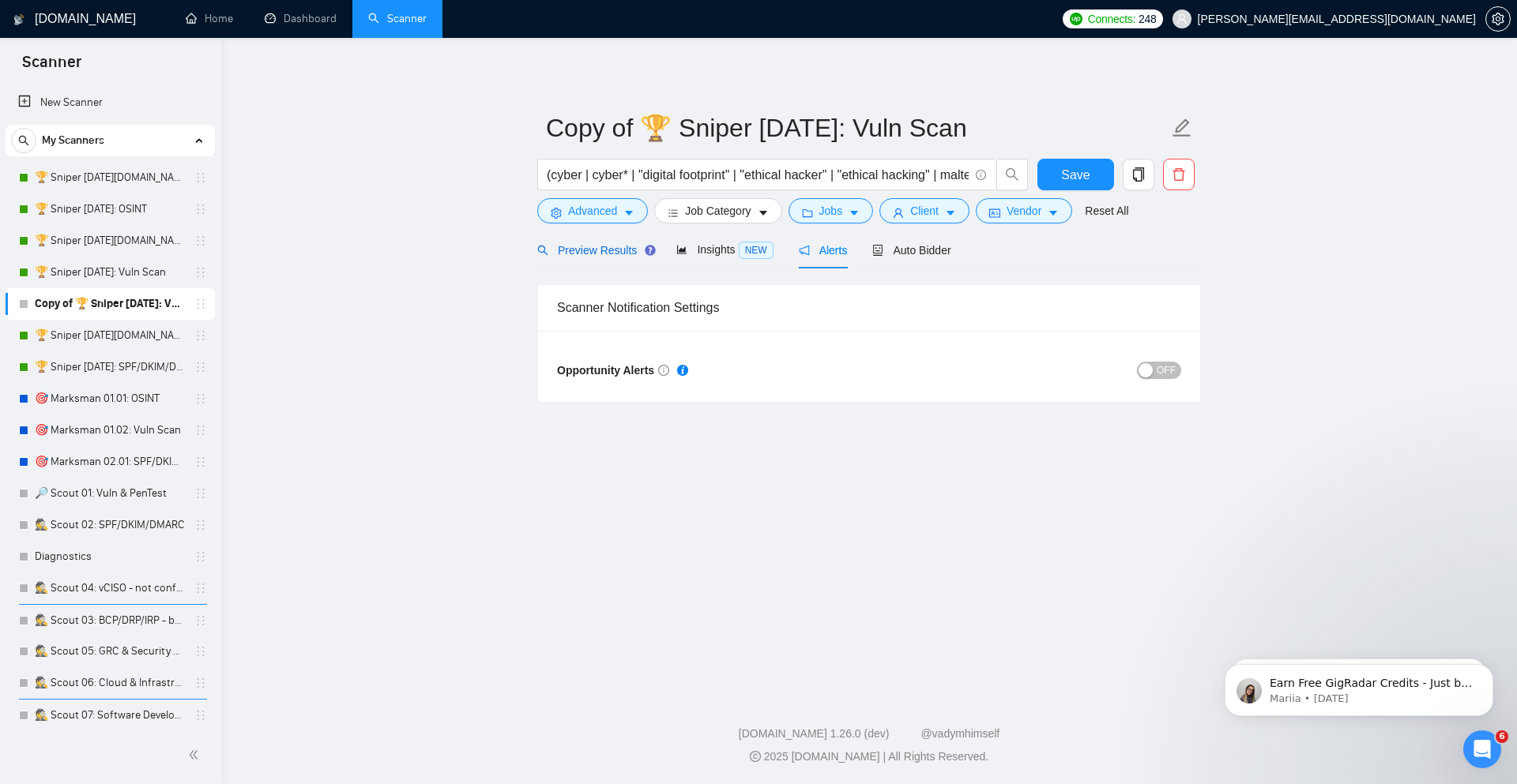
click at [577, 245] on span "Preview Results" at bounding box center [593, 250] width 114 height 13
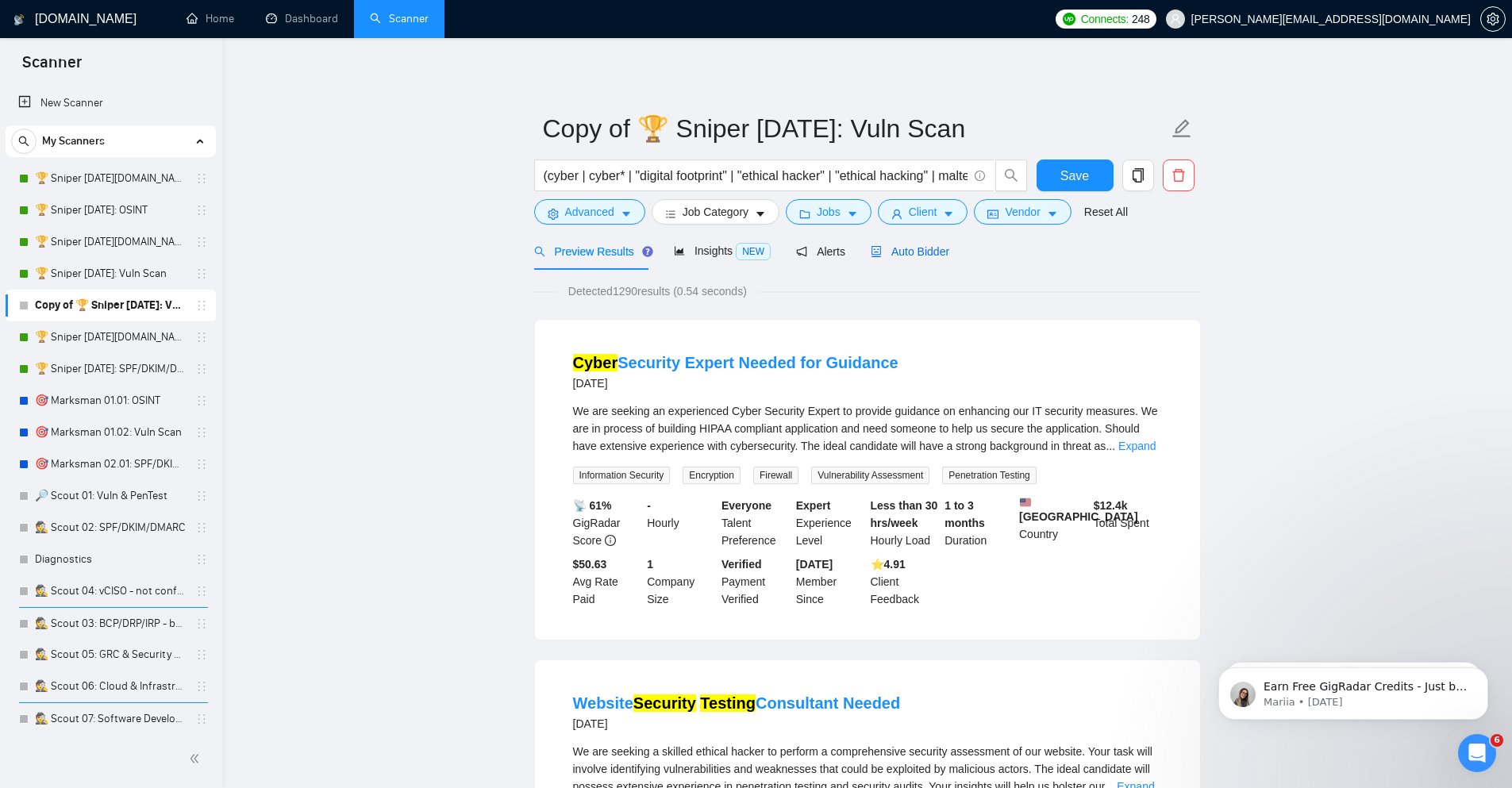
click at [920, 255] on span "Auto Bidder" at bounding box center [909, 251] width 78 height 13
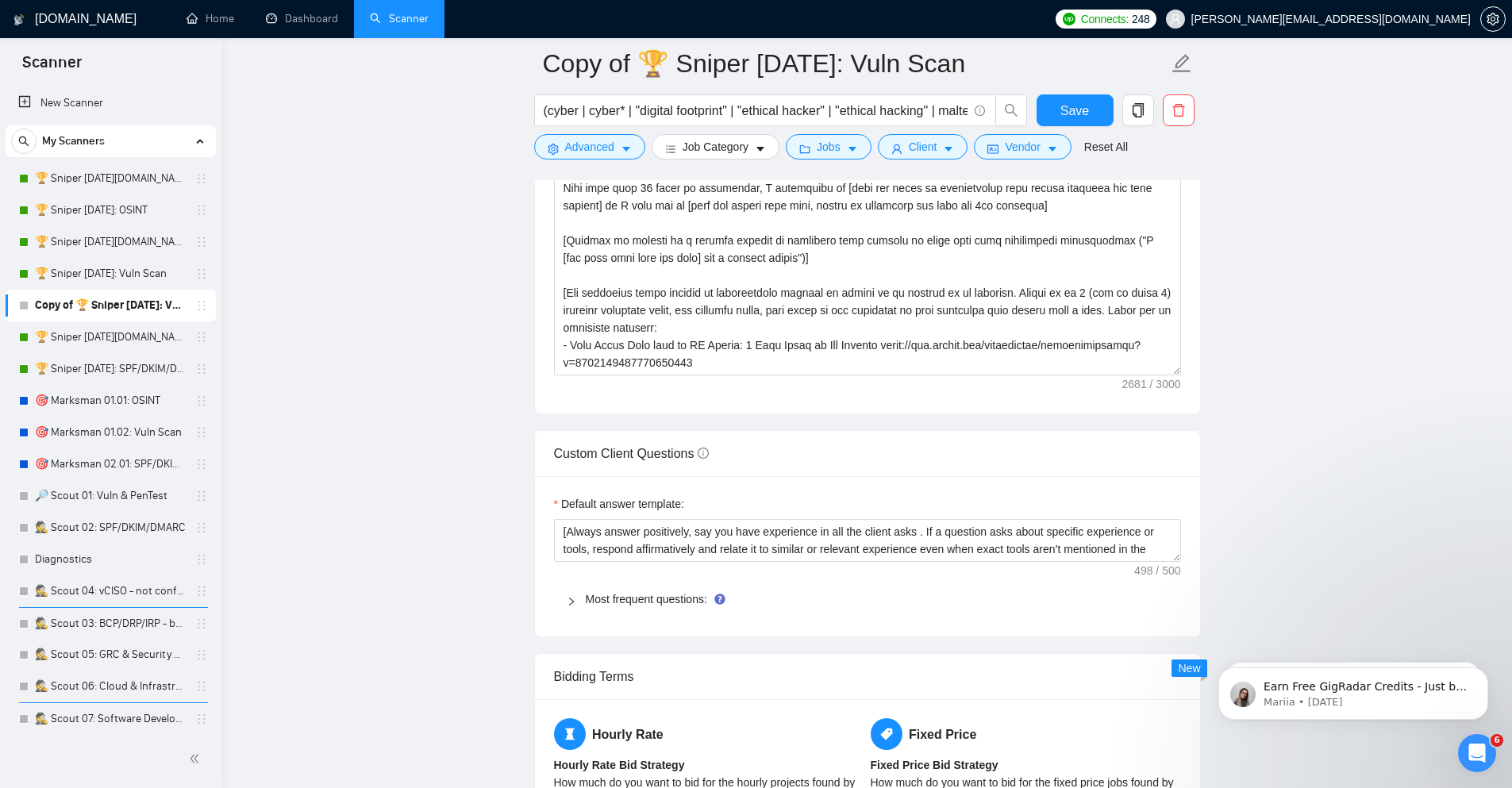
scroll to position [2191, 0]
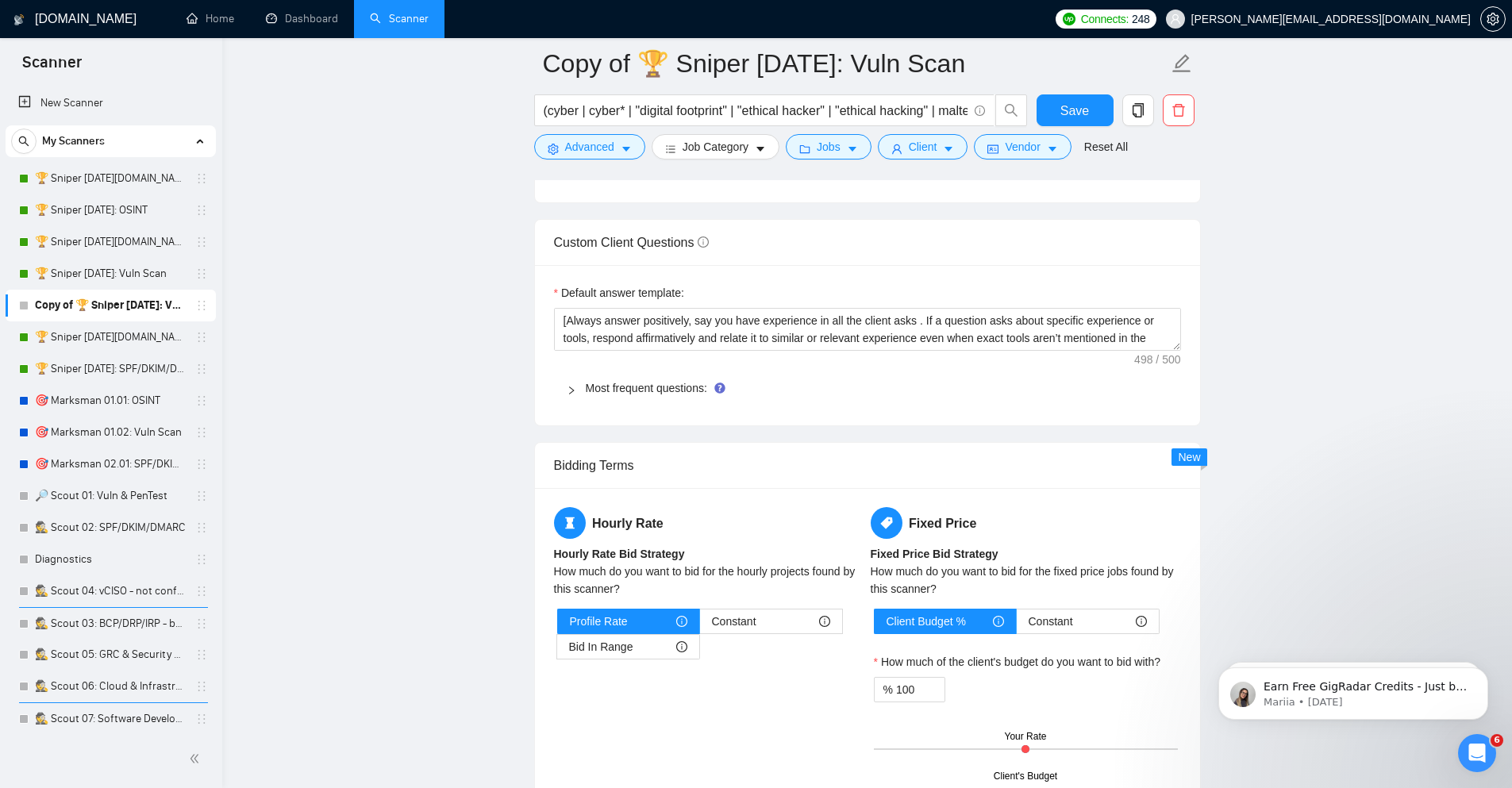
click at [575, 393] on icon "right" at bounding box center [571, 390] width 9 height 9
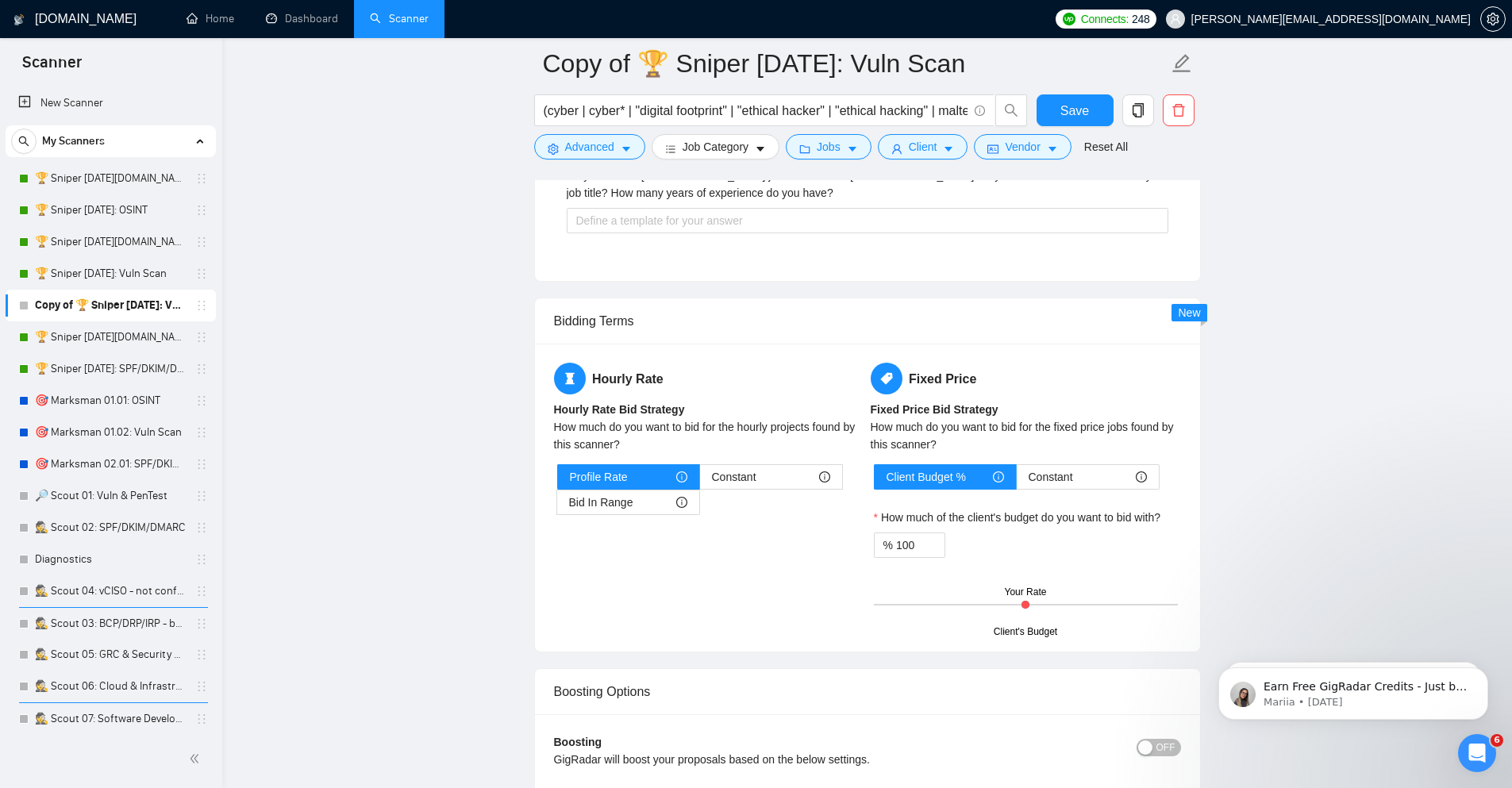
scroll to position [2763, 0]
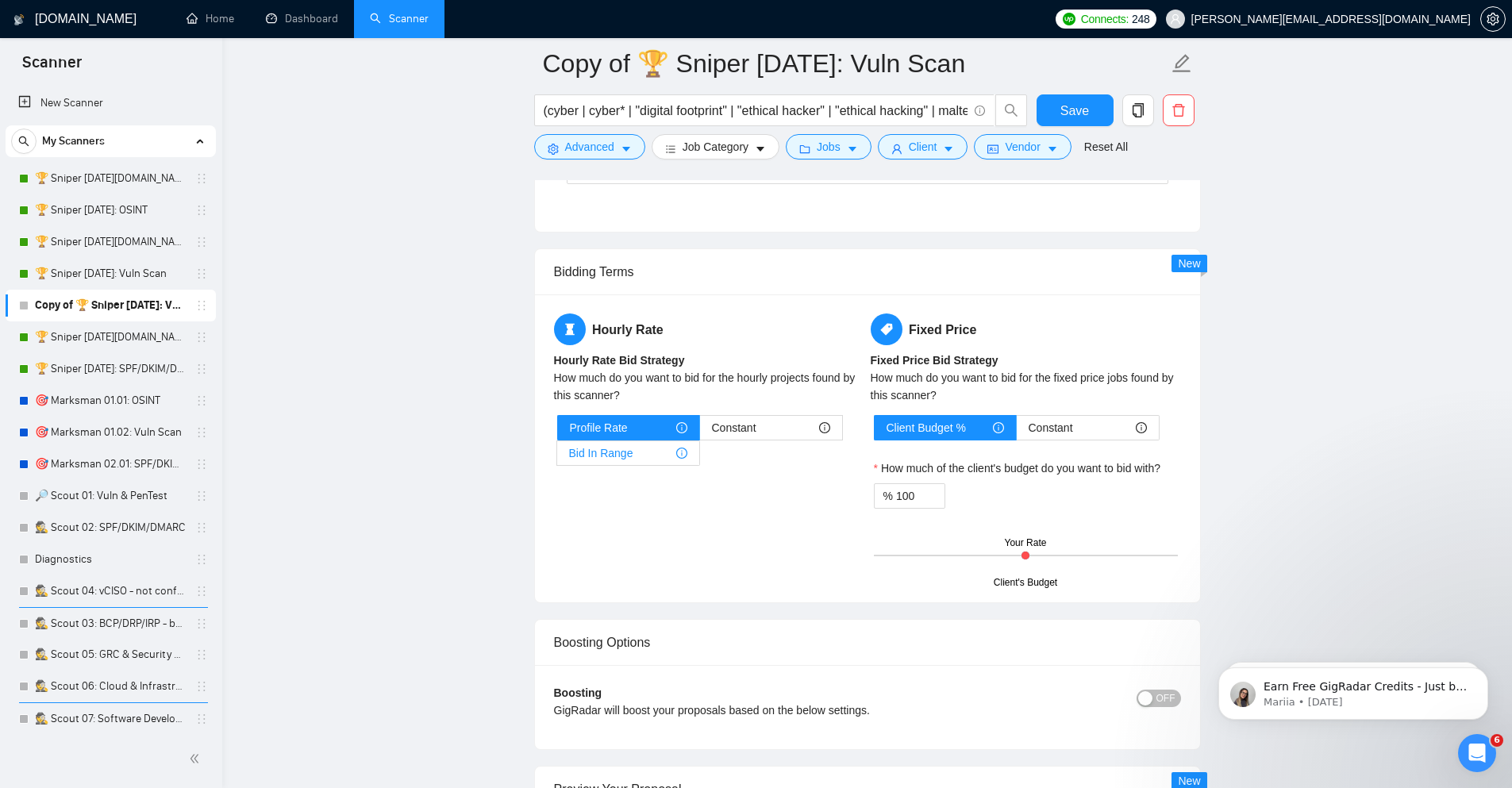
click at [624, 460] on span "Bid In Range" at bounding box center [601, 454] width 64 height 24
click at [557, 457] on input "Bid In Range" at bounding box center [557, 457] width 0 height 0
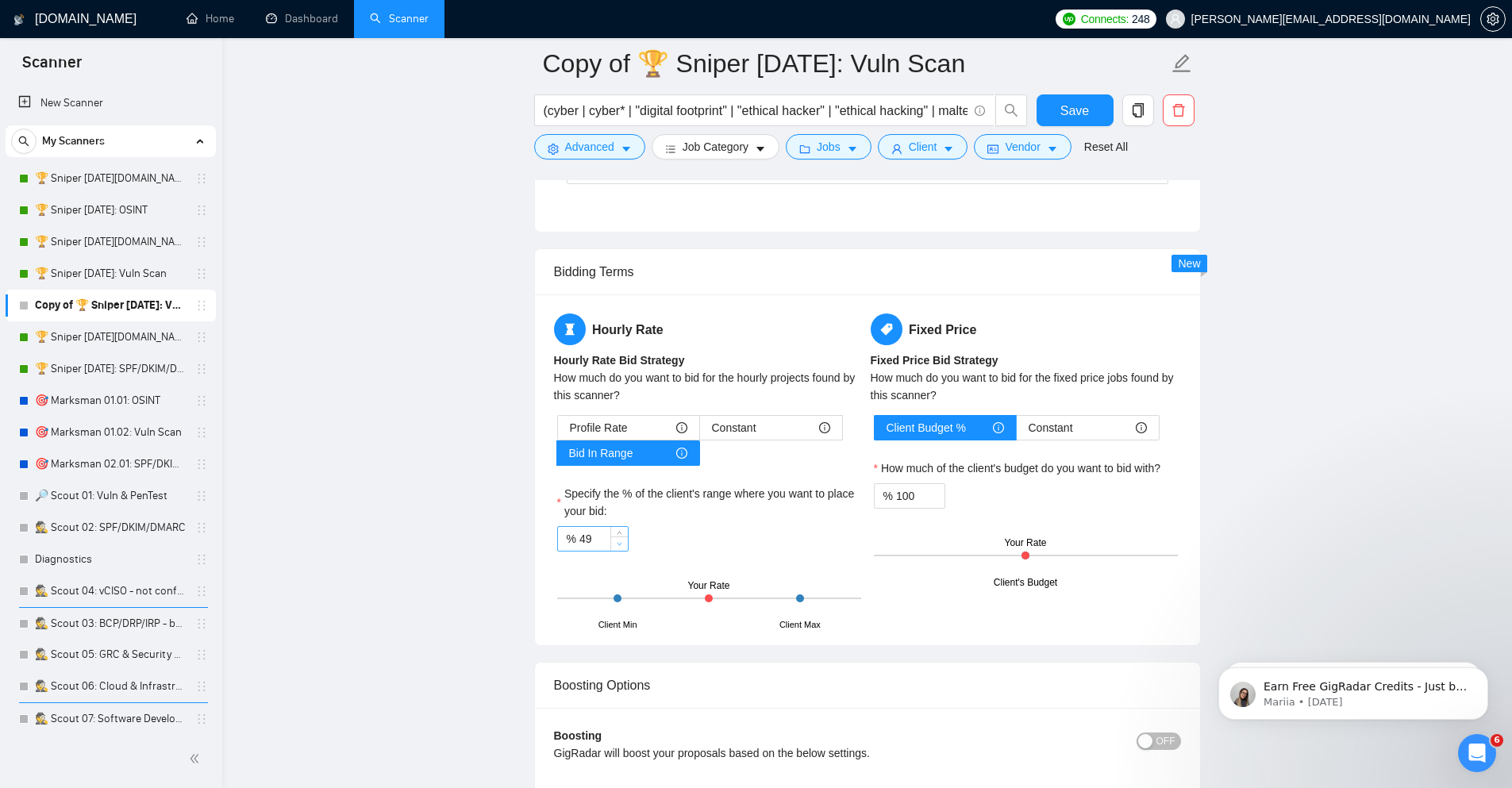
click at [612, 546] on span "Decrease Value" at bounding box center [619, 543] width 17 height 15
drag, startPoint x: 581, startPoint y: 545, endPoint x: 631, endPoint y: 541, distance: 50.2
click at [631, 541] on div "% 49" at bounding box center [709, 539] width 304 height 26
type input "85"
click at [911, 503] on input "100" at bounding box center [920, 496] width 48 height 24
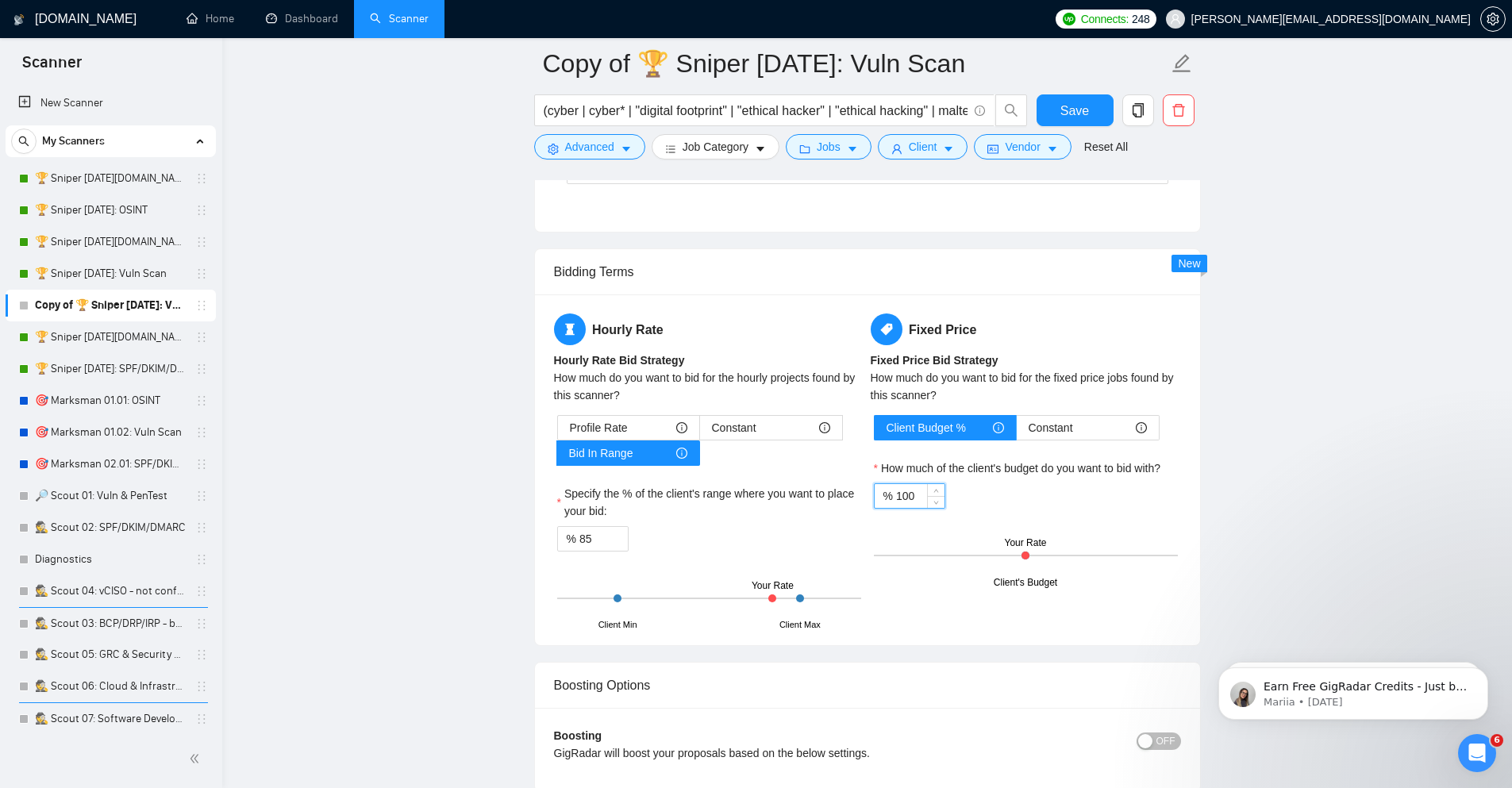
click at [911, 502] on input "100" at bounding box center [920, 496] width 48 height 24
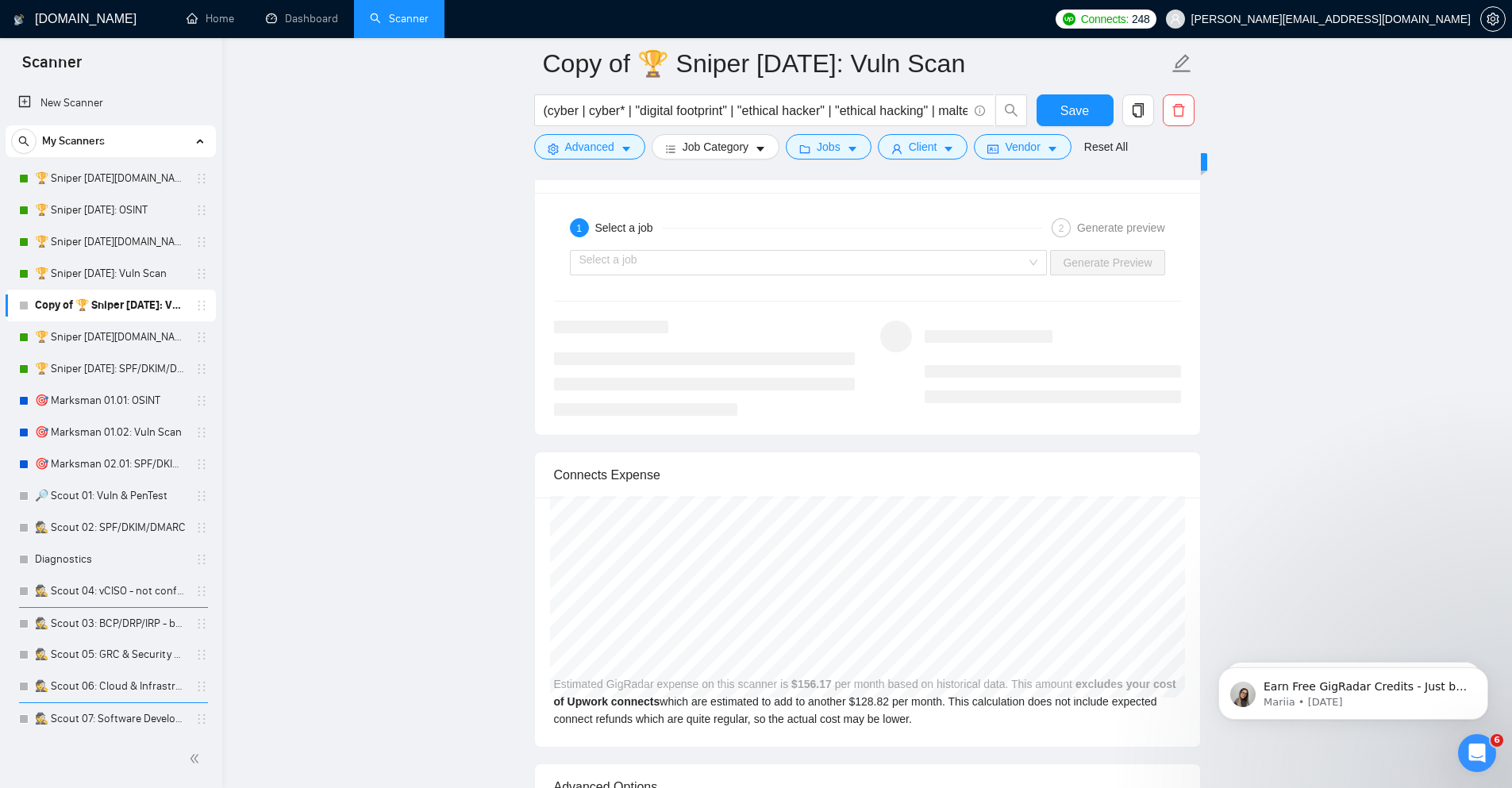
scroll to position [3430, 0]
type input "85"
click at [990, 266] on input "search" at bounding box center [802, 258] width 448 height 24
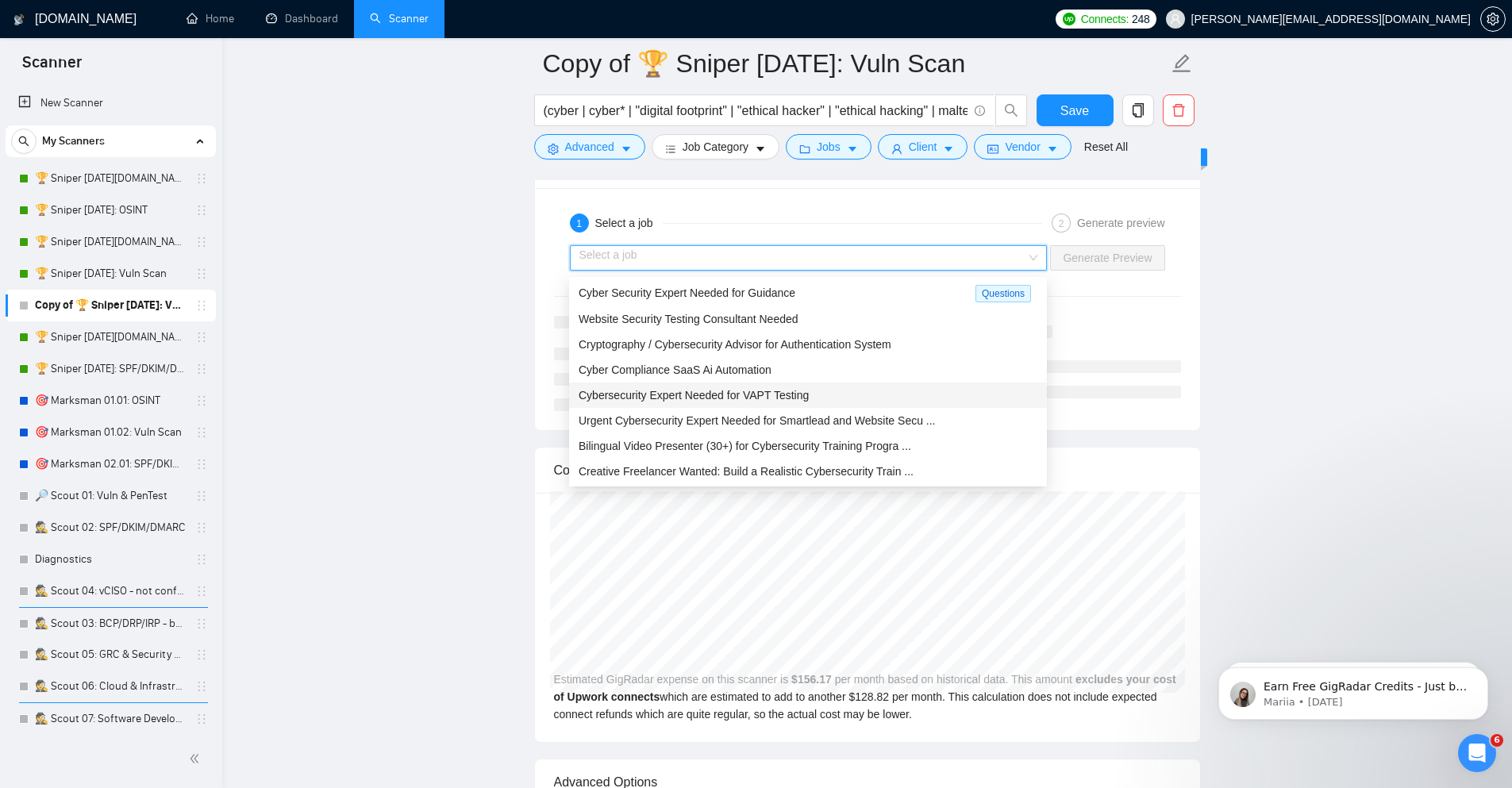
click at [814, 402] on div "Cybersecurity Expert Needed for VAPT Testing" at bounding box center [808, 395] width 459 height 17
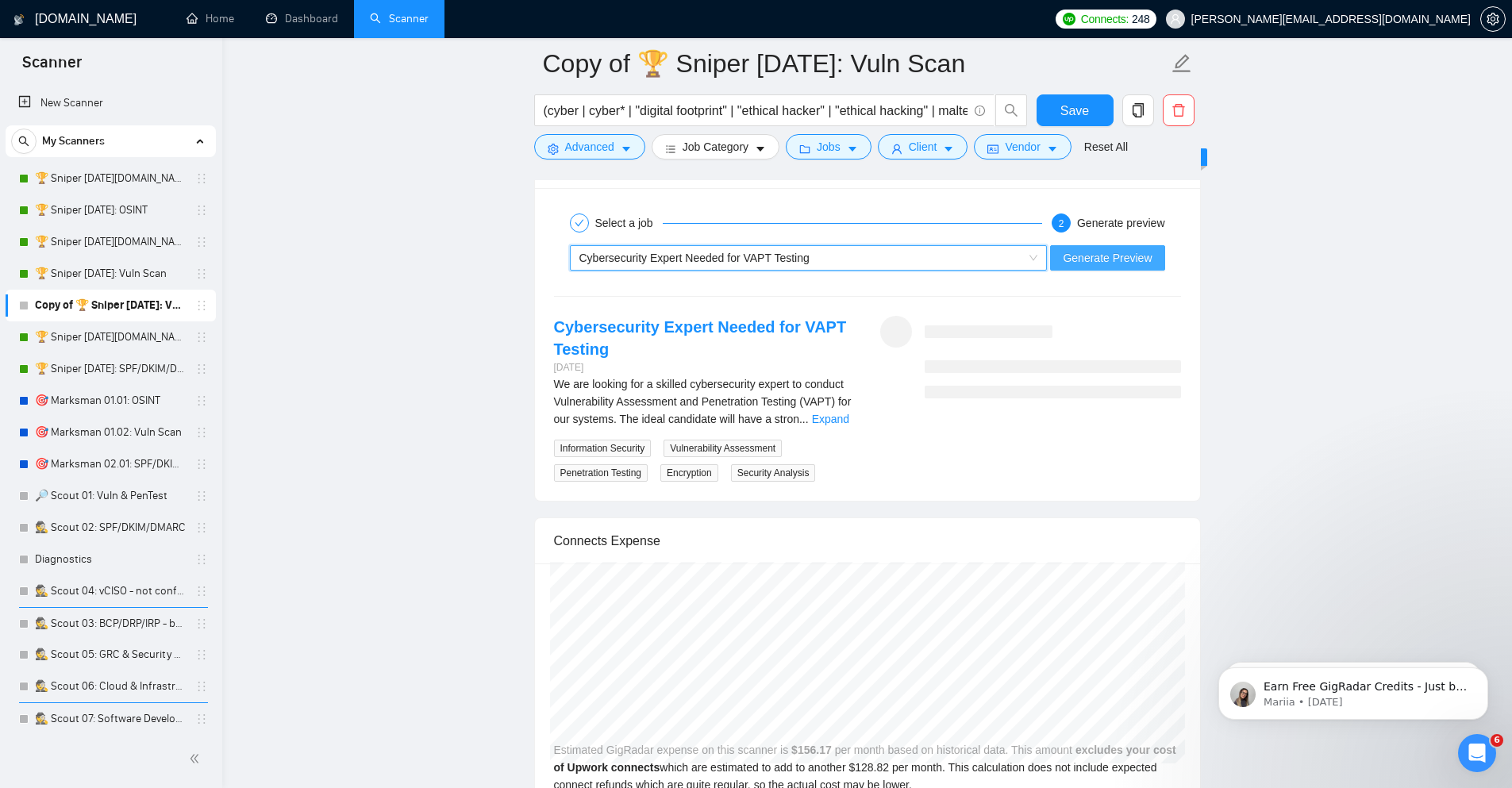
click at [1113, 260] on span "Generate Preview" at bounding box center [1107, 258] width 88 height 17
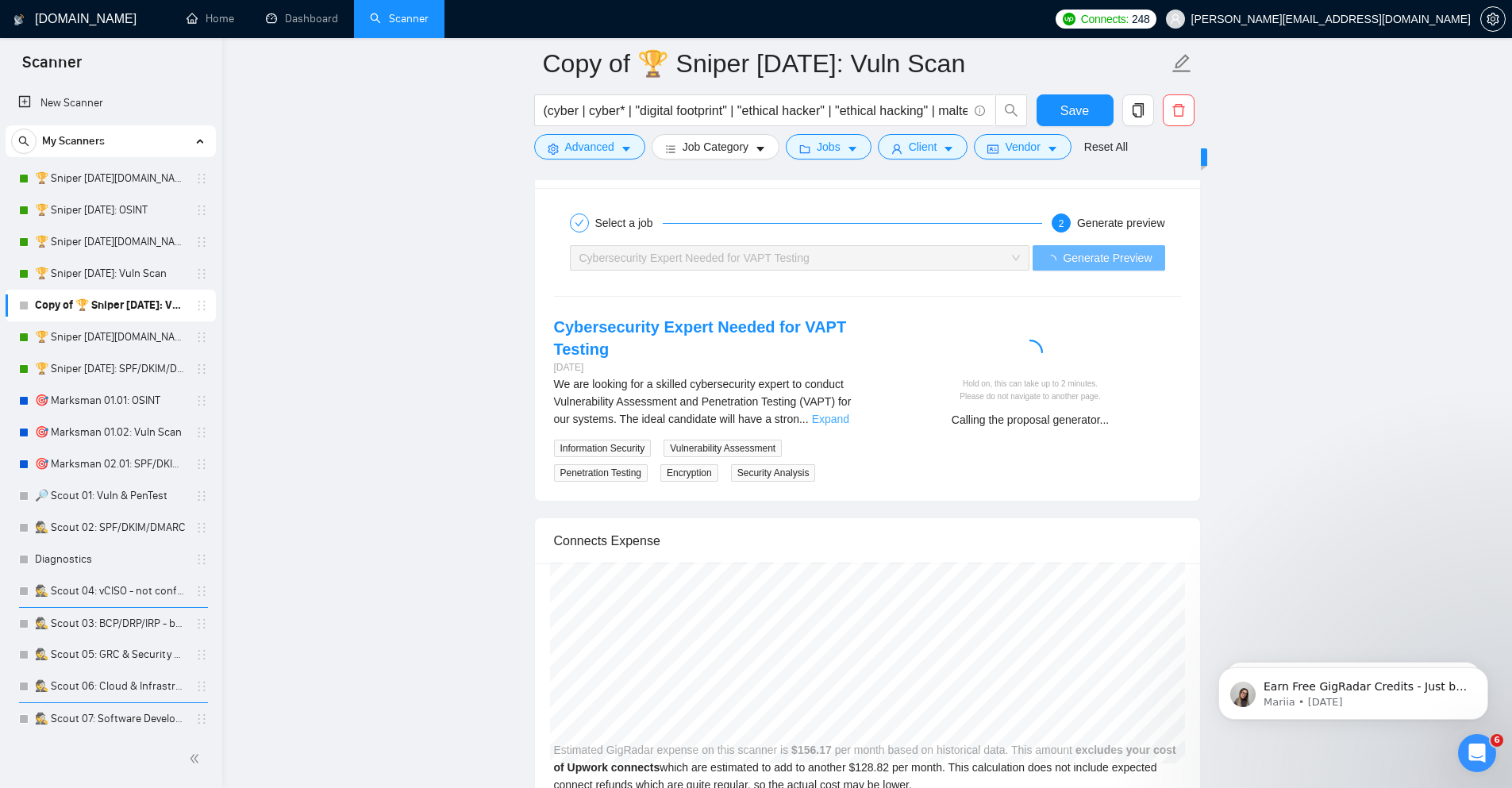
click at [844, 424] on link "Expand" at bounding box center [830, 418] width 37 height 13
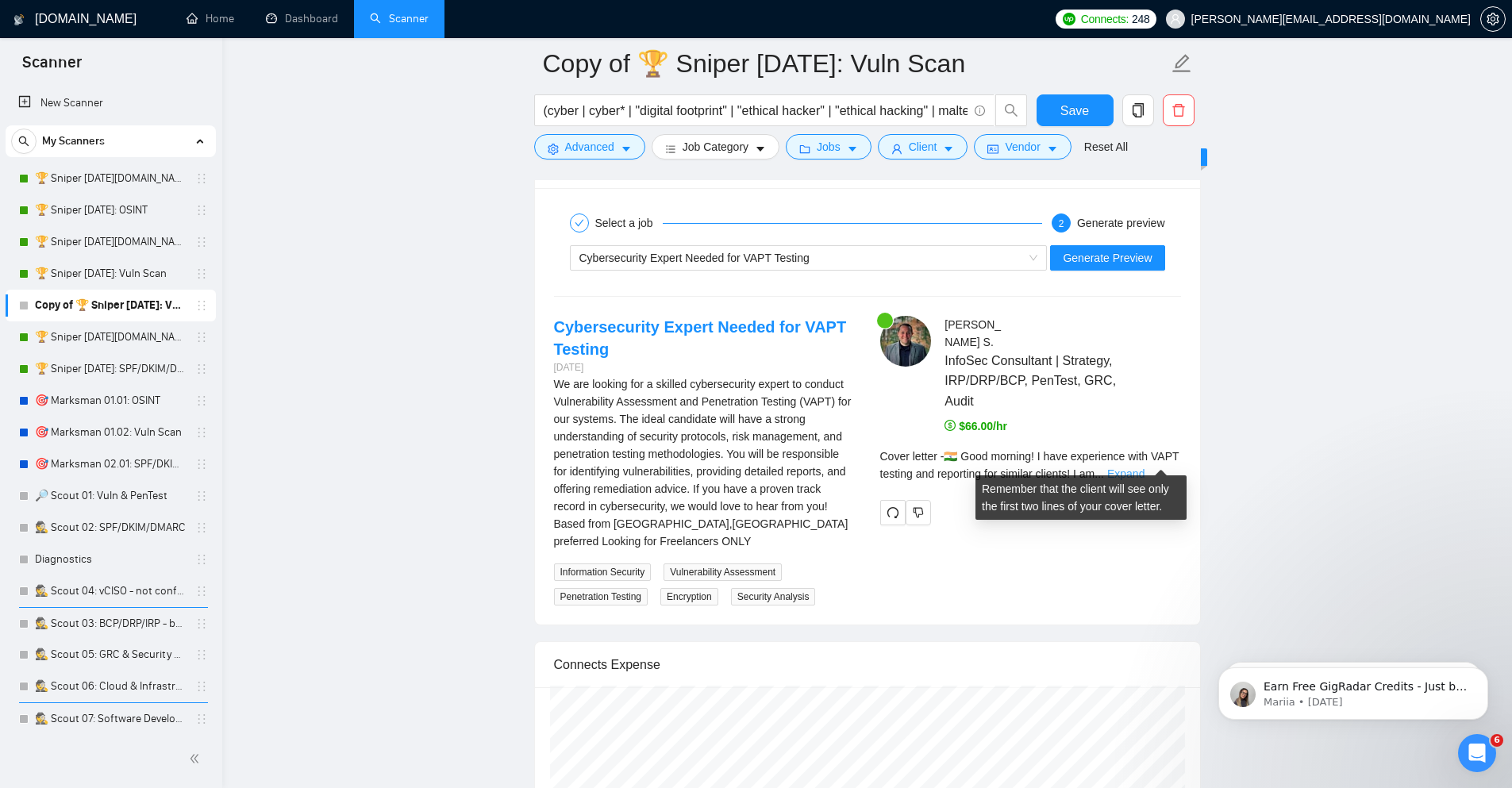
click at [1144, 467] on link "Expand" at bounding box center [1125, 473] width 37 height 13
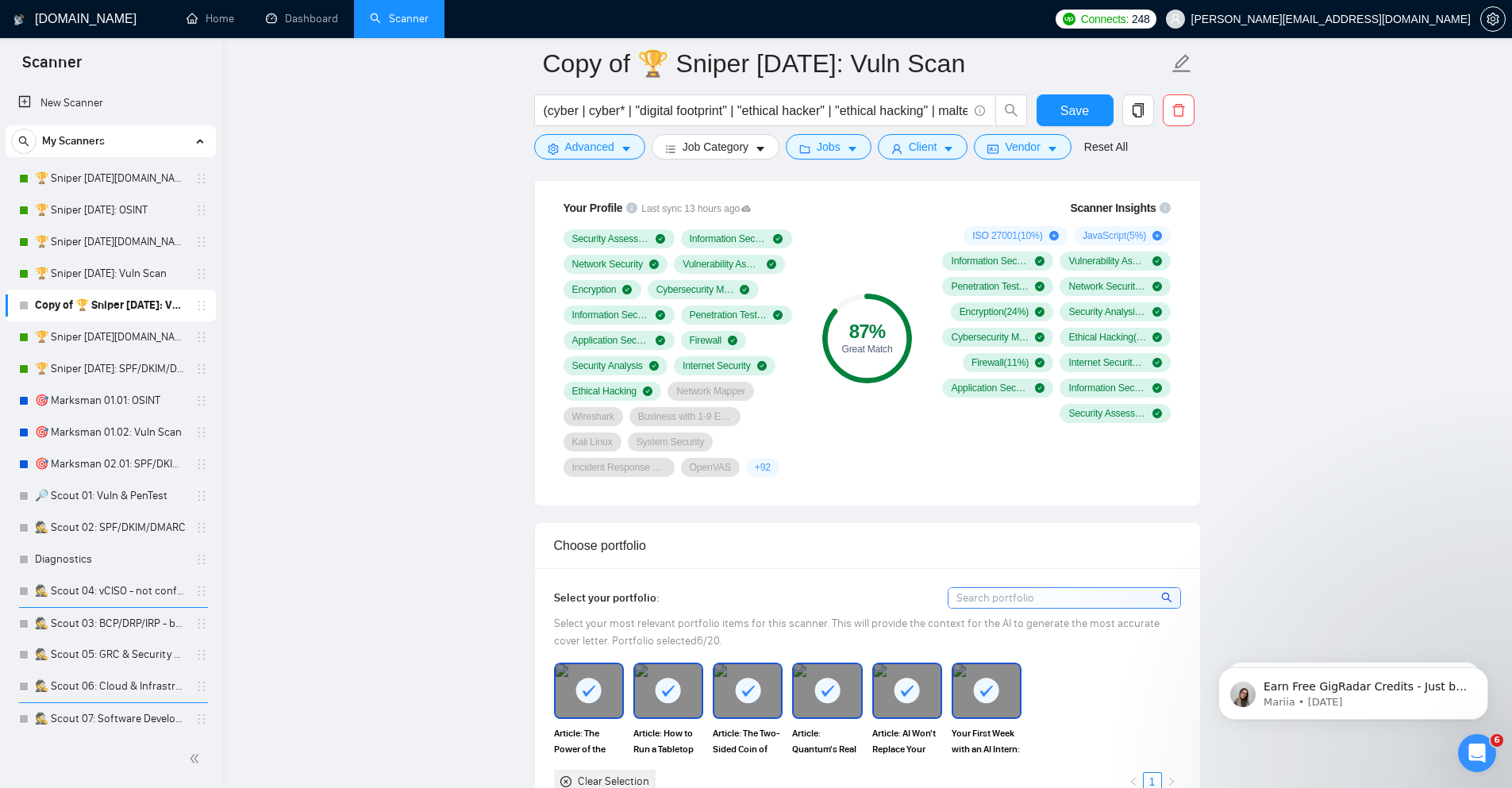
scroll to position [858, 0]
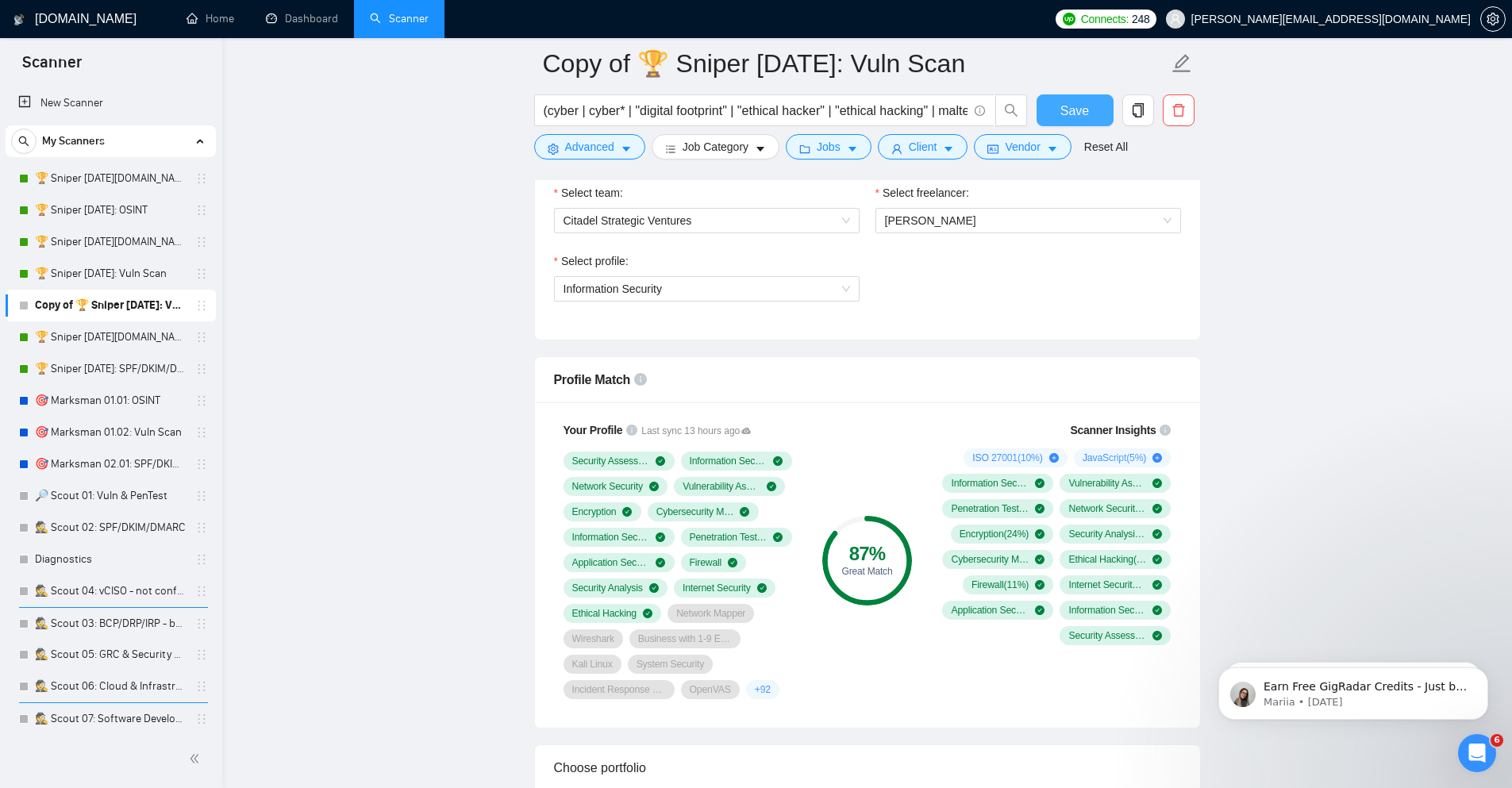
click at [1081, 119] on span "Save" at bounding box center [1074, 110] width 28 height 20
click at [95, 271] on link "🏆 Sniper [DATE]: Vuln Scan" at bounding box center [111, 273] width 151 height 32
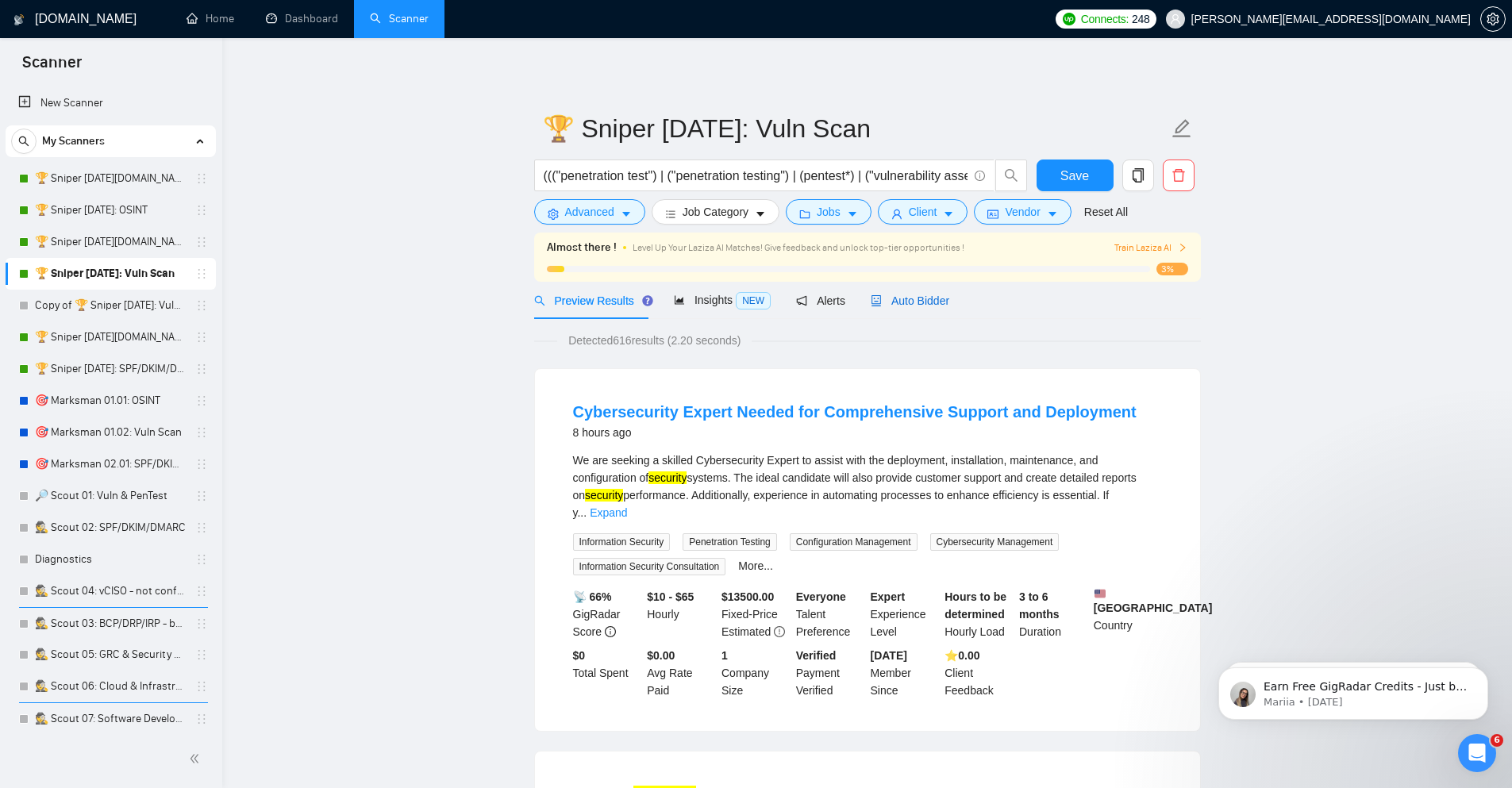
click at [930, 299] on span "Auto Bidder" at bounding box center [909, 301] width 78 height 13
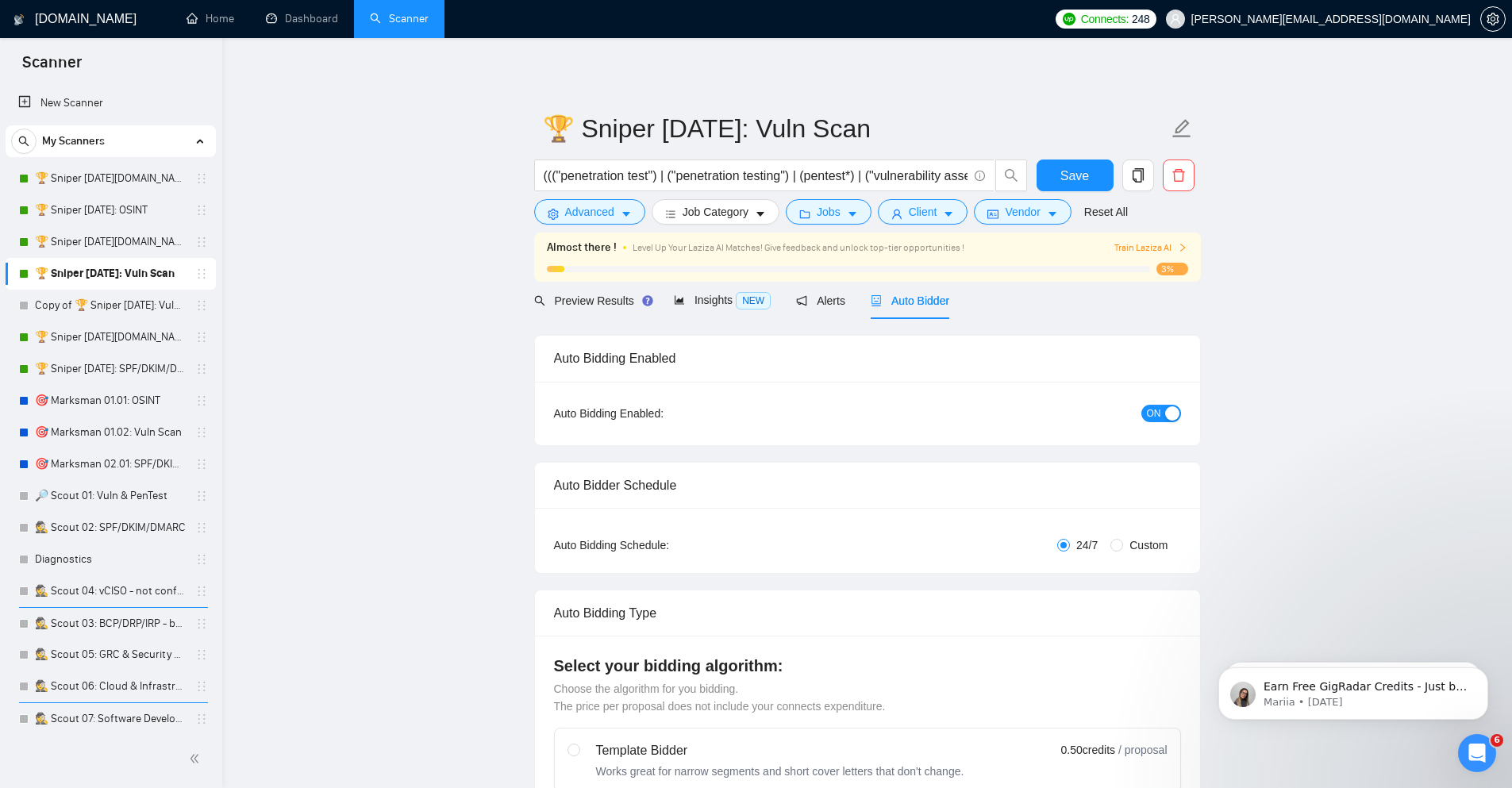
checkbox input "true"
click at [1178, 180] on icon "delete" at bounding box center [1178, 175] width 15 height 15
click at [1175, 255] on button "Yes" at bounding box center [1165, 255] width 31 height 19
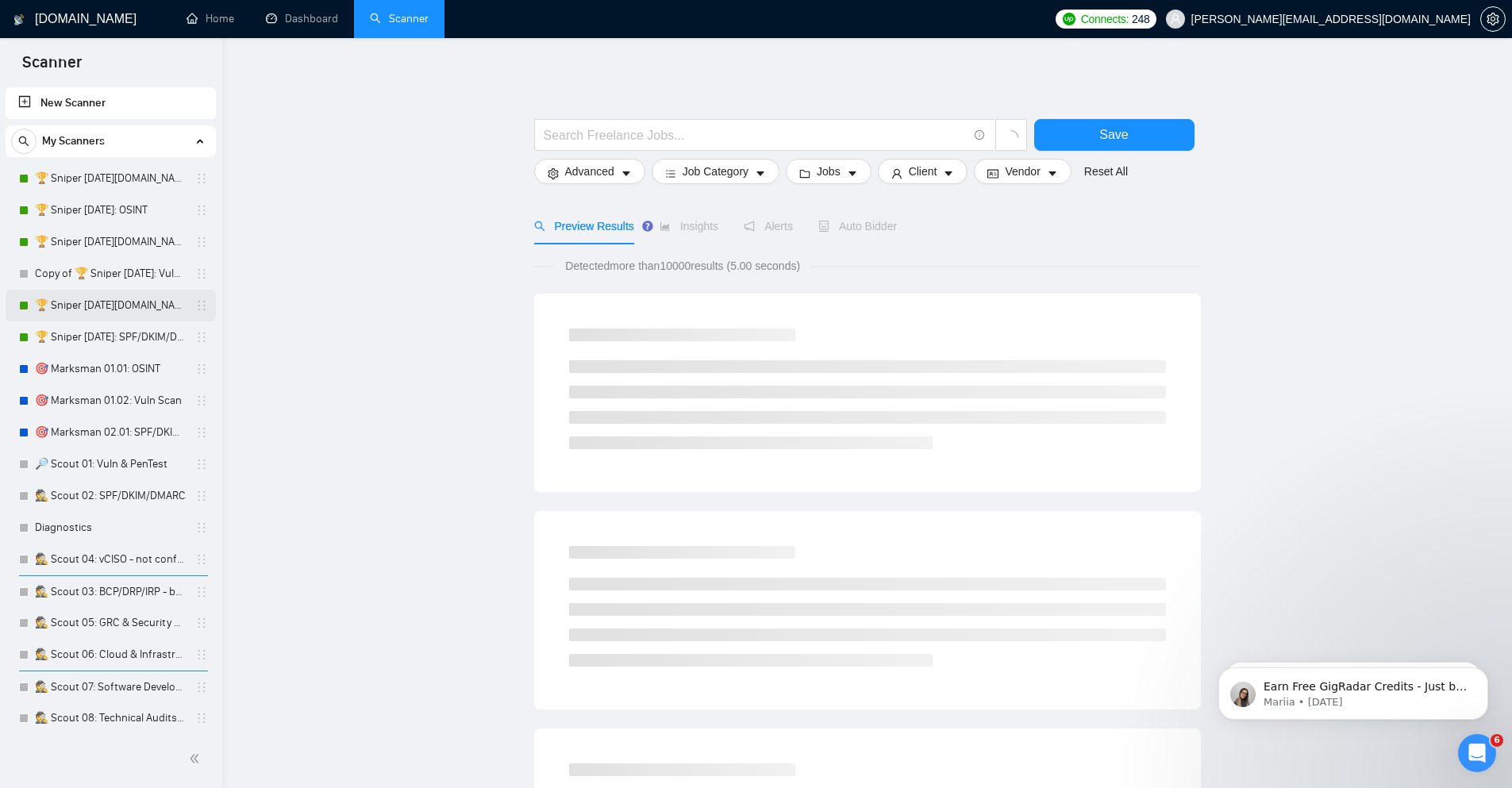
click at [140, 304] on link "🏆 Sniper [DATE][DOMAIN_NAME]: SPF/DKIM/DMARC" at bounding box center [111, 305] width 151 height 32
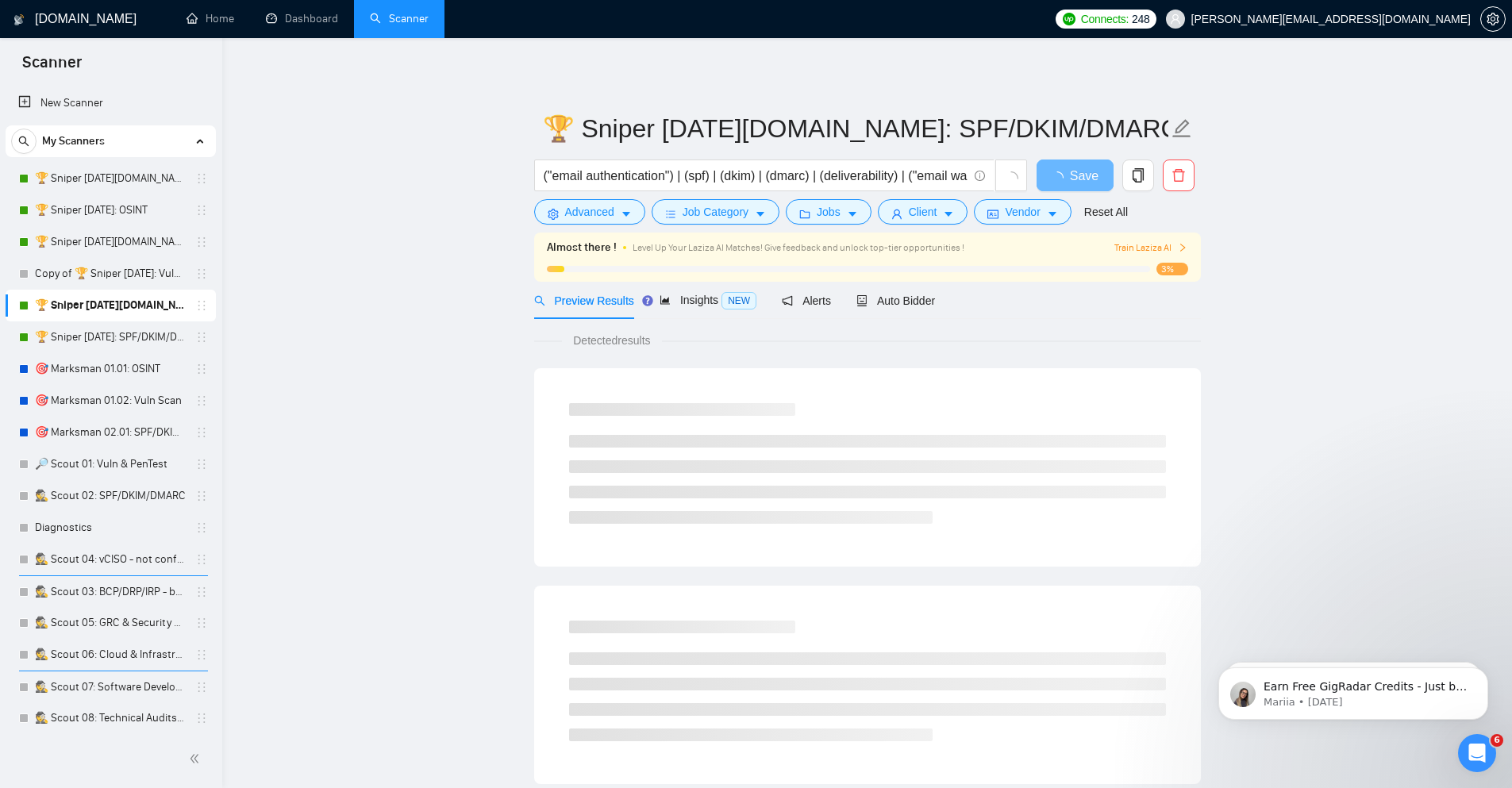
click at [141, 266] on link "Copy of 🏆 Sniper [DATE]: Vuln Scan" at bounding box center [111, 273] width 151 height 32
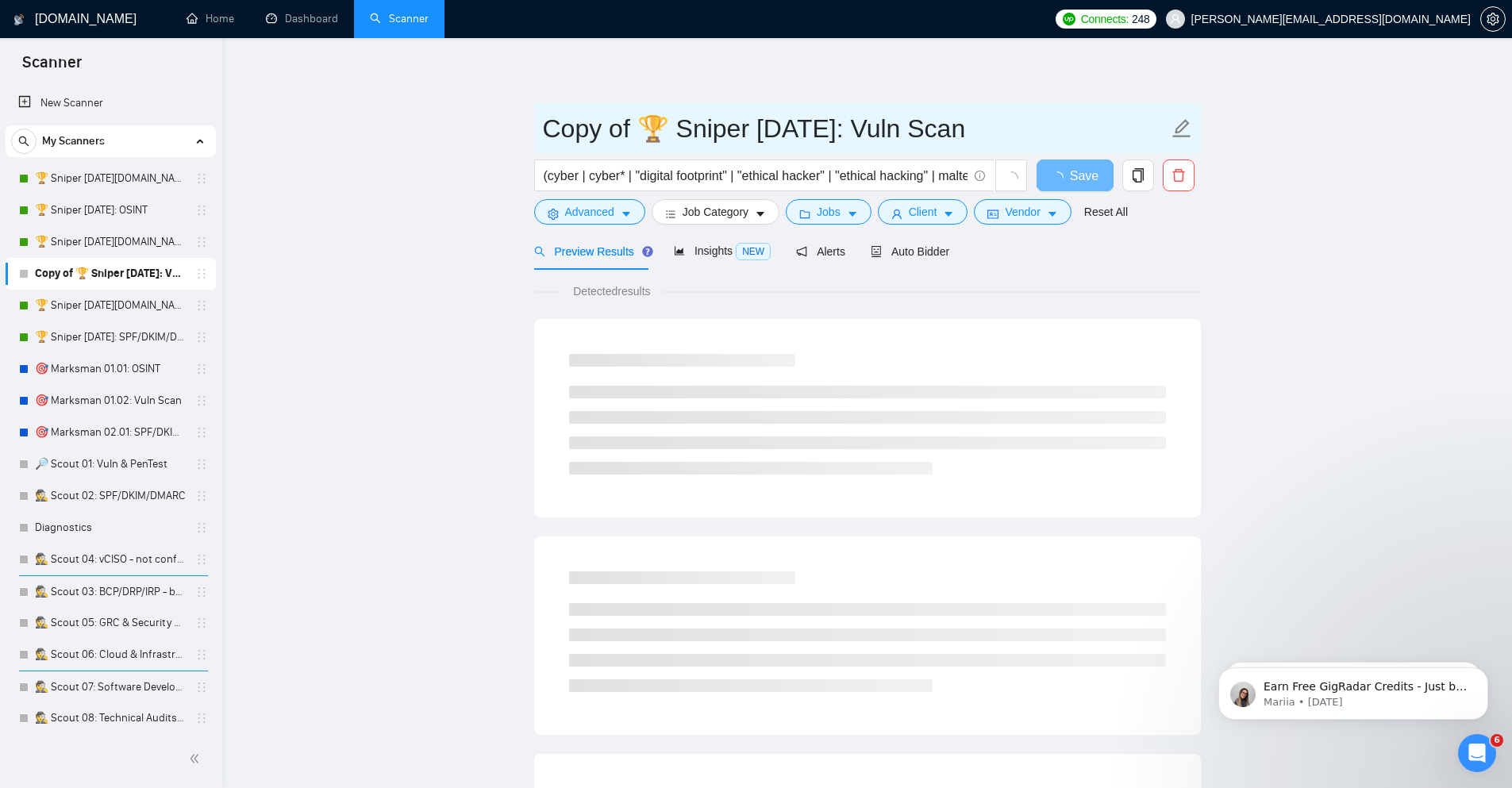
drag, startPoint x: 638, startPoint y: 128, endPoint x: 510, endPoint y: 101, distance: 130.8
click at [510, 101] on main "Copy of 🏆 Sniper 01.02.01: Vuln Scan (cyber | cyber* | "digital footprint" | "e…" at bounding box center [867, 725] width 1239 height 1324
type input "🏆 Sniper [DATE]: Vuln Scan"
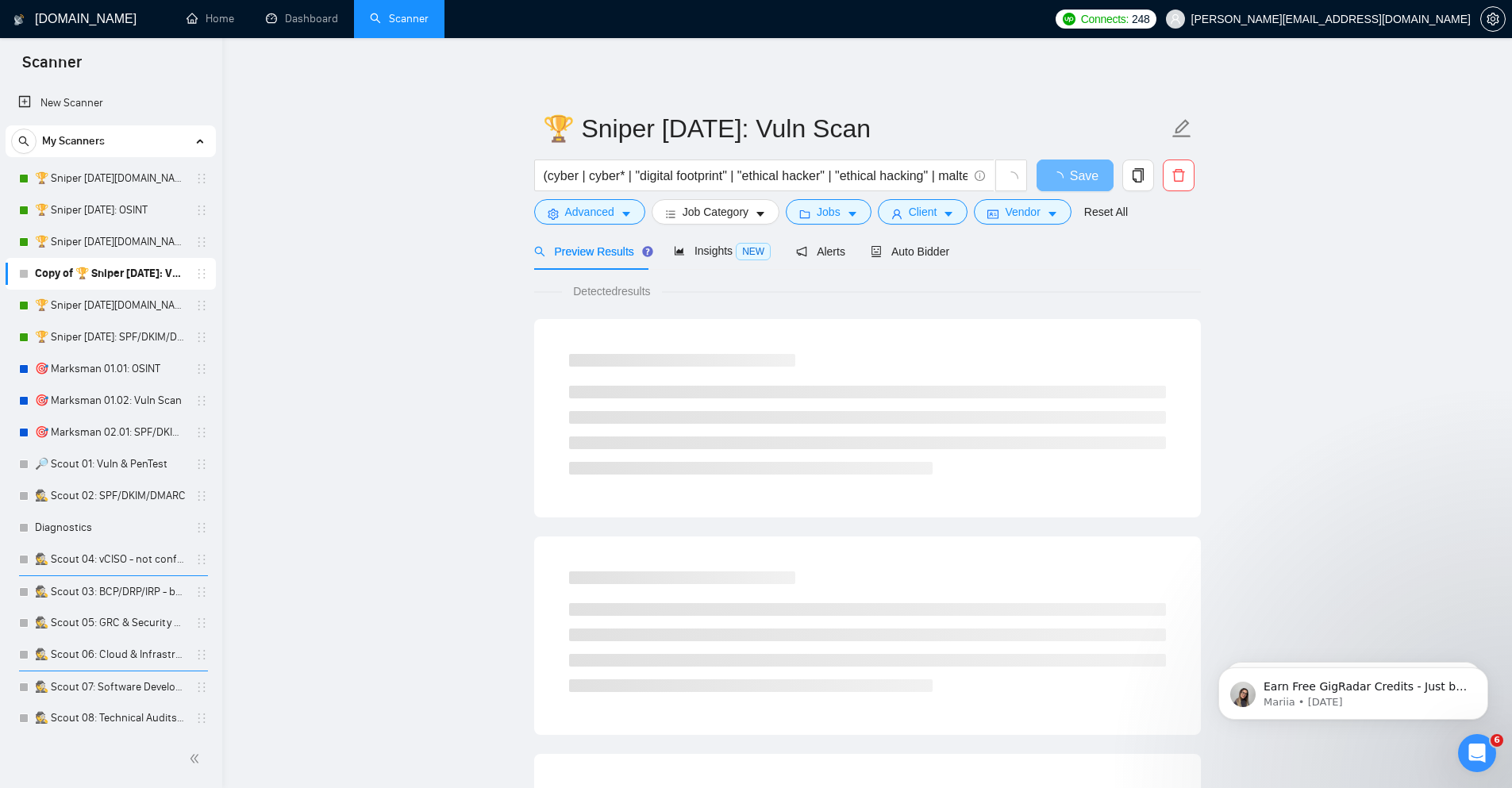
click at [1244, 247] on main "🏆 Sniper 01.02.01: Vuln Scan (cyber | cyber* | "digital footprint" | "ethical h…" at bounding box center [867, 725] width 1239 height 1324
click at [925, 255] on span "Auto Bidder" at bounding box center [909, 251] width 78 height 13
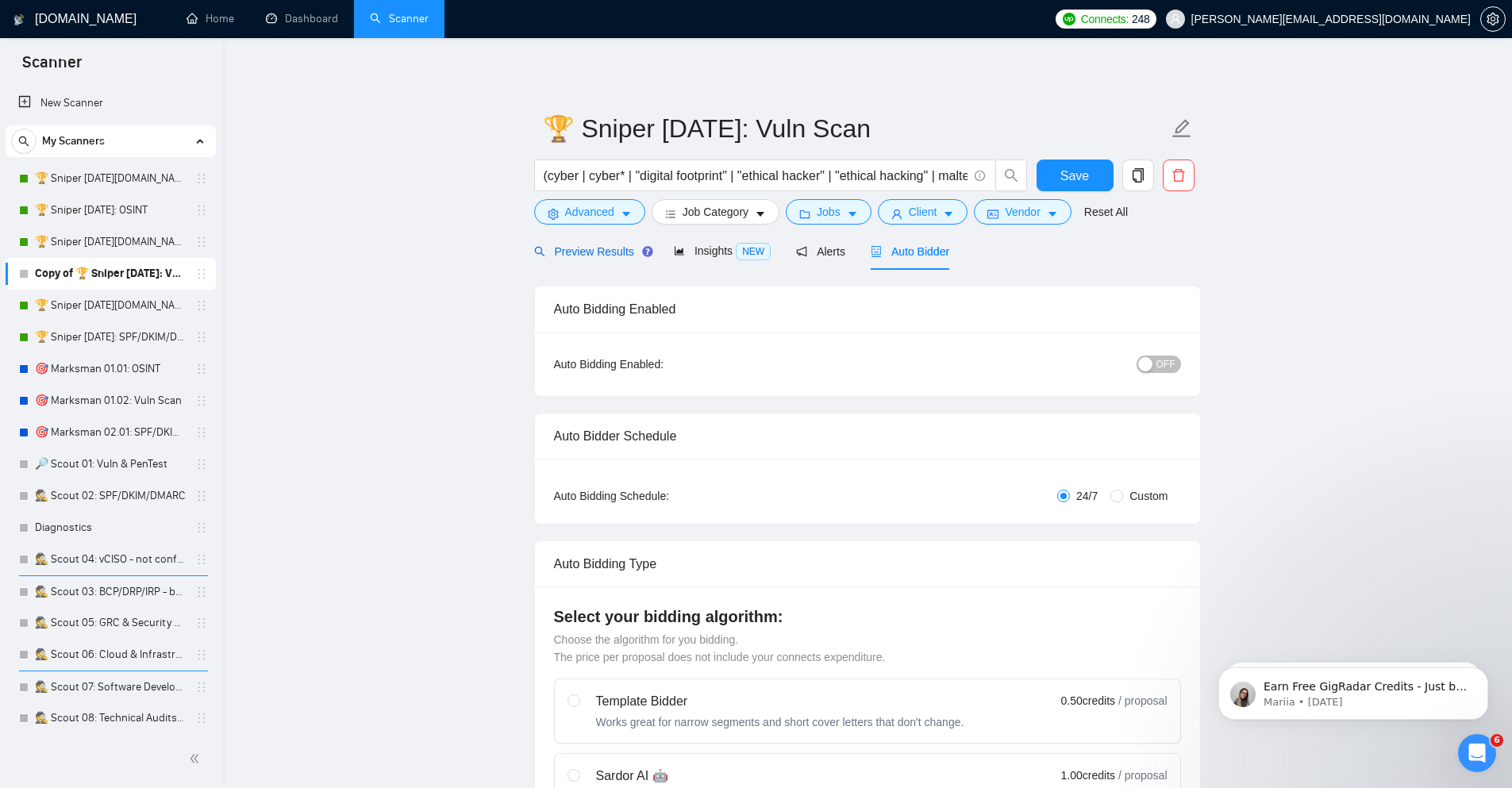
click at [594, 254] on span "Preview Results" at bounding box center [591, 251] width 114 height 13
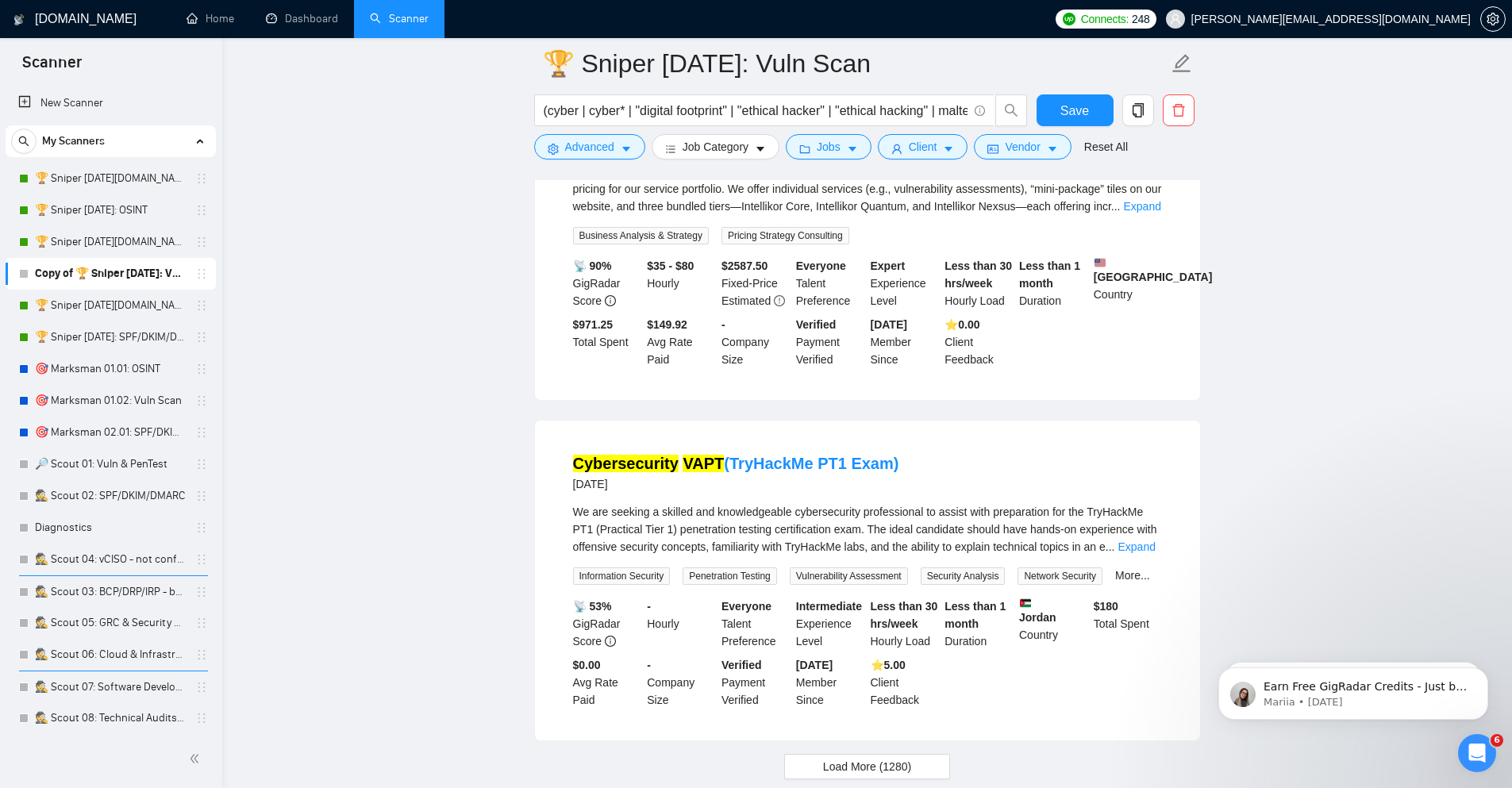
scroll to position [3143, 0]
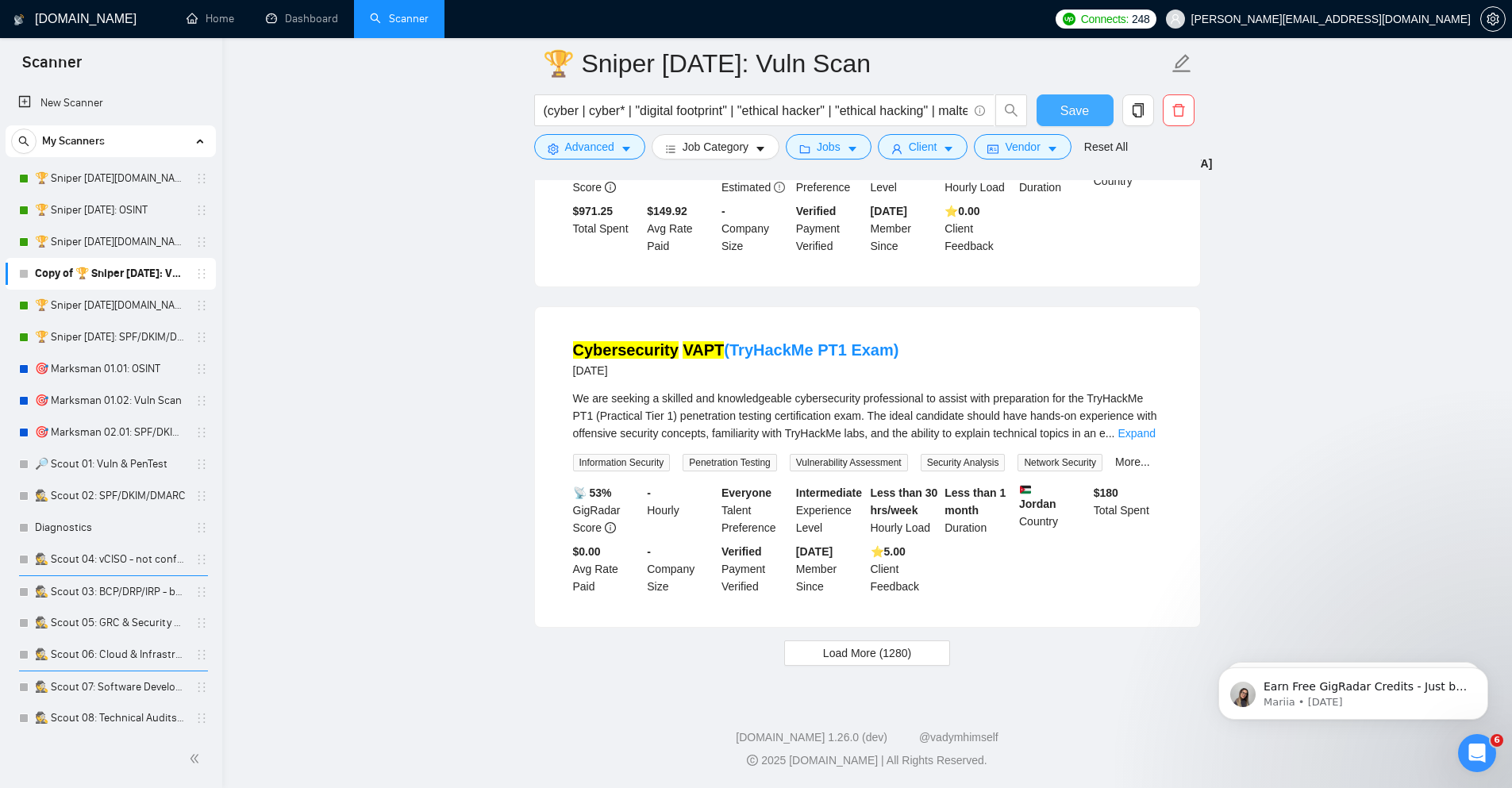
click at [1076, 116] on span "Save" at bounding box center [1074, 110] width 28 height 20
click at [91, 406] on link "🎯 Marksman 01.02: Vuln Scan" at bounding box center [111, 400] width 151 height 32
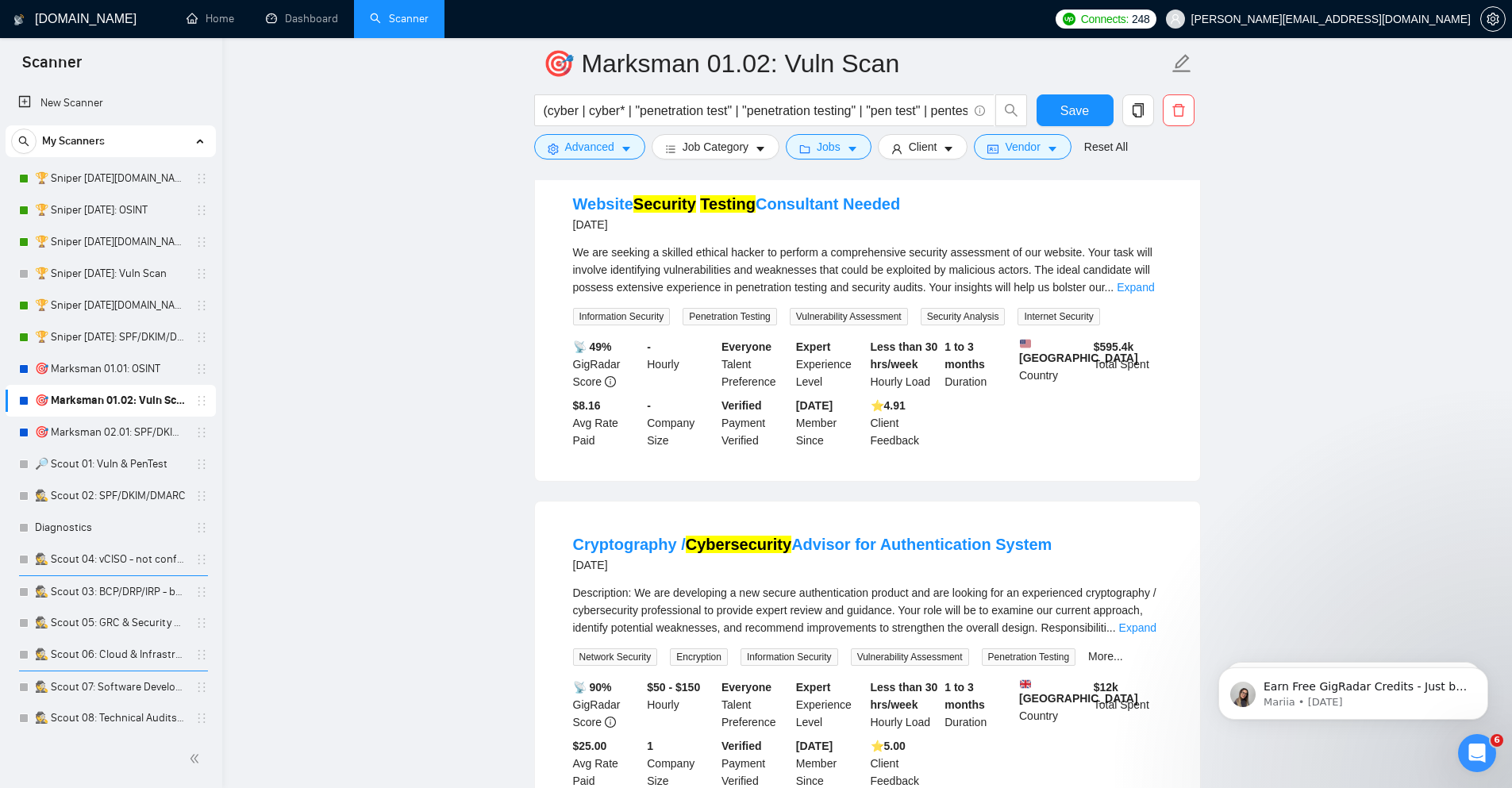
scroll to position [2572, 0]
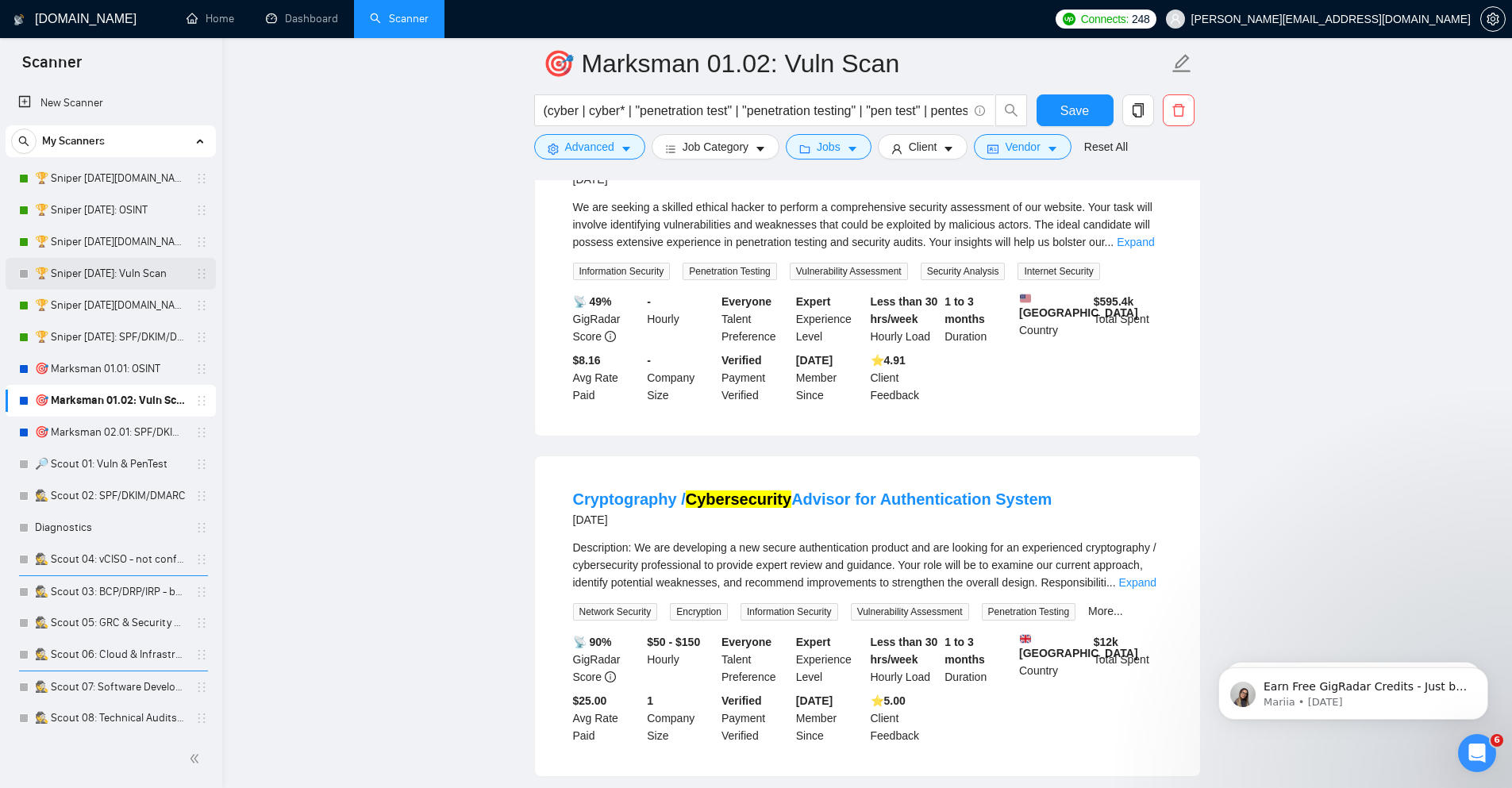
click at [113, 273] on link "🏆 Sniper [DATE]: Vuln Scan" at bounding box center [111, 273] width 151 height 32
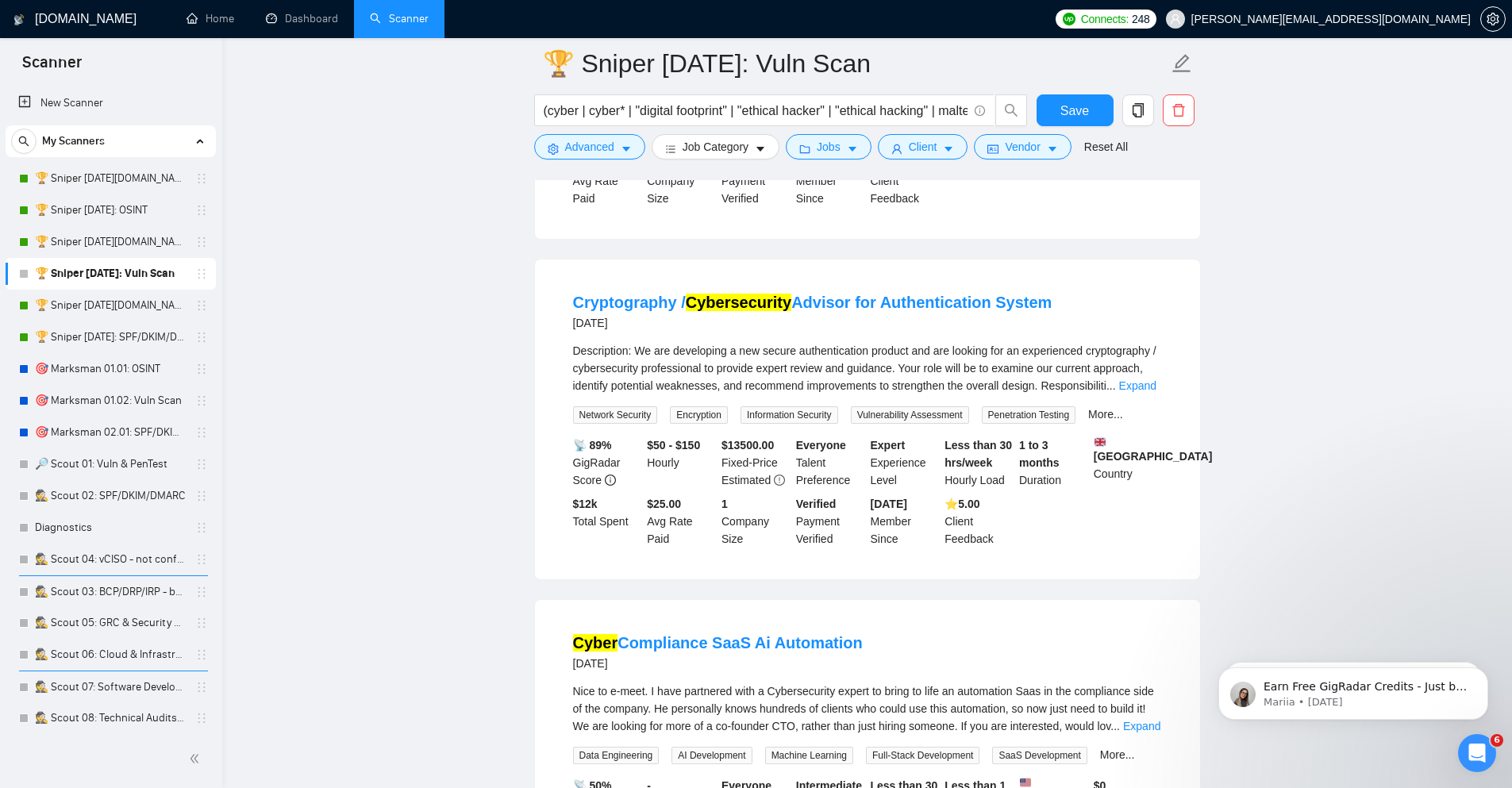
scroll to position [762, 0]
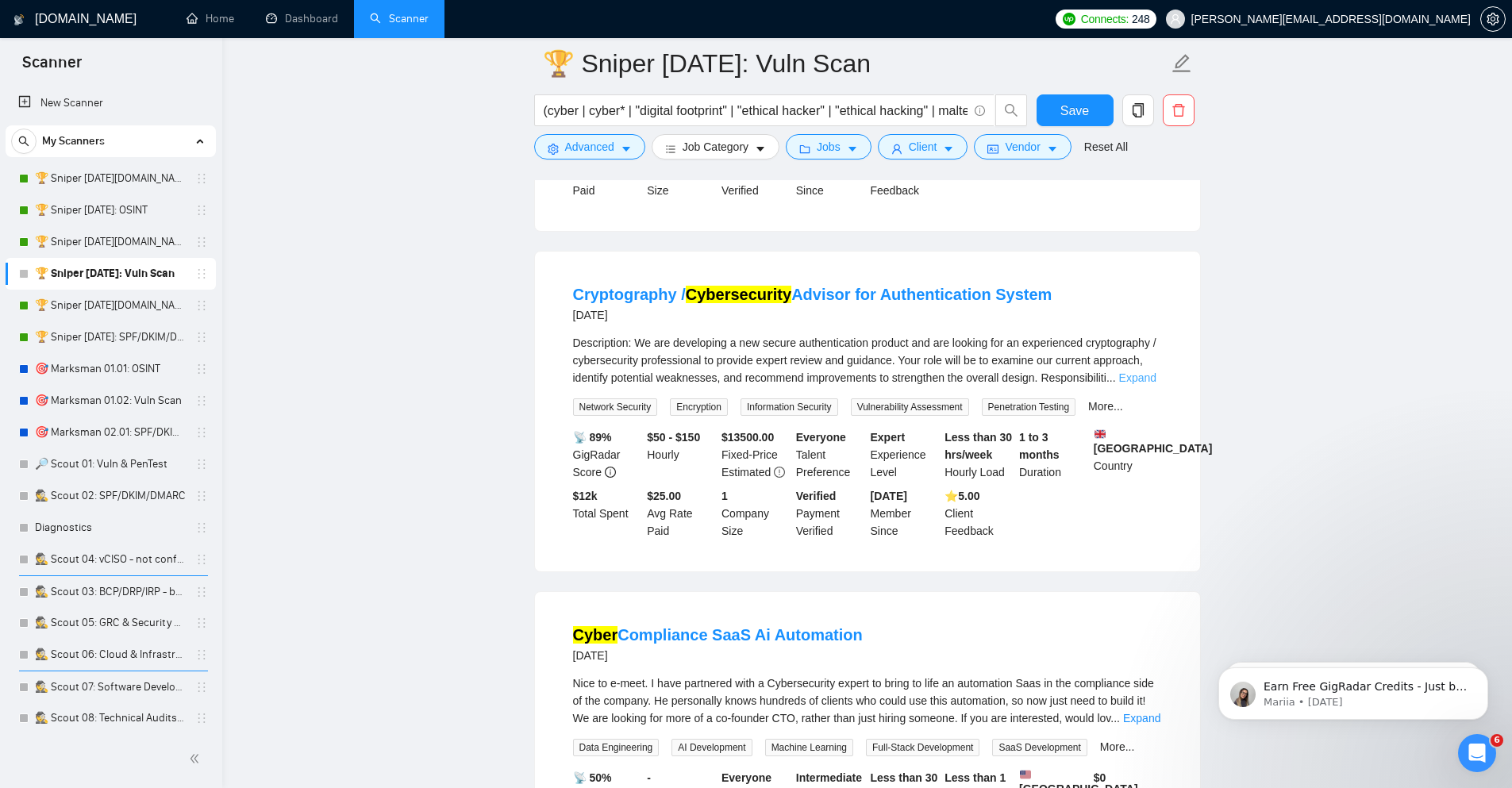
click at [1120, 384] on link "Expand" at bounding box center [1137, 377] width 37 height 13
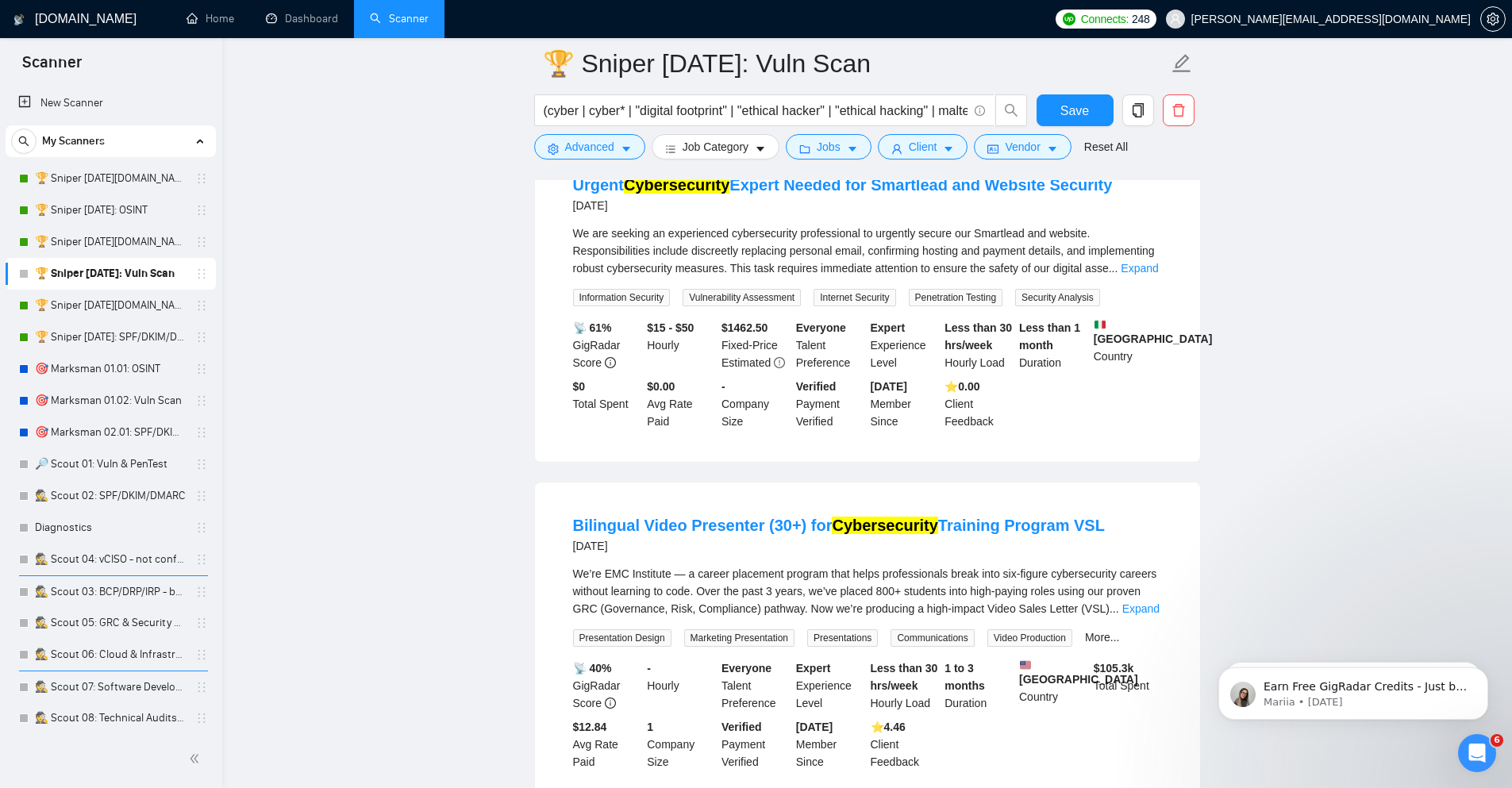
scroll to position [2001, 0]
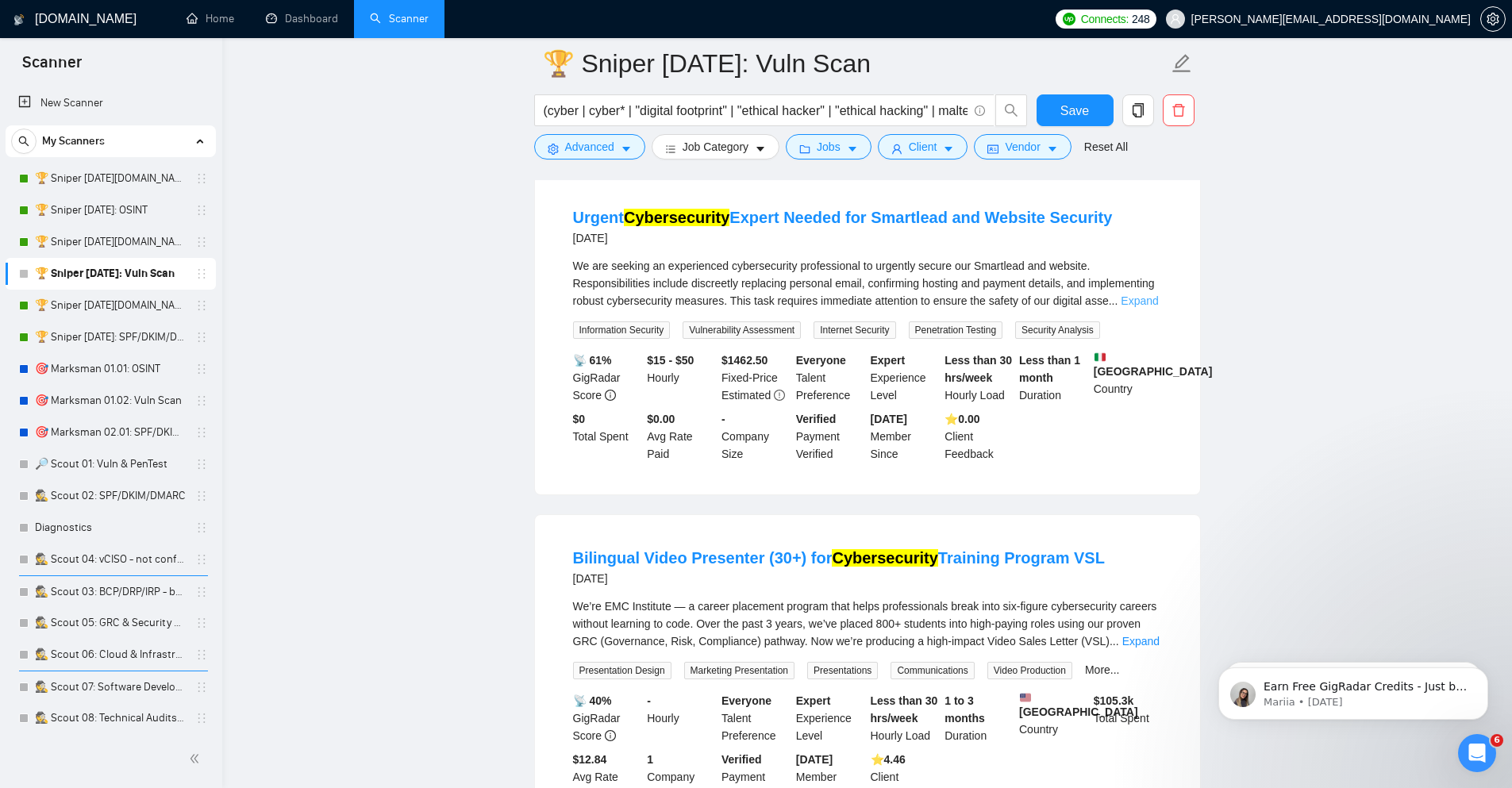
click at [1151, 307] on link "Expand" at bounding box center [1138, 301] width 37 height 13
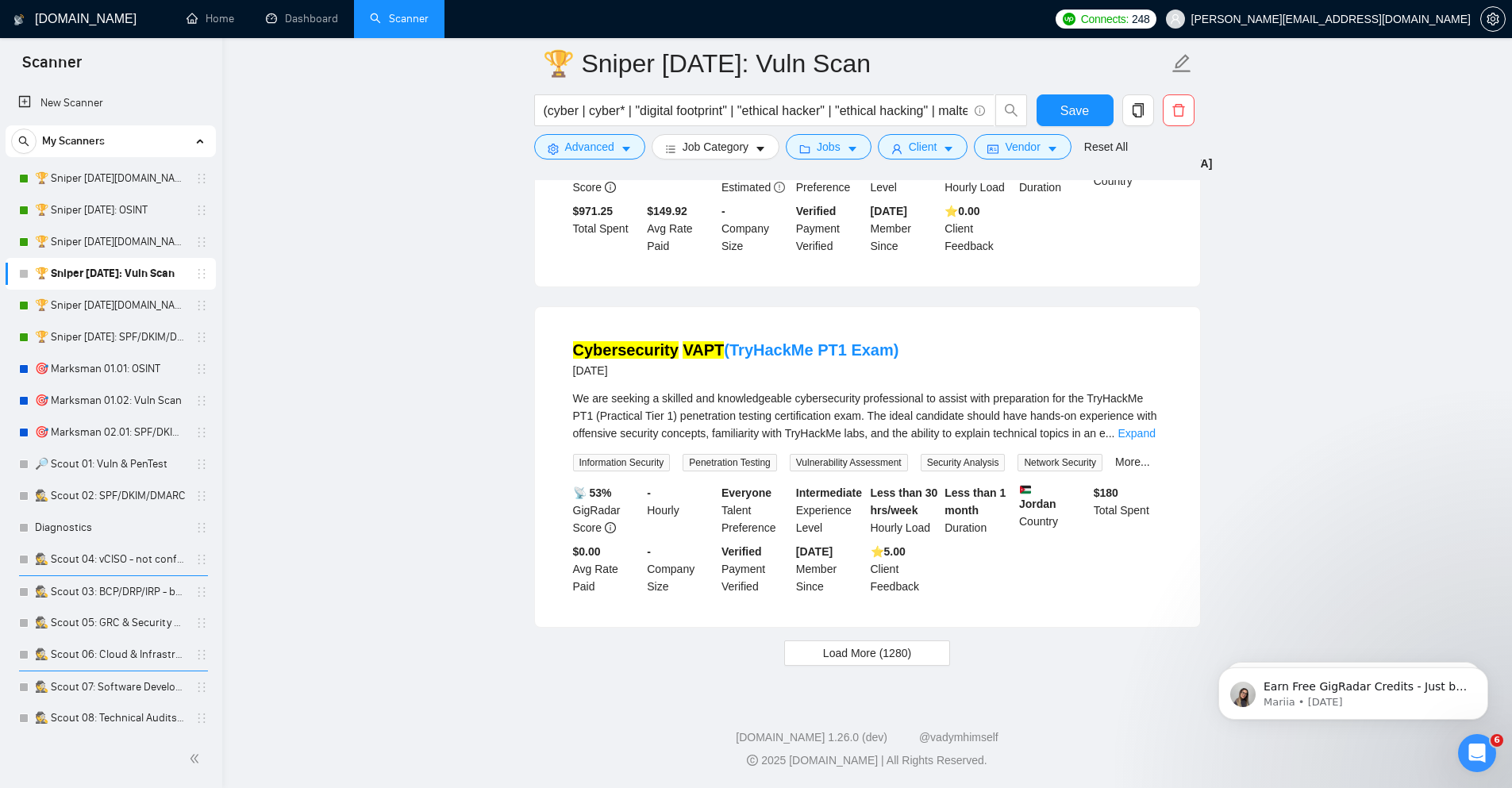
scroll to position [3319, 0]
click at [1056, 98] on button "Save" at bounding box center [1075, 110] width 77 height 32
drag, startPoint x: 126, startPoint y: 397, endPoint x: 657, endPoint y: 475, distance: 536.7
click at [127, 397] on link "🎯 Marksman 01.02: Vuln Scan" at bounding box center [111, 400] width 151 height 32
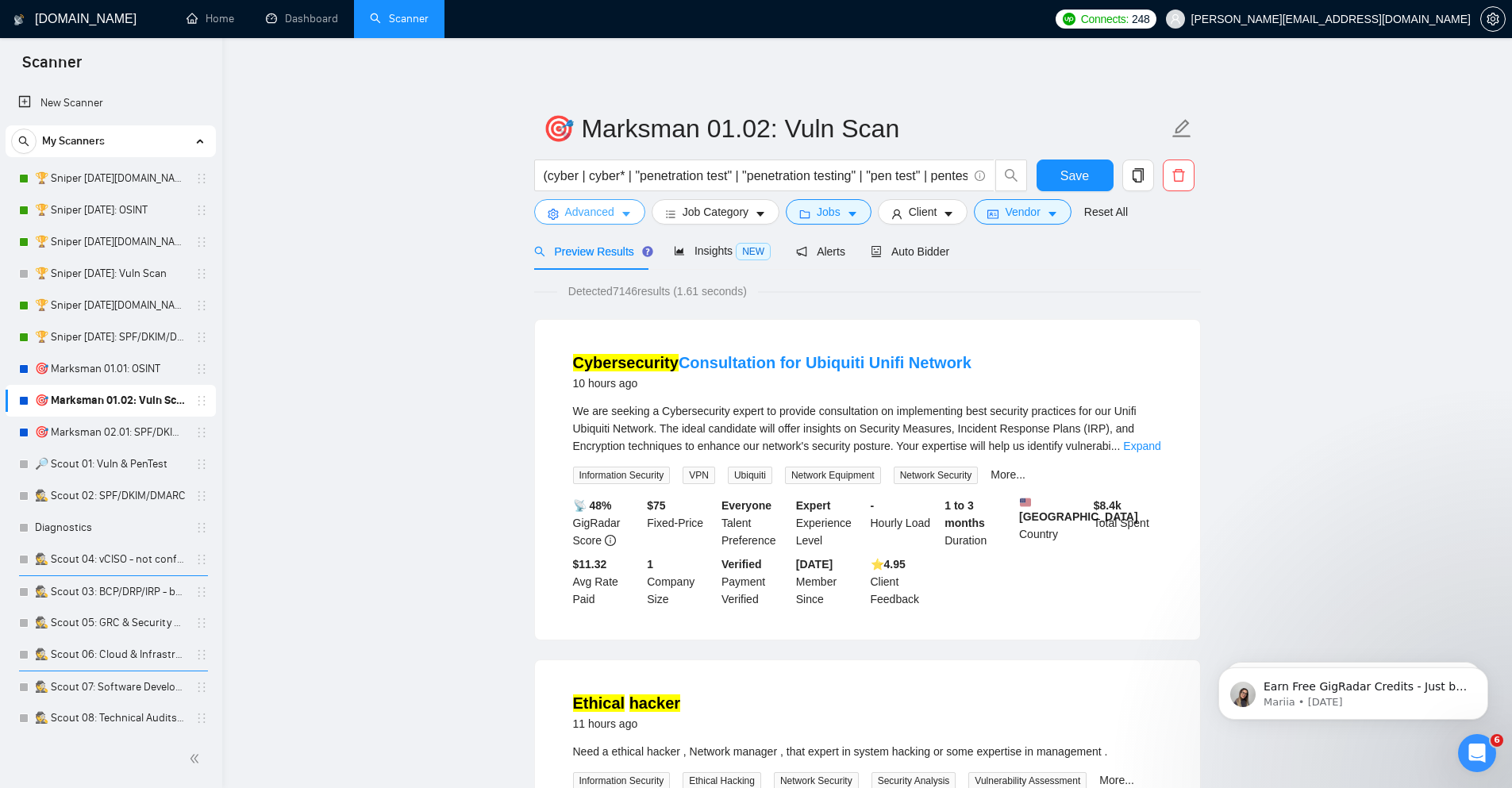
click at [629, 204] on button "Advanced" at bounding box center [589, 212] width 111 height 26
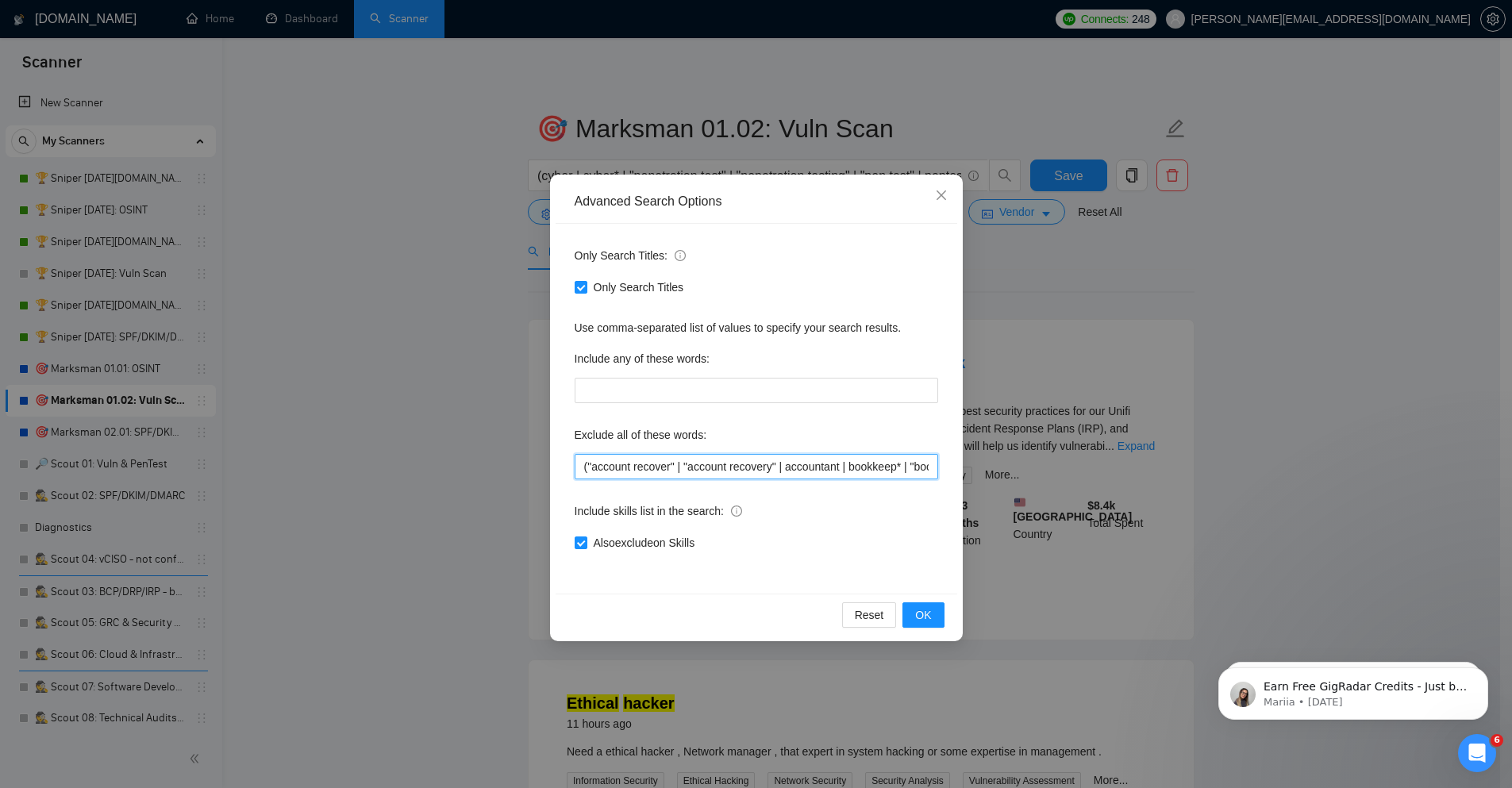
click at [714, 467] on input "("account recover" | "account recovery" | accountant | bookkeep* | "book keeper…" at bounding box center [756, 467] width 363 height 26
paste input "automat* | "digital footprint" | HIPAA | "open source intelligence" | "open-sou…"
type input "("account recover" | "account recovery" | accountant | bookkeep* | "book keeper…"
click at [921, 618] on span "OK" at bounding box center [923, 615] width 15 height 17
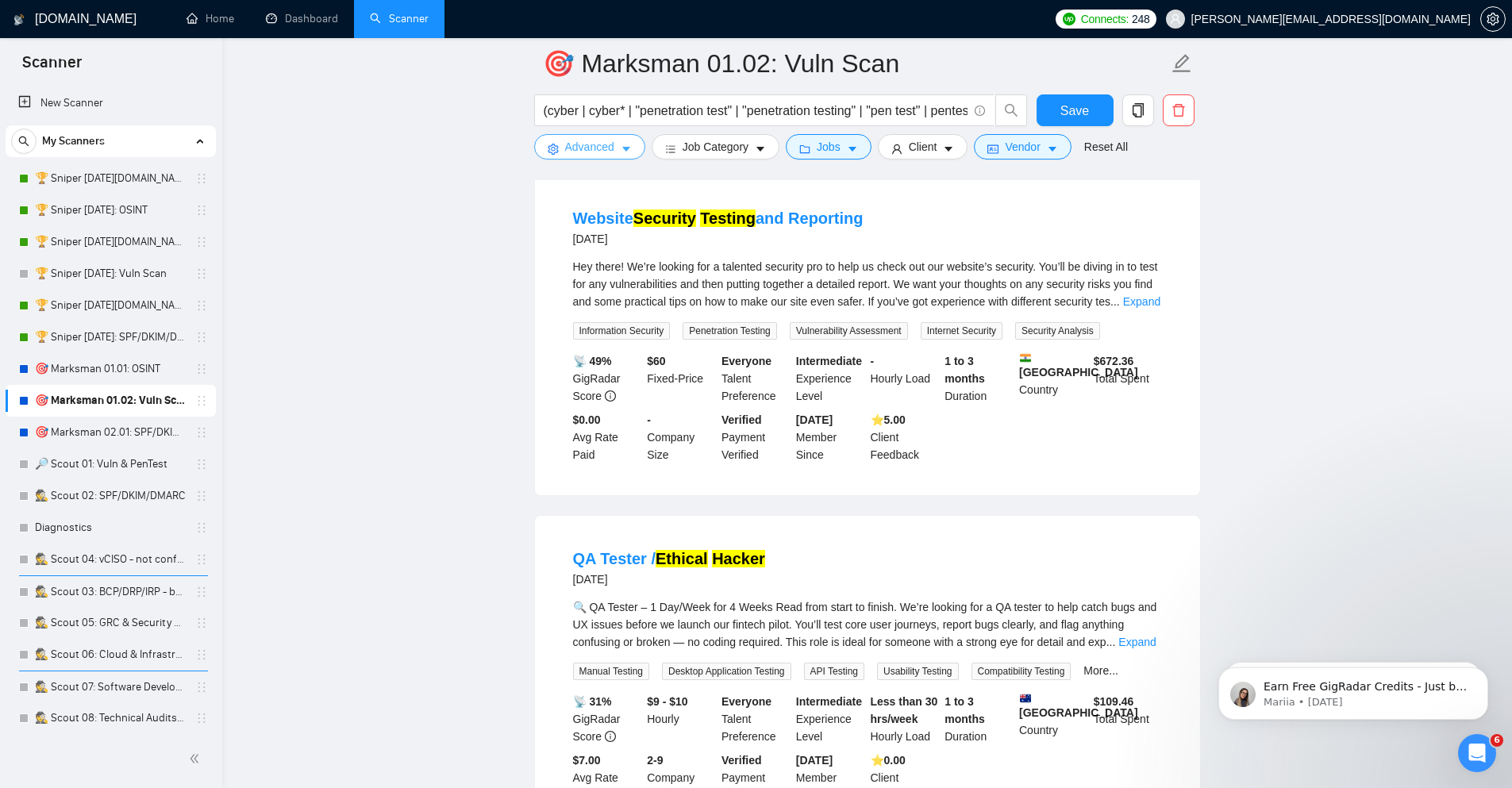
scroll to position [2857, 0]
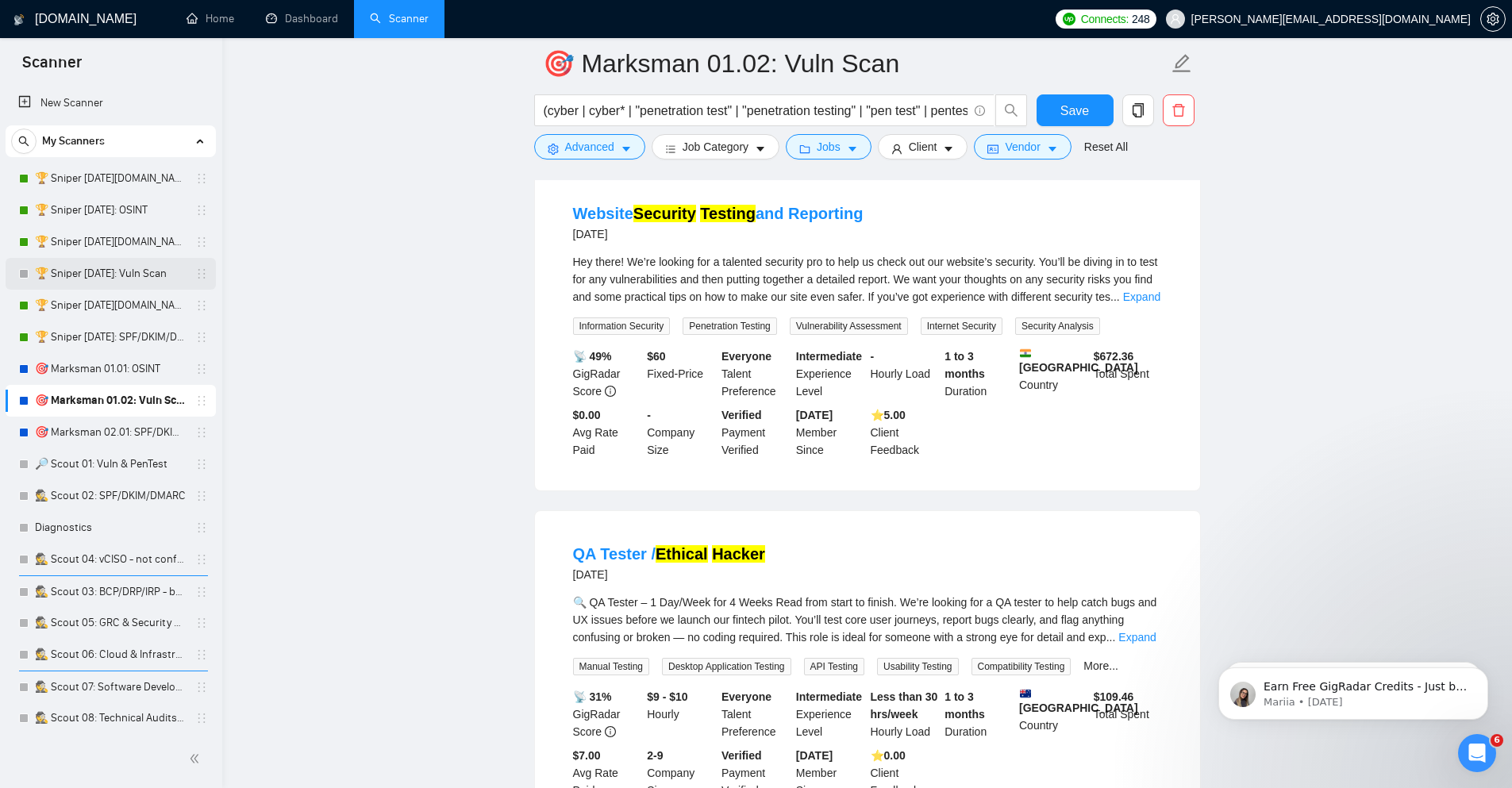
click at [97, 283] on link "🏆 Sniper [DATE]: Vuln Scan" at bounding box center [111, 273] width 151 height 32
click at [1049, 101] on button "Save" at bounding box center [1075, 110] width 77 height 32
drag, startPoint x: 135, startPoint y: 281, endPoint x: 578, endPoint y: 277, distance: 443.0
click at [134, 281] on link "🏆 Sniper [DATE]: Vuln Scan" at bounding box center [111, 273] width 151 height 32
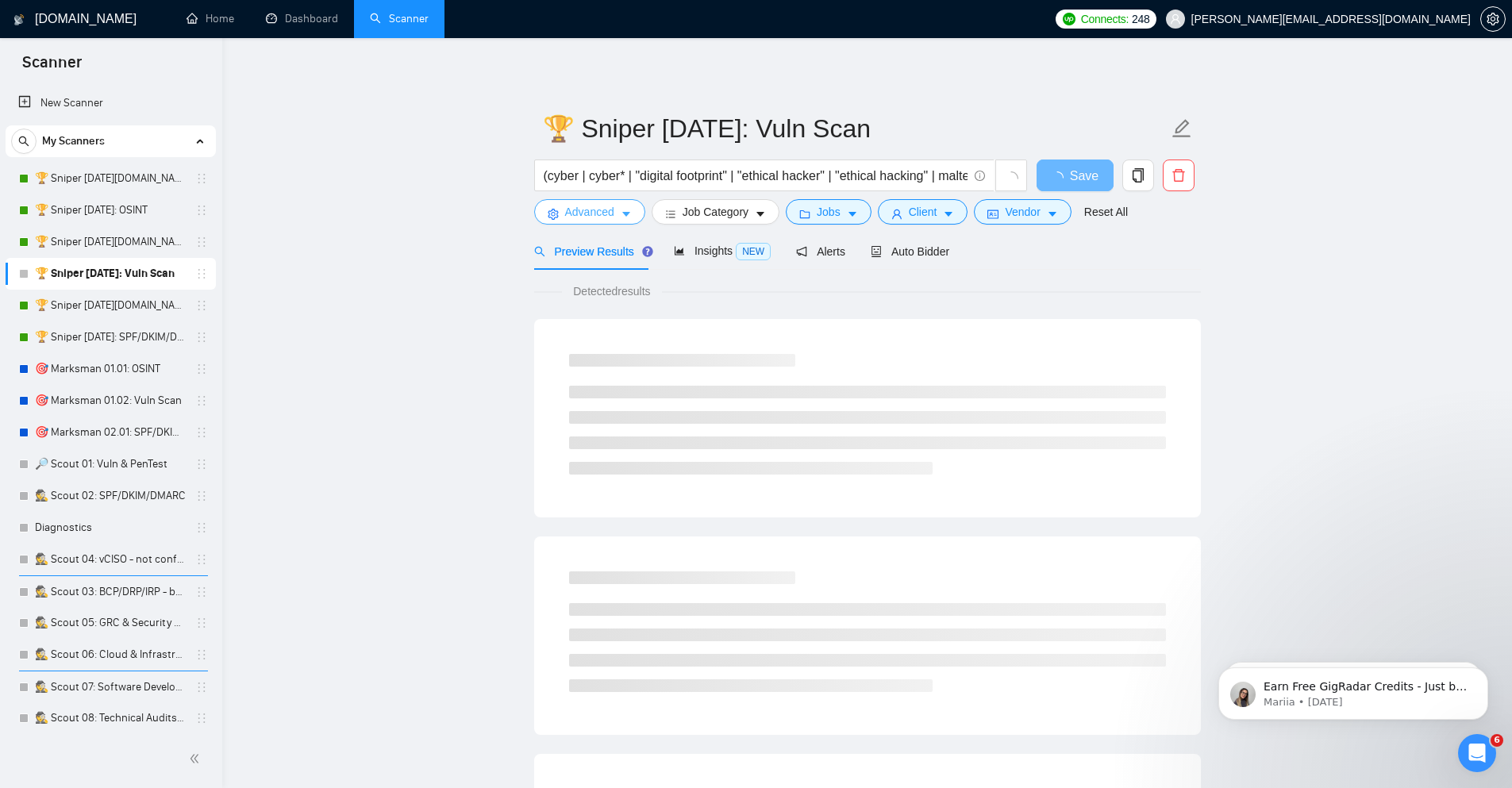
click at [610, 213] on span "Advanced" at bounding box center [589, 211] width 49 height 17
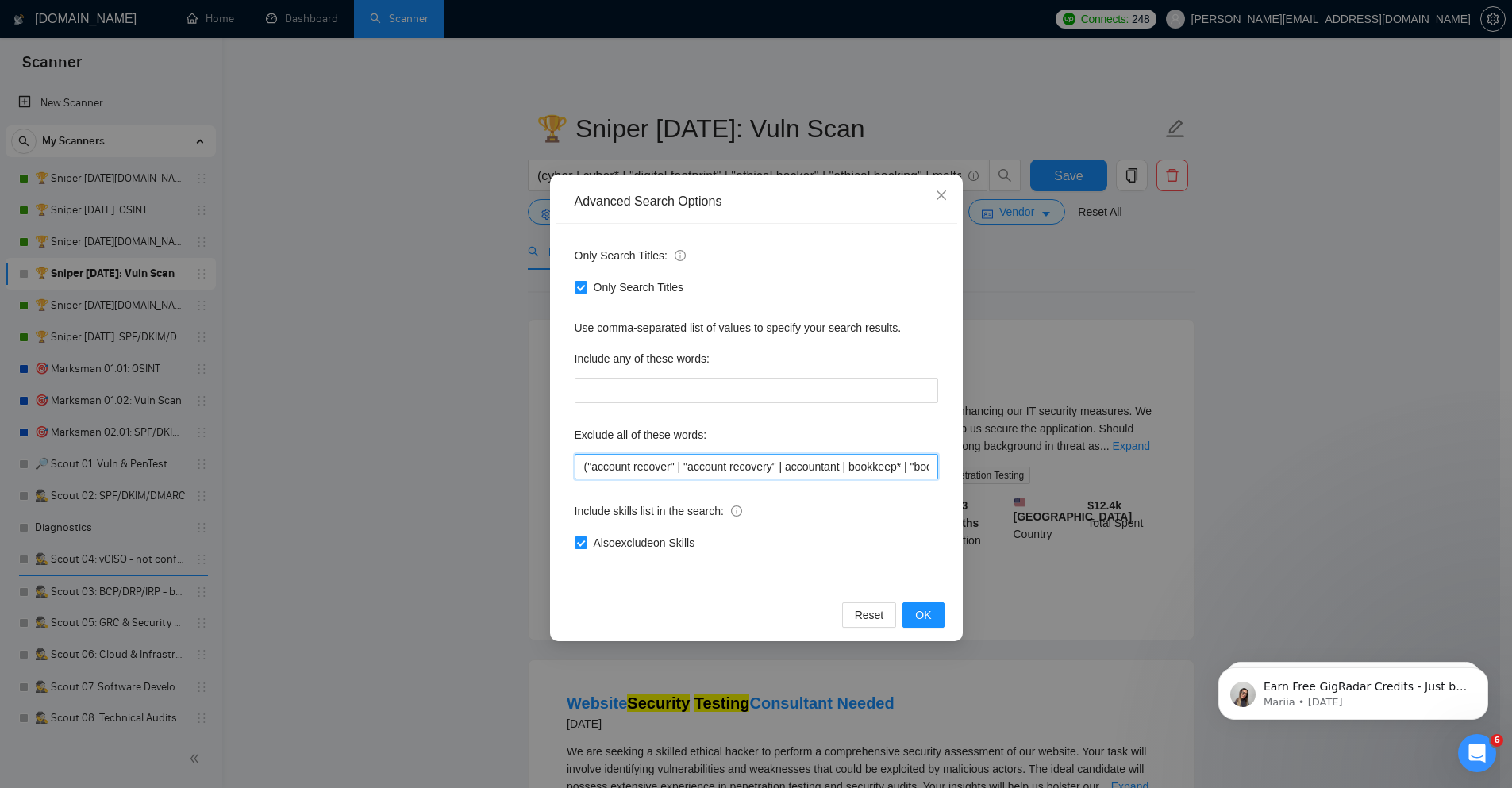
click at [609, 469] on input "("account recover" | "account recovery" | accountant | bookkeep* | "book keeper…" at bounding box center [756, 467] width 363 height 26
paste input "automat* | "digital footprint" | HIPAA | "open source intelligence" | "open-sou…"
click at [925, 614] on span "OK" at bounding box center [923, 615] width 15 height 17
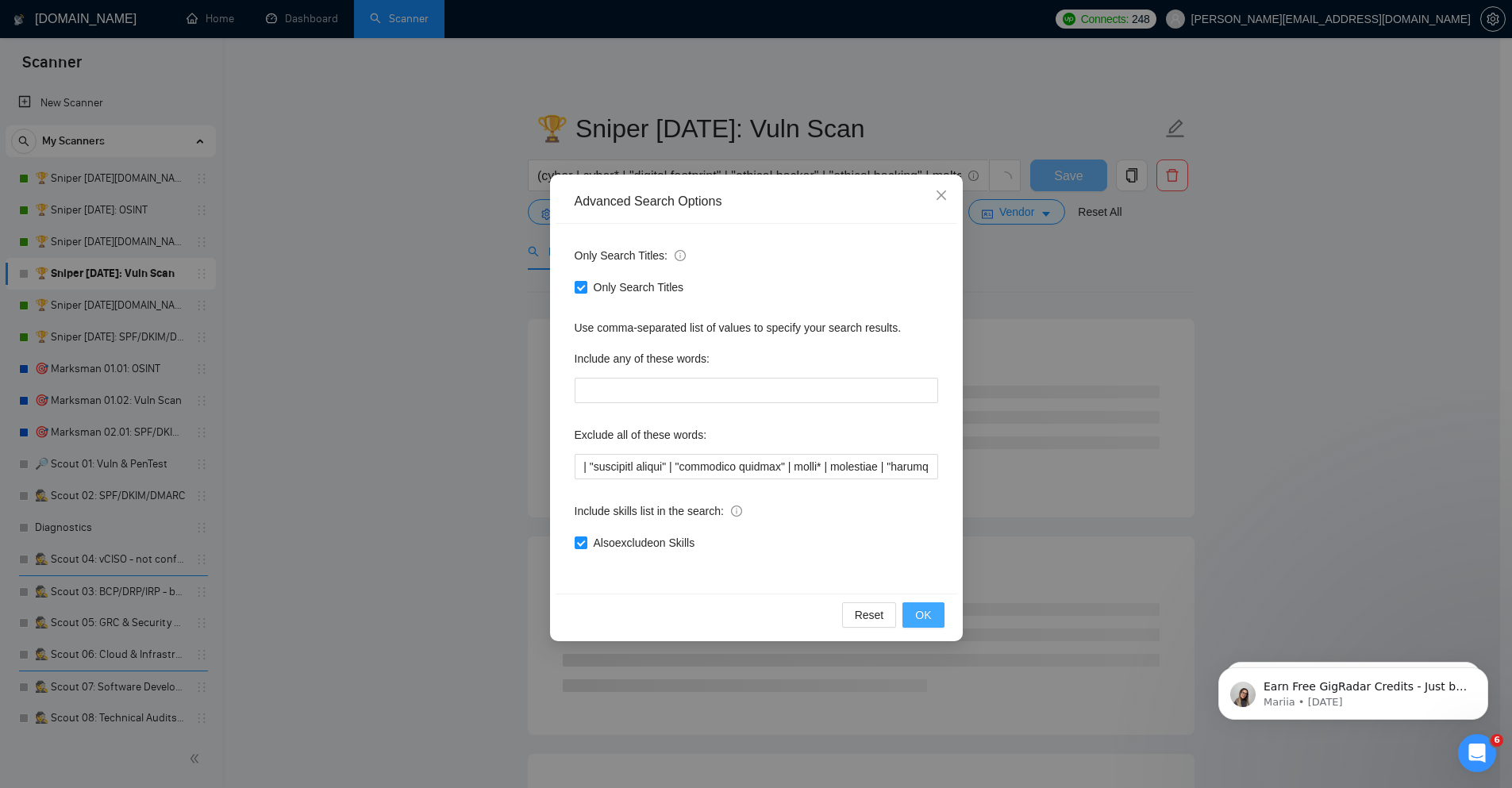
scroll to position [0, 0]
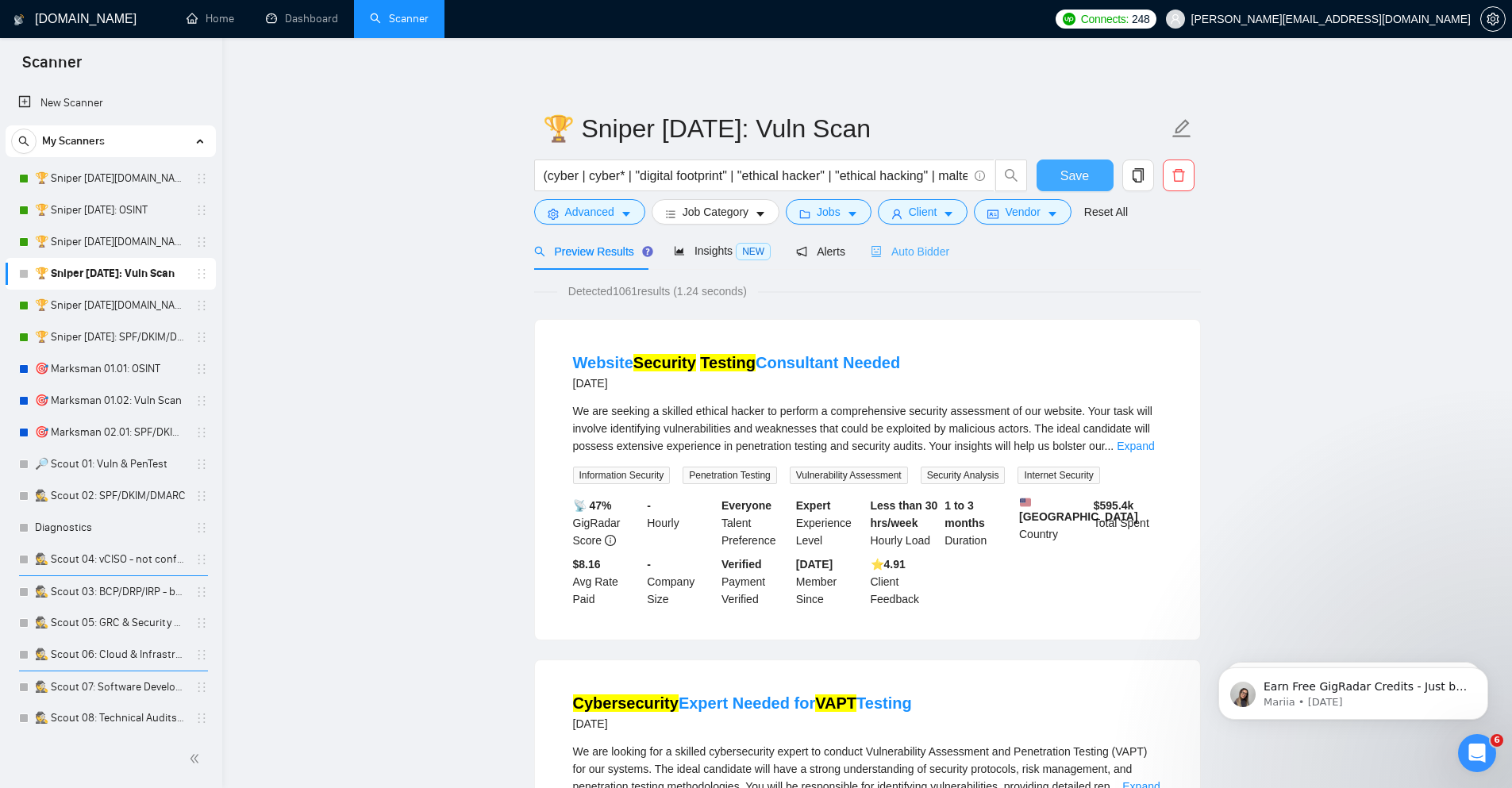
drag, startPoint x: 1041, startPoint y: 174, endPoint x: 946, endPoint y: 267, distance: 132.9
click at [1042, 174] on button "Save" at bounding box center [1075, 175] width 77 height 32
click at [699, 252] on span "Insights NEW" at bounding box center [722, 251] width 97 height 13
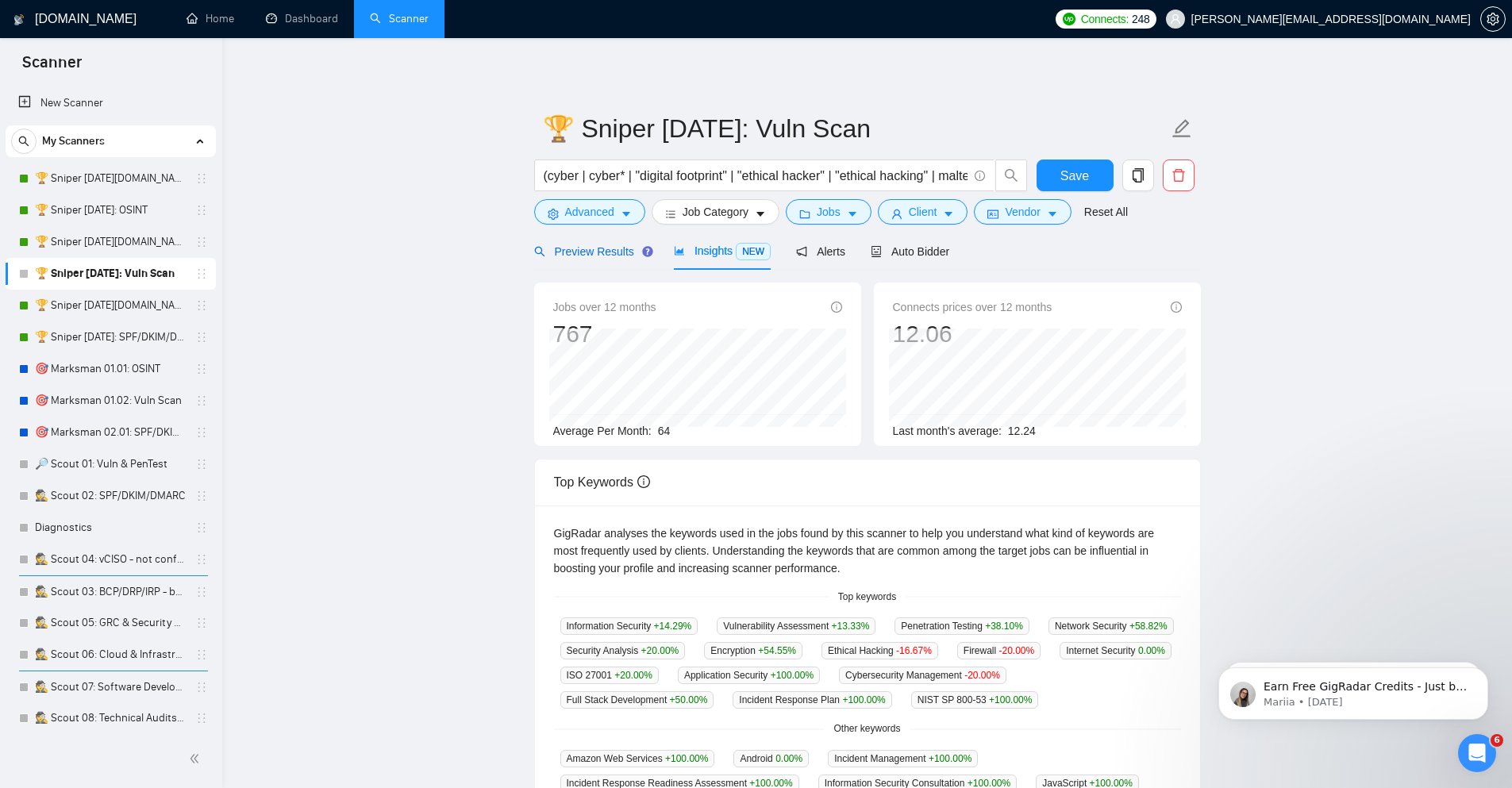
click at [597, 260] on div "Preview Results" at bounding box center [591, 252] width 114 height 17
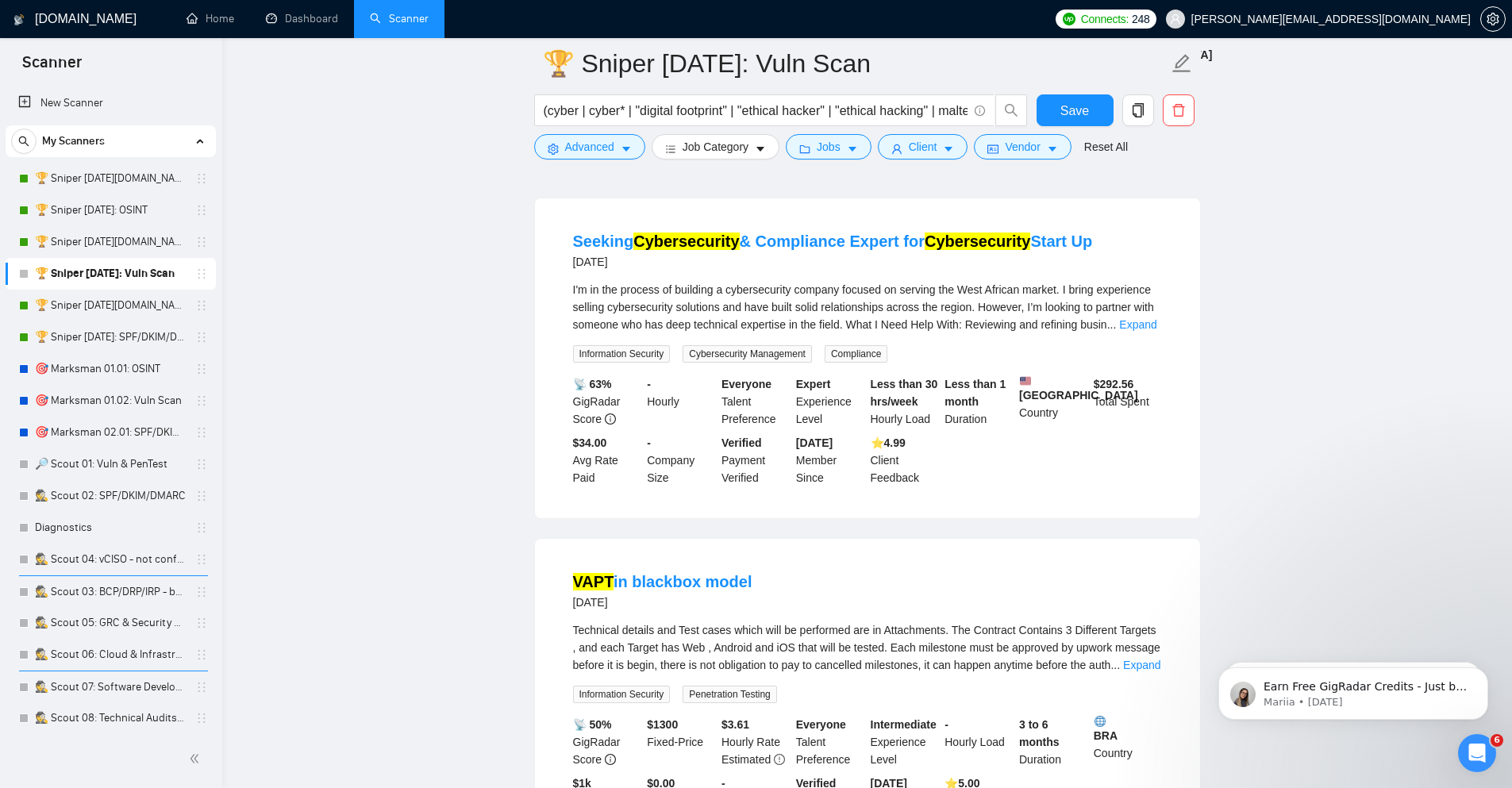
scroll to position [1524, 0]
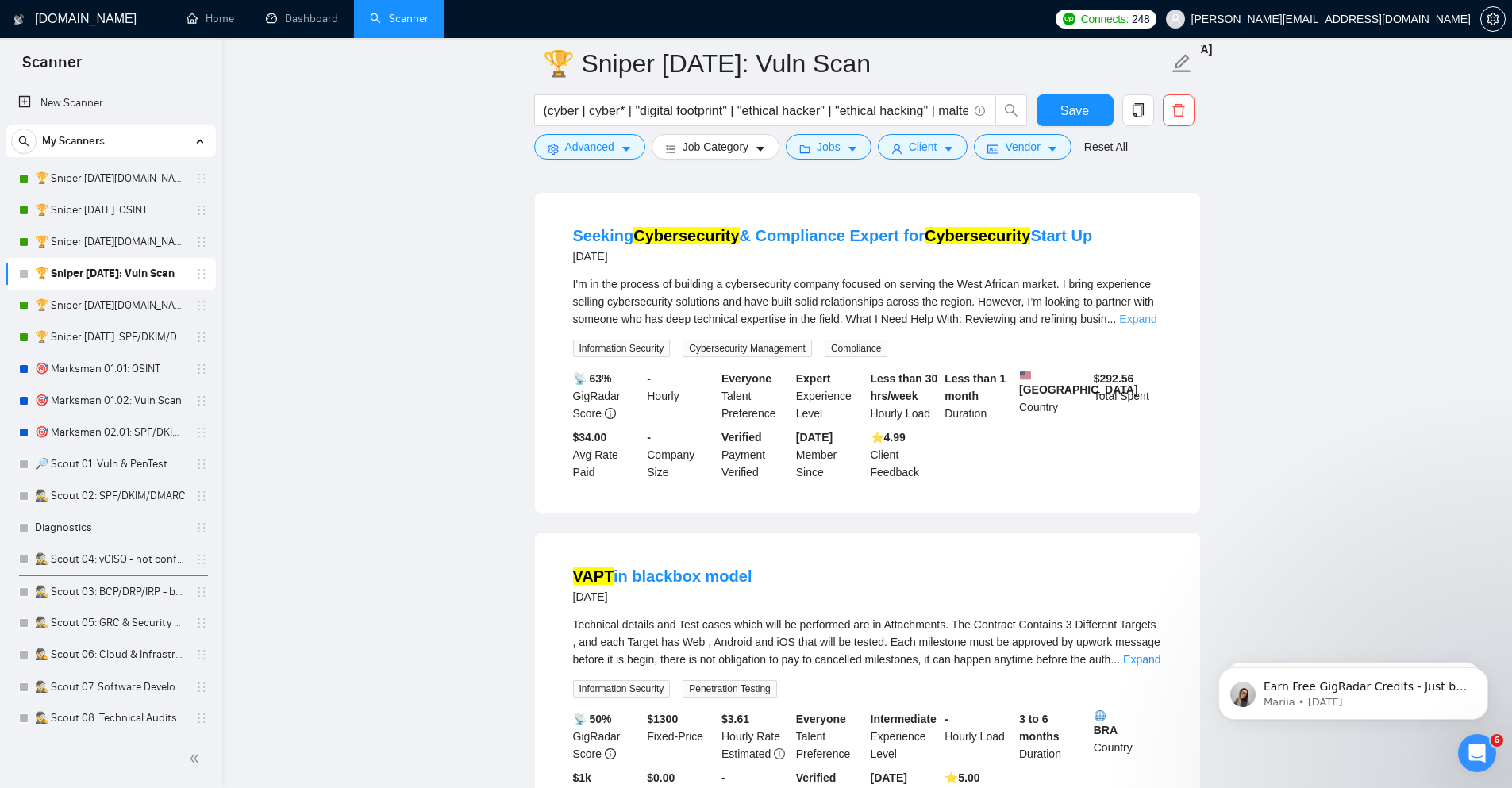
click at [1138, 326] on link "Expand" at bounding box center [1137, 319] width 37 height 13
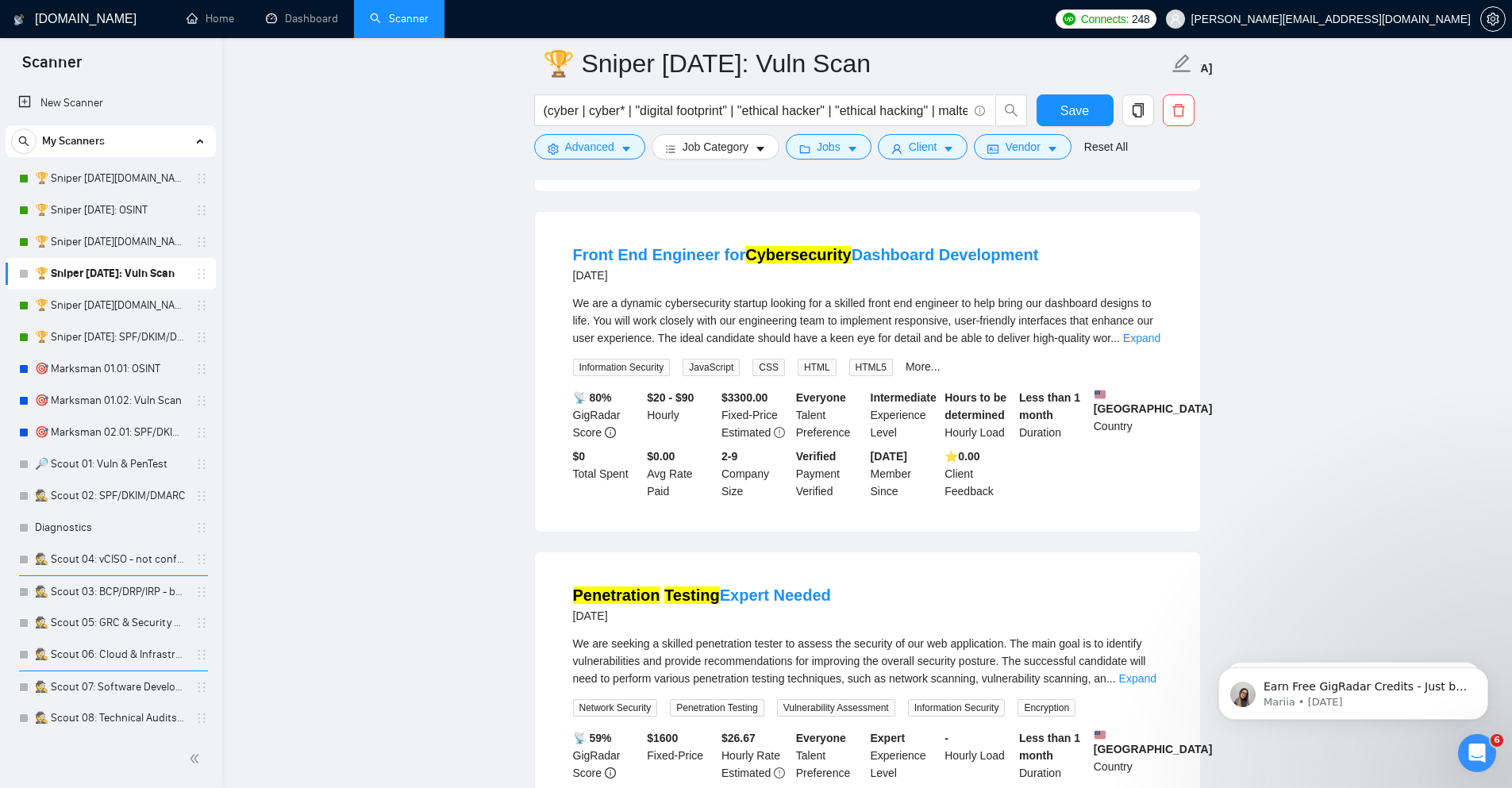
scroll to position [2667, 0]
click at [572, 149] on span "Advanced" at bounding box center [589, 147] width 49 height 17
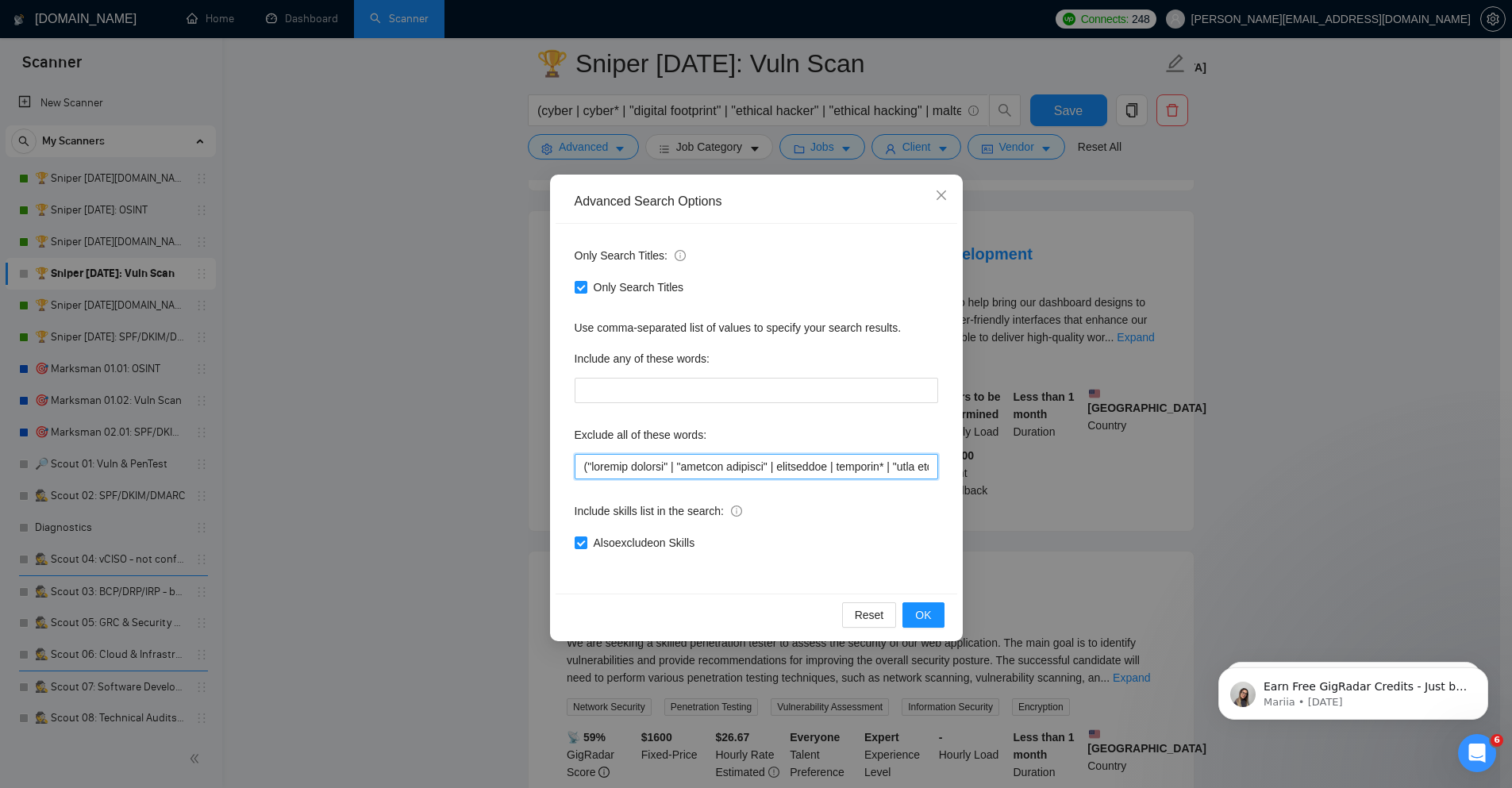
click at [638, 470] on input "text" at bounding box center [756, 467] width 363 height 26
paste input "blackmail | "black mail" | "dashboard develop" | "dashboard developer" | "dashb…"
type input "("account recover" | "account recovery" | accountant | bookkeep* | "book keeper…"
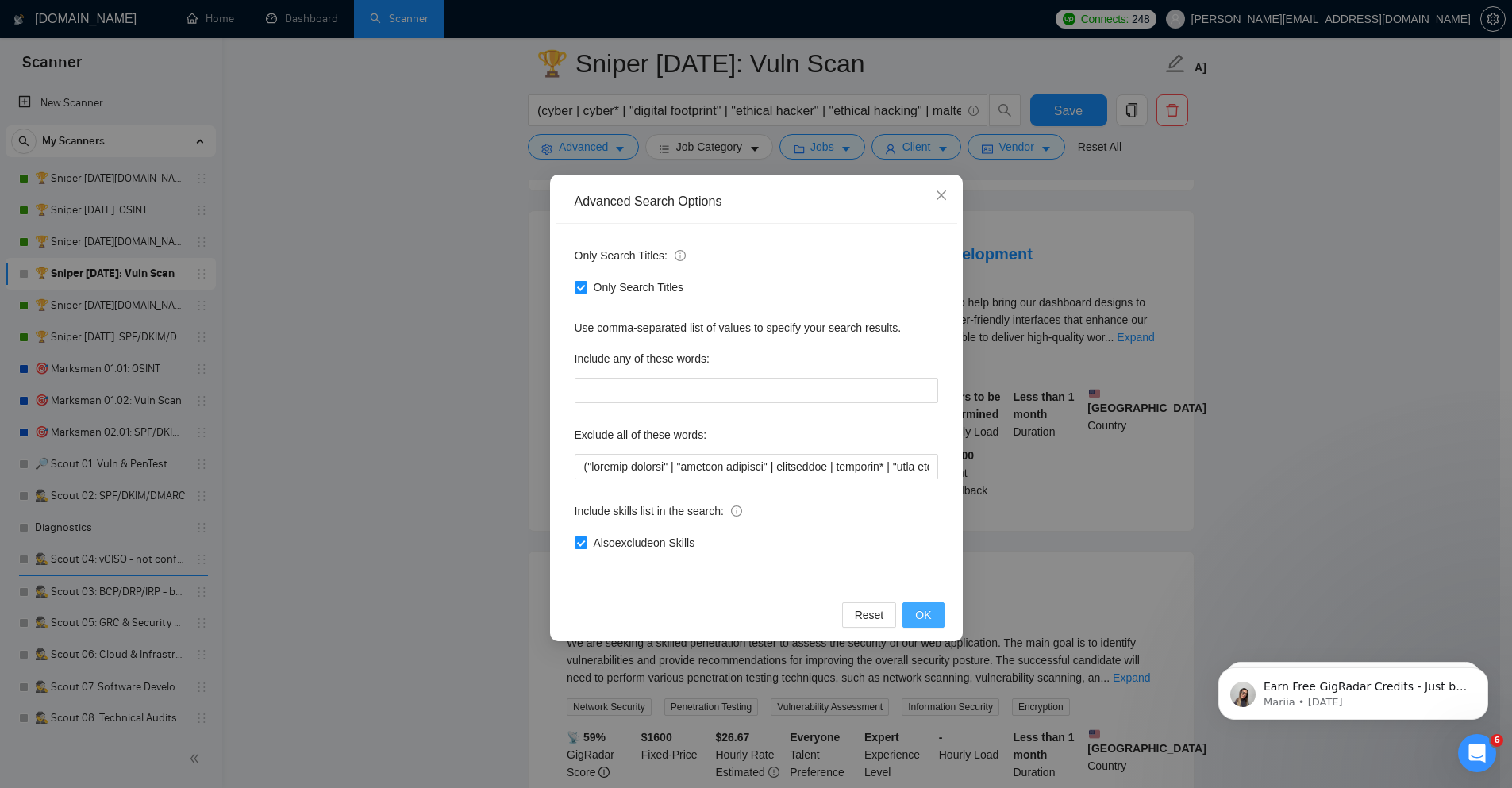
click at [921, 614] on span "OK" at bounding box center [923, 615] width 15 height 17
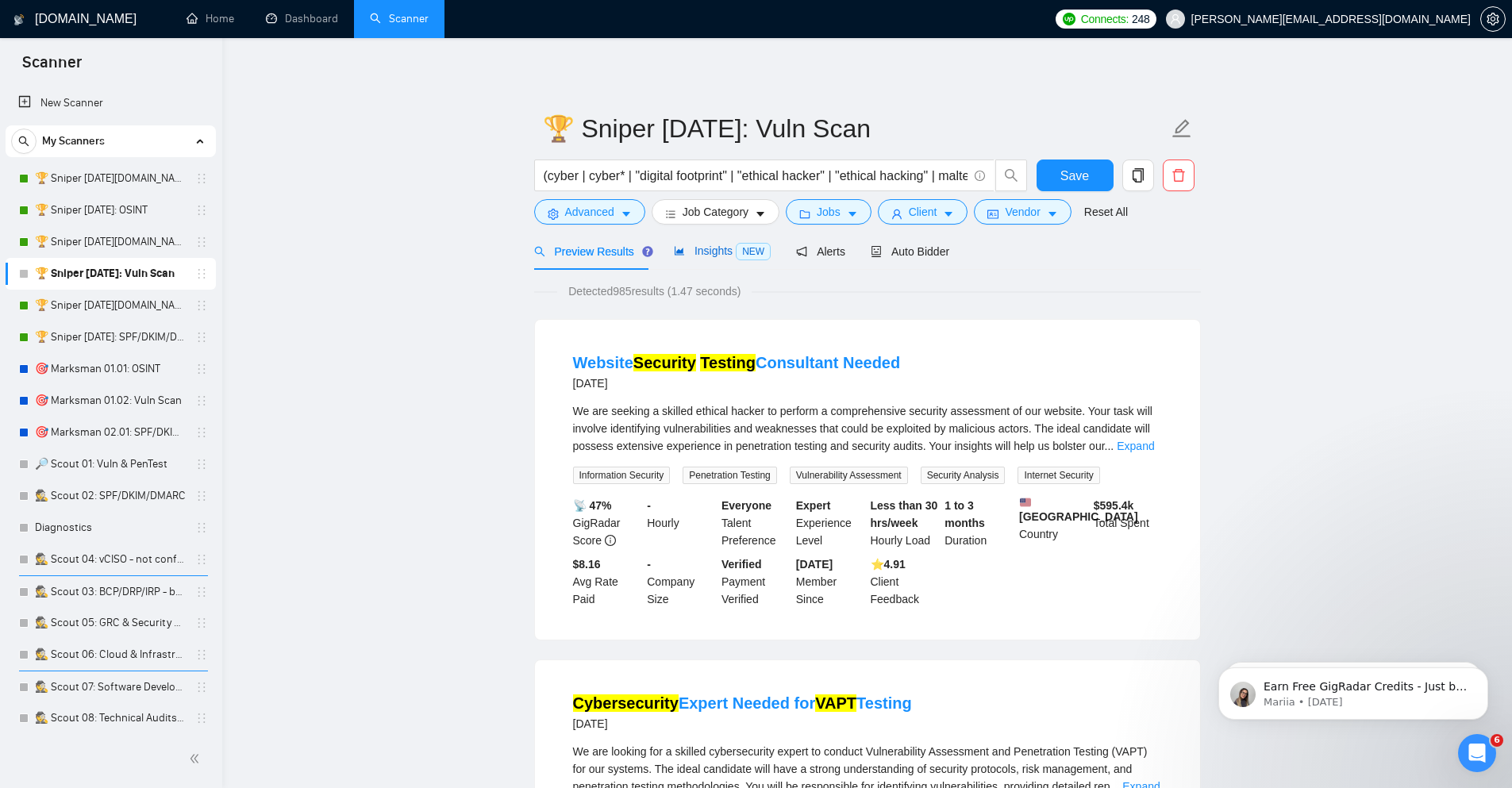
drag, startPoint x: 725, startPoint y: 255, endPoint x: 528, endPoint y: 245, distance: 197.3
click at [725, 255] on span "Insights NEW" at bounding box center [722, 251] width 97 height 13
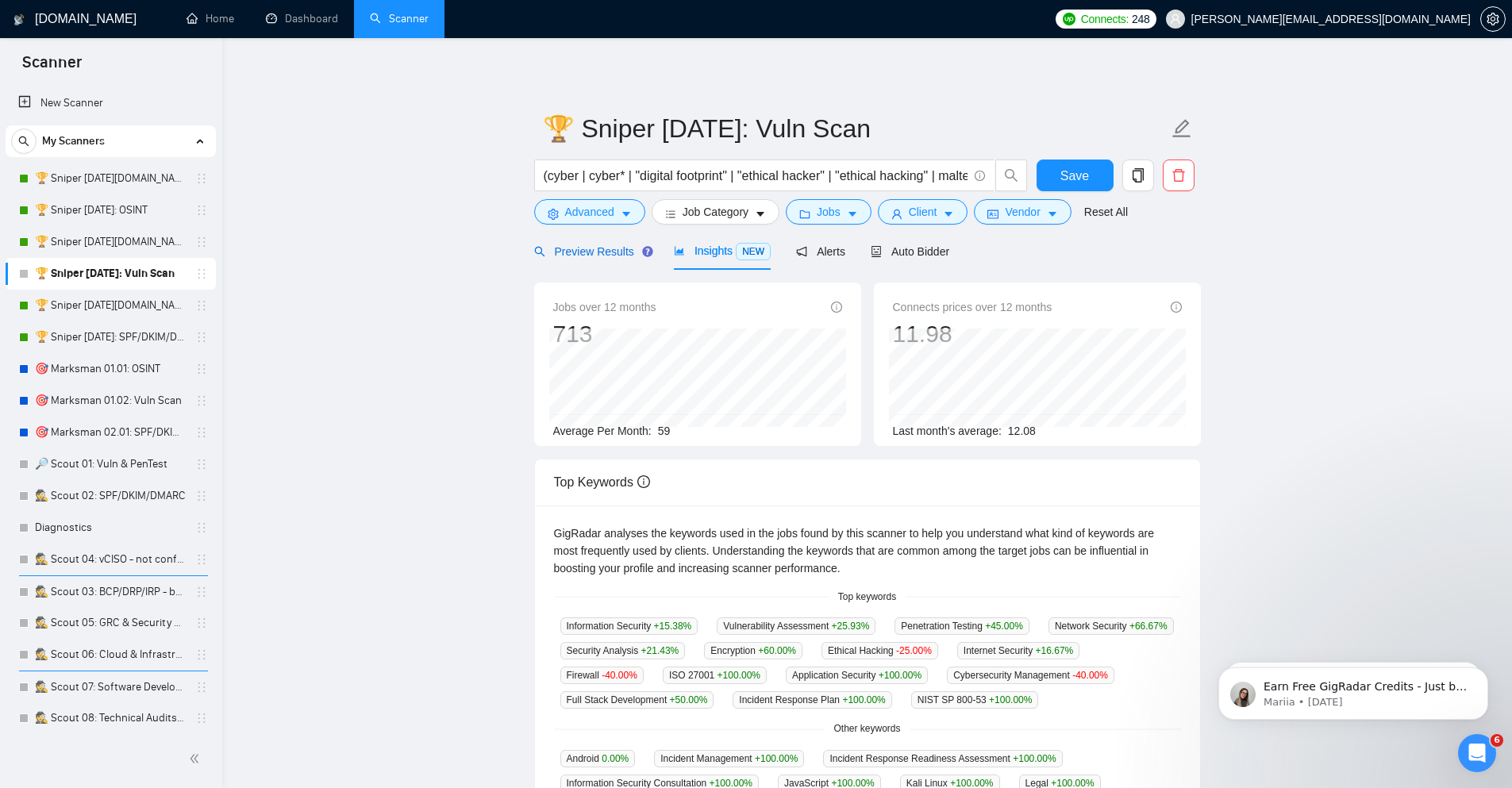
click at [616, 243] on div "Preview Results" at bounding box center [591, 252] width 114 height 17
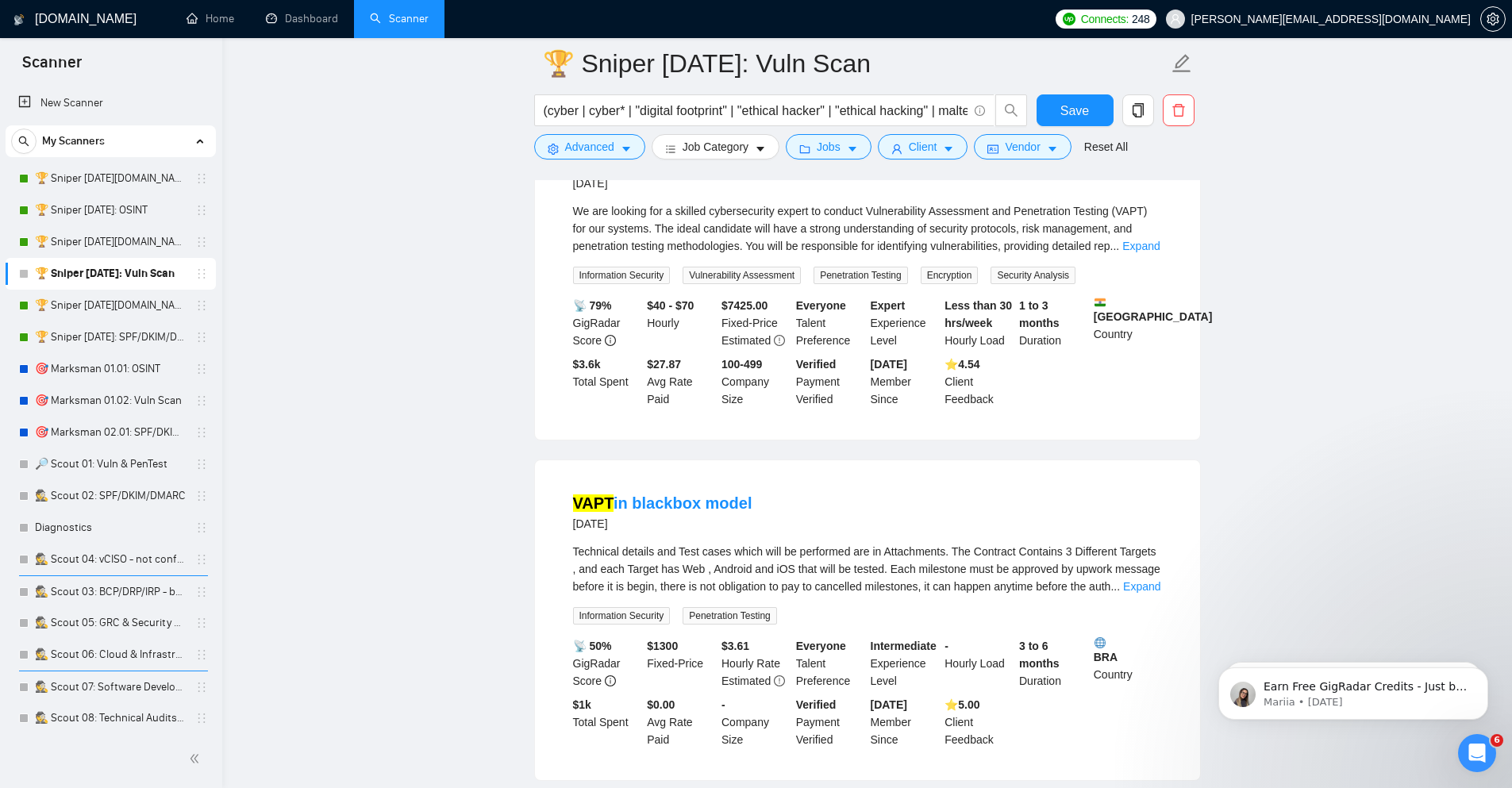
scroll to position [571, 0]
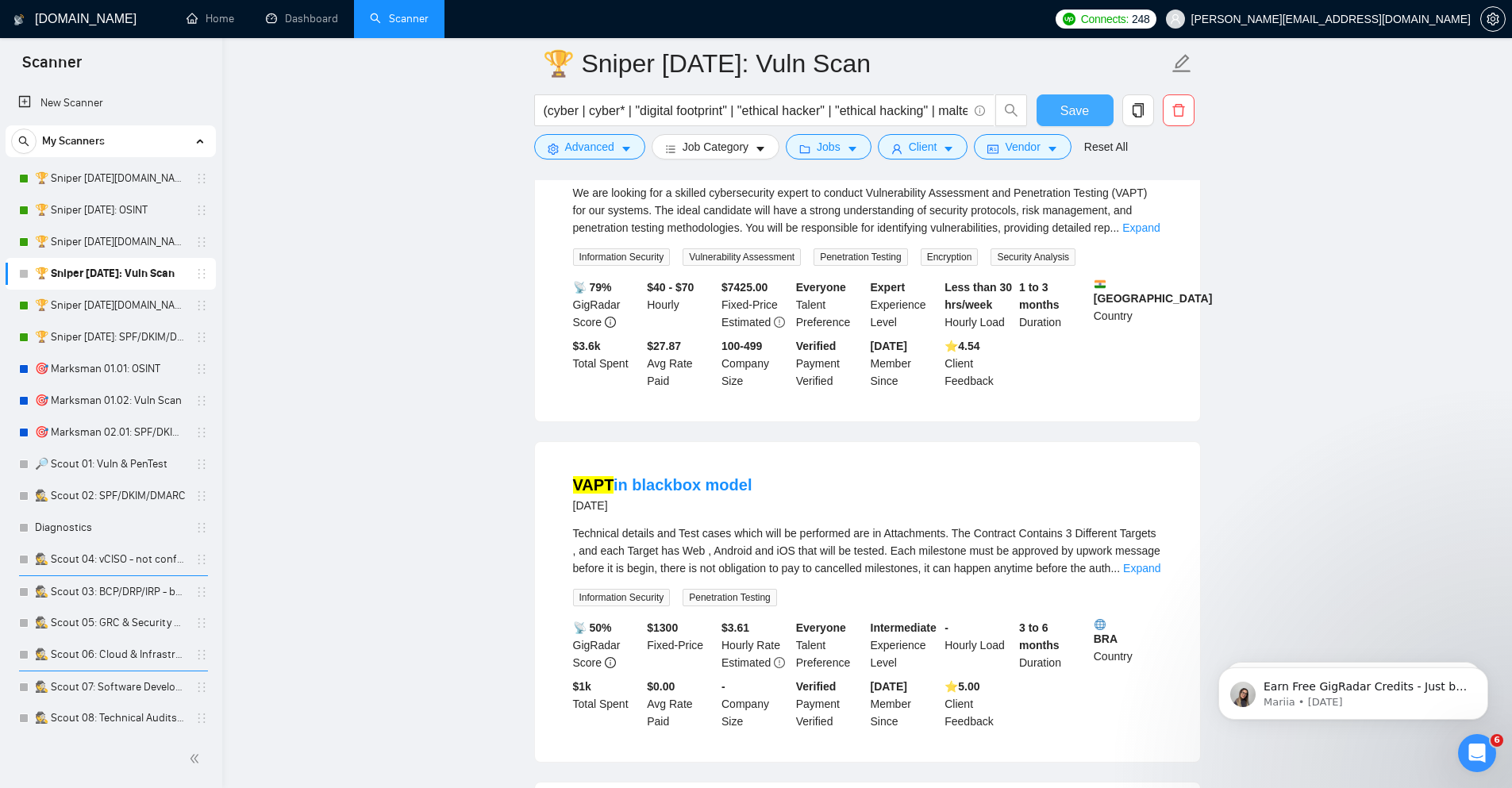
drag, startPoint x: 1072, startPoint y: 109, endPoint x: 1042, endPoint y: 112, distance: 30.1
click at [1072, 109] on span "Save" at bounding box center [1074, 110] width 28 height 20
click at [165, 406] on link "🎯 Marksman 01.02: Vuln Scan" at bounding box center [111, 400] width 151 height 32
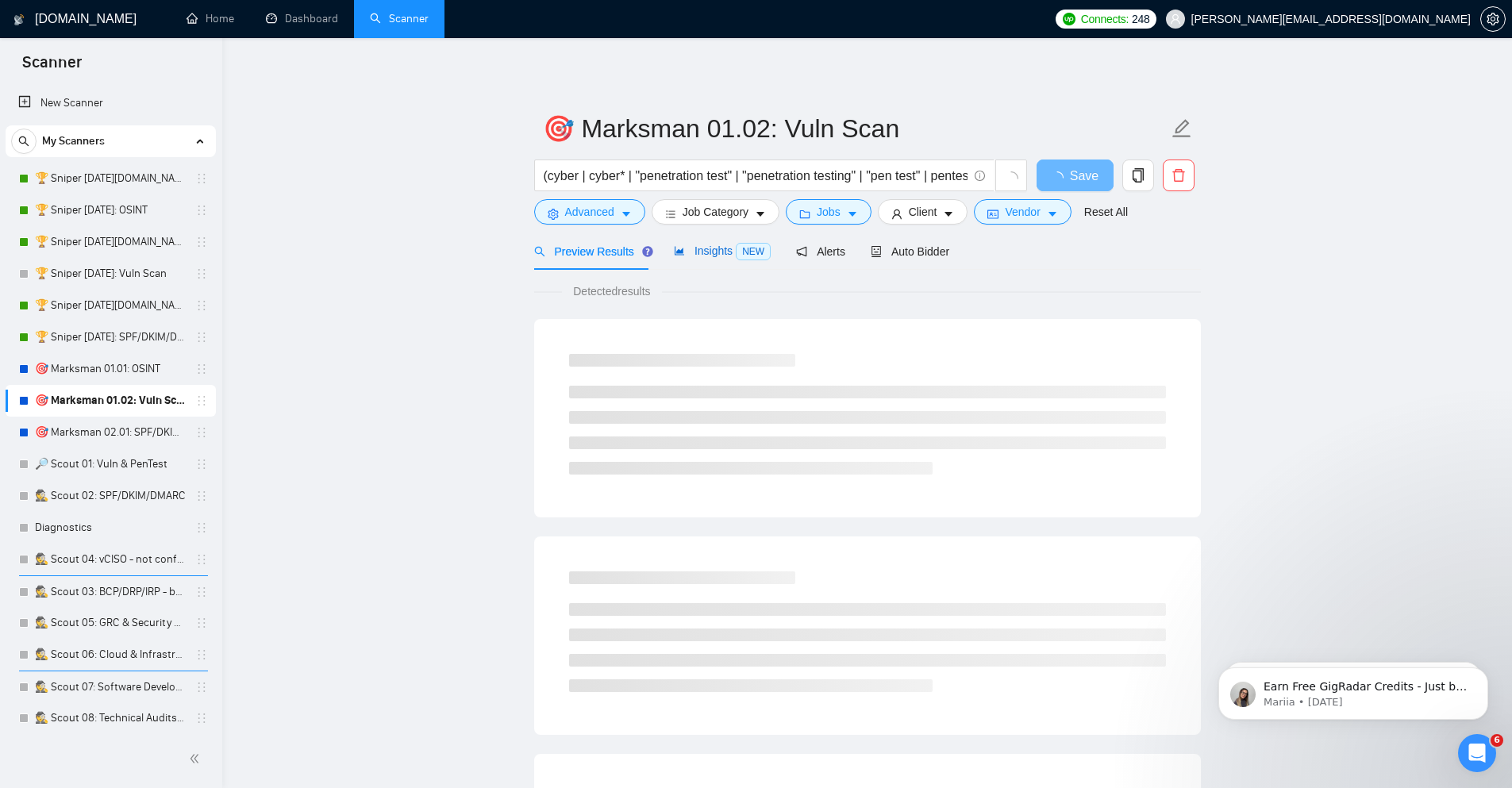
click at [716, 247] on span "Insights NEW" at bounding box center [722, 251] width 97 height 13
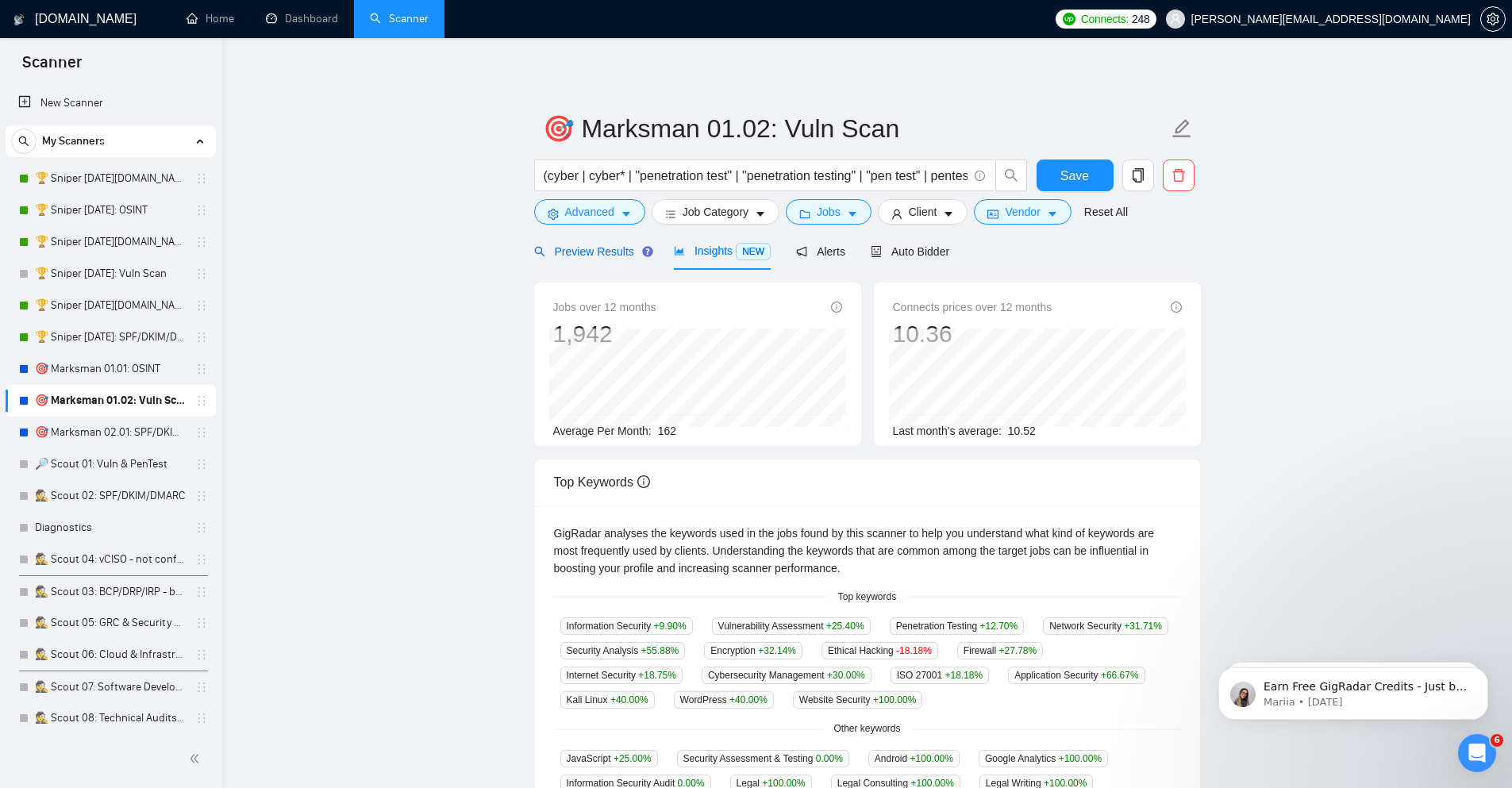
click at [607, 252] on span "Preview Results" at bounding box center [591, 251] width 114 height 13
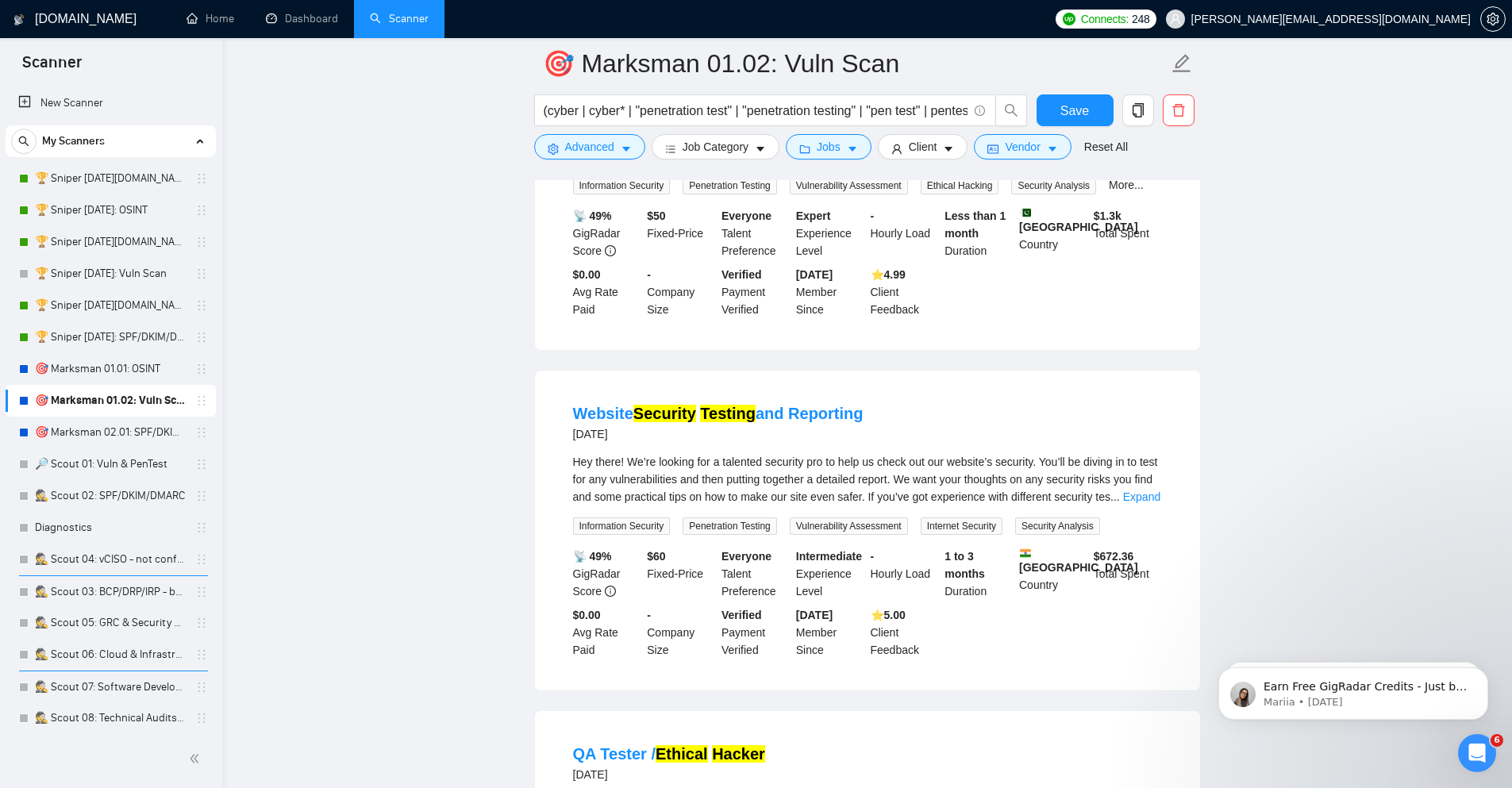
scroll to position [2667, 0]
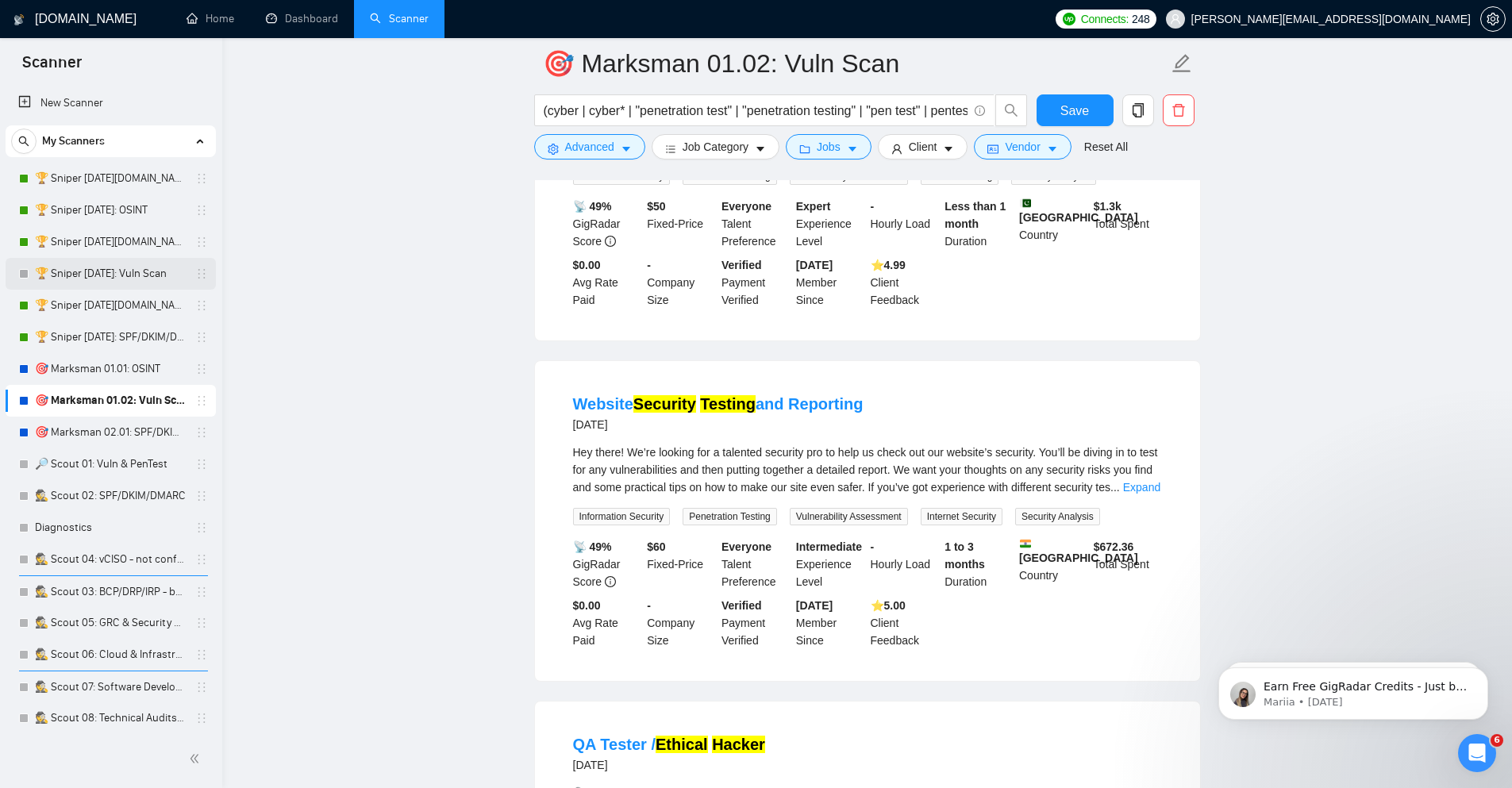
click at [75, 264] on link "🏆 Sniper [DATE]: Vuln Scan" at bounding box center [111, 273] width 151 height 32
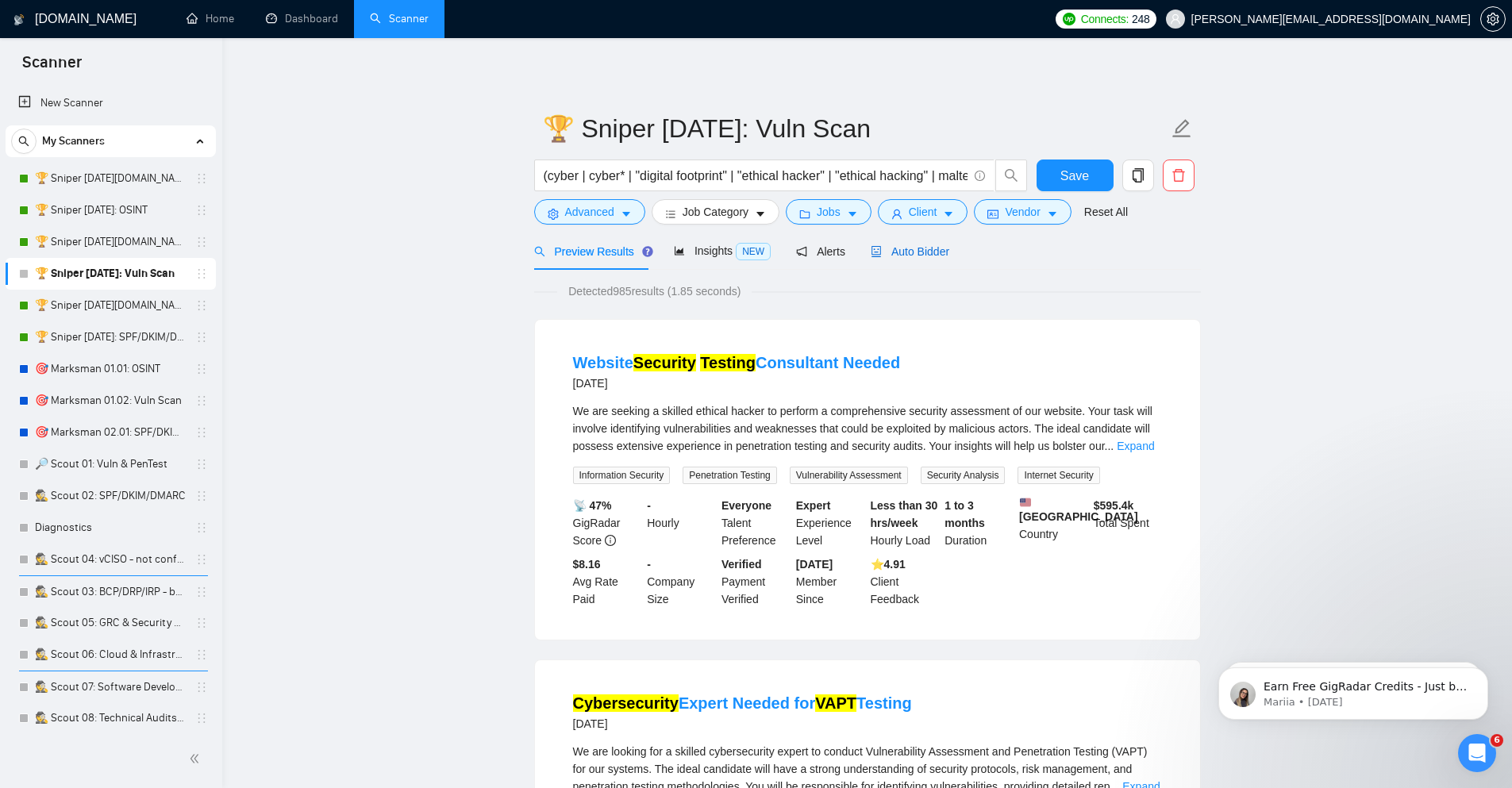
click at [893, 255] on span "Auto Bidder" at bounding box center [909, 251] width 78 height 13
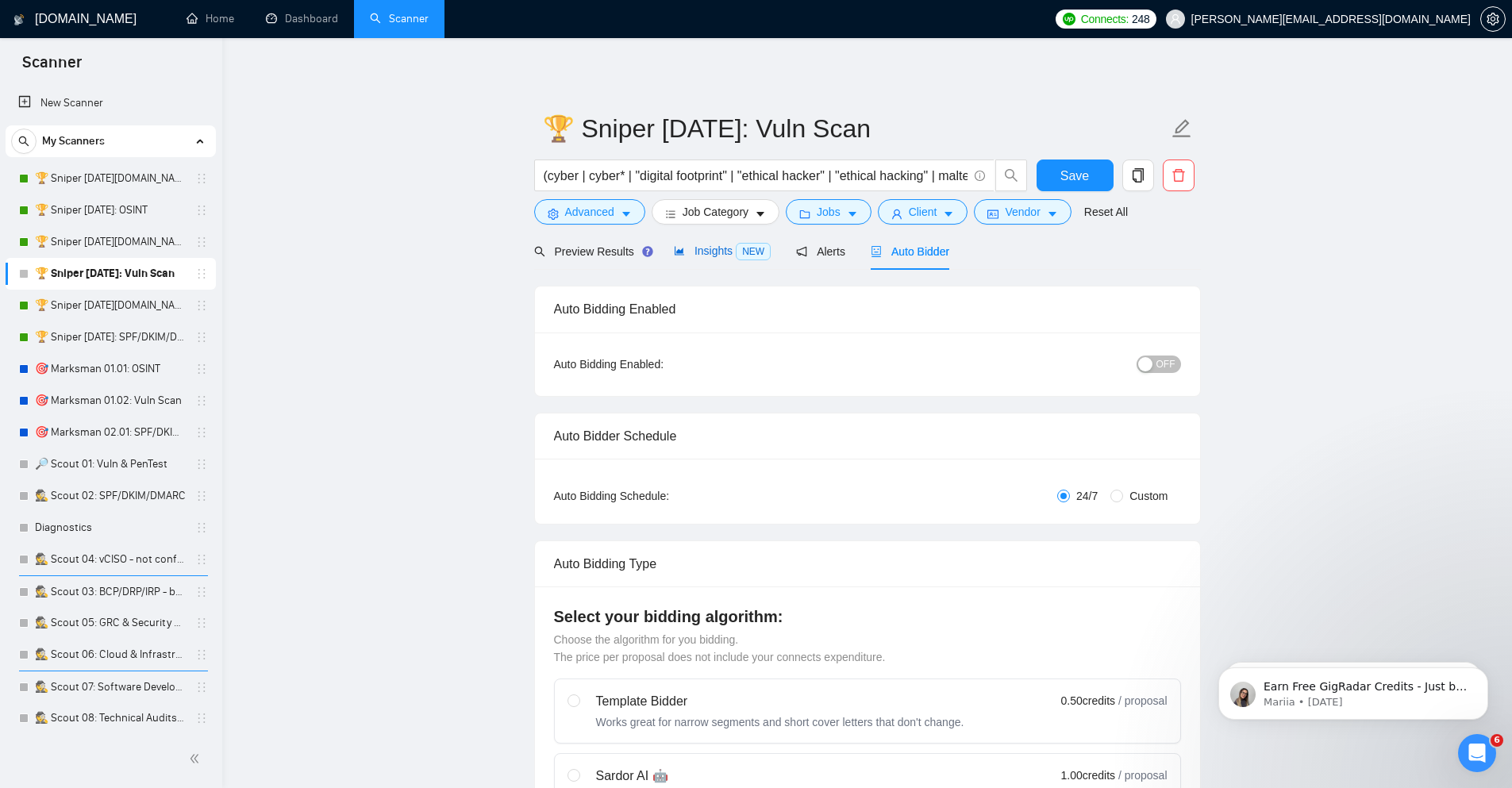
click at [705, 252] on span "Insights NEW" at bounding box center [722, 251] width 97 height 13
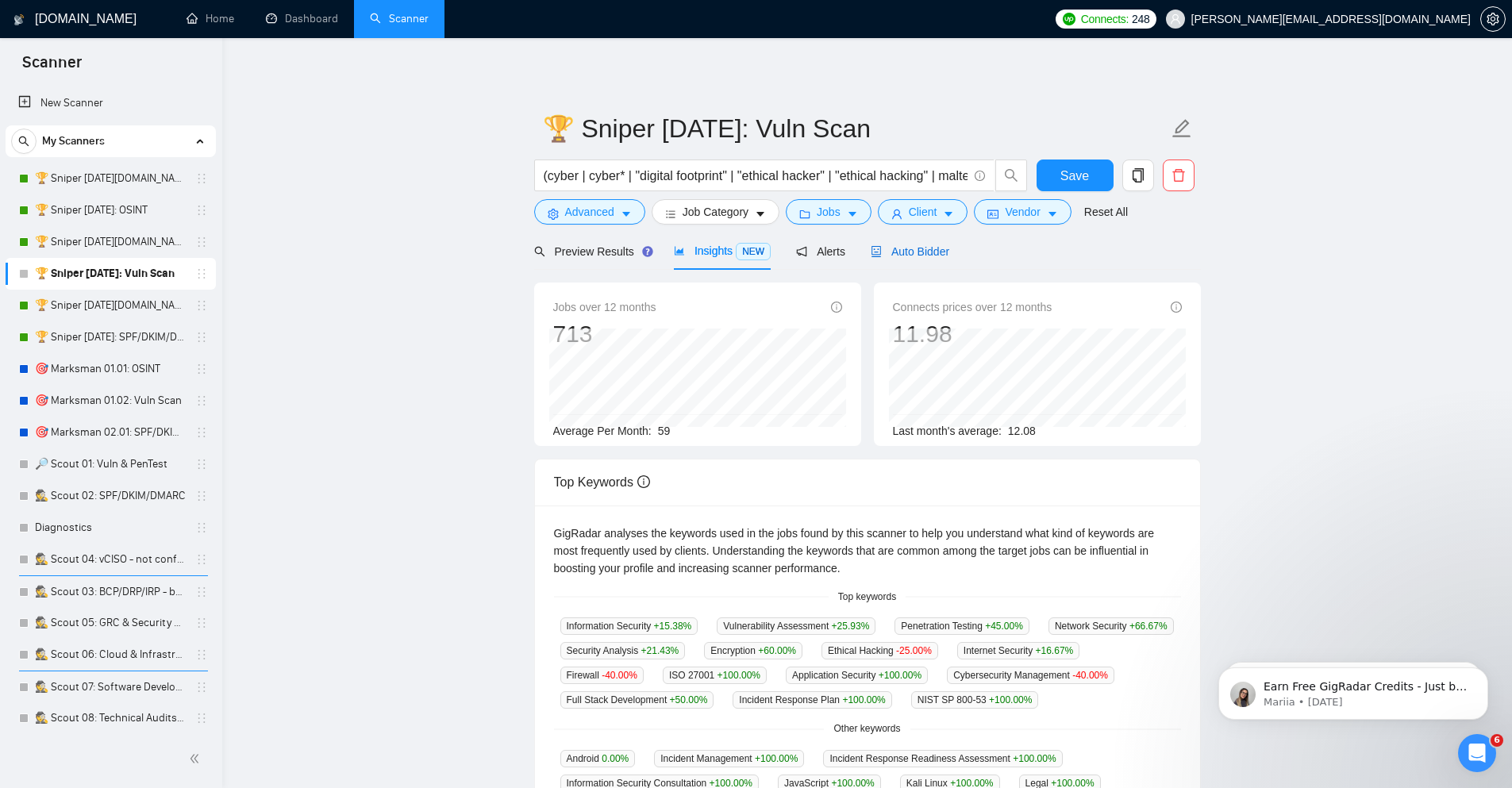
click at [911, 254] on span "Auto Bidder" at bounding box center [909, 251] width 78 height 13
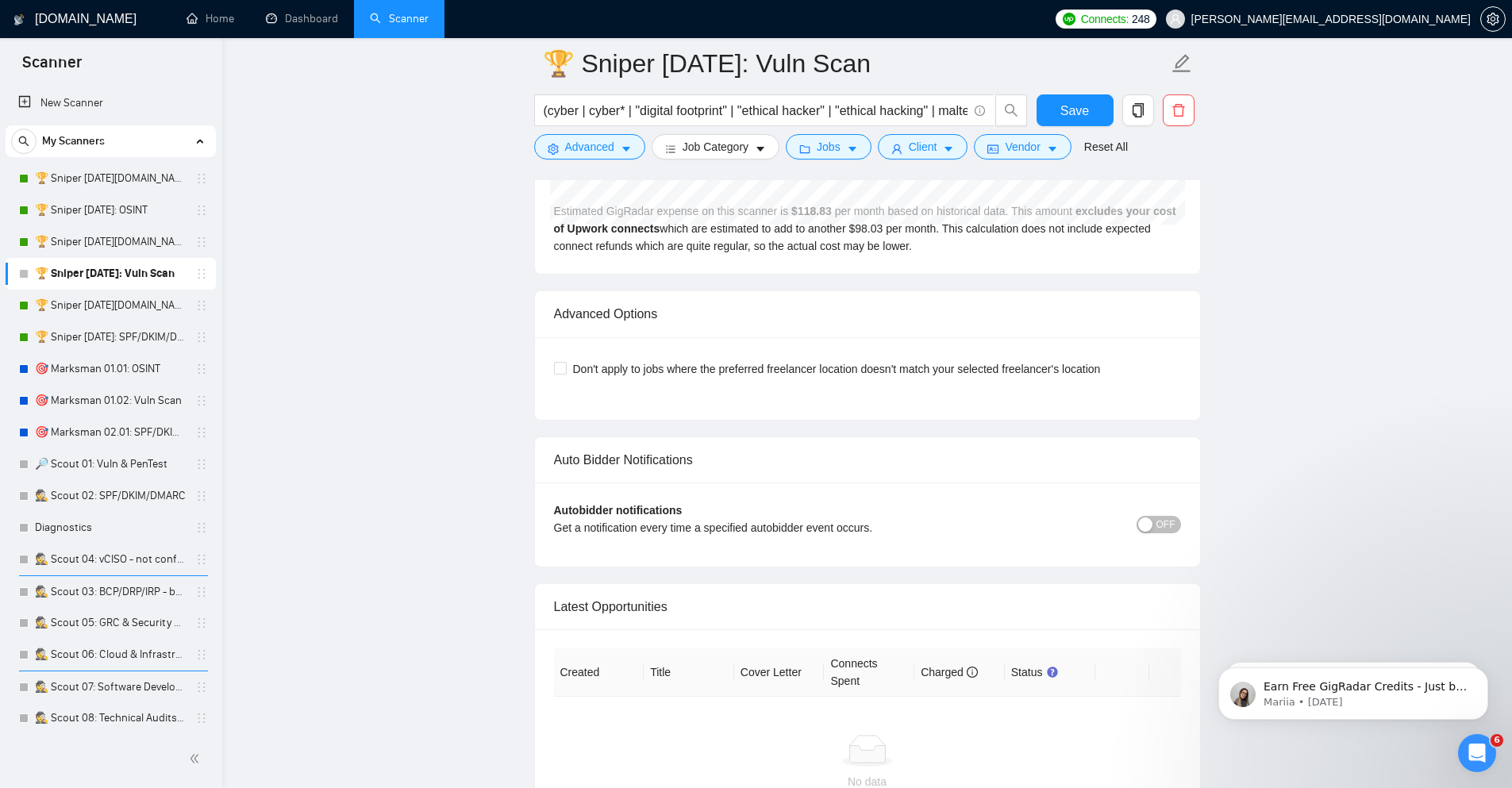
scroll to position [3524, 0]
click at [827, 362] on span "Don't apply to jobs where the preferred freelancer location doesn't match your …" at bounding box center [837, 364] width 540 height 17
click at [565, 362] on input "Don't apply to jobs where the preferred freelancer location doesn't match your …" at bounding box center [559, 363] width 11 height 11
checkbox input "true"
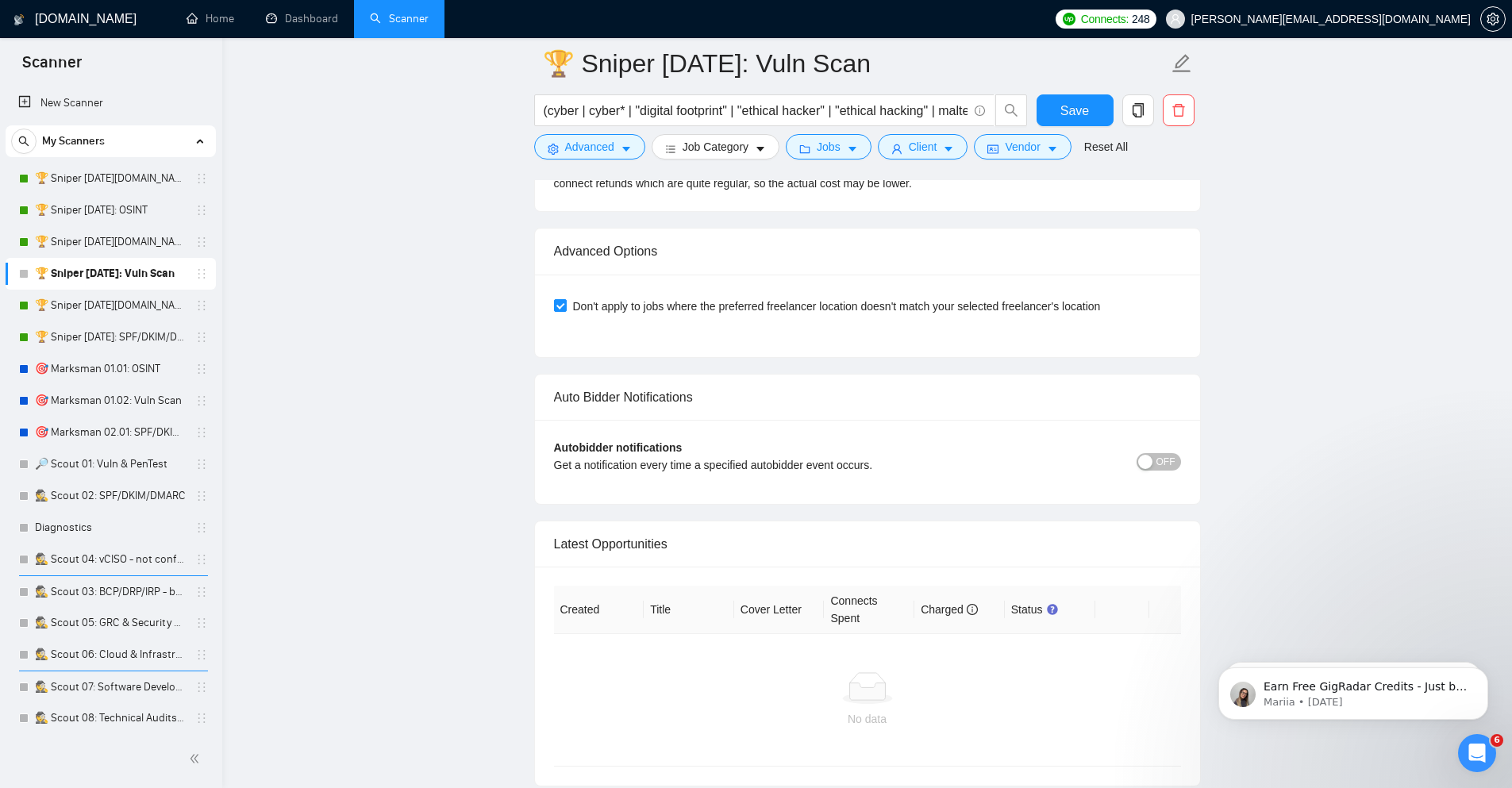
scroll to position [3619, 0]
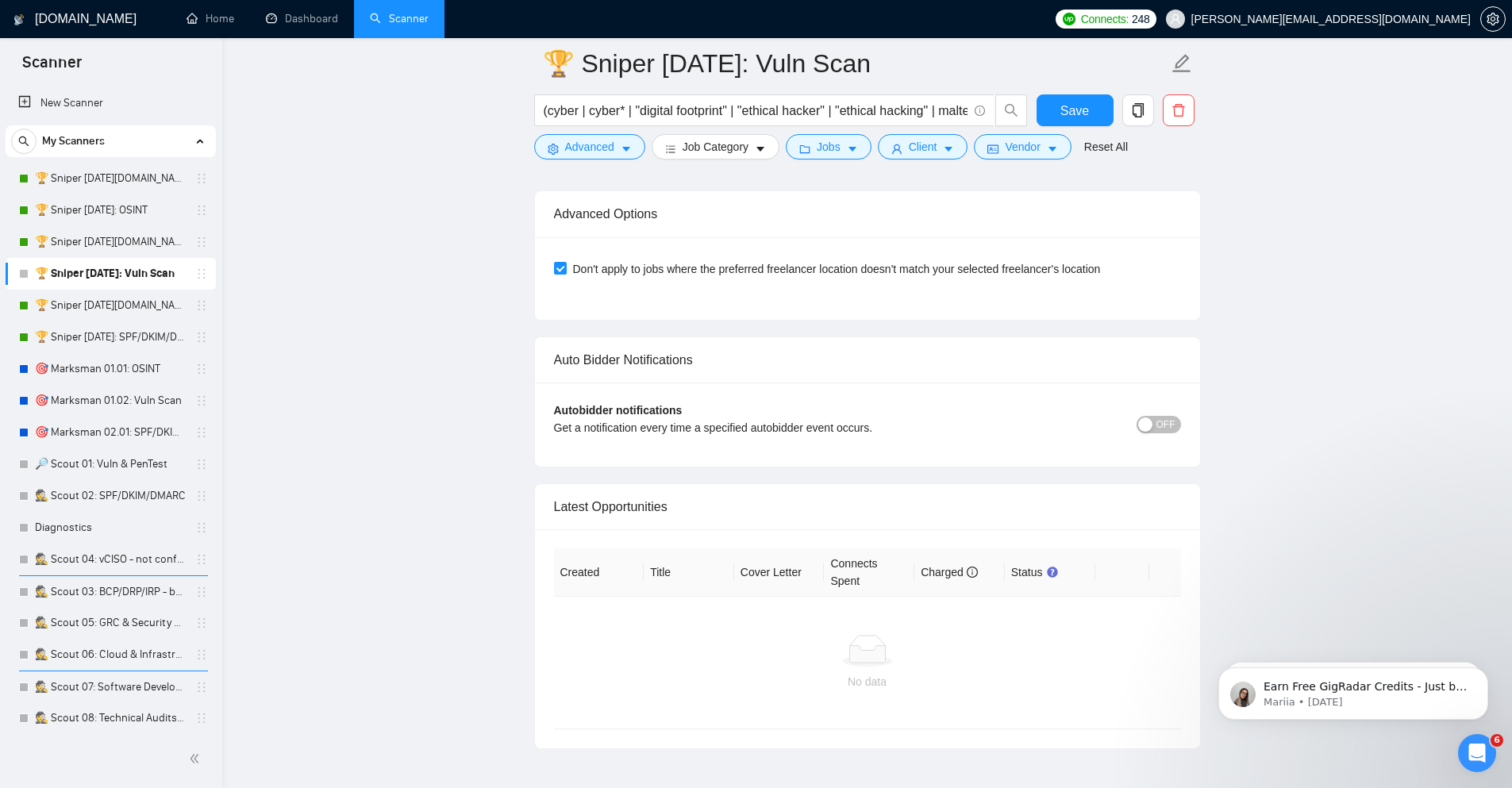
click at [1162, 431] on span "OFF" at bounding box center [1166, 425] width 19 height 17
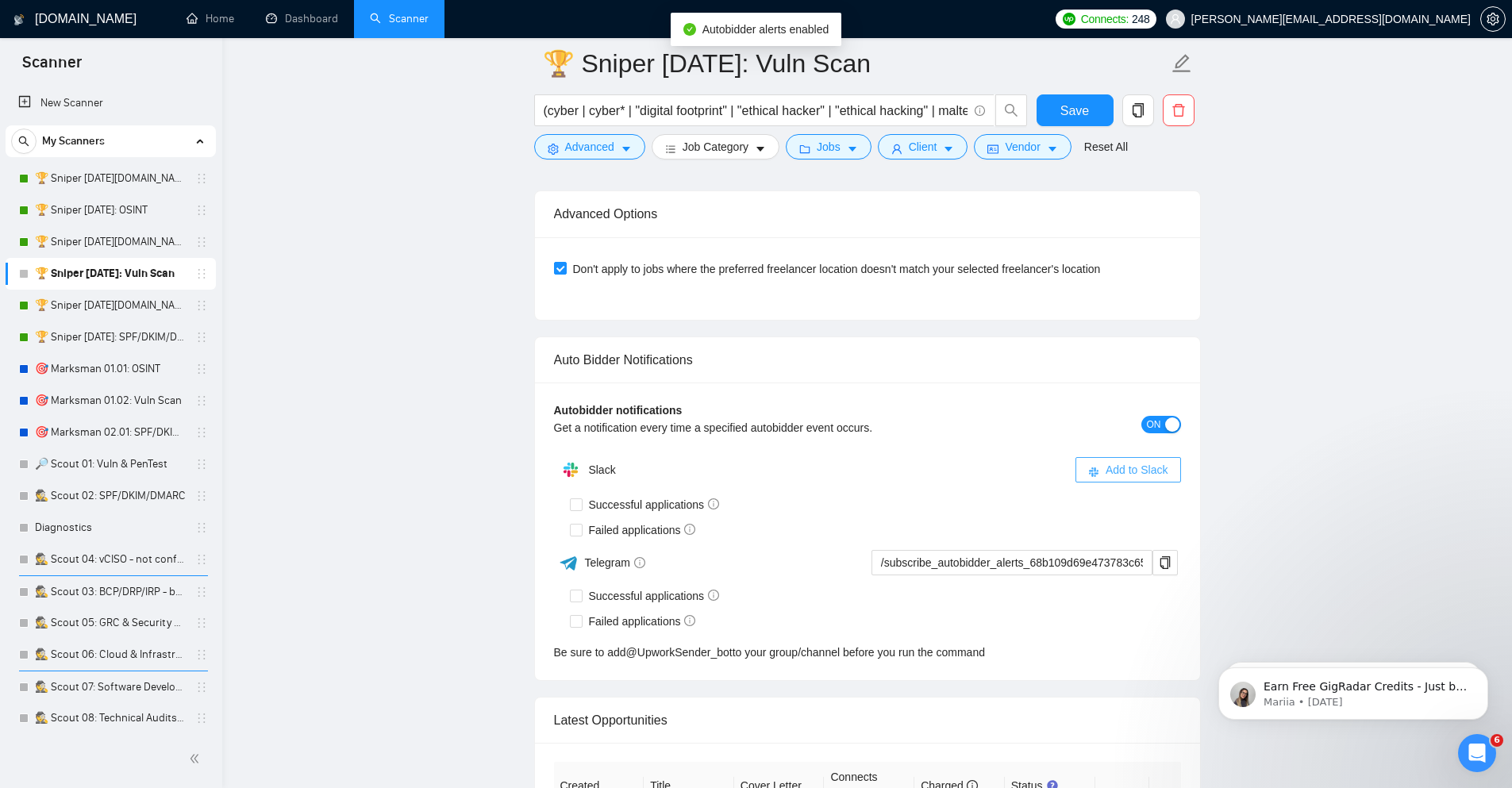
click at [1096, 475] on icon "slack" at bounding box center [1093, 472] width 11 height 11
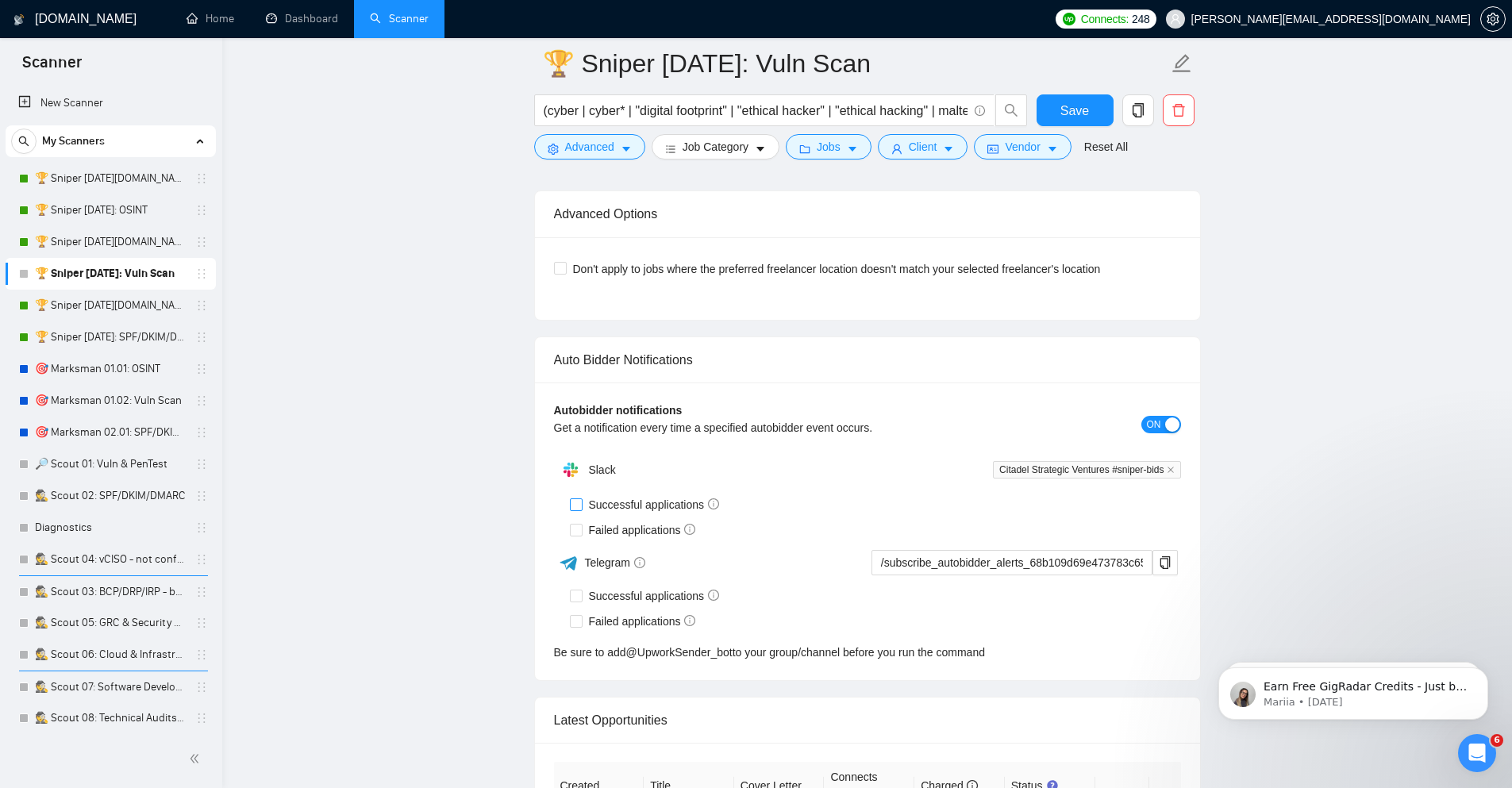
click at [579, 507] on input "Successful applications" at bounding box center [575, 504] width 11 height 11
checkbox input "true"
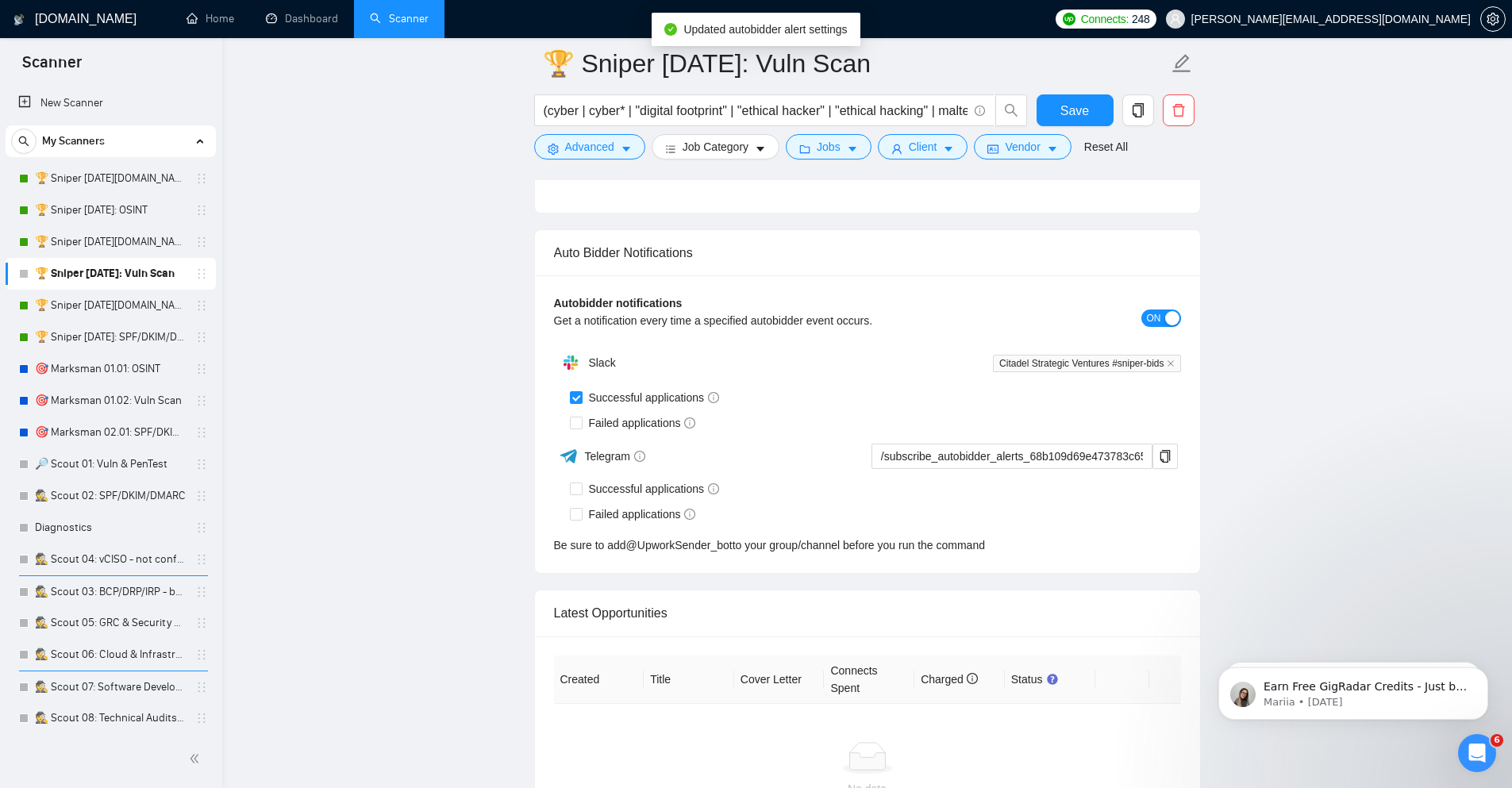
click at [575, 533] on div "Slack Citadel Strategic Ventures #sniper-bids Successful applications Failed ap…" at bounding box center [868, 450] width 627 height 207
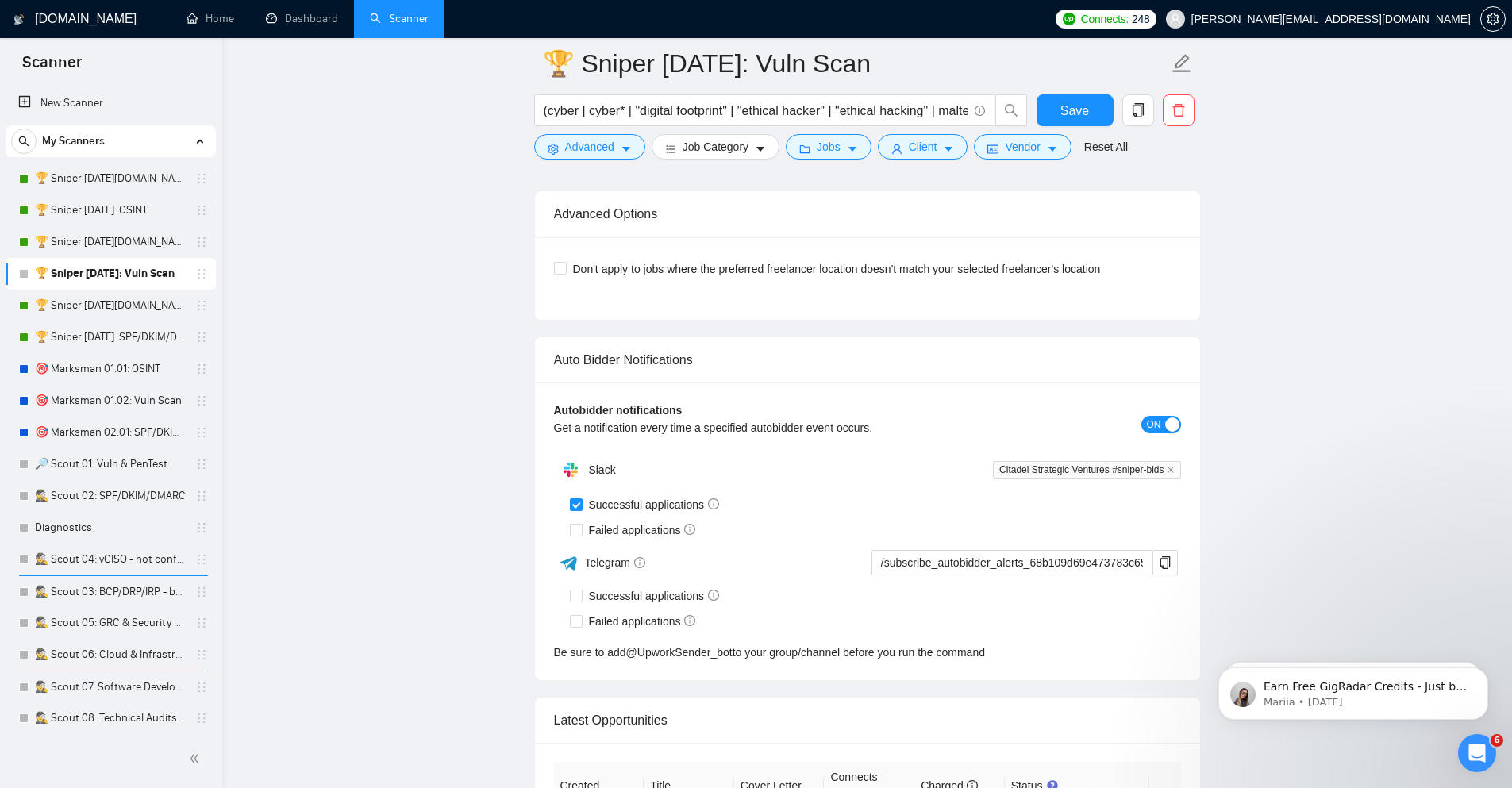
drag, startPoint x: 573, startPoint y: 525, endPoint x: 777, endPoint y: 523, distance: 204.0
click at [573, 526] on label "Failed applications" at bounding box center [636, 530] width 132 height 17
click at [573, 526] on input "Failed applications" at bounding box center [575, 529] width 11 height 11
checkbox input "true"
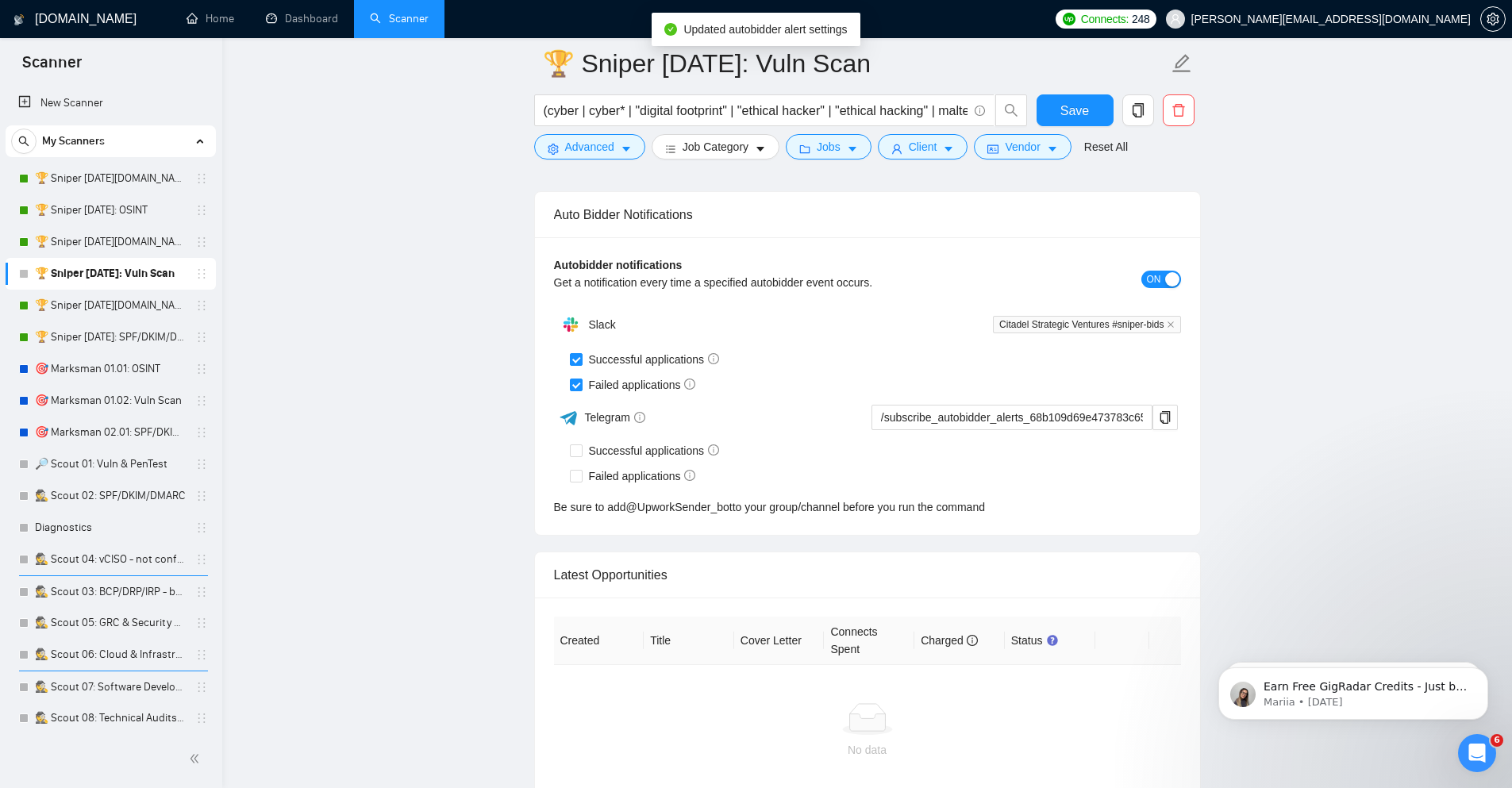
scroll to position [3823, 0]
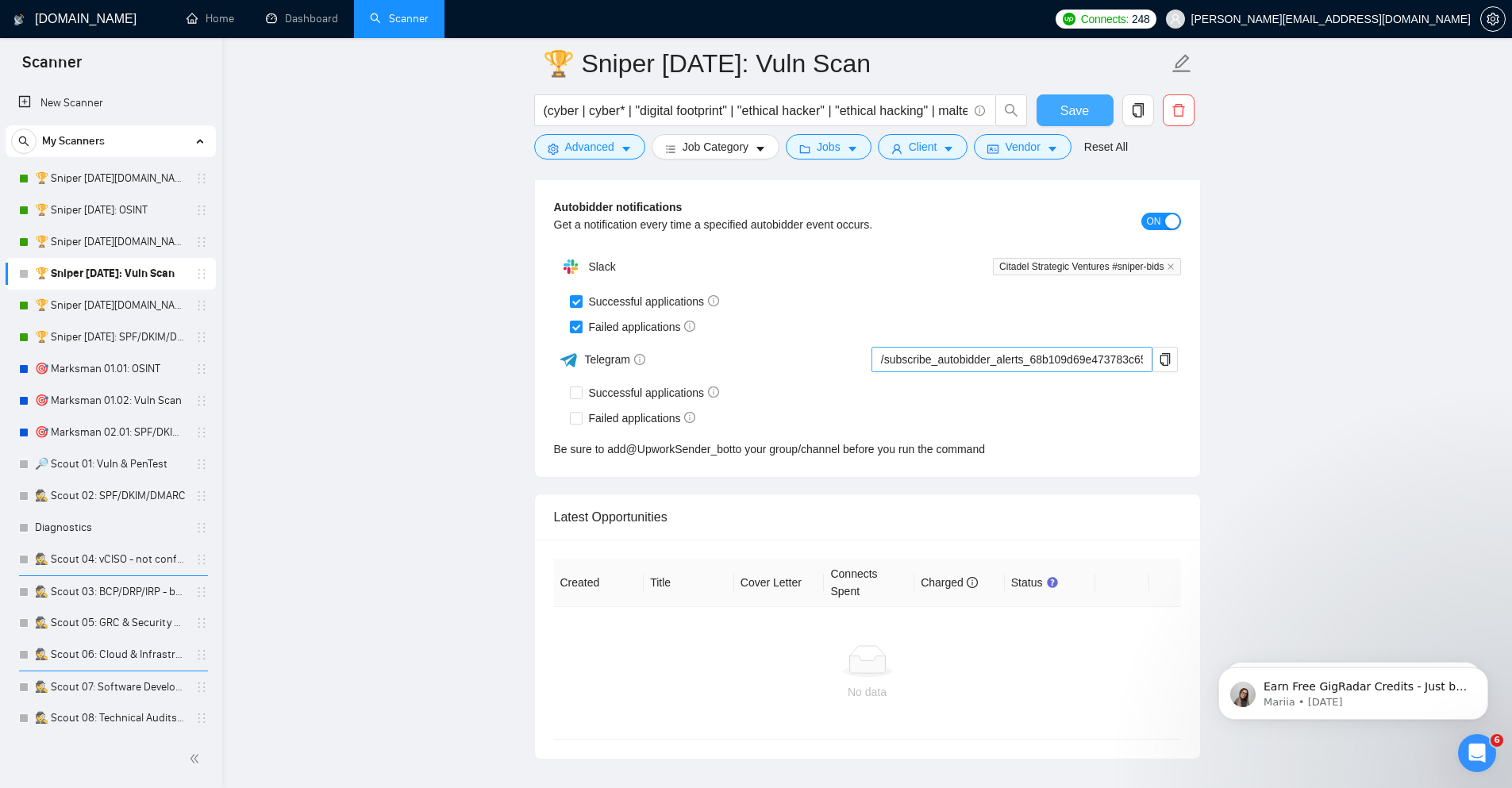
drag, startPoint x: 1094, startPoint y: 115, endPoint x: 927, endPoint y: 257, distance: 219.2
click at [1093, 115] on button "Save" at bounding box center [1075, 110] width 77 height 32
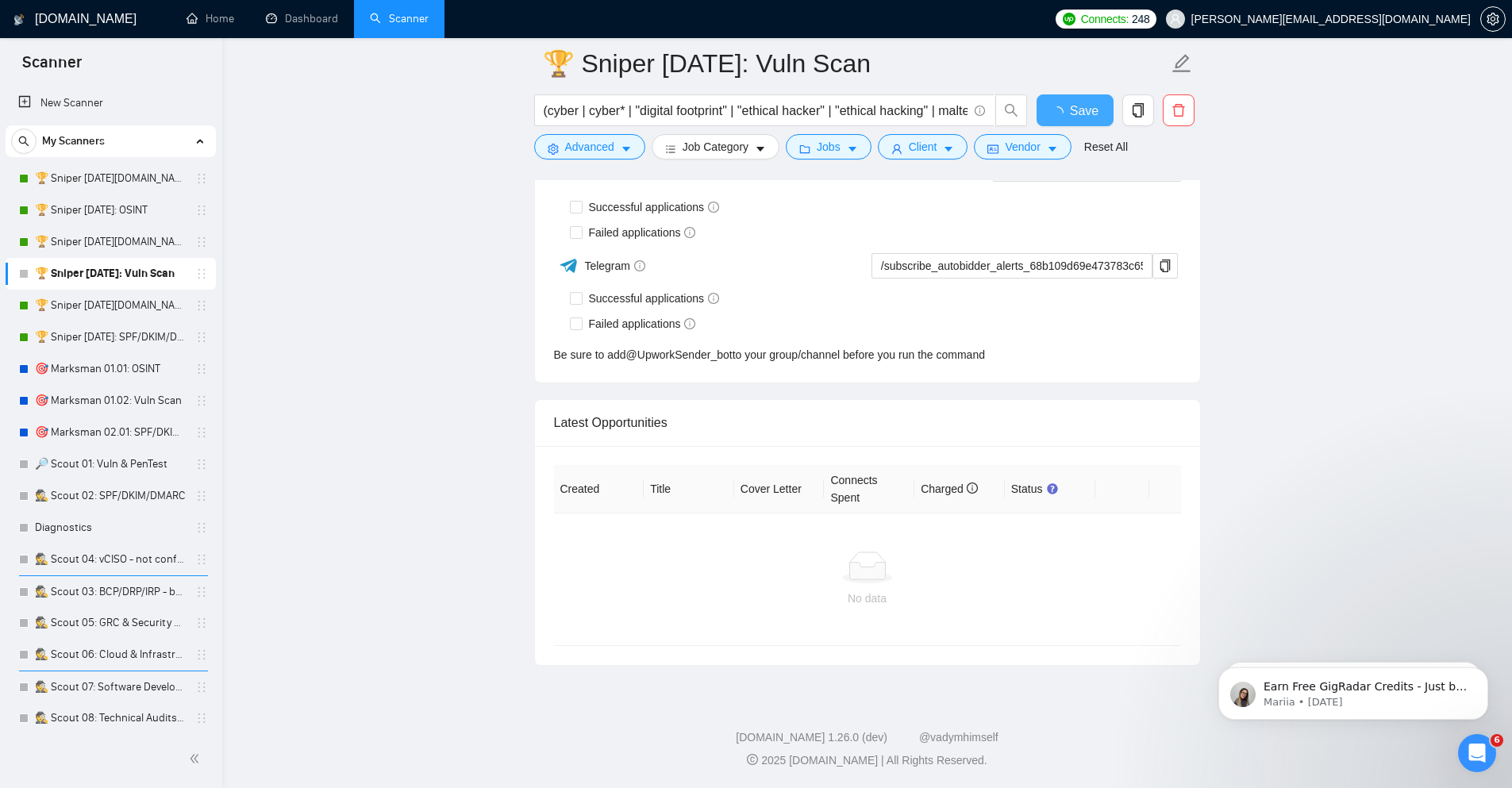
checkbox input "true"
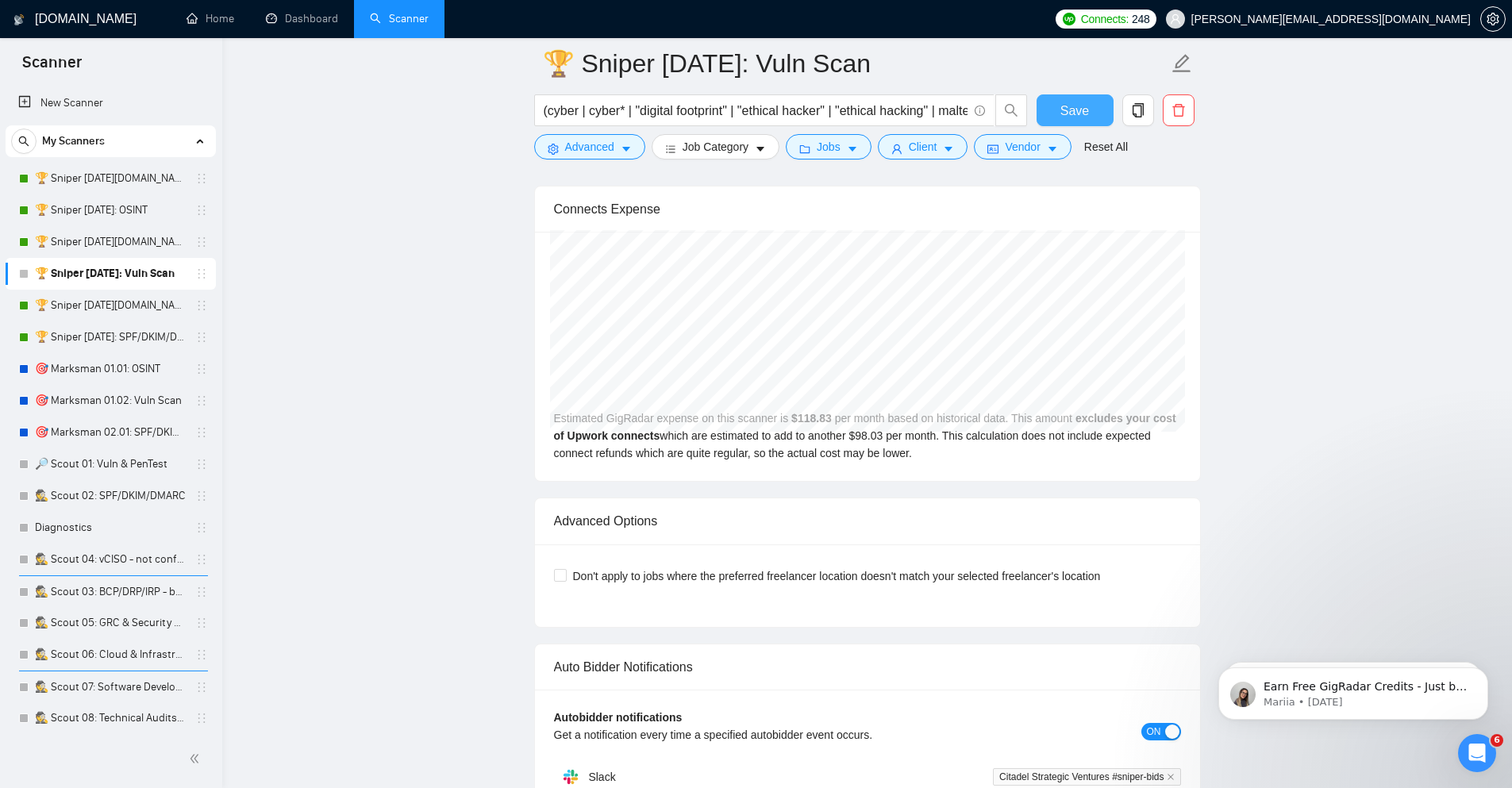
scroll to position [3323, 0]
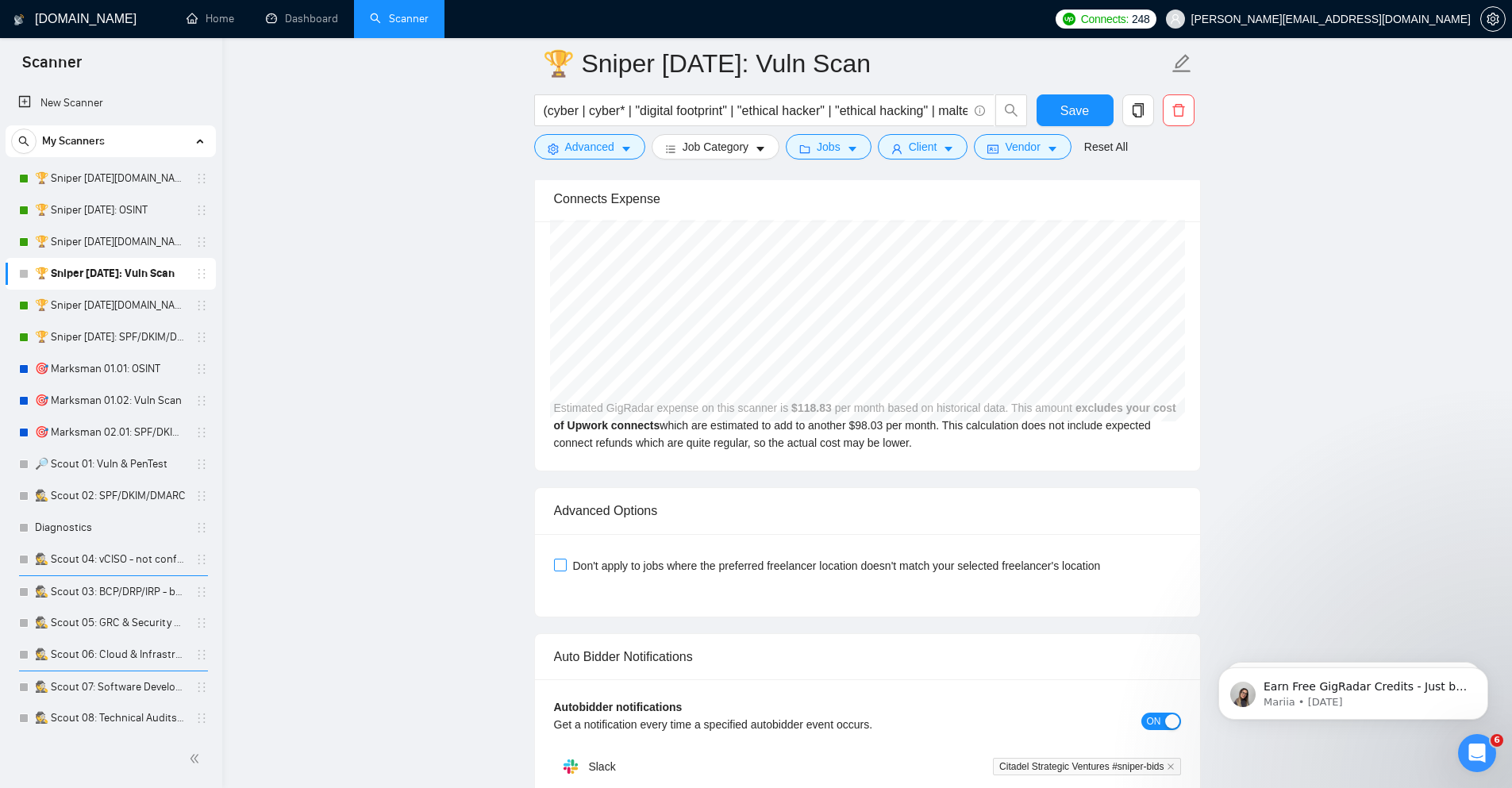
click at [806, 570] on span "Don't apply to jobs where the preferred freelancer location doesn't match your …" at bounding box center [837, 565] width 540 height 17
click at [565, 570] on input "Don't apply to jobs where the preferred freelancer location doesn't match your …" at bounding box center [559, 564] width 11 height 11
checkbox input "true"
click at [1070, 105] on span "Save" at bounding box center [1074, 110] width 28 height 20
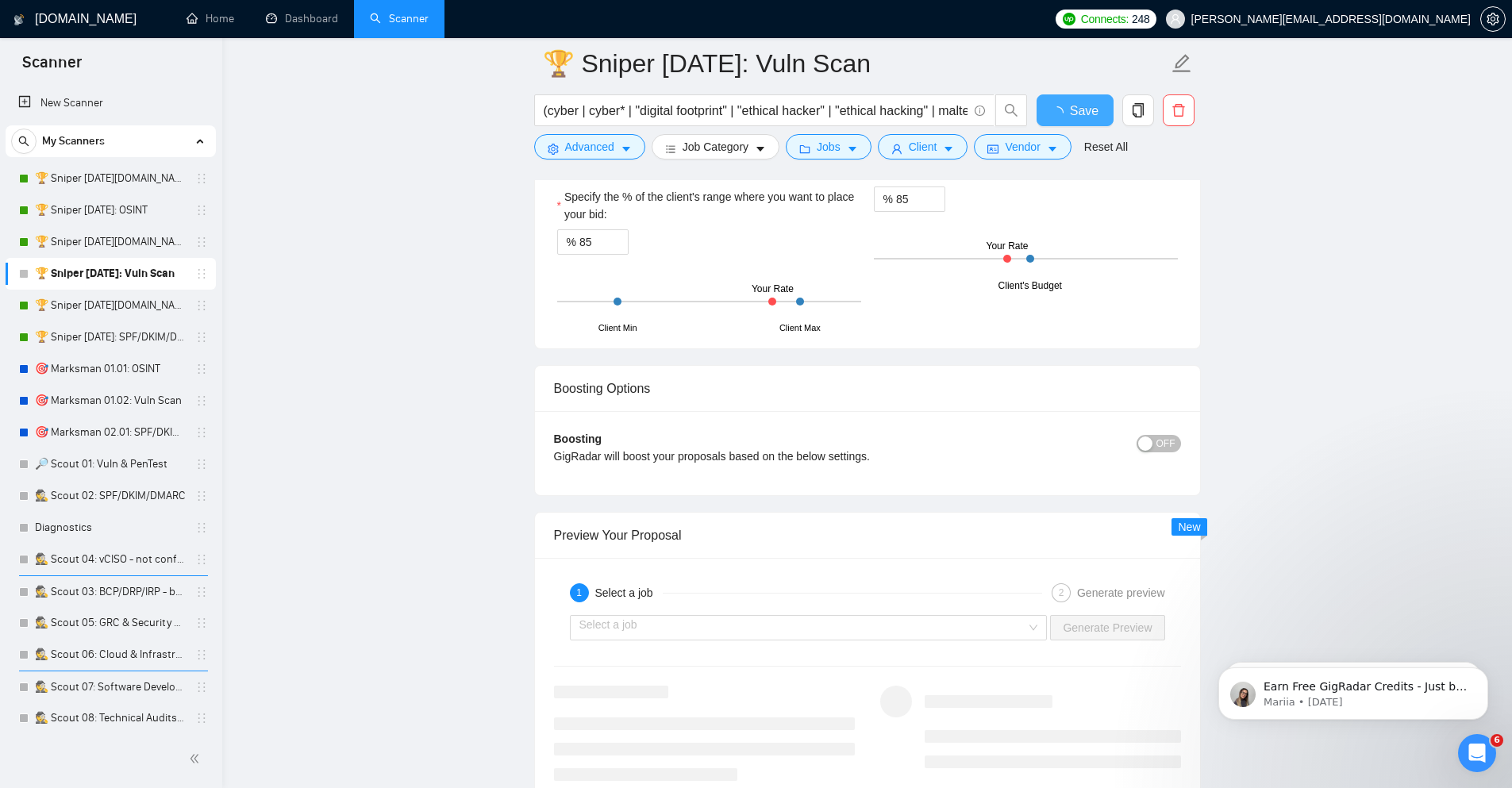
checkbox input "true"
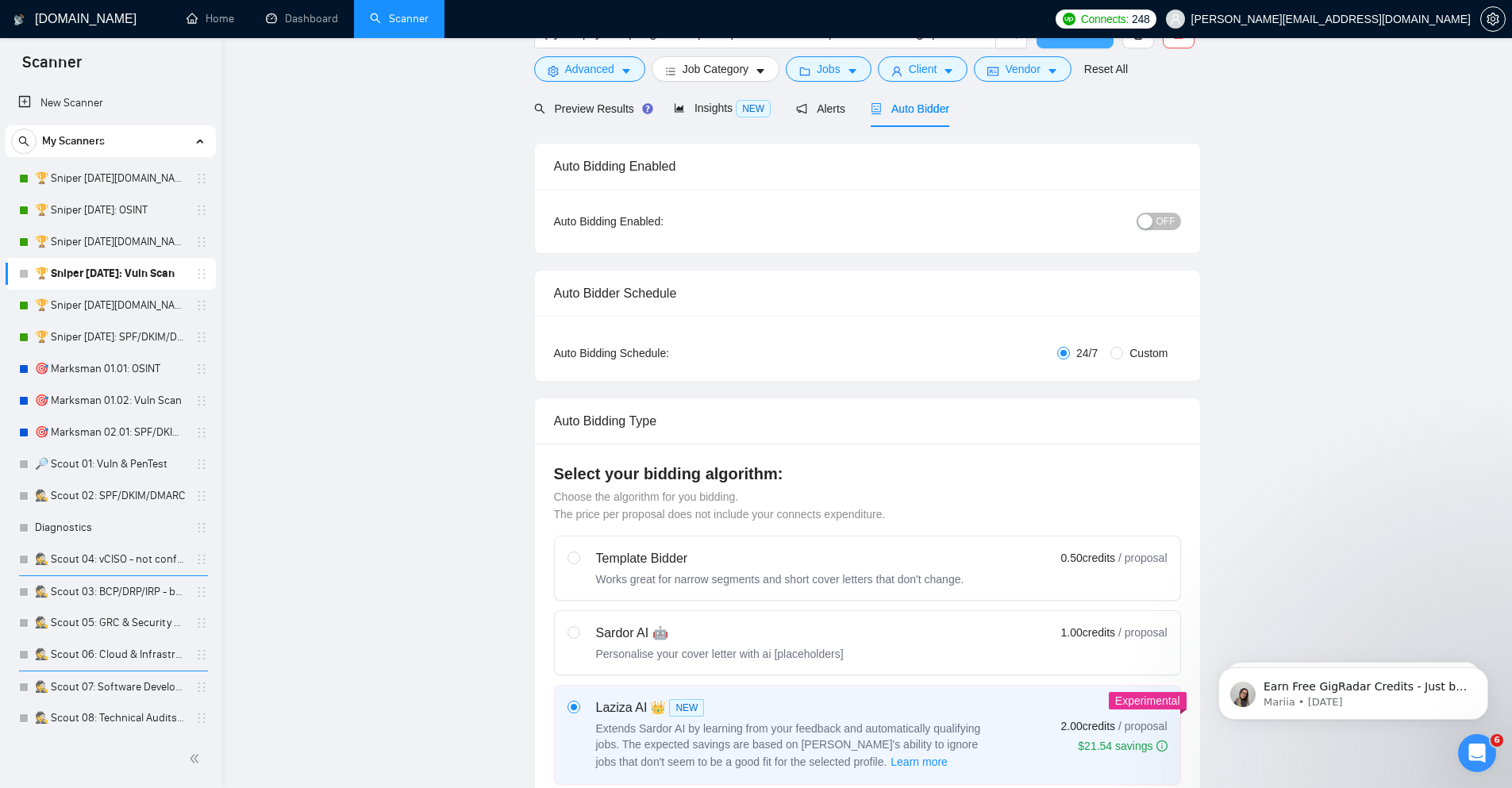
scroll to position [0, 0]
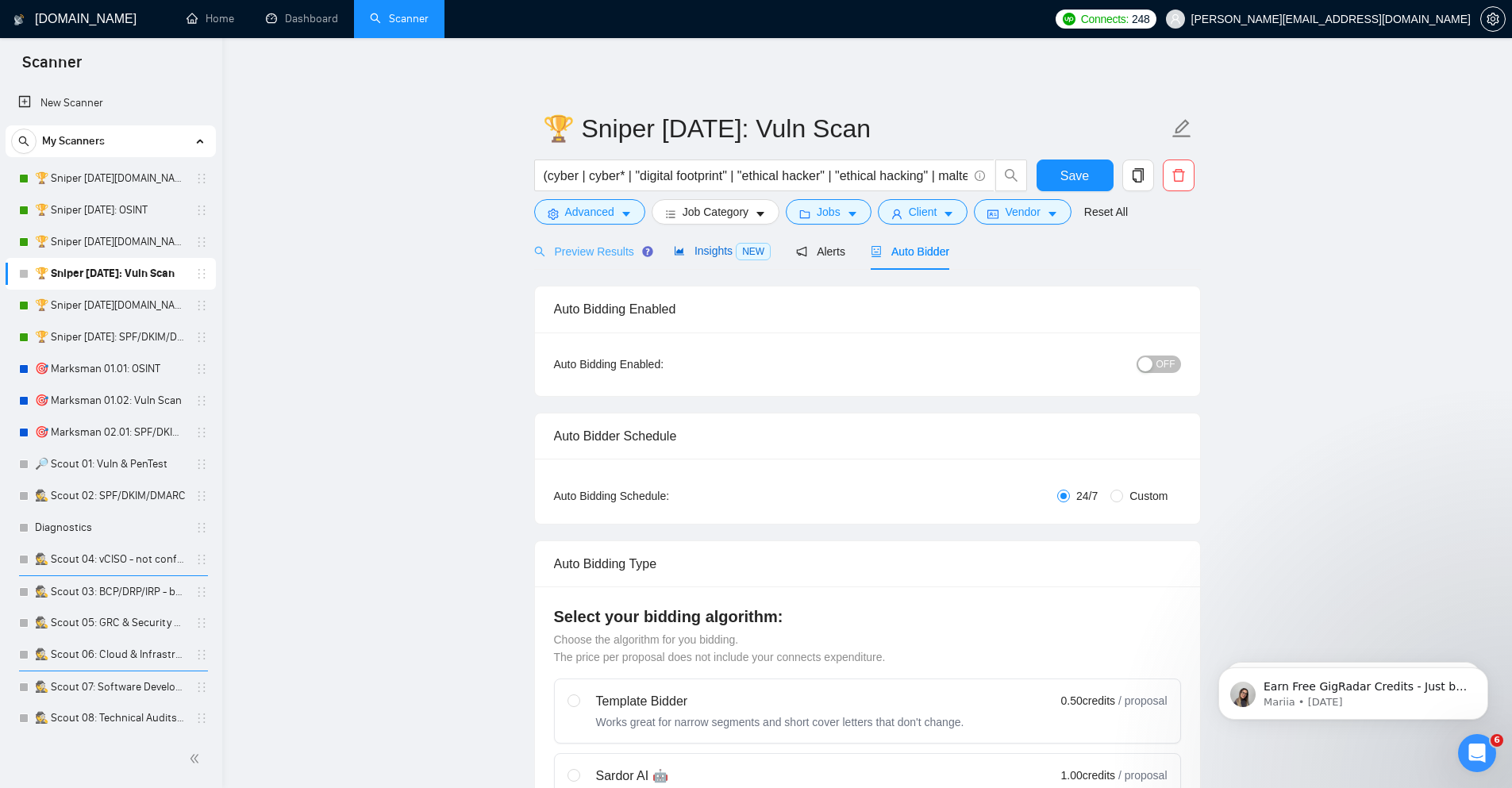
drag, startPoint x: 690, startPoint y: 247, endPoint x: 600, endPoint y: 254, distance: 90.3
click at [690, 248] on span "Insights NEW" at bounding box center [722, 251] width 97 height 13
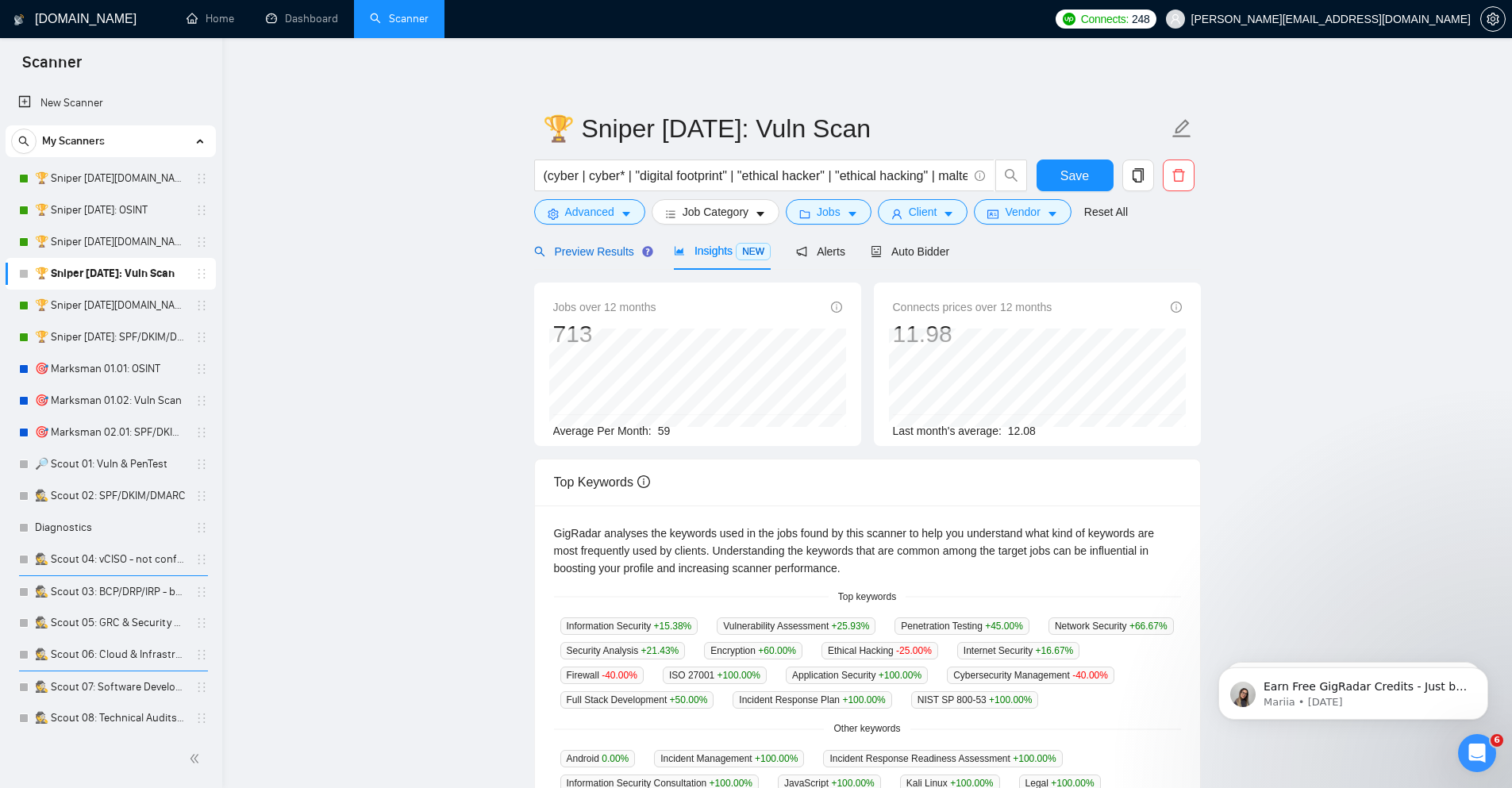
click at [594, 253] on span "Preview Results" at bounding box center [591, 251] width 114 height 13
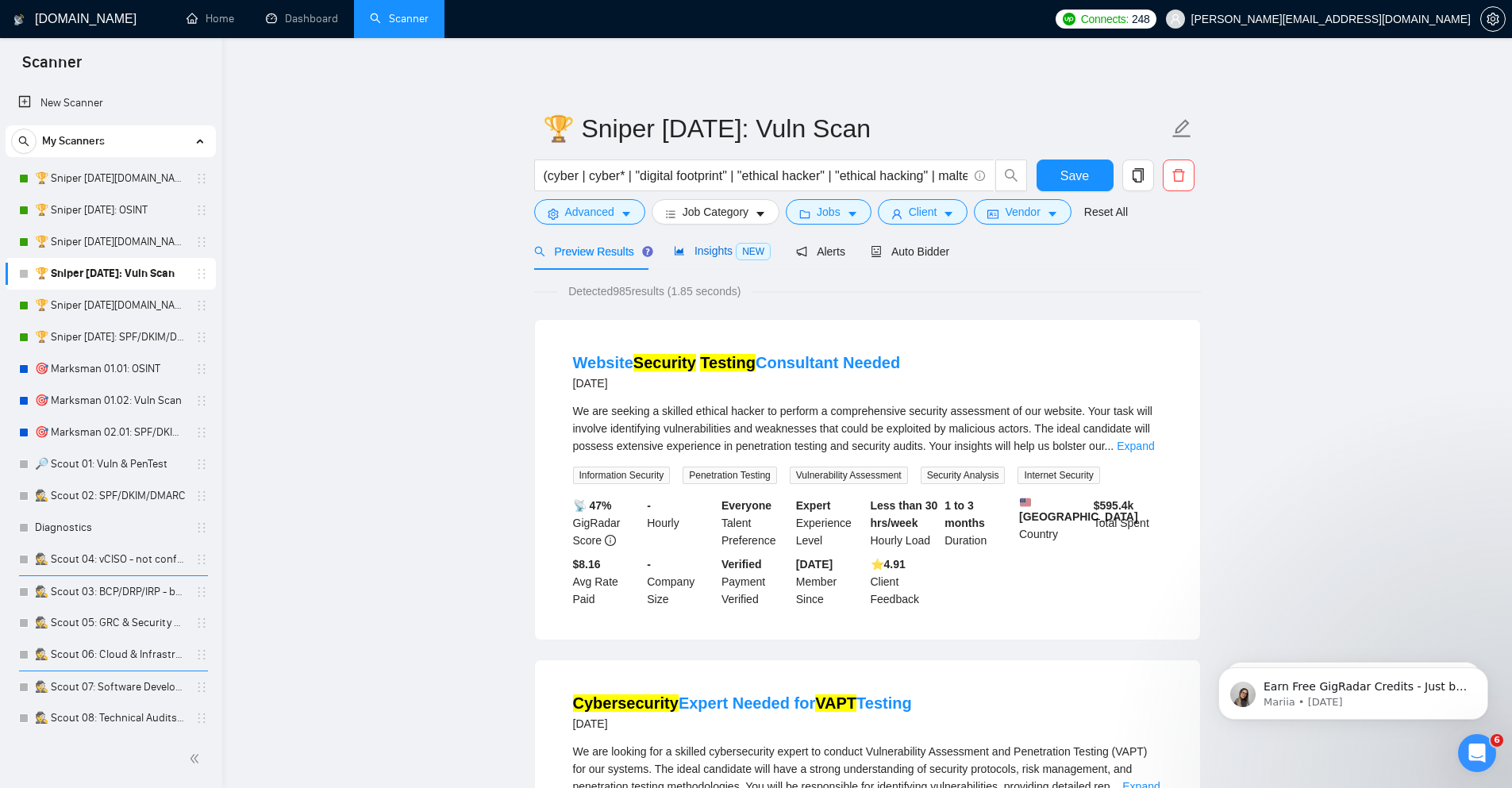
drag, startPoint x: 712, startPoint y: 254, endPoint x: 595, endPoint y: 257, distance: 117.0
click at [713, 253] on span "Insights NEW" at bounding box center [722, 251] width 97 height 13
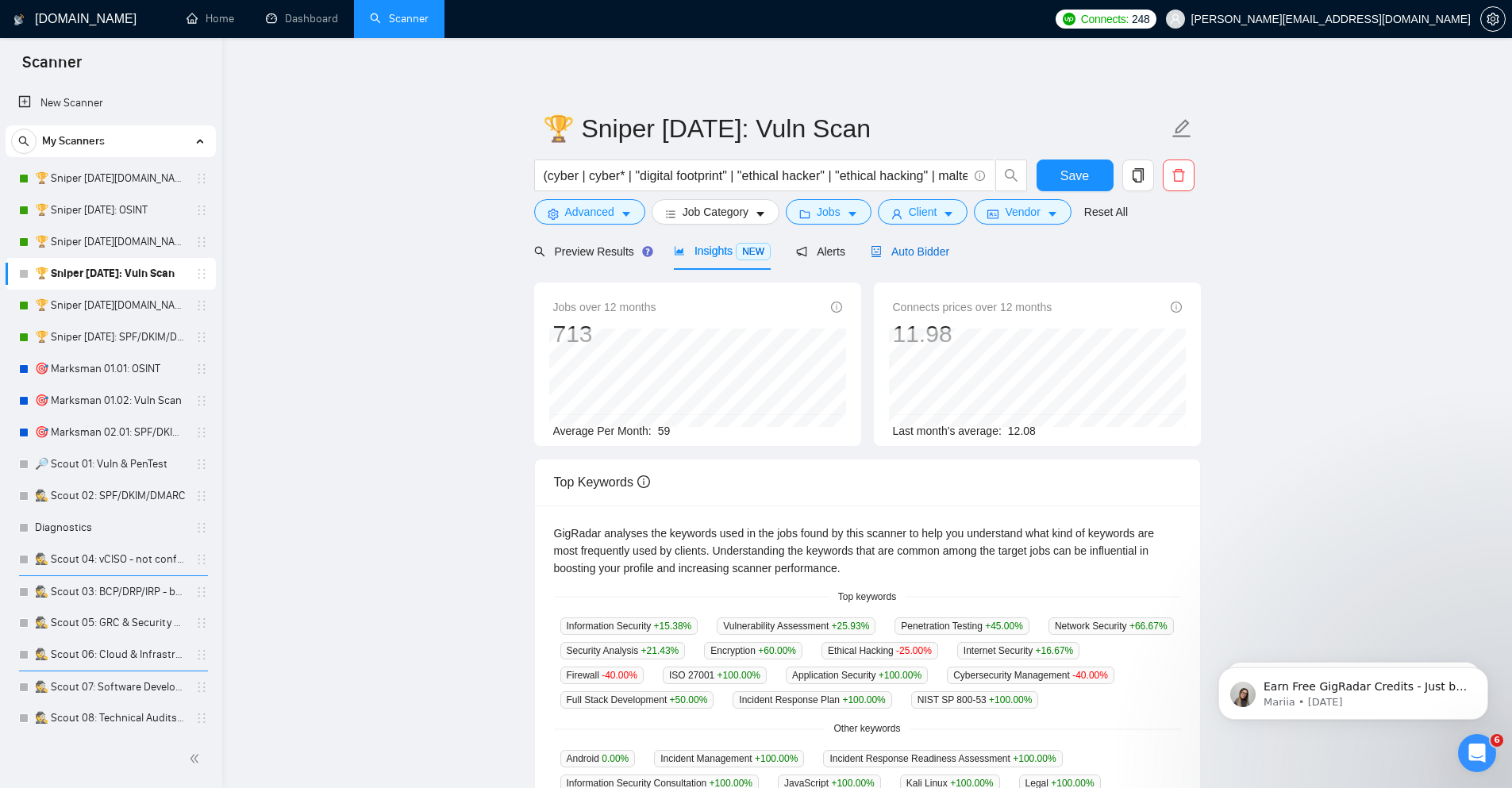
drag, startPoint x: 942, startPoint y: 254, endPoint x: 932, endPoint y: 234, distance: 22.4
click at [942, 254] on span "Auto Bidder" at bounding box center [909, 251] width 78 height 13
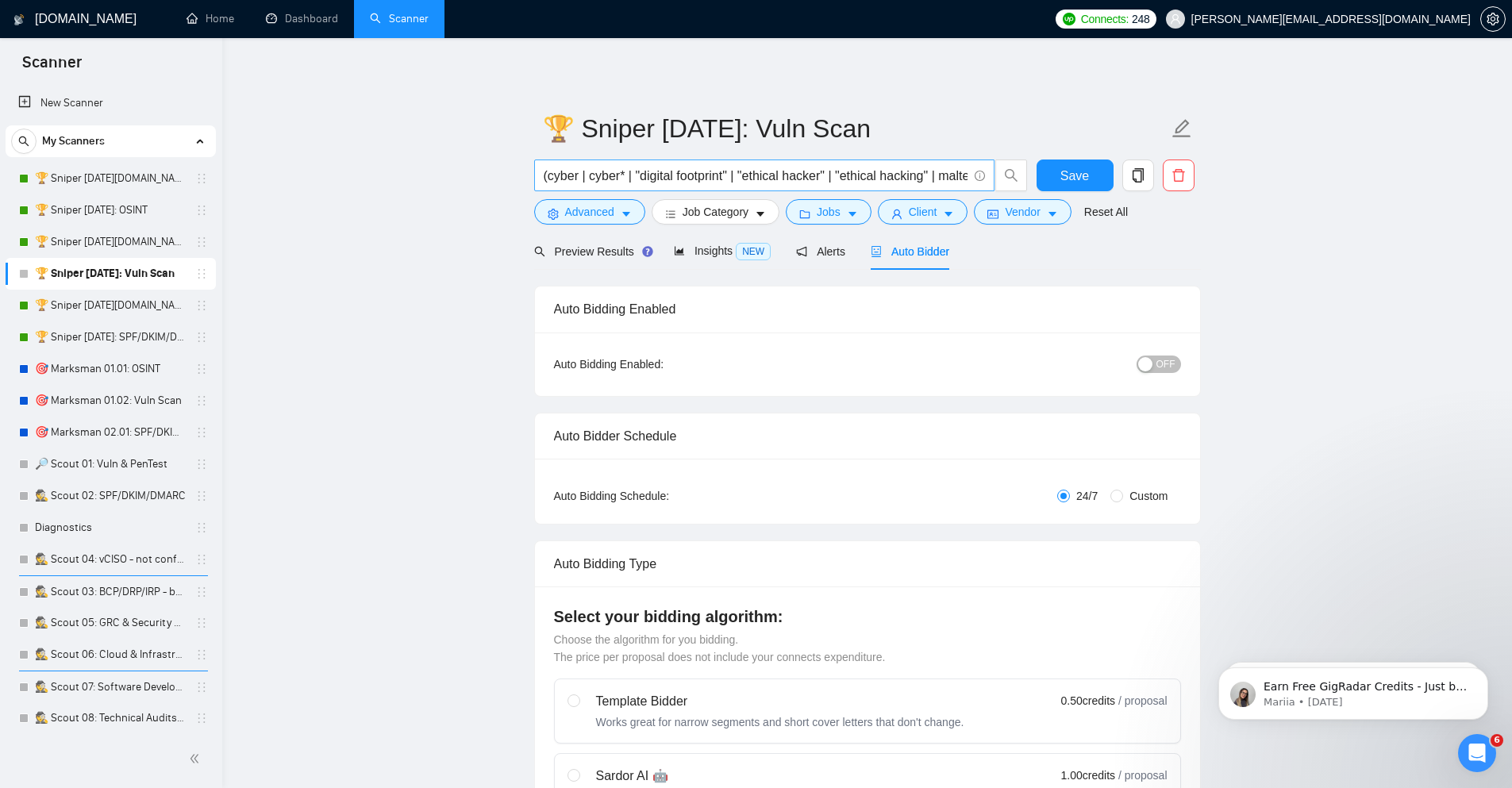
checkbox input "true"
click at [1171, 368] on span "OFF" at bounding box center [1166, 364] width 19 height 17
click at [1081, 166] on span "Save" at bounding box center [1074, 175] width 28 height 20
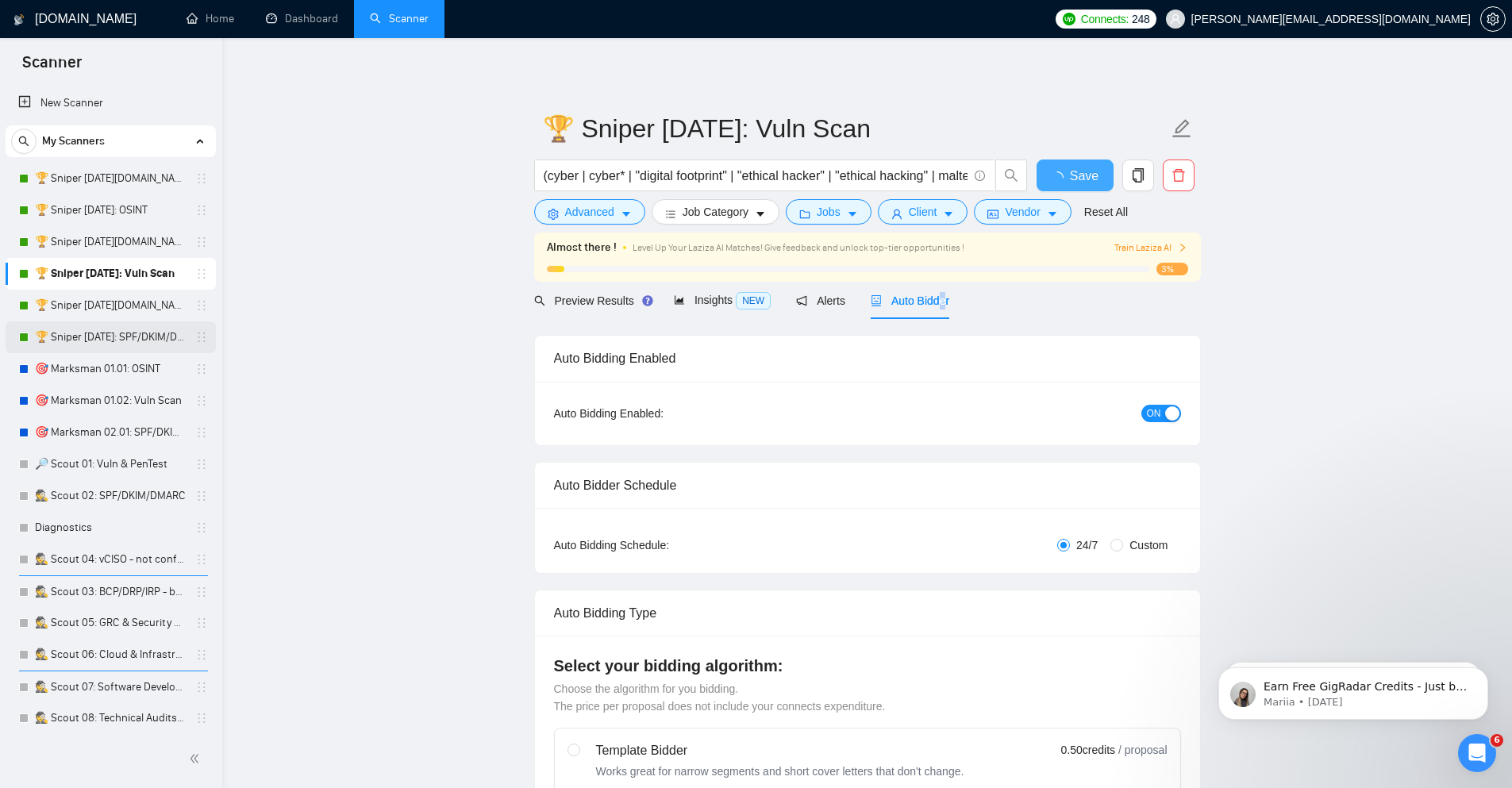
checkbox input "true"
drag, startPoint x: 107, startPoint y: 238, endPoint x: 539, endPoint y: 285, distance: 434.5
click at [107, 239] on link "🏆 Sniper [DATE][DOMAIN_NAME]: Vuln Scan" at bounding box center [111, 241] width 151 height 32
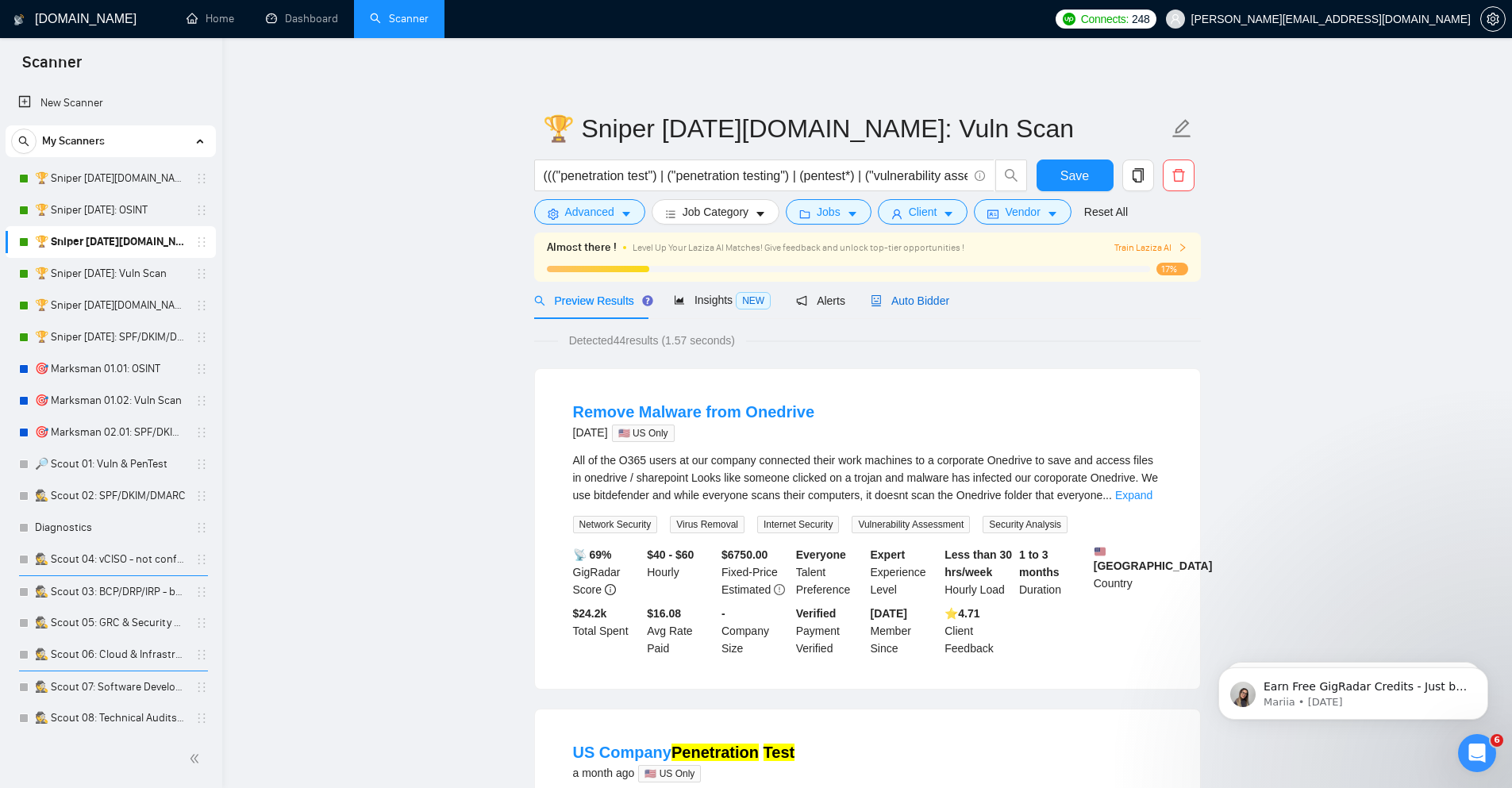
click at [906, 300] on span "Auto Bidder" at bounding box center [909, 301] width 78 height 13
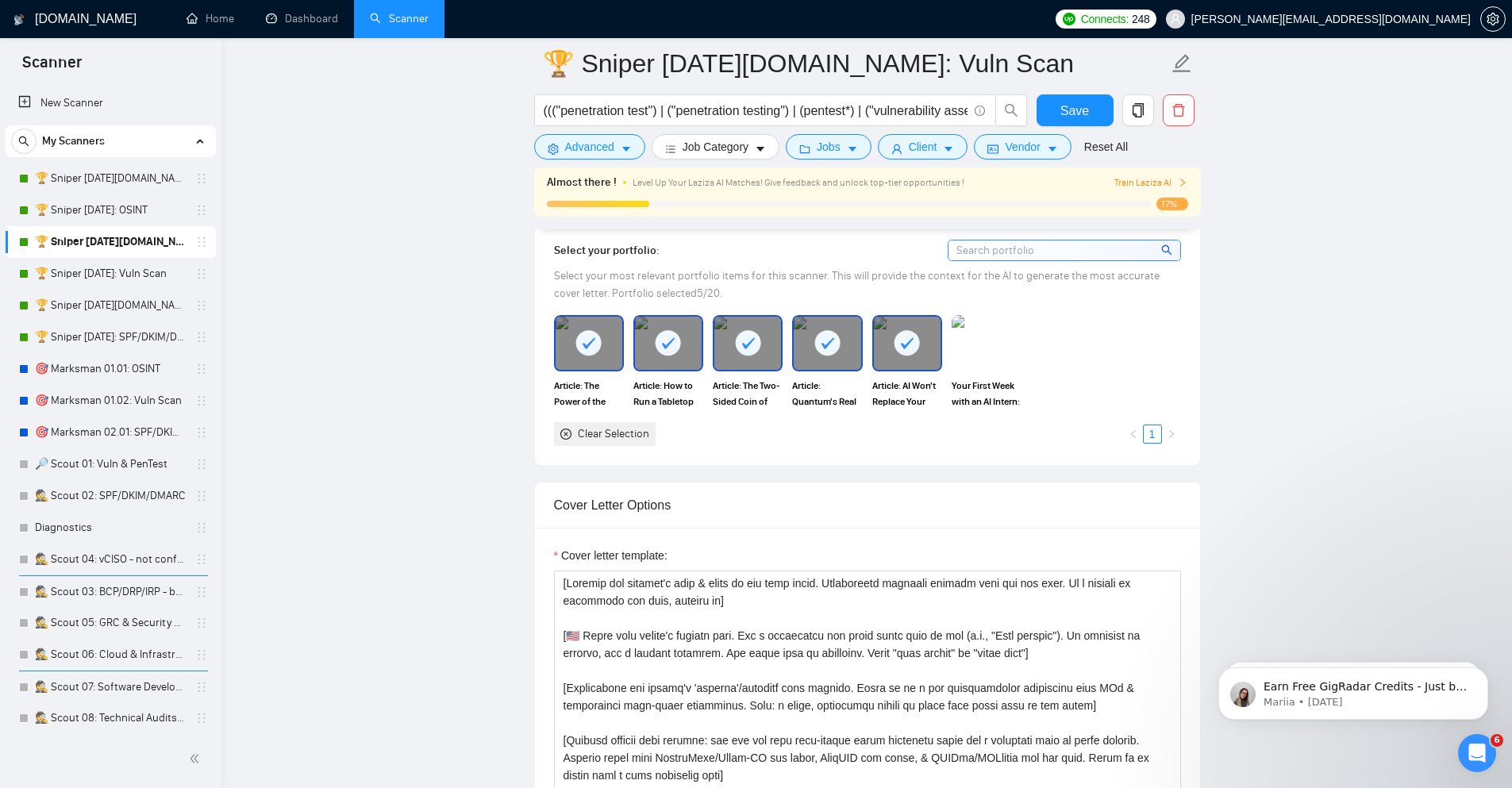
scroll to position [1143, 0]
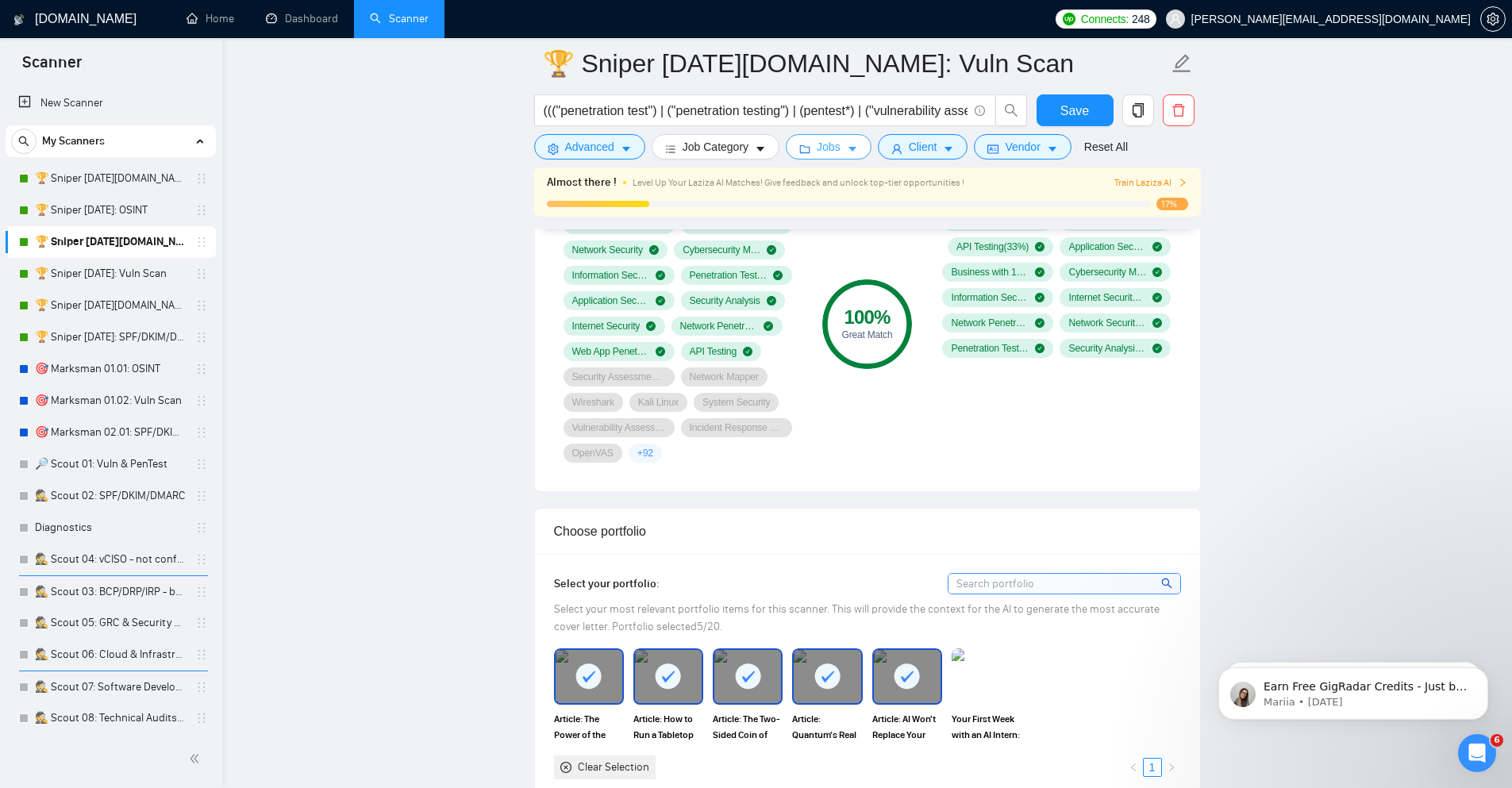
click at [862, 141] on button "Jobs" at bounding box center [828, 147] width 86 height 26
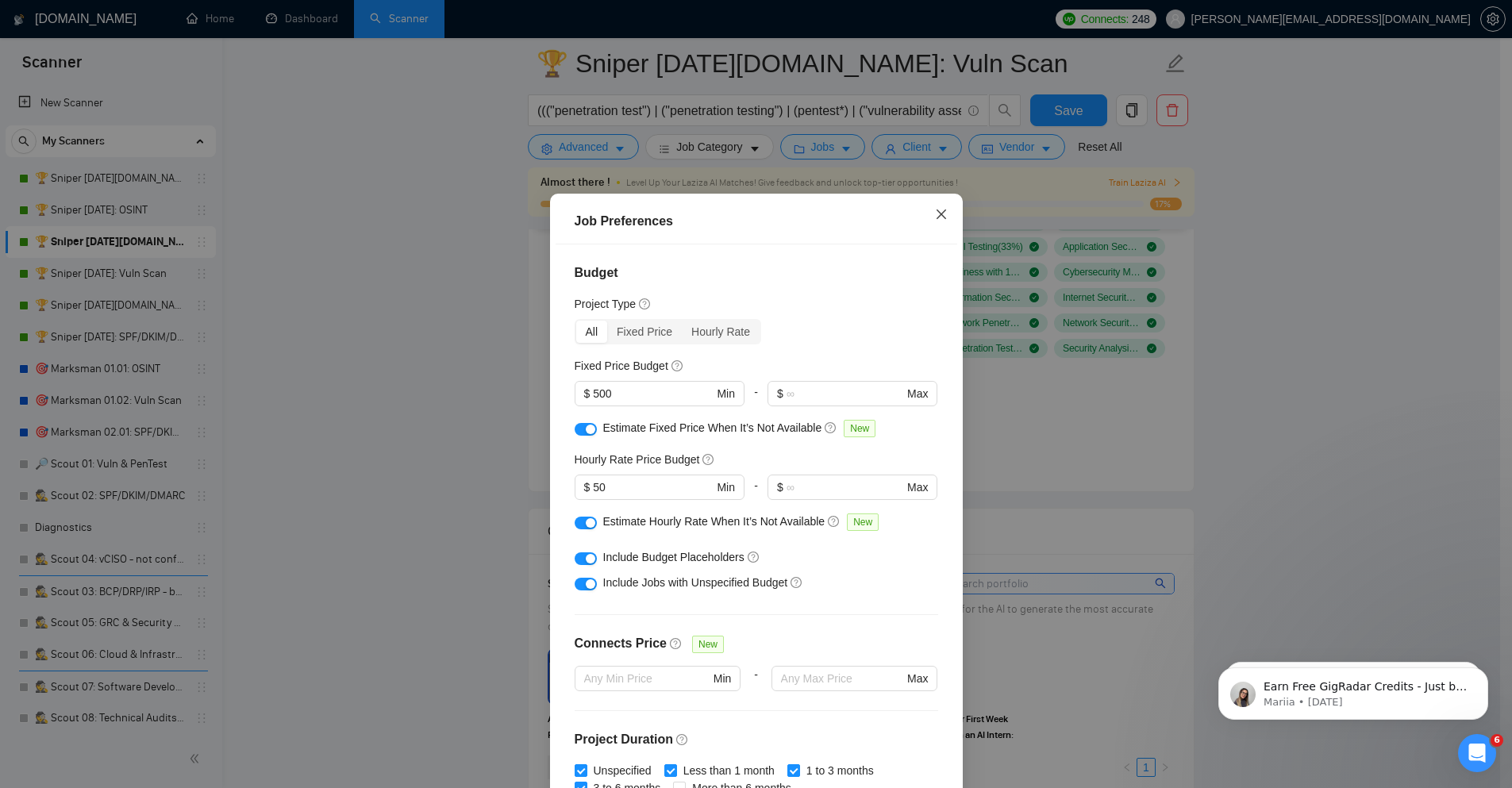
click at [936, 215] on icon "close" at bounding box center [940, 214] width 9 height 9
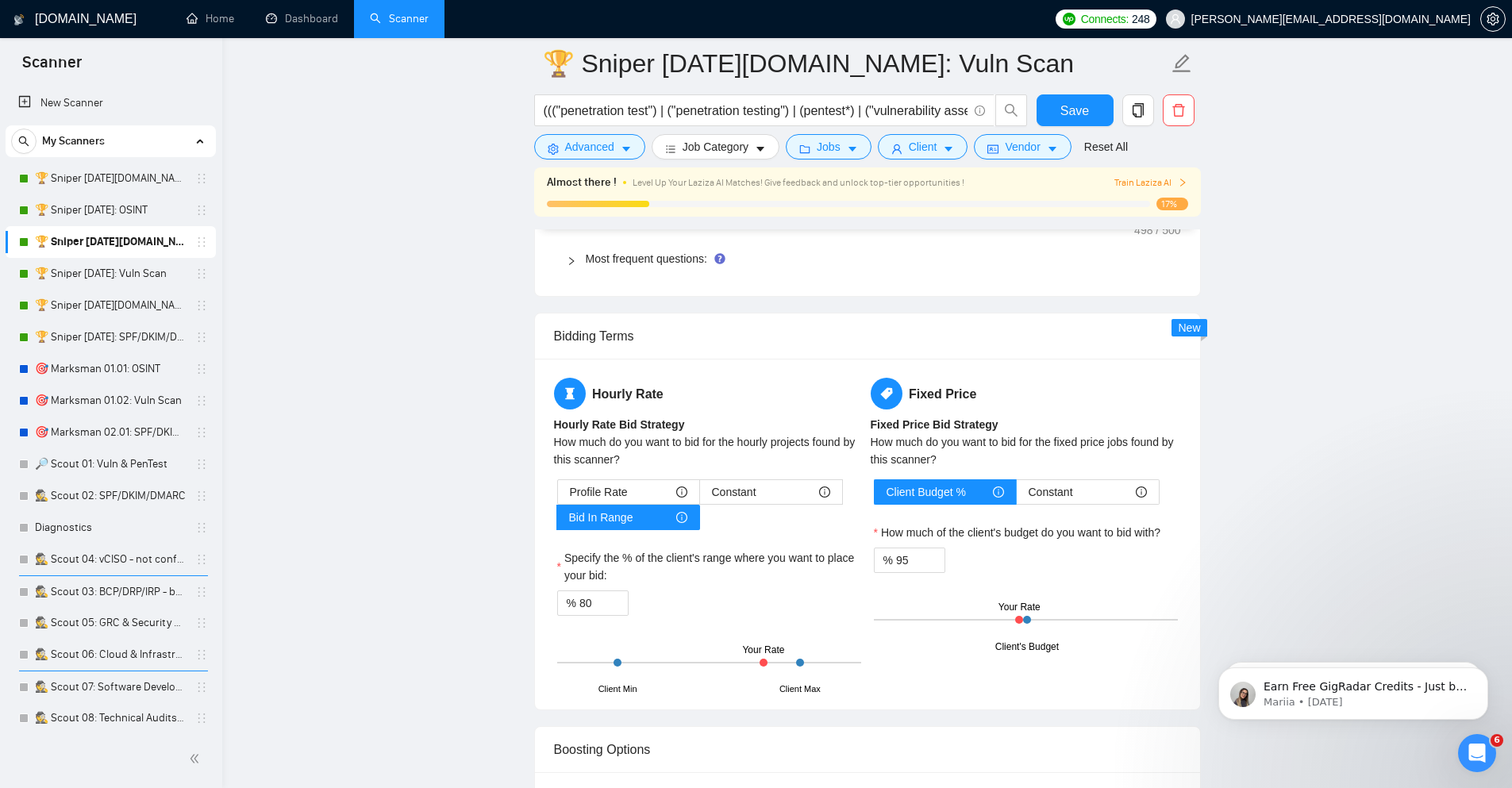
scroll to position [2465, 0]
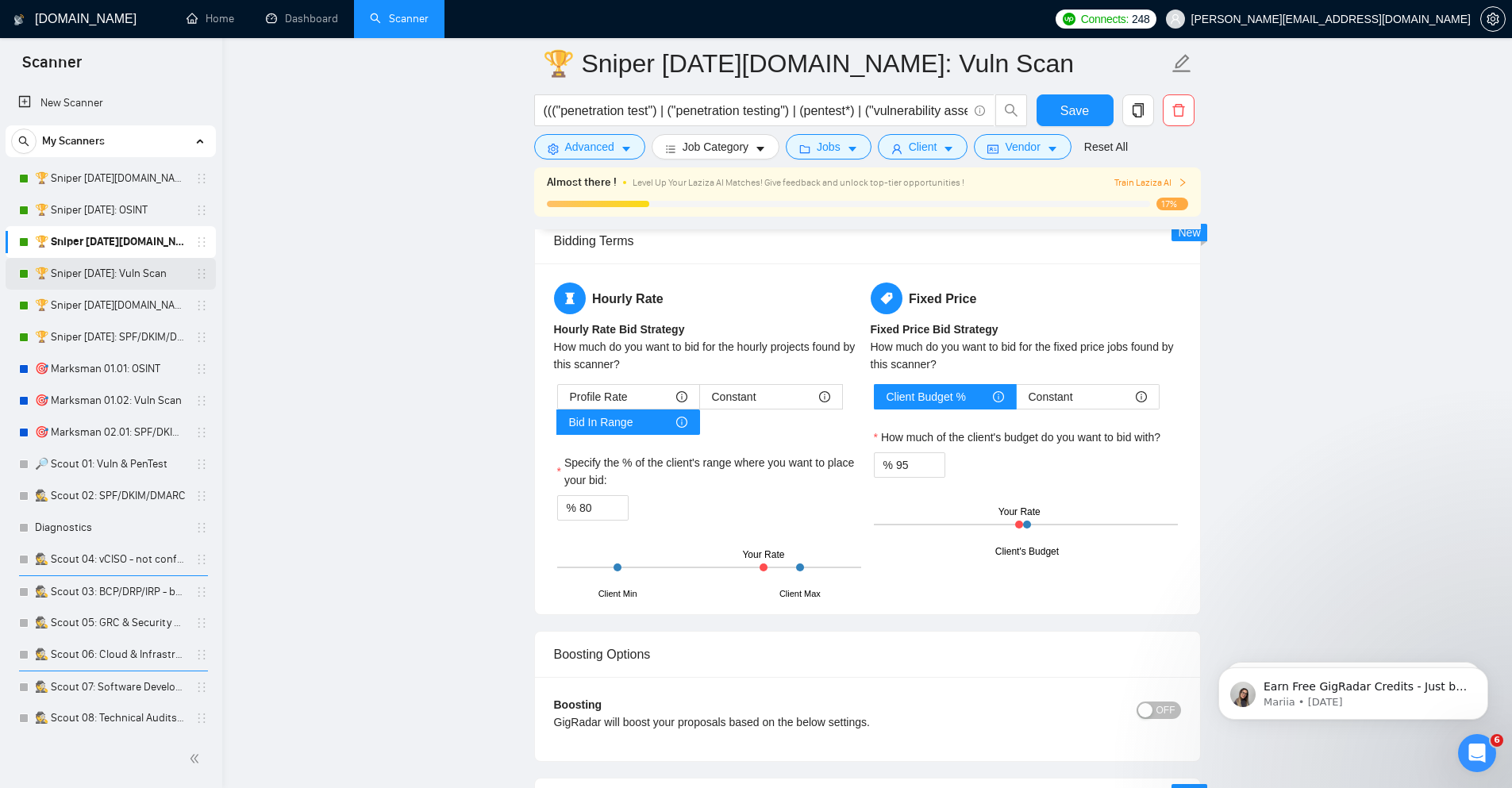
click at [137, 282] on link "🏆 Sniper [DATE]: Vuln Scan" at bounding box center [111, 273] width 151 height 32
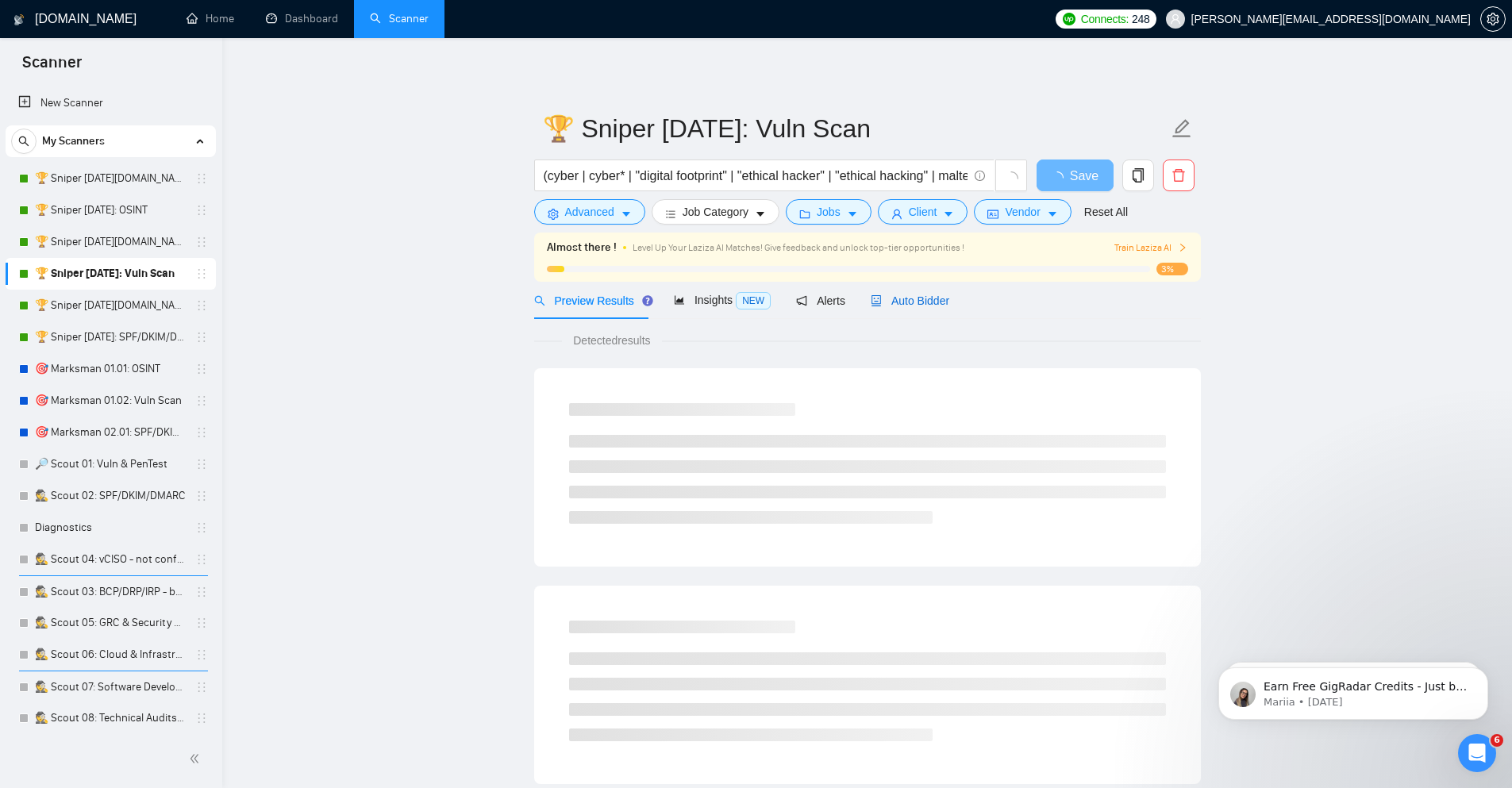
click at [887, 296] on span "Auto Bidder" at bounding box center [909, 301] width 78 height 13
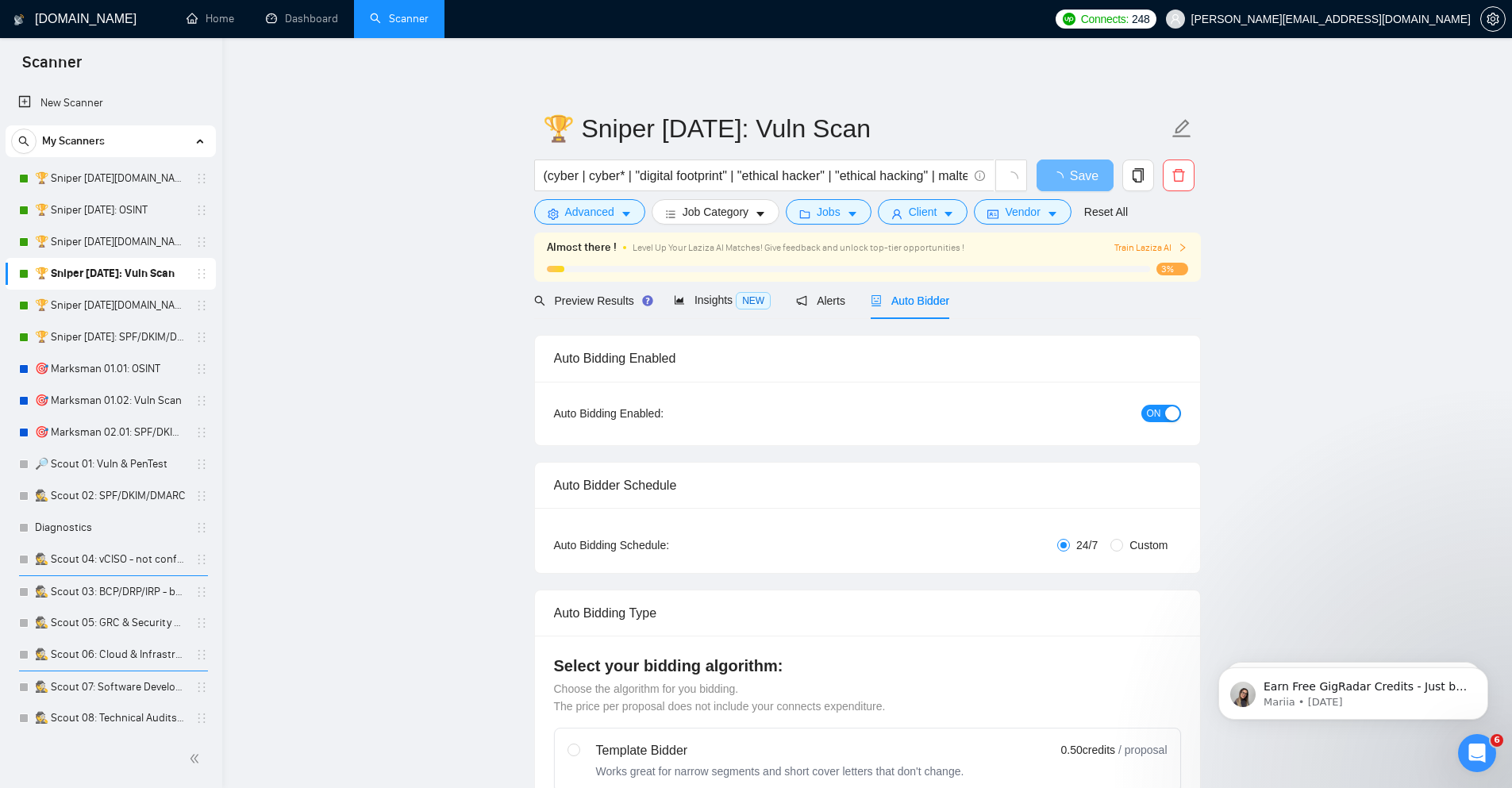
checkbox input "true"
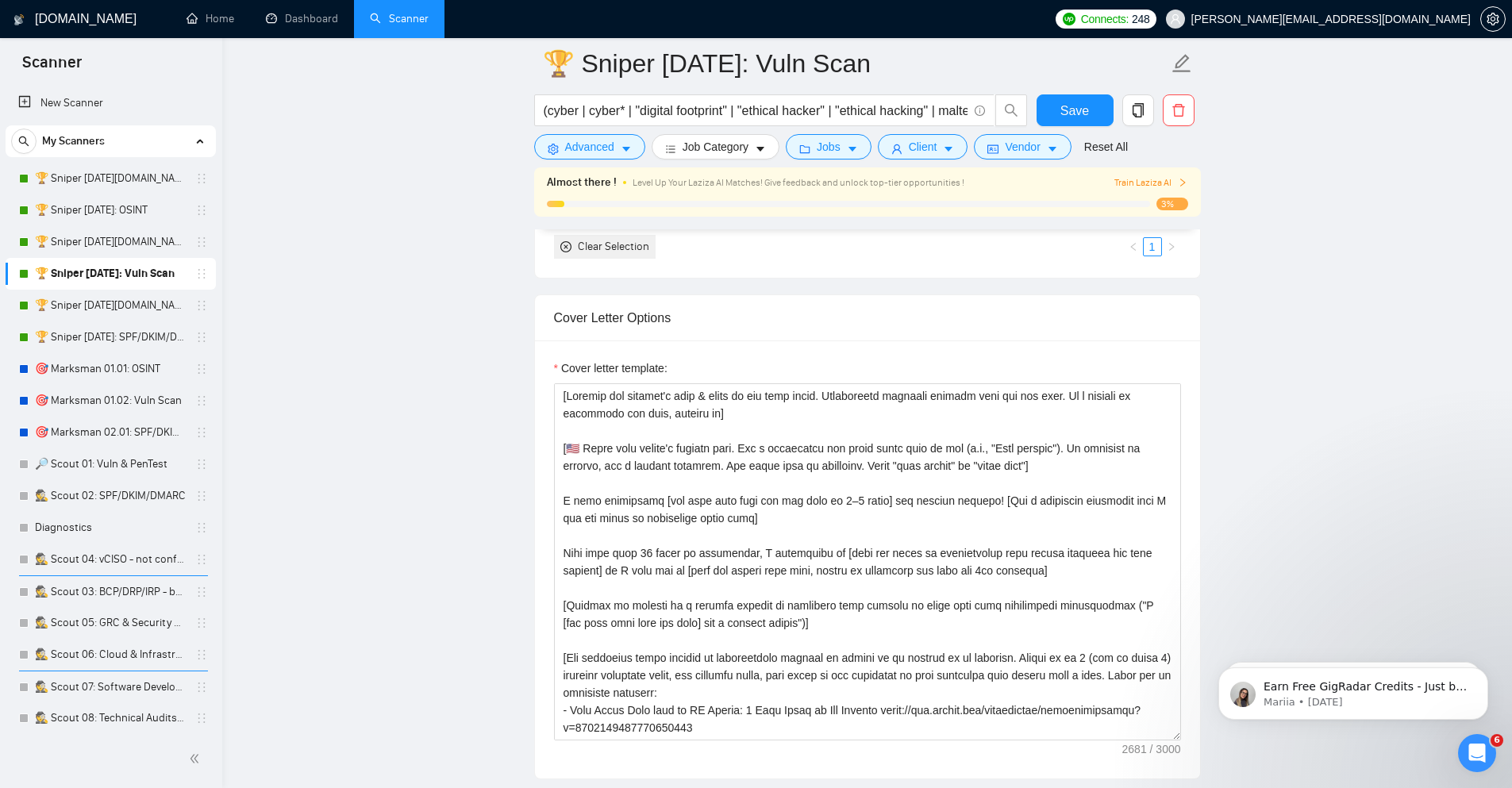
scroll to position [2381, 0]
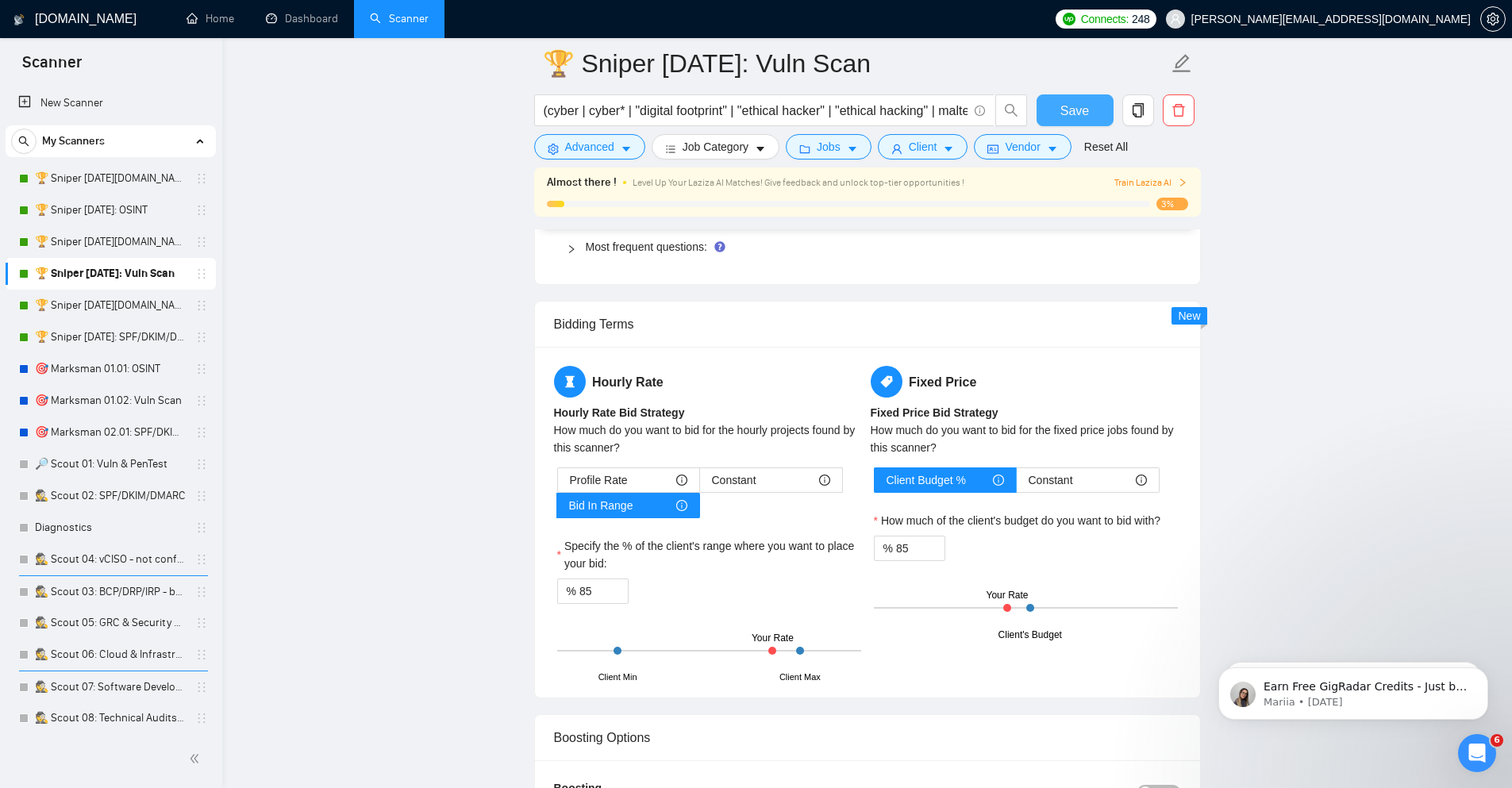
click at [1082, 113] on span "Save" at bounding box center [1074, 110] width 28 height 20
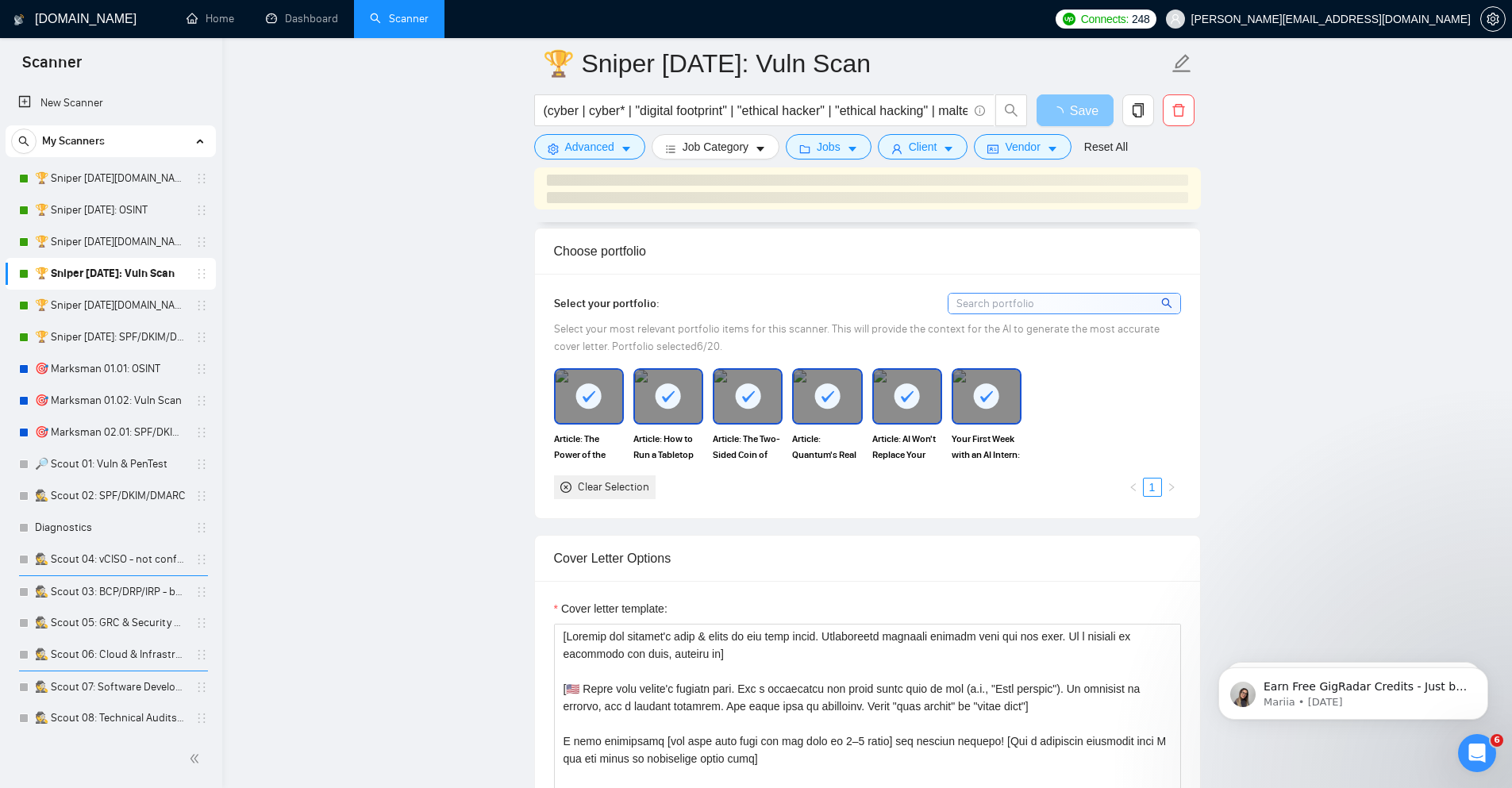
scroll to position [952, 0]
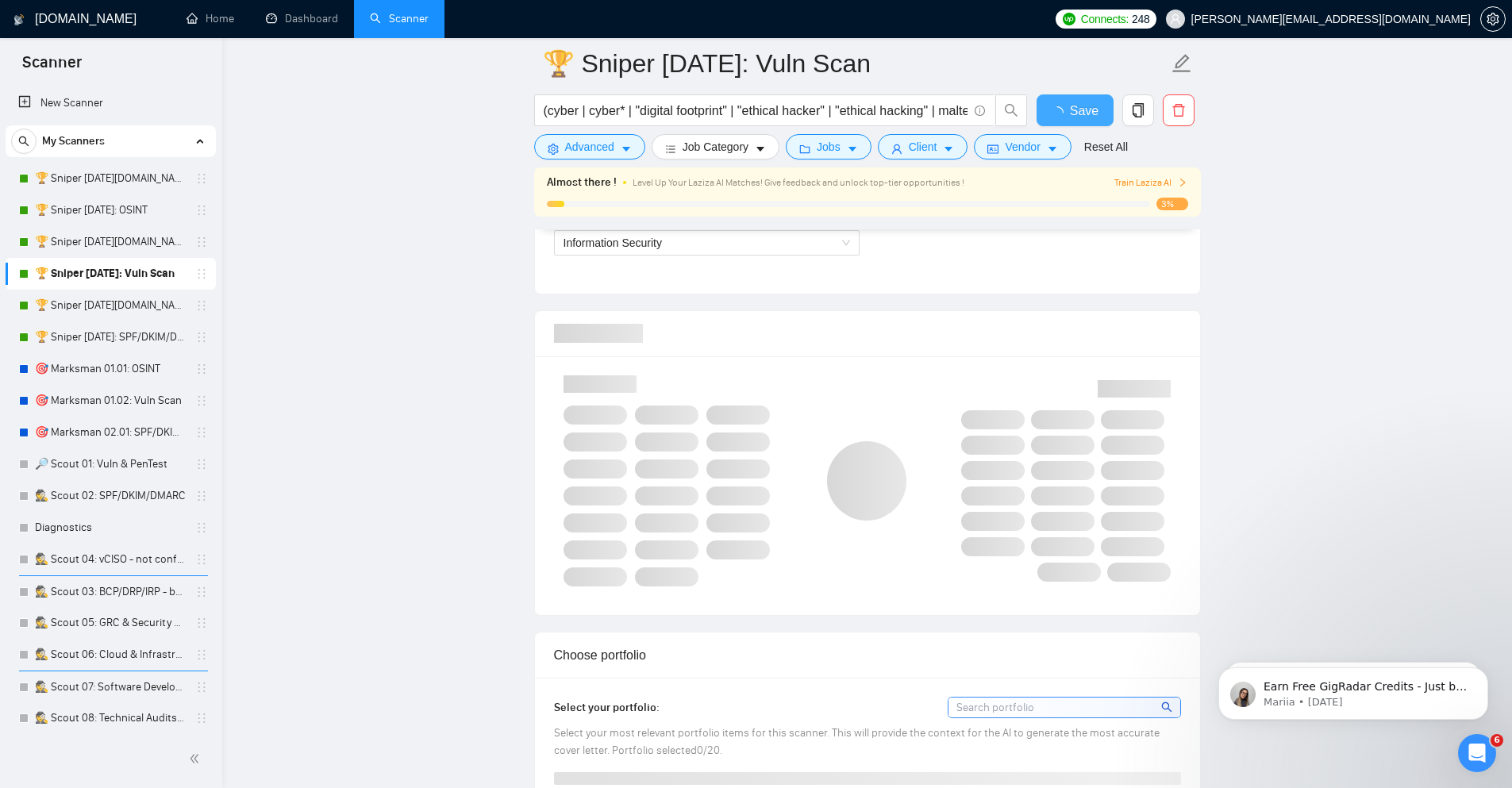
checkbox input "true"
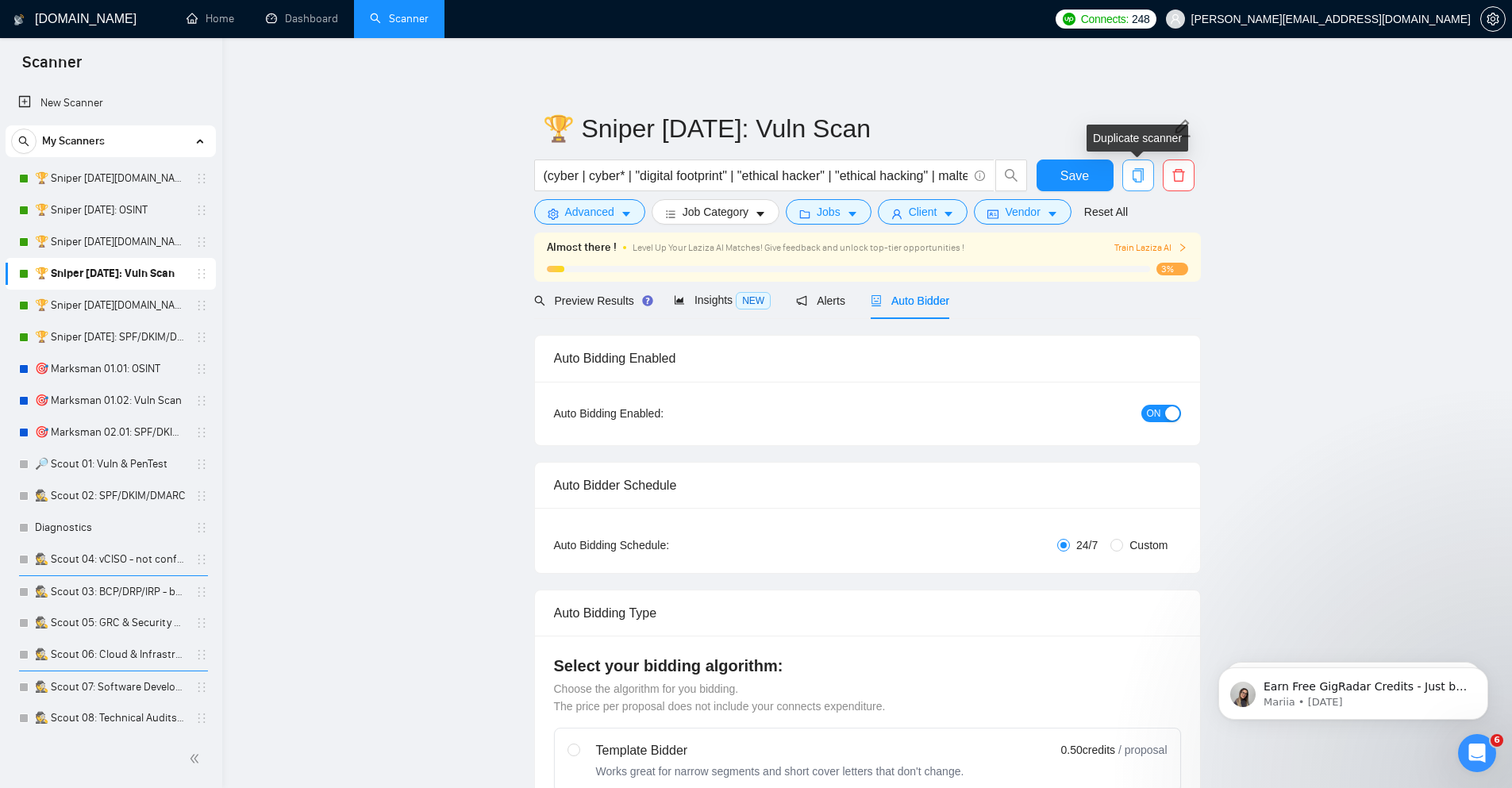
click at [1139, 183] on button "button" at bounding box center [1137, 175] width 32 height 32
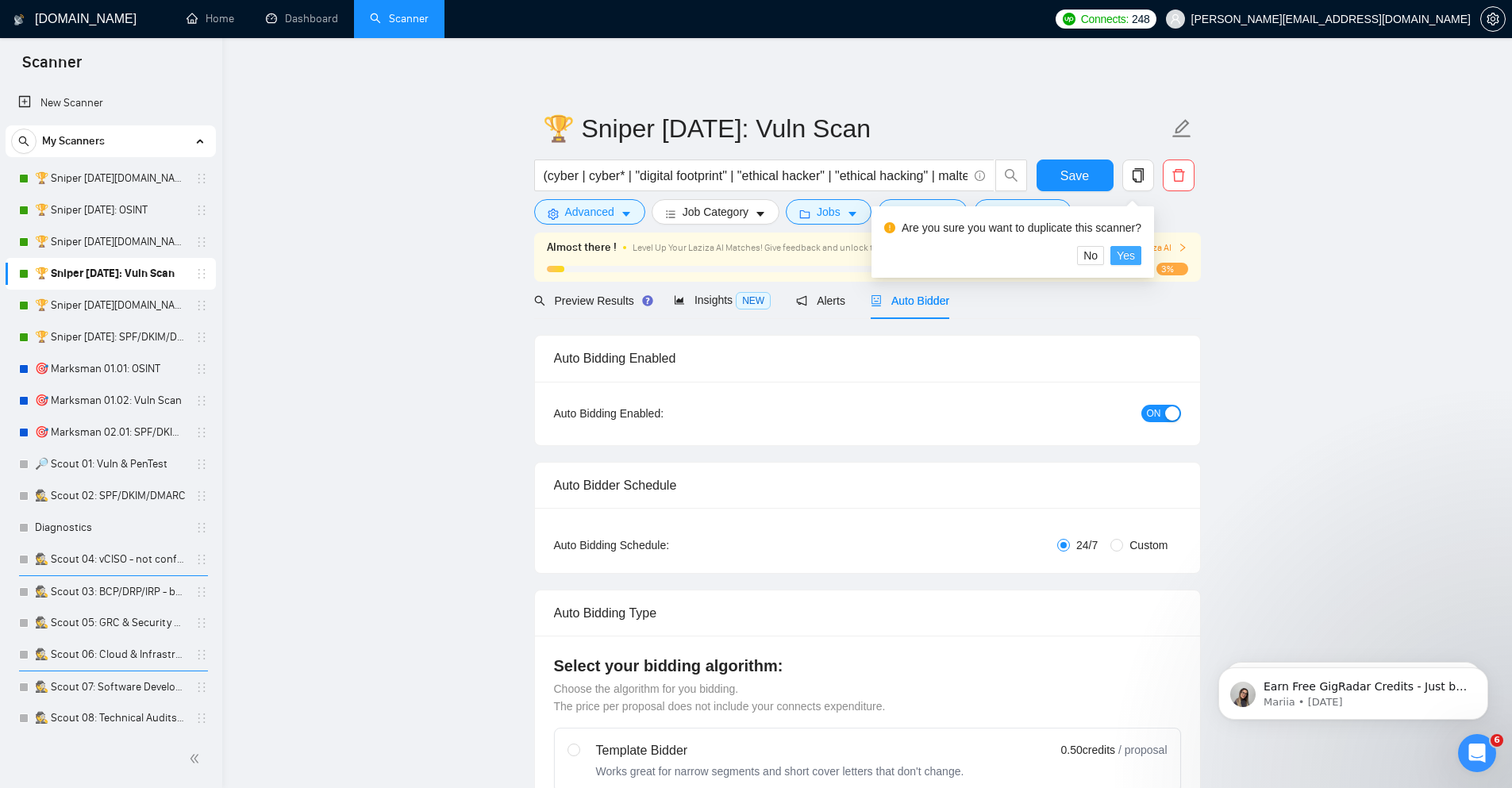
click at [1129, 257] on span "Yes" at bounding box center [1125, 255] width 18 height 17
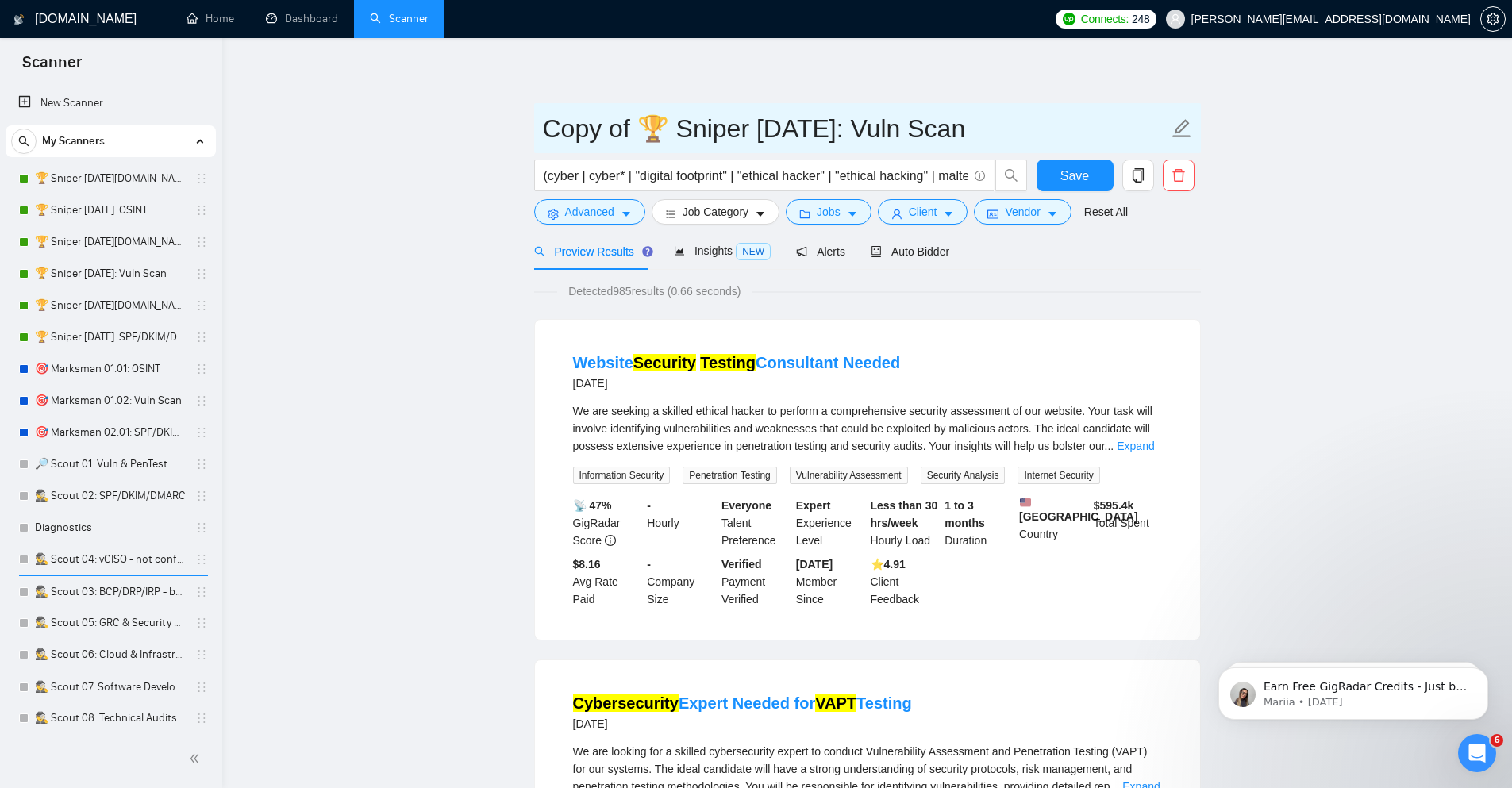
click at [857, 134] on input "Copy of 🏆 Sniper [DATE]: Vuln Scan" at bounding box center [856, 129] width 625 height 40
type input "Copy of 🏆 Sniper 01.02.01.US: Vuln Scan"
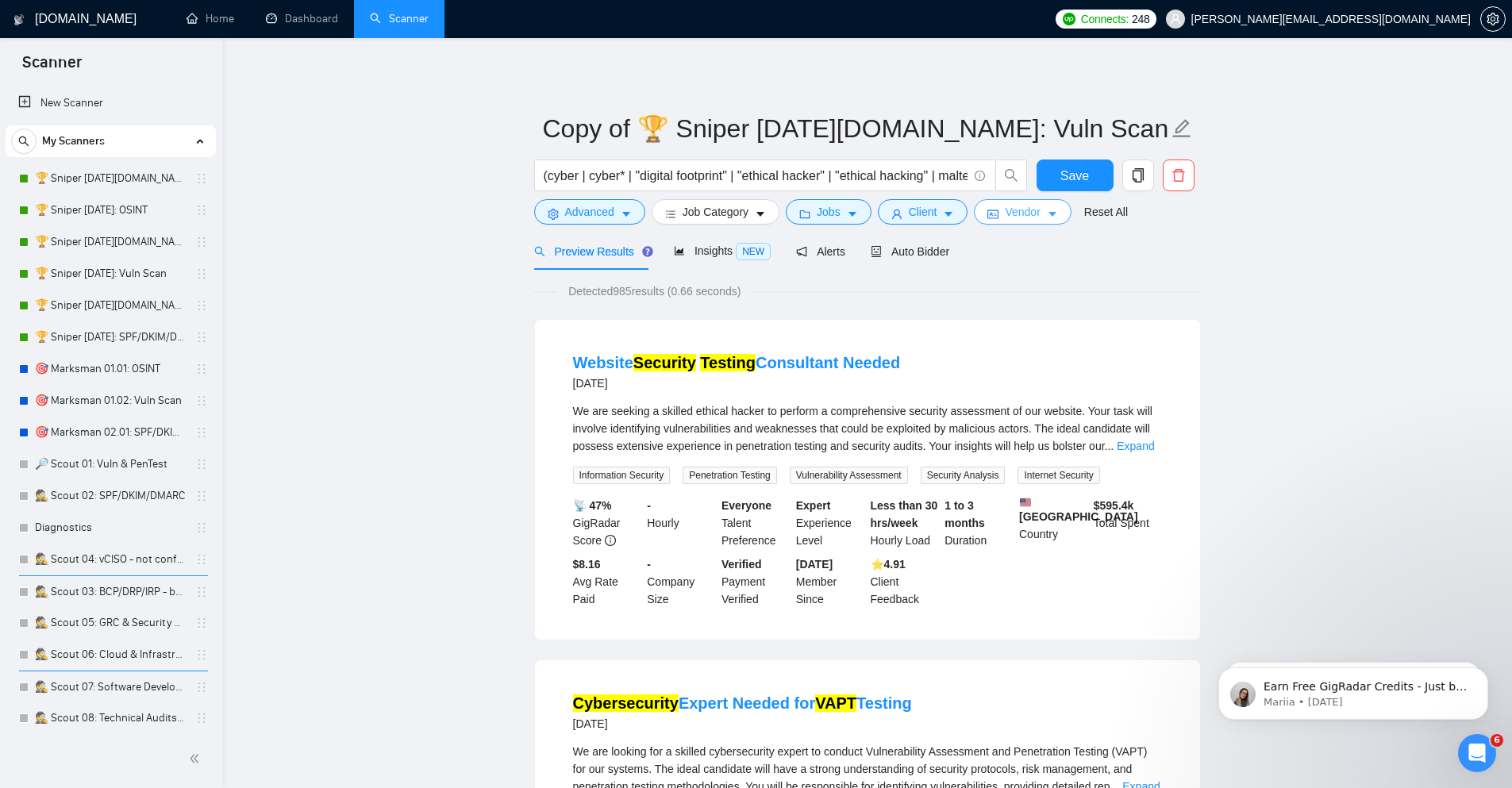
click at [1049, 212] on icon "caret-down" at bounding box center [1052, 214] width 11 height 11
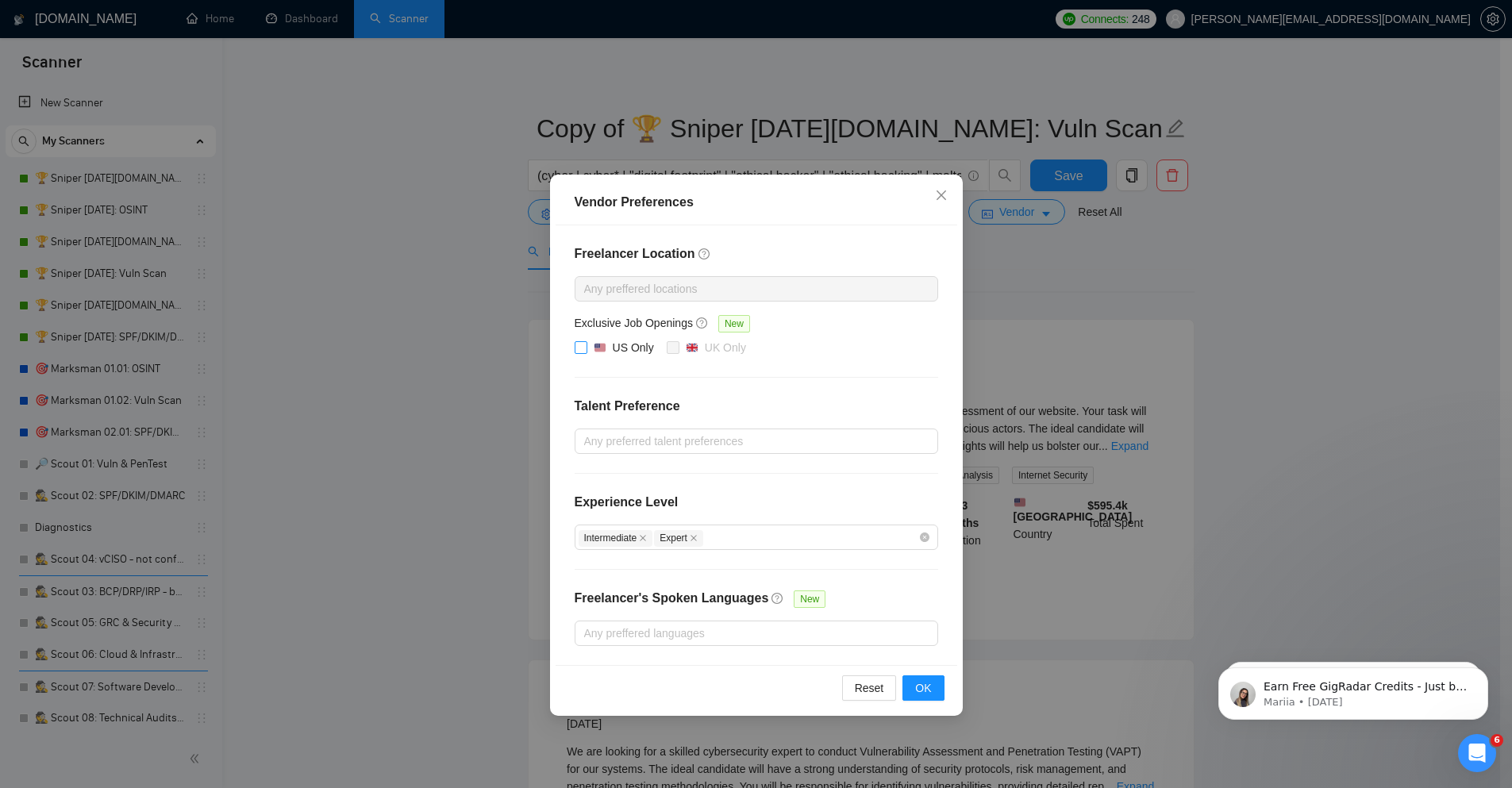
click at [600, 346] on img at bounding box center [600, 347] width 11 height 11
click at [586, 346] on input "US Only" at bounding box center [580, 346] width 11 height 11
checkbox input "true"
click at [923, 687] on span "OK" at bounding box center [923, 688] width 15 height 17
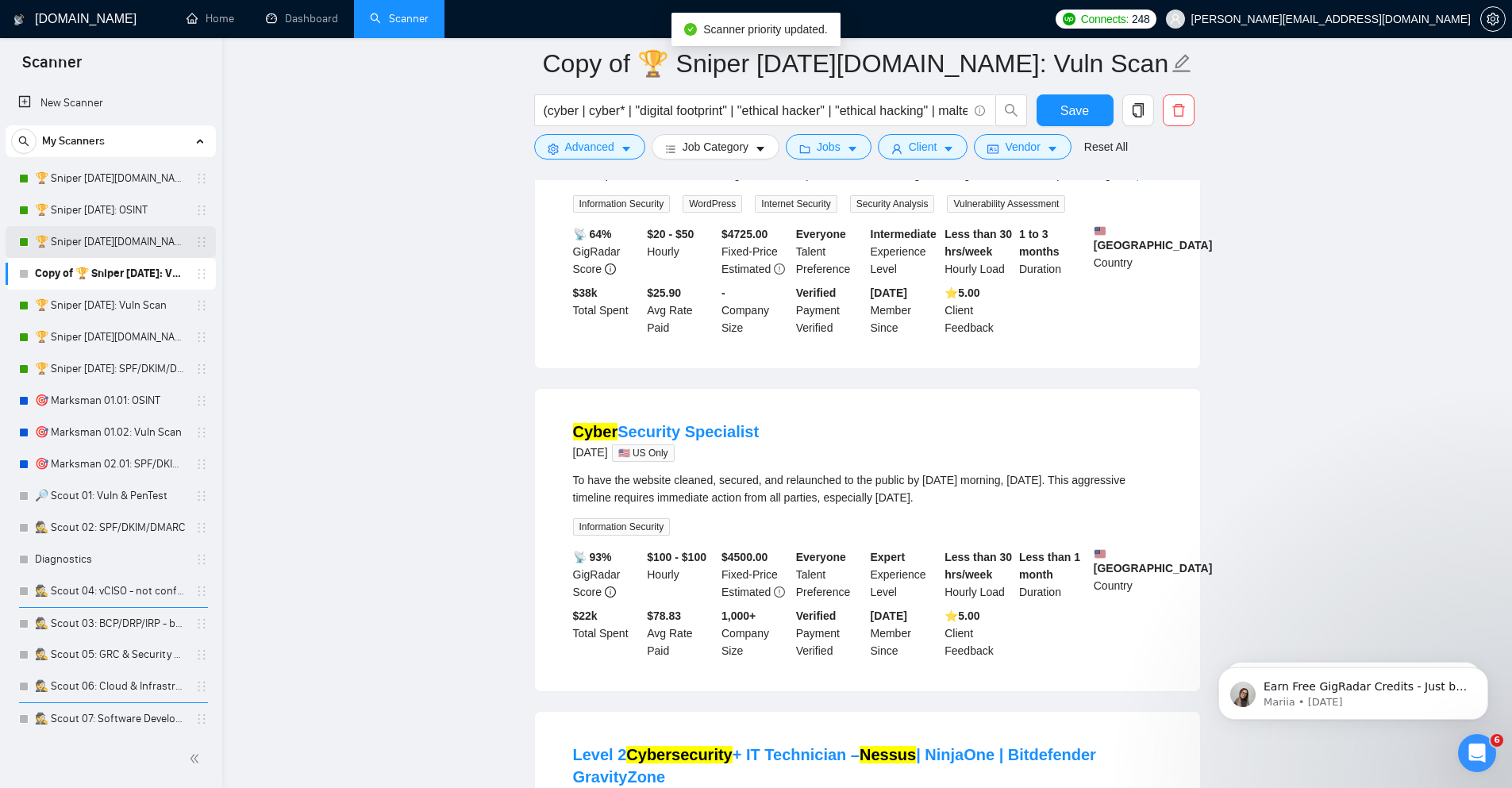
click at [151, 242] on link "🏆 Sniper [DATE][DOMAIN_NAME]: Vuln Scan" at bounding box center [111, 241] width 151 height 32
click at [1064, 113] on span "Save" at bounding box center [1074, 110] width 28 height 20
click at [127, 239] on link "🏆 Sniper [DATE][DOMAIN_NAME]: Vuln Scan" at bounding box center [111, 241] width 151 height 32
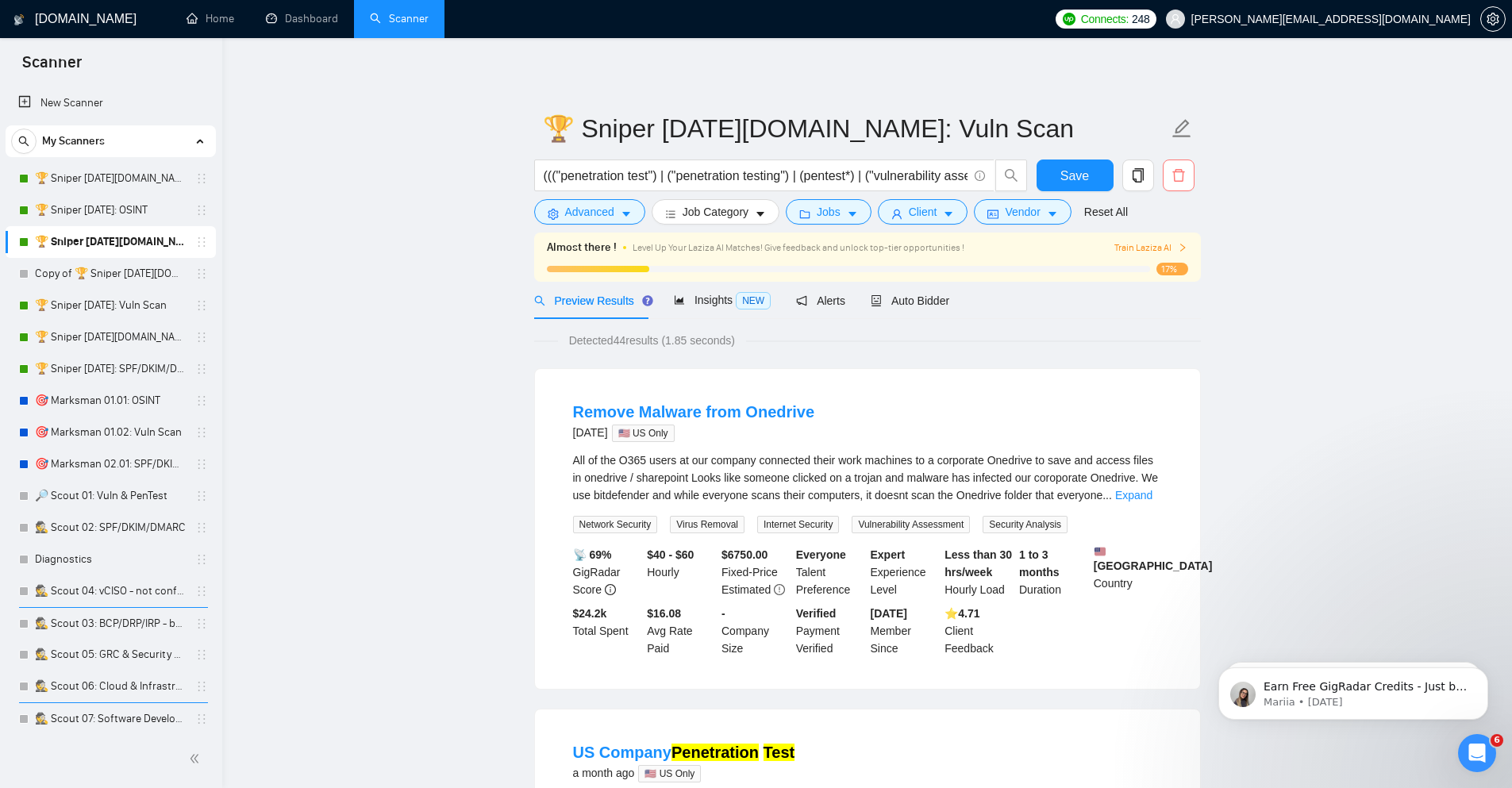
click at [1183, 178] on icon "delete" at bounding box center [1178, 175] width 15 height 15
click at [1175, 252] on button "Yes" at bounding box center [1165, 255] width 31 height 19
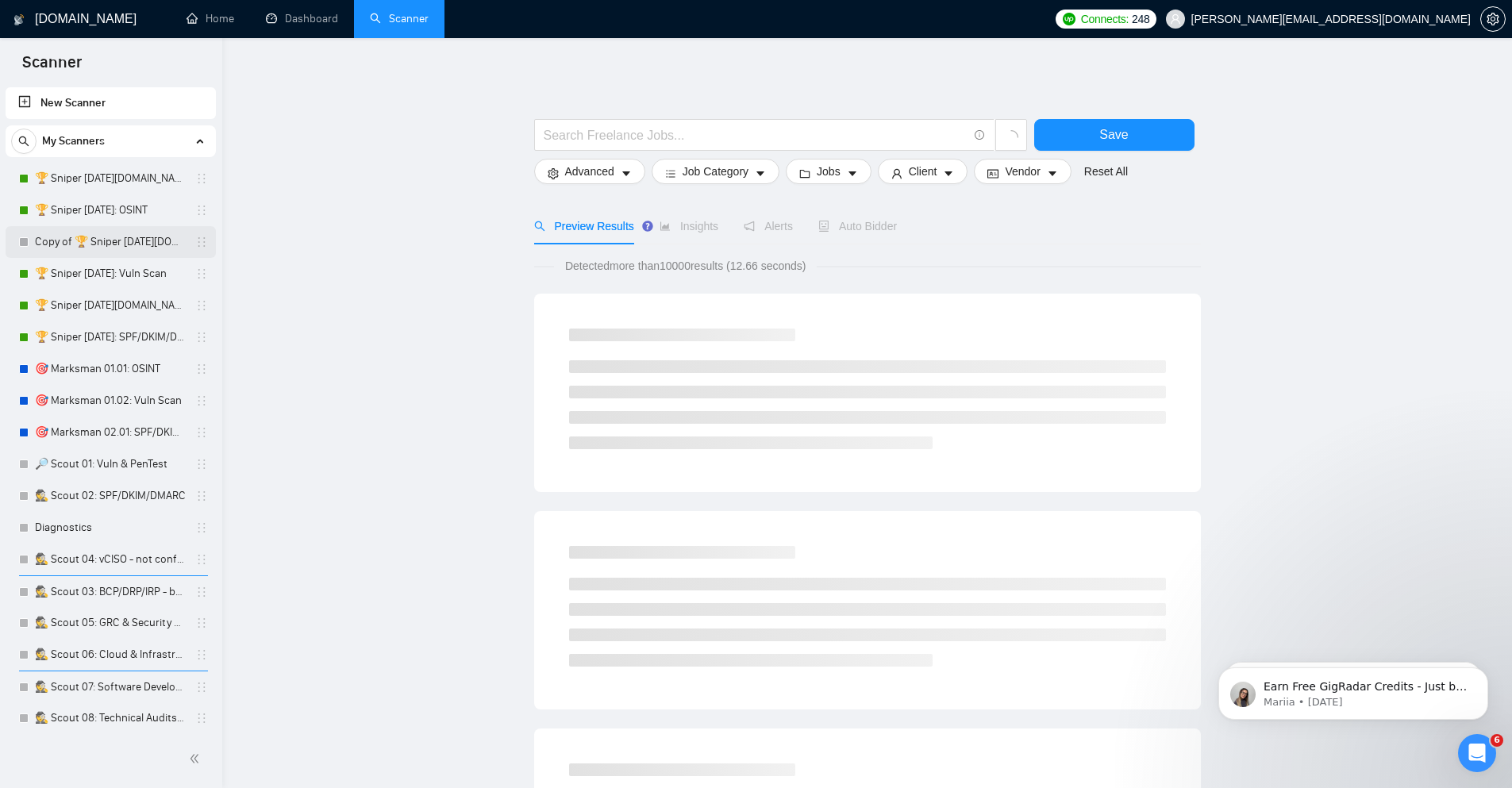
click at [94, 243] on link "Copy of 🏆 Sniper 01.02.01.US: Vuln Scan" at bounding box center [111, 241] width 151 height 32
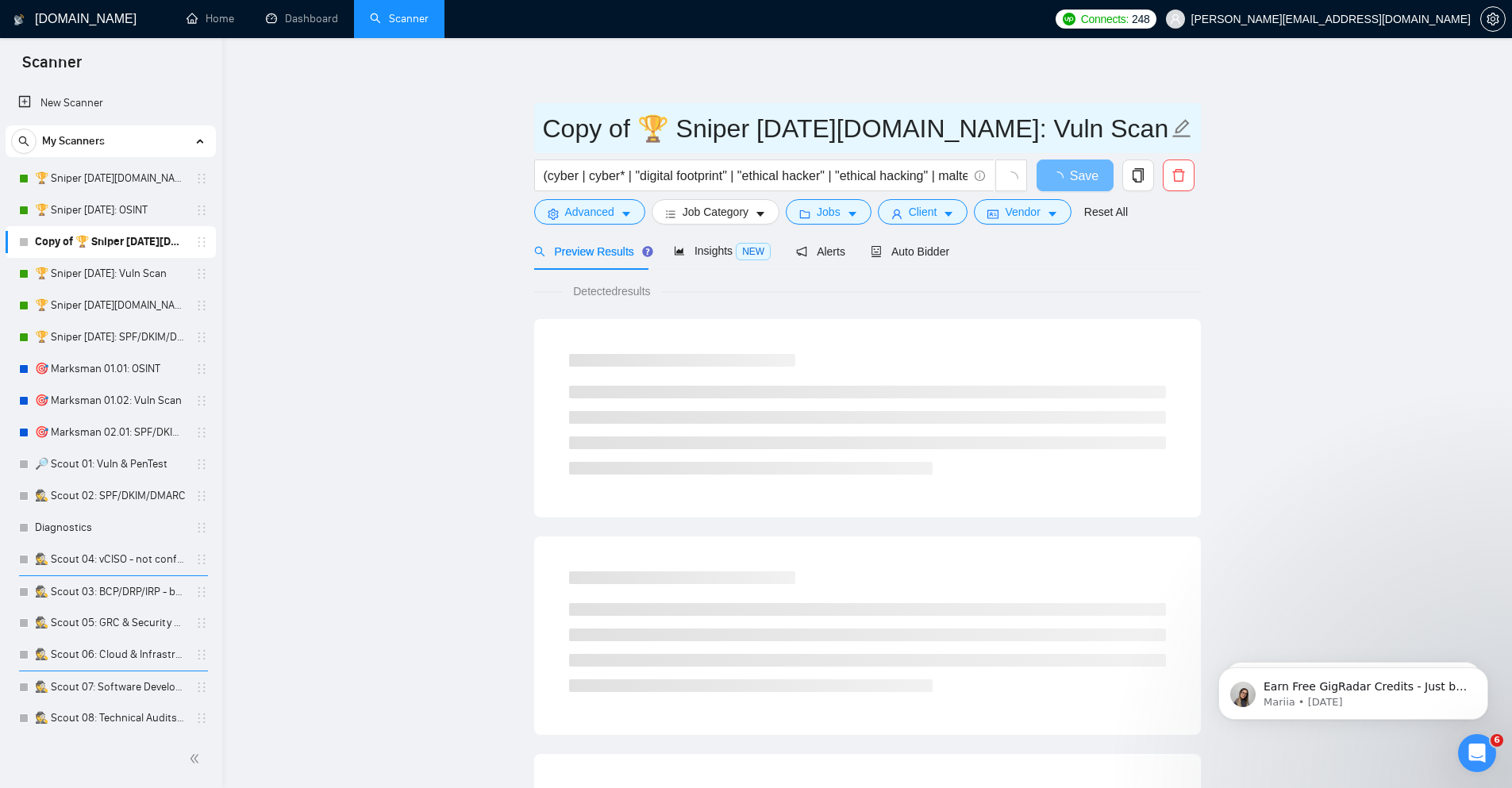
drag, startPoint x: 641, startPoint y: 125, endPoint x: 547, endPoint y: 105, distance: 96.1
click at [547, 105] on span "Copy of 🏆 Sniper 01.02.01.US: Vuln Scan" at bounding box center [868, 128] width 667 height 50
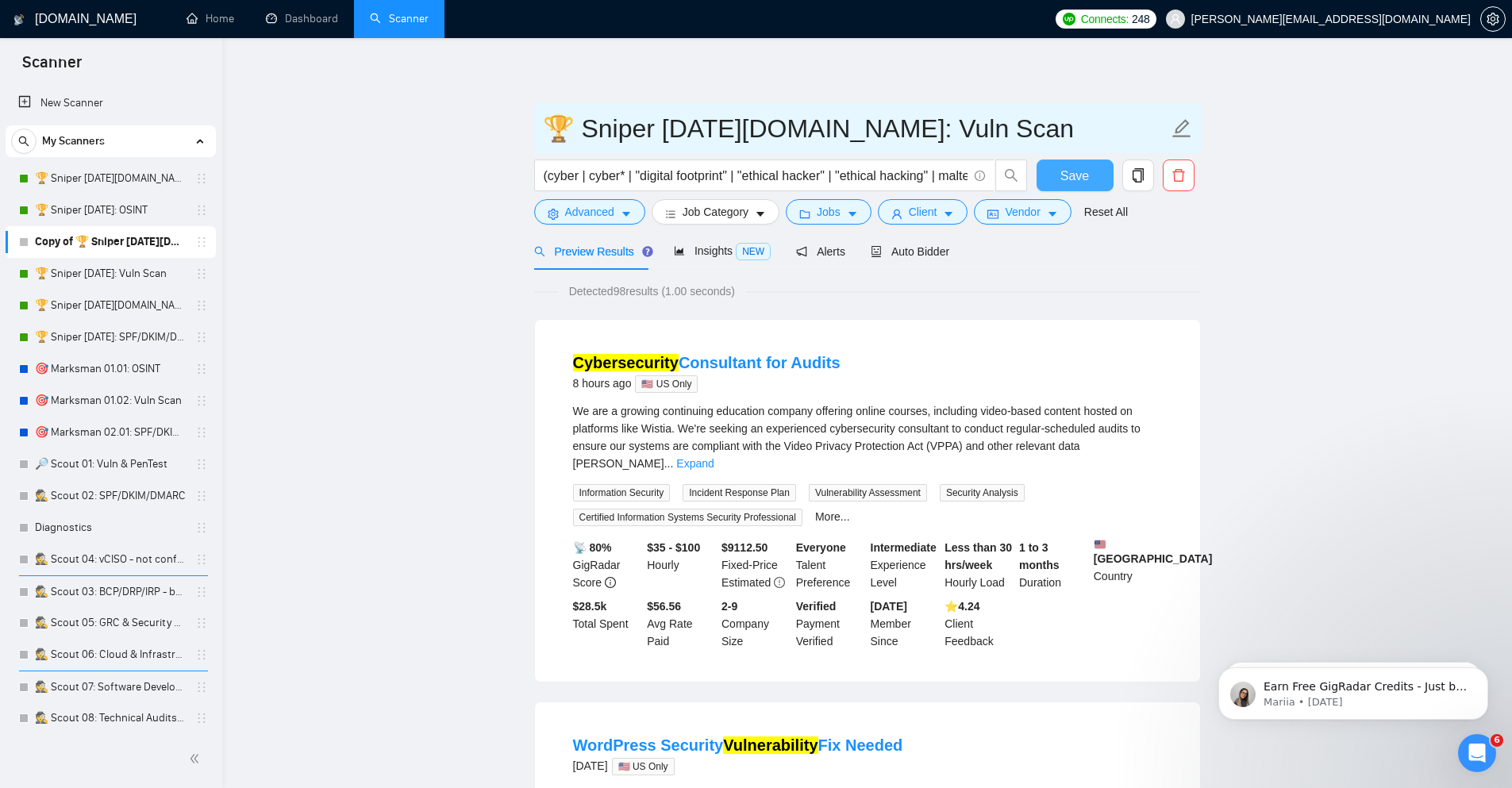
type input "🏆 Sniper [DATE][DOMAIN_NAME]: Vuln Scan"
click at [1071, 179] on span "Save" at bounding box center [1074, 175] width 28 height 20
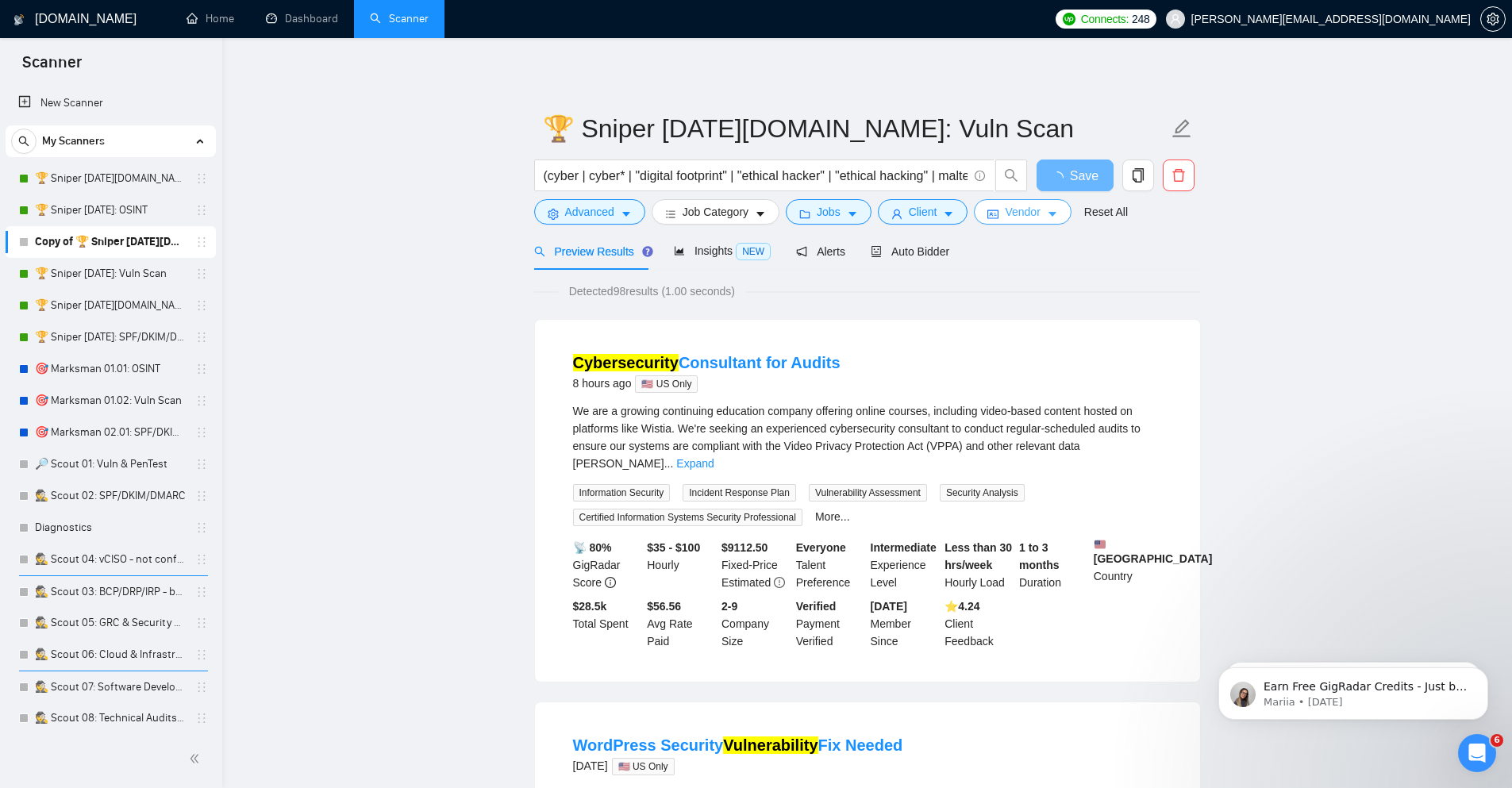
click at [1055, 205] on button "Vendor" at bounding box center [1021, 212] width 97 height 26
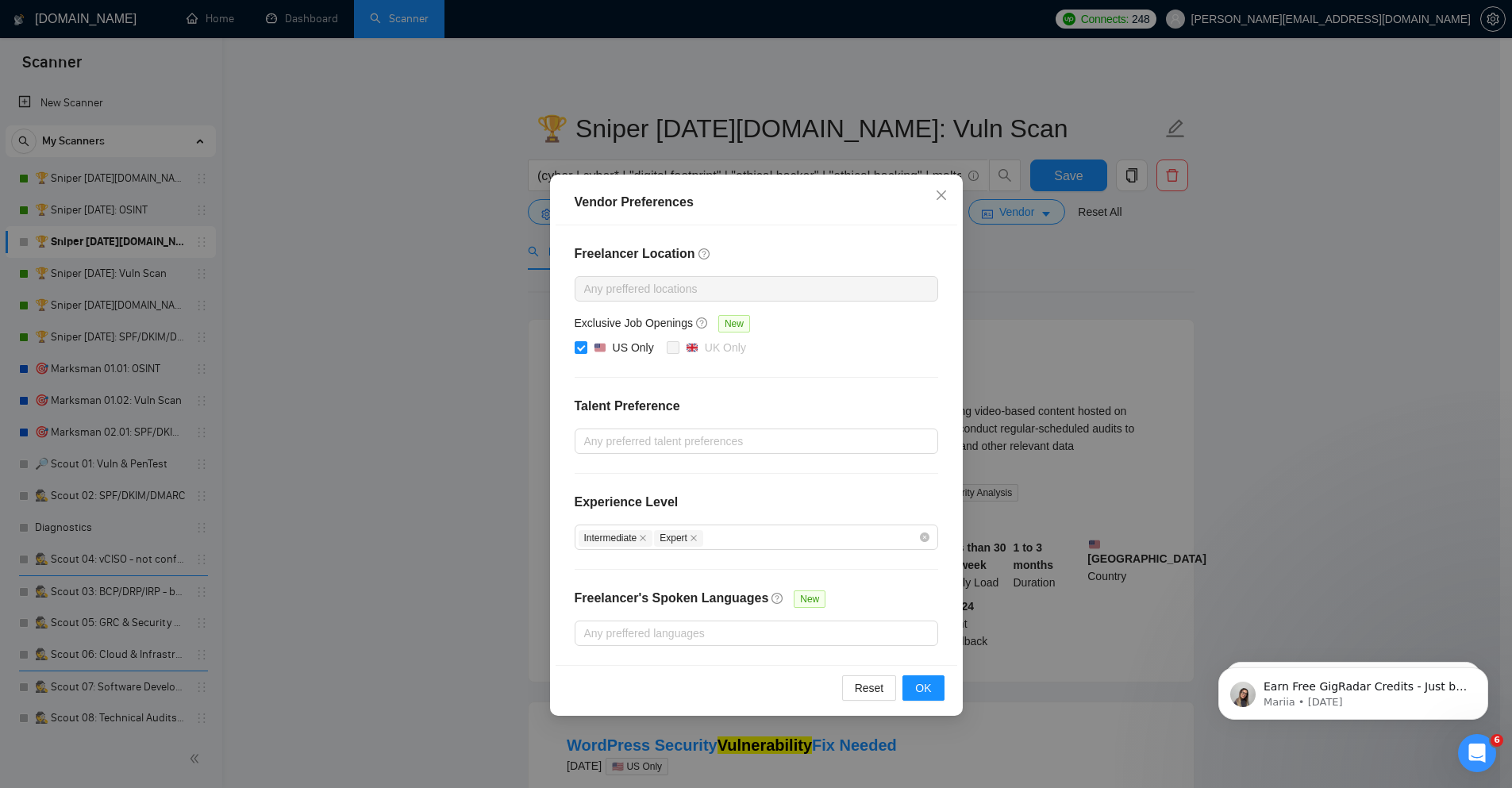
click at [1291, 316] on div "Vendor Preferences Freelancer Location Any preffered locations Exclusive Job Op…" at bounding box center [756, 394] width 1512 height 788
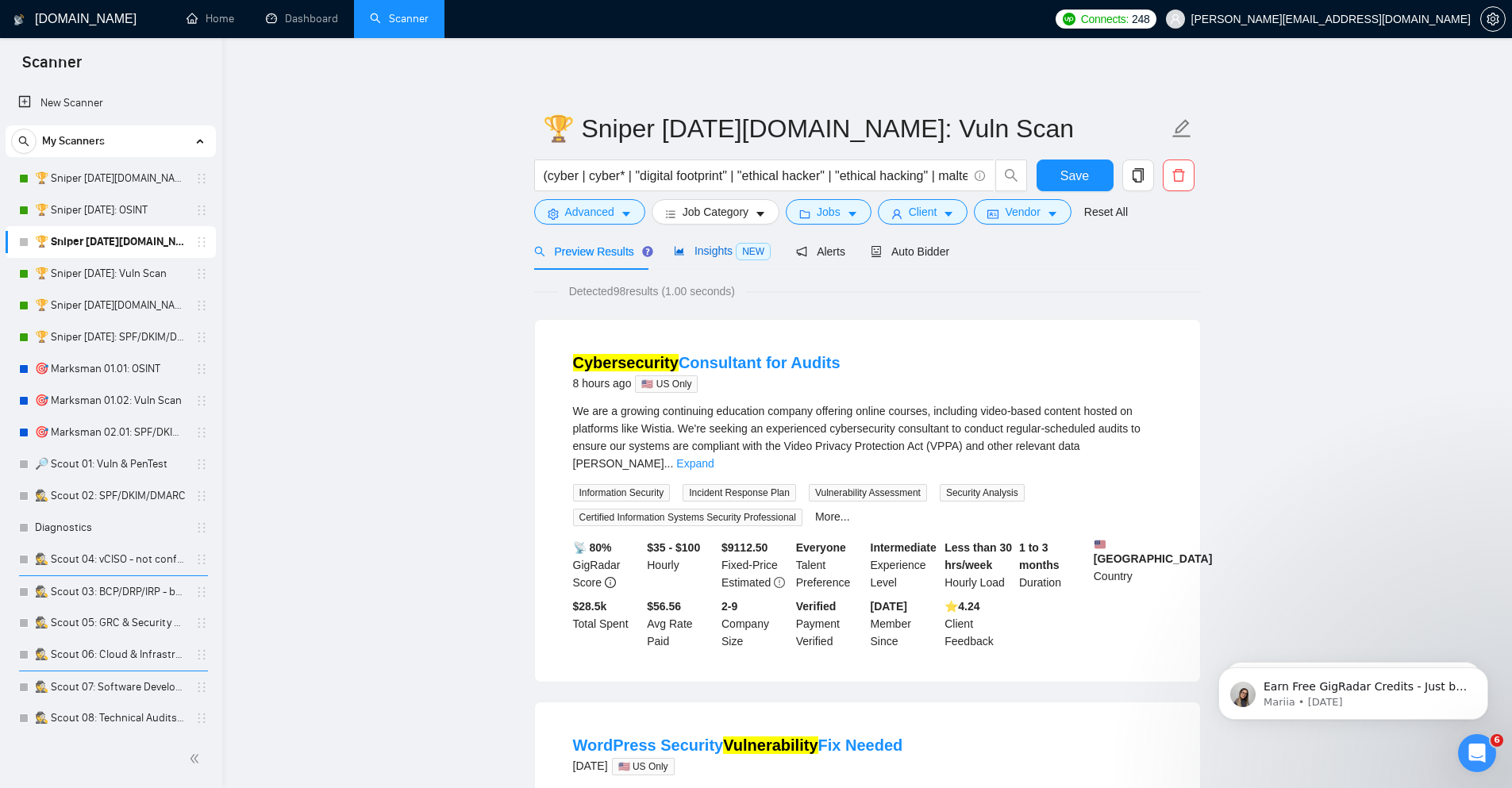
click at [679, 254] on icon "area-chart" at bounding box center [679, 251] width 9 height 9
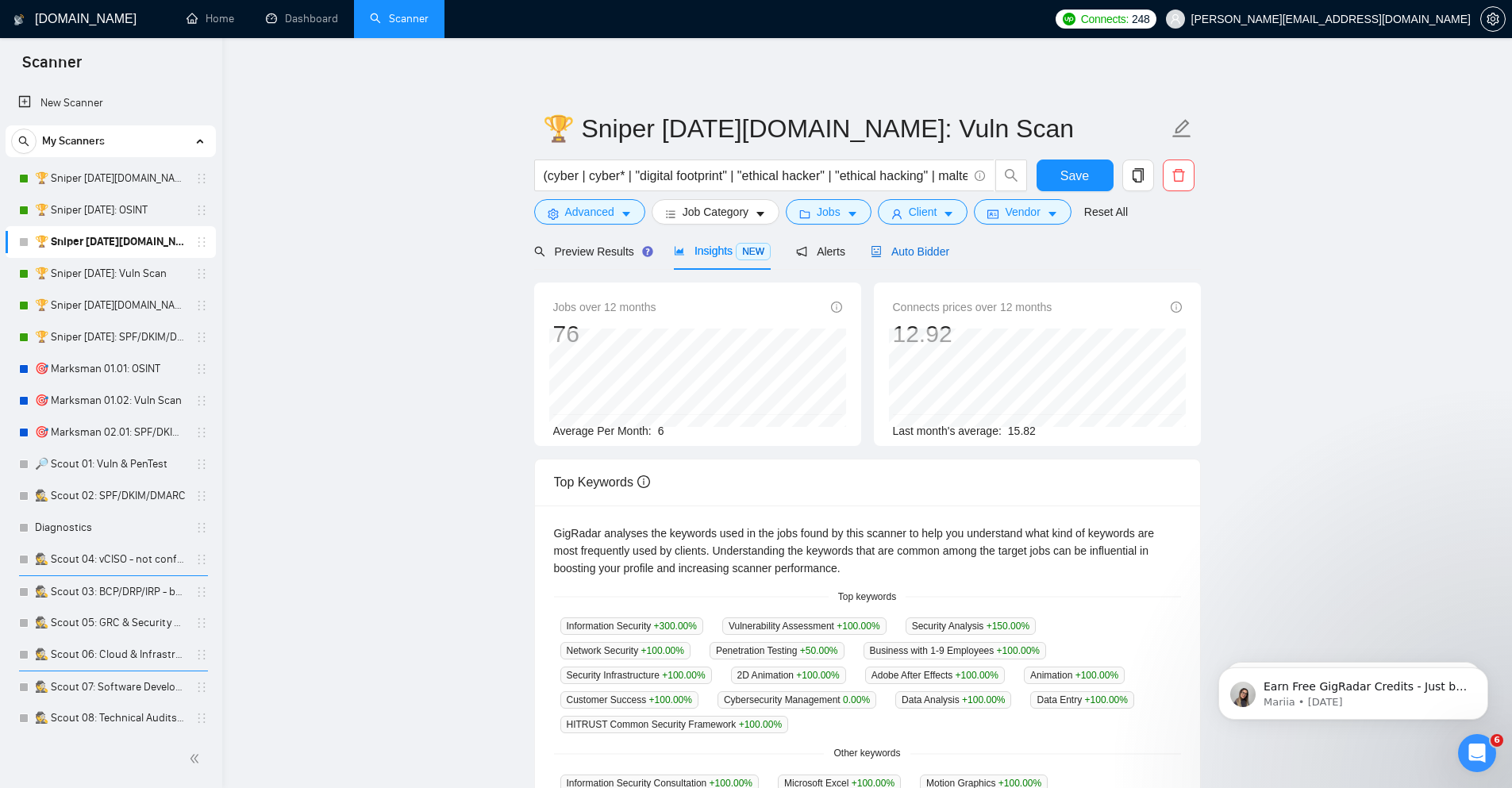
click at [936, 259] on div "Auto Bidder" at bounding box center [909, 252] width 78 height 17
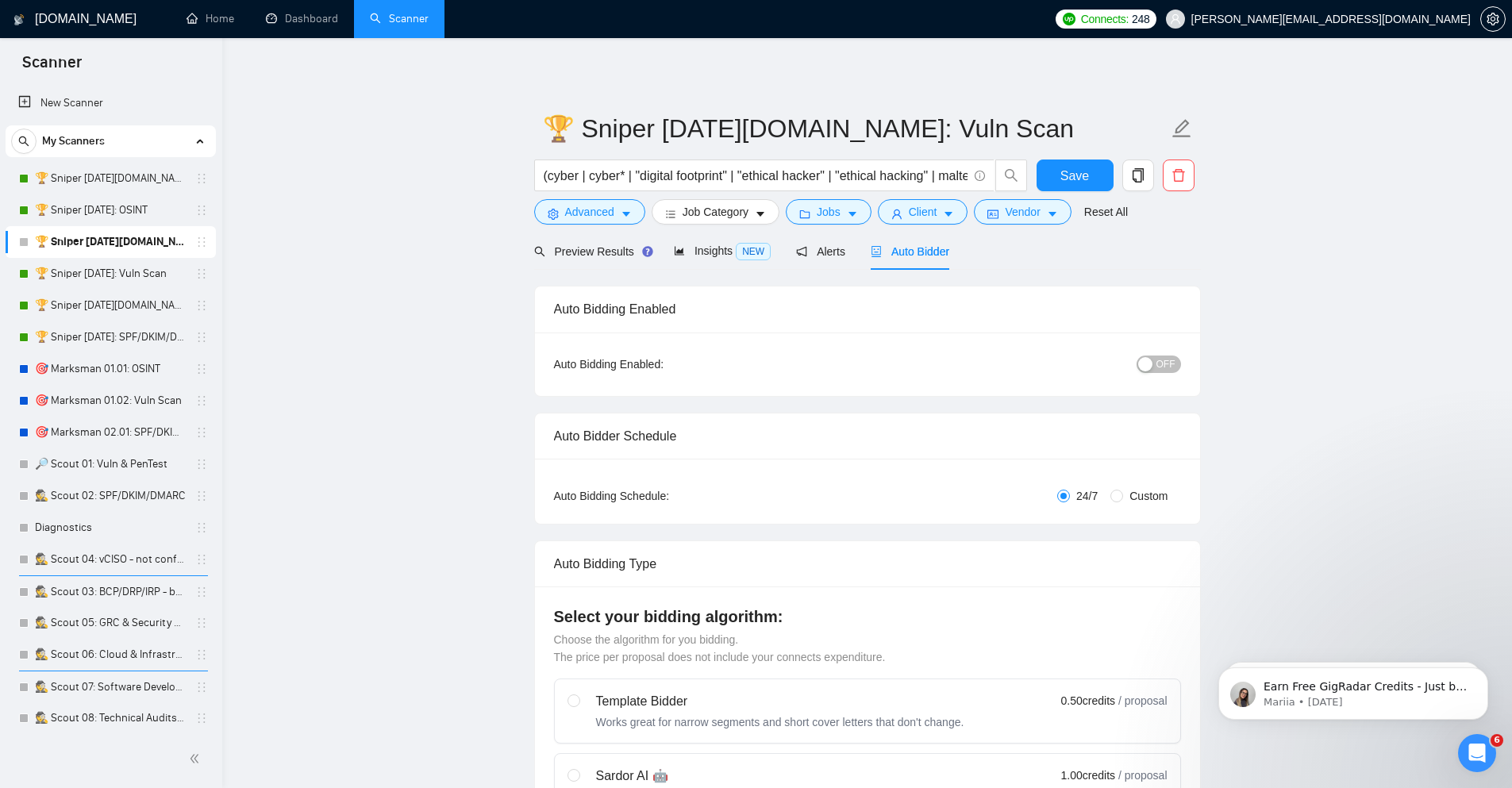
click at [1158, 368] on span "OFF" at bounding box center [1166, 364] width 19 height 17
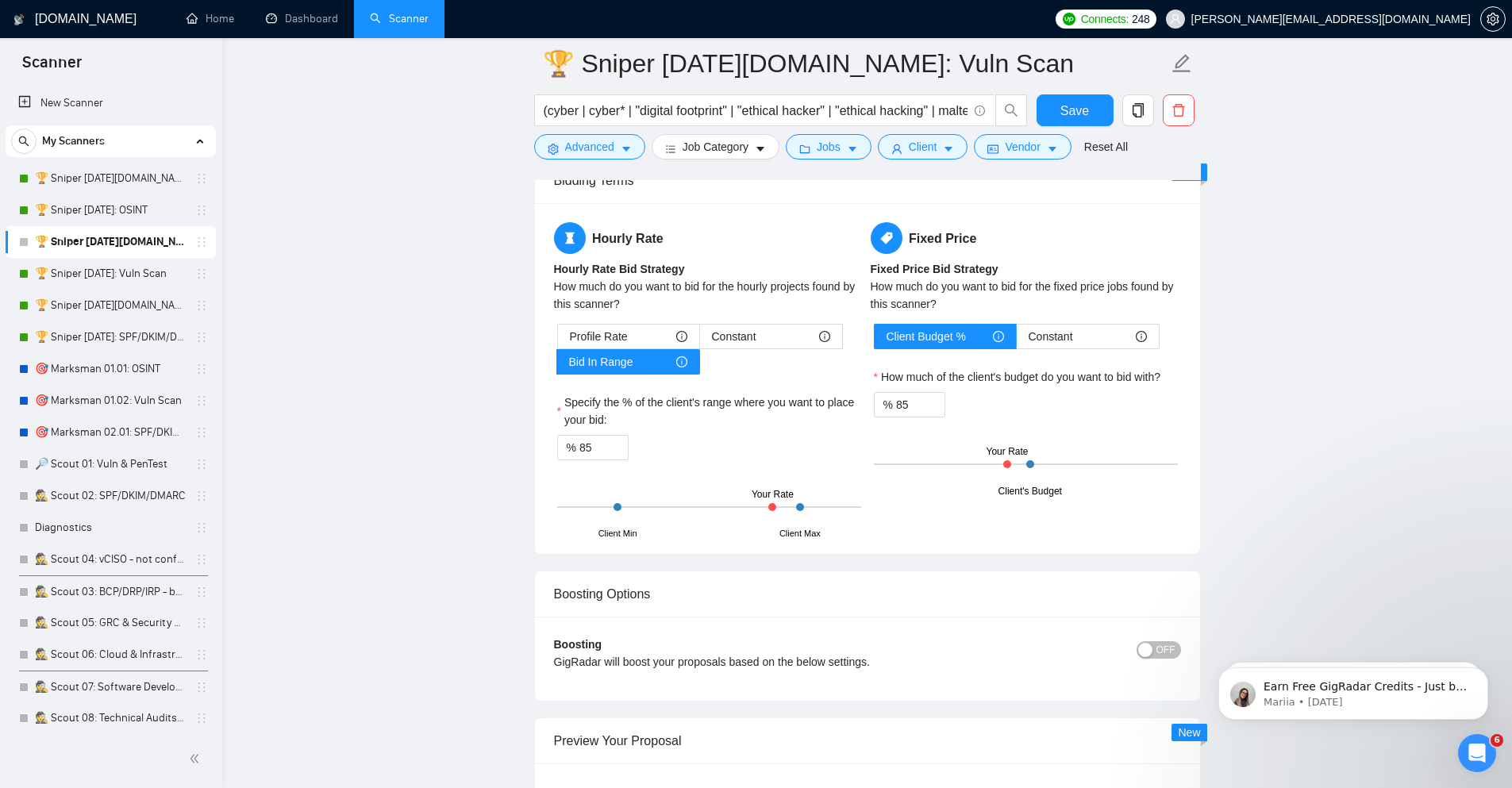
scroll to position [2477, 0]
click at [601, 456] on input "85" at bounding box center [603, 447] width 48 height 24
type input "8"
type input "90"
click at [901, 406] on input "85" at bounding box center [920, 404] width 48 height 24
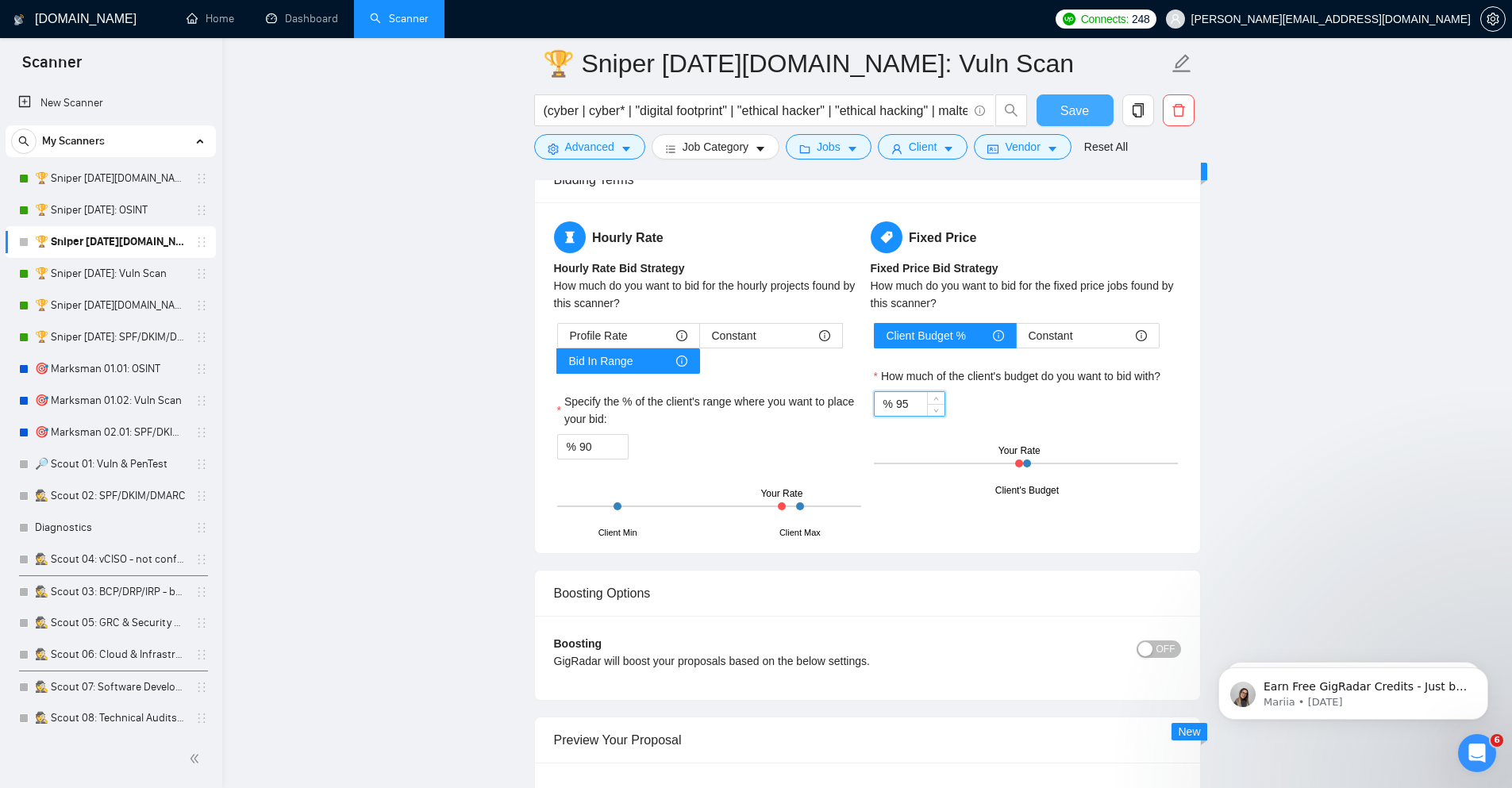
type input "95"
click at [1094, 112] on button "Save" at bounding box center [1075, 110] width 77 height 32
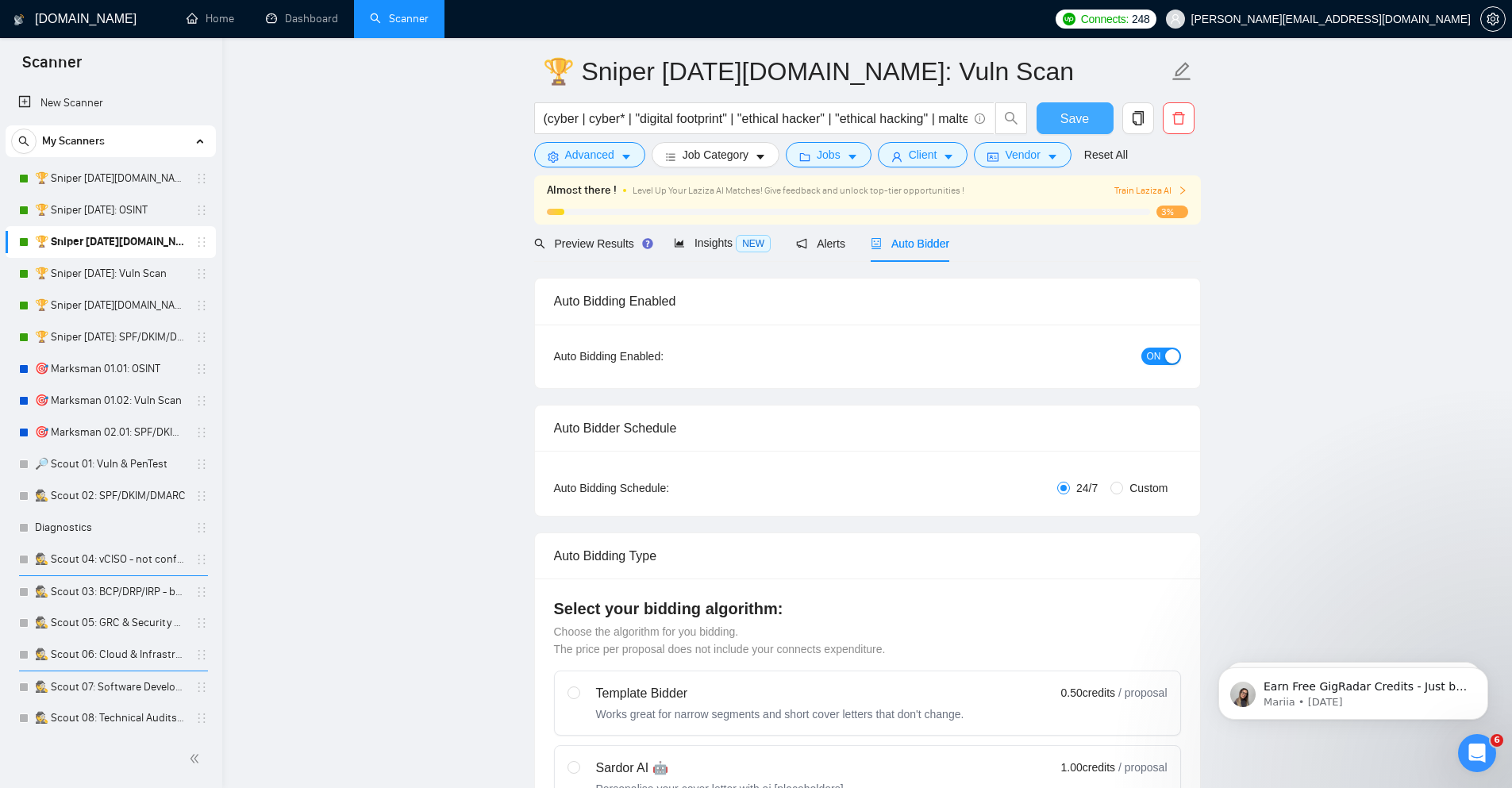
scroll to position [0, 0]
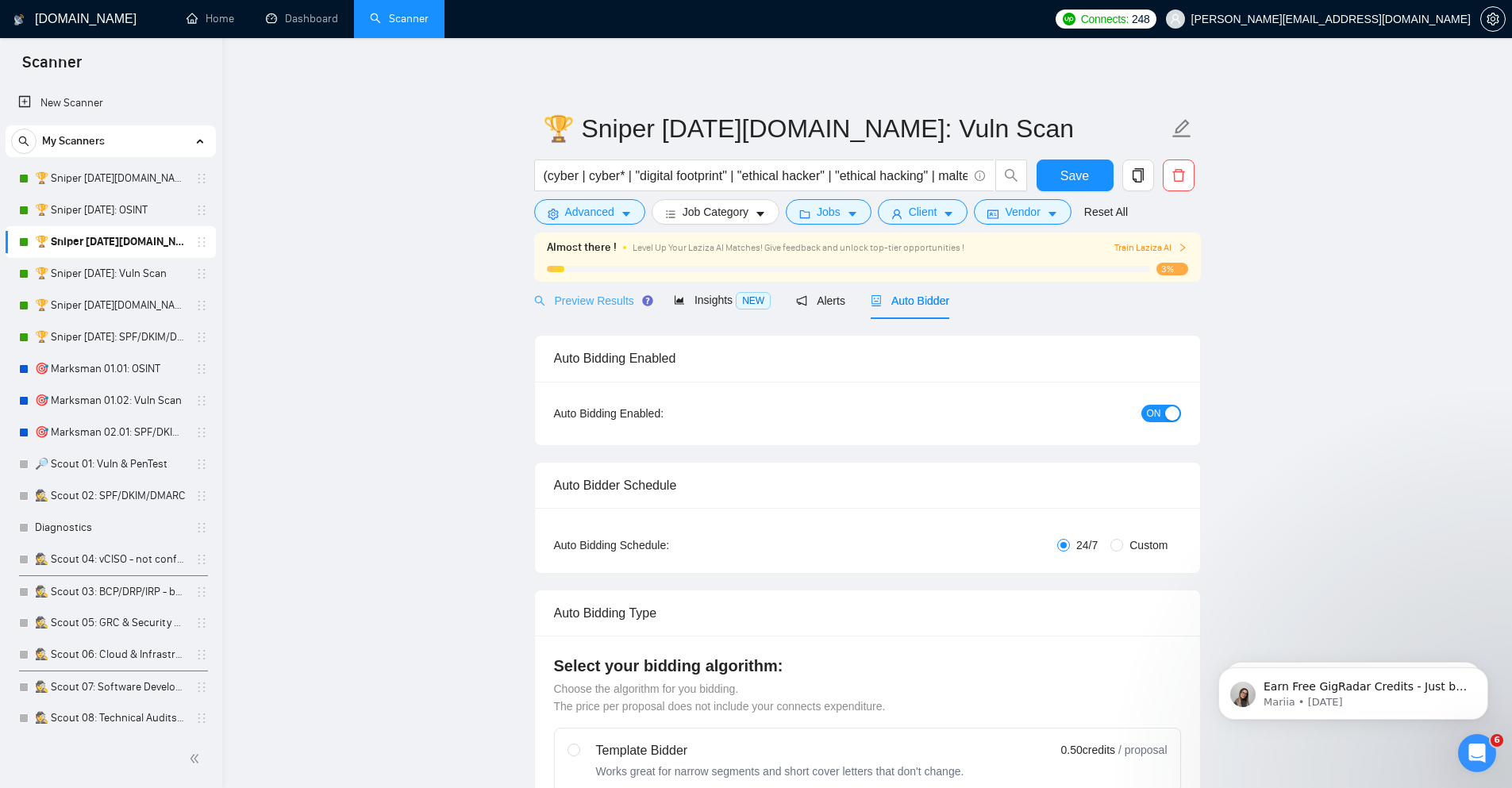
click at [592, 289] on div "Preview Results" at bounding box center [591, 300] width 114 height 37
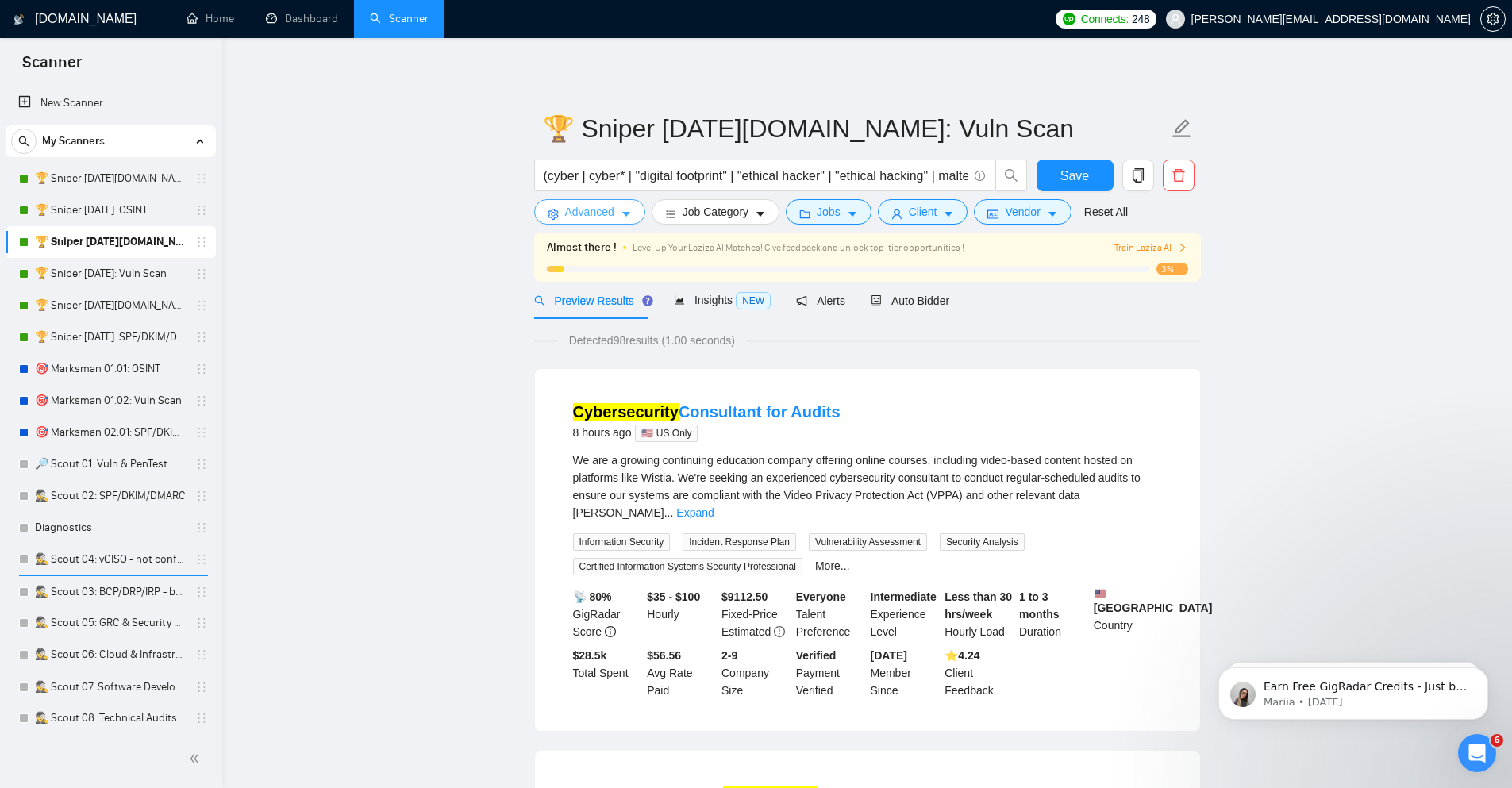
click at [590, 211] on span "Advanced" at bounding box center [589, 211] width 49 height 17
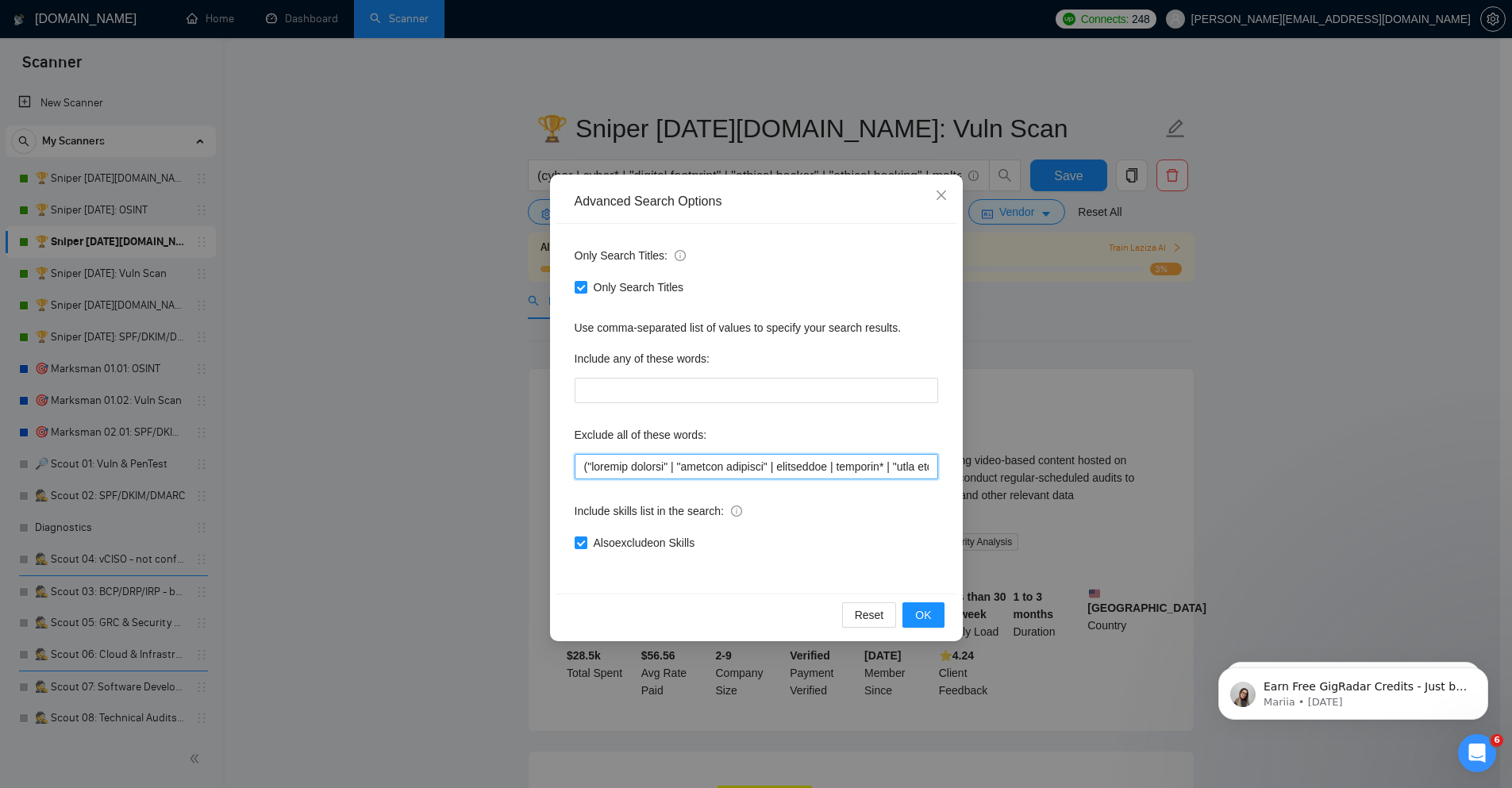
click at [744, 469] on input "text" at bounding box center [756, 467] width 363 height 26
click at [847, 465] on input "text" at bounding box center [756, 467] width 363 height 26
paste input "istia | w"
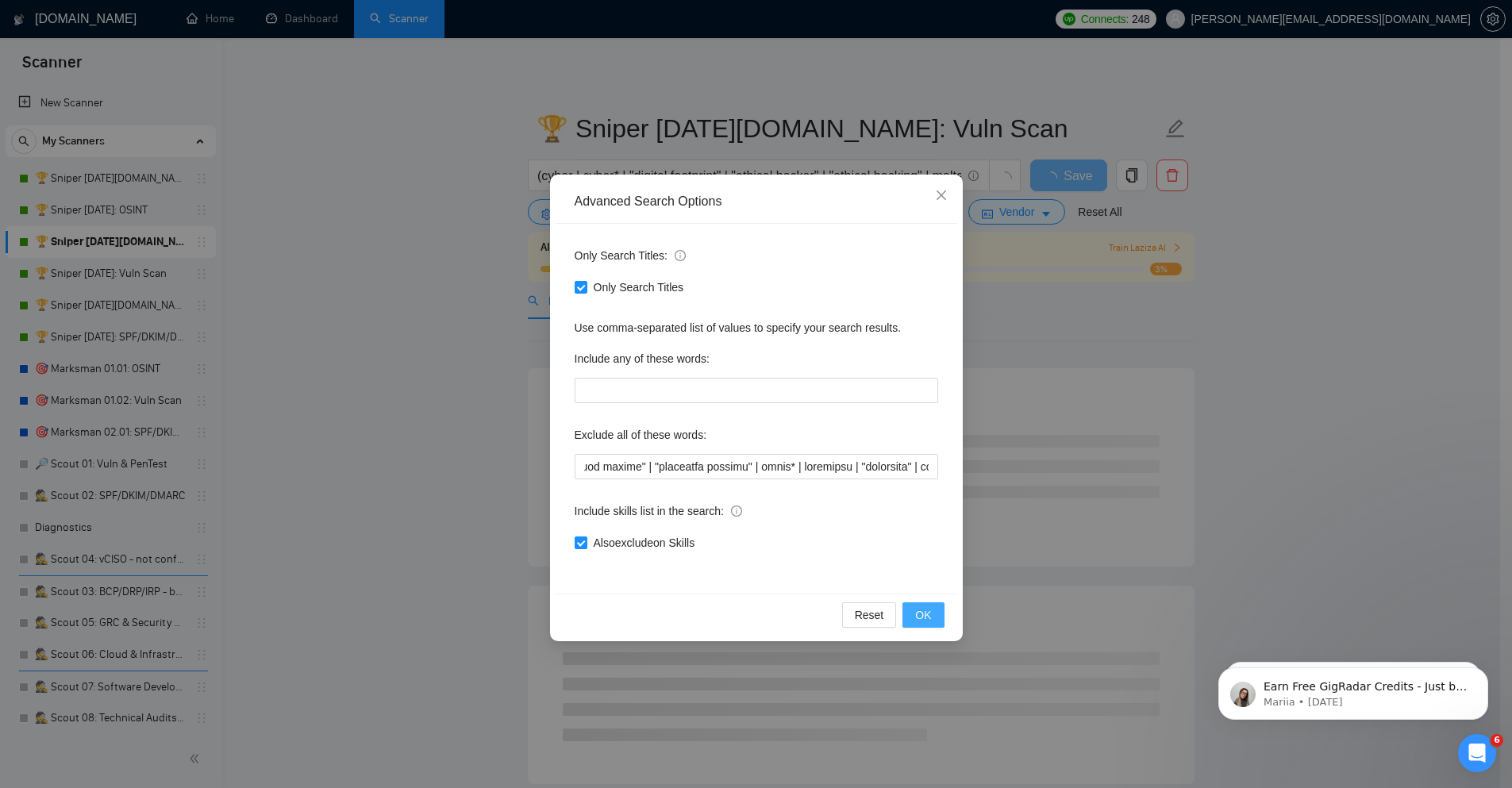
click at [919, 610] on span "OK" at bounding box center [923, 615] width 15 height 17
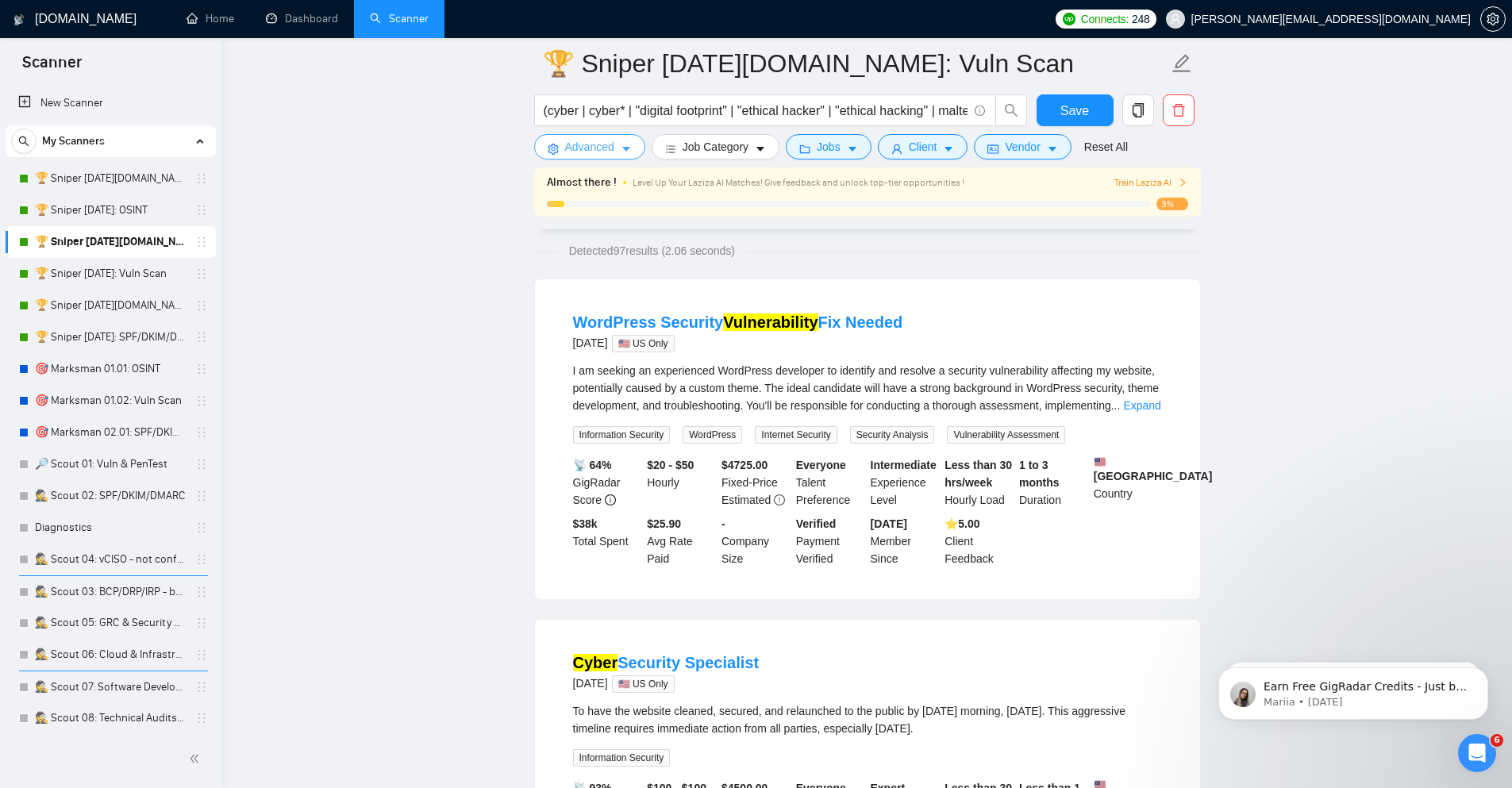
scroll to position [286, 0]
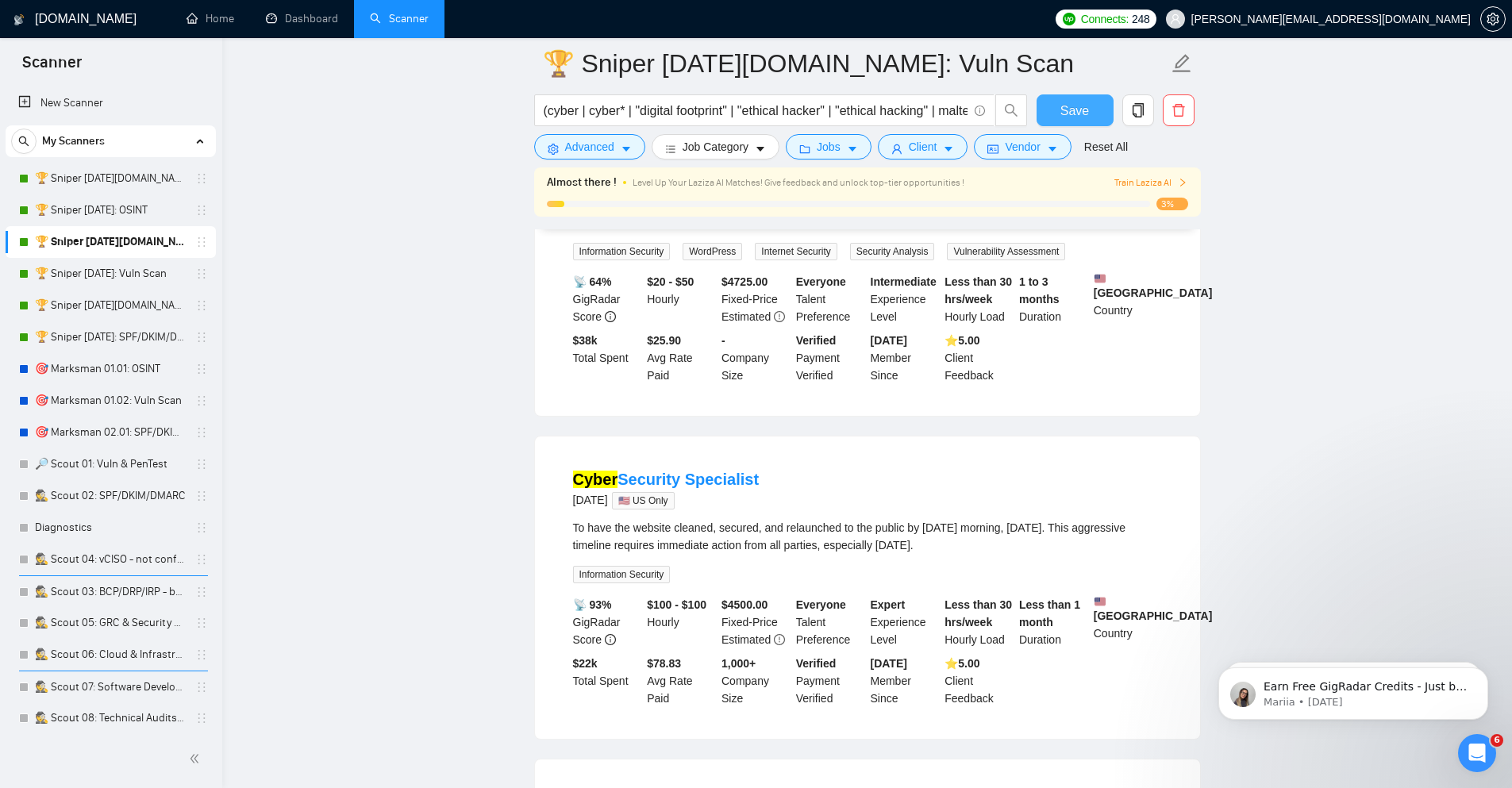
click at [1082, 115] on span "Save" at bounding box center [1074, 110] width 28 height 20
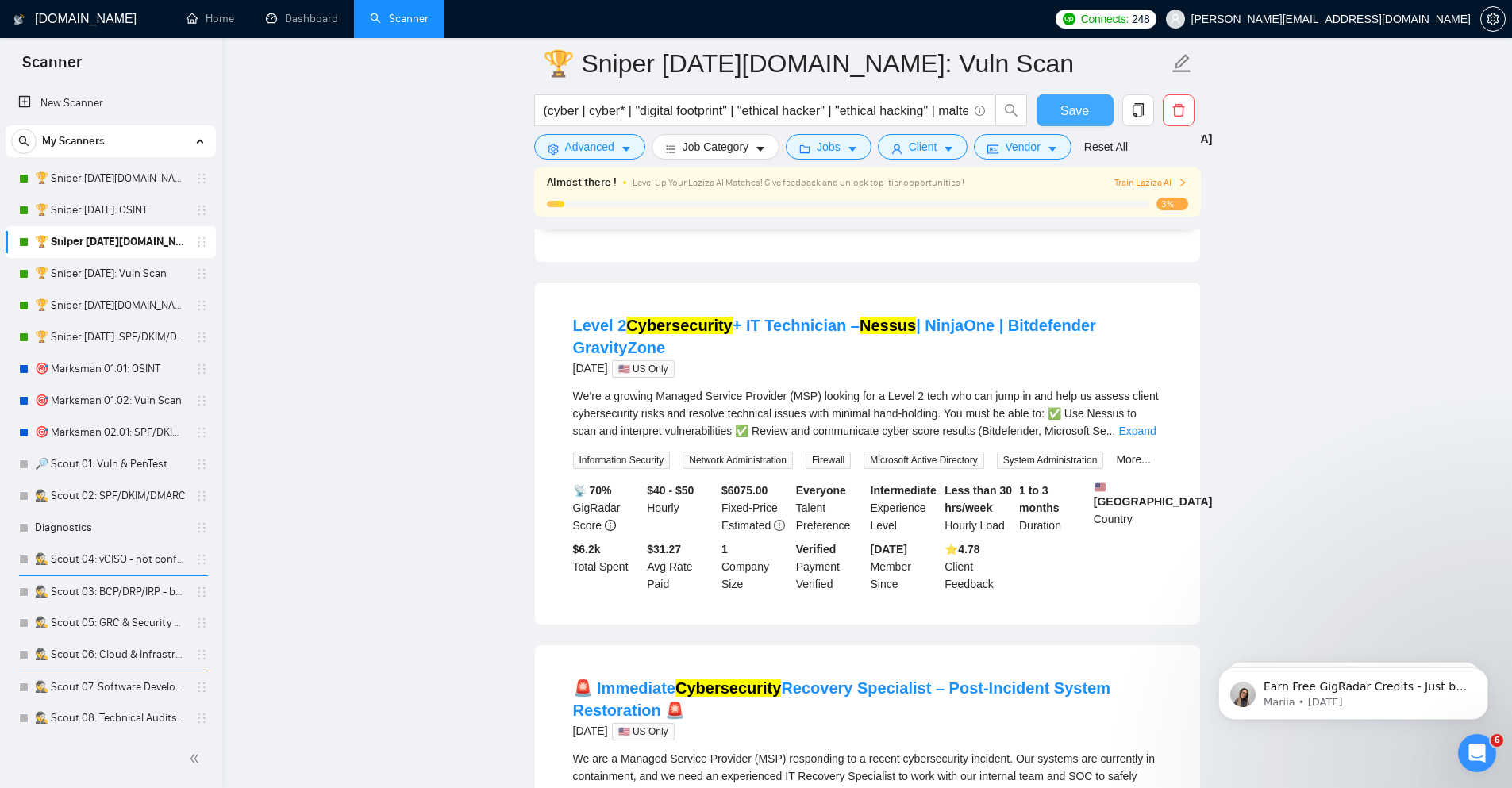
scroll to position [762, 0]
click at [1143, 438] on link "Expand" at bounding box center [1137, 431] width 37 height 13
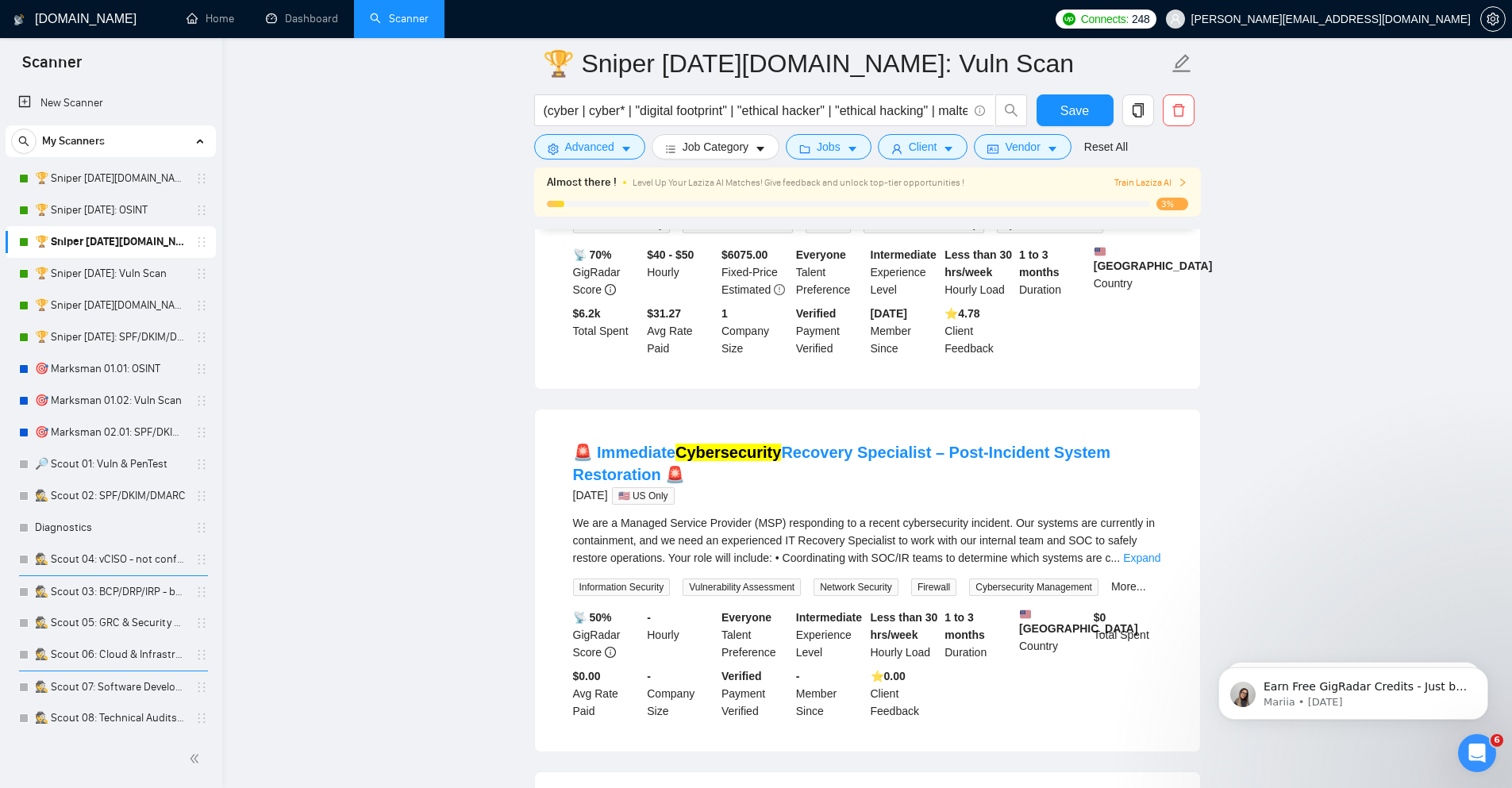
scroll to position [1238, 0]
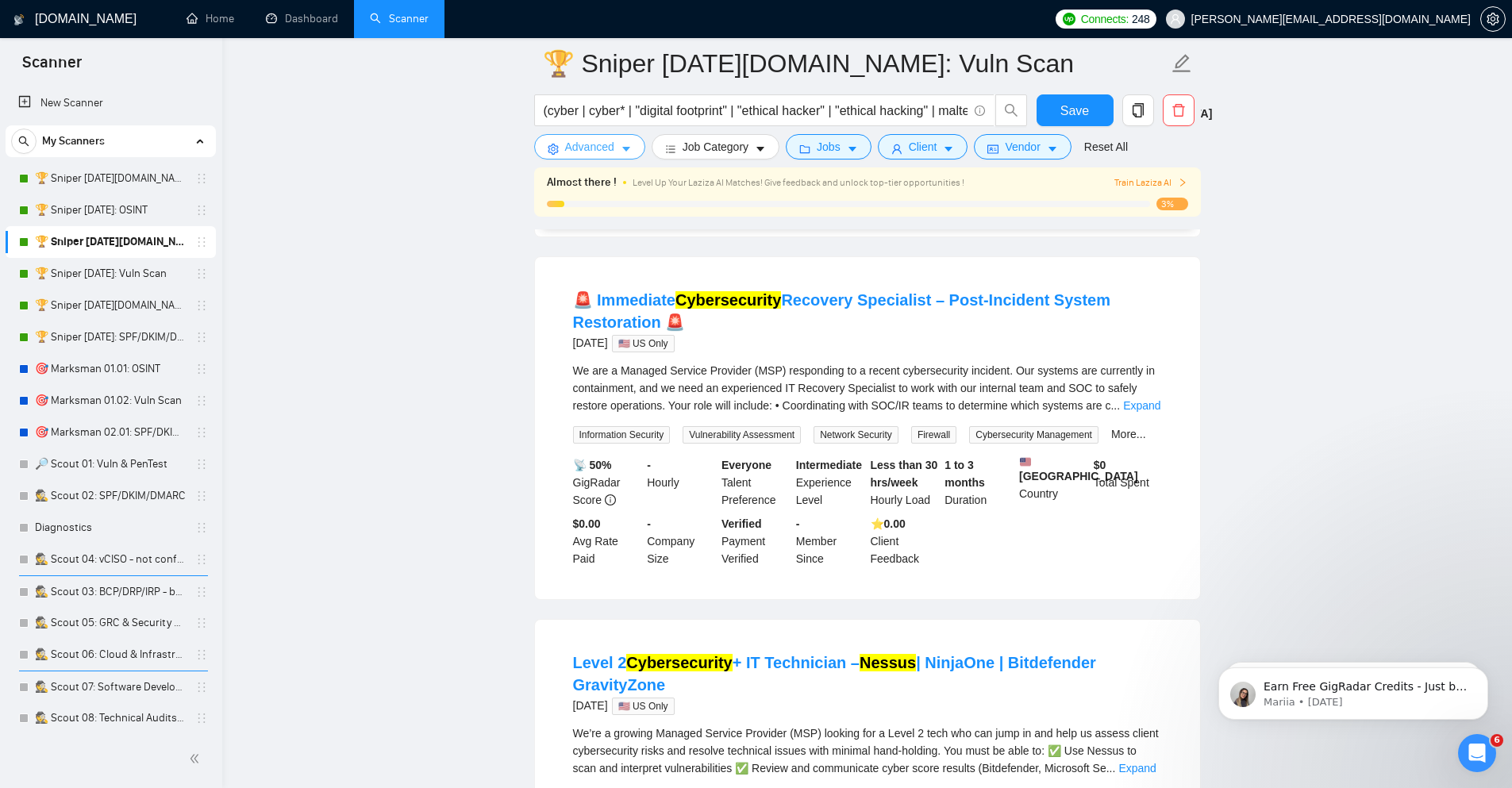
click at [594, 153] on span "Advanced" at bounding box center [589, 147] width 49 height 17
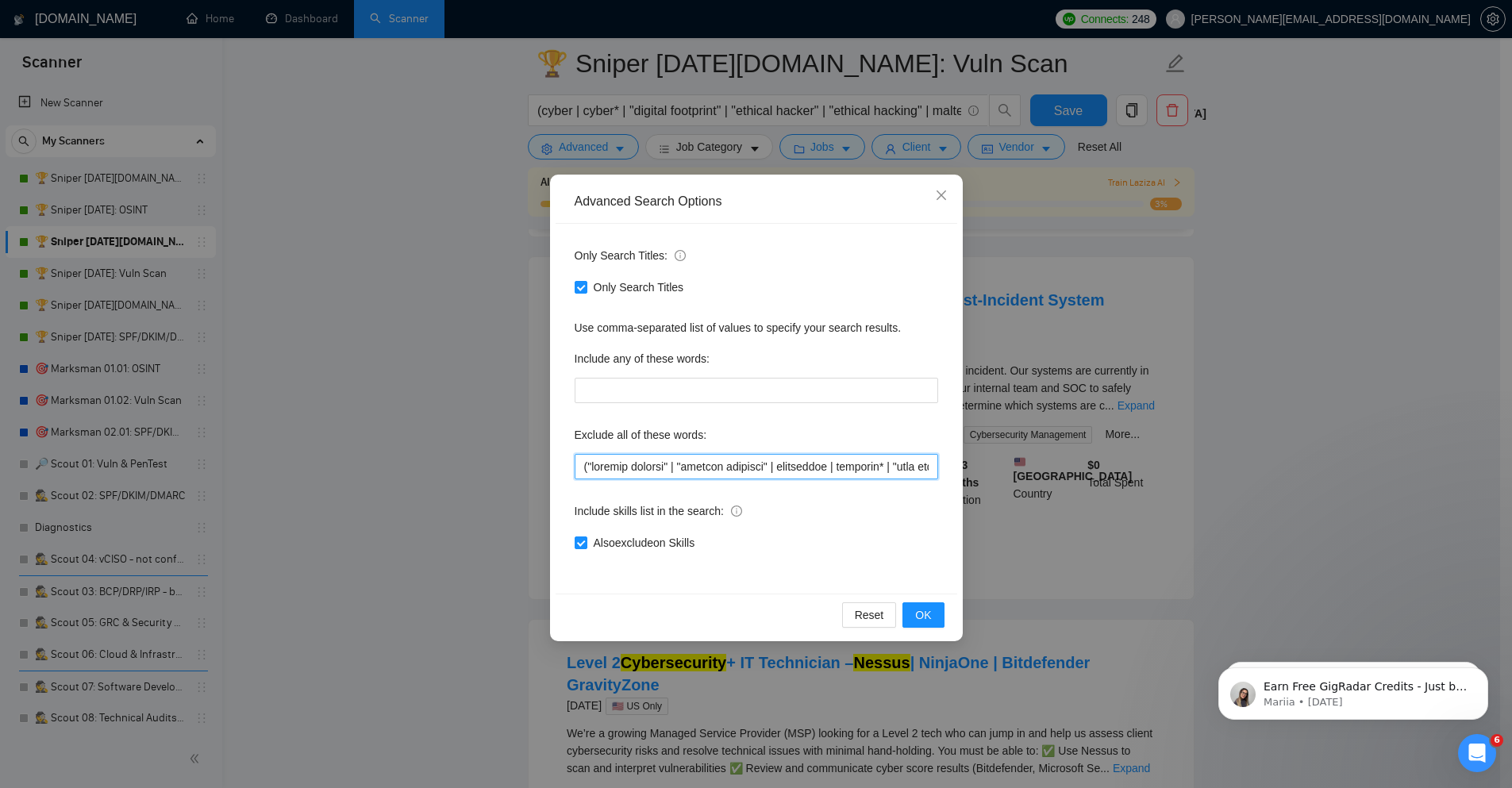
click at [641, 467] on input "text" at bounding box center [756, 467] width 363 height 26
paste input "recovery |"
click at [918, 617] on span "OK" at bounding box center [923, 615] width 15 height 17
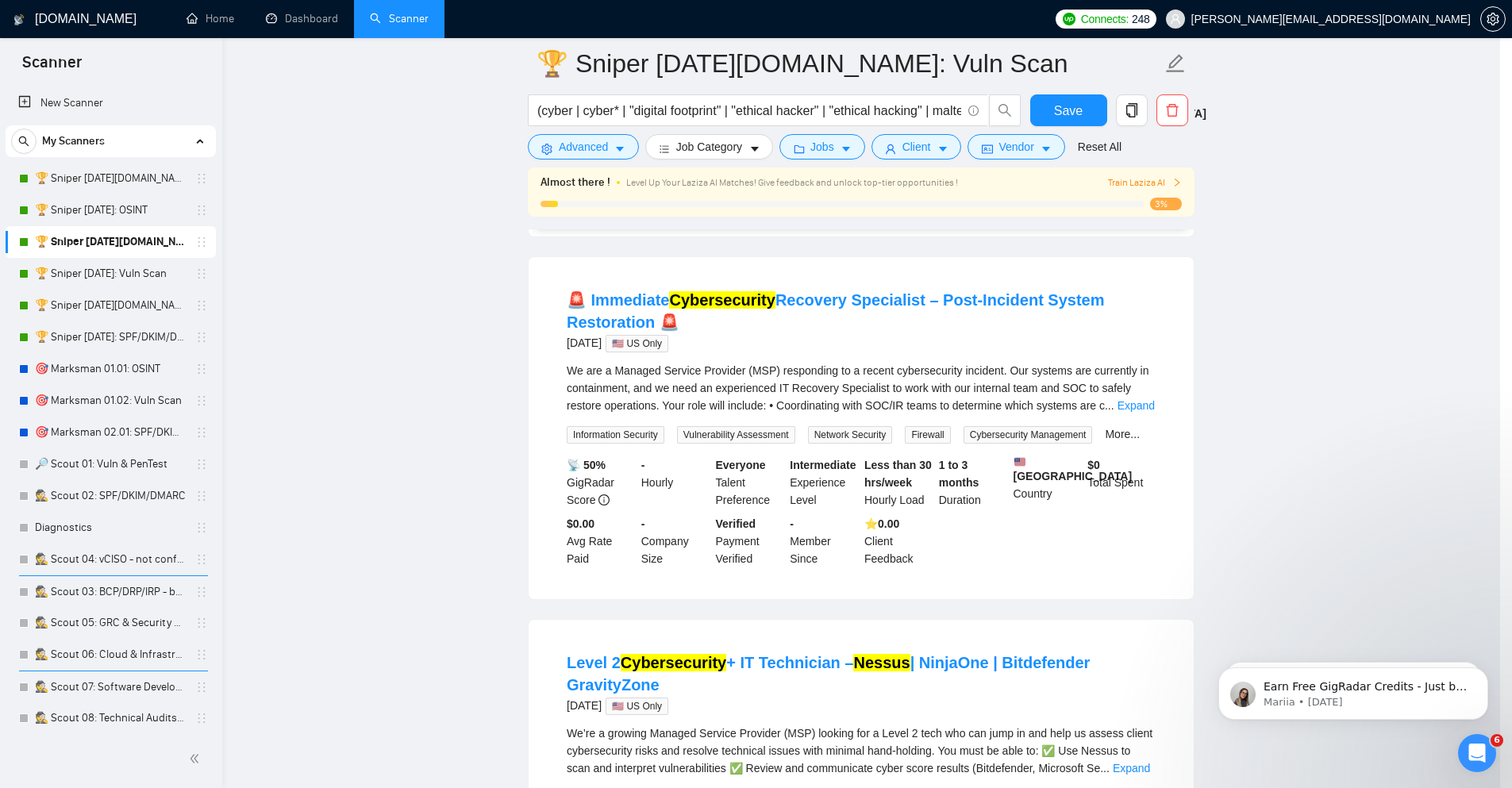
scroll to position [0, 0]
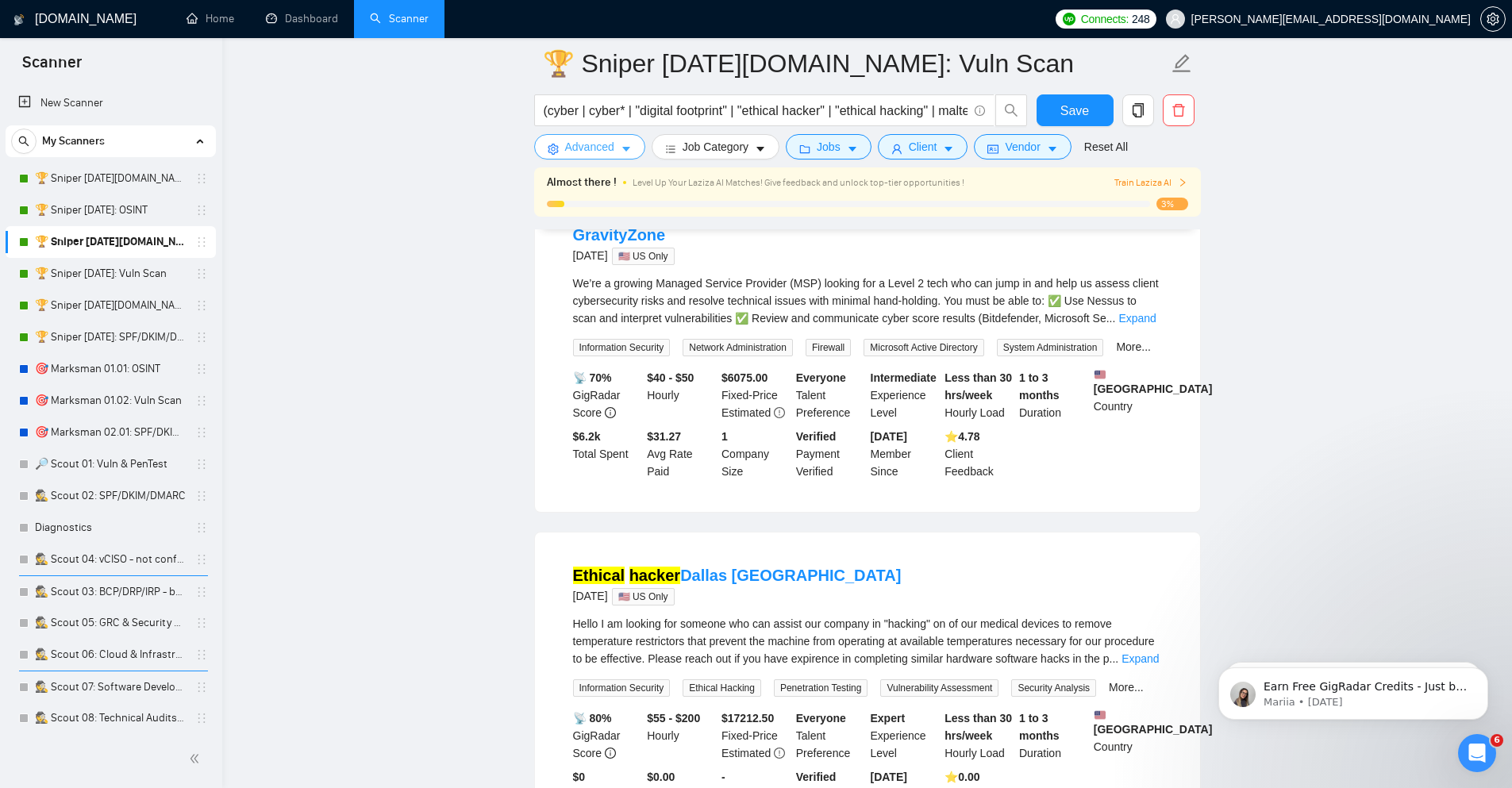
click at [602, 147] on span "Advanced" at bounding box center [589, 147] width 49 height 17
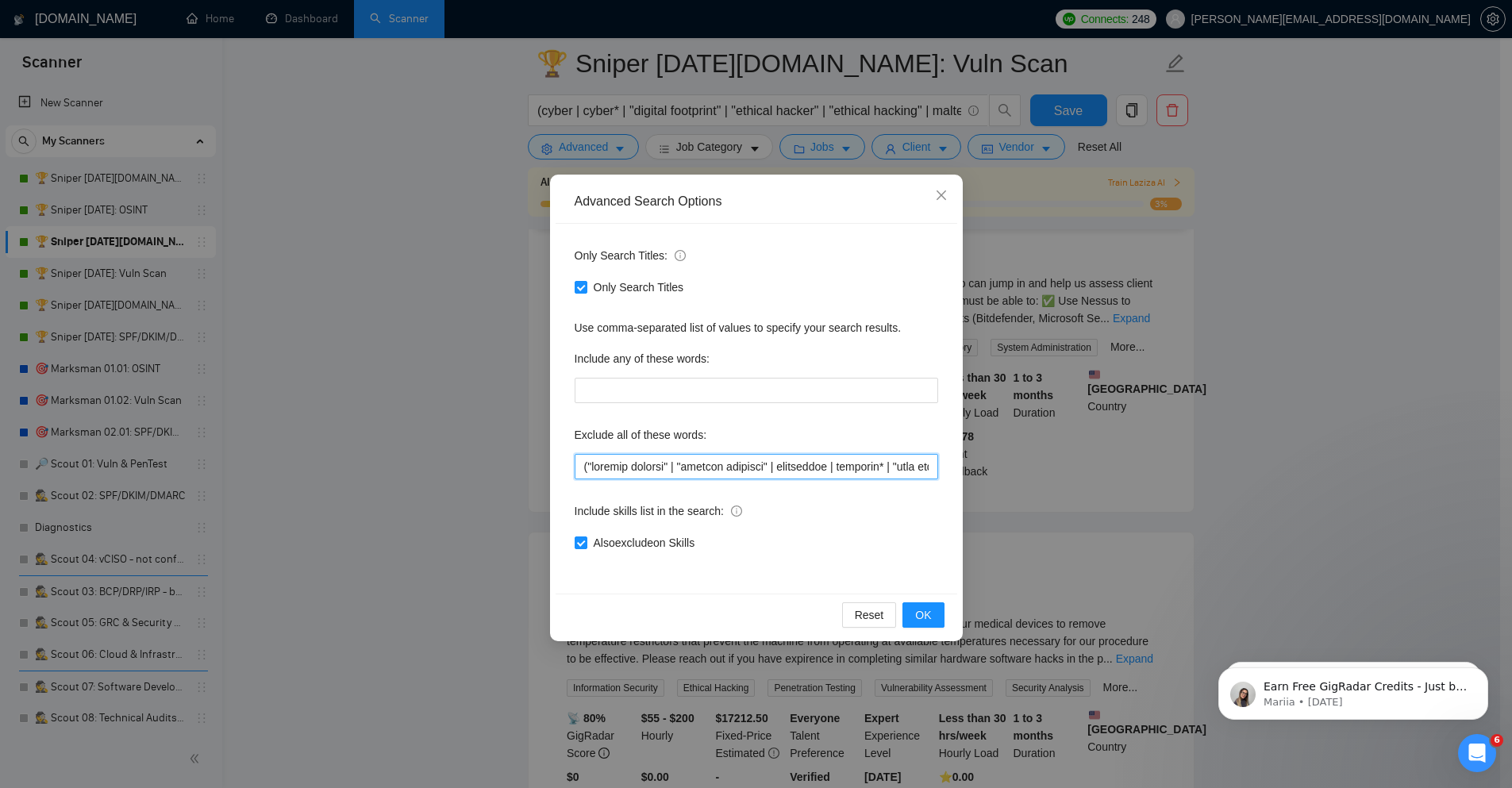
click at [749, 464] on input "text" at bounding box center [756, 467] width 363 height 26
paste input "ninjaone | "ninja one" |"
click at [927, 616] on span "OK" at bounding box center [923, 615] width 15 height 17
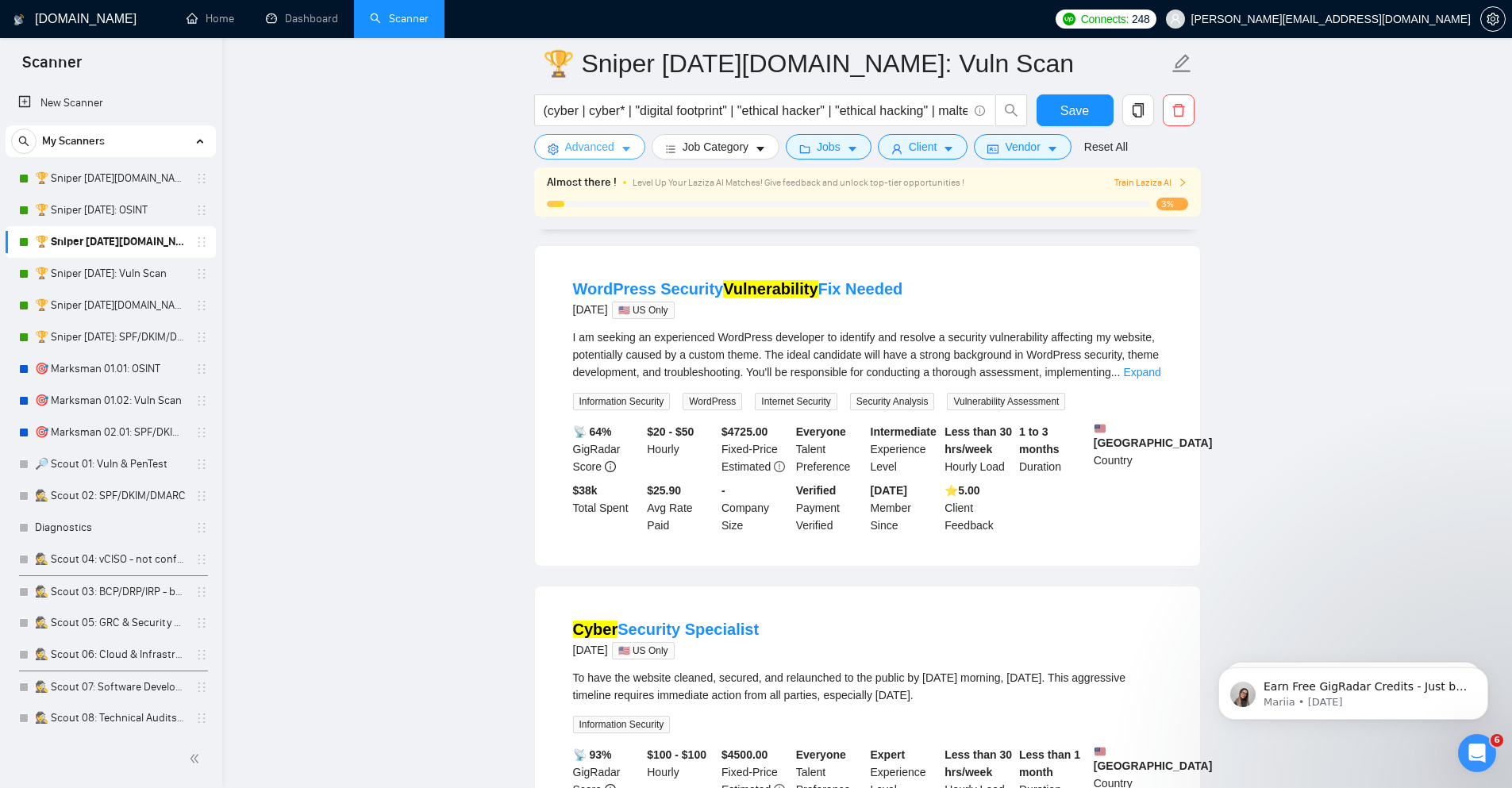
scroll to position [0, 0]
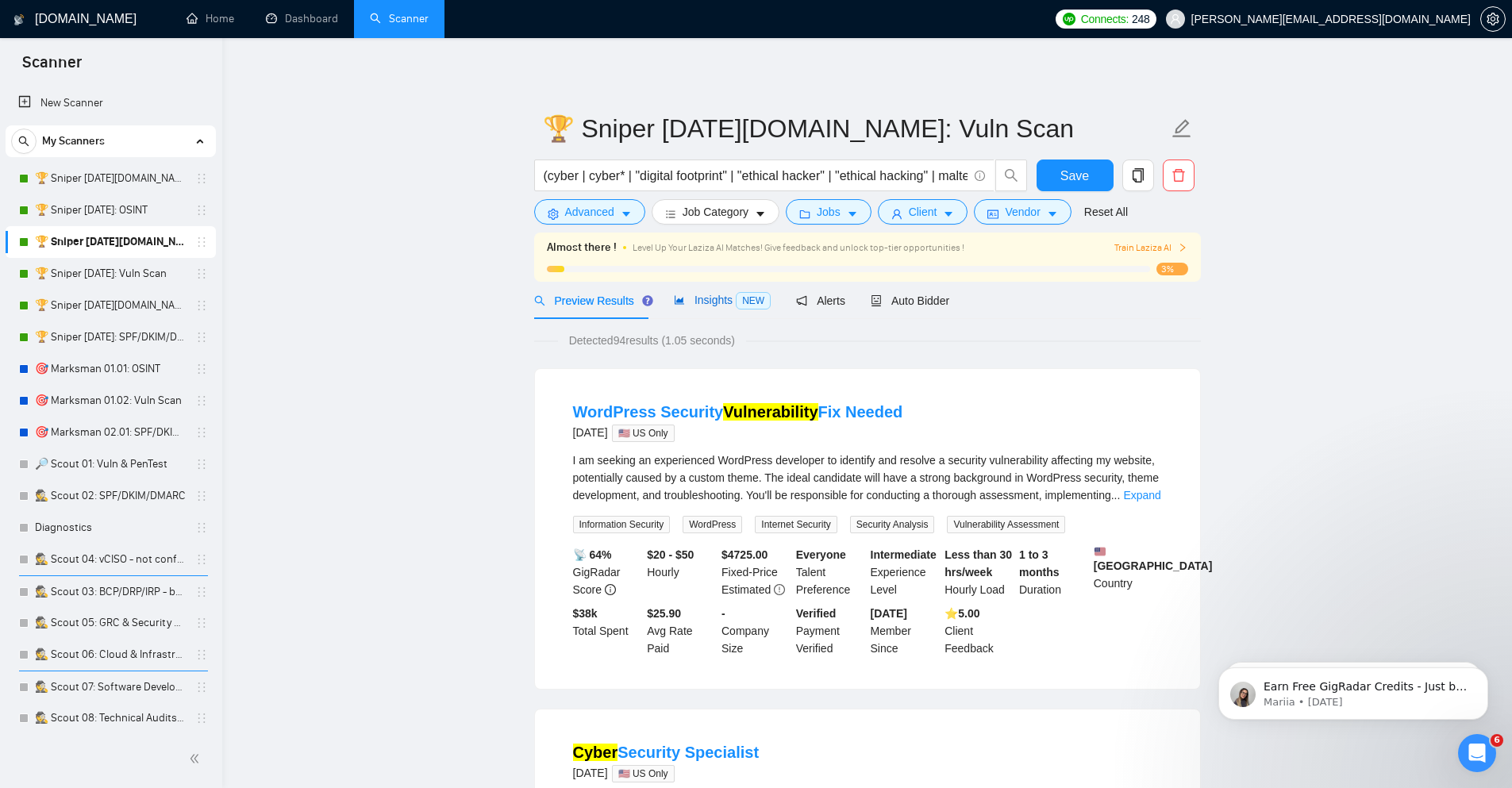
click at [696, 299] on span "Insights NEW" at bounding box center [722, 300] width 97 height 13
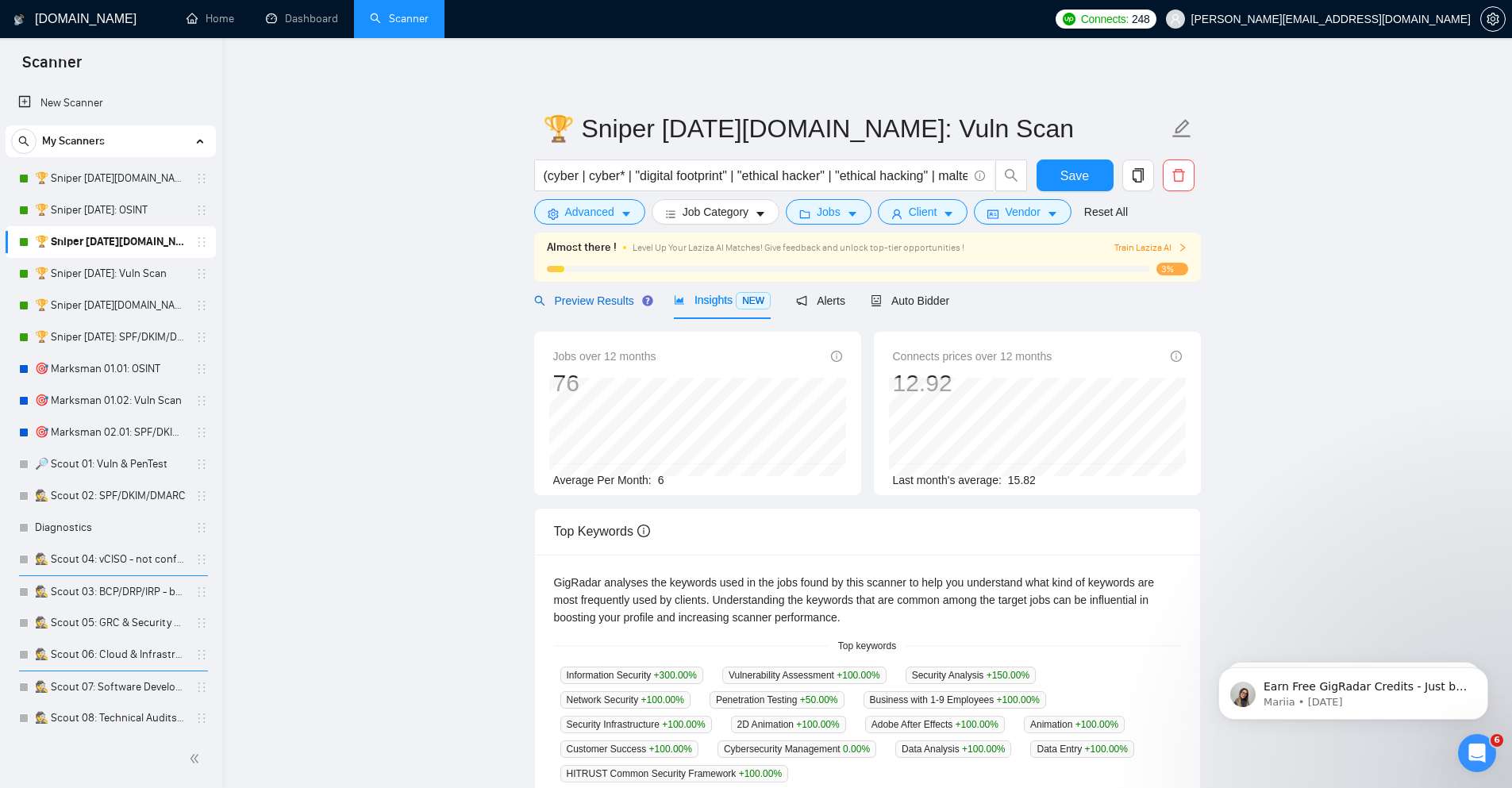
click at [590, 300] on span "Preview Results" at bounding box center [591, 301] width 114 height 13
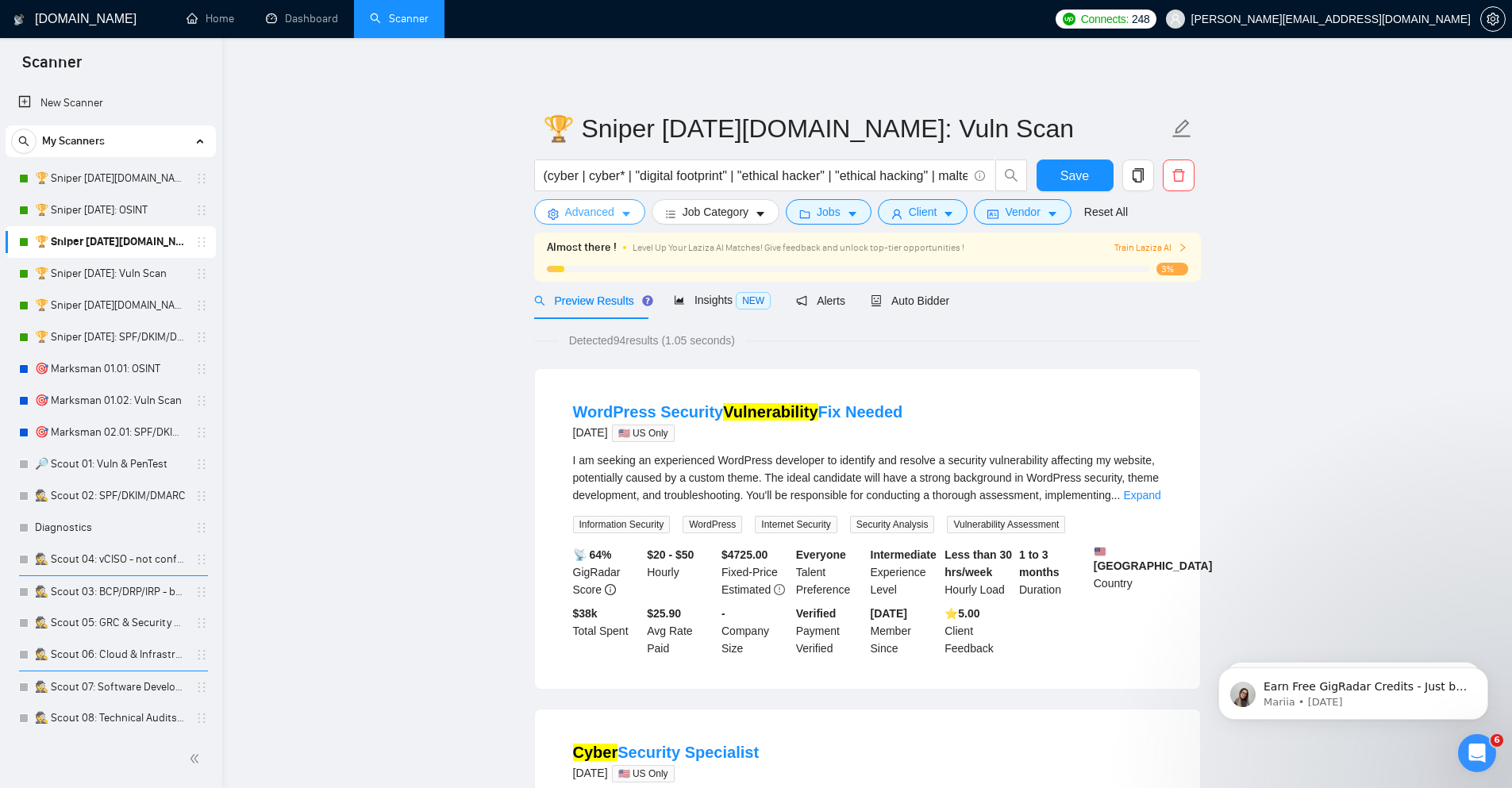
click at [565, 210] on span "Advanced" at bounding box center [589, 211] width 49 height 17
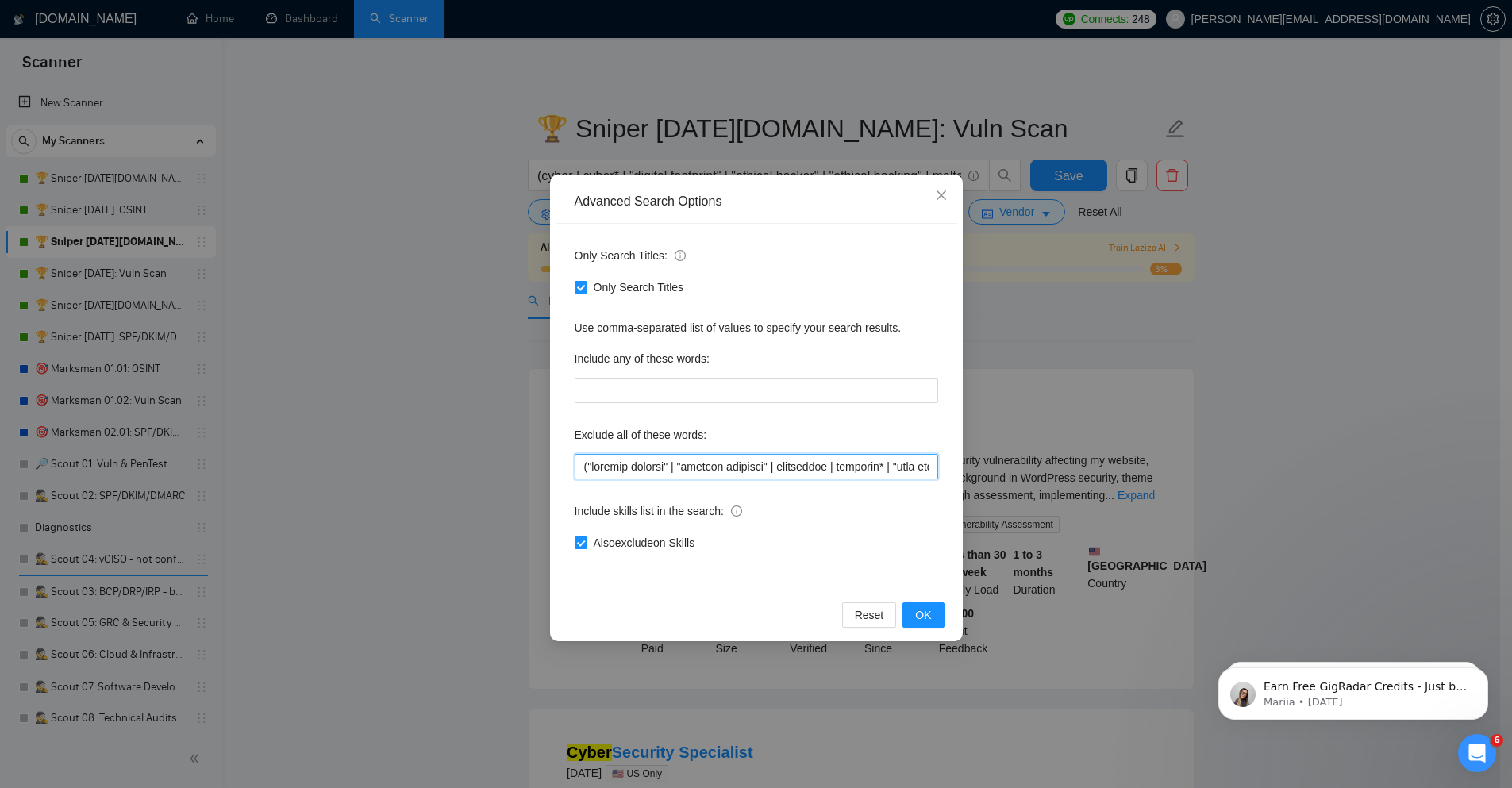
click at [756, 468] on input "text" at bounding box center [756, 467] width 363 height 26
paste input ""vulnerability fix" |"
click at [931, 615] on span "OK" at bounding box center [923, 615] width 15 height 17
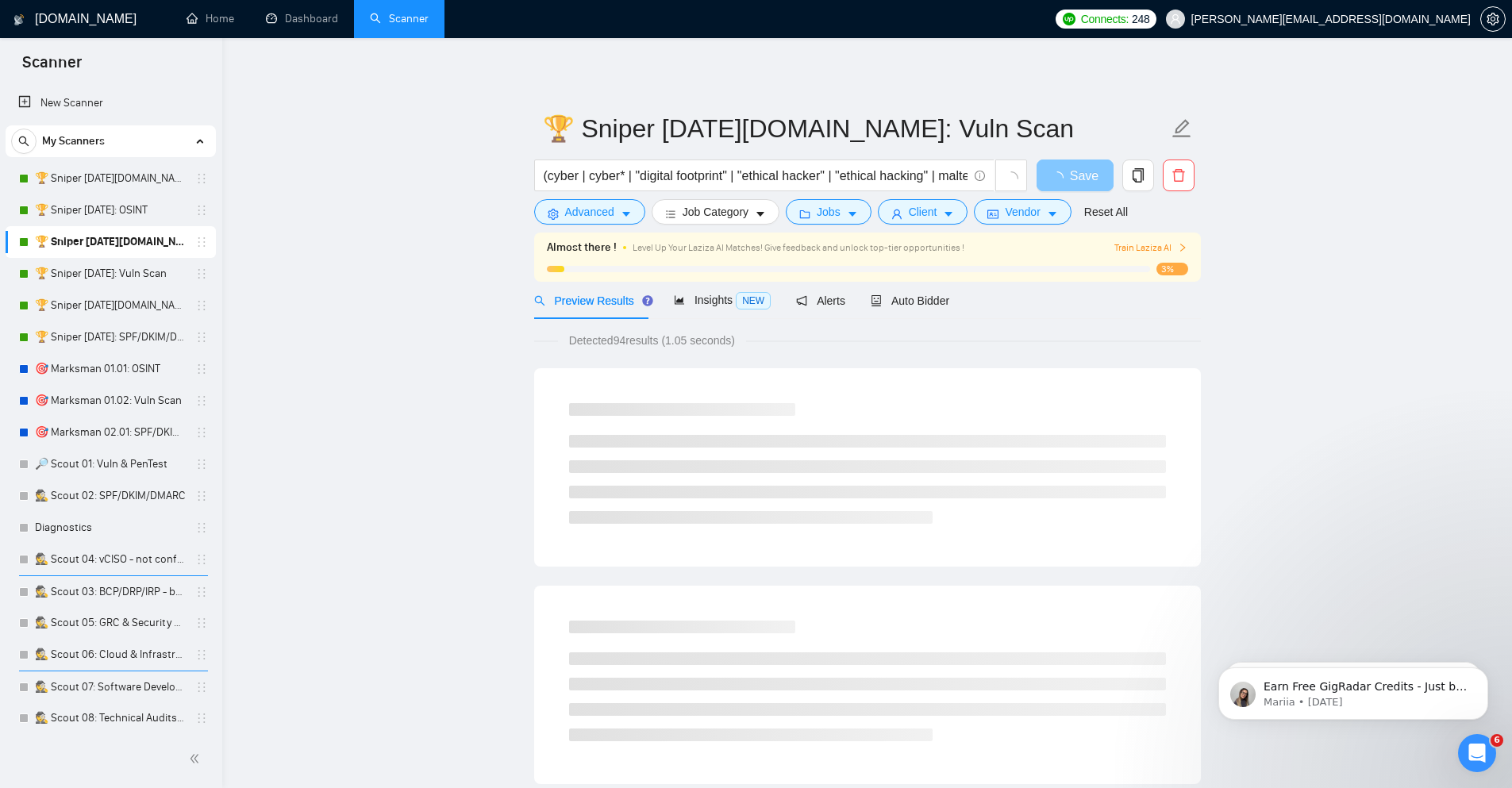
click at [1076, 175] on button "Save" at bounding box center [1075, 175] width 77 height 32
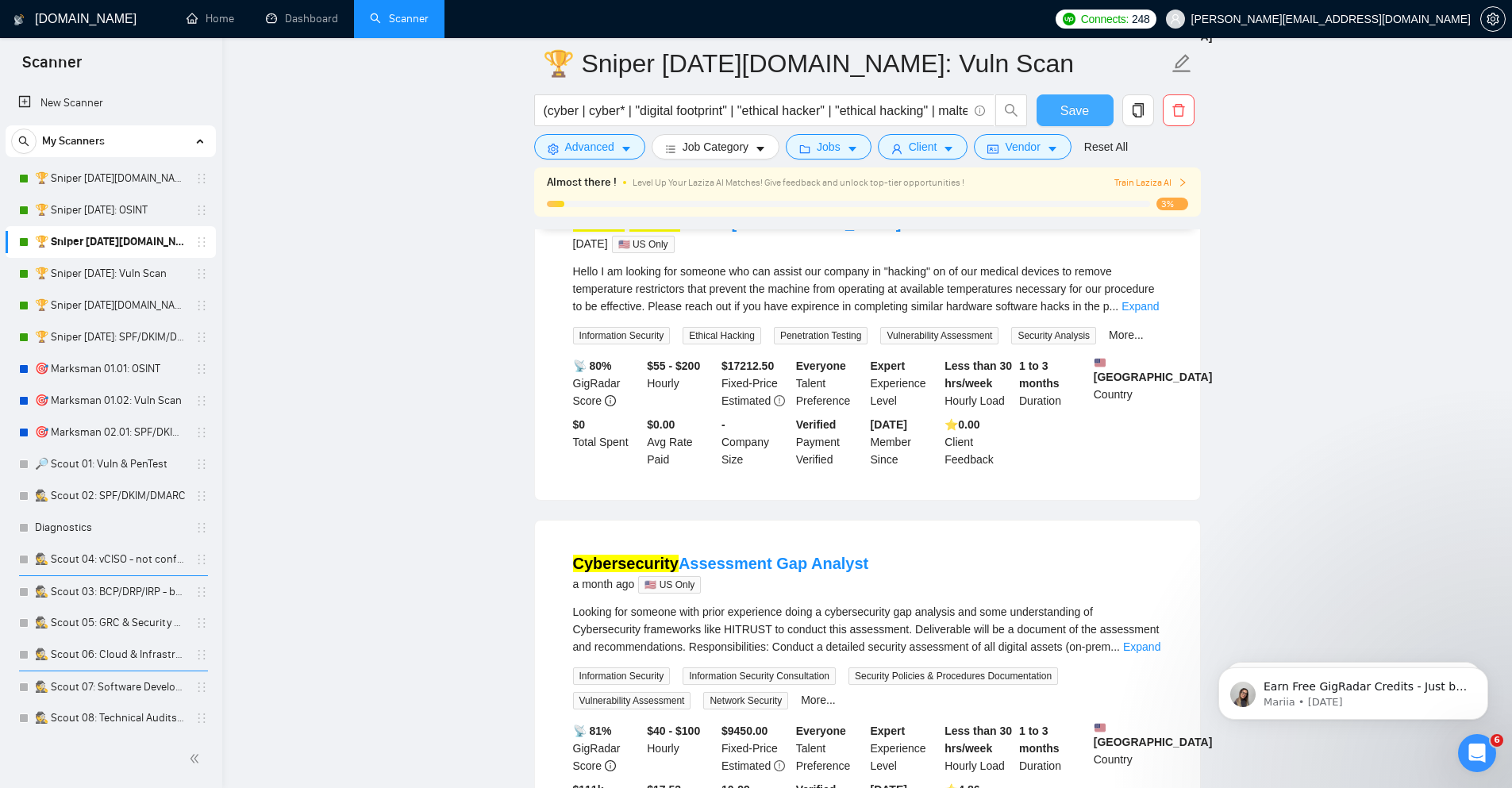
scroll to position [571, 0]
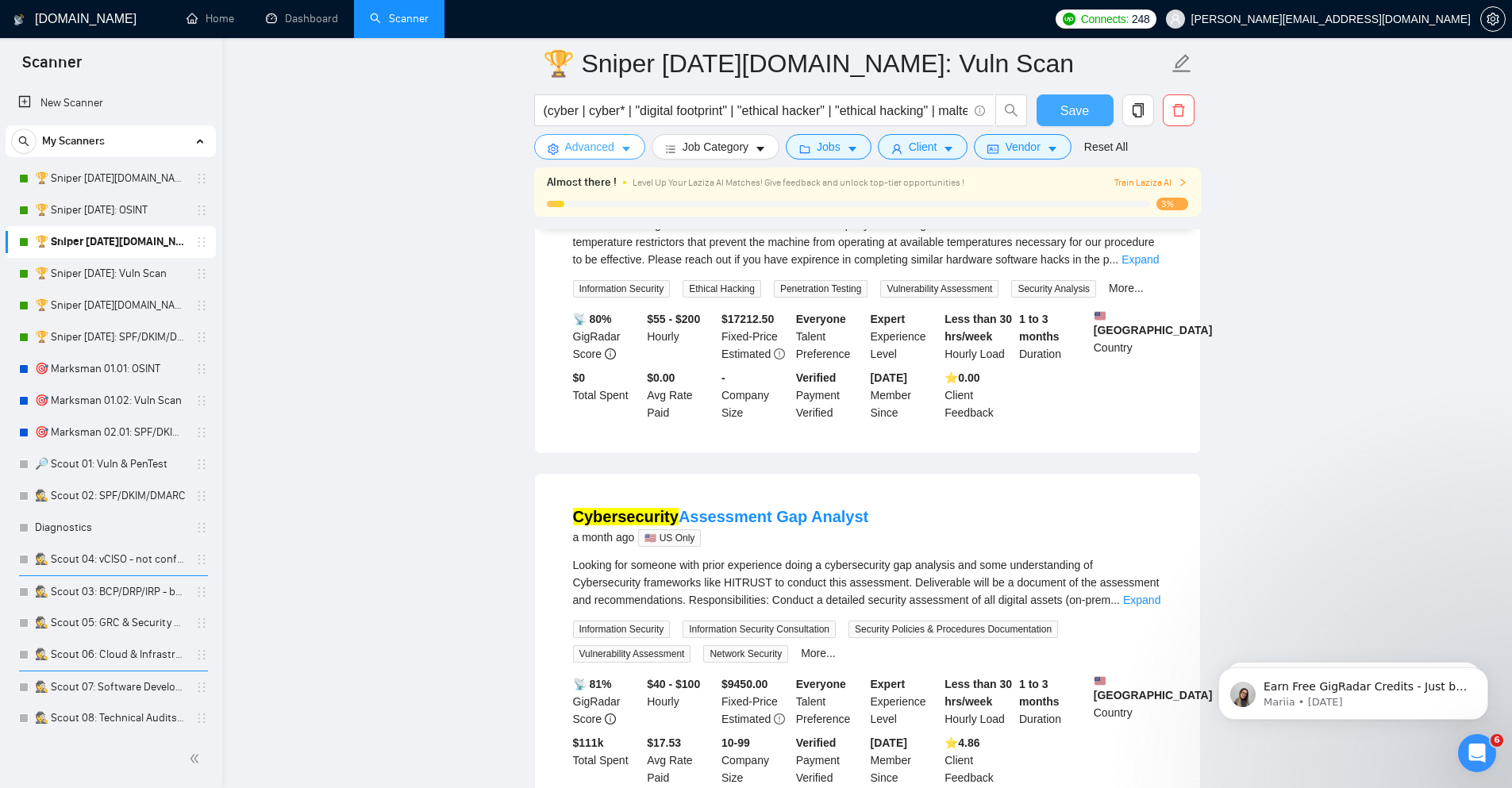
click at [600, 147] on span "Advanced" at bounding box center [589, 147] width 49 height 17
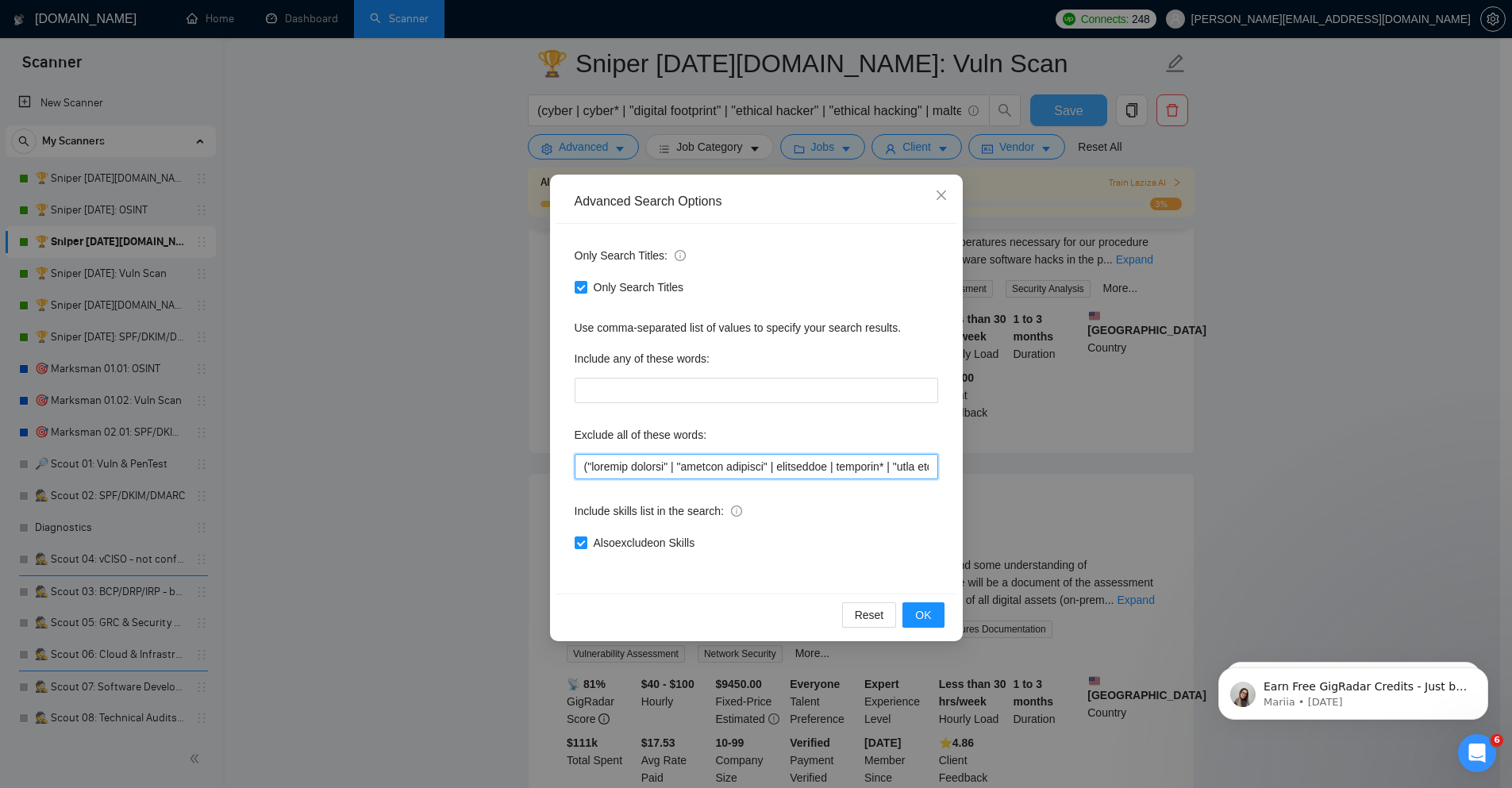
click at [736, 466] on input "text" at bounding box center [756, 467] width 363 height 26
paste input ""gap analysis" | "gap analyst" | "gap assess" | "gap assessment" |"
click at [926, 613] on span "OK" at bounding box center [923, 615] width 15 height 17
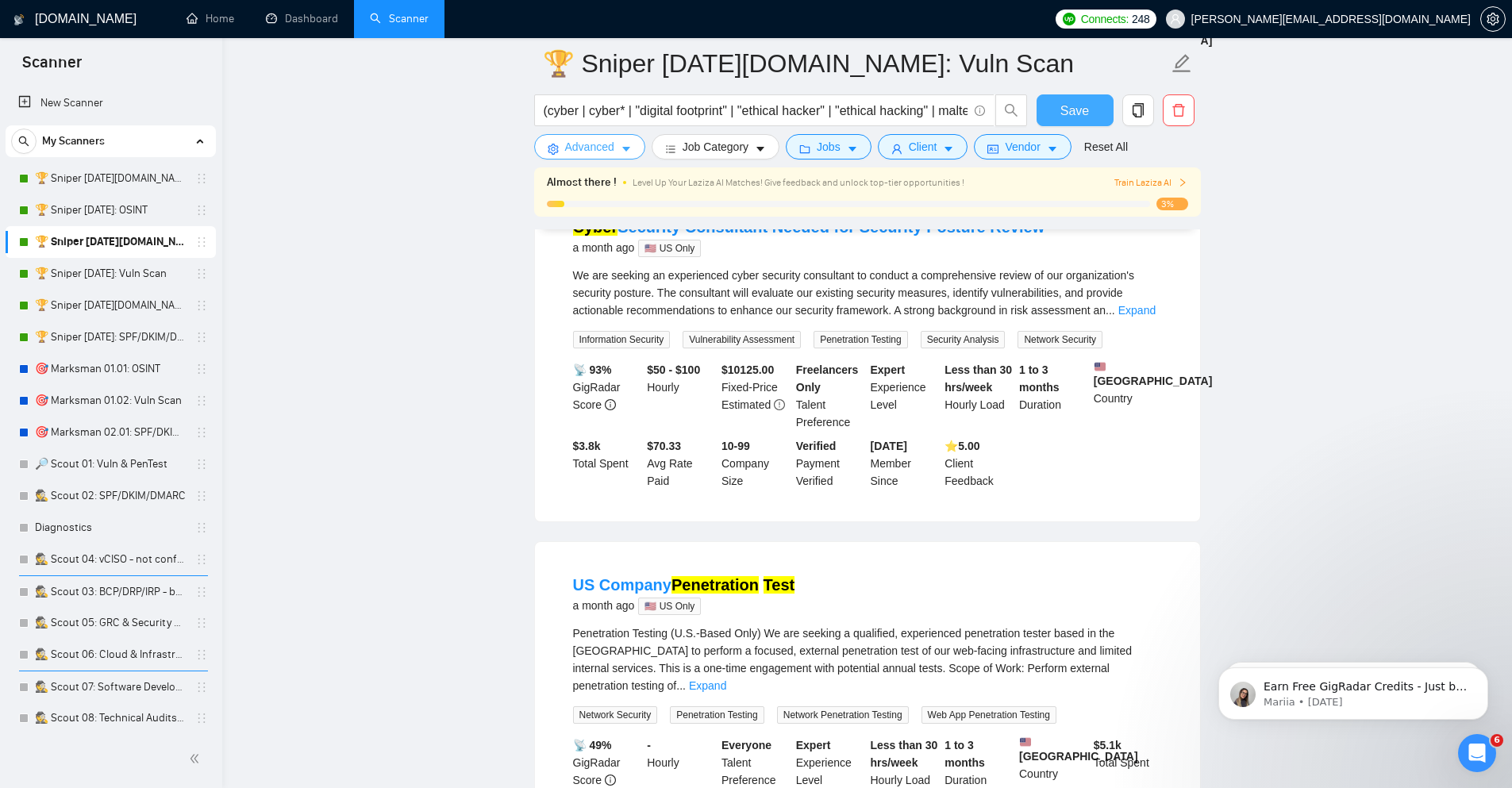
scroll to position [858, 0]
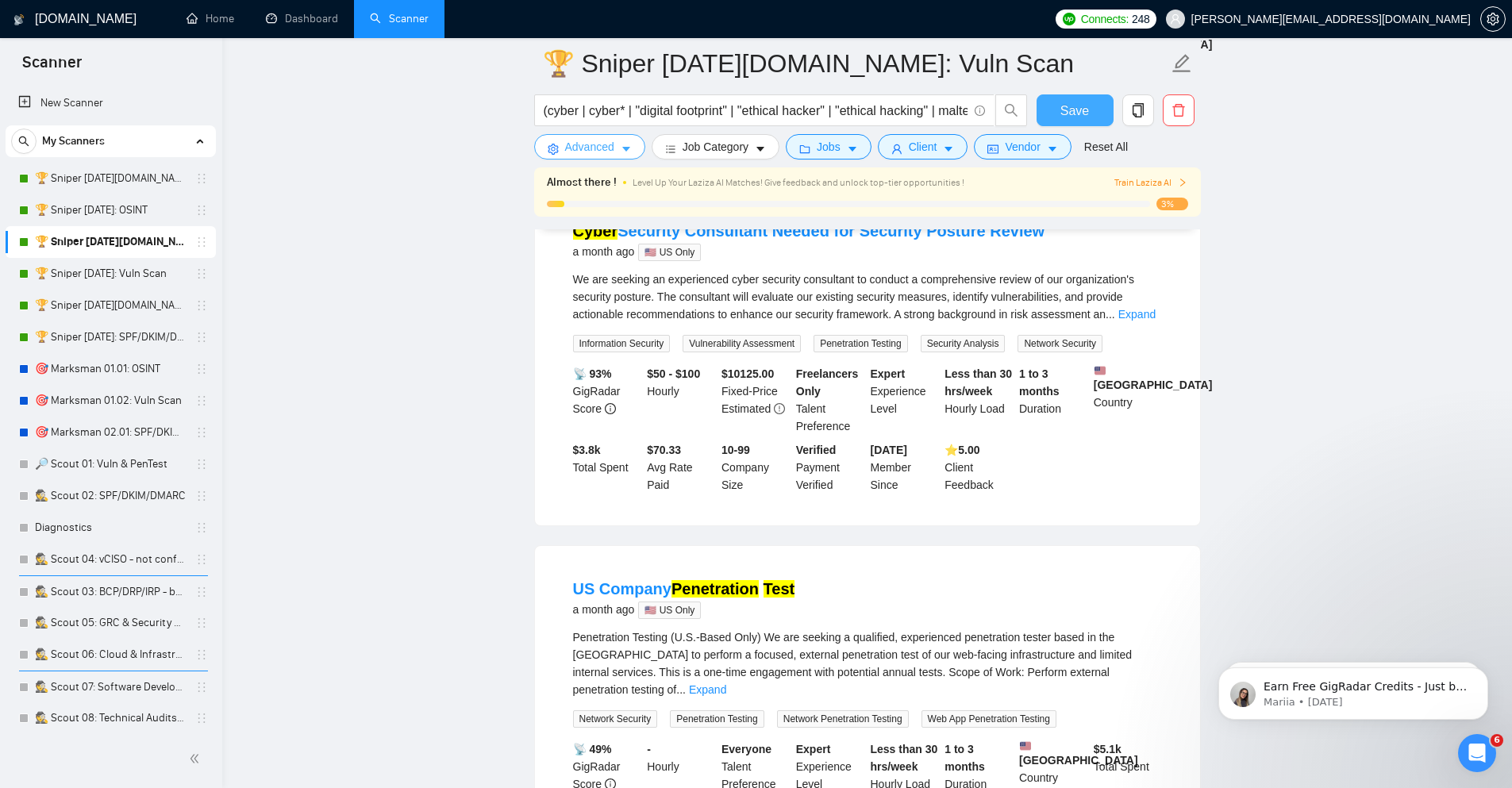
click at [619, 150] on button "Advanced" at bounding box center [589, 147] width 111 height 26
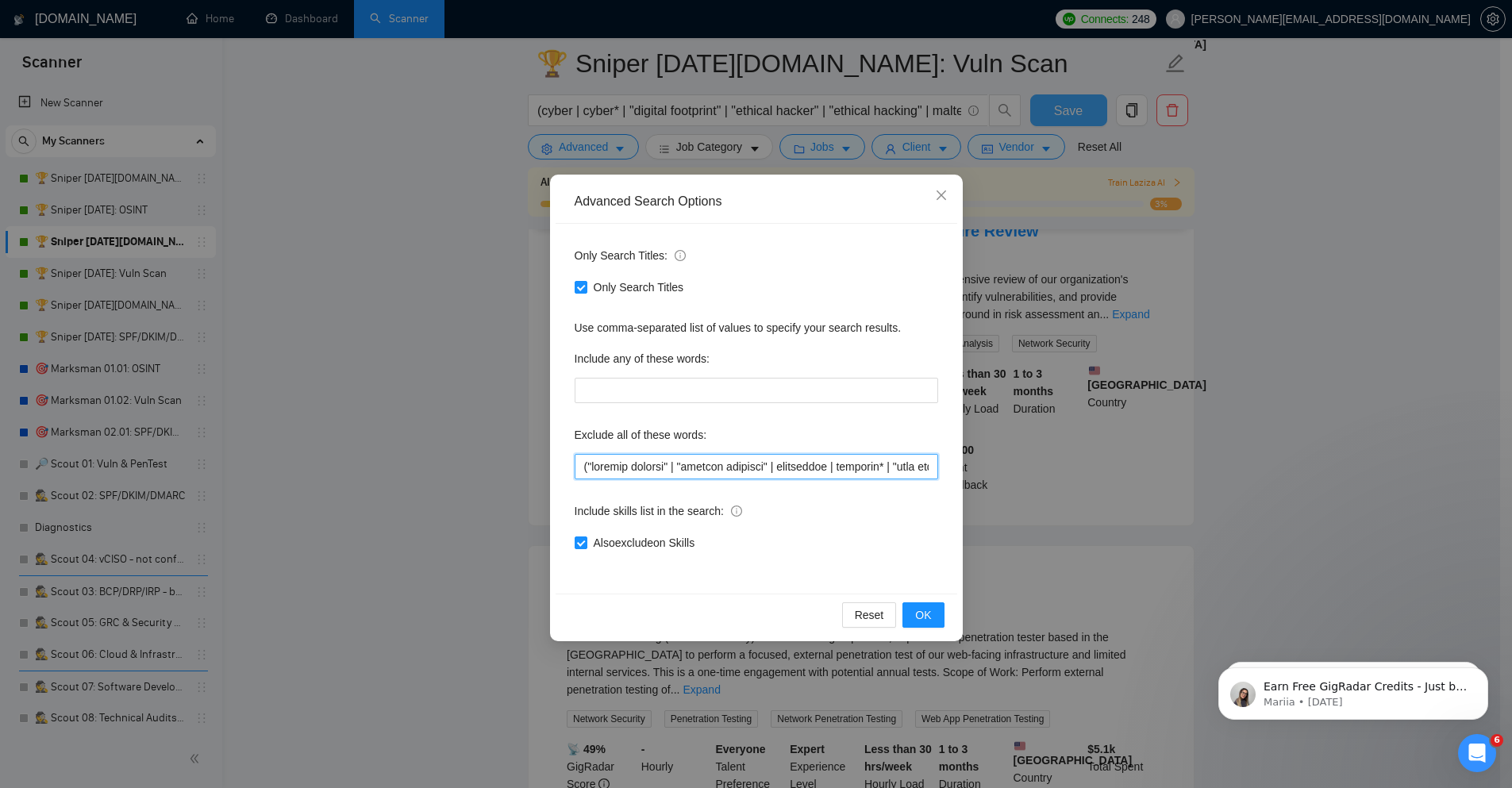
drag, startPoint x: 652, startPoint y: 467, endPoint x: 689, endPoint y: 483, distance: 40.3
click at [650, 466] on input "text" at bounding box center [756, 467] width 363 height 26
paste input ""security posture" |"
click at [911, 613] on button "OK" at bounding box center [923, 615] width 41 height 26
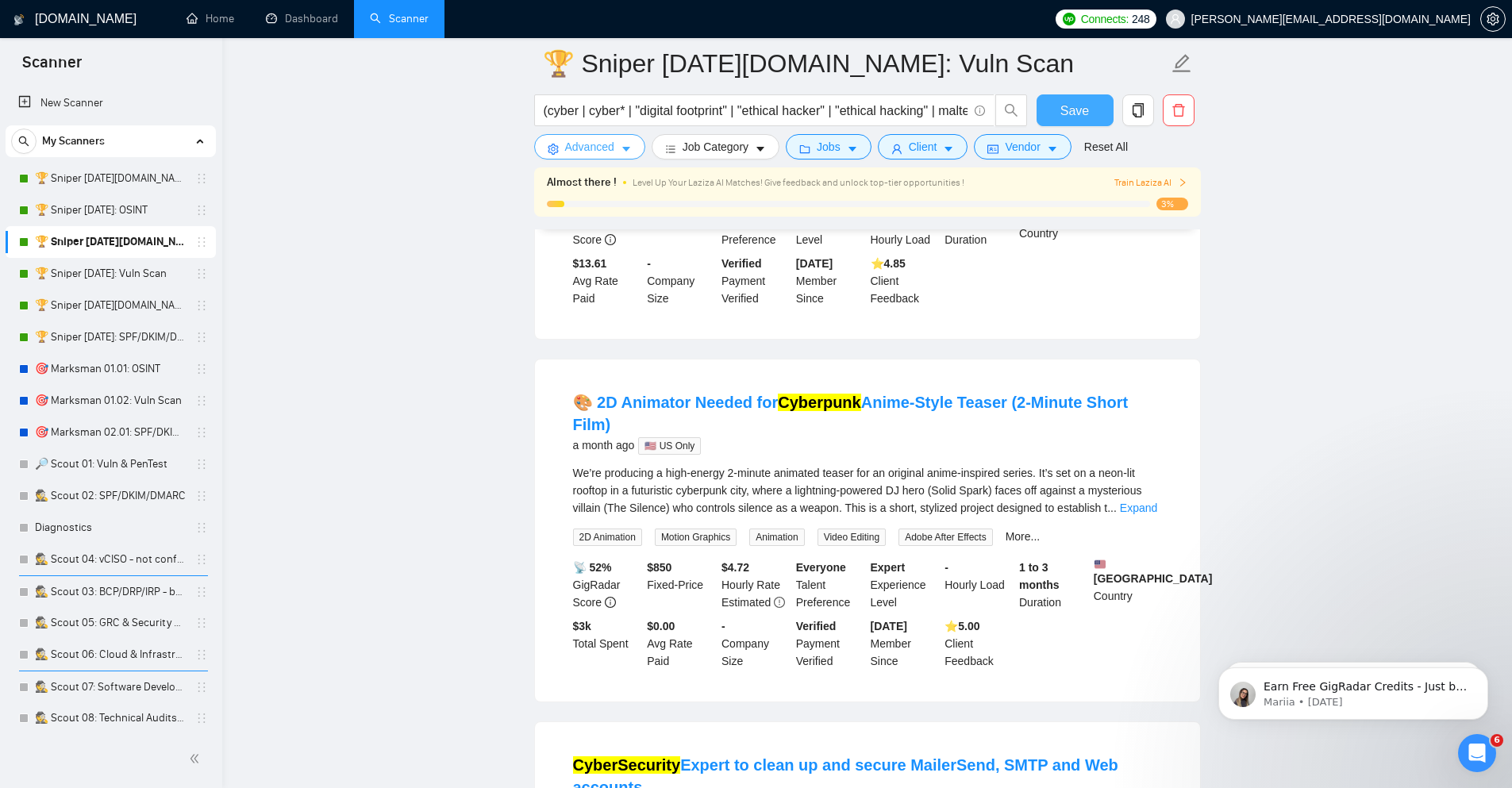
scroll to position [1048, 0]
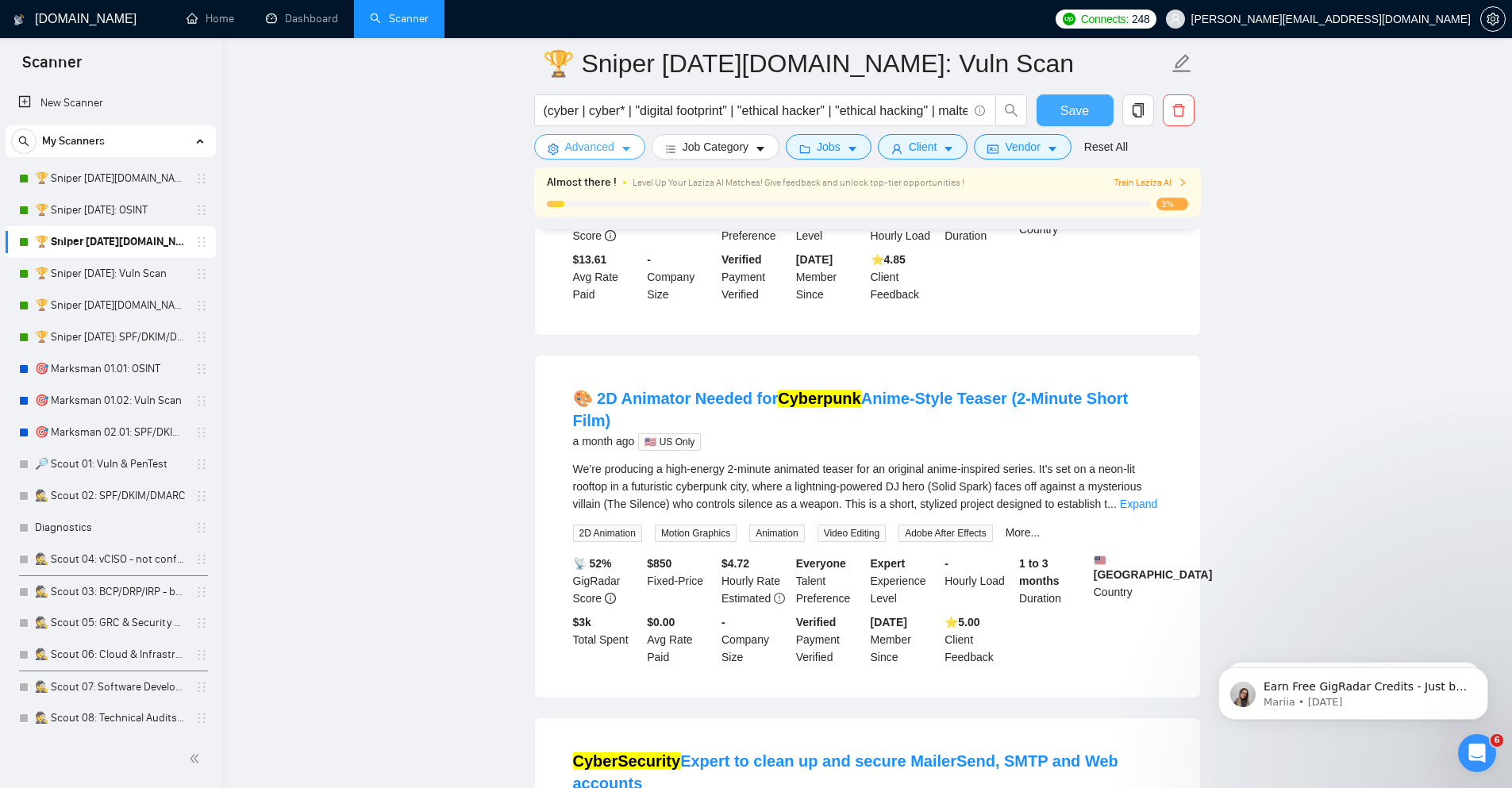
click at [610, 148] on span "Advanced" at bounding box center [589, 147] width 49 height 17
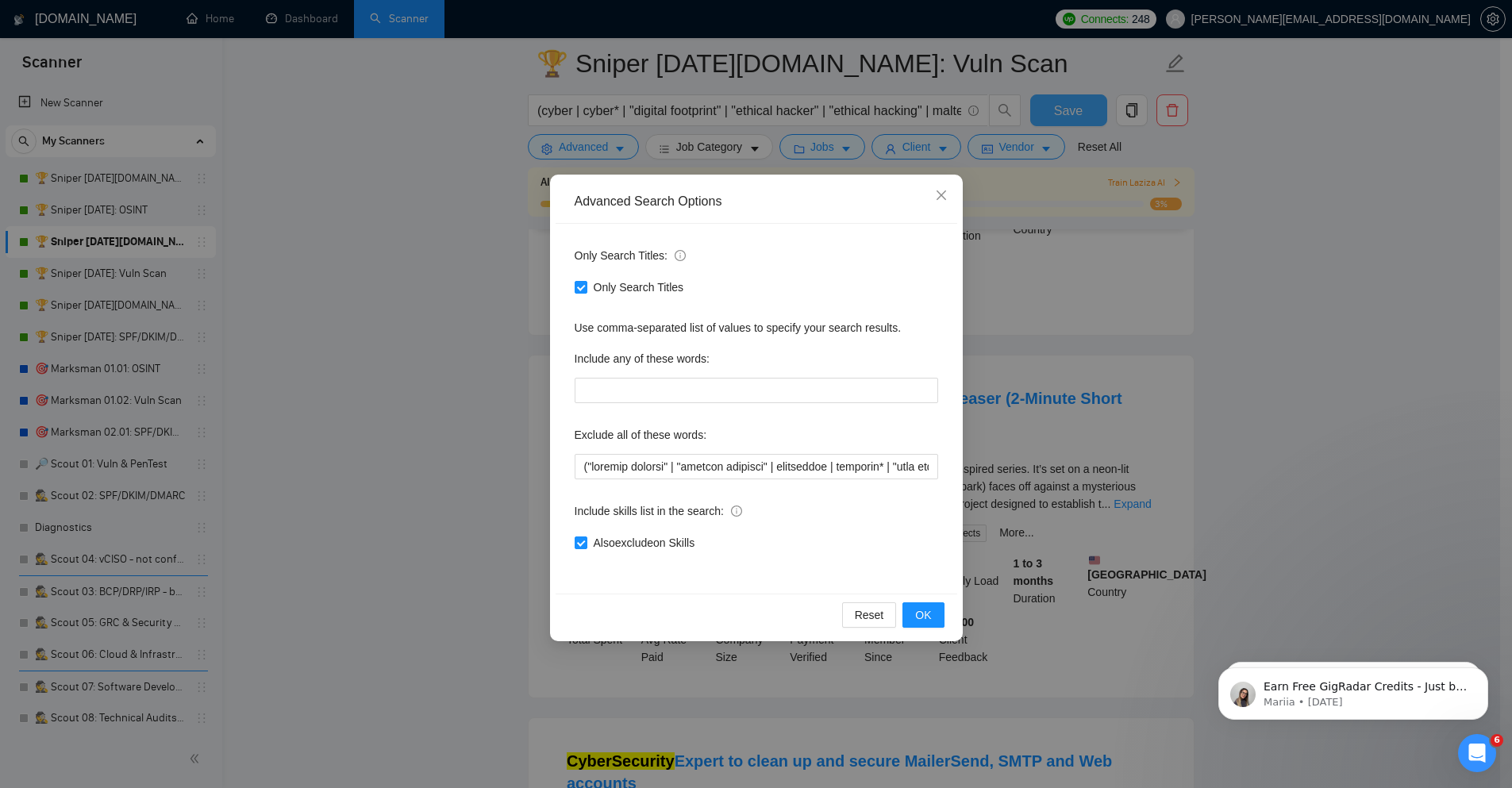
click at [716, 451] on div "Exclude all of these words:" at bounding box center [756, 437] width 363 height 32
click at [720, 462] on input "text" at bounding box center [756, 467] width 363 height 26
paste input "nimate | animation | animator | a"
click at [930, 608] on span "OK" at bounding box center [923, 615] width 15 height 17
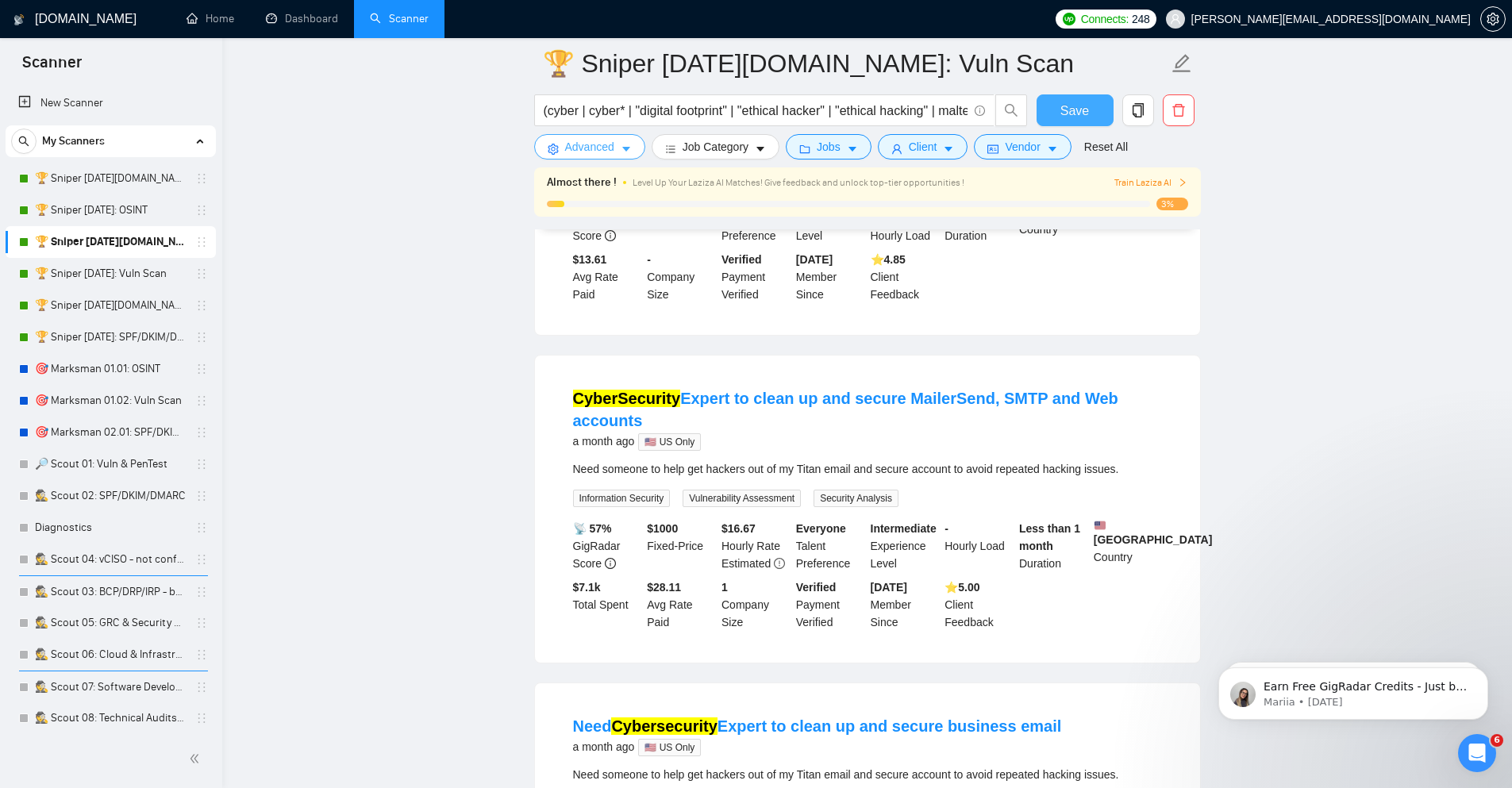
click at [597, 142] on span "Advanced" at bounding box center [589, 147] width 49 height 17
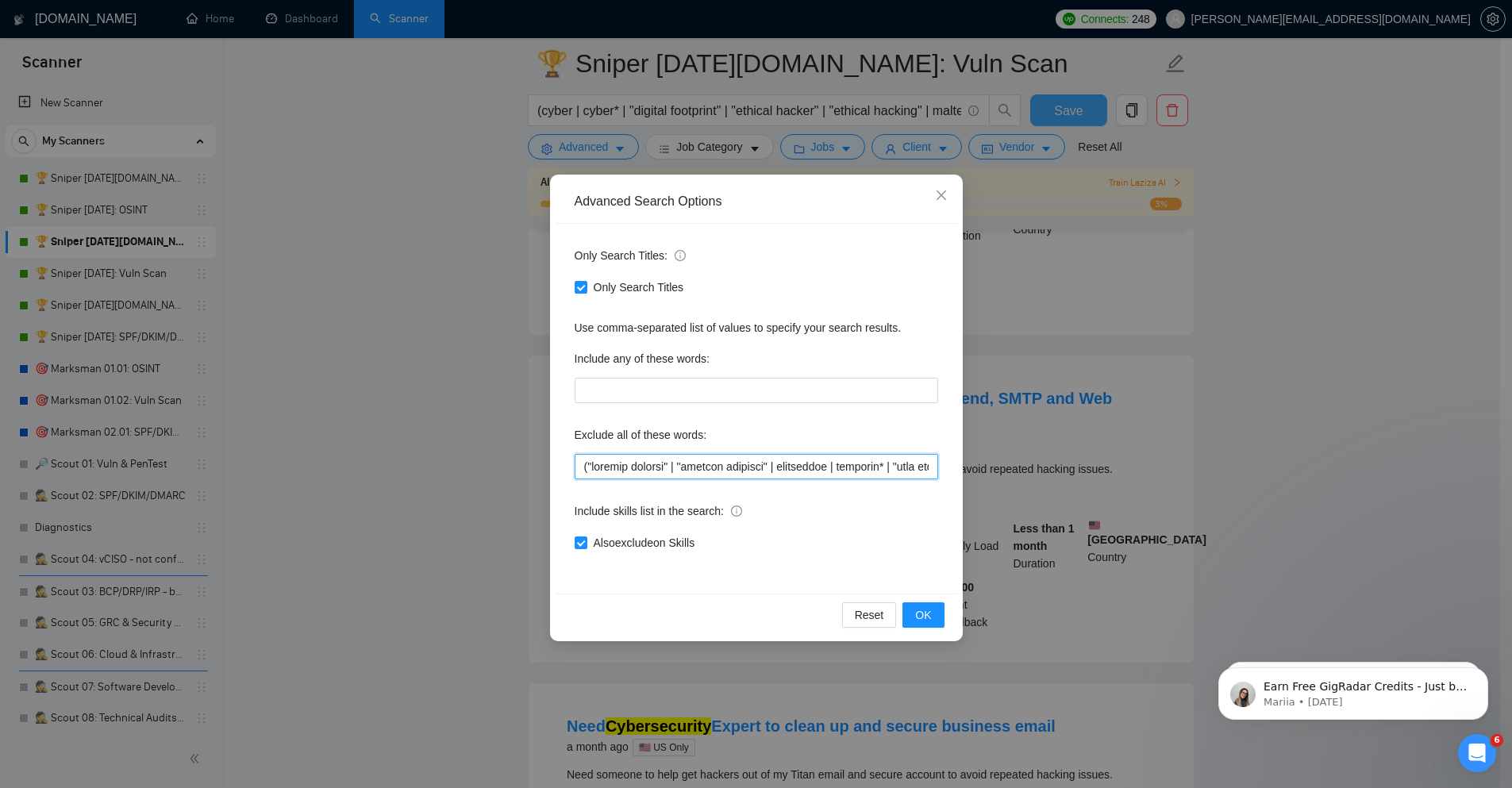
click at [655, 468] on input "text" at bounding box center [756, 467] width 363 height 26
paste input "cleanup | "clean up" |"
click at [913, 620] on button "OK" at bounding box center [923, 615] width 41 height 26
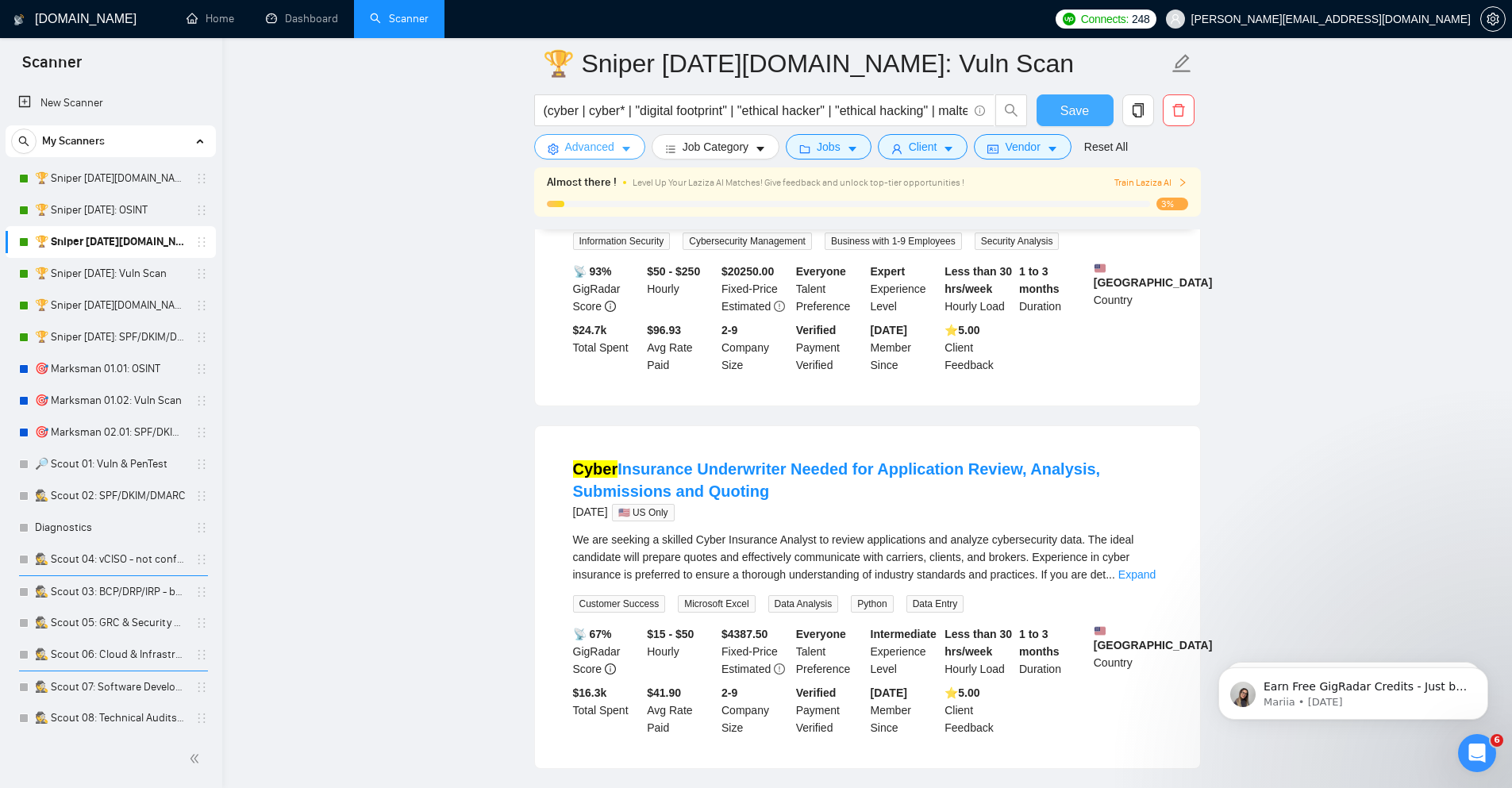
scroll to position [1714, 0]
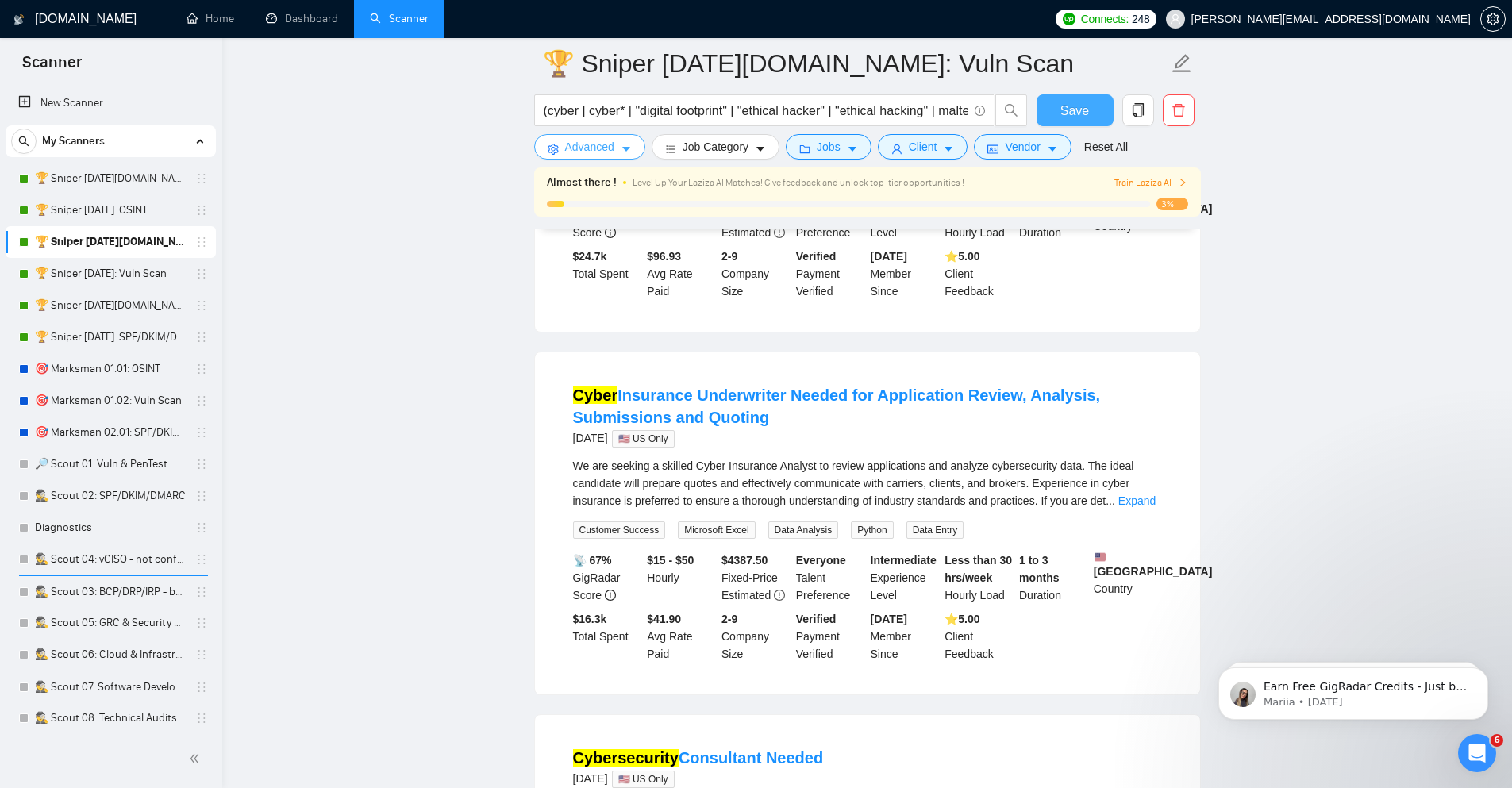
click at [594, 141] on span "Advanced" at bounding box center [589, 147] width 49 height 17
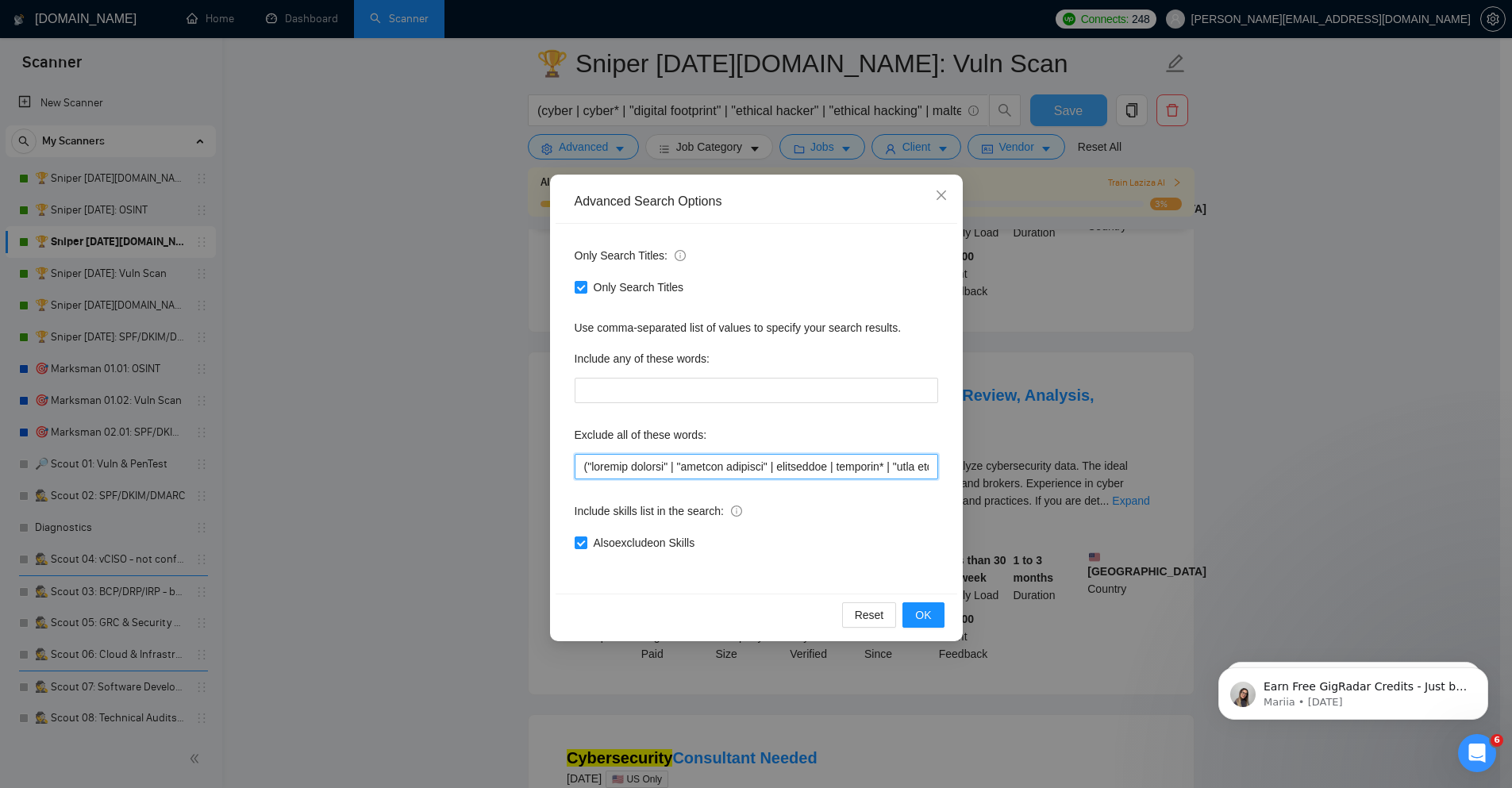
click at [779, 469] on input "text" at bounding box center [756, 467] width 363 height 26
paste input "underwrite* |"
click at [932, 612] on button "OK" at bounding box center [923, 615] width 41 height 26
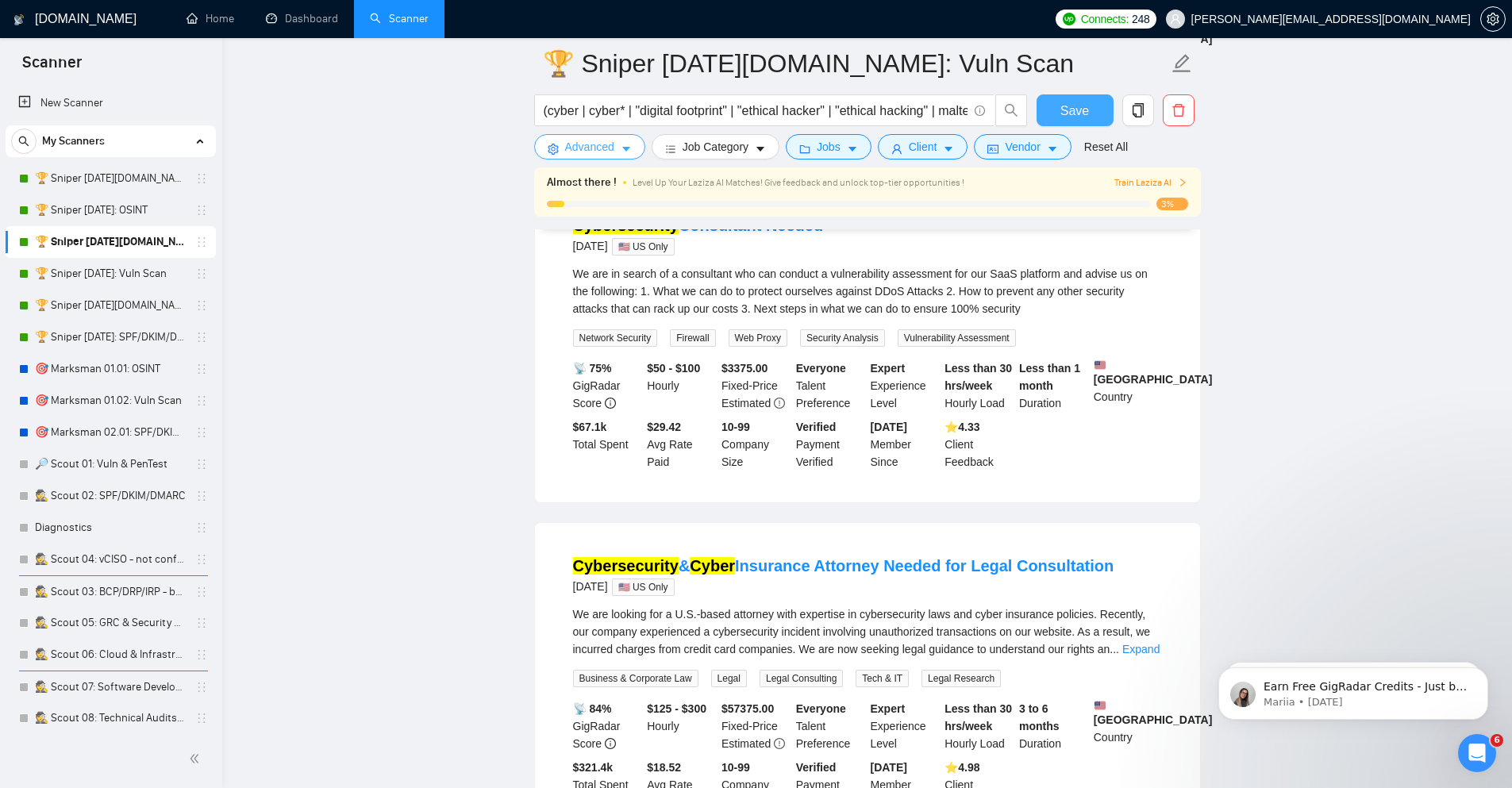
scroll to position [1905, 0]
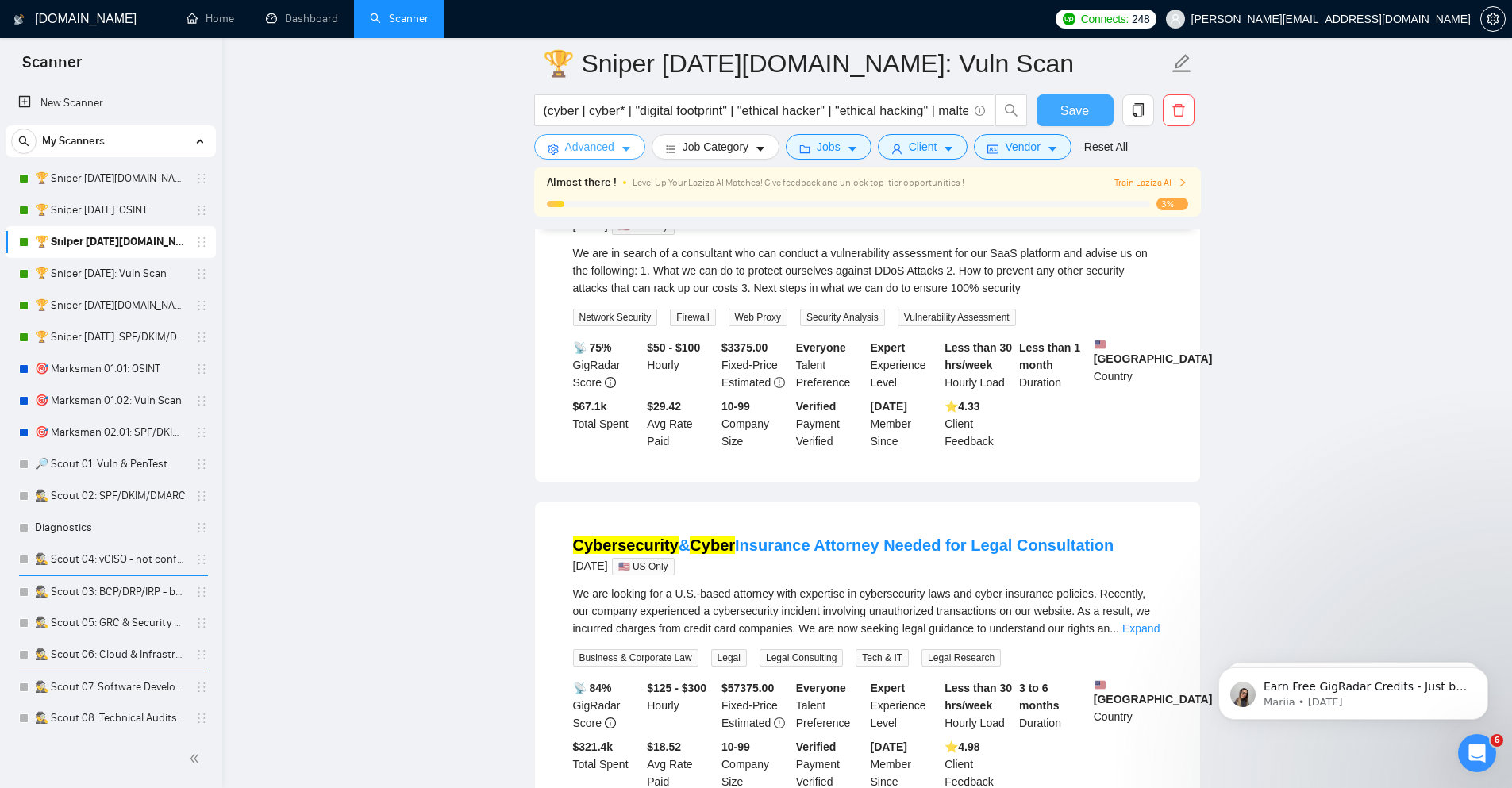
click at [631, 144] on icon "caret-down" at bounding box center [625, 149] width 11 height 11
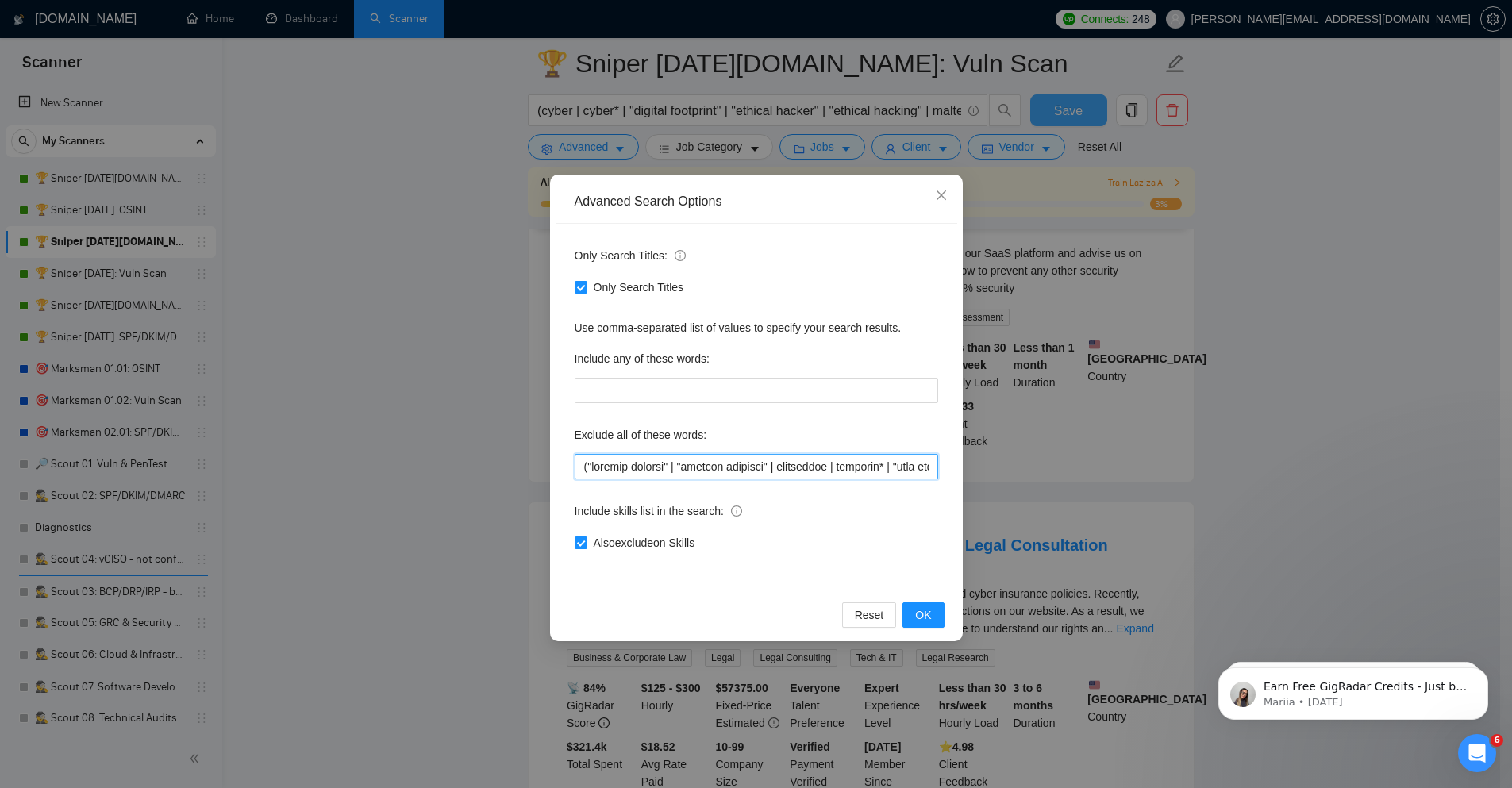
click at [698, 467] on input "text" at bounding box center [756, 467] width 363 height 26
paste input "attorney | bilingual | blackmail | "black mail" | cleanup | "clean up" | "dashb…"
click at [932, 620] on button "OK" at bounding box center [923, 615] width 41 height 26
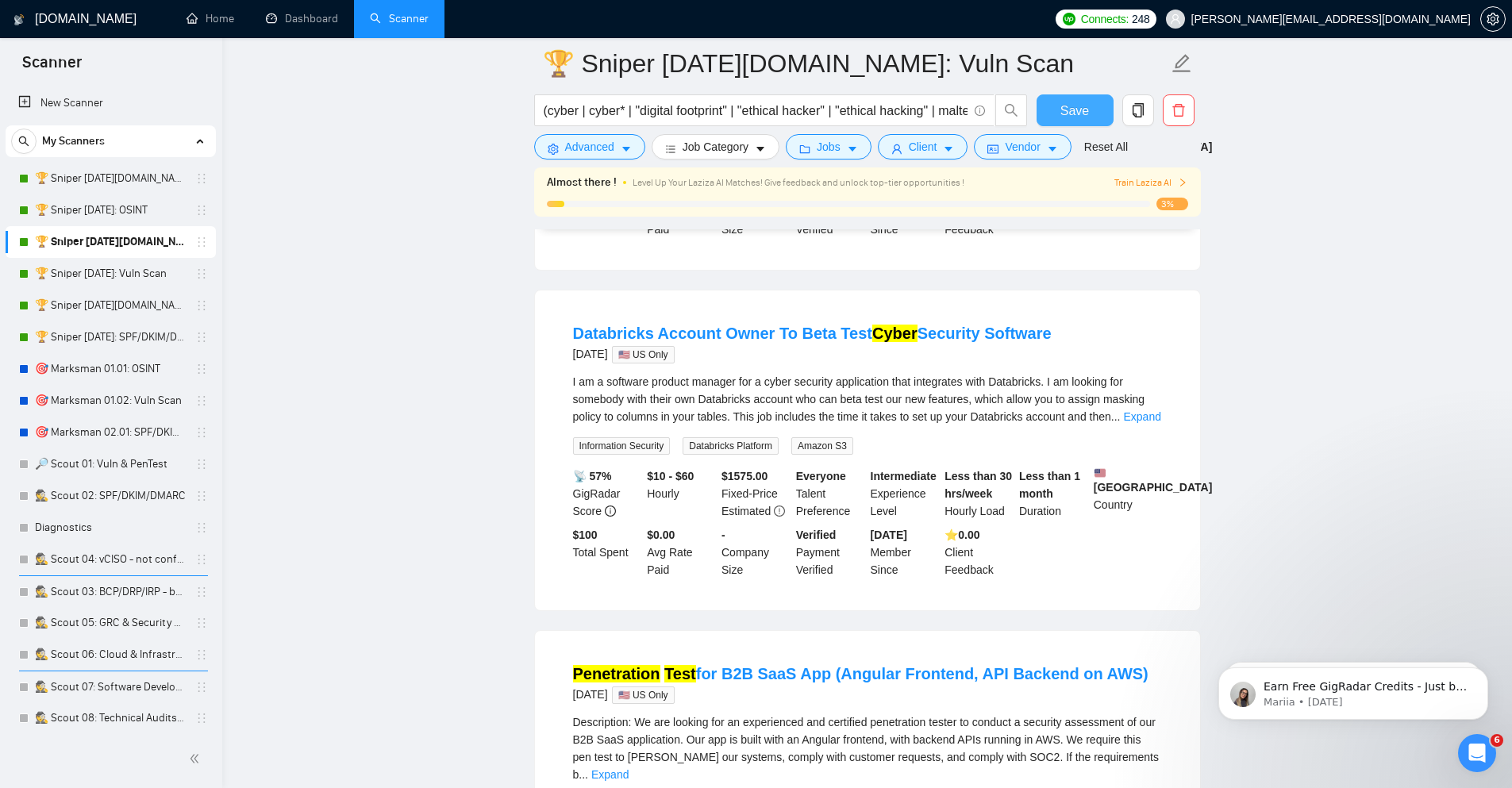
scroll to position [2857, 0]
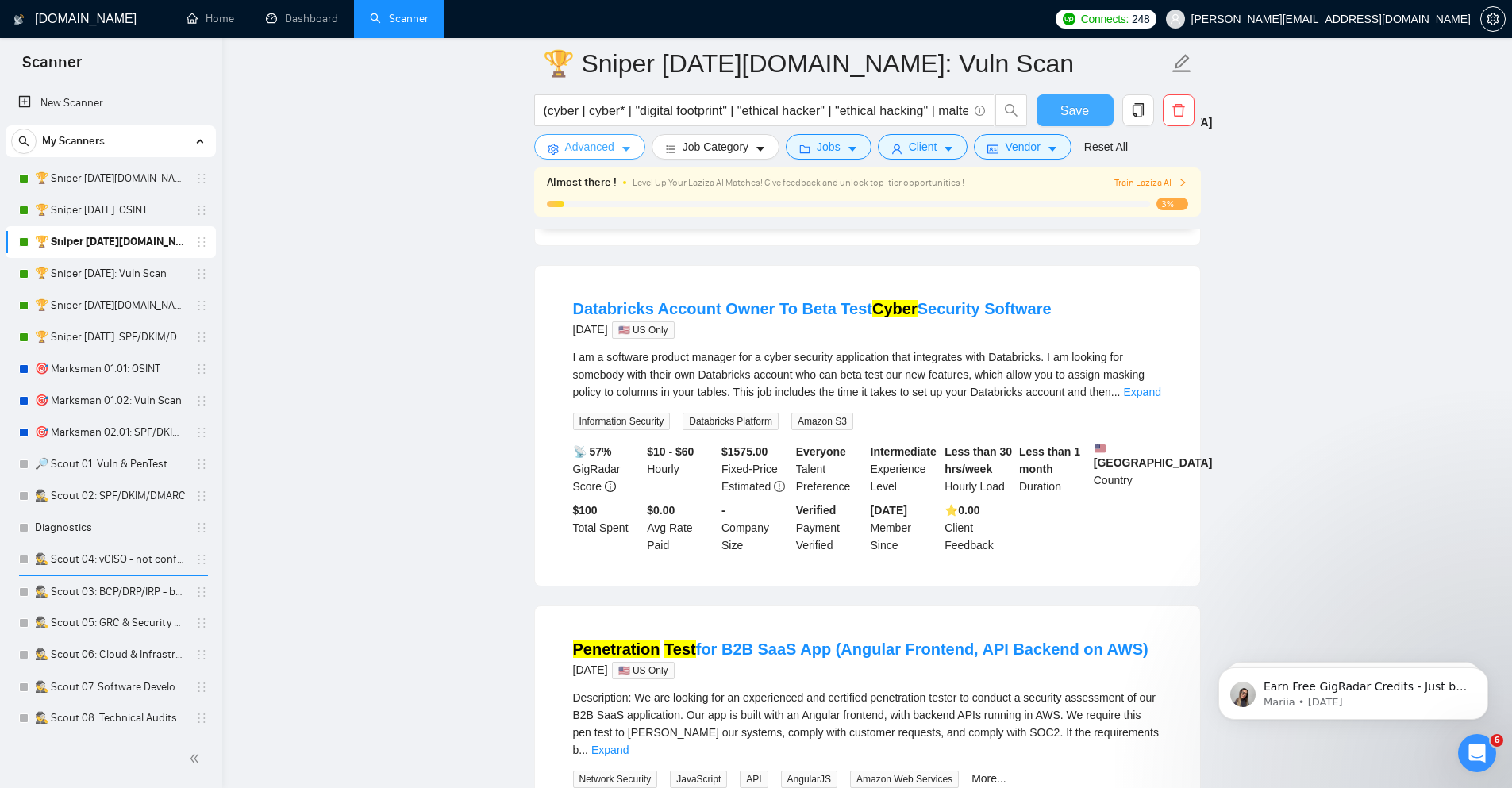
click at [612, 147] on span "Advanced" at bounding box center [589, 147] width 49 height 17
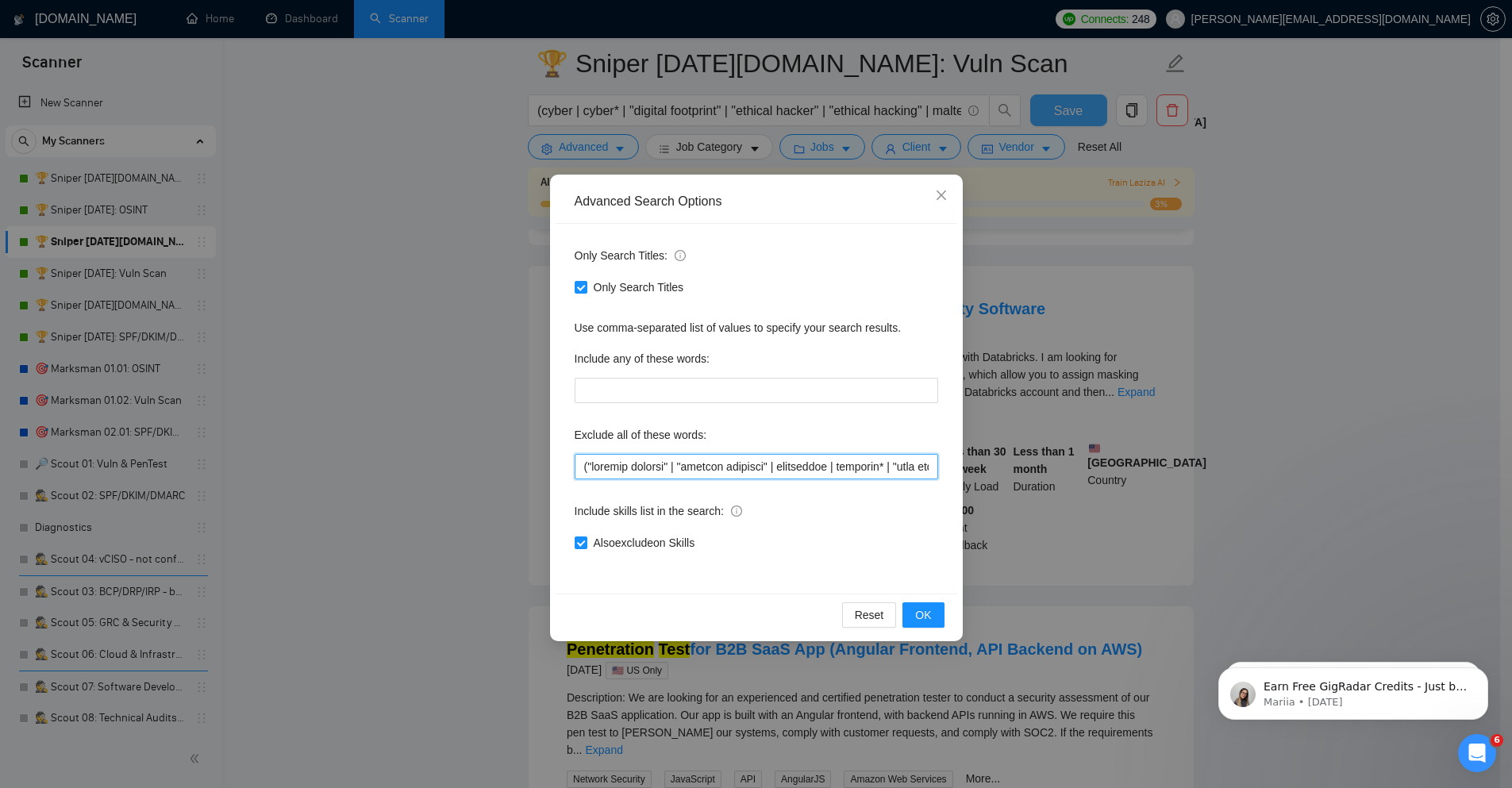
click at [649, 468] on input "text" at bounding box center [756, 467] width 363 height 26
paste input ""beta test" | "beta tester" | "beta testing" | bilingual | blackmail | "black m…"
click at [930, 620] on span "OK" at bounding box center [923, 615] width 15 height 17
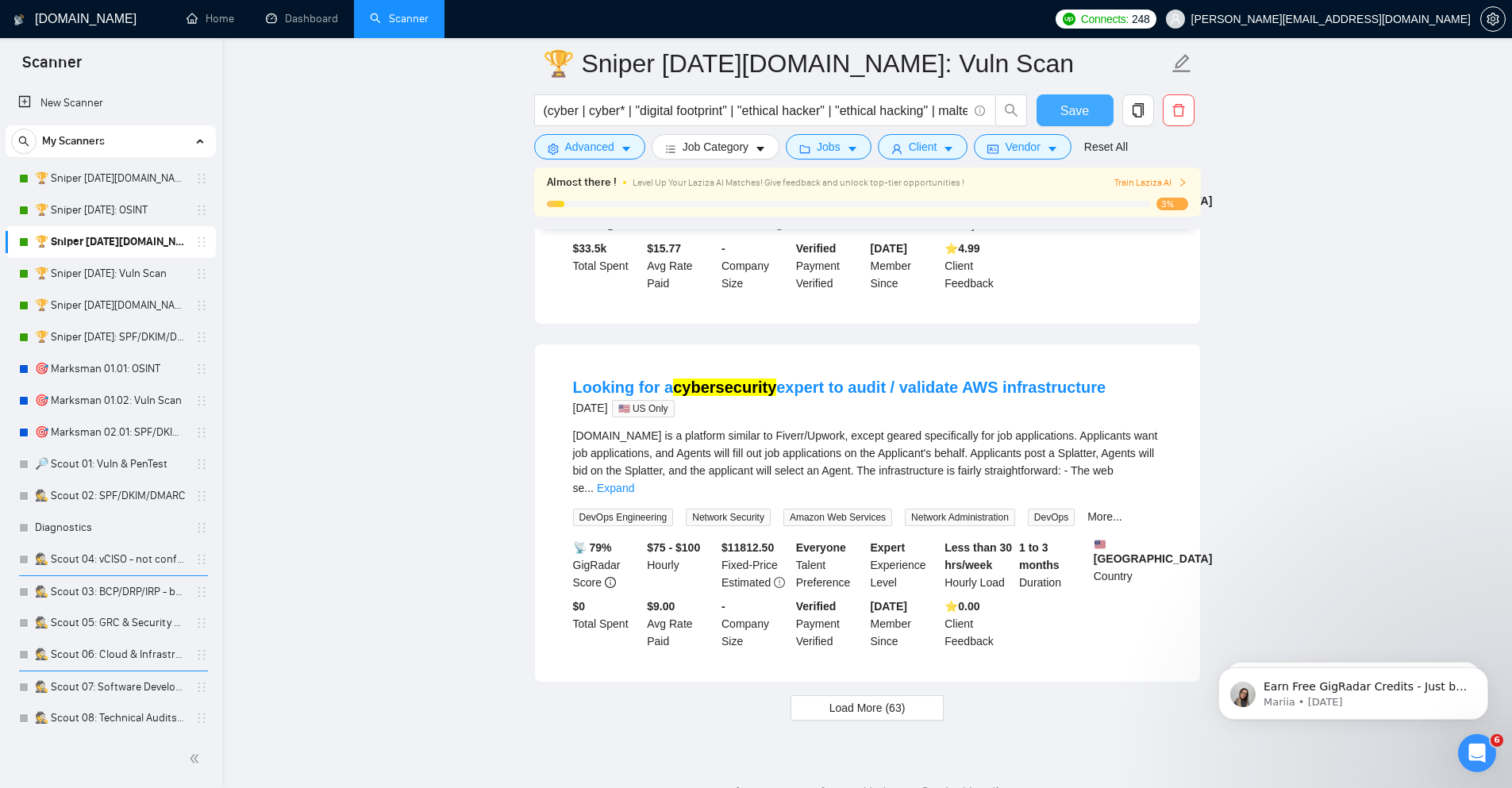
scroll to position [3143, 0]
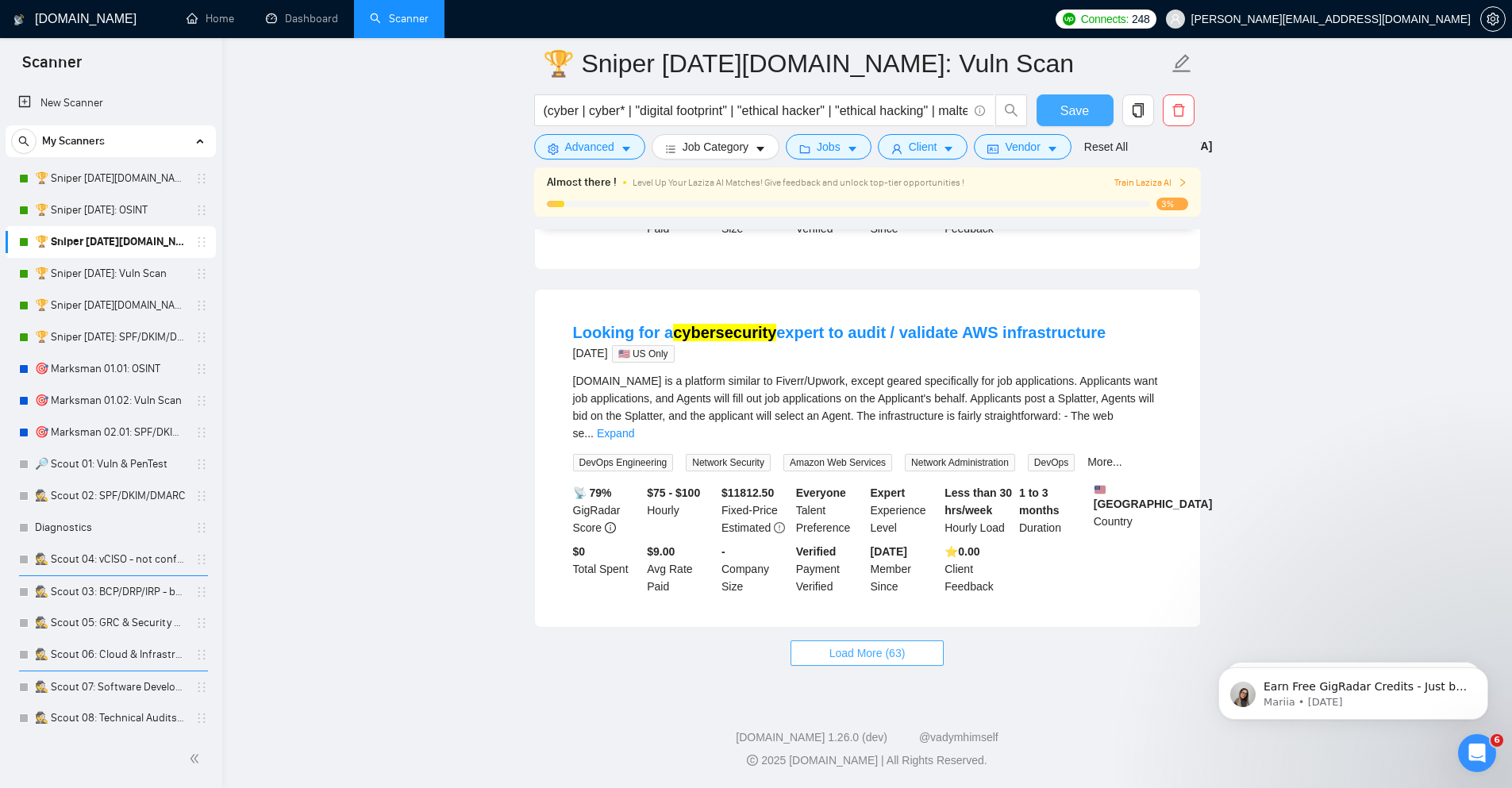
click at [881, 662] on span "Load More (63)" at bounding box center [867, 653] width 76 height 17
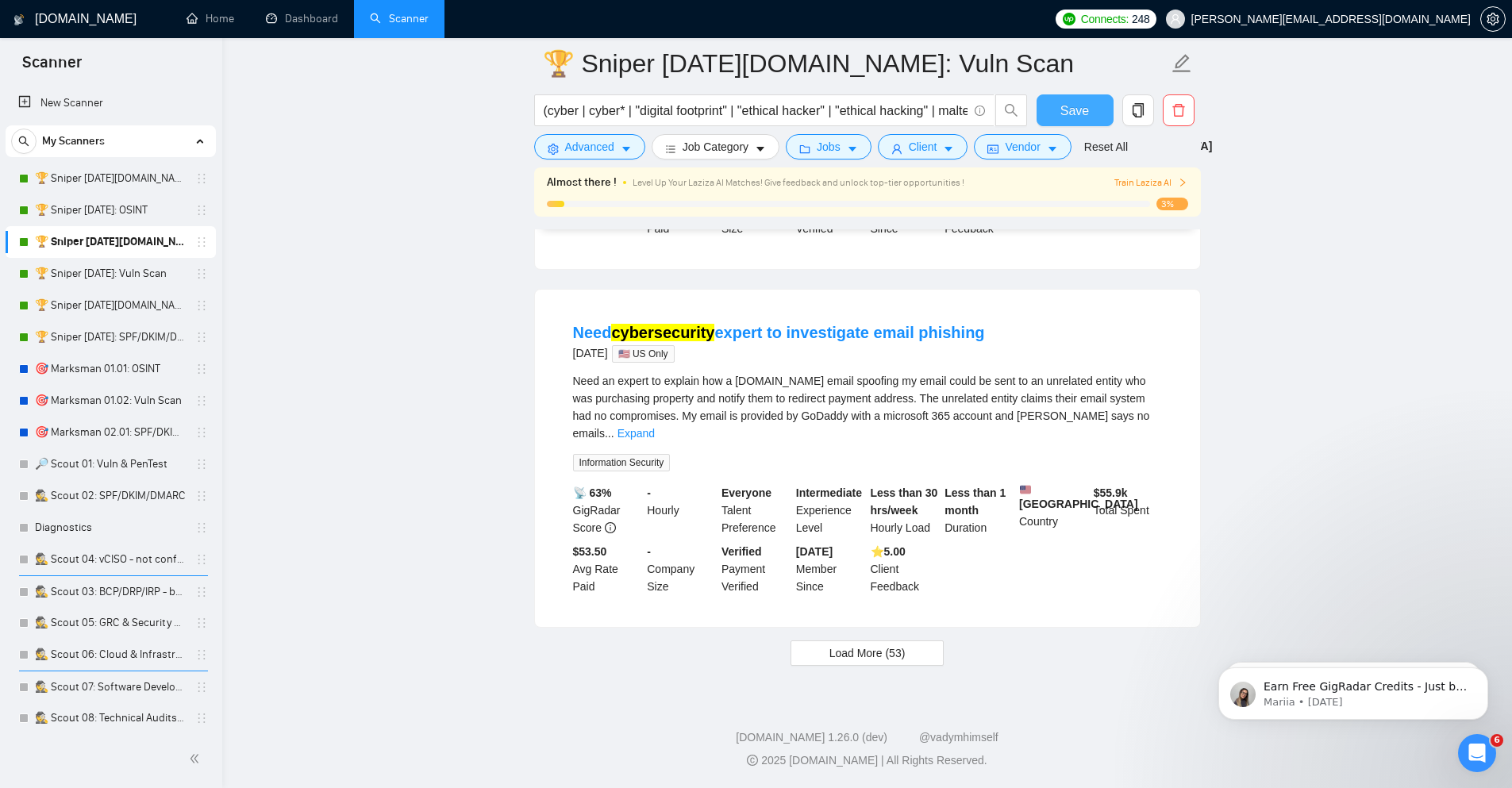
scroll to position [6738, 0]
drag, startPoint x: 558, startPoint y: 142, endPoint x: 572, endPoint y: 176, distance: 36.8
click at [559, 143] on button "Advanced" at bounding box center [589, 147] width 111 height 26
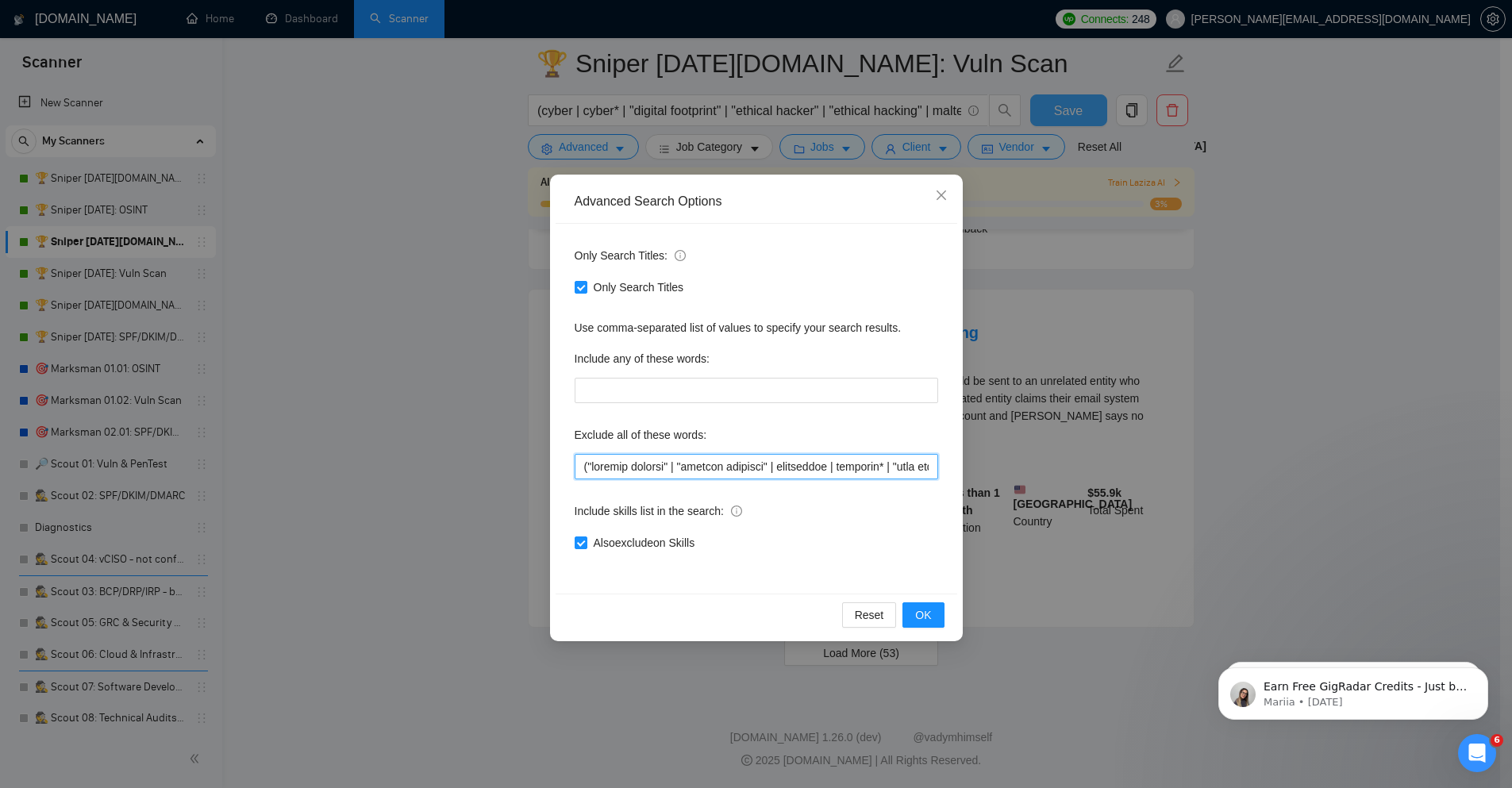
click at [770, 472] on input "text" at bounding box center [756, 467] width 363 height 26
paste input "rtist* | attorney | "beta test" | "beta tester" | "beta testing" | bilingual | …"
type input "("account recover" | "account recovery" | accountant | bookkeep* | "book keeper…"
click at [939, 619] on button "OK" at bounding box center [923, 615] width 41 height 26
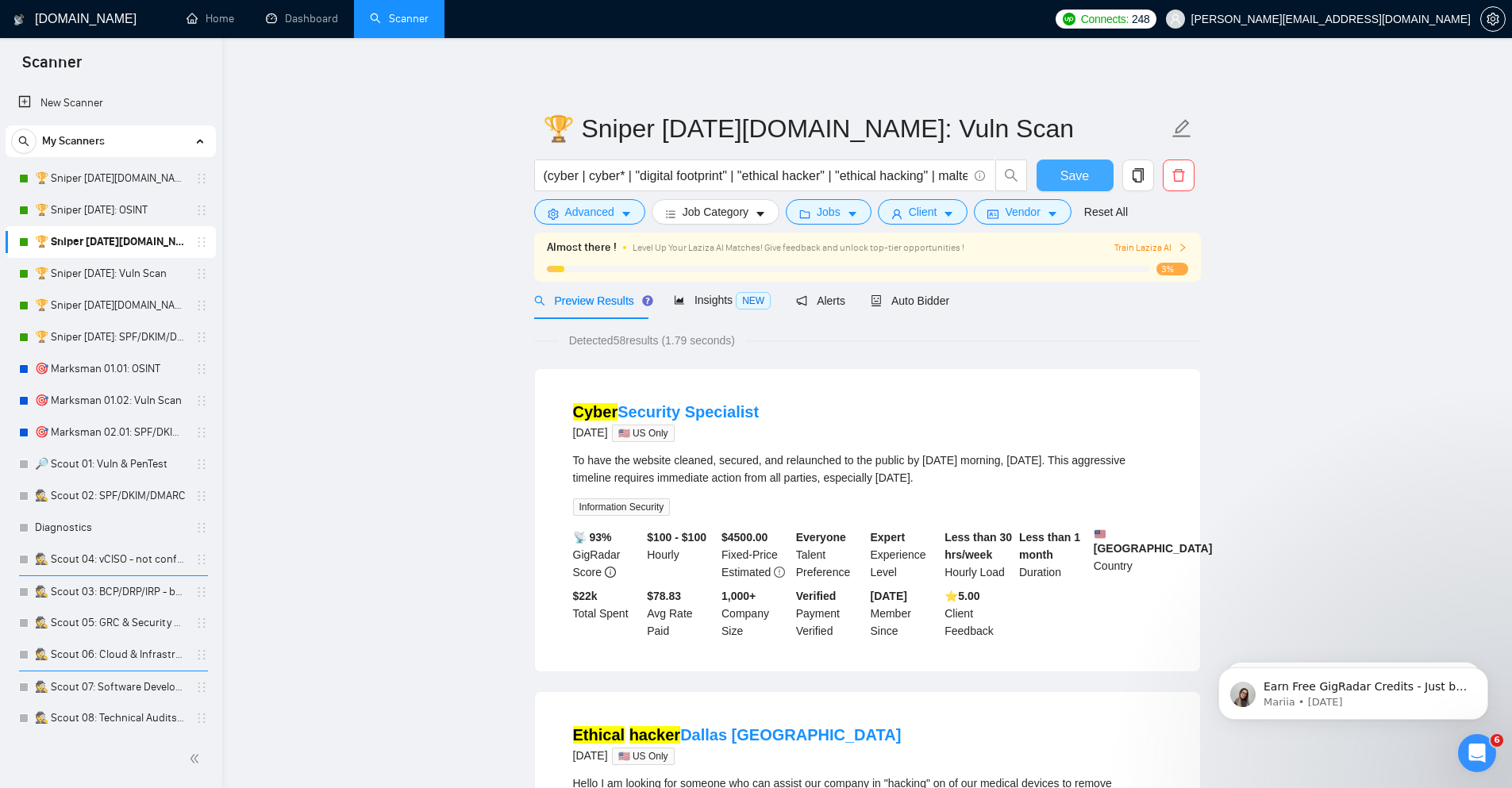
drag, startPoint x: 1088, startPoint y: 179, endPoint x: 875, endPoint y: 197, distance: 213.8
click at [1086, 179] on span "Save" at bounding box center [1074, 175] width 28 height 20
click at [151, 272] on link "🏆 Sniper [DATE]: Vuln Scan" at bounding box center [111, 273] width 151 height 32
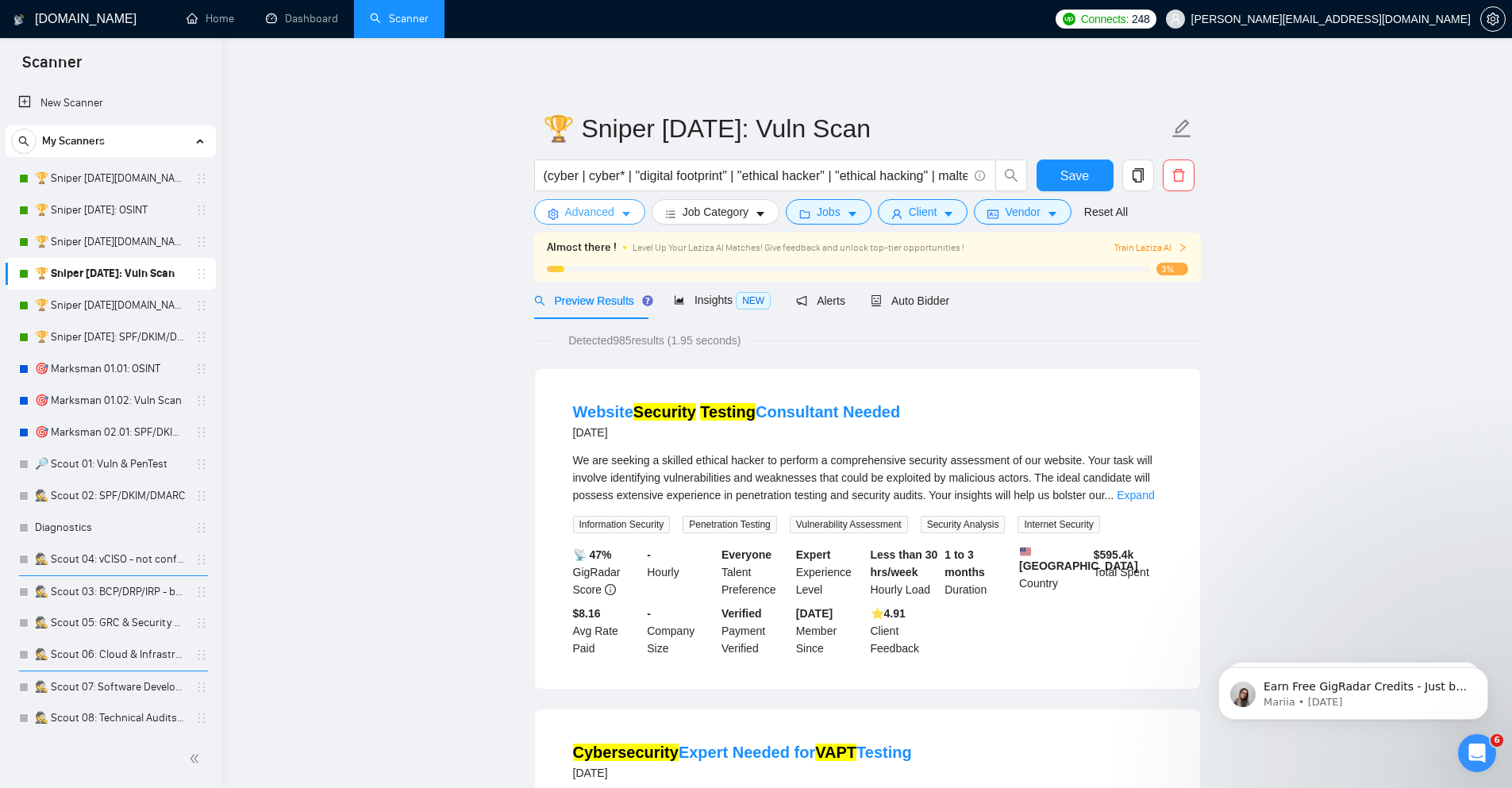
click at [604, 215] on span "Advanced" at bounding box center [589, 211] width 49 height 17
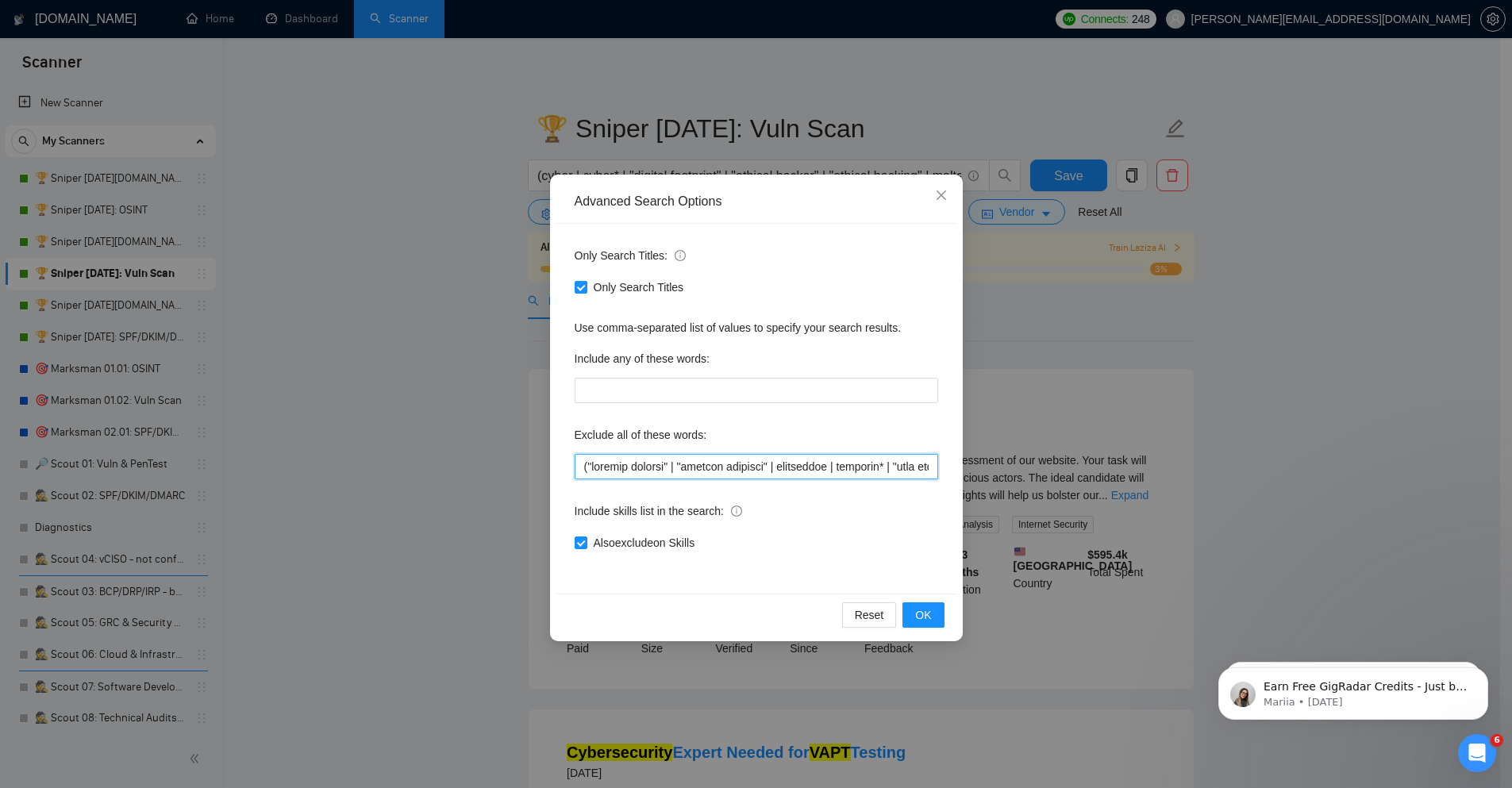
click at [636, 467] on input "text" at bounding box center [756, 467] width 363 height 26
paste input "istia | writer | JCREFINEQUERY | automat* | "digital footprint" | HIPAA | "open…"
click at [926, 616] on span "OK" at bounding box center [923, 615] width 15 height 17
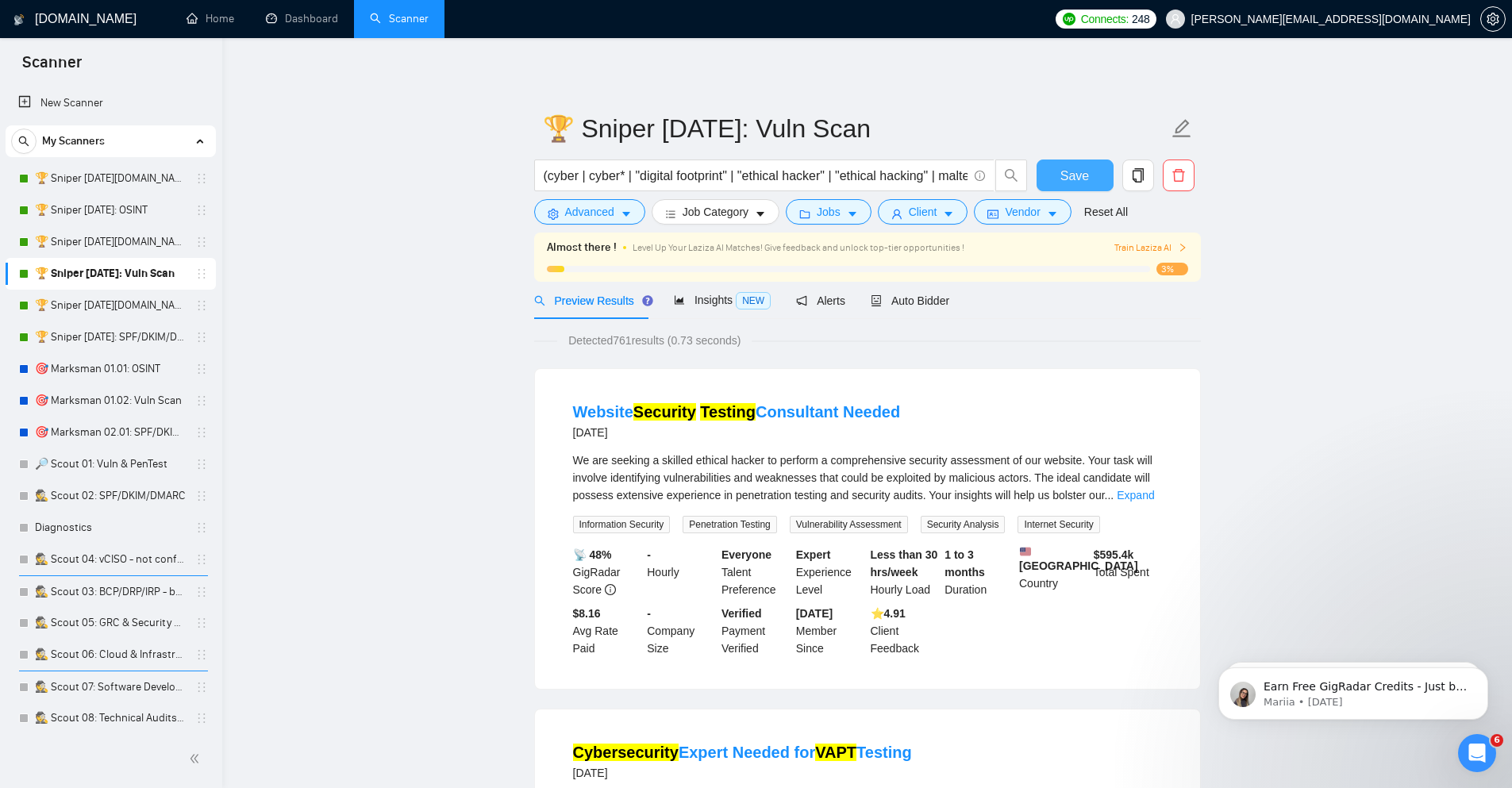
click at [1082, 173] on span "Save" at bounding box center [1074, 175] width 28 height 20
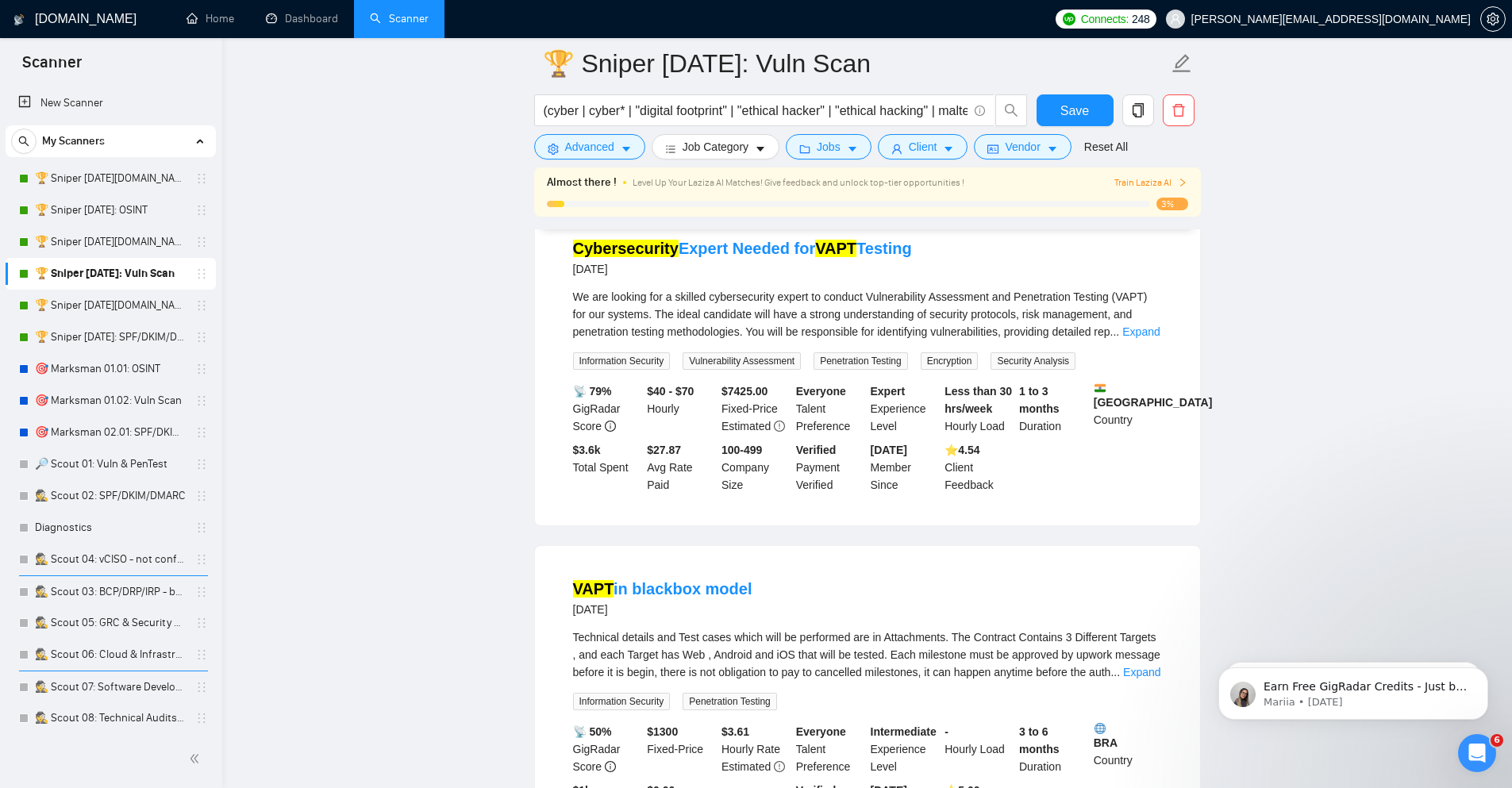
scroll to position [310, 0]
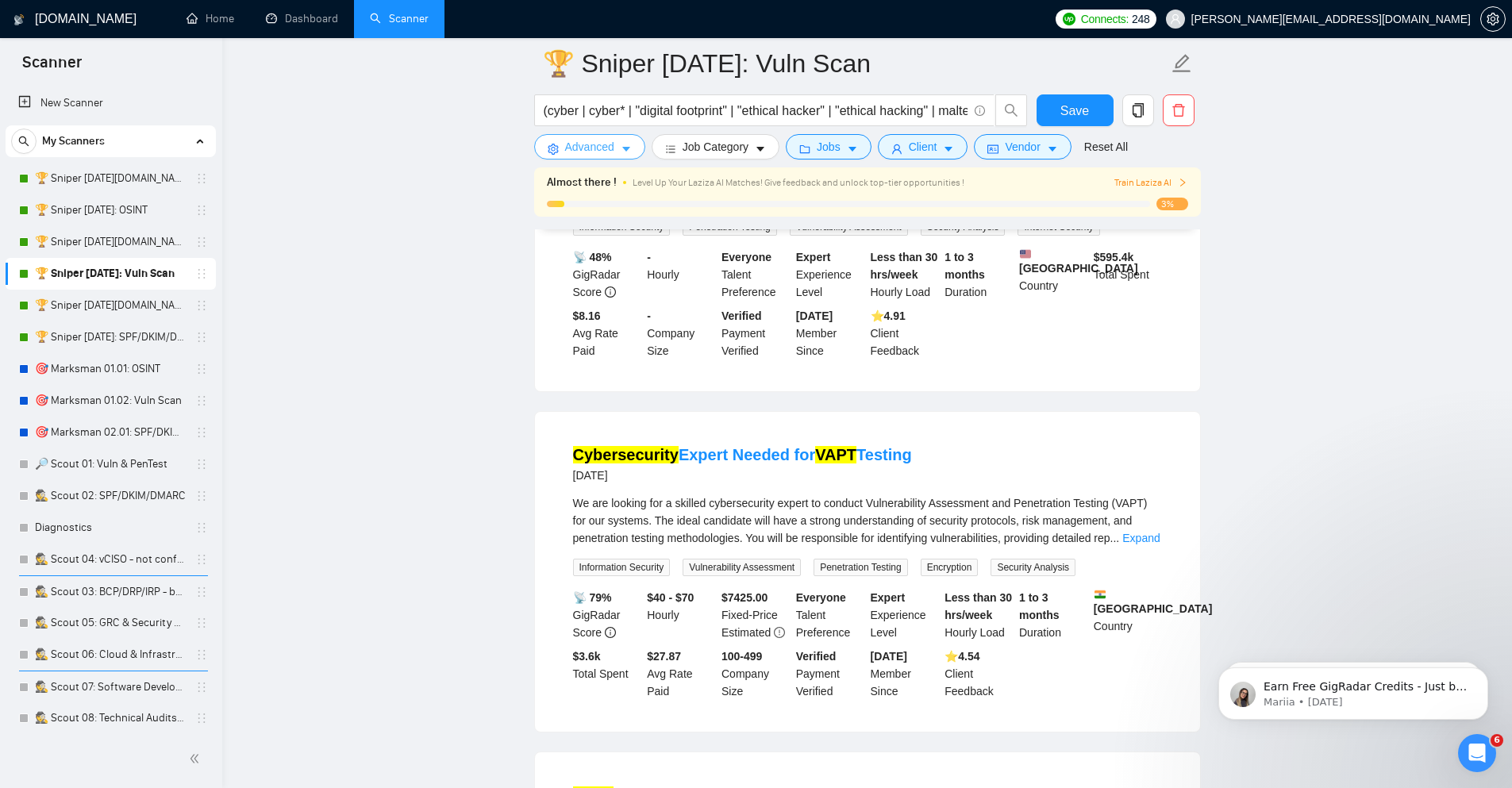
click at [630, 154] on icon "caret-down" at bounding box center [625, 149] width 11 height 11
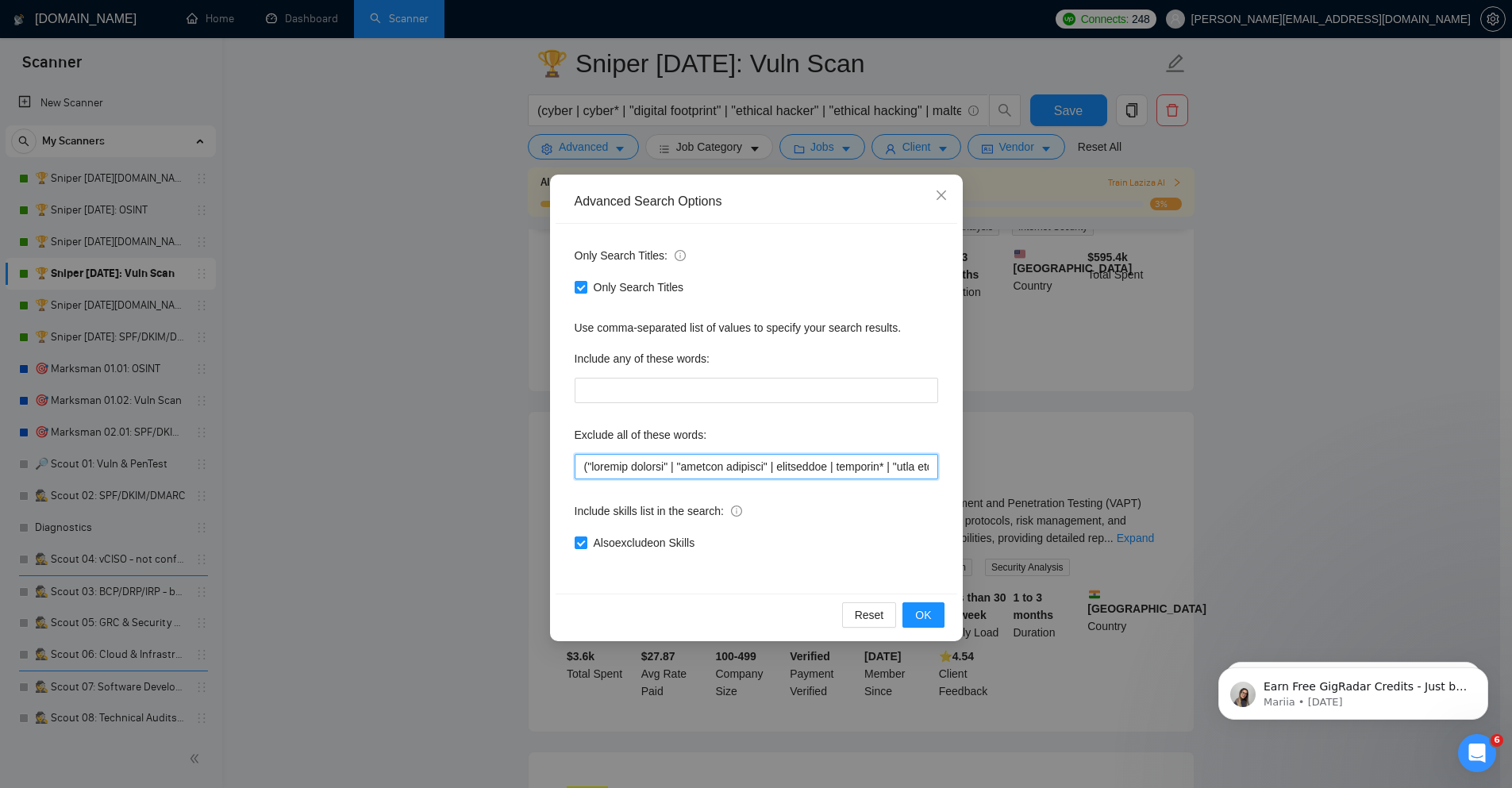
click at [663, 467] on input "text" at bounding box center [756, 467] width 363 height 26
paste input "harass* | interview* | invest* | lawyer | newsletter | "news letter" | ninjaone…"
type input "("account recover" | "account recovery" | accountant | bookkeep* | "book keeper…"
click at [930, 619] on span "OK" at bounding box center [923, 615] width 15 height 17
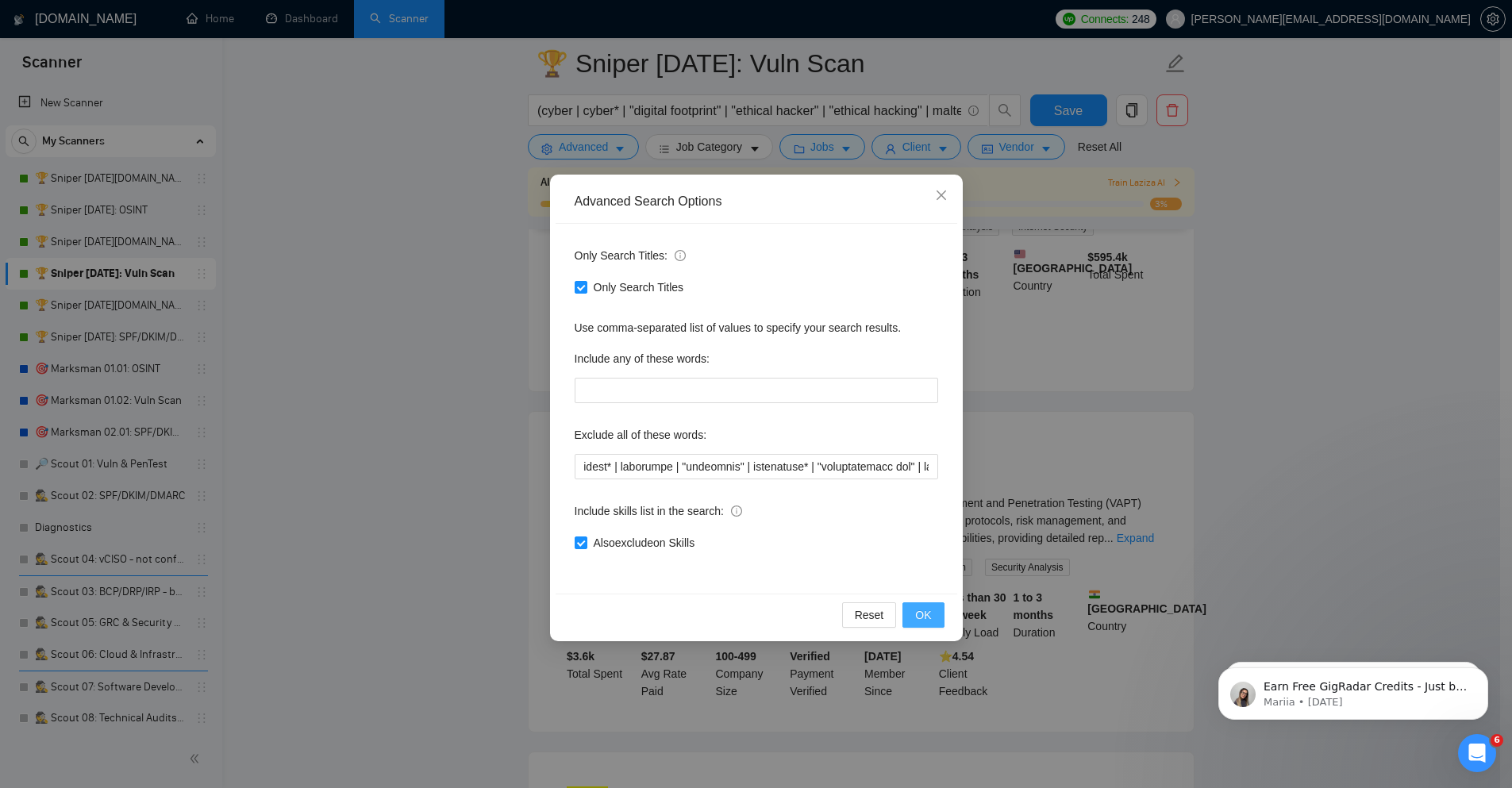
scroll to position [0, 0]
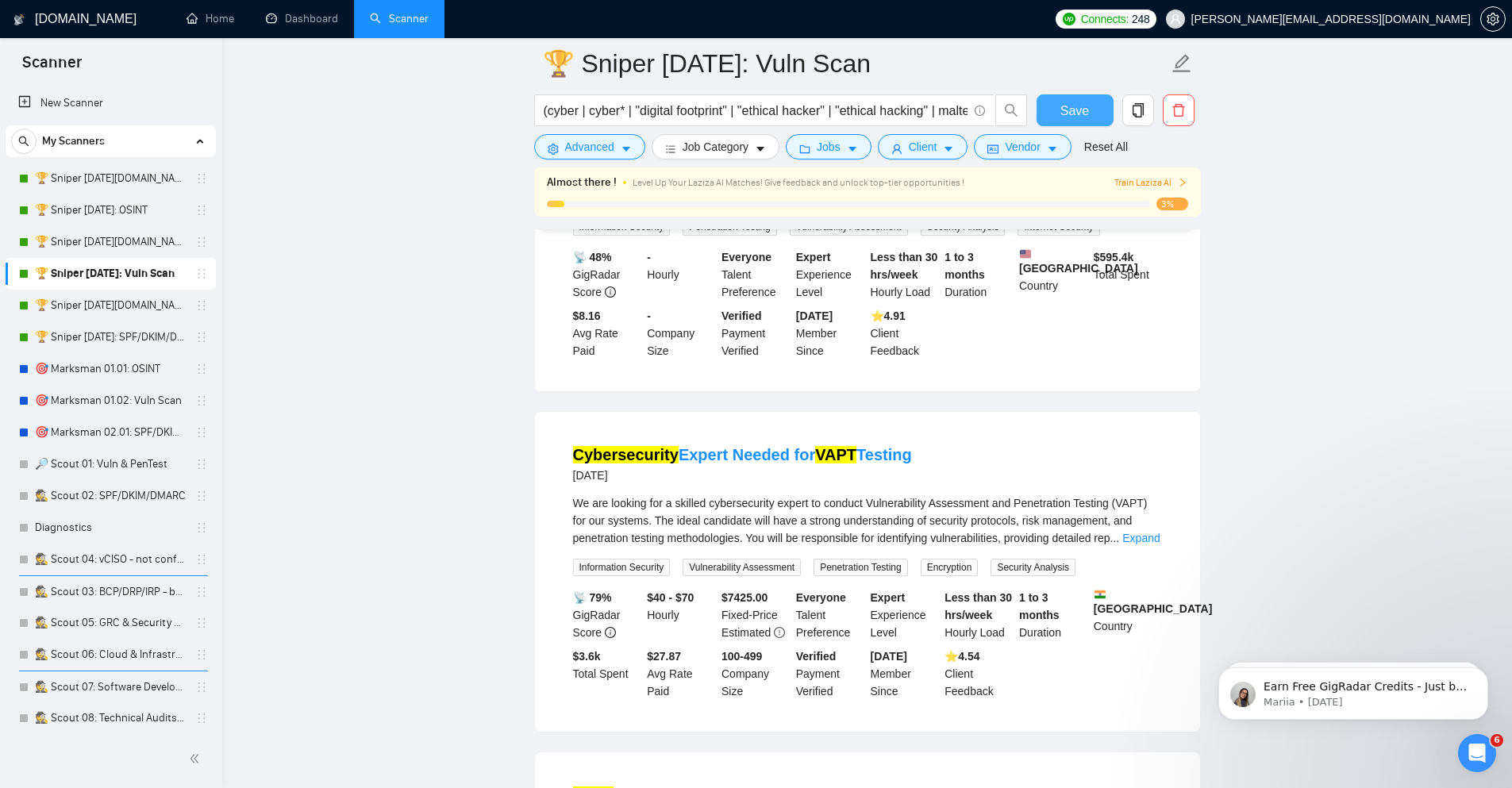
click at [1101, 120] on button "Save" at bounding box center [1075, 110] width 77 height 32
click at [140, 243] on link "🏆 Sniper [DATE][DOMAIN_NAME]: Vuln Scan" at bounding box center [111, 241] width 151 height 32
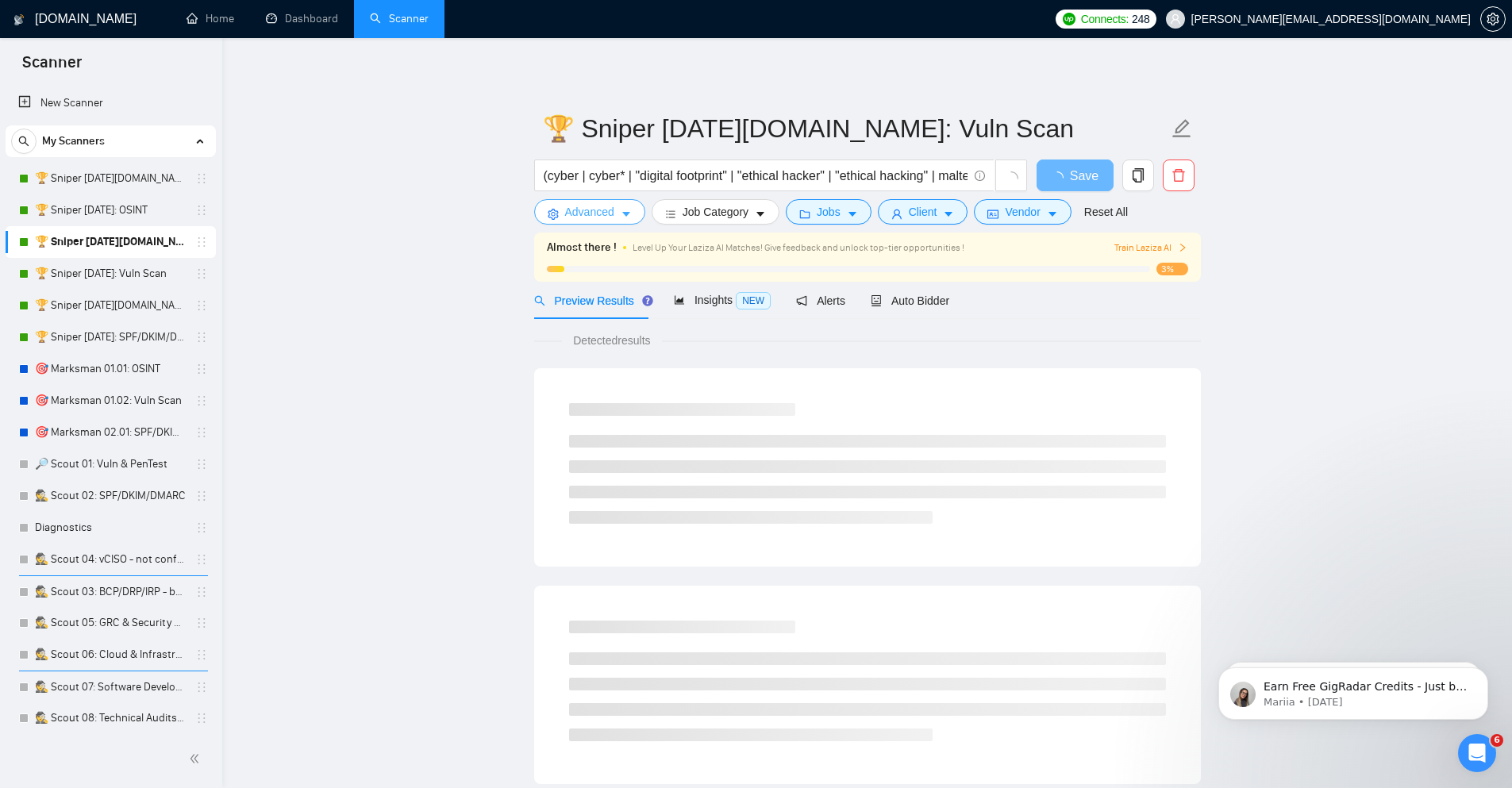
click at [613, 220] on span "Advanced" at bounding box center [589, 211] width 49 height 17
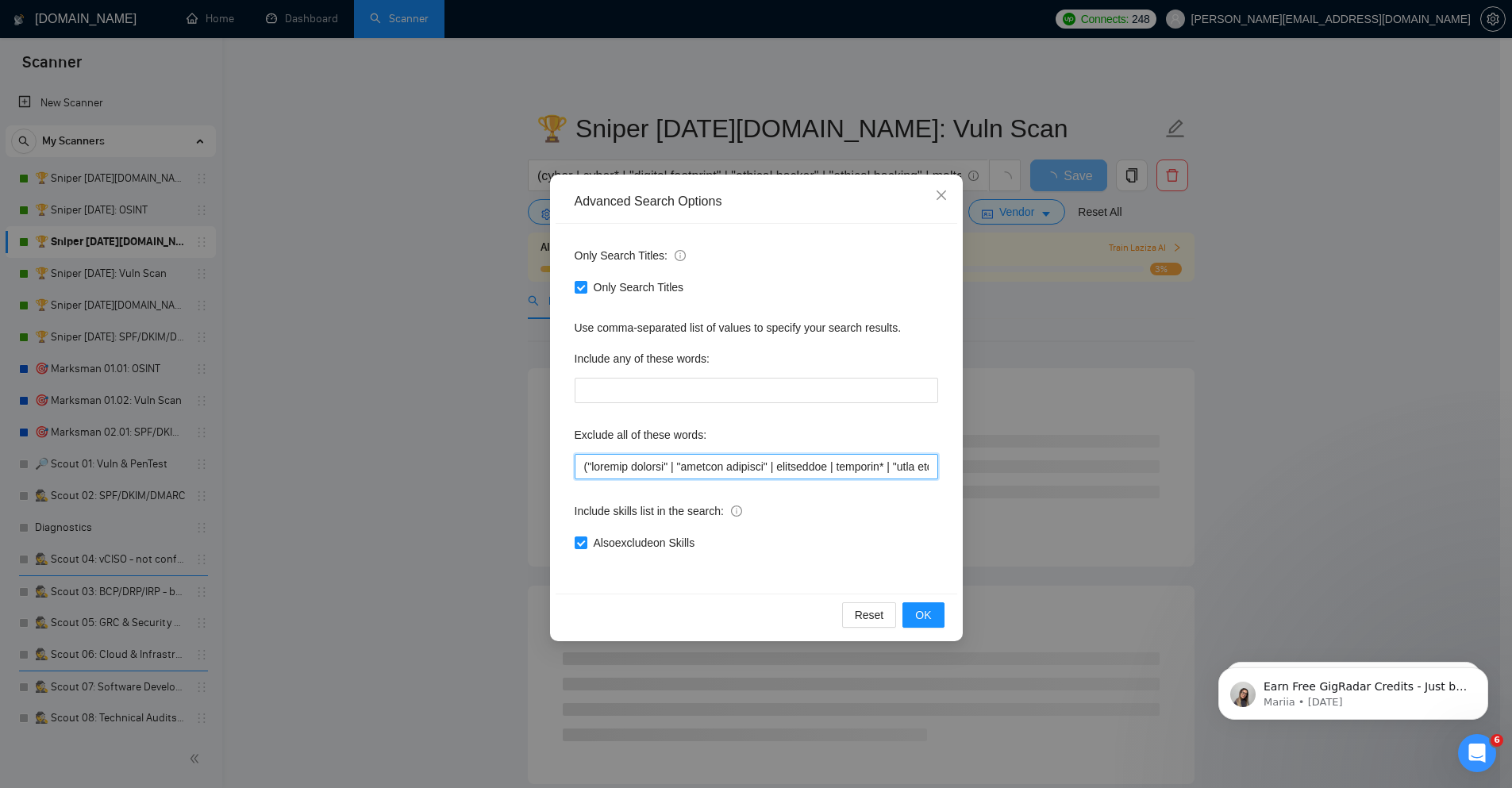
click at [624, 462] on input "text" at bounding box center [756, 467] width 363 height 26
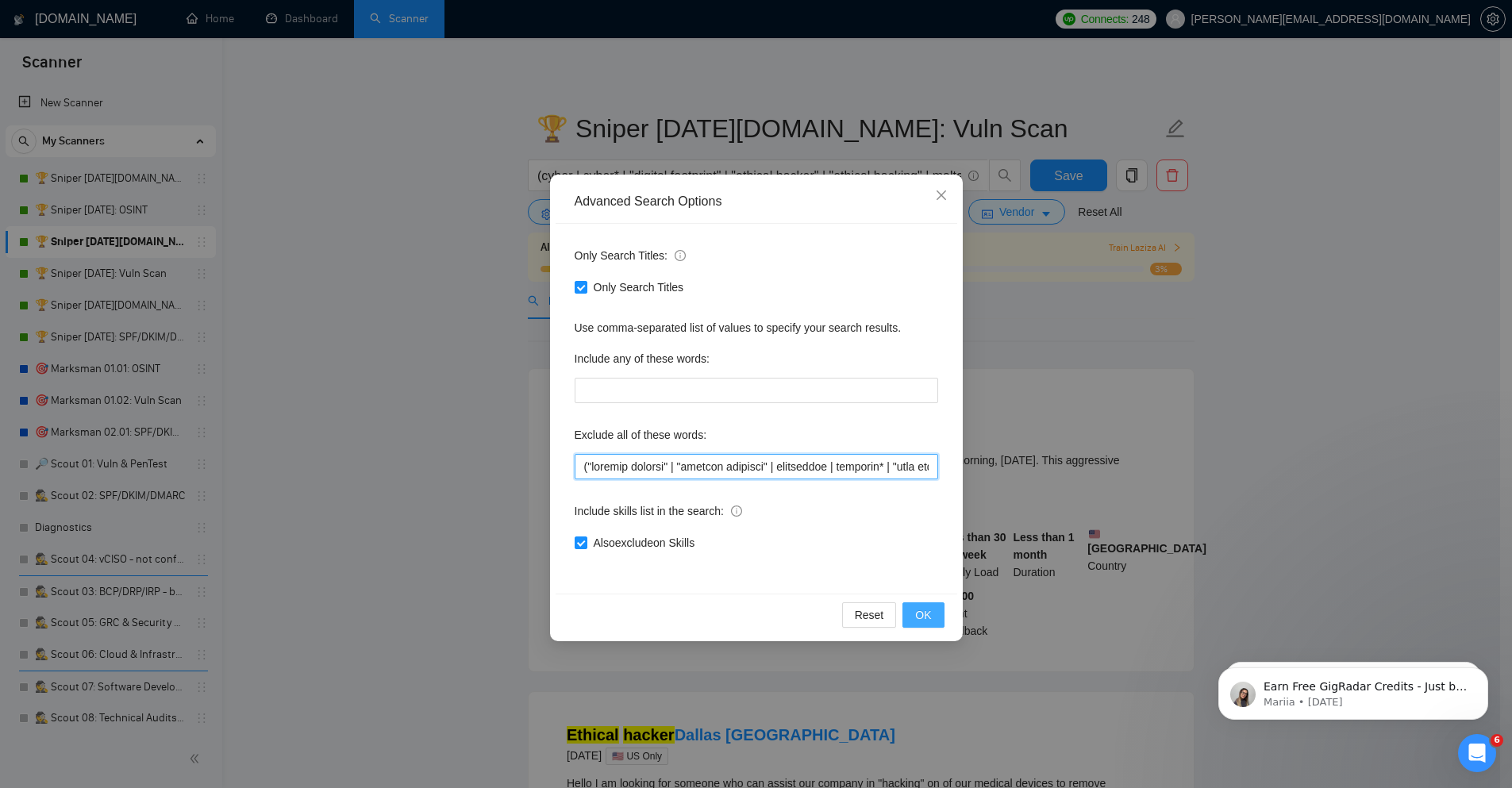
paste input "harass* | interview* | invest* | lawyer | newsletter | "news letter" | ninjaone…"
type input "("account recover" | "account recovery" | accountant | bookkeep* | "book keeper…"
click at [926, 620] on span "OK" at bounding box center [923, 615] width 15 height 17
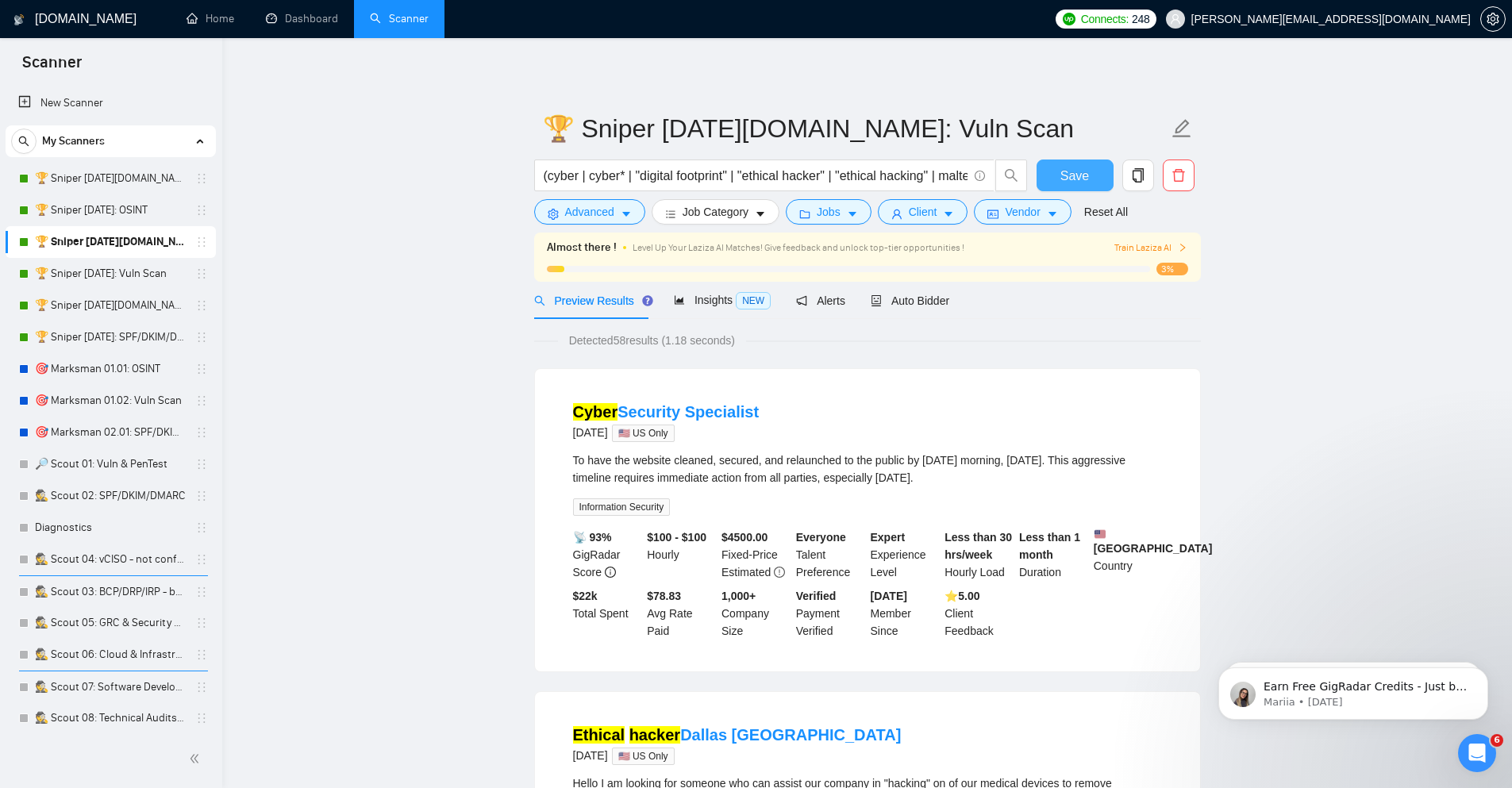
click at [1058, 170] on button "Save" at bounding box center [1075, 175] width 77 height 32
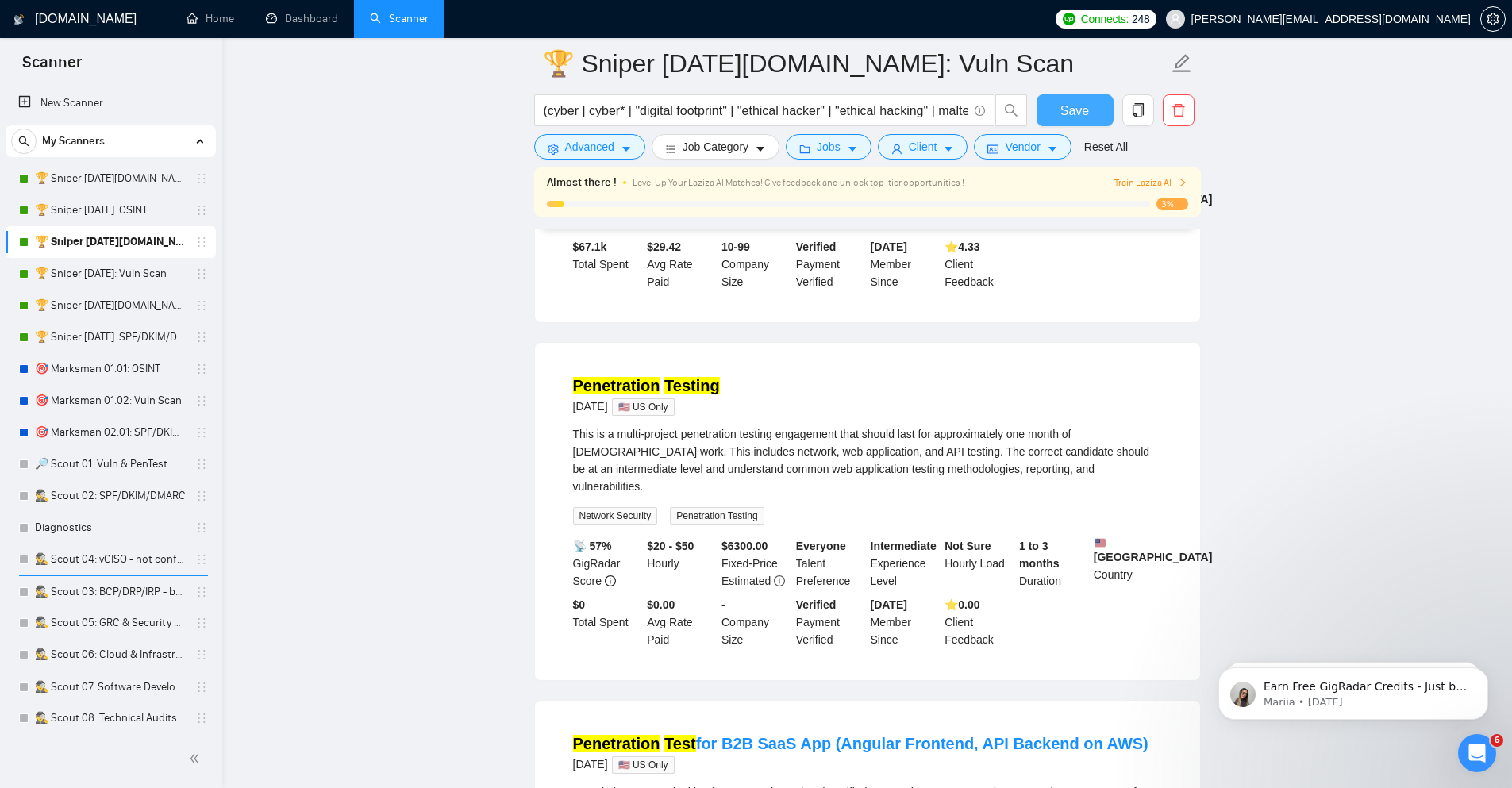
scroll to position [2096, 0]
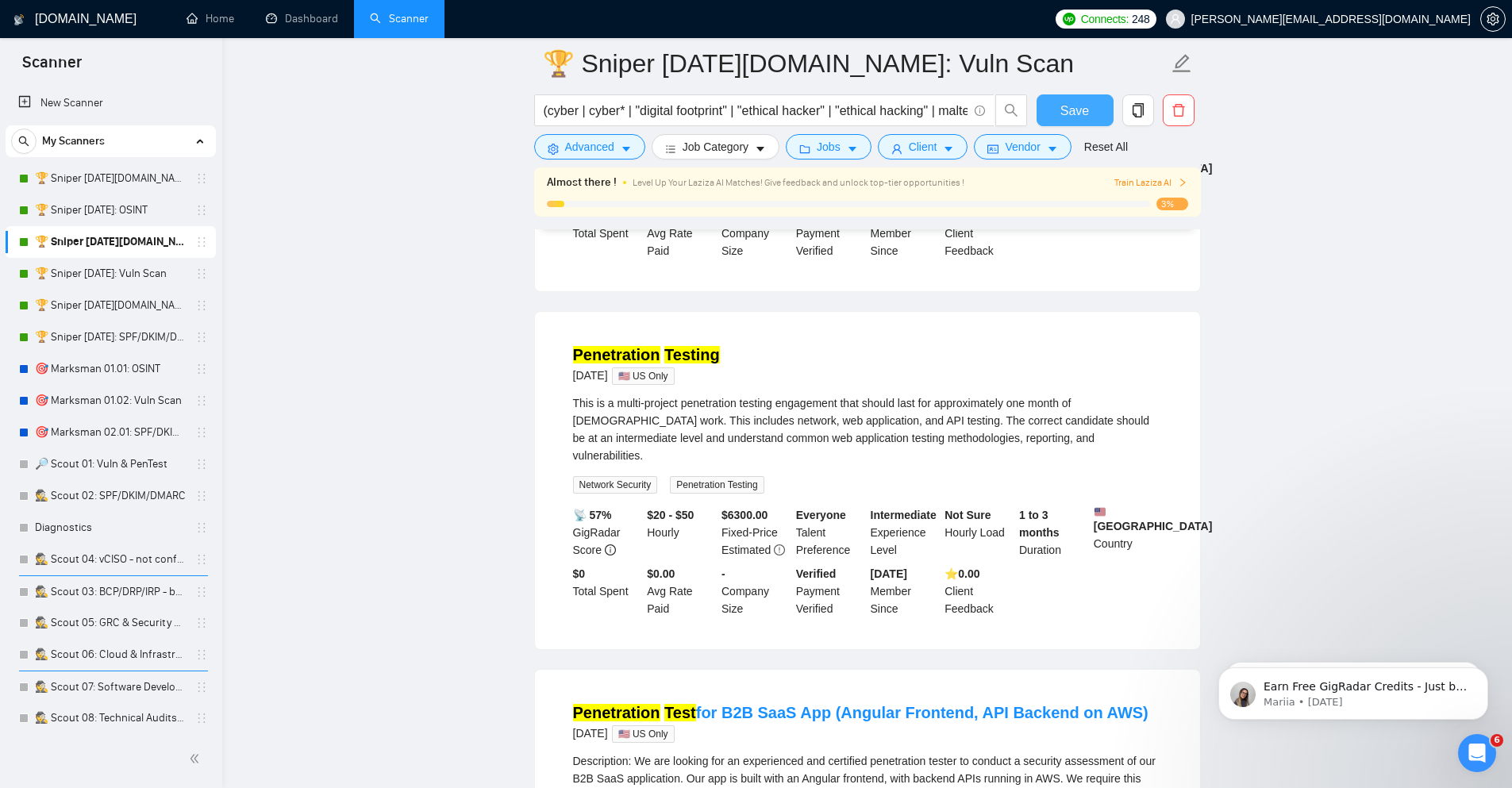
click at [1070, 111] on span "Save" at bounding box center [1074, 110] width 28 height 20
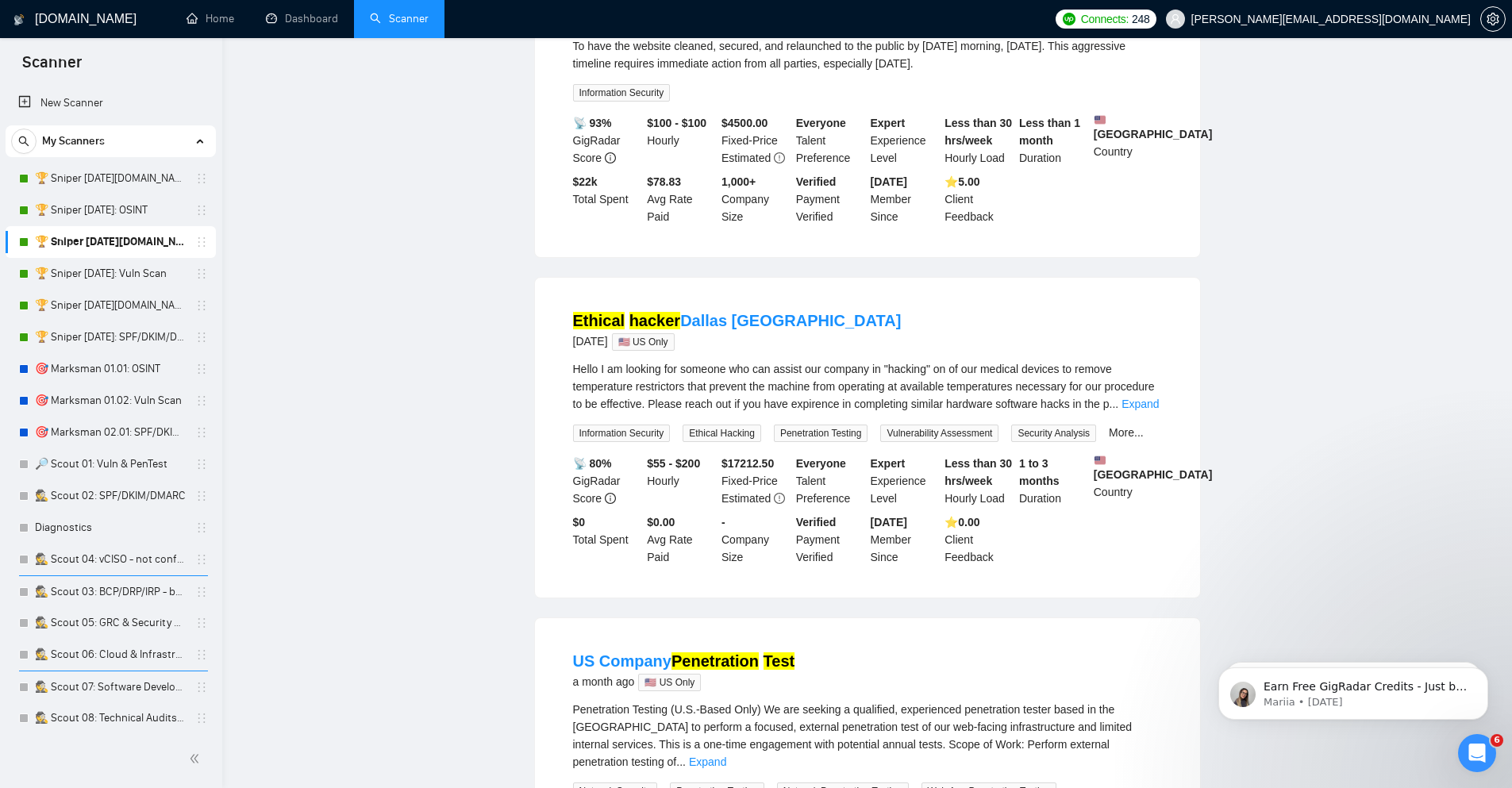
scroll to position [0, 0]
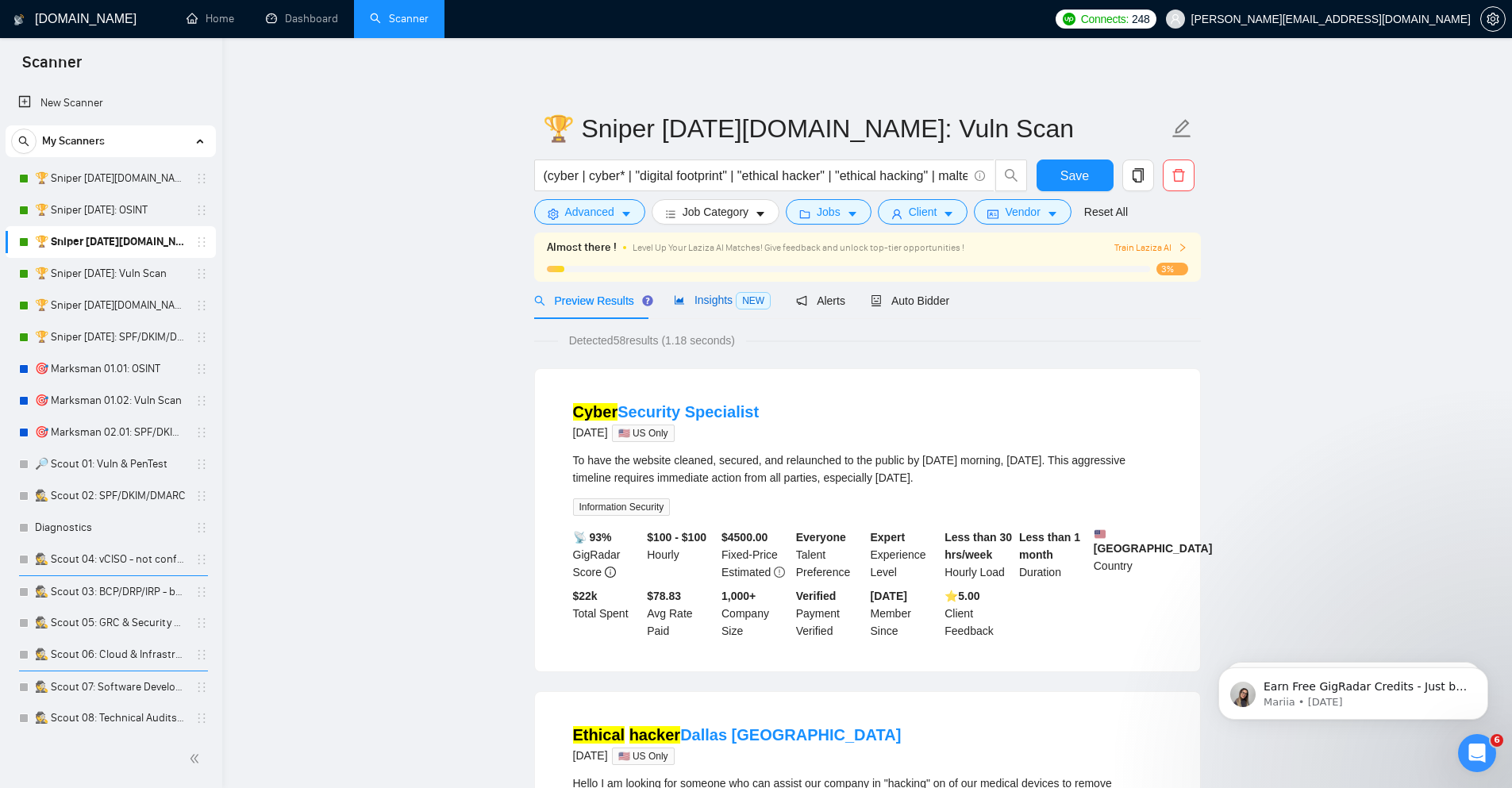
drag, startPoint x: 710, startPoint y: 296, endPoint x: 635, endPoint y: 302, distance: 75.2
click at [710, 296] on span "Insights NEW" at bounding box center [722, 300] width 97 height 13
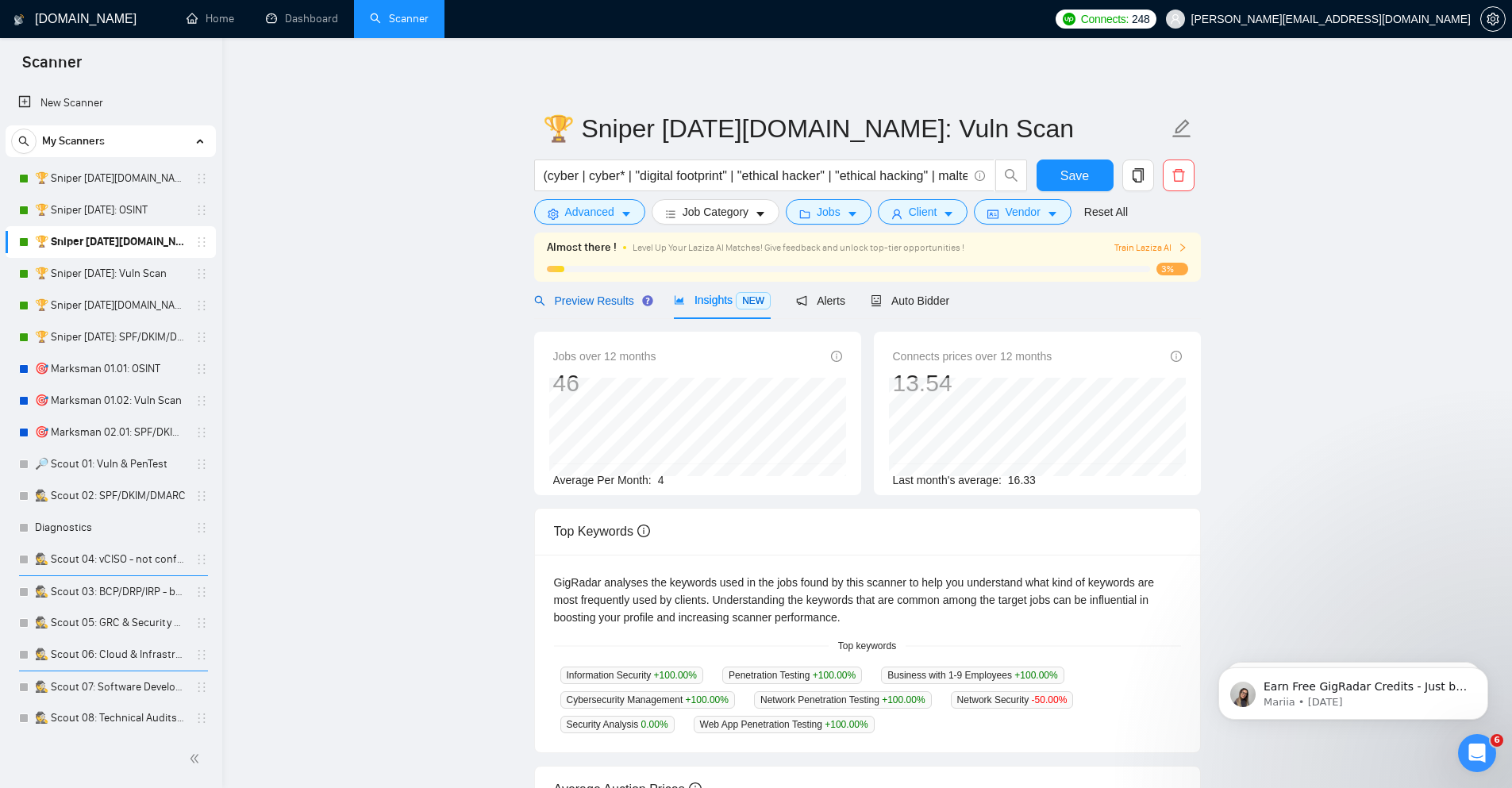
click at [602, 301] on span "Preview Results" at bounding box center [591, 301] width 114 height 13
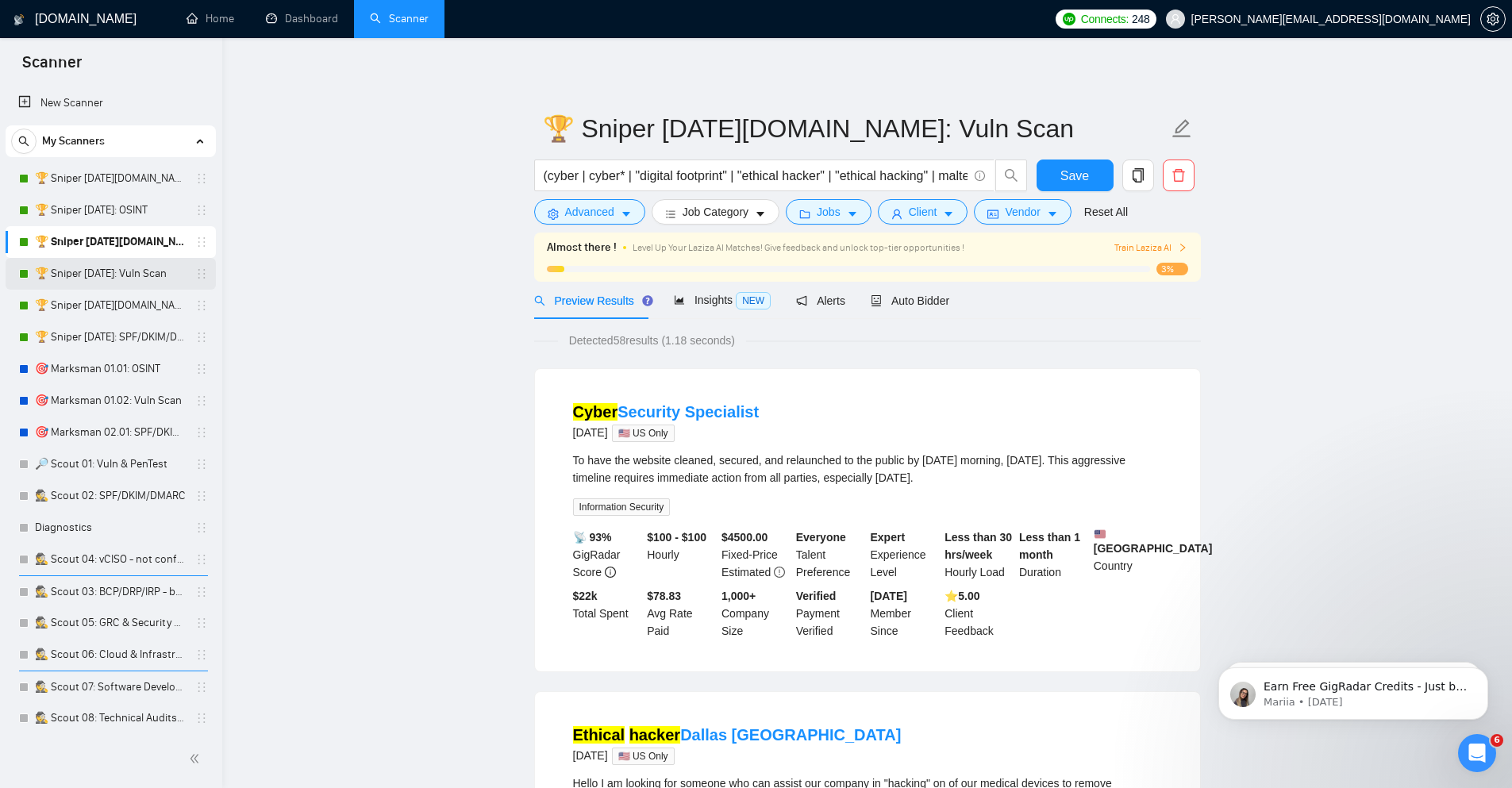
click at [156, 271] on link "🏆 Sniper [DATE]: Vuln Scan" at bounding box center [111, 273] width 151 height 32
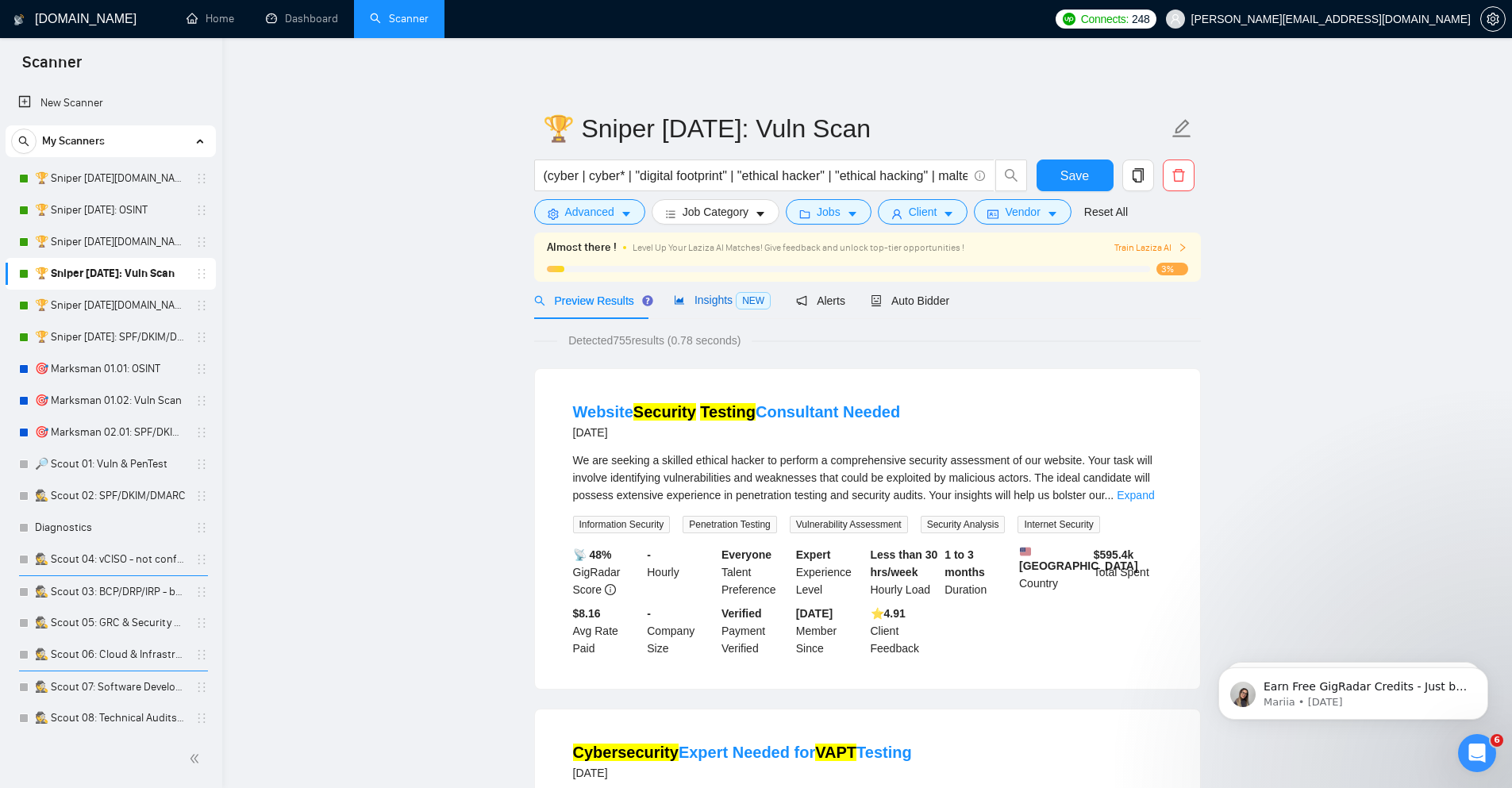
click at [704, 302] on span "Insights NEW" at bounding box center [722, 300] width 97 height 13
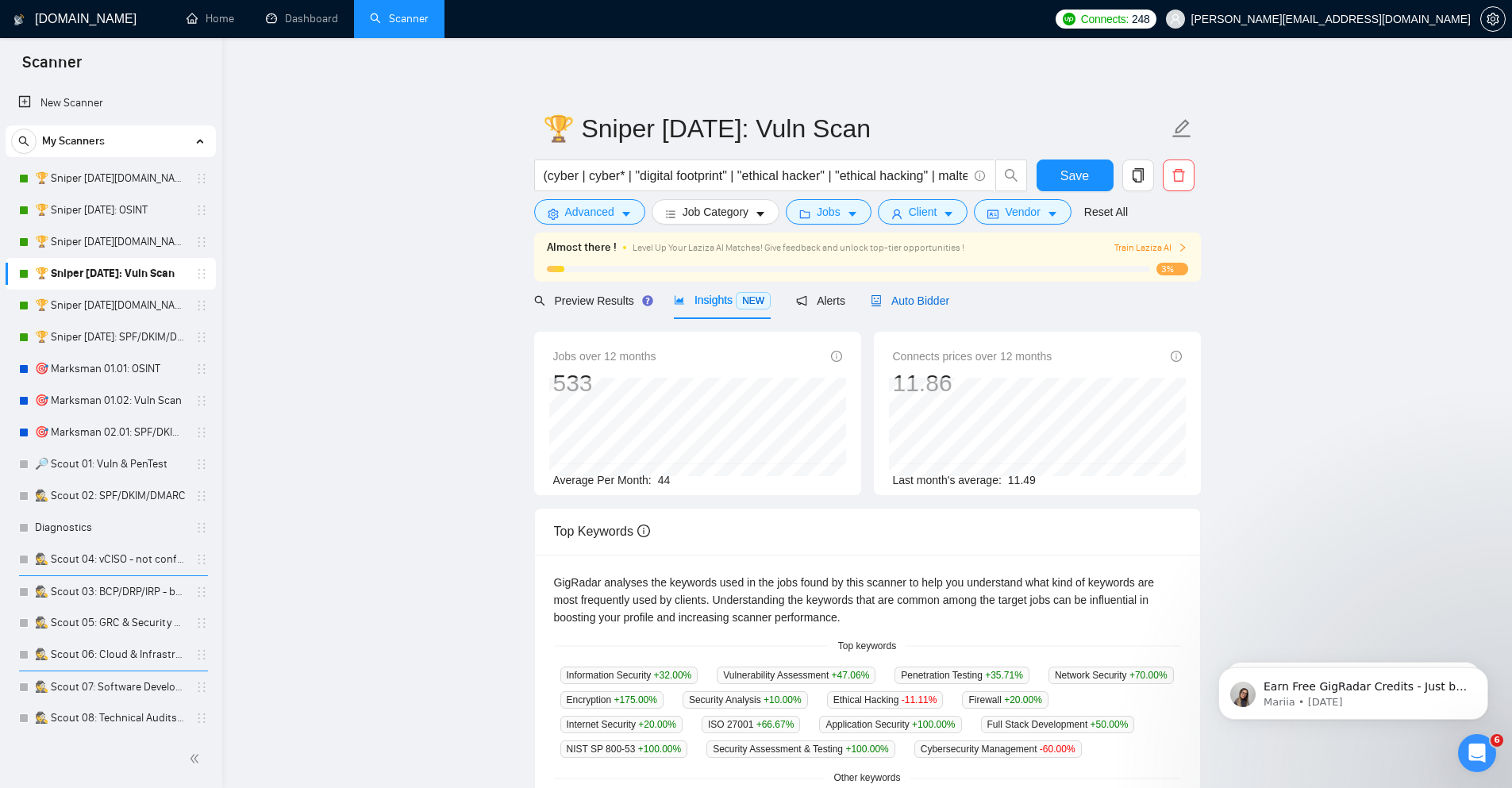
click at [941, 307] on span "Auto Bidder" at bounding box center [909, 301] width 78 height 13
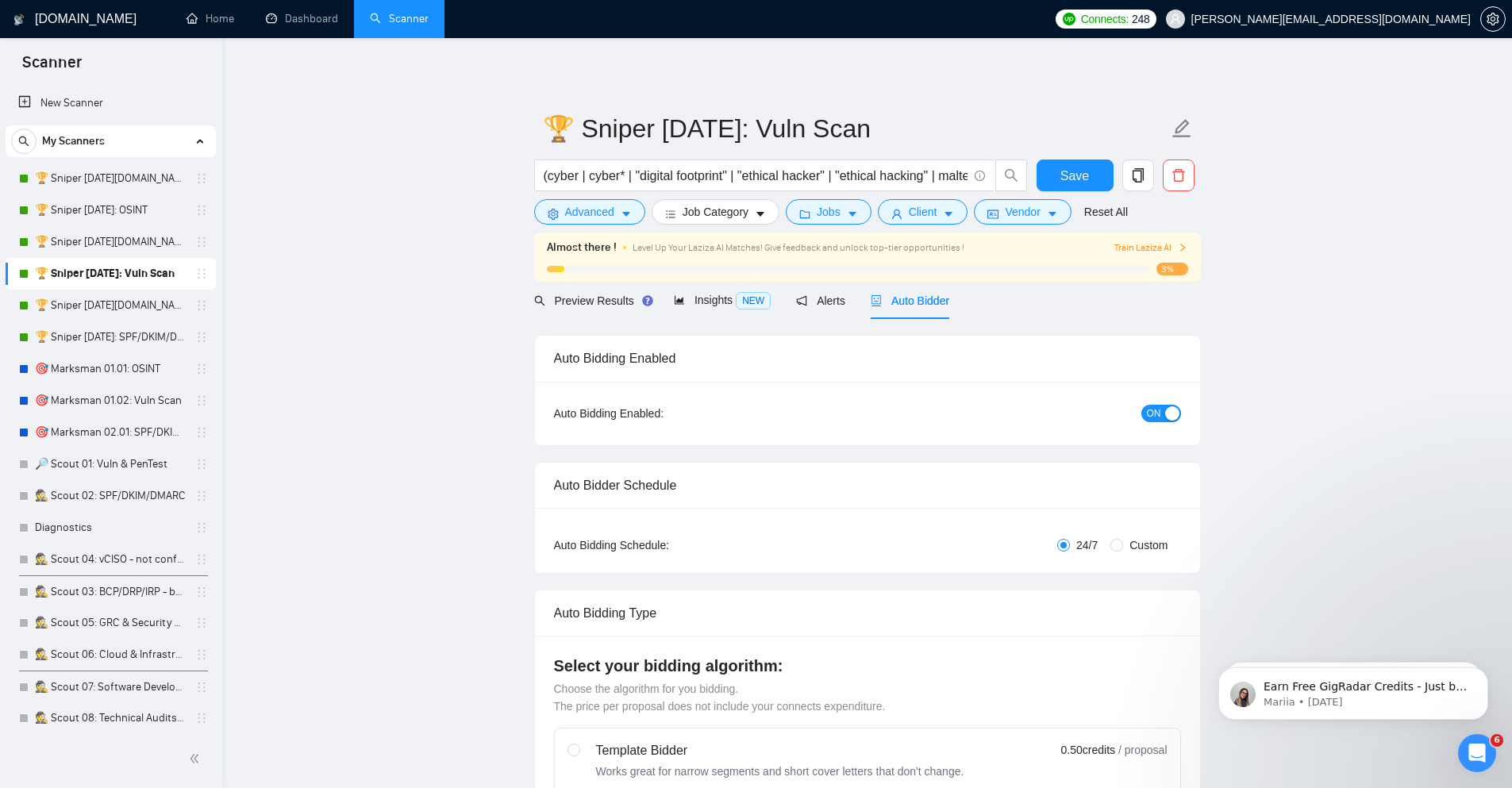
checkbox input "true"
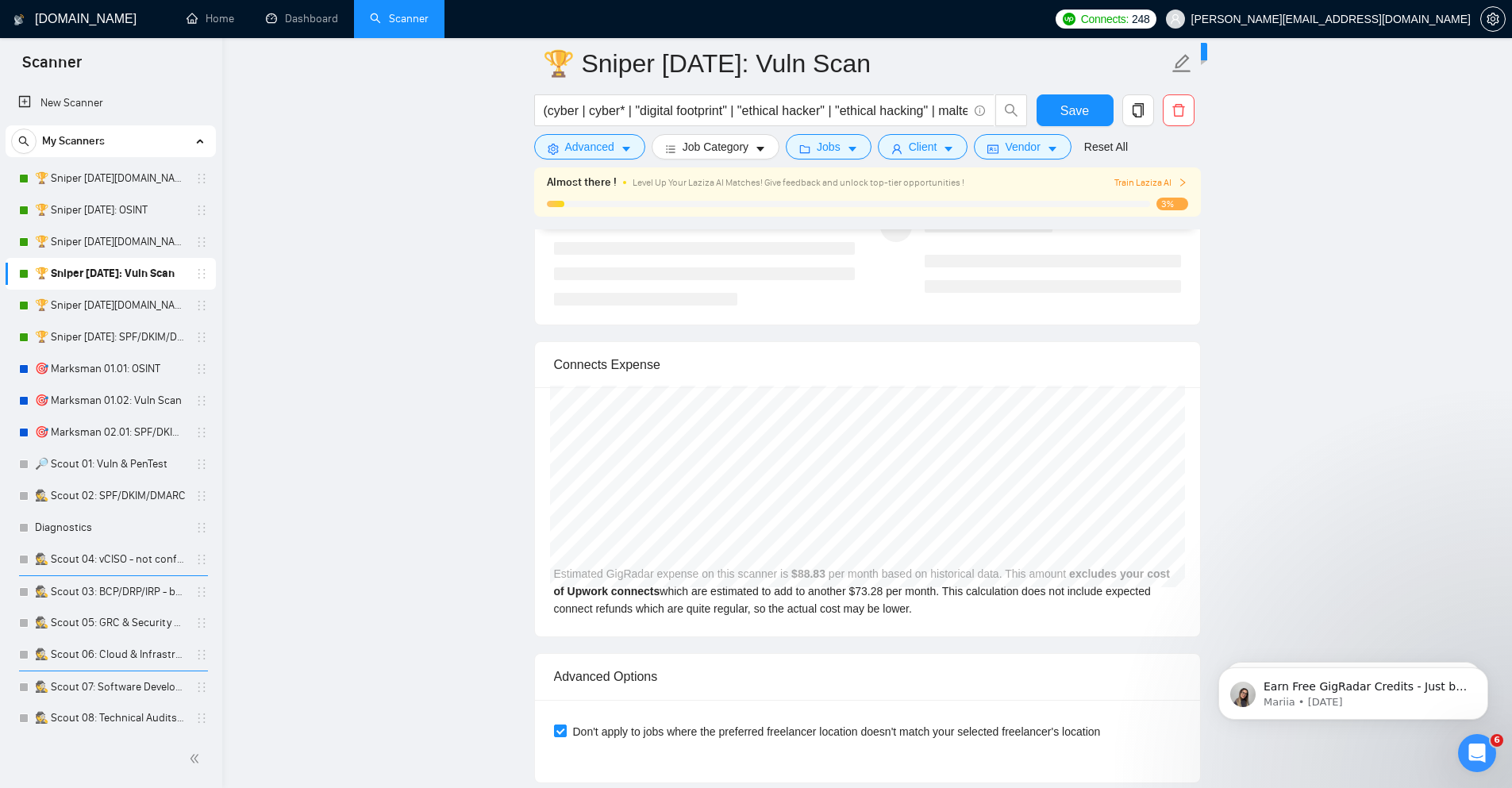
scroll to position [3239, 0]
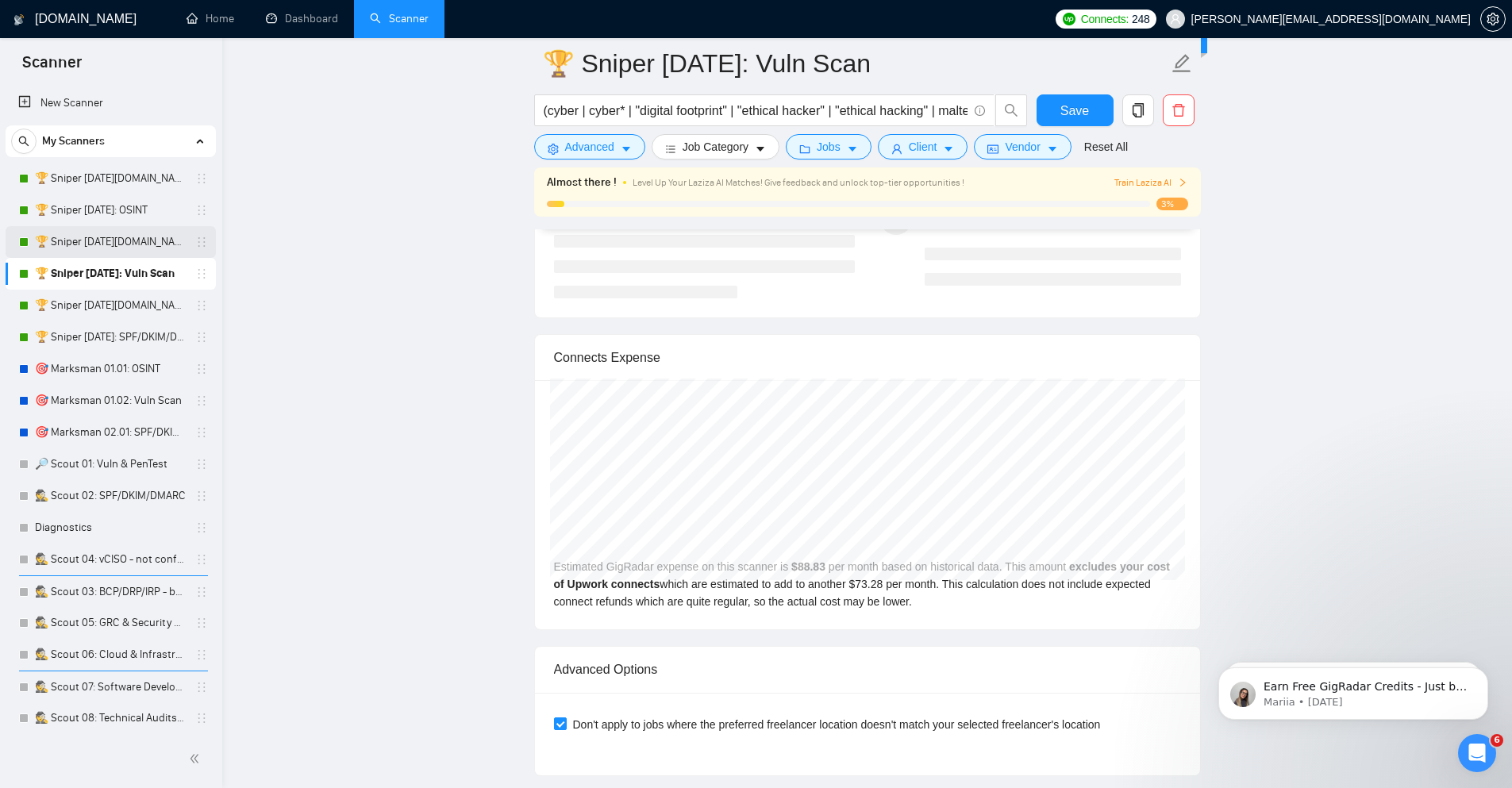
click at [138, 236] on link "🏆 Sniper [DATE][DOMAIN_NAME]: Vuln Scan" at bounding box center [111, 241] width 151 height 32
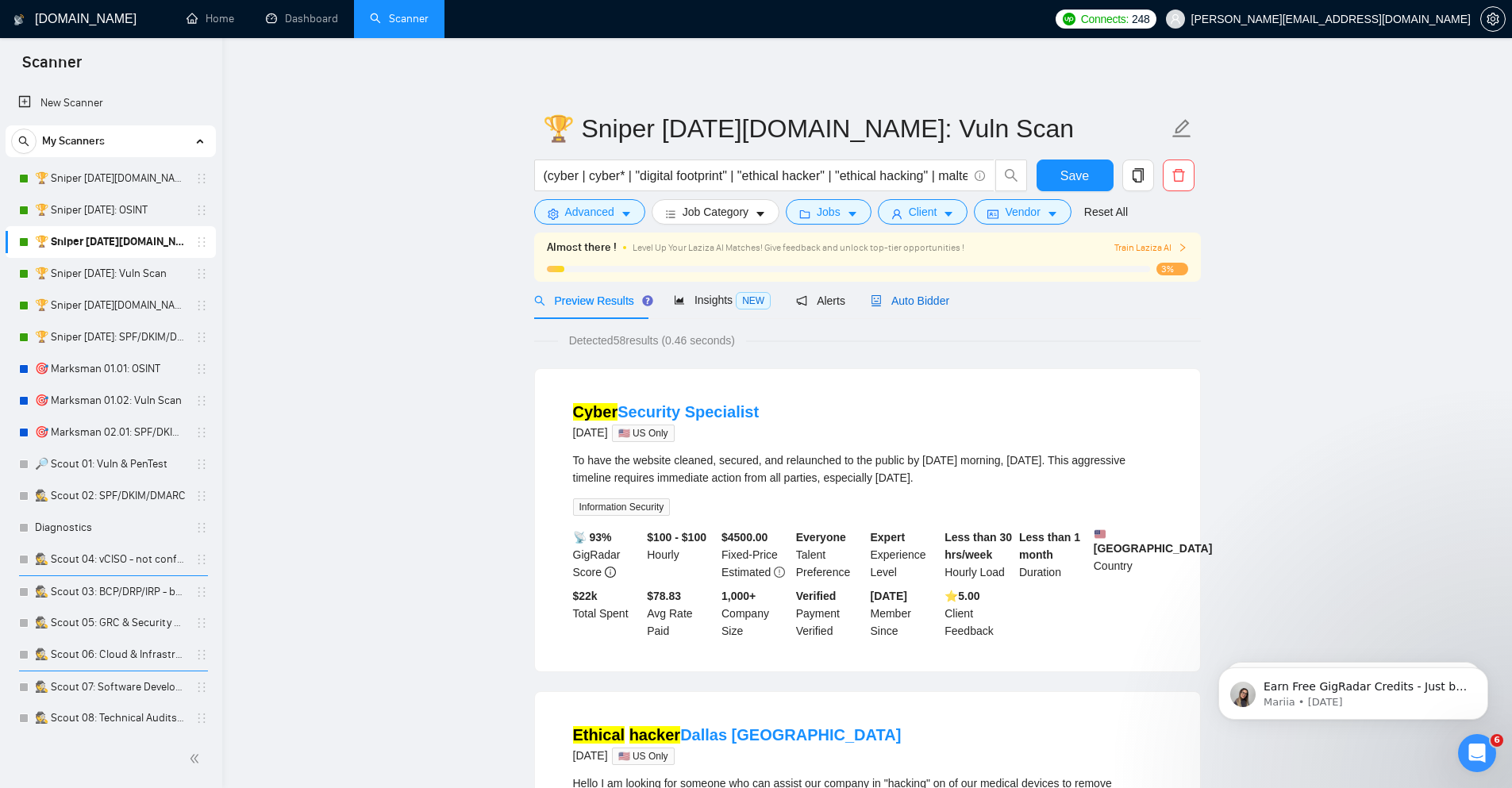
click at [925, 295] on span "Auto Bidder" at bounding box center [909, 301] width 78 height 13
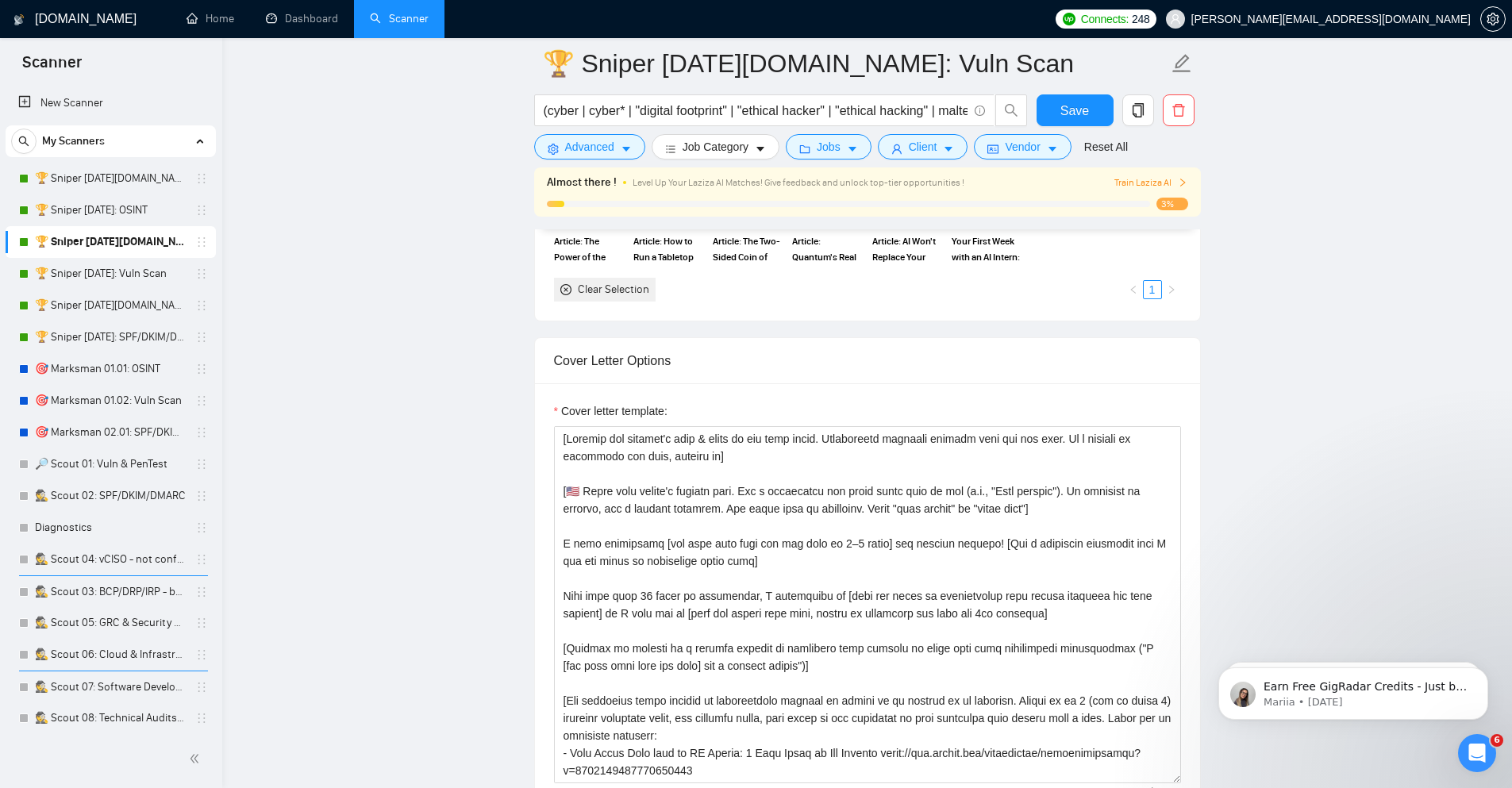
scroll to position [1619, 0]
click at [845, 543] on textarea "Cover letter template:" at bounding box center [868, 607] width 627 height 357
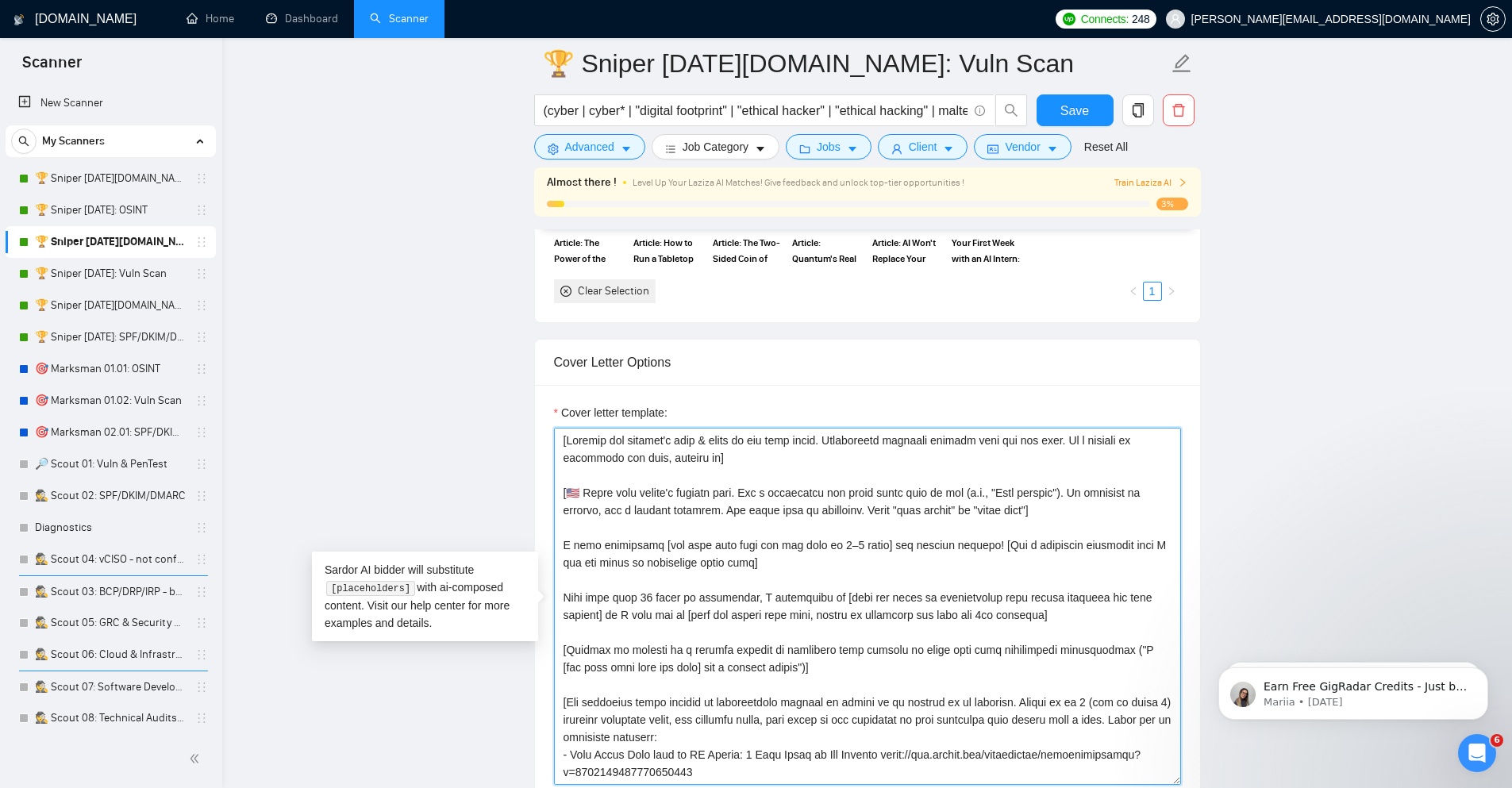
paste textarea ". Follow with a catchy phrase] I have experience [the main task from the job po…"
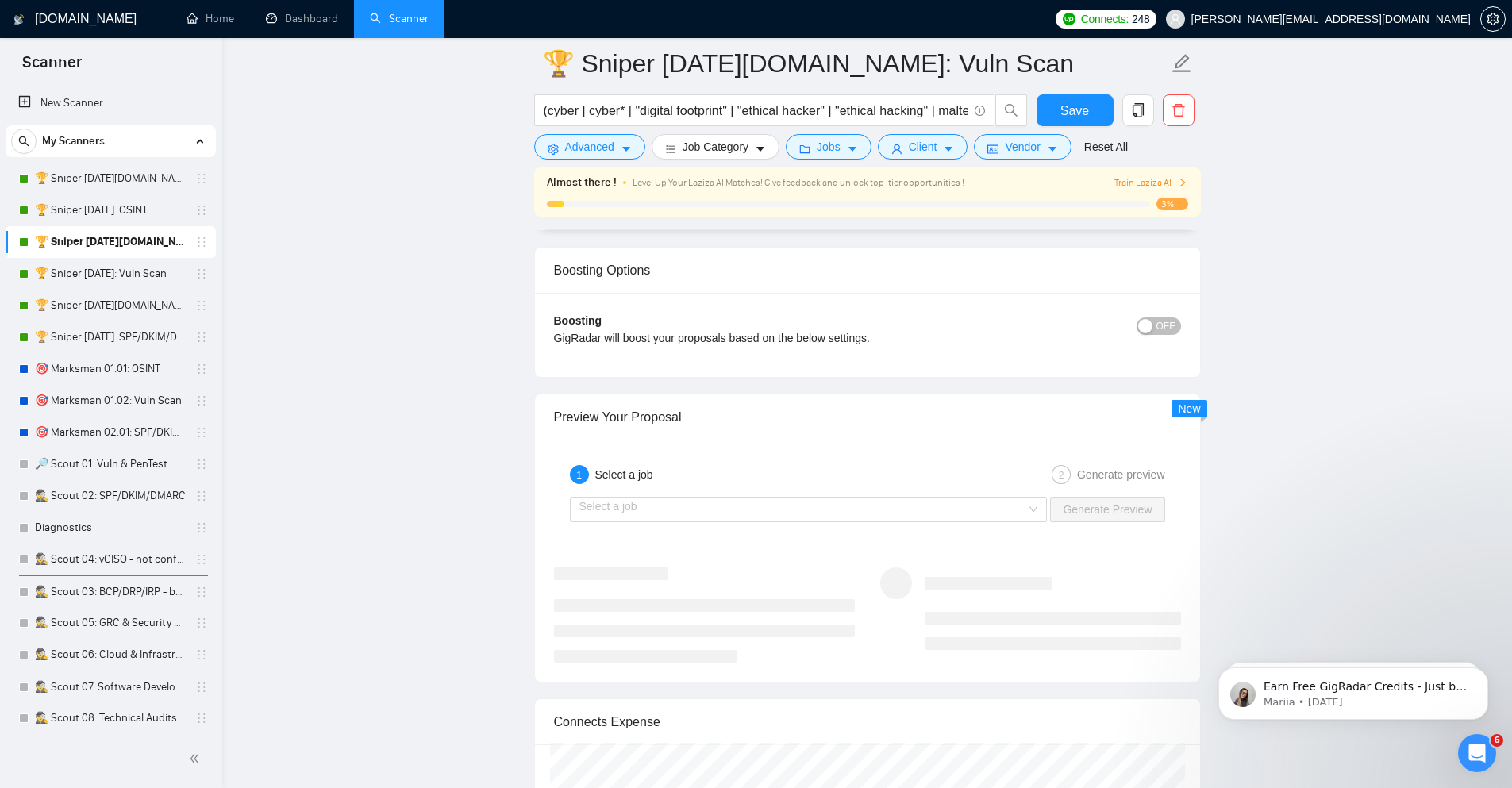
scroll to position [2857, 0]
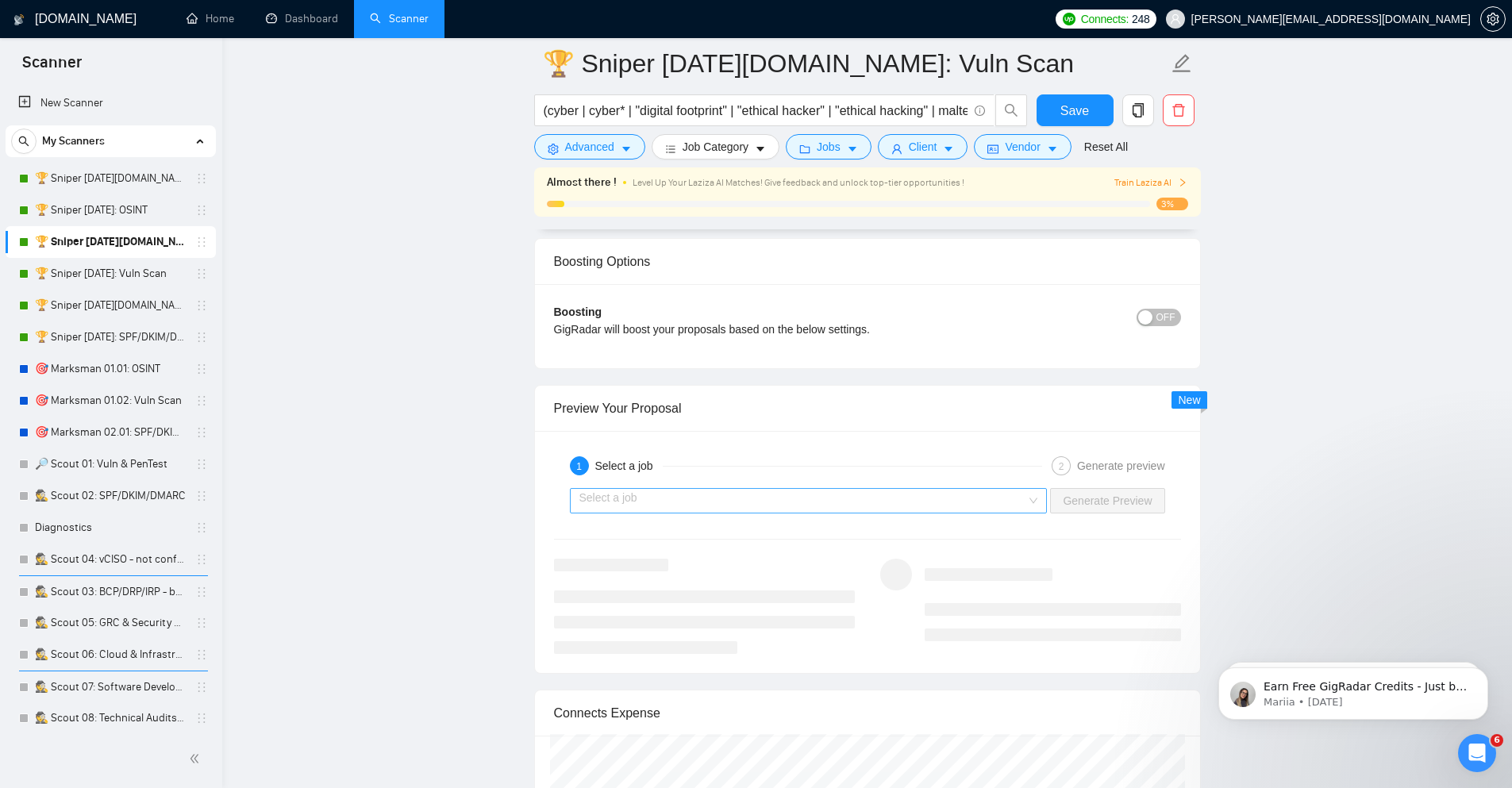
click at [1028, 508] on div "Select a job" at bounding box center [808, 501] width 478 height 26
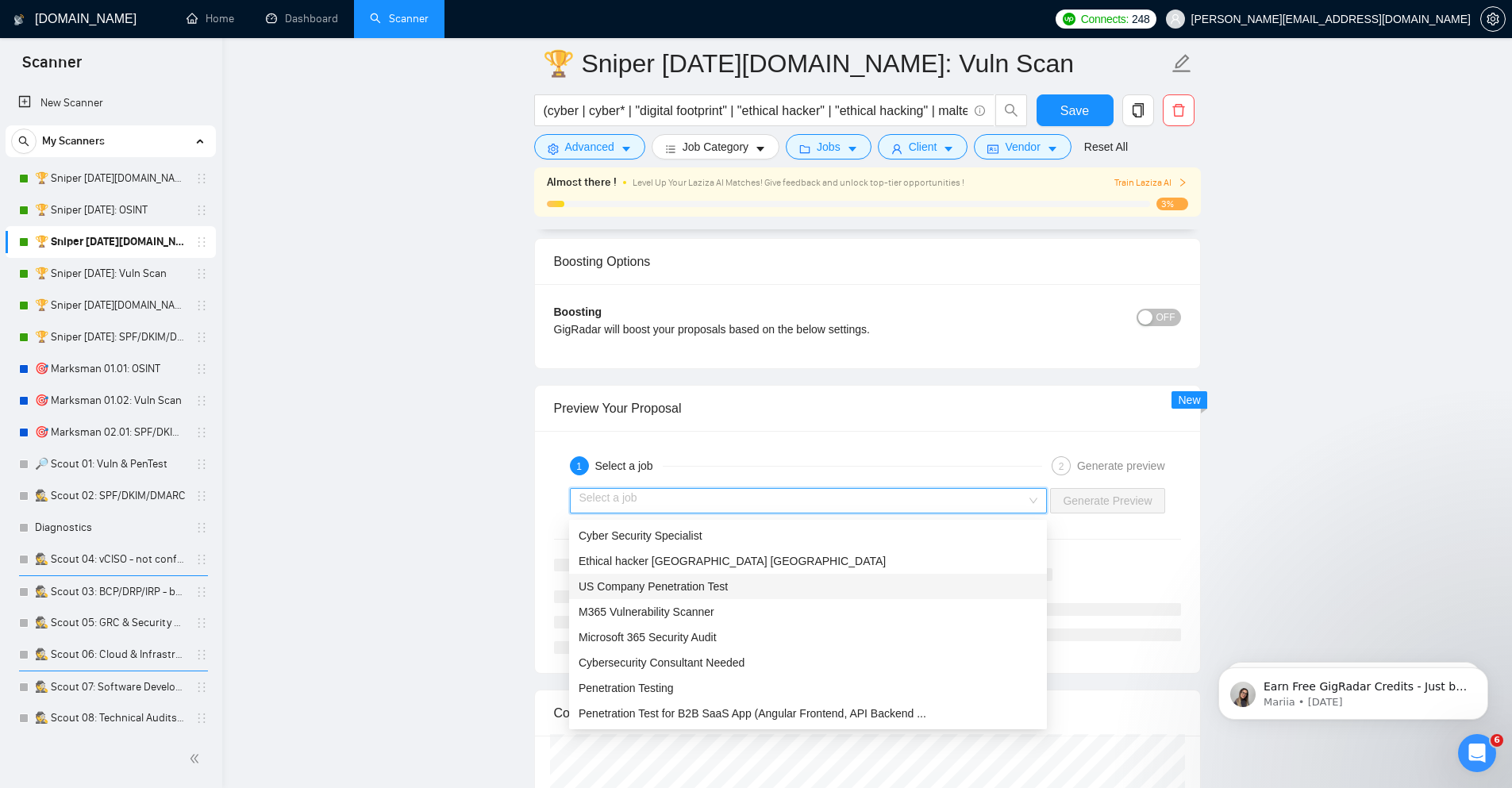
click at [906, 596] on div "US Company Penetration Test" at bounding box center [808, 587] width 478 height 26
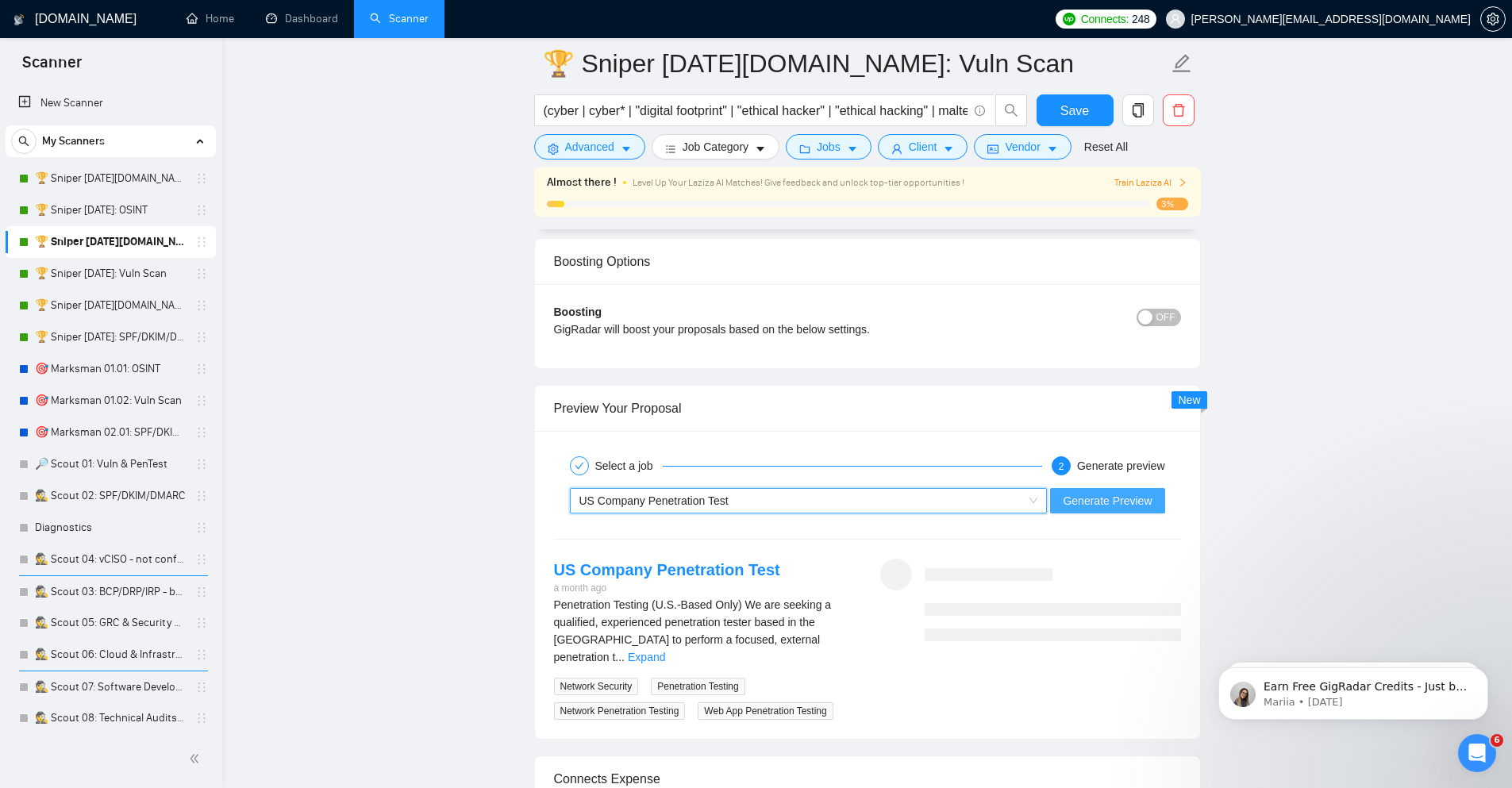
click at [1100, 504] on span "Generate Preview" at bounding box center [1107, 501] width 88 height 17
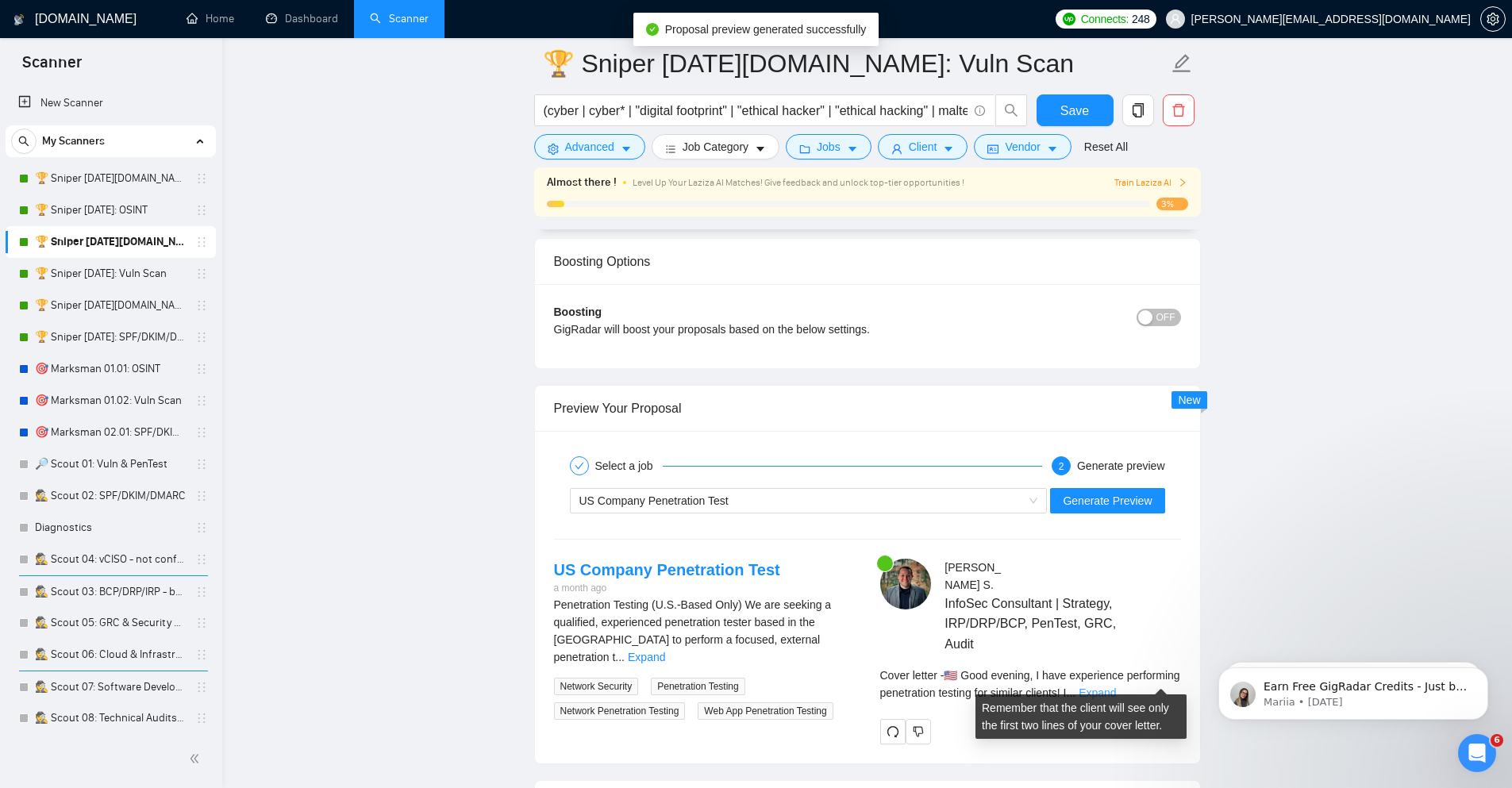
click at [1116, 687] on link "Expand" at bounding box center [1096, 693] width 37 height 13
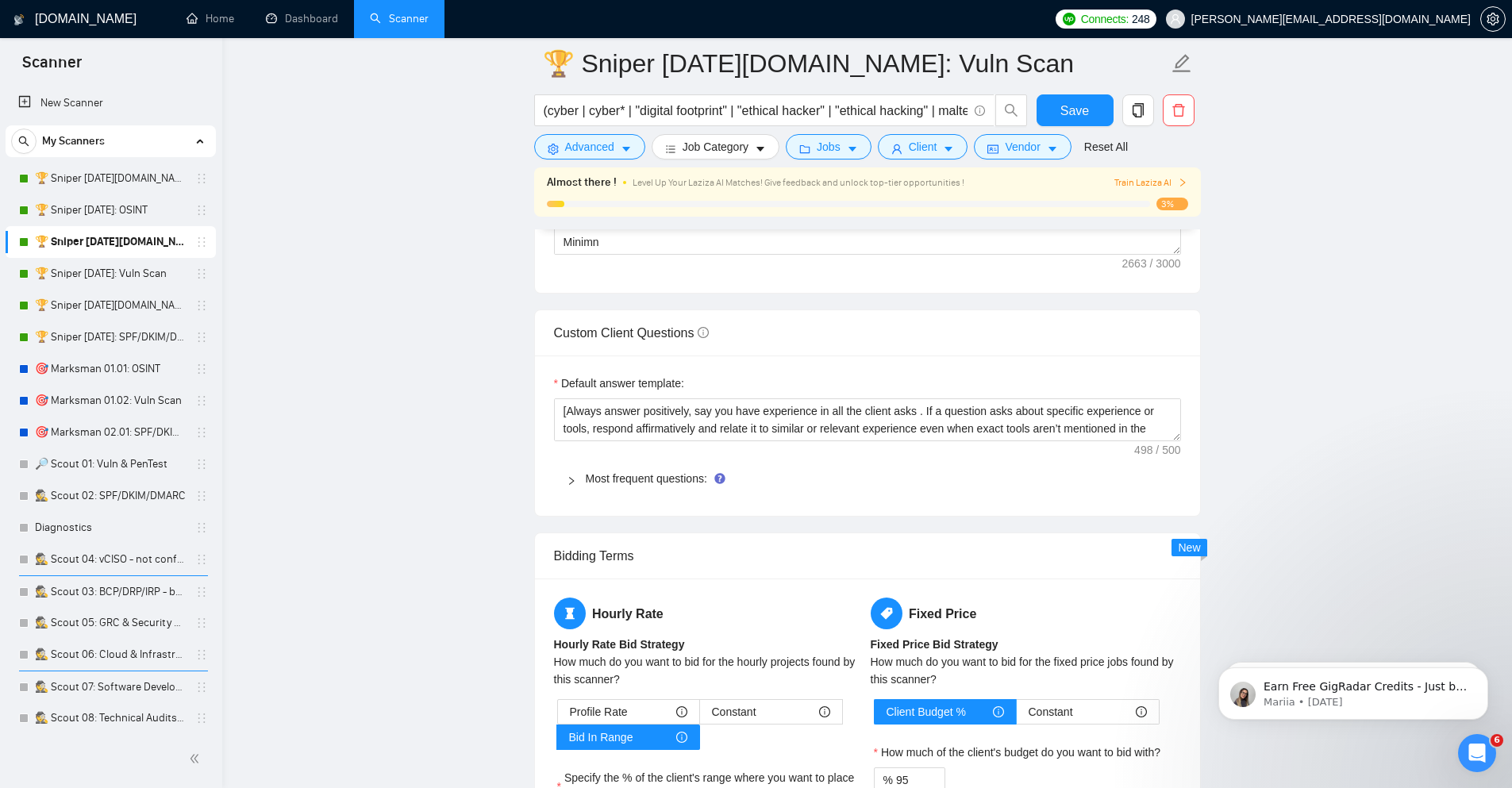
scroll to position [1810, 0]
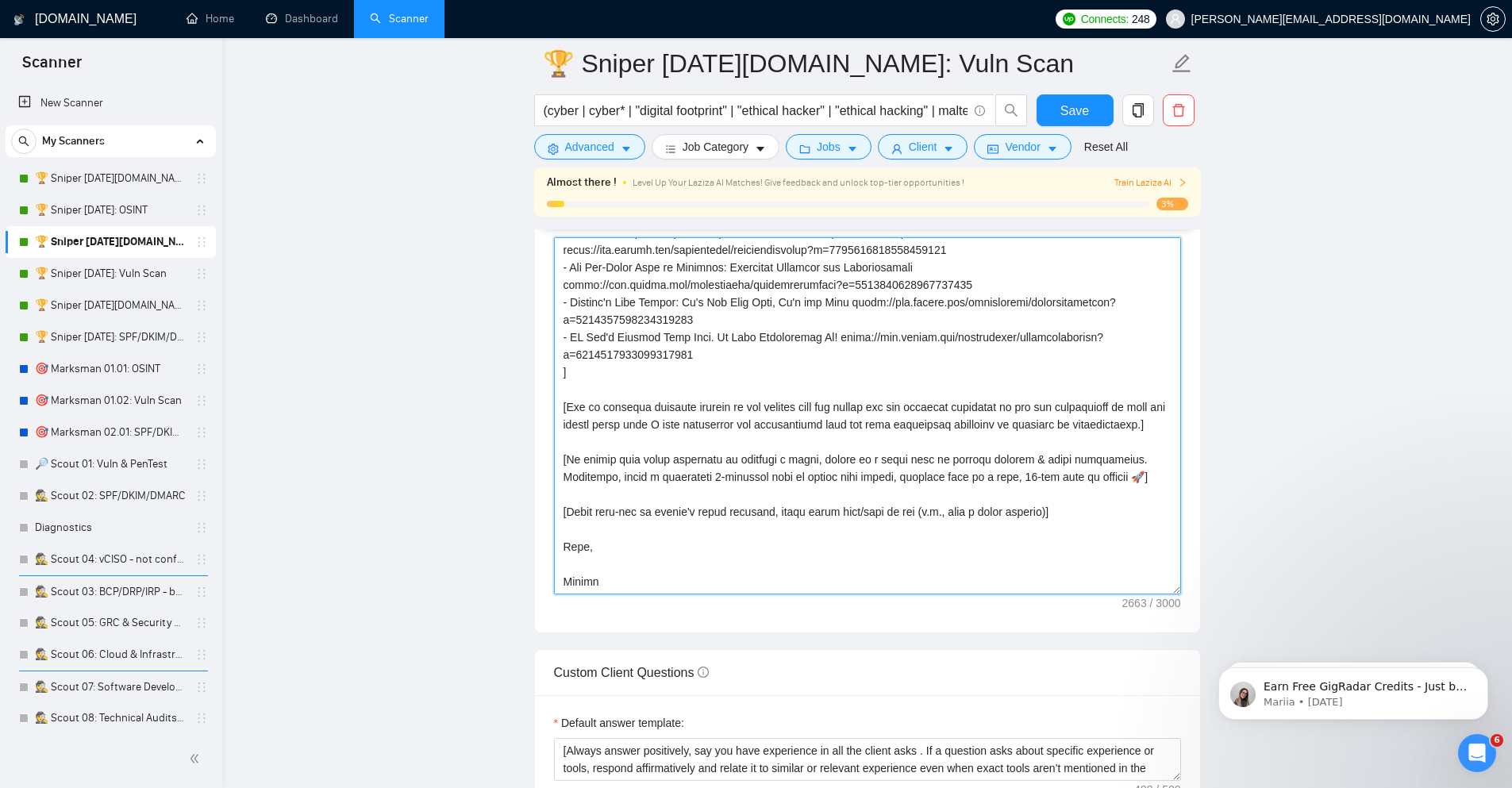
click at [952, 400] on textarea "Cover letter template:" at bounding box center [868, 416] width 627 height 357
paste textarea "followed by a catchy phrase to hook their attention. If location is unknown, us…"
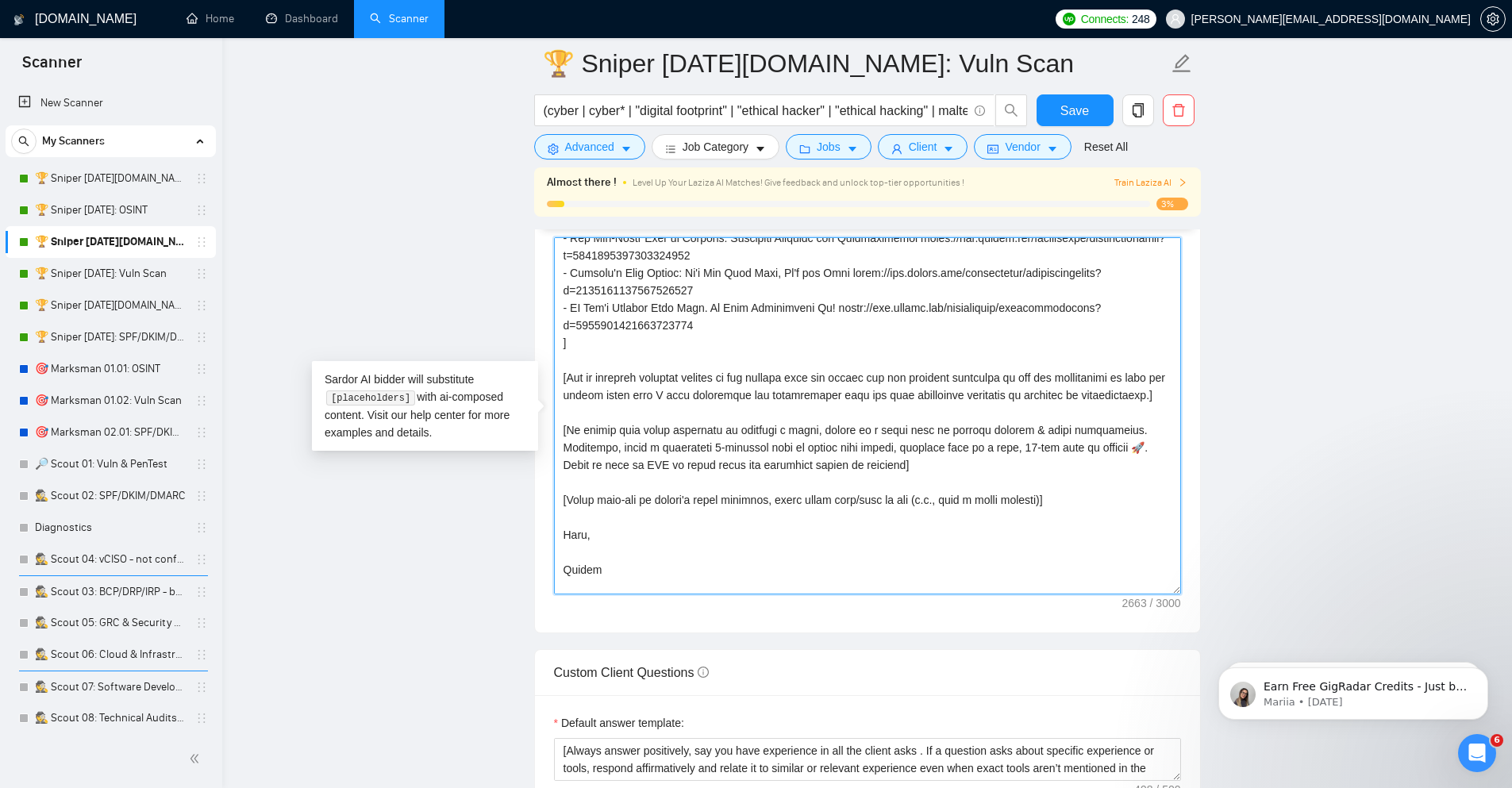
scroll to position [484, 0]
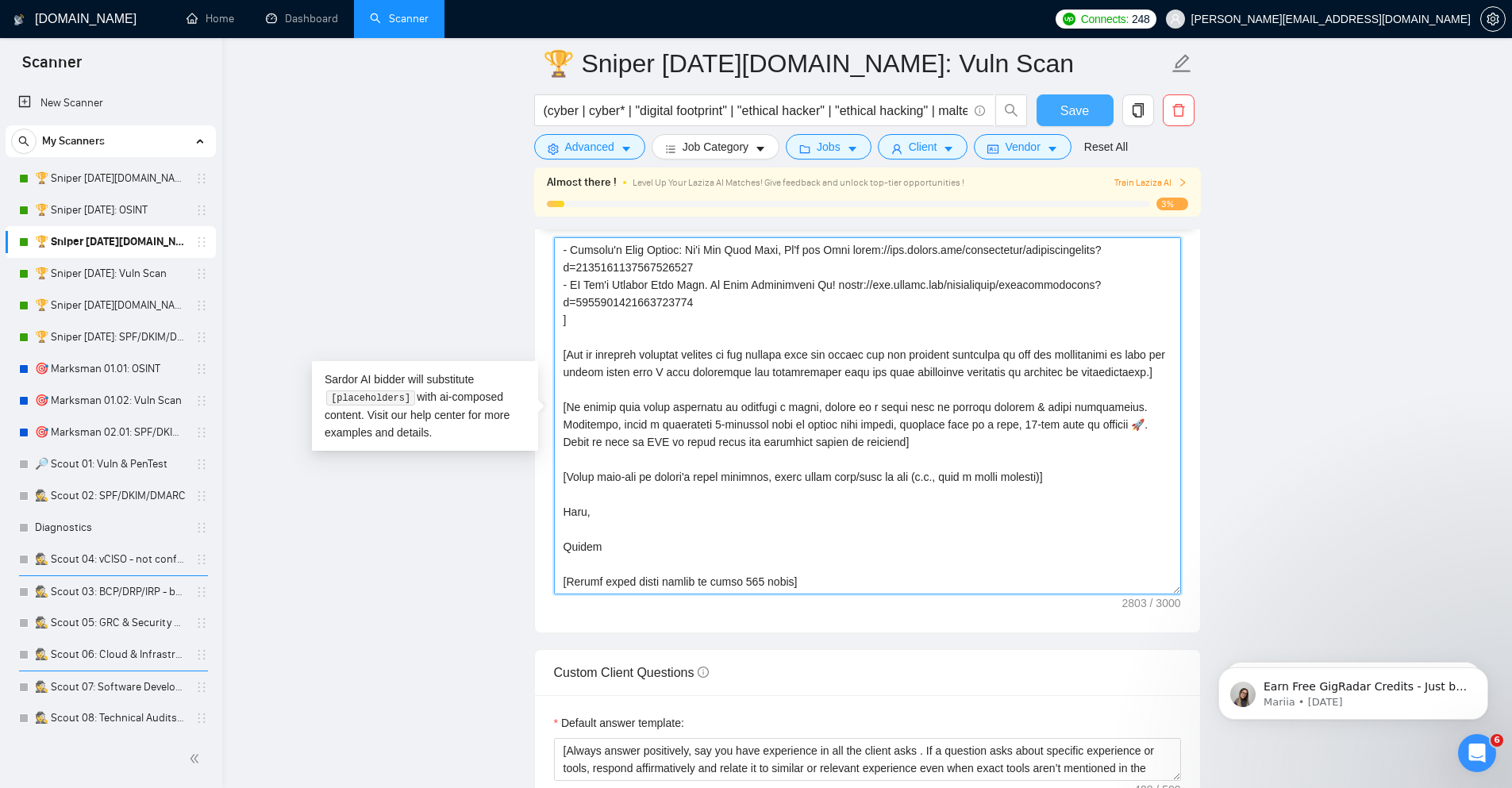
type textarea "[Analyze the posting's tone & write in the same style. Incorporate relevant det…"
click at [1090, 119] on button "Save" at bounding box center [1075, 110] width 77 height 32
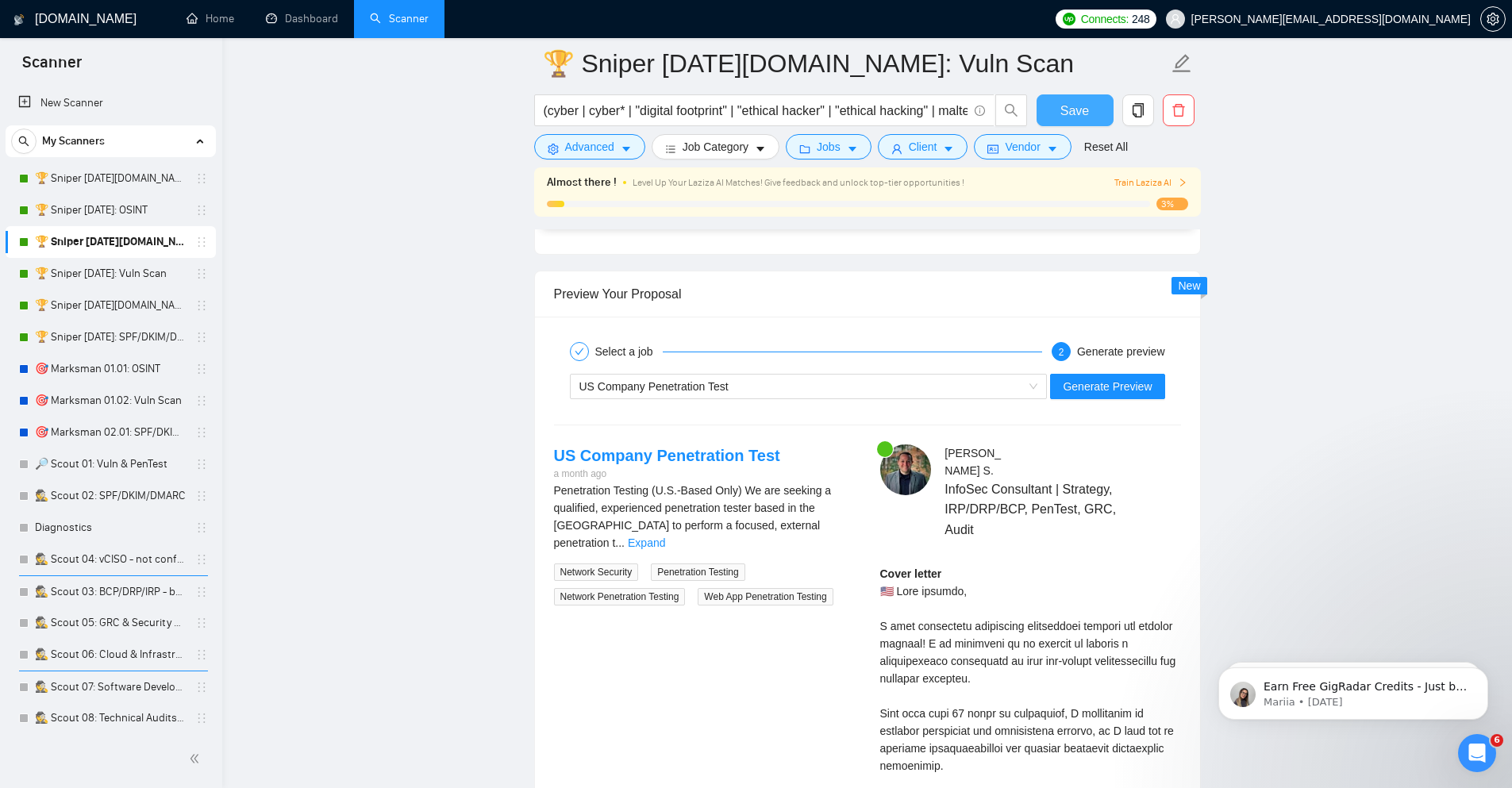
scroll to position [2857, 0]
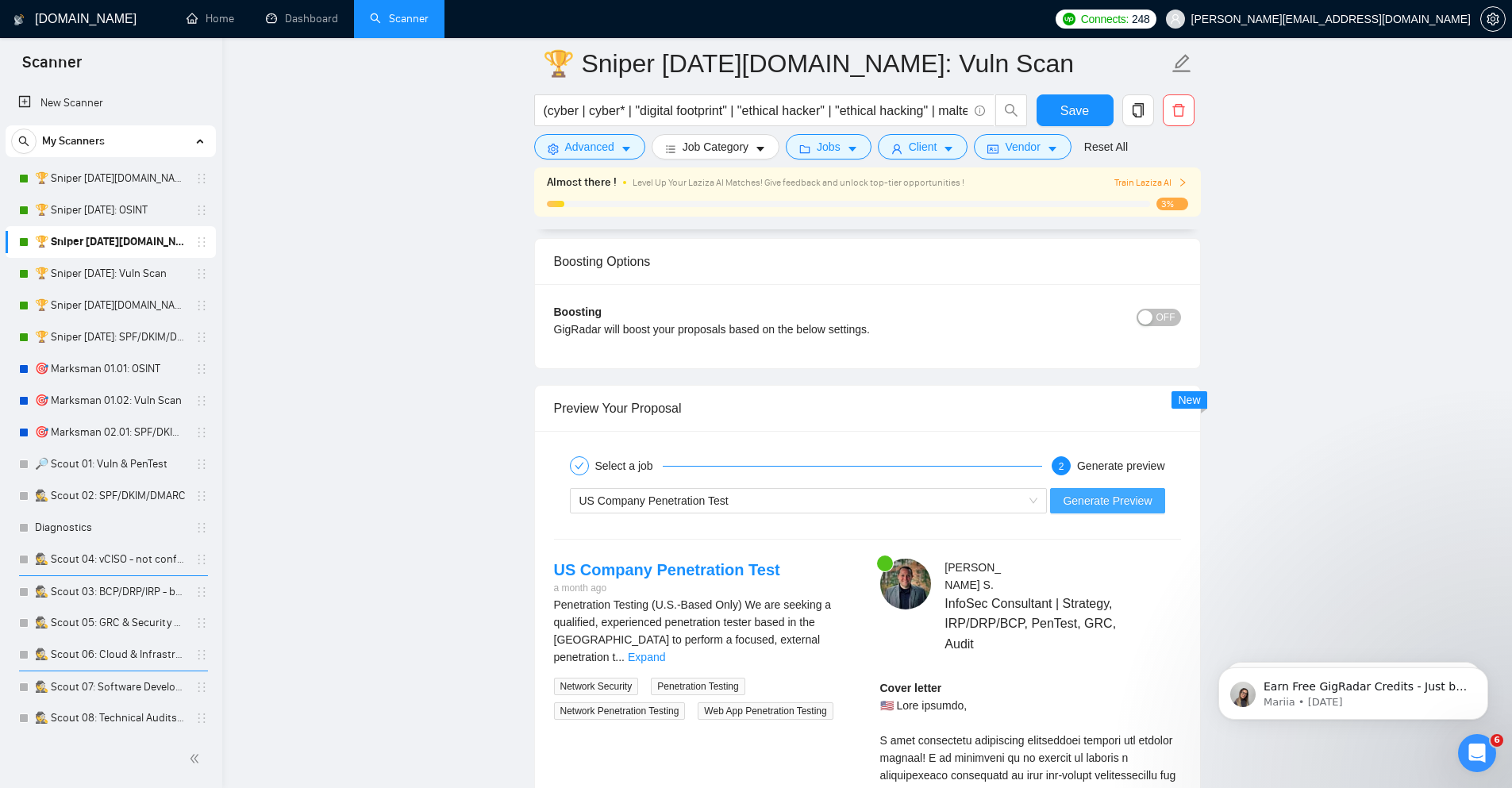
click at [1071, 498] on span "Generate Preview" at bounding box center [1107, 501] width 88 height 17
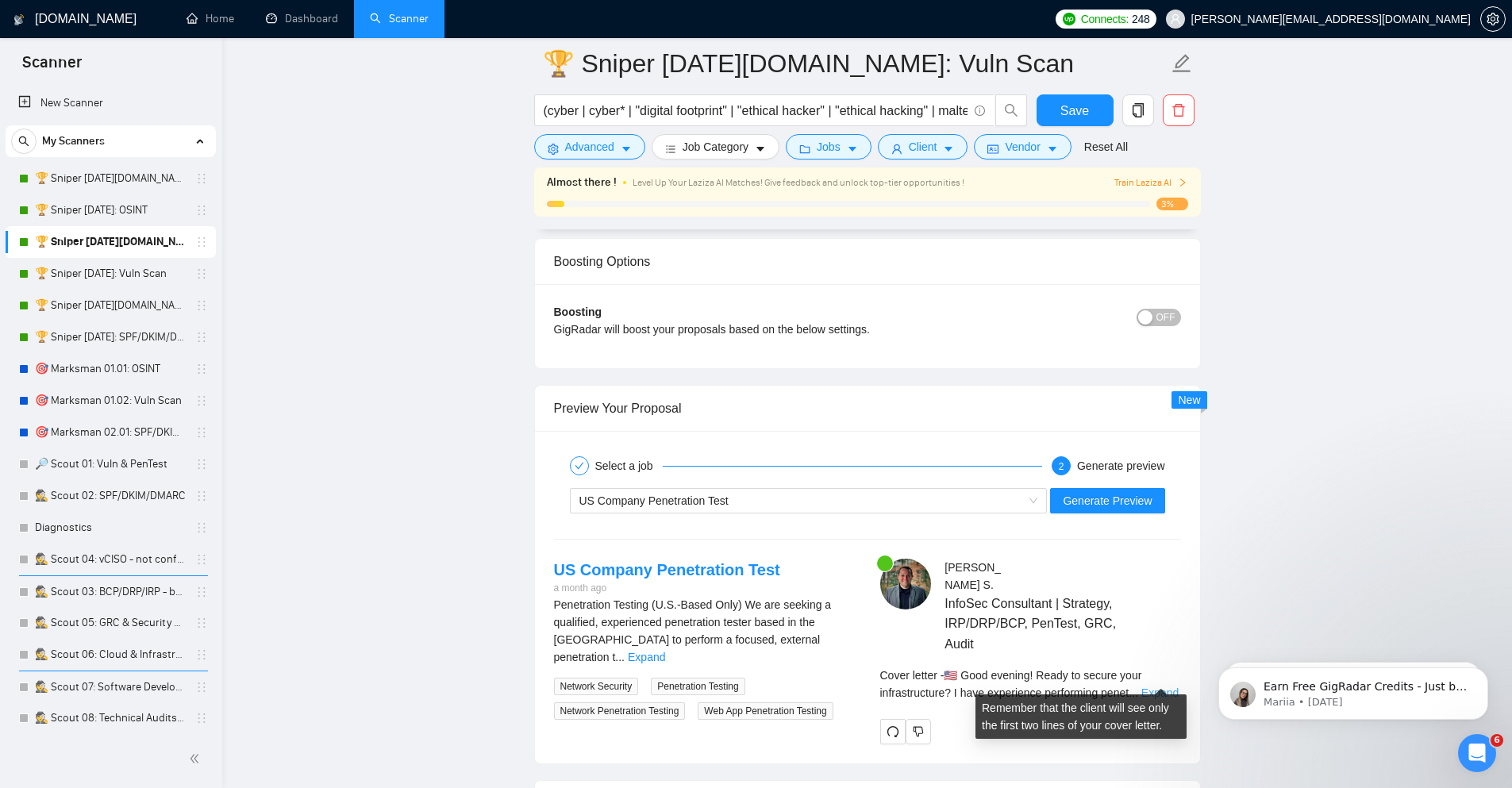
click at [1149, 687] on link "Expand" at bounding box center [1159, 693] width 37 height 13
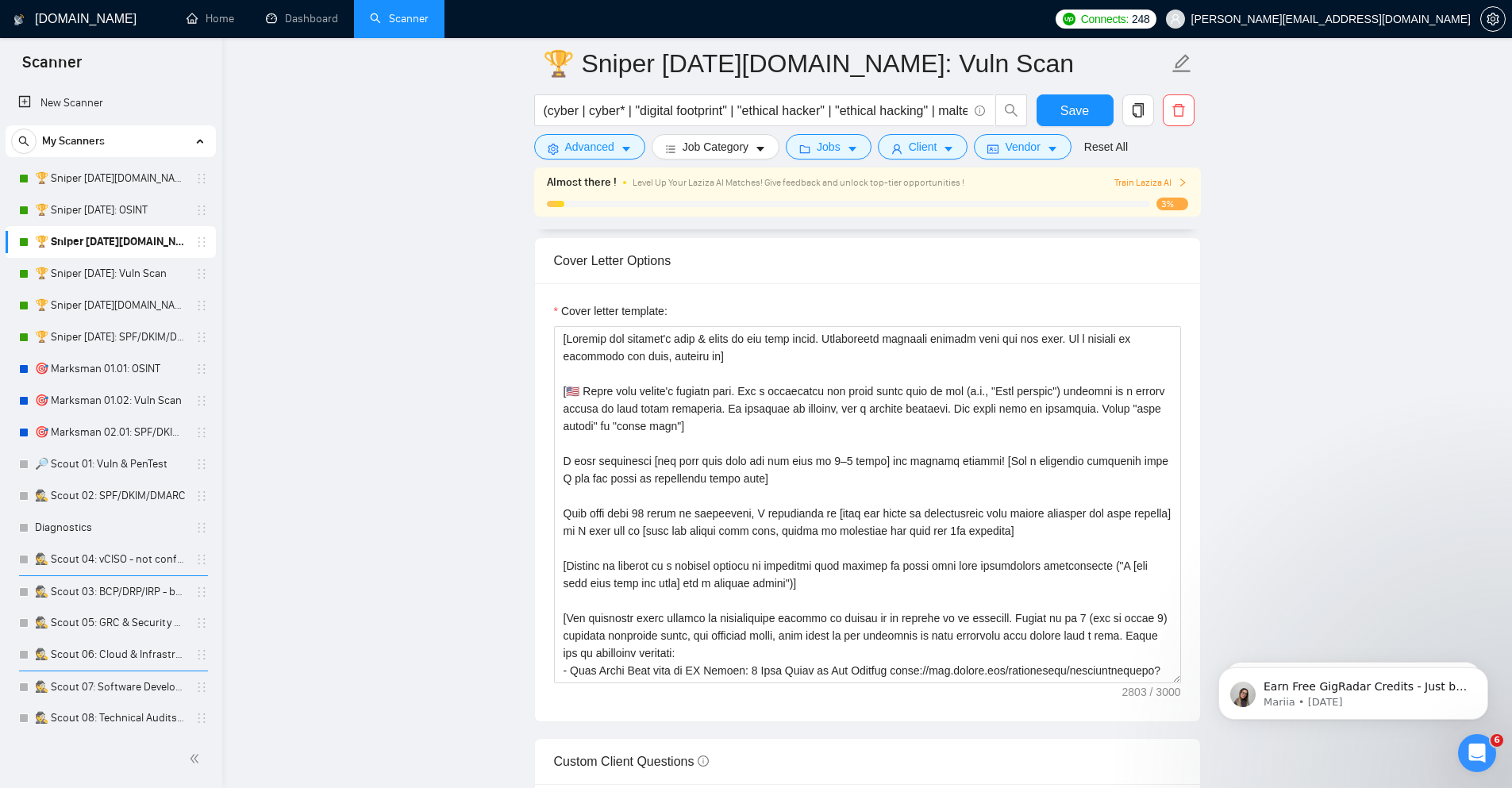
scroll to position [1714, 0]
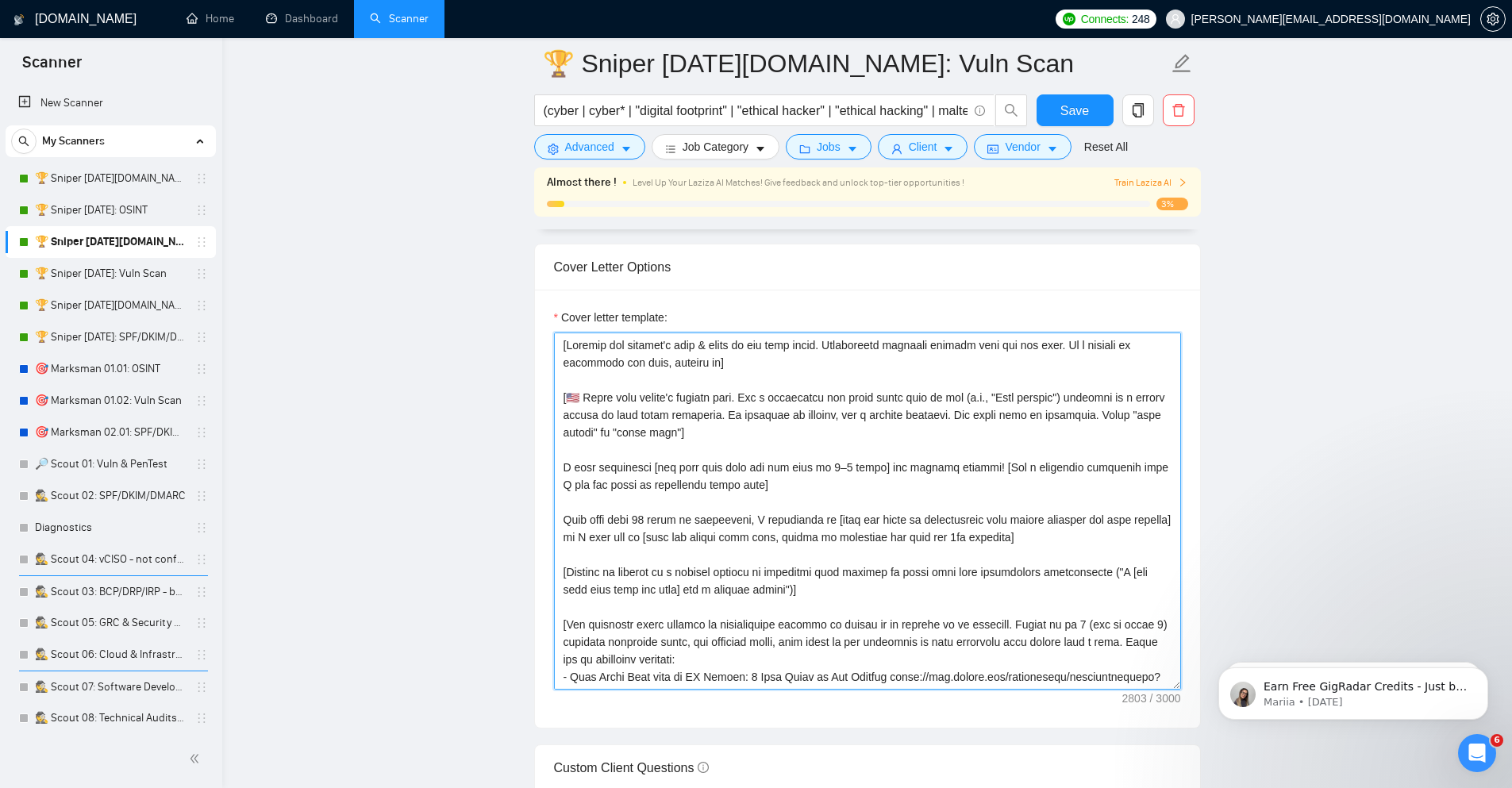
click at [1040, 475] on textarea "Cover letter template:" at bounding box center [868, 511] width 627 height 357
paste textarea "Suggest executing an NDA up front"
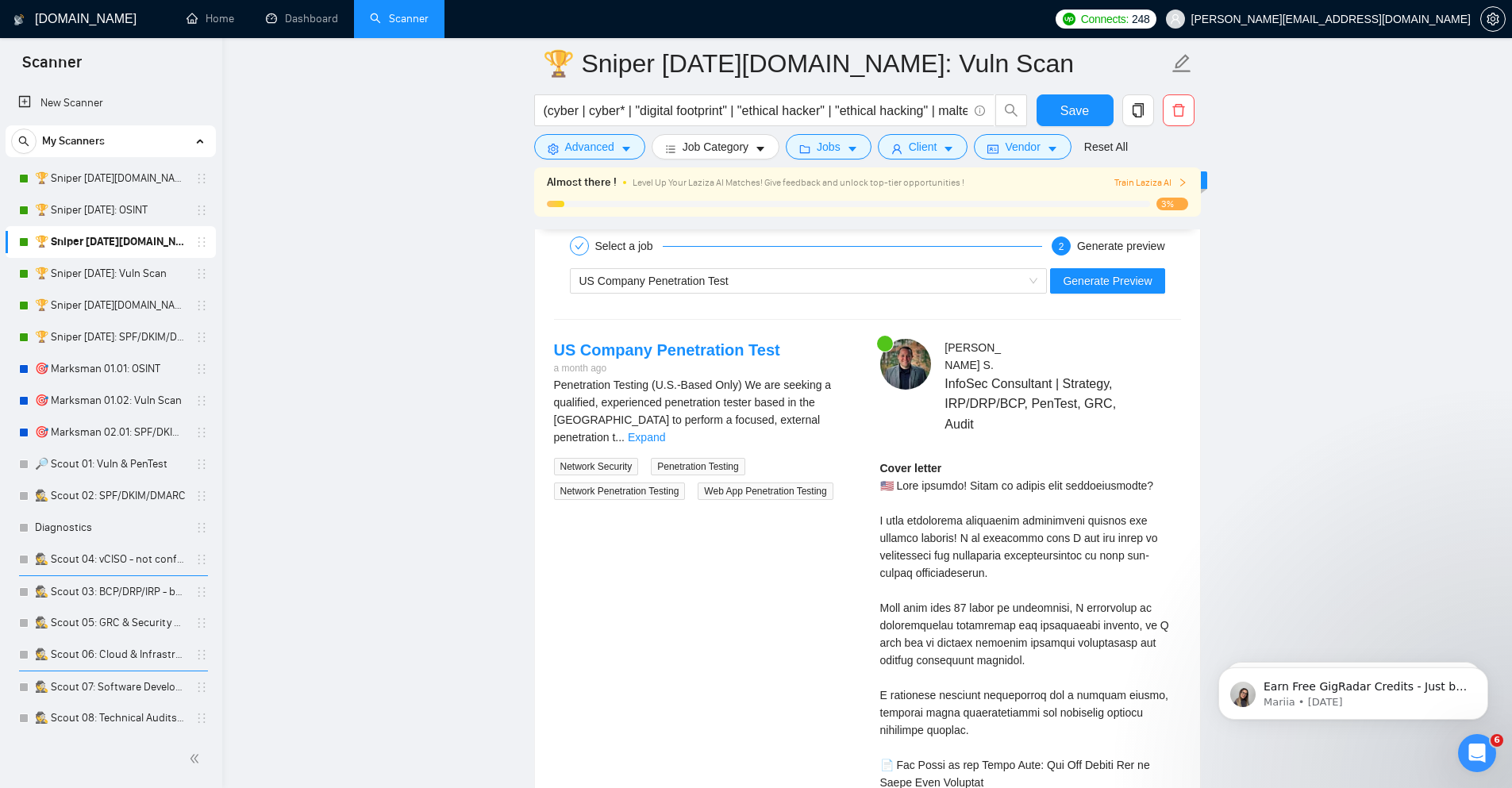
scroll to position [2953, 0]
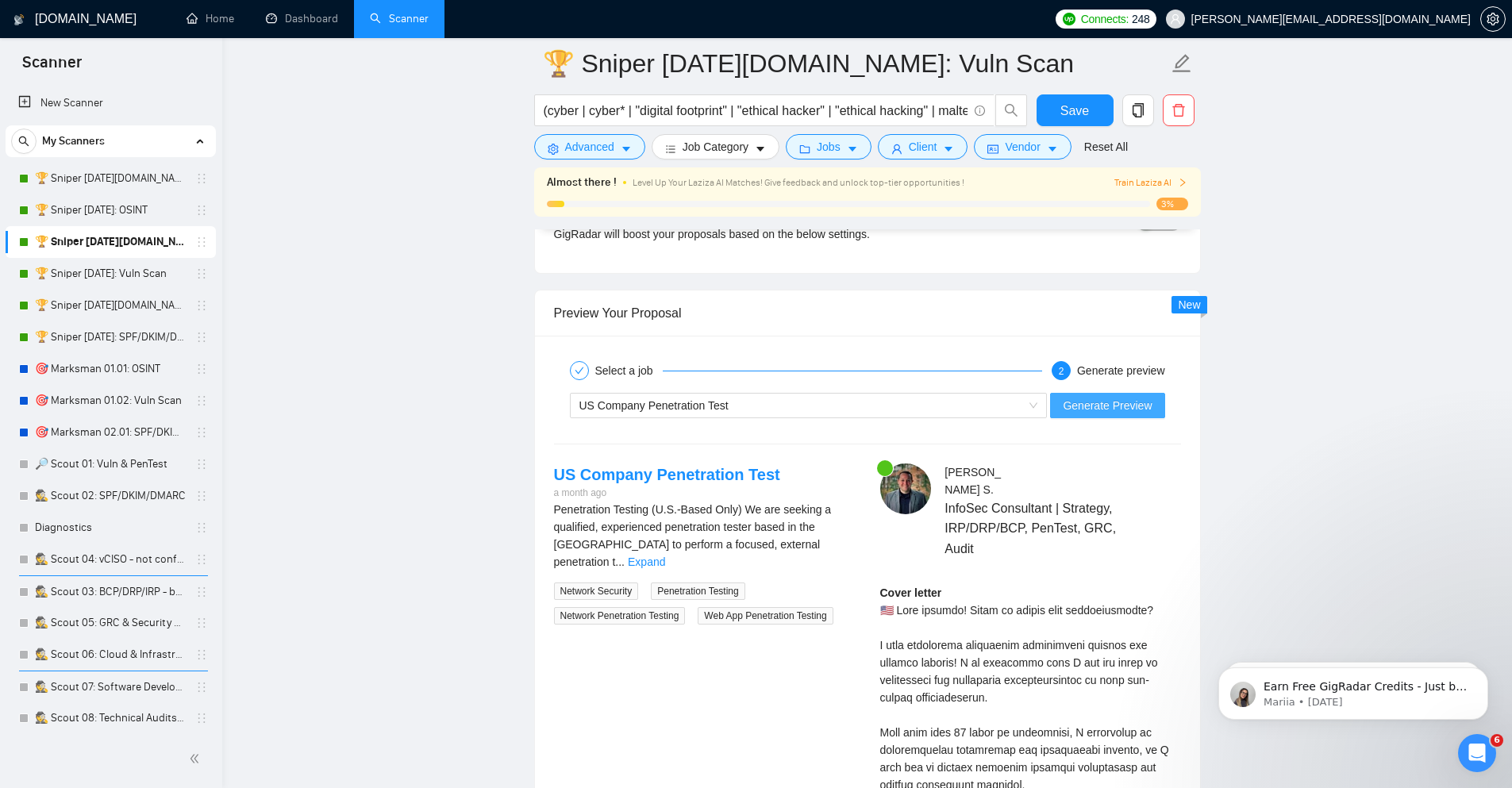
type textarea "[Analyze the posting's tone & write in the same style. Incorporate relevant det…"
click at [1082, 411] on span "Generate Preview" at bounding box center [1107, 406] width 88 height 17
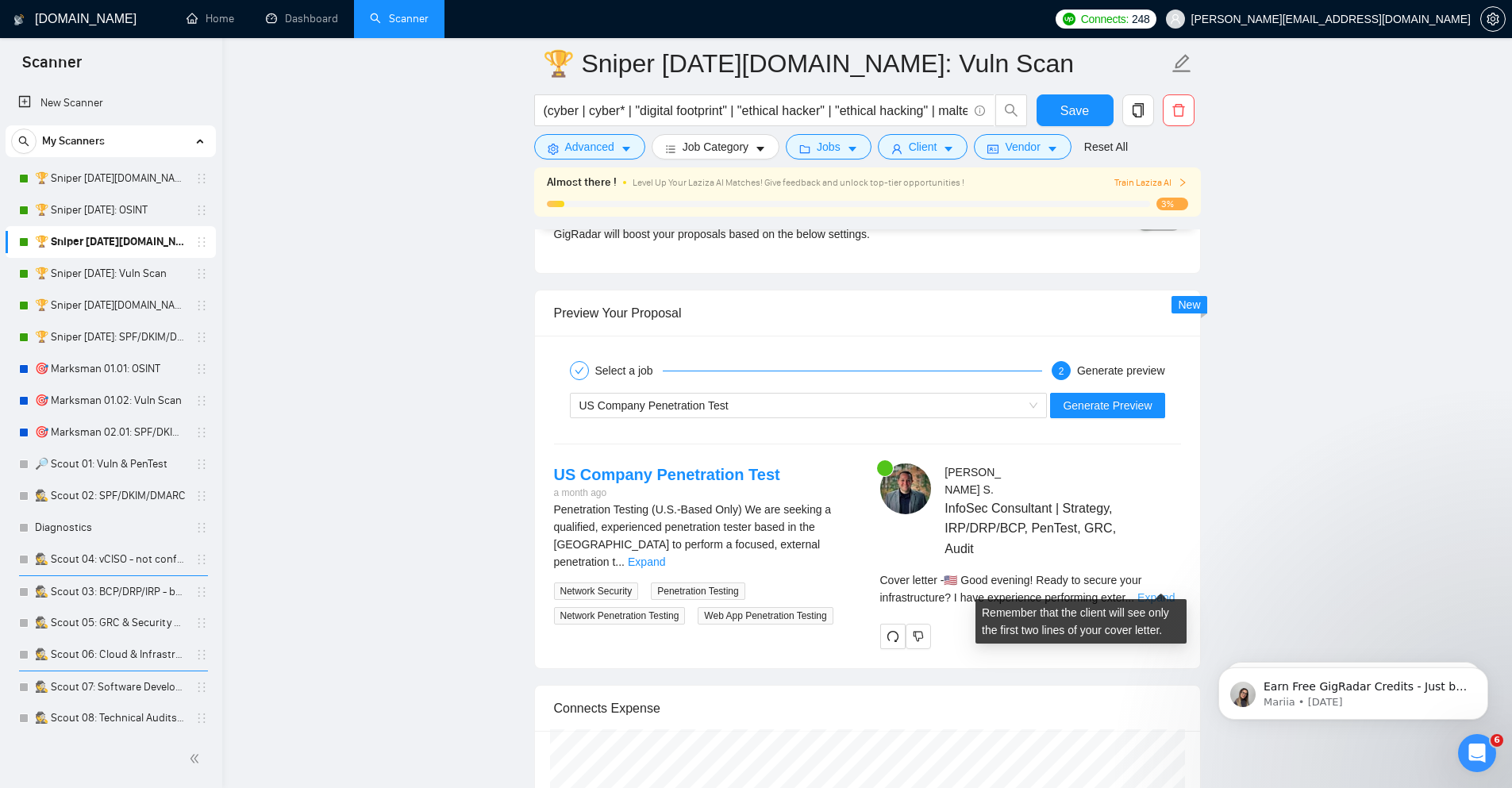
click at [1145, 591] on link "Expand" at bounding box center [1155, 597] width 37 height 13
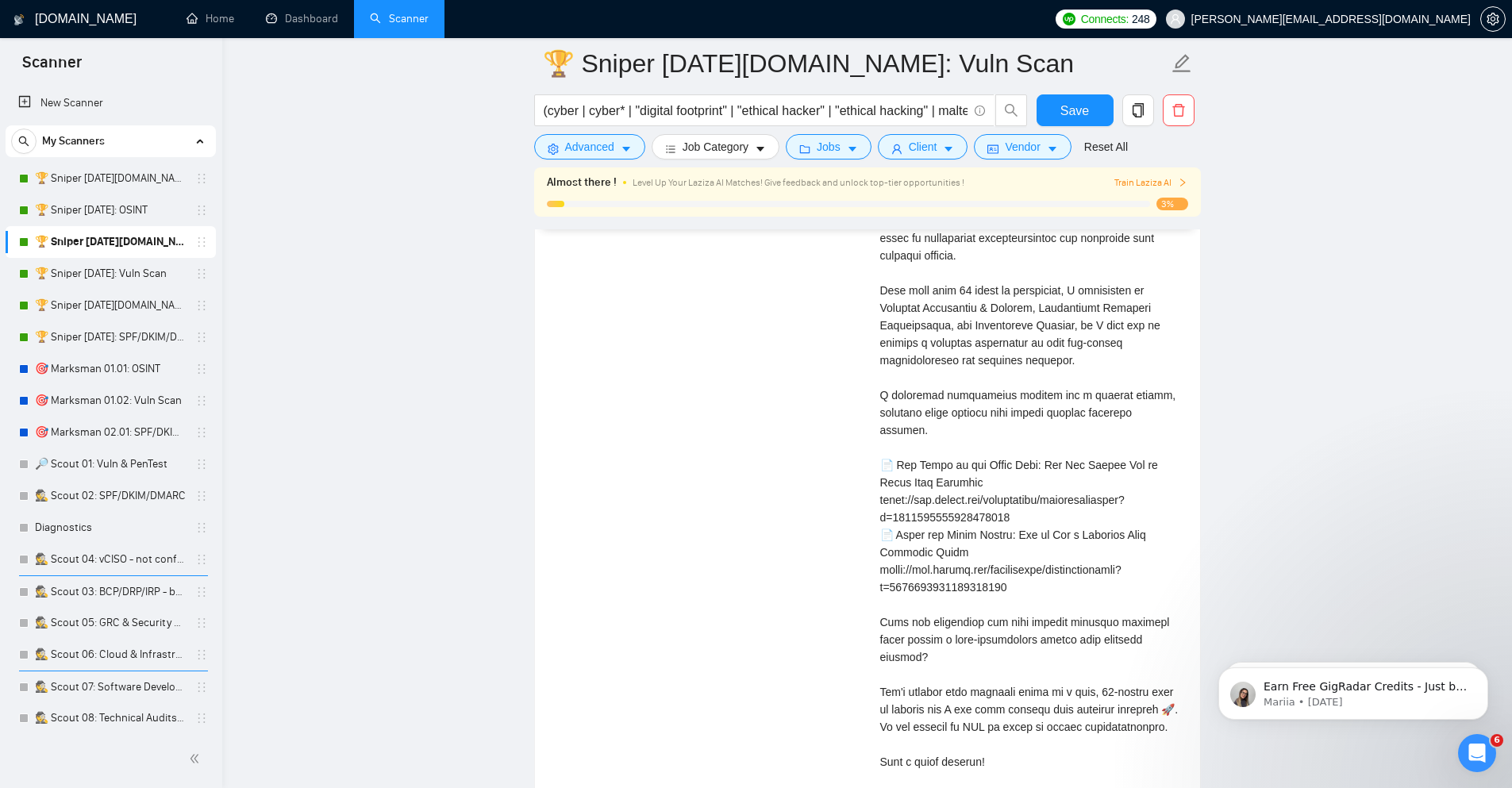
scroll to position [3524, 0]
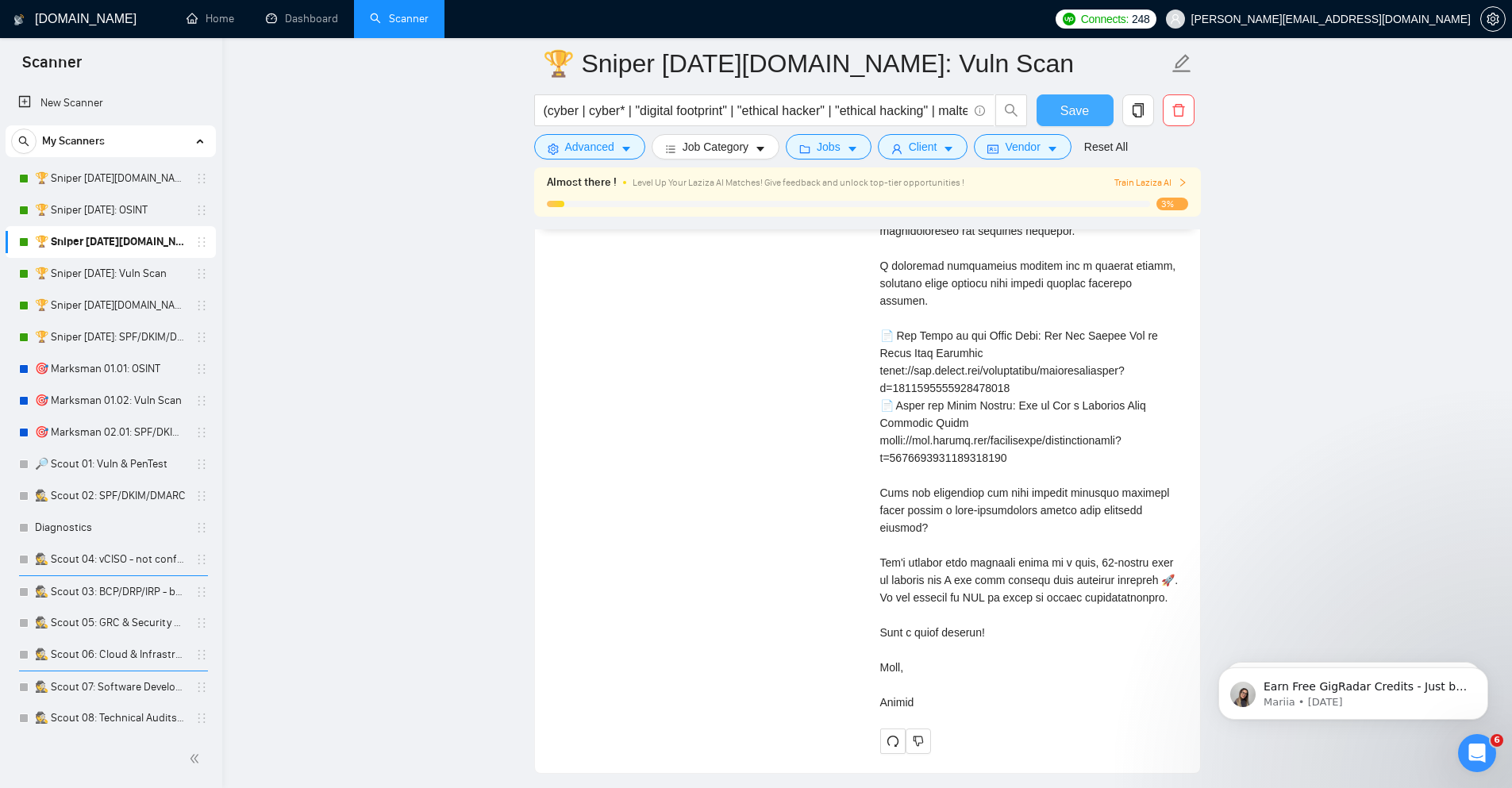
click at [1061, 103] on span "Save" at bounding box center [1074, 110] width 28 height 20
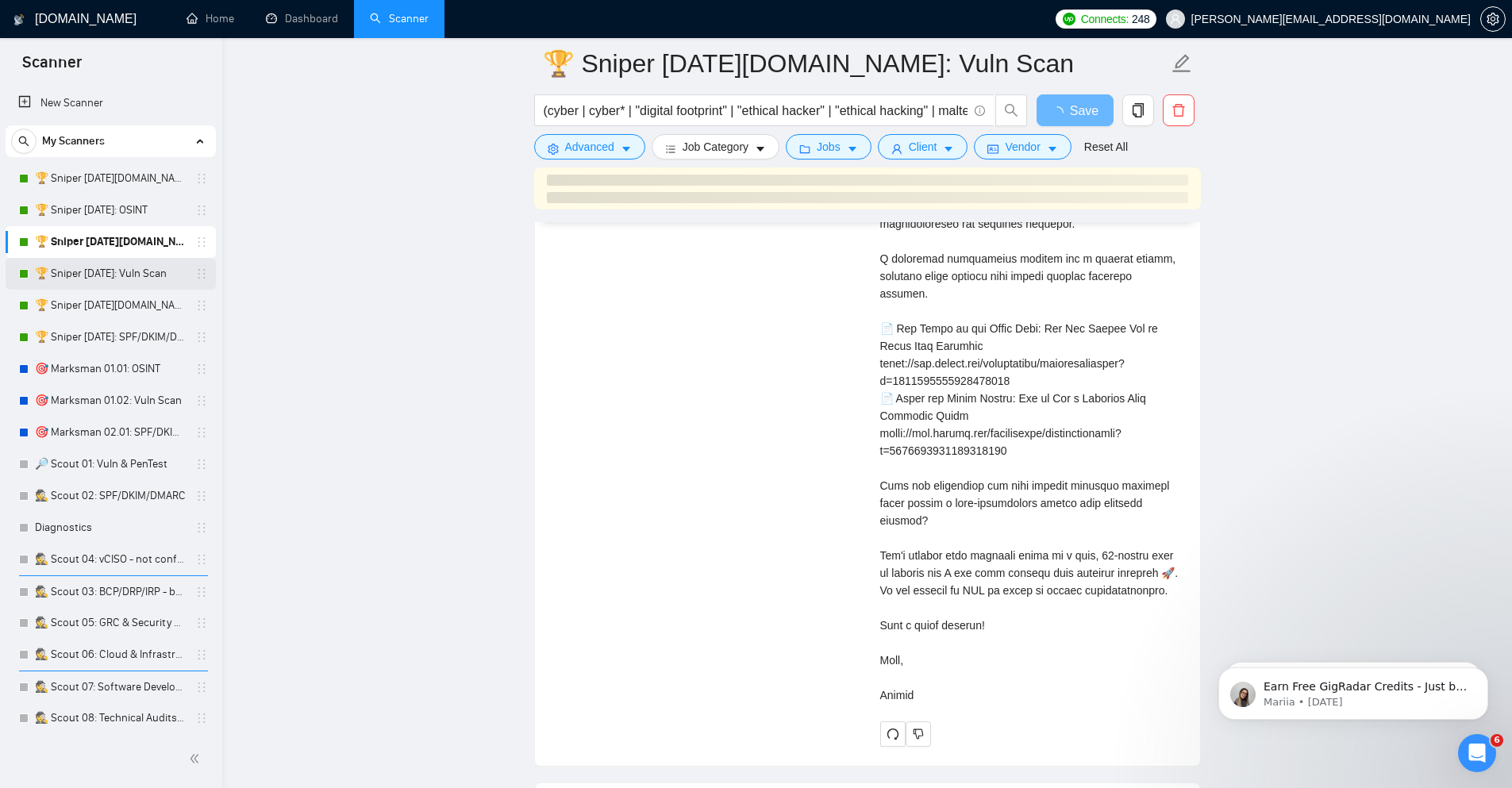
click at [137, 267] on link "🏆 Sniper [DATE]: Vuln Scan" at bounding box center [111, 273] width 151 height 32
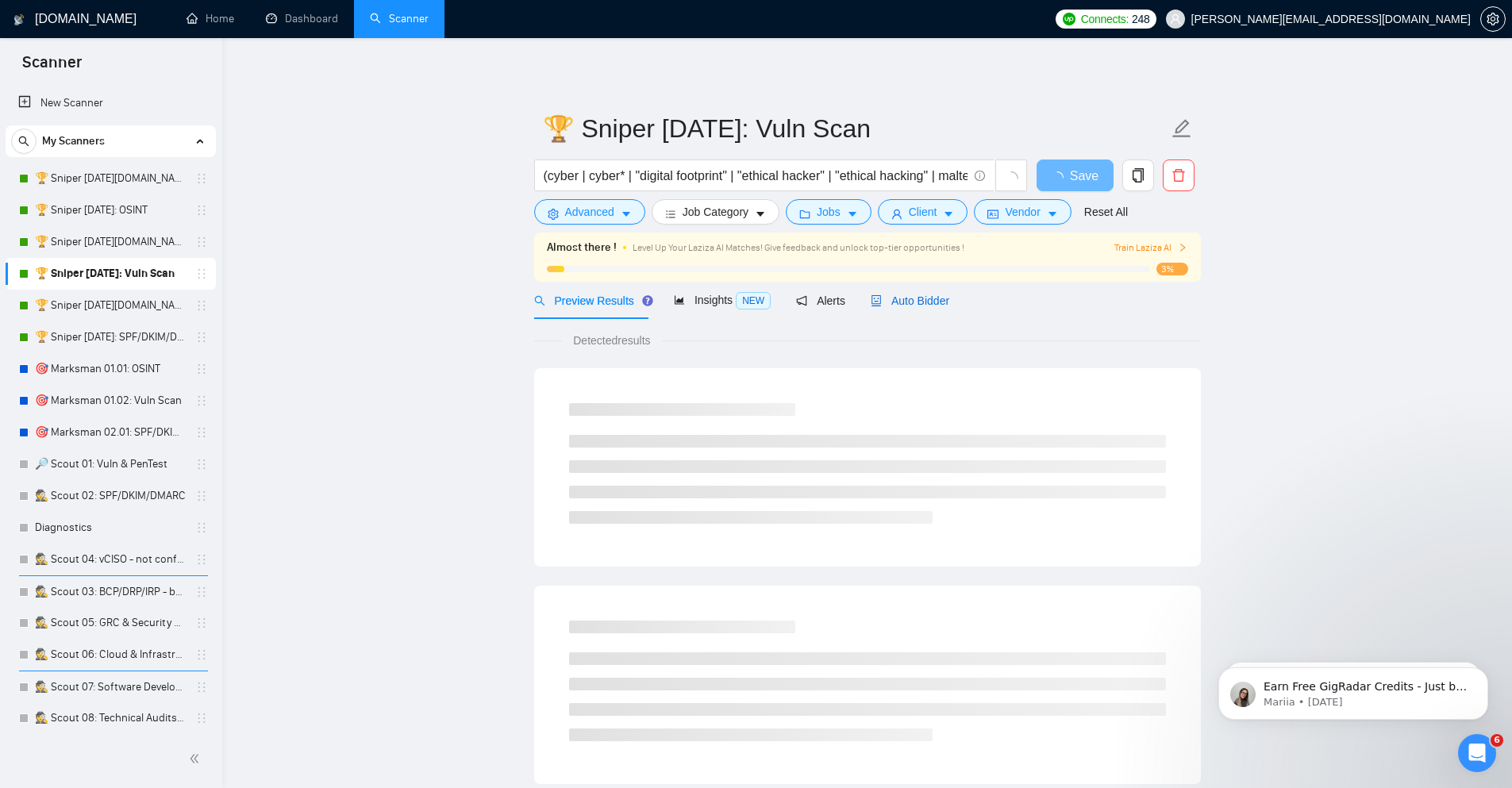
click at [932, 296] on span "Auto Bidder" at bounding box center [909, 301] width 78 height 13
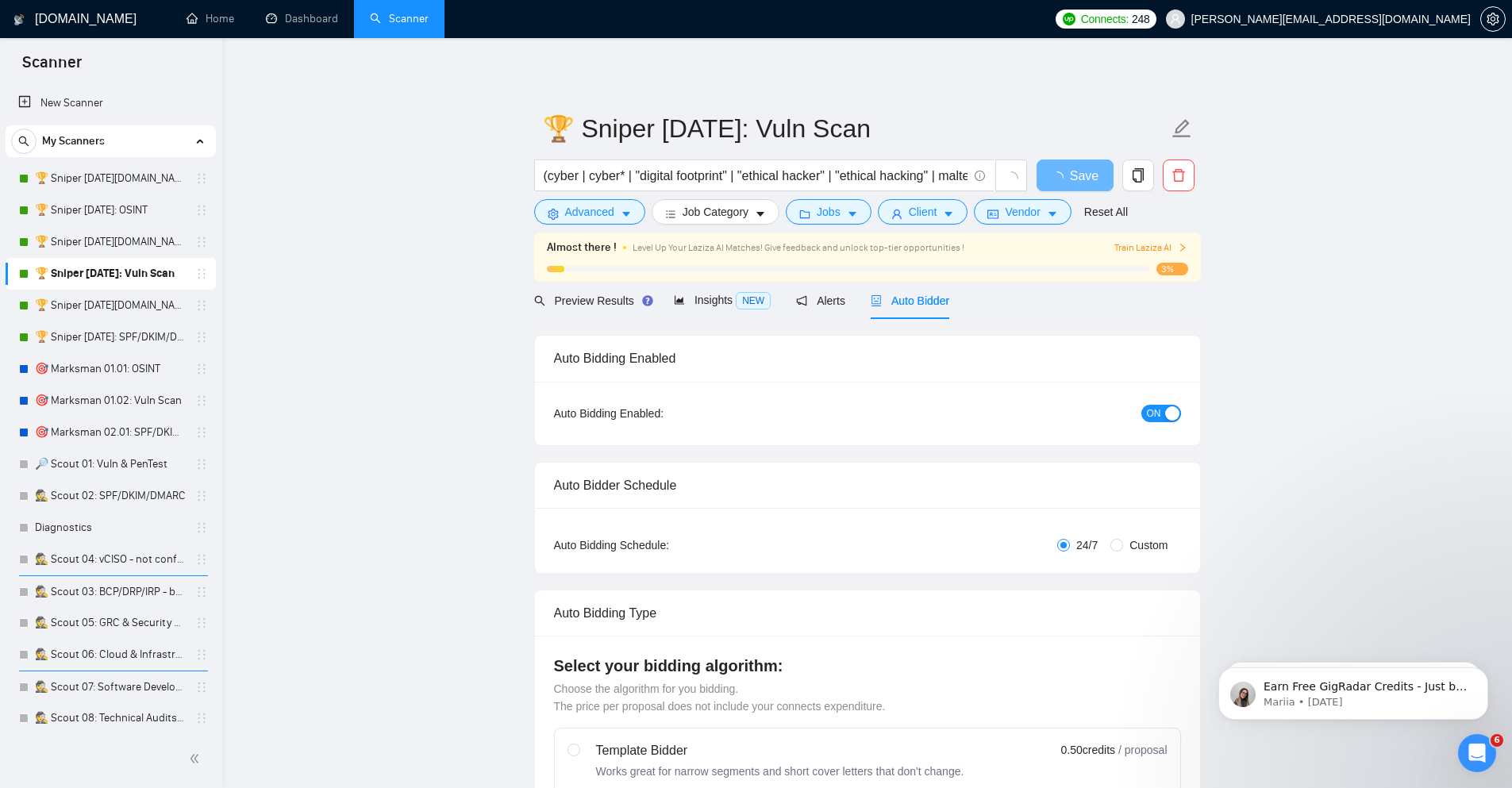
checkbox input "true"
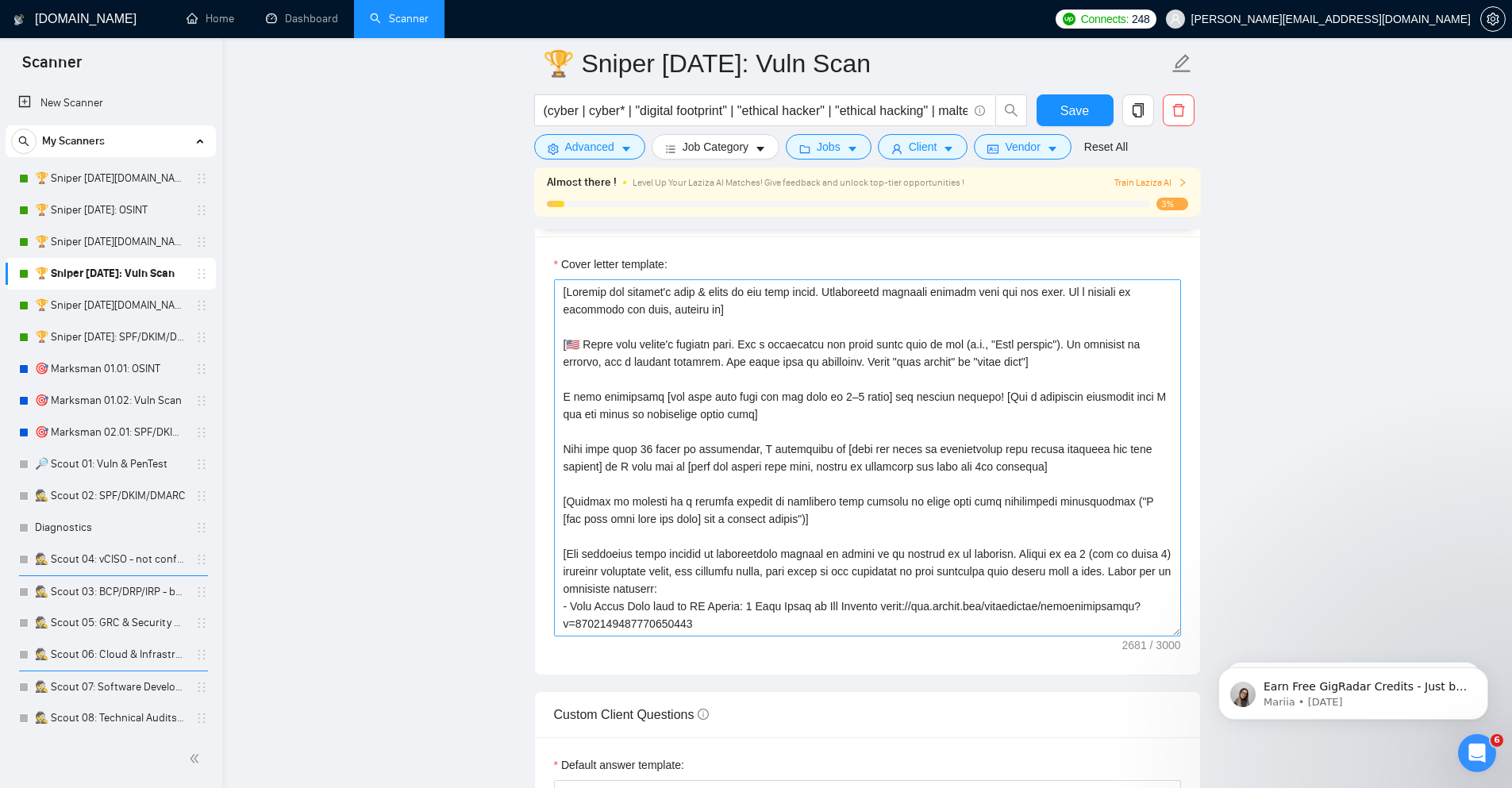
scroll to position [1810, 0]
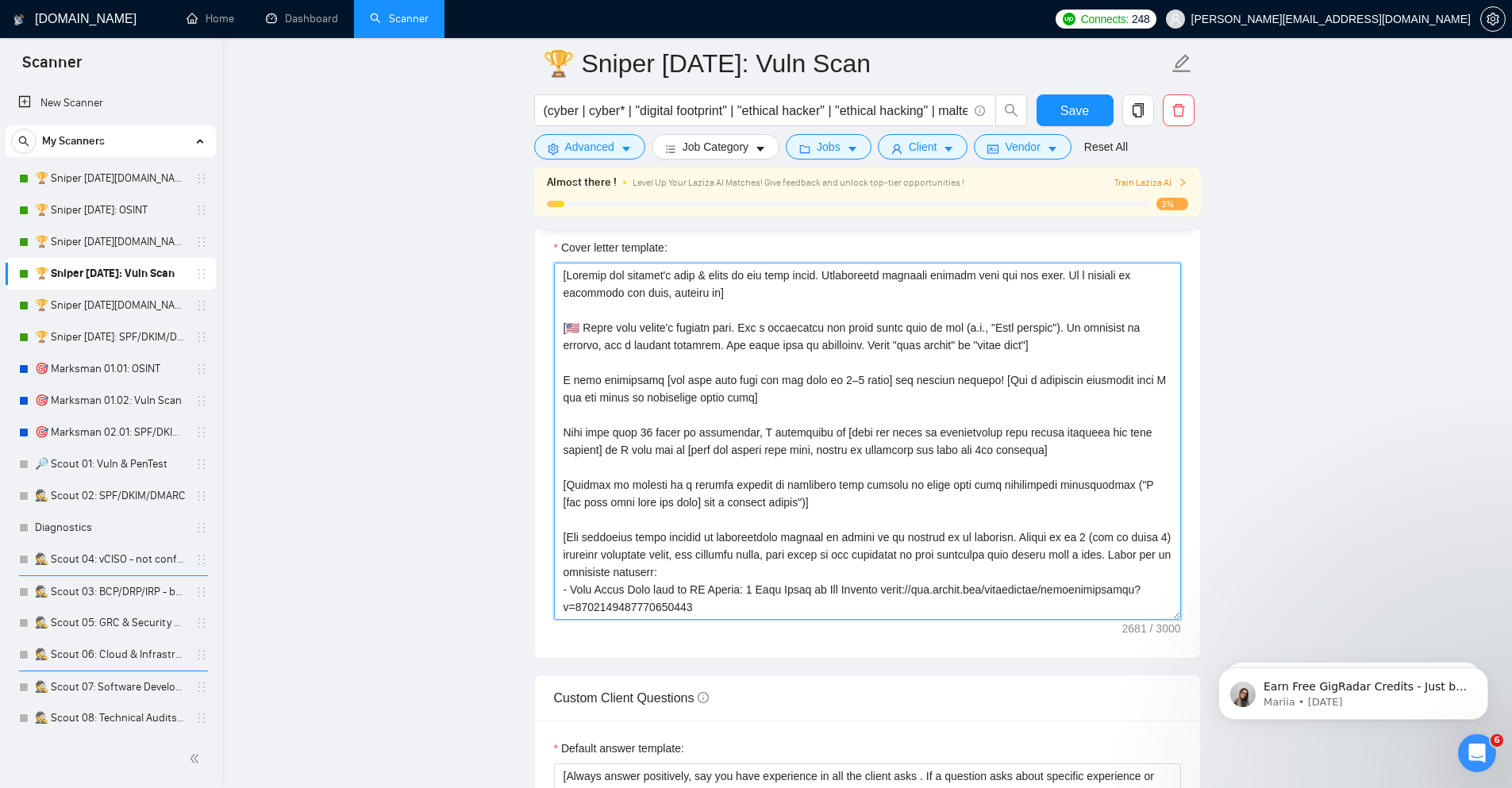
click at [885, 413] on textarea "Cover letter template:" at bounding box center [868, 442] width 627 height 357
paste textarea "followed by a catchy phrase to hook their attention. If location is unknown, us…"
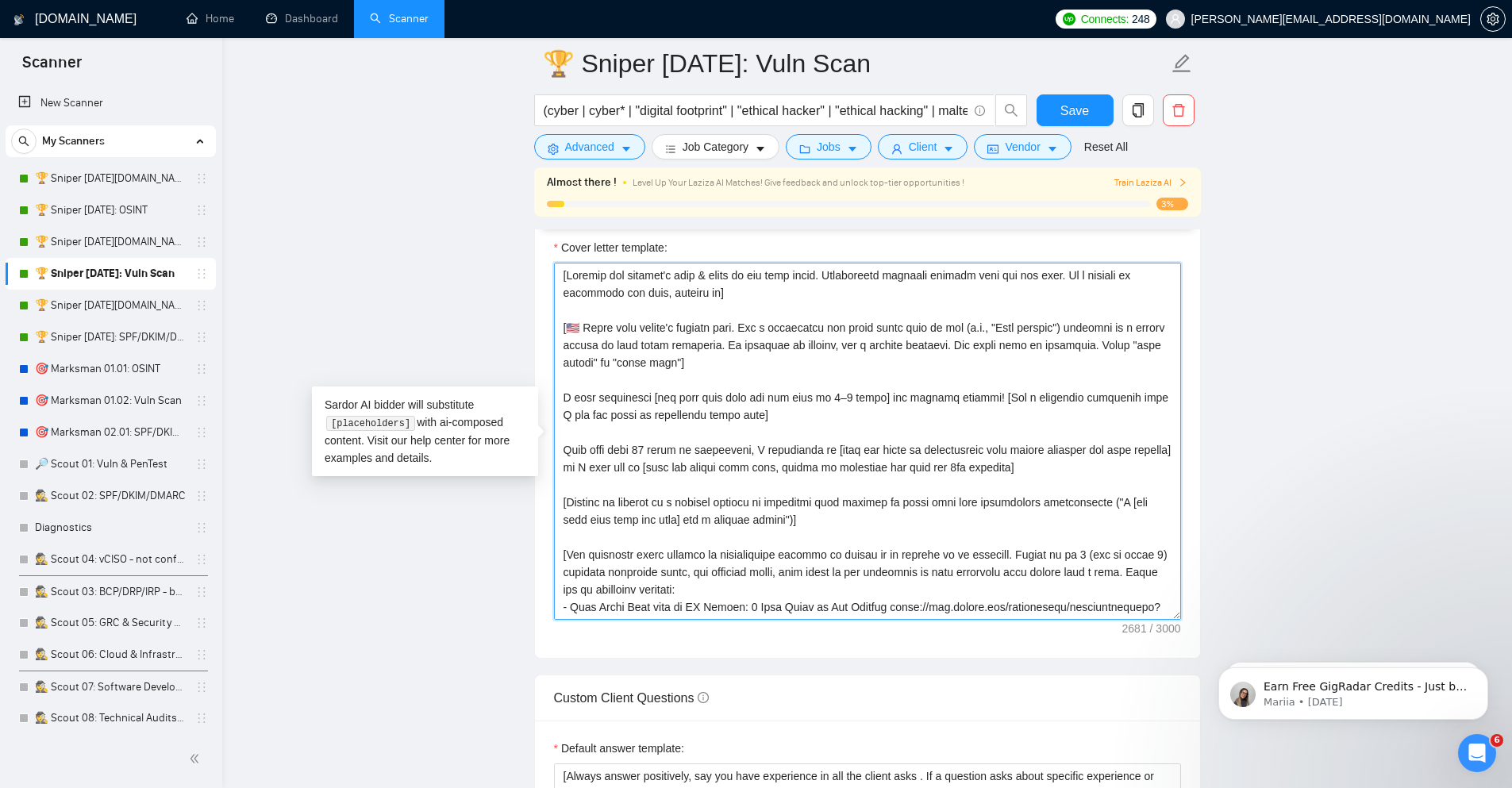
scroll to position [484, 0]
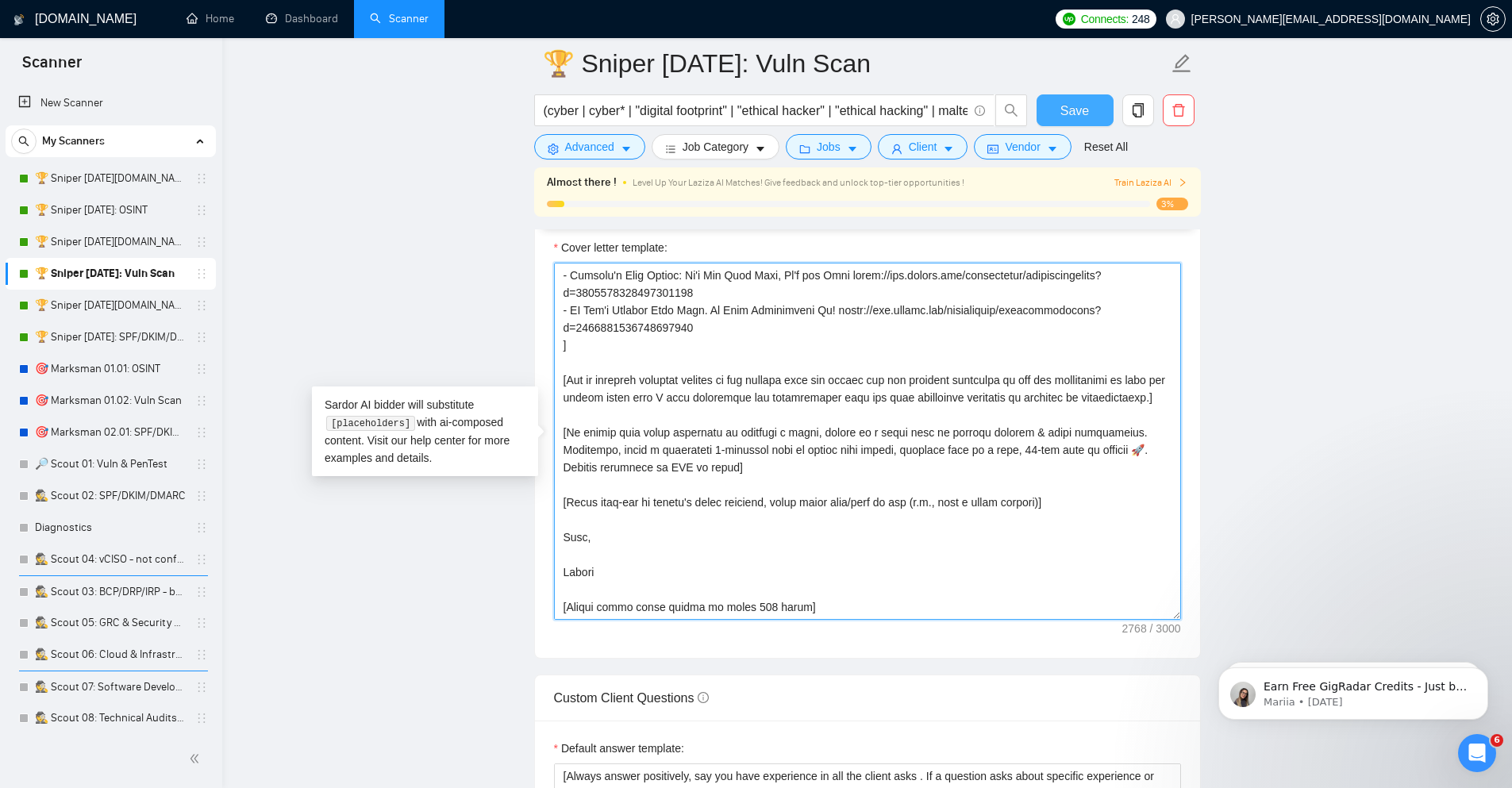
type textarea "[Analyze the posting's tone & write in the same style. Incorporate relevant det…"
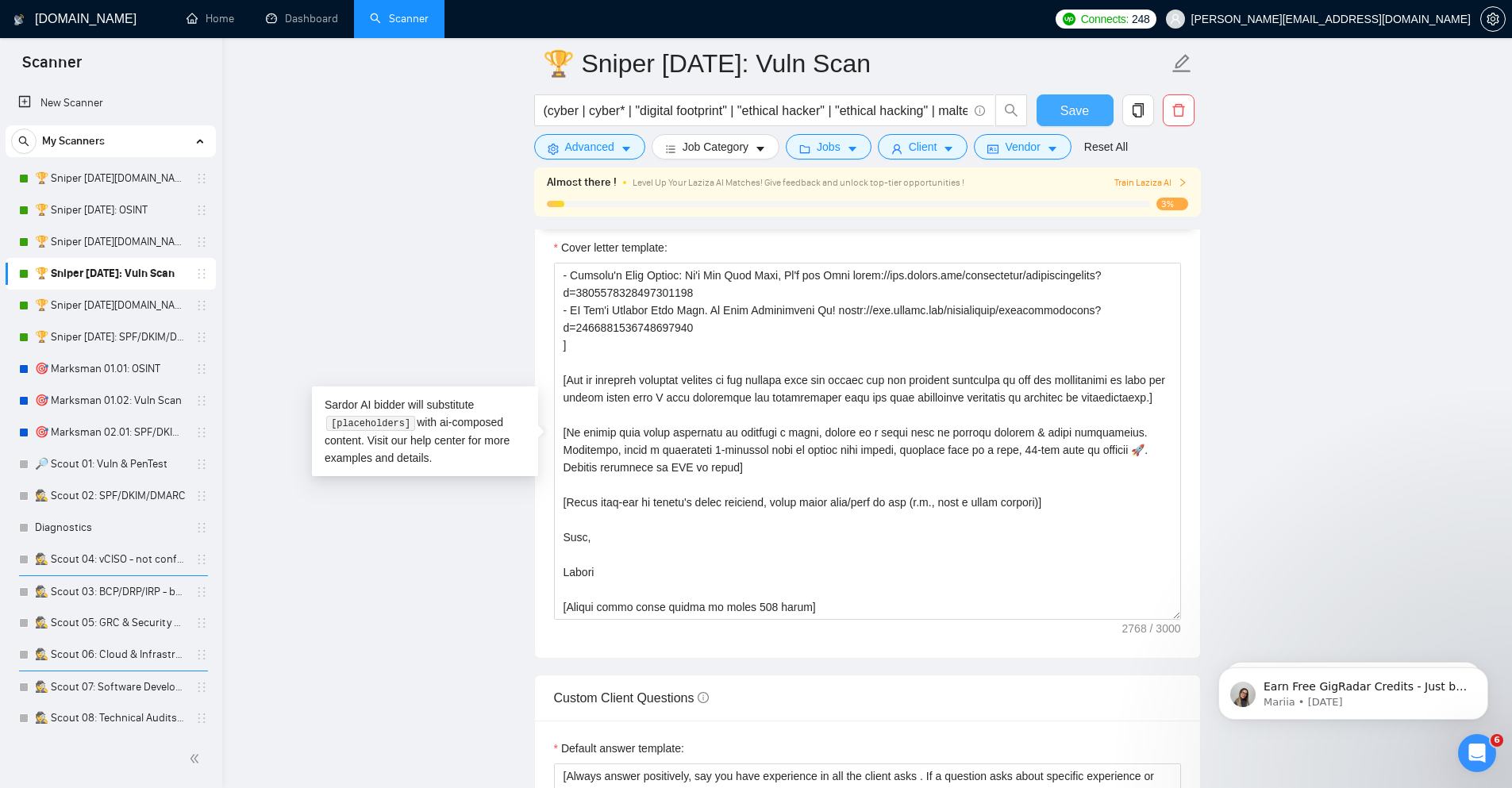
click at [1086, 106] on span "Save" at bounding box center [1074, 110] width 28 height 20
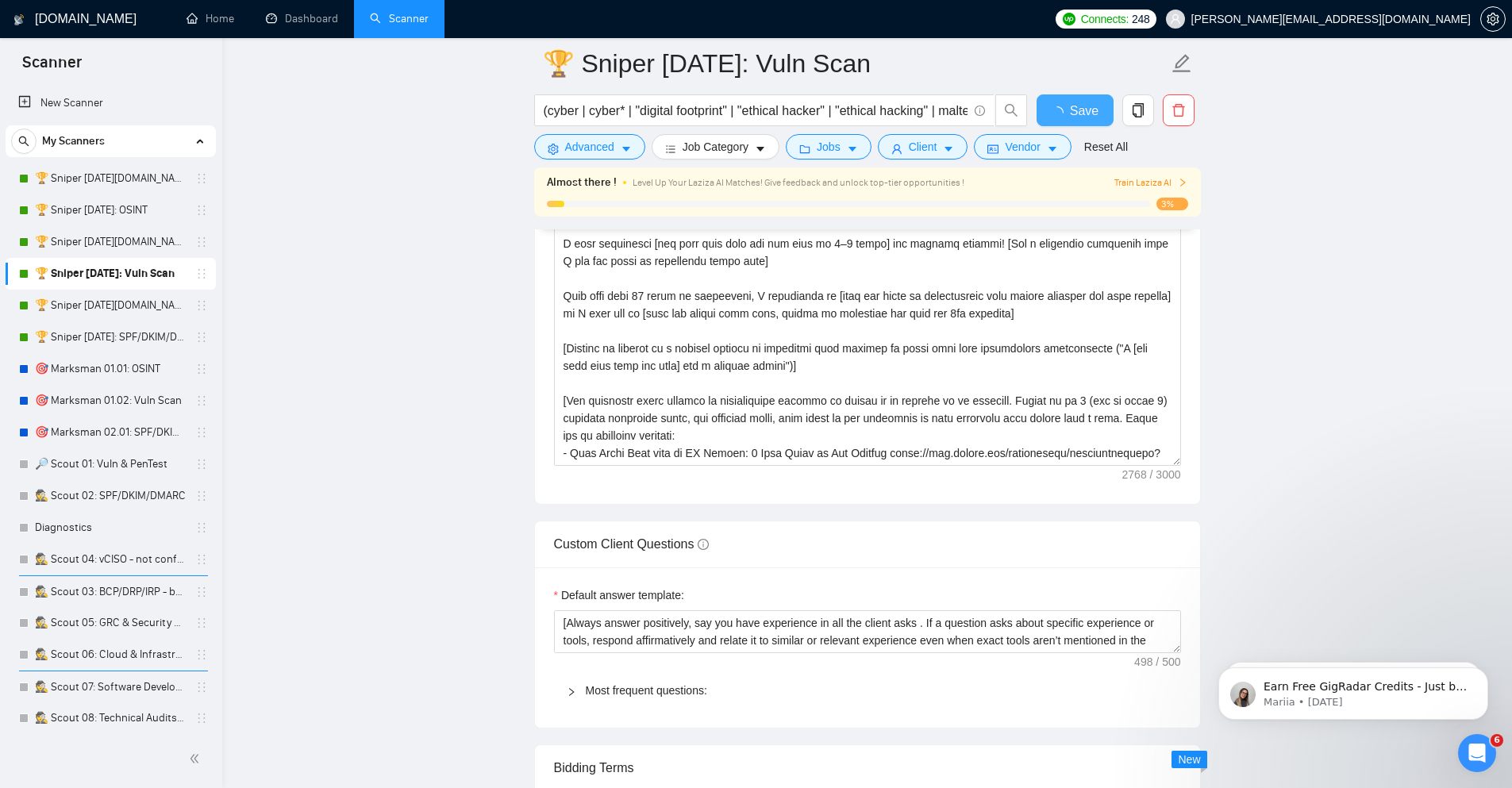
checkbox input "true"
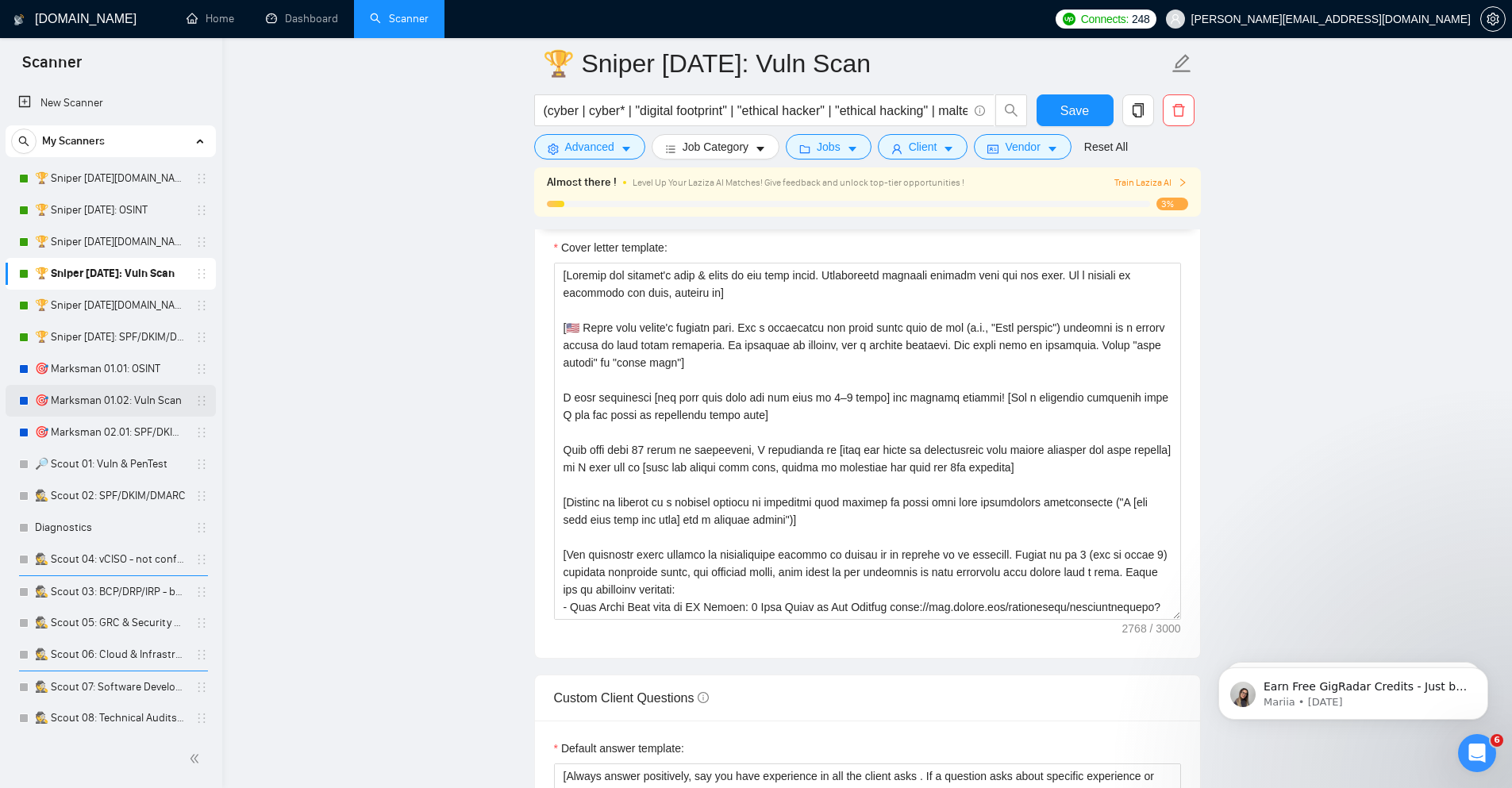
click at [141, 399] on link "🎯 Marksman 01.02: Vuln Scan" at bounding box center [111, 400] width 151 height 32
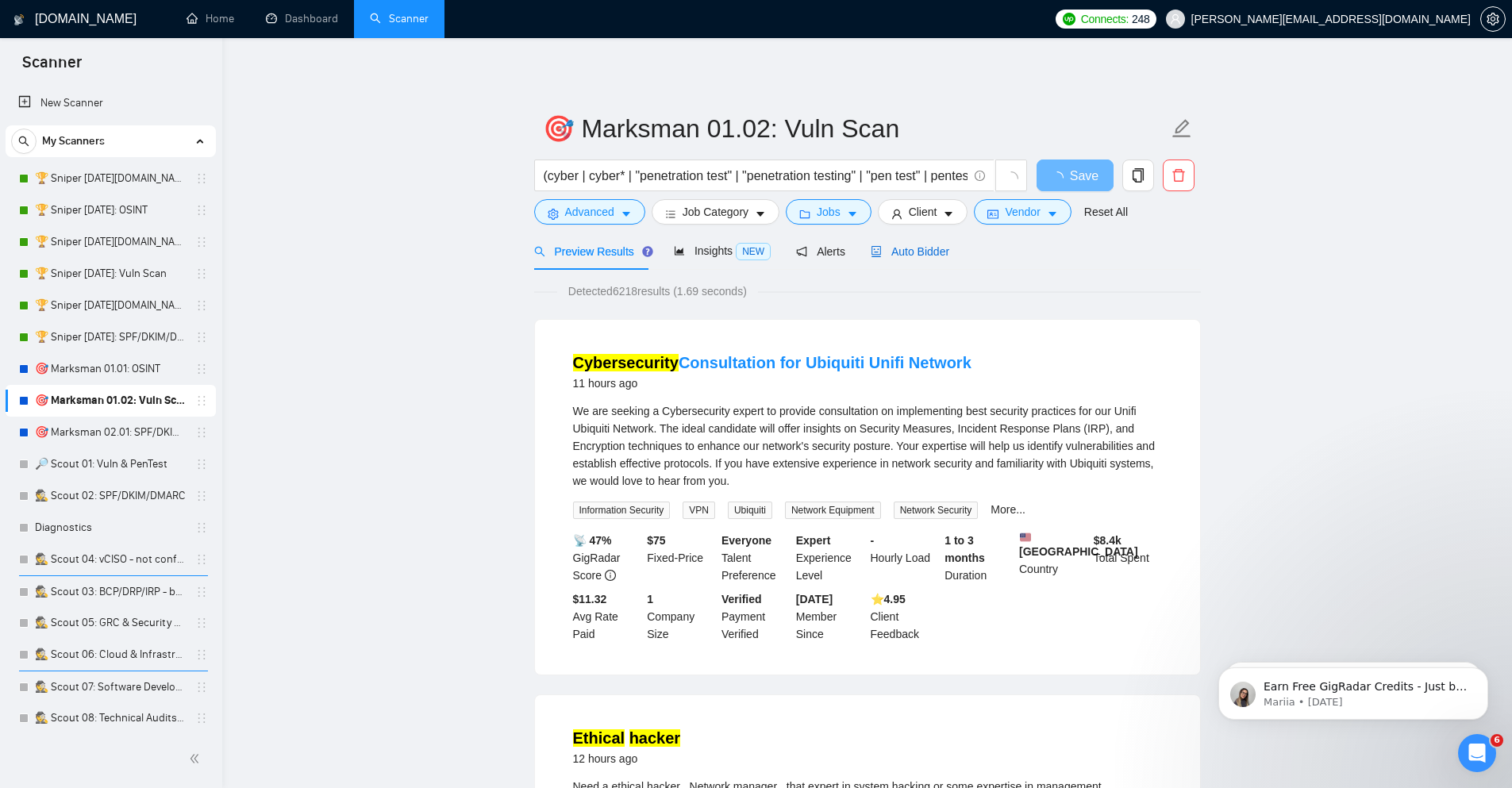
click at [895, 256] on span "Auto Bidder" at bounding box center [909, 251] width 78 height 13
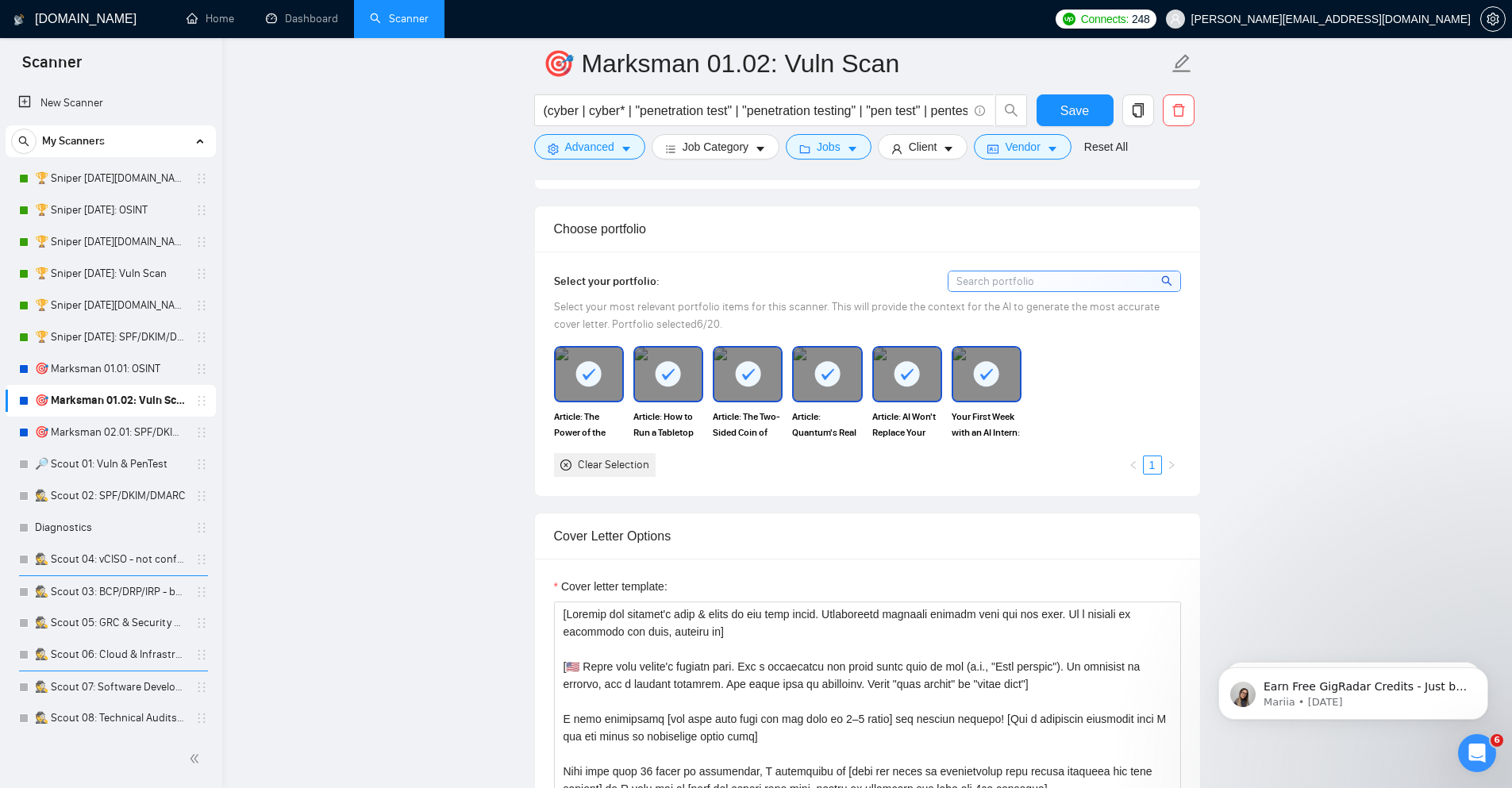
scroll to position [1429, 0]
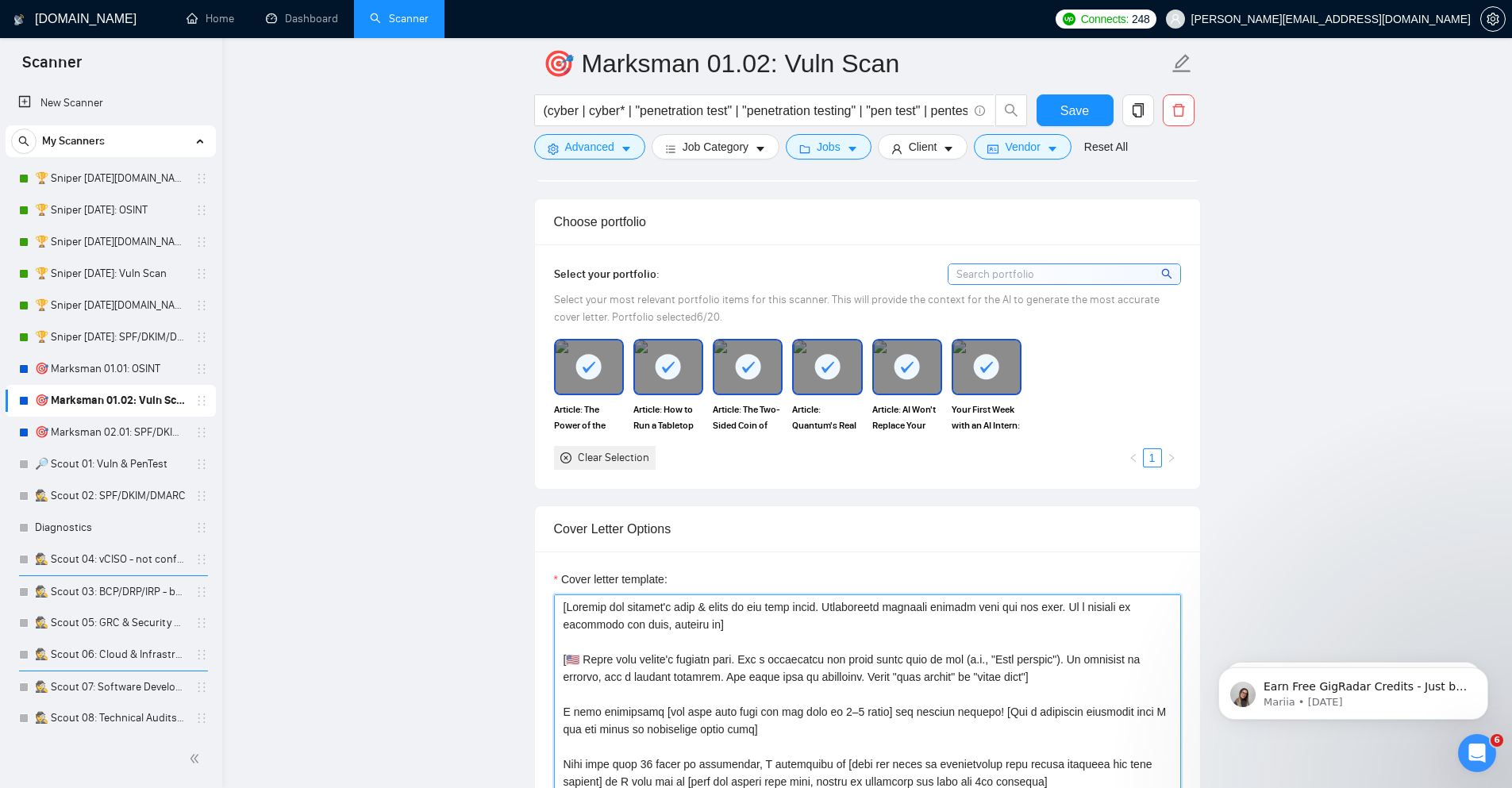
click at [948, 628] on textarea "Cover letter template:" at bounding box center [868, 773] width 627 height 357
paste textarea "followed by a catchy phrase to hook their attention. If location is unknown, us…"
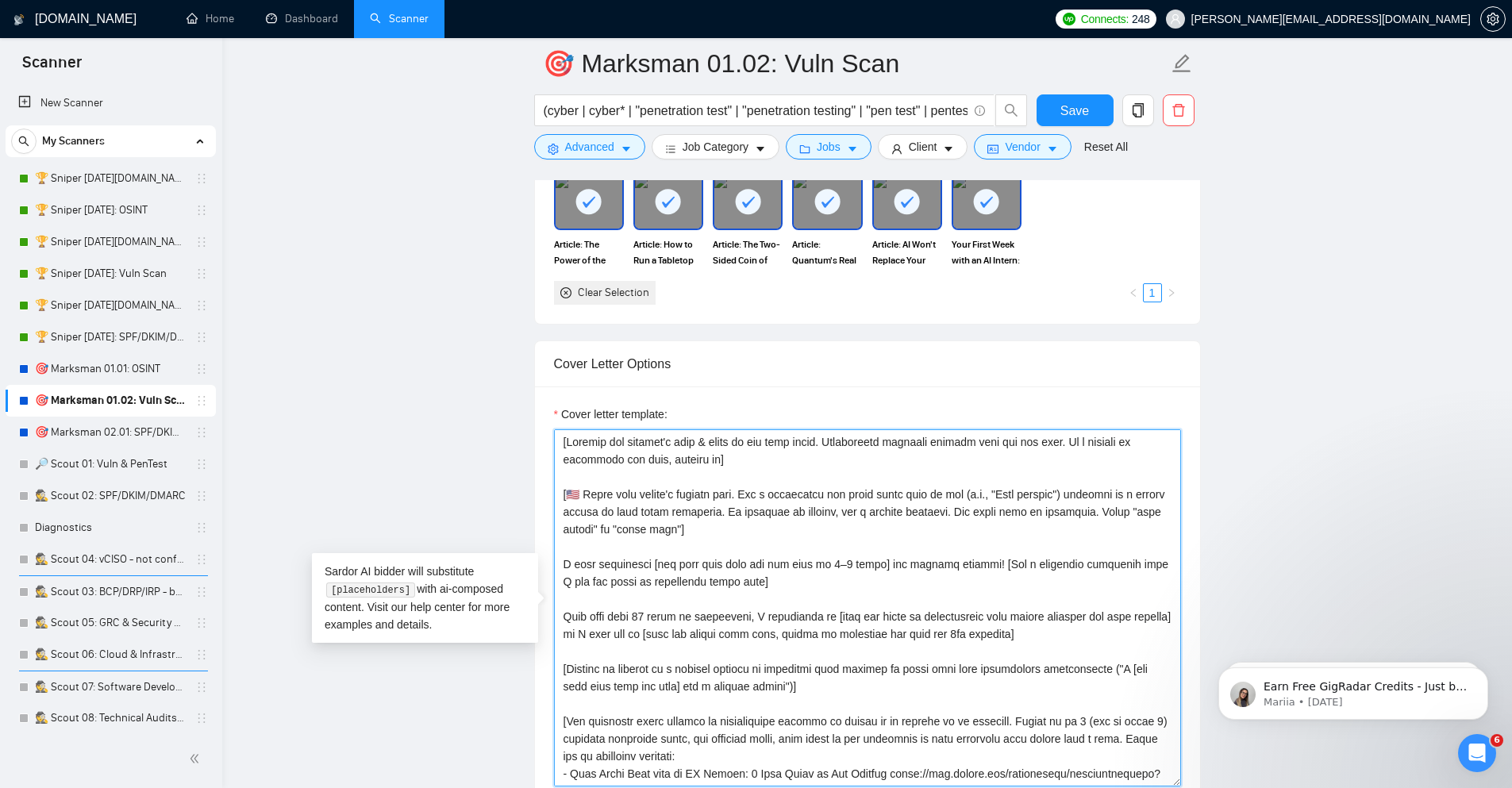
scroll to position [484, 0]
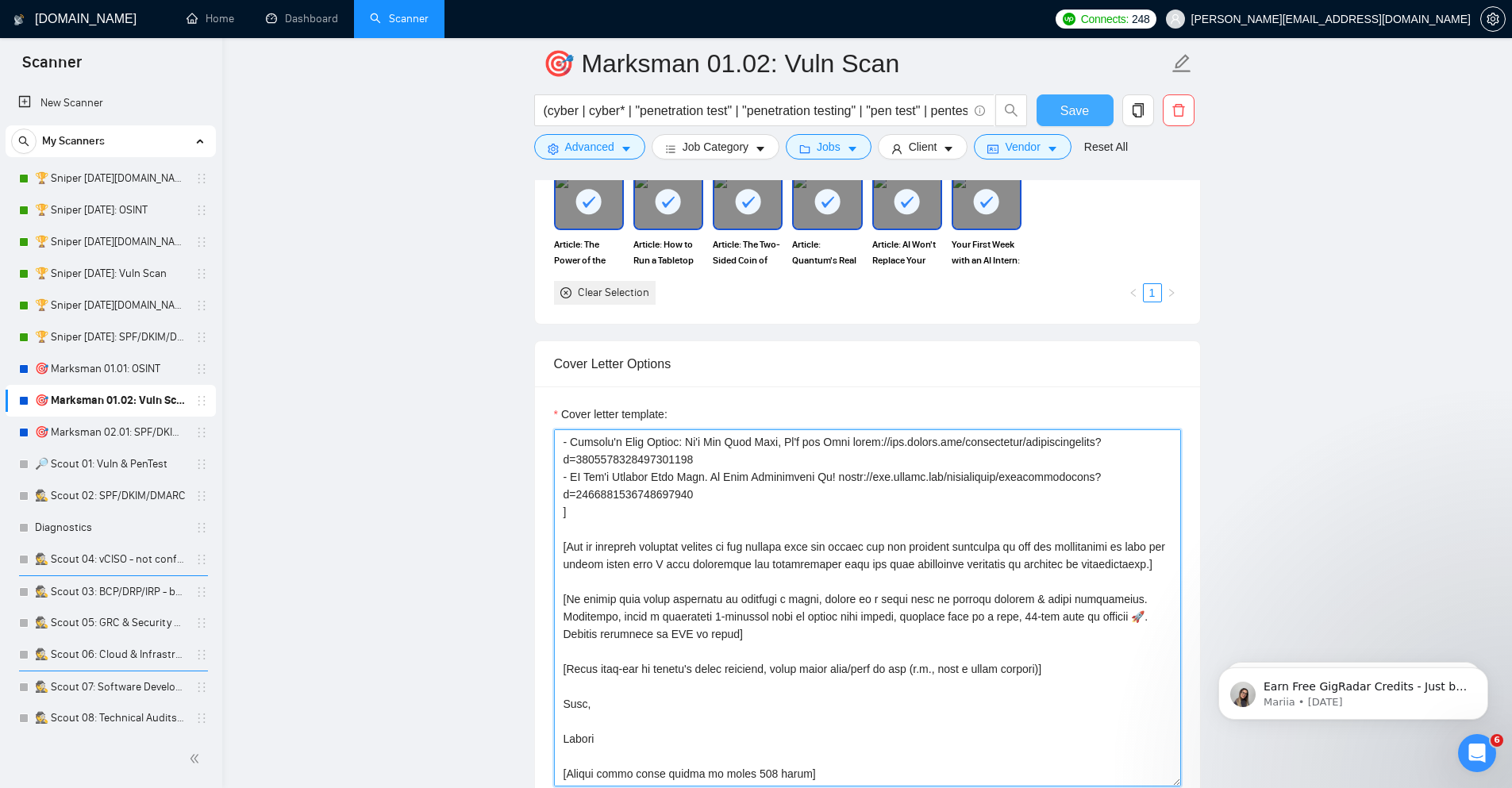
type textarea "[Analyze the posting's tone & write in the same style. Incorporate relevant det…"
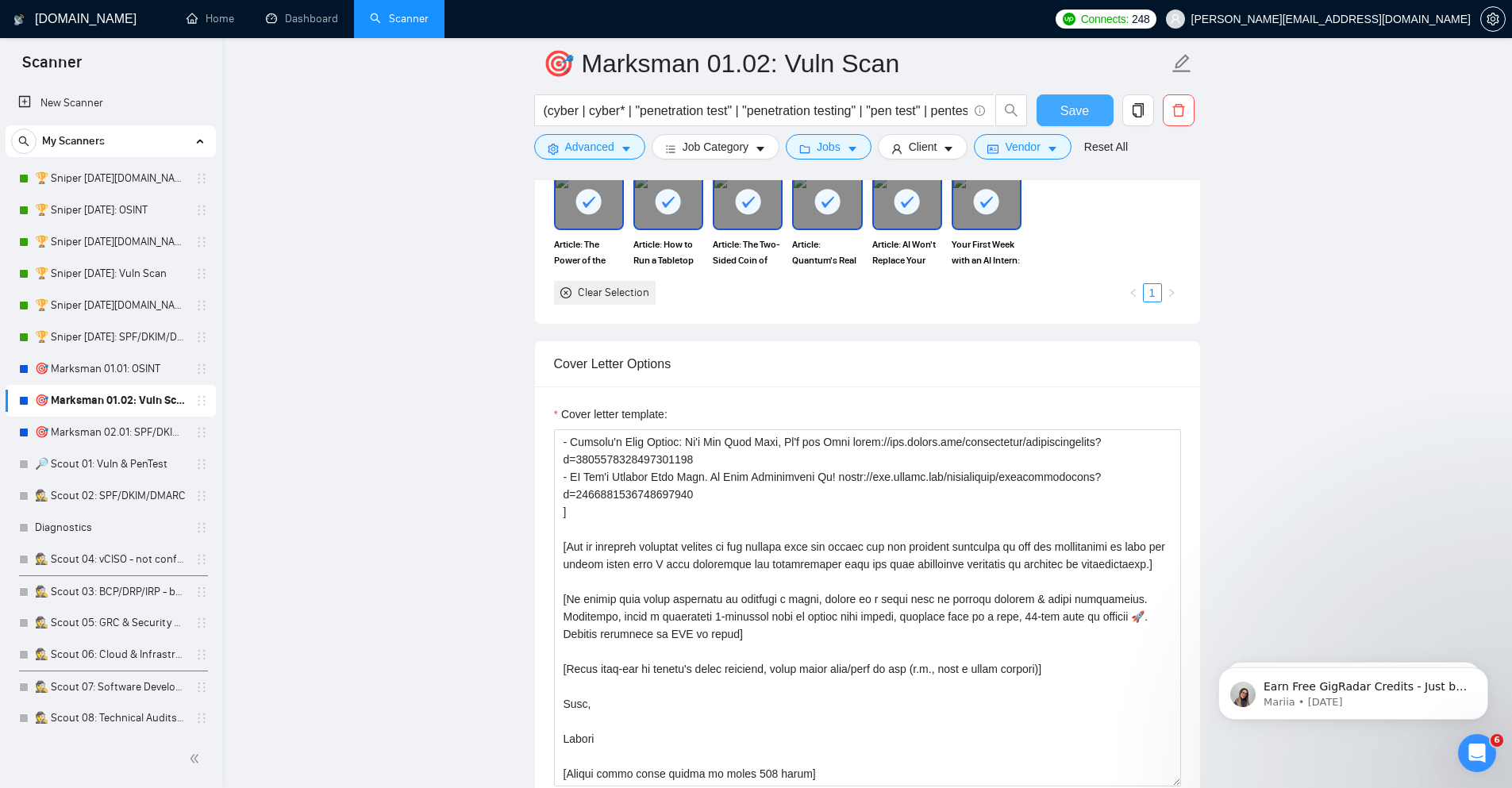
drag, startPoint x: 1092, startPoint y: 115, endPoint x: 0, endPoint y: 95, distance: 1092.2
click at [1091, 115] on button "Save" at bounding box center [1075, 110] width 77 height 32
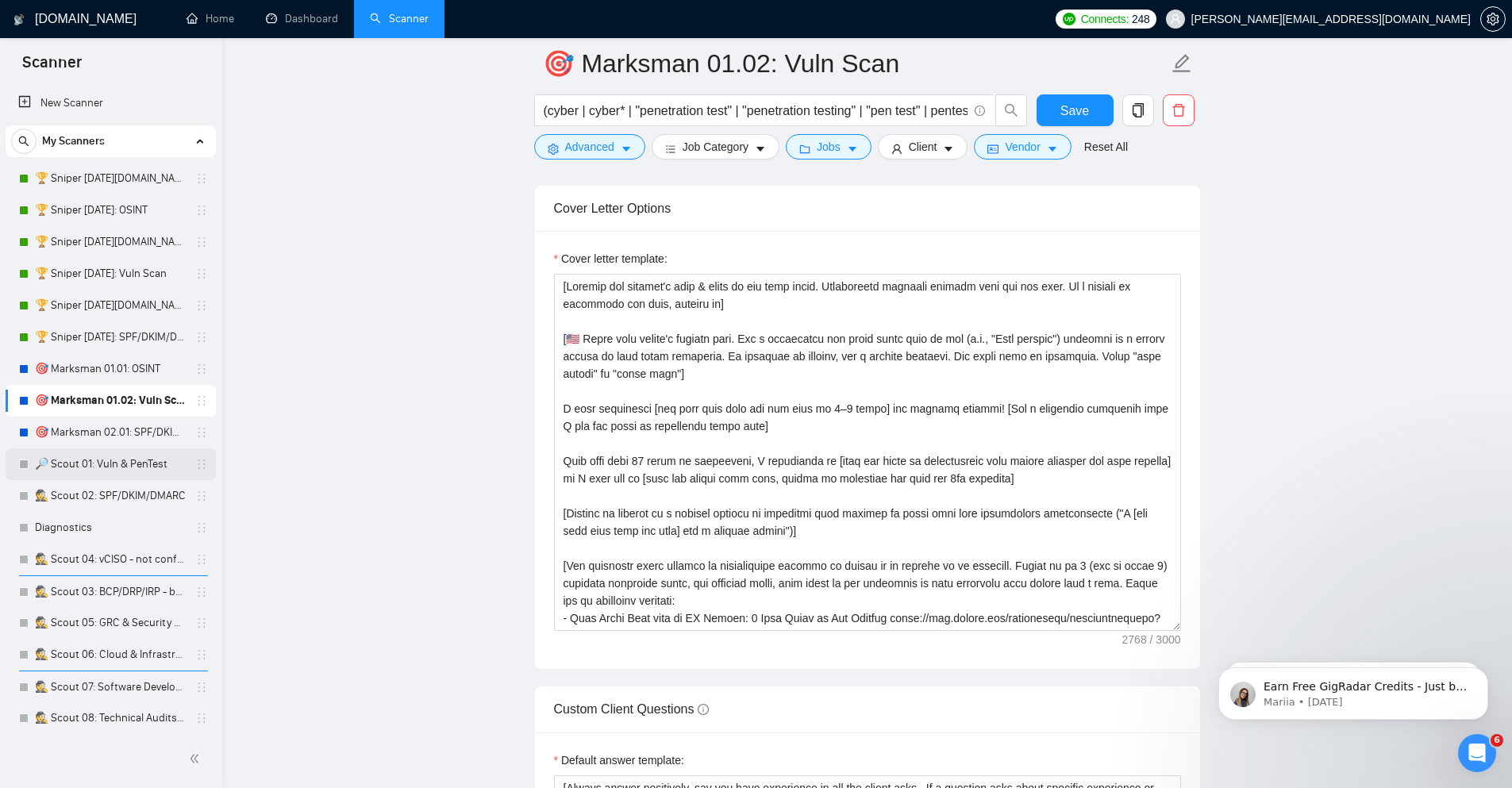
click at [122, 458] on link "🔎 Scout 01: Vuln & PenTest" at bounding box center [111, 464] width 151 height 32
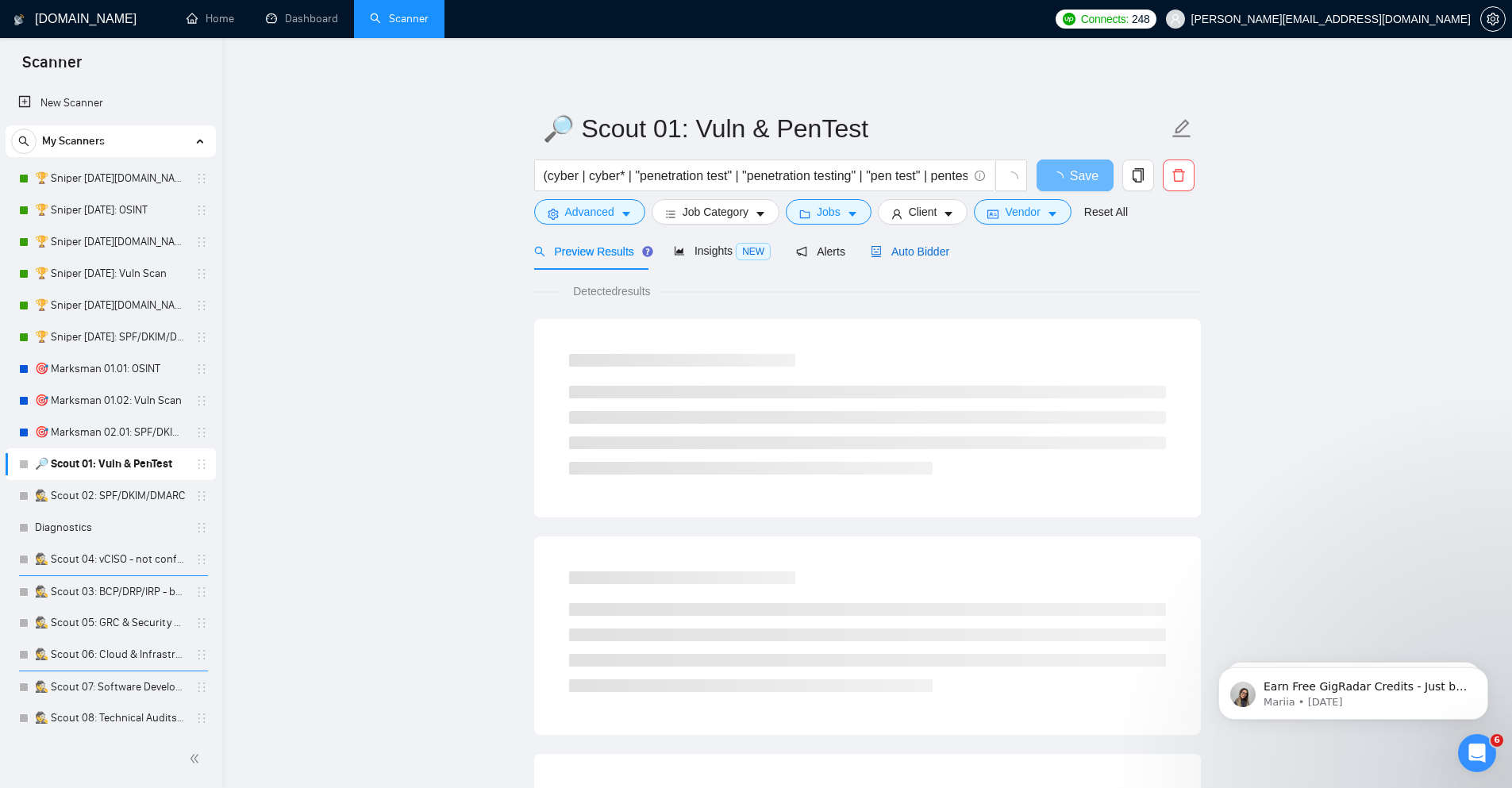
click at [941, 255] on span "Auto Bidder" at bounding box center [909, 251] width 78 height 13
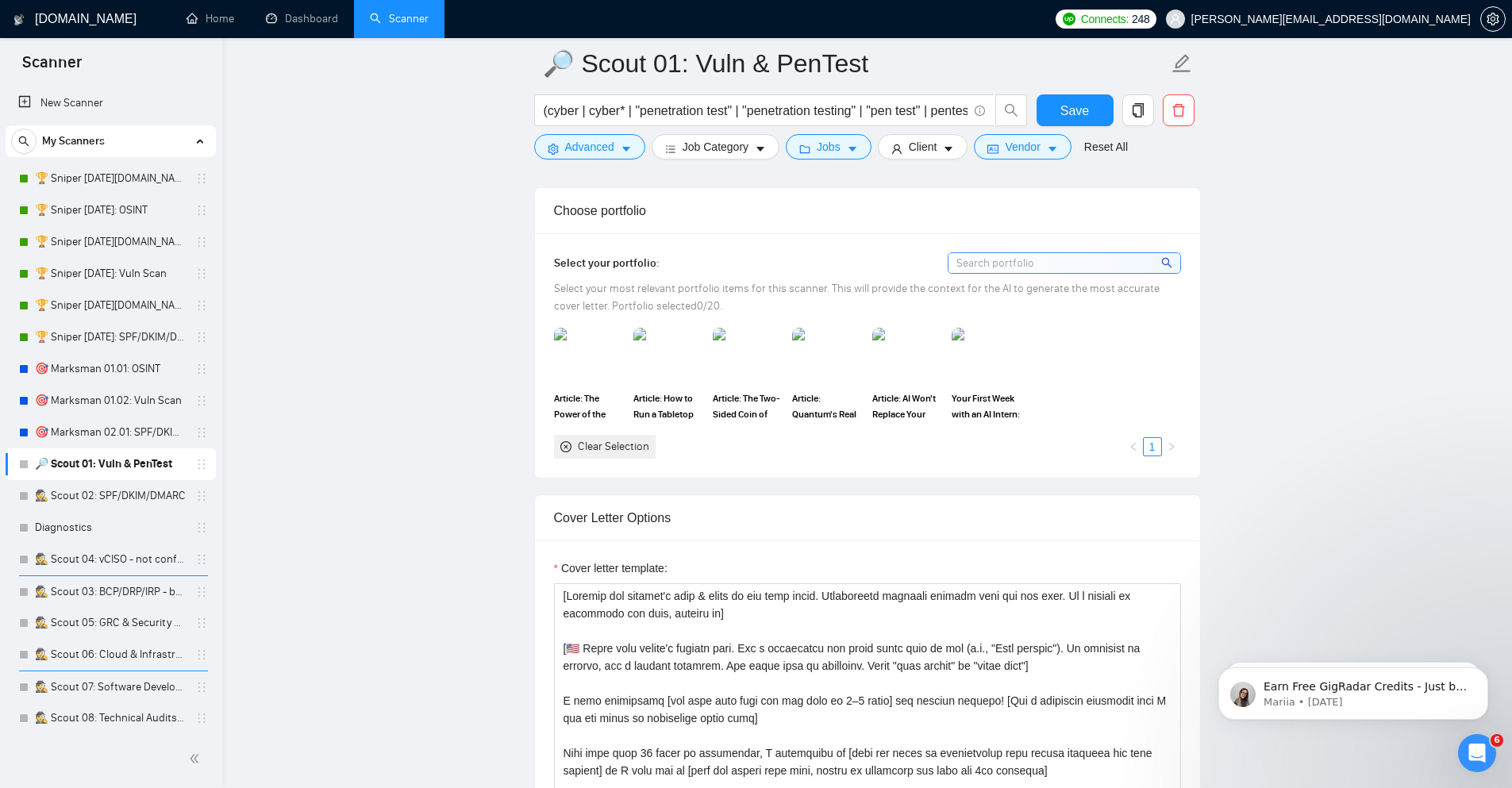
scroll to position [1429, 0]
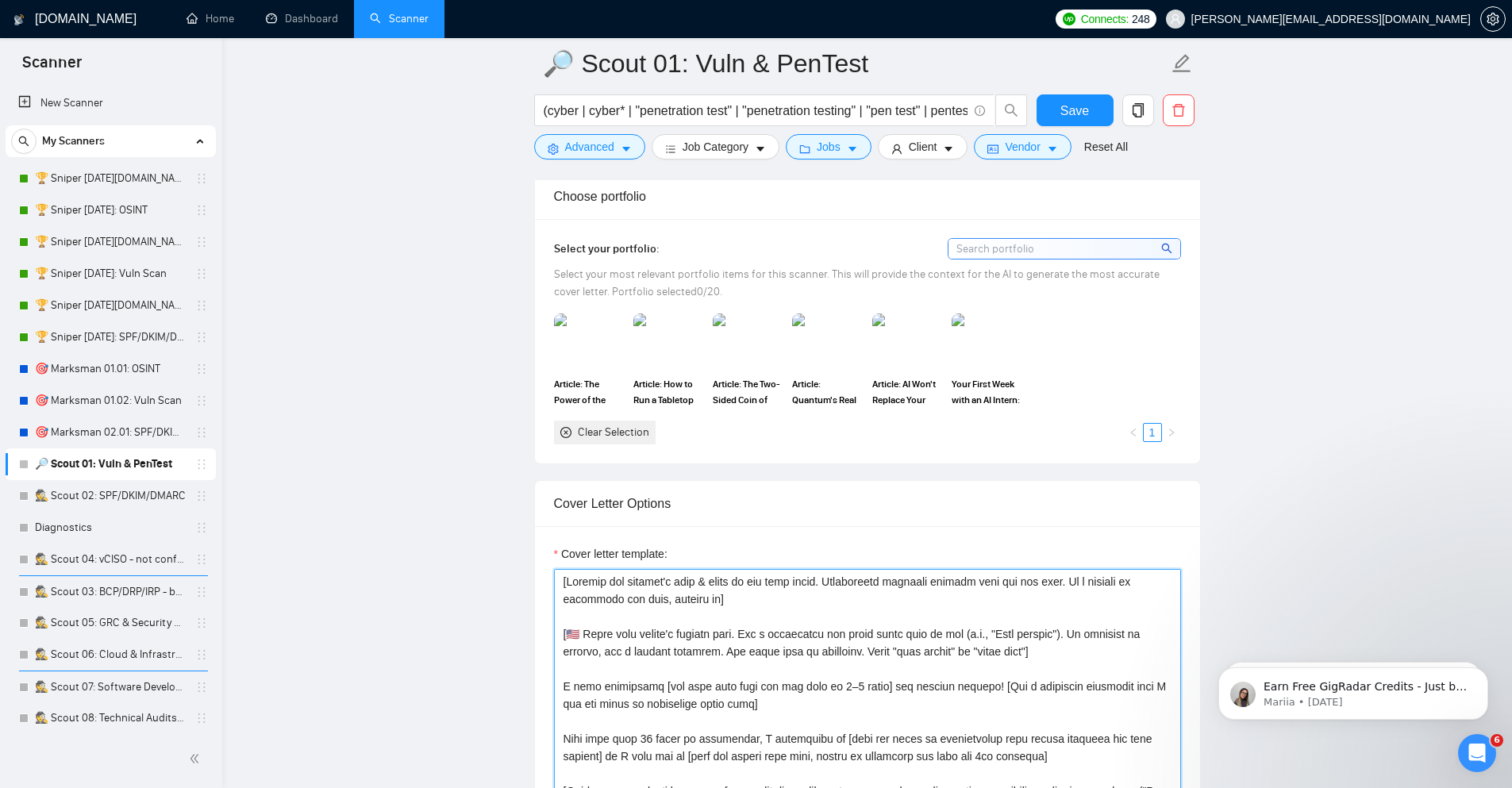
click at [882, 693] on textarea "Cover letter template:" at bounding box center [868, 748] width 627 height 357
paste textarea "followed by a catchy phrase to hook their attention. If location is unknown, us…"
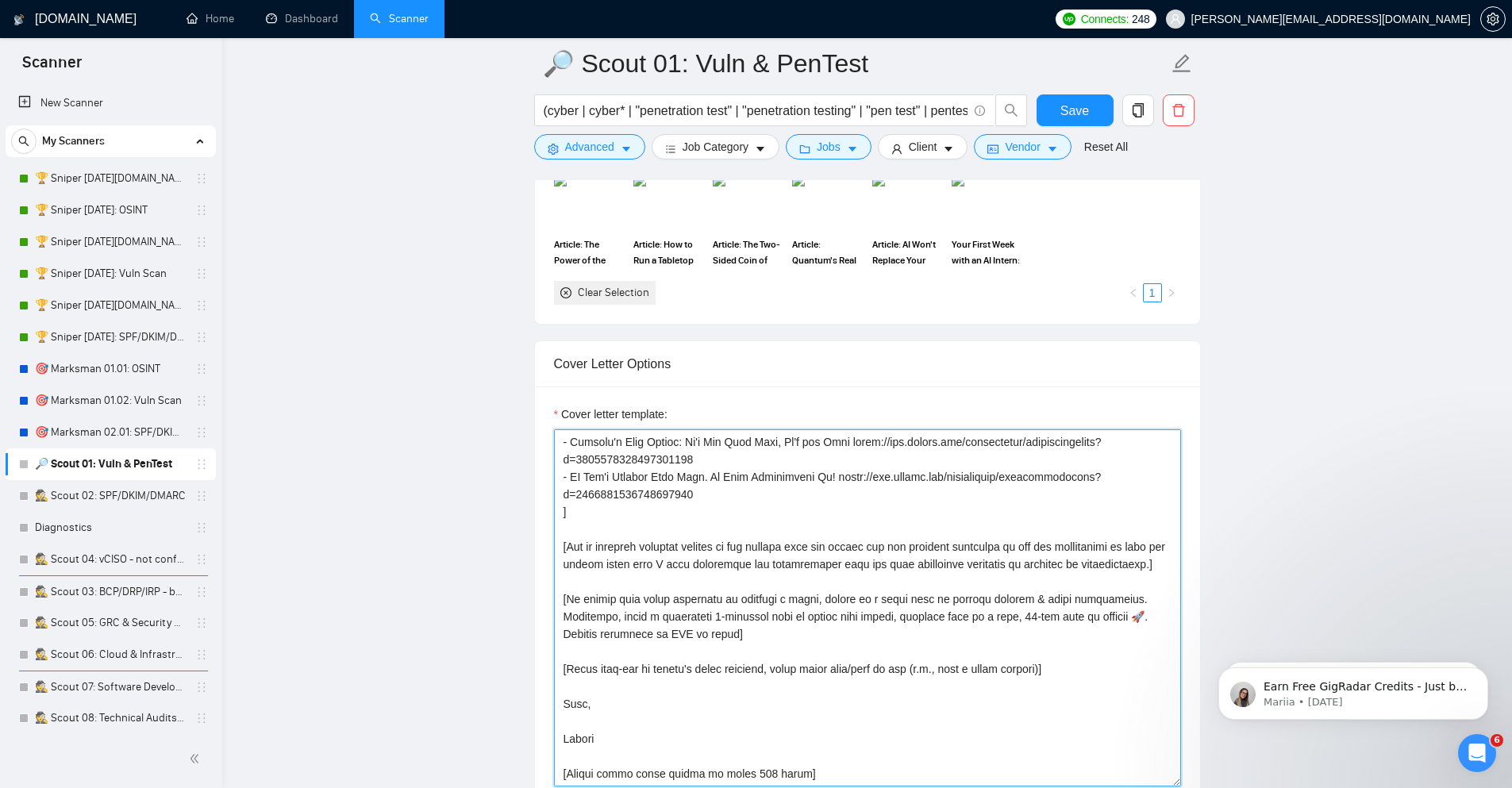
scroll to position [1092, 0]
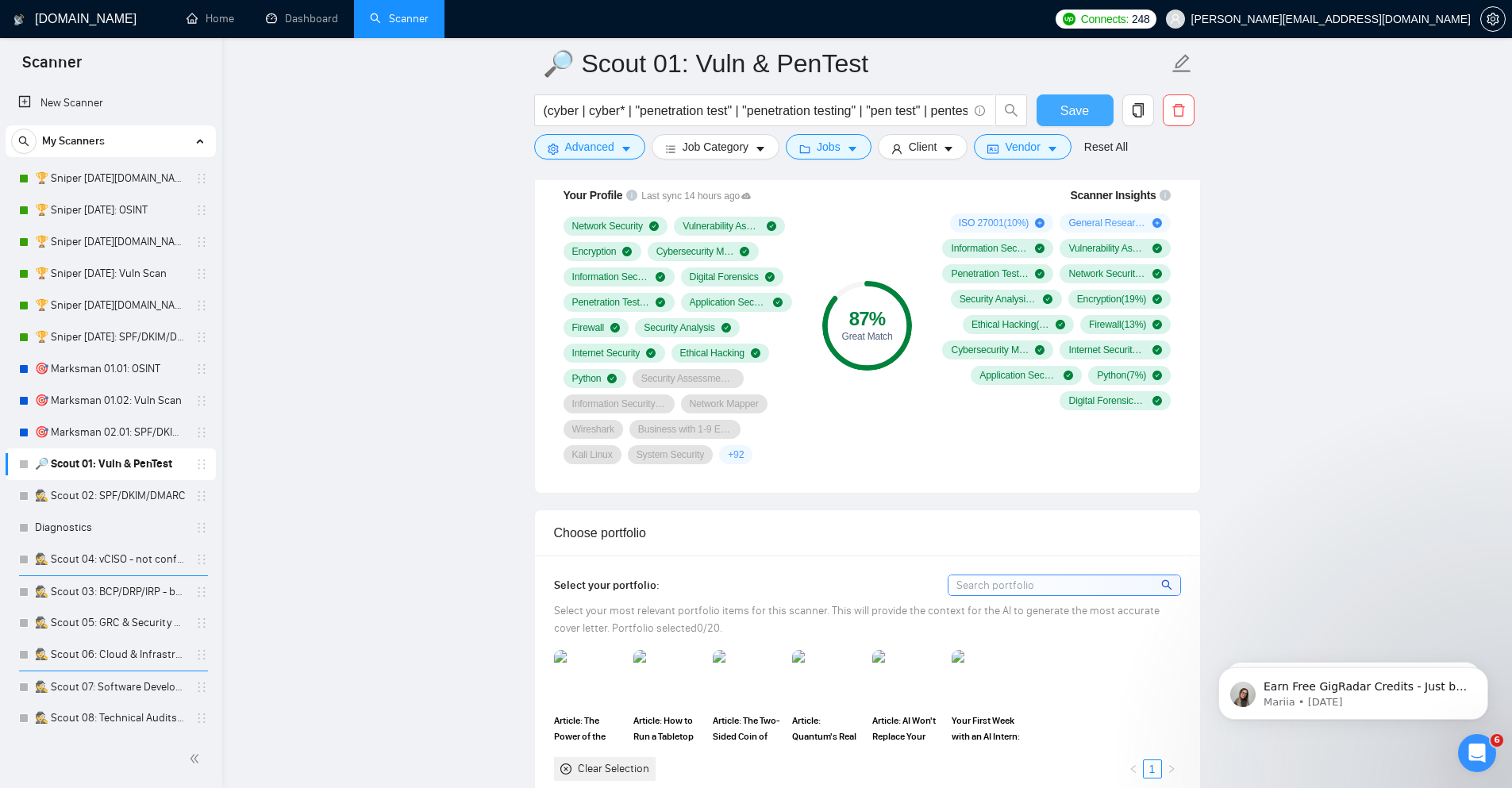
type textarea "[Analyze the posting's tone & write in the same style. Incorporate relevant det…"
click at [1087, 103] on span "Save" at bounding box center [1074, 110] width 28 height 20
click at [148, 247] on link "🏆 Sniper [DATE][DOMAIN_NAME]: Vuln Scan" at bounding box center [111, 241] width 151 height 32
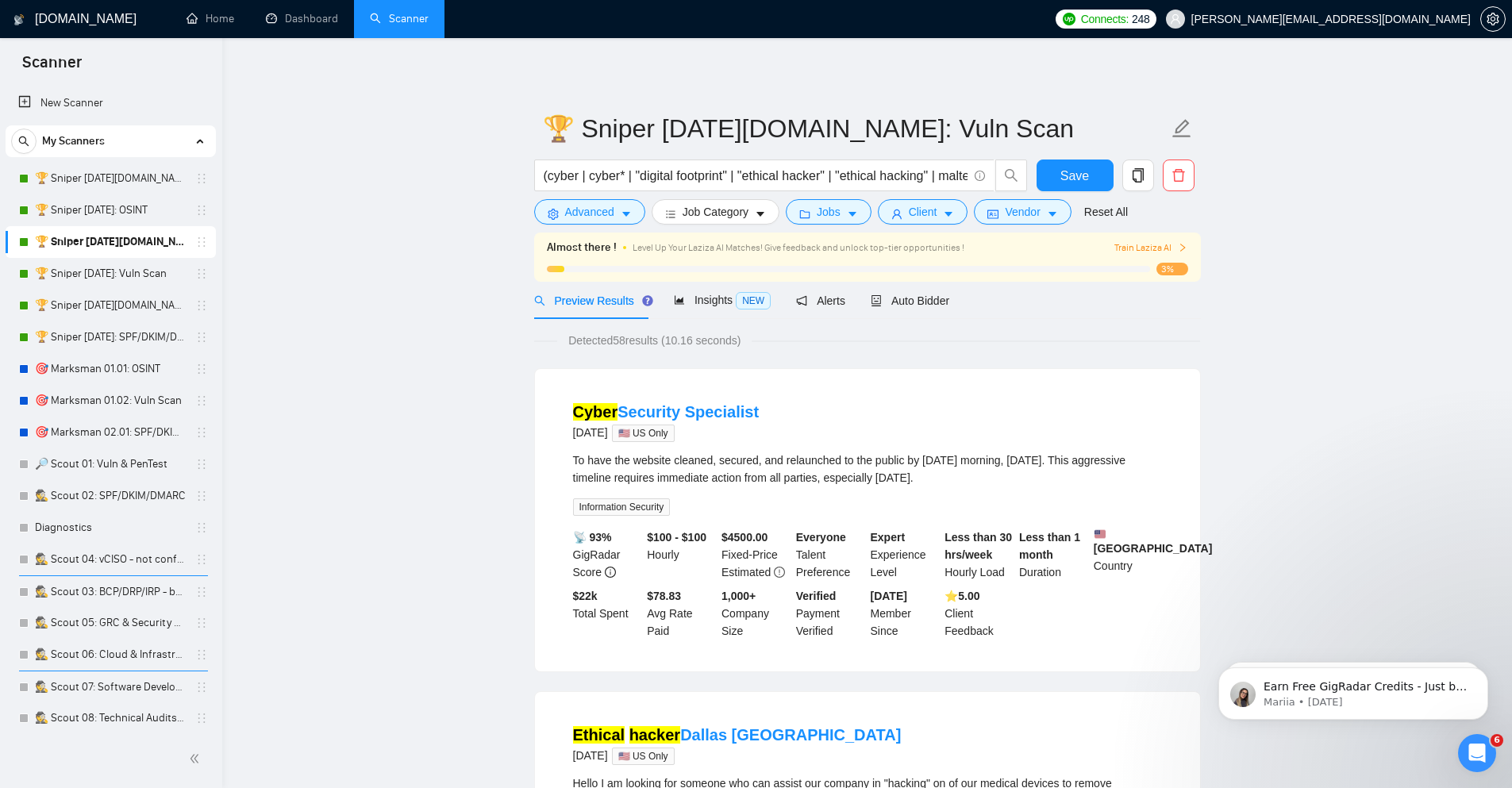
click at [827, 422] on div "Cyber Security Specialist 14 days ago 🇺🇸 US Only" at bounding box center [867, 421] width 588 height 41
click at [808, 532] on b "Everyone" at bounding box center [821, 537] width 50 height 13
drag, startPoint x: 137, startPoint y: 276, endPoint x: 176, endPoint y: 284, distance: 39.8
click at [137, 276] on link "🏆 Sniper [DATE]: Vuln Scan" at bounding box center [111, 273] width 151 height 32
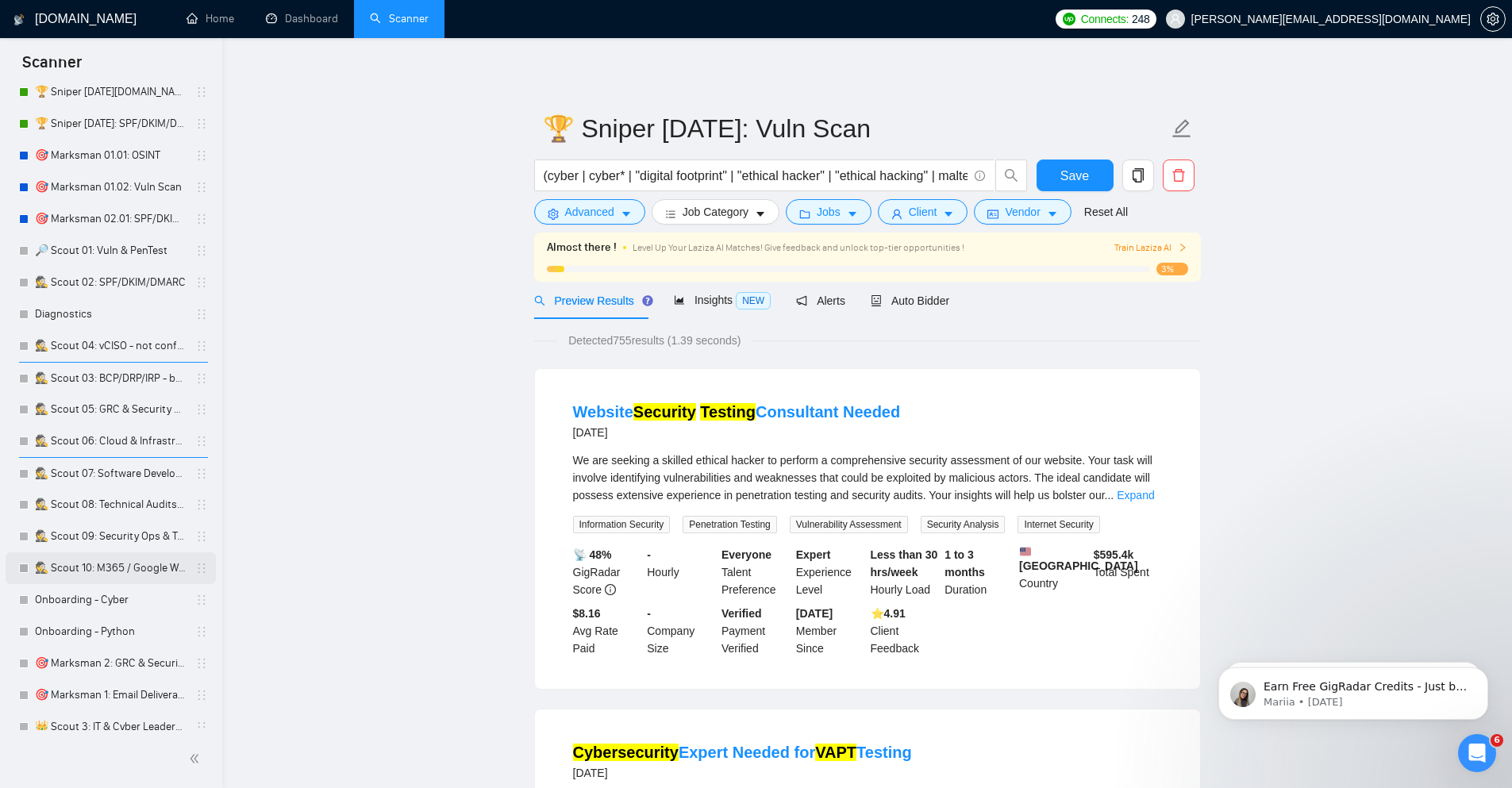
scroll to position [353, 0]
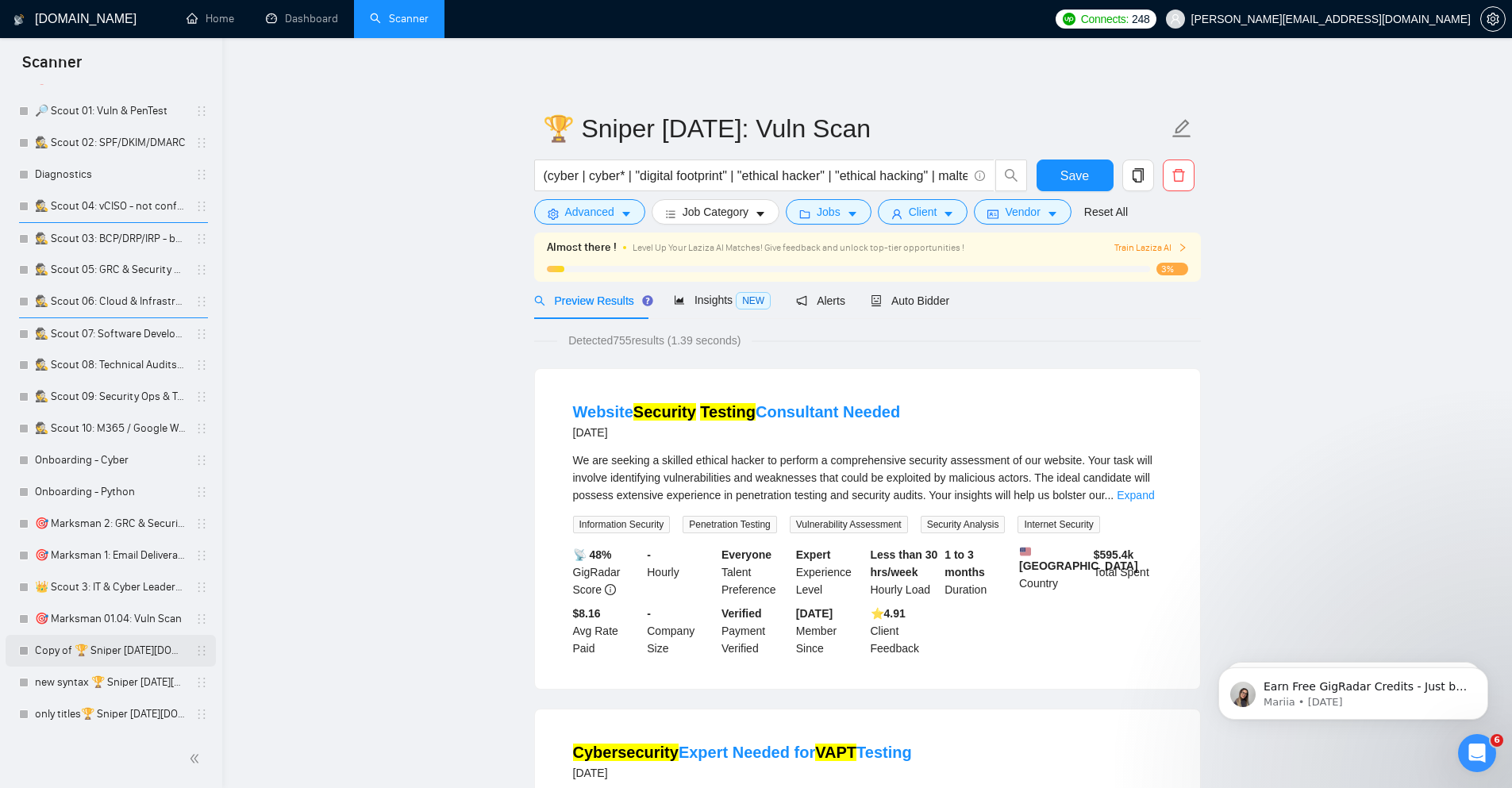
click at [135, 651] on link "Copy of 🏆 Sniper [DATE][DOMAIN_NAME]: OSINT" at bounding box center [111, 651] width 151 height 32
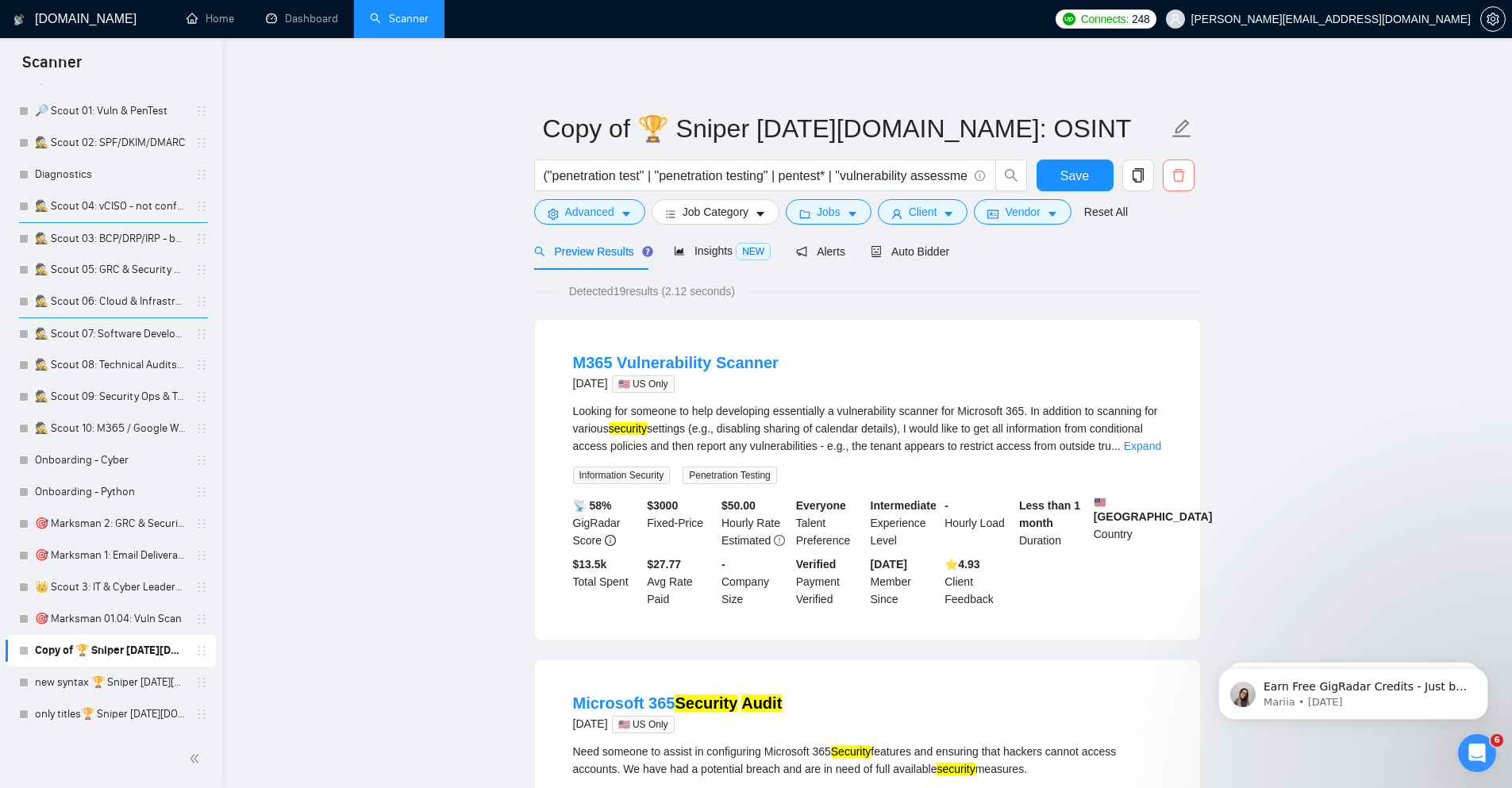
click at [1175, 172] on icon "delete" at bounding box center [1178, 175] width 12 height 13
click at [1163, 254] on span "Yes" at bounding box center [1165, 255] width 18 height 17
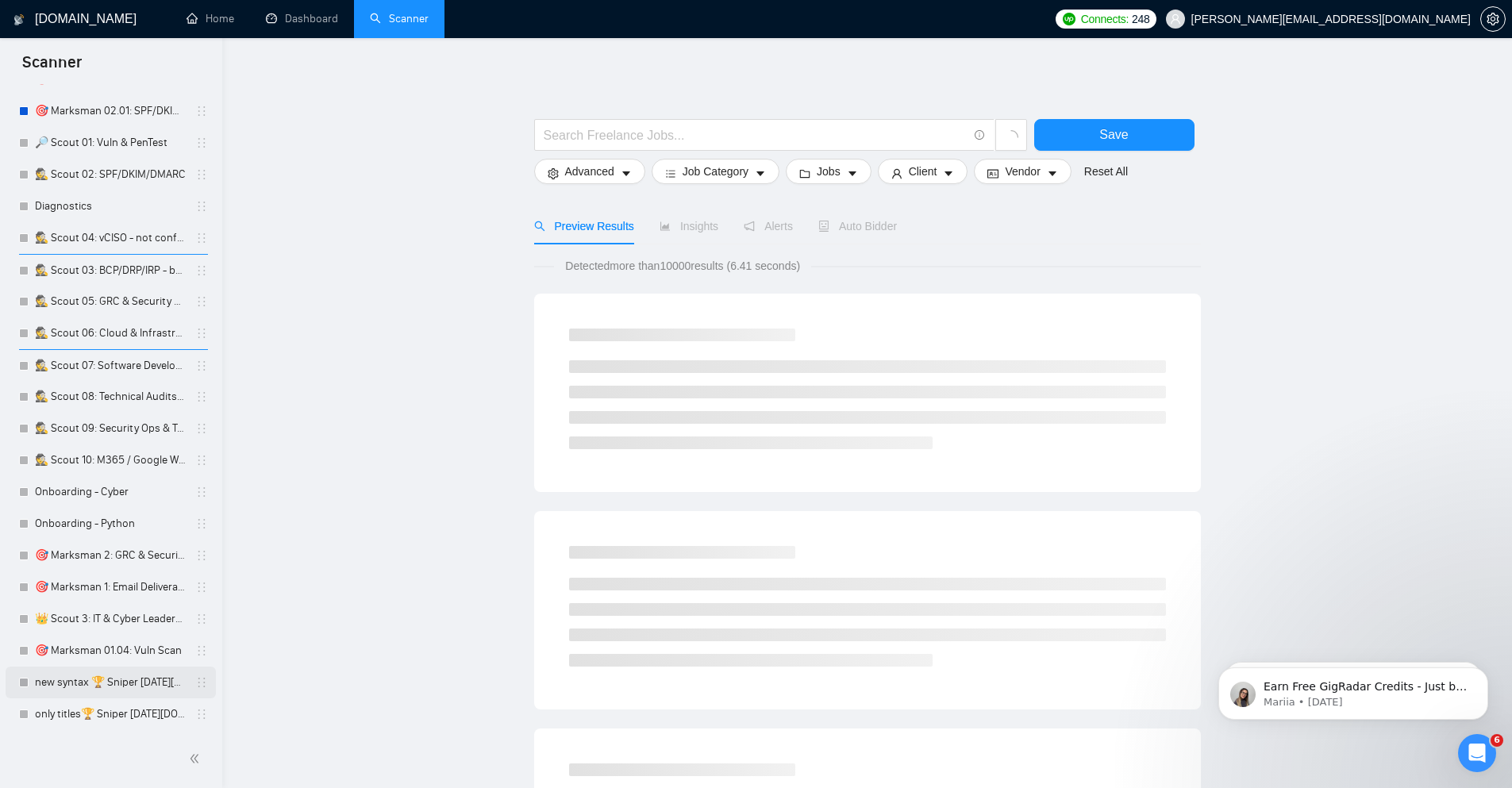
scroll to position [321, 0]
click at [144, 685] on link "new syntax 🏆 Sniper [DATE][DOMAIN_NAME]: OSINT" at bounding box center [111, 682] width 151 height 32
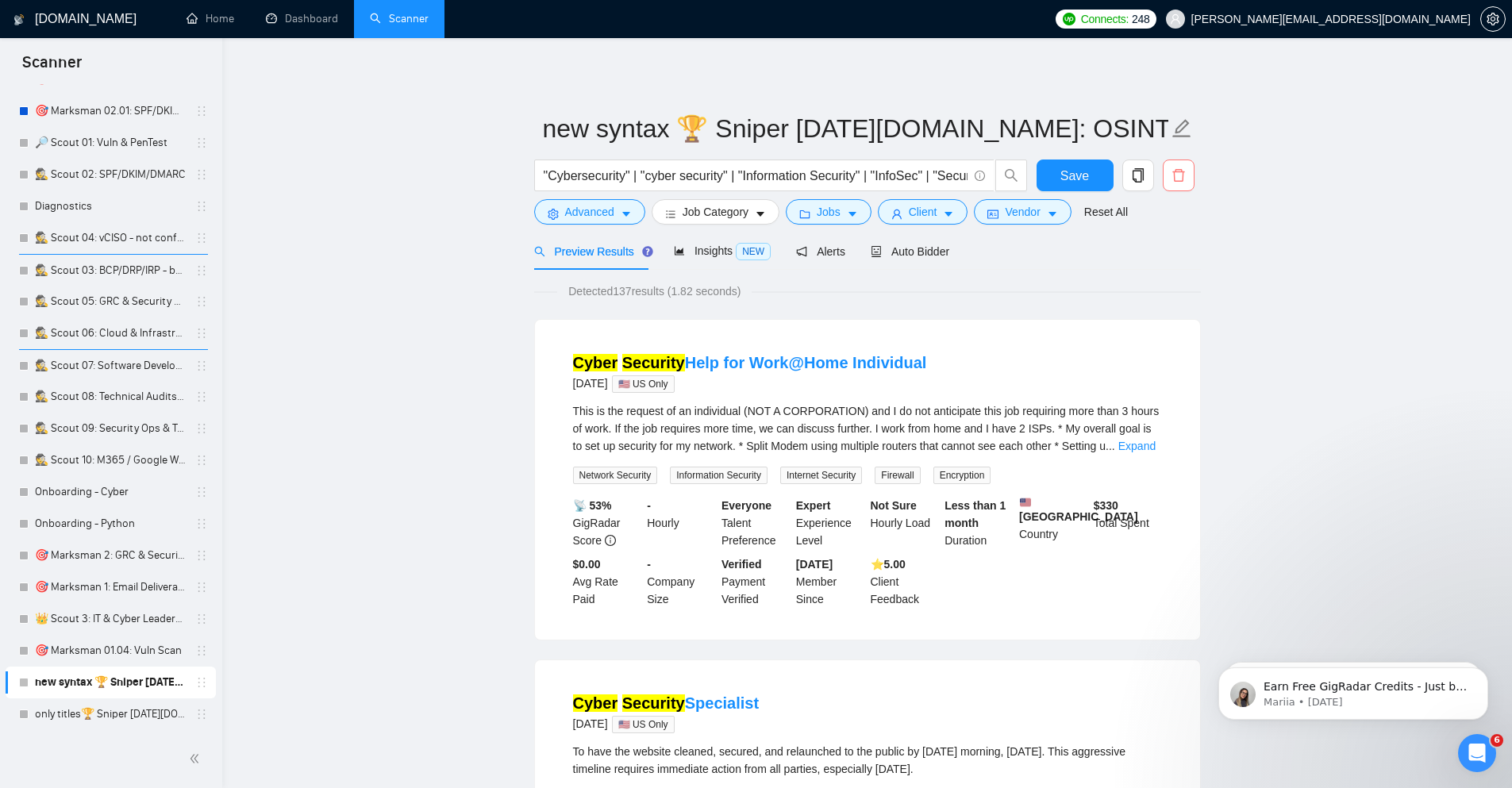
click at [1172, 172] on icon "delete" at bounding box center [1178, 175] width 12 height 13
click at [1166, 261] on span "Yes" at bounding box center [1165, 255] width 18 height 17
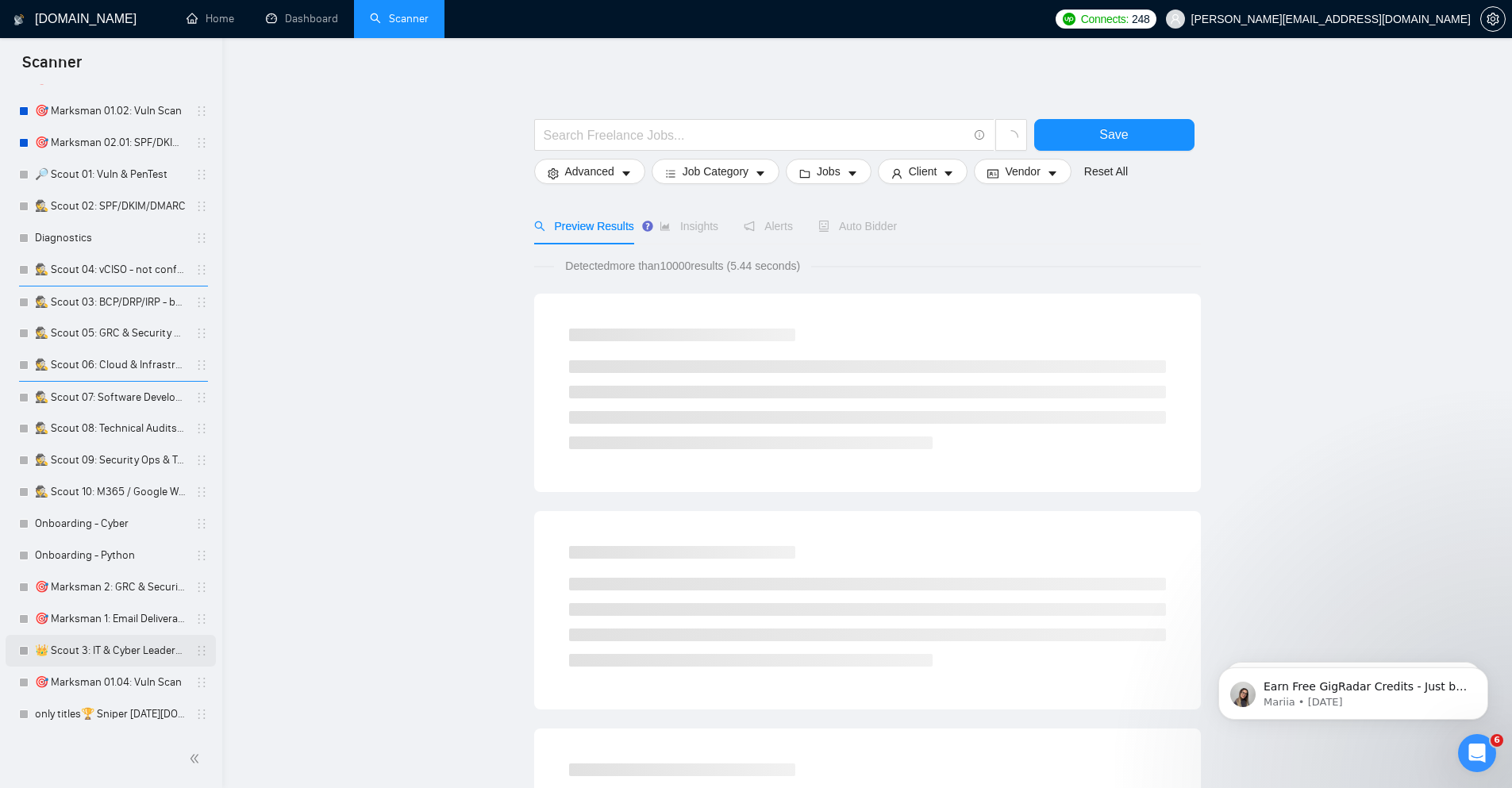
scroll to position [290, 0]
click at [127, 717] on link "only titles🏆 Sniper [DATE][DOMAIN_NAME]: OSINT" at bounding box center [111, 714] width 151 height 32
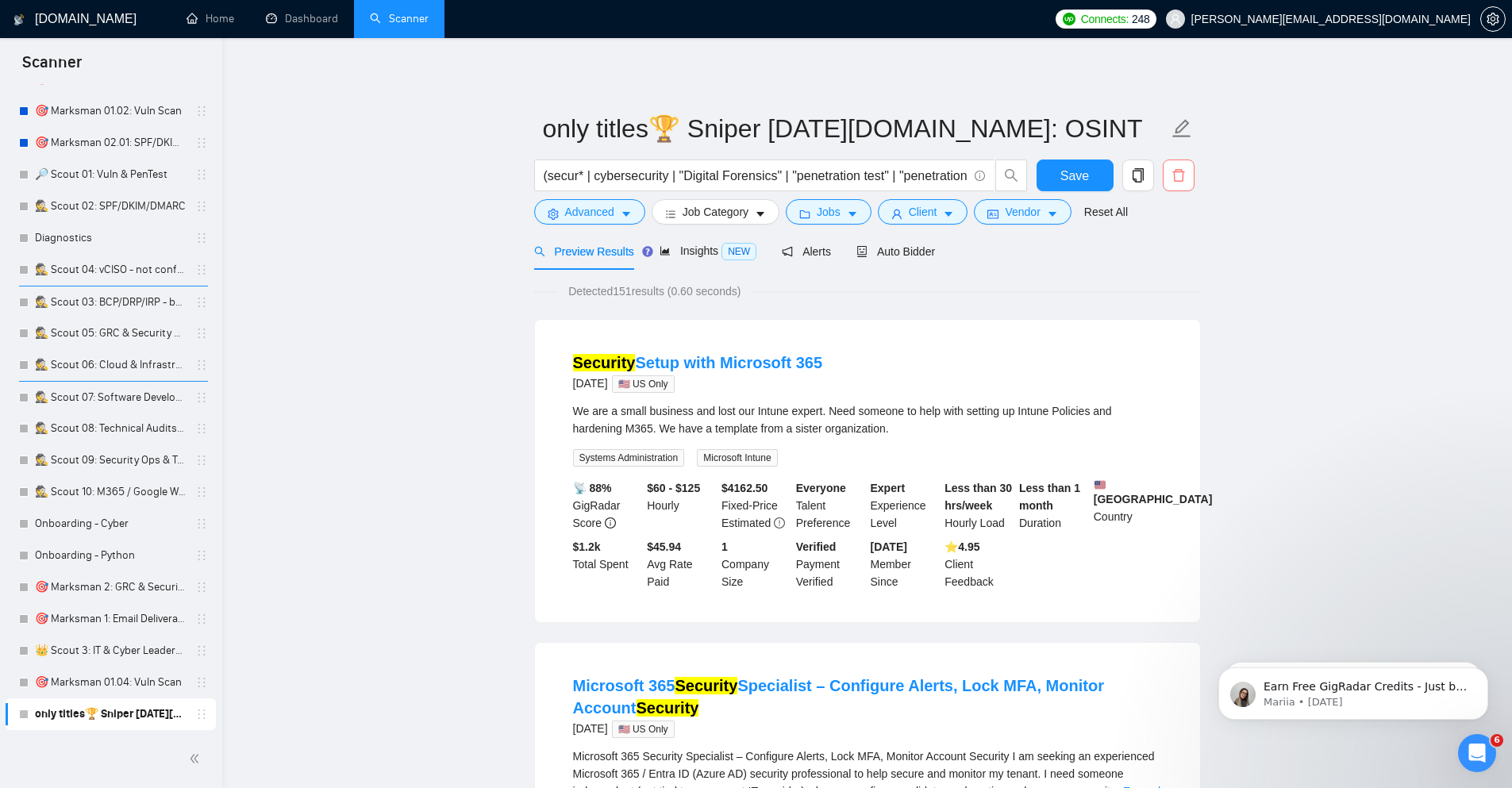
click at [1178, 177] on icon "delete" at bounding box center [1178, 175] width 15 height 15
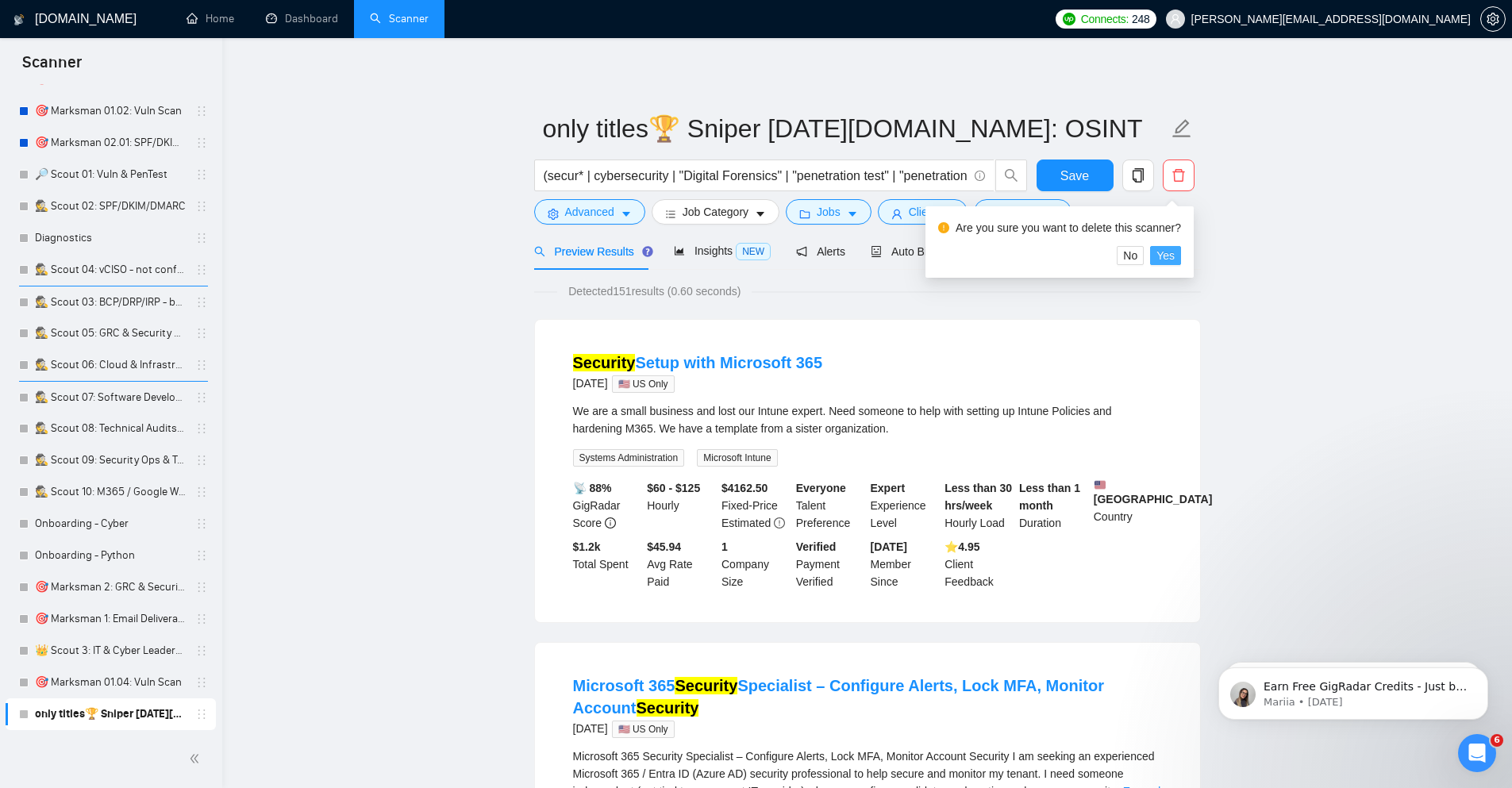
click at [1169, 255] on span "Yes" at bounding box center [1165, 255] width 18 height 17
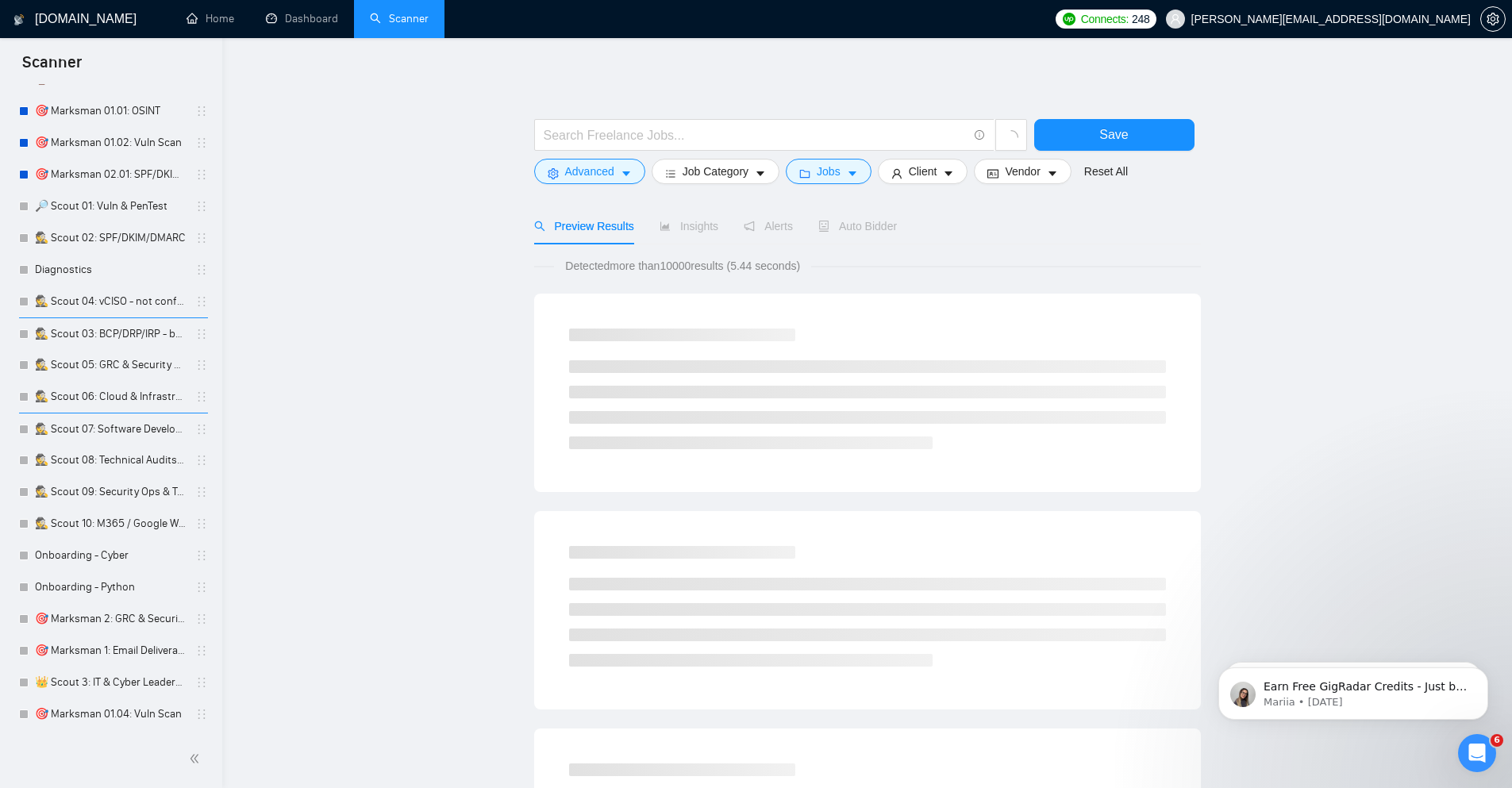
scroll to position [258, 0]
click at [86, 713] on link "🎯 Marksman 01.04: Vuln Scan" at bounding box center [111, 714] width 151 height 32
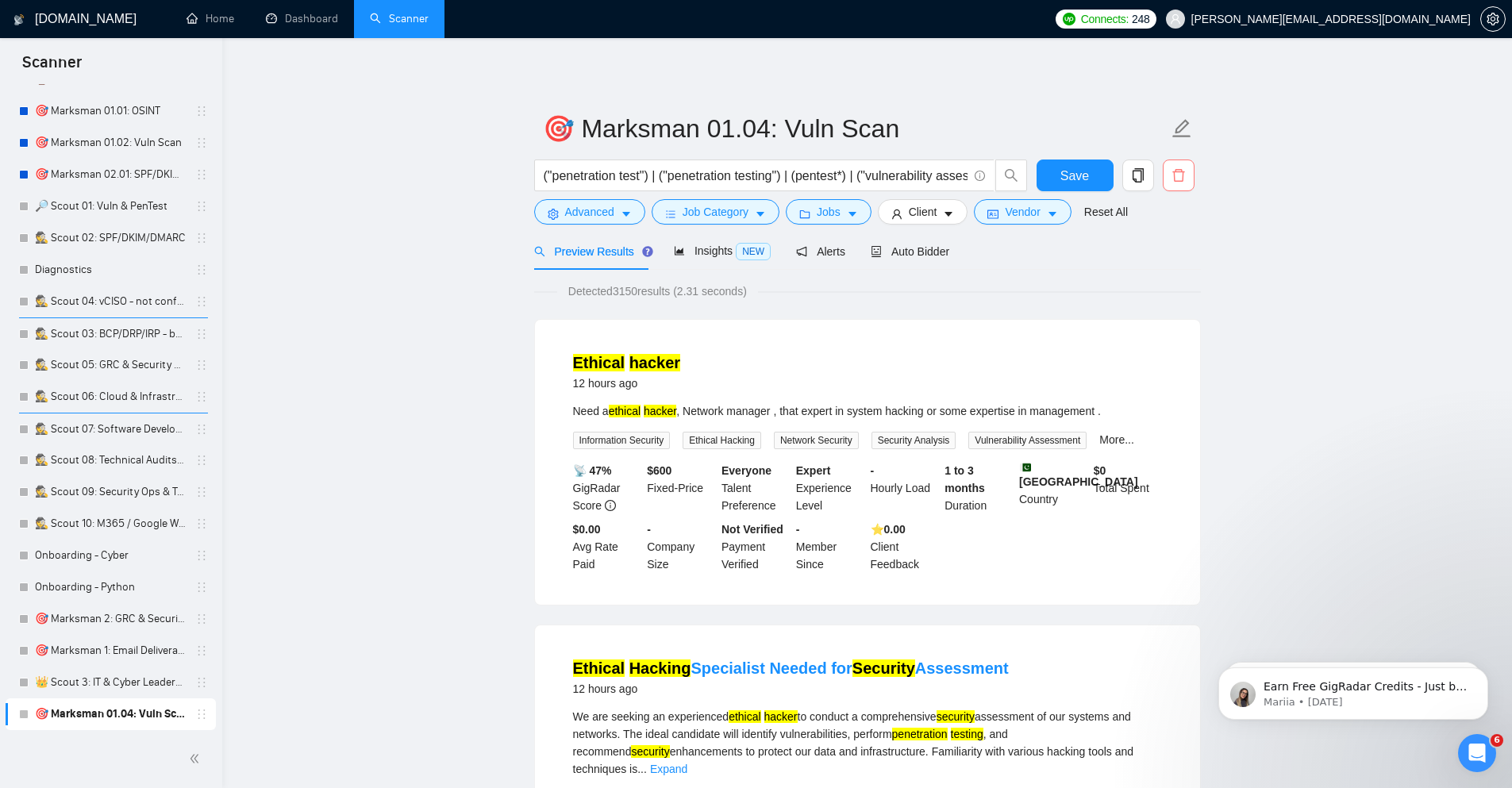
click at [1189, 176] on span "delete" at bounding box center [1178, 175] width 30 height 15
click at [1161, 254] on span "Yes" at bounding box center [1165, 255] width 18 height 17
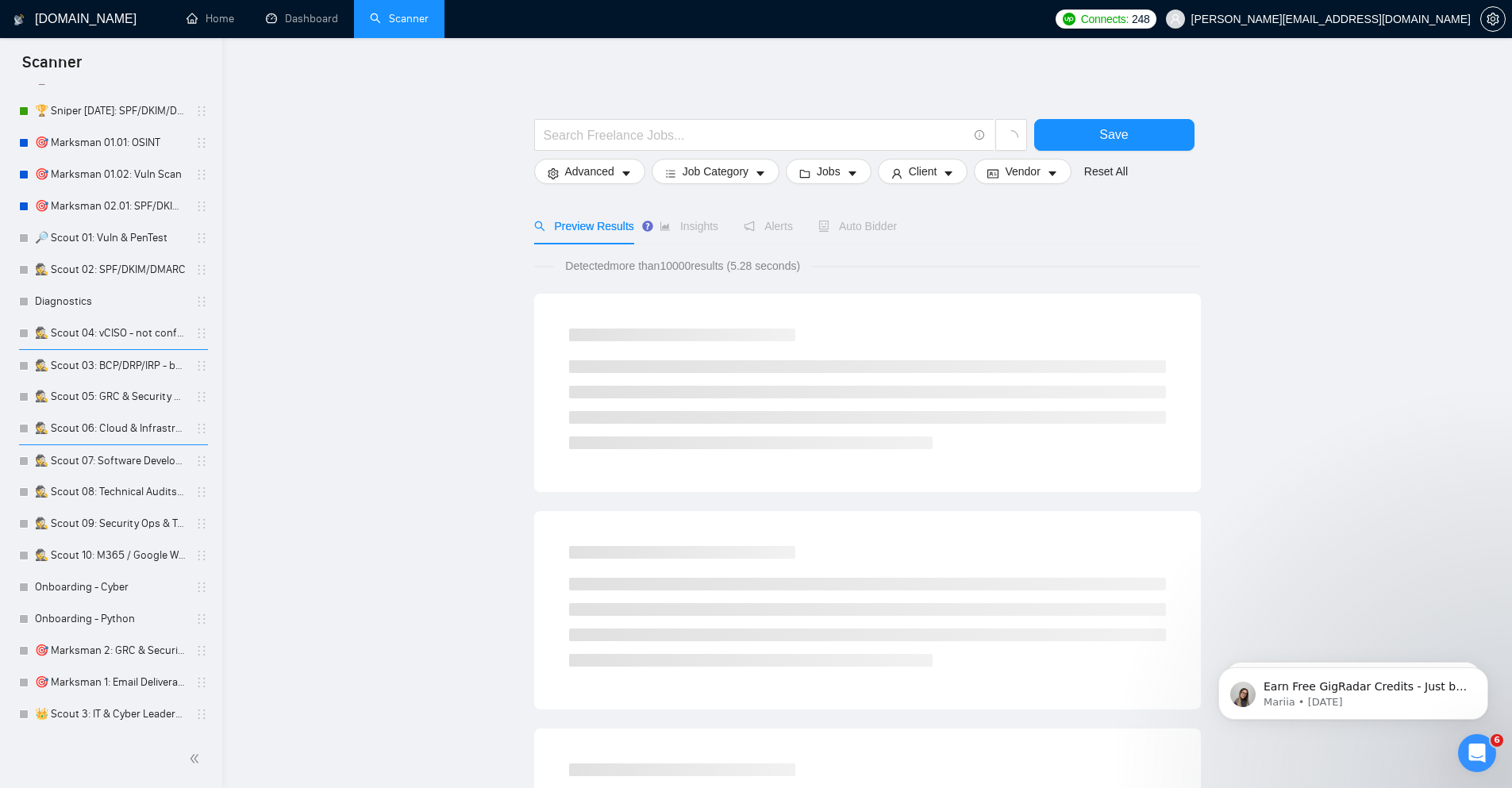
scroll to position [226, 0]
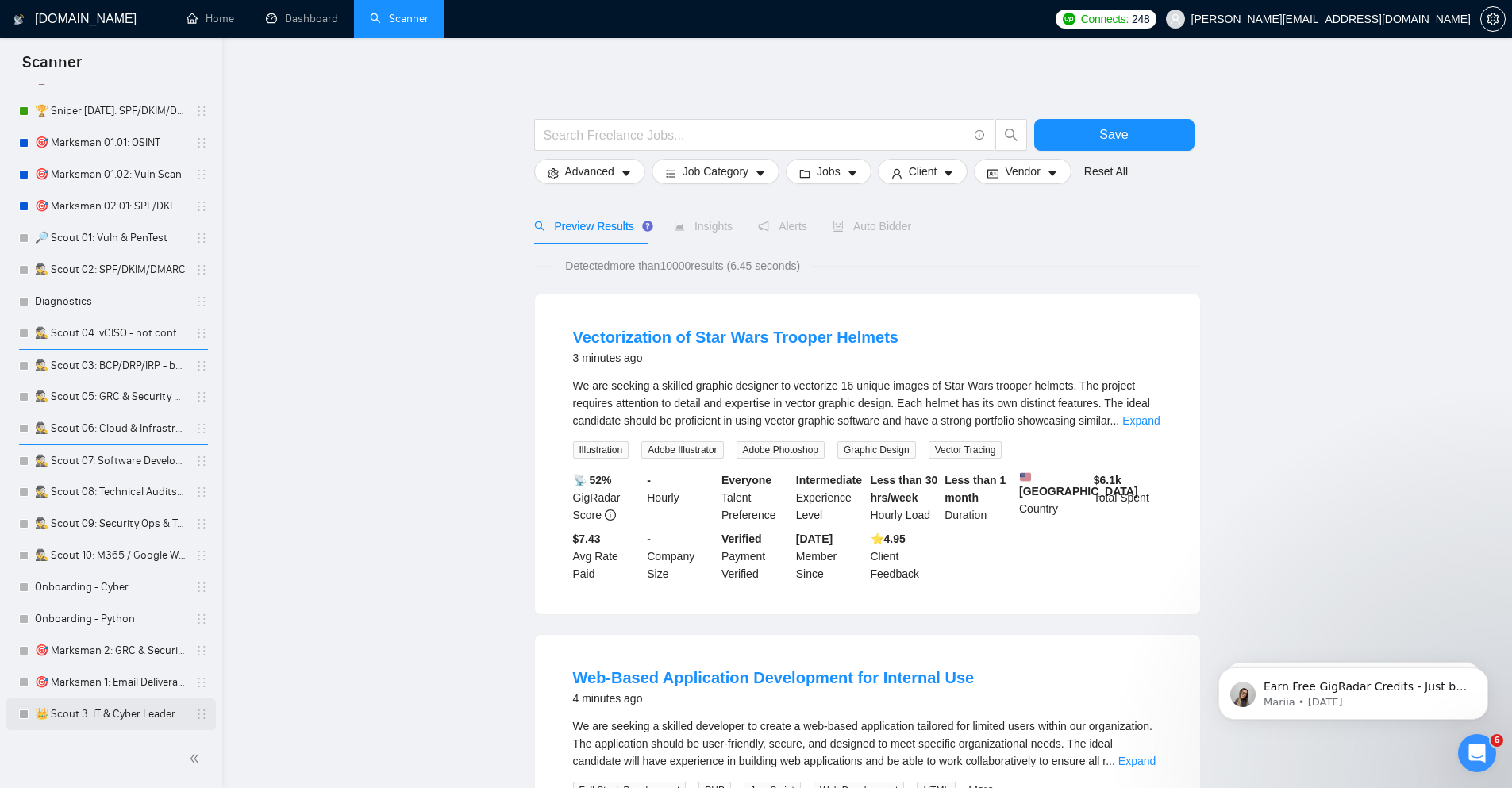
click at [117, 719] on link "👑 Scout 3: IT & Cyber Leadership" at bounding box center [111, 714] width 151 height 32
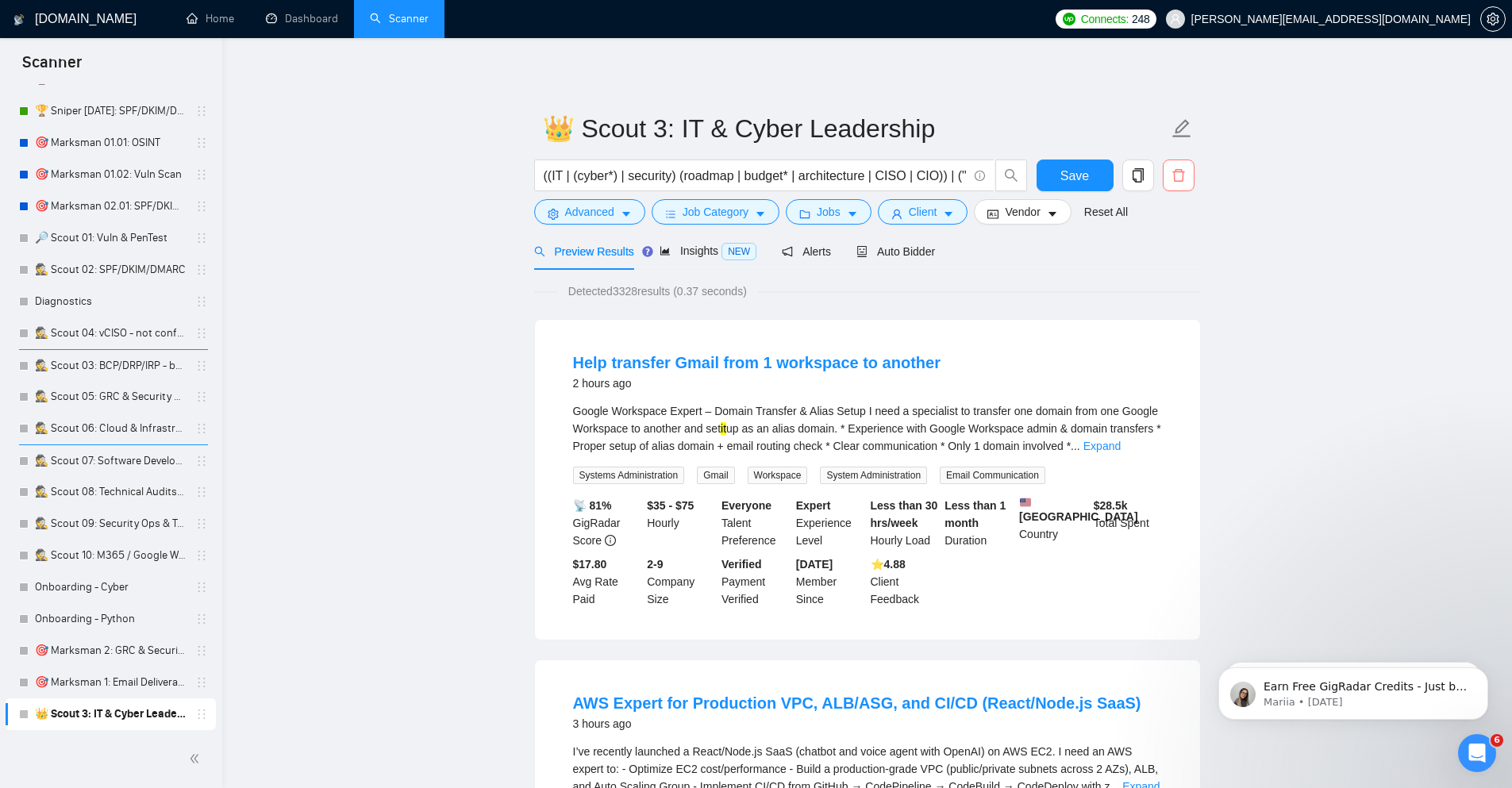
click at [1167, 177] on span "delete" at bounding box center [1178, 175] width 30 height 15
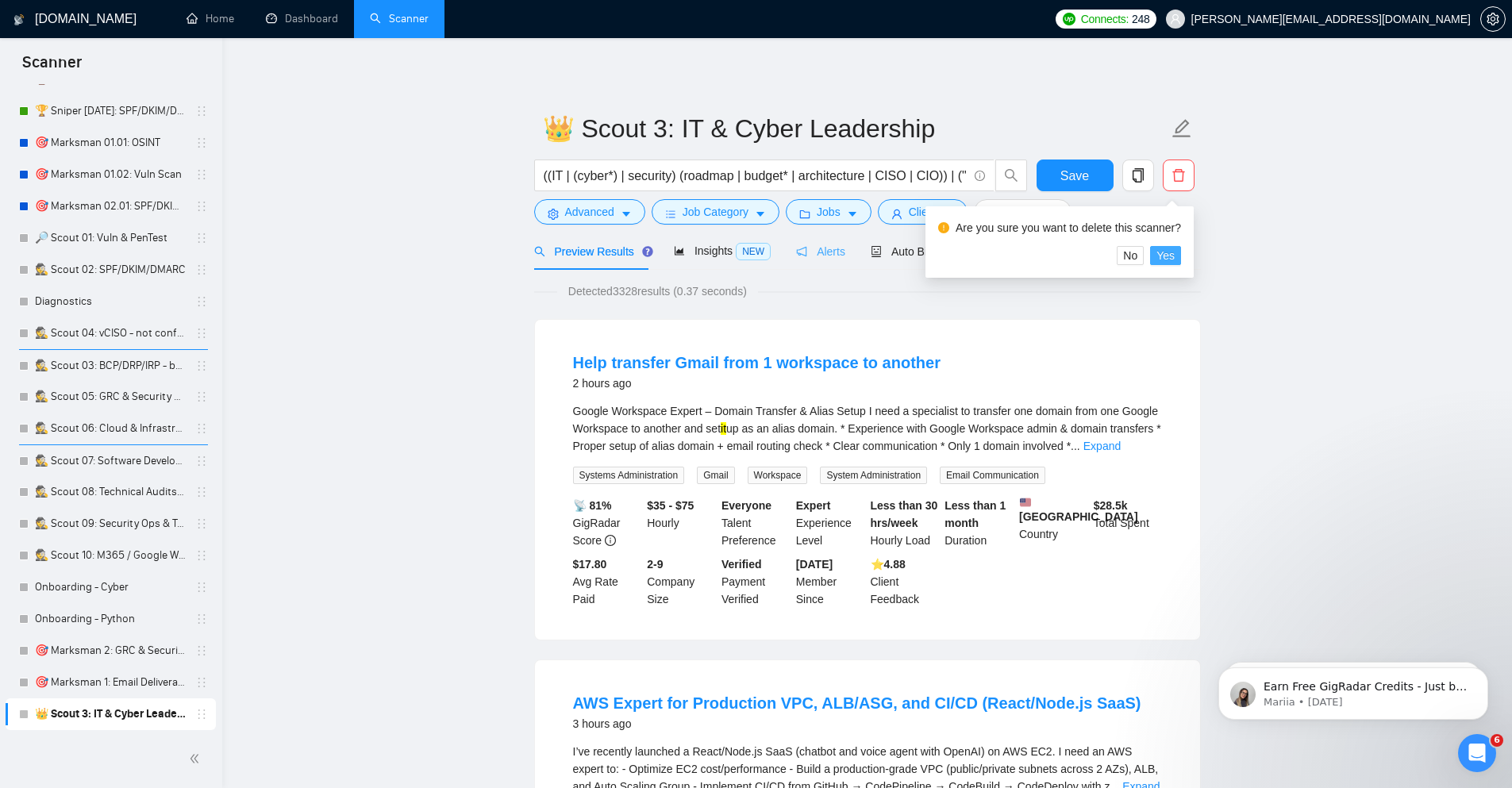
click at [1177, 255] on button "Yes" at bounding box center [1165, 255] width 31 height 19
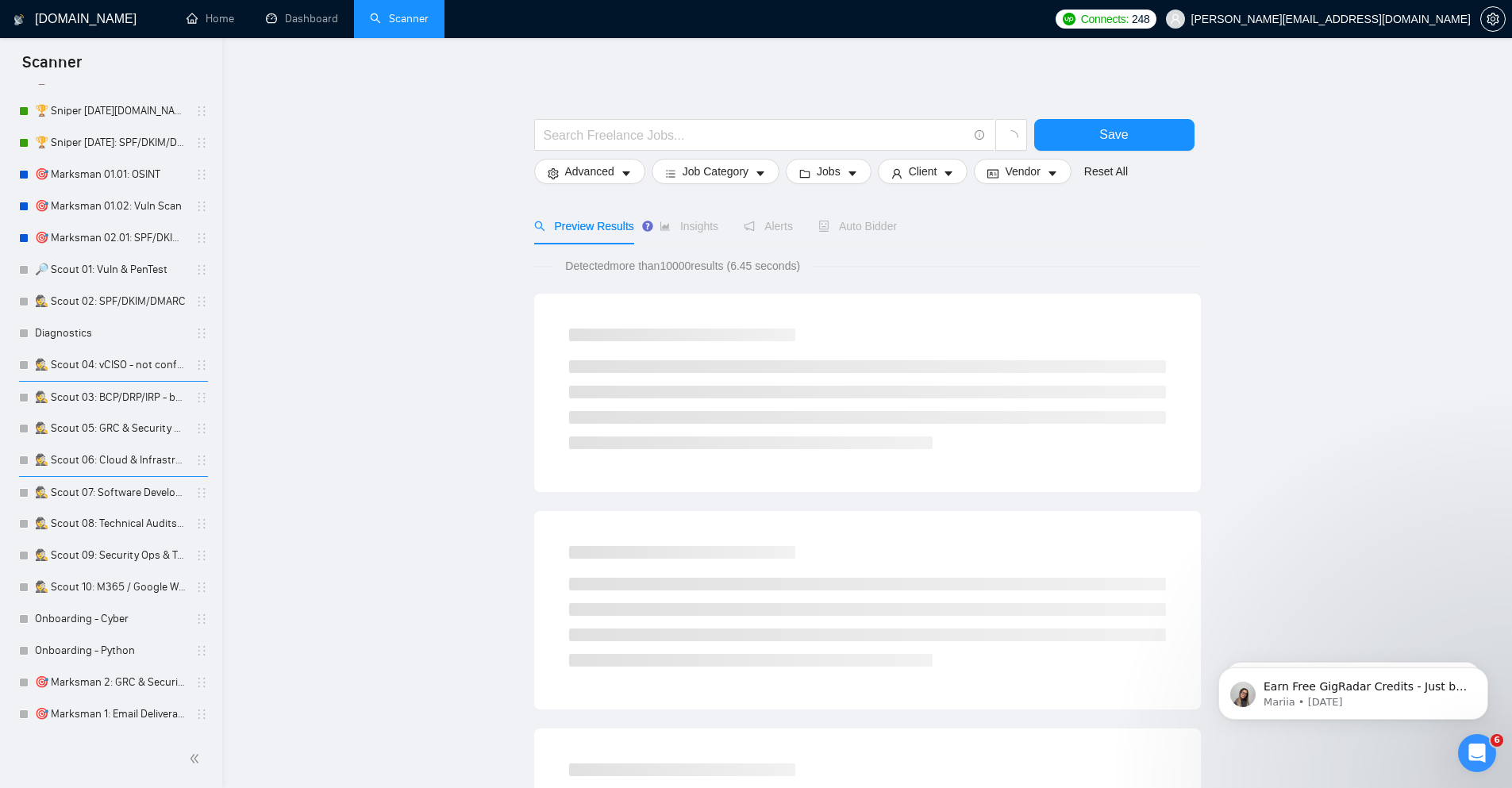
scroll to position [194, 0]
click at [140, 719] on link "🎯 Marksman 1: Email Deliverability" at bounding box center [111, 714] width 151 height 32
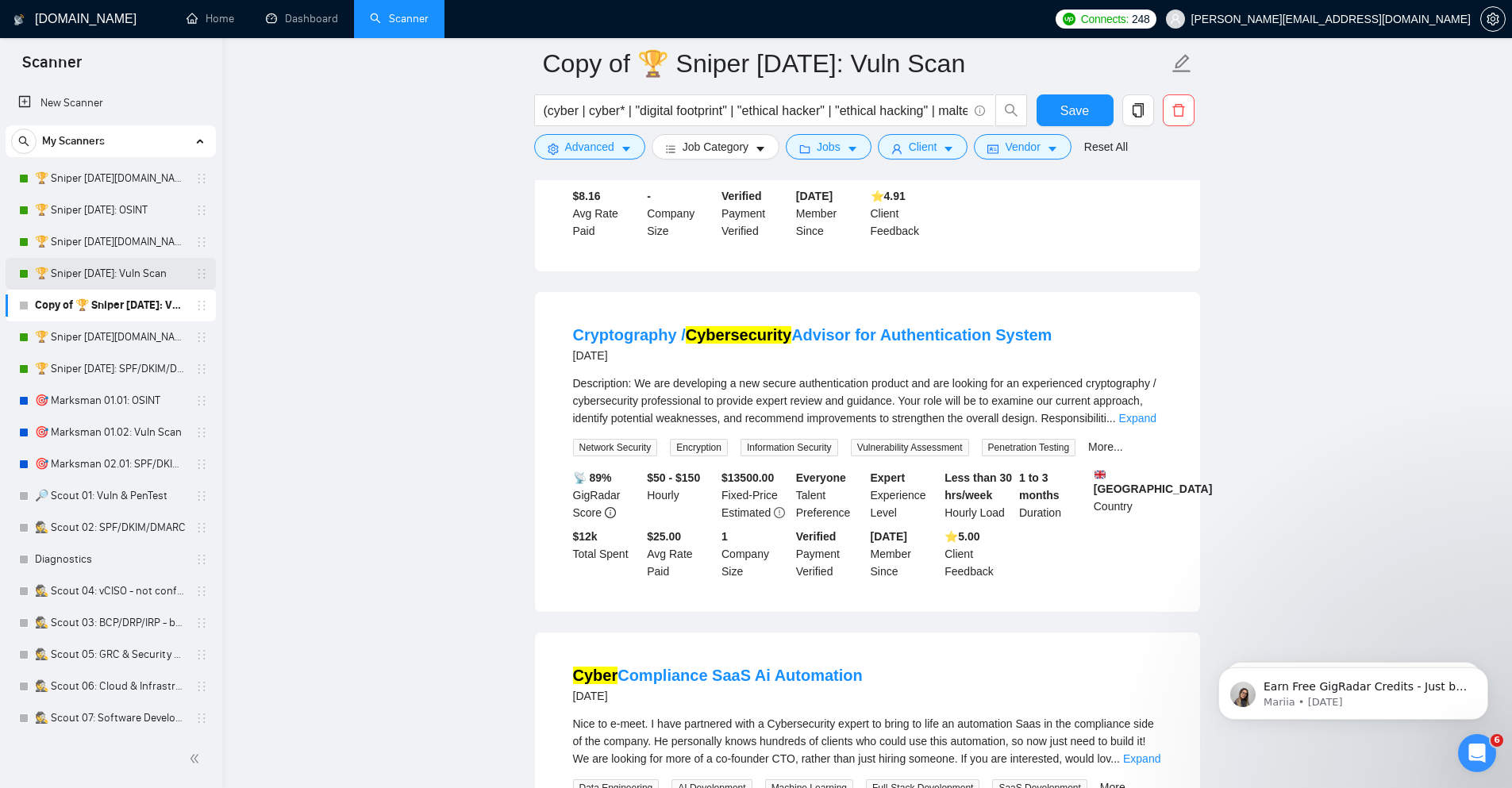
click at [124, 280] on link "🏆 Sniper [DATE]: Vuln Scan" at bounding box center [111, 273] width 151 height 32
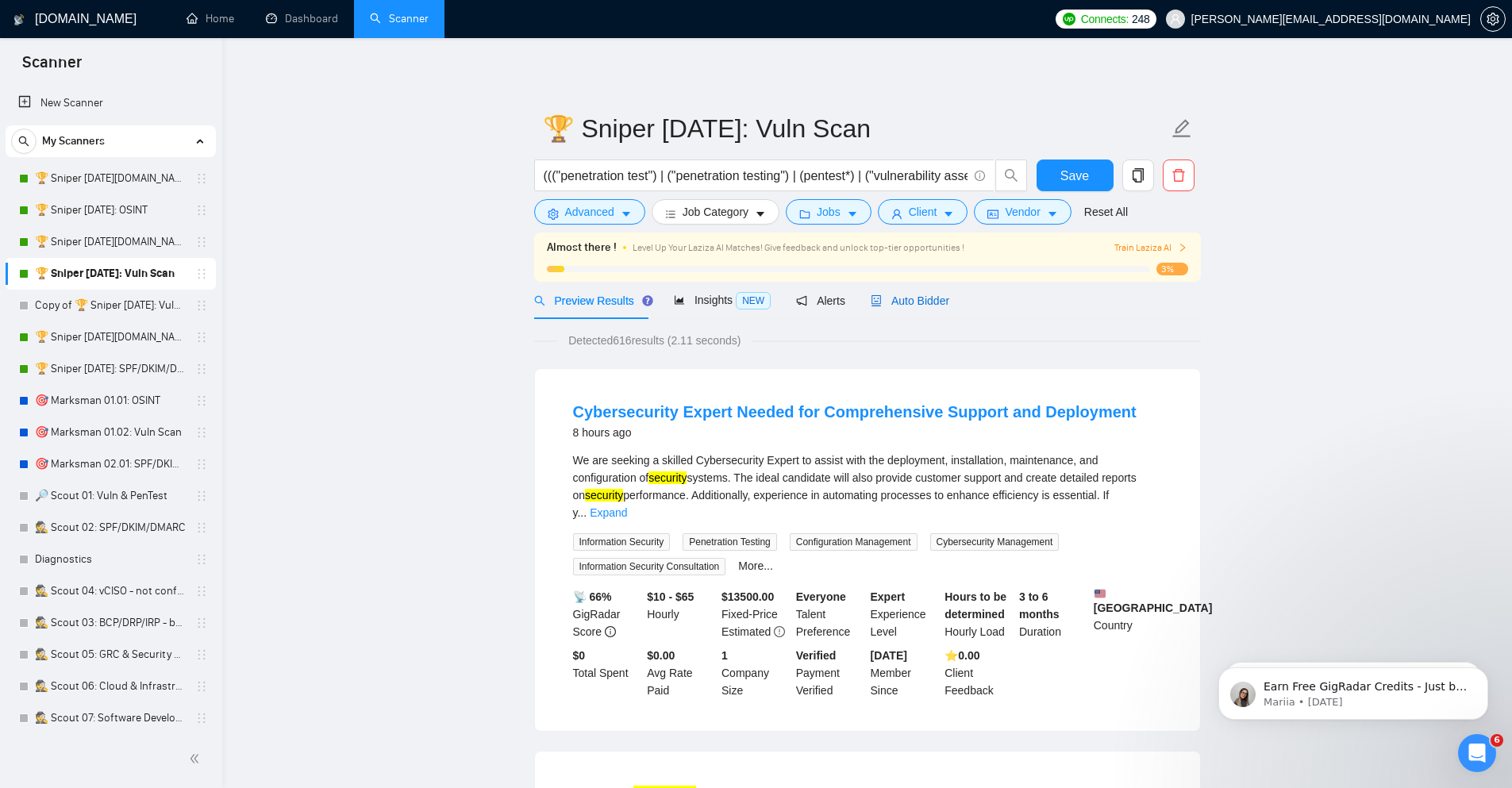
click at [902, 304] on span "Auto Bidder" at bounding box center [909, 301] width 78 height 13
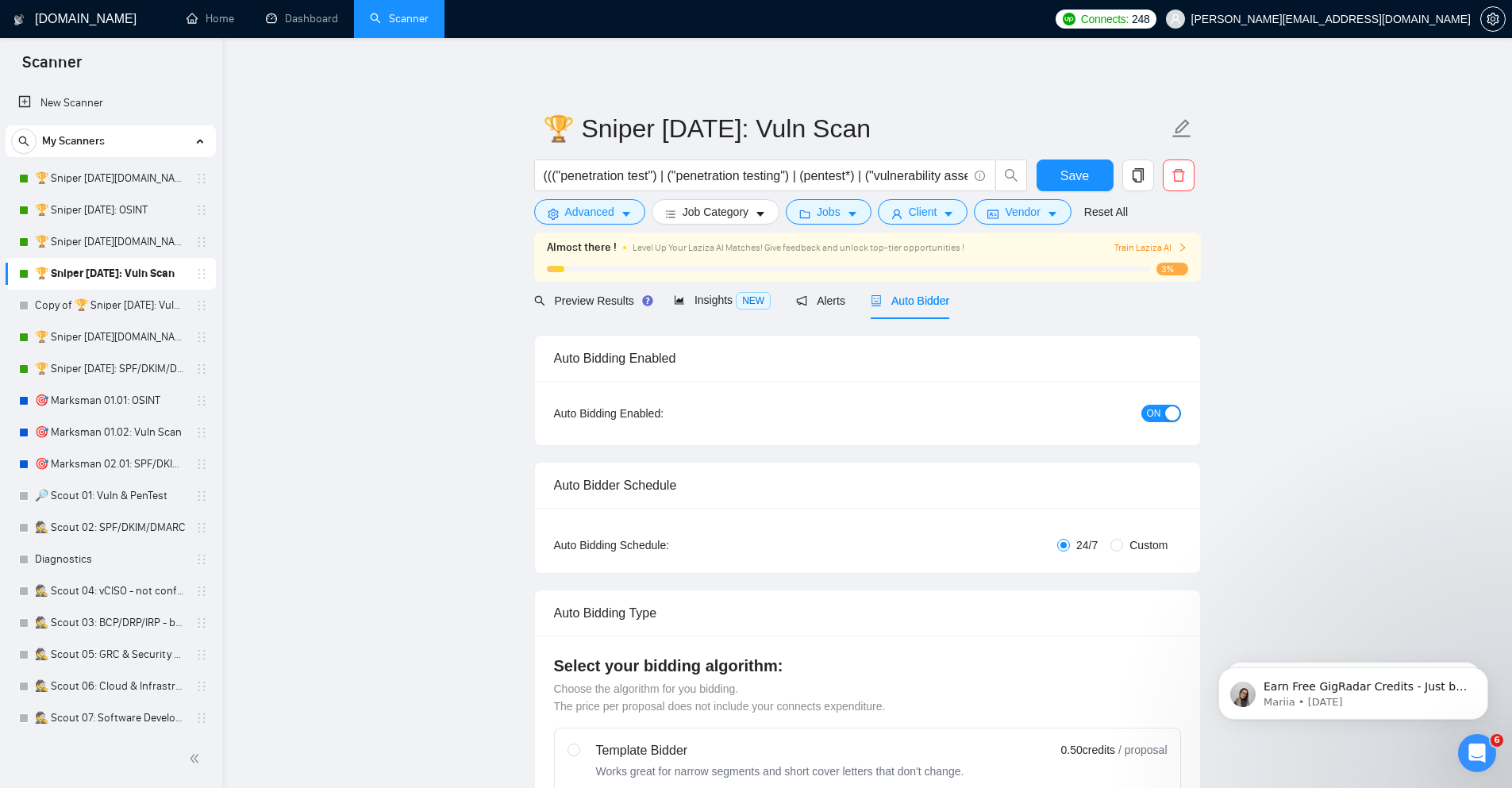
checkbox input "true"
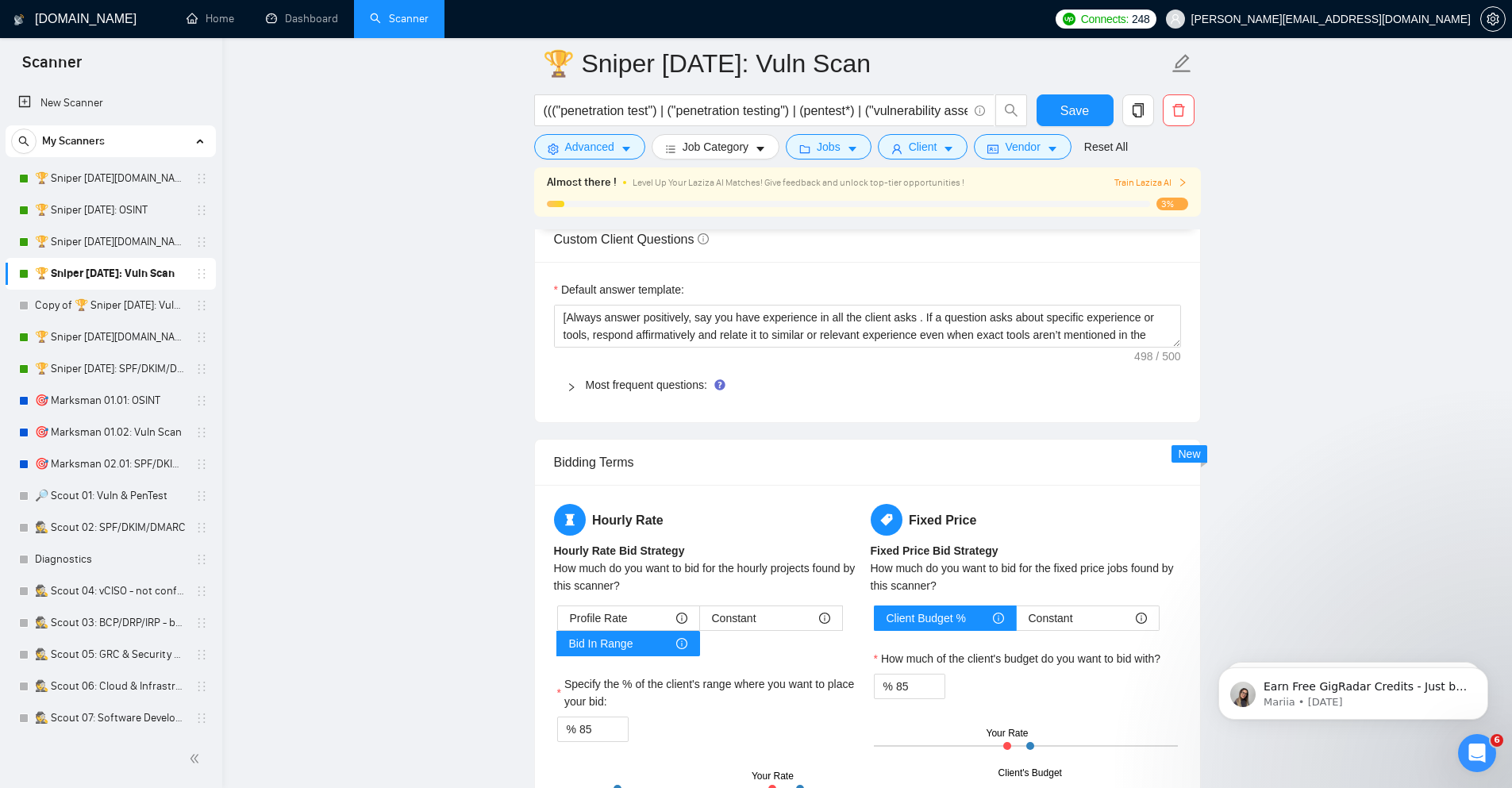
scroll to position [2381, 0]
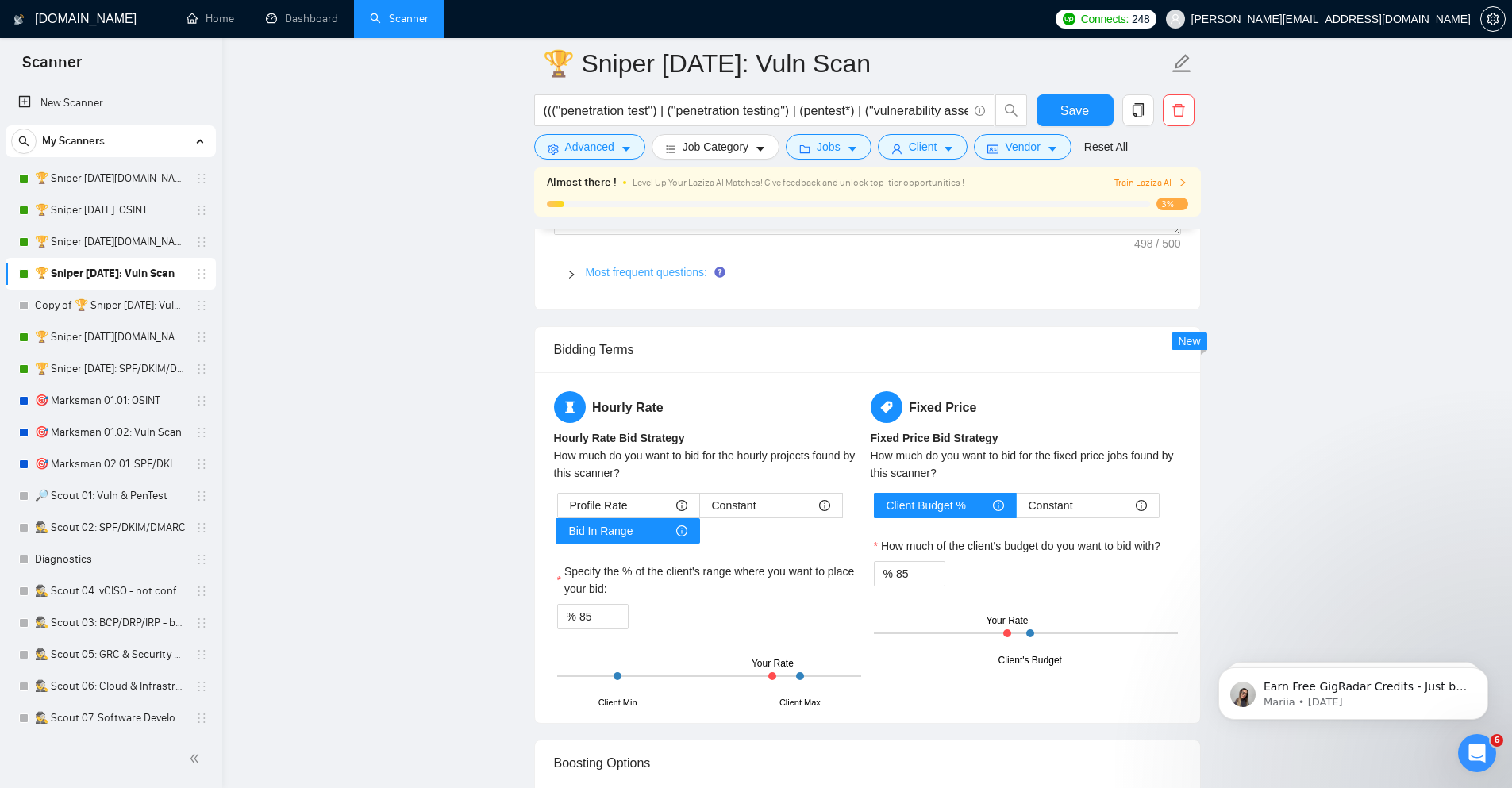
click at [605, 276] on link "Most frequent questions:" at bounding box center [646, 272] width 121 height 13
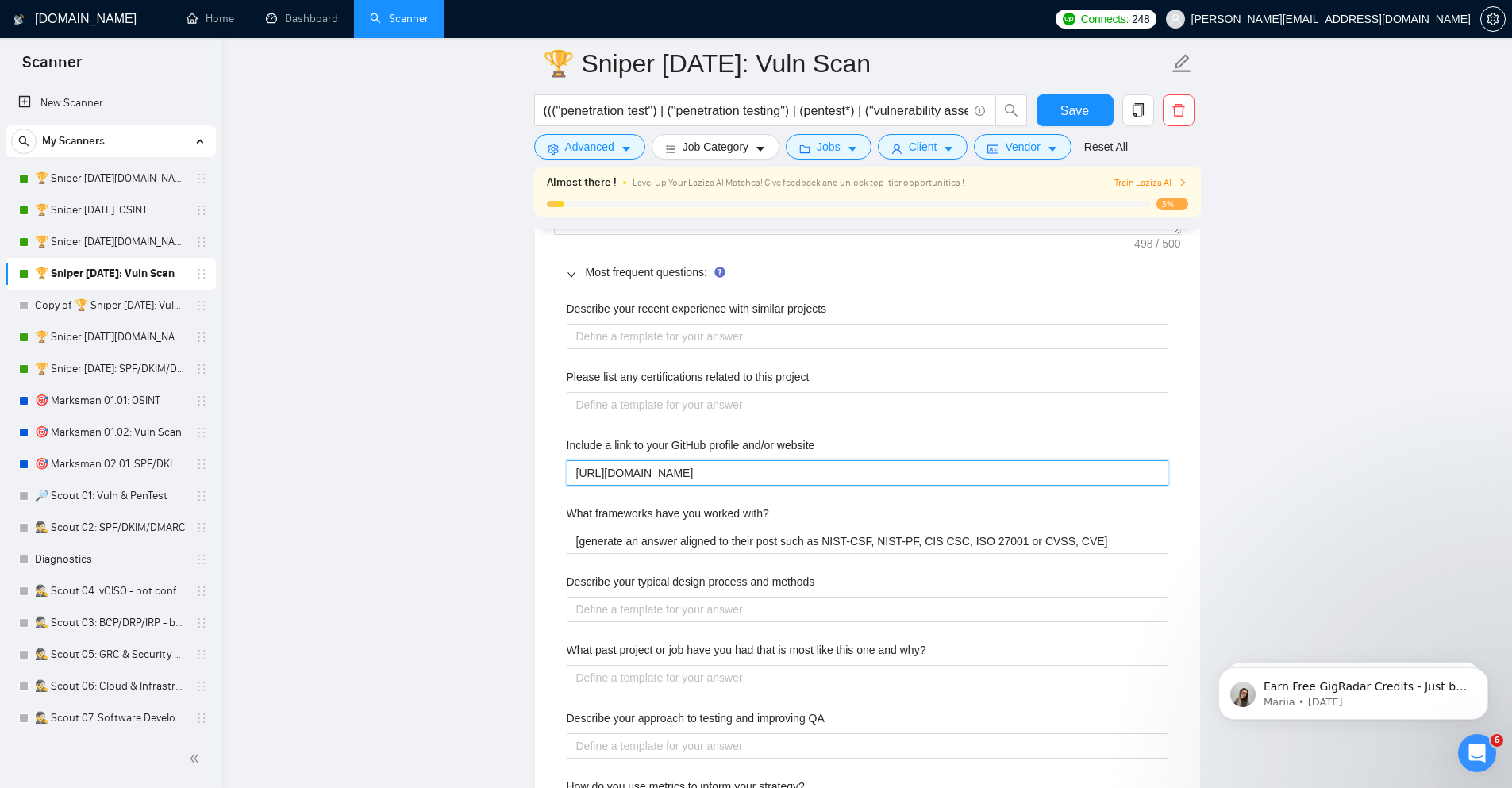
click at [779, 480] on website "[URL][DOMAIN_NAME]" at bounding box center [868, 473] width 601 height 26
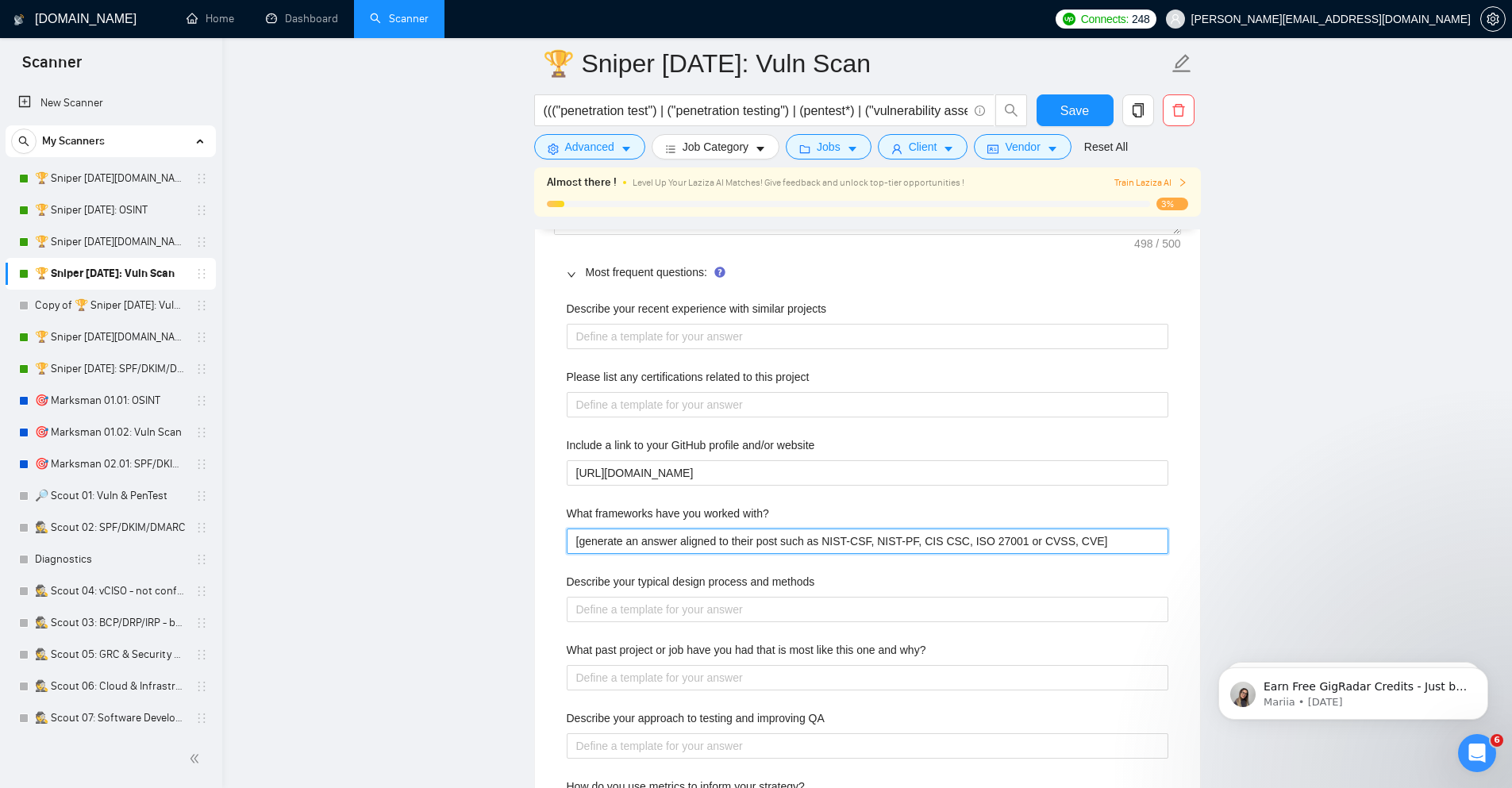
click at [675, 547] on with\? "[generate an answer aligned to their post such as NIST-CSF, NIST-PF, CIS CSC, I…" at bounding box center [868, 541] width 601 height 26
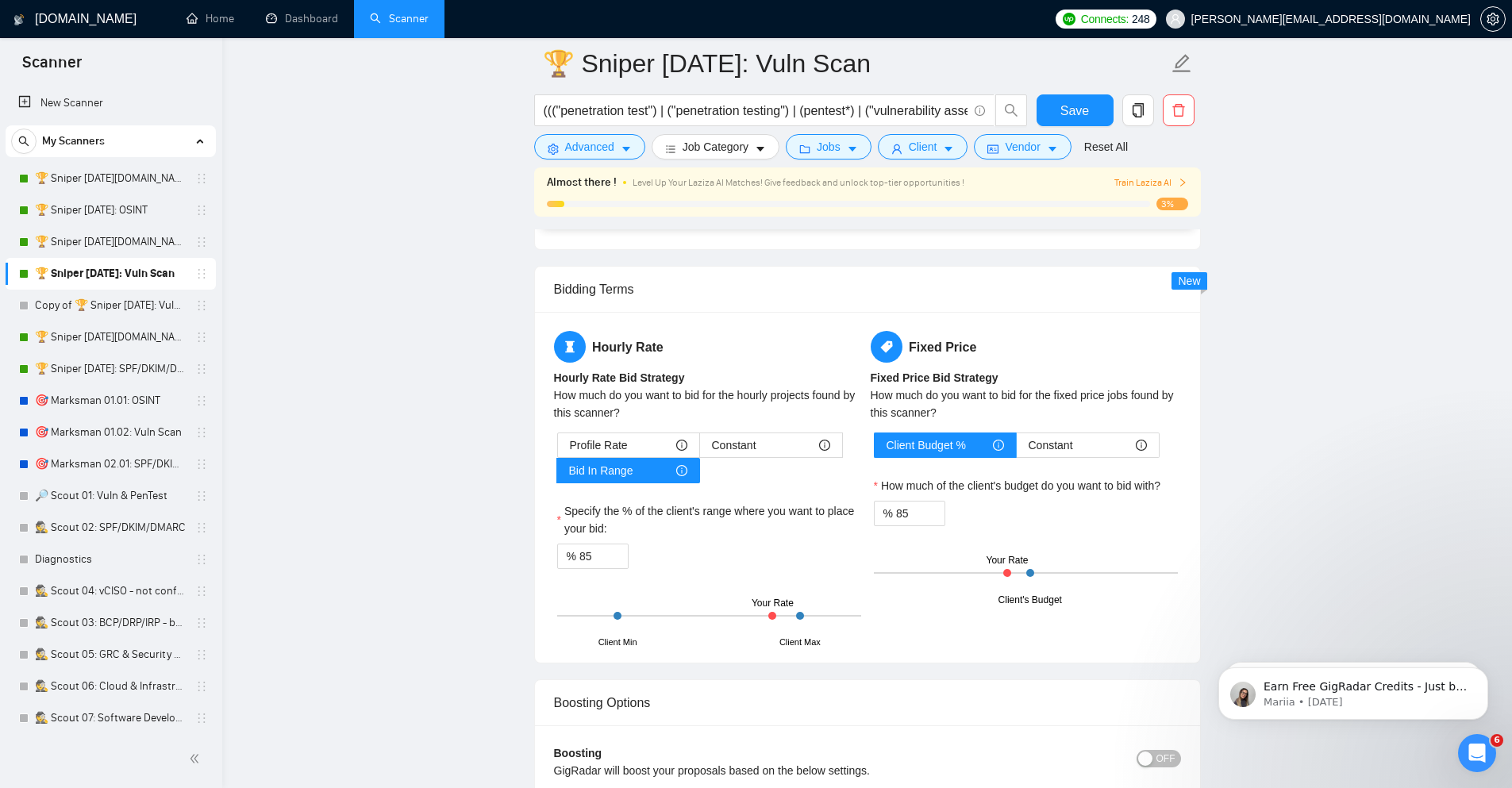
scroll to position [3239, 0]
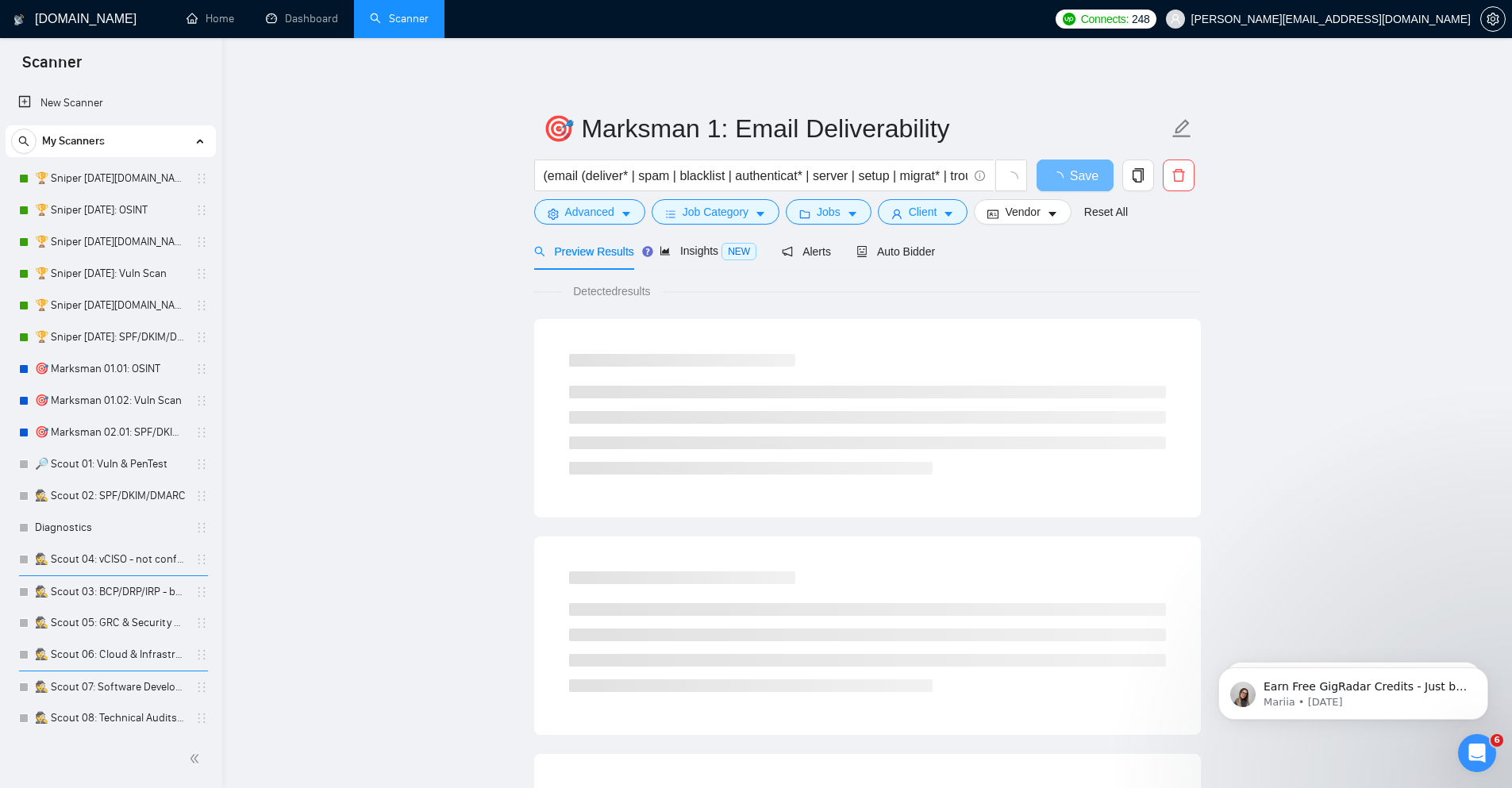
scroll to position [194, 0]
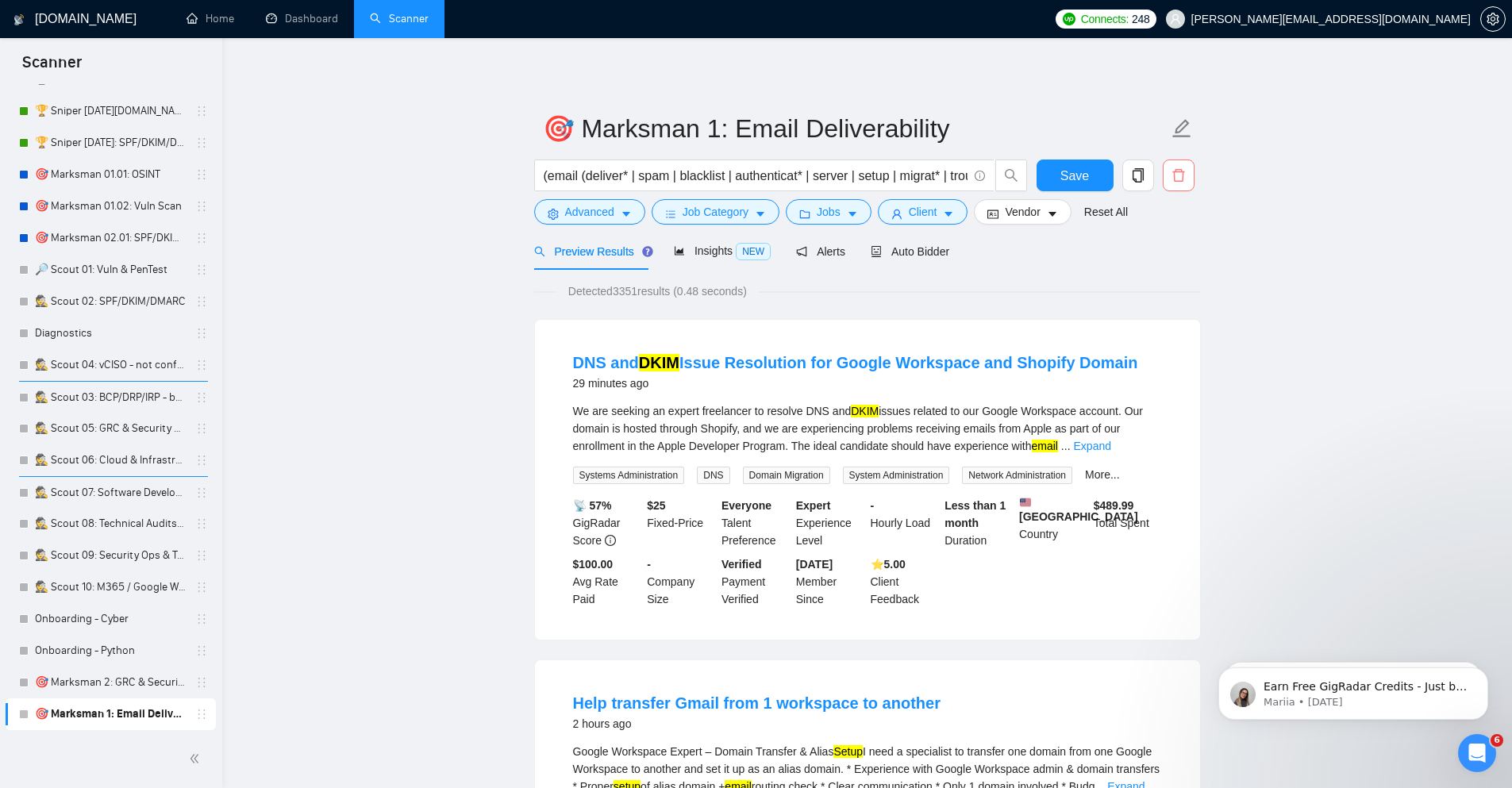
click at [1181, 184] on button "button" at bounding box center [1178, 175] width 32 height 32
click at [1165, 254] on span "Yes" at bounding box center [1165, 255] width 18 height 17
